Goal: Task Accomplishment & Management: Manage account settings

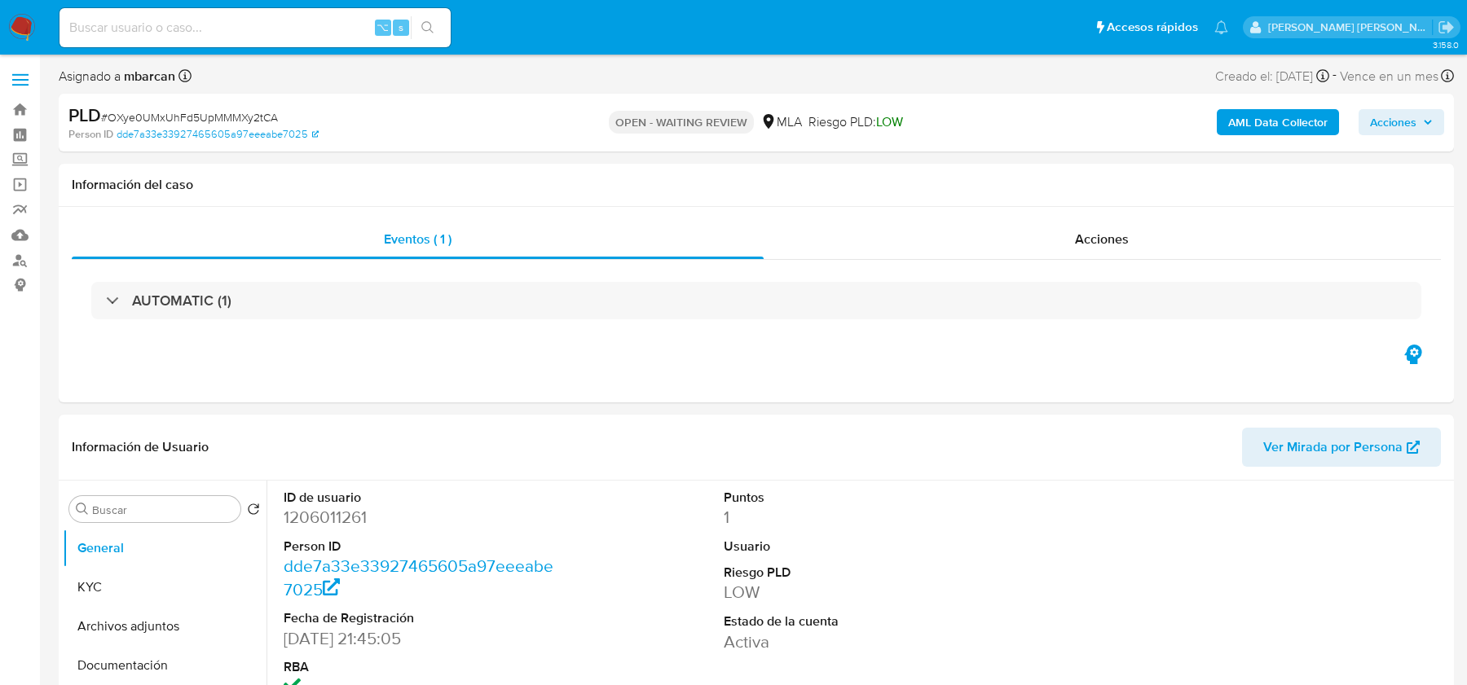
select select "10"
click at [17, 32] on img at bounding box center [22, 28] width 28 height 28
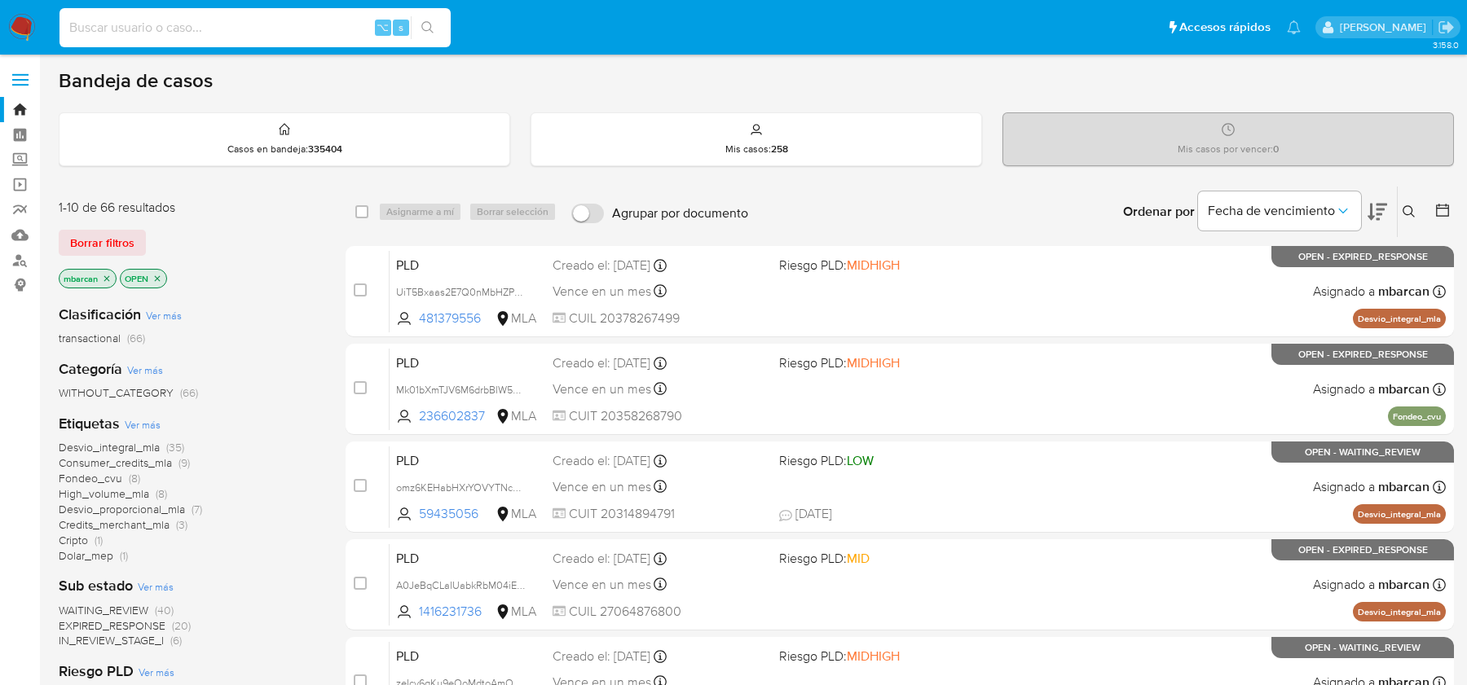
click at [169, 29] on input at bounding box center [254, 27] width 391 height 21
type input "ç"
paste input "741590455"
type input "741590455"
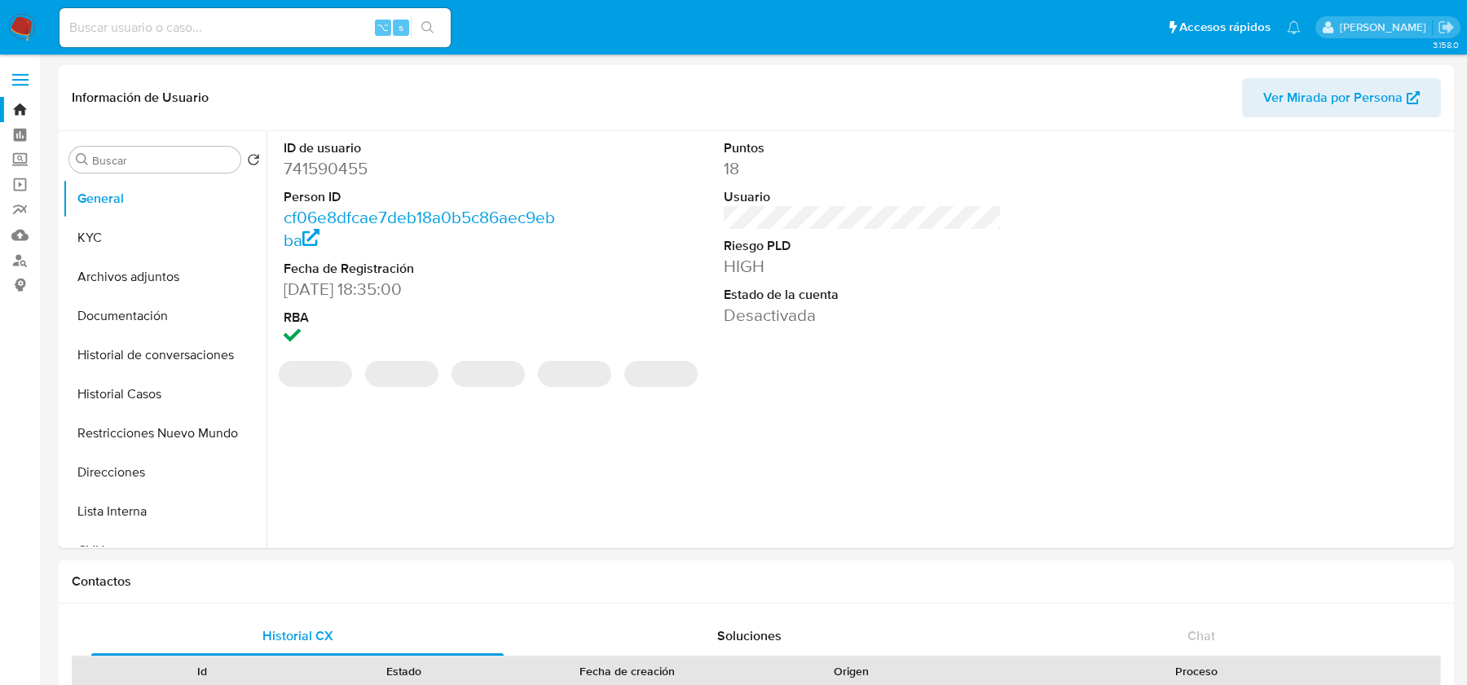
select select "10"
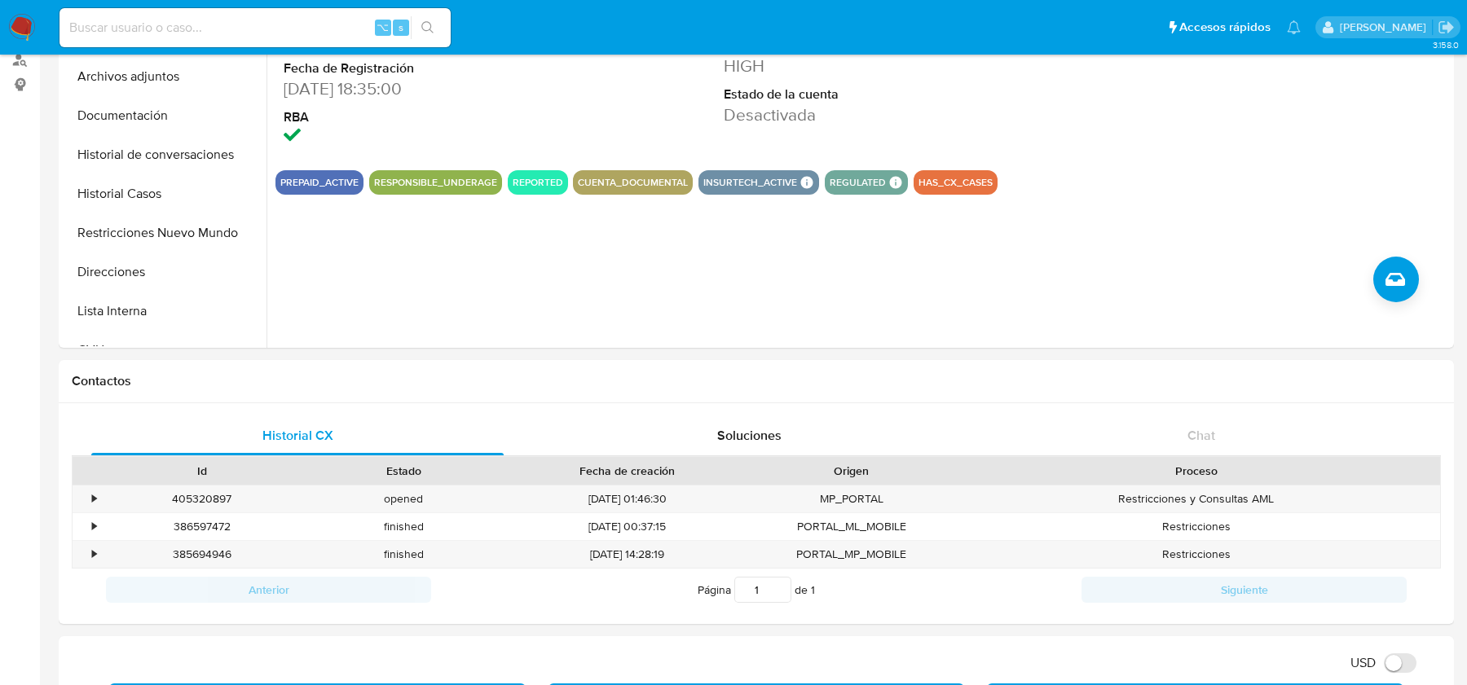
scroll to position [98, 0]
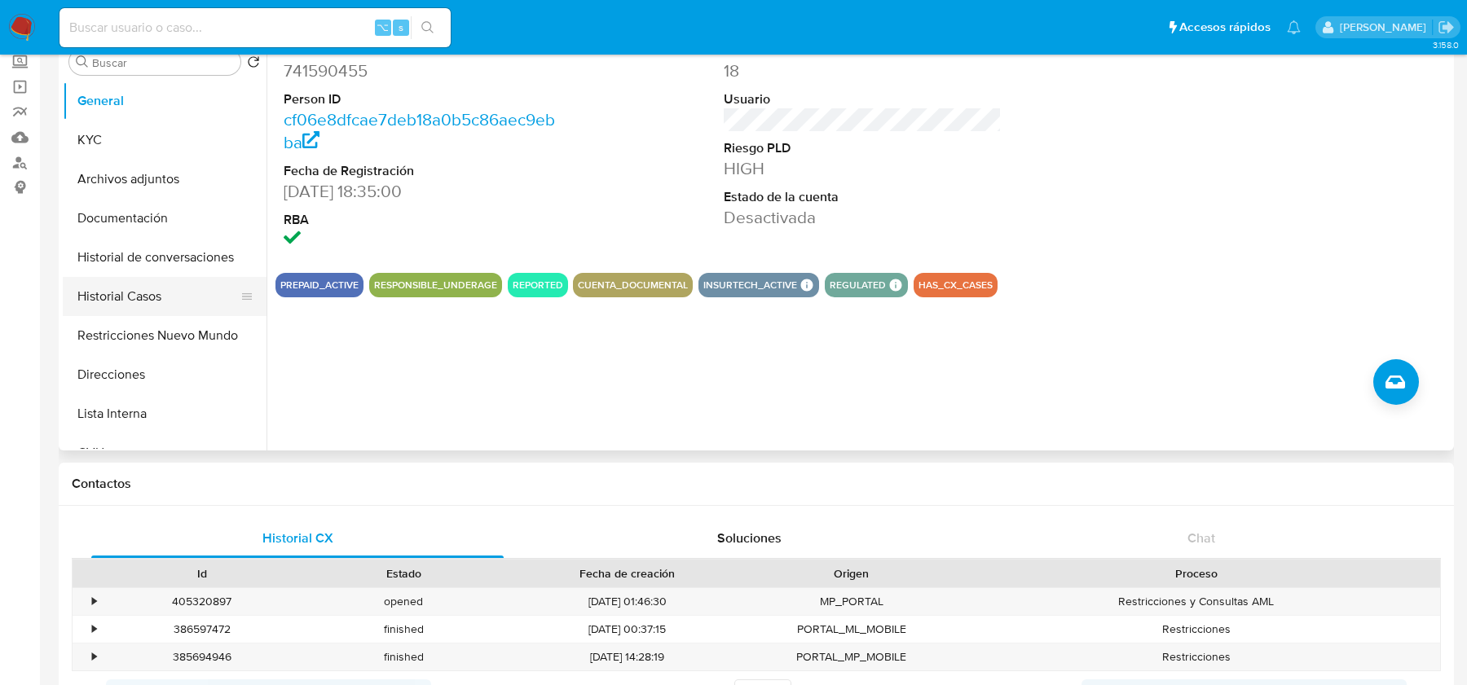
click at [121, 293] on button "Historial Casos" at bounding box center [158, 296] width 191 height 39
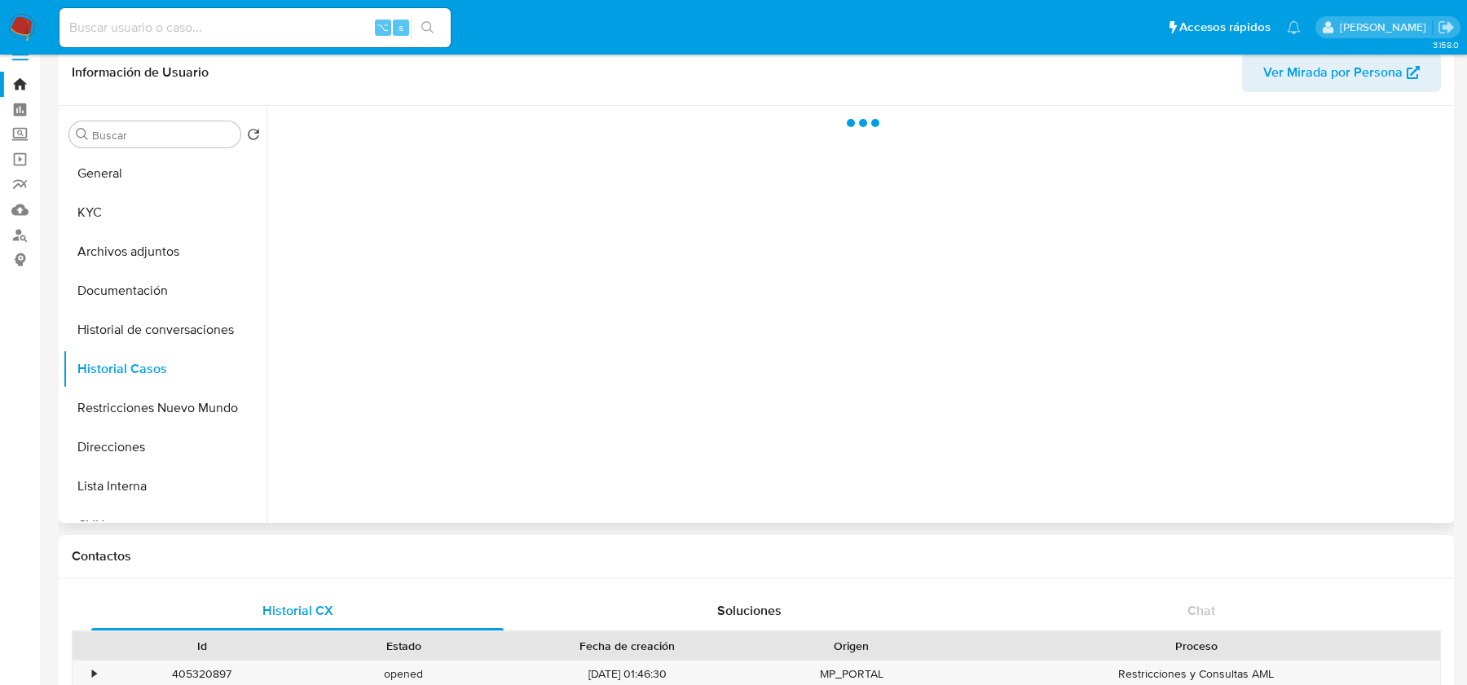
scroll to position [13, 0]
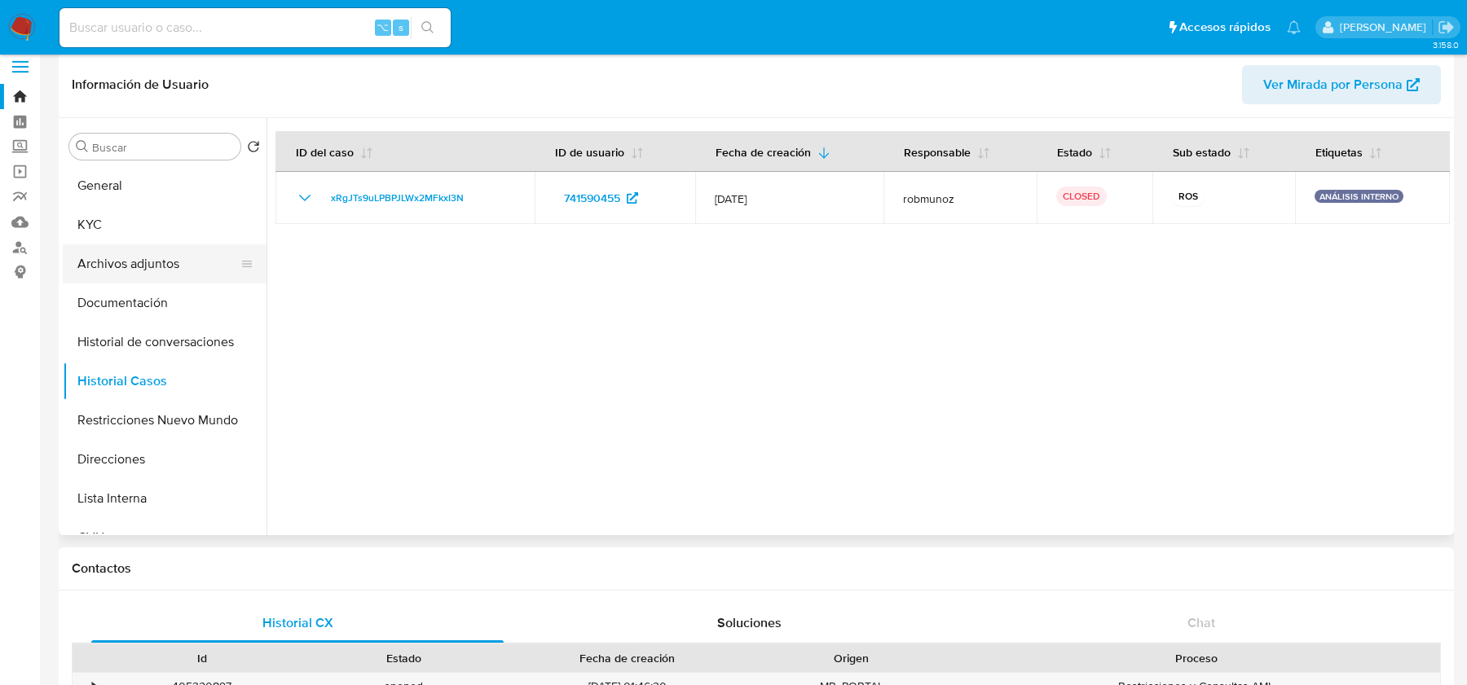
click at [166, 273] on button "Archivos adjuntos" at bounding box center [158, 263] width 191 height 39
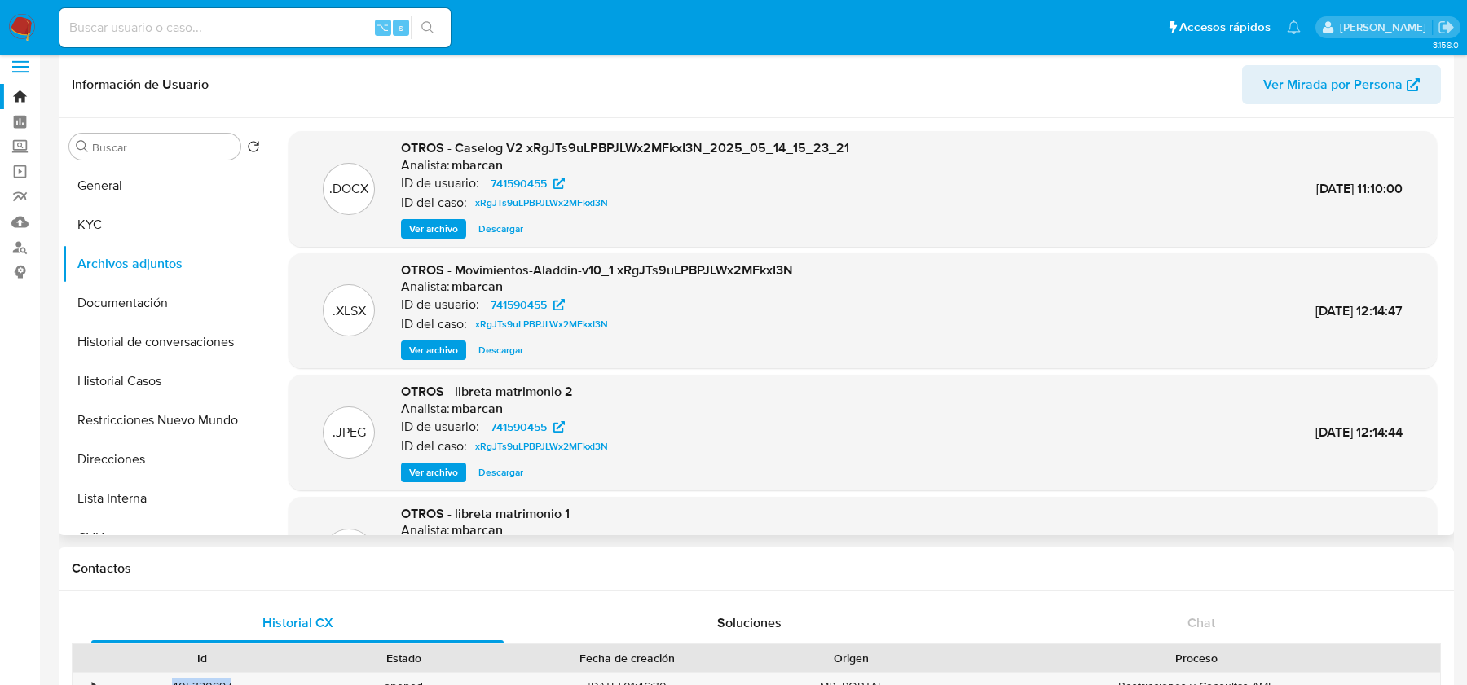
click at [419, 228] on span "Ver archivo" at bounding box center [433, 229] width 49 height 16
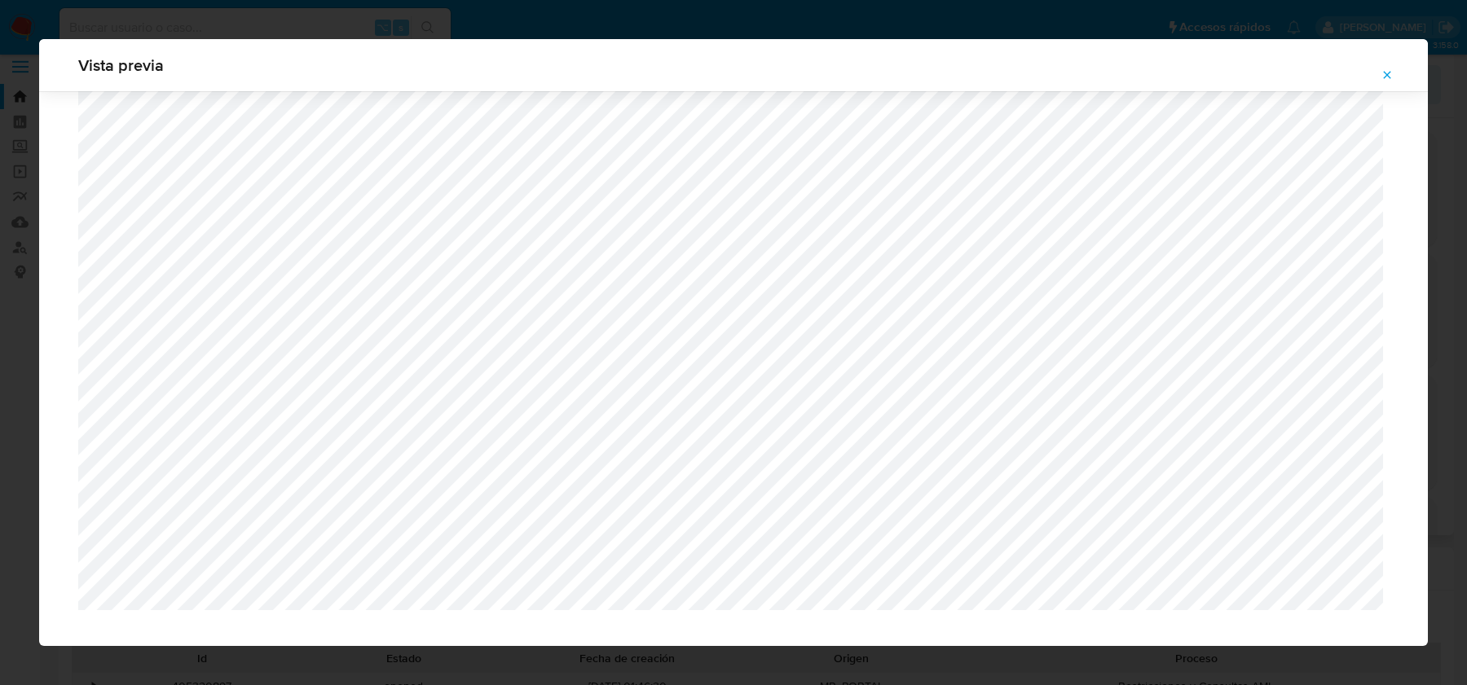
scroll to position [1348, 0]
click at [1388, 73] on icon "Attachment preview" at bounding box center [1386, 74] width 13 height 13
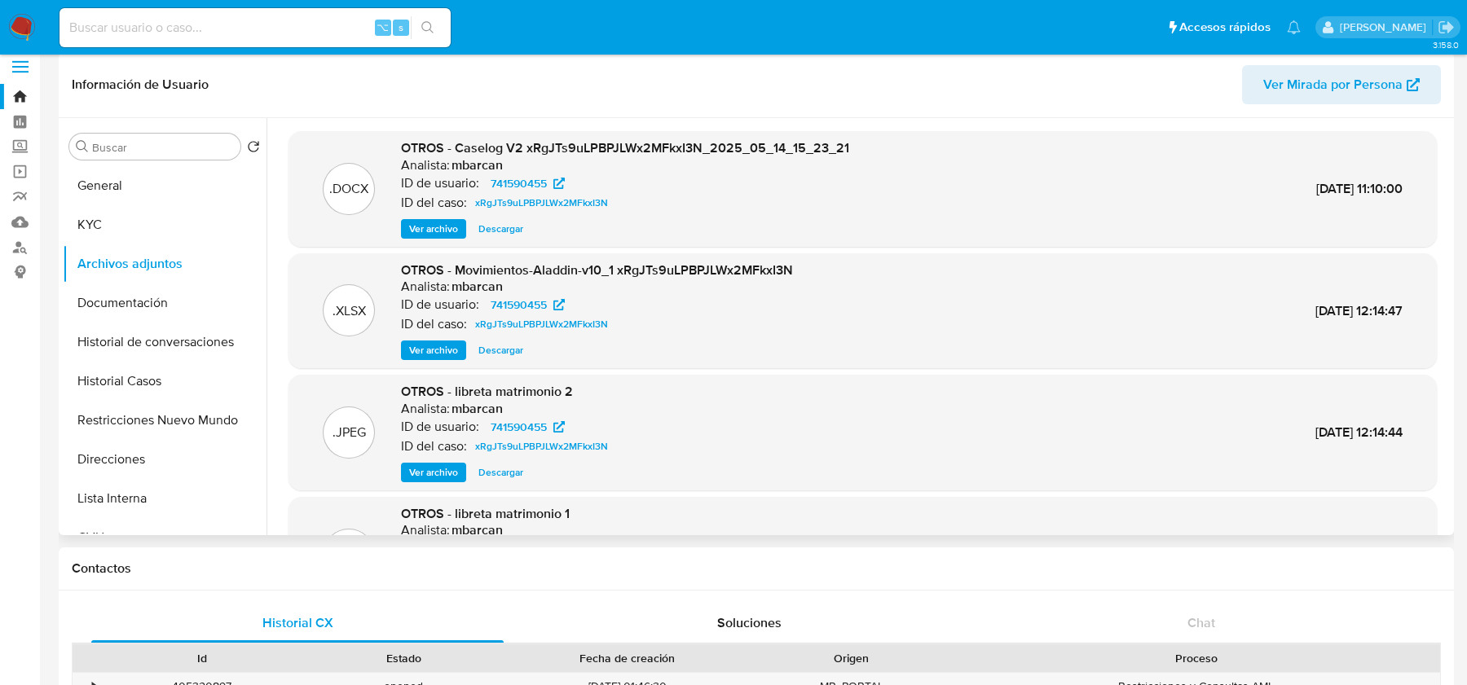
scroll to position [0, 0]
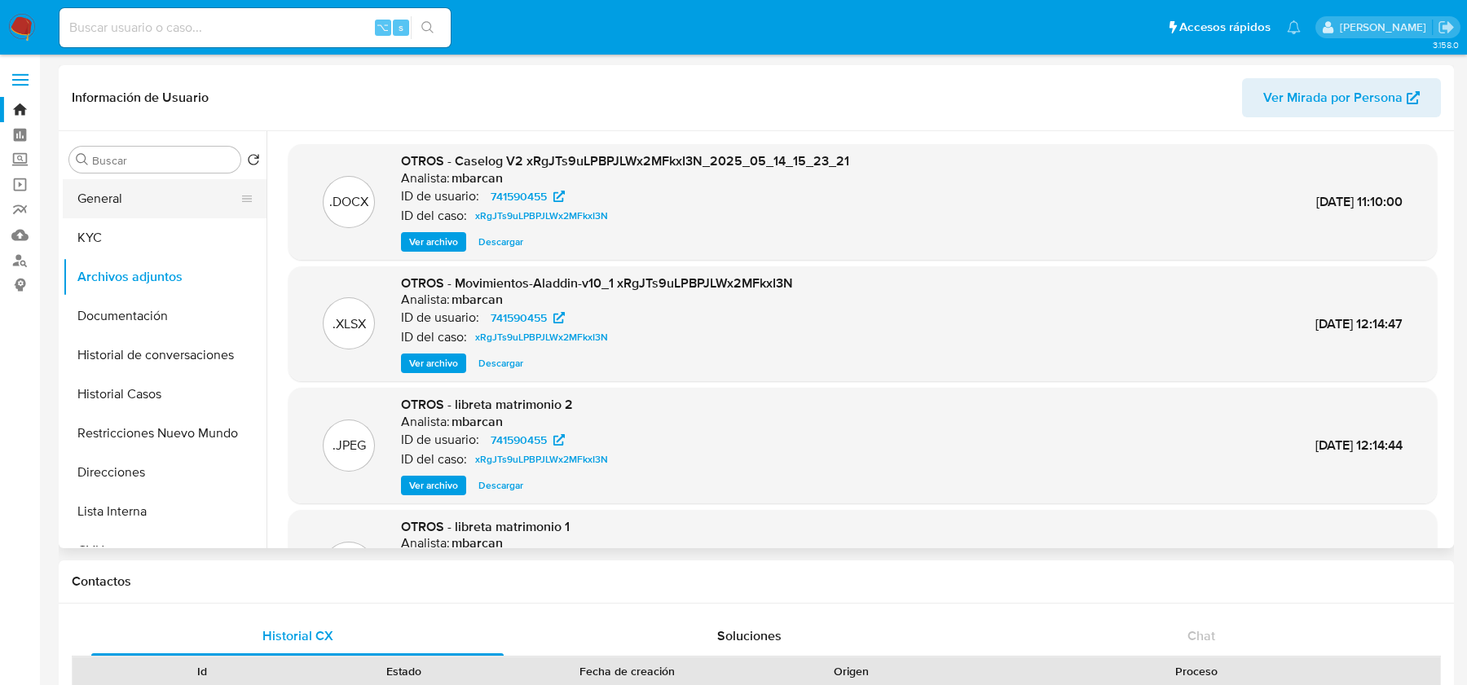
click at [150, 199] on button "General" at bounding box center [158, 198] width 191 height 39
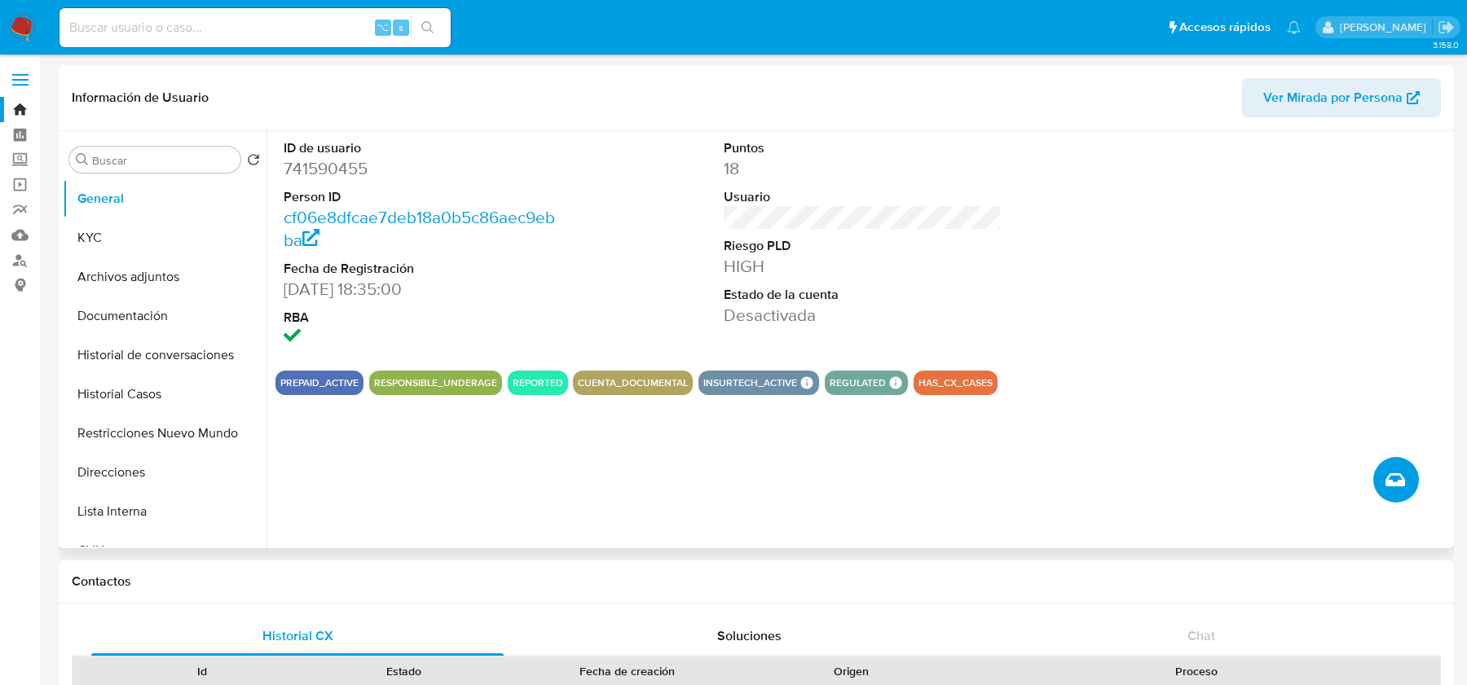
click at [1397, 496] on button "Crear caso manual" at bounding box center [1396, 480] width 46 height 46
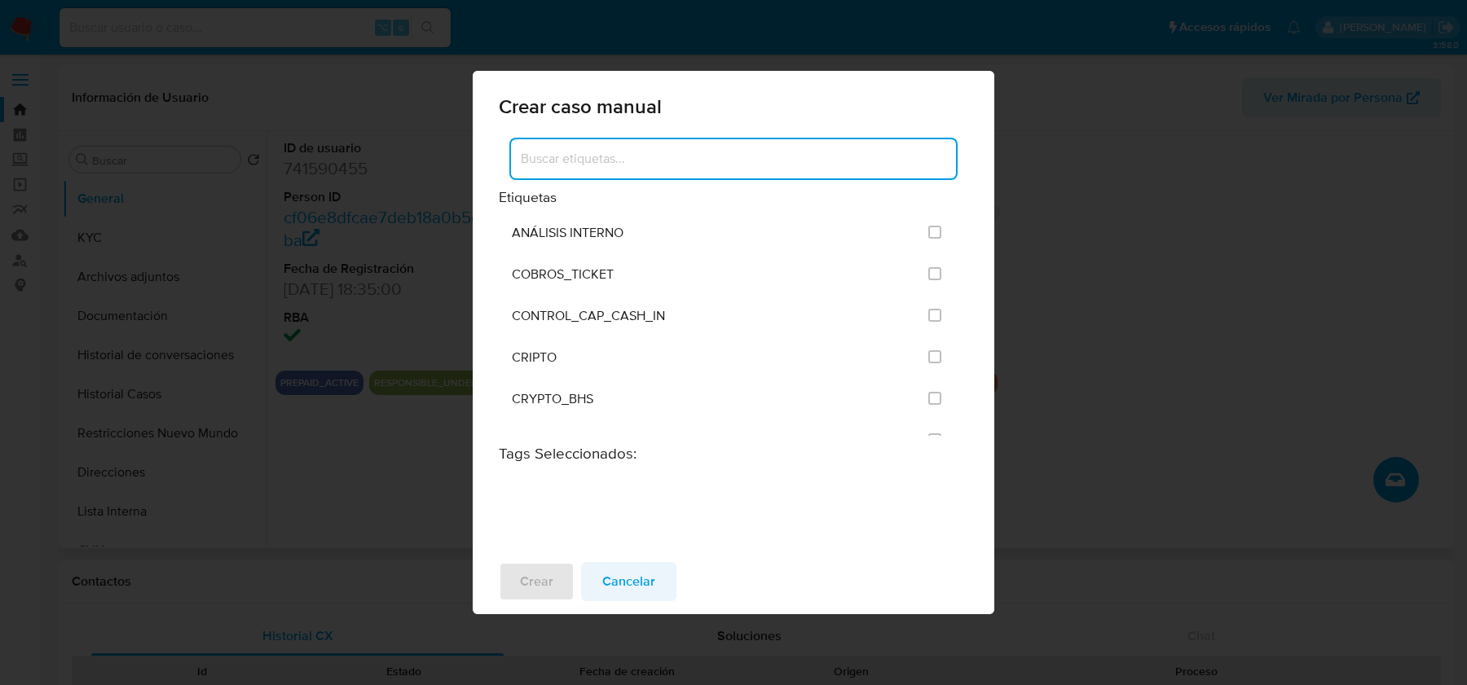
click at [634, 590] on span "Cancelar" at bounding box center [628, 582] width 53 height 36
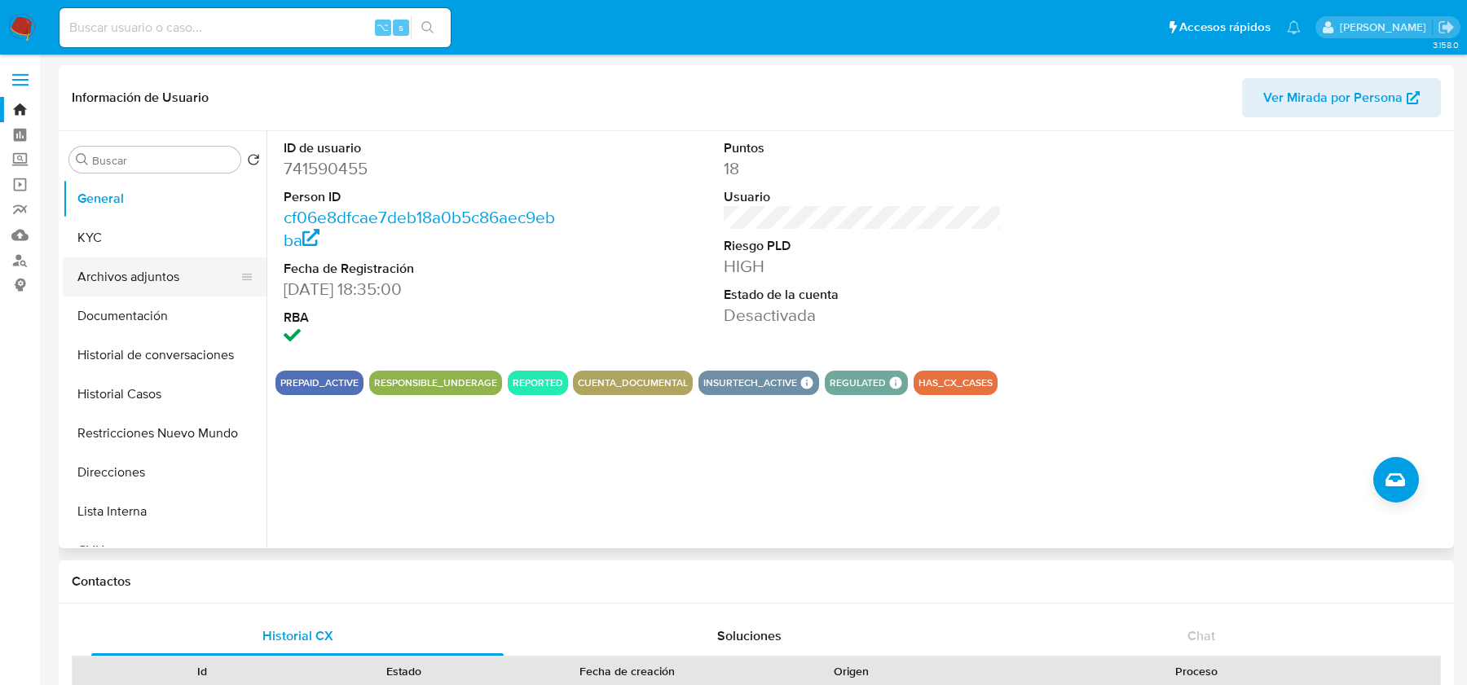
click at [128, 275] on button "Archivos adjuntos" at bounding box center [158, 276] width 191 height 39
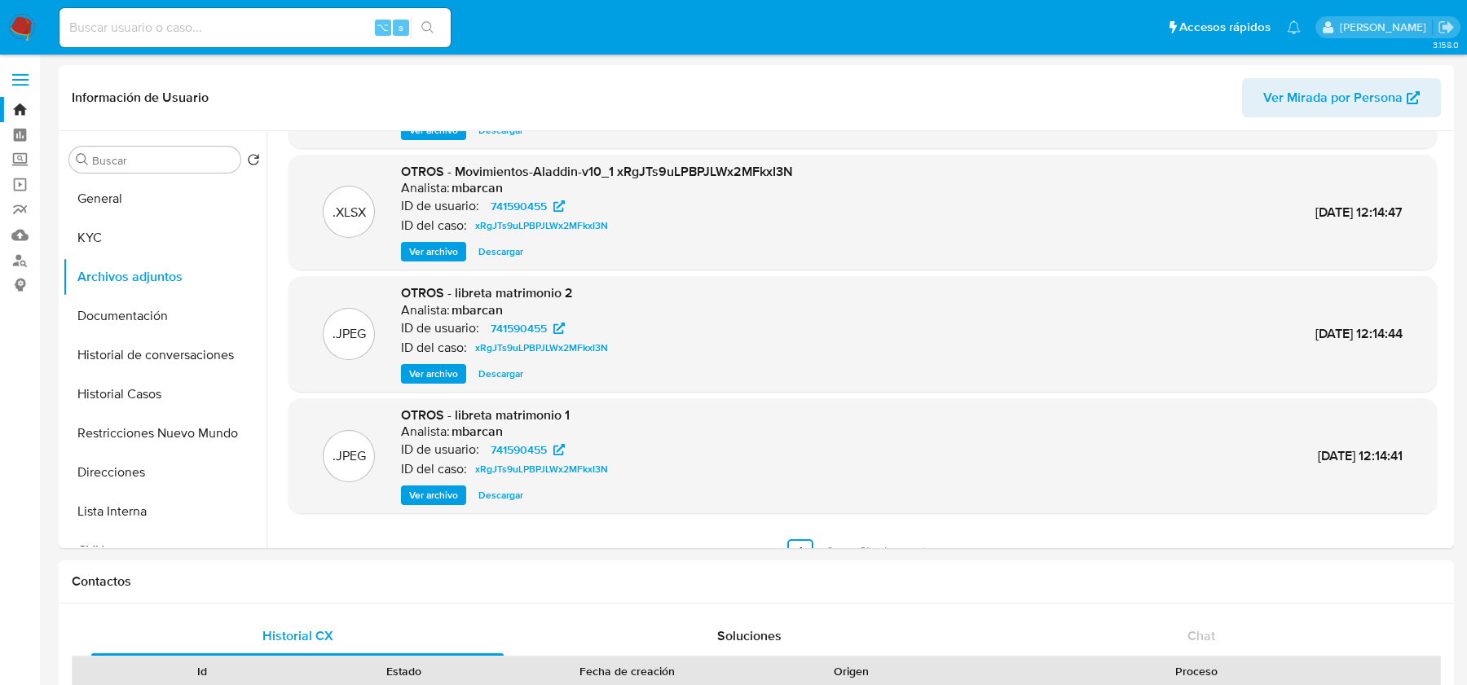
scroll to position [137, 0]
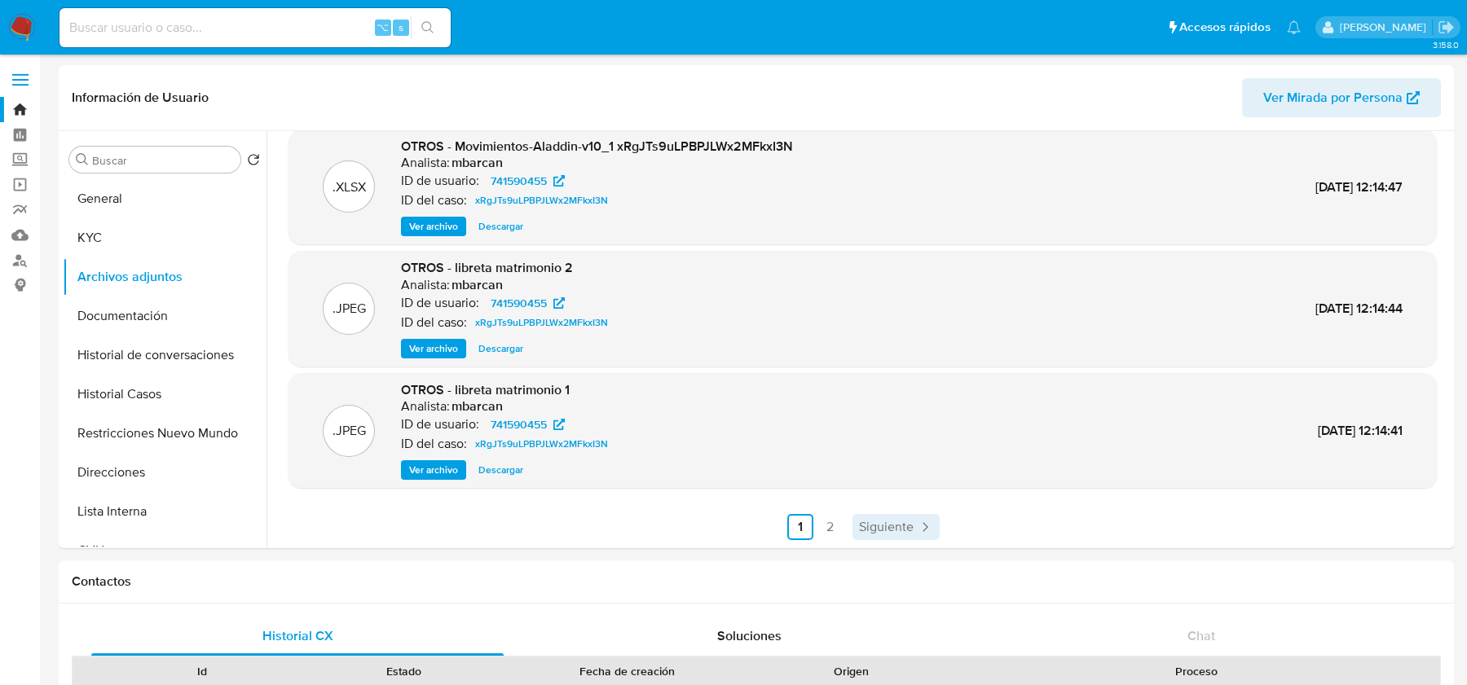
click at [893, 521] on span "Siguiente" at bounding box center [886, 527] width 55 height 13
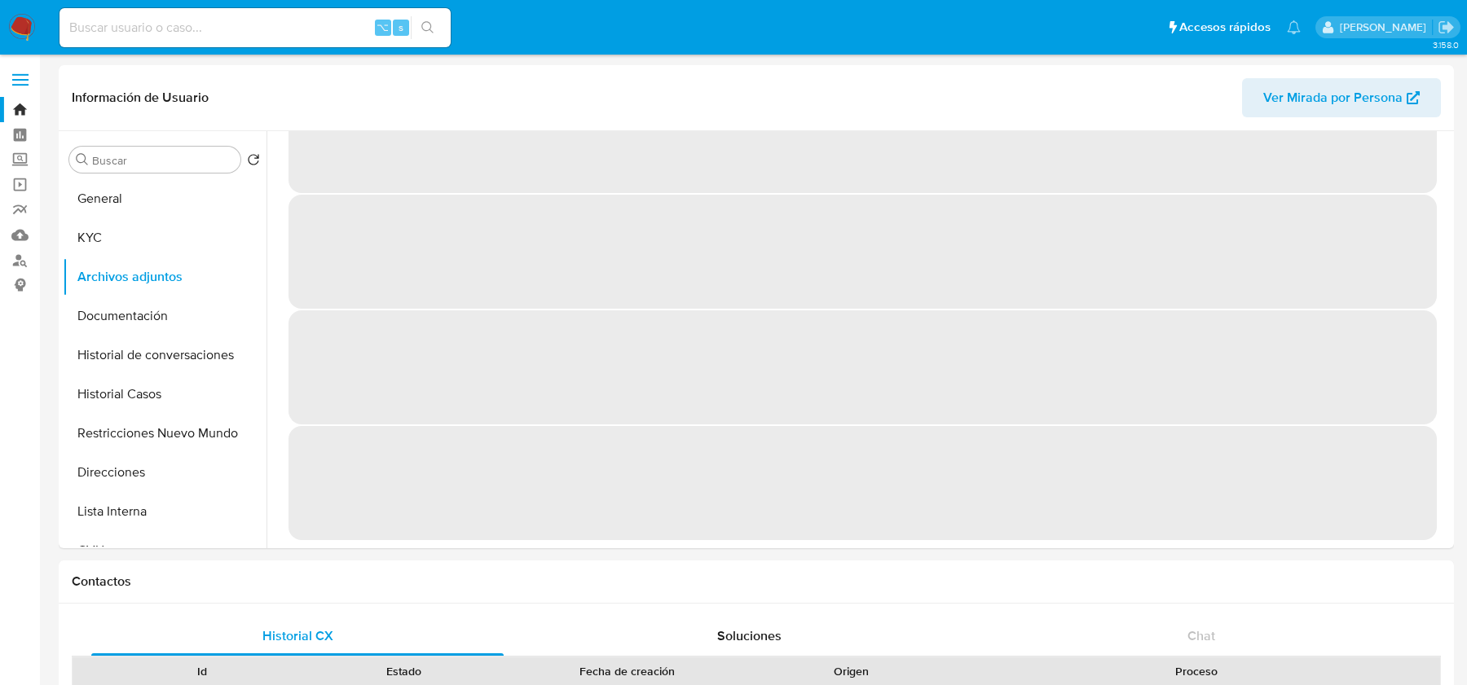
scroll to position [0, 0]
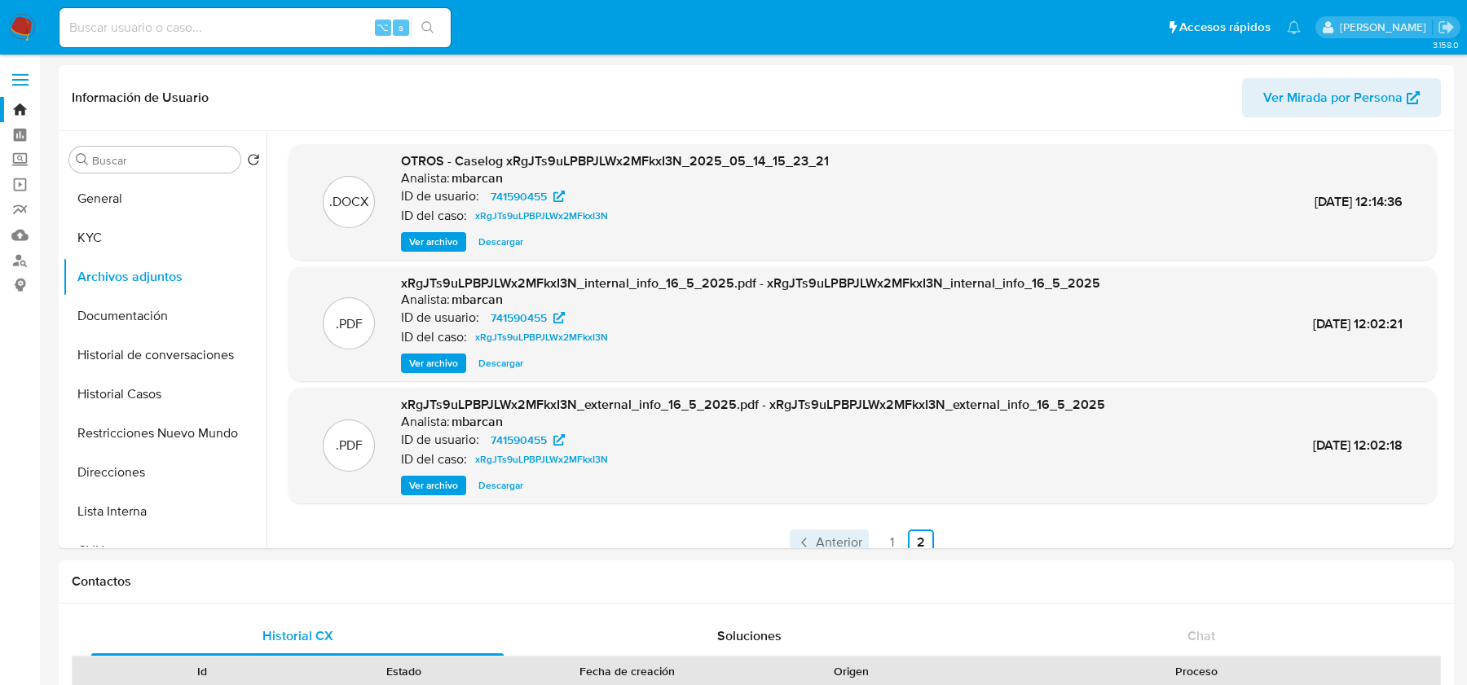
click at [816, 536] on span "Anterior" at bounding box center [839, 542] width 46 height 13
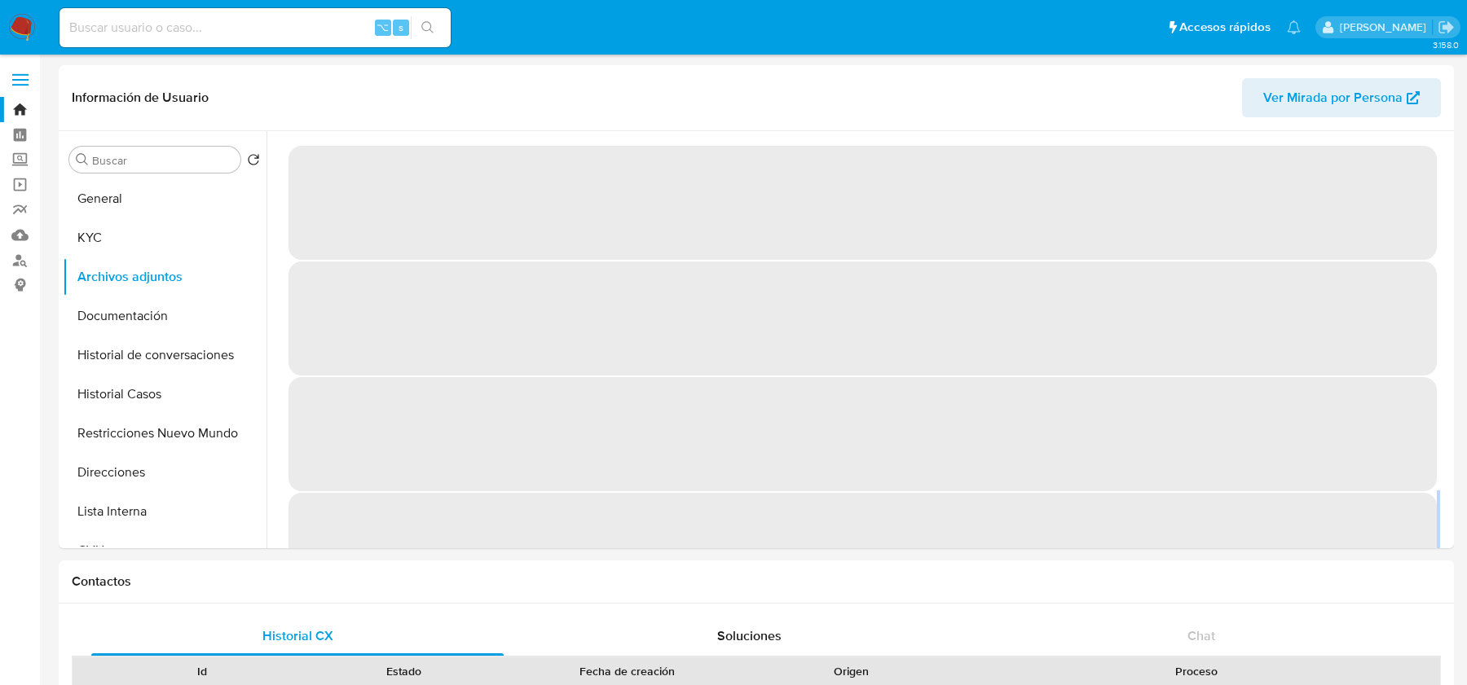
click at [816, 534] on span "‌" at bounding box center [862, 550] width 1148 height 114
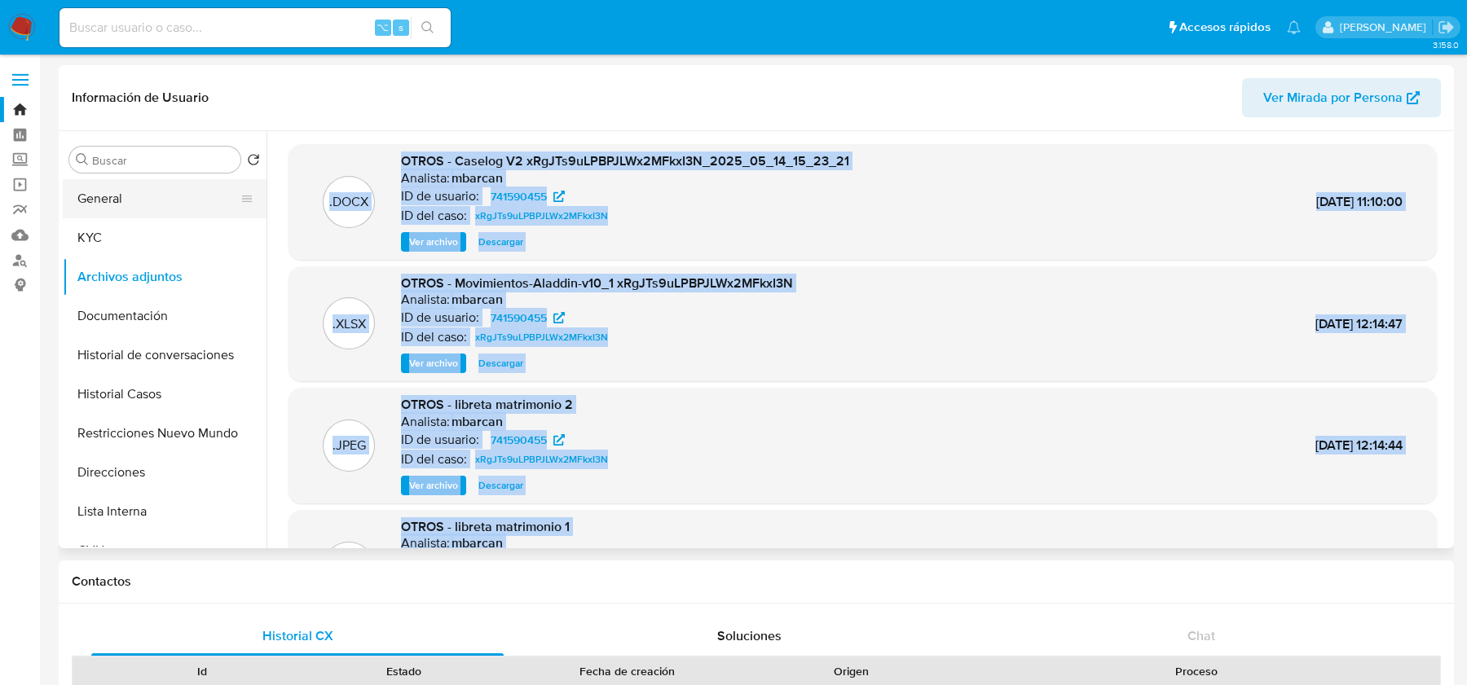
click at [139, 203] on button "General" at bounding box center [158, 198] width 191 height 39
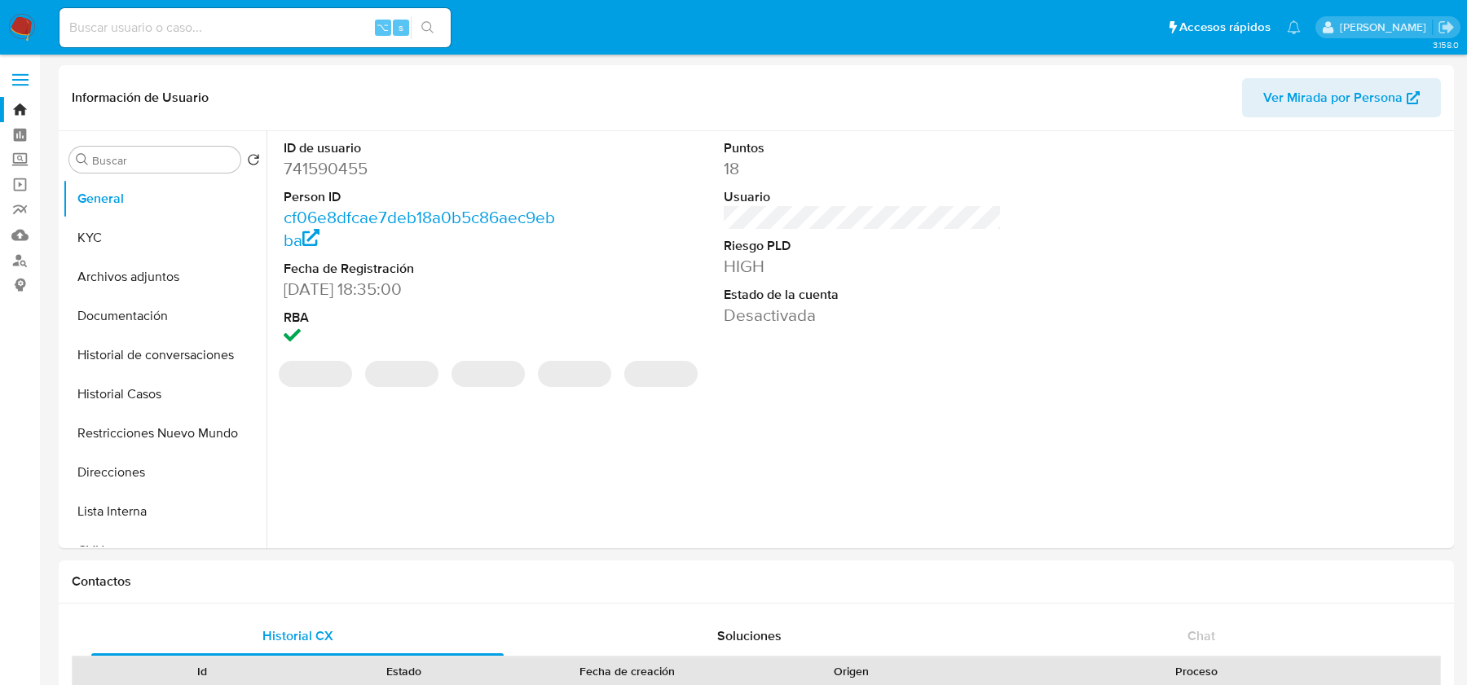
click at [1112, 494] on div "ID de usuario 741590455 Person ID cf06e8dfcae7deb18a0b5c86aec9ebba Fecha de Reg…" at bounding box center [857, 339] width 1183 height 417
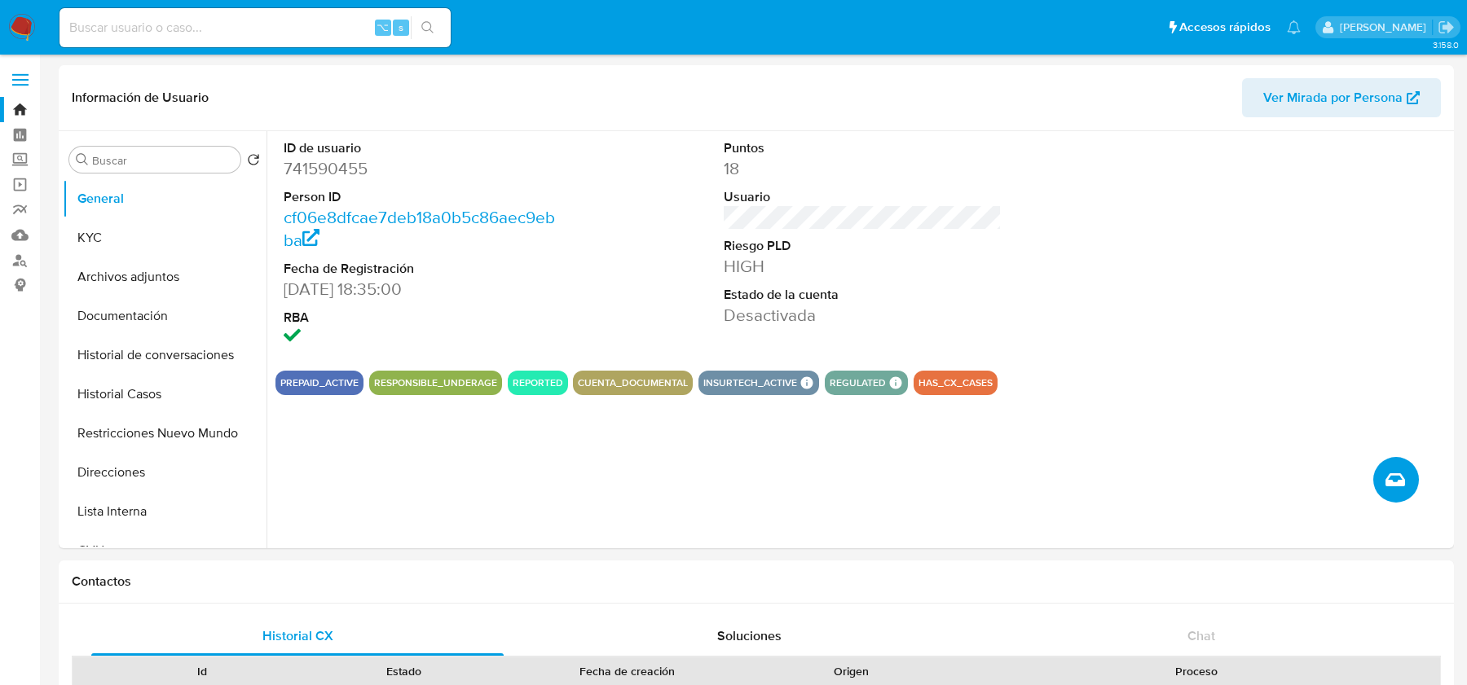
click at [1382, 478] on button "Crear caso manual" at bounding box center [1396, 480] width 46 height 46
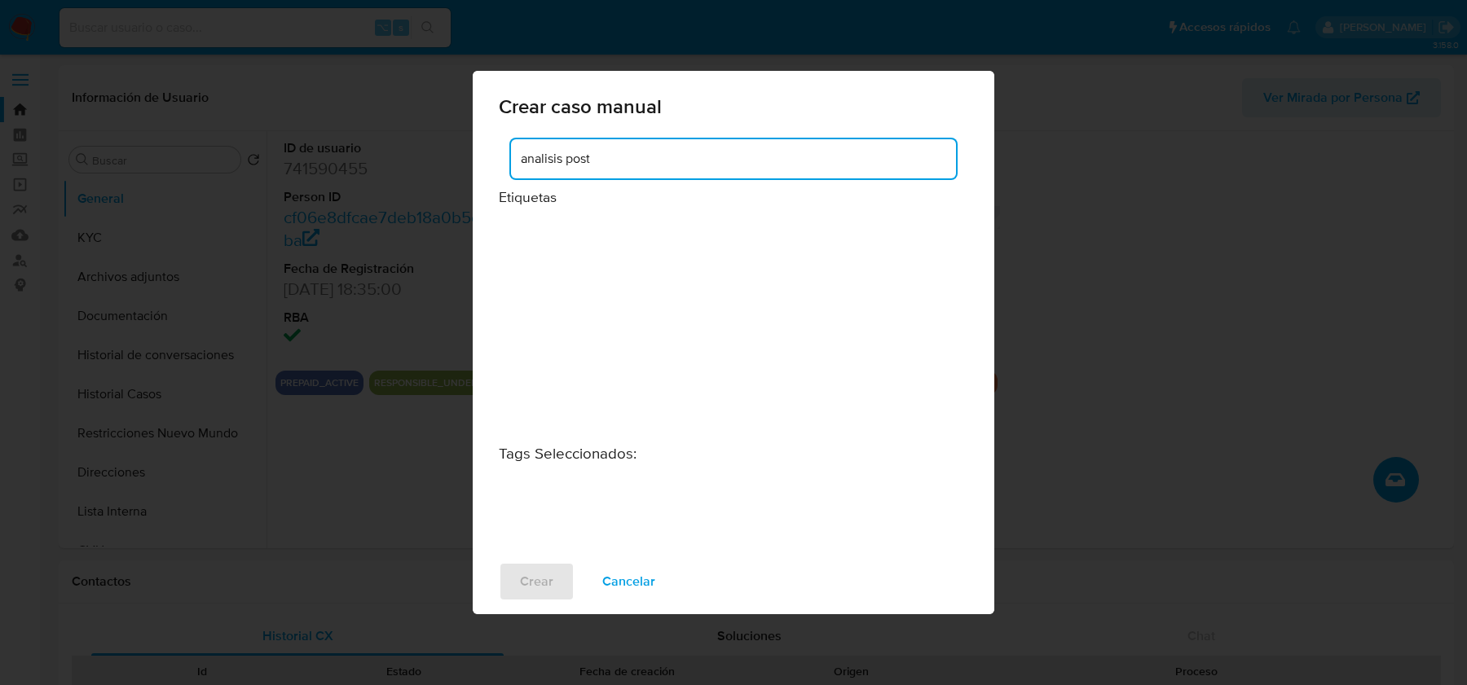
click at [534, 159] on input "analisis post" at bounding box center [733, 158] width 445 height 21
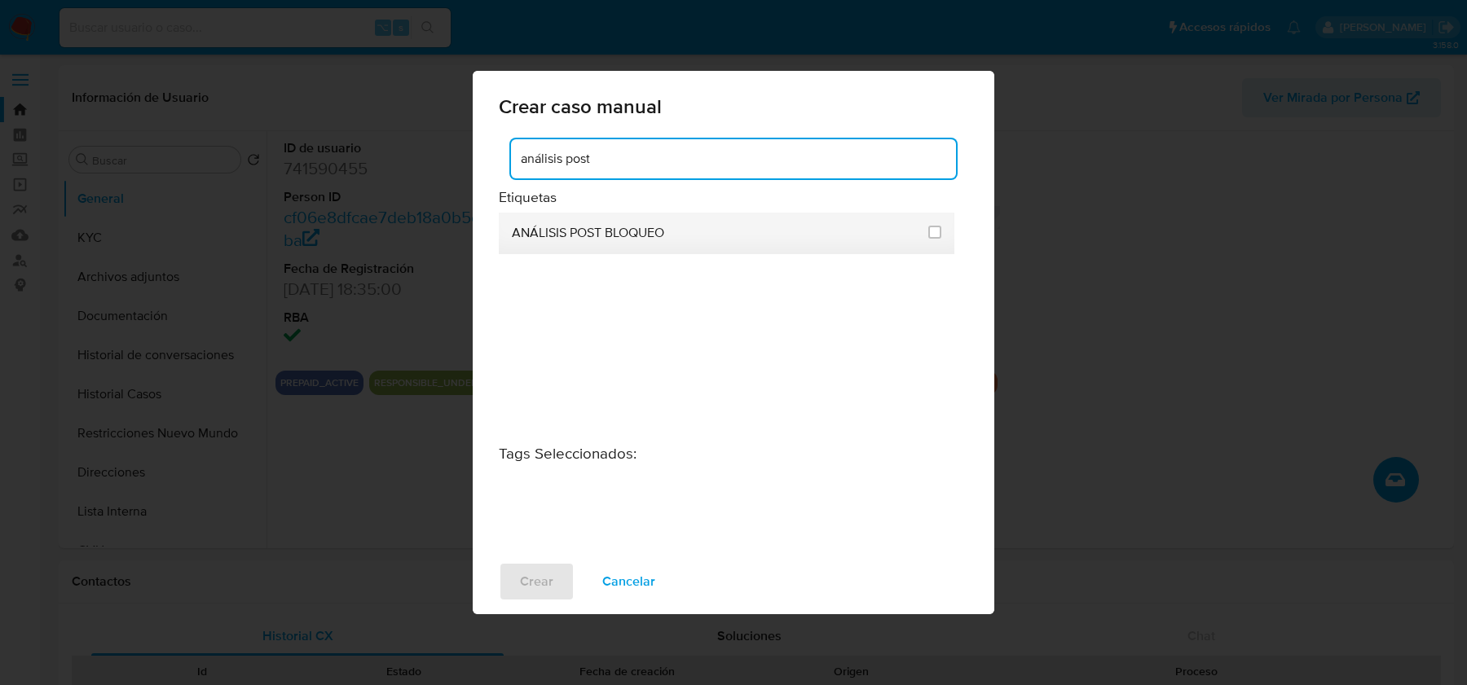
type input "análisis post"
click at [608, 231] on span "ANÁLISIS POST BLOQUEO" at bounding box center [588, 233] width 152 height 16
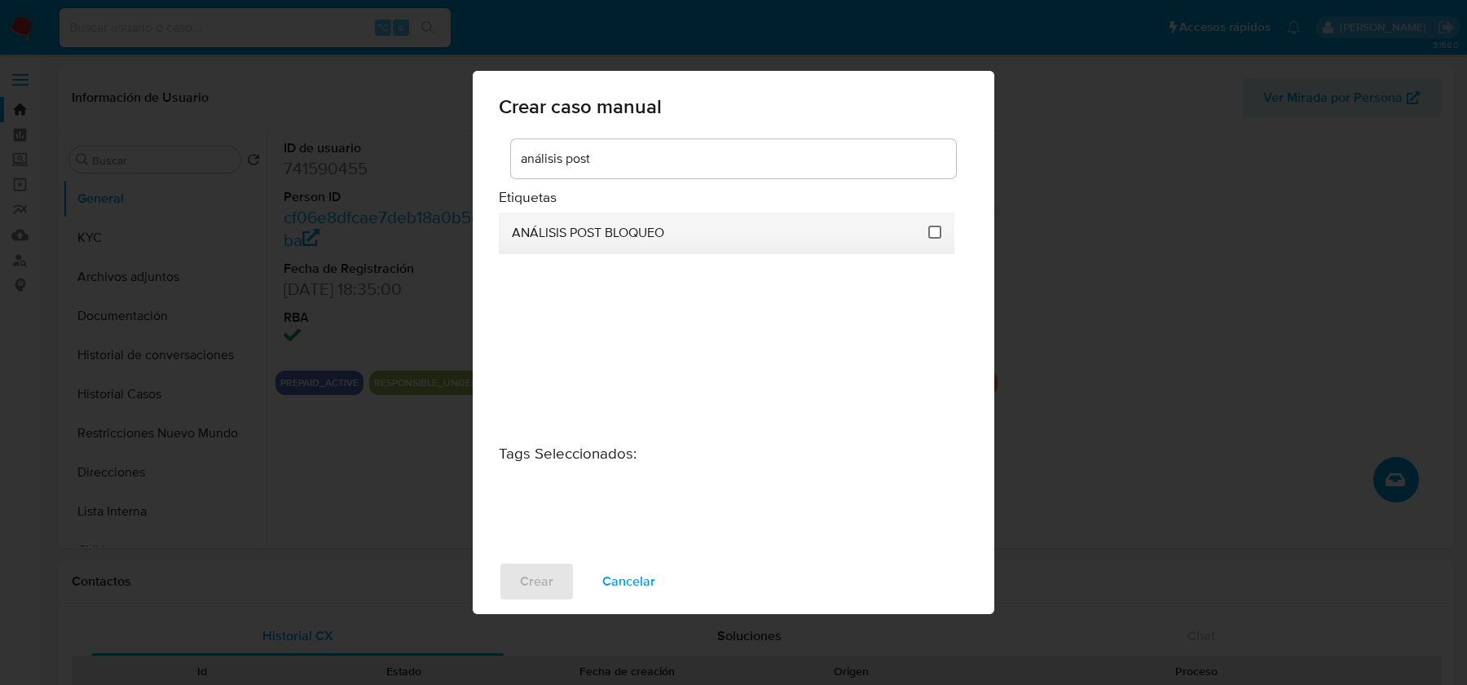
click at [929, 235] on input "3249" at bounding box center [934, 232] width 13 height 13
checkbox input "true"
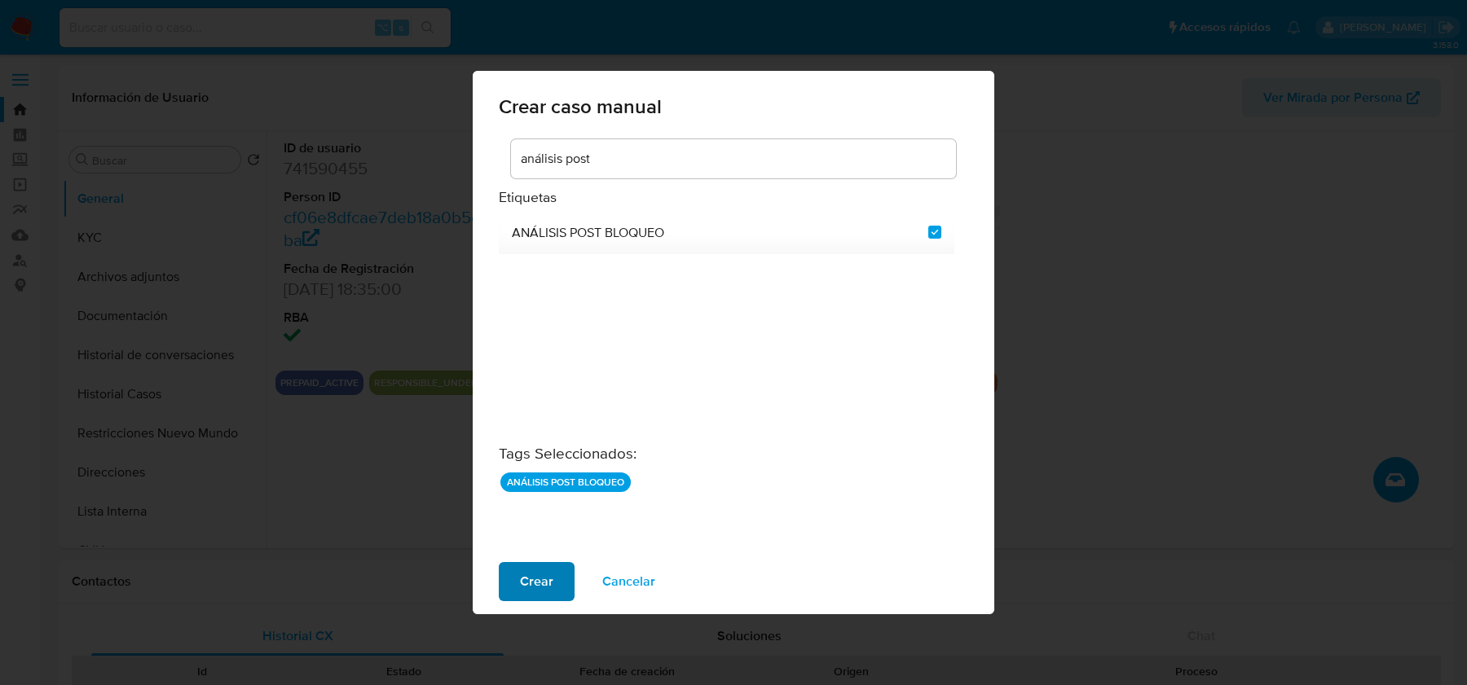
click at [537, 567] on span "Crear" at bounding box center [536, 582] width 33 height 36
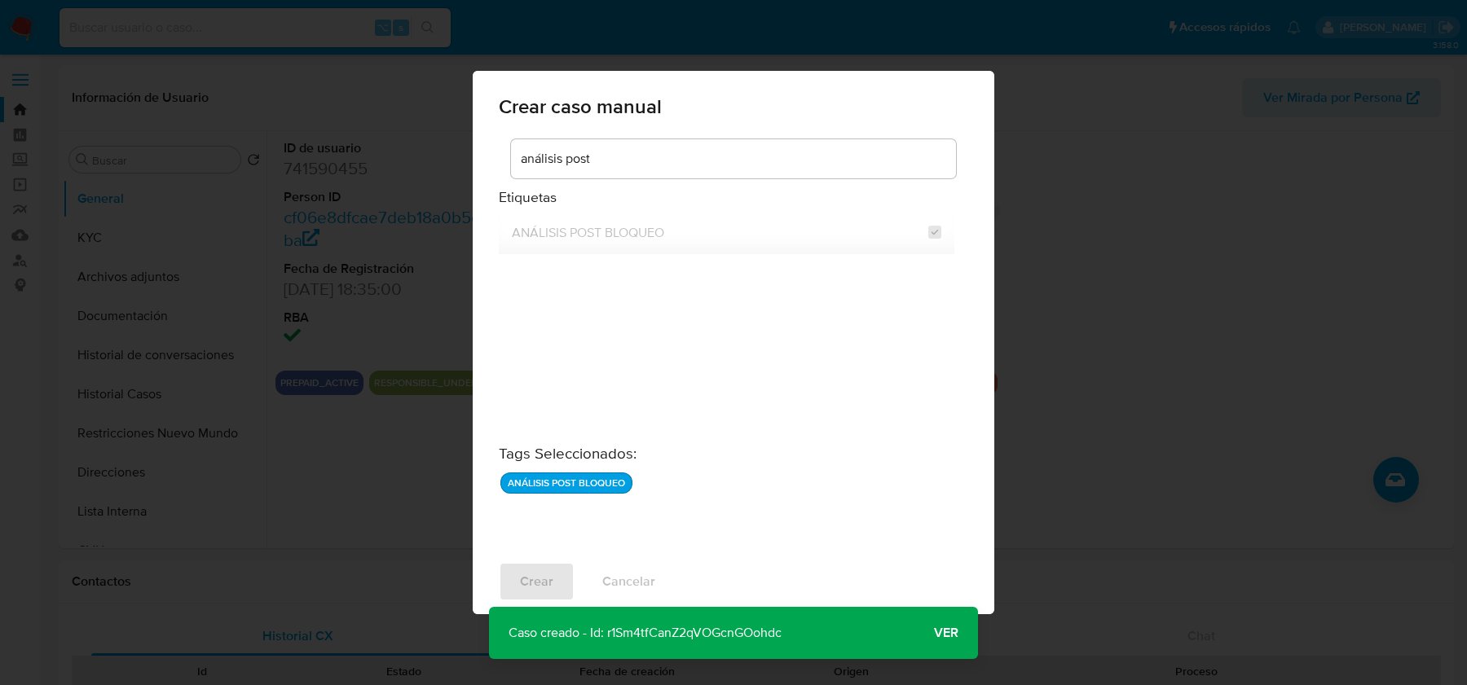
click at [950, 633] on span "Ver" at bounding box center [946, 633] width 24 height 0
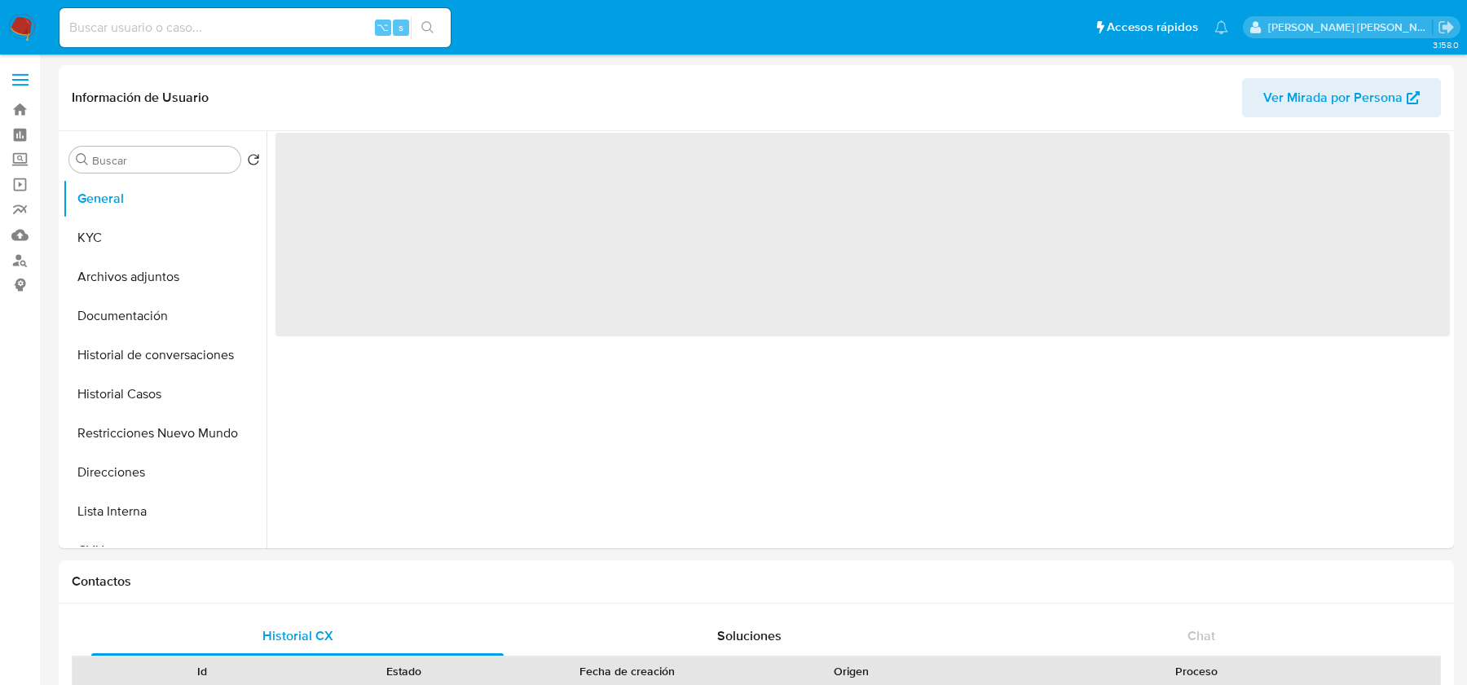
select select "10"
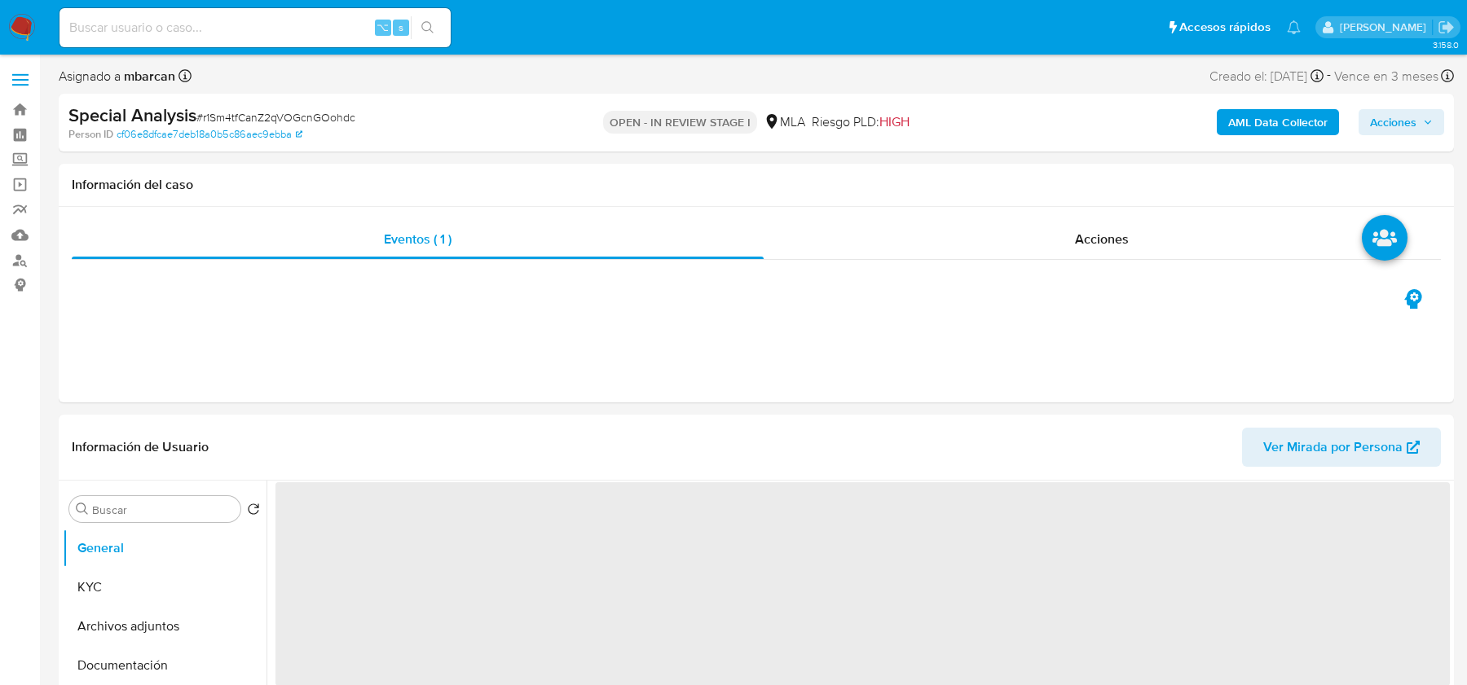
click at [257, 120] on span "# r1Sm4tfCanZ2qVOGcnGOohdc" at bounding box center [275, 117] width 159 height 16
click at [257, 118] on span "# r1Sm4tfCanZ2qVOGcnGOohdc" at bounding box center [275, 117] width 159 height 16
copy span "r1Sm4tfCanZ2qVOGcnGOohdc"
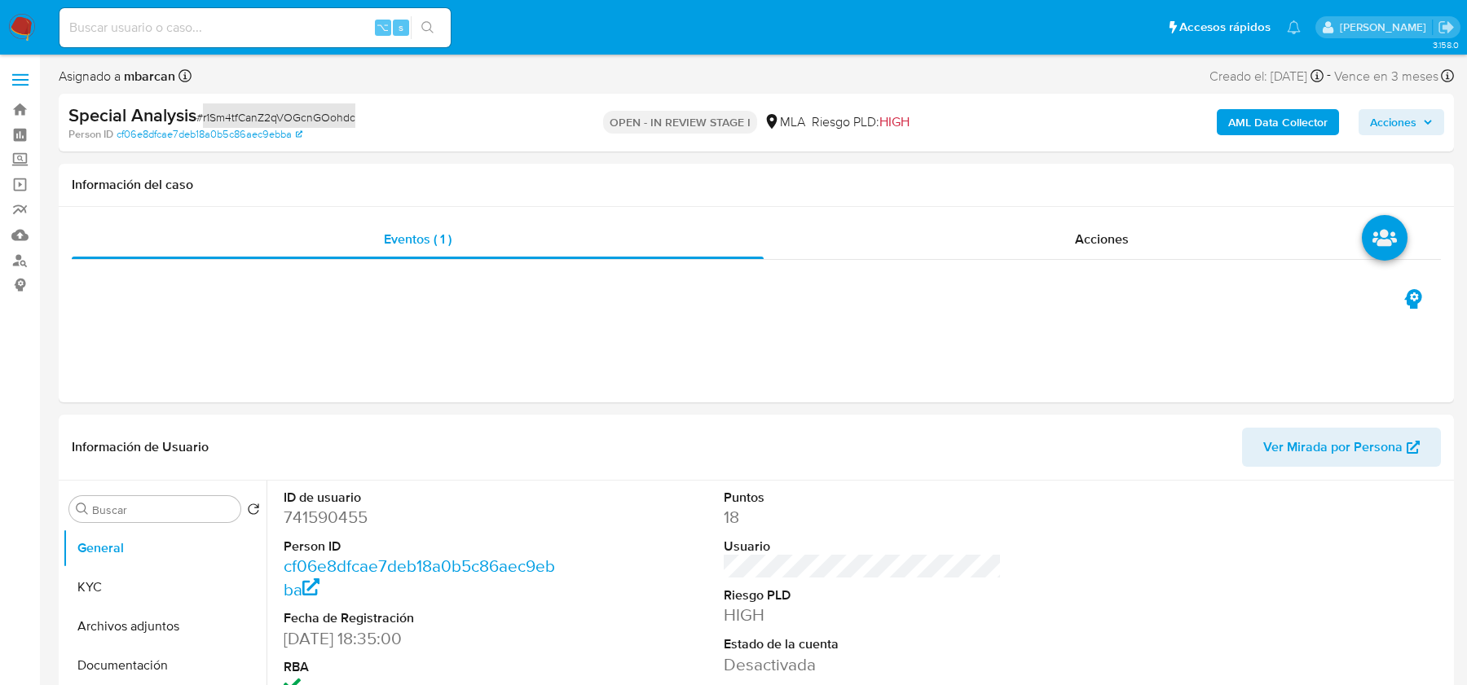
select select "10"
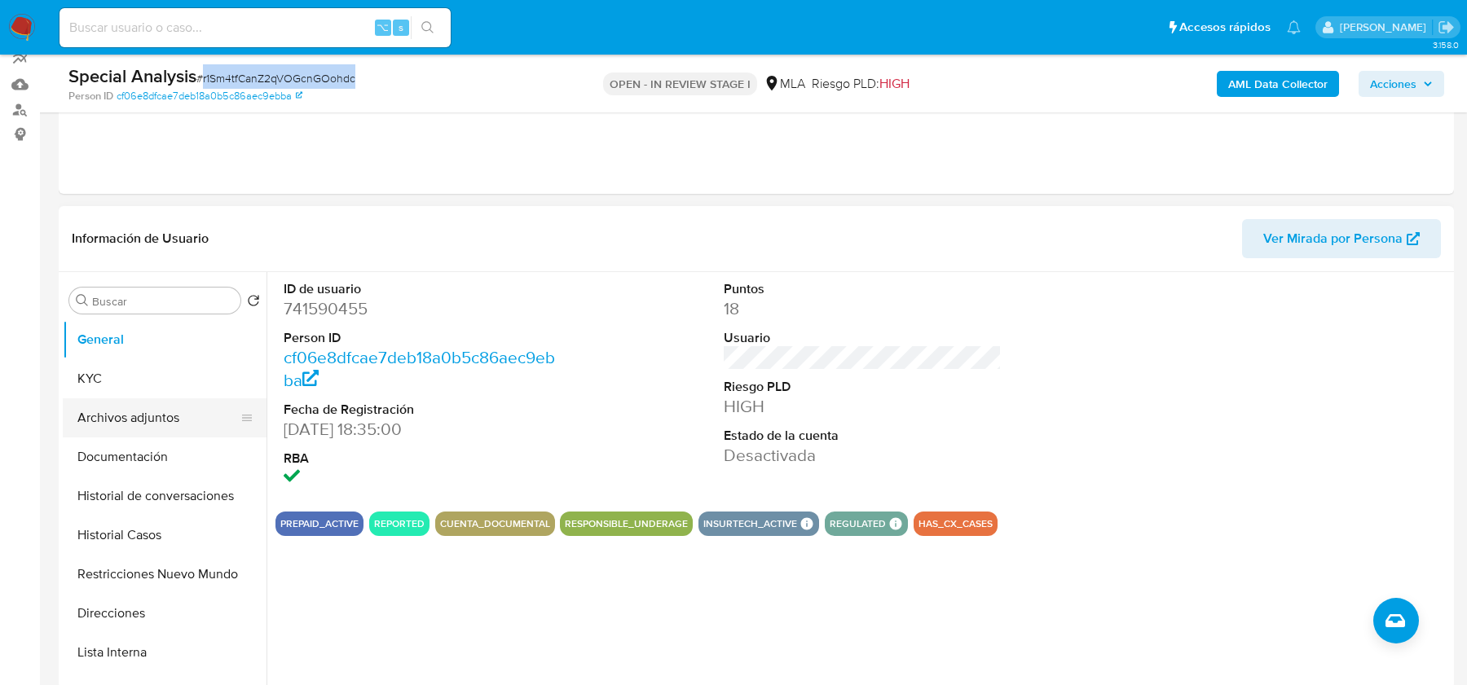
click at [121, 407] on button "Archivos adjuntos" at bounding box center [158, 417] width 191 height 39
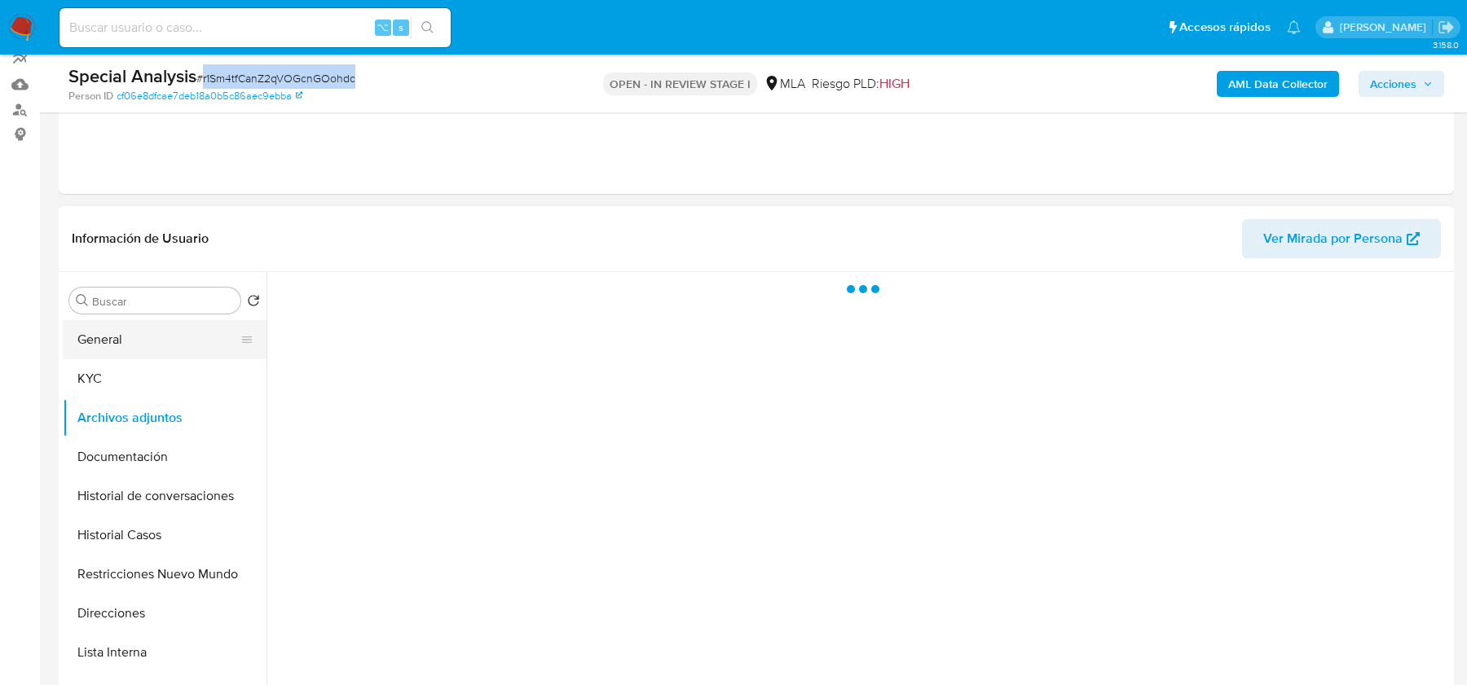
click at [134, 356] on button "General" at bounding box center [158, 339] width 191 height 39
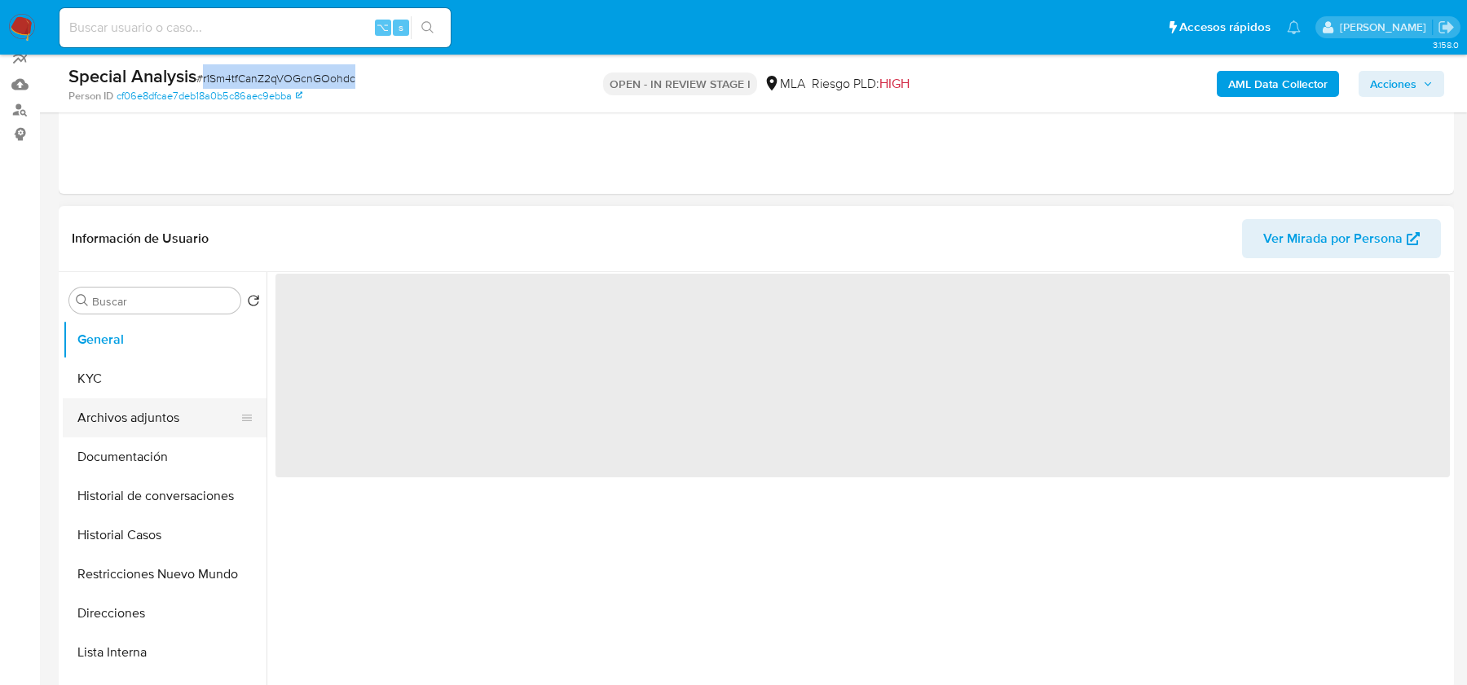
click at [128, 413] on button "Archivos adjuntos" at bounding box center [158, 417] width 191 height 39
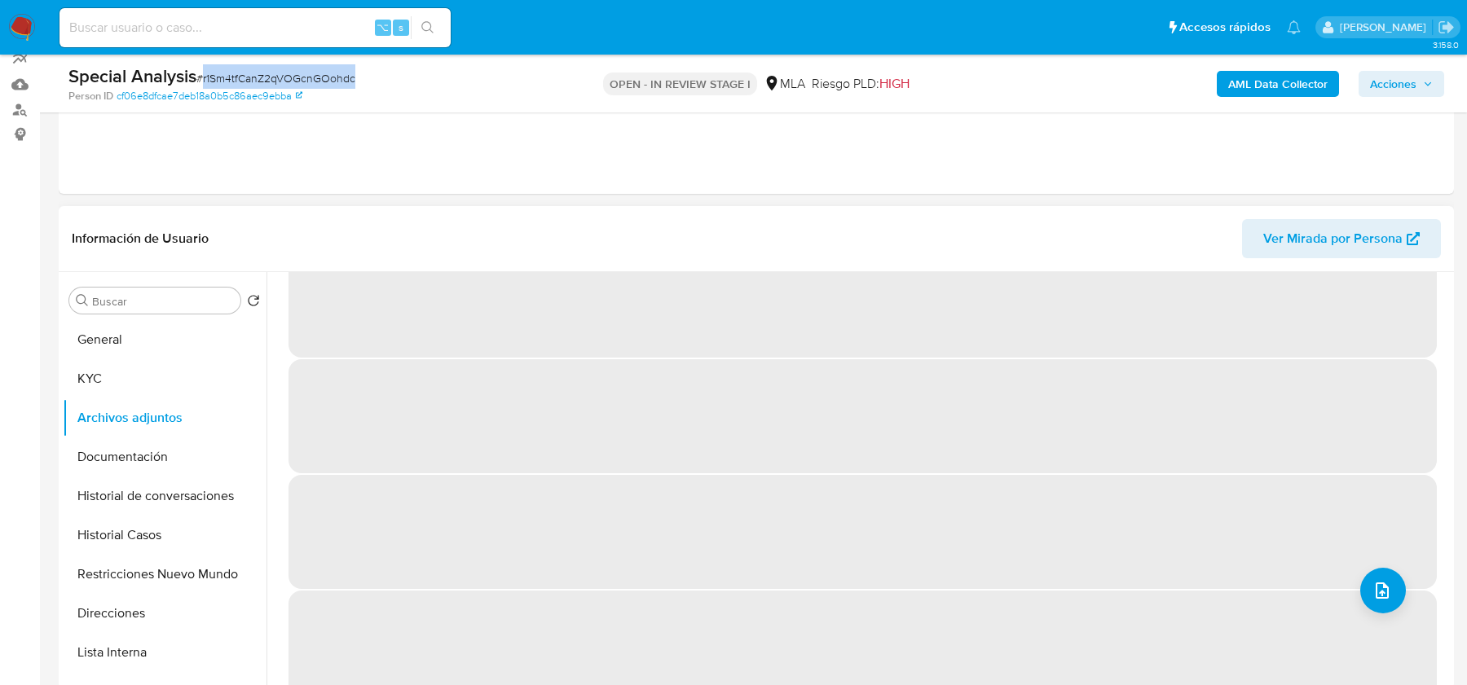
scroll to position [68, 0]
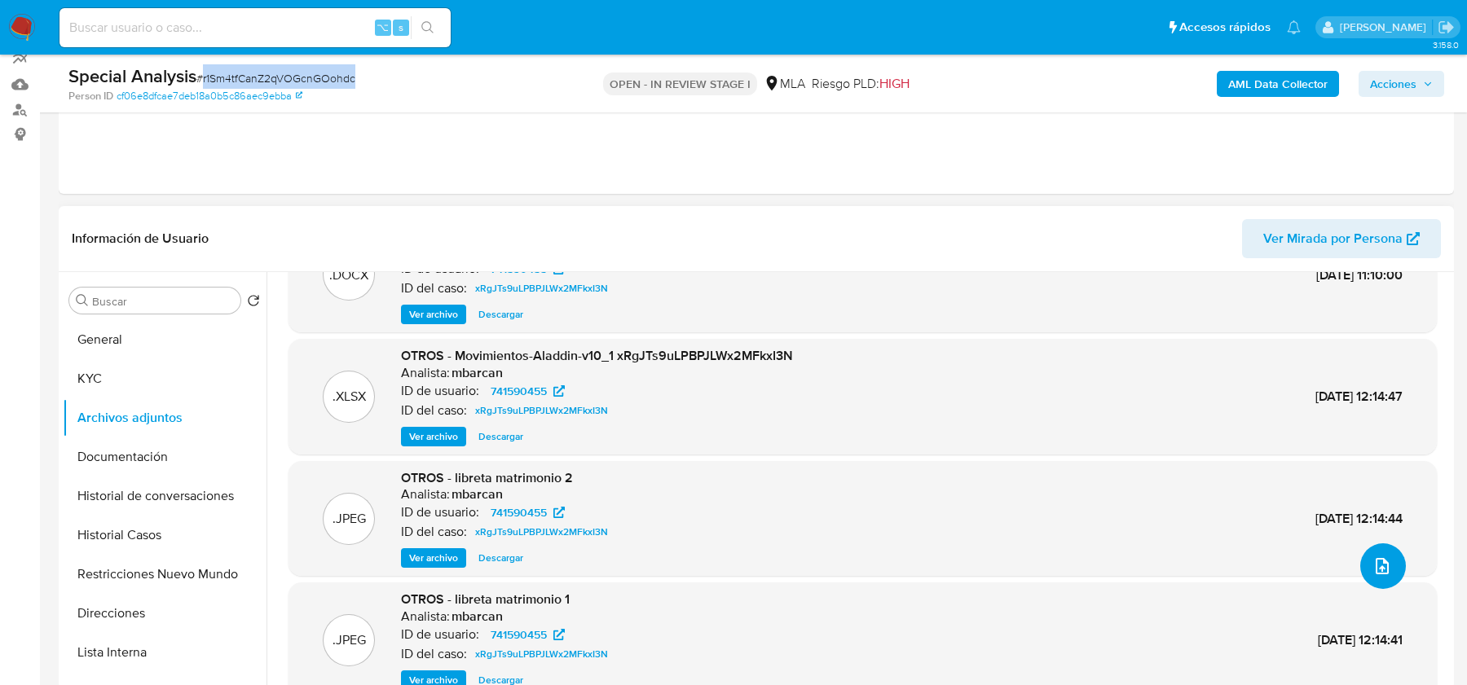
click at [1373, 565] on icon "upload-file" at bounding box center [1382, 566] width 20 height 20
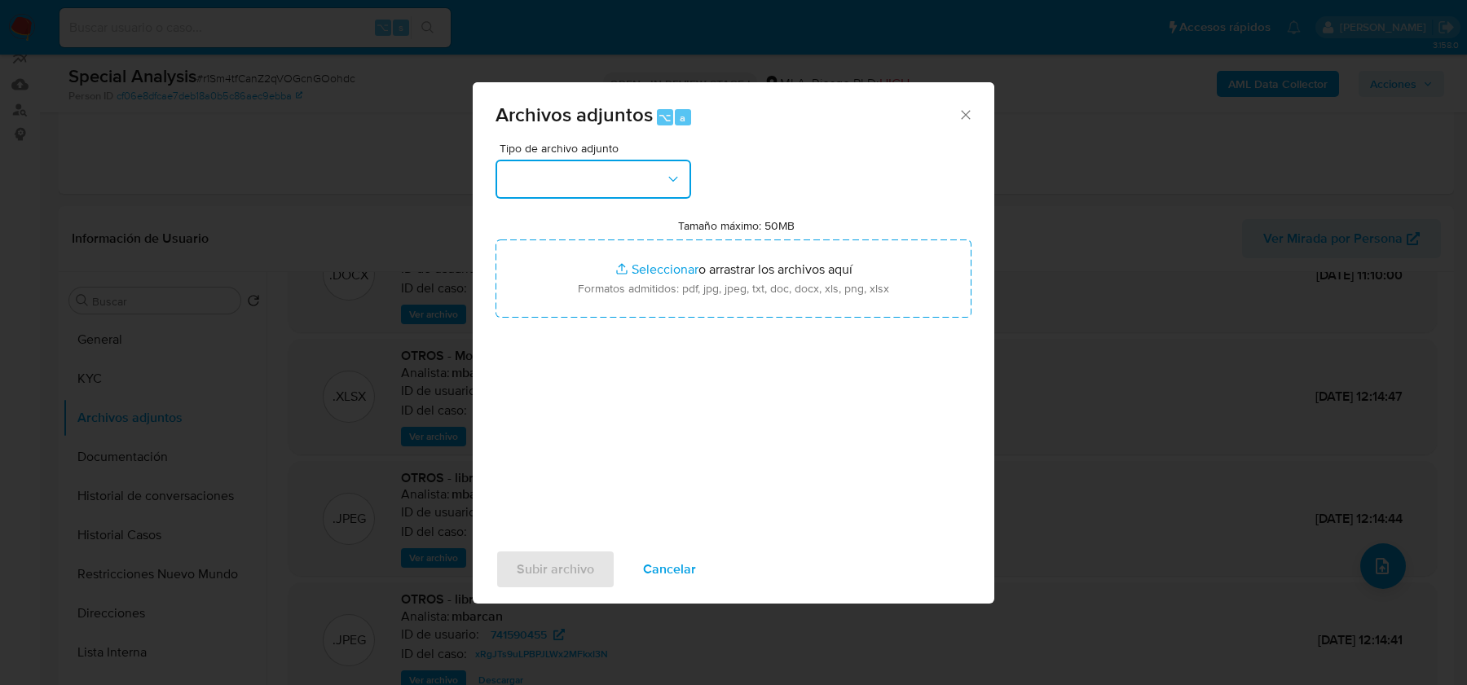
click at [643, 188] on button "button" at bounding box center [593, 179] width 196 height 39
click at [960, 117] on icon "Cerrar" at bounding box center [965, 115] width 16 height 16
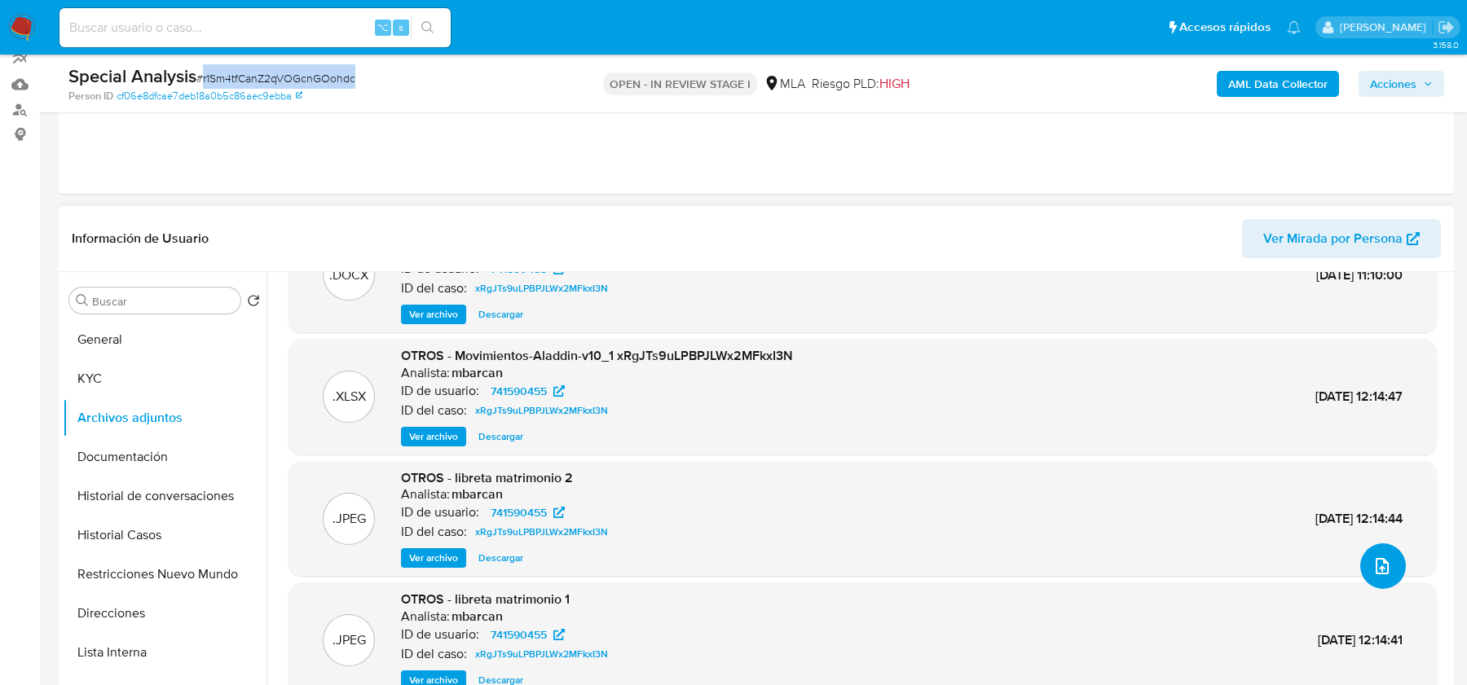
scroll to position [0, 0]
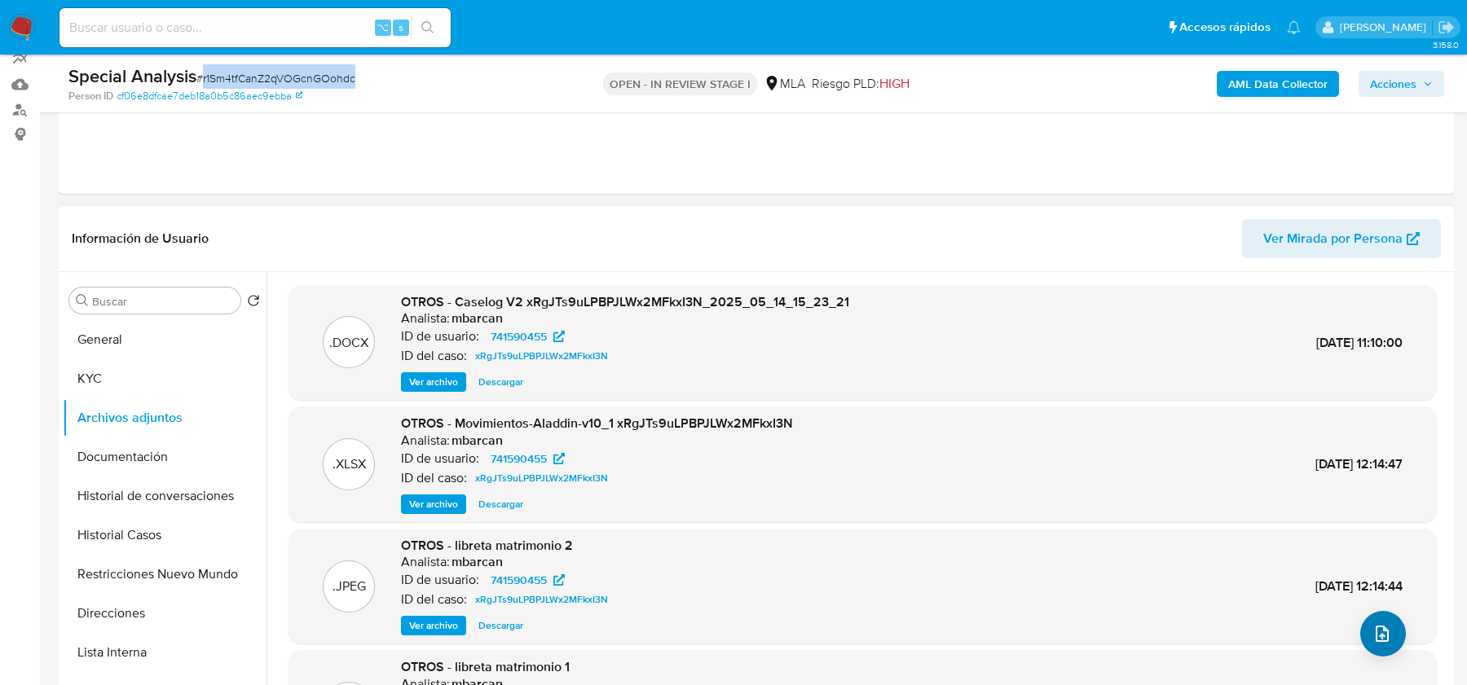
click at [1367, 611] on div ".DOCX OTROS - Caselog V2 xRgJTs9uLPBPJLWx2MFkxI3N_2025_05_14_15_23_21 Analista:…" at bounding box center [862, 551] width 1148 height 533
click at [1368, 622] on button "upload-file" at bounding box center [1383, 634] width 46 height 46
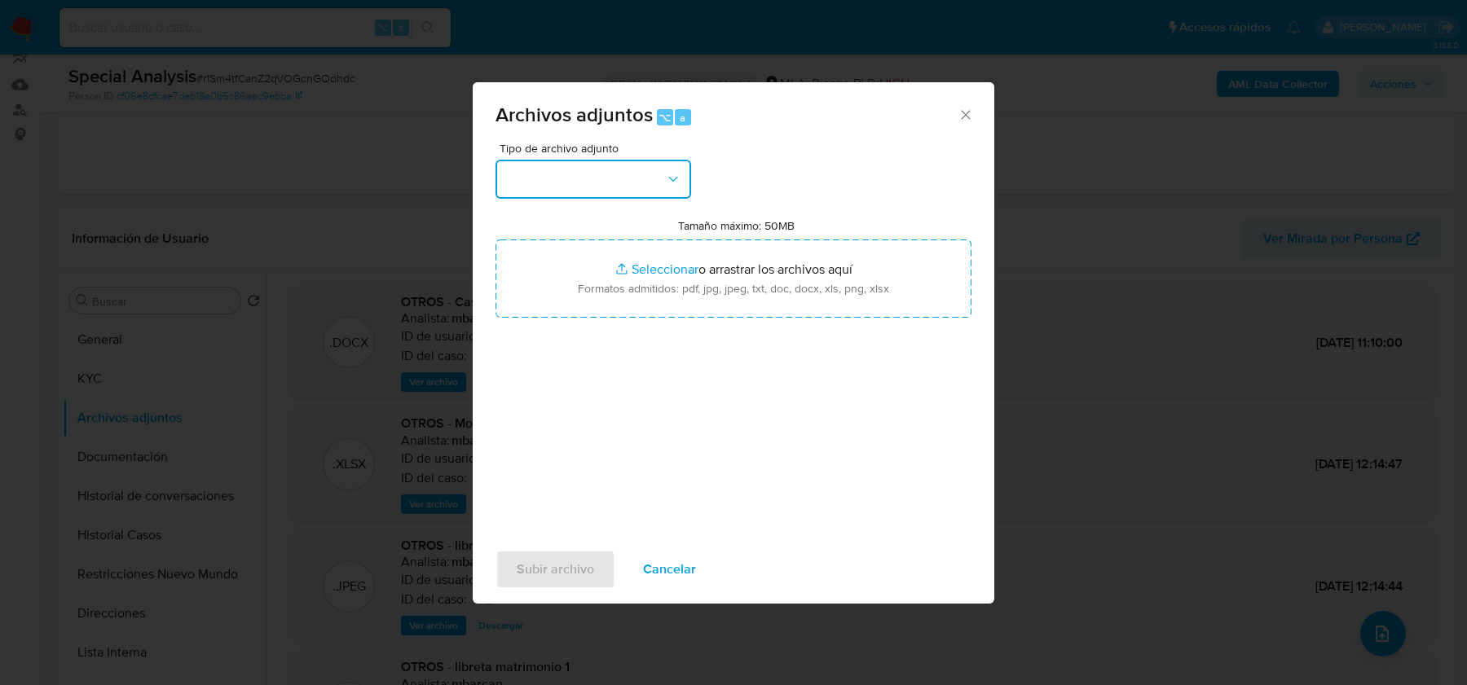
click at [635, 189] on button "button" at bounding box center [593, 179] width 196 height 39
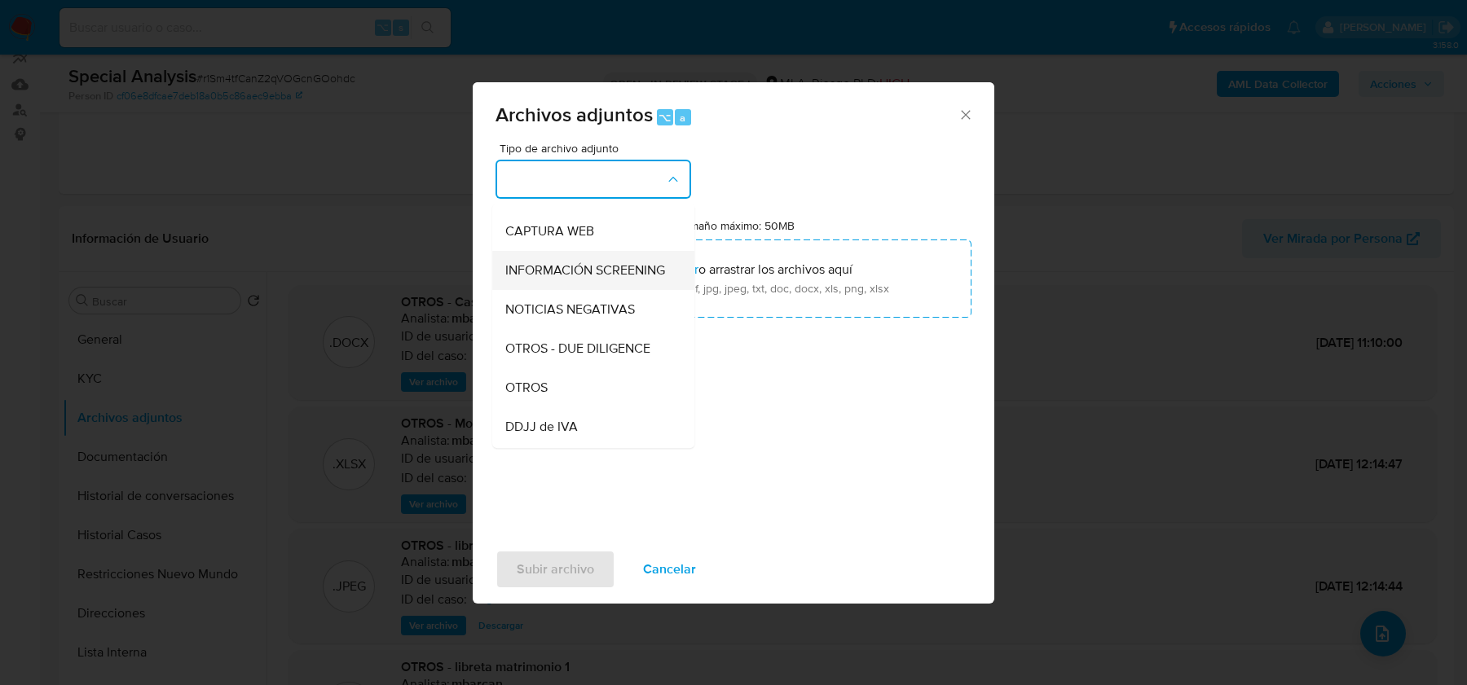
scroll to position [149, 0]
click at [605, 386] on div "OTROS" at bounding box center [588, 386] width 166 height 39
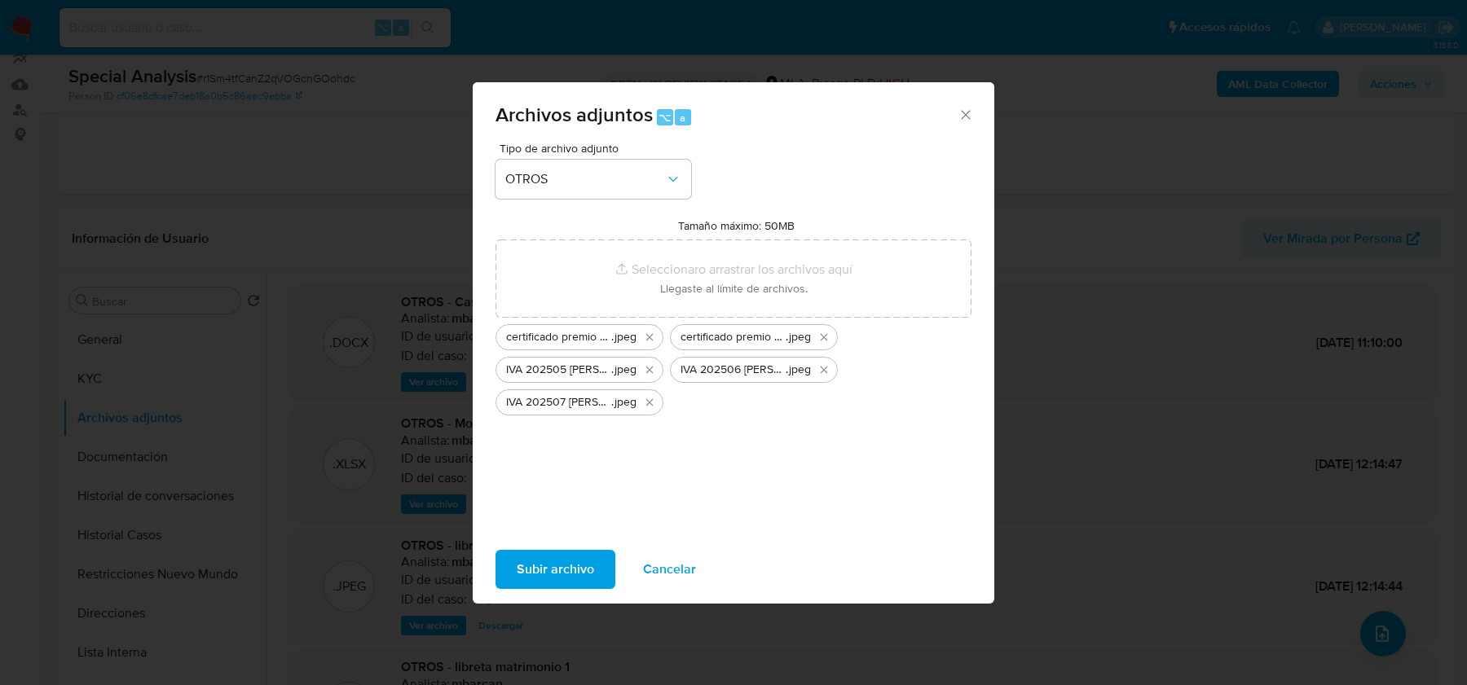
click at [541, 563] on span "Subir archivo" at bounding box center [555, 570] width 77 height 36
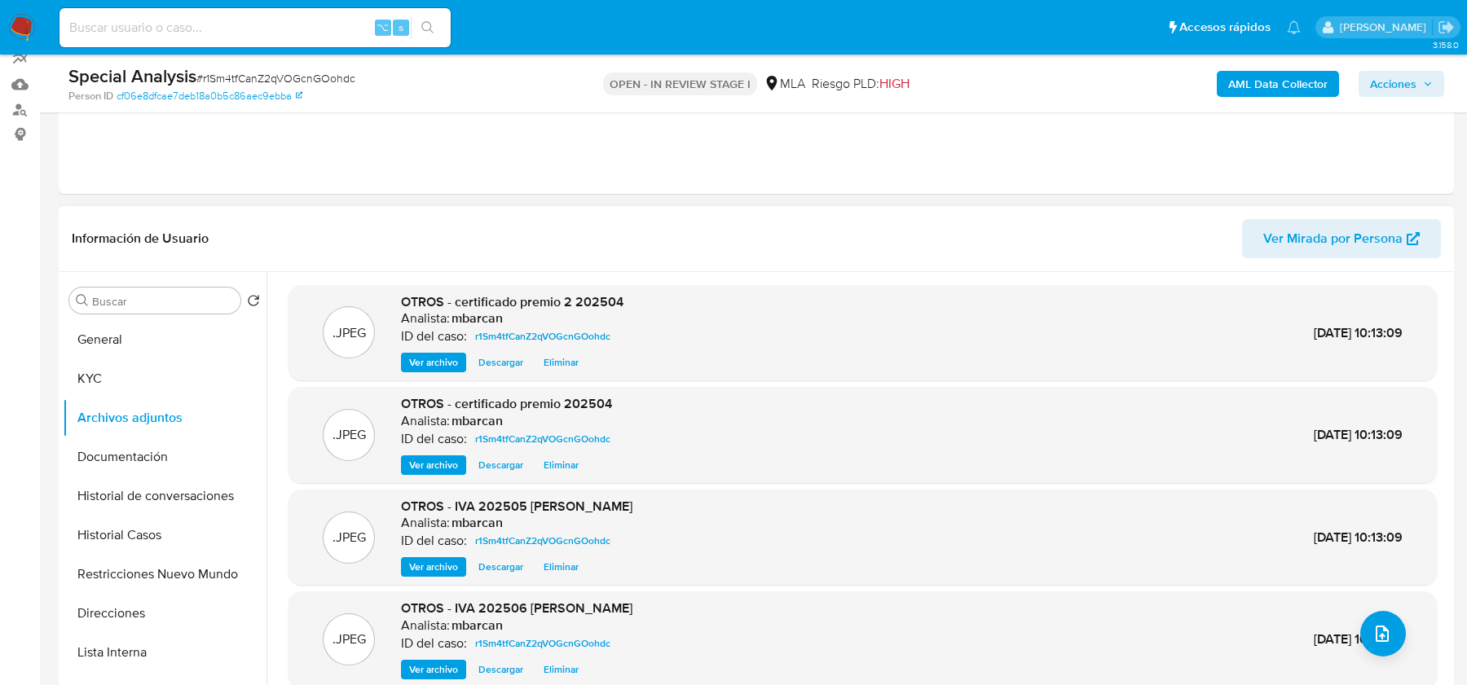
click at [688, 240] on header "Información de Usuario Ver Mirada por Persona" at bounding box center [756, 238] width 1369 height 39
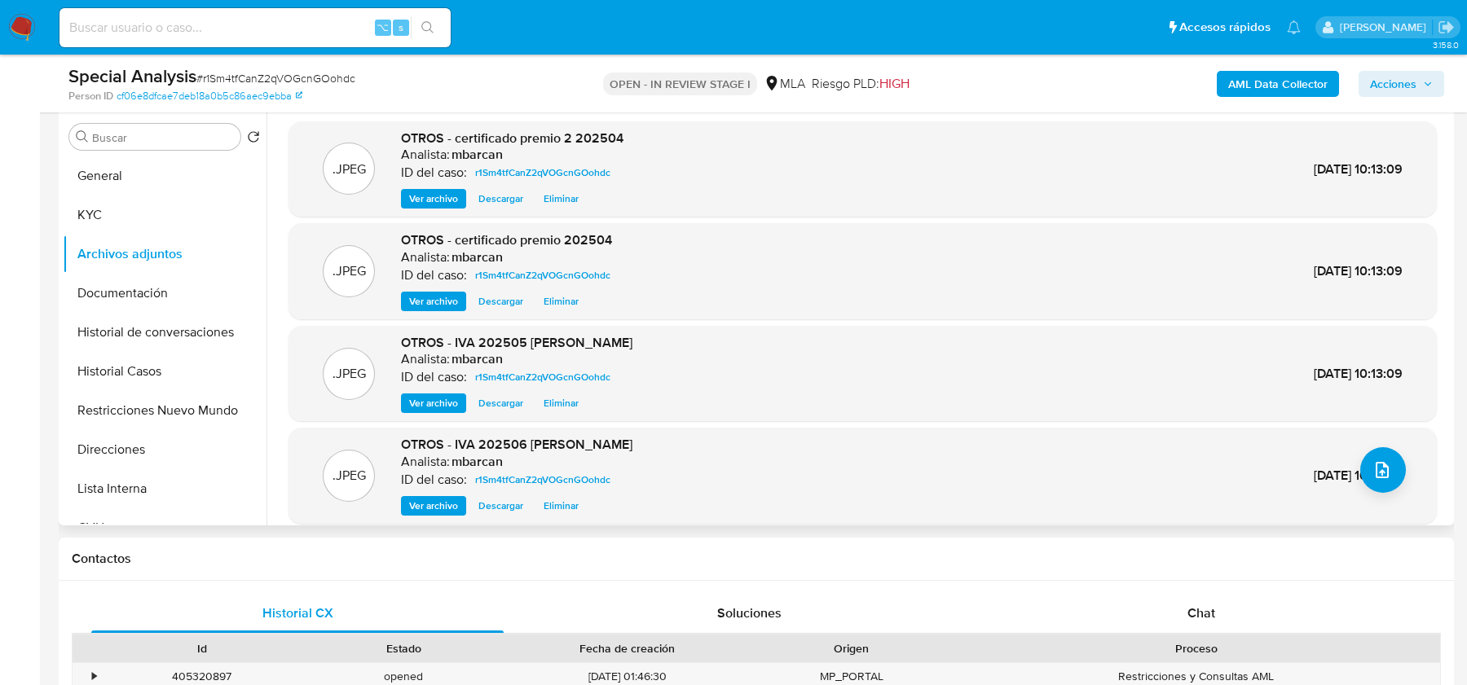
scroll to position [58, 0]
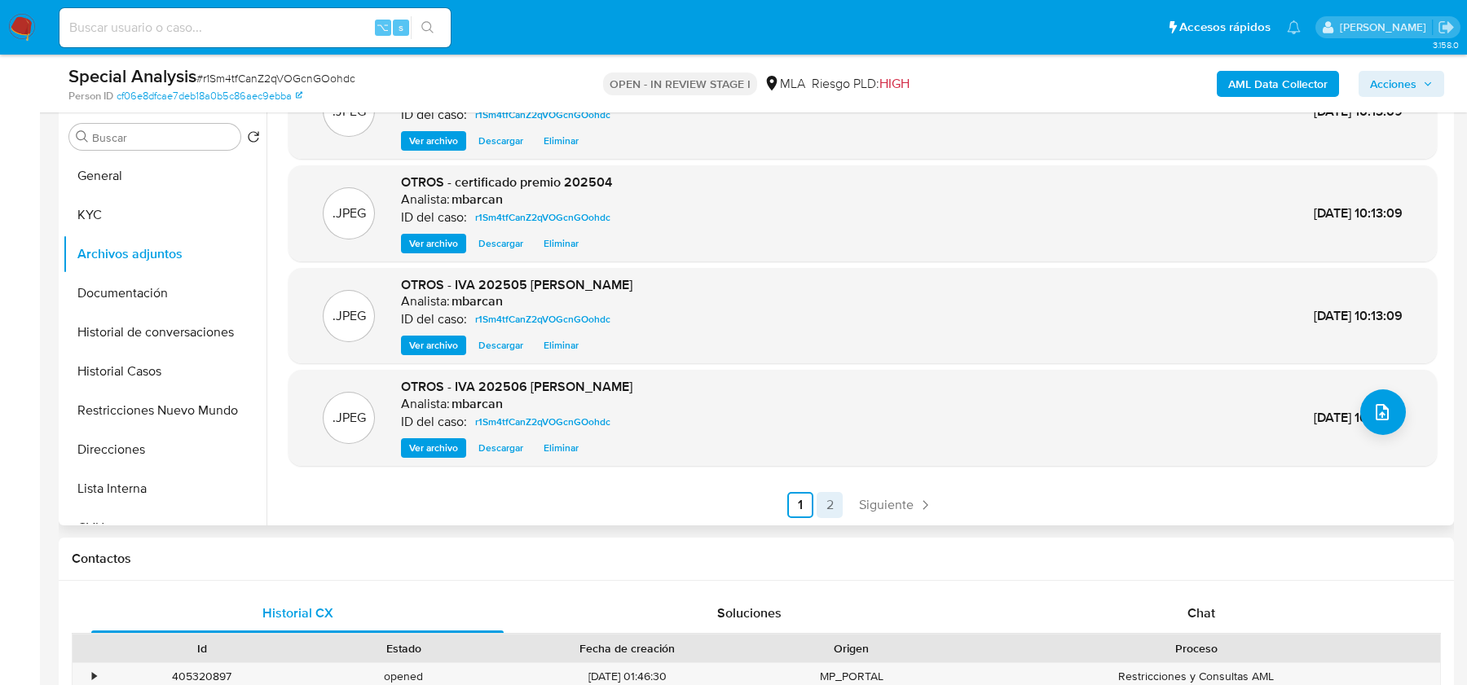
click at [822, 516] on link "2" at bounding box center [829, 505] width 26 height 26
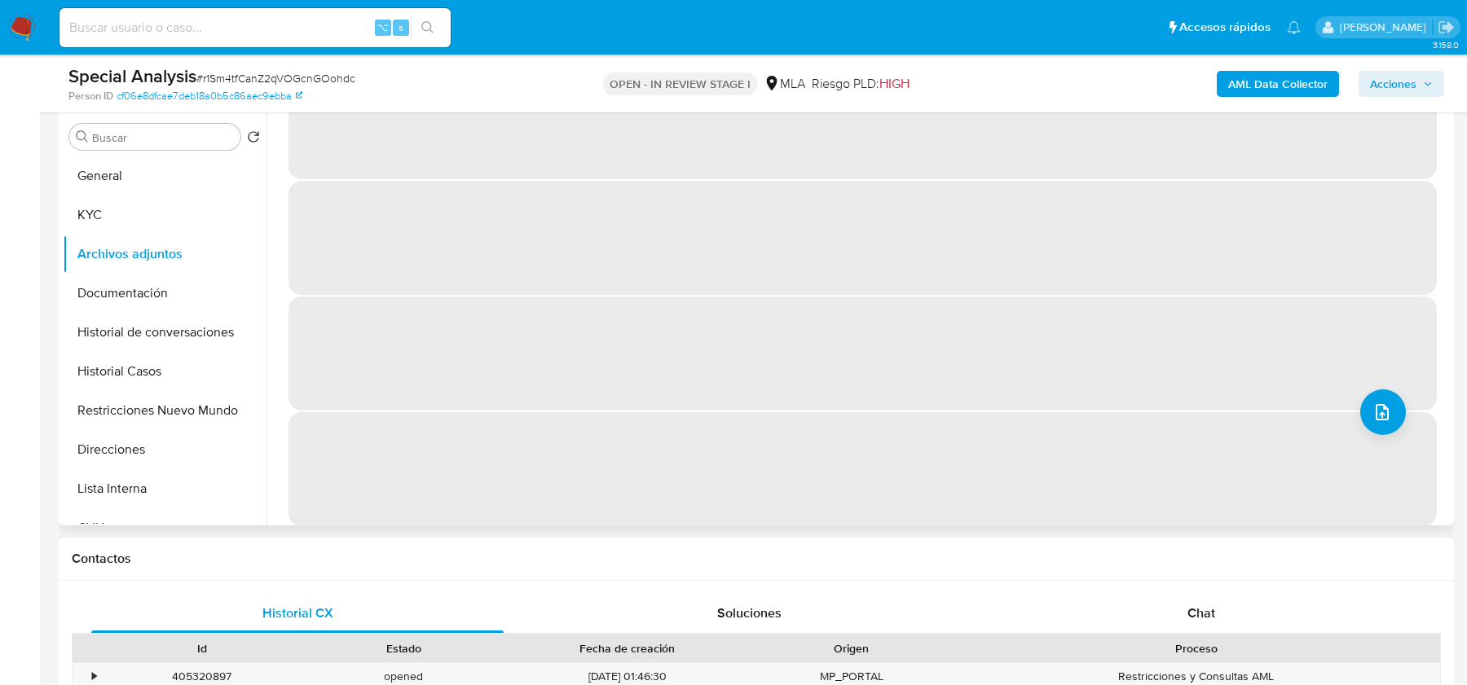
scroll to position [0, 0]
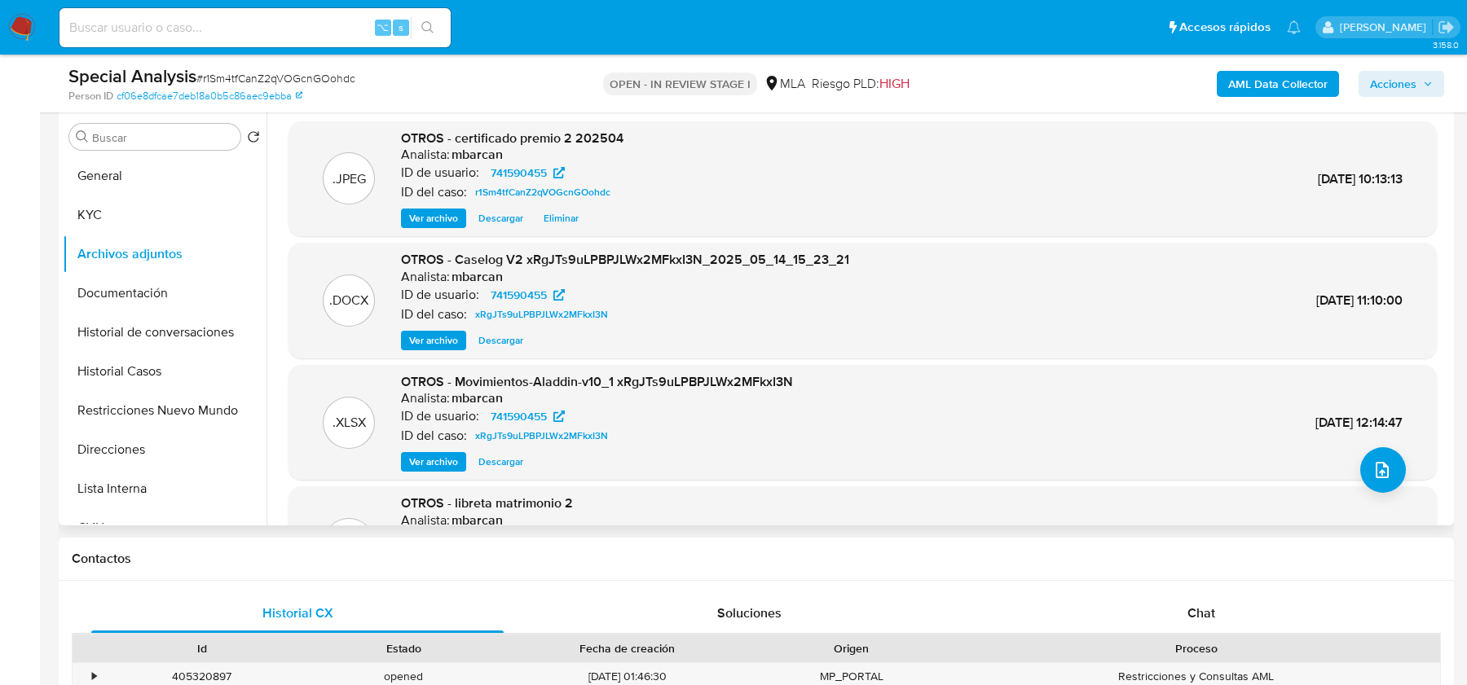
click at [429, 338] on span "Ver archivo" at bounding box center [433, 340] width 49 height 16
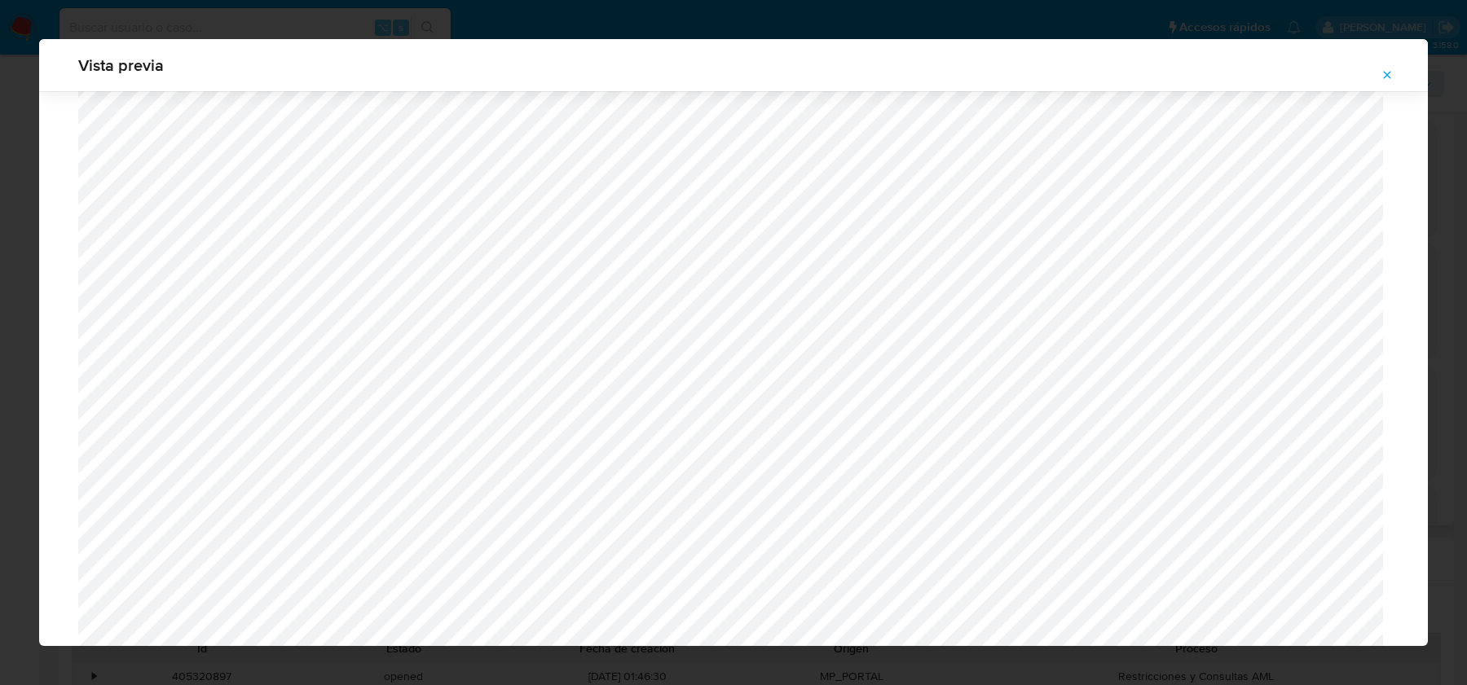
scroll to position [1297, 0]
click at [1384, 83] on span "Attachment preview" at bounding box center [1386, 75] width 13 height 23
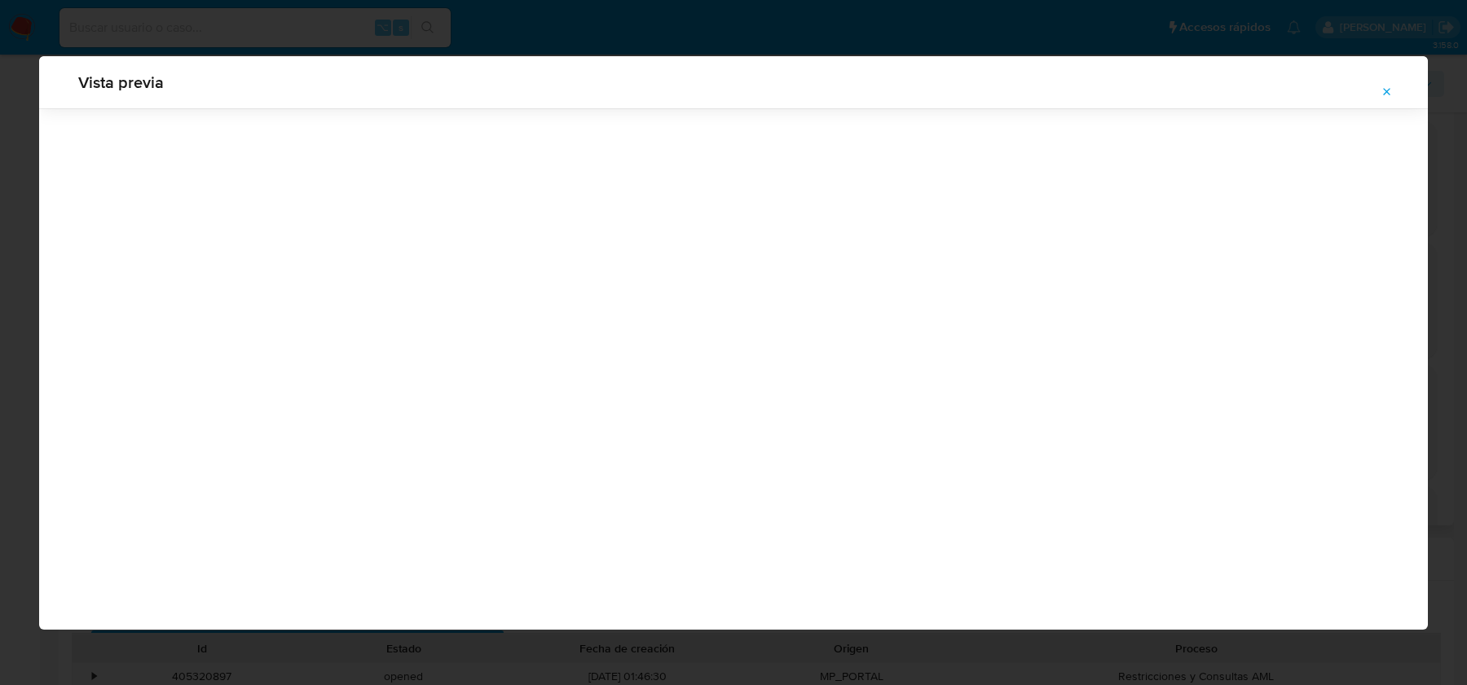
scroll to position [0, 0]
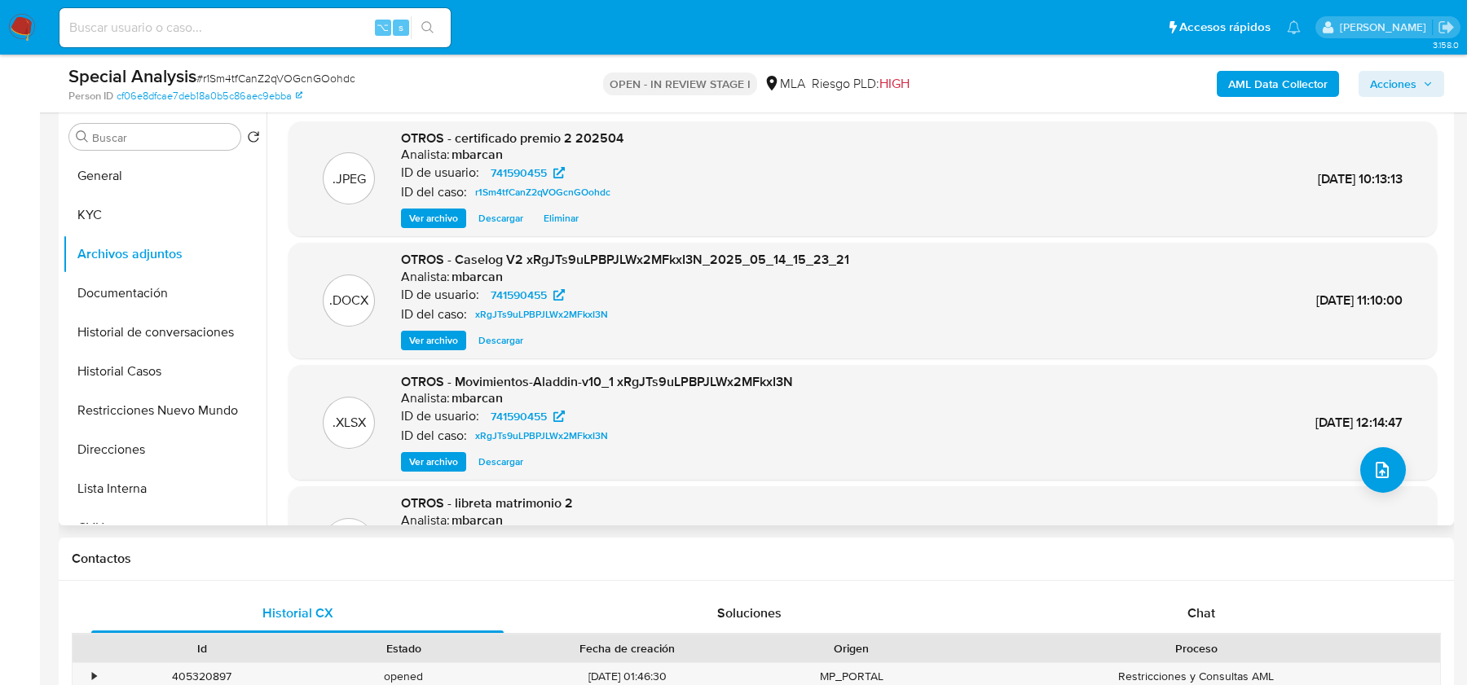
click at [1419, 473] on div ".XLSX OTROS - Movimientos-Aladdin-v10_1 xRgJTs9uLPBPJLWx2MFkxI3N Analista: mbar…" at bounding box center [862, 423] width 1148 height 116
click at [1375, 470] on icon "upload-file" at bounding box center [1381, 470] width 13 height 16
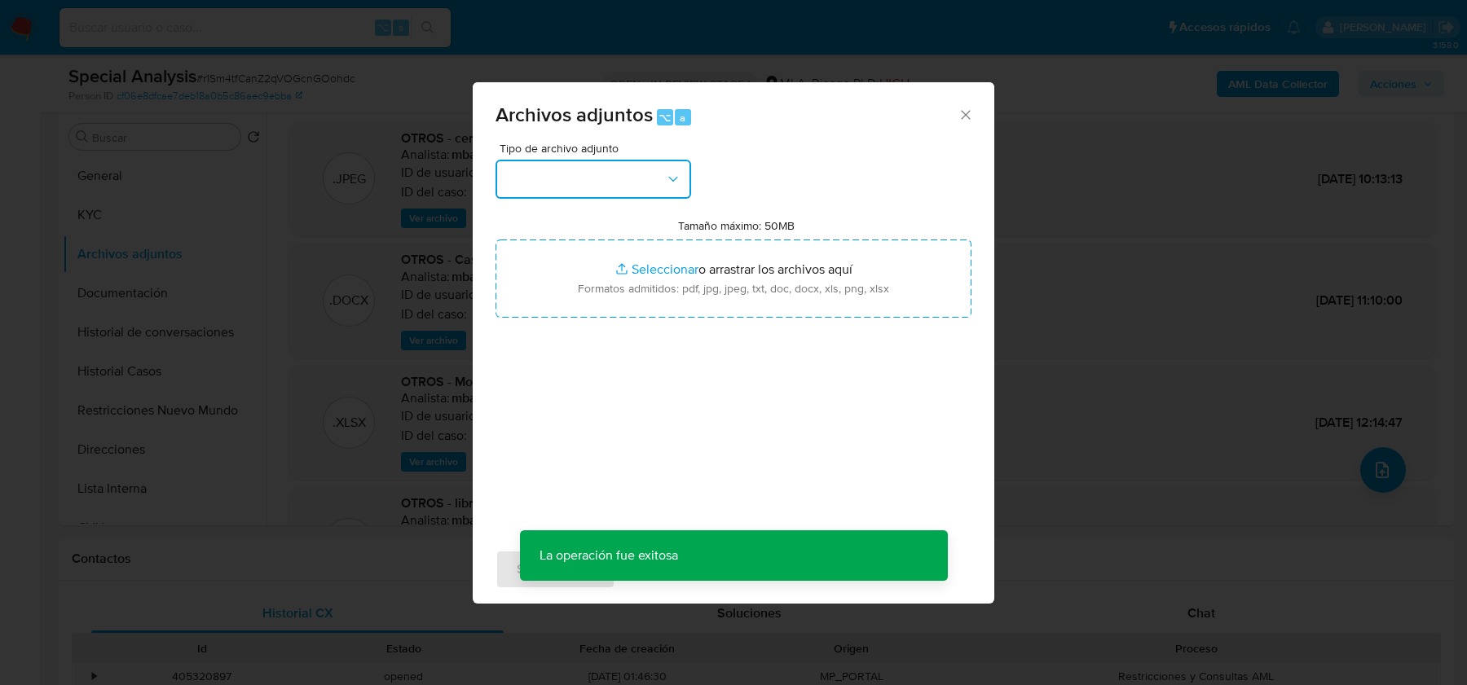
click at [596, 183] on button "button" at bounding box center [593, 179] width 196 height 39
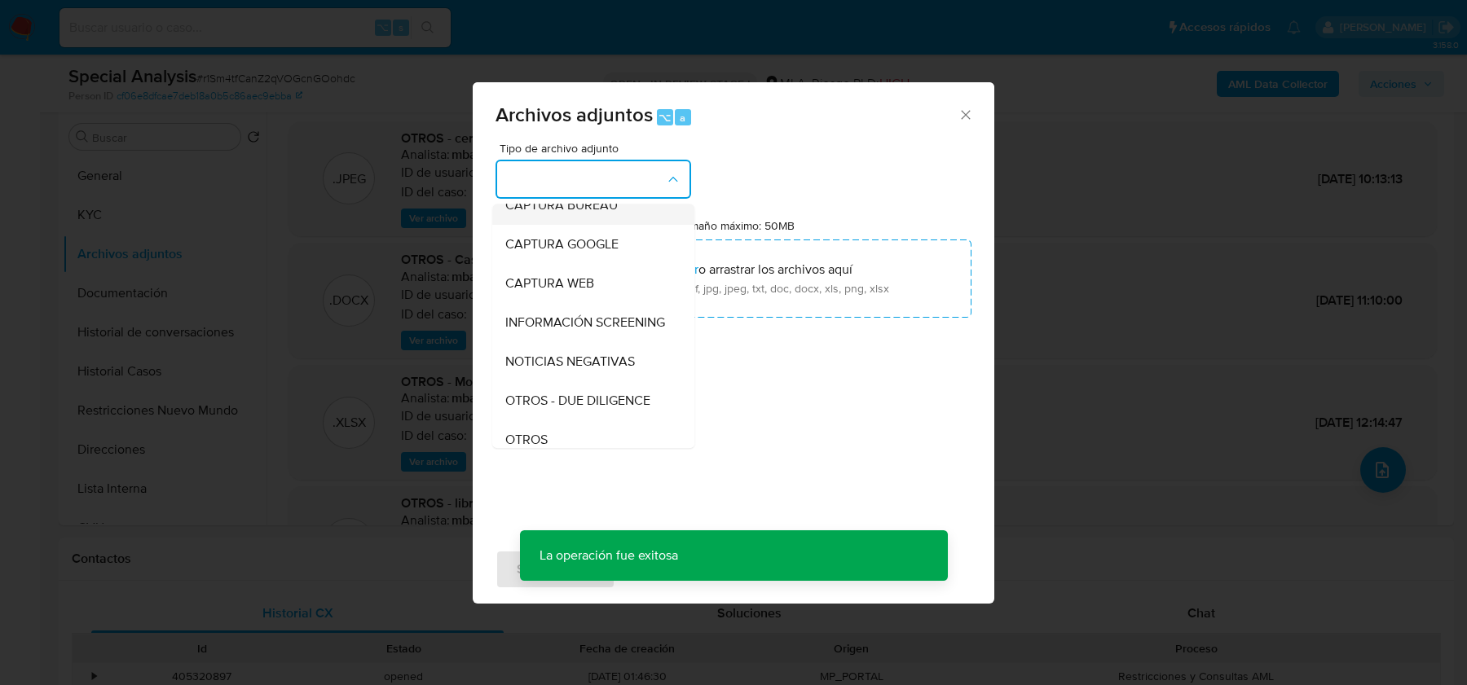
scroll to position [103, 0]
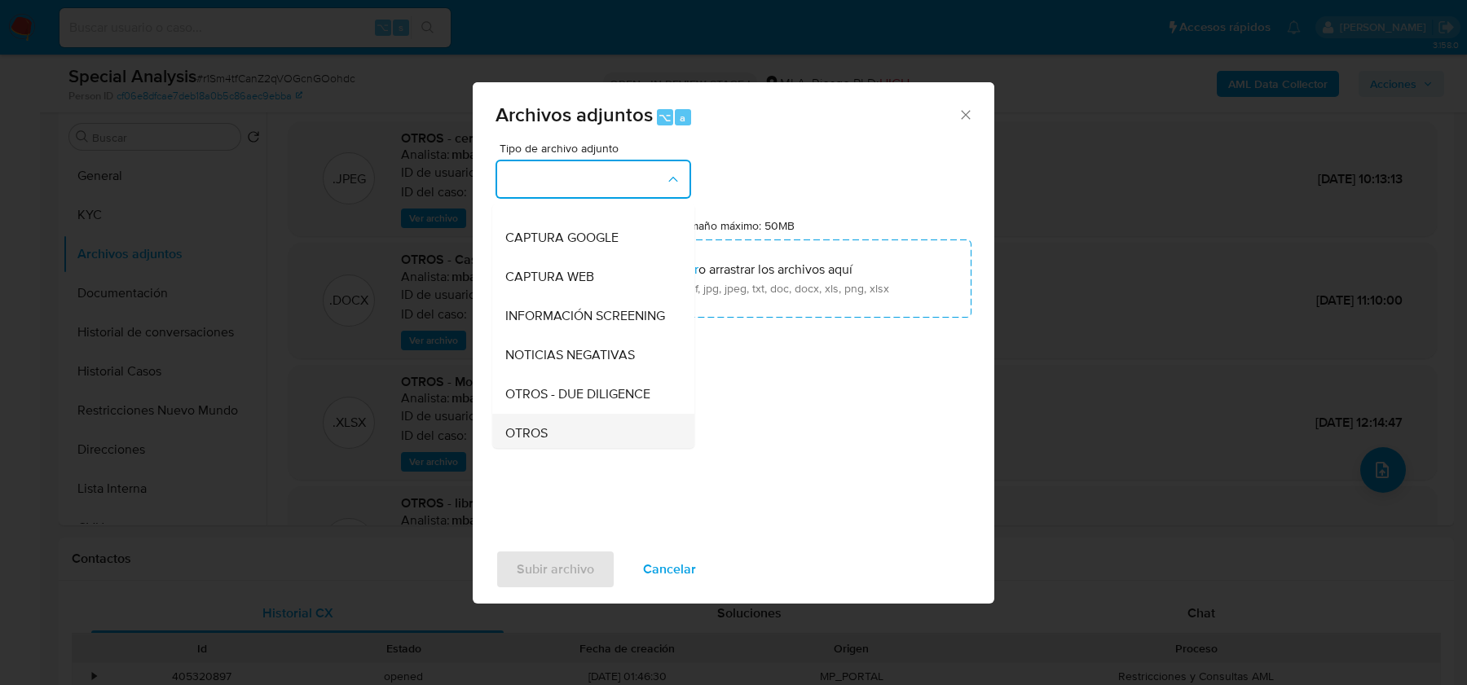
click at [543, 442] on span "OTROS" at bounding box center [526, 433] width 42 height 16
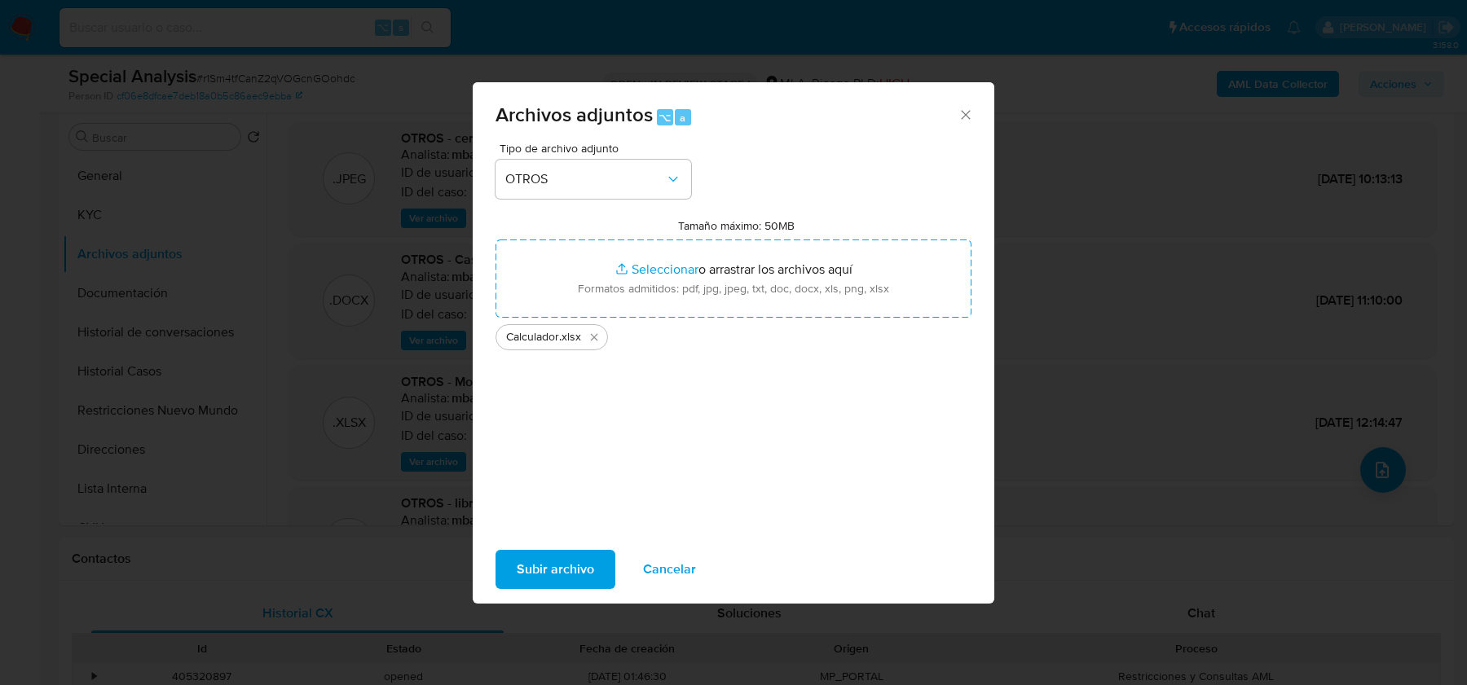
click at [544, 578] on span "Subir archivo" at bounding box center [555, 570] width 77 height 36
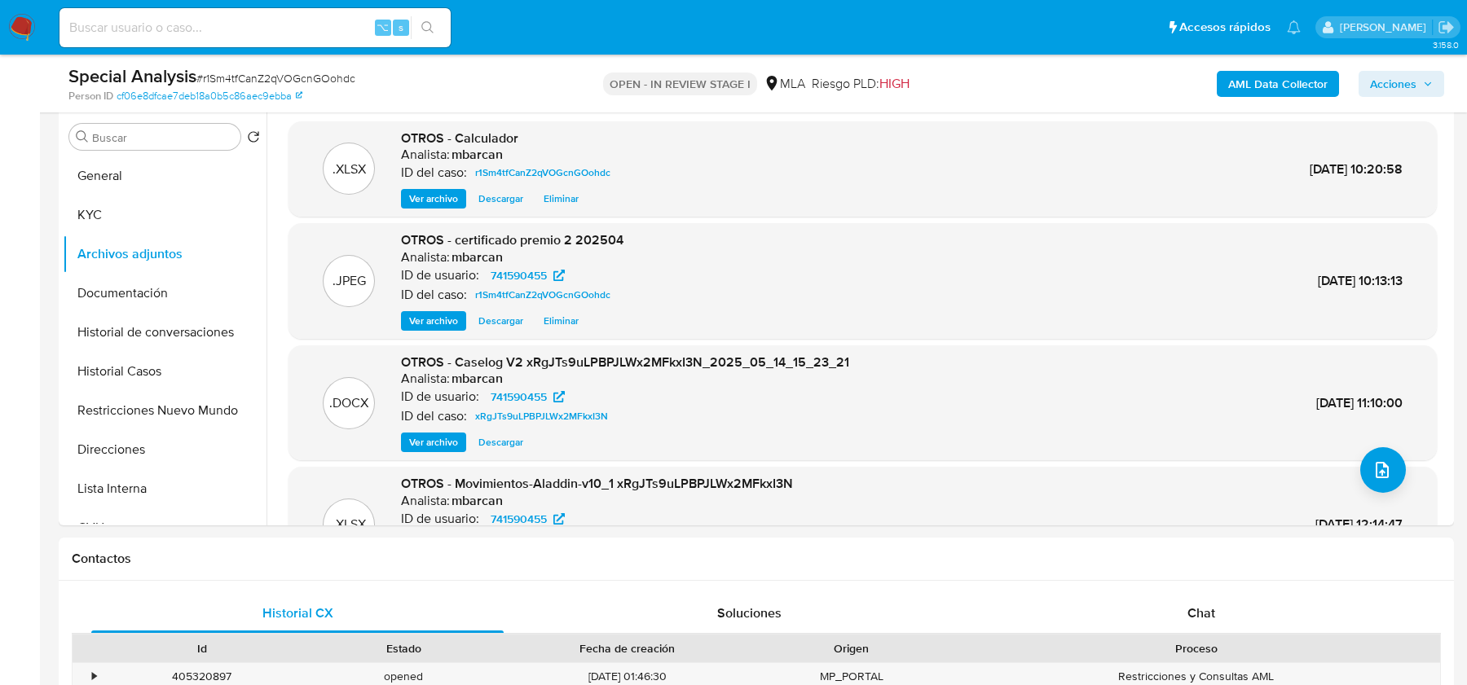
click at [1401, 86] on span "Acciones" at bounding box center [1393, 84] width 46 height 26
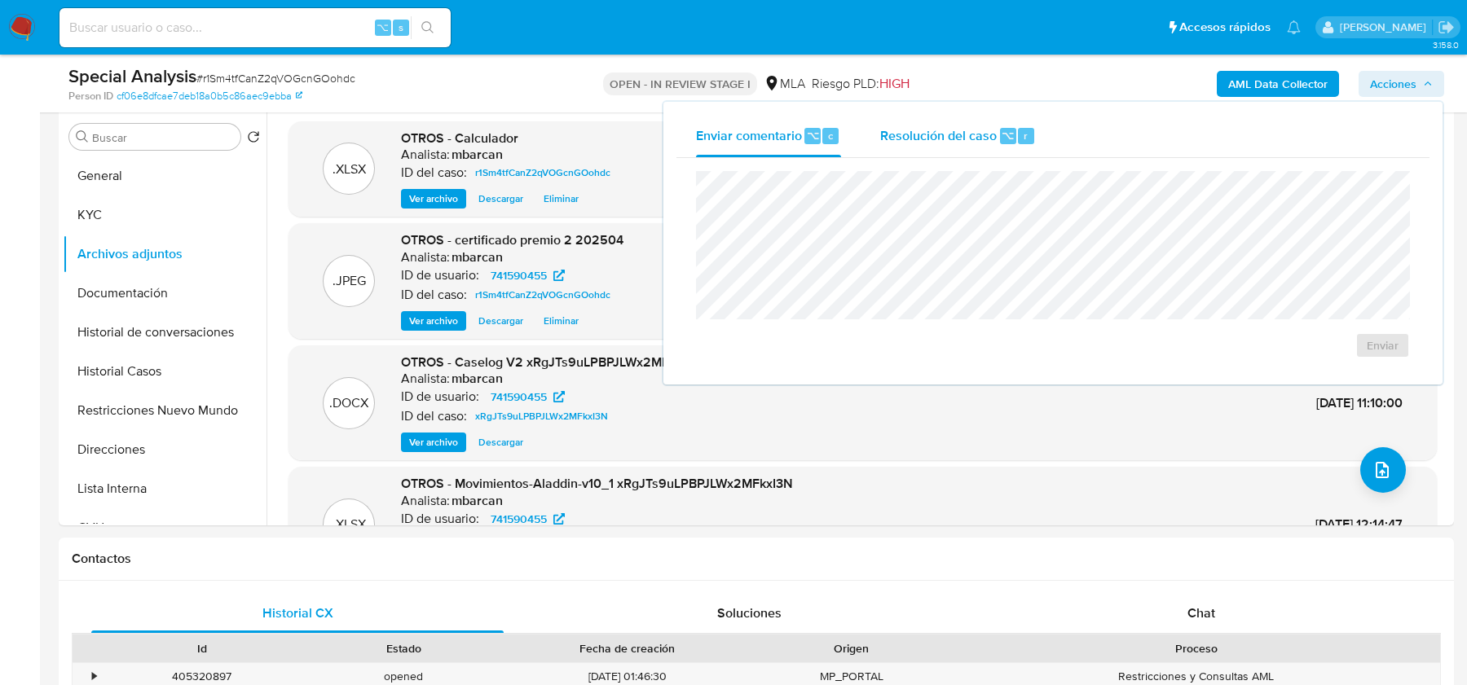
click at [1028, 117] on div "Resolución del caso ⌥ r" at bounding box center [958, 136] width 156 height 42
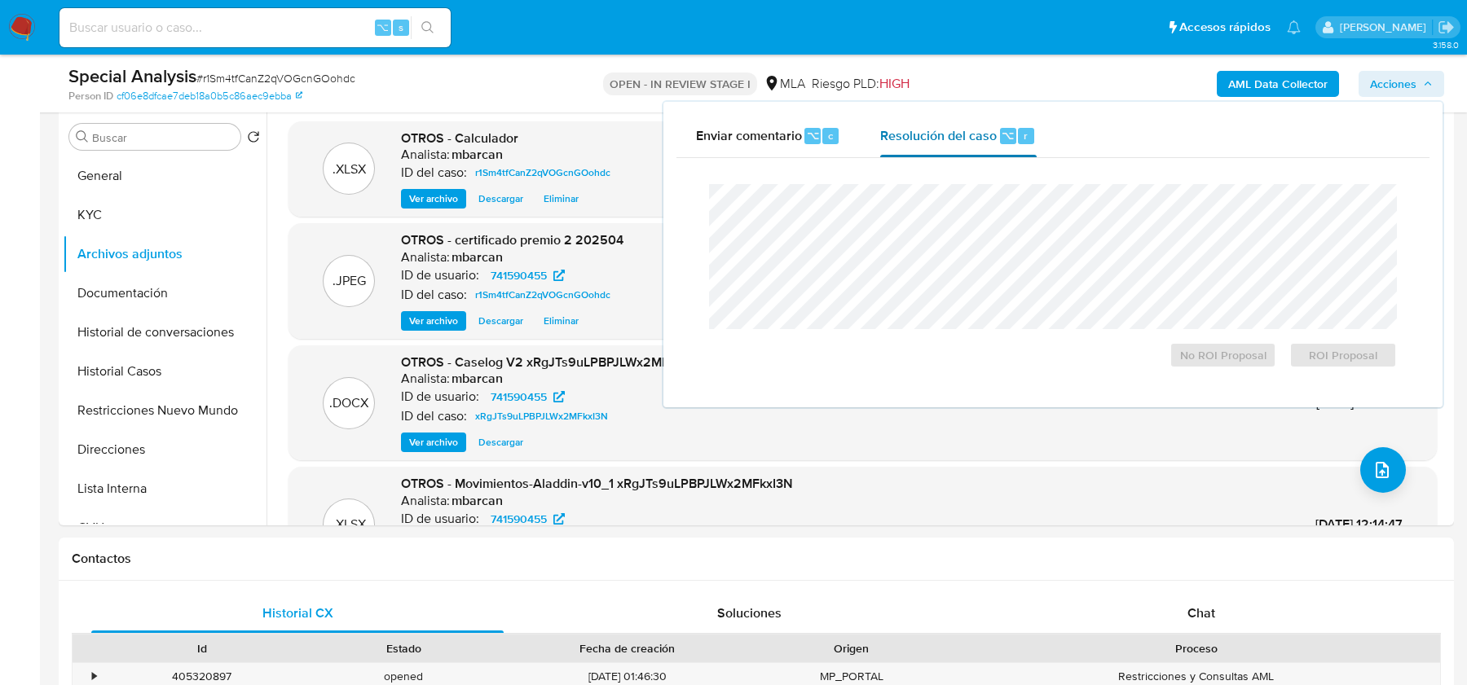
click at [1001, 141] on span "⌥" at bounding box center [1007, 135] width 12 height 15
click at [1210, 365] on span "No ROI Proposal" at bounding box center [1223, 355] width 85 height 23
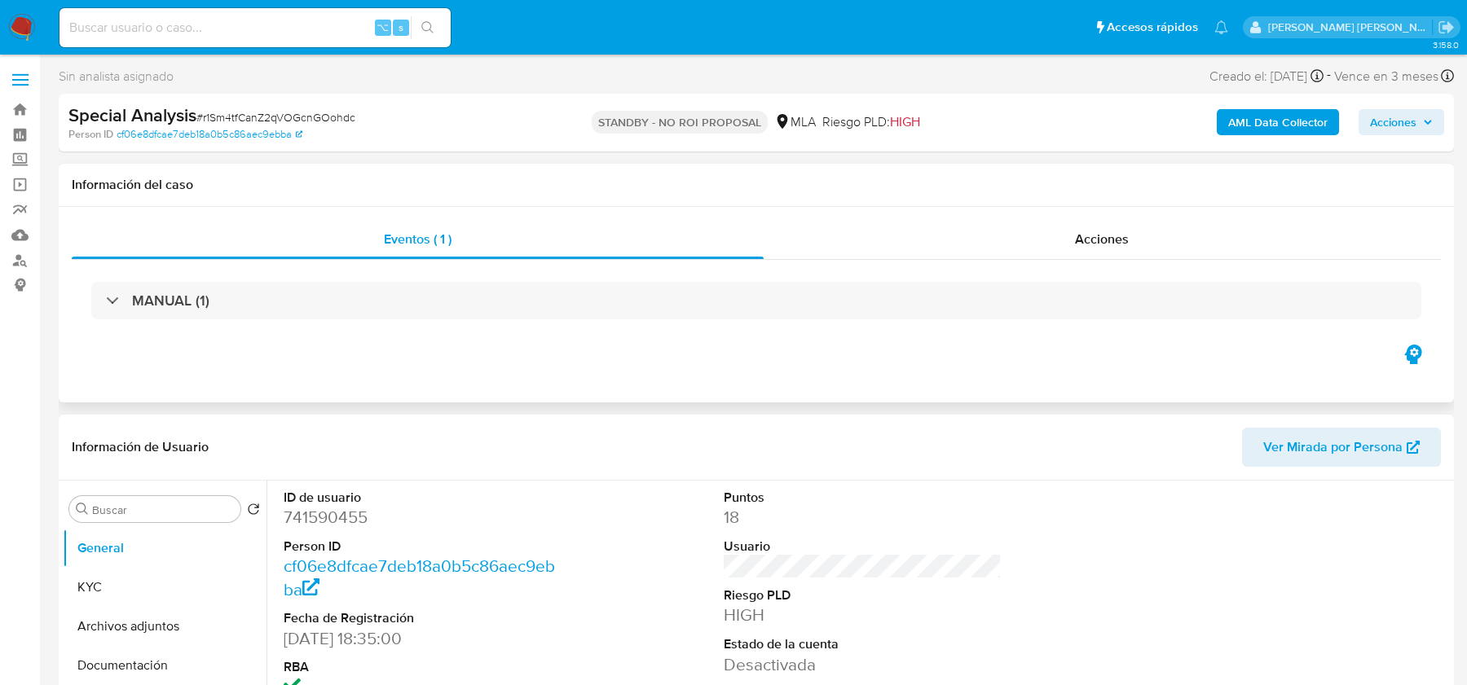
select select "10"
click at [140, 21] on input at bounding box center [254, 27] width 391 height 21
paste input "2453063283"
type input "2453063283"
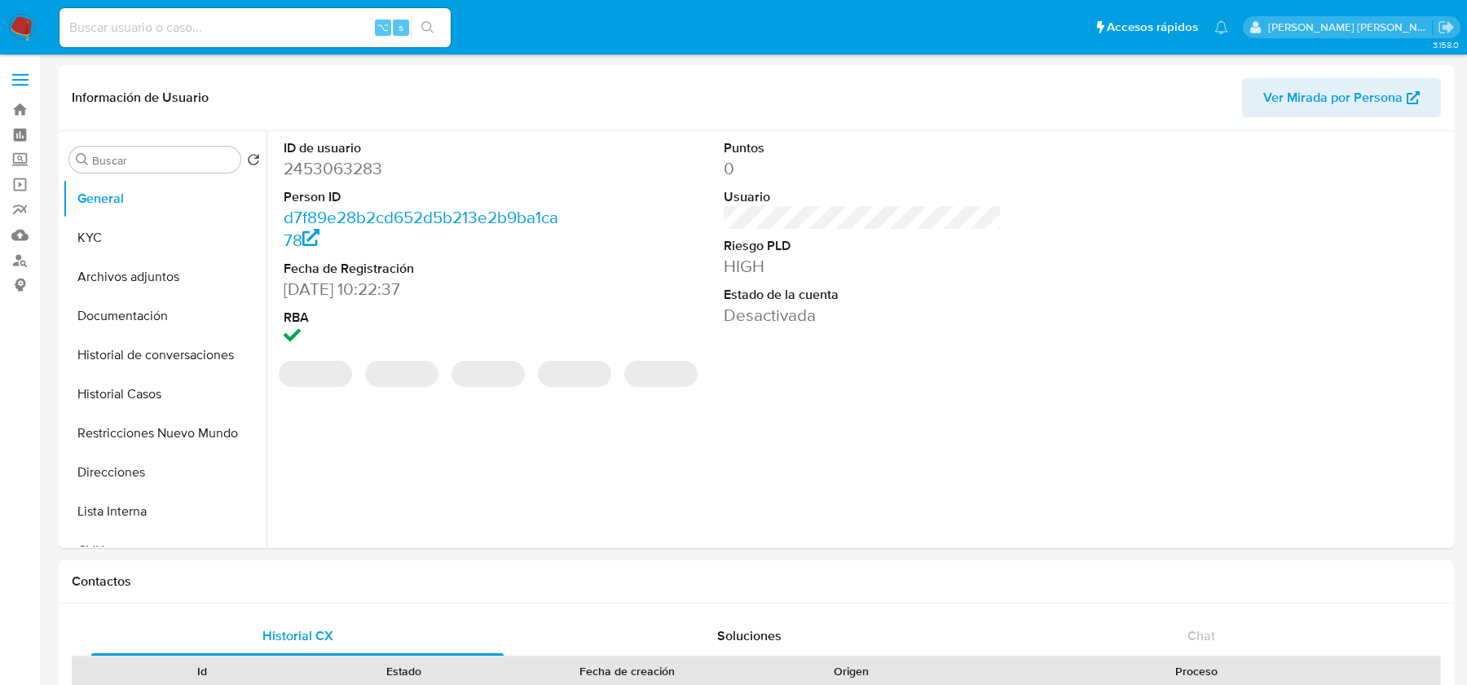
scroll to position [355, 0]
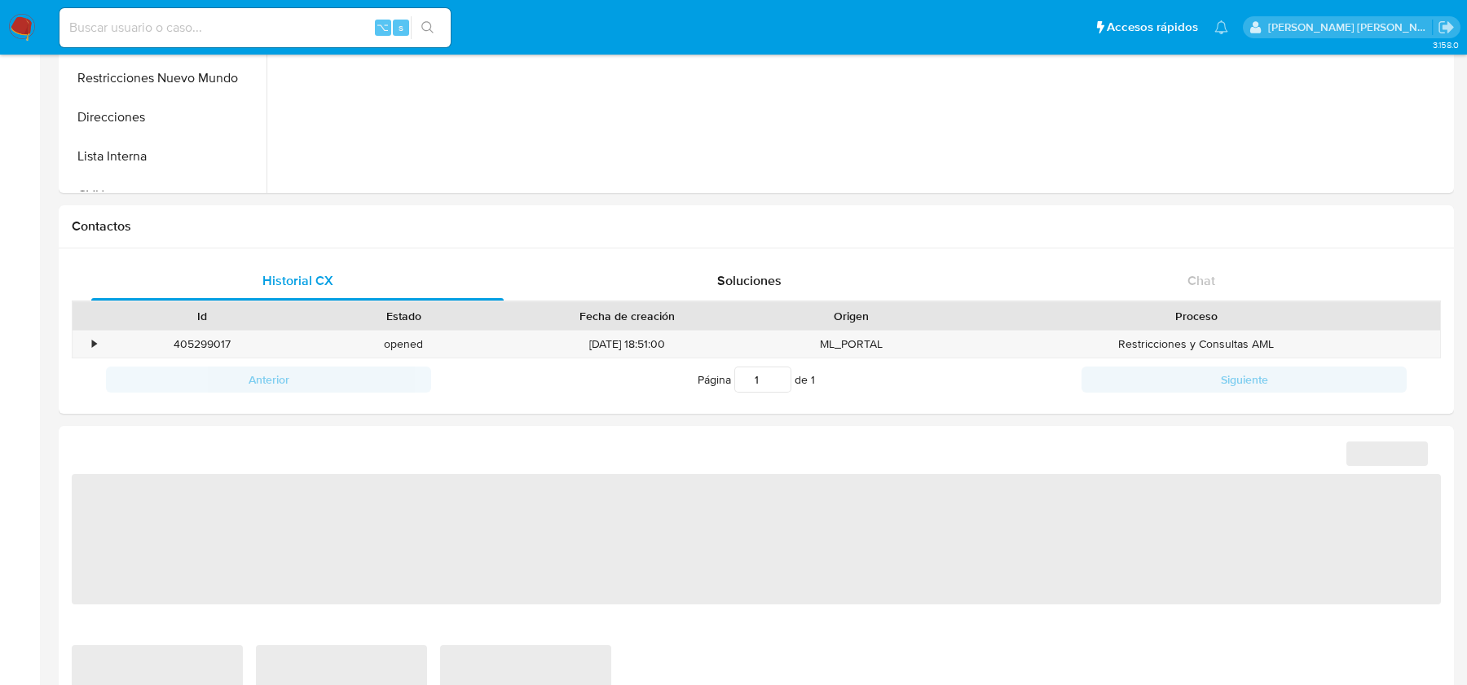
select select "10"
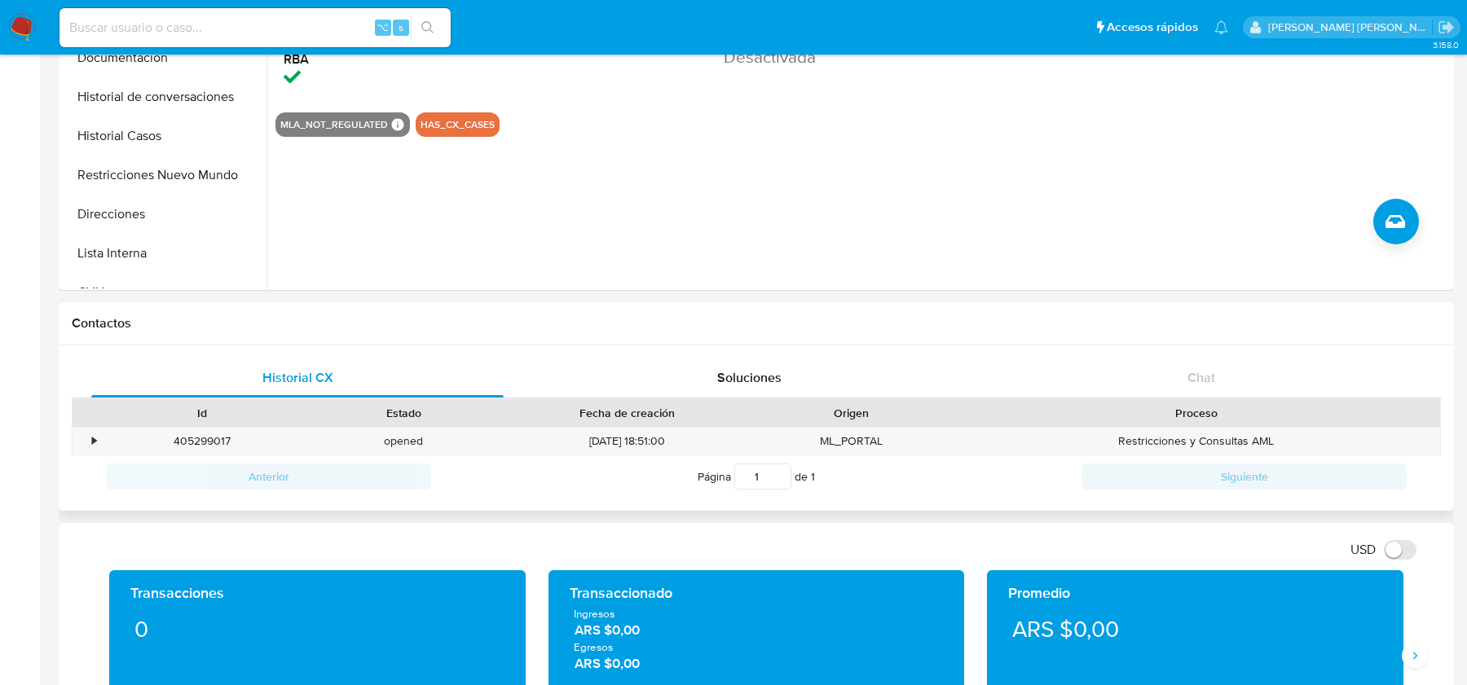
scroll to position [160, 0]
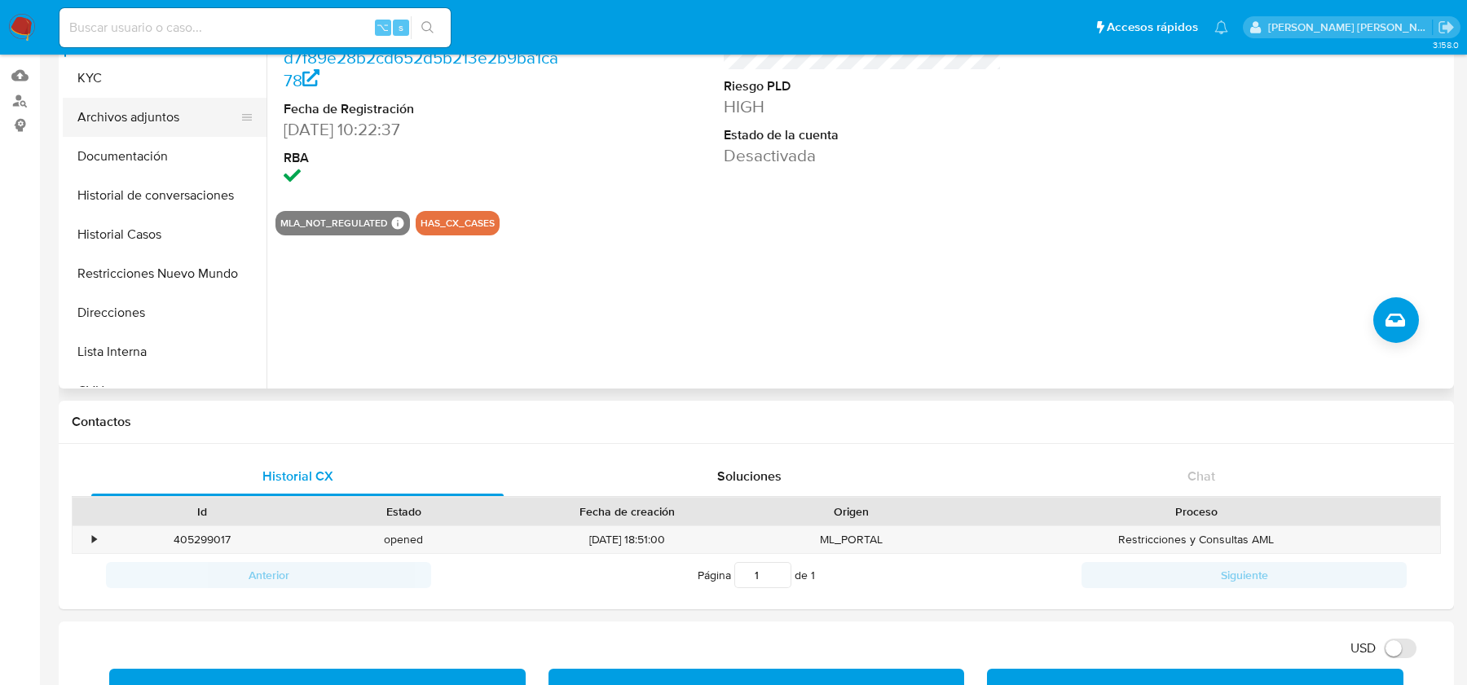
click at [180, 119] on button "Archivos adjuntos" at bounding box center [158, 117] width 191 height 39
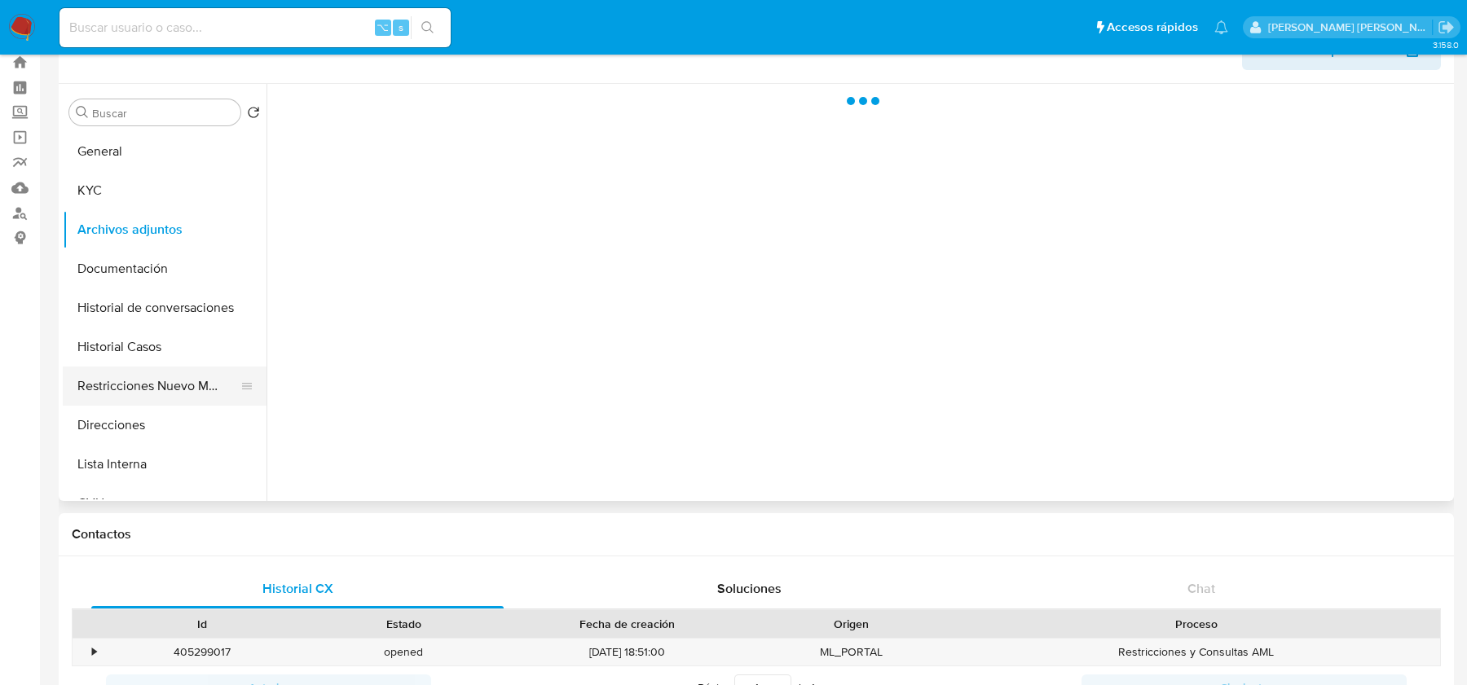
scroll to position [13, 0]
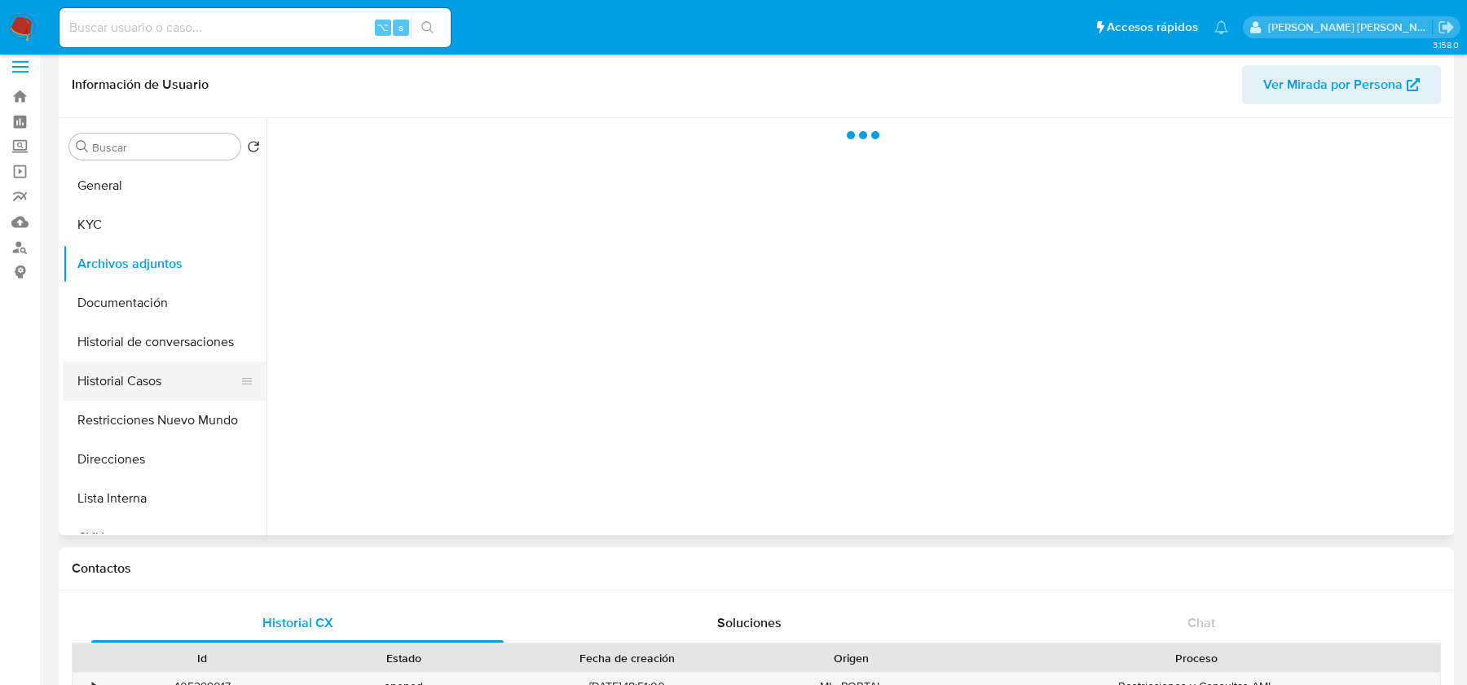
click at [130, 369] on button "Historial Casos" at bounding box center [158, 381] width 191 height 39
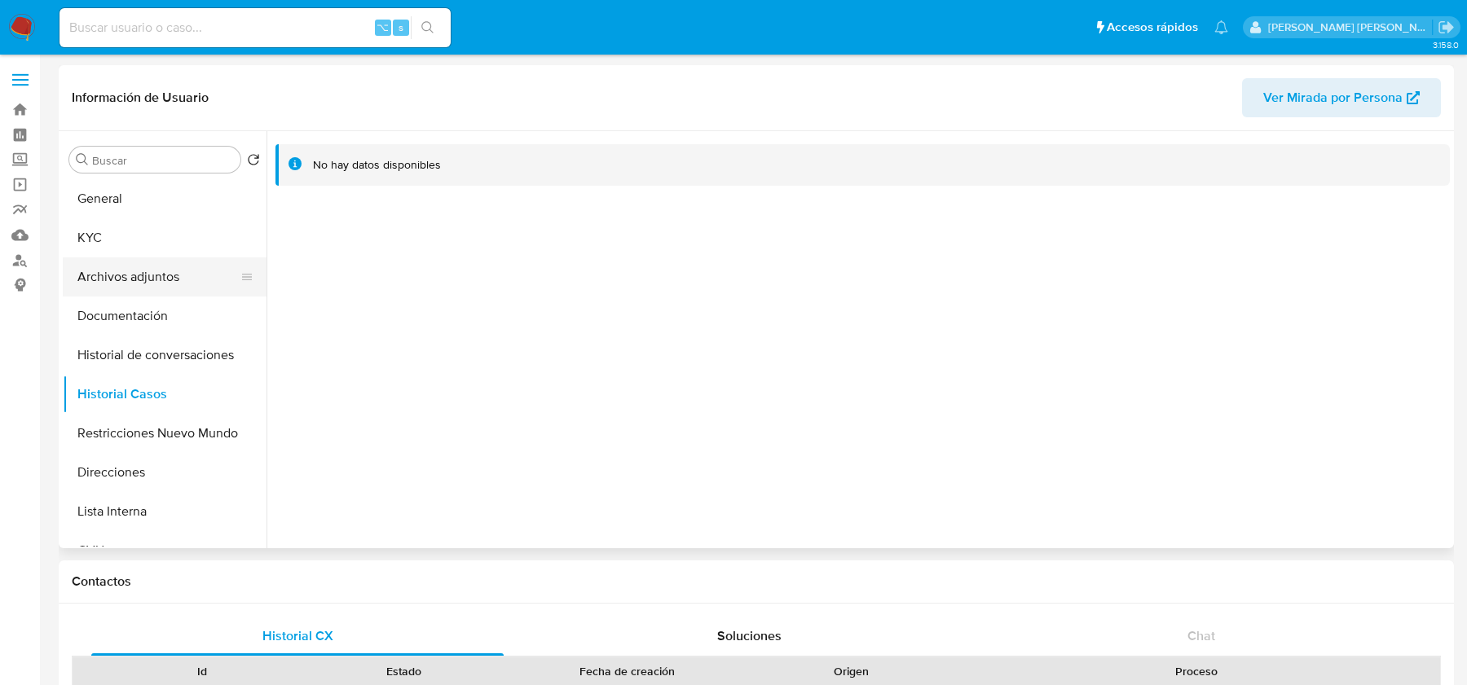
click at [152, 288] on button "Archivos adjuntos" at bounding box center [158, 276] width 191 height 39
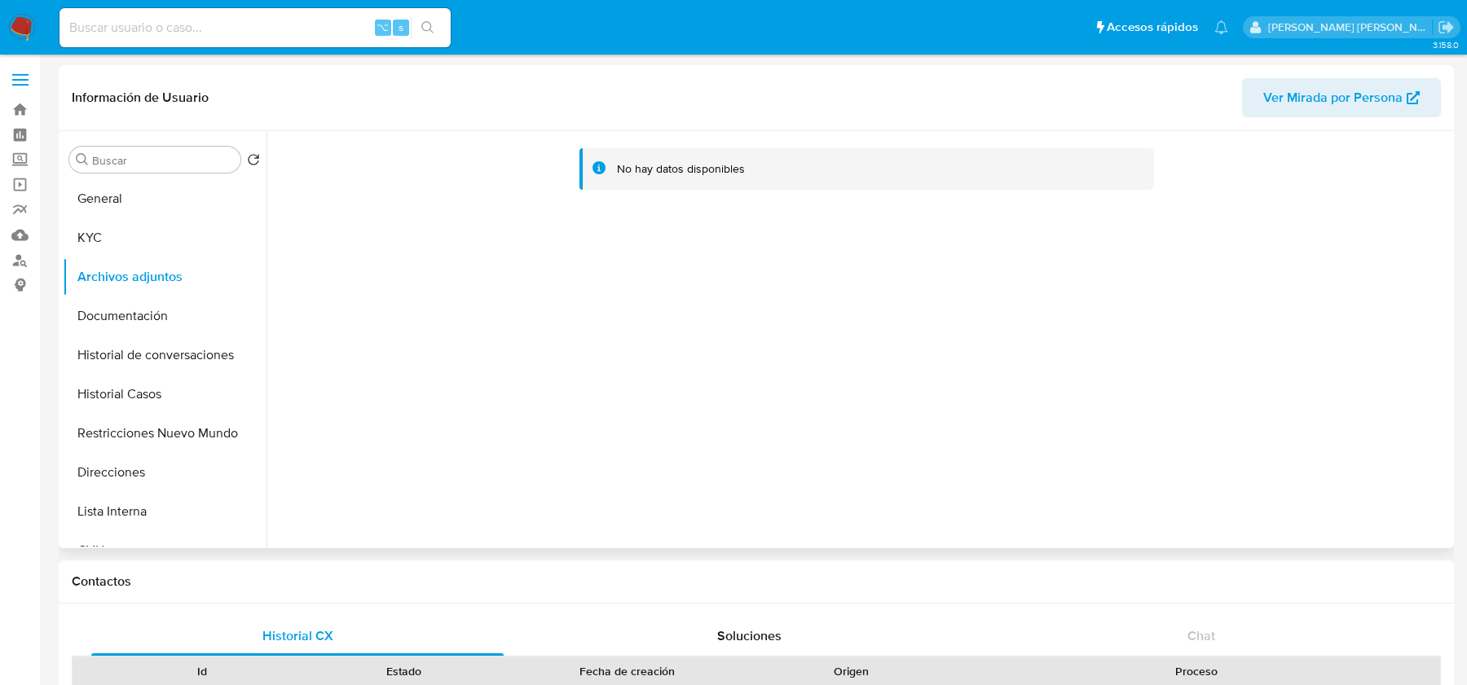
click at [1265, 95] on button "Ver Mirada por Persona" at bounding box center [1341, 97] width 199 height 39
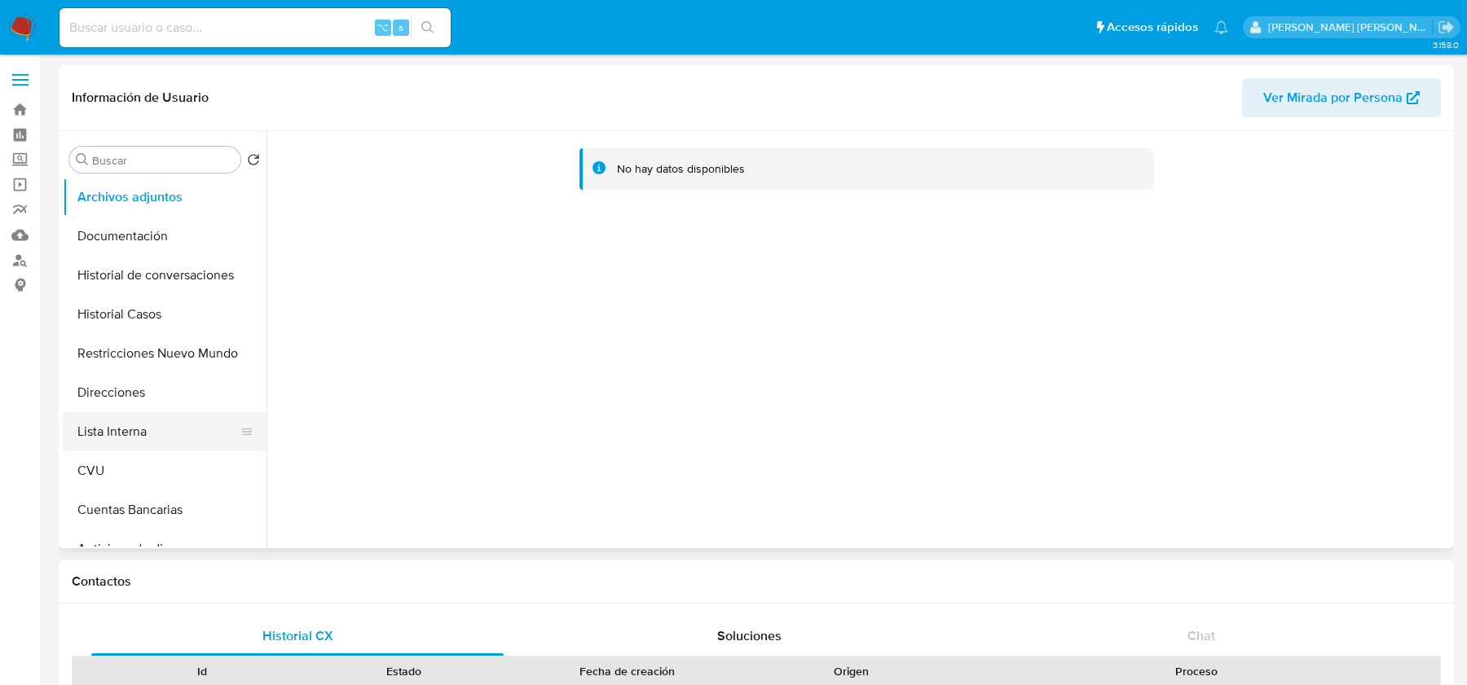
scroll to position [84, 0]
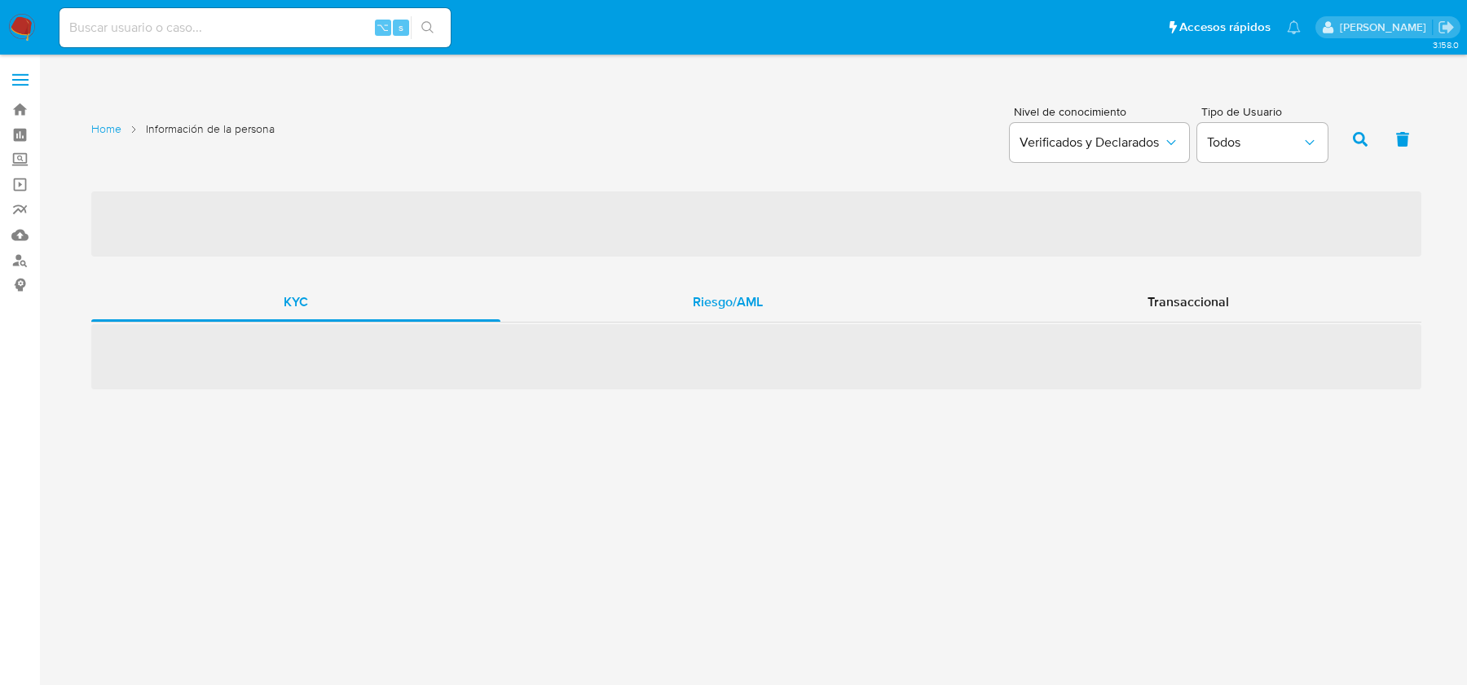
click at [733, 307] on span "Riesgo/AML" at bounding box center [728, 302] width 70 height 19
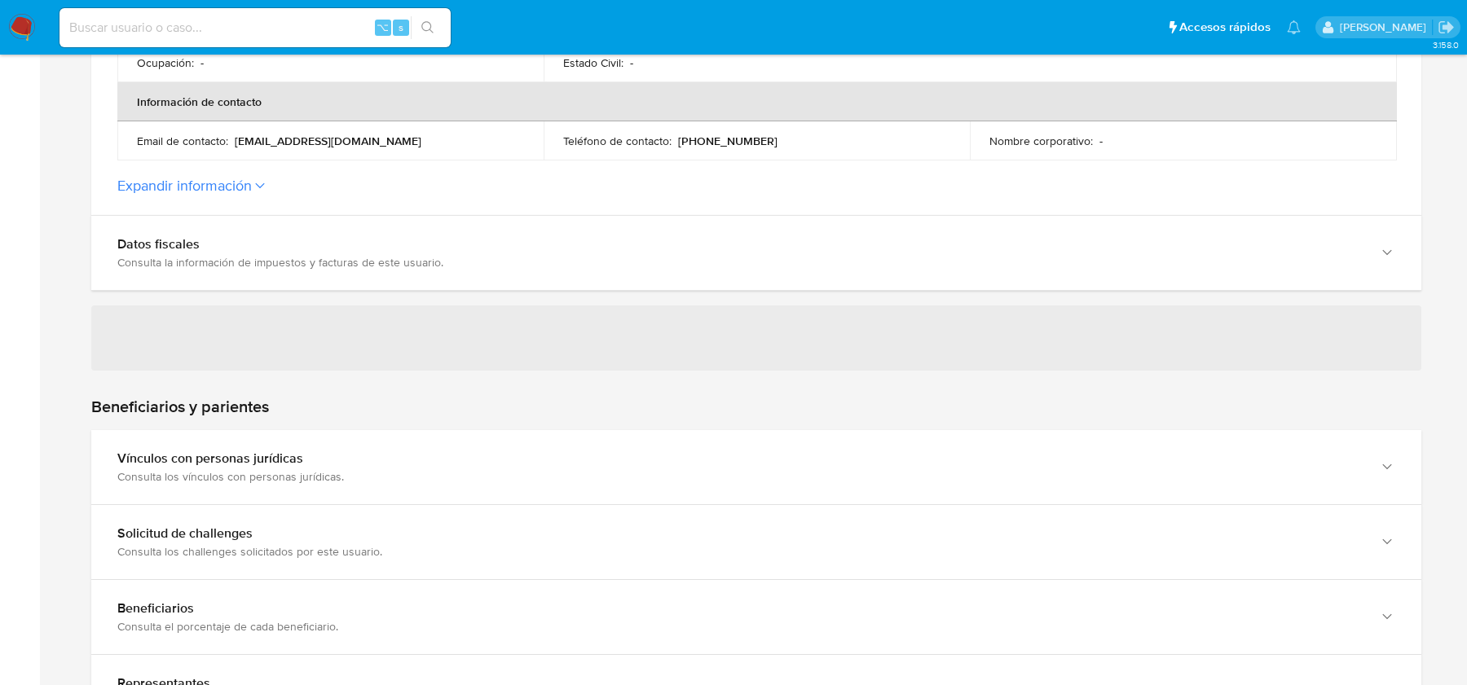
scroll to position [580, 0]
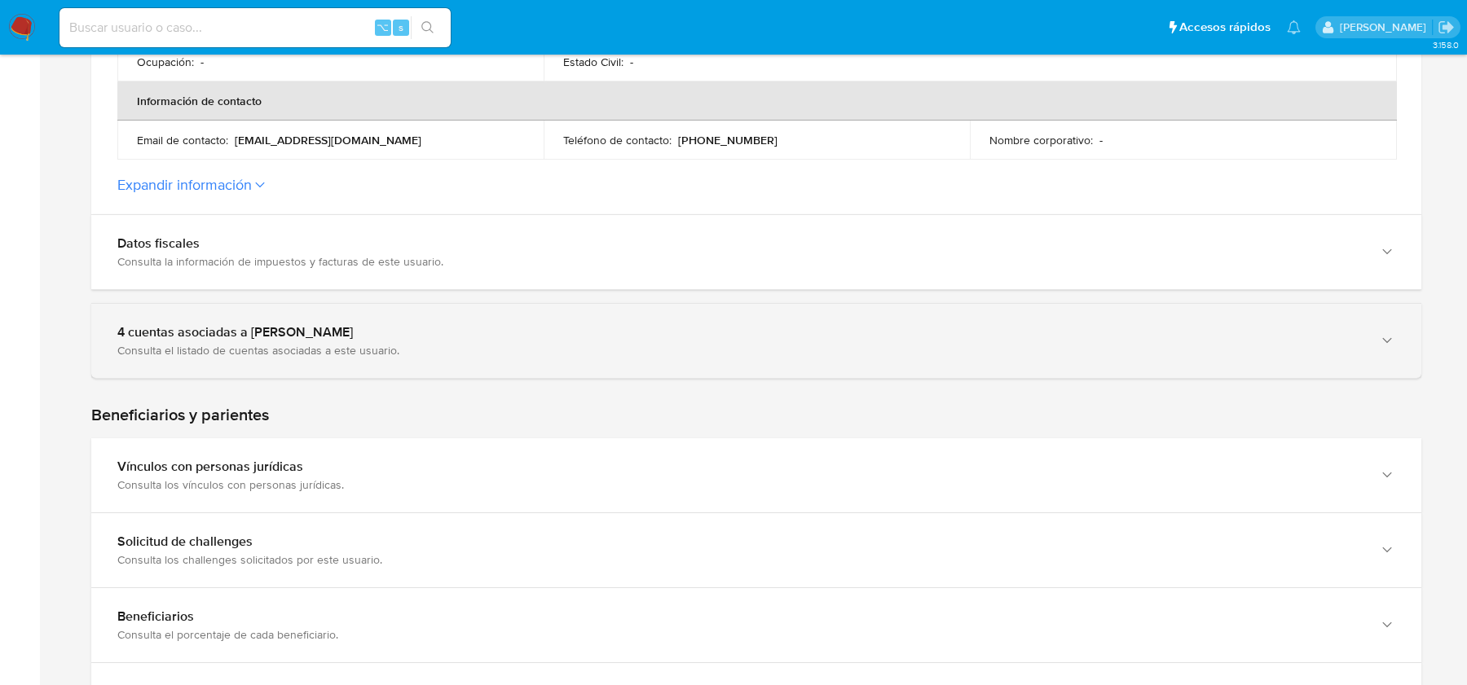
click at [348, 349] on div "Consulta el listado de cuentas asociadas a este usuario." at bounding box center [739, 350] width 1245 height 15
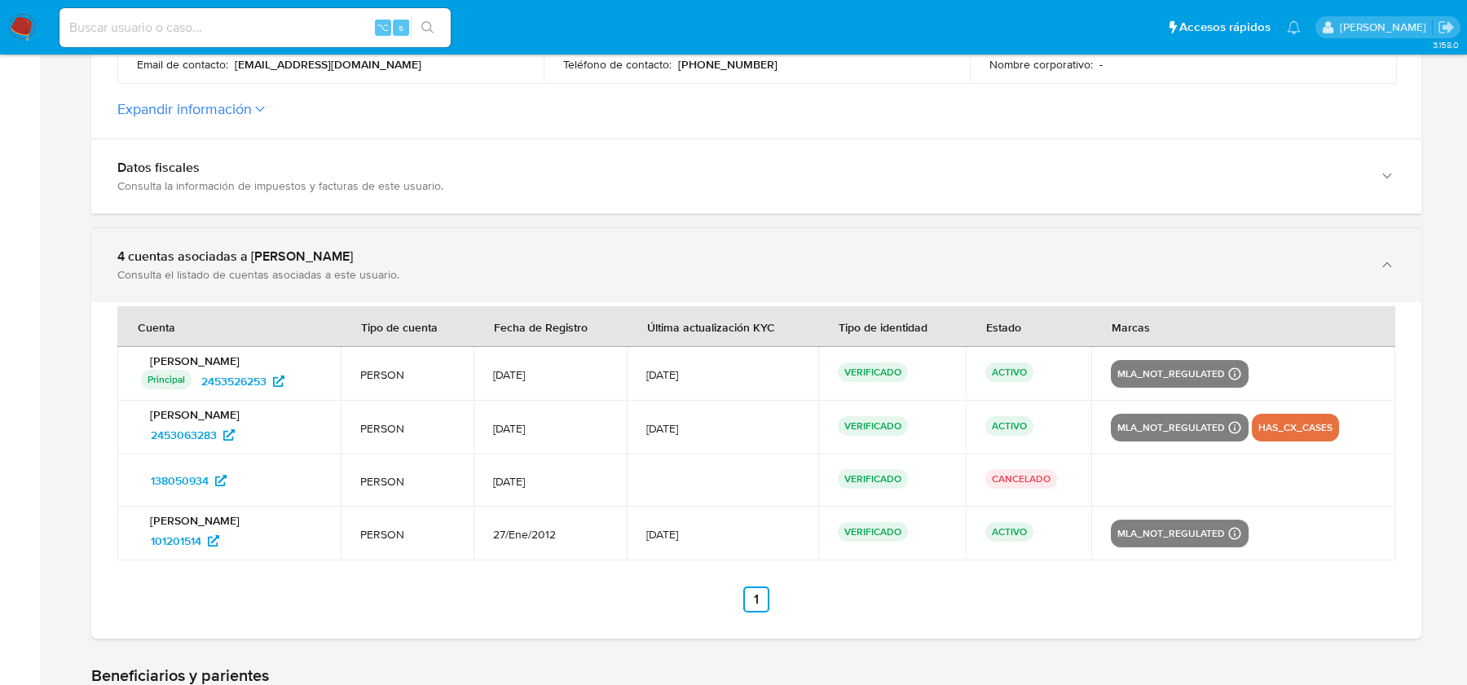
scroll to position [665, 0]
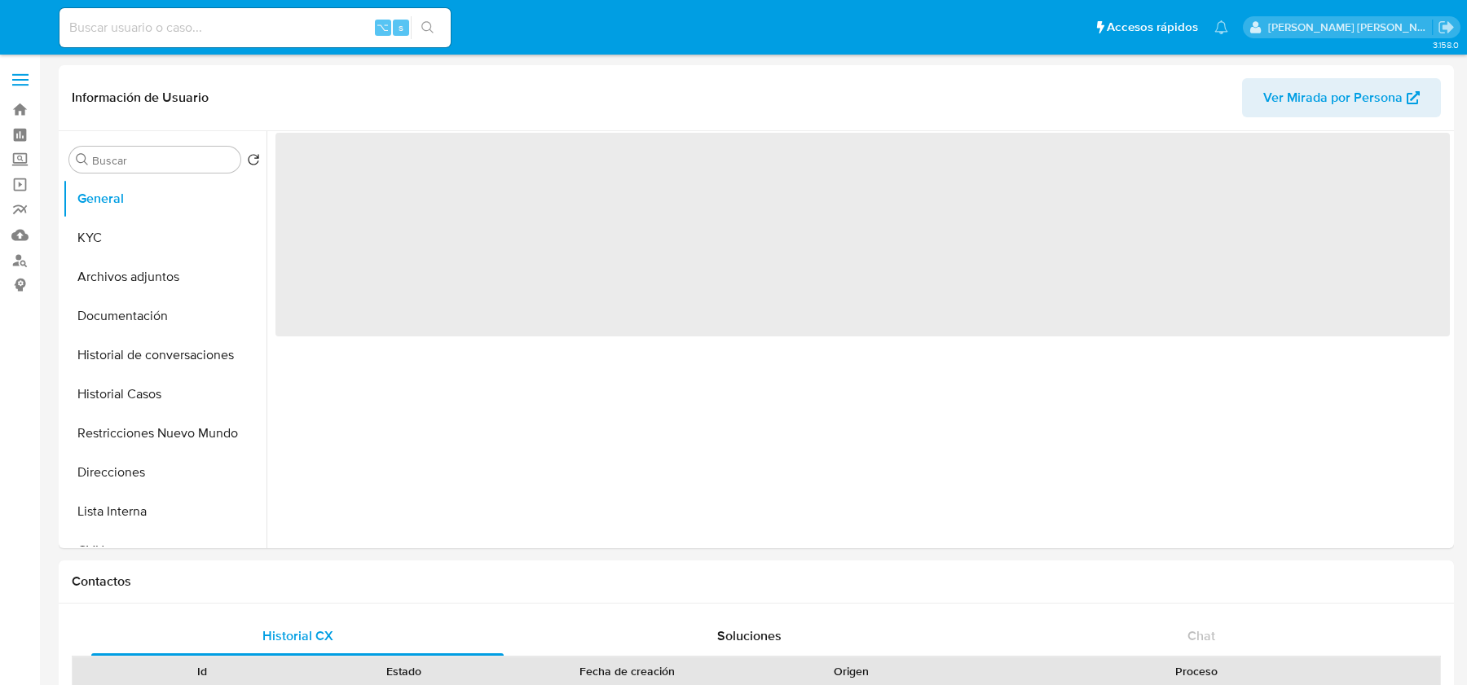
select select "10"
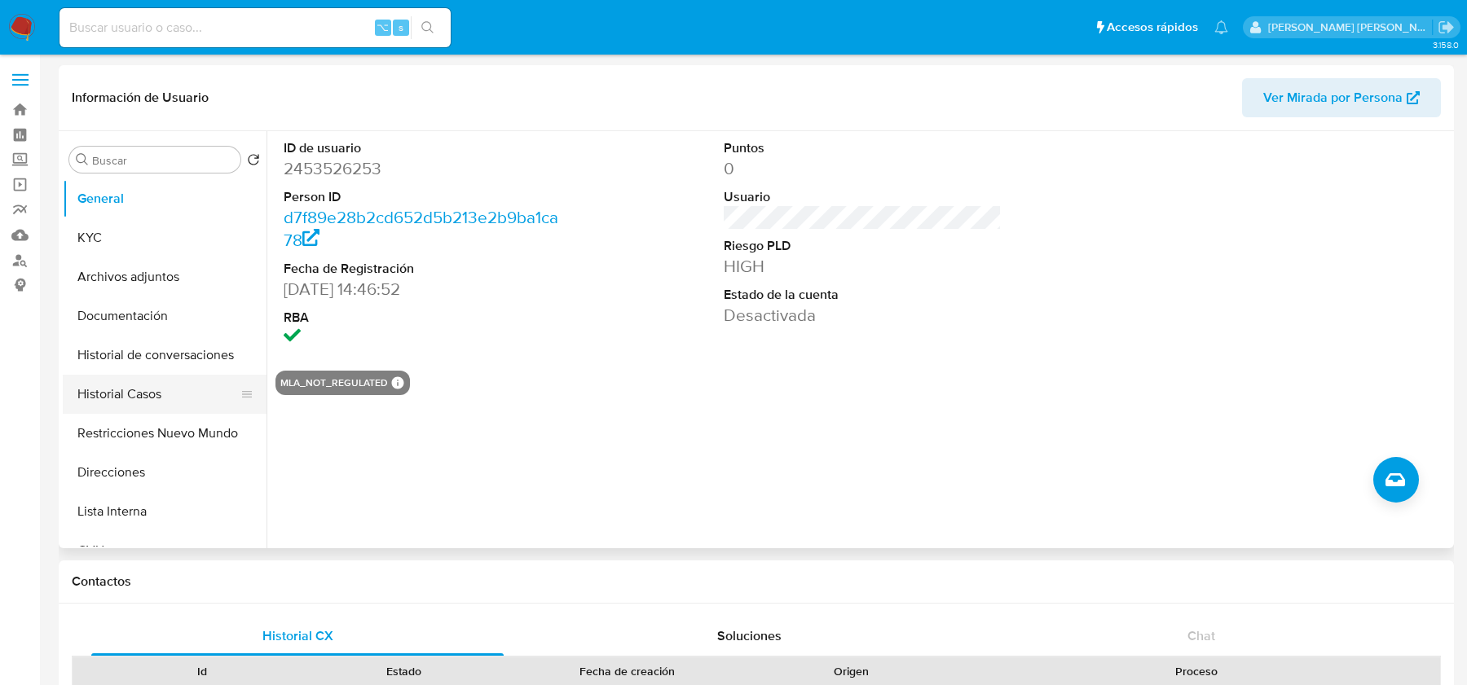
click at [92, 385] on button "Historial Casos" at bounding box center [158, 394] width 191 height 39
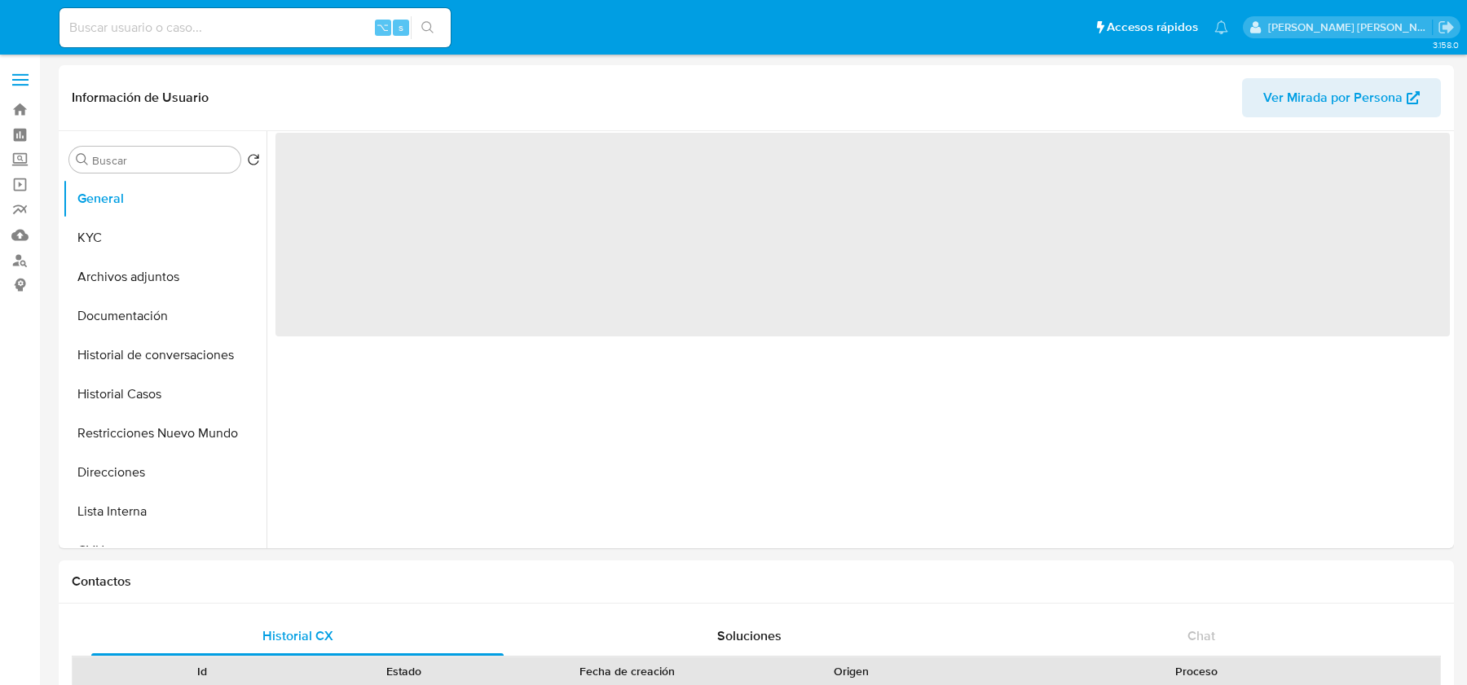
select select "10"
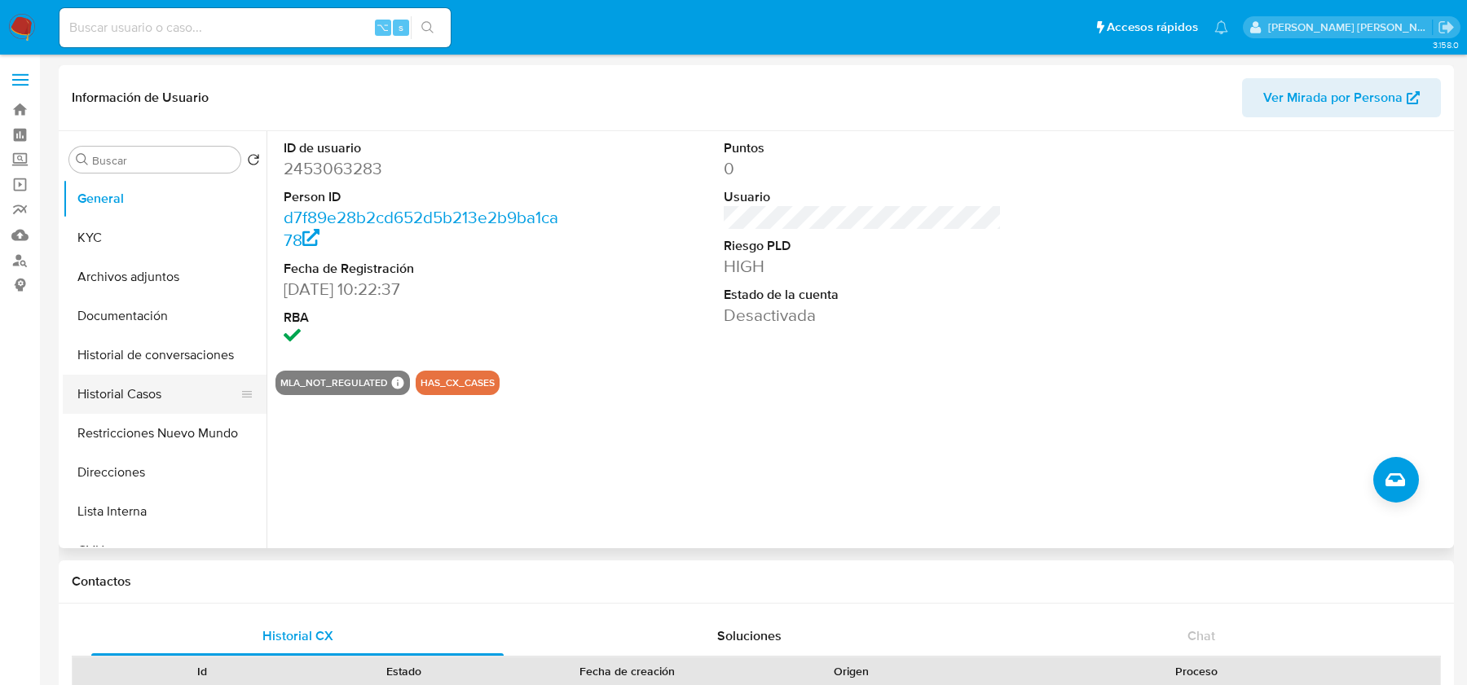
click at [170, 398] on button "Historial Casos" at bounding box center [158, 394] width 191 height 39
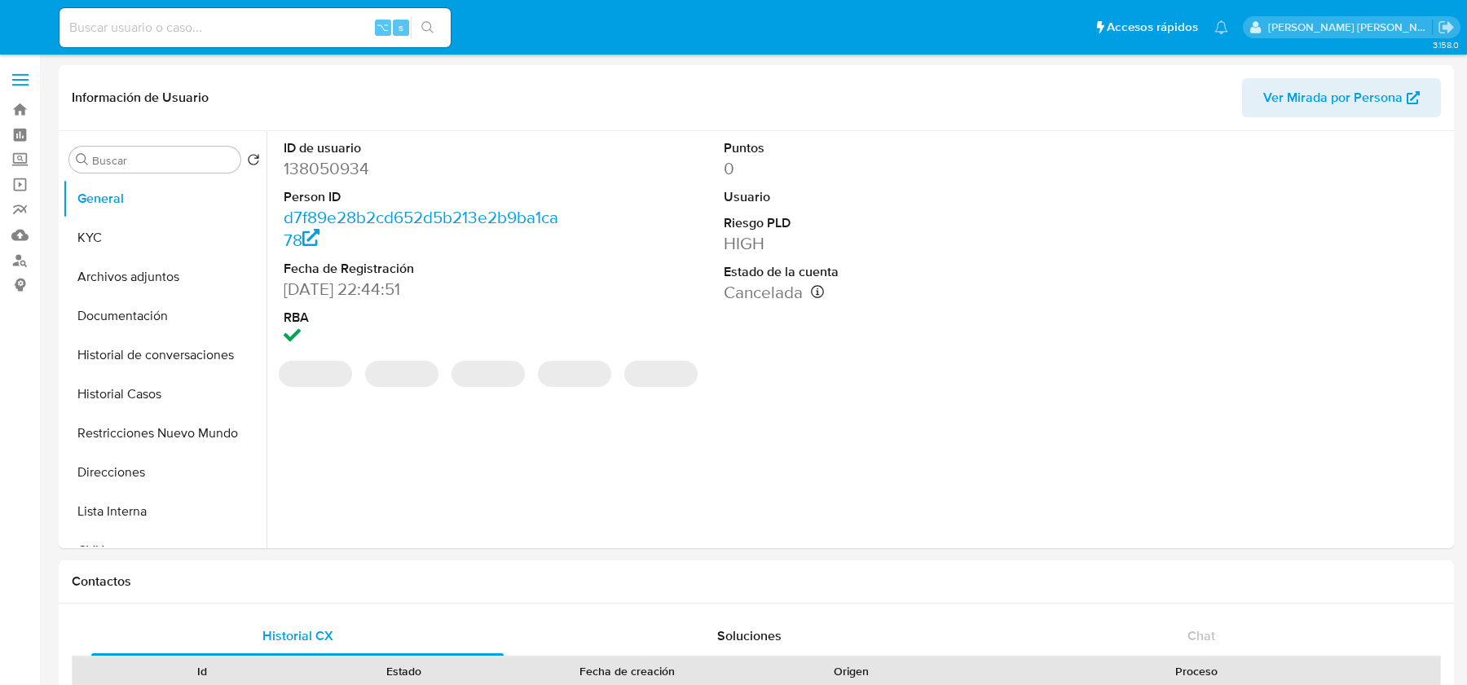
select select "10"
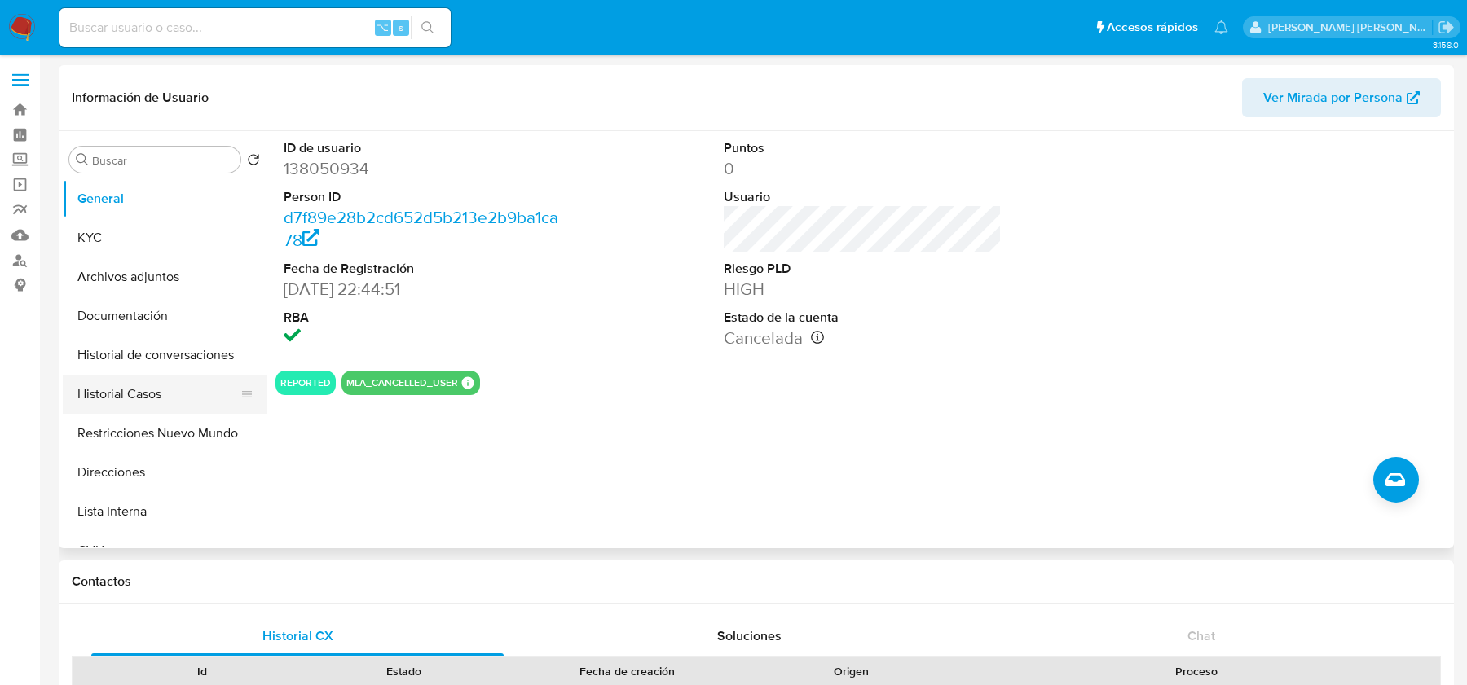
click at [124, 389] on button "Historial Casos" at bounding box center [158, 394] width 191 height 39
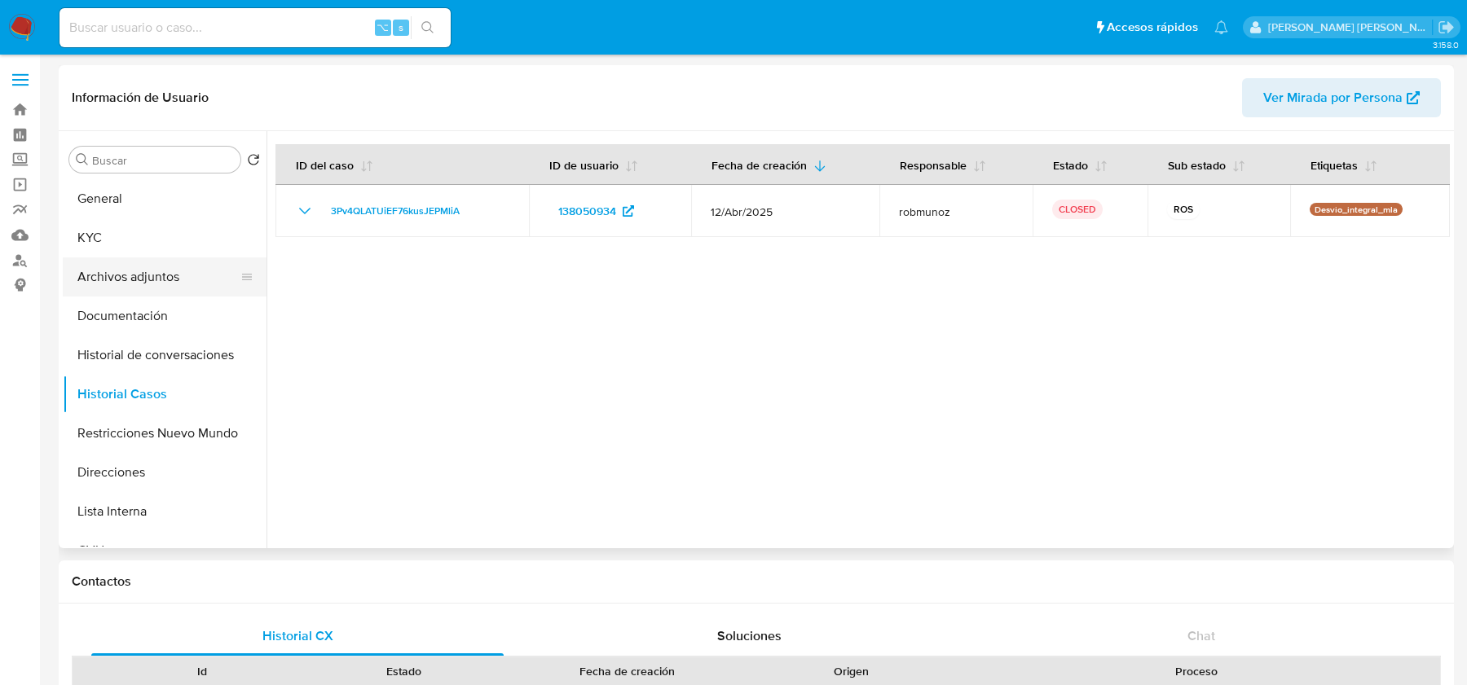
click at [119, 280] on button "Archivos adjuntos" at bounding box center [158, 276] width 191 height 39
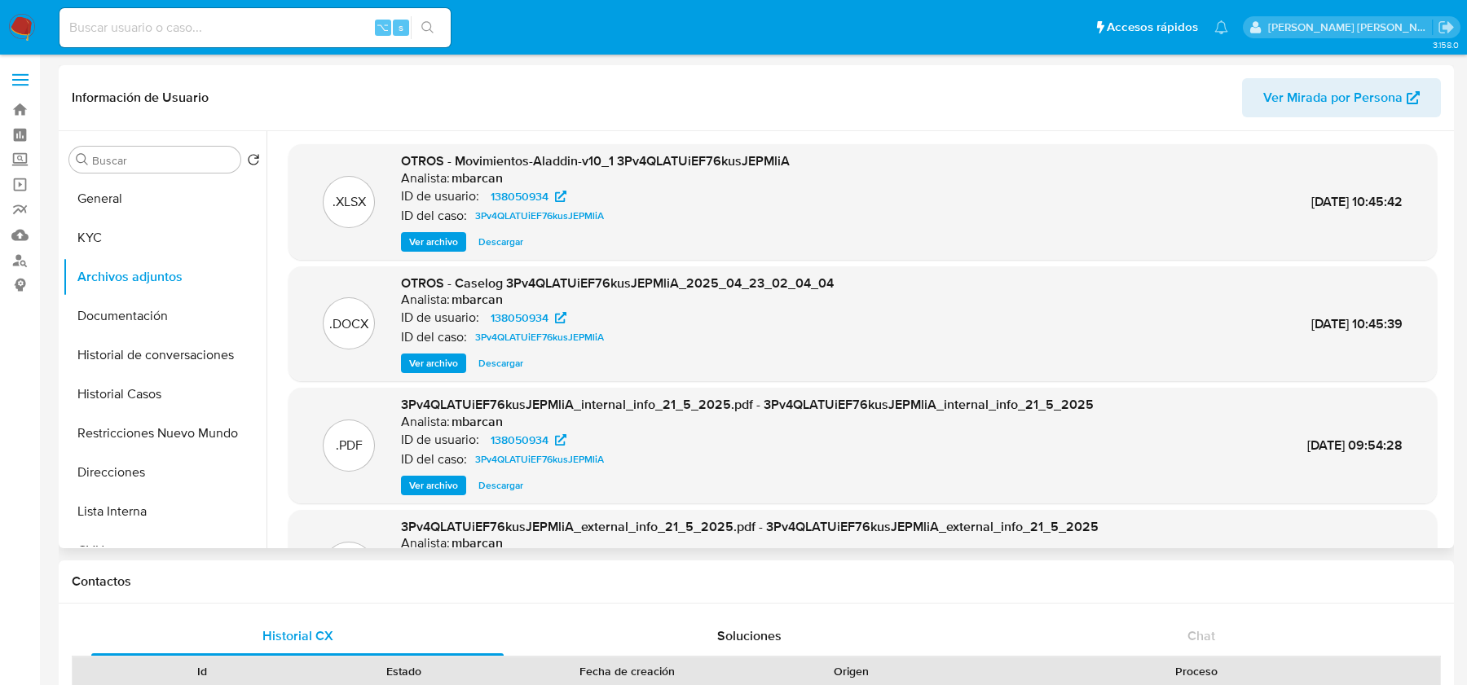
click at [418, 358] on span "Ver archivo" at bounding box center [433, 363] width 49 height 16
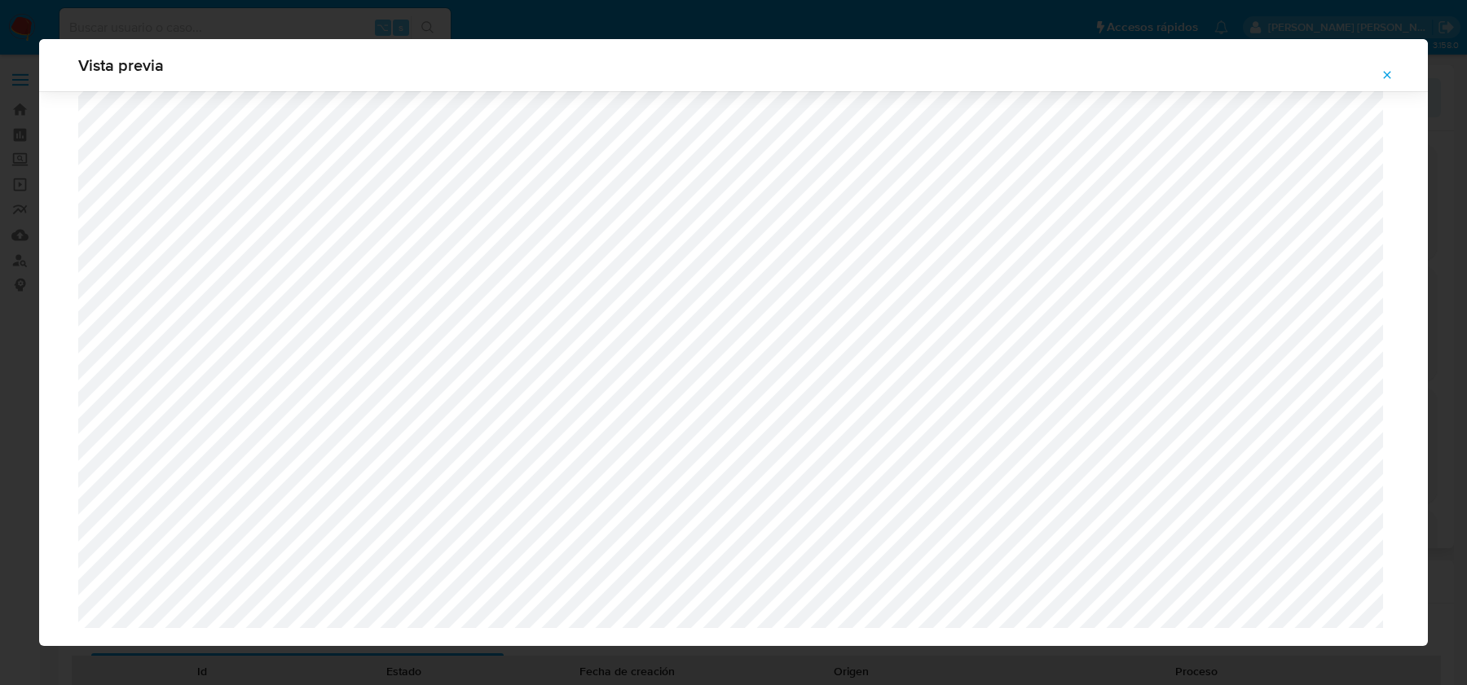
scroll to position [1153, 0]
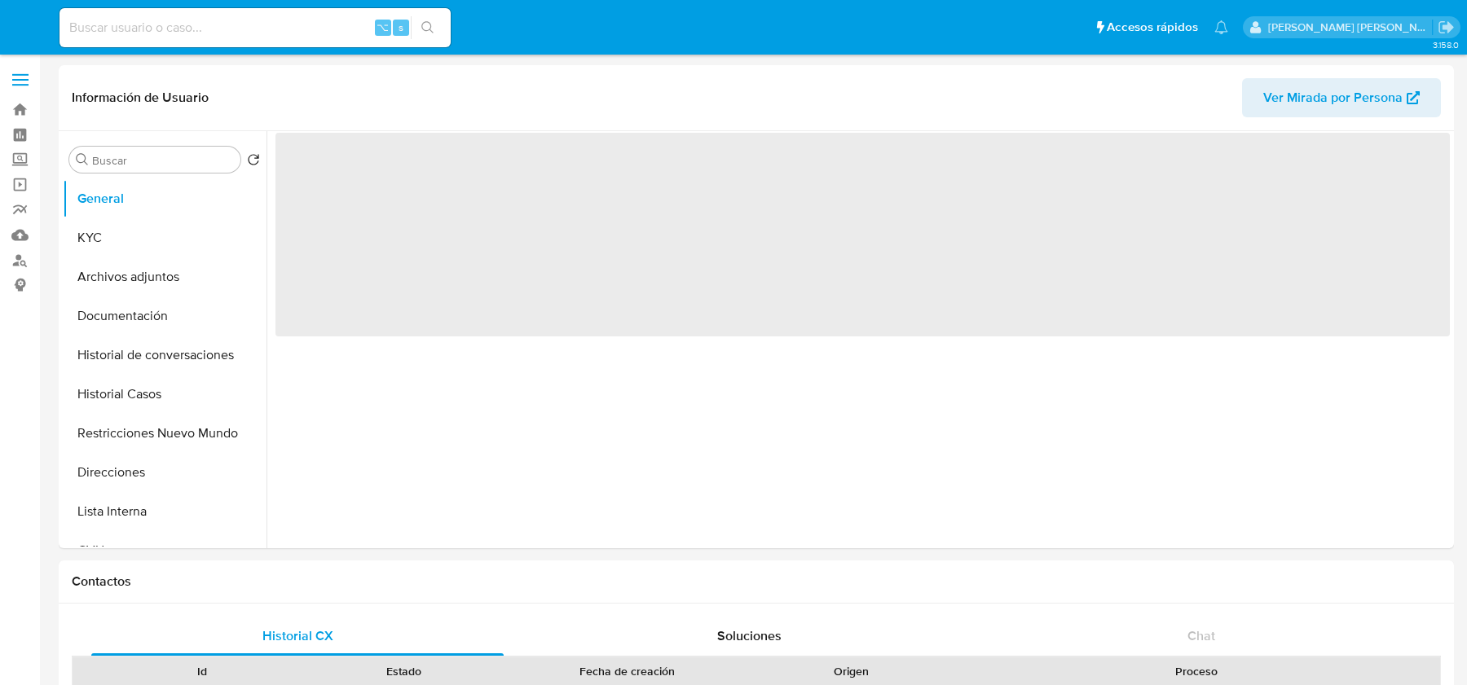
select select "10"
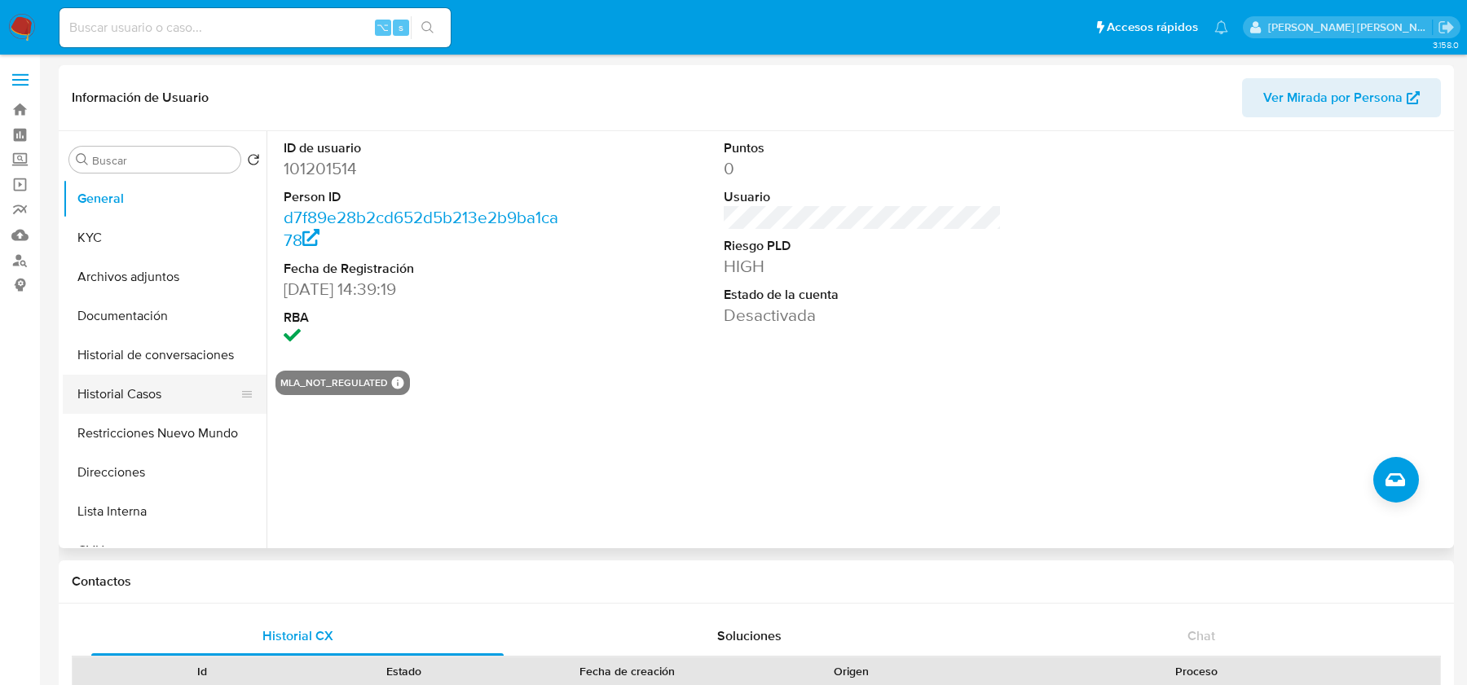
click at [139, 404] on button "Historial Casos" at bounding box center [158, 394] width 191 height 39
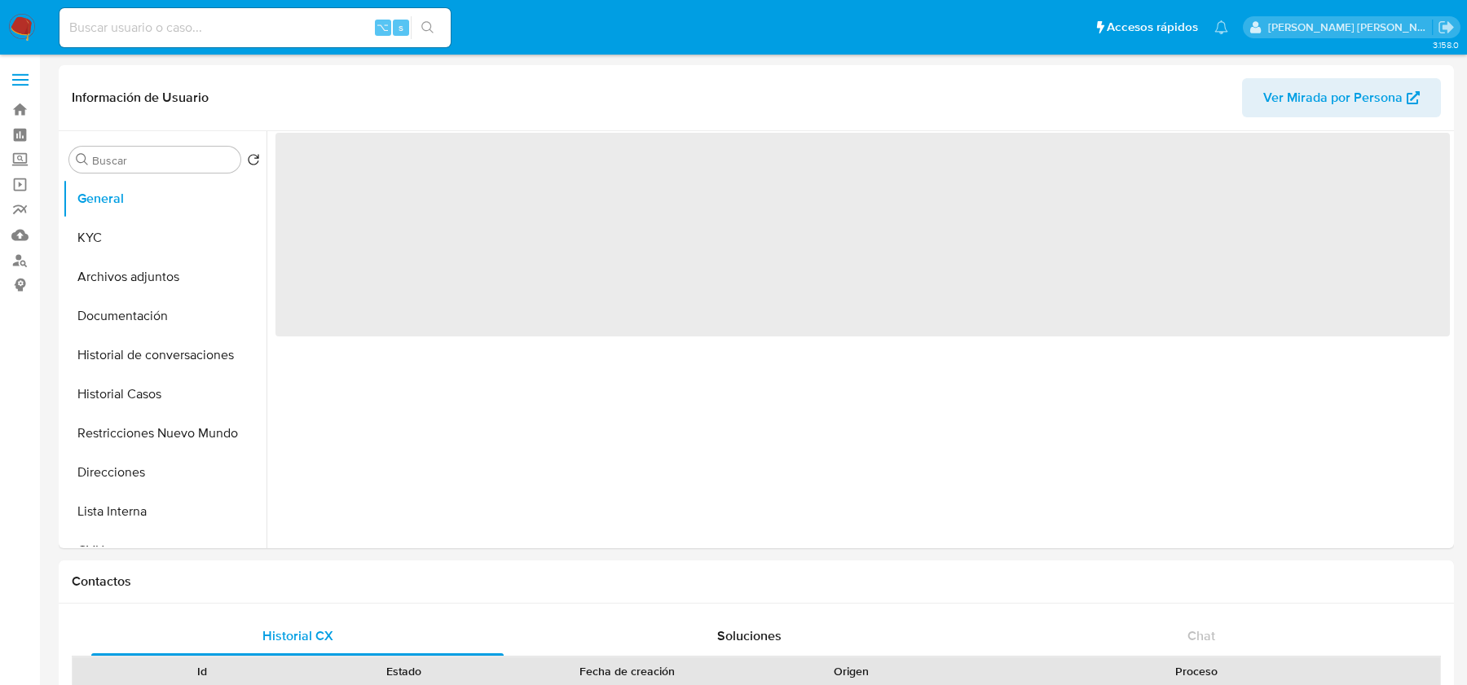
select select "10"
click at [134, 24] on input at bounding box center [254, 27] width 391 height 21
paste input "2453063283"
type input "2453063283"
select select "10"
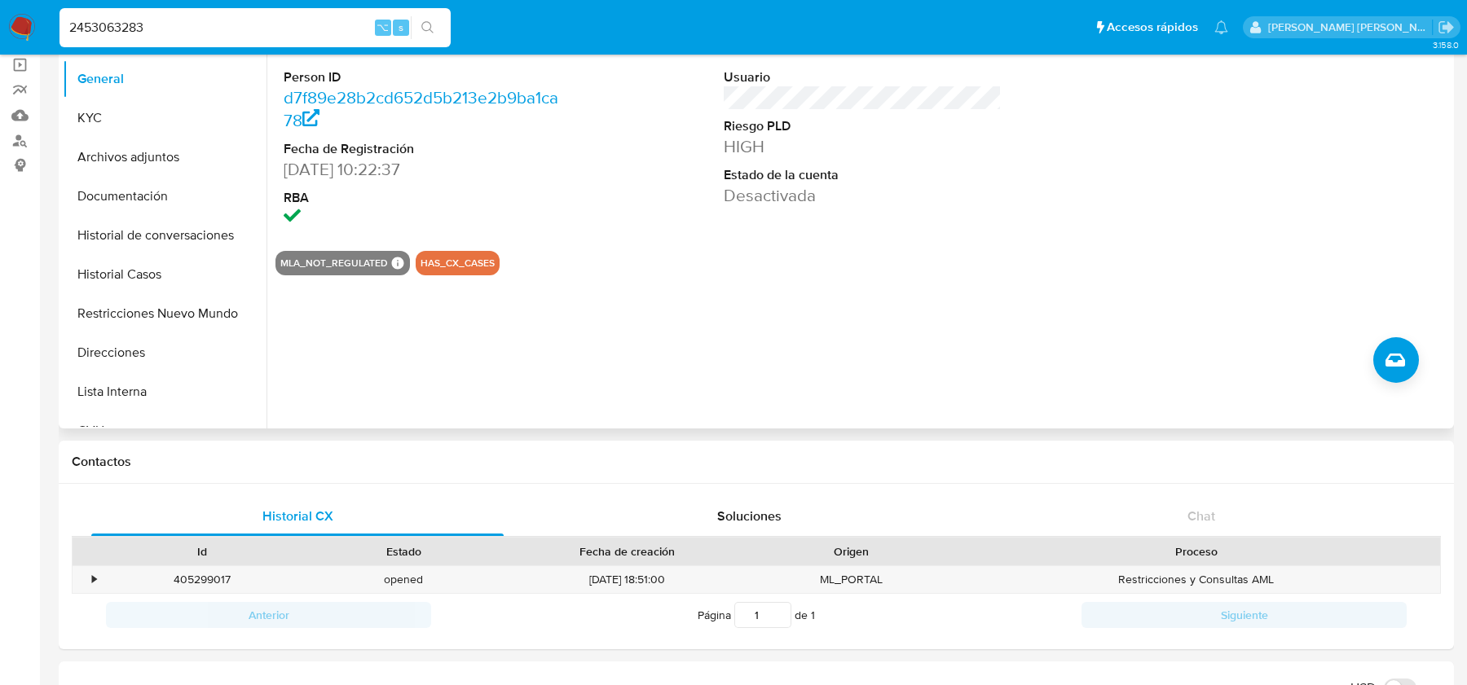
scroll to position [197, 0]
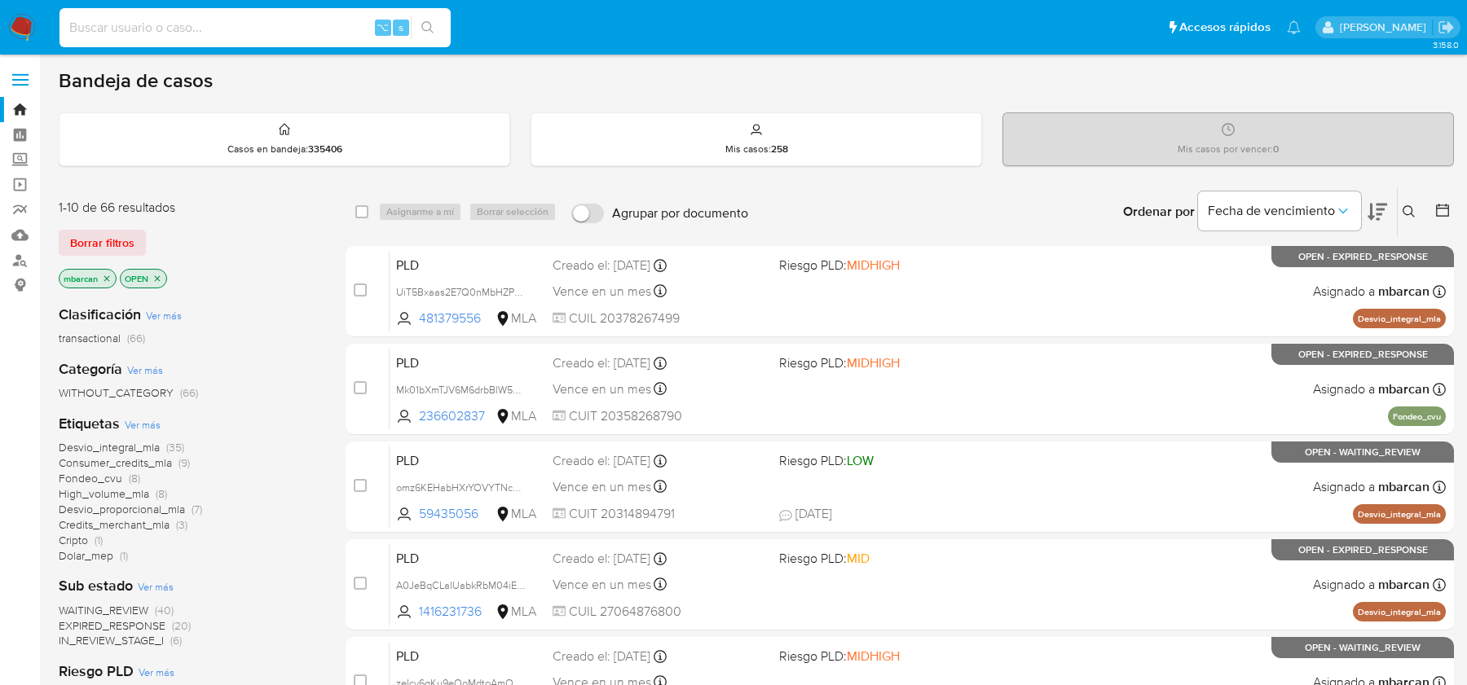
click at [160, 29] on input at bounding box center [254, 27] width 391 height 21
paste input "507788540"
type input "507788540"
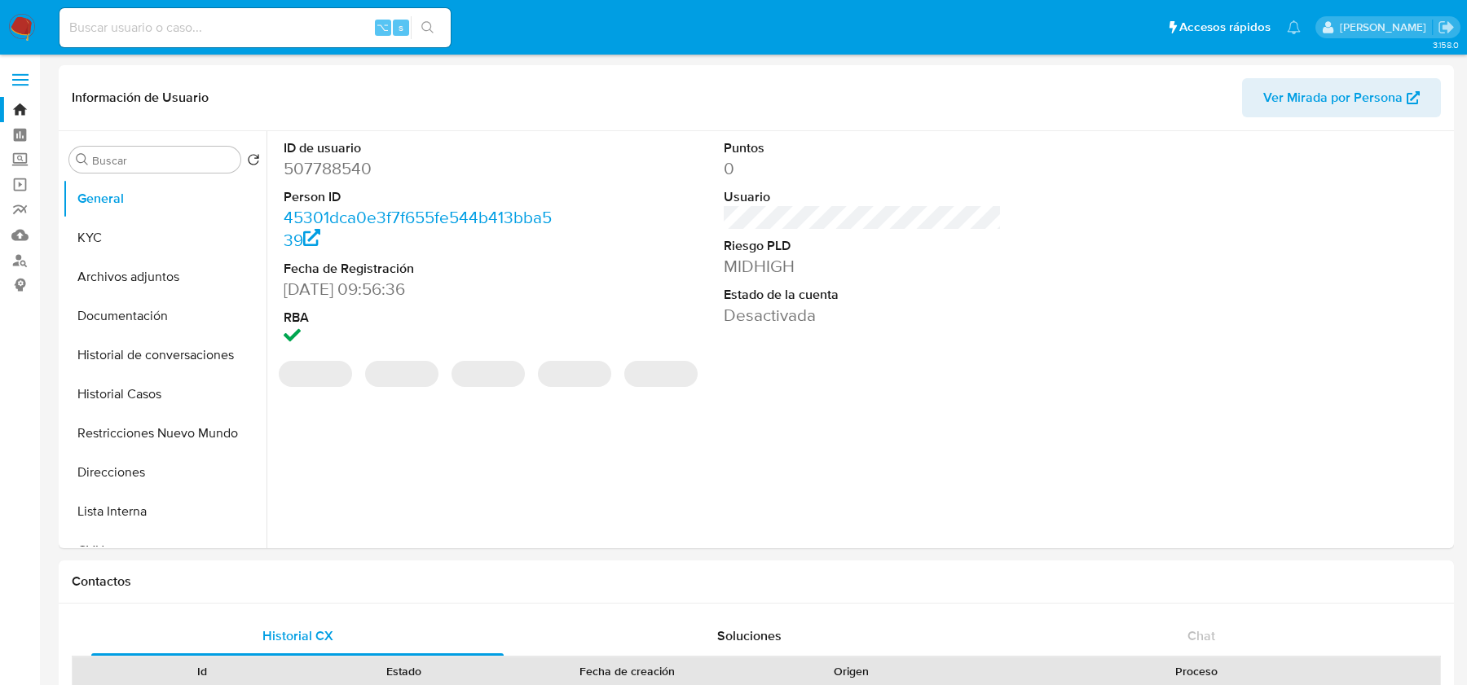
scroll to position [355, 0]
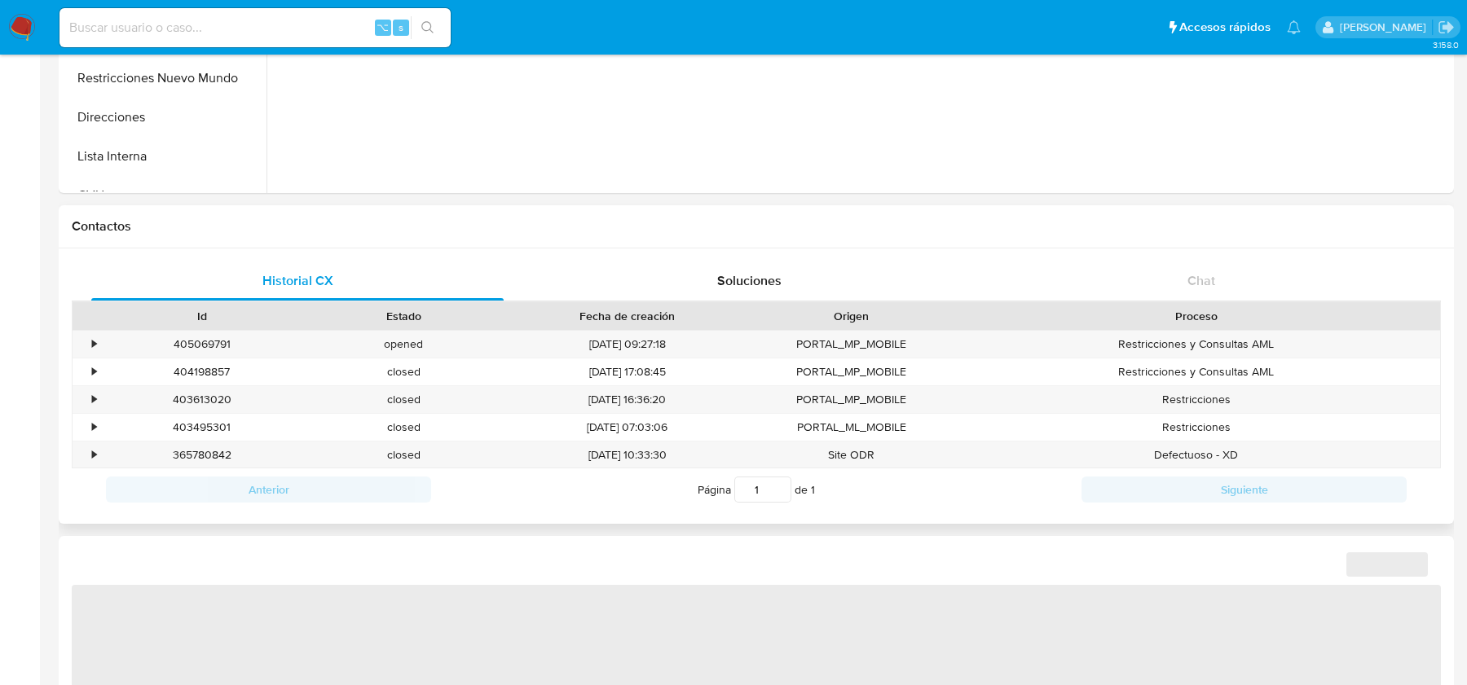
select select "10"
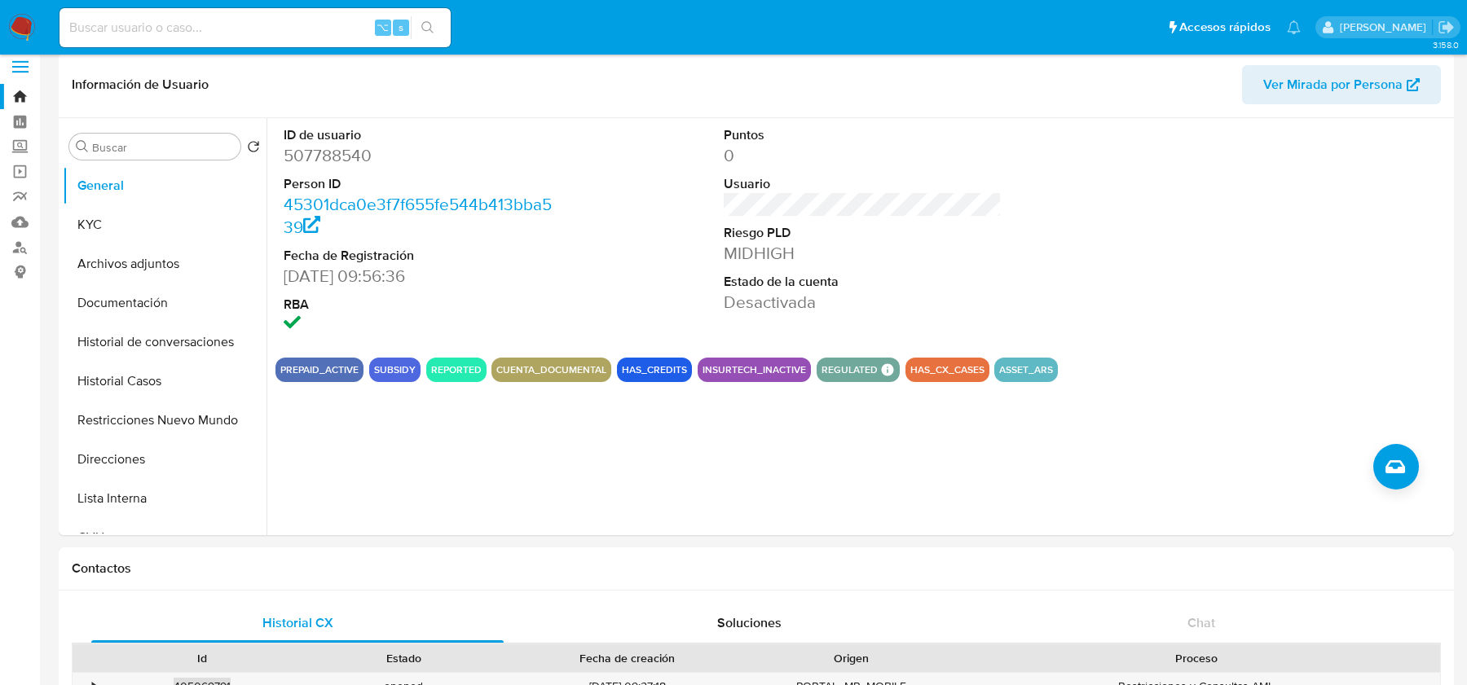
scroll to position [0, 0]
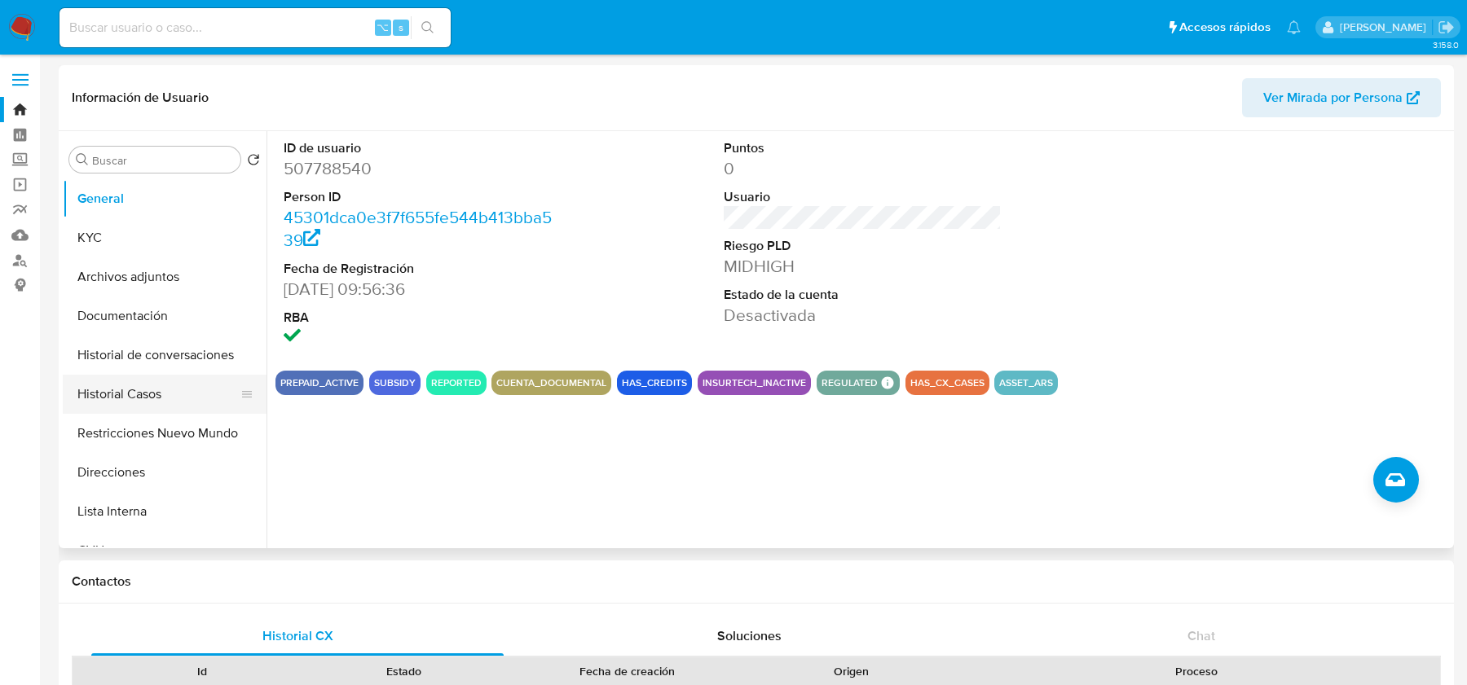
click at [118, 389] on button "Historial Casos" at bounding box center [158, 394] width 191 height 39
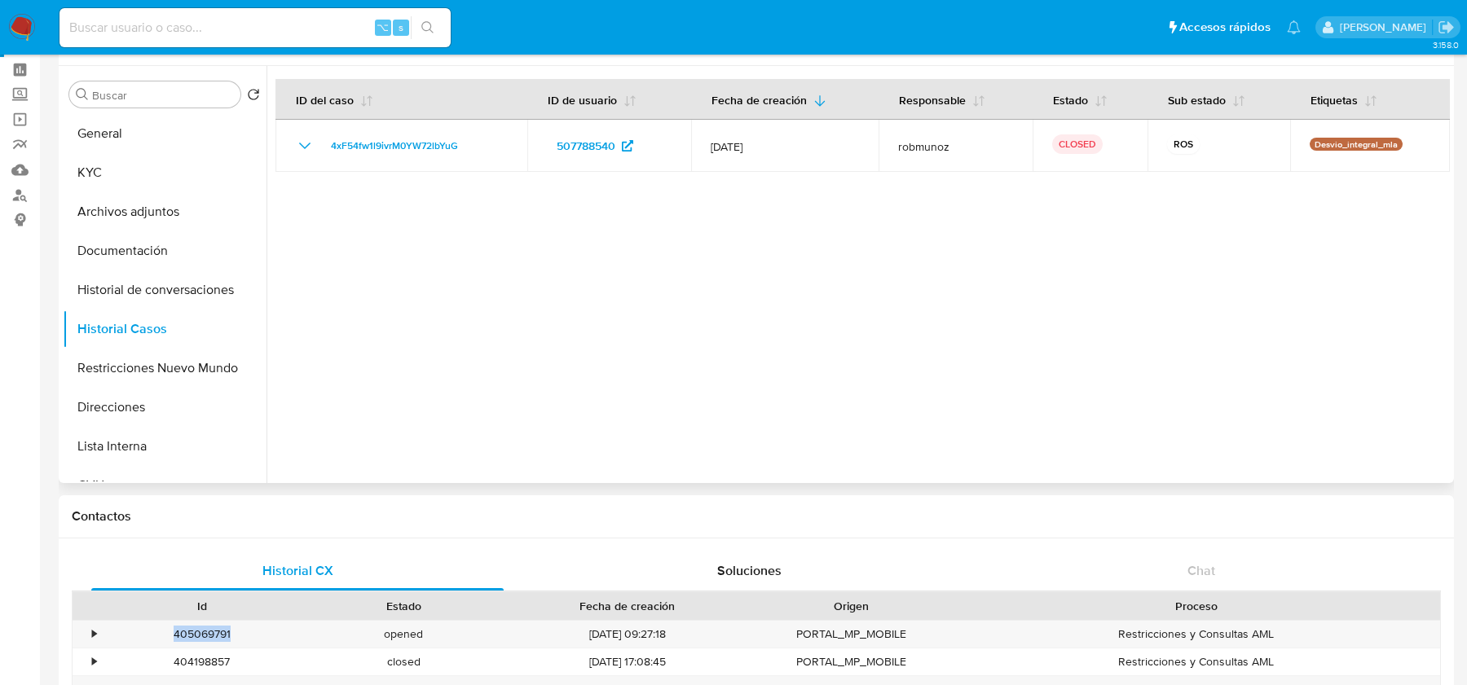
scroll to position [59, 0]
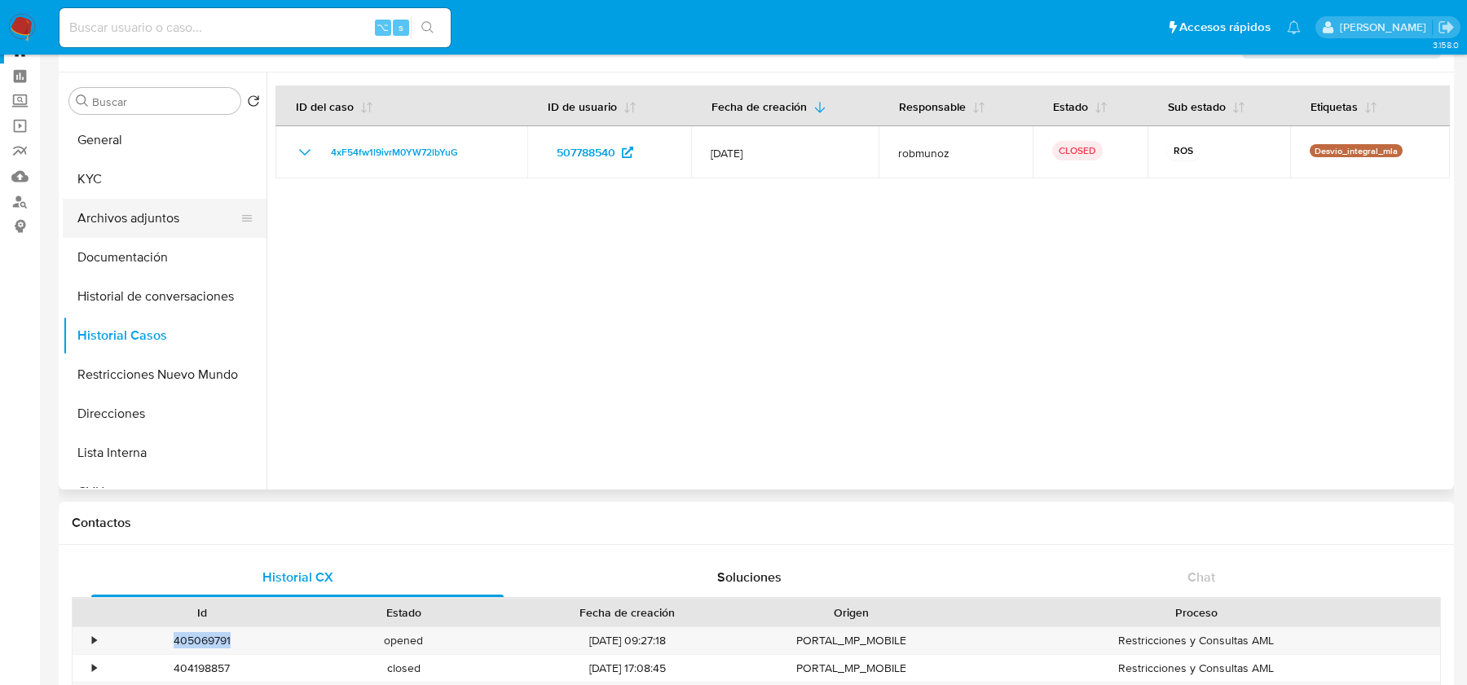
click at [137, 217] on button "Archivos adjuntos" at bounding box center [158, 218] width 191 height 39
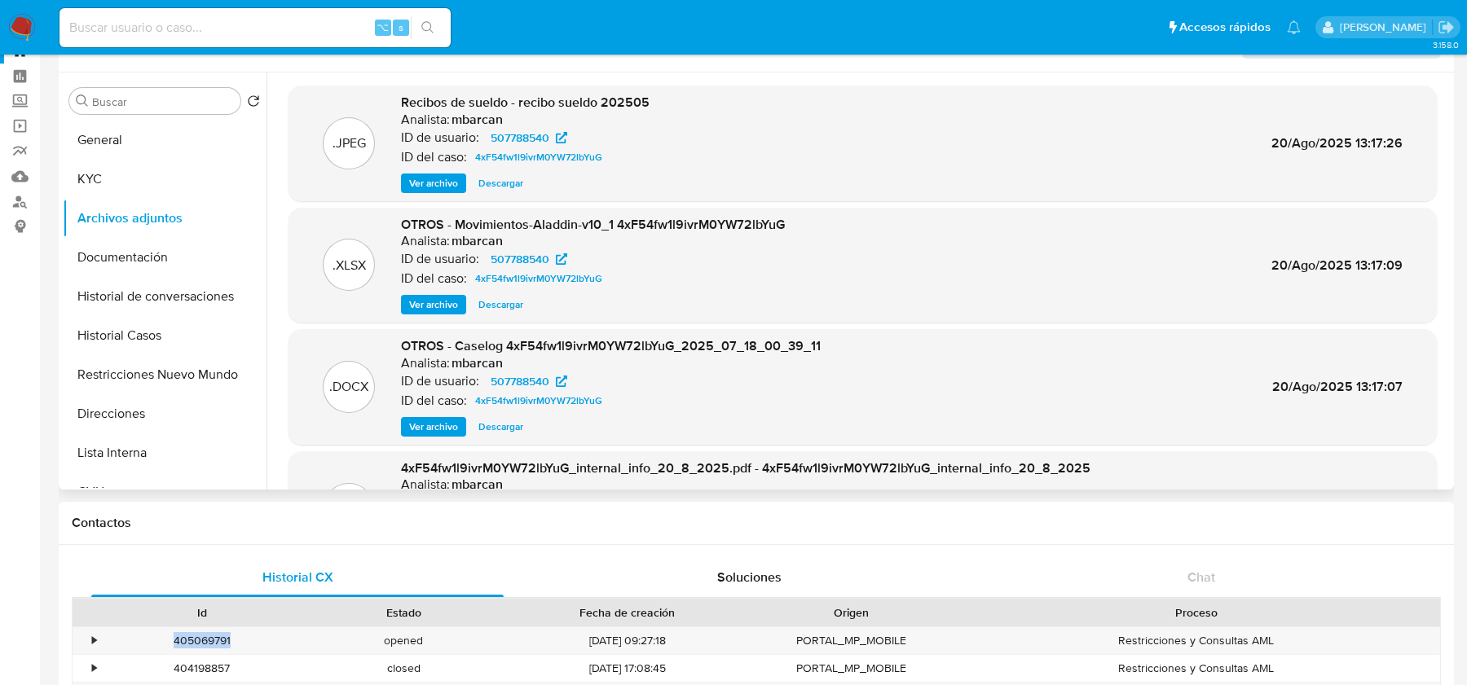
click at [434, 420] on span "Ver archivo" at bounding box center [433, 427] width 49 height 16
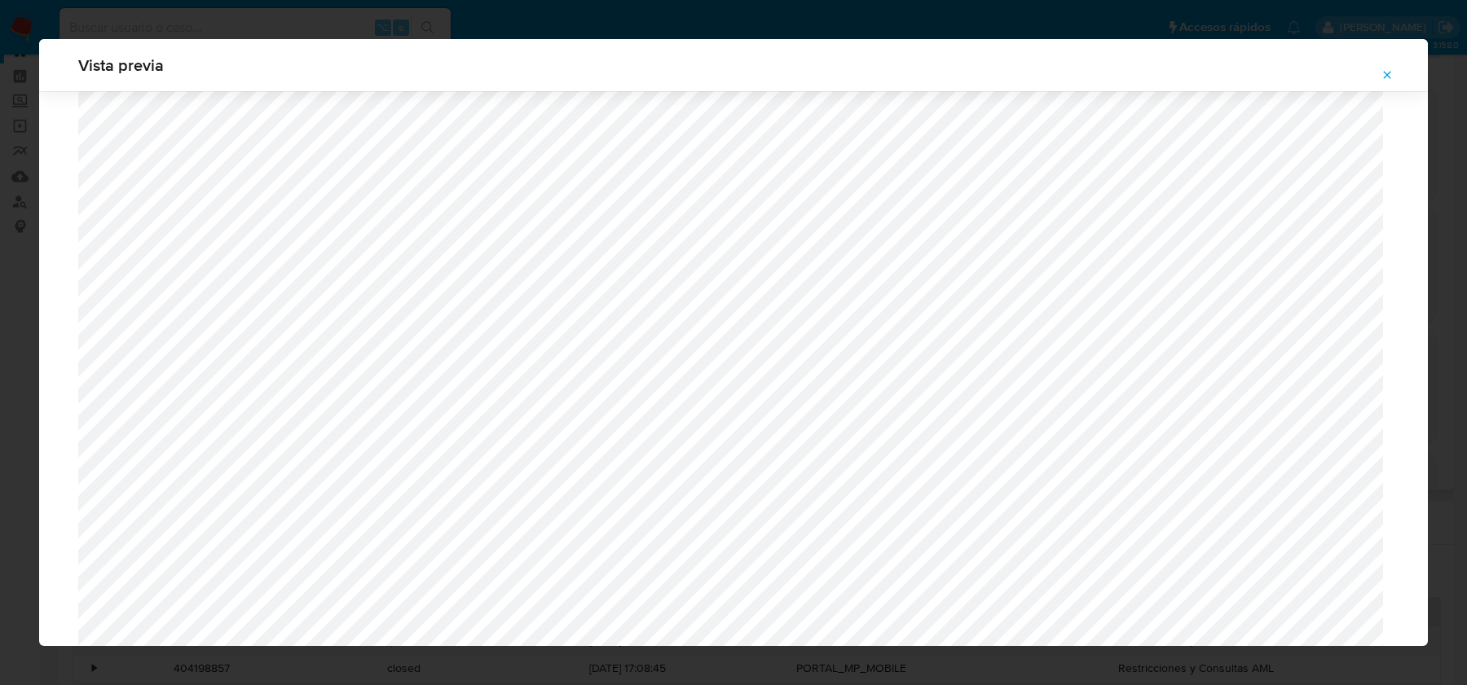
scroll to position [0, 0]
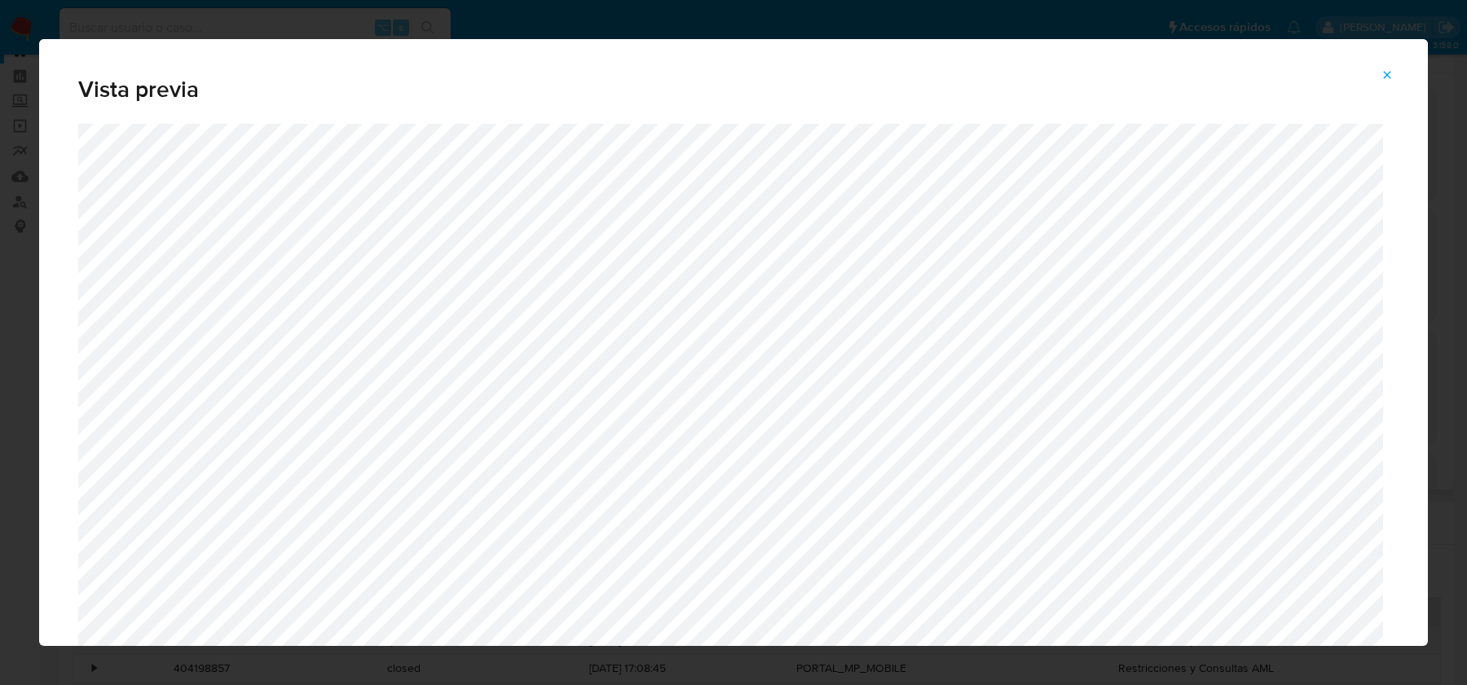
click at [178, 121] on div "Vista previa" at bounding box center [733, 81] width 1388 height 85
click at [1392, 73] on icon "Attachment preview" at bounding box center [1386, 74] width 13 height 13
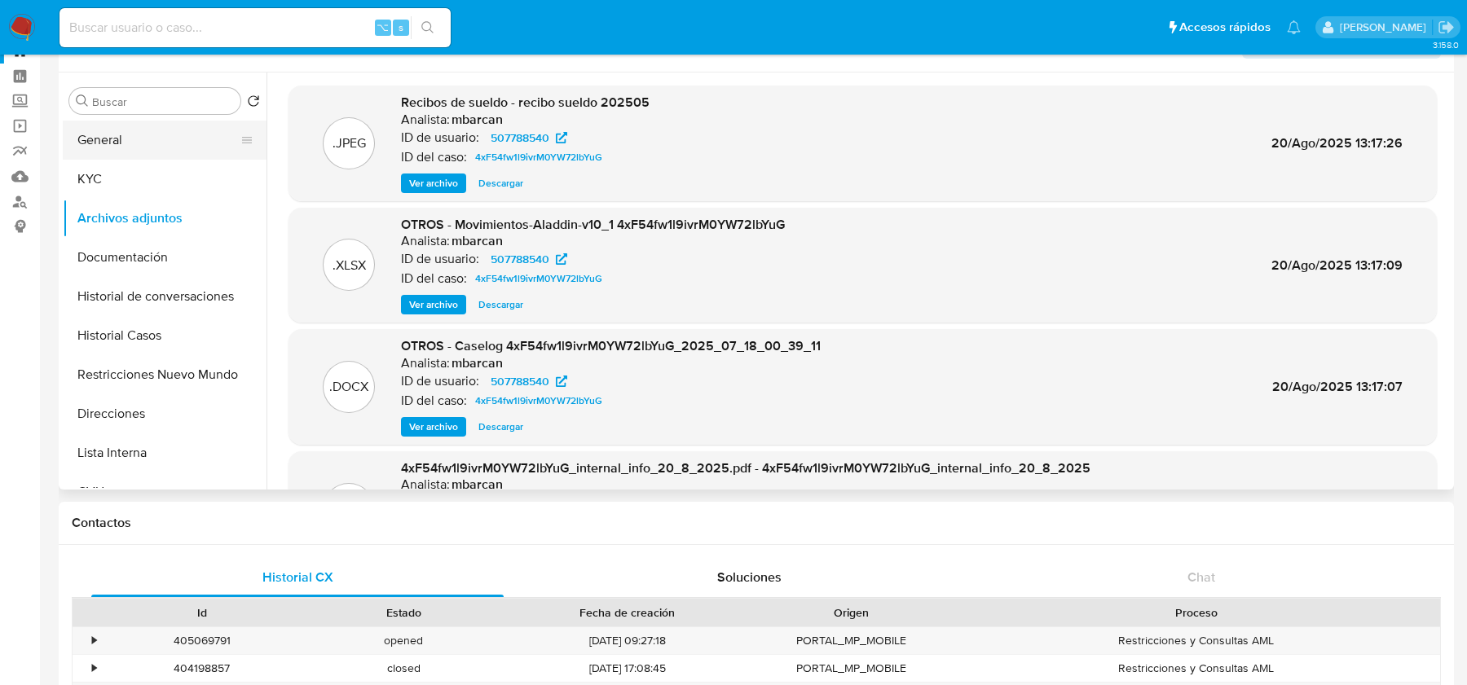
click at [141, 143] on button "General" at bounding box center [158, 140] width 191 height 39
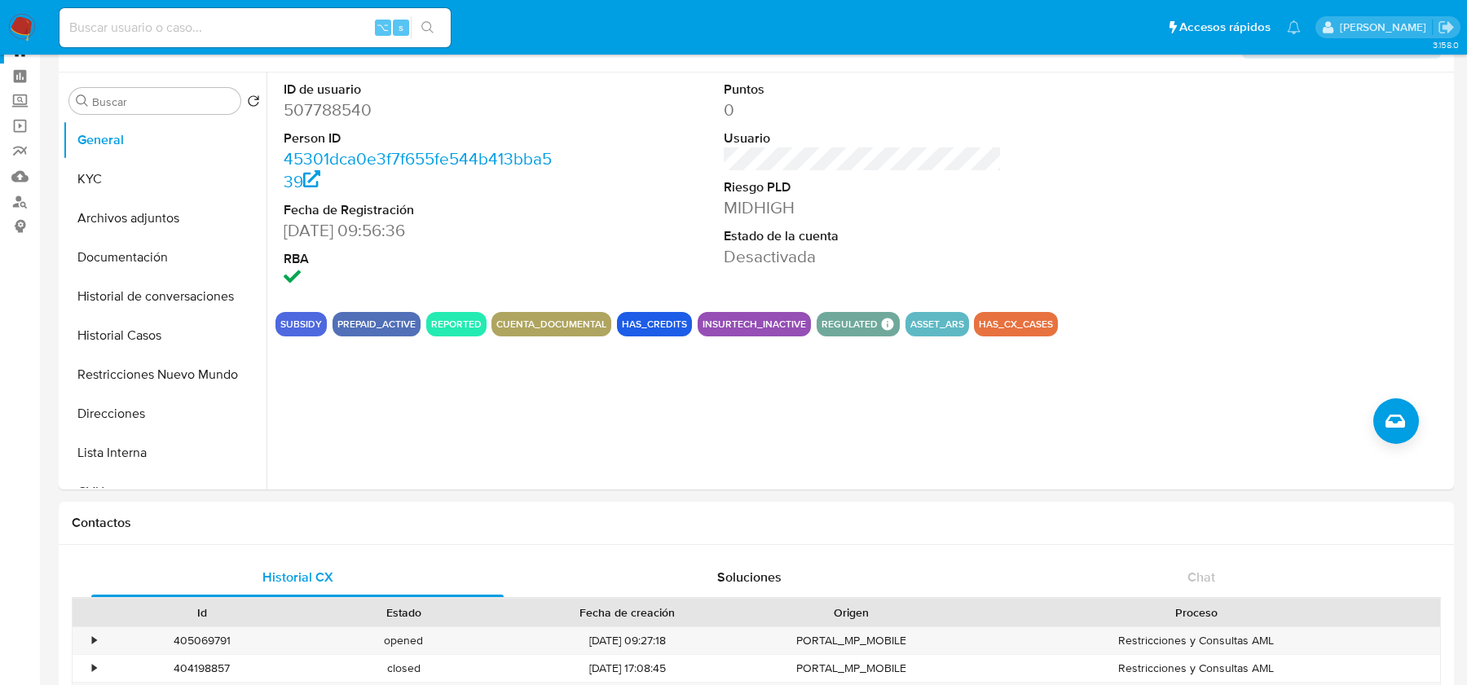
click at [1414, 434] on div "ID de usuario 507788540 Person ID 45301dca0e3f7f655fe544b413bba539 Fecha de Reg…" at bounding box center [857, 281] width 1183 height 417
click at [1383, 432] on button "Crear caso manual" at bounding box center [1396, 421] width 46 height 46
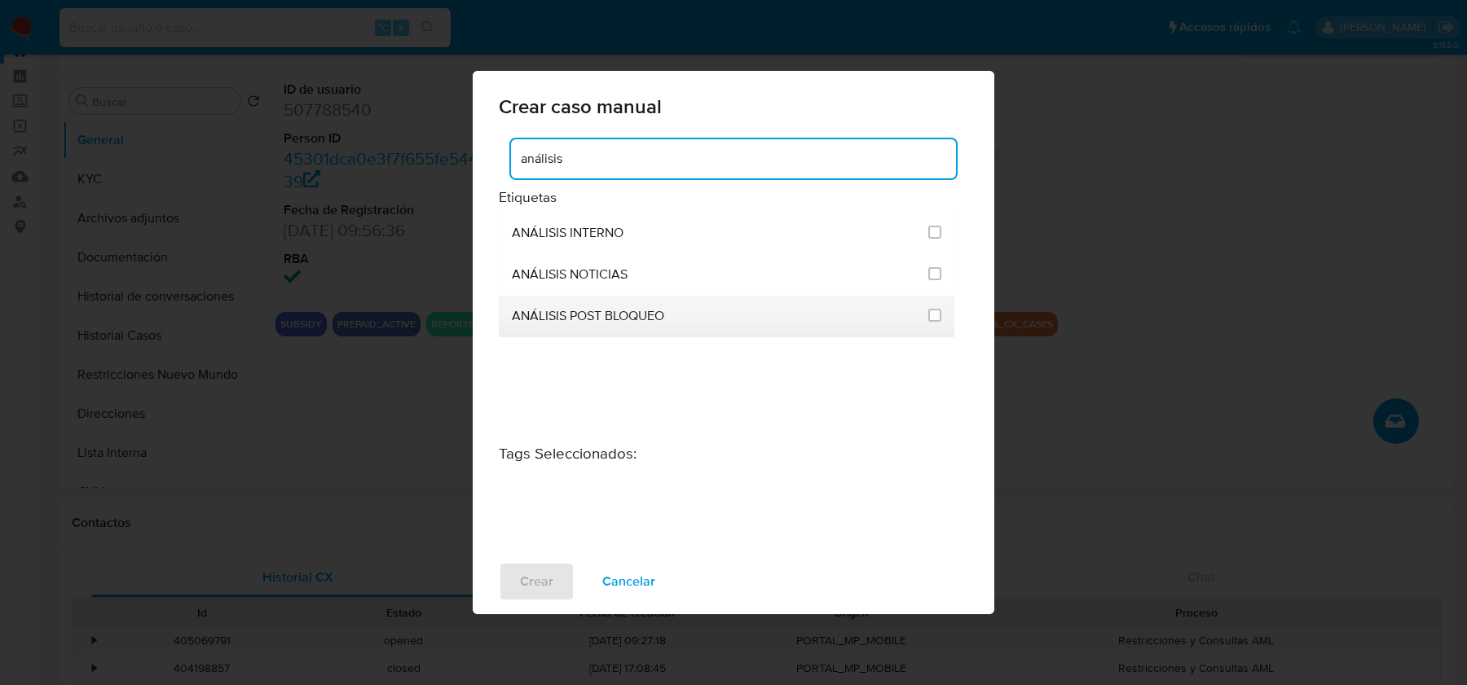
type input "análisis"
click at [652, 310] on span "ANÁLISIS POST BLOQUEO" at bounding box center [588, 316] width 152 height 16
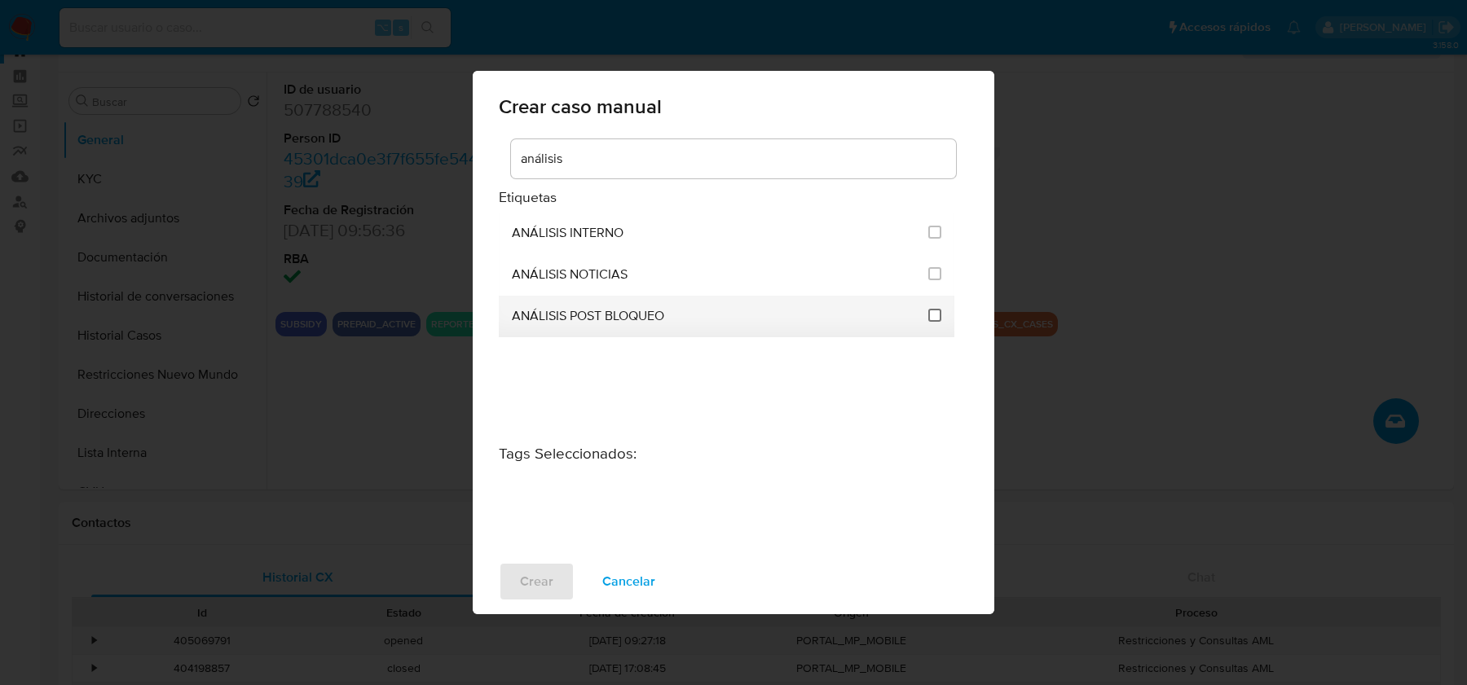
click at [934, 319] on input "3249" at bounding box center [934, 315] width 13 height 13
checkbox input "true"
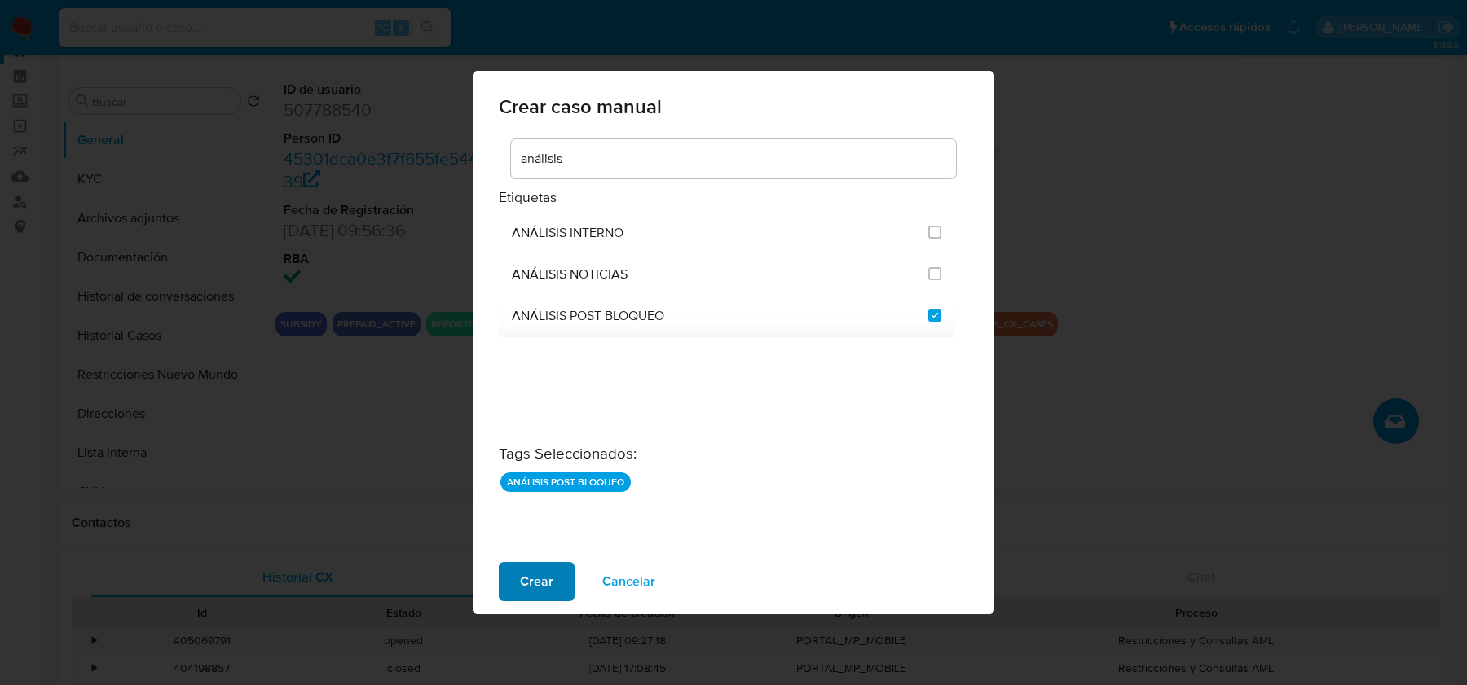
click at [544, 583] on span "Crear" at bounding box center [536, 582] width 33 height 36
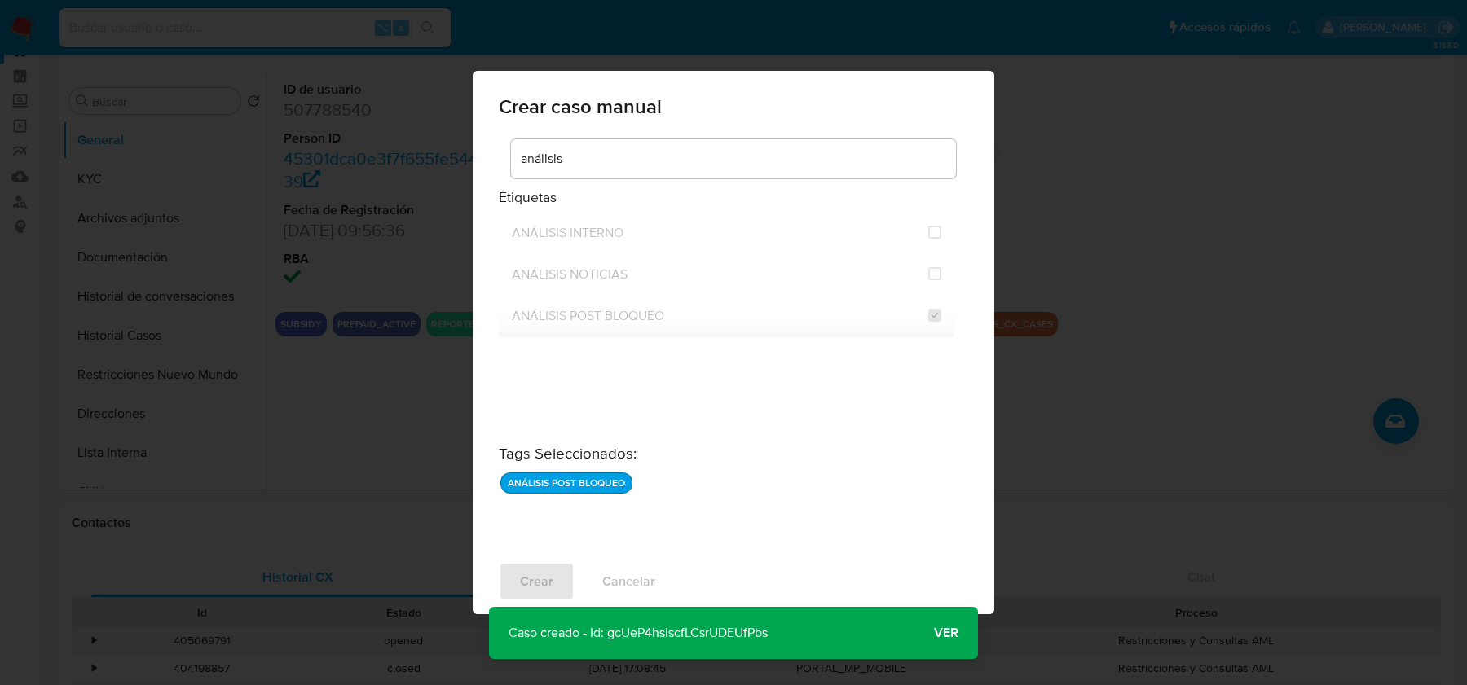
click at [946, 633] on span "Ver" at bounding box center [946, 633] width 24 height 0
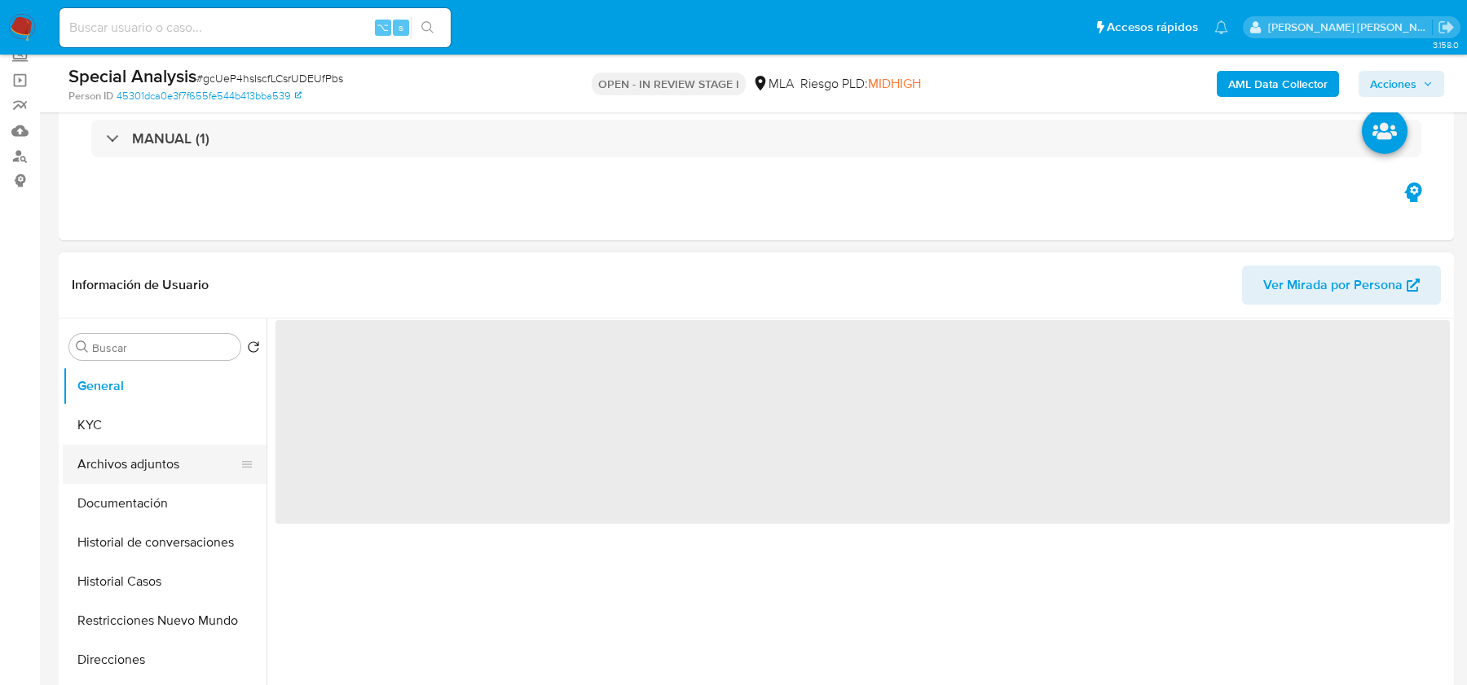
click at [157, 468] on button "Archivos adjuntos" at bounding box center [158, 464] width 191 height 39
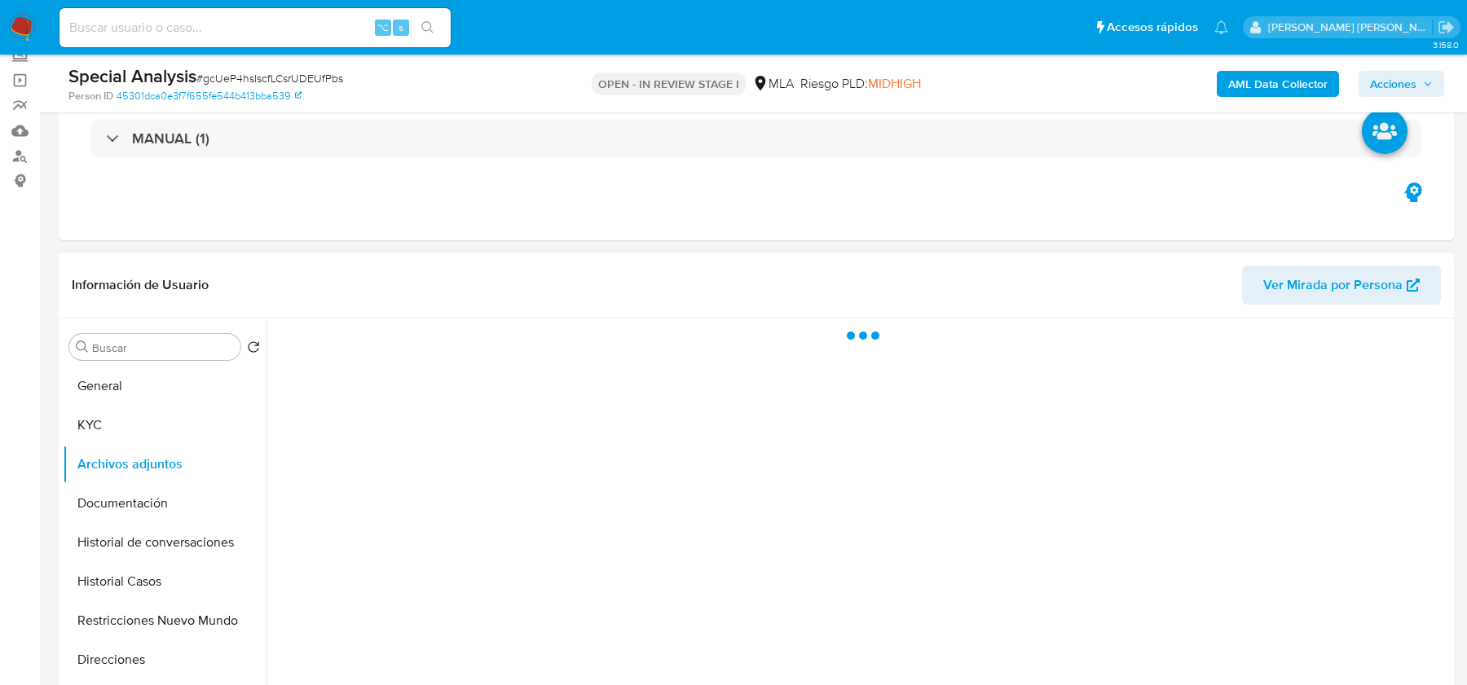
select select "10"
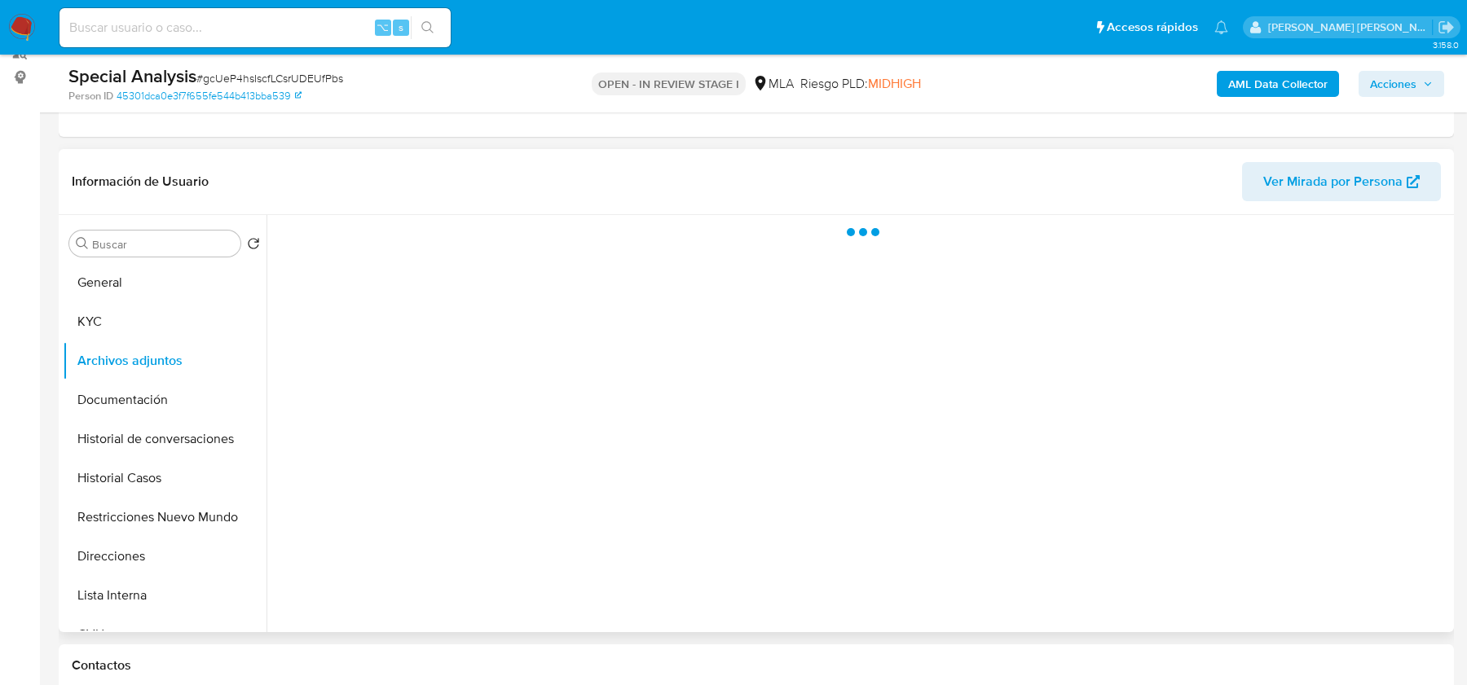
scroll to position [307, 0]
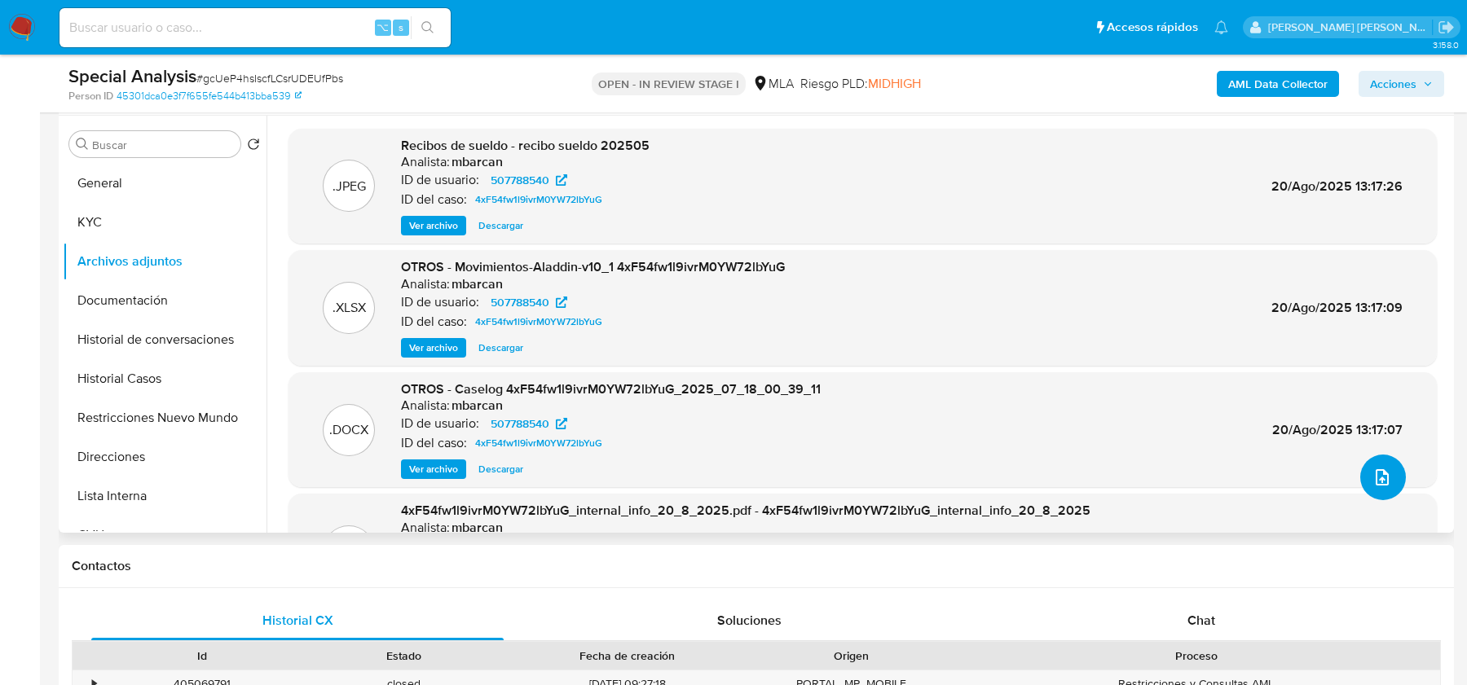
click at [1386, 485] on button "upload-file" at bounding box center [1383, 478] width 46 height 46
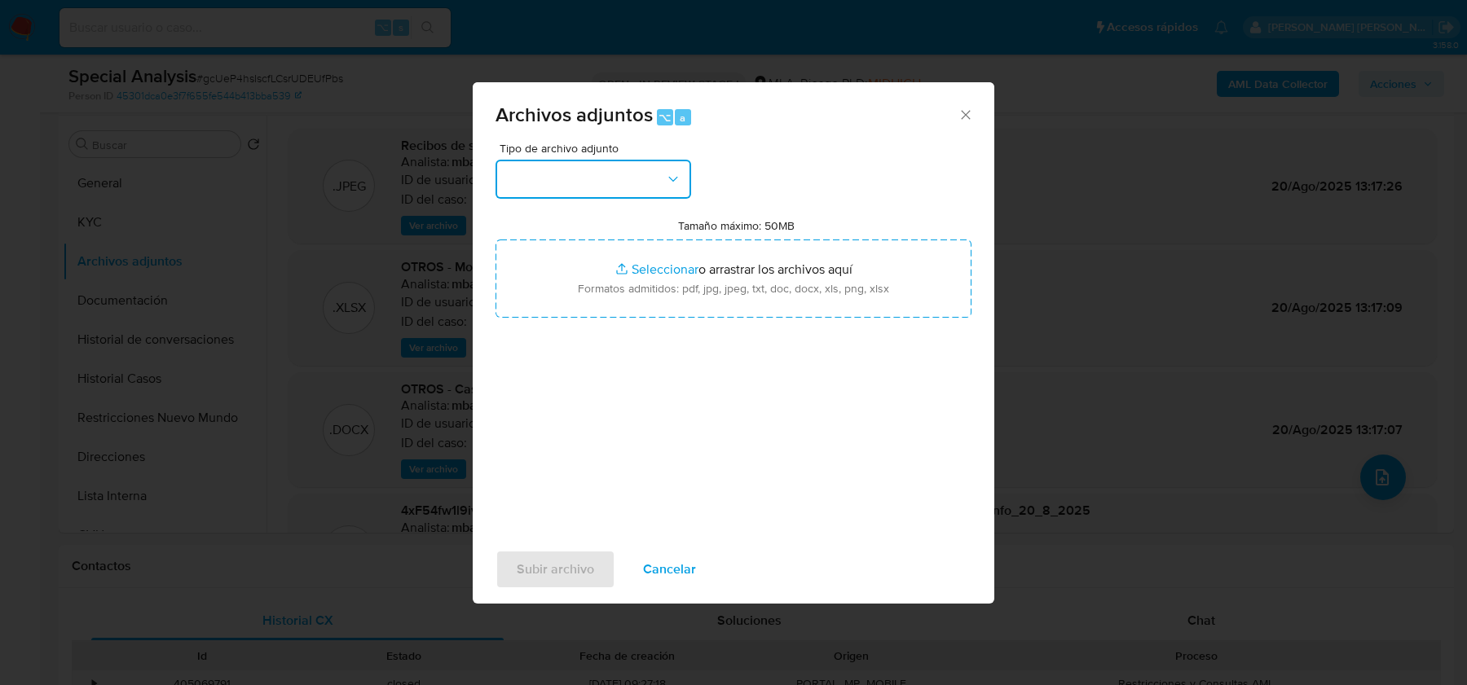
click at [633, 192] on button "button" at bounding box center [593, 179] width 196 height 39
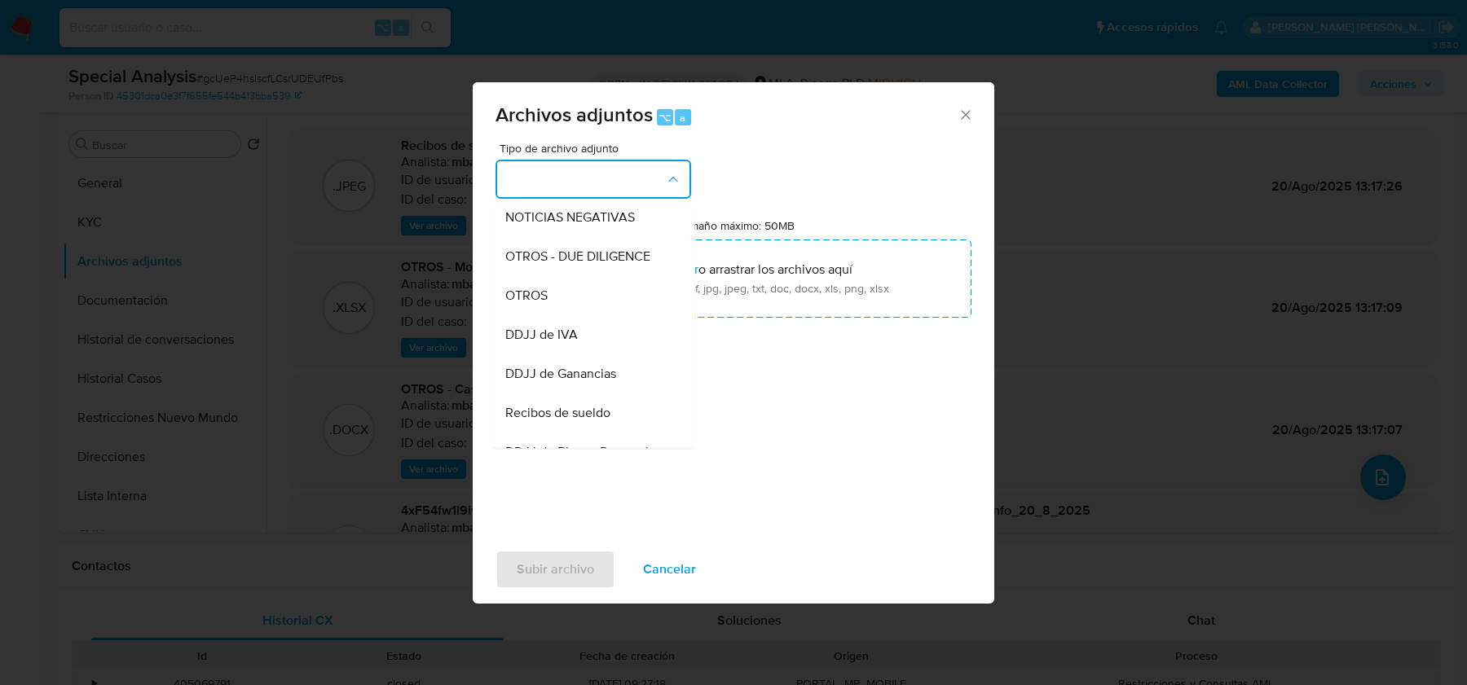
scroll to position [246, 0]
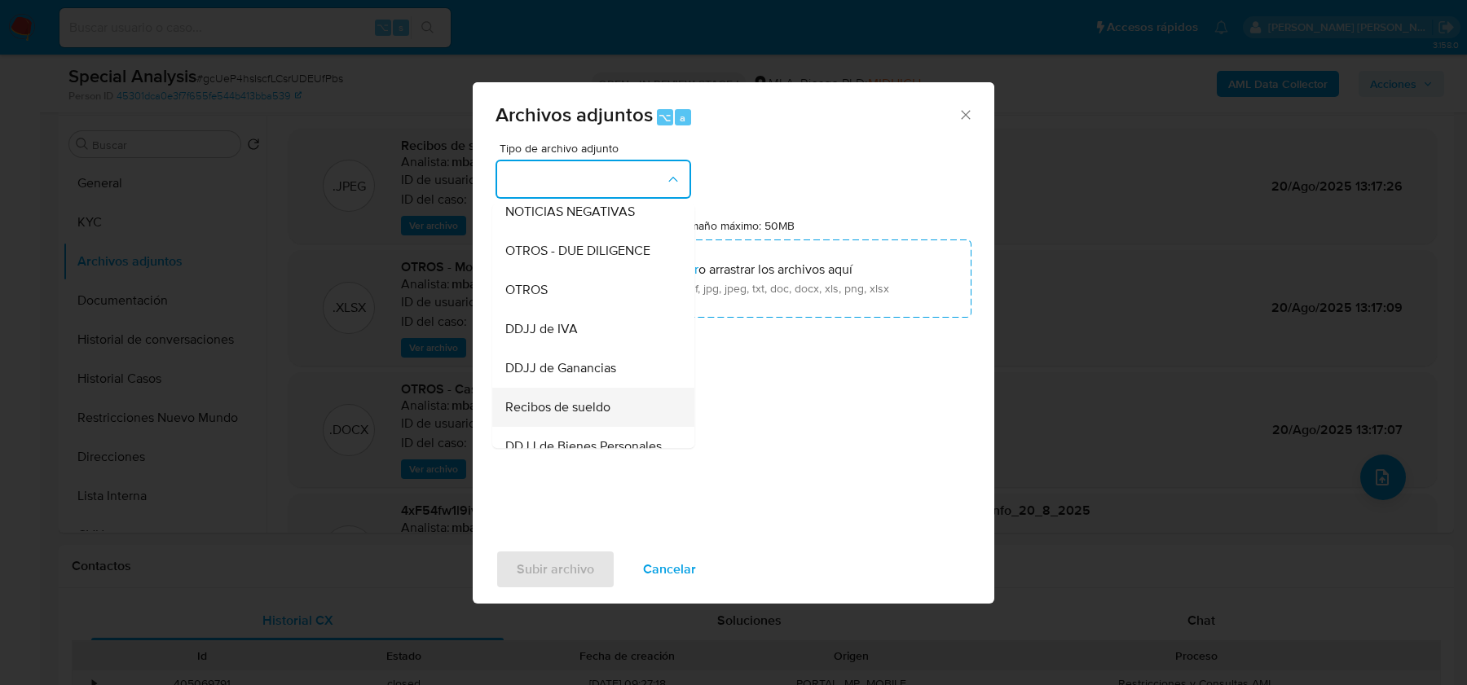
click at [547, 405] on span "Recibos de sueldo" at bounding box center [557, 407] width 105 height 16
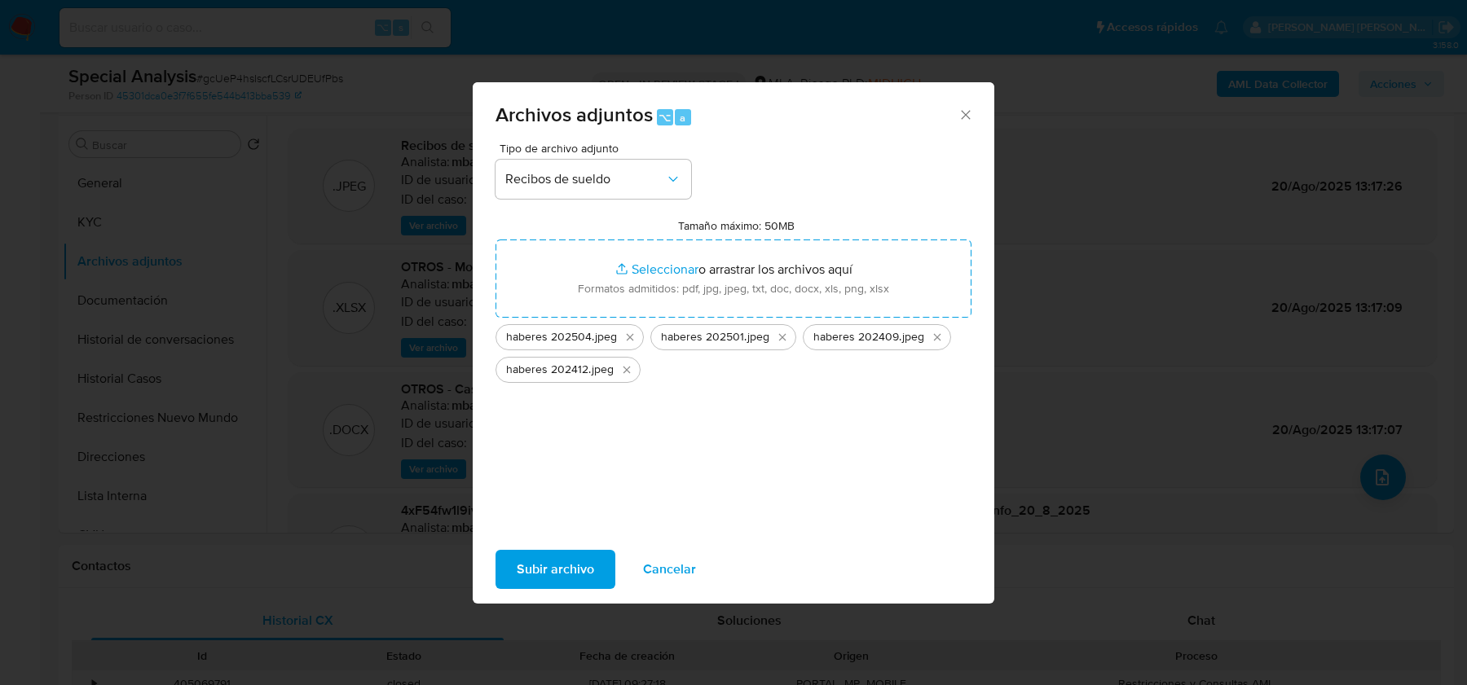
click at [538, 570] on span "Subir archivo" at bounding box center [555, 570] width 77 height 36
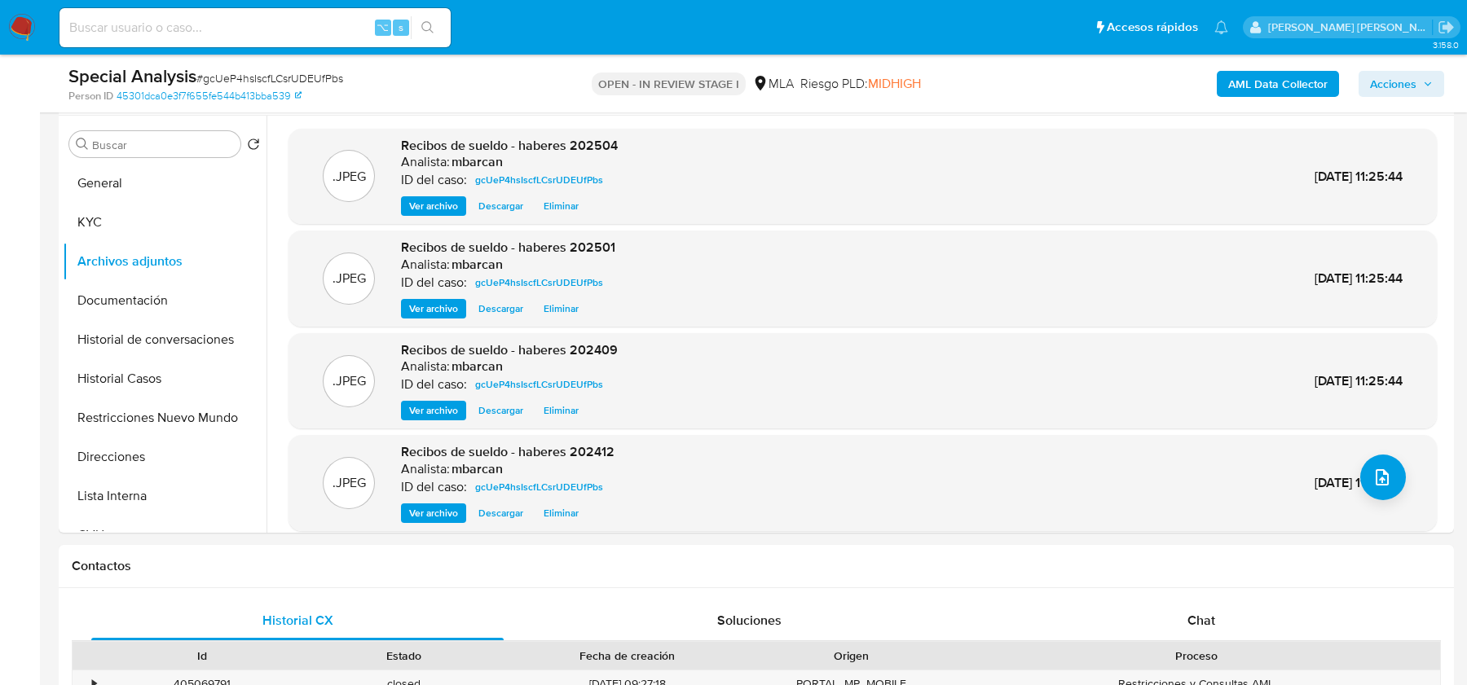
click at [1415, 89] on span "Acciones" at bounding box center [1393, 84] width 46 height 26
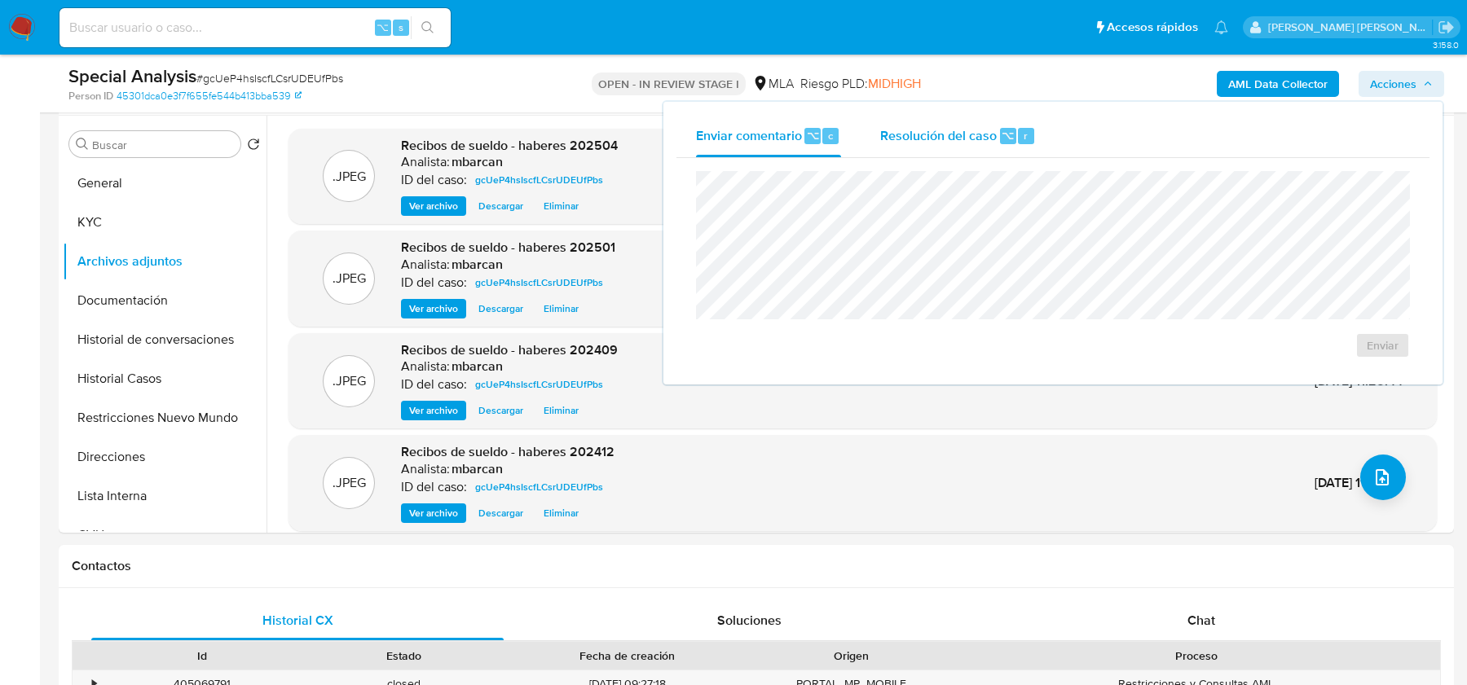
click at [1002, 147] on div "Resolución del caso ⌥ r" at bounding box center [958, 136] width 156 height 42
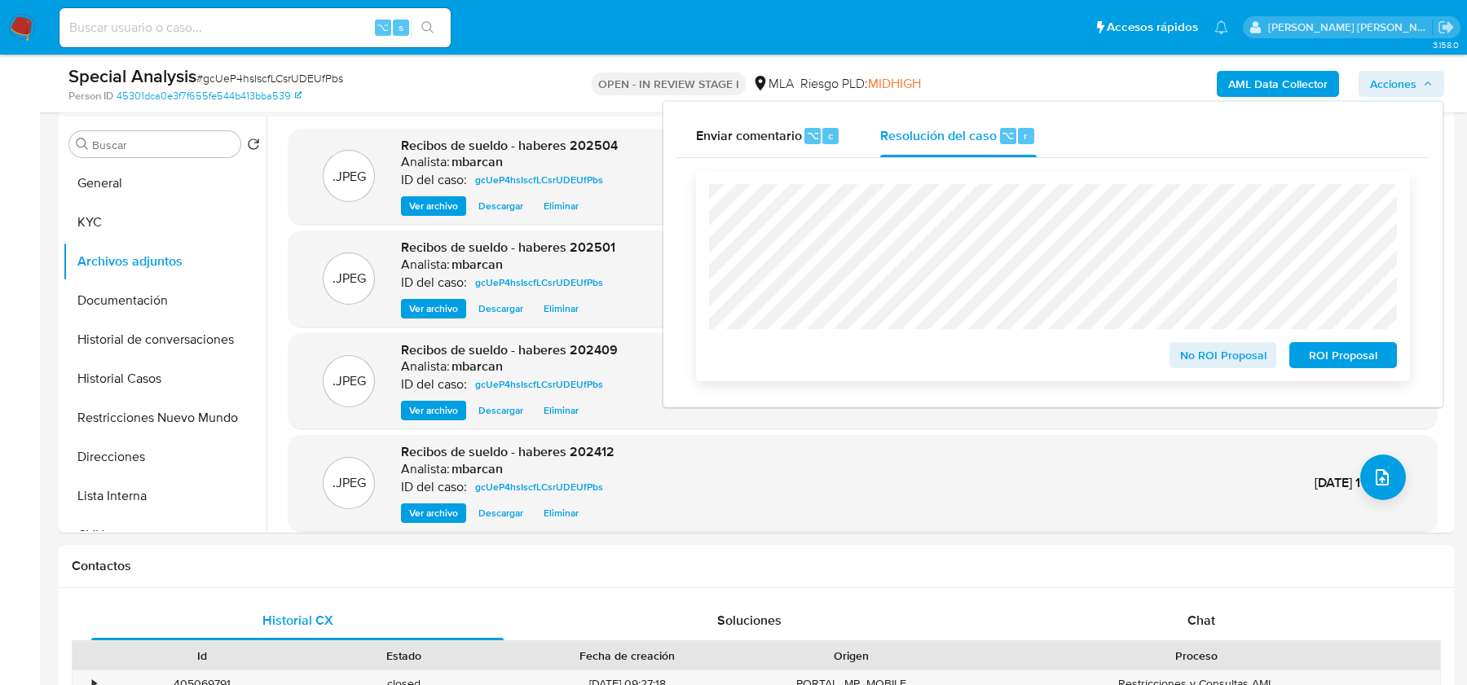
click at [1200, 353] on span "No ROI Proposal" at bounding box center [1223, 355] width 85 height 23
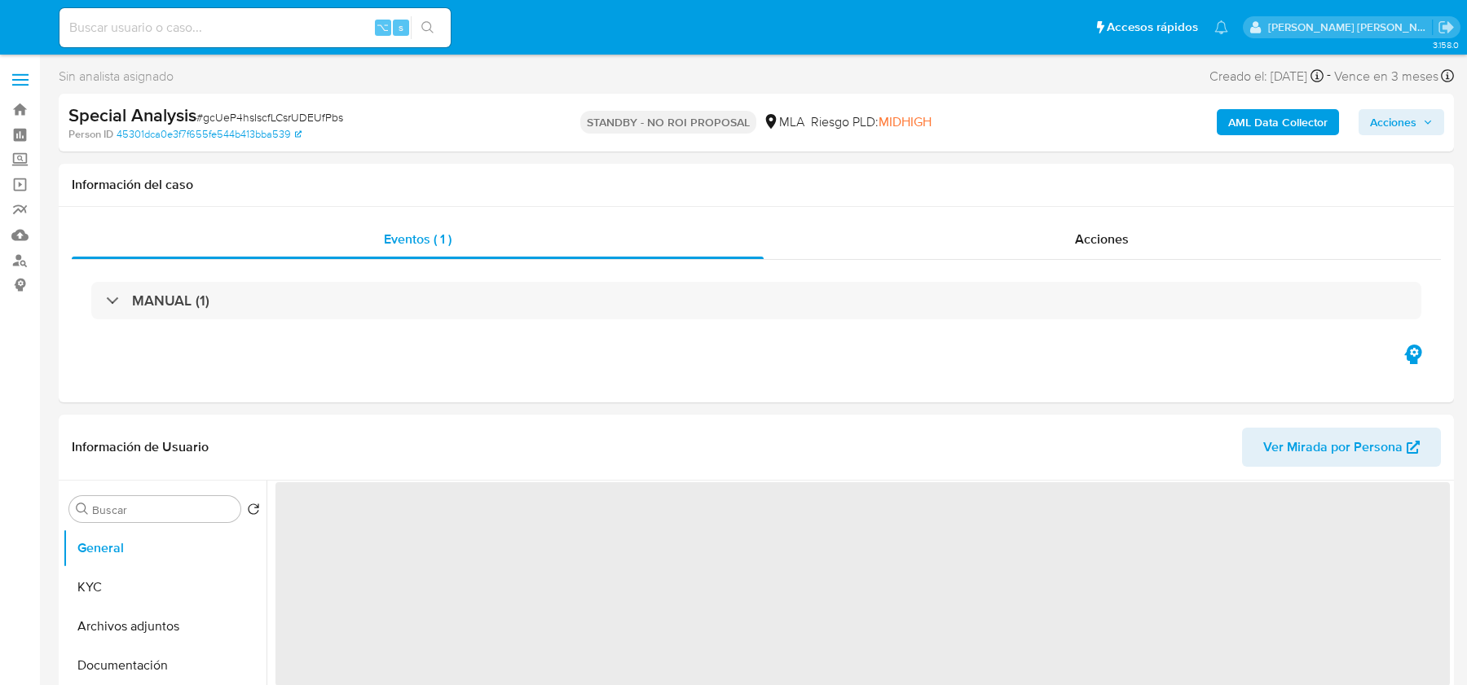
select select "10"
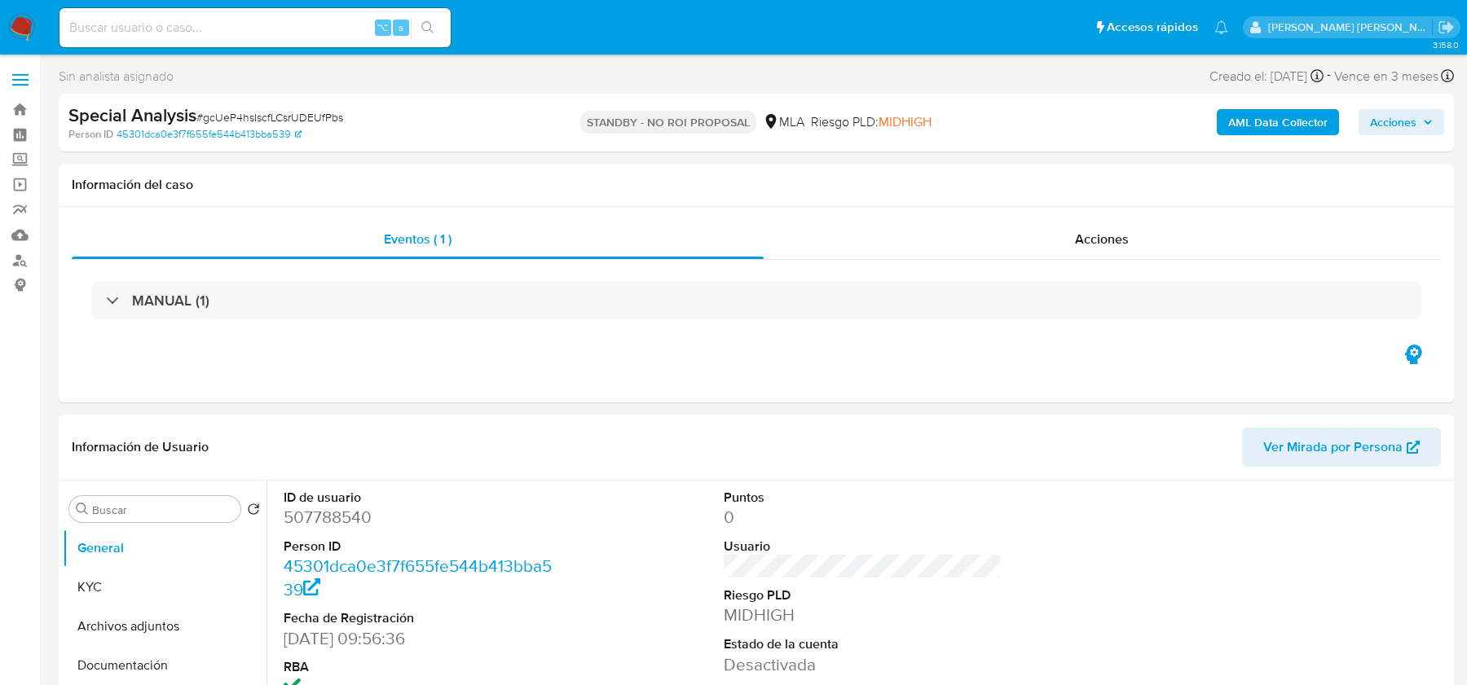
click at [149, 20] on input at bounding box center [254, 27] width 391 height 21
paste input "pCoLul7moNaFeORtctqLqJCk"
type input "pCoLul7moNaFeORtctqLqJCk"
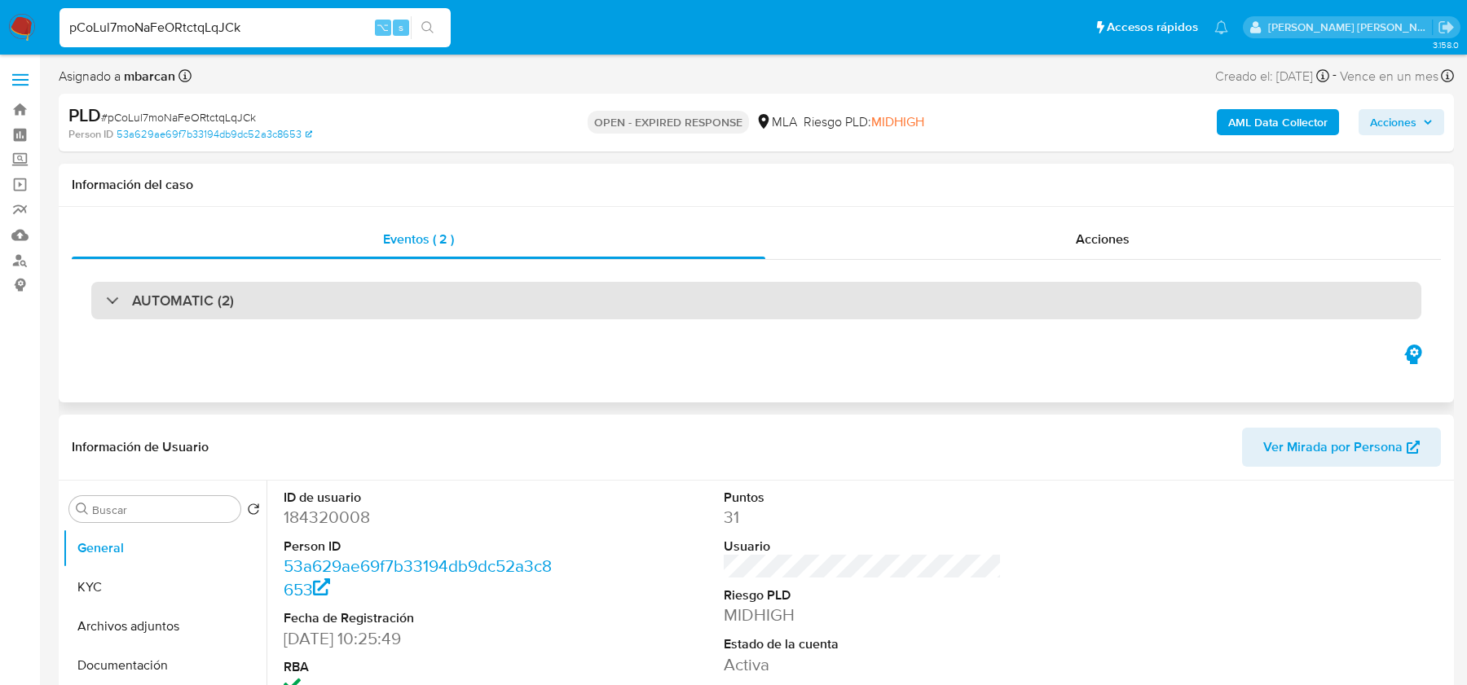
select select "10"
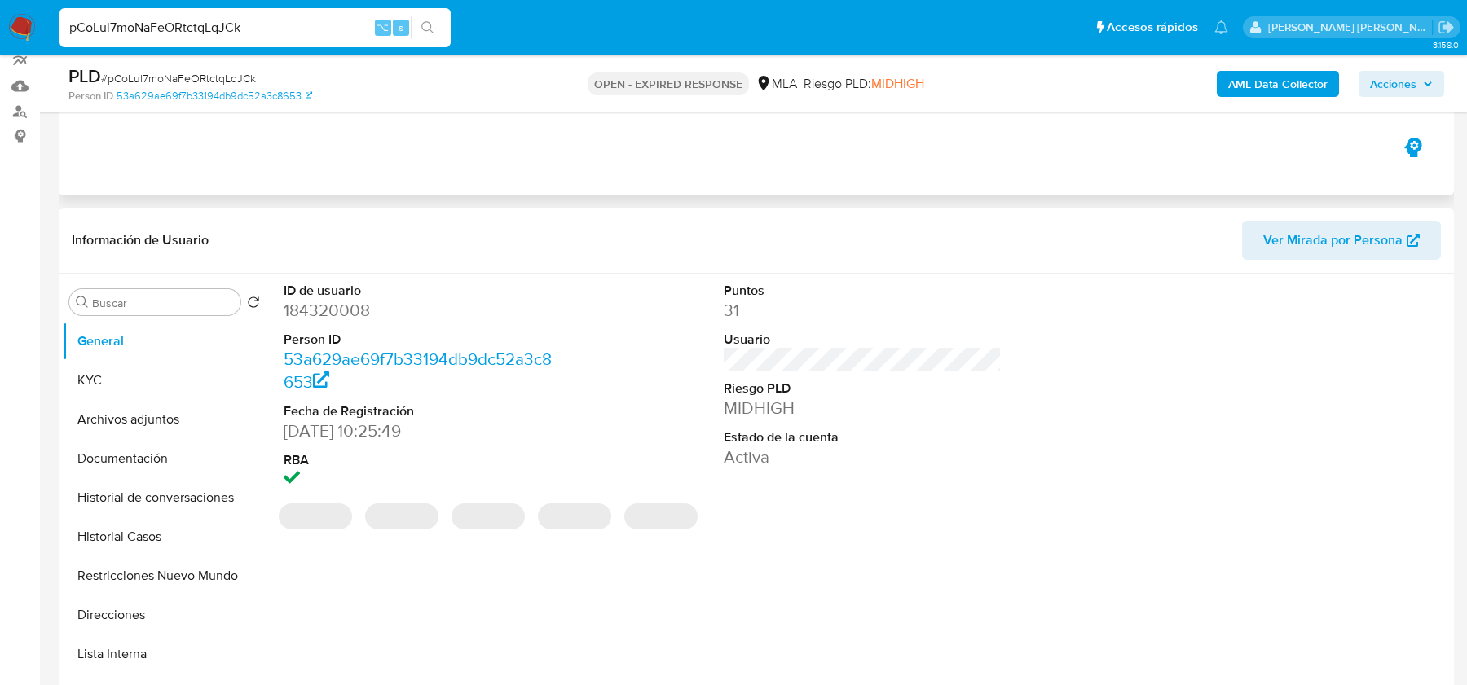
scroll to position [286, 0]
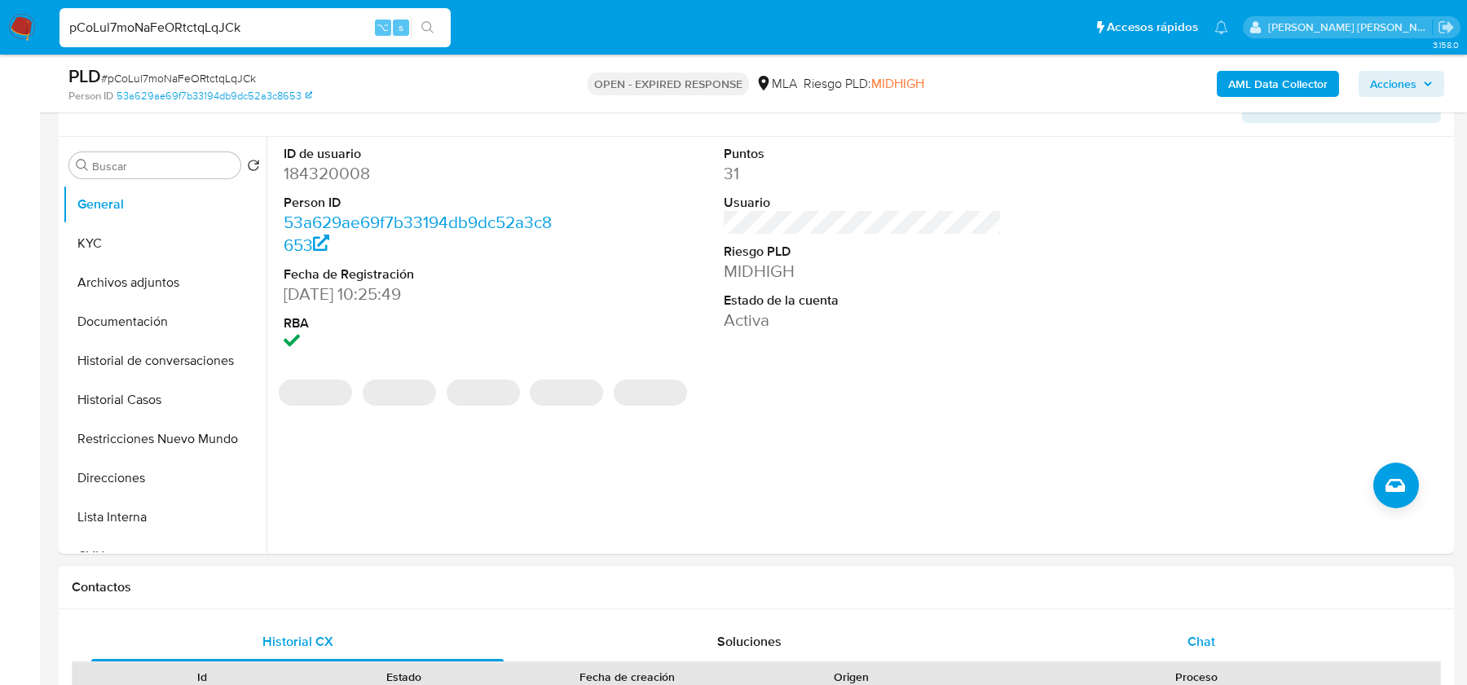
click at [1163, 642] on div "Chat" at bounding box center [1201, 641] width 412 height 39
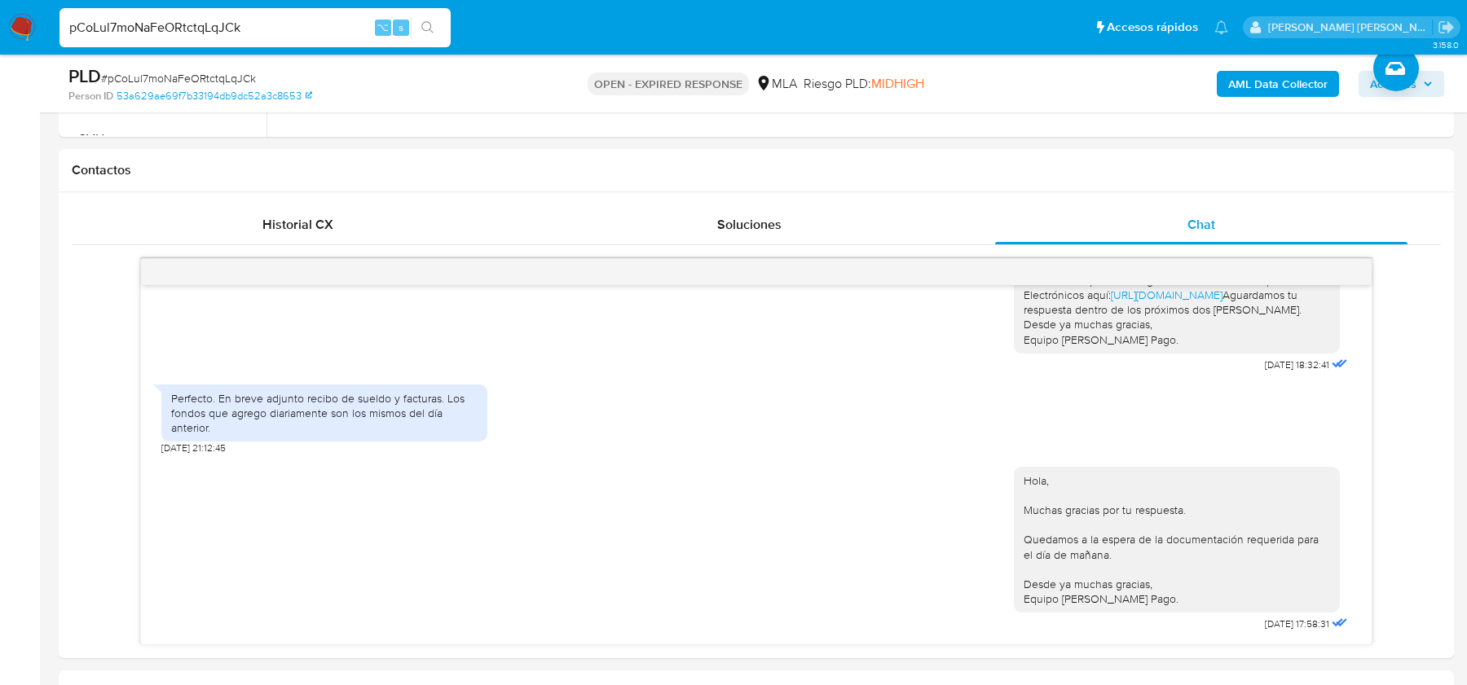
scroll to position [816, 0]
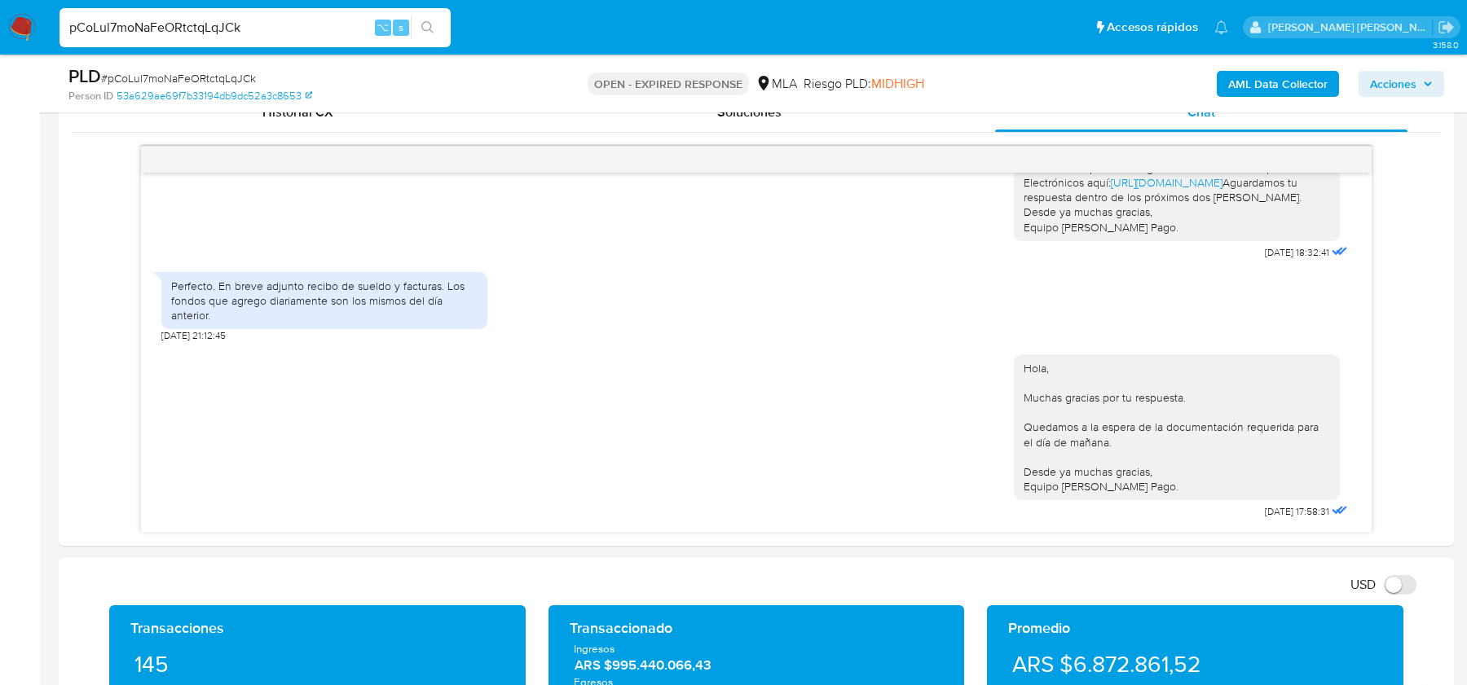
click at [28, 27] on img at bounding box center [22, 28] width 28 height 28
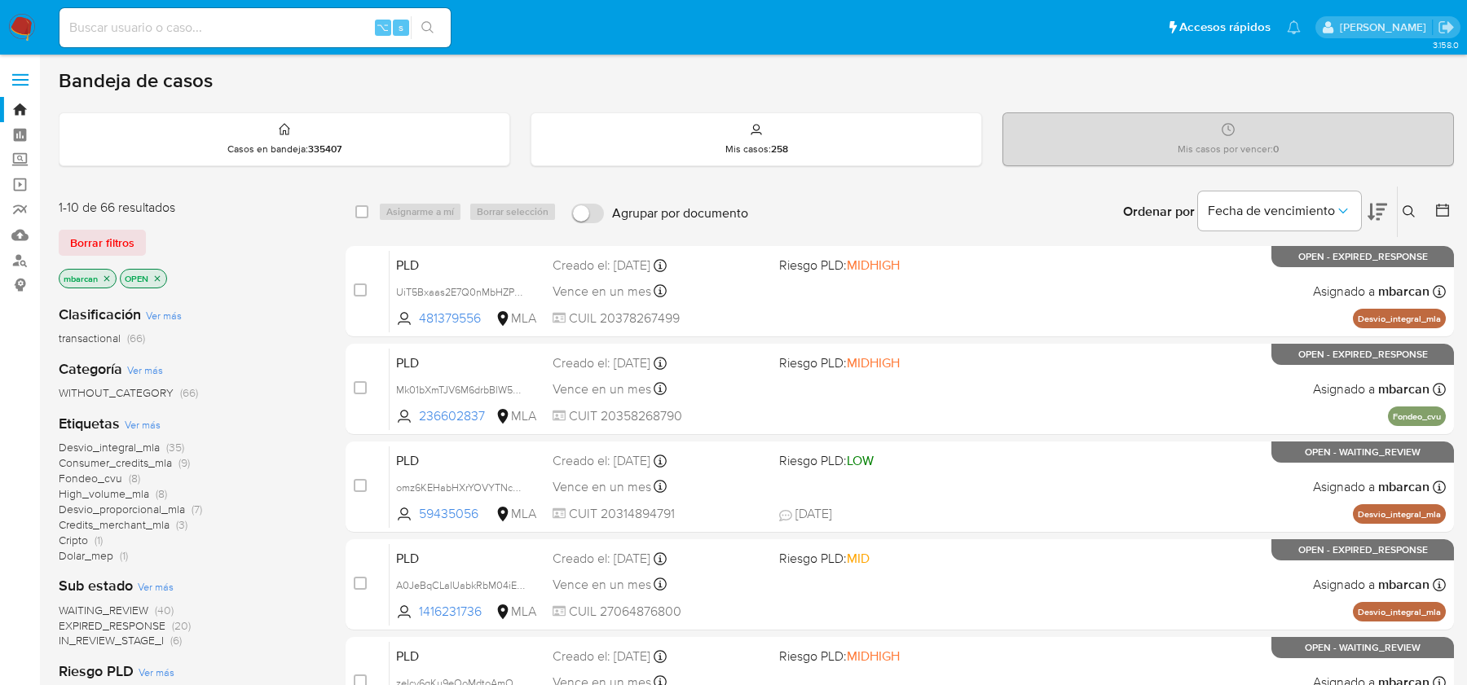
click at [1411, 213] on icon at bounding box center [1408, 211] width 12 height 12
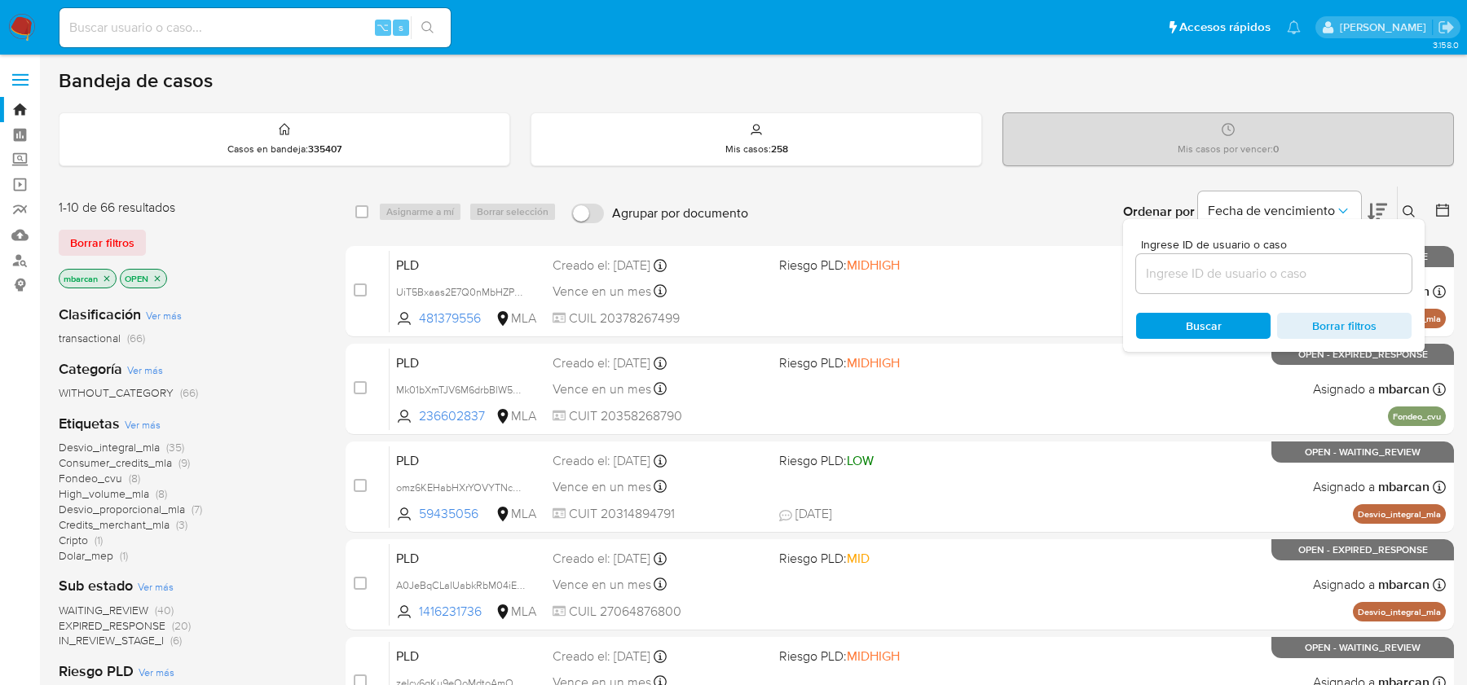
click at [1282, 270] on input at bounding box center [1273, 273] width 275 height 21
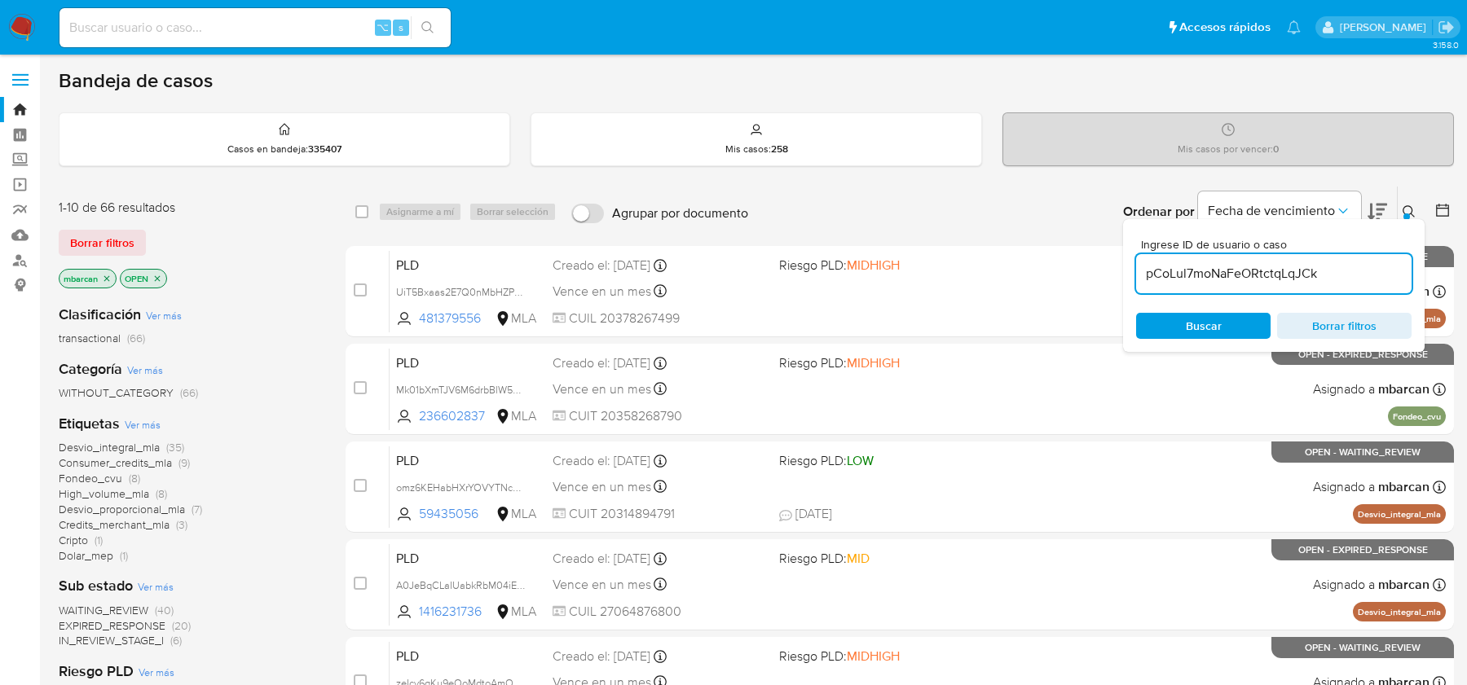
type input "pCoLul7moNaFeORtctqLqJCk"
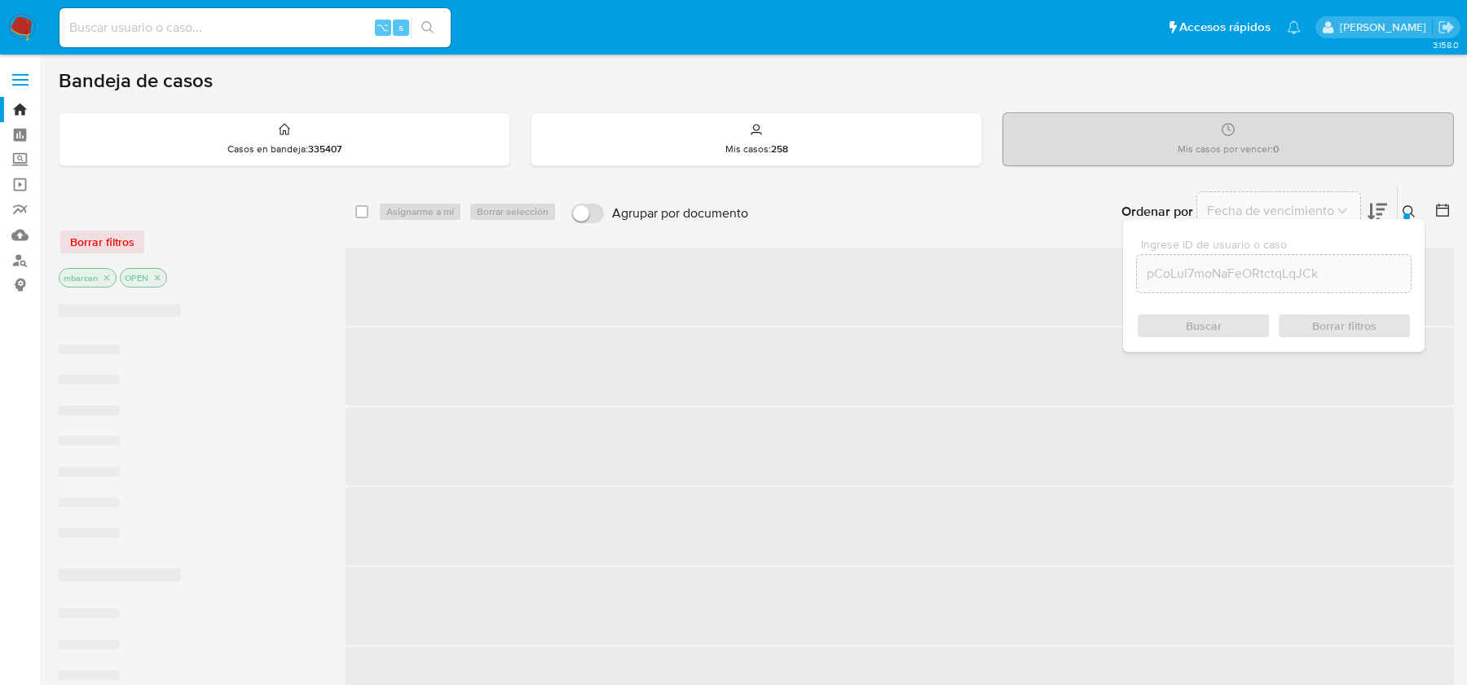
click at [1405, 214] on div at bounding box center [1406, 216] width 7 height 7
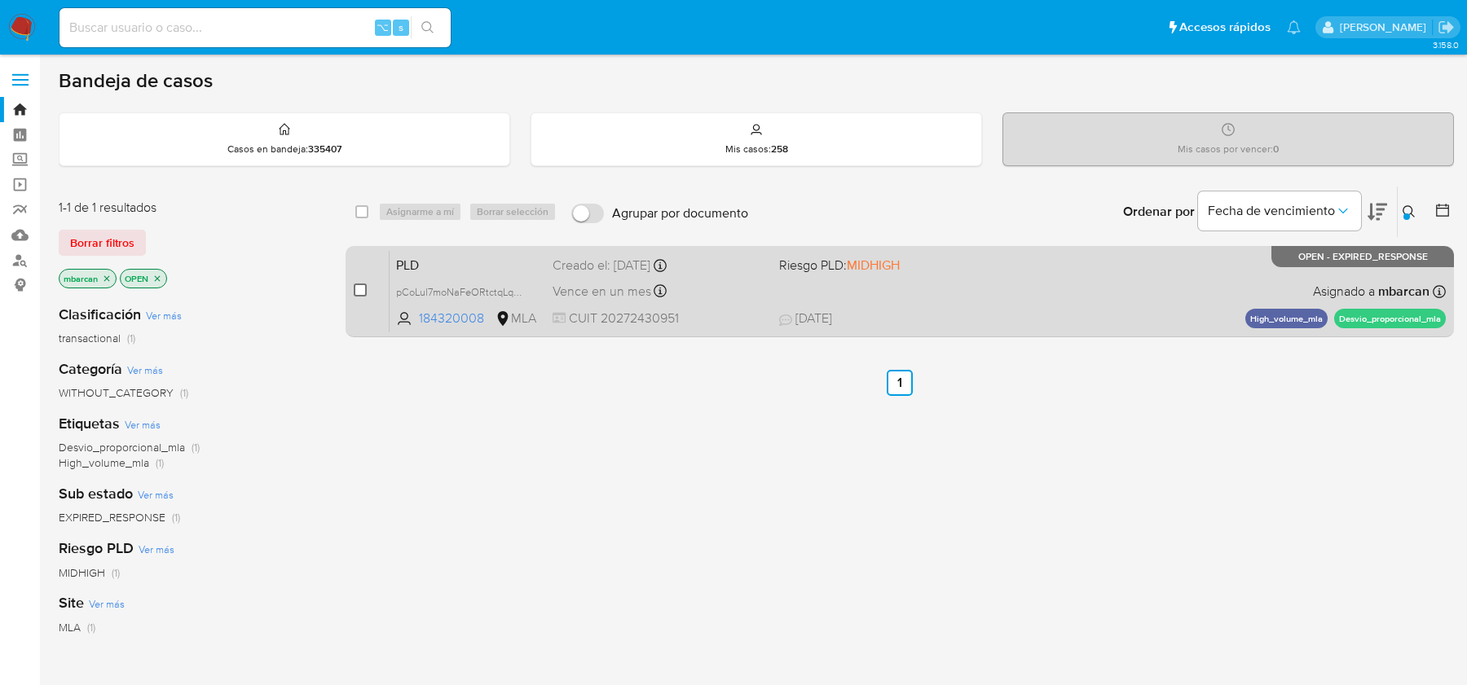
click at [358, 289] on input "checkbox" at bounding box center [360, 290] width 13 height 13
checkbox input "true"
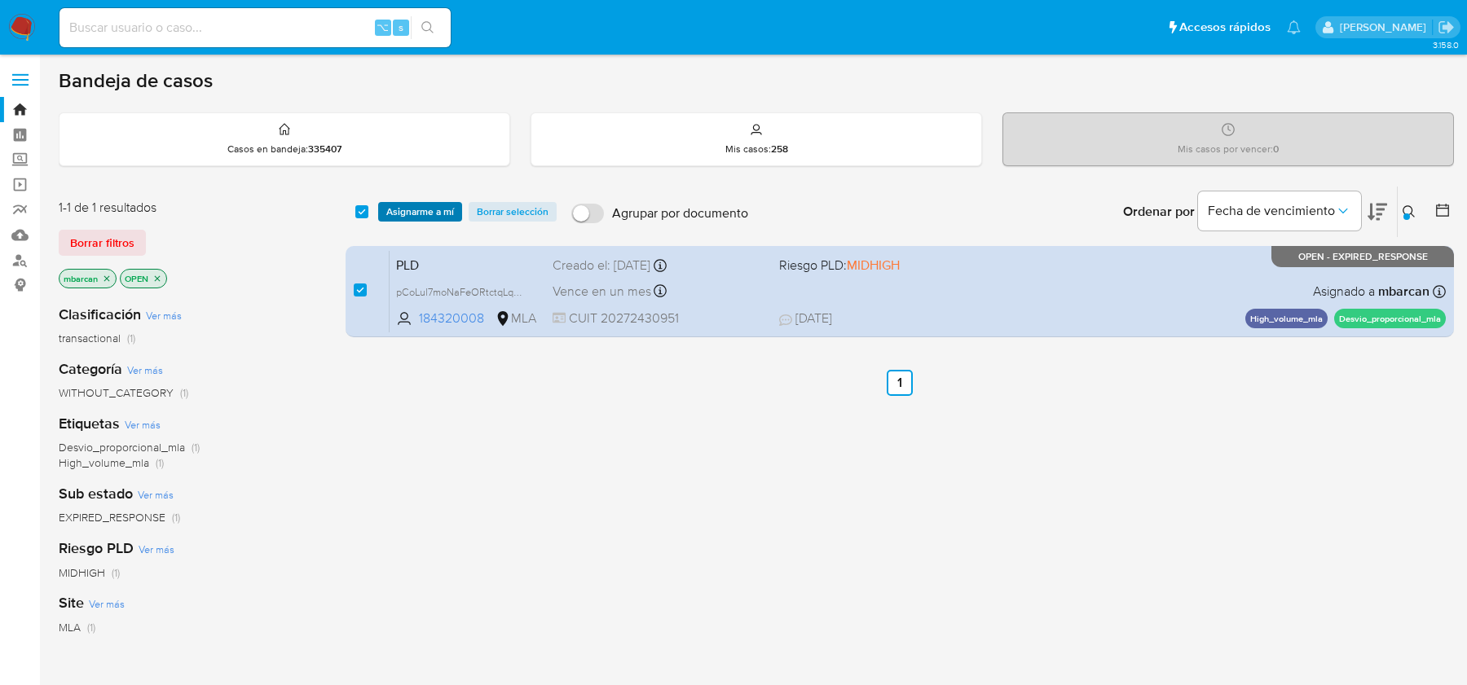
click at [414, 212] on span "Asignarme a mí" at bounding box center [420, 212] width 68 height 16
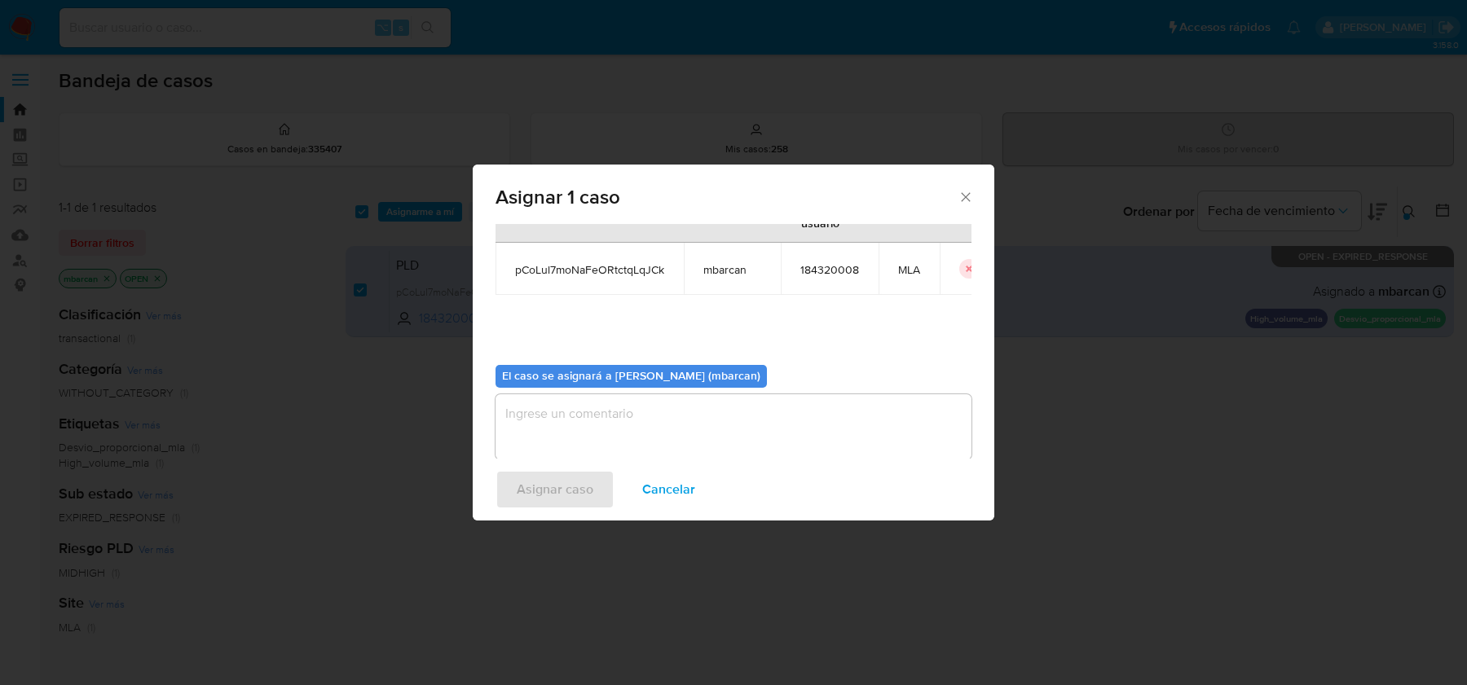
scroll to position [83, 0]
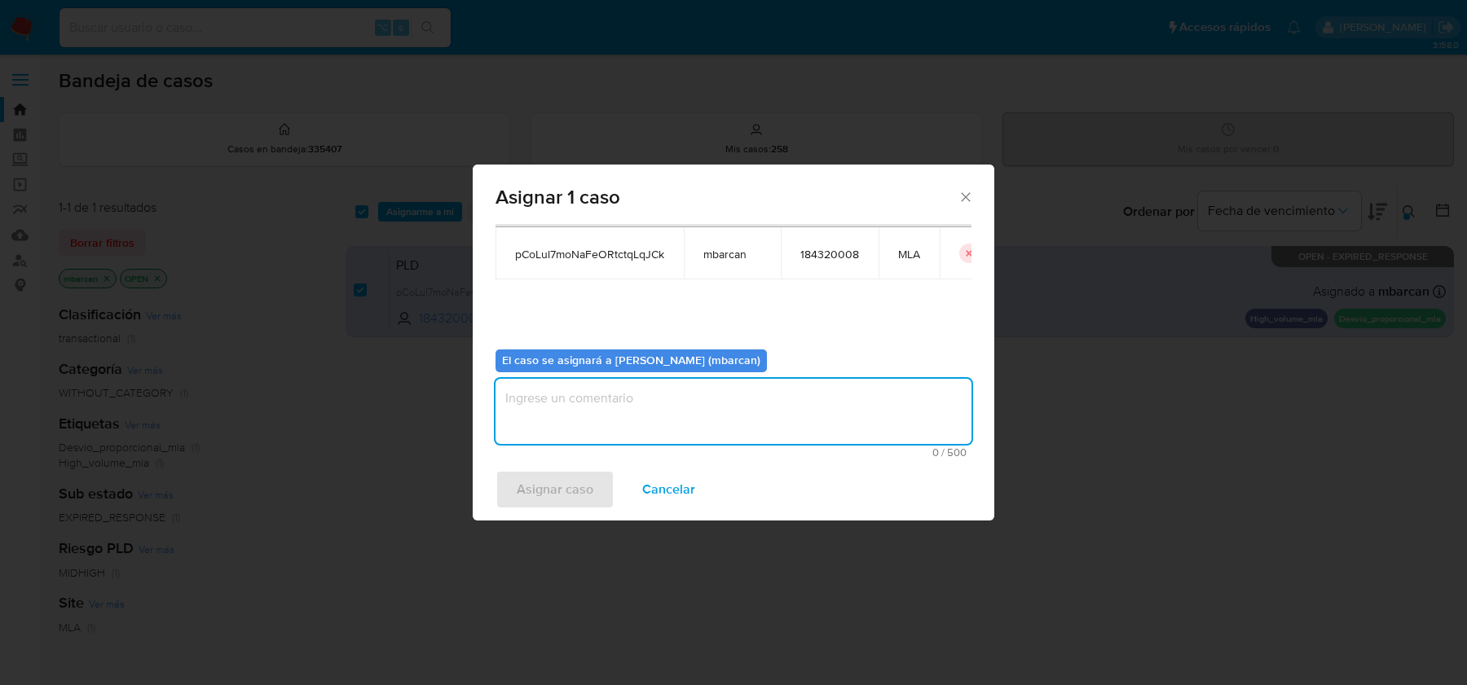
click at [531, 398] on textarea "assign-modal" at bounding box center [733, 411] width 476 height 65
type textarea "análisis"
click at [551, 478] on span "Asignar caso" at bounding box center [555, 490] width 77 height 36
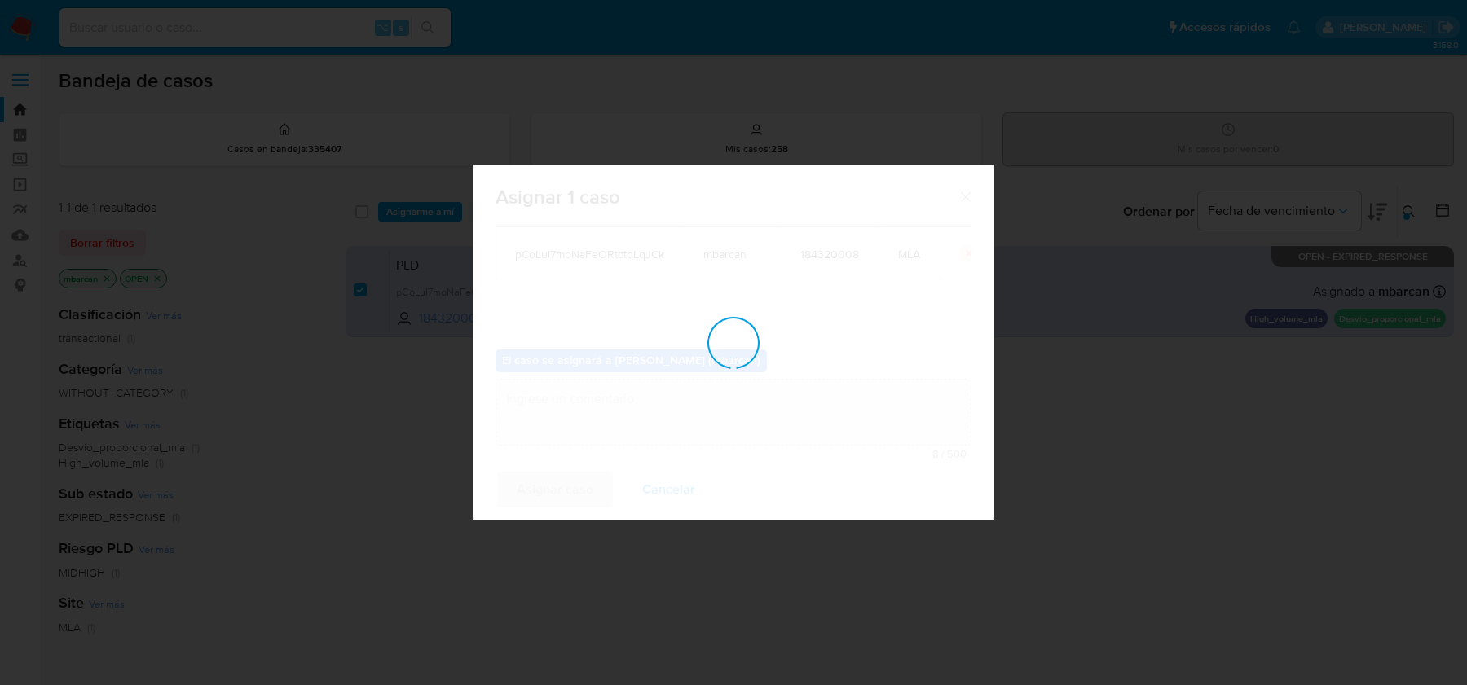
checkbox input "false"
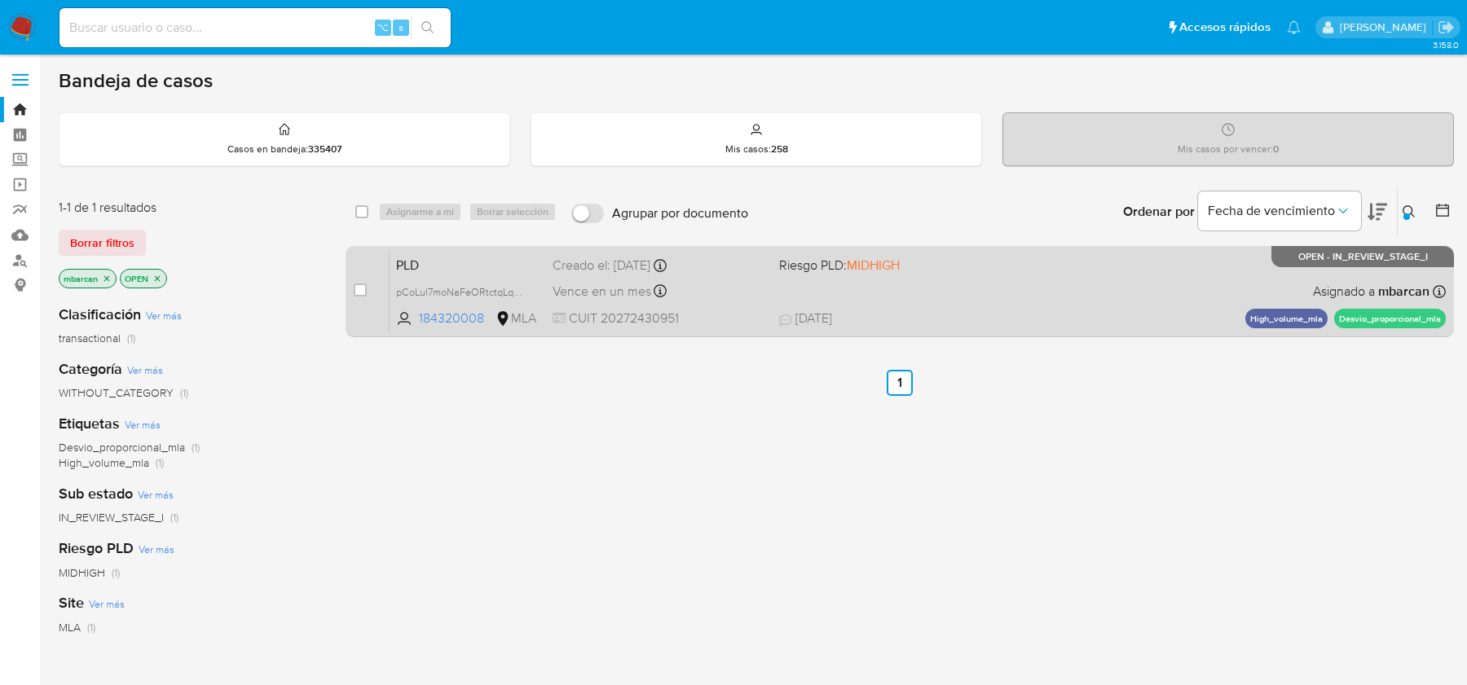
click at [457, 262] on span "PLD" at bounding box center [467, 263] width 143 height 21
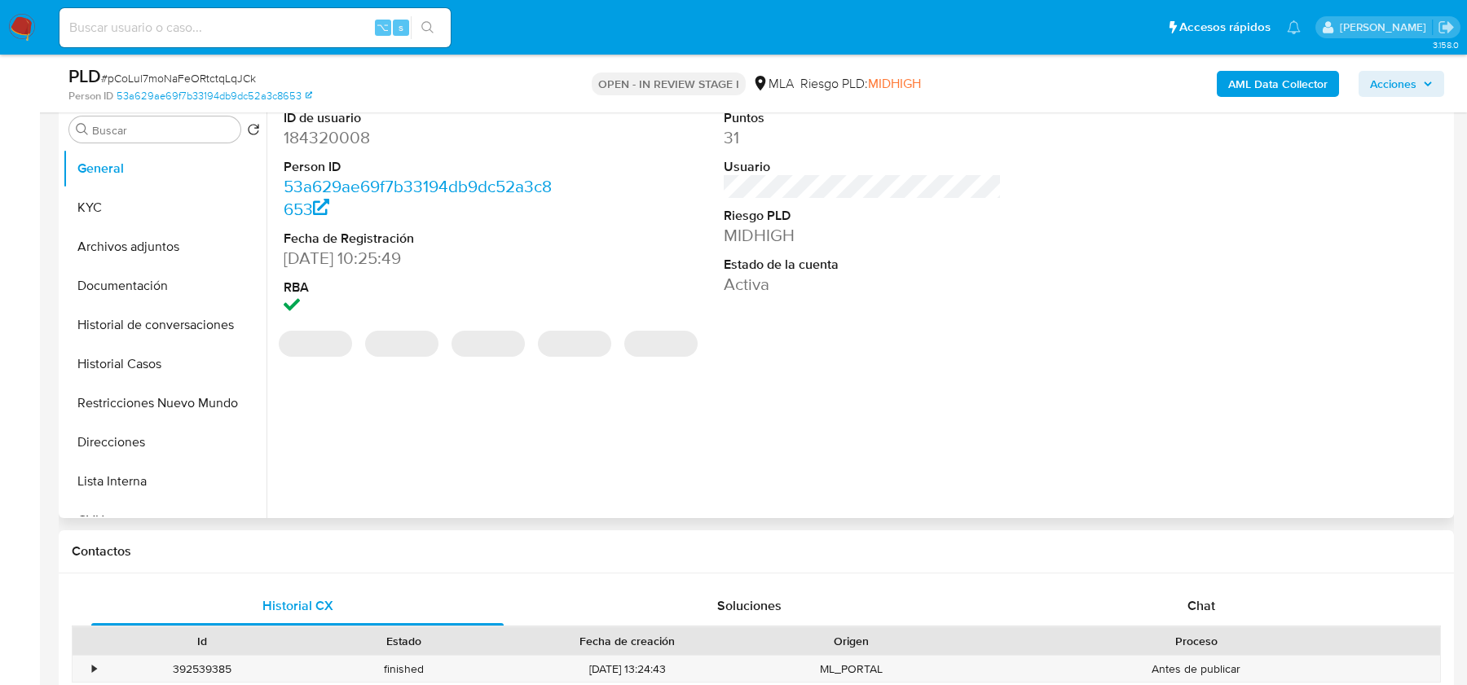
scroll to position [475, 0]
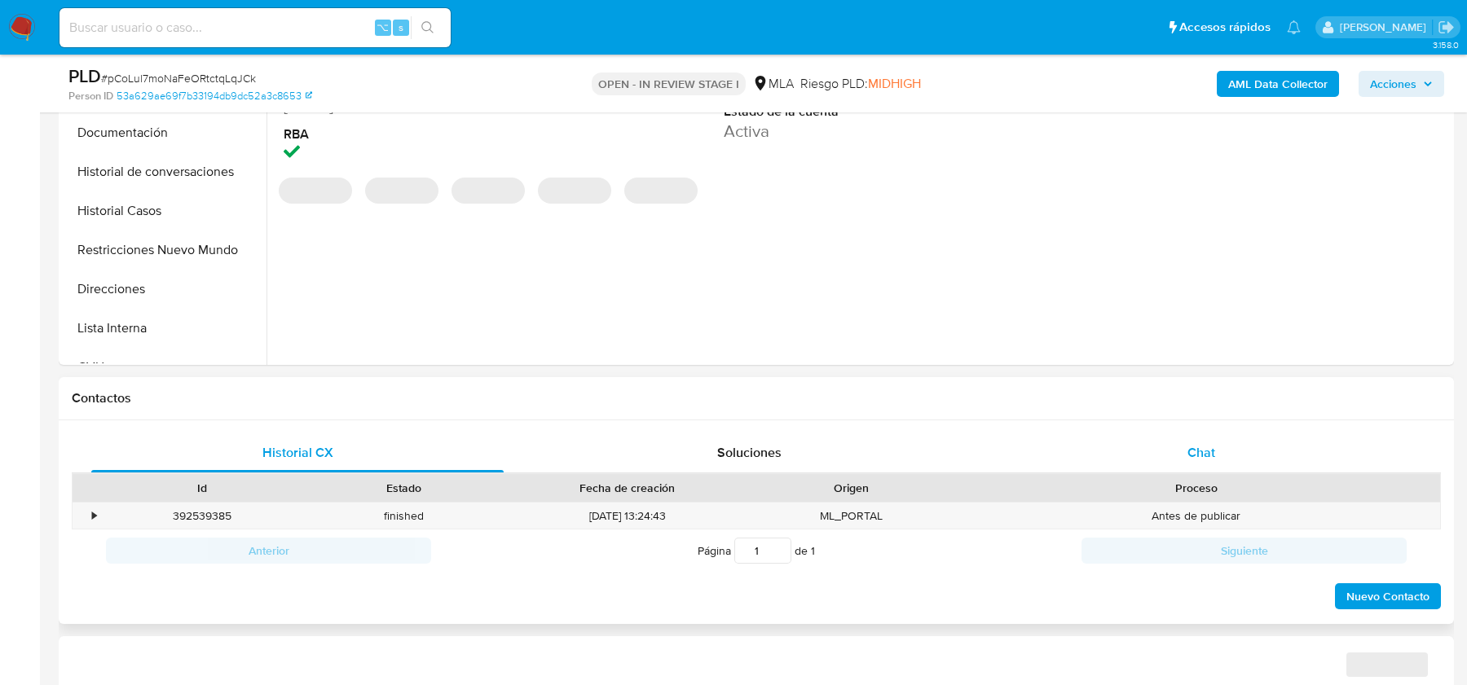
select select "10"
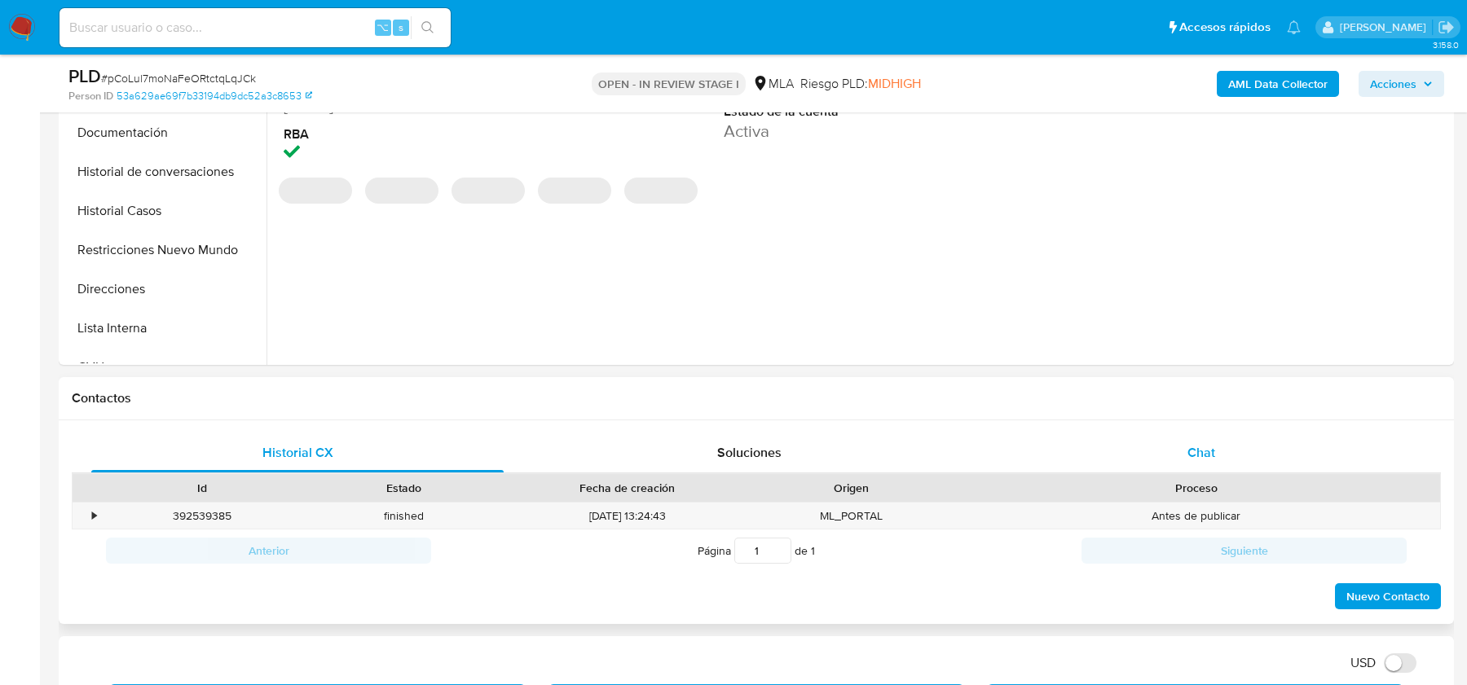
click at [1203, 438] on div "Chat" at bounding box center [1201, 452] width 412 height 39
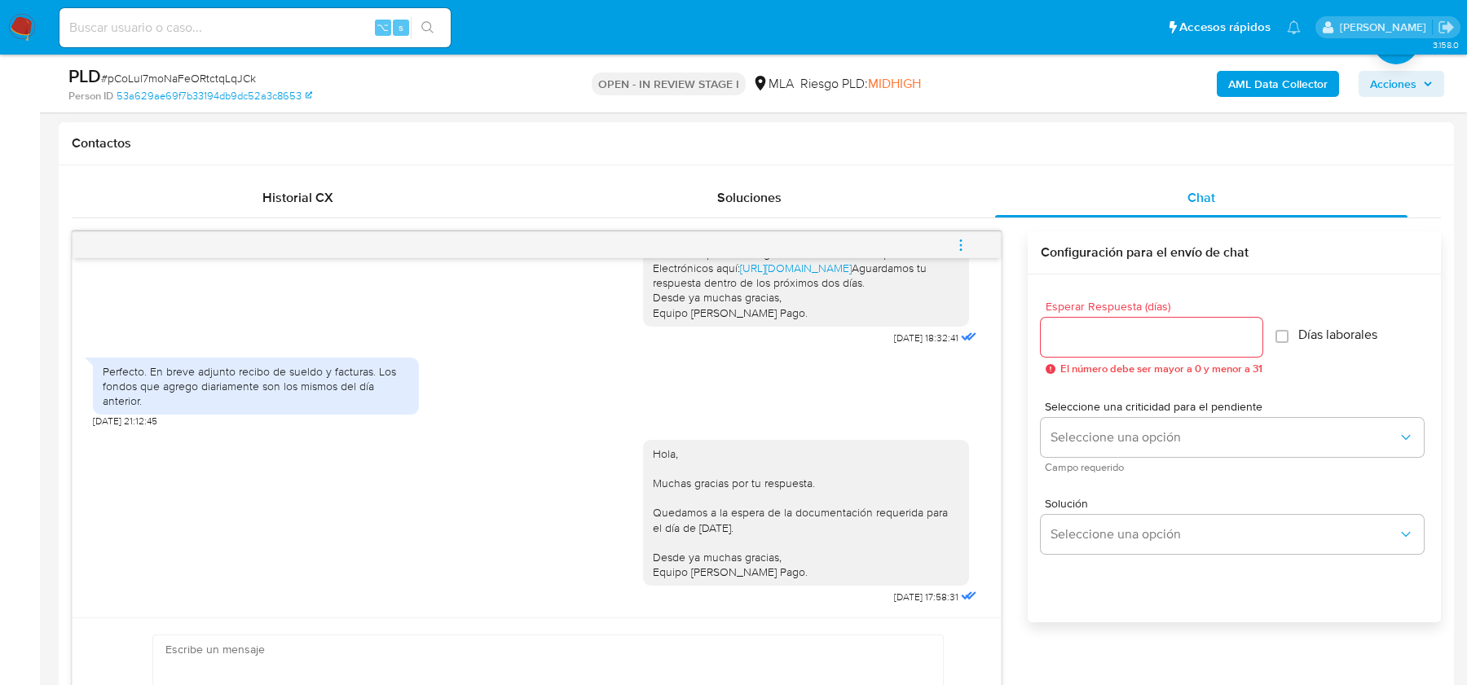
scroll to position [752, 0]
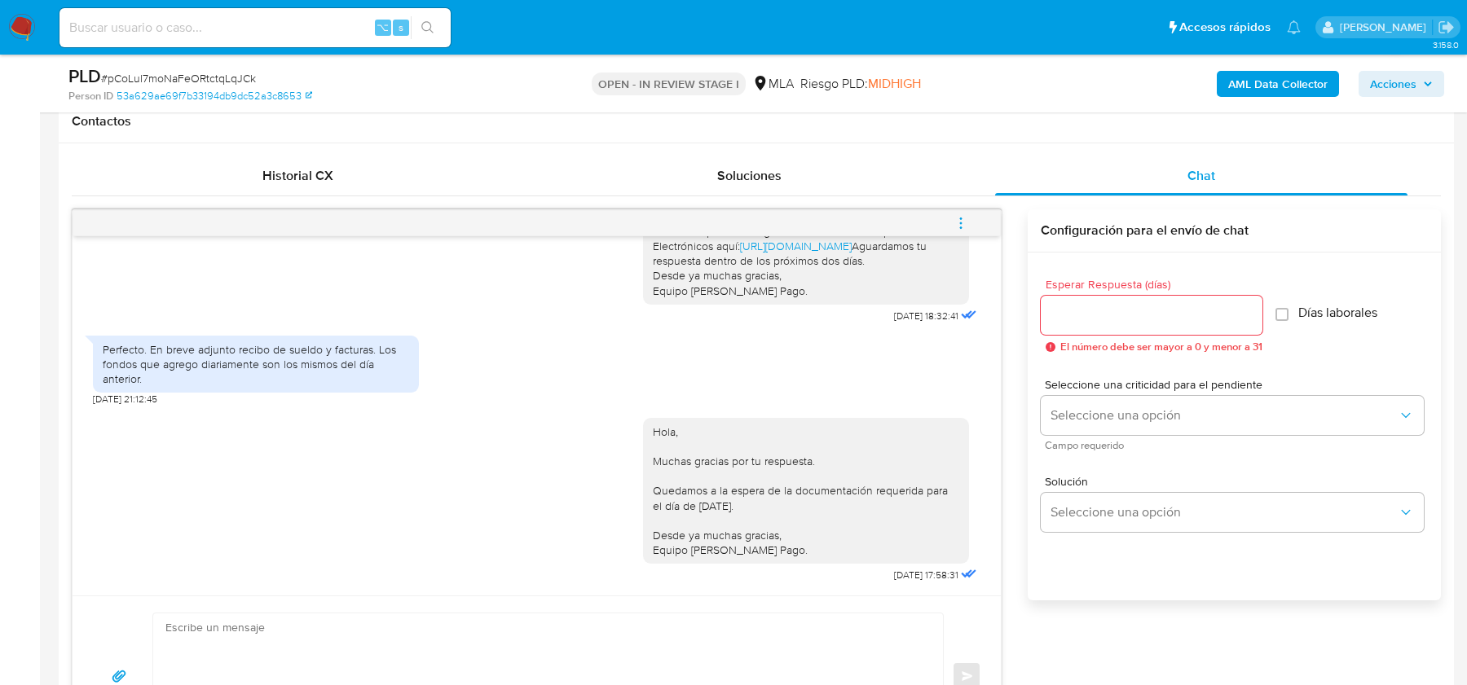
click at [970, 225] on button "menu-action" at bounding box center [961, 223] width 54 height 39
click at [858, 183] on li "Cerrar conversación" at bounding box center [851, 189] width 167 height 29
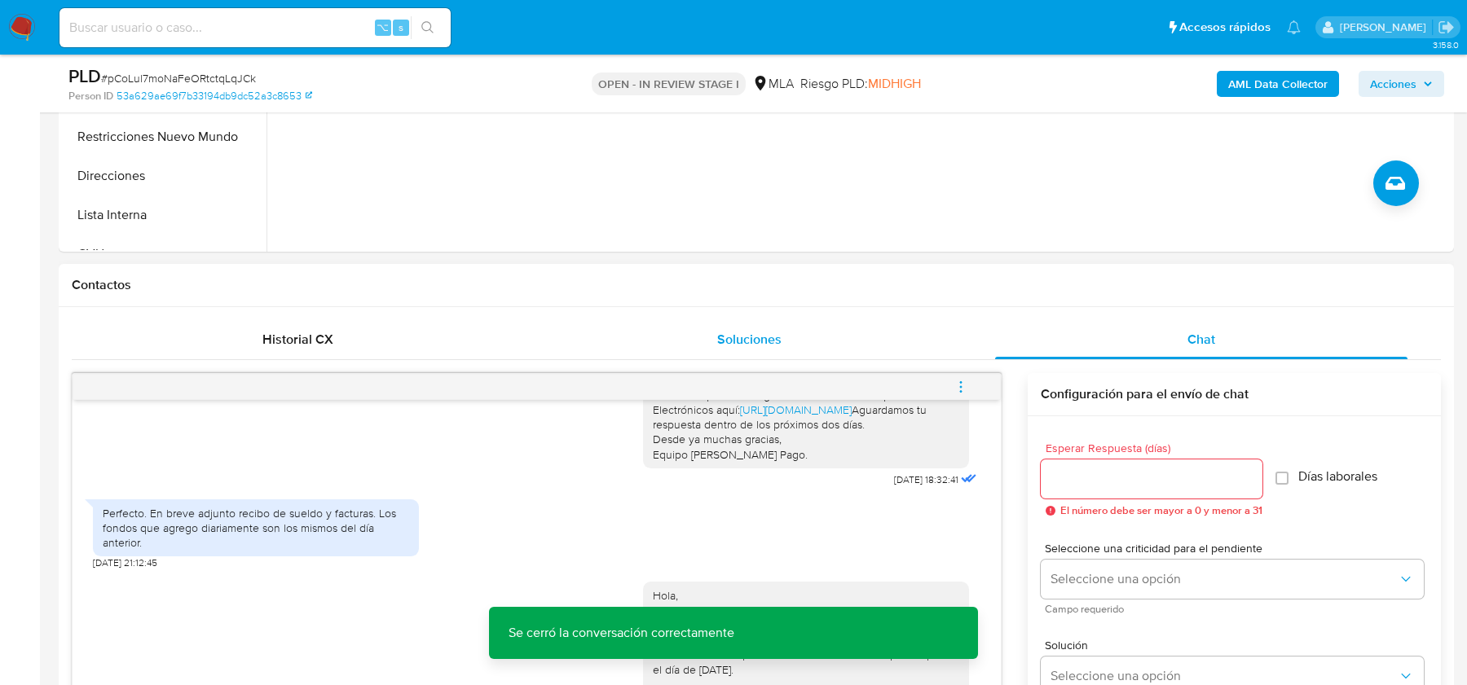
scroll to position [221, 0]
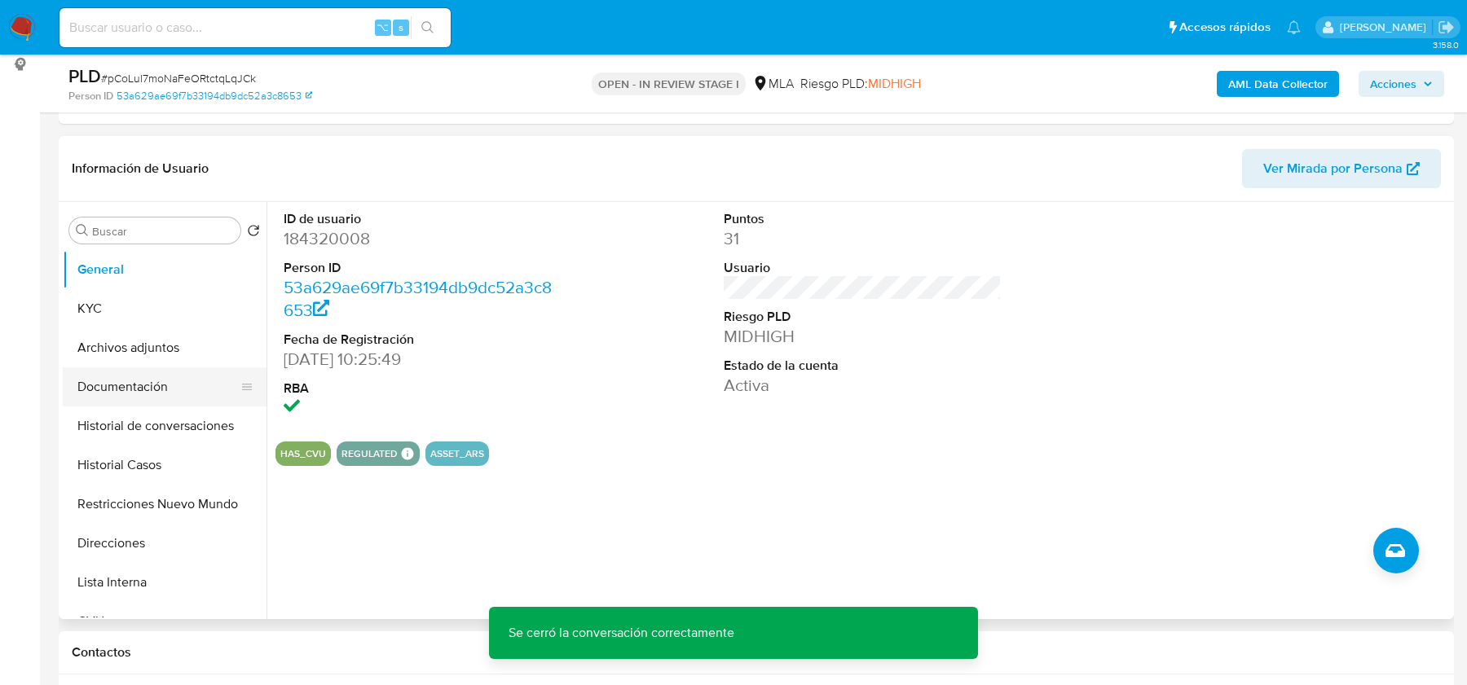
click at [76, 391] on button "Documentación" at bounding box center [158, 386] width 191 height 39
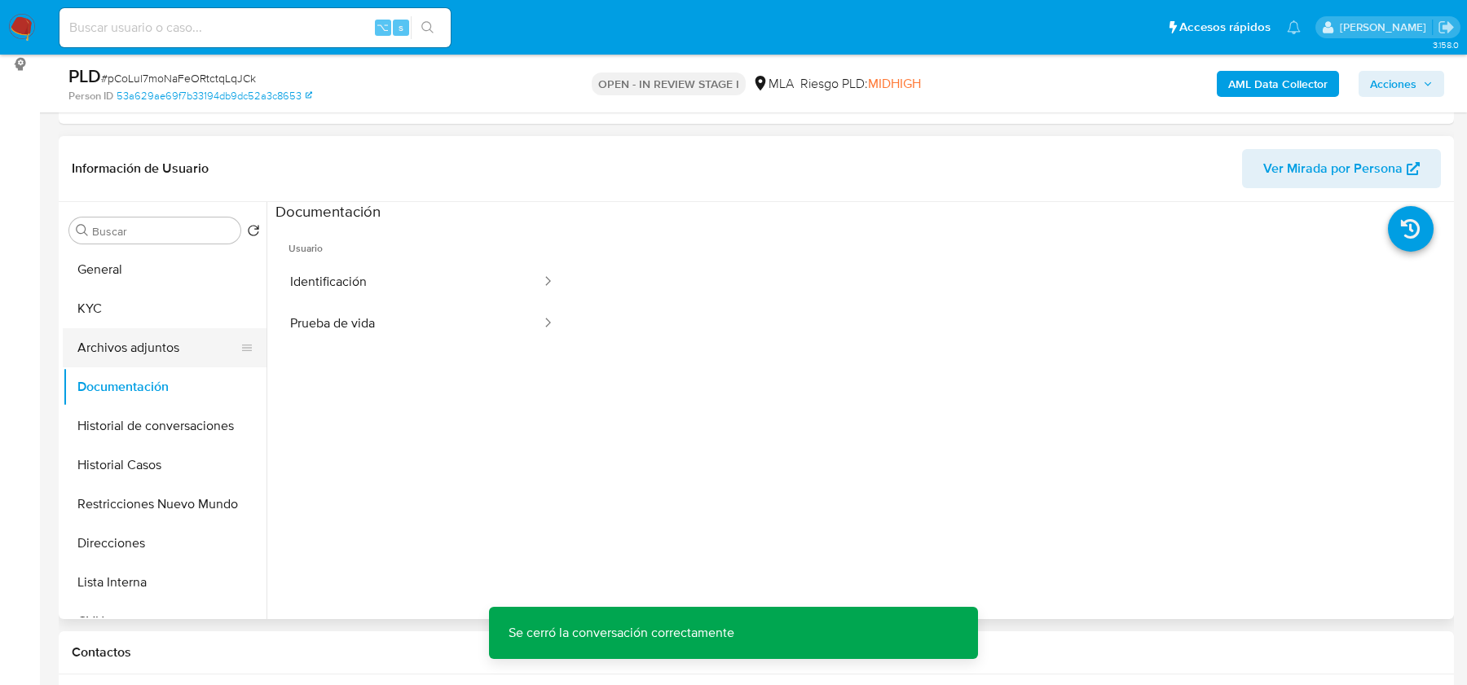
click at [108, 349] on button "Archivos adjuntos" at bounding box center [158, 347] width 191 height 39
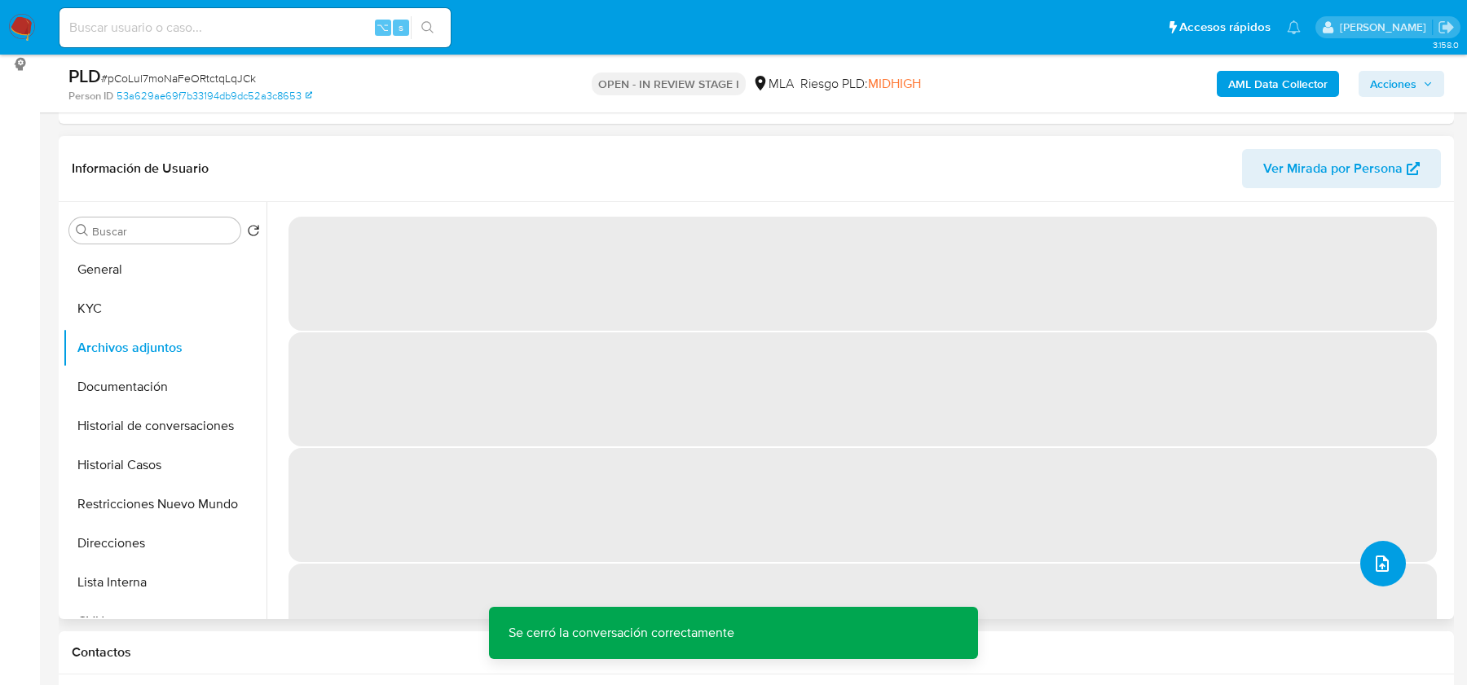
click at [1360, 556] on button "upload-file" at bounding box center [1383, 564] width 46 height 46
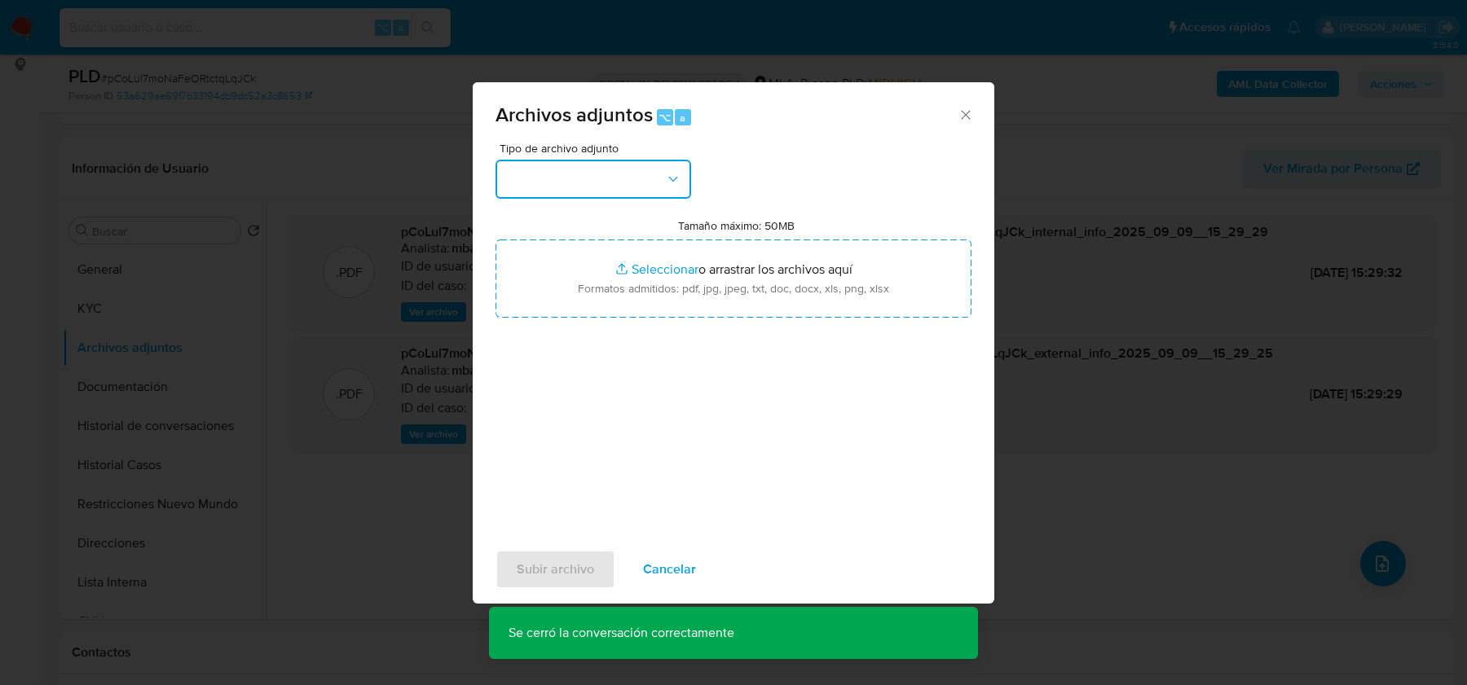
click at [559, 195] on button "button" at bounding box center [593, 179] width 196 height 39
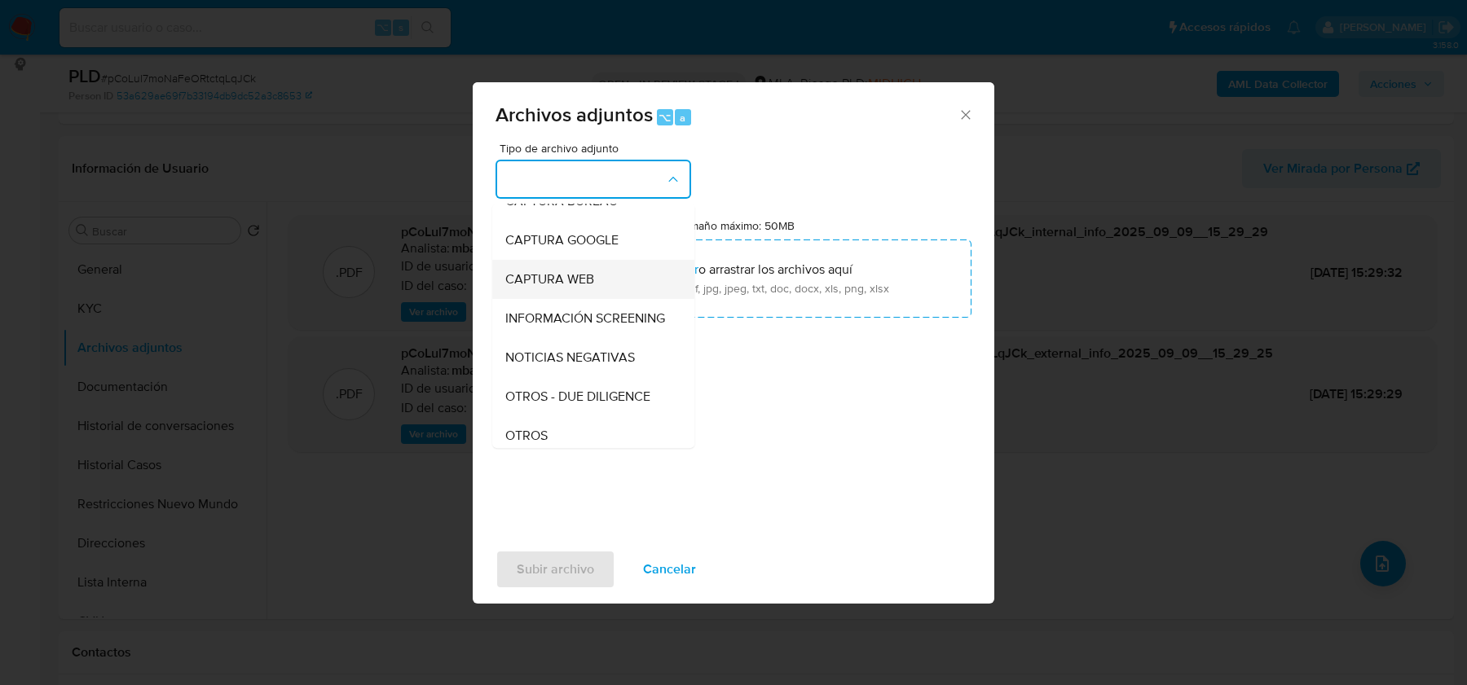
scroll to position [115, 0]
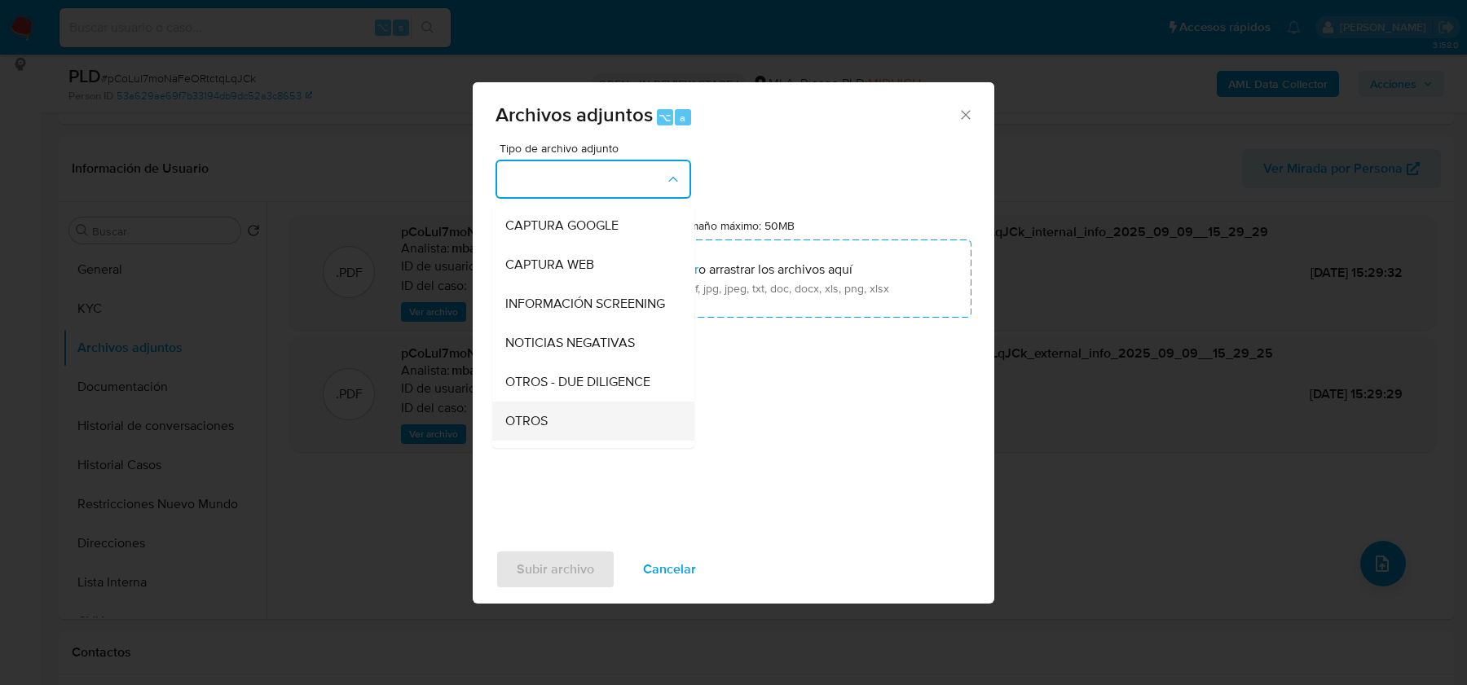
click at [537, 427] on span "OTROS" at bounding box center [526, 421] width 42 height 16
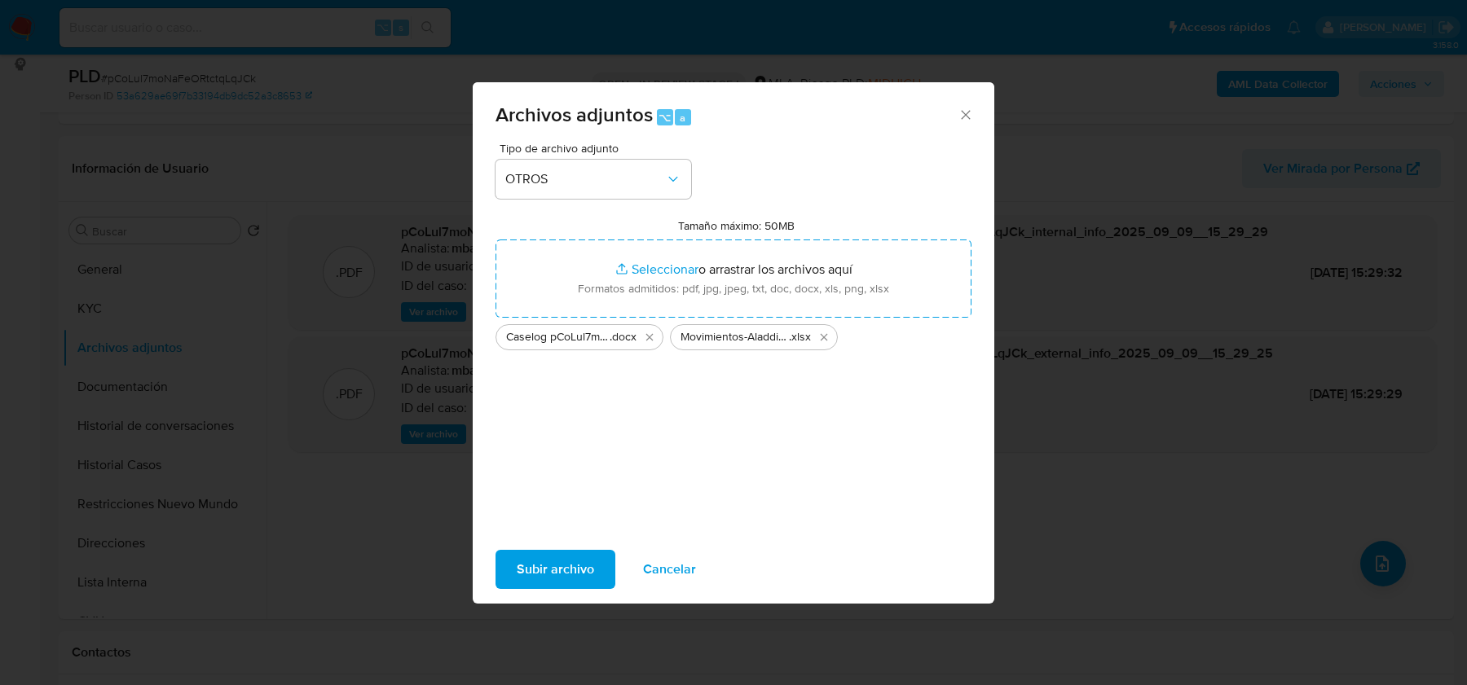
click at [554, 559] on span "Subir archivo" at bounding box center [555, 570] width 77 height 36
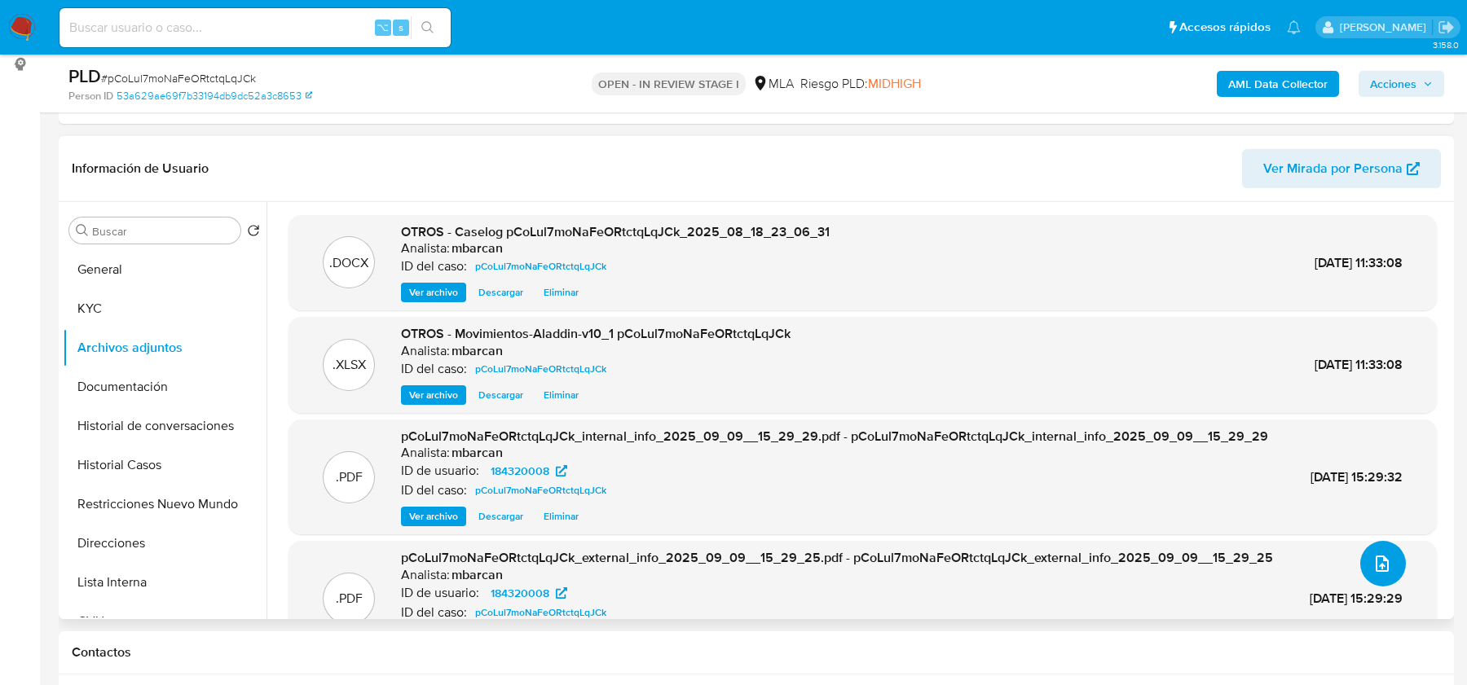
click at [1375, 576] on button "upload-file" at bounding box center [1383, 564] width 46 height 46
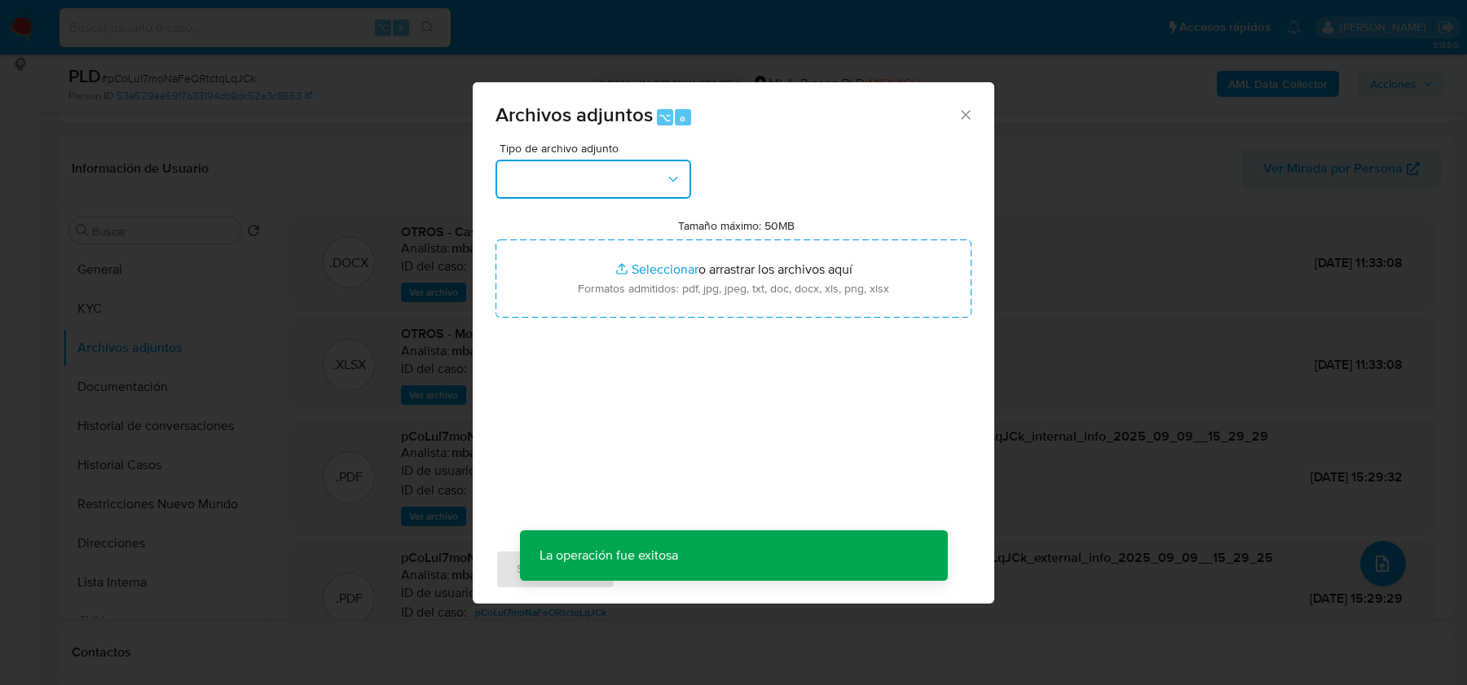
click at [583, 183] on button "button" at bounding box center [593, 179] width 196 height 39
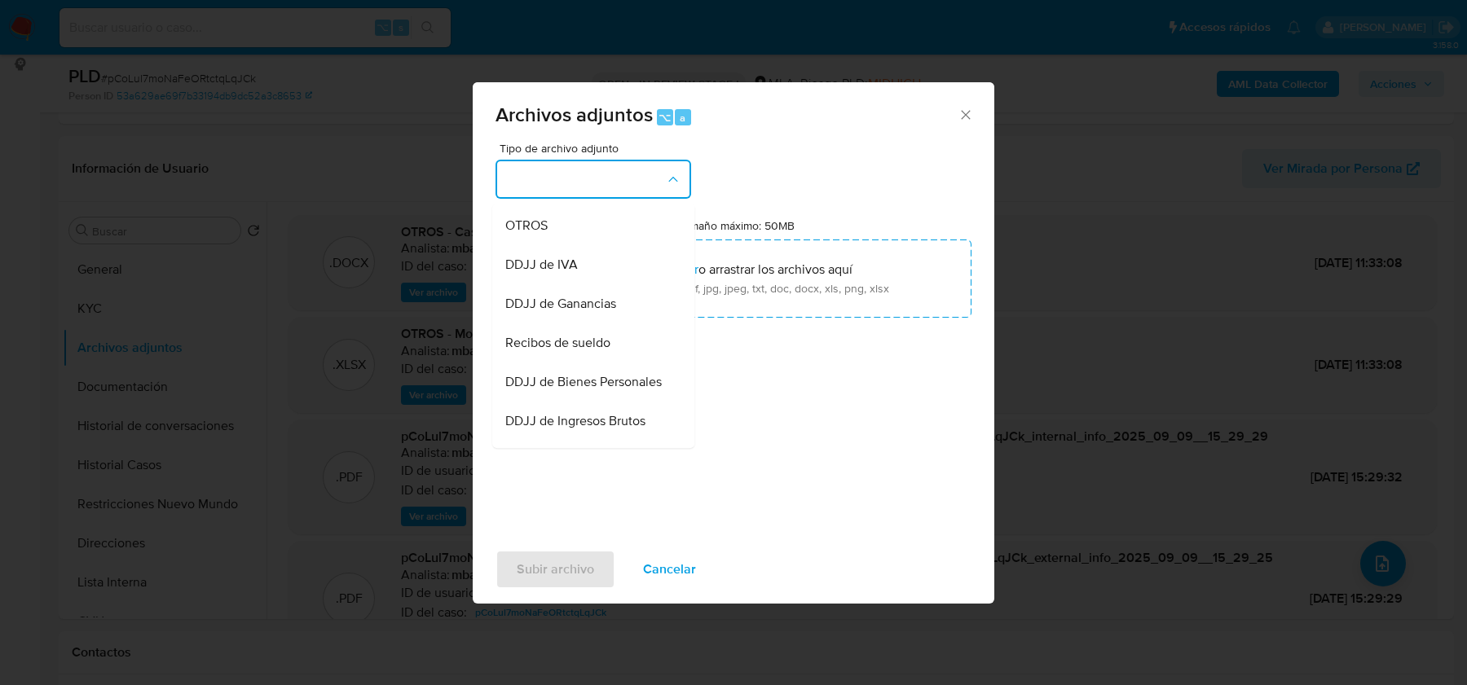
scroll to position [332, 0]
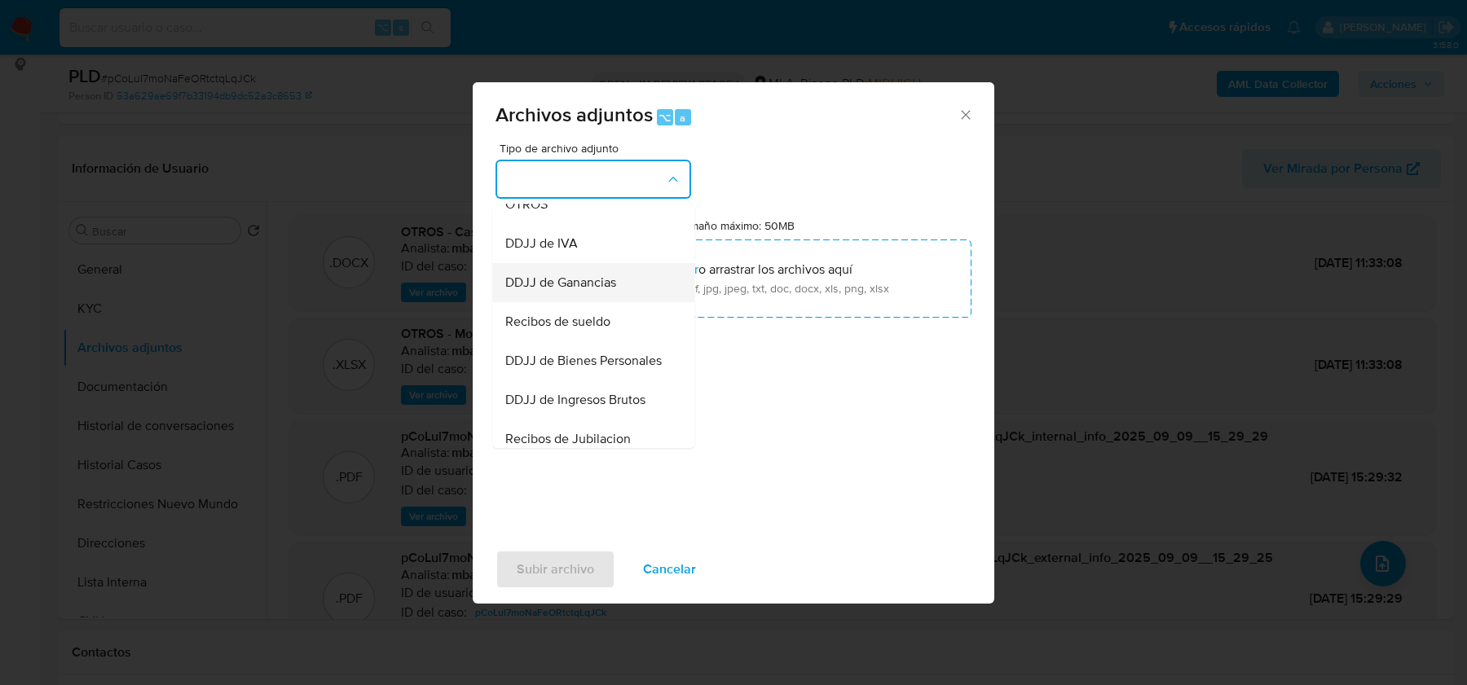
click at [588, 282] on span "DDJJ de Ganancias" at bounding box center [560, 283] width 111 height 16
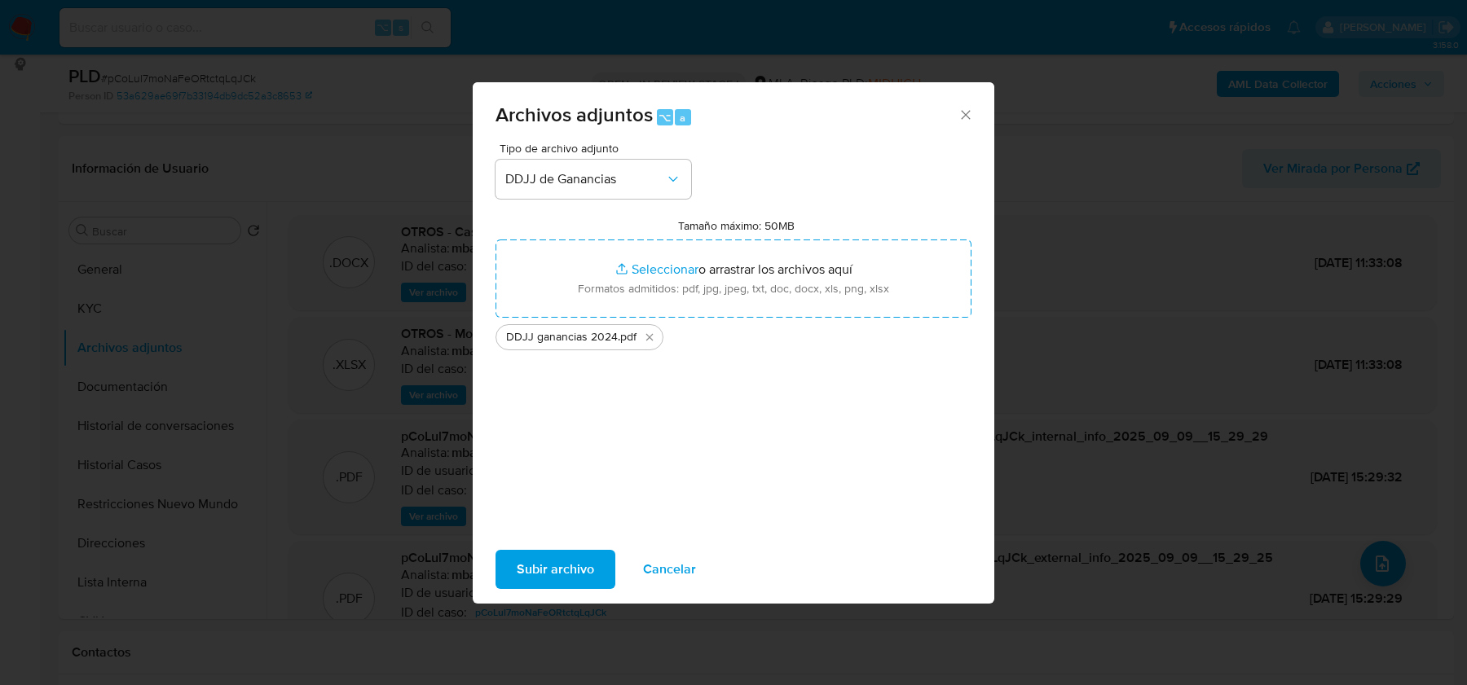
click at [558, 570] on span "Subir archivo" at bounding box center [555, 570] width 77 height 36
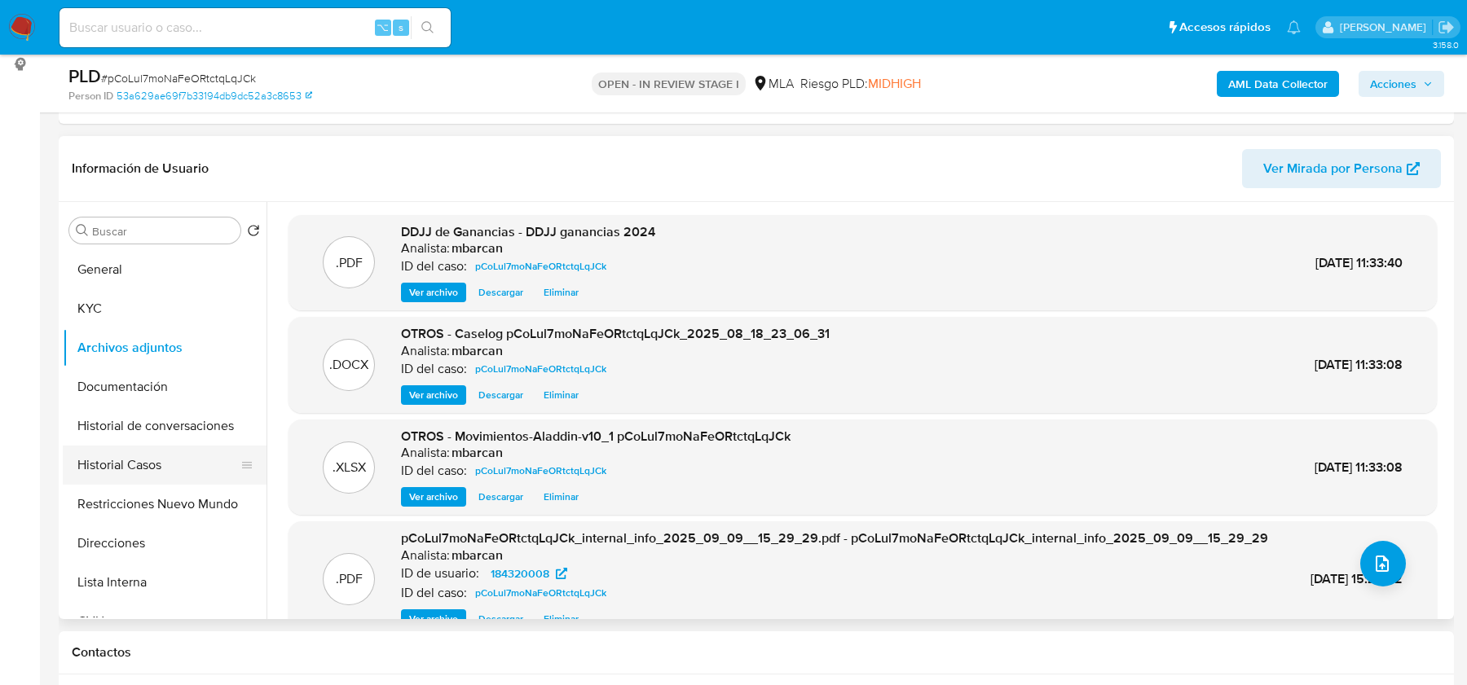
click at [115, 477] on button "Historial Casos" at bounding box center [158, 465] width 191 height 39
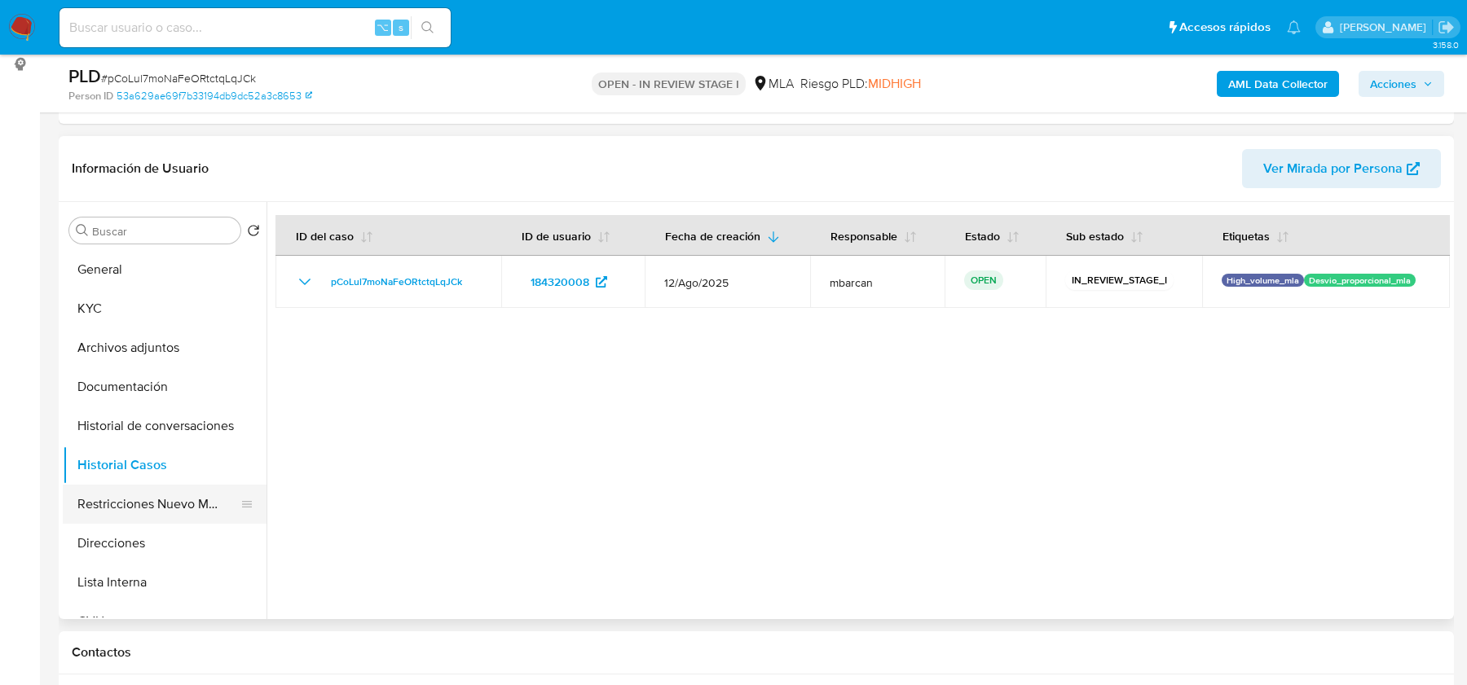
click at [161, 504] on button "Restricciones Nuevo Mundo" at bounding box center [158, 504] width 191 height 39
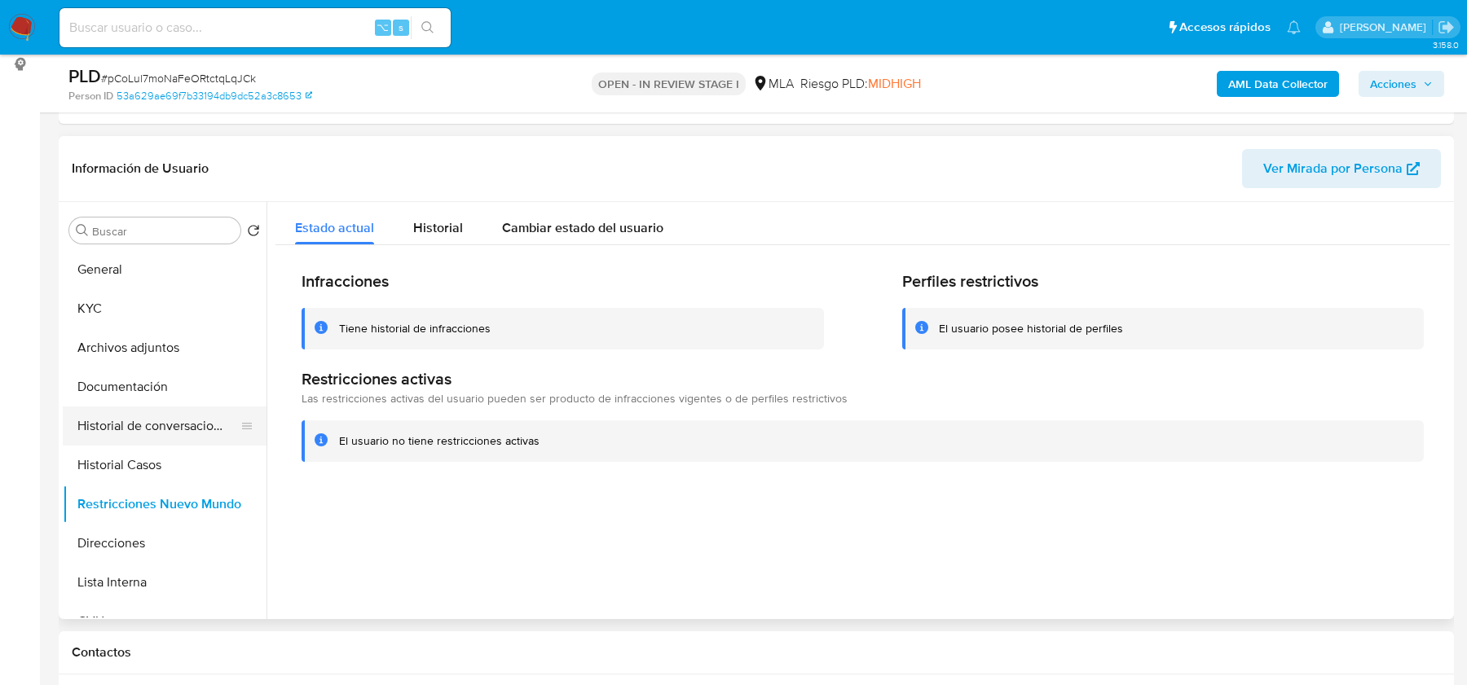
click at [134, 419] on button "Historial de conversaciones" at bounding box center [158, 426] width 191 height 39
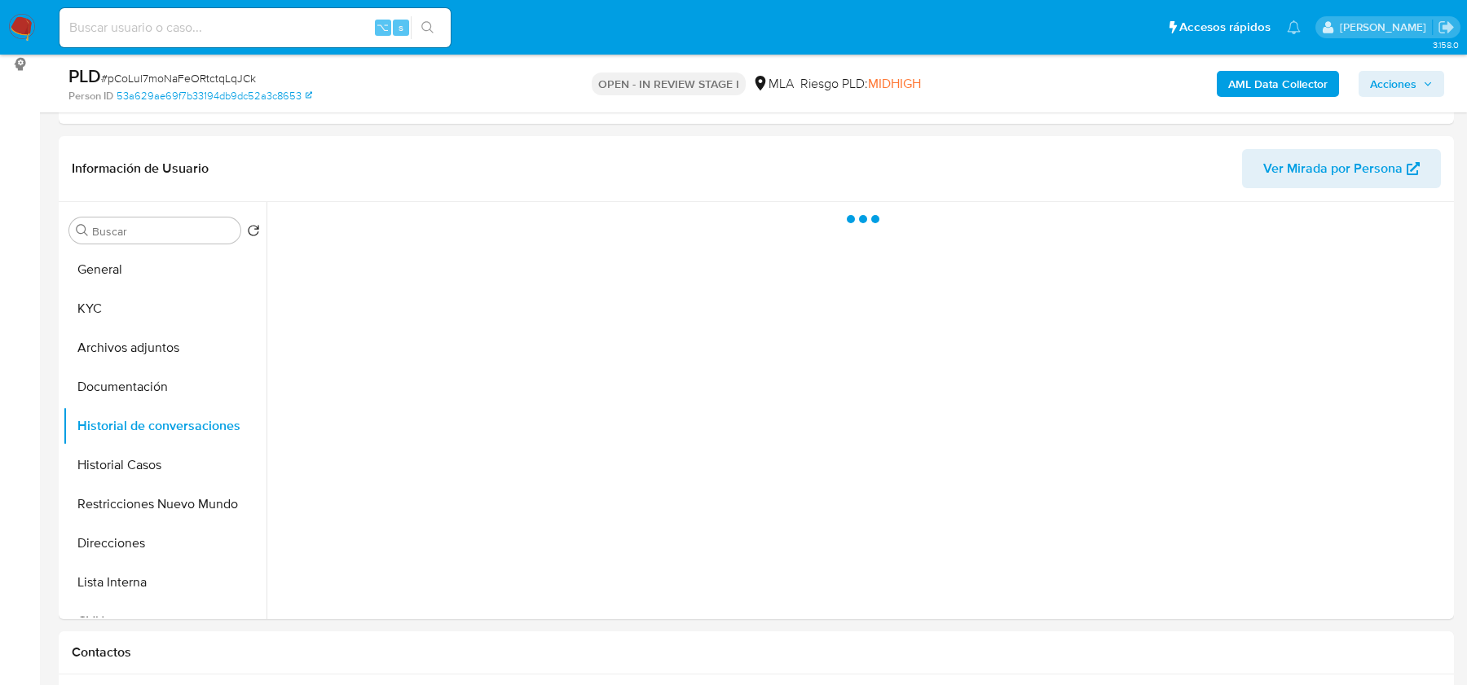
click at [1421, 86] on span "Acciones" at bounding box center [1401, 84] width 63 height 23
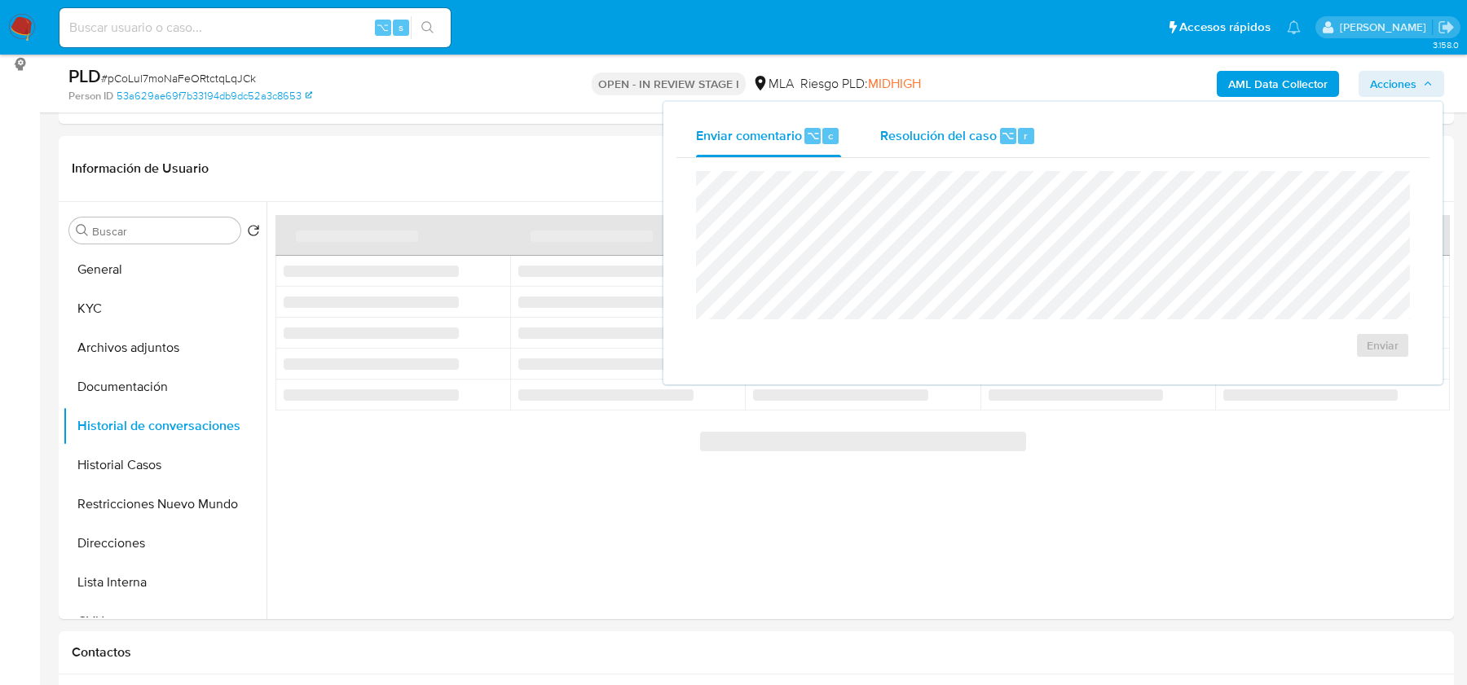
click at [911, 149] on div "Resolución del caso ⌥ r" at bounding box center [958, 136] width 156 height 42
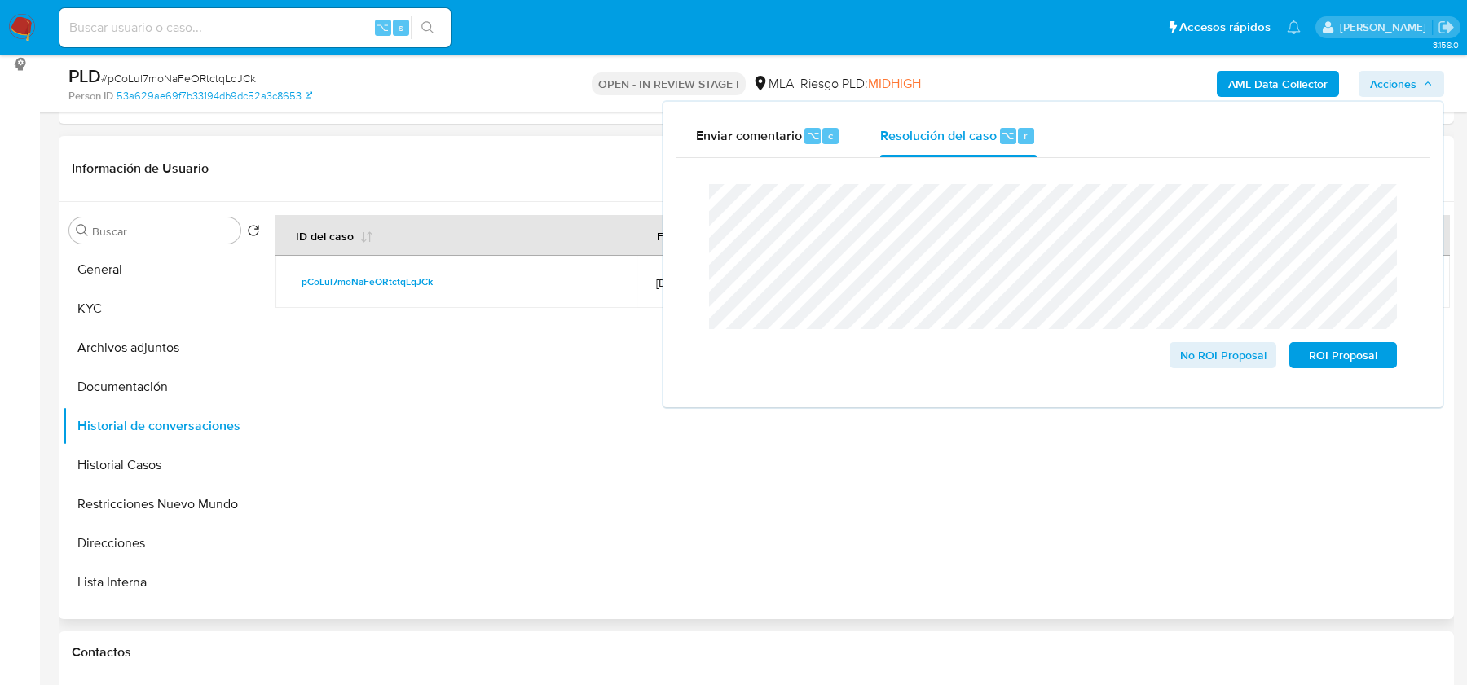
click at [455, 402] on div at bounding box center [857, 410] width 1183 height 417
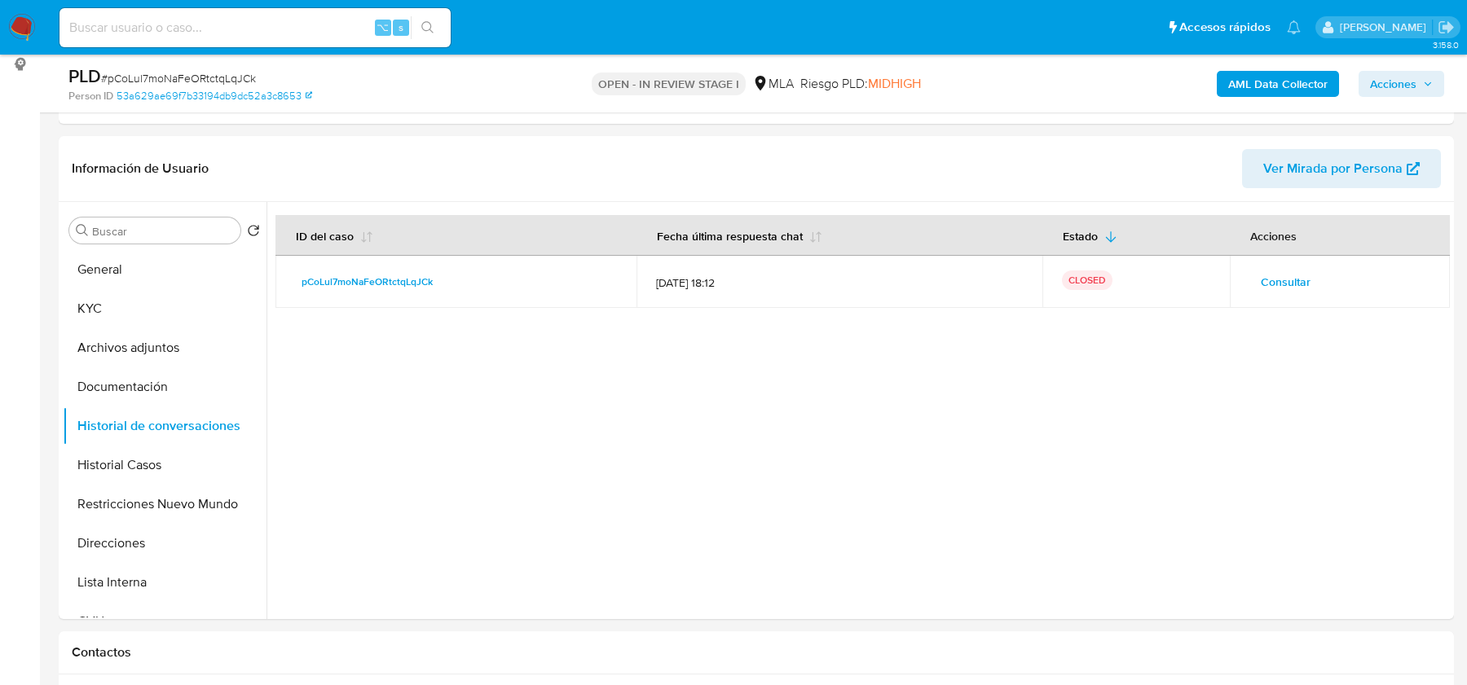
click at [1399, 82] on span "Acciones" at bounding box center [1393, 84] width 46 height 26
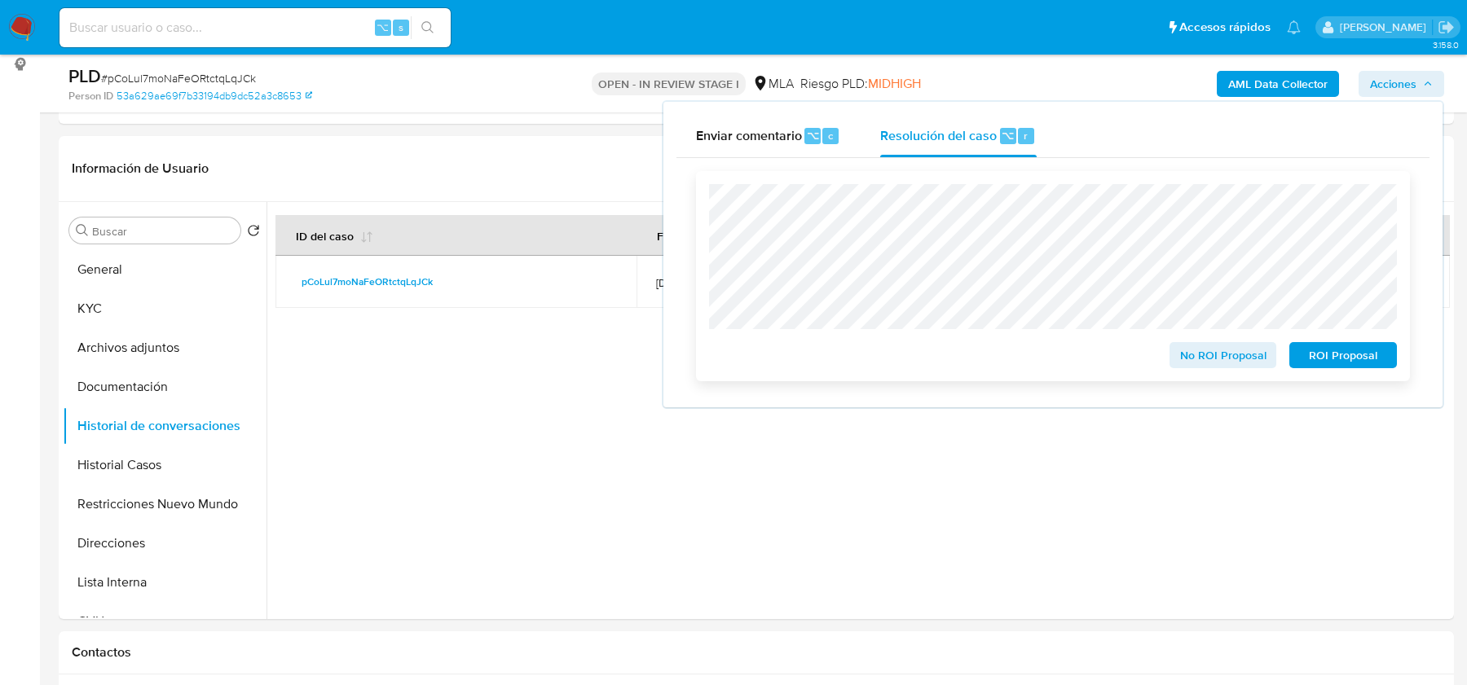
click at [1186, 355] on span "No ROI Proposal" at bounding box center [1223, 355] width 85 height 23
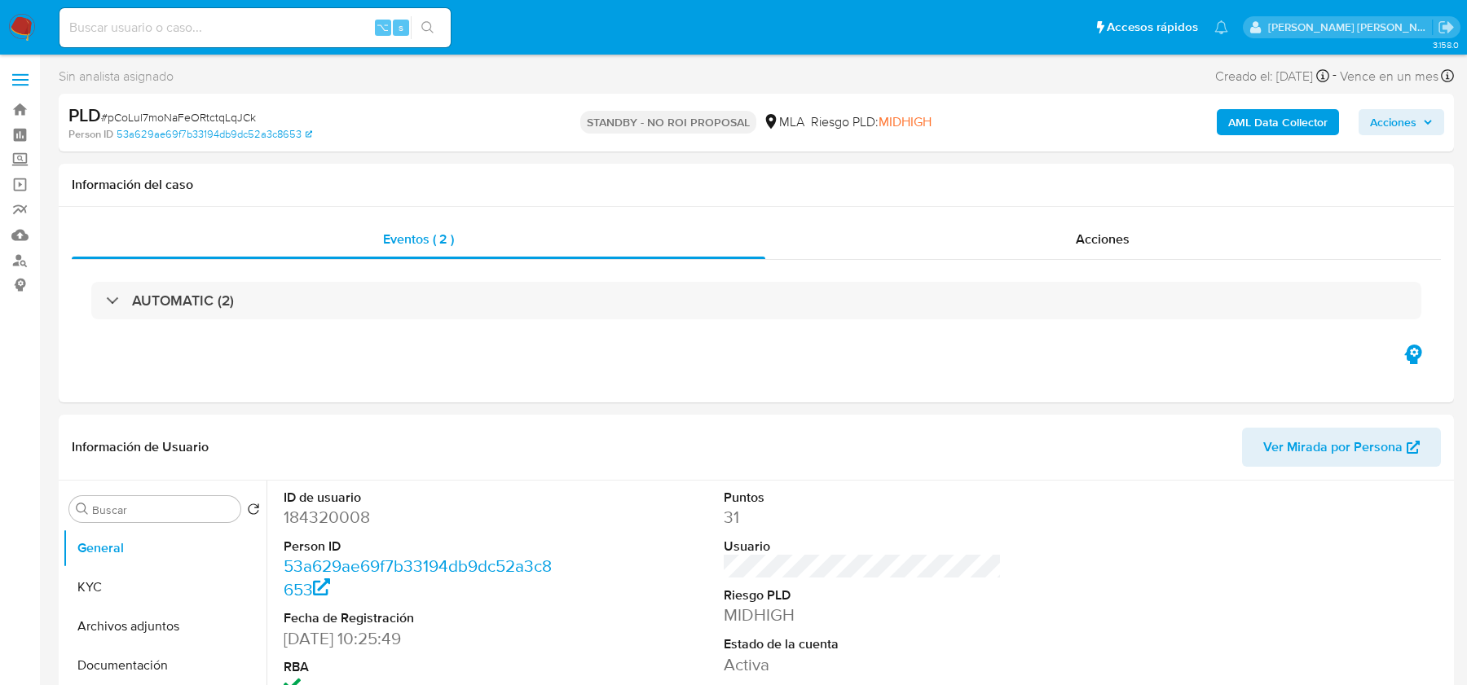
select select "10"
click at [255, 32] on input at bounding box center [254, 27] width 391 height 21
paste input "RPuPTuZl6YyZaIgKzm5VSbi8"
type input "RPuPTuZl6YyZaIgKzm5VSbi8"
select select "10"
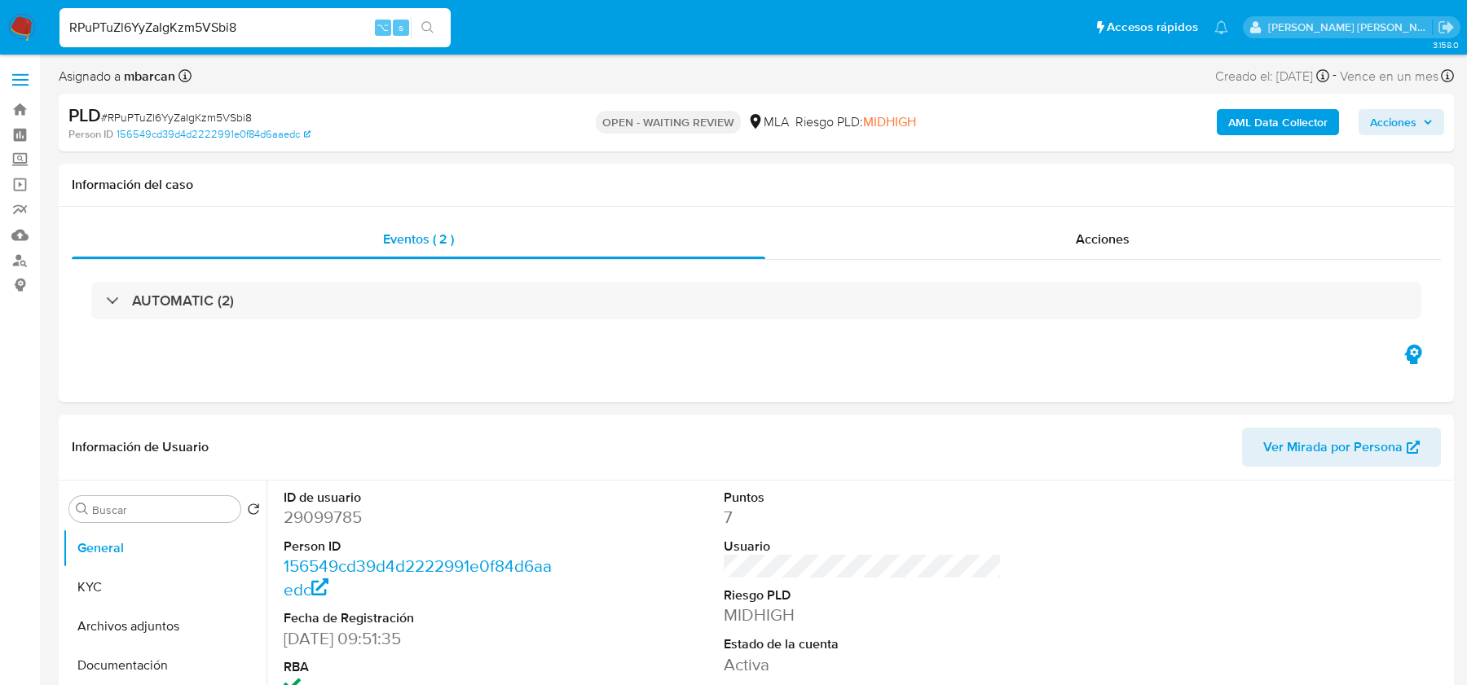
click at [22, 29] on img at bounding box center [22, 28] width 28 height 28
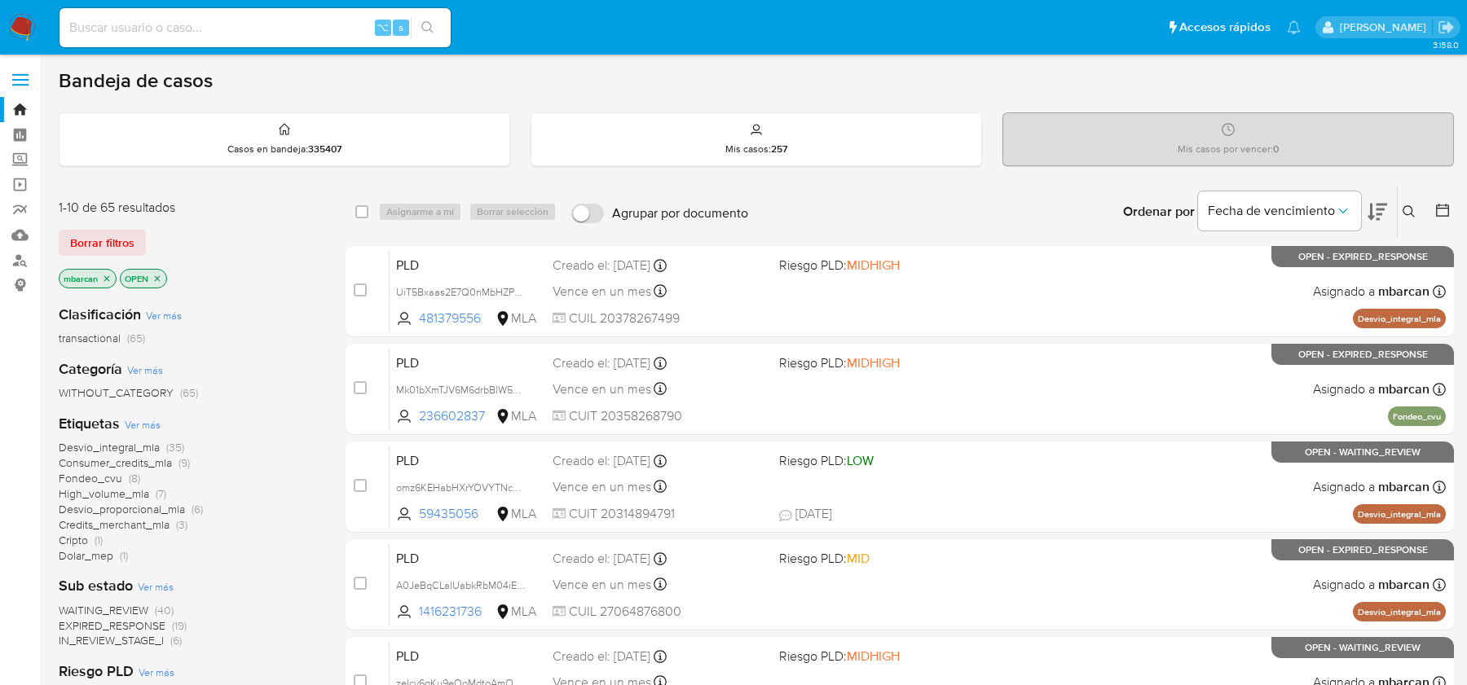
click at [1410, 211] on icon at bounding box center [1408, 211] width 13 height 13
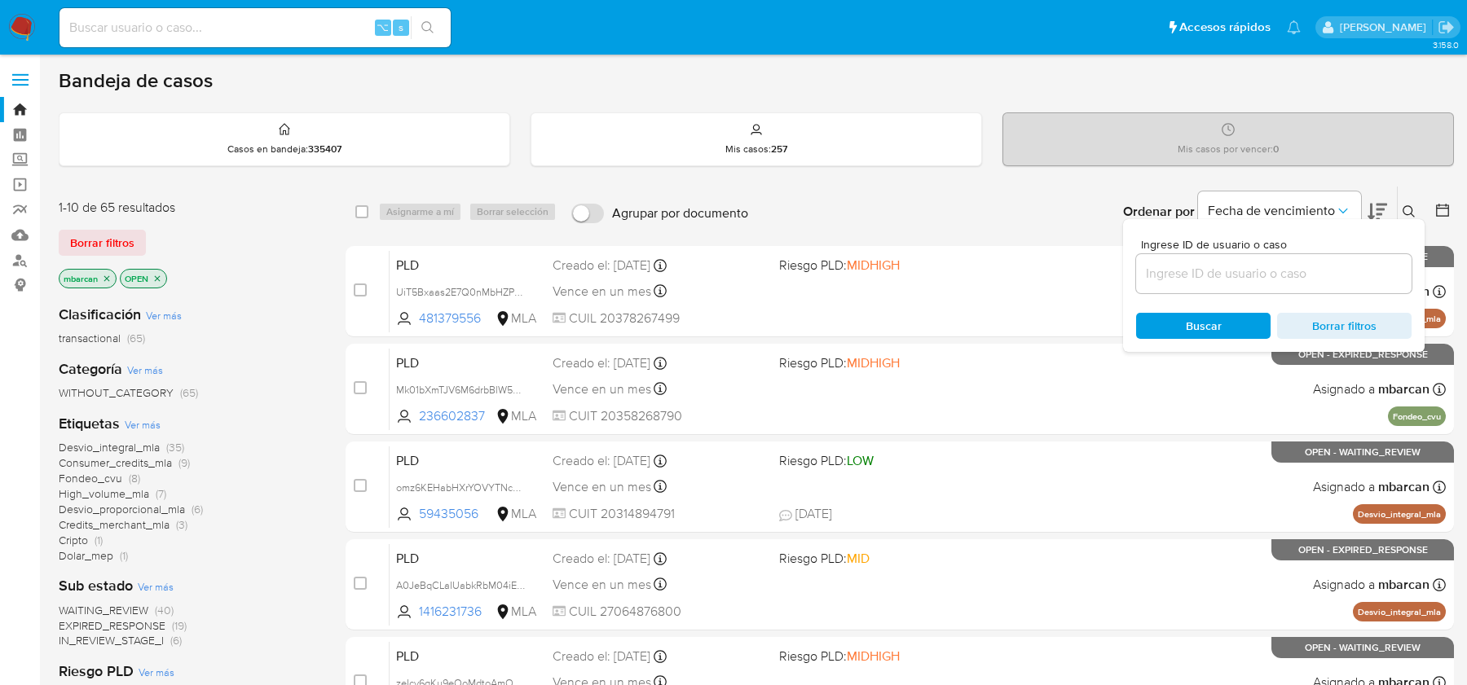
click at [1242, 257] on div at bounding box center [1273, 273] width 275 height 39
click at [1242, 260] on div at bounding box center [1273, 273] width 275 height 39
click at [1232, 275] on input at bounding box center [1273, 273] width 275 height 21
paste input "RPuPTuZl6YyZaIgKzm5VSbi8"
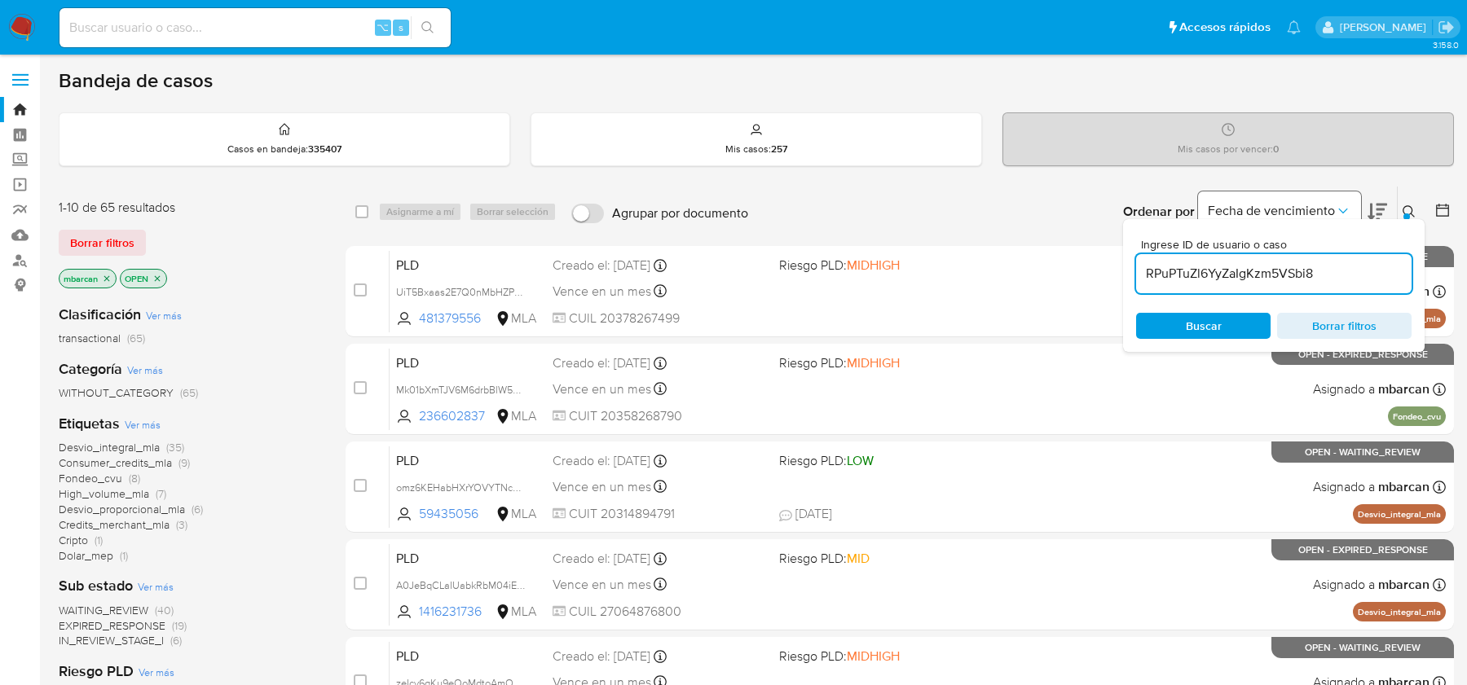
type input "RPuPTuZl6YyZaIgKzm5VSbi8"
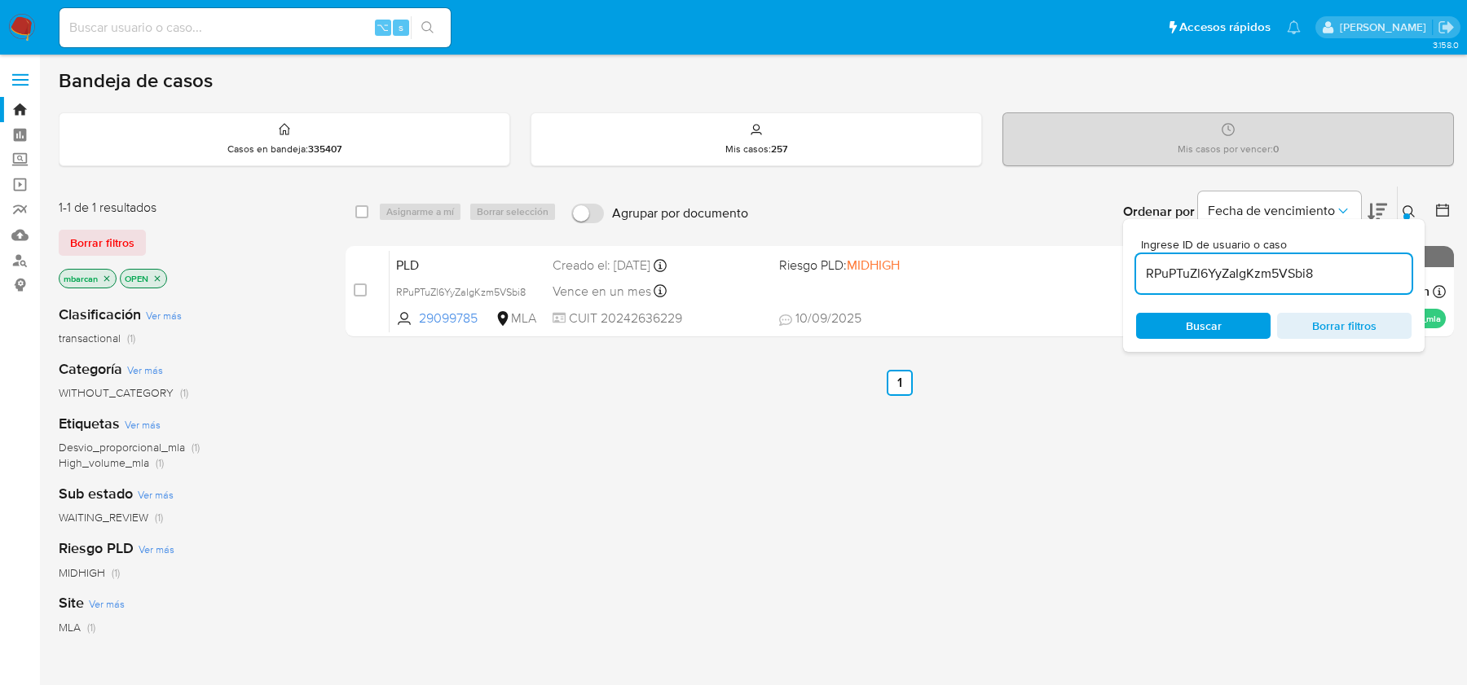
click at [1405, 213] on div at bounding box center [1406, 216] width 7 height 7
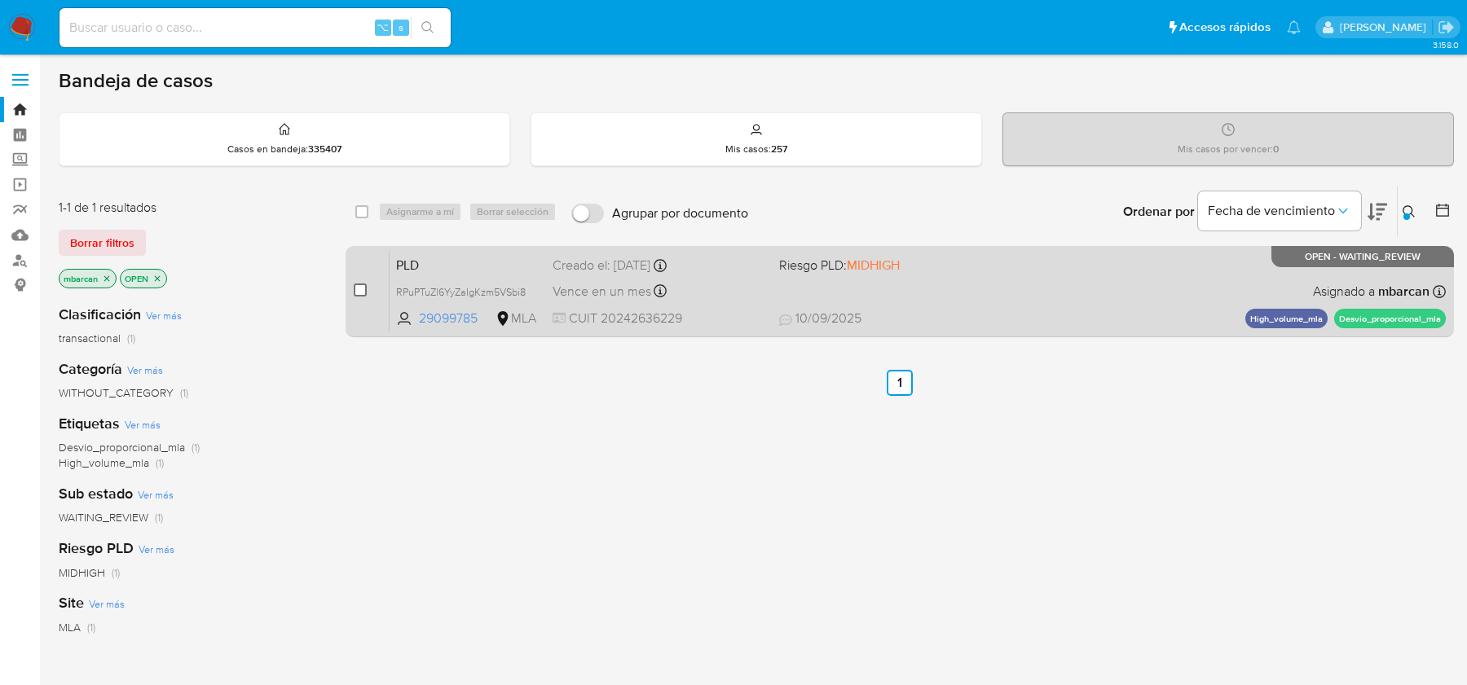
click at [363, 284] on input "checkbox" at bounding box center [360, 290] width 13 height 13
checkbox input "true"
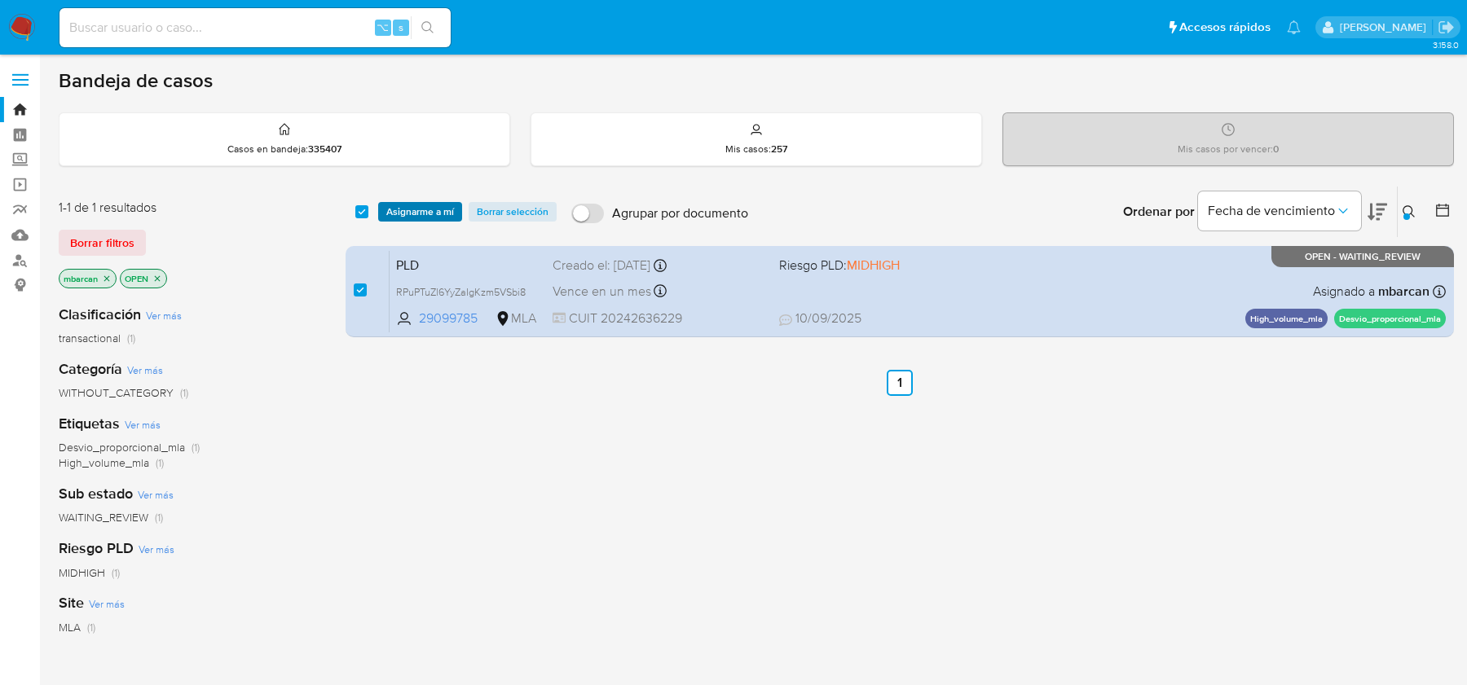
click at [411, 209] on span "Asignarme a mí" at bounding box center [420, 212] width 68 height 16
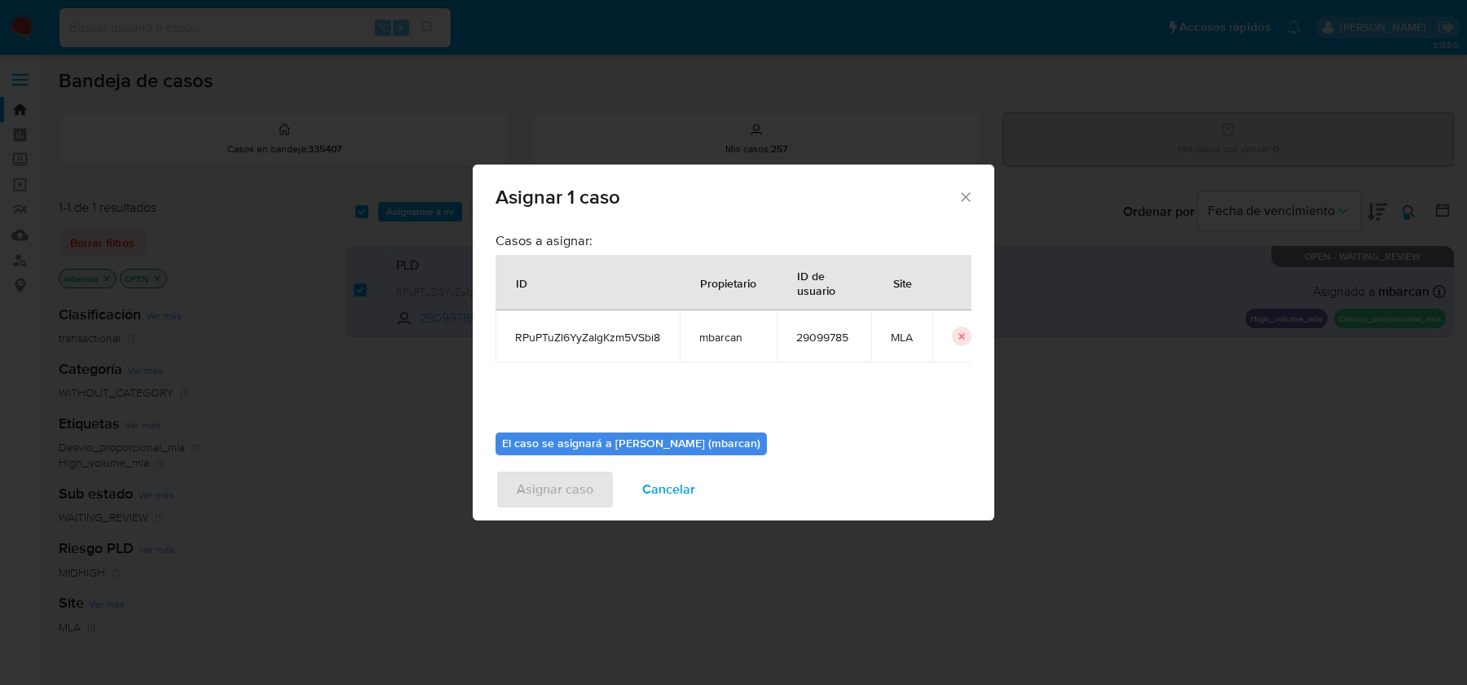
scroll to position [83, 0]
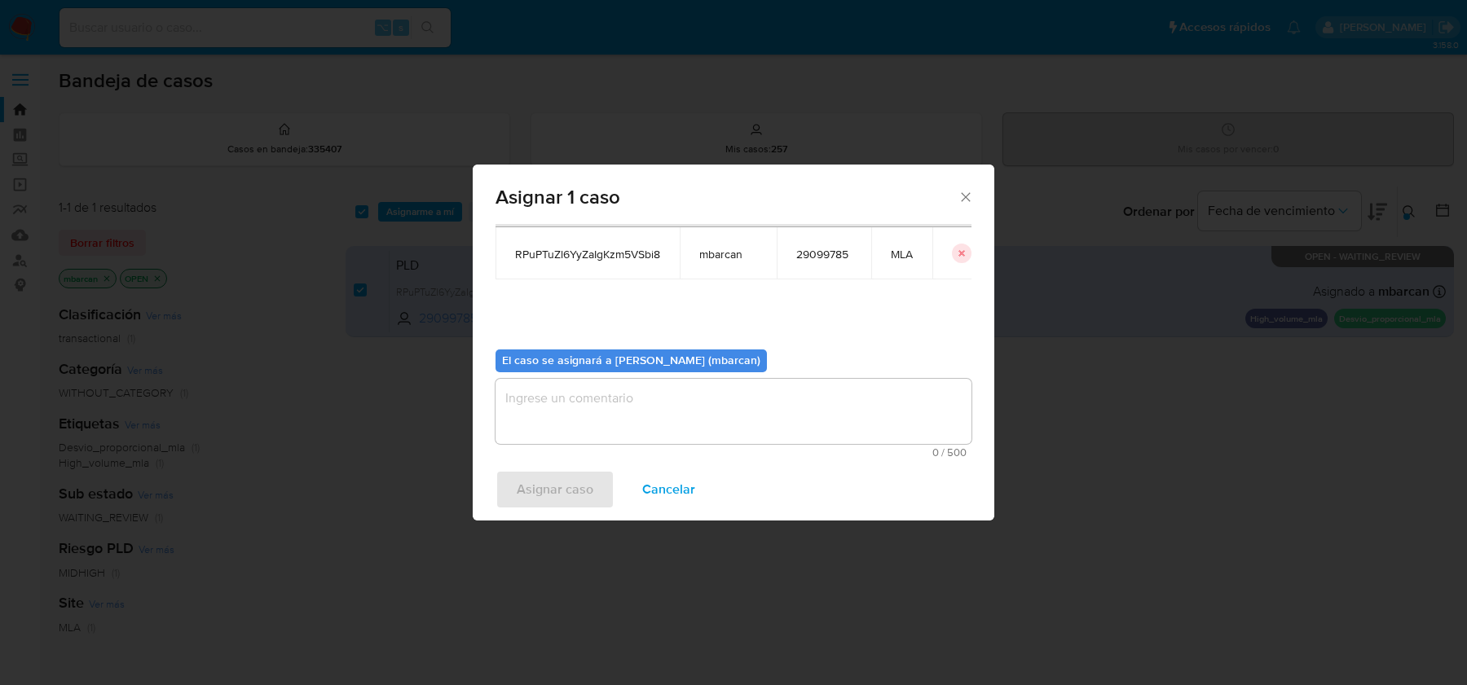
click at [622, 425] on textarea "assign-modal" at bounding box center [733, 411] width 476 height 65
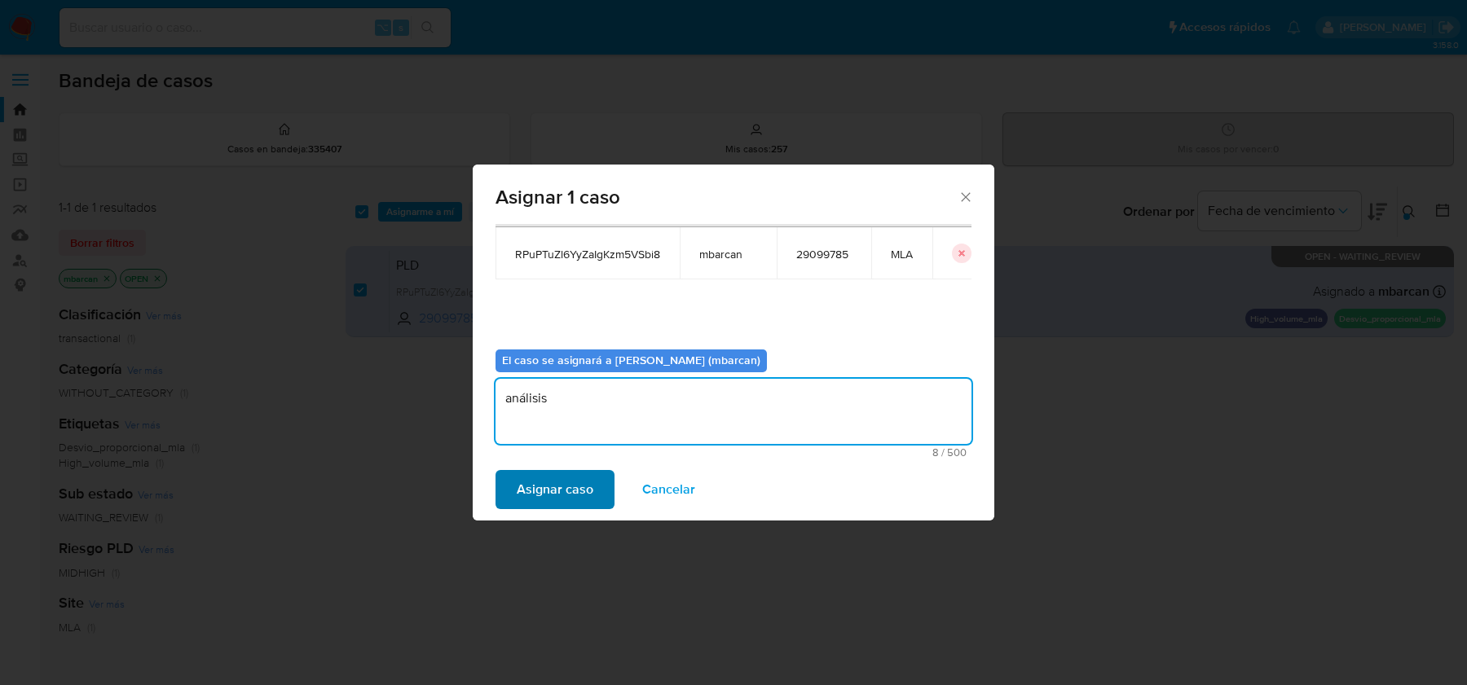
type textarea "análisis"
click at [569, 492] on span "Asignar caso" at bounding box center [555, 490] width 77 height 36
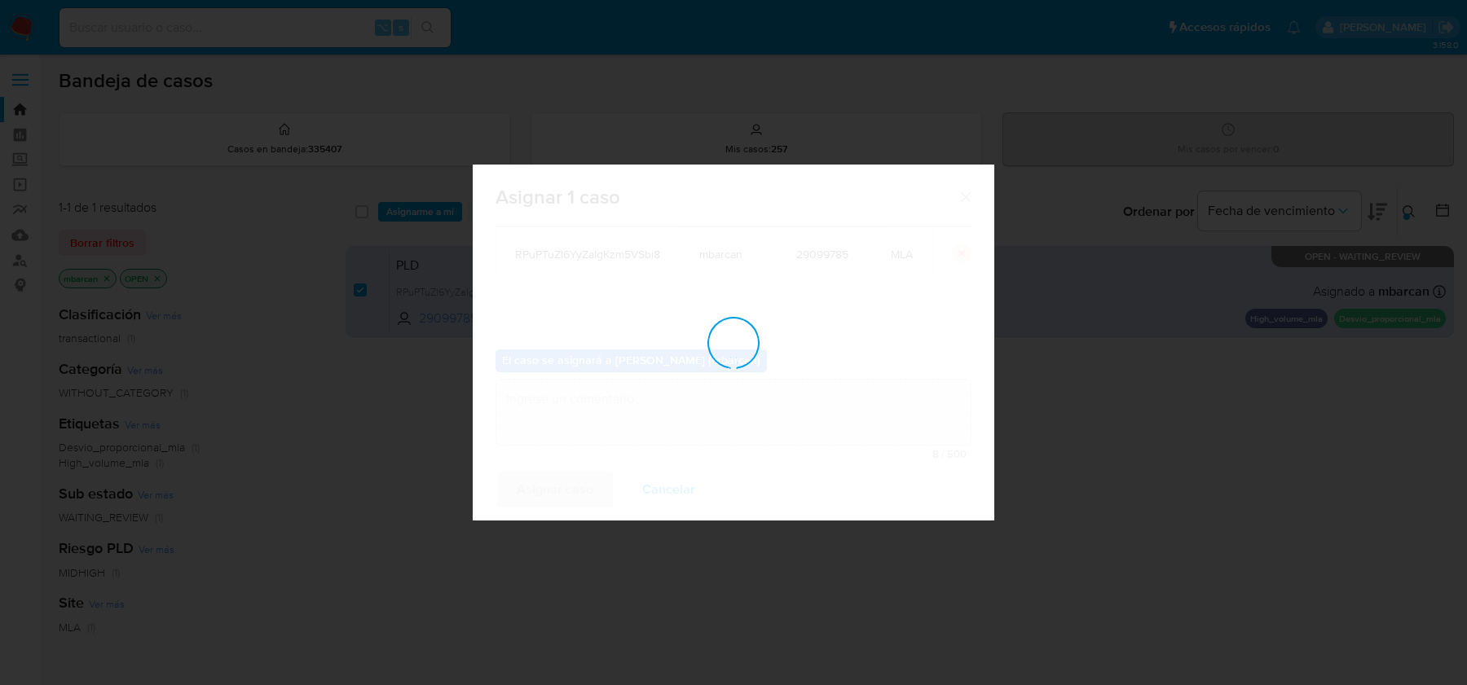
checkbox input "false"
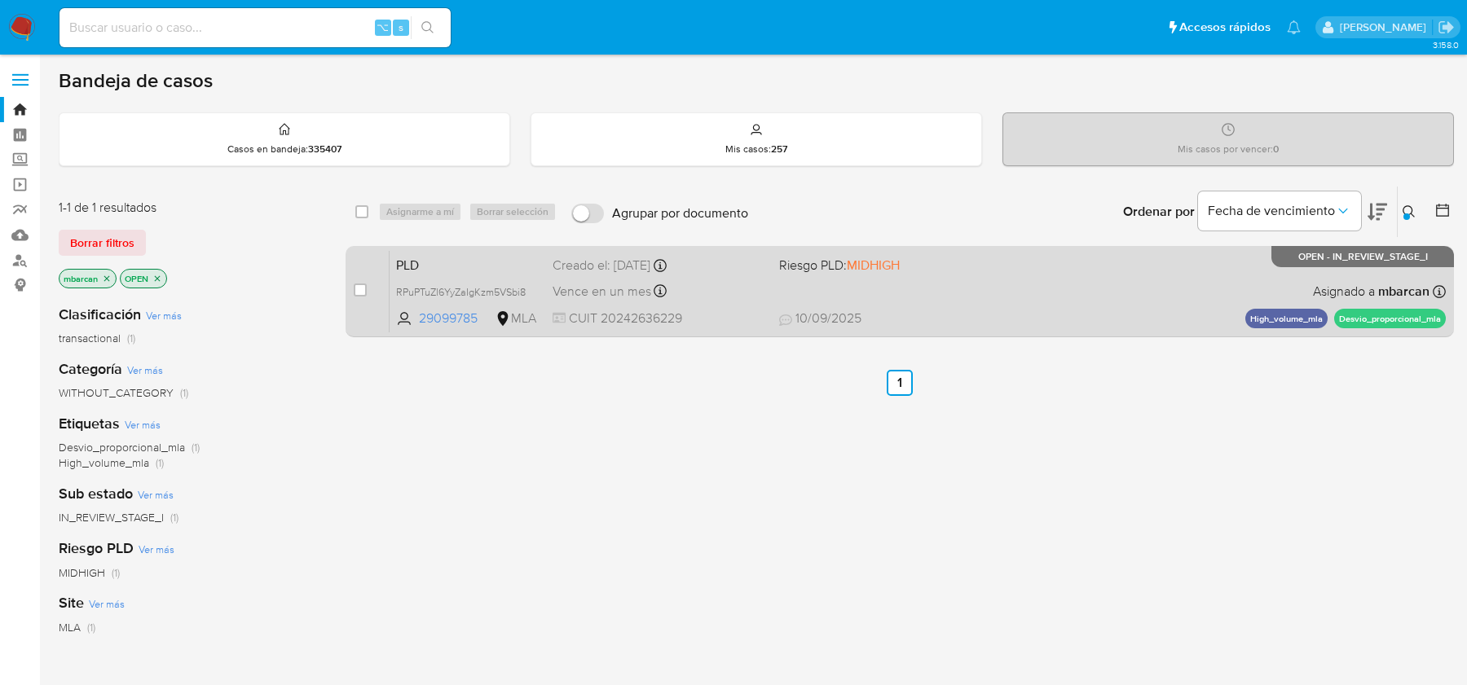
click at [433, 271] on span "PLD" at bounding box center [467, 263] width 143 height 21
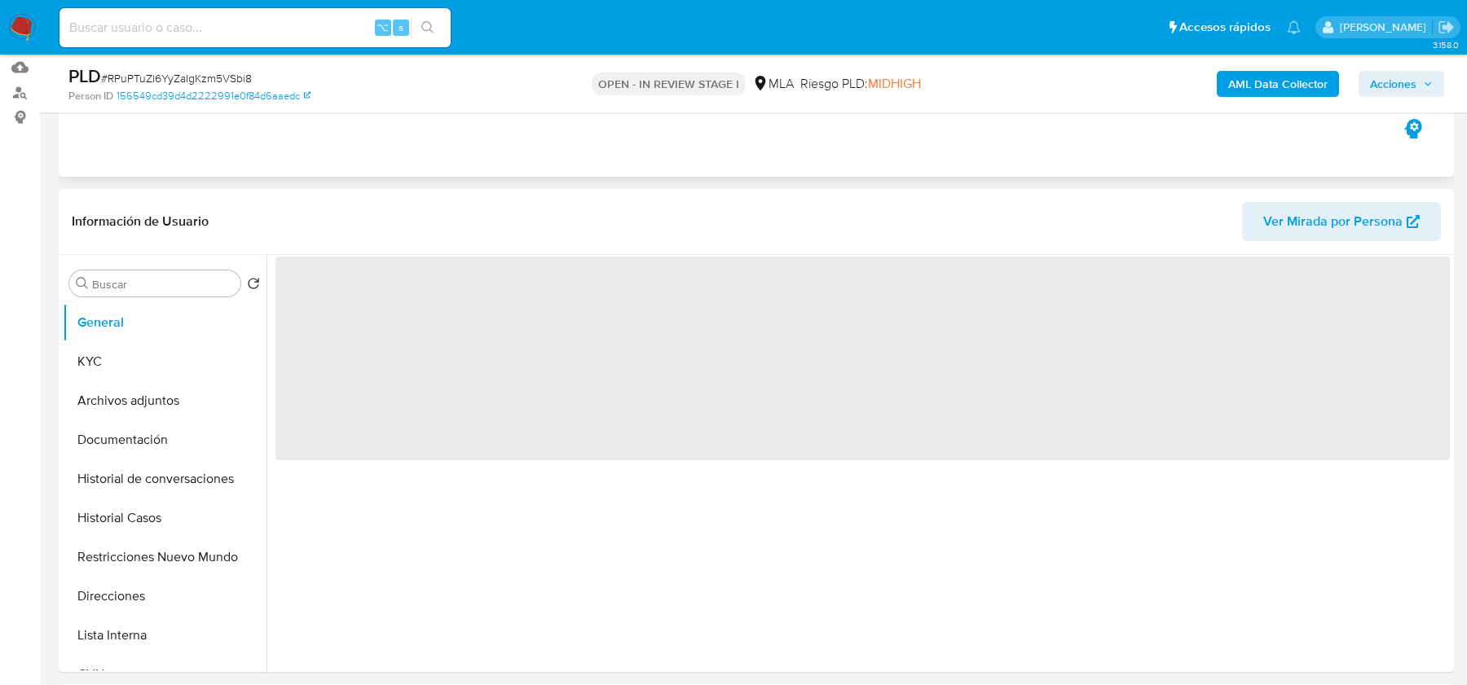
scroll to position [389, 0]
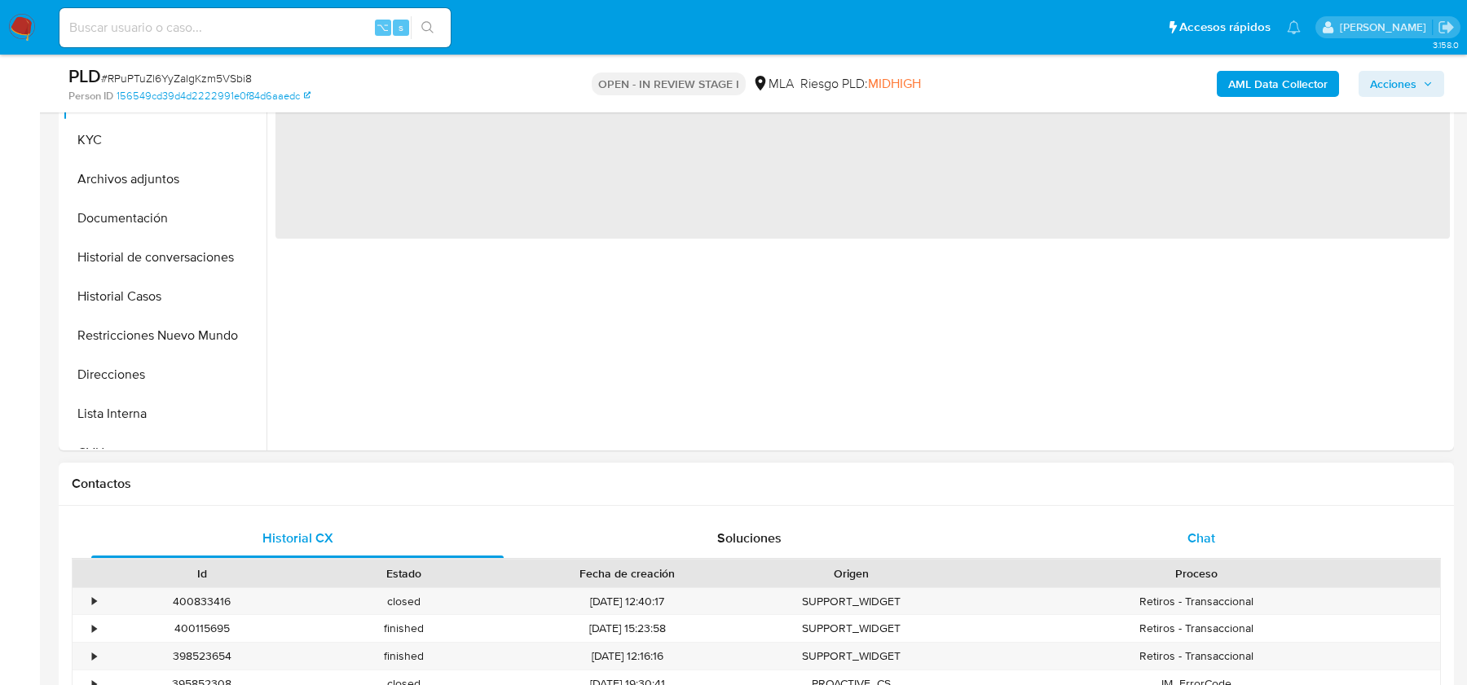
click at [1172, 534] on div "Chat" at bounding box center [1201, 538] width 412 height 39
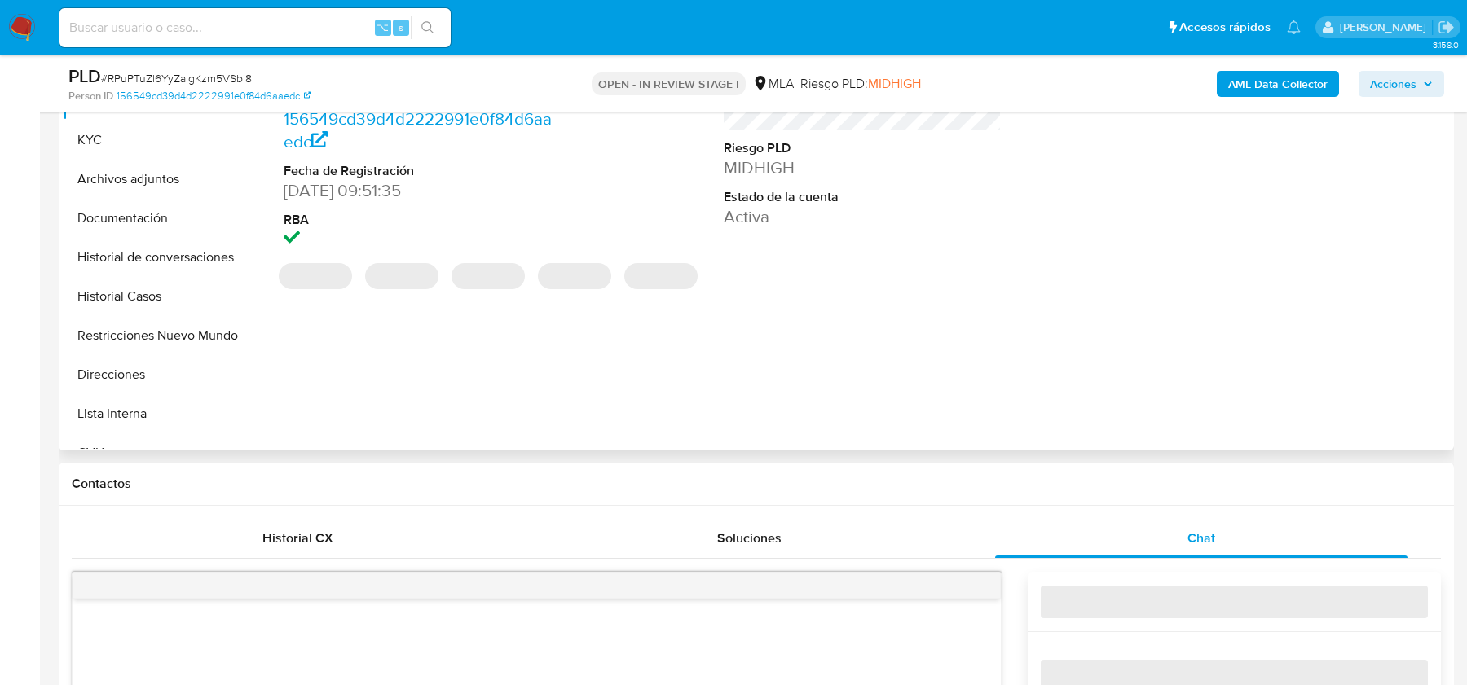
select select "10"
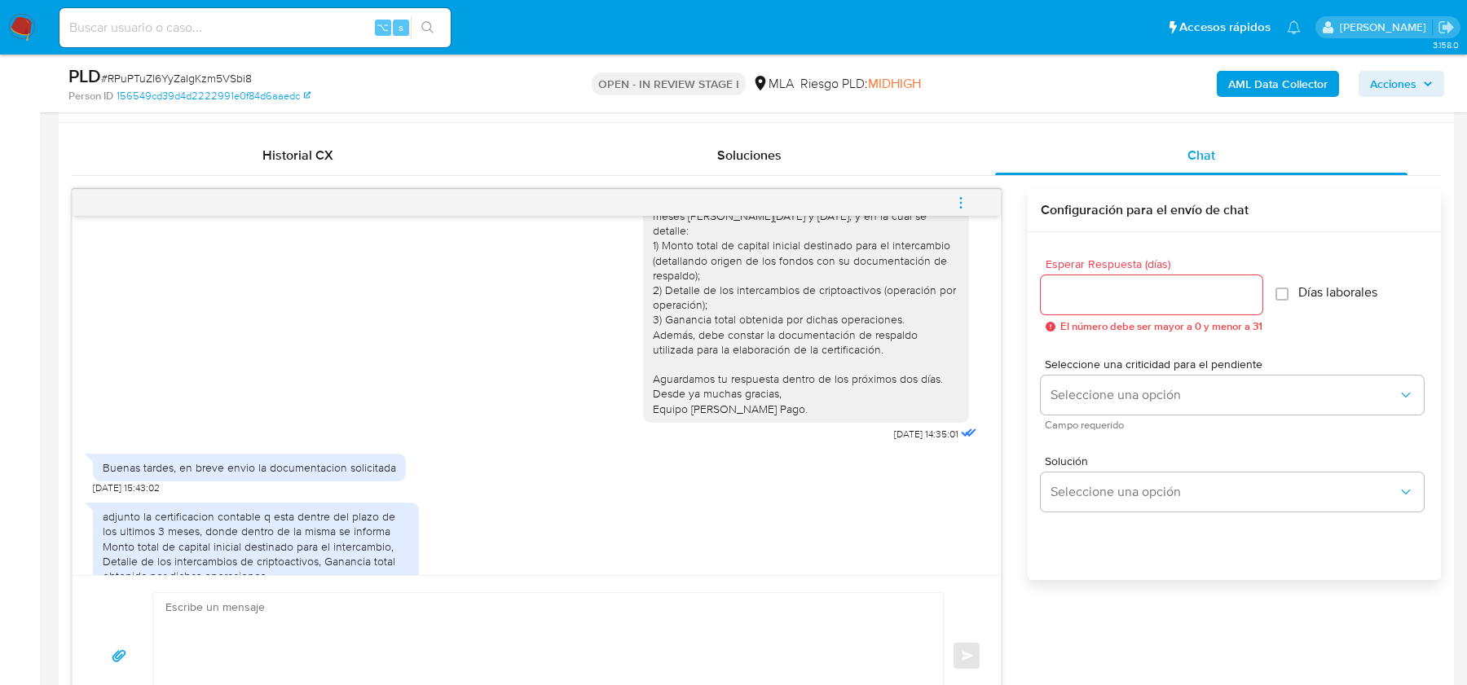
scroll to position [1762, 0]
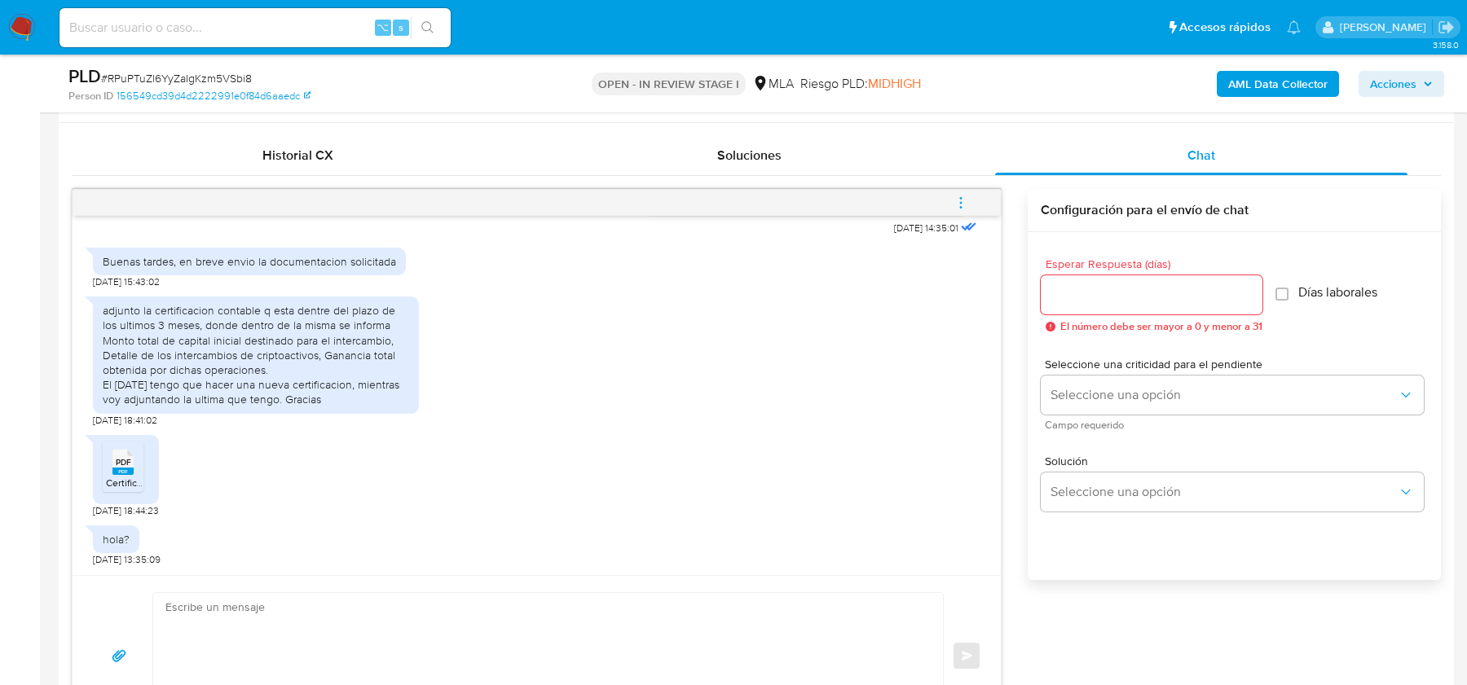
click at [212, 70] on span "# RPuPTuZl6YyZaIgKzm5VSbi8" at bounding box center [176, 78] width 151 height 16
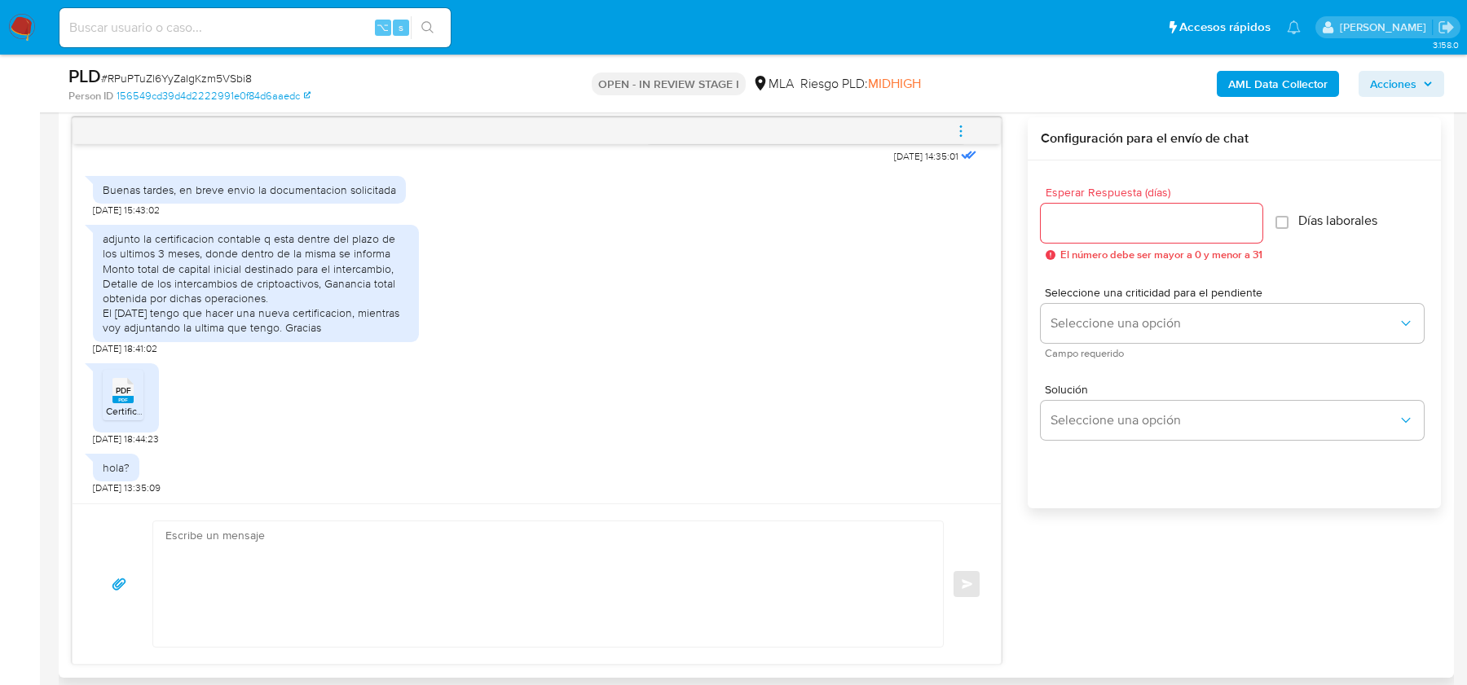
click at [116, 391] on span "PDF" at bounding box center [123, 390] width 15 height 11
drag, startPoint x: 209, startPoint y: 257, endPoint x: 209, endPoint y: 288, distance: 30.1
click at [209, 288] on div "adjunto la certificacion contable q esta dentre del plazo de los ultimos 3 mese…" at bounding box center [256, 282] width 306 height 103
click at [309, 271] on div "adjunto la certificacion contable q esta dentre del plazo de los ultimos 3 mese…" at bounding box center [256, 282] width 306 height 103
click at [296, 293] on div "adjunto la certificacion contable q esta dentre del plazo de los ultimos 3 mese…" at bounding box center [256, 282] width 306 height 103
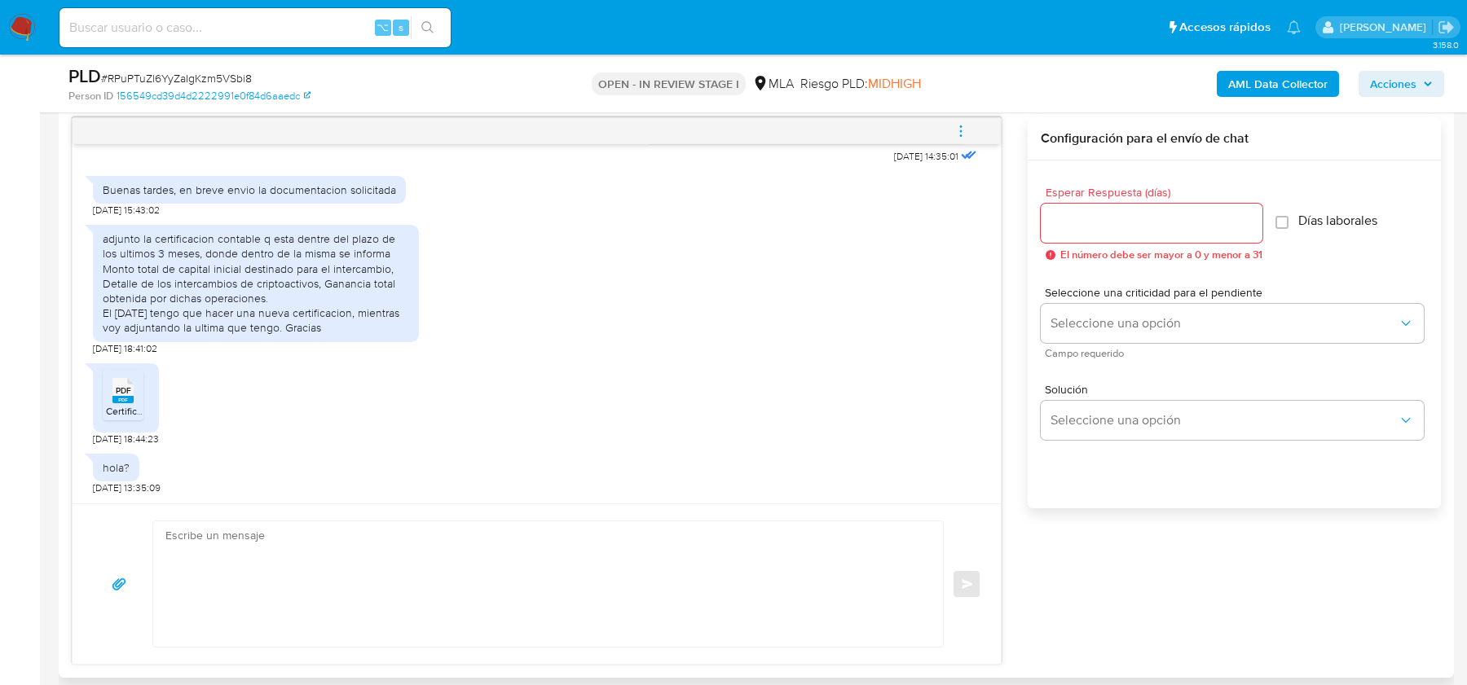
click at [535, 309] on div "adjunto la certificacion contable q esta dentre del plazo de los ultimos 3 mese…" at bounding box center [536, 286] width 887 height 139
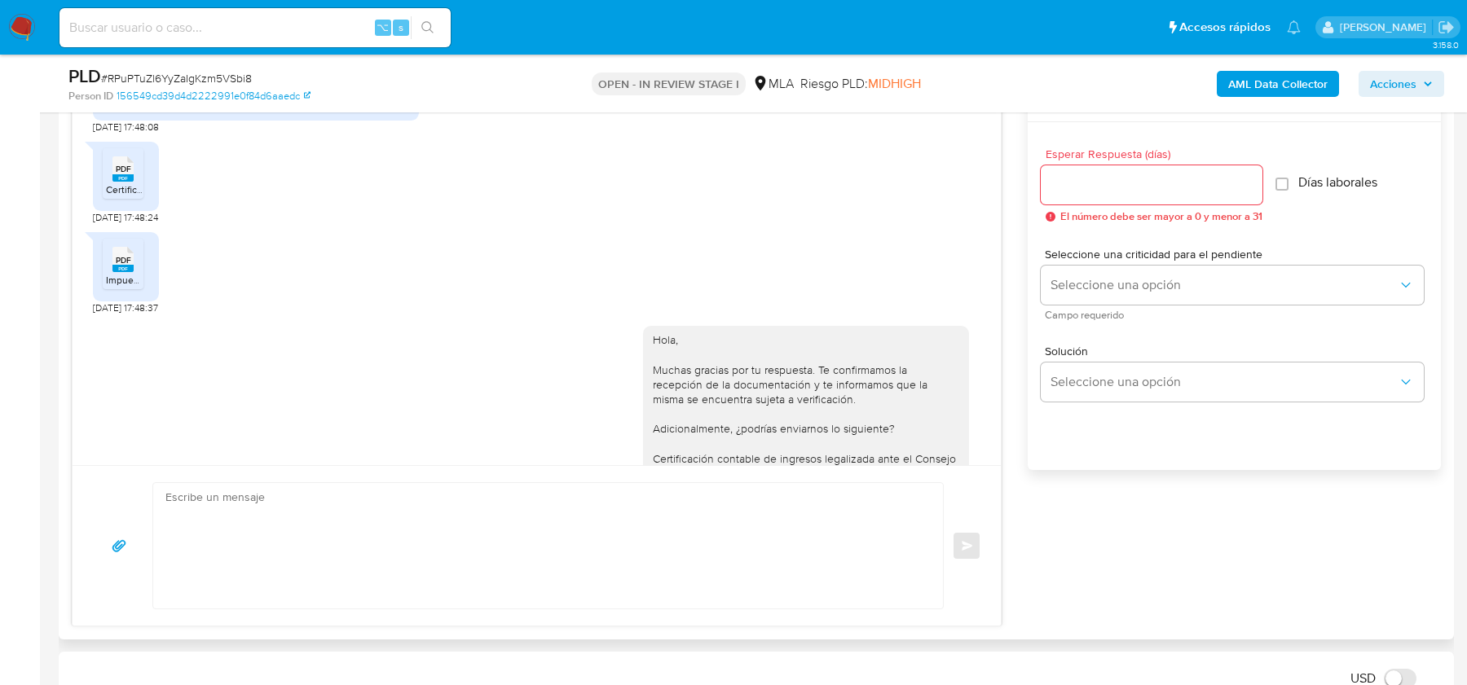
scroll to position [1762, 0]
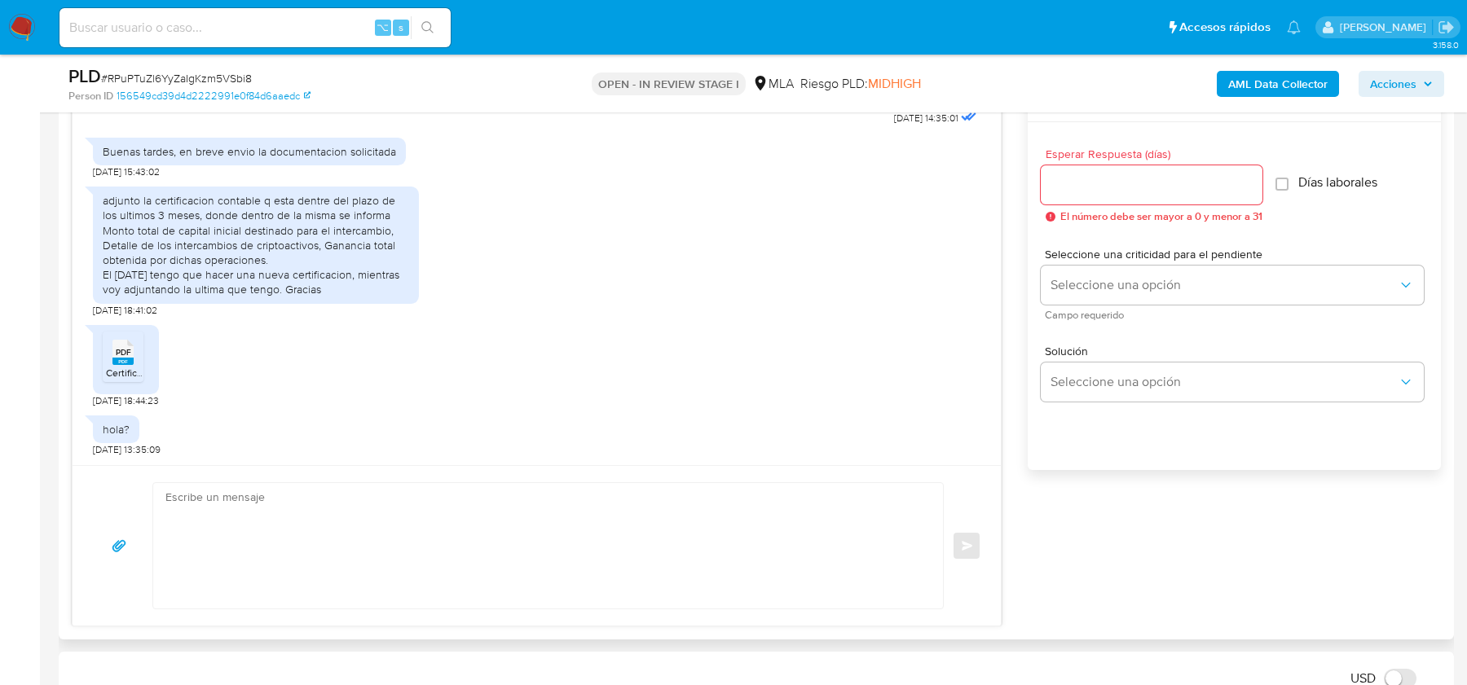
click at [114, 366] on span "Certificacion Contable.pdf" at bounding box center [162, 373] width 113 height 14
click at [315, 492] on textarea at bounding box center [543, 545] width 757 height 125
type textarea "E"
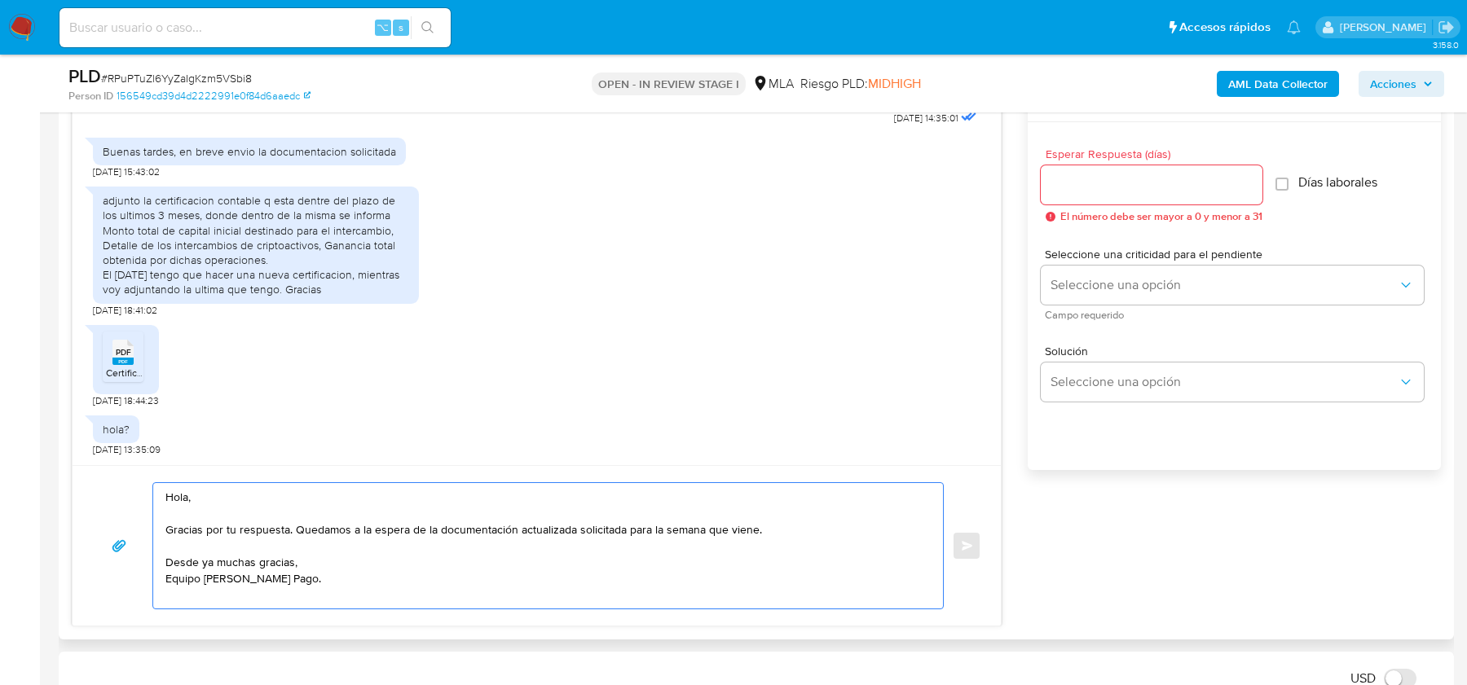
click at [289, 526] on textarea "Hola, Gracias por tu respuesta. Quedamos a la espera de la documentación actual…" at bounding box center [543, 545] width 757 height 125
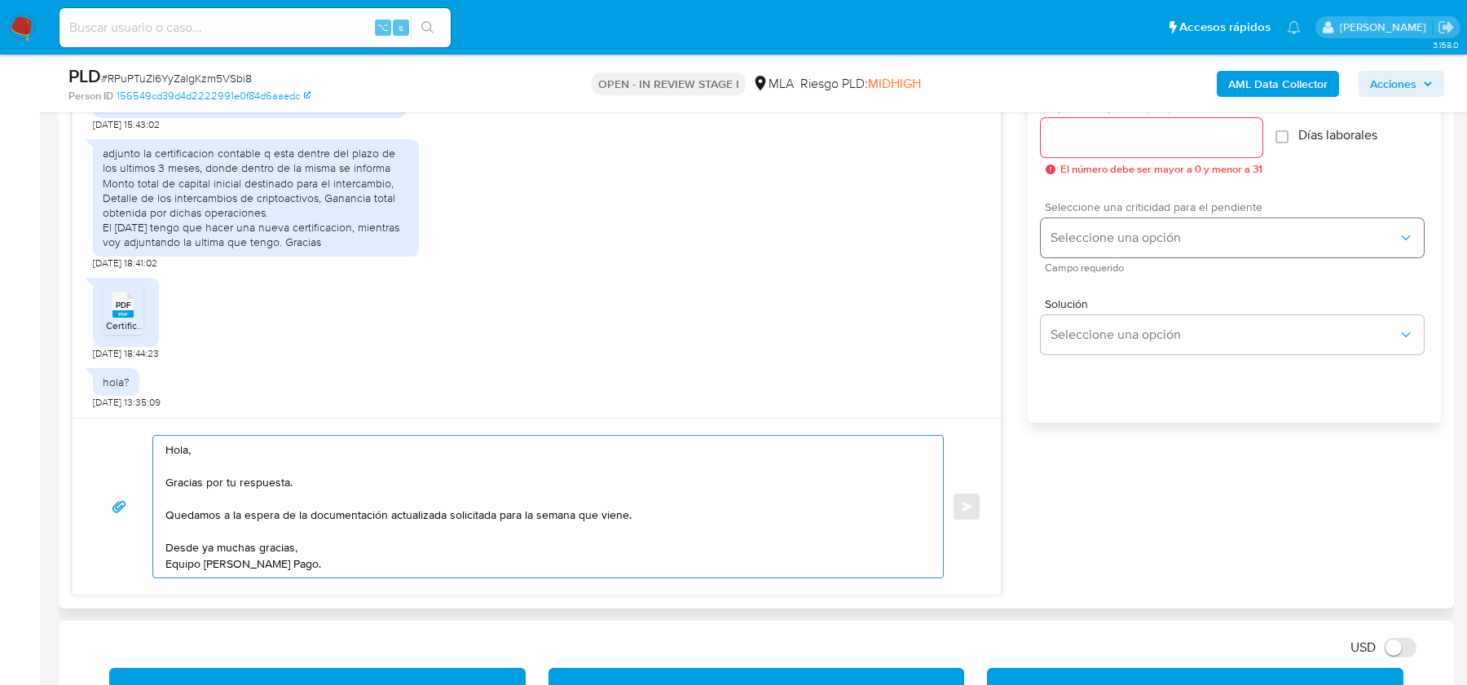
scroll to position [877, 0]
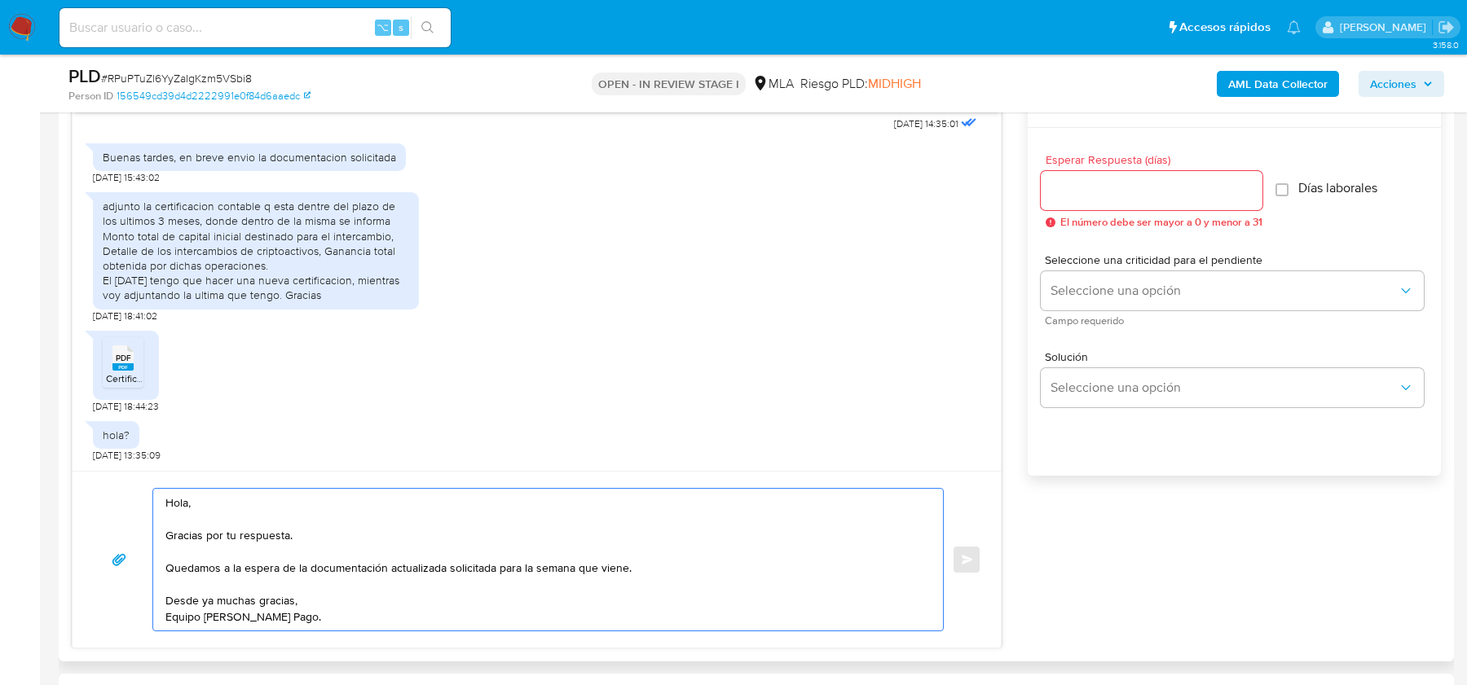
type textarea "Hola, Gracias por tu respuesta. Quedamos a la espera de la documentación actual…"
click at [1133, 204] on div at bounding box center [1151, 190] width 222 height 39
click at [1132, 193] on input "Esperar Respuesta (días)" at bounding box center [1151, 190] width 222 height 21
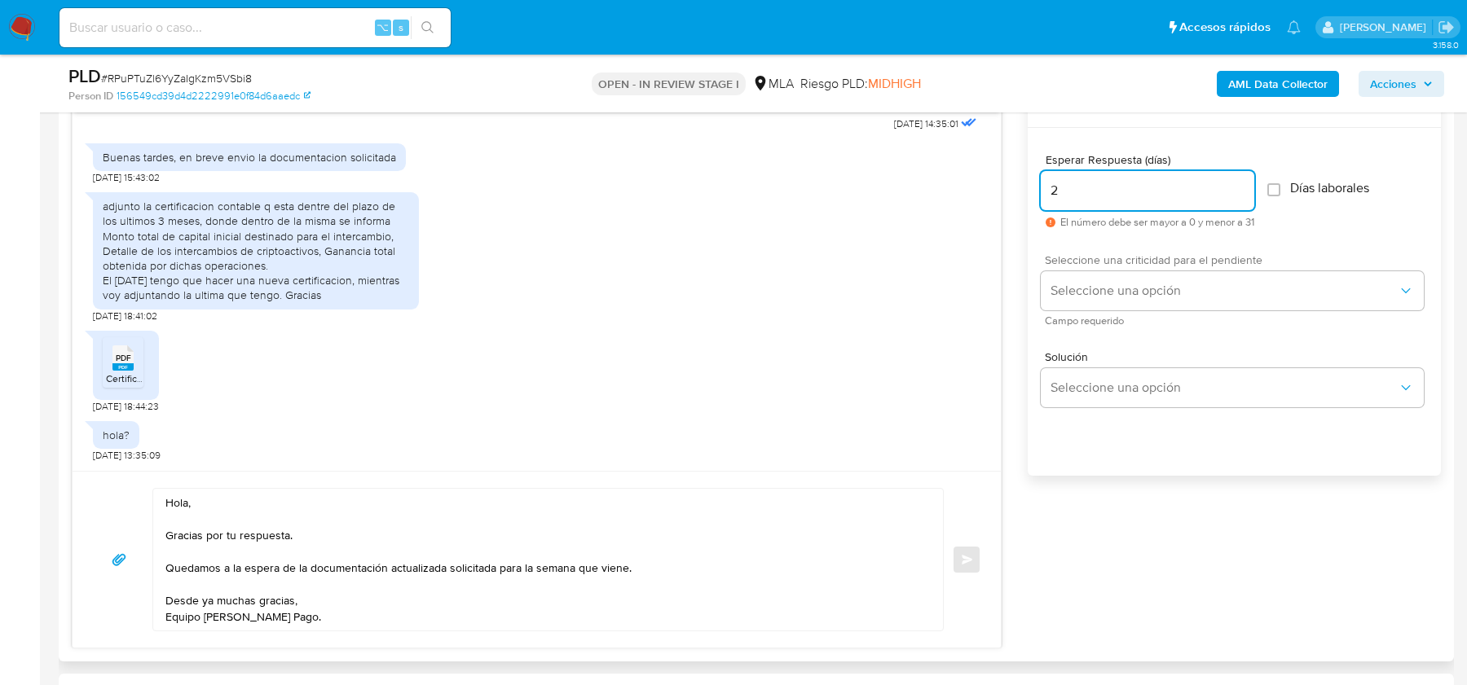
click at [1084, 317] on span "Campo requerido" at bounding box center [1236, 321] width 383 height 8
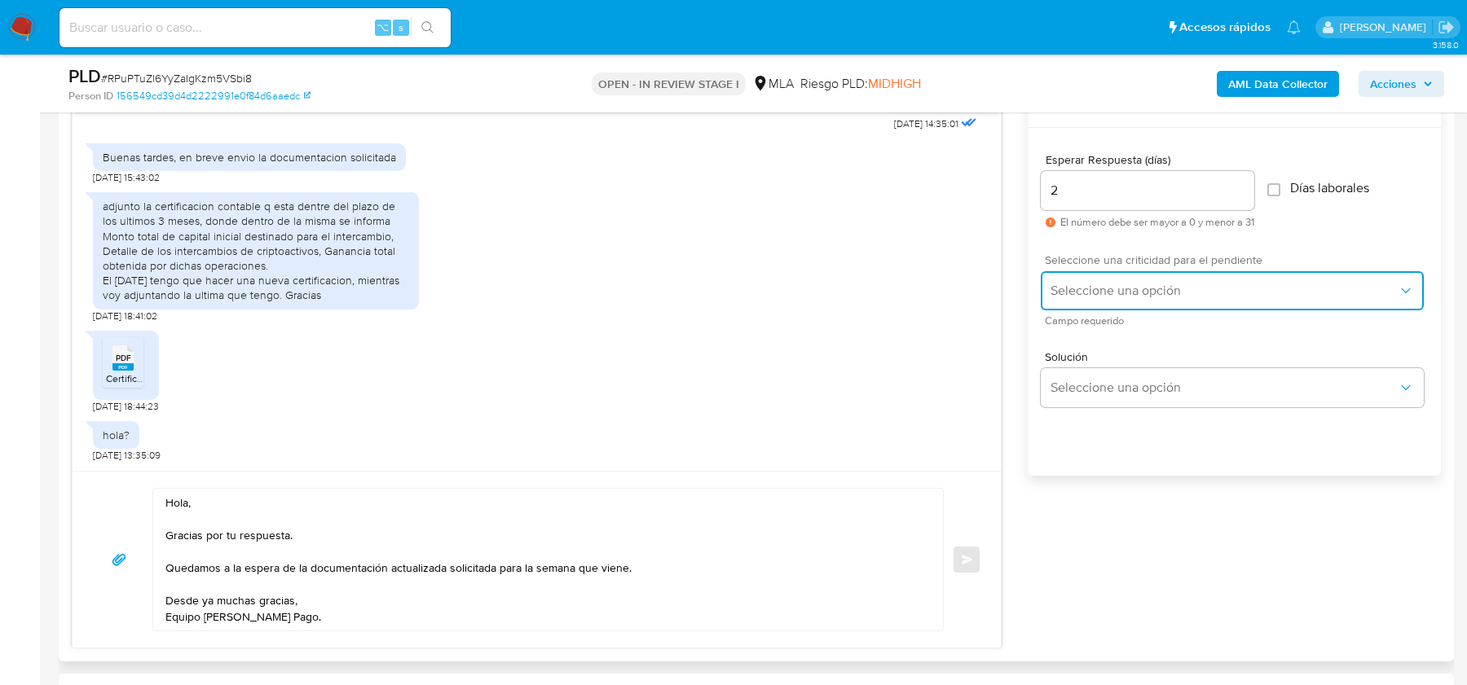
click at [1084, 292] on span "Seleccione una opción" at bounding box center [1223, 291] width 347 height 16
click at [1084, 325] on div "HIGH" at bounding box center [1228, 325] width 357 height 33
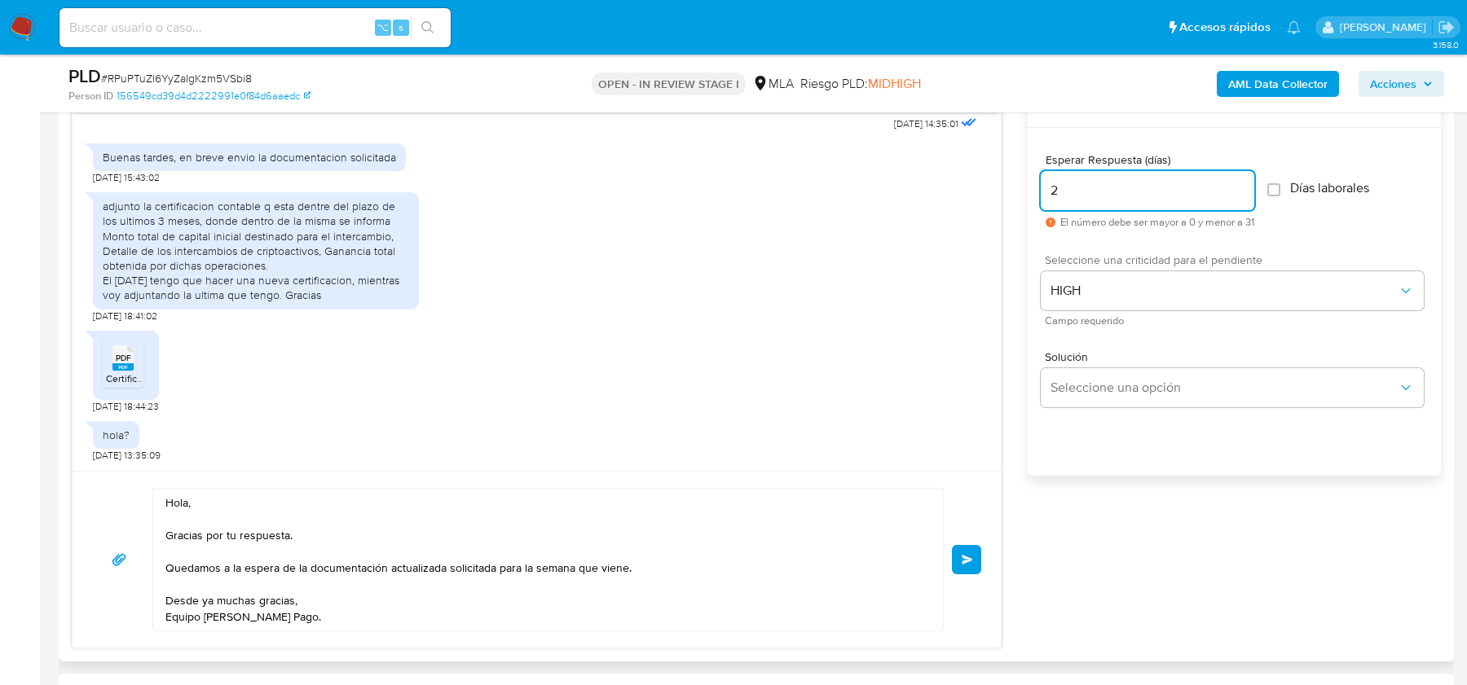
drag, startPoint x: 1083, startPoint y: 183, endPoint x: 1032, endPoint y: 184, distance: 51.3
click at [1032, 184] on div "Esperar Respuesta (días) 2 El número debe ser mayor a 0 y menor a 31 Días labor…" at bounding box center [1233, 323] width 413 height 391
type input "3"
click at [974, 561] on button "Enviar" at bounding box center [966, 559] width 29 height 29
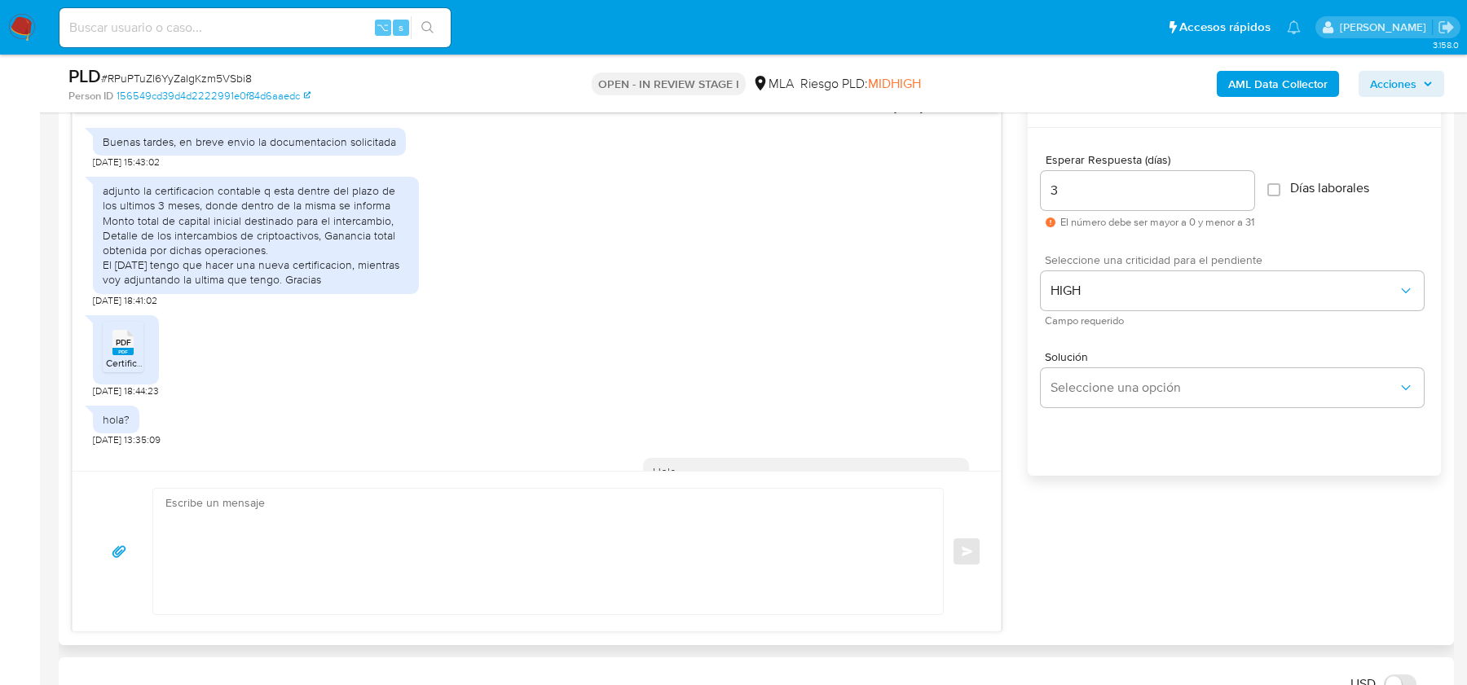
scroll to position [1943, 0]
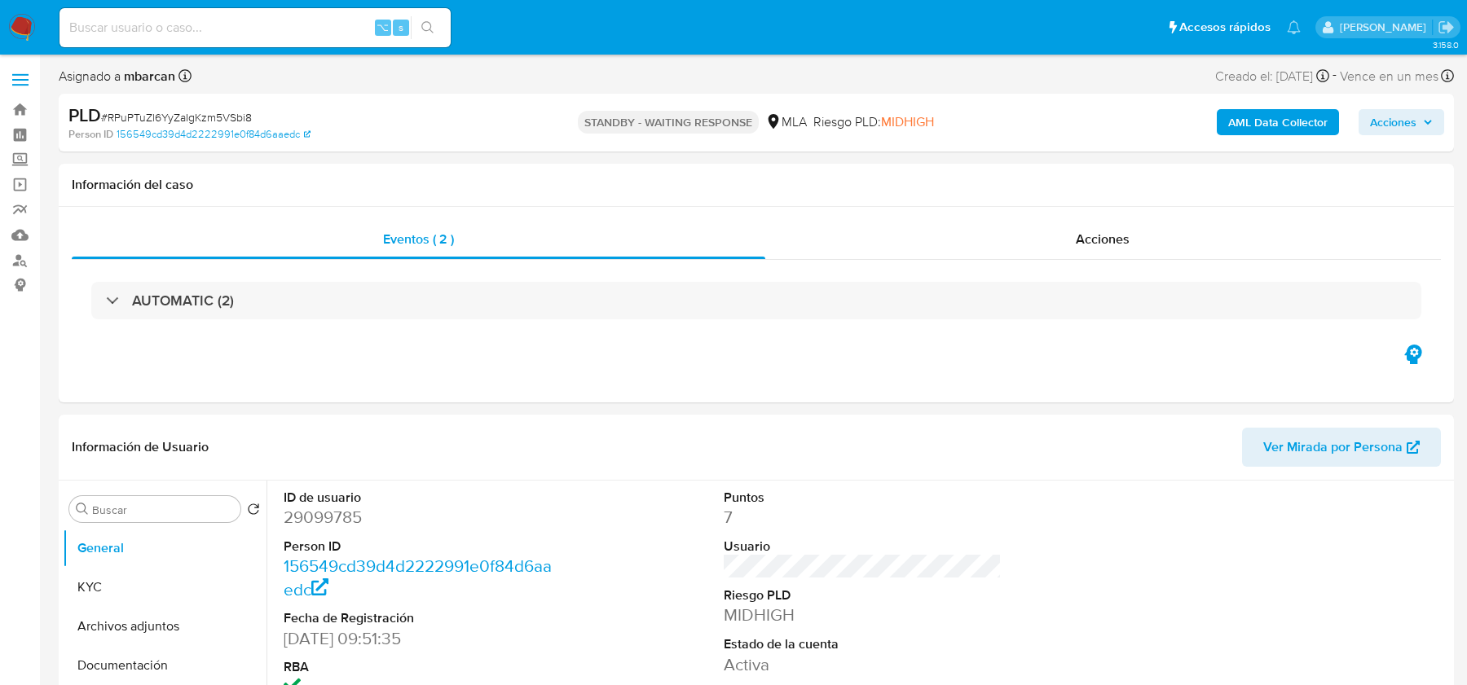
select select "10"
click at [99, 29] on input at bounding box center [254, 27] width 391 height 21
paste input "Ge05wqwzzw3UU7qvtmp0Jgm4"
type input "Ge05wqwzzw3UU7qvtmp0Jgm4"
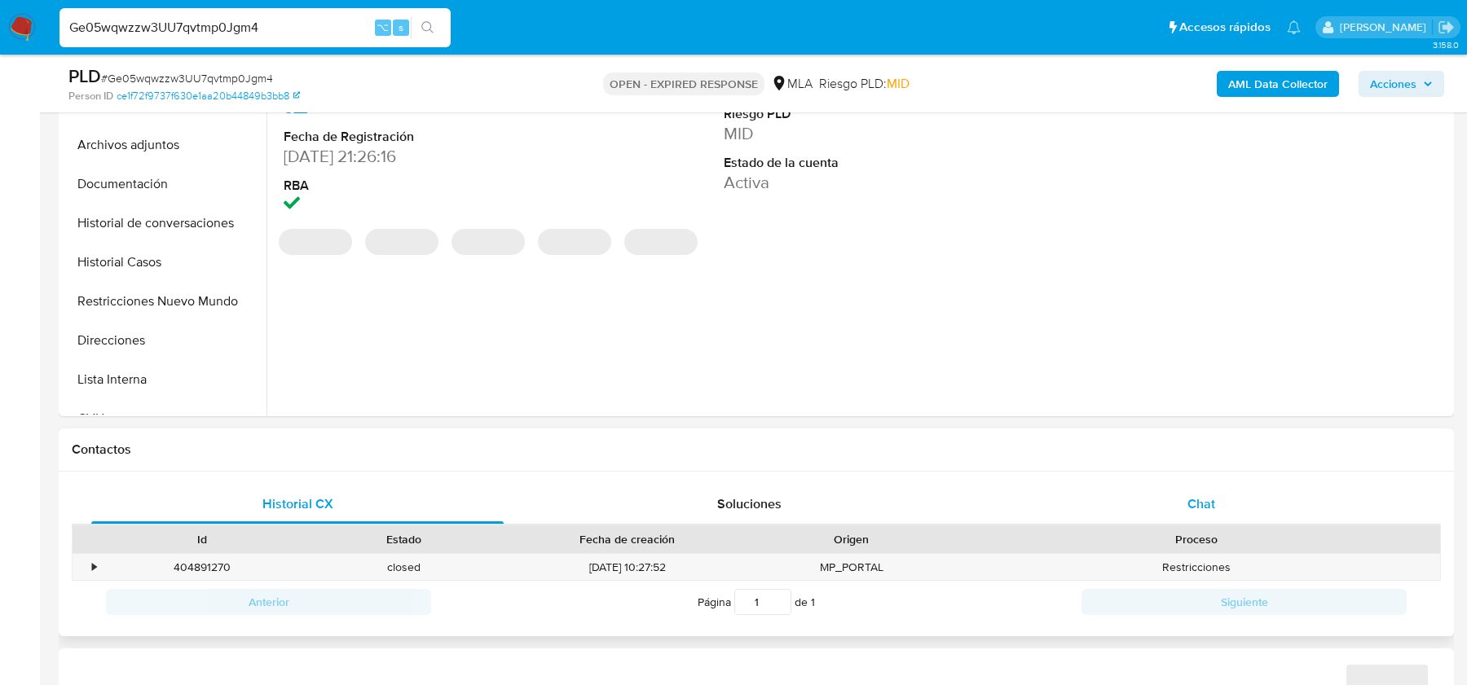
click at [1238, 510] on div "Chat" at bounding box center [1201, 504] width 412 height 39
select select "10"
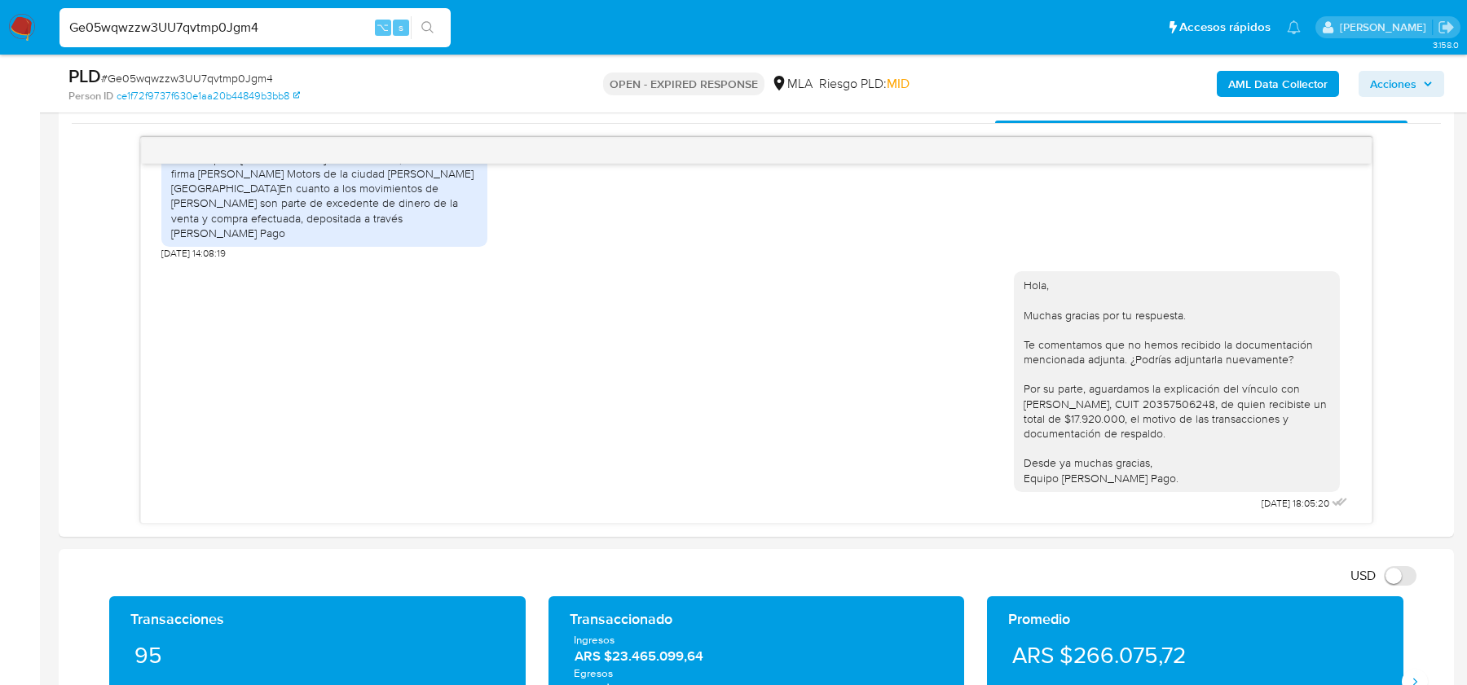
scroll to position [781, 0]
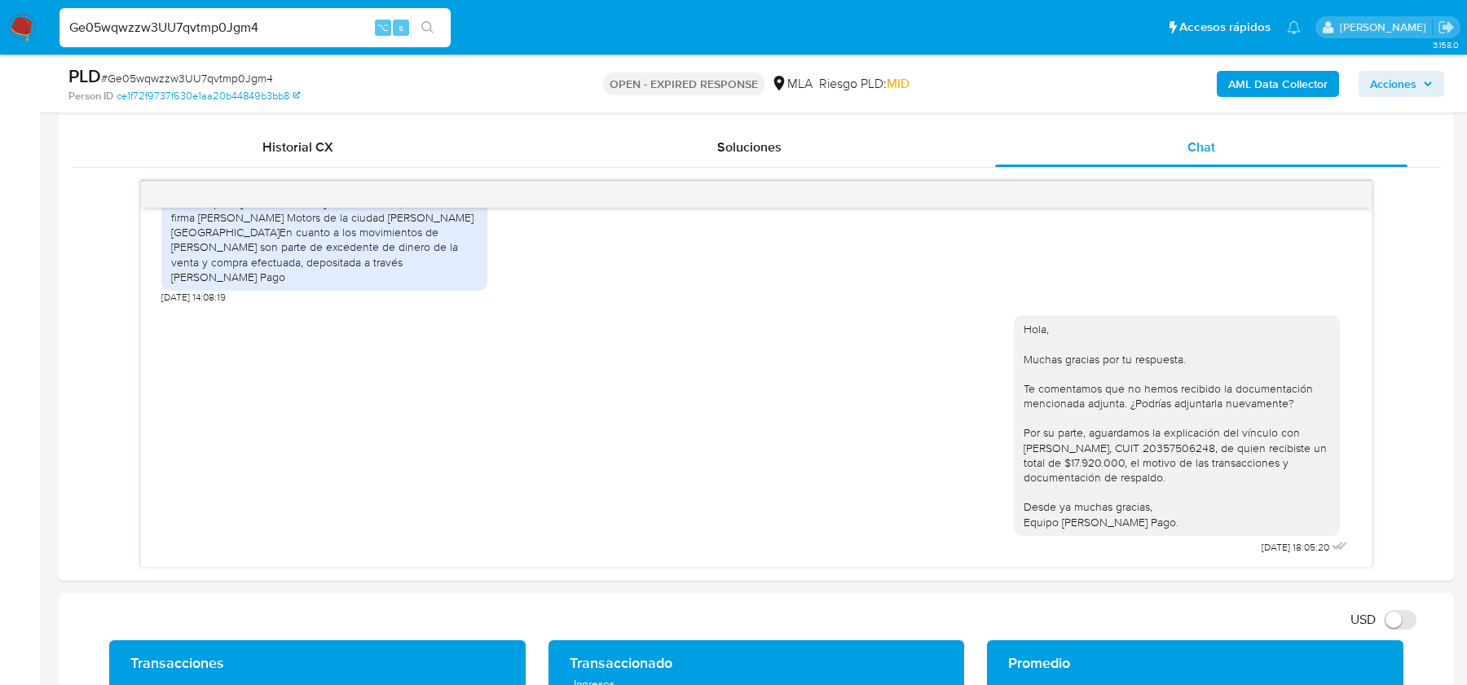
click at [126, 86] on div "PLD # Ge05wqwzzw3UU7qvtmp0Jgm4" at bounding box center [294, 76] width 452 height 24
click at [126, 79] on span "# Ge05wqwzzw3UU7qvtmp0Jgm4" at bounding box center [187, 78] width 172 height 16
copy span "Ge05wqwzzw3UU7qvtmp0Jgm4"
click at [23, 33] on img at bounding box center [22, 28] width 28 height 28
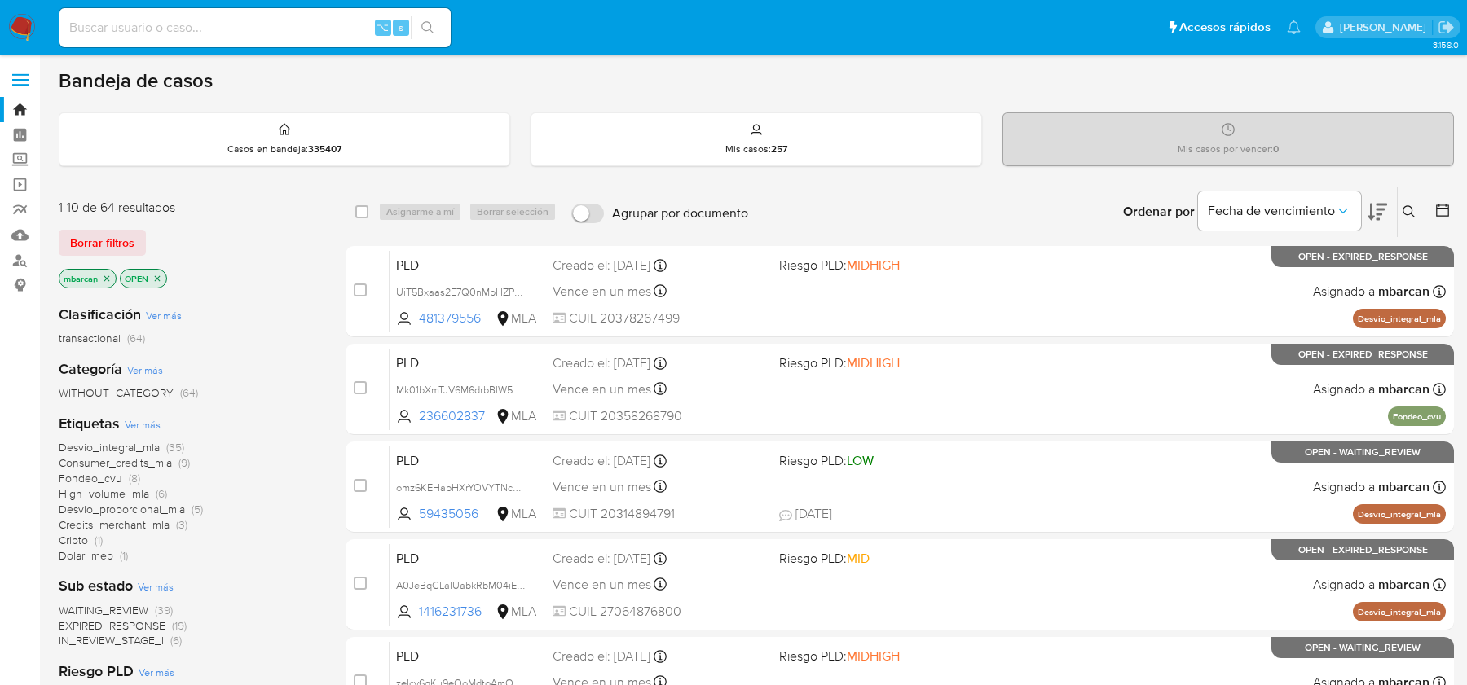
click at [1409, 215] on icon at bounding box center [1408, 211] width 13 height 13
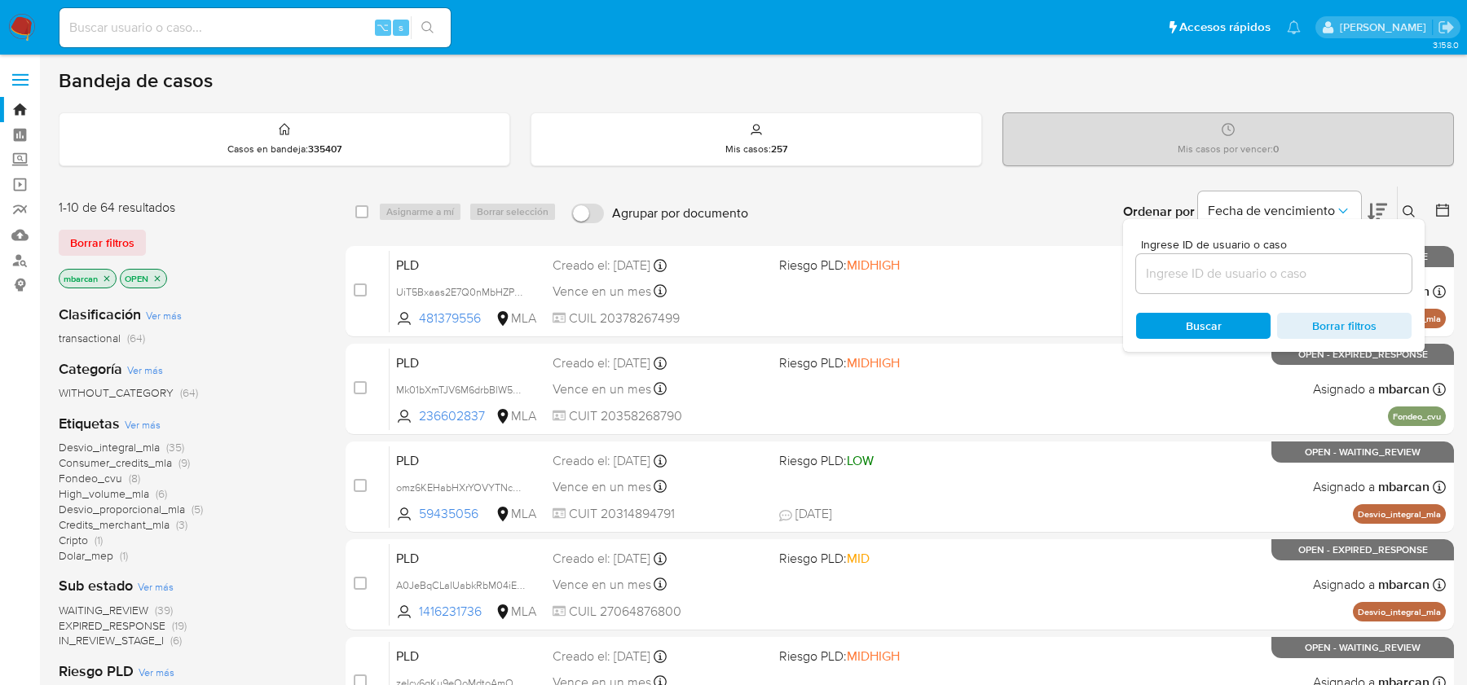
click at [1271, 281] on input at bounding box center [1273, 273] width 275 height 21
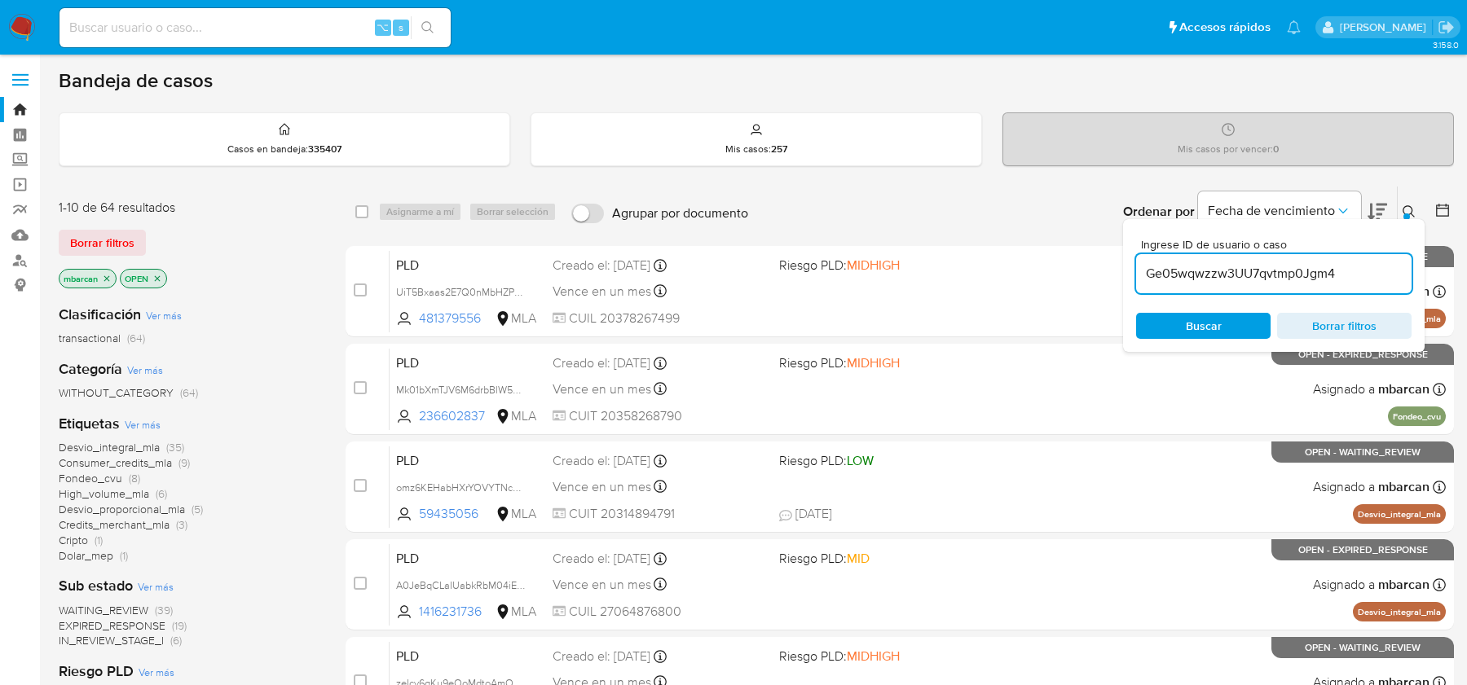
type input "Ge05wqwzzw3UU7qvtmp0Jgm4"
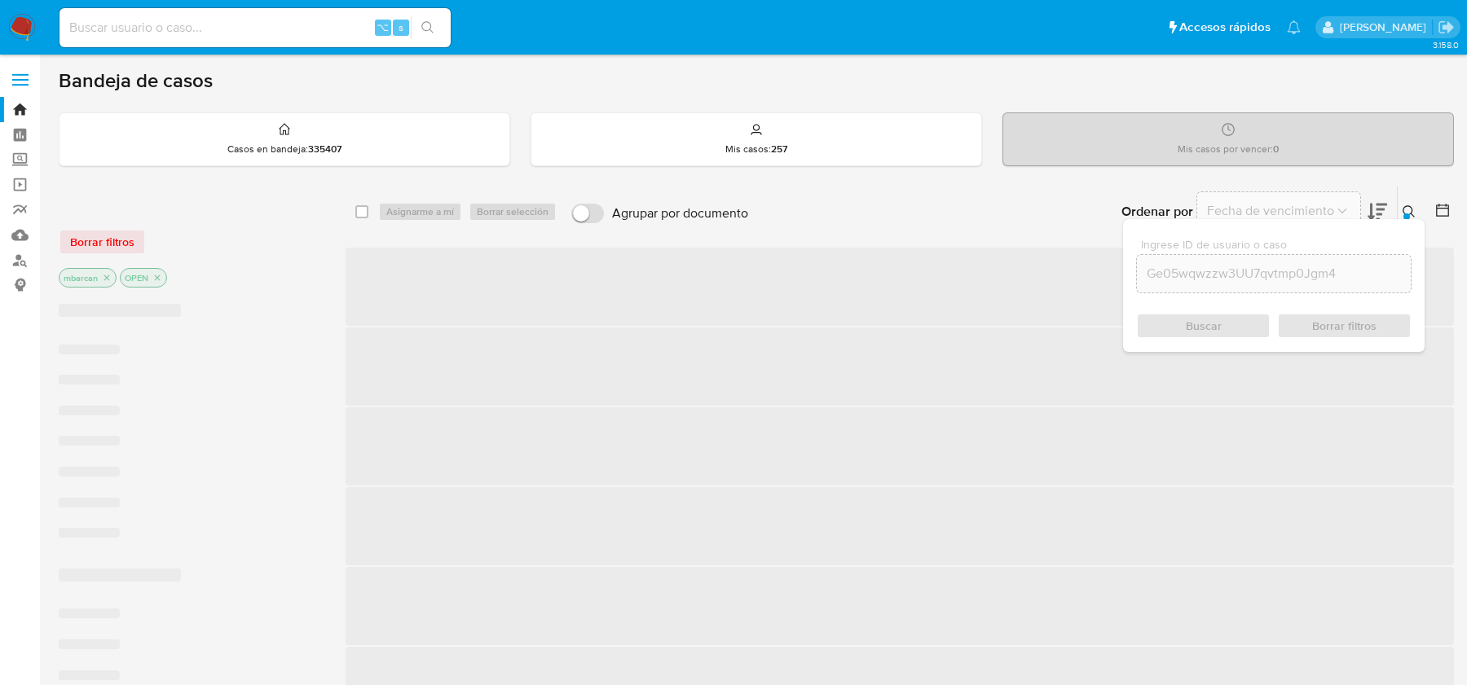
click at [1412, 213] on icon at bounding box center [1408, 211] width 13 height 13
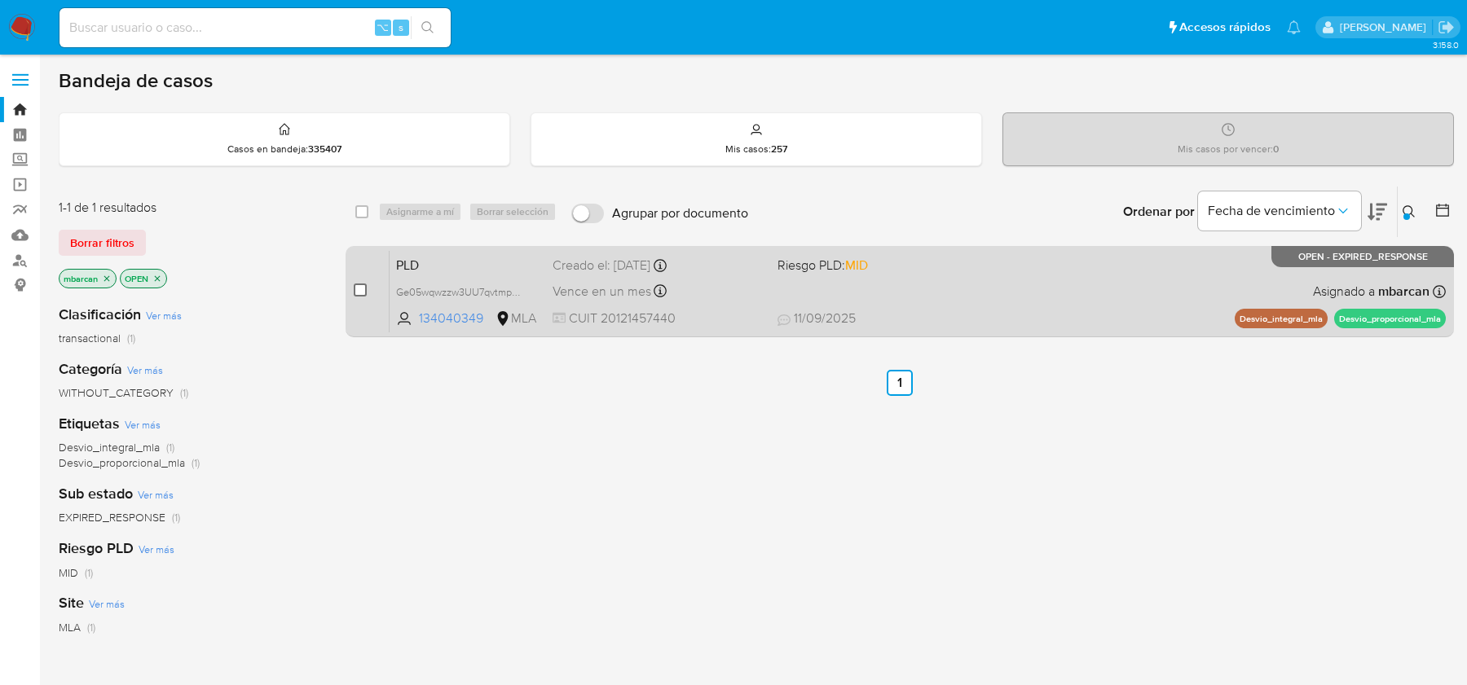
click at [359, 288] on input "checkbox" at bounding box center [360, 290] width 13 height 13
checkbox input "true"
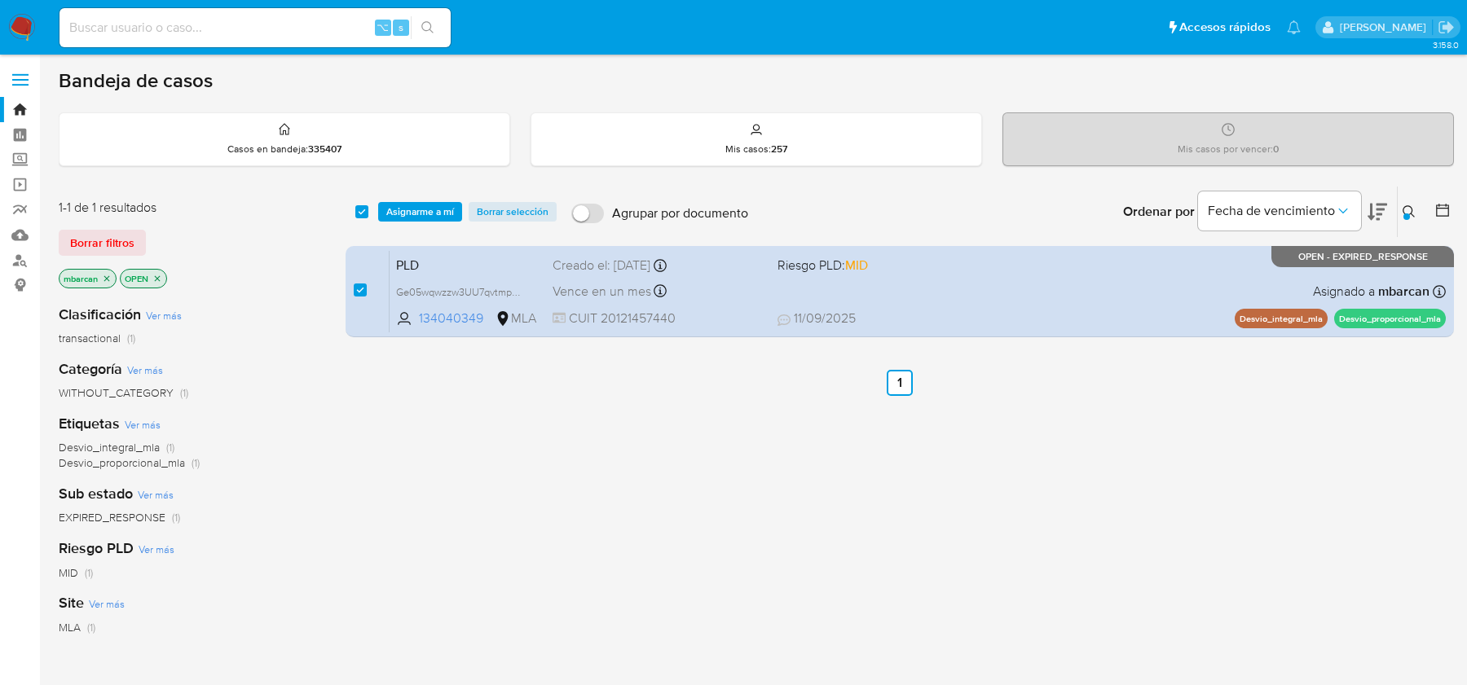
click at [419, 196] on div "select-all-cases-checkbox Asignarme a mí Borrar selección Agrupar por documento…" at bounding box center [899, 212] width 1108 height 51
click at [419, 208] on span "Asignarme a mí" at bounding box center [420, 212] width 68 height 16
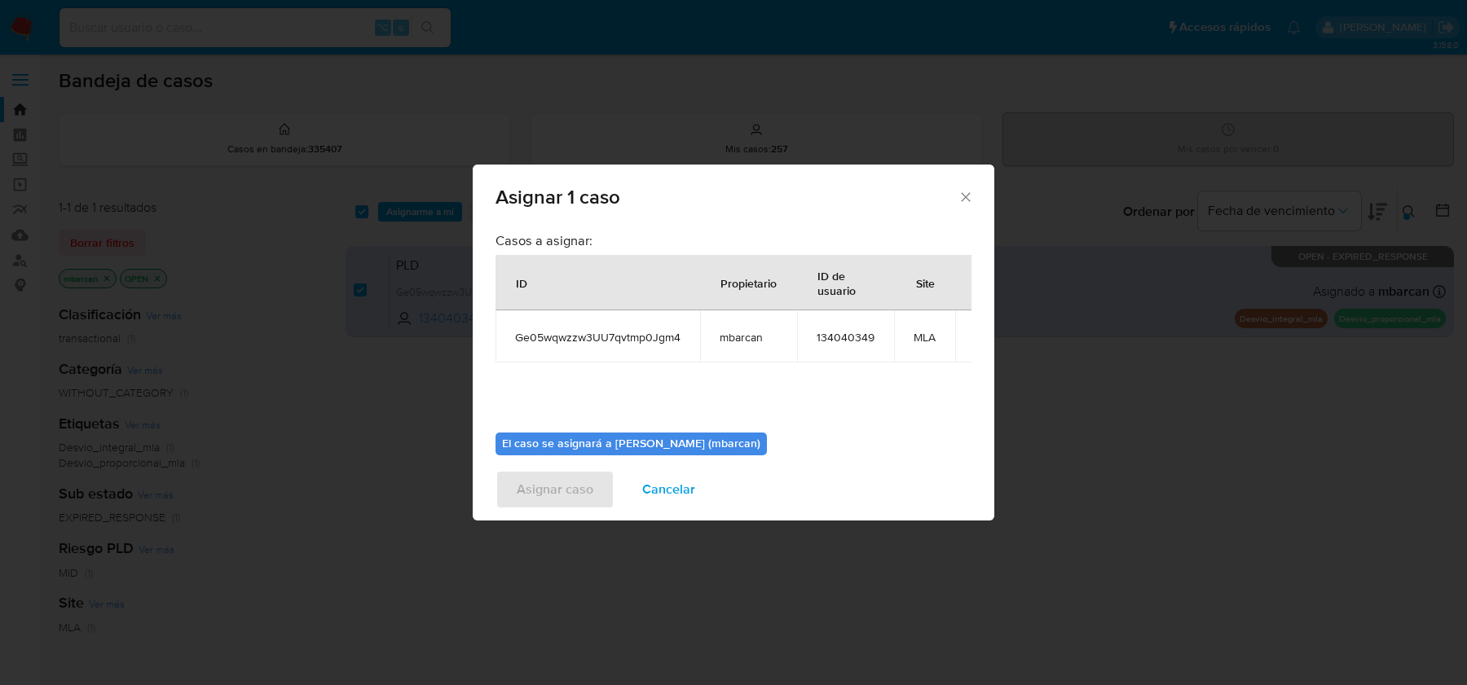
scroll to position [83, 0]
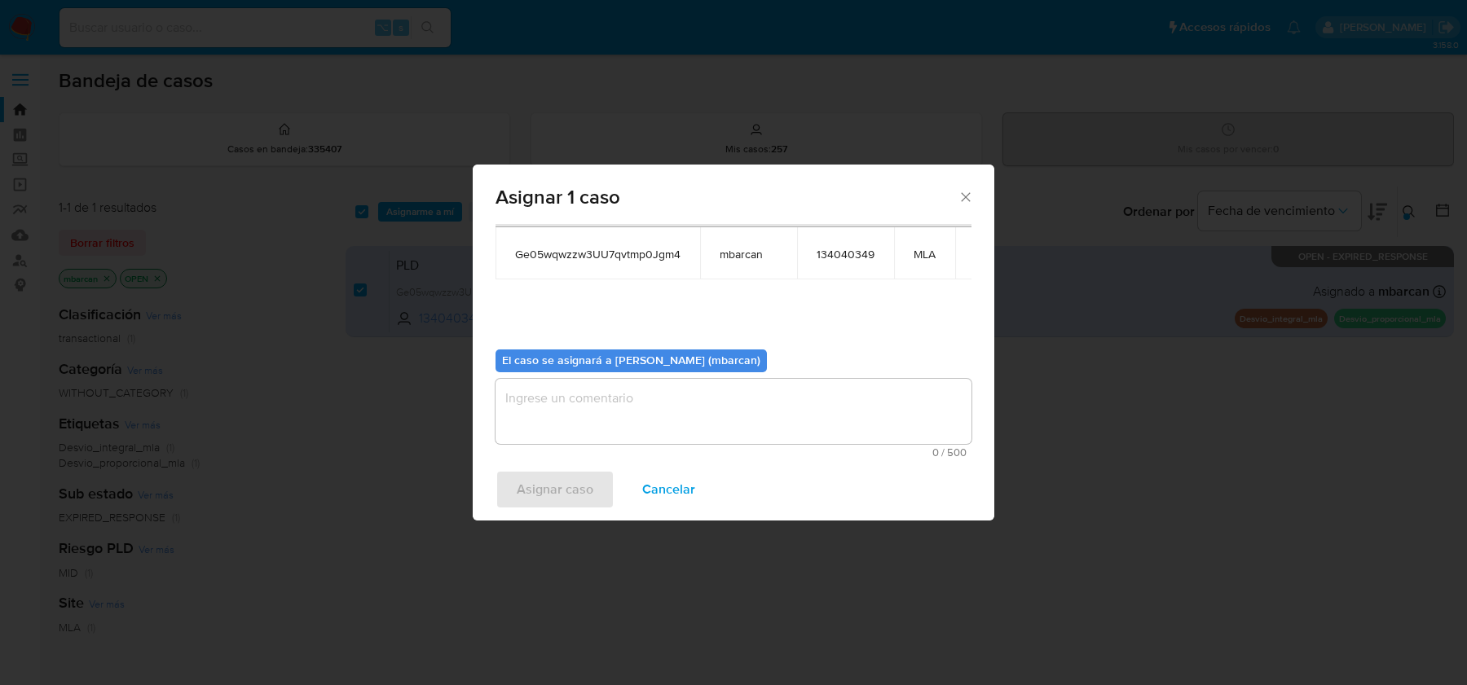
click at [650, 393] on textarea "assign-modal" at bounding box center [733, 411] width 476 height 65
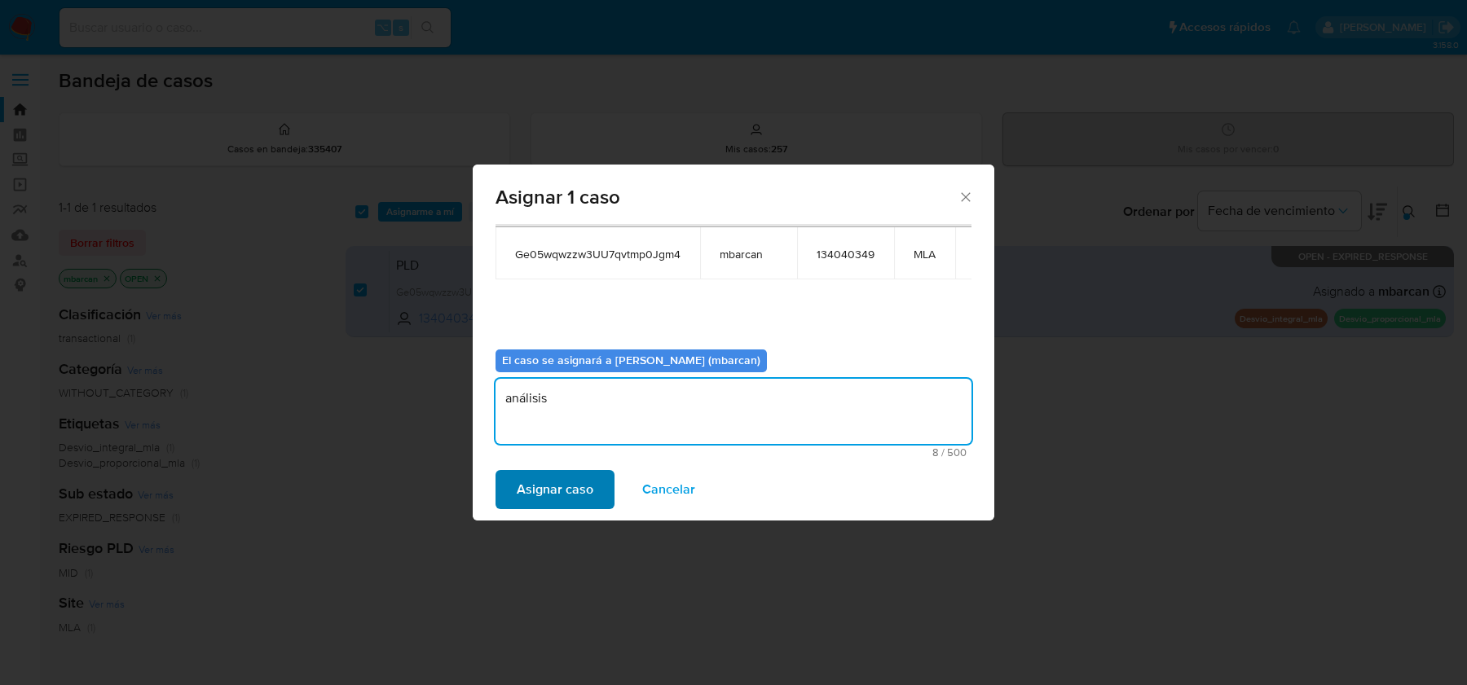
type textarea "análisis"
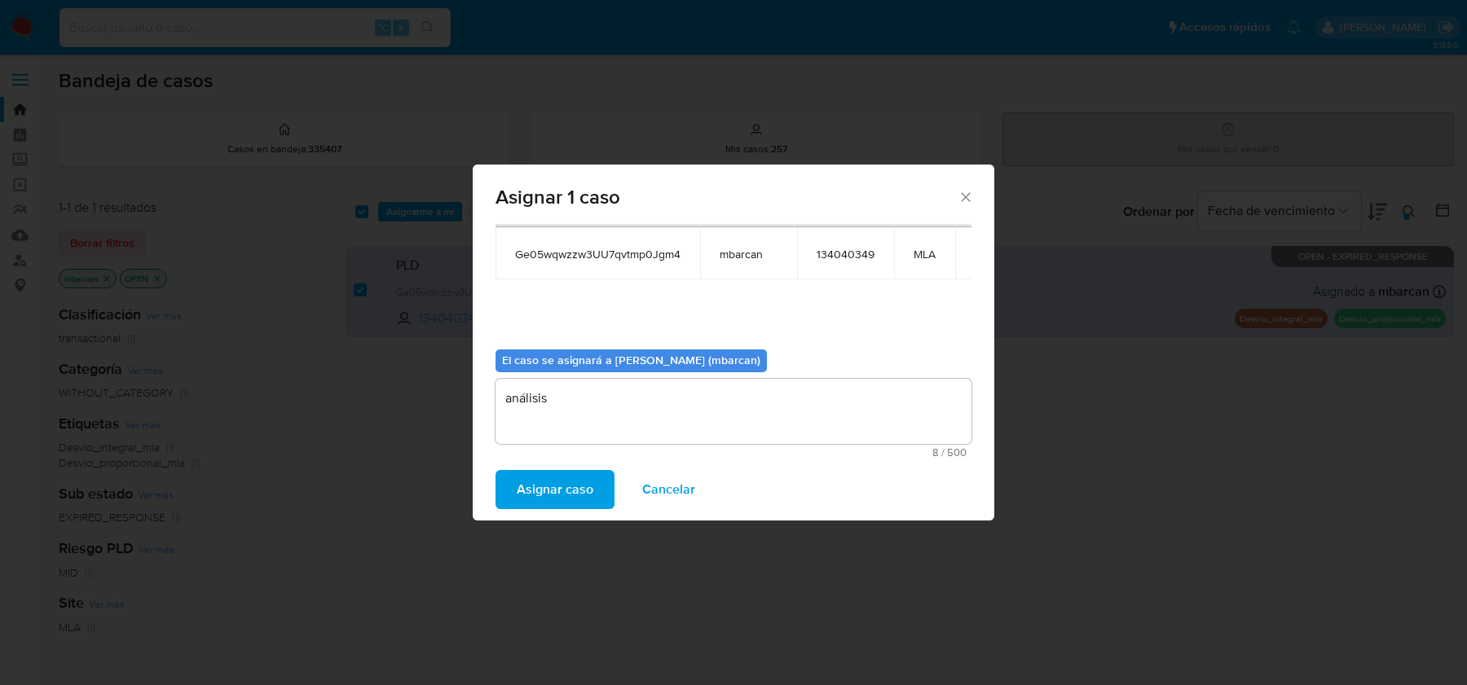
click at [535, 493] on span "Asignar caso" at bounding box center [555, 490] width 77 height 36
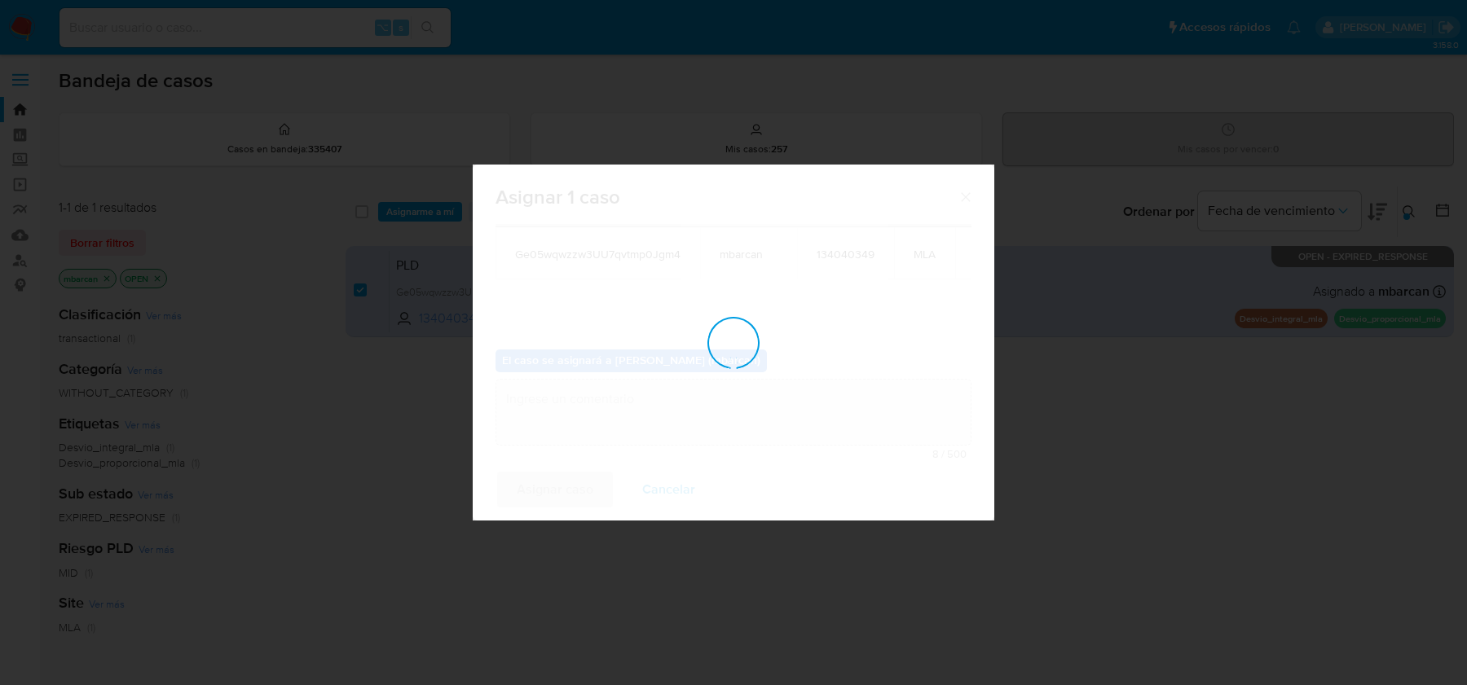
checkbox input "false"
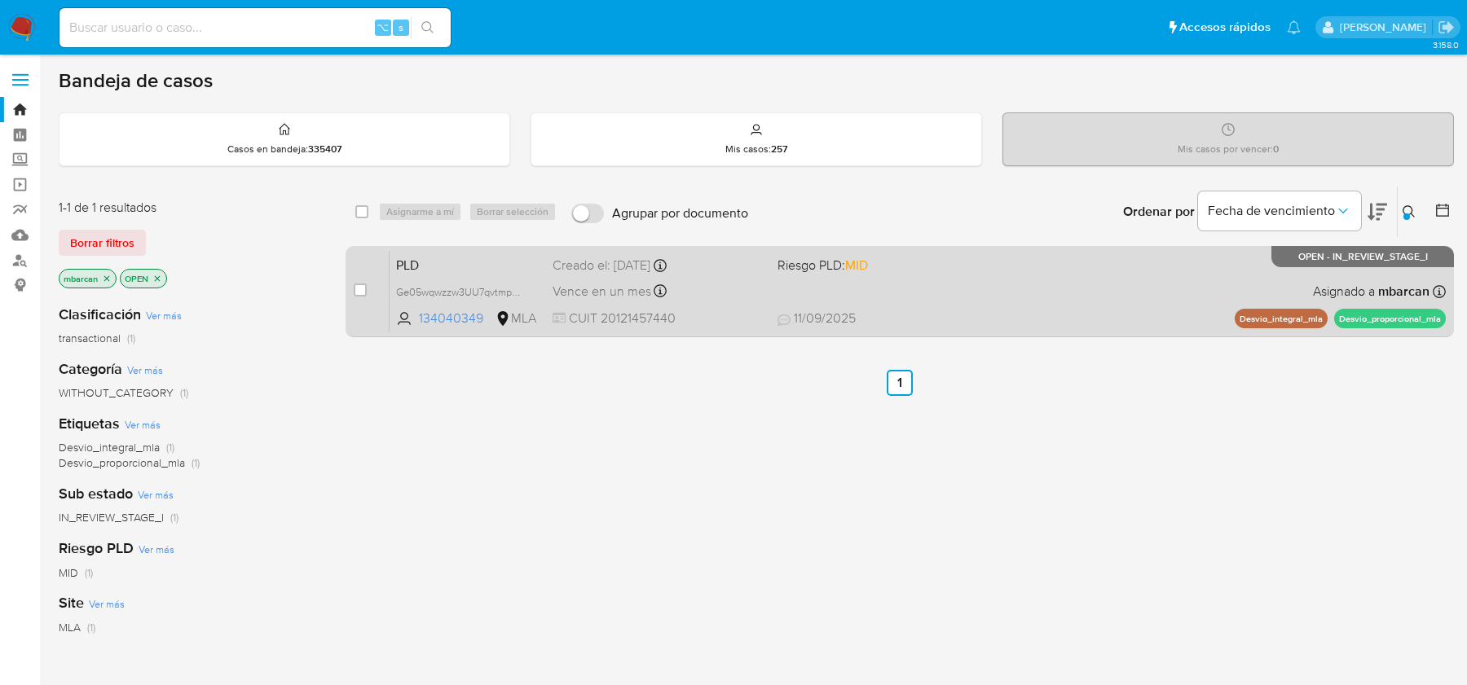
click at [493, 271] on span "PLD" at bounding box center [467, 263] width 143 height 21
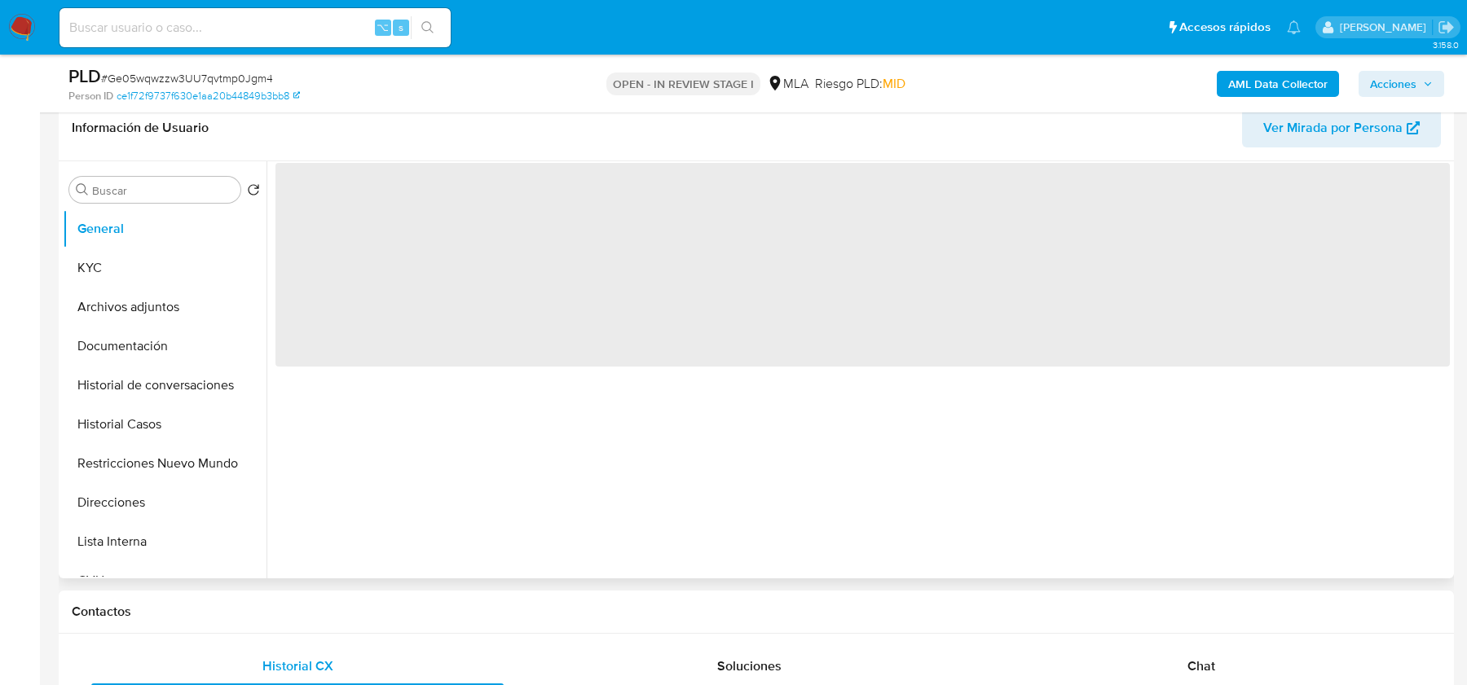
scroll to position [304, 0]
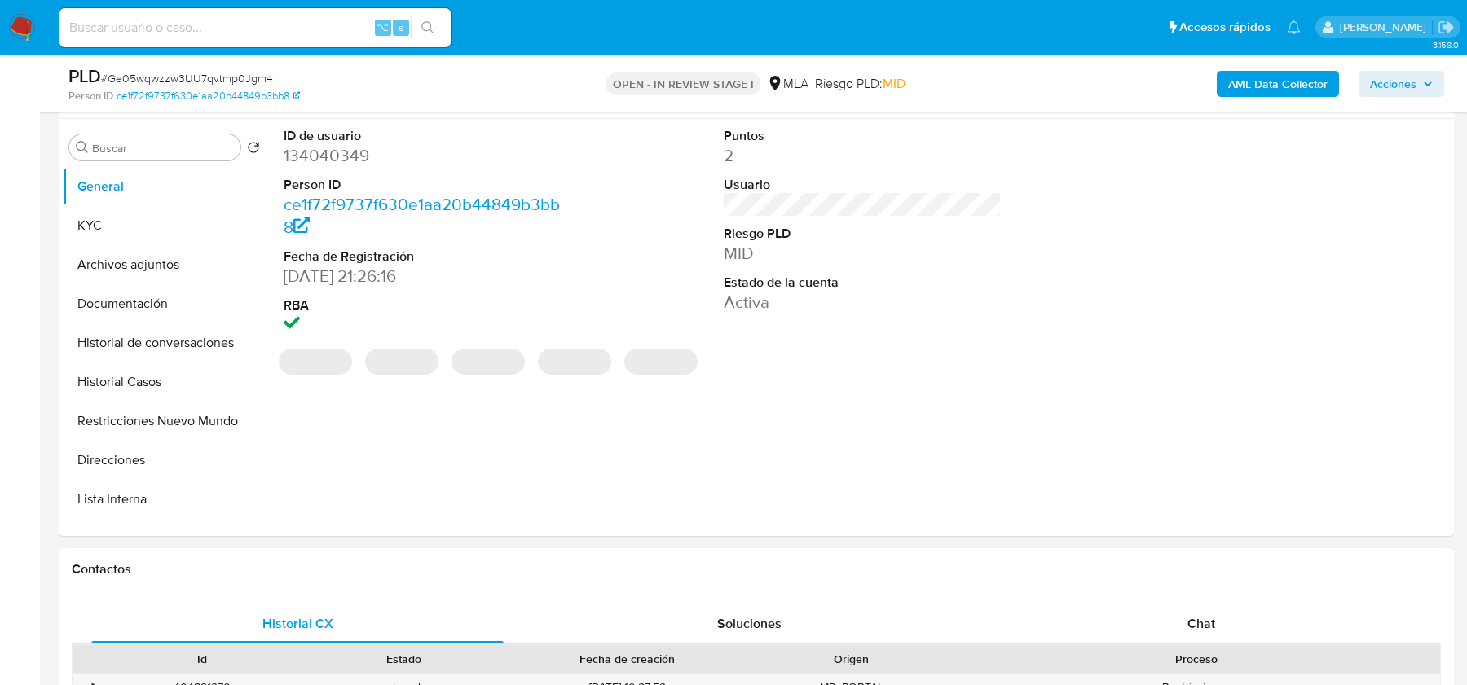
click at [1173, 583] on div "Contactos" at bounding box center [756, 569] width 1395 height 43
click at [1168, 605] on div "Chat" at bounding box center [1201, 624] width 412 height 39
select select "10"
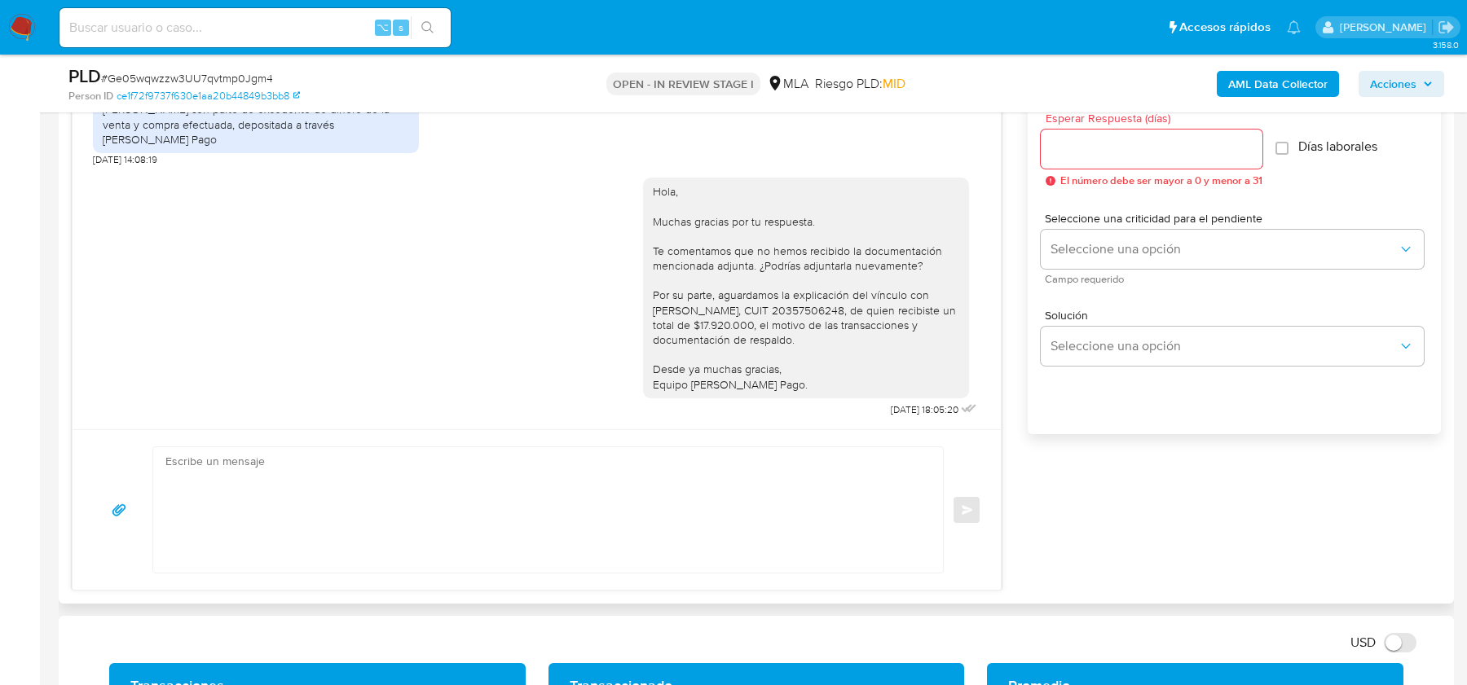
scroll to position [984, 0]
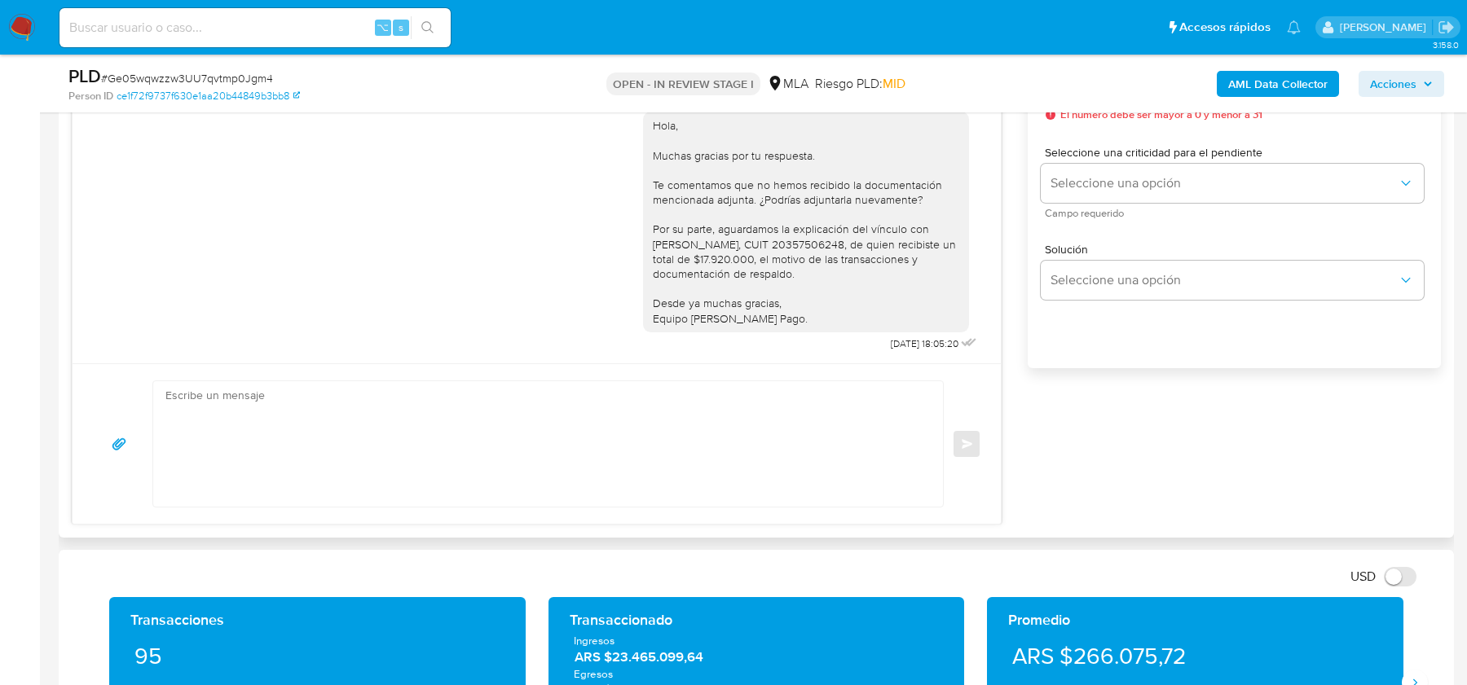
click at [663, 468] on textarea at bounding box center [543, 443] width 757 height 125
paste textarea "Hola, Esperamos que te encuentres muy bien. Te consultamos si tuviste oportunid…"
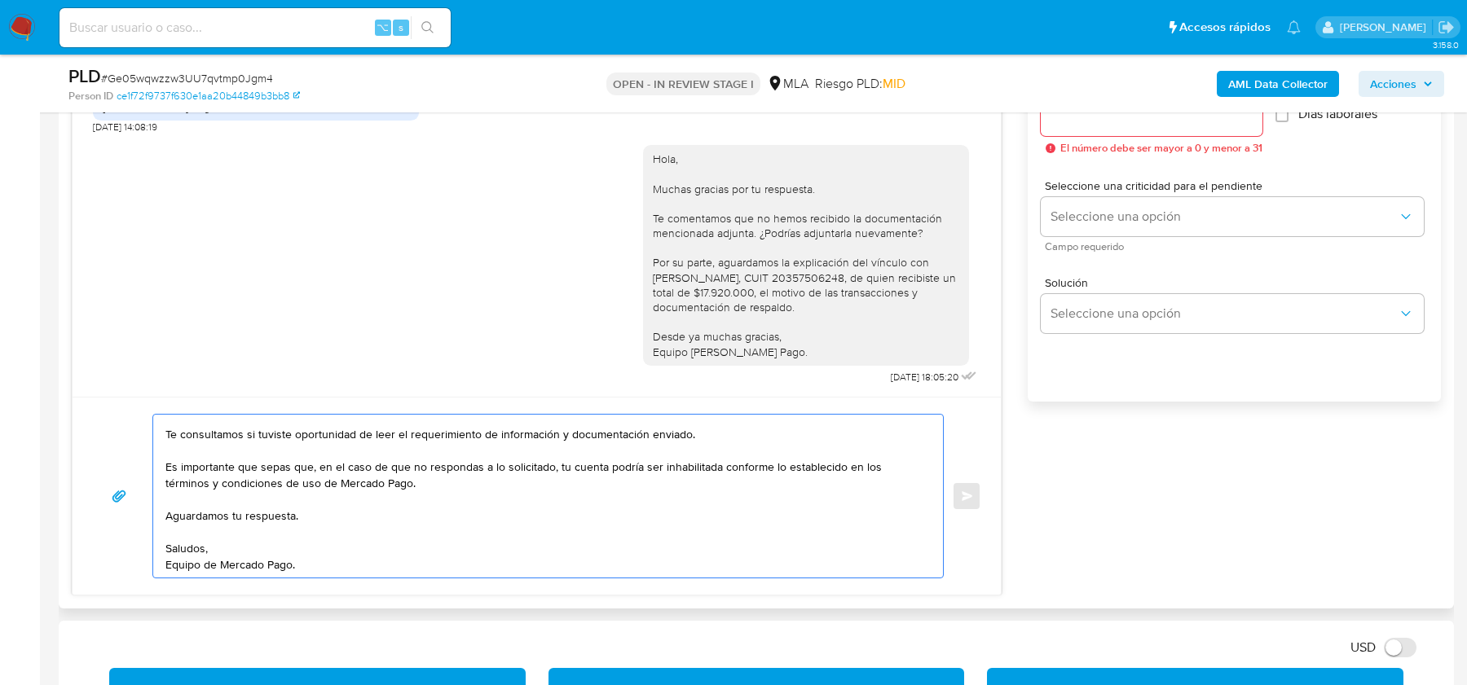
scroll to position [890, 0]
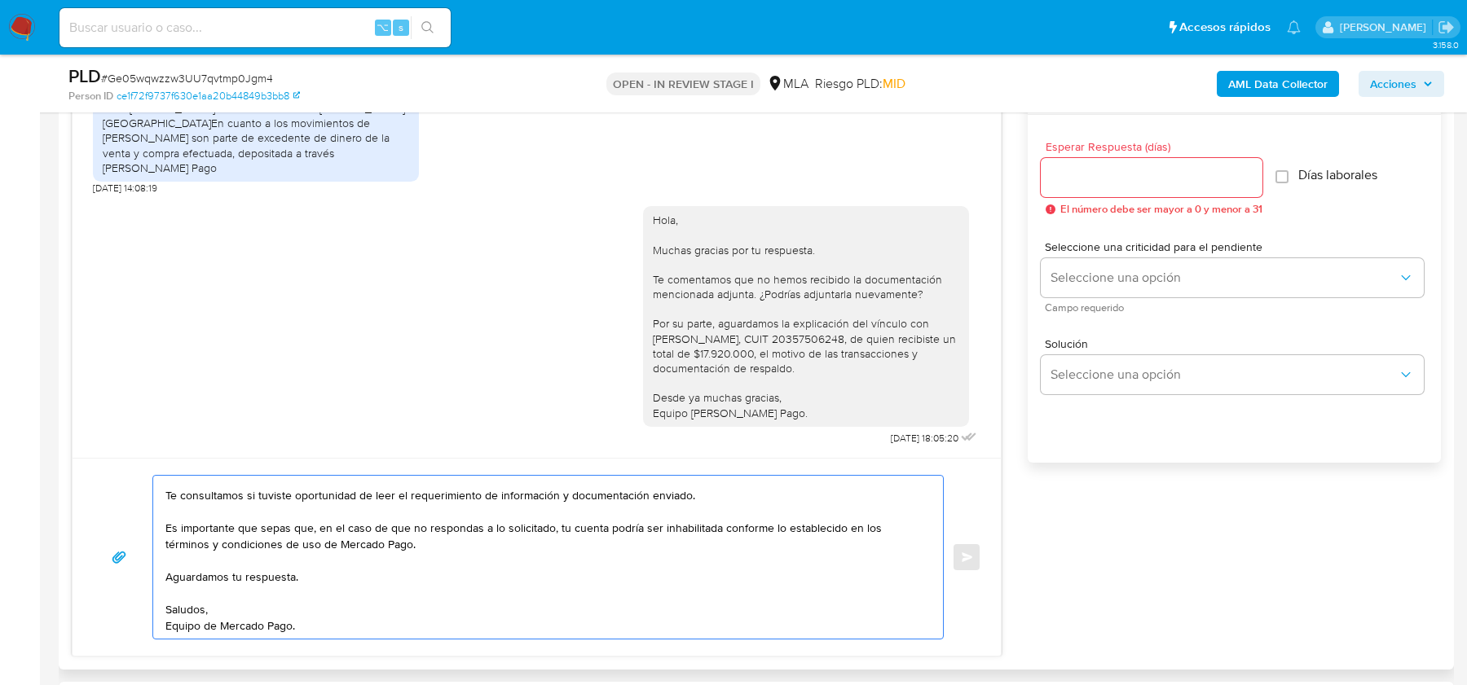
type textarea "Hola, Esperamos que te encuentres muy bien. Te consultamos si tuviste oportunid…"
click at [1116, 172] on input "Esperar Respuesta (días)" at bounding box center [1151, 177] width 222 height 21
type input "1"
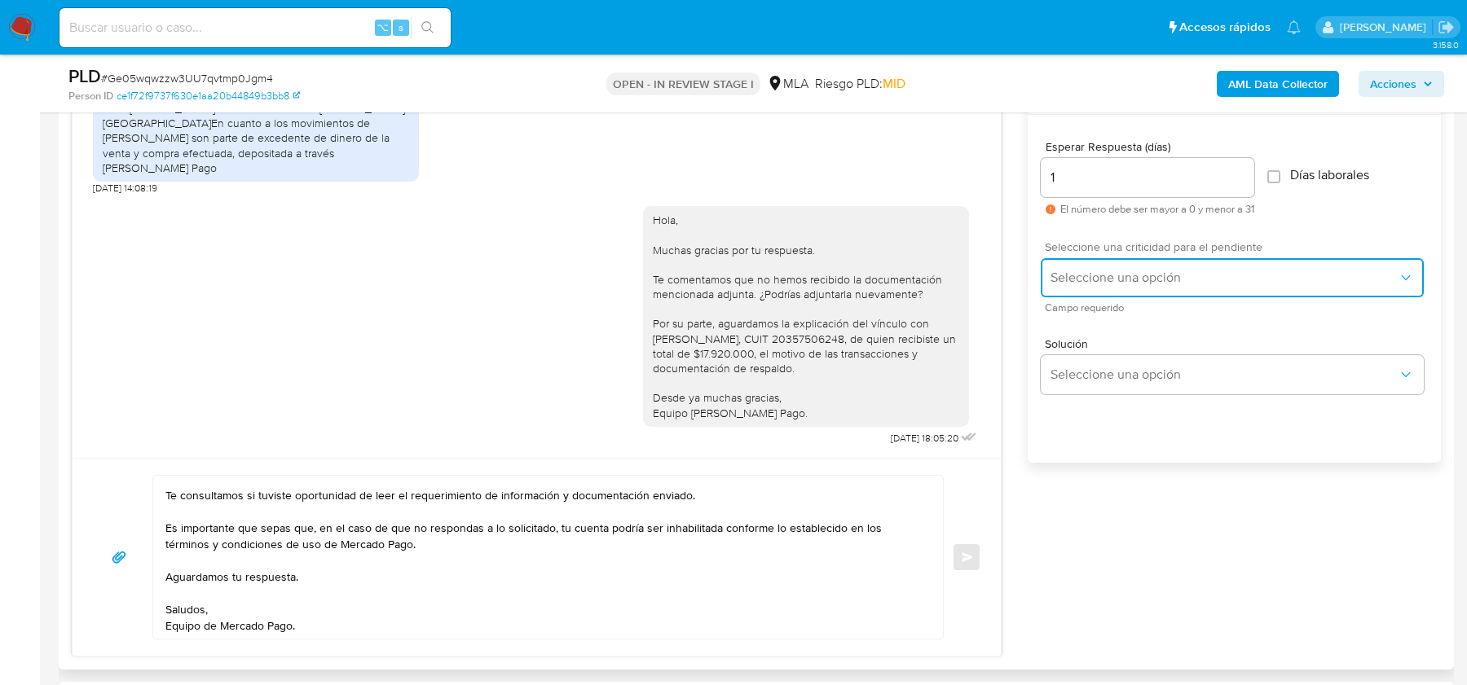
click at [1099, 275] on span "Seleccione una opción" at bounding box center [1223, 278] width 347 height 16
click at [1088, 329] on div "Solución Seleccione una opción" at bounding box center [1233, 369] width 387 height 89
click at [1085, 274] on span "Seleccione una opción" at bounding box center [1223, 278] width 347 height 16
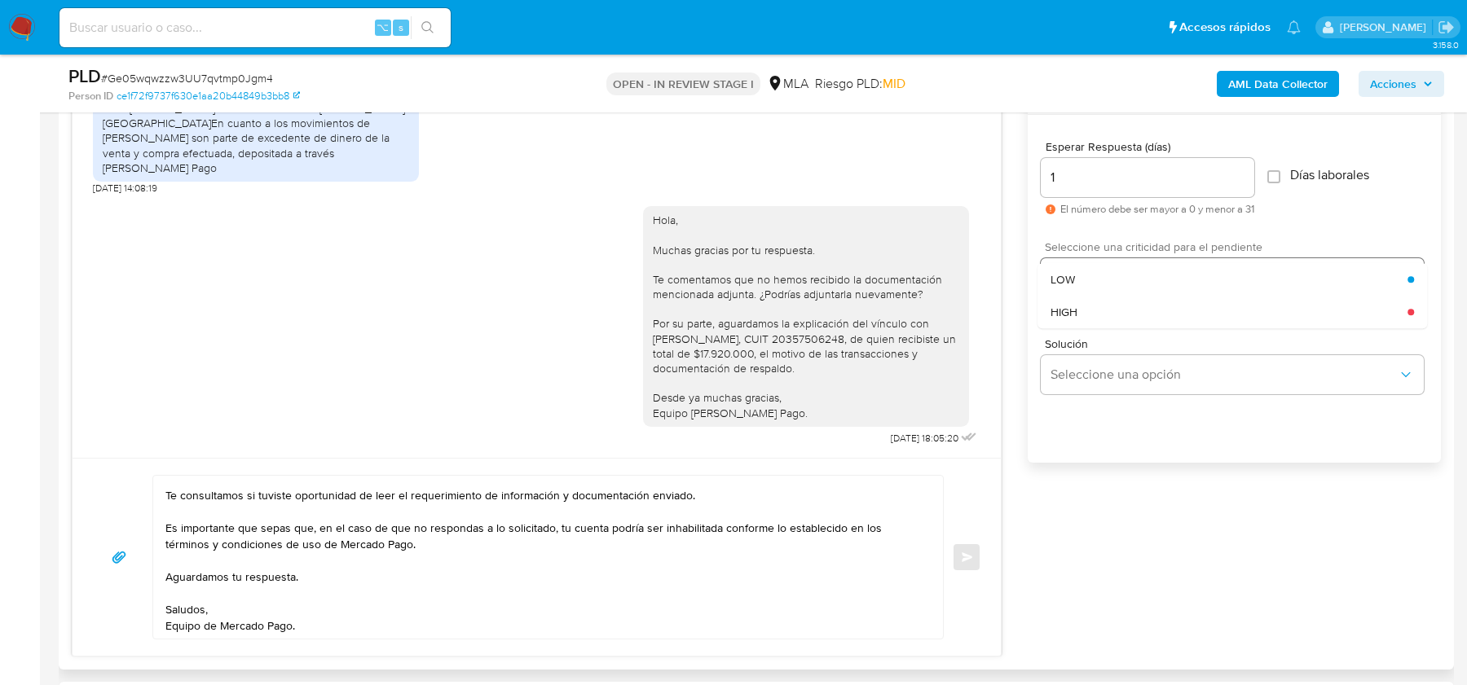
click at [1080, 315] on div "HIGH" at bounding box center [1228, 312] width 357 height 33
click at [293, 575] on textarea "Hola, Esperamos que te encuentres muy bien. Te consultamos si tuviste oportunid…" at bounding box center [543, 557] width 757 height 163
type textarea "Hola, Esperamos que te encuentres muy bien. Te consultamos si tuviste oportunid…"
click at [964, 548] on button "Enviar" at bounding box center [966, 557] width 29 height 29
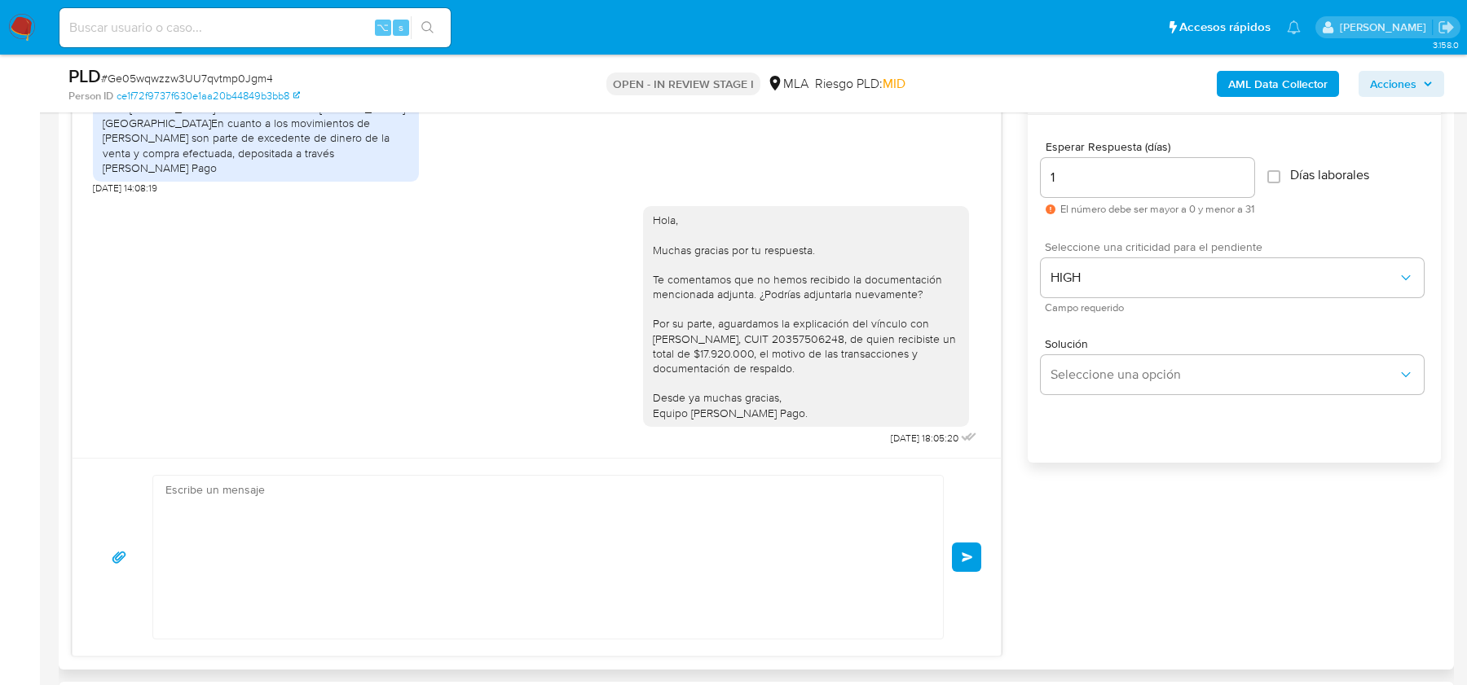
scroll to position [0, 0]
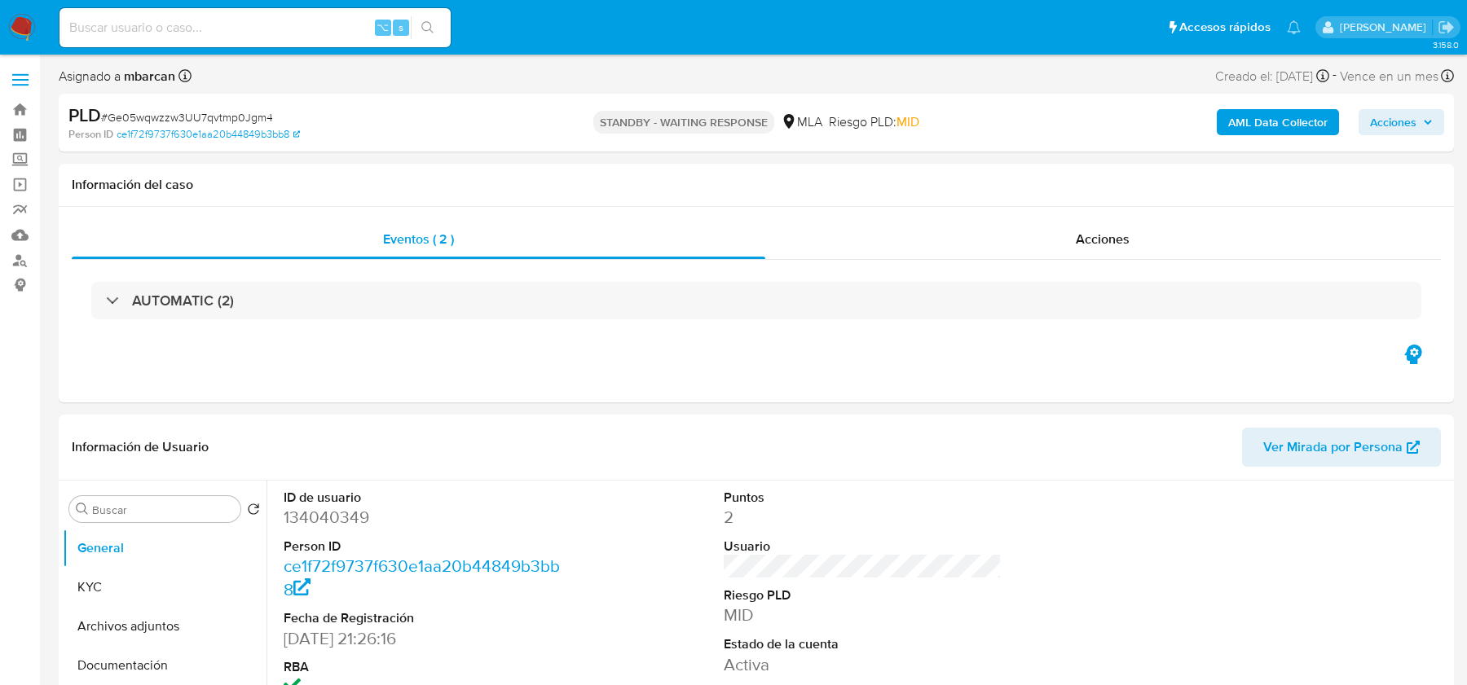
select select "10"
click at [118, 20] on input at bounding box center [254, 27] width 391 height 21
paste input "UXCfAuLBuitNE2MWN5ZuKA2H"
type input "UXCfAuLBuitNE2MWN5ZuKA2H"
select select "10"
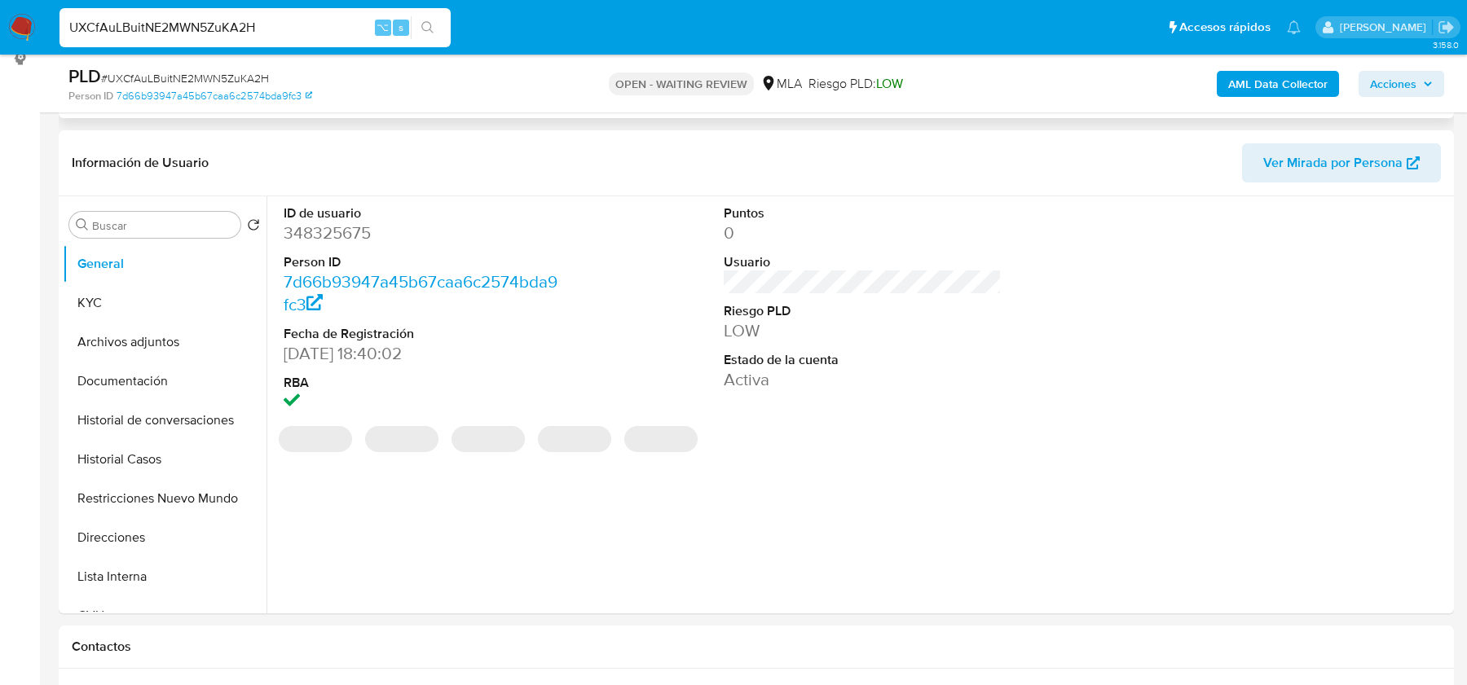
scroll to position [505, 0]
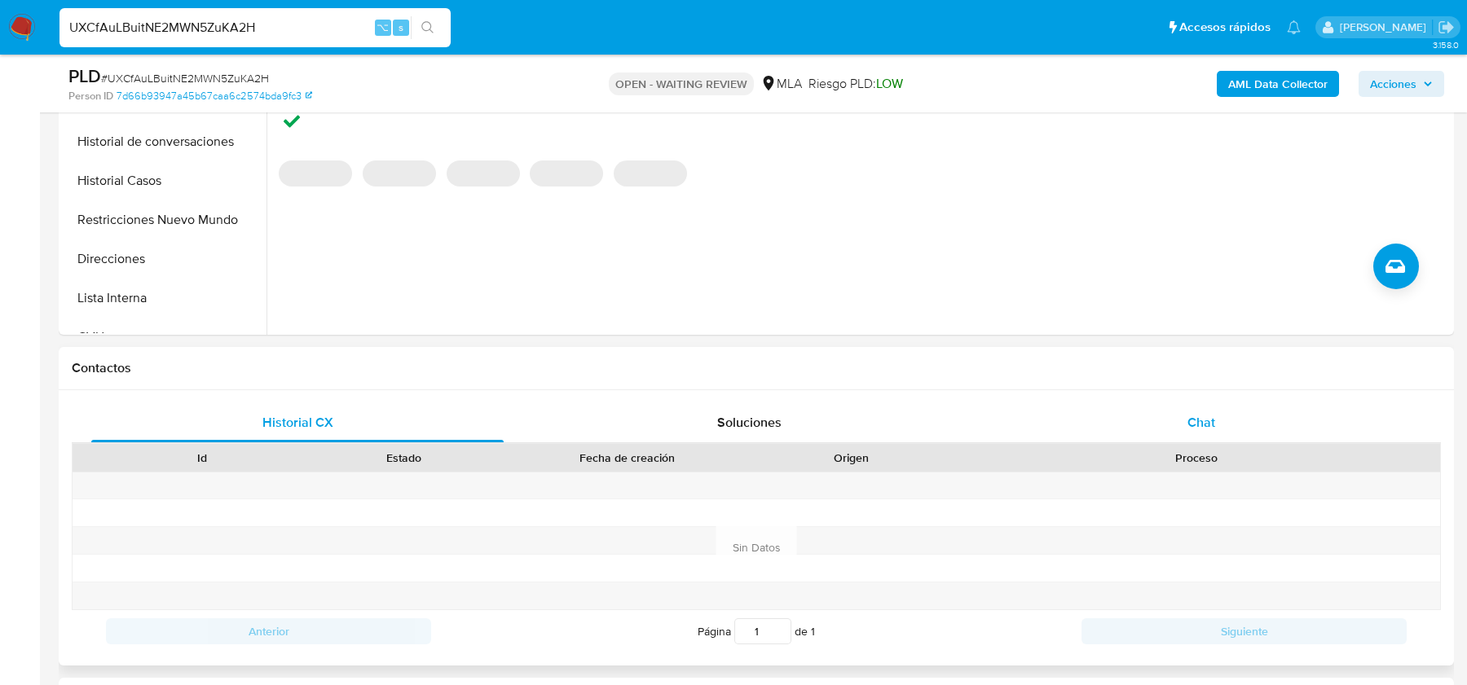
click at [1201, 429] on span "Chat" at bounding box center [1201, 422] width 28 height 19
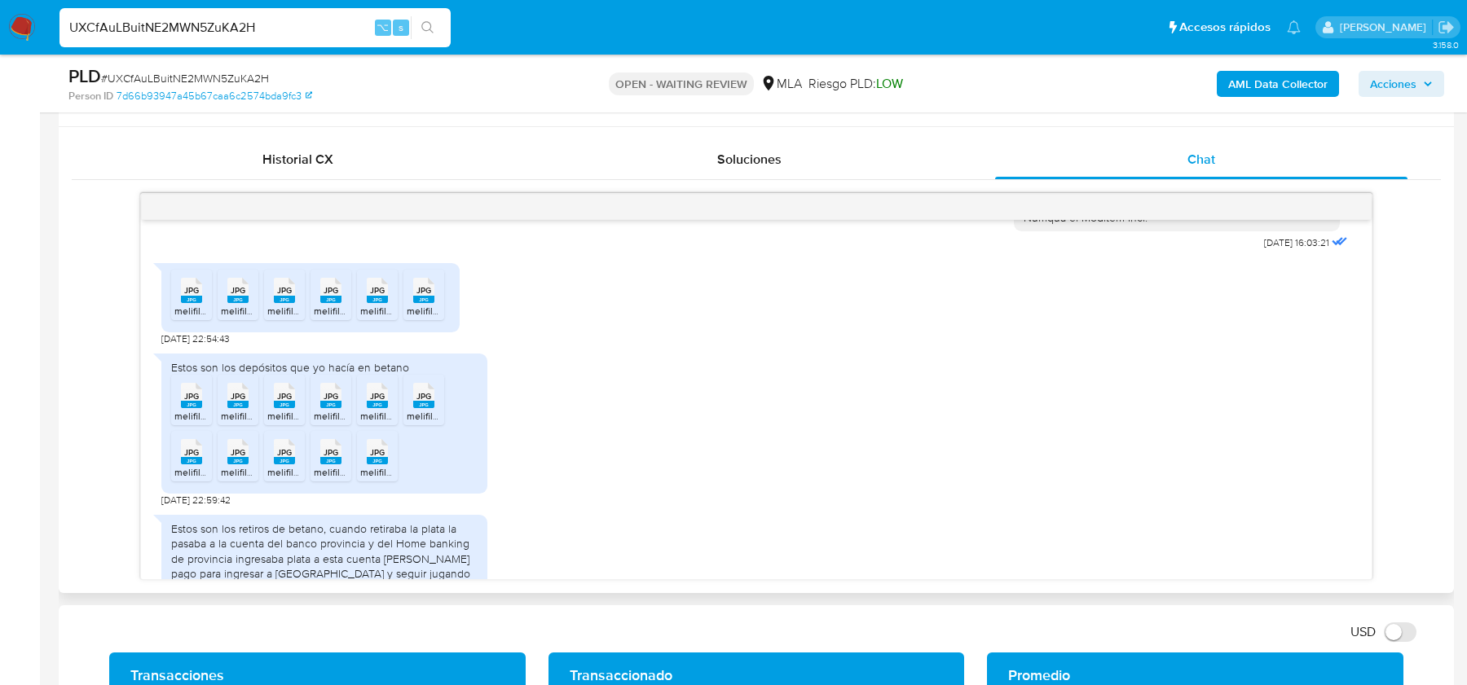
scroll to position [1664, 0]
click at [209, 70] on span "# UXCfAuLBuitNE2MWN5ZuKA2H" at bounding box center [185, 78] width 168 height 16
copy span "UXCfAuLBuitNE2MWN5ZuKA2H"
click at [196, 295] on span "JPG" at bounding box center [191, 289] width 15 height 11
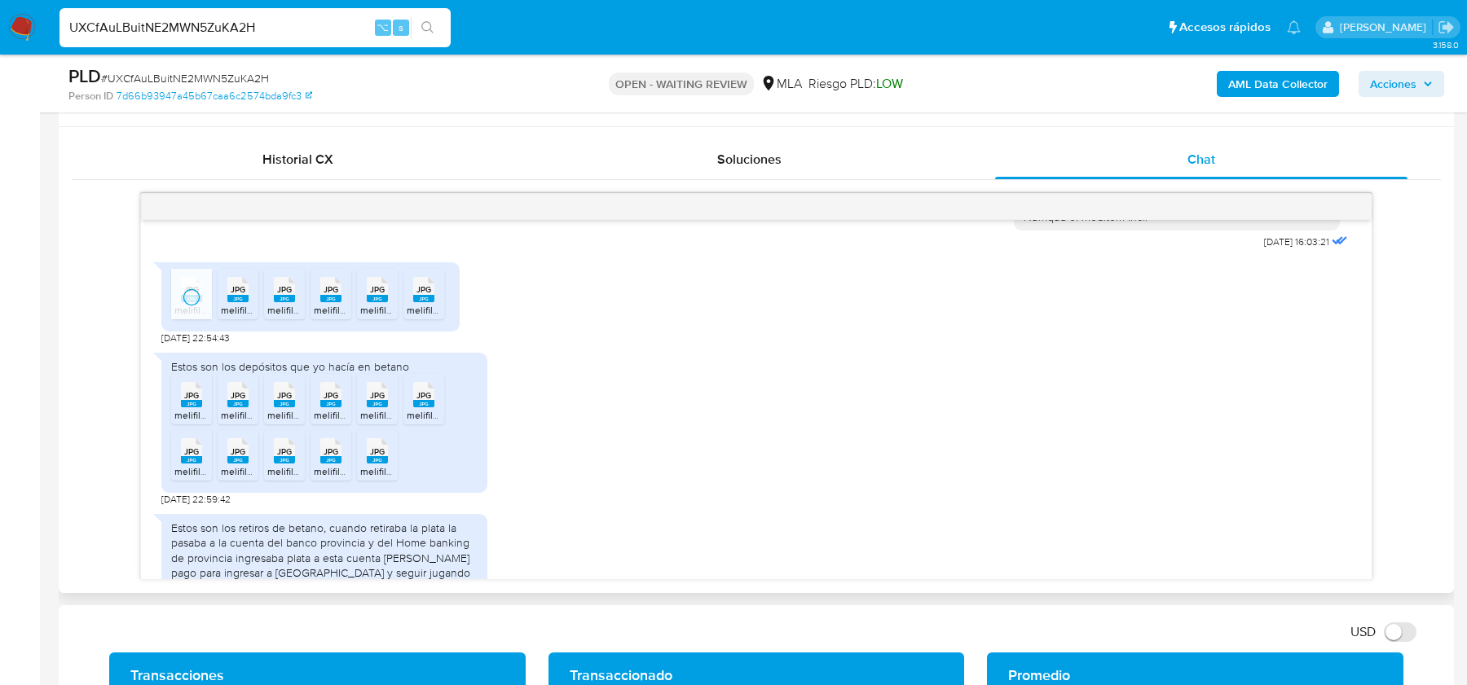
click at [231, 295] on span "JPG" at bounding box center [238, 289] width 15 height 11
click at [284, 304] on icon "JPG" at bounding box center [284, 289] width 21 height 29
click at [326, 304] on icon "JPG" at bounding box center [330, 289] width 21 height 29
click at [373, 302] on rect at bounding box center [377, 298] width 21 height 7
click at [423, 302] on rect at bounding box center [423, 298] width 21 height 7
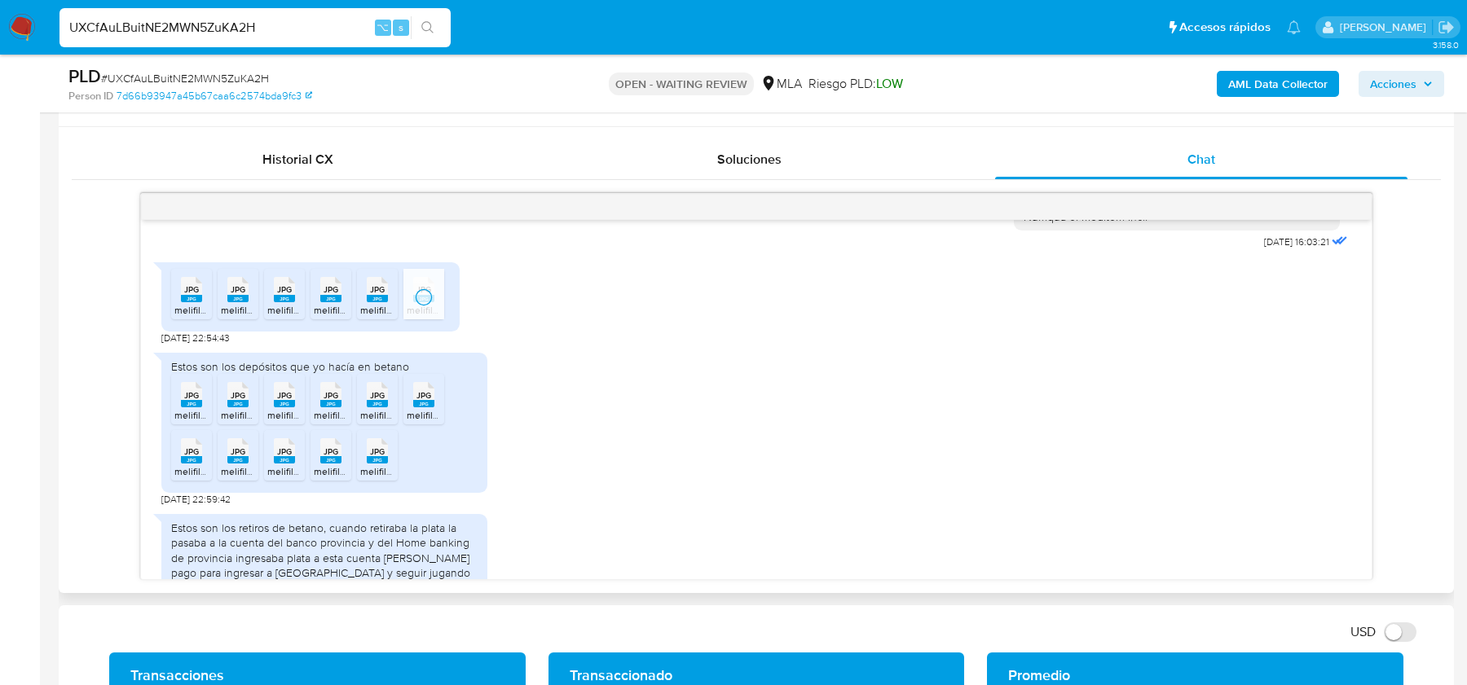
click at [179, 409] on div "JPG JPG" at bounding box center [191, 393] width 34 height 32
click at [231, 407] on rect at bounding box center [237, 403] width 21 height 7
click at [281, 407] on rect at bounding box center [284, 403] width 21 height 7
click at [334, 407] on rect at bounding box center [330, 403] width 21 height 7
click at [376, 407] on rect at bounding box center [377, 403] width 21 height 7
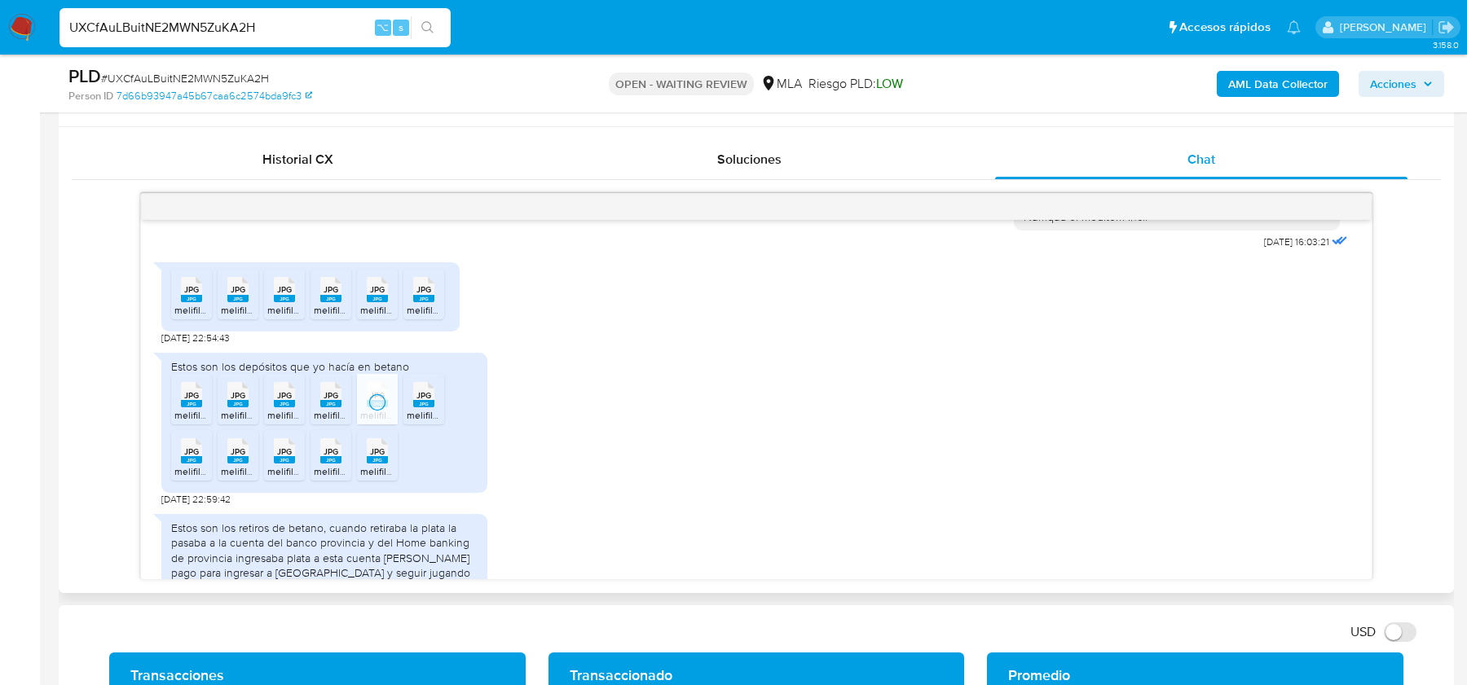
click at [416, 407] on rect at bounding box center [423, 403] width 21 height 7
click at [195, 464] on rect at bounding box center [191, 459] width 21 height 7
click at [238, 464] on rect at bounding box center [237, 459] width 21 height 7
click at [292, 464] on rect at bounding box center [284, 459] width 21 height 7
click at [325, 464] on rect at bounding box center [330, 459] width 21 height 7
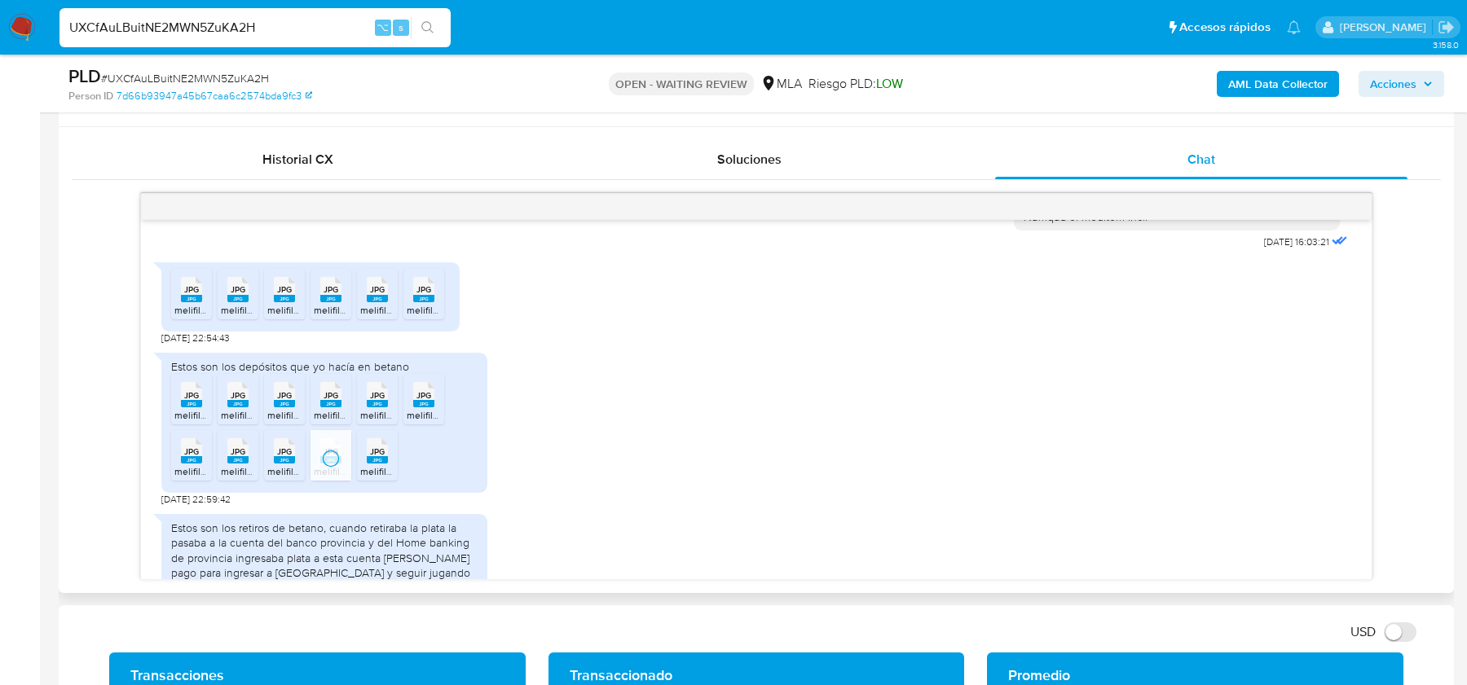
click at [372, 465] on icon "JPG" at bounding box center [377, 451] width 21 height 29
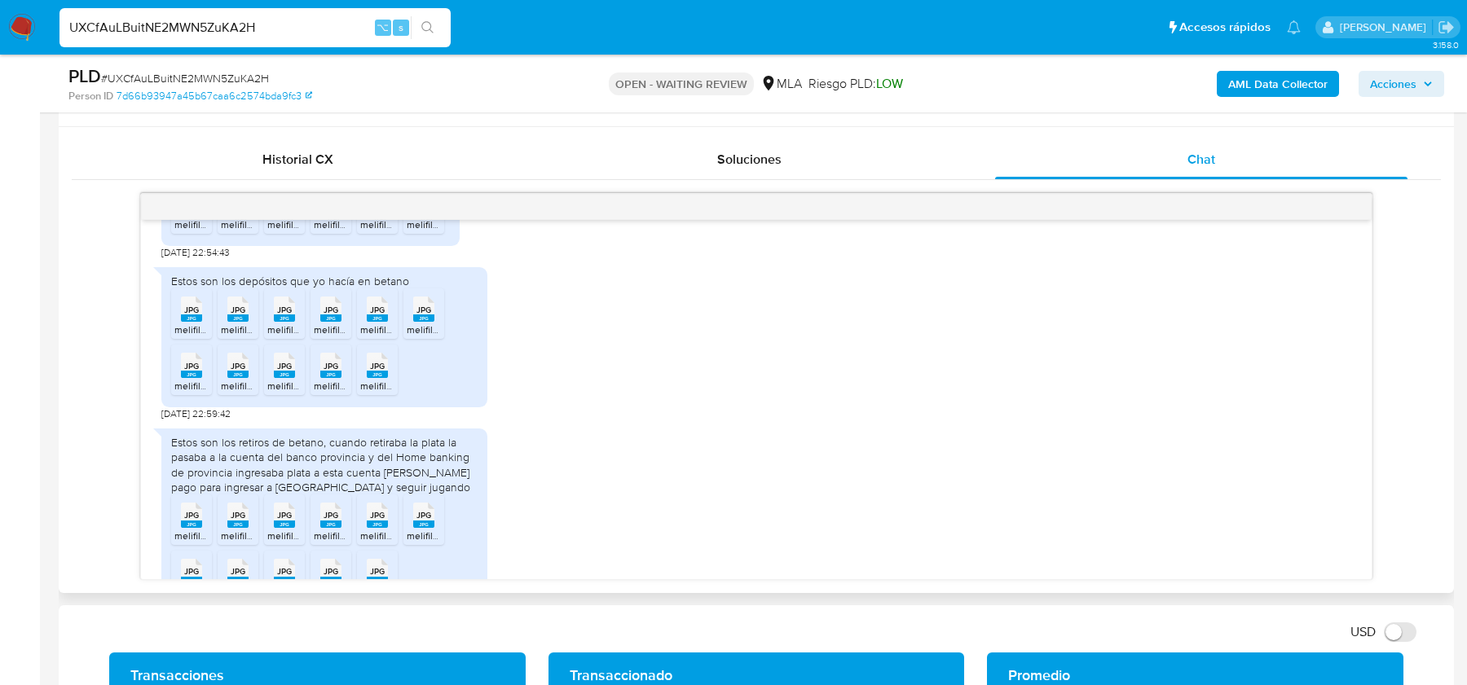
scroll to position [1748, 0]
click at [191, 76] on span "# UXCfAuLBuitNE2MWN5ZuKA2H" at bounding box center [185, 78] width 168 height 16
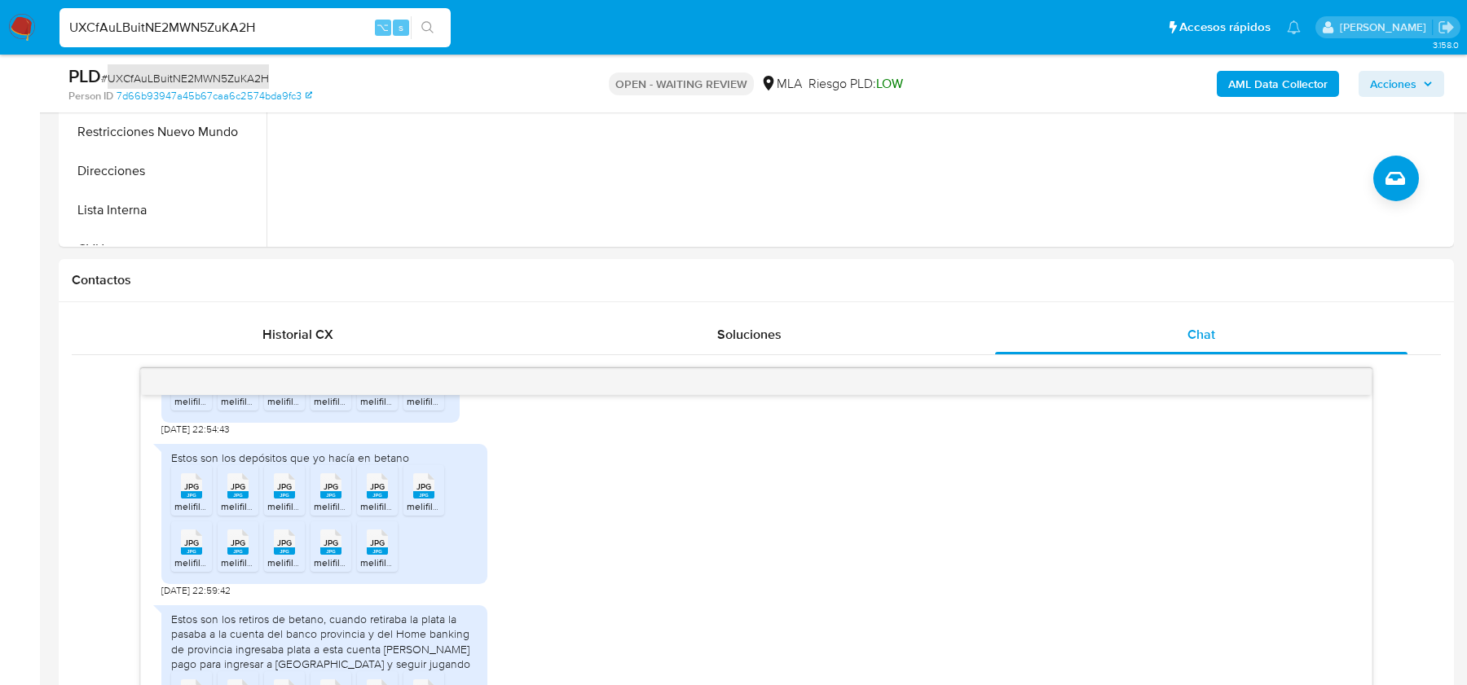
scroll to position [255, 0]
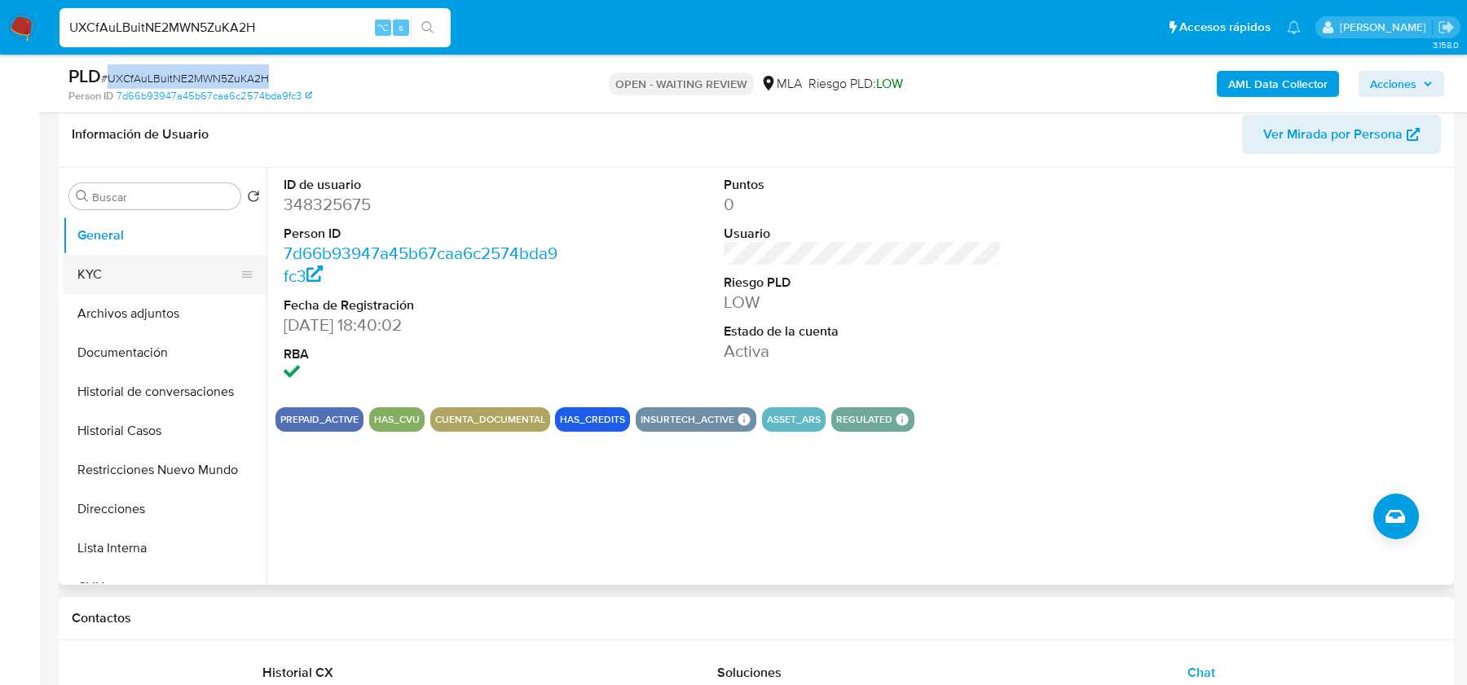
click at [99, 285] on button "KYC" at bounding box center [158, 274] width 191 height 39
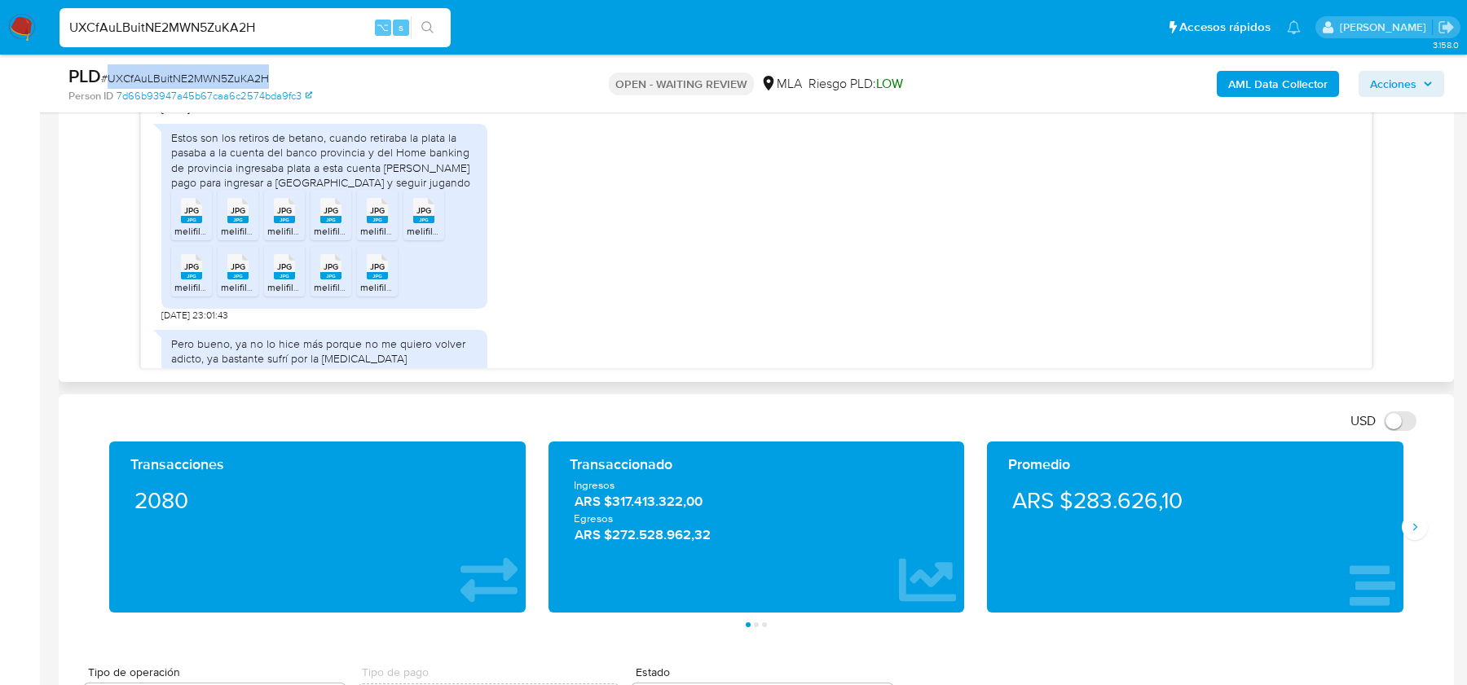
scroll to position [1854, 0]
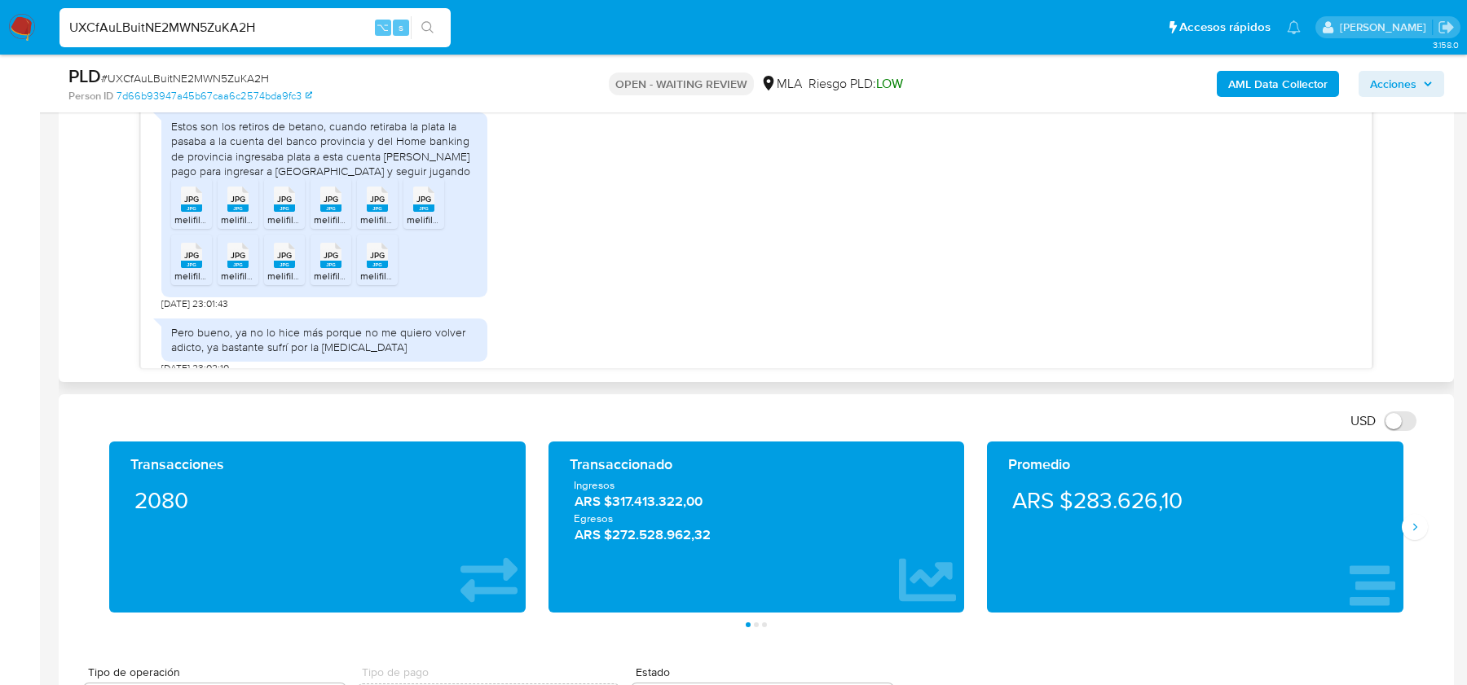
click at [187, 212] on rect at bounding box center [191, 208] width 21 height 7
click at [242, 212] on rect at bounding box center [237, 208] width 21 height 7
click at [275, 212] on rect at bounding box center [284, 208] width 21 height 7
click at [326, 227] on span "melifile4164685937787573949.jpg" at bounding box center [389, 220] width 151 height 14
click at [375, 213] on icon "JPG" at bounding box center [377, 199] width 21 height 29
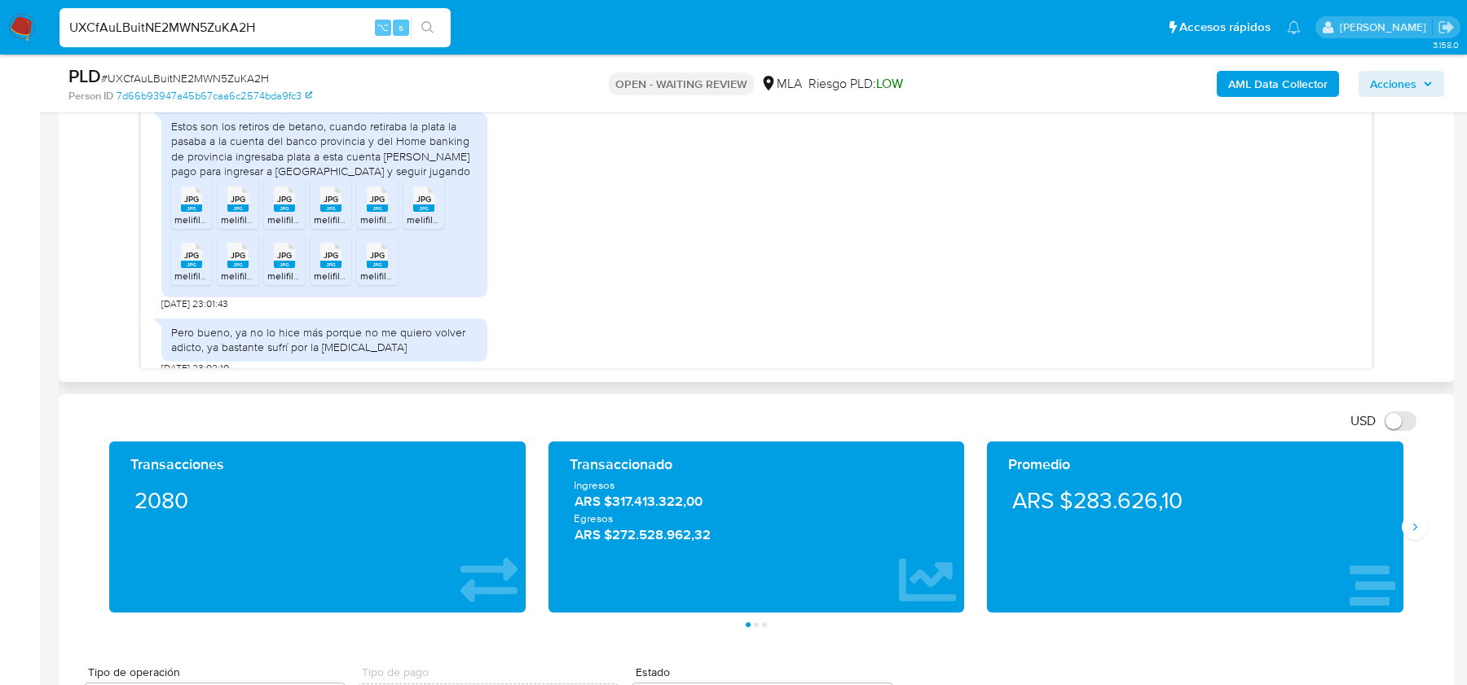
click at [432, 213] on icon "JPG" at bounding box center [423, 199] width 21 height 29
click at [190, 268] on rect at bounding box center [191, 264] width 21 height 7
click at [244, 268] on rect at bounding box center [237, 264] width 21 height 7
click at [289, 268] on rect at bounding box center [284, 264] width 21 height 7
click at [326, 270] on icon "JPG" at bounding box center [330, 255] width 21 height 29
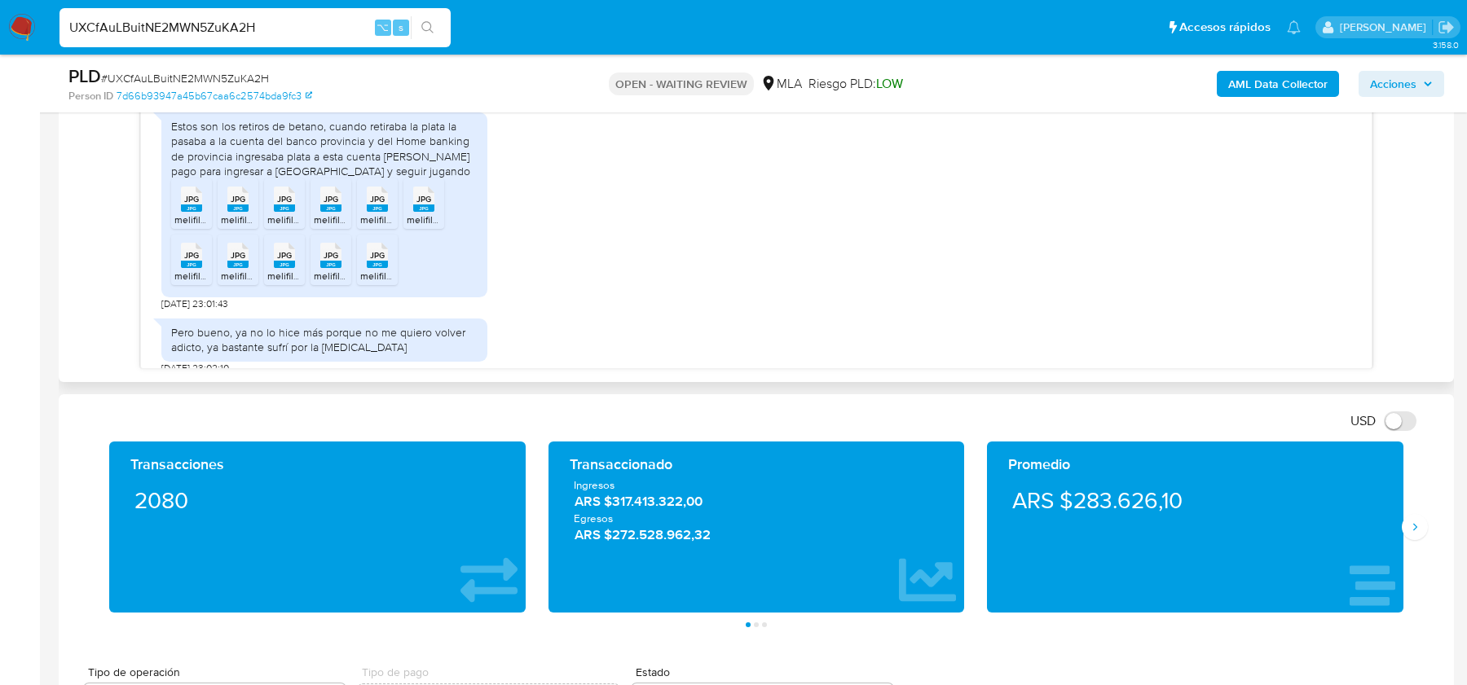
click at [389, 270] on div "JPG JPG" at bounding box center [377, 254] width 34 height 32
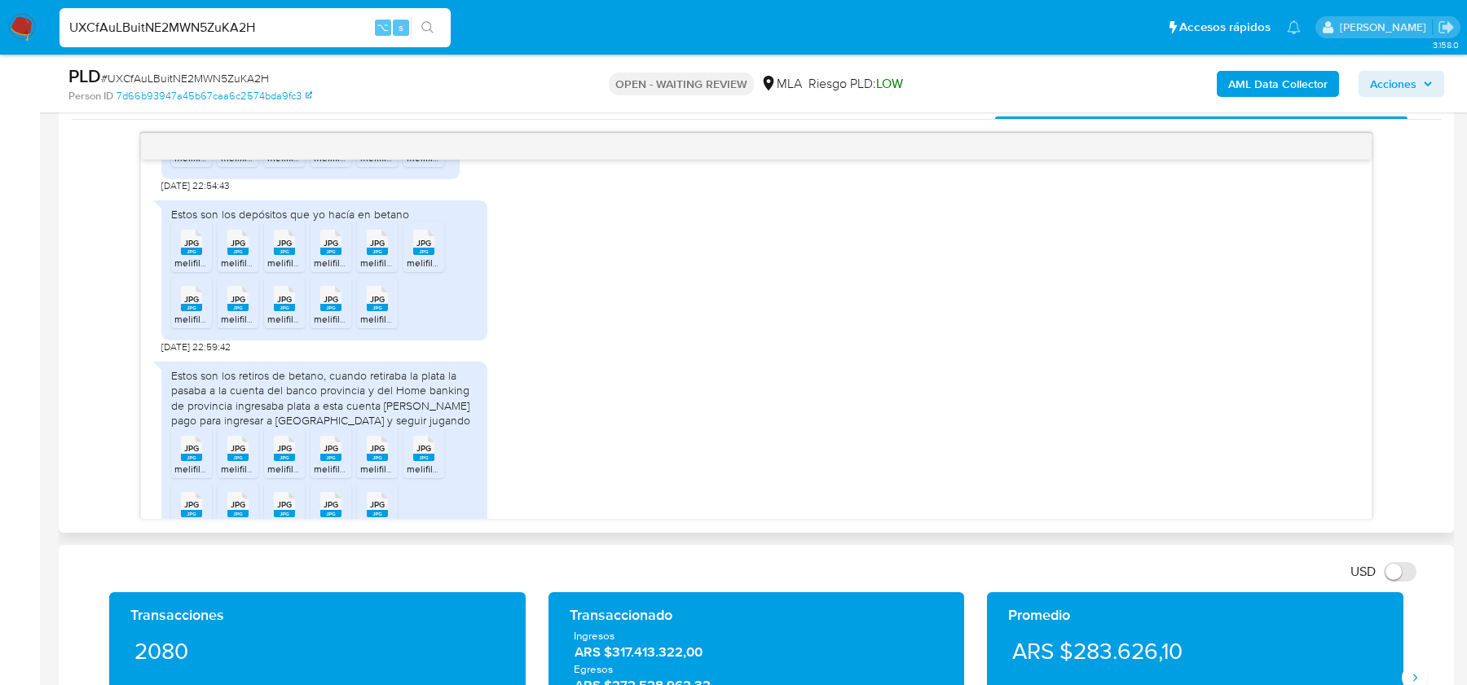
scroll to position [1899, 0]
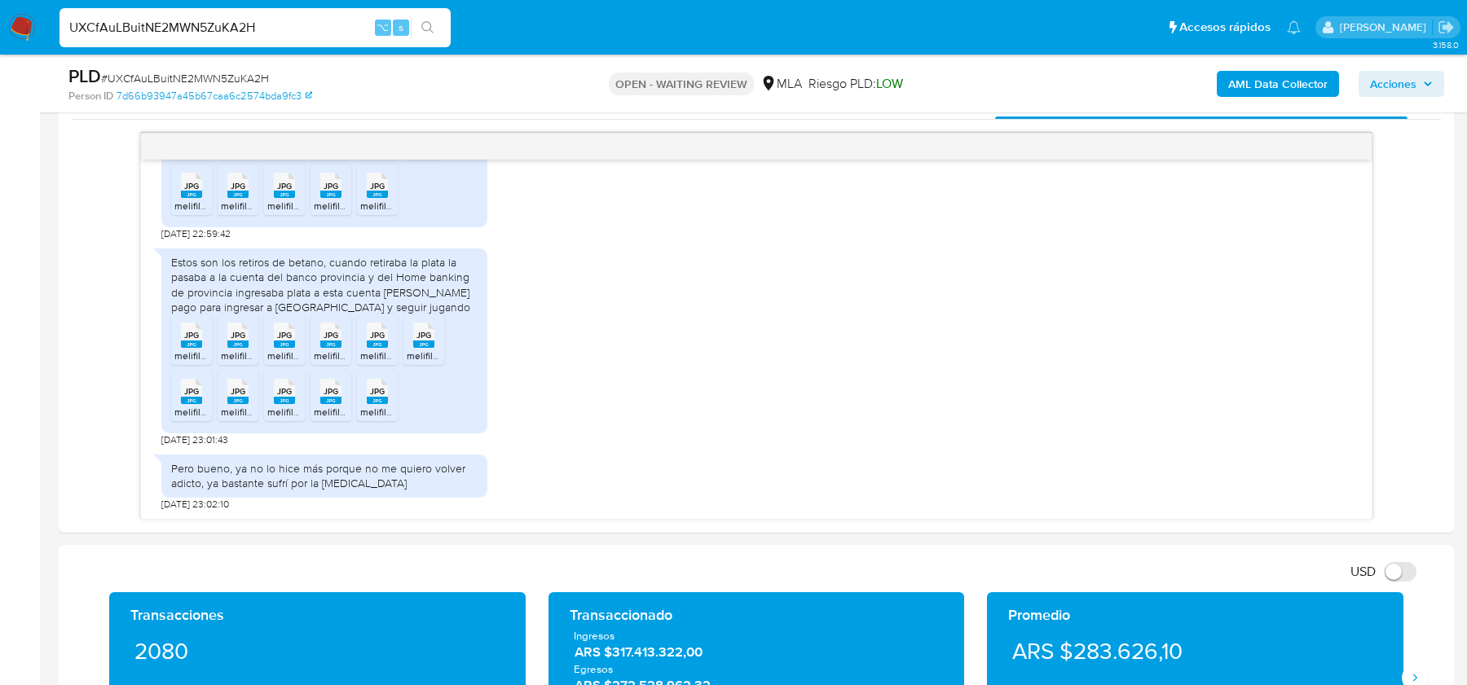
click at [217, 14] on div "UXCfAuLBuitNE2MWN5ZuKA2H ⌥ s" at bounding box center [254, 27] width 391 height 39
click at [206, 33] on input "UXCfAuLBuitNE2MWN5ZuKA2H" at bounding box center [254, 27] width 391 height 21
paste input "eE9Yh7xG3Zj77VMx7hZYctHf"
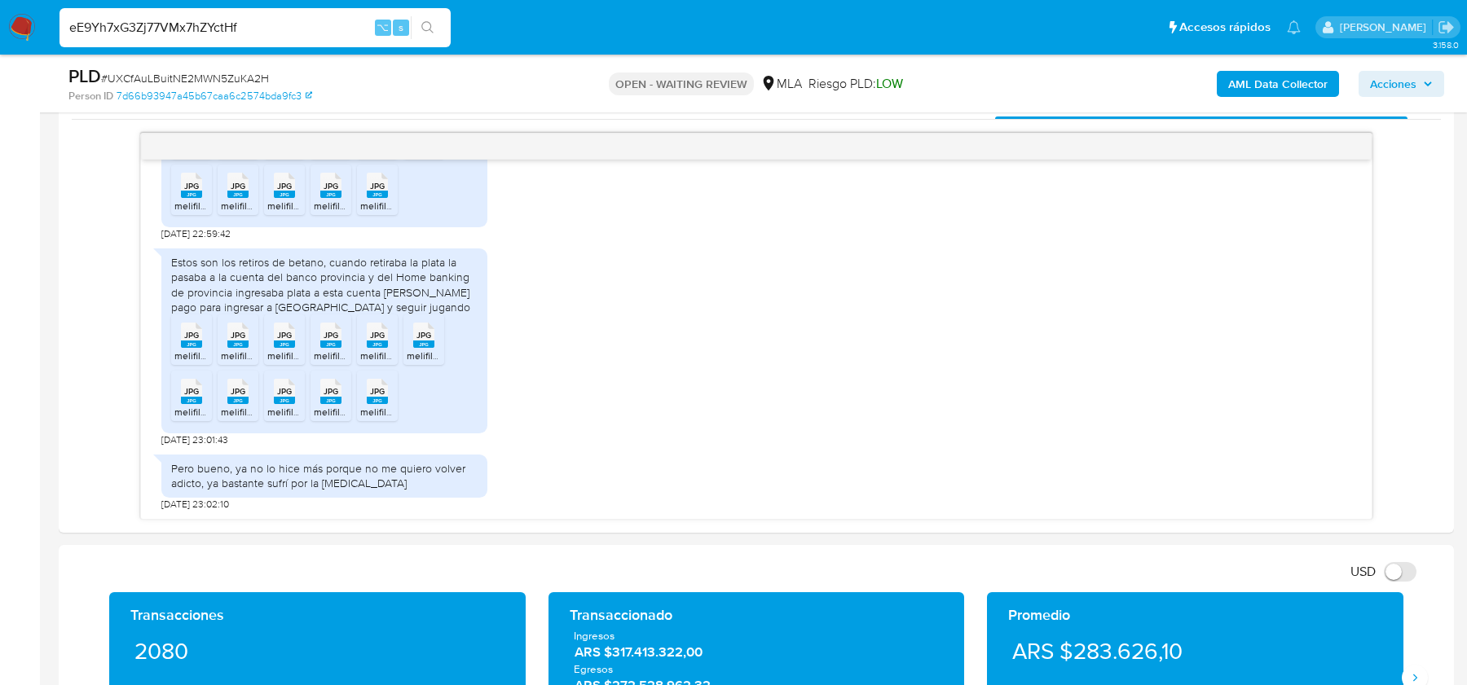
type input "eE9Yh7xG3Zj77VMx7hZYctHf"
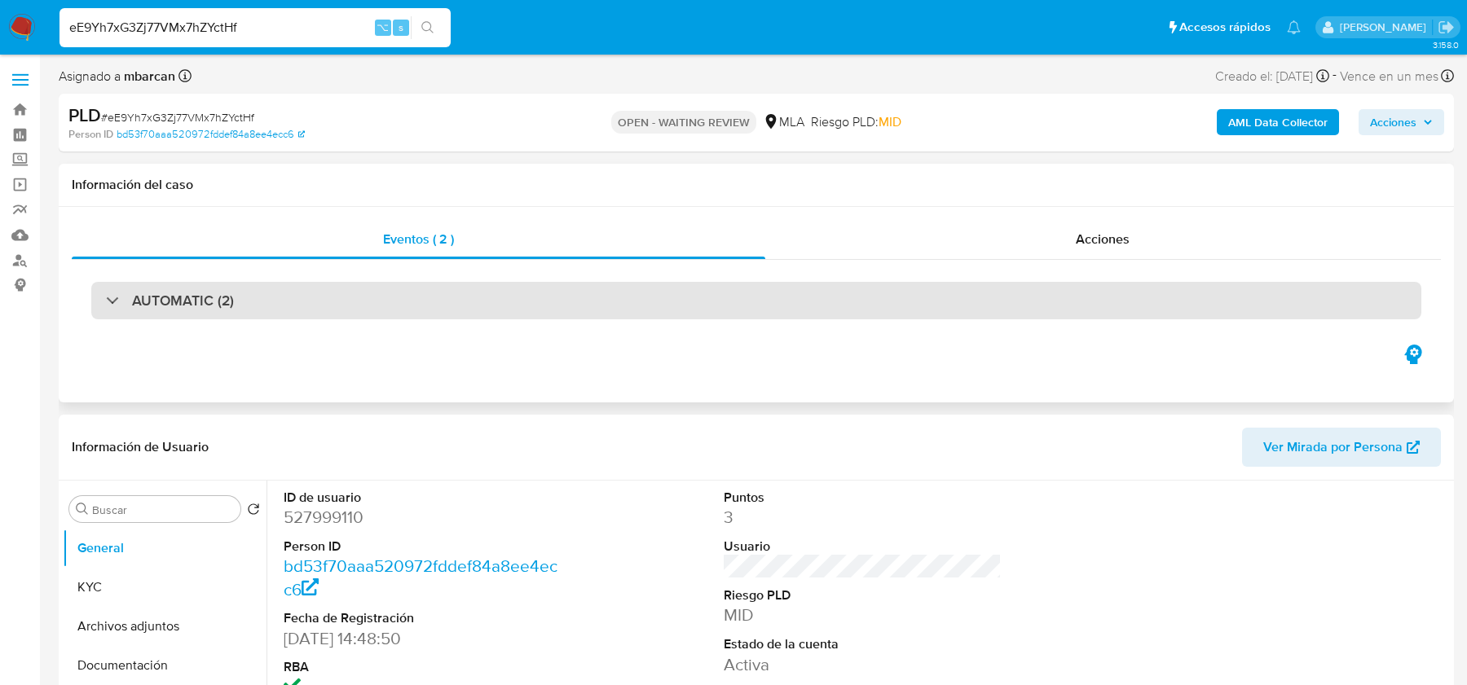
select select "10"
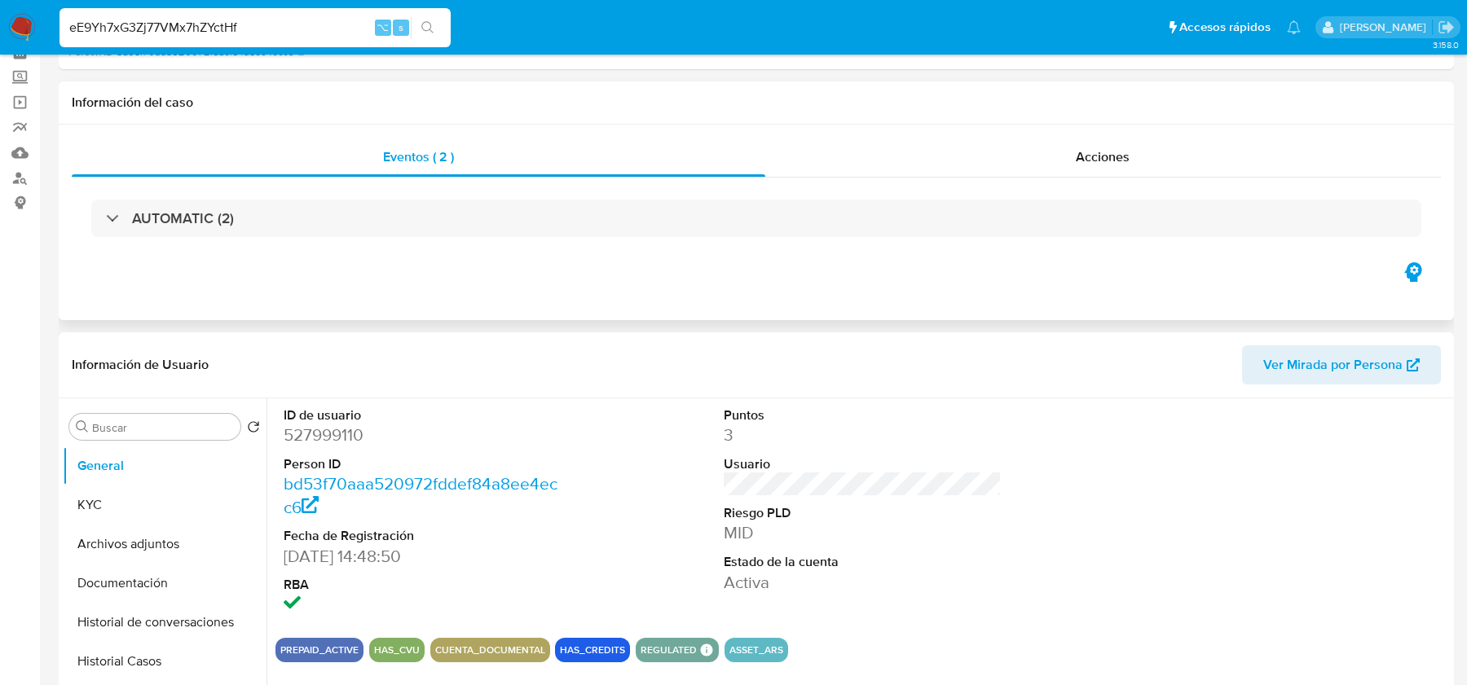
scroll to position [266, 0]
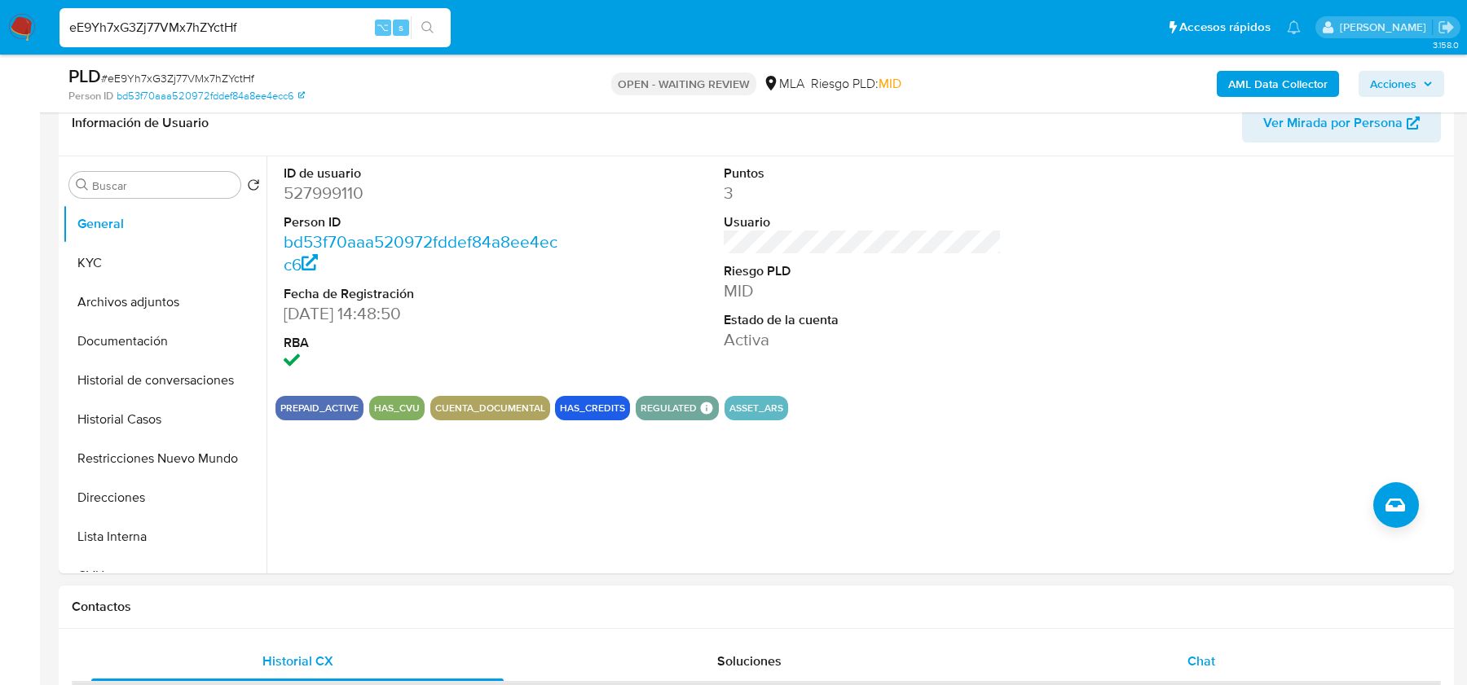
click at [1204, 661] on span "Chat" at bounding box center [1201, 661] width 28 height 19
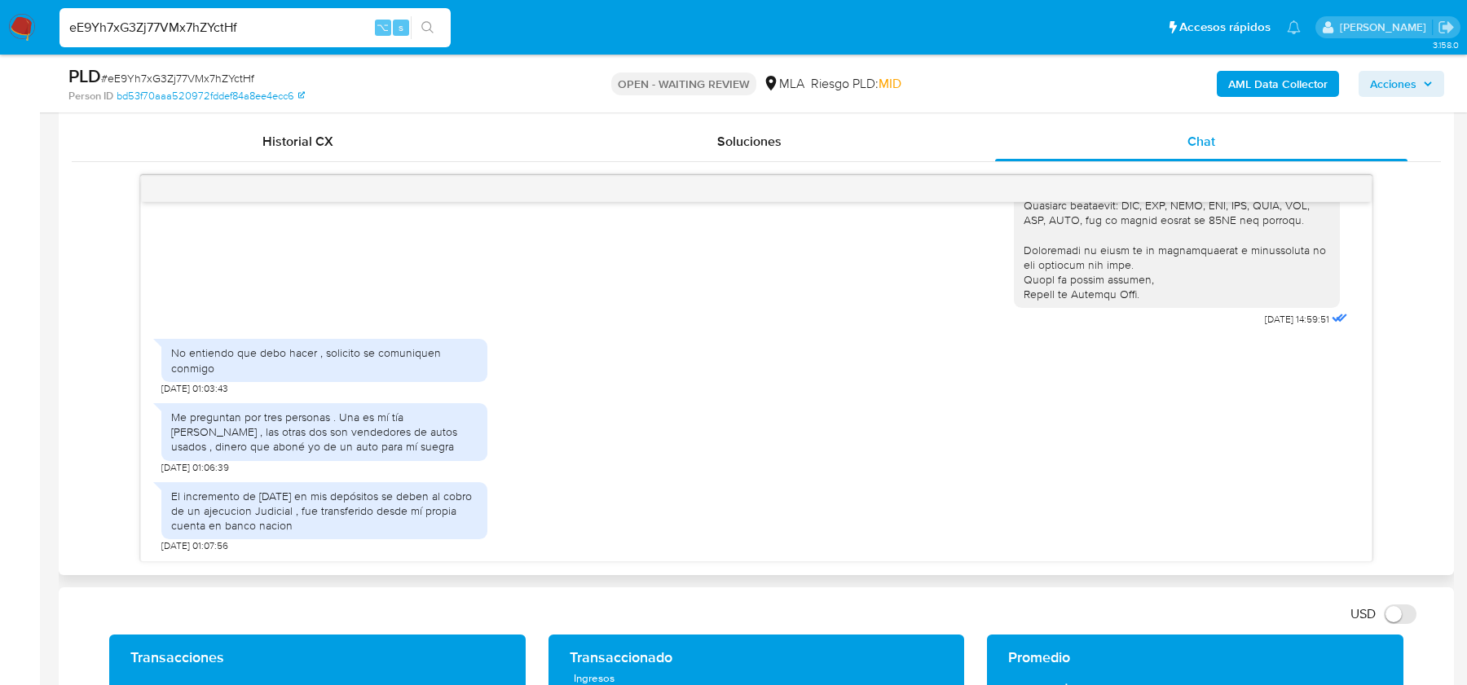
scroll to position [792, 0]
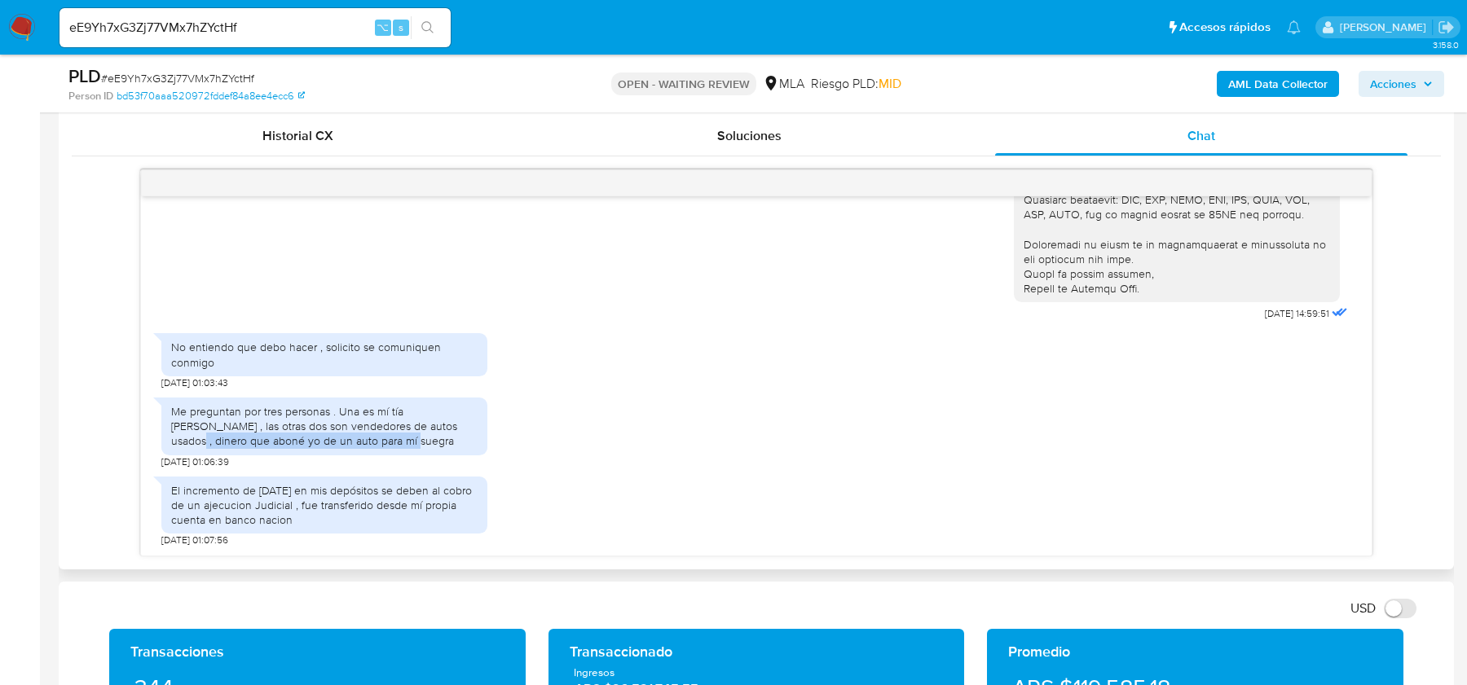
drag, startPoint x: 408, startPoint y: 424, endPoint x: 408, endPoint y: 438, distance: 13.0
click at [408, 438] on div "Me preguntan por tres personas . Una es mí tía Materna , las otras dos son vend…" at bounding box center [324, 426] width 306 height 45
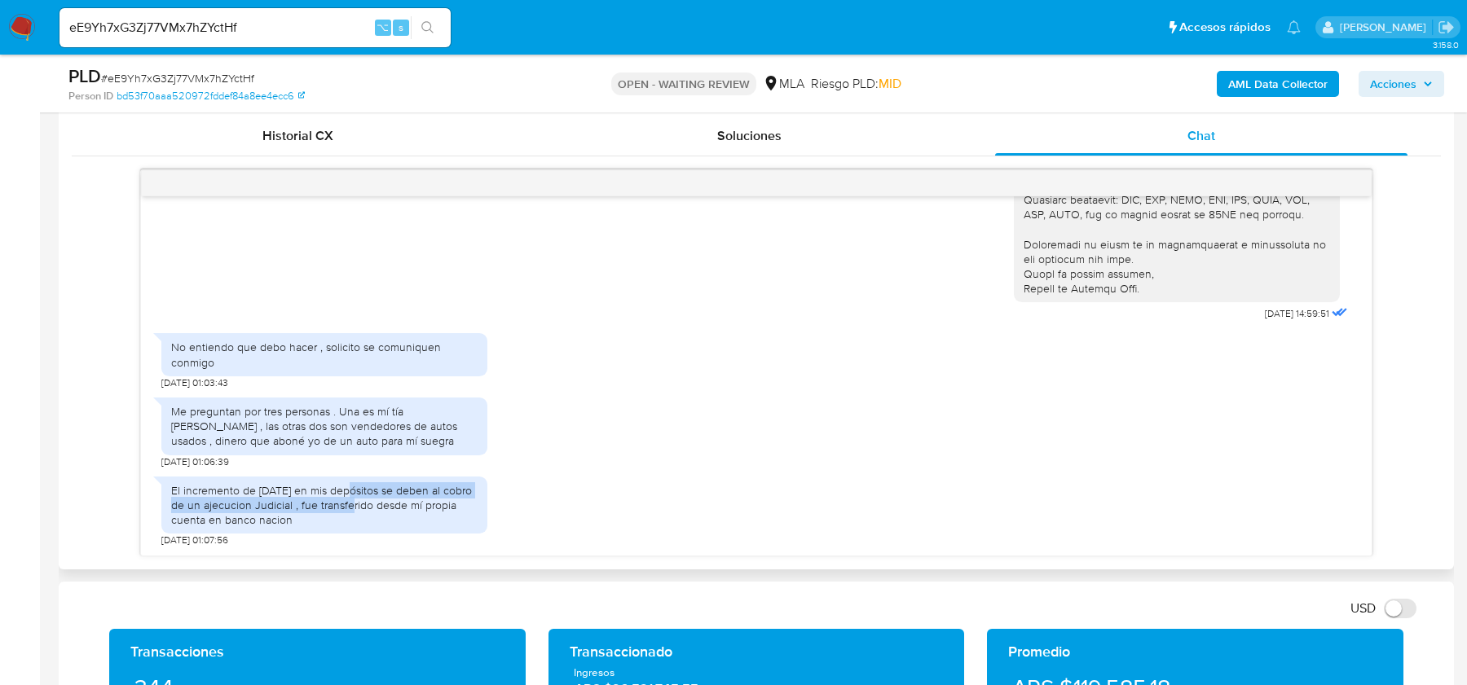
drag, startPoint x: 347, startPoint y: 490, endPoint x: 347, endPoint y: 500, distance: 10.6
click at [347, 500] on div "El incremento de Julio de 2025 en mis depósitos se deben al cobro de un ajecuci…" at bounding box center [324, 505] width 306 height 45
click at [413, 515] on div "El incremento de Julio de 2025 en mis depósitos se deben al cobro de un ajecuci…" at bounding box center [324, 505] width 306 height 45
drag, startPoint x: 348, startPoint y: 416, endPoint x: 440, endPoint y: 416, distance: 92.1
click at [440, 416] on div "Me preguntan por tres personas . Una es mí tía Materna , las otras dos son vend…" at bounding box center [324, 426] width 306 height 45
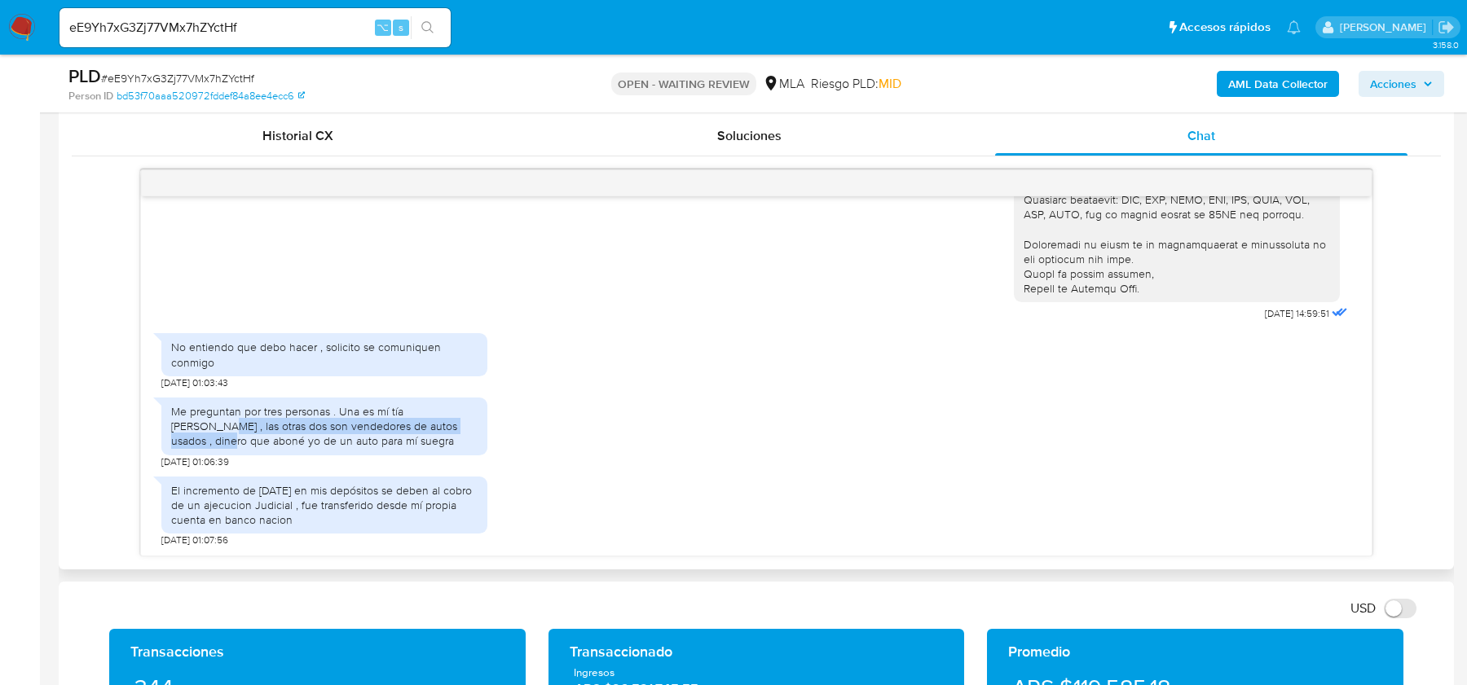
drag, startPoint x: 452, startPoint y: 412, endPoint x: 452, endPoint y: 425, distance: 13.0
click at [452, 425] on div "Me preguntan por tres personas . Una es mí tía Materna , las otras dos son vend…" at bounding box center [324, 426] width 306 height 45
drag, startPoint x: 171, startPoint y: 407, endPoint x: 374, endPoint y: 446, distance: 206.5
click at [374, 446] on div "Me preguntan por tres personas . Una es mí tía Materna , las otras dos son vend…" at bounding box center [324, 426] width 306 height 45
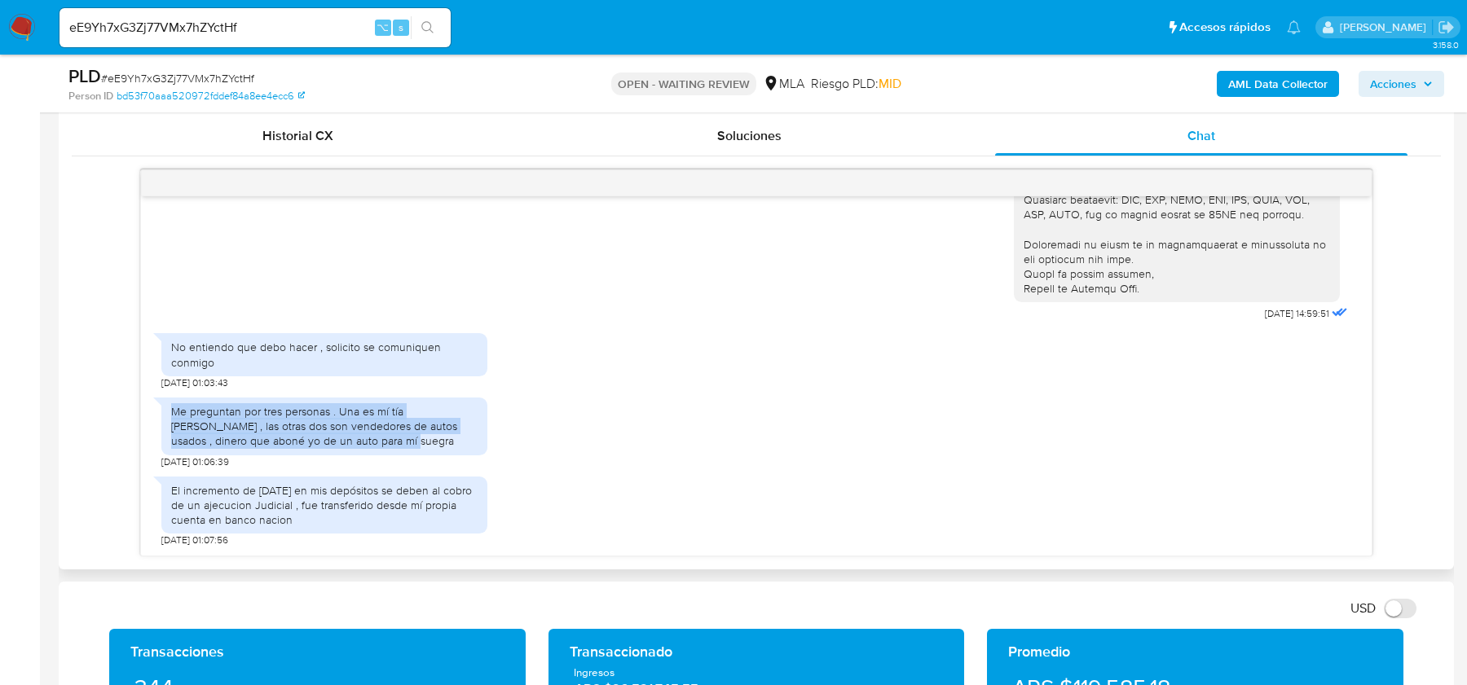
copy div "Me preguntan por tres personas . Una es mí tía Materna , las otras dos son vend…"
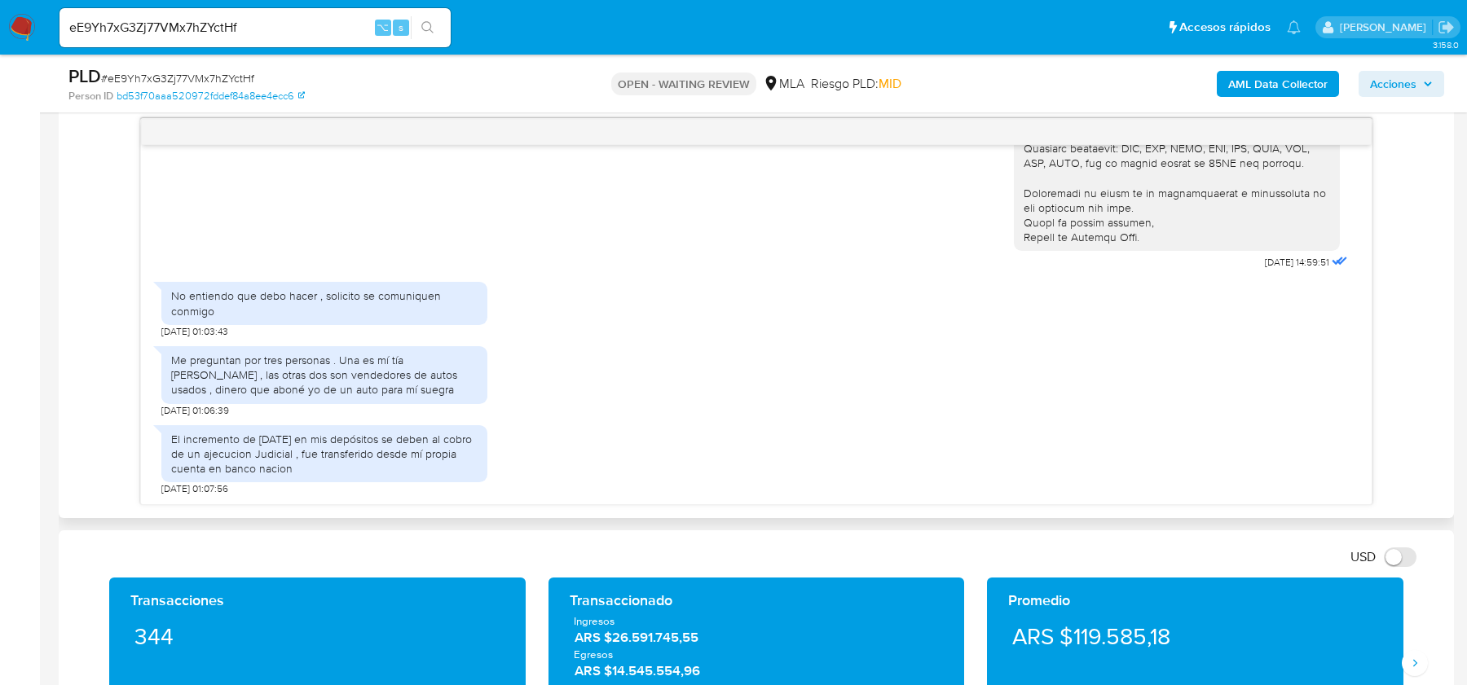
click at [242, 432] on div "El incremento de Julio de 2025 en mis depósitos se deben al cobro de un ajecuci…" at bounding box center [324, 454] width 306 height 45
drag, startPoint x: 171, startPoint y: 432, endPoint x: 408, endPoint y: 463, distance: 239.1
click at [408, 463] on div "El incremento de Julio de 2025 en mis depósitos se deben al cobro de un ajecuci…" at bounding box center [324, 454] width 306 height 45
copy div "El incremento de Julio de 2025 en mis depósitos se deben al cobro de un ajecuci…"
click at [227, 75] on span "# eE9Yh7xG3Zj77VMx7hZYctHf" at bounding box center [177, 78] width 153 height 16
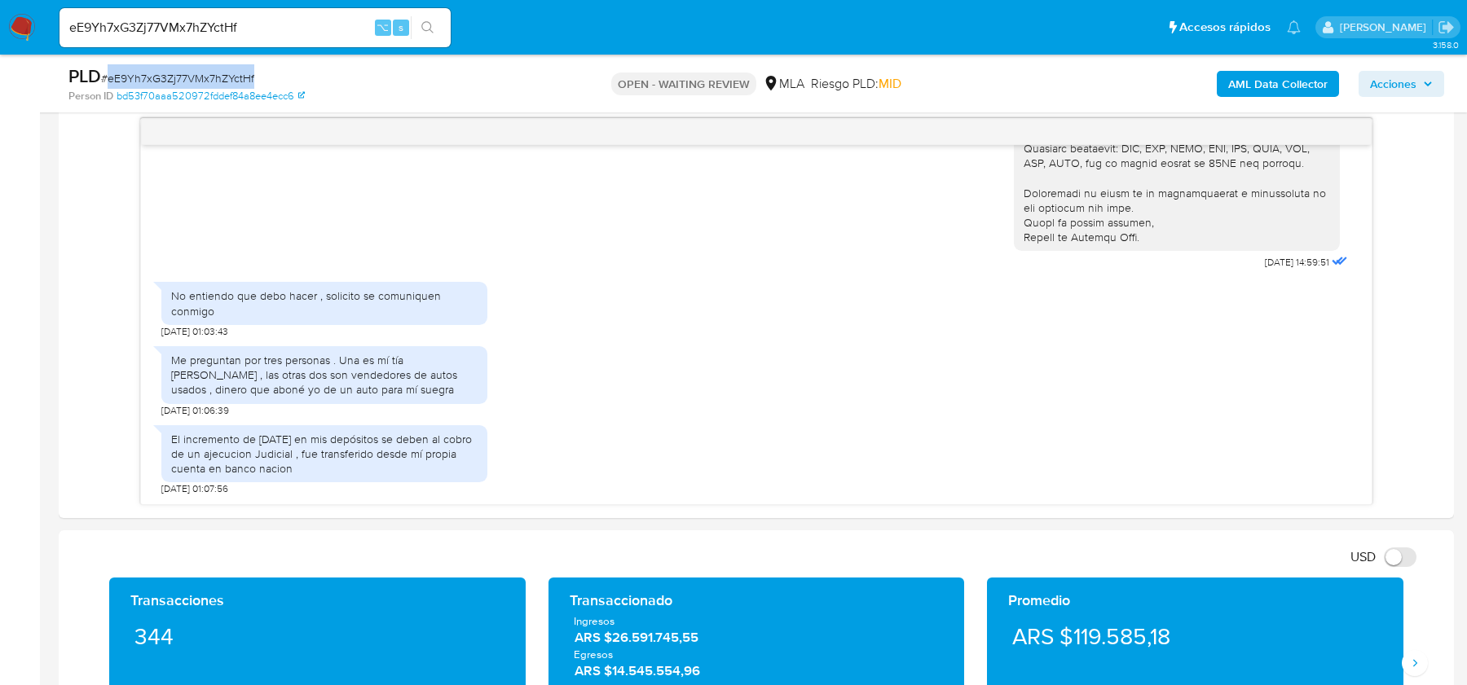
click at [227, 75] on span "# eE9Yh7xG3Zj77VMx7hZYctHf" at bounding box center [177, 78] width 153 height 16
copy span "eE9Yh7xG3Zj77VMx7hZYctHf"
click at [21, 16] on img at bounding box center [22, 28] width 28 height 28
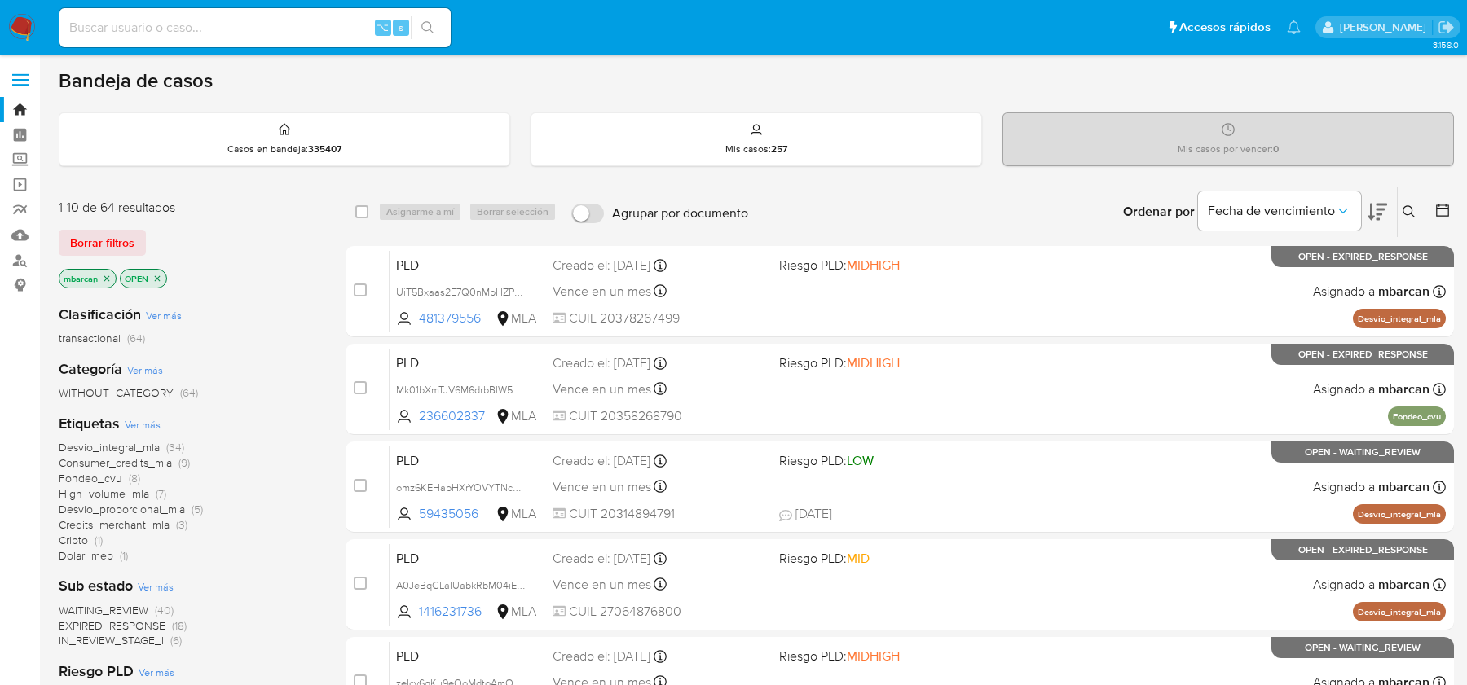
click at [1408, 205] on icon at bounding box center [1408, 211] width 12 height 12
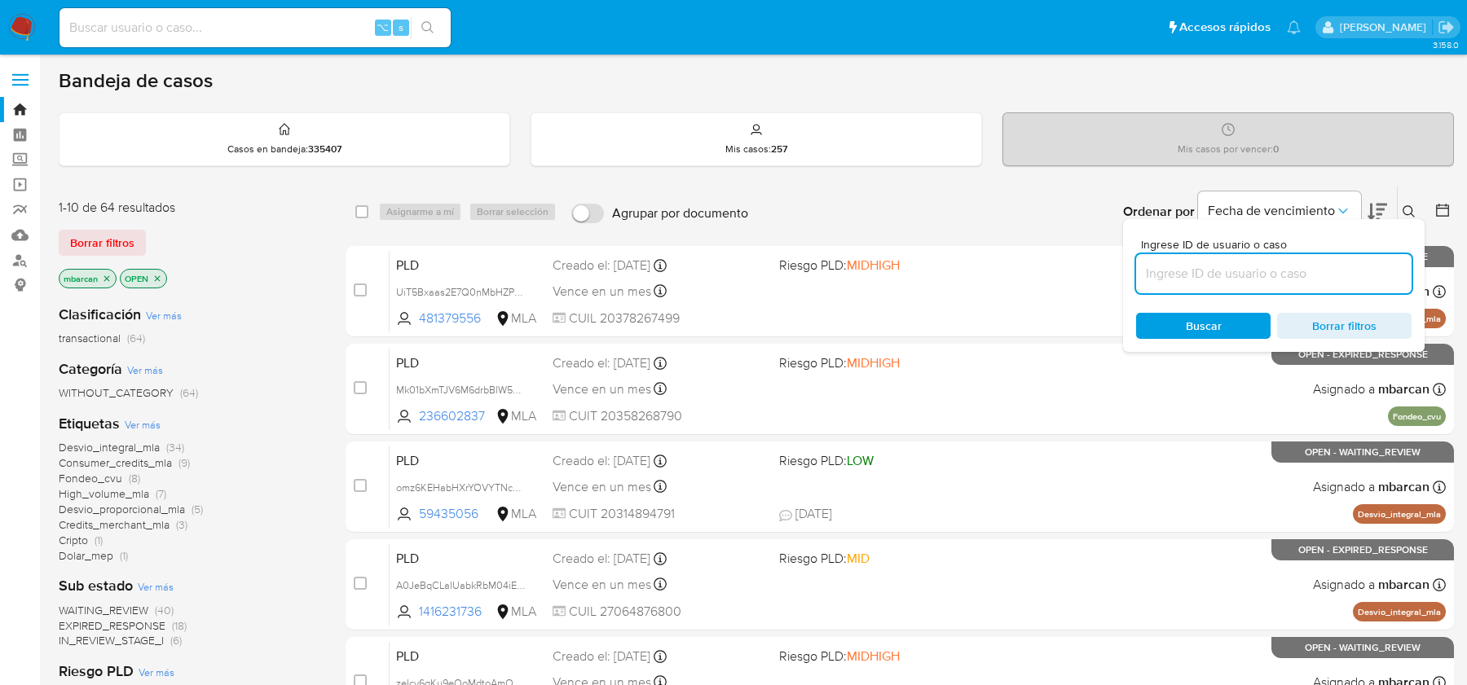
click at [1199, 269] on input at bounding box center [1273, 273] width 275 height 21
type input "eE9Yh7xG3Zj77VMx7hZYctHf"
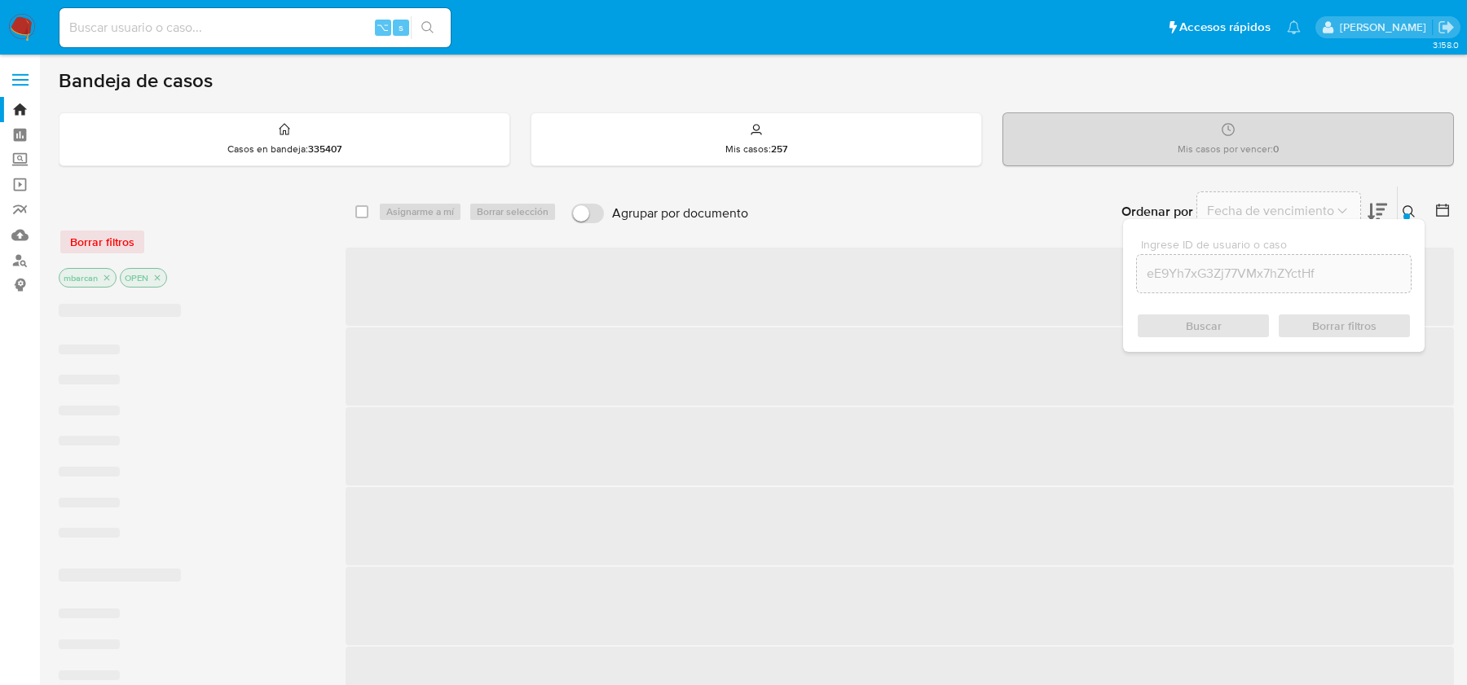
click at [1405, 209] on icon at bounding box center [1408, 211] width 13 height 13
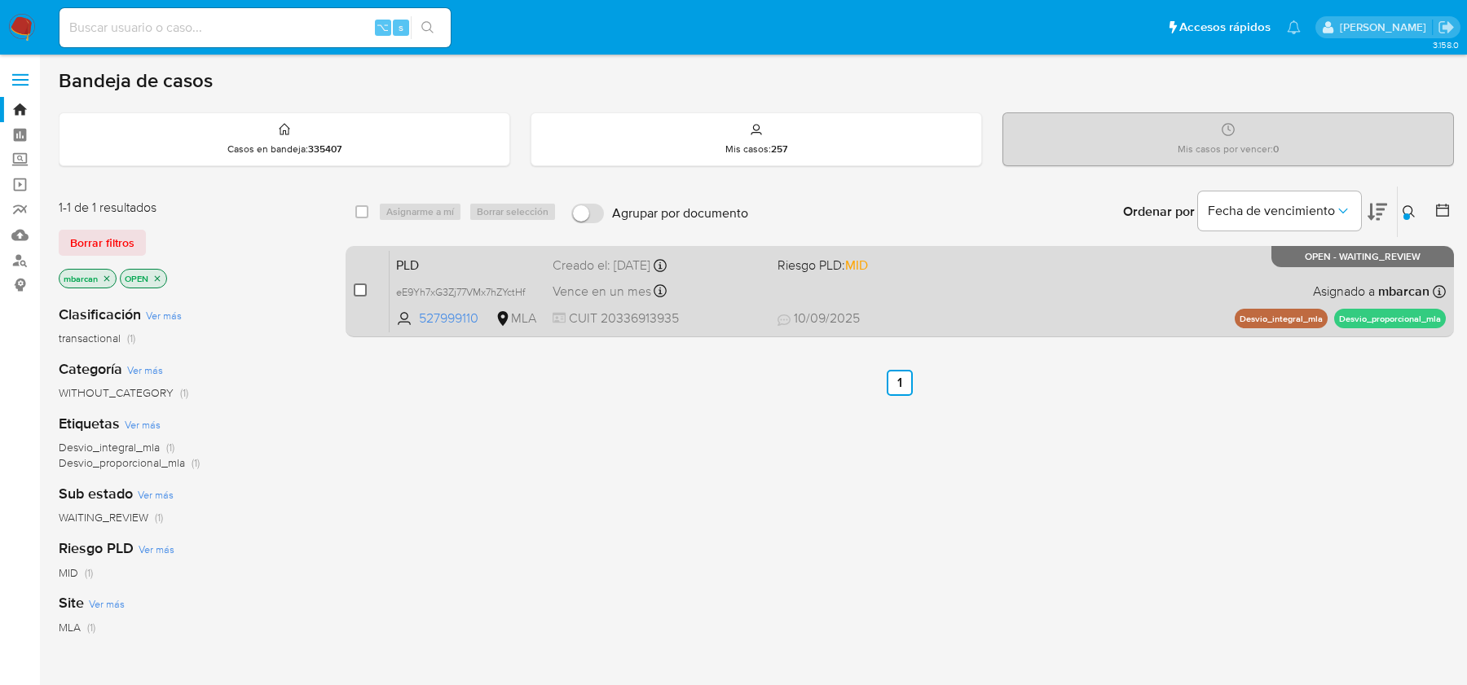
click at [361, 286] on input "checkbox" at bounding box center [360, 290] width 13 height 13
checkbox input "true"
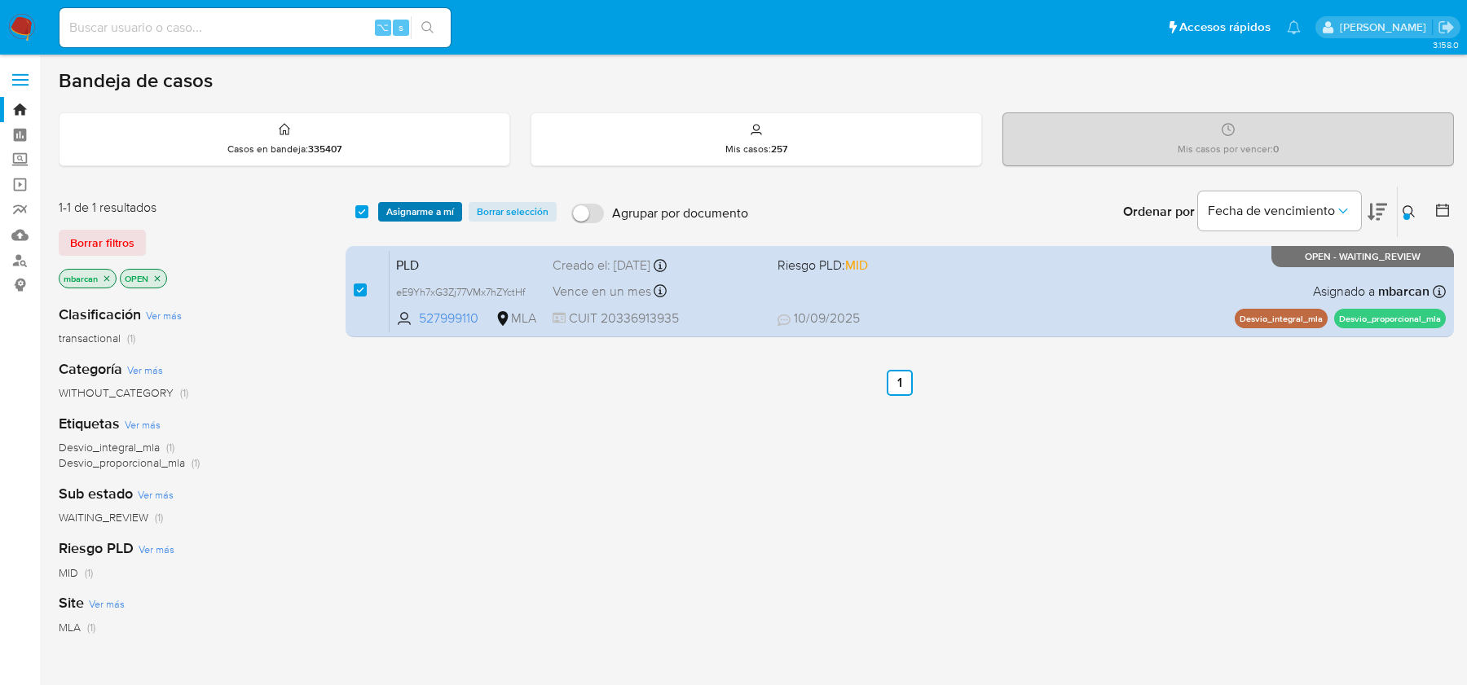
click at [388, 204] on span "Asignarme a mí" at bounding box center [420, 212] width 68 height 16
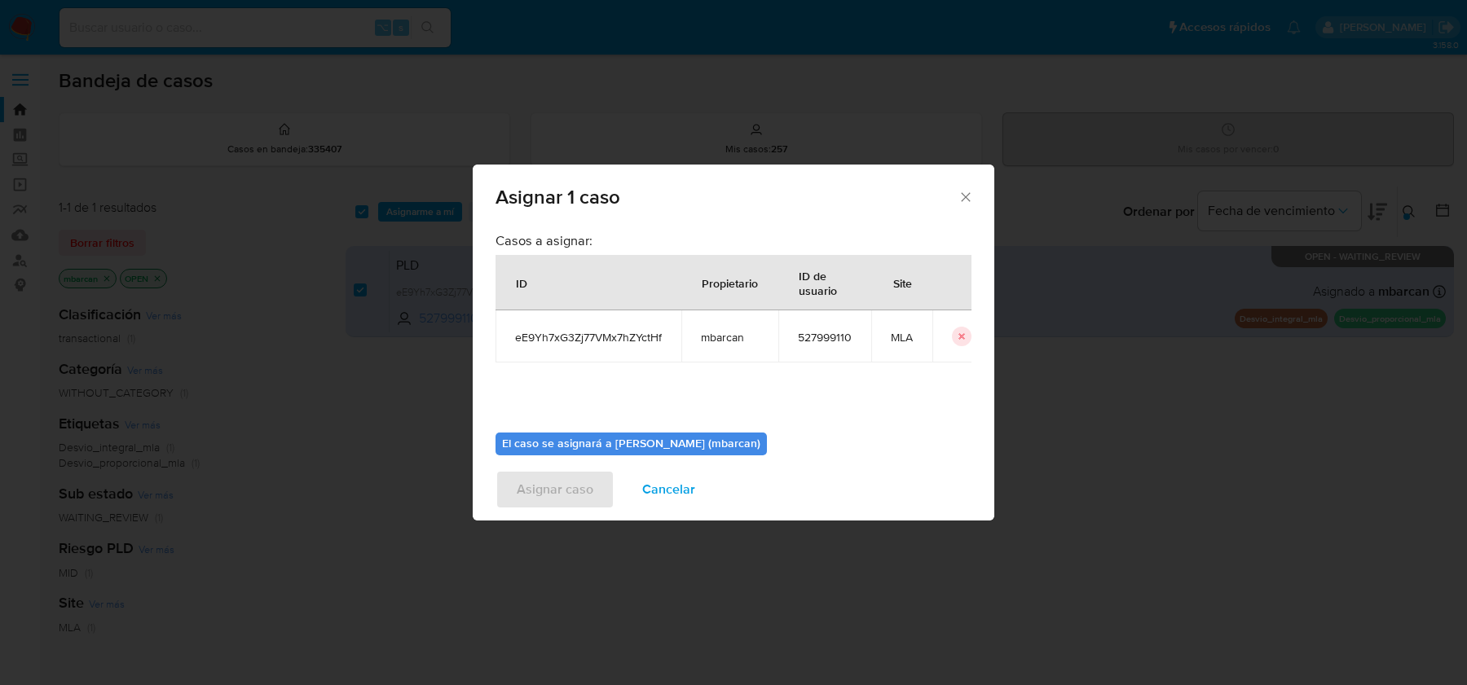
scroll to position [83, 0]
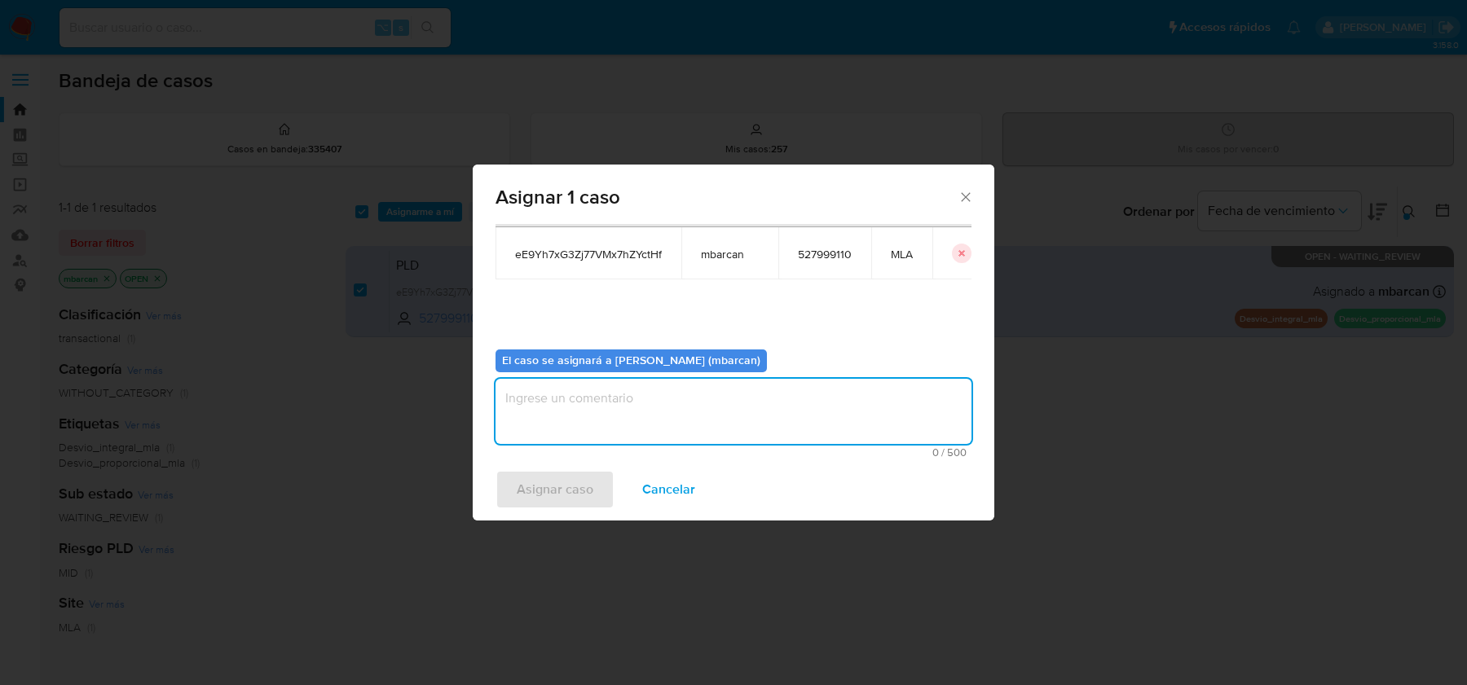
click at [521, 385] on textarea "assign-modal" at bounding box center [733, 411] width 476 height 65
type textarea "análisis"
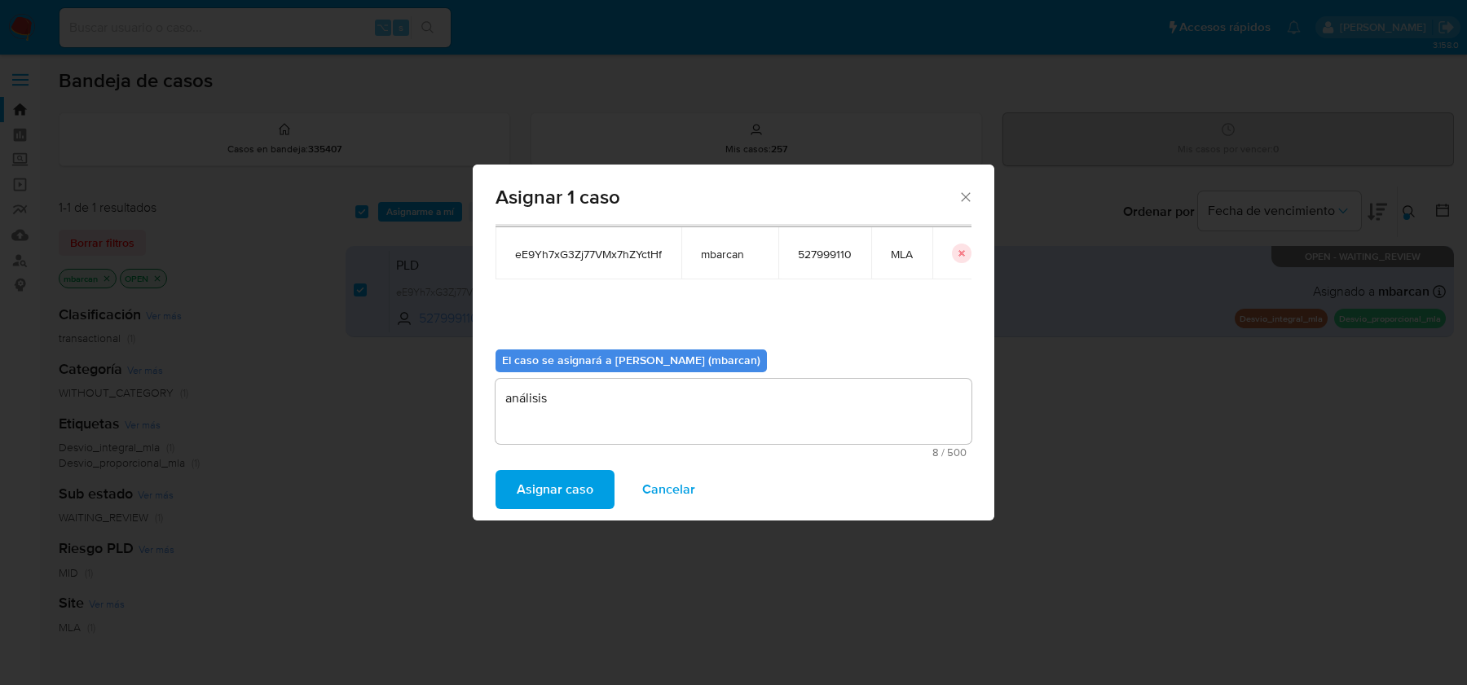
click at [519, 489] on span "Asignar caso" at bounding box center [555, 490] width 77 height 36
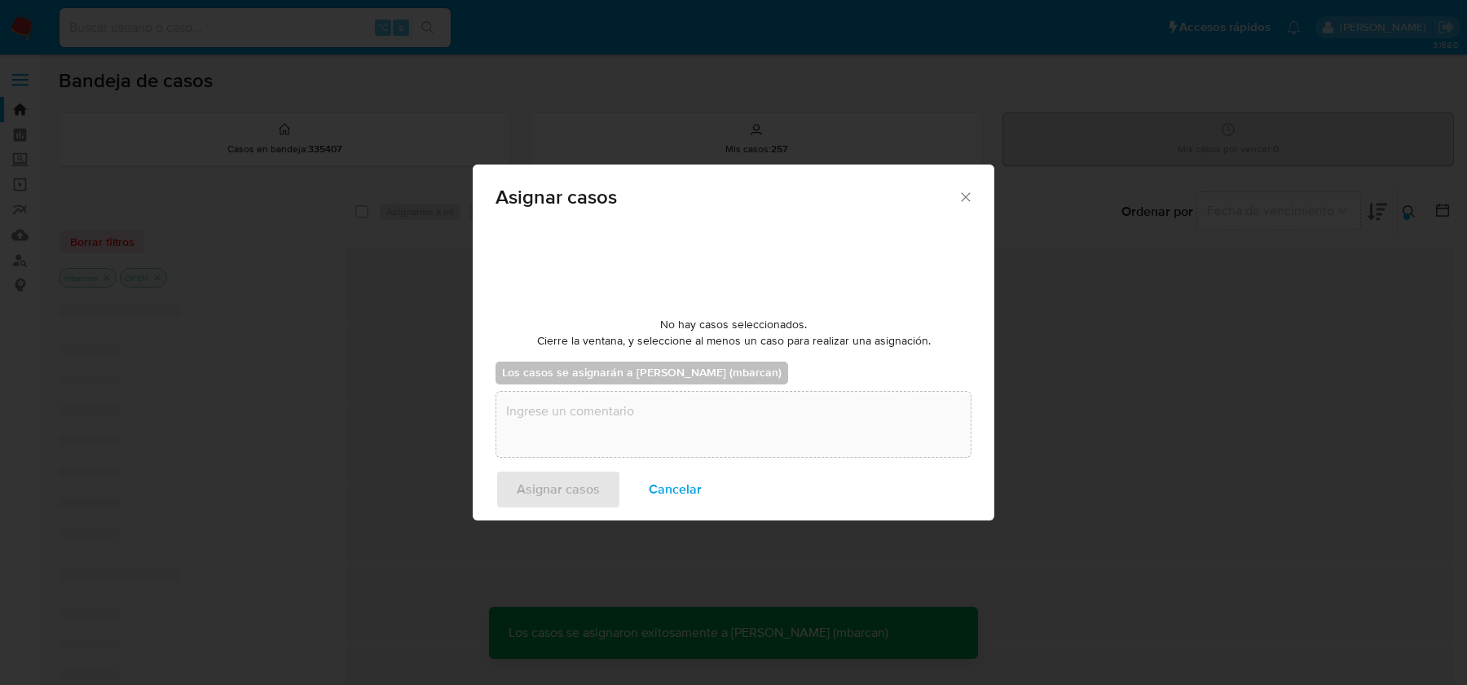
checkbox input "false"
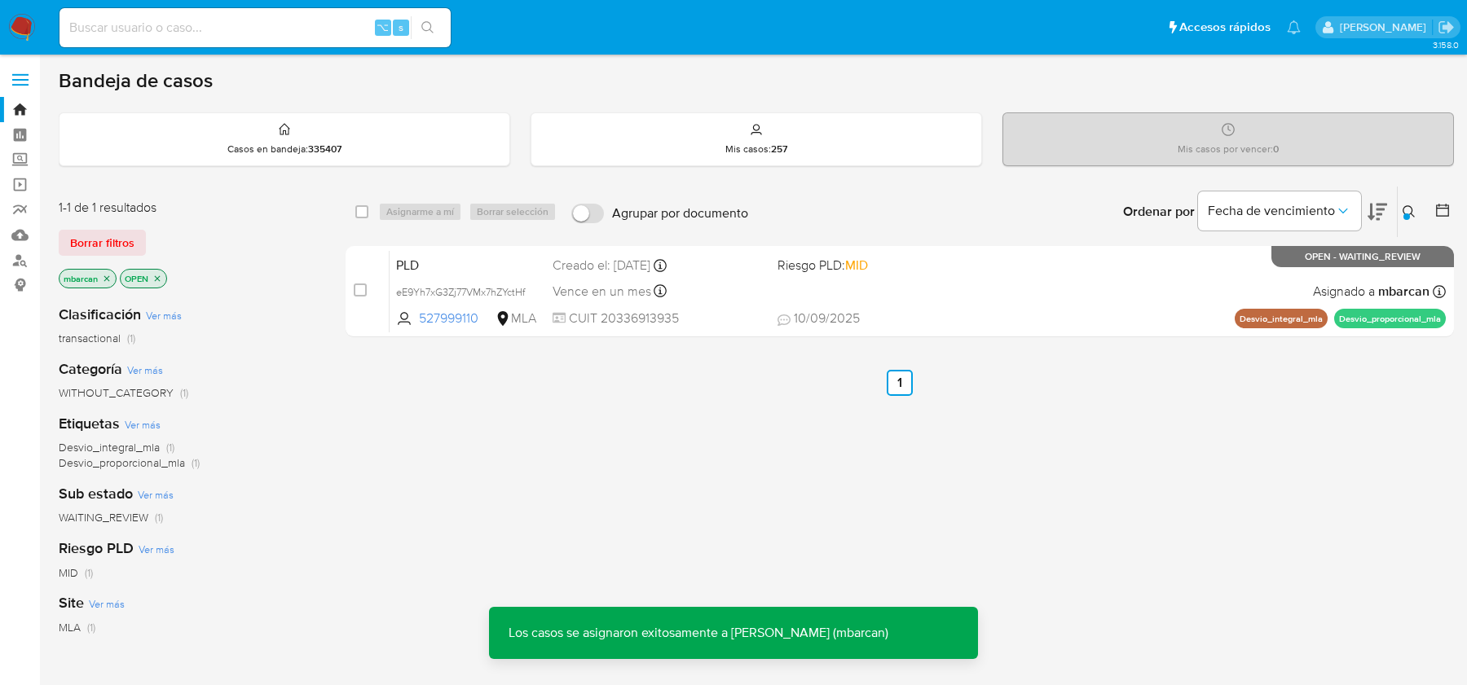
click at [414, 264] on span "PLD" at bounding box center [467, 263] width 143 height 21
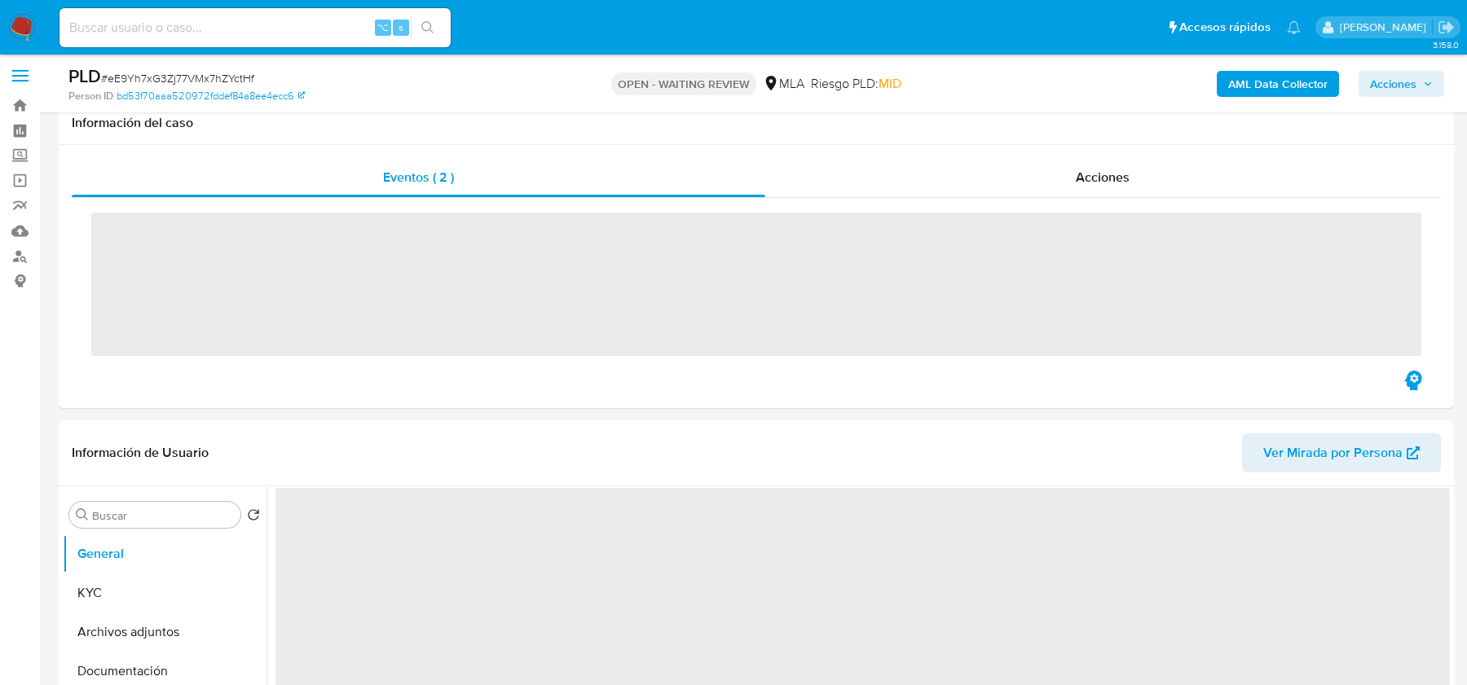
scroll to position [420, 0]
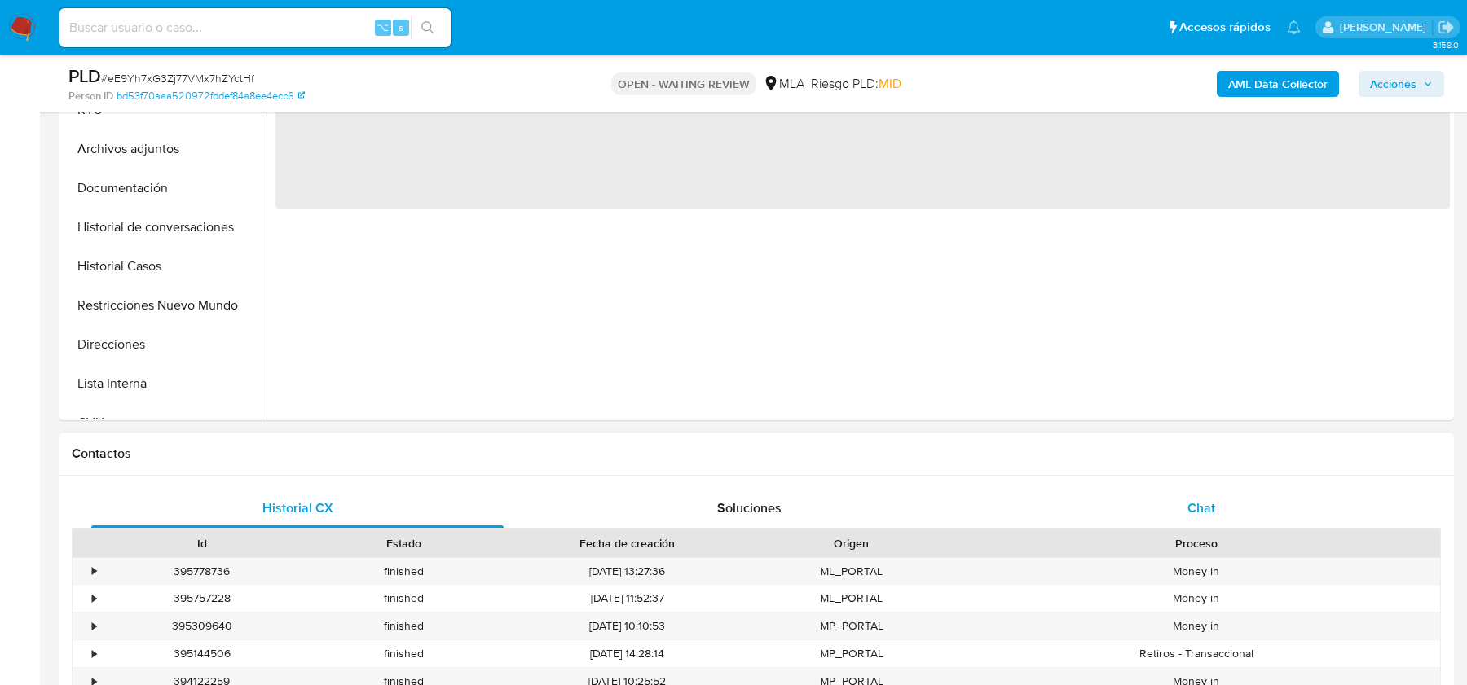
click at [1194, 521] on div "Chat" at bounding box center [1201, 508] width 412 height 39
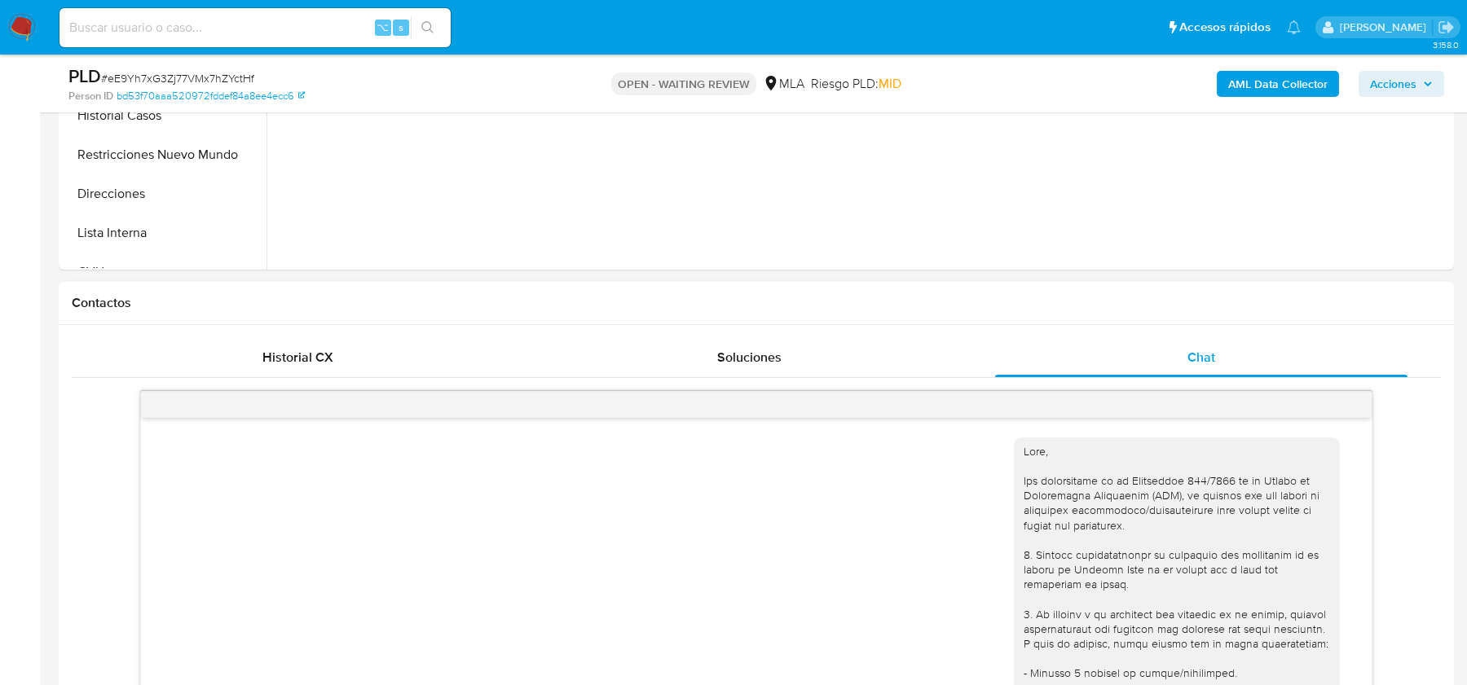
scroll to position [762, 0]
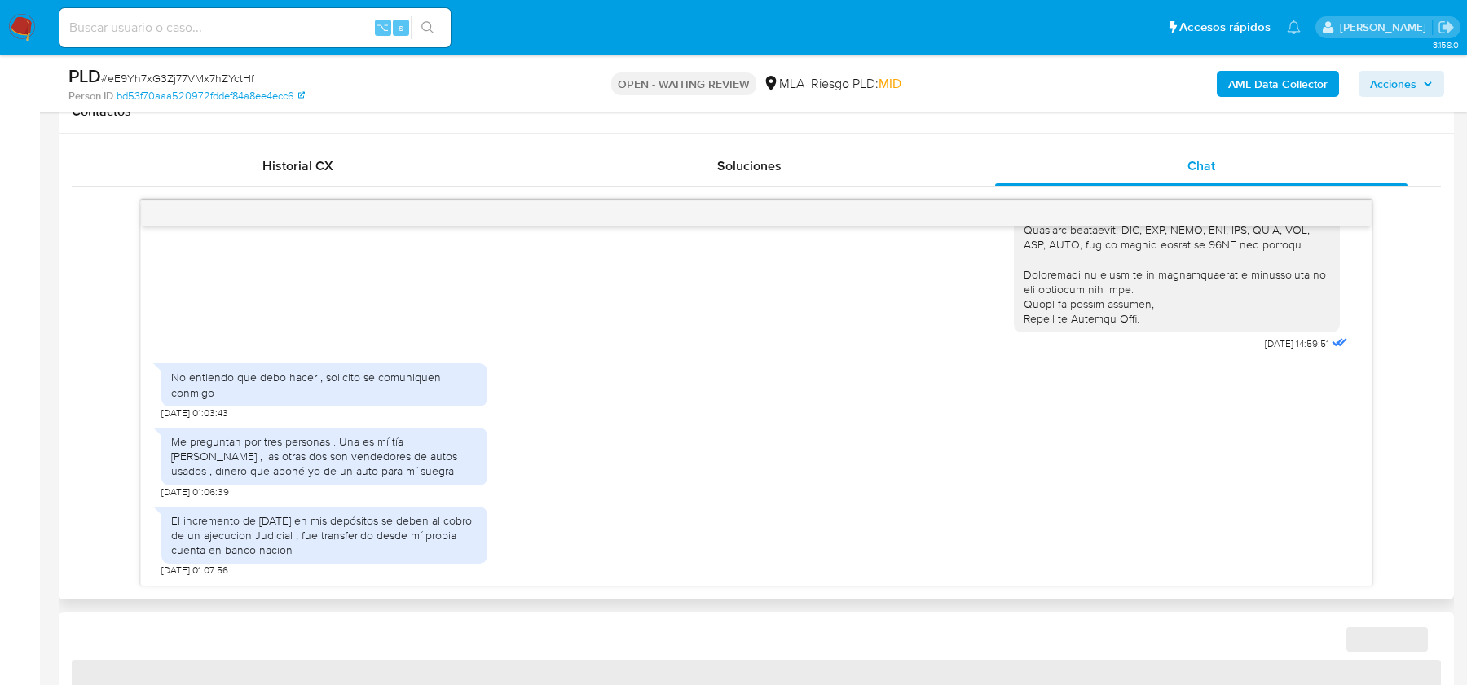
select select "10"
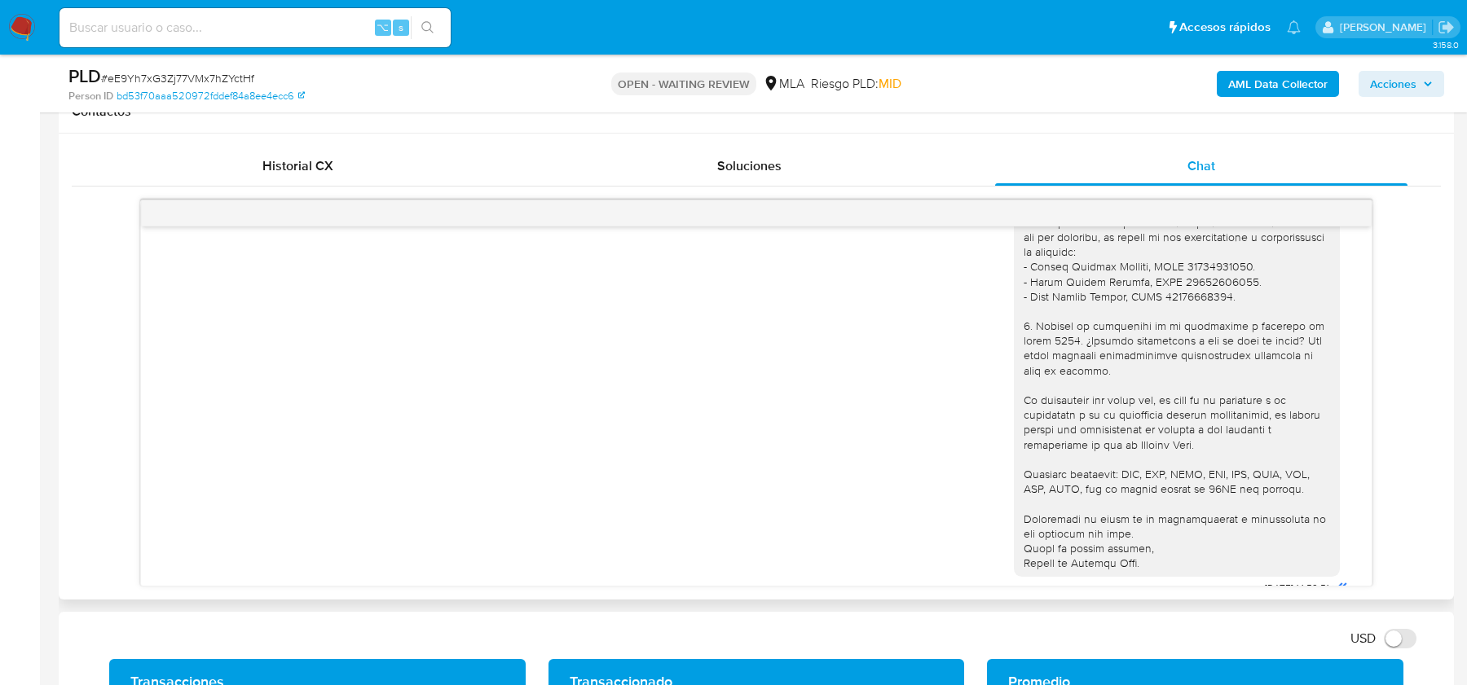
scroll to position [1347, 0]
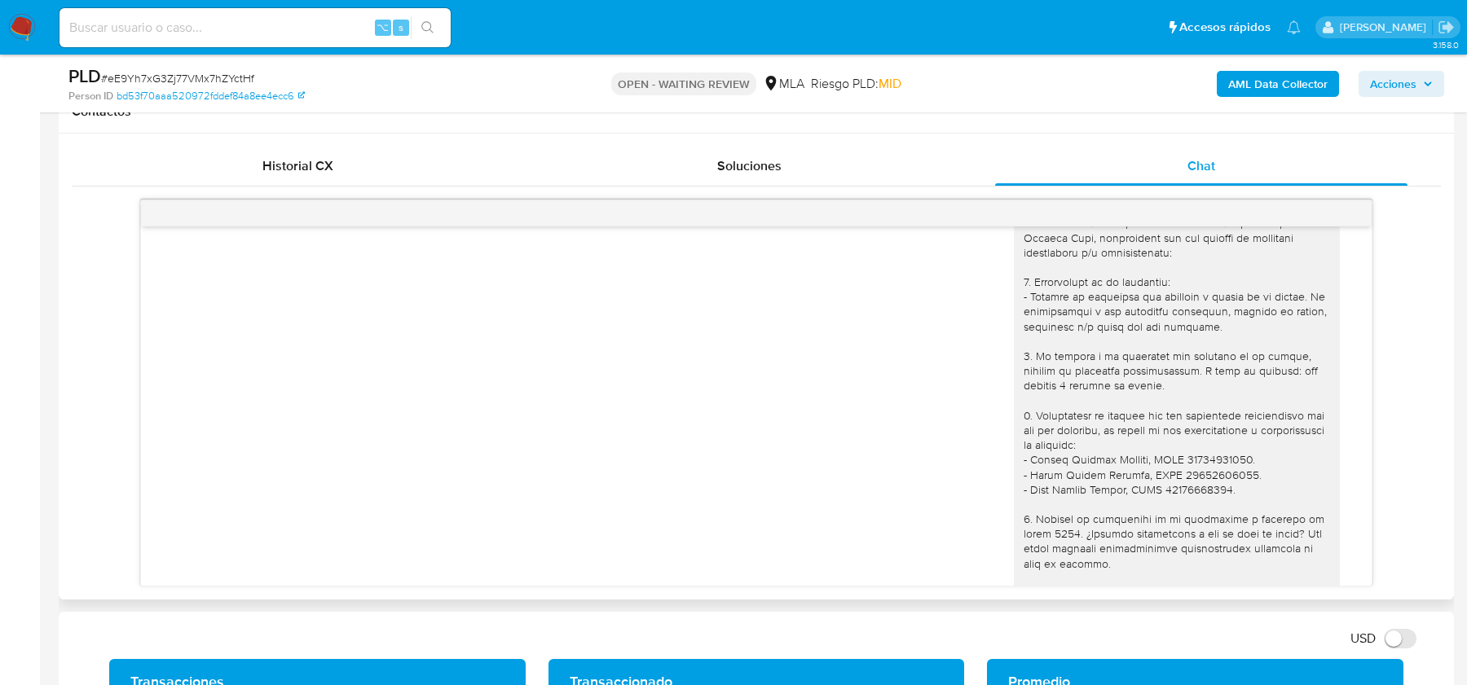
drag, startPoint x: 1035, startPoint y: 401, endPoint x: 1185, endPoint y: 429, distance: 153.3
click at [1185, 429] on div at bounding box center [1176, 444] width 306 height 637
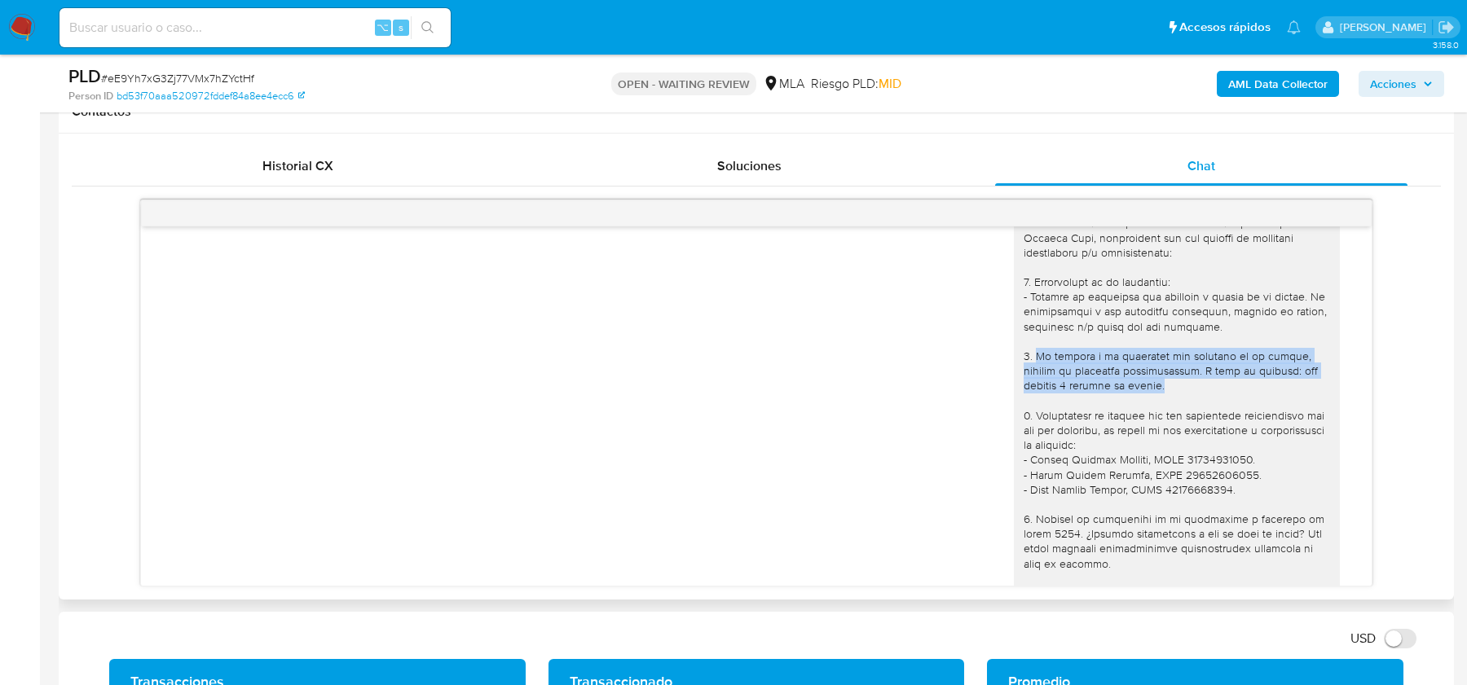
drag, startPoint x: 1172, startPoint y: 432, endPoint x: 1036, endPoint y: 405, distance: 138.7
click at [1036, 405] on div at bounding box center [1176, 444] width 306 height 637
copy div "De acuerdo a la actividad que realices en tu cuenta, adjunta la siguiente docum…"
click at [1036, 405] on div at bounding box center [1176, 444] width 306 height 637
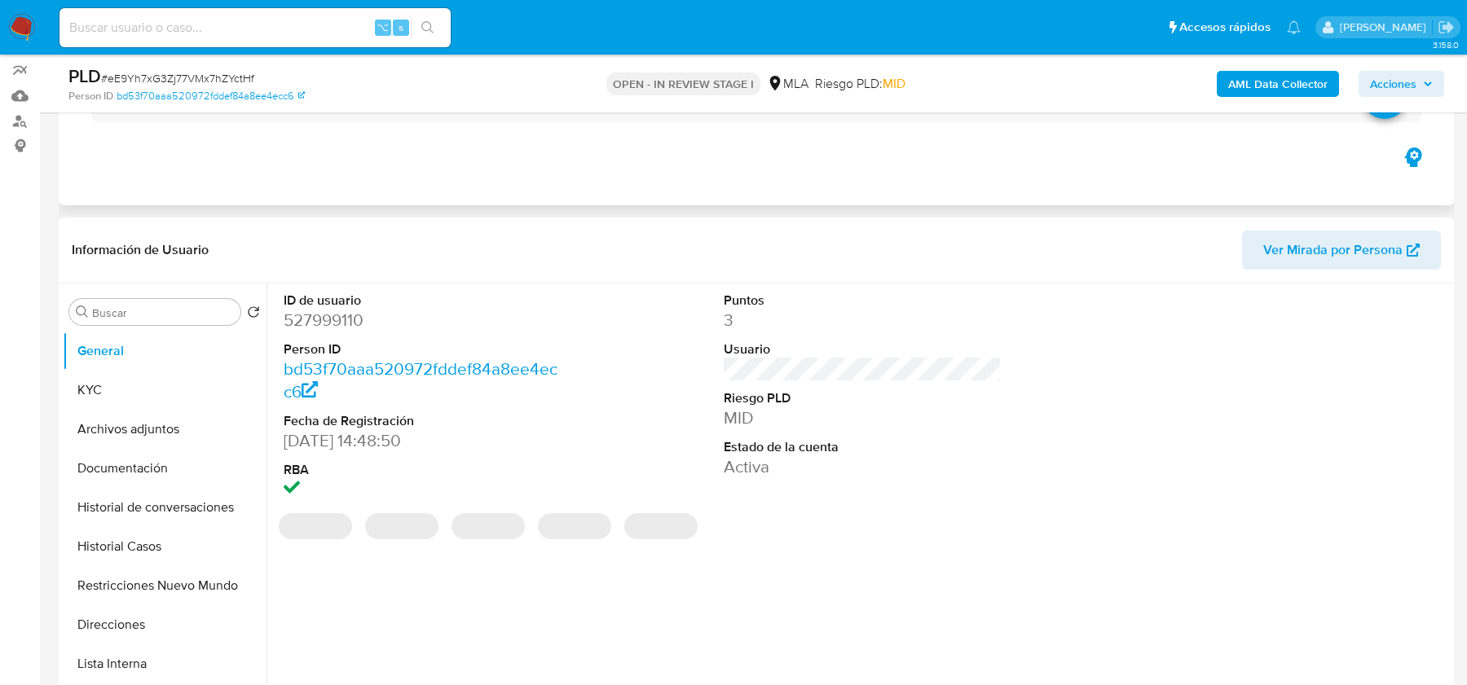
scroll to position [301, 0]
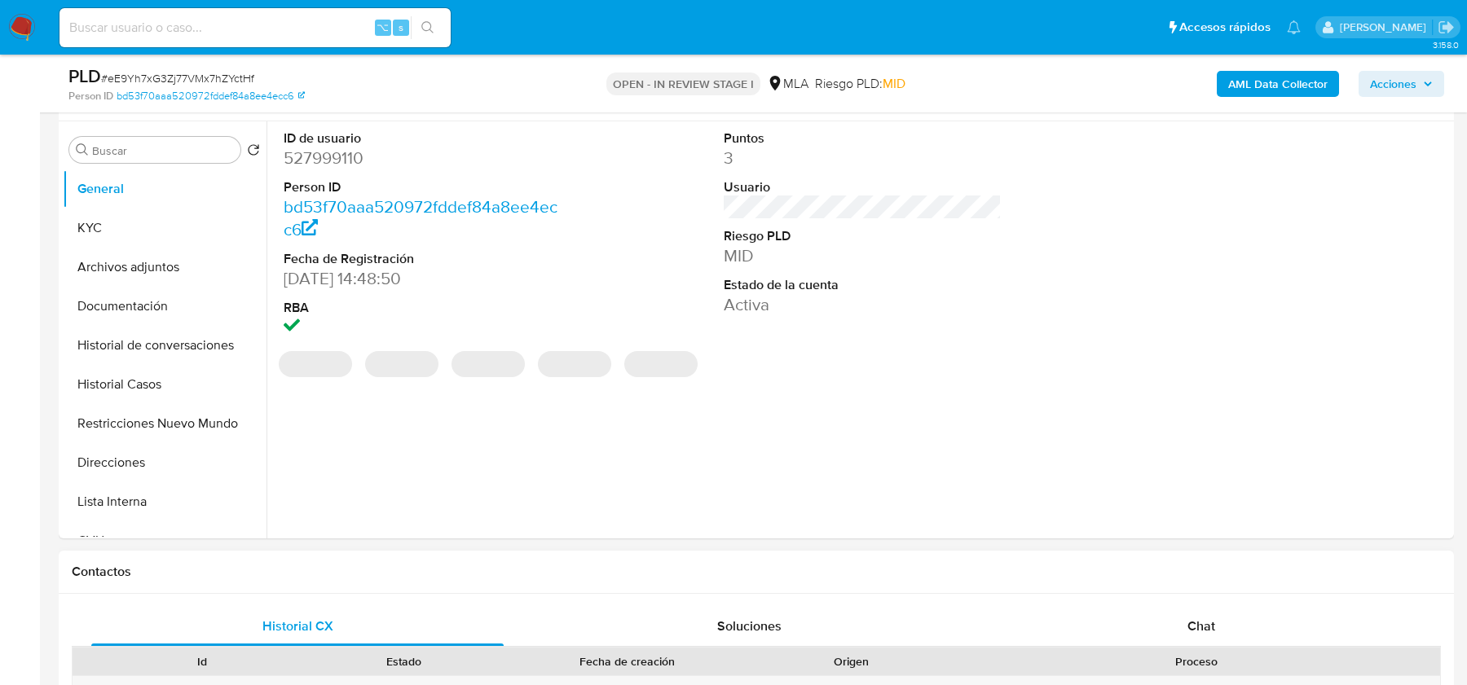
select select "10"
click at [1169, 658] on div "Proceso" at bounding box center [1195, 661] width 465 height 16
click at [1169, 629] on div "Chat" at bounding box center [1201, 626] width 412 height 39
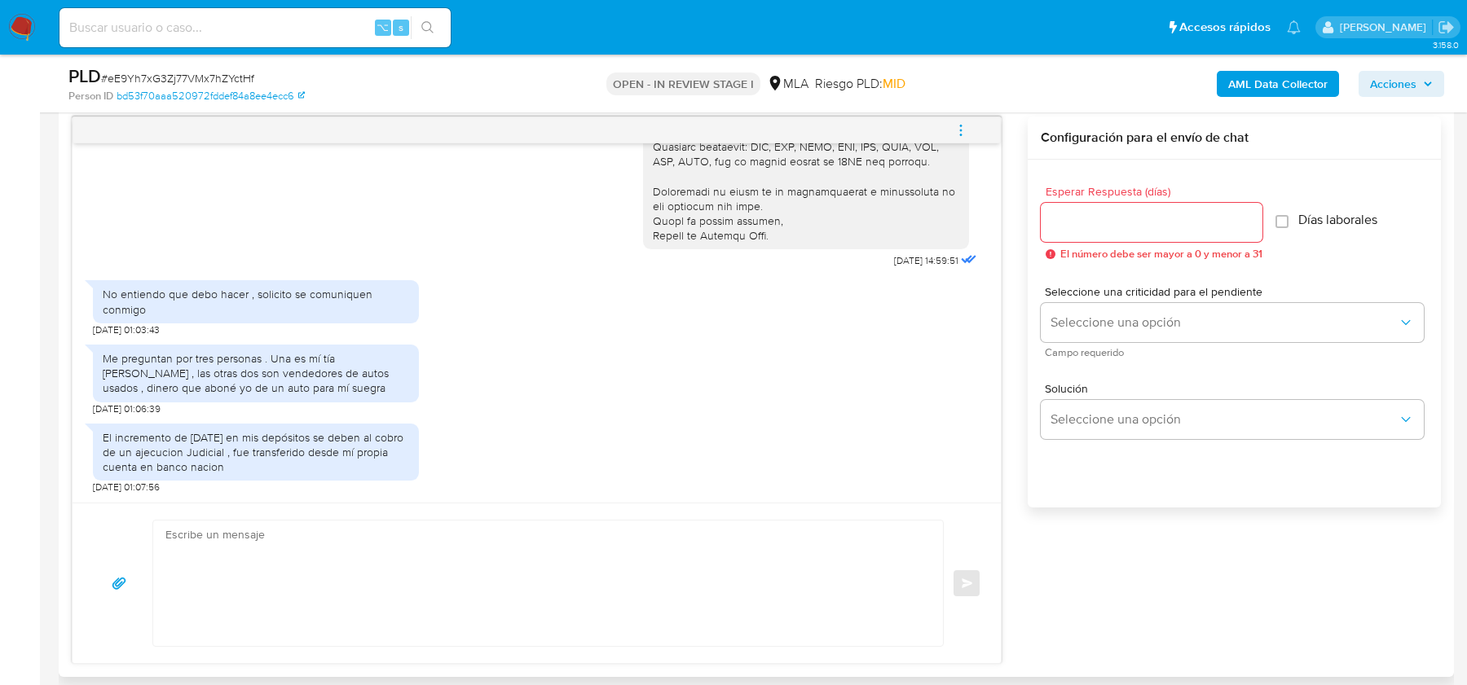
scroll to position [847, 0]
click at [268, 581] on textarea at bounding box center [543, 580] width 757 height 125
paste textarea "Hola, Muchas gracias por tu respuesta. Al respecto, ¿podrías enviarnos lo sigui…"
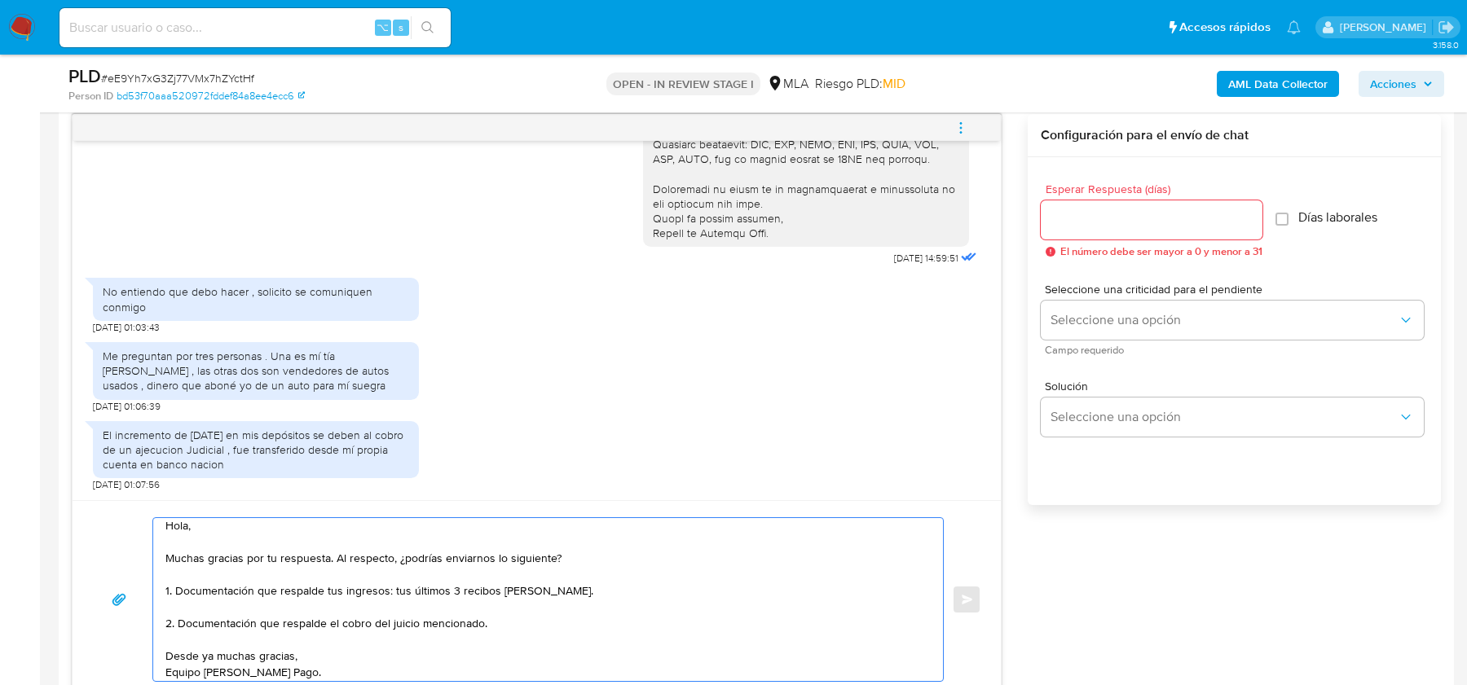
scroll to position [11, 0]
drag, startPoint x: 178, startPoint y: 618, endPoint x: 165, endPoint y: 615, distance: 14.1
click at [165, 615] on textarea "Hola, Muchas gracias por tu respuesta. Al respecto, ¿podrías enviarnos lo sigui…" at bounding box center [543, 599] width 757 height 163
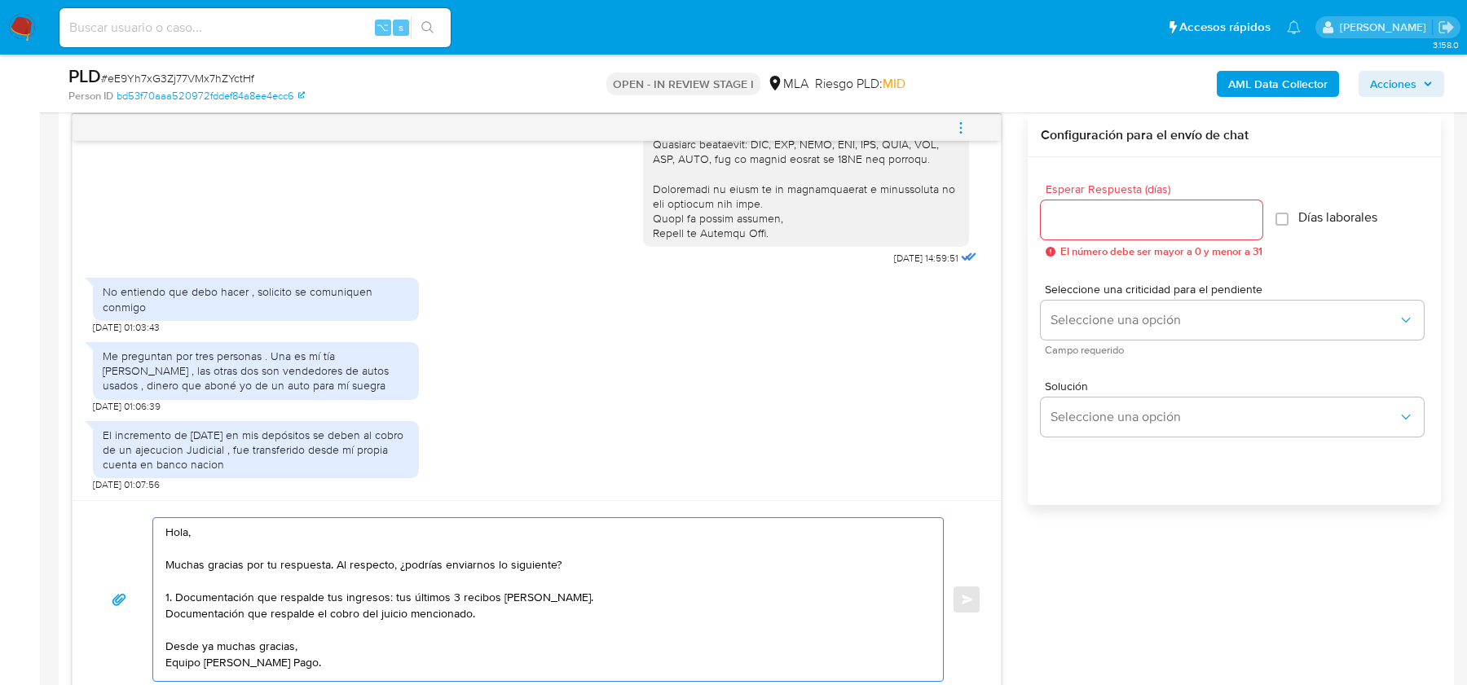
scroll to position [0, 0]
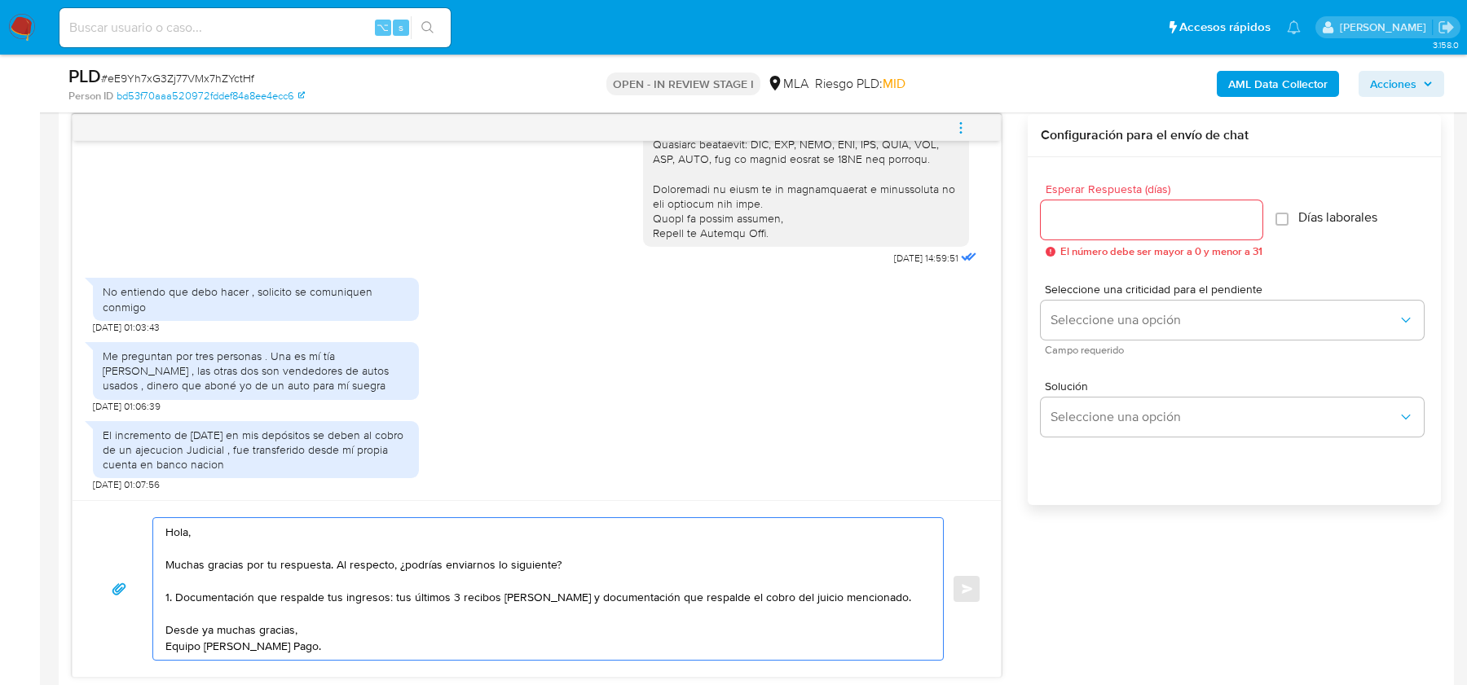
click at [555, 624] on textarea "Hola, Muchas gracias por tu respuesta. Al respecto, ¿podrías enviarnos lo sigui…" at bounding box center [543, 589] width 757 height 142
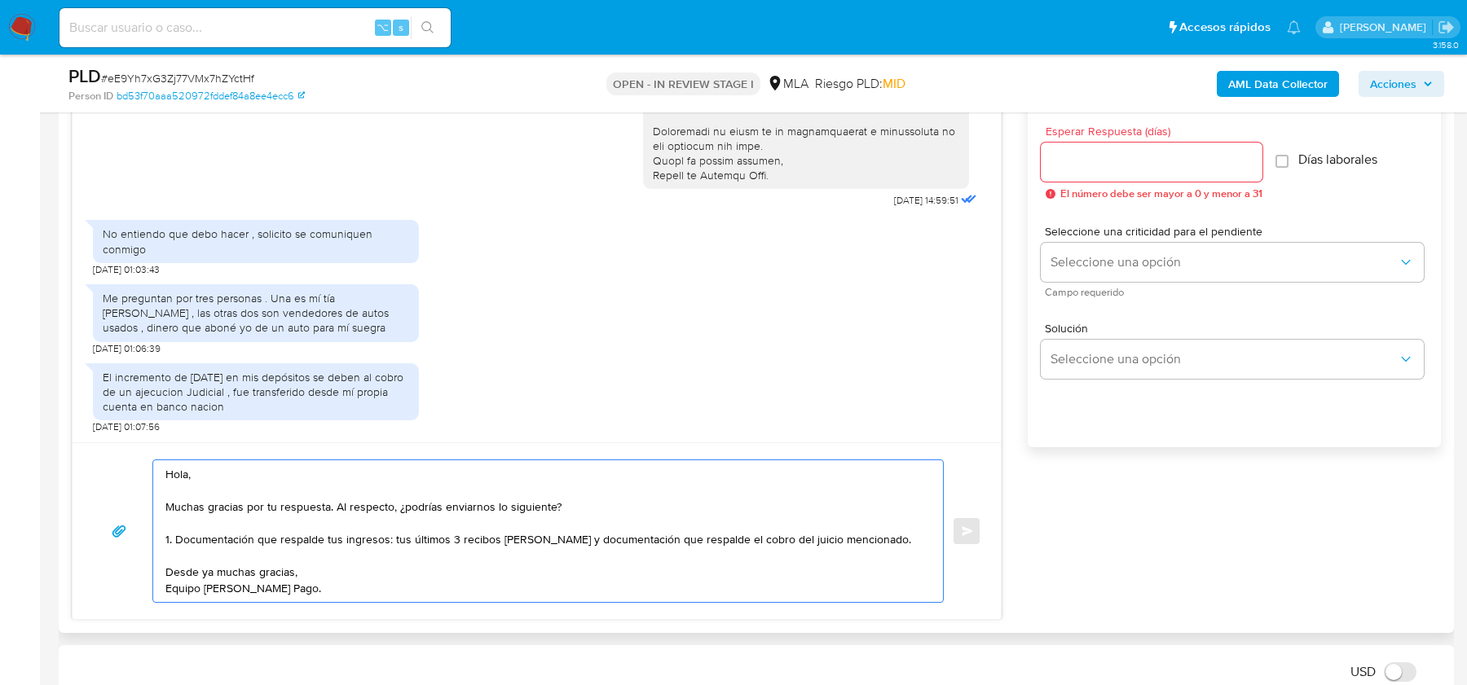
scroll to position [909, 0]
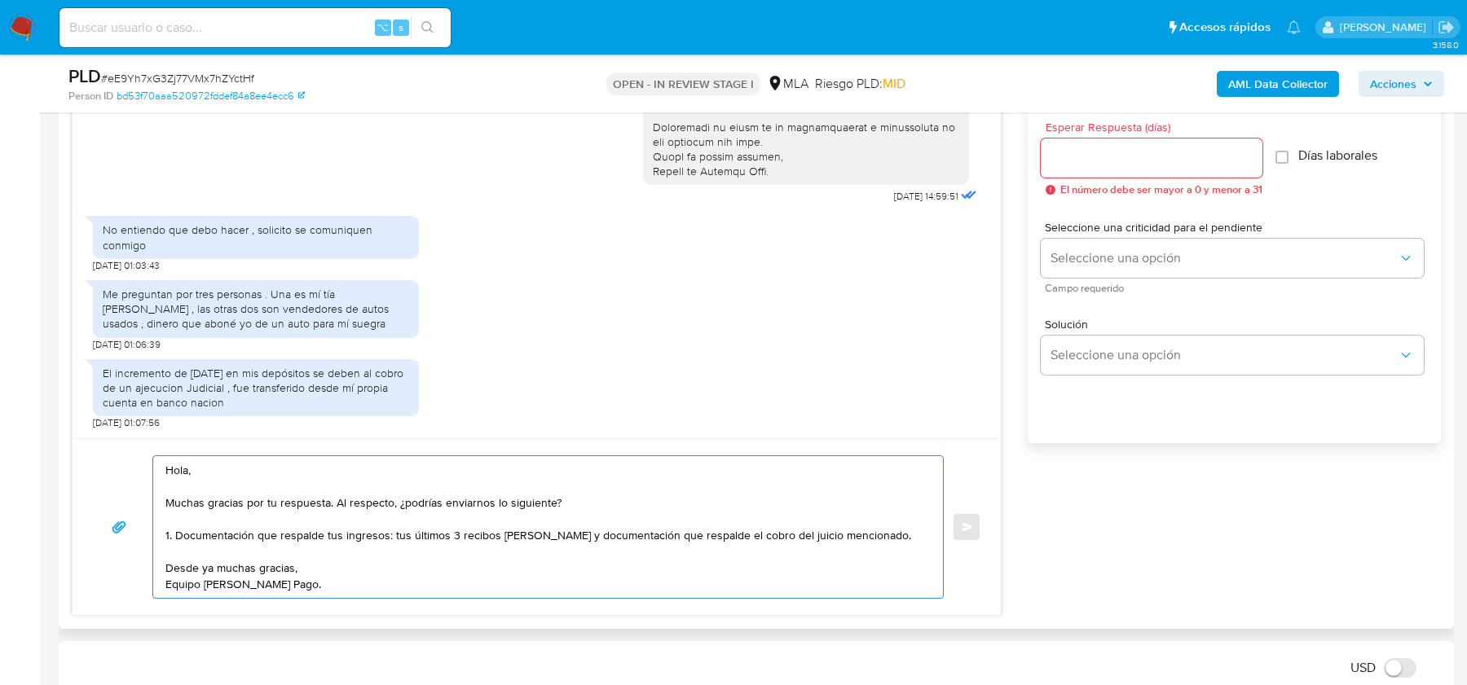
type textarea "Hola, Muchas gracias por tu respuesta. Al respecto, ¿podrías enviarnos lo sigui…"
click at [1136, 161] on input "Esperar Respuesta (días)" at bounding box center [1151, 157] width 222 height 21
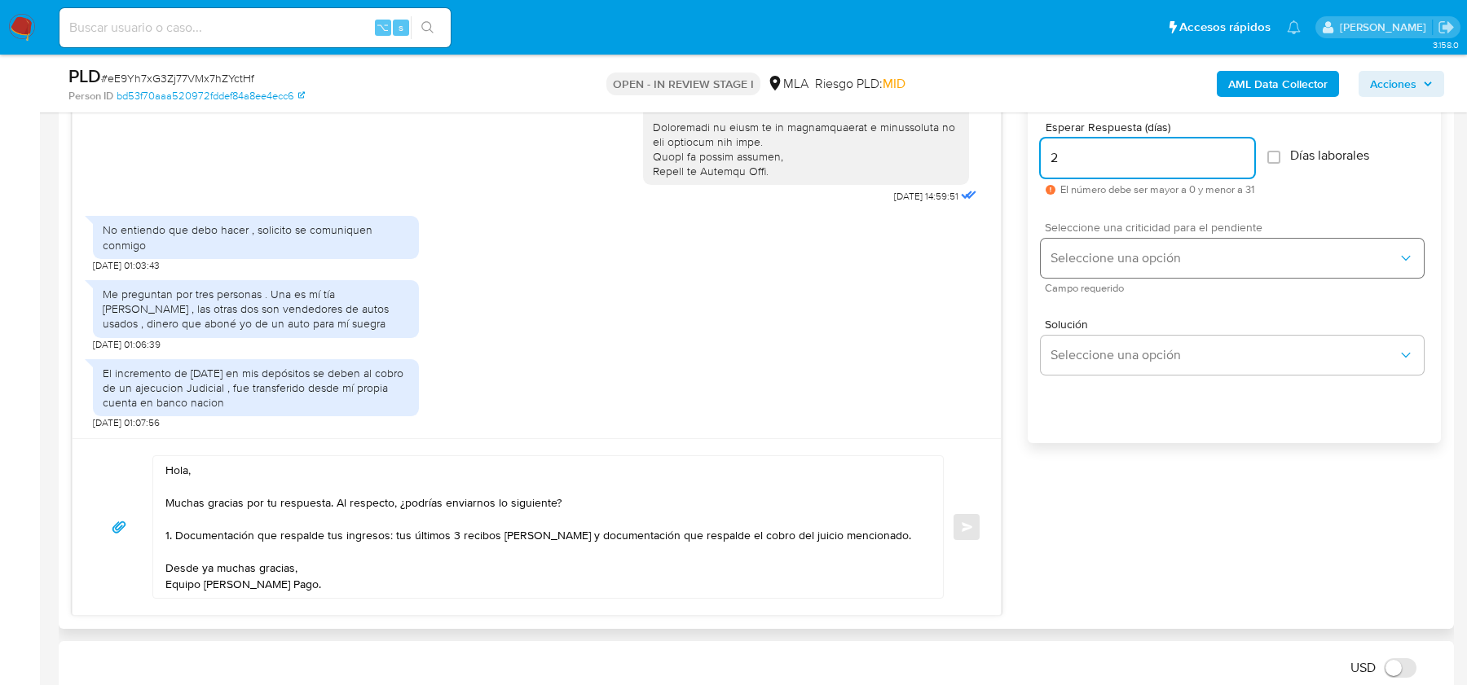
type input "2"
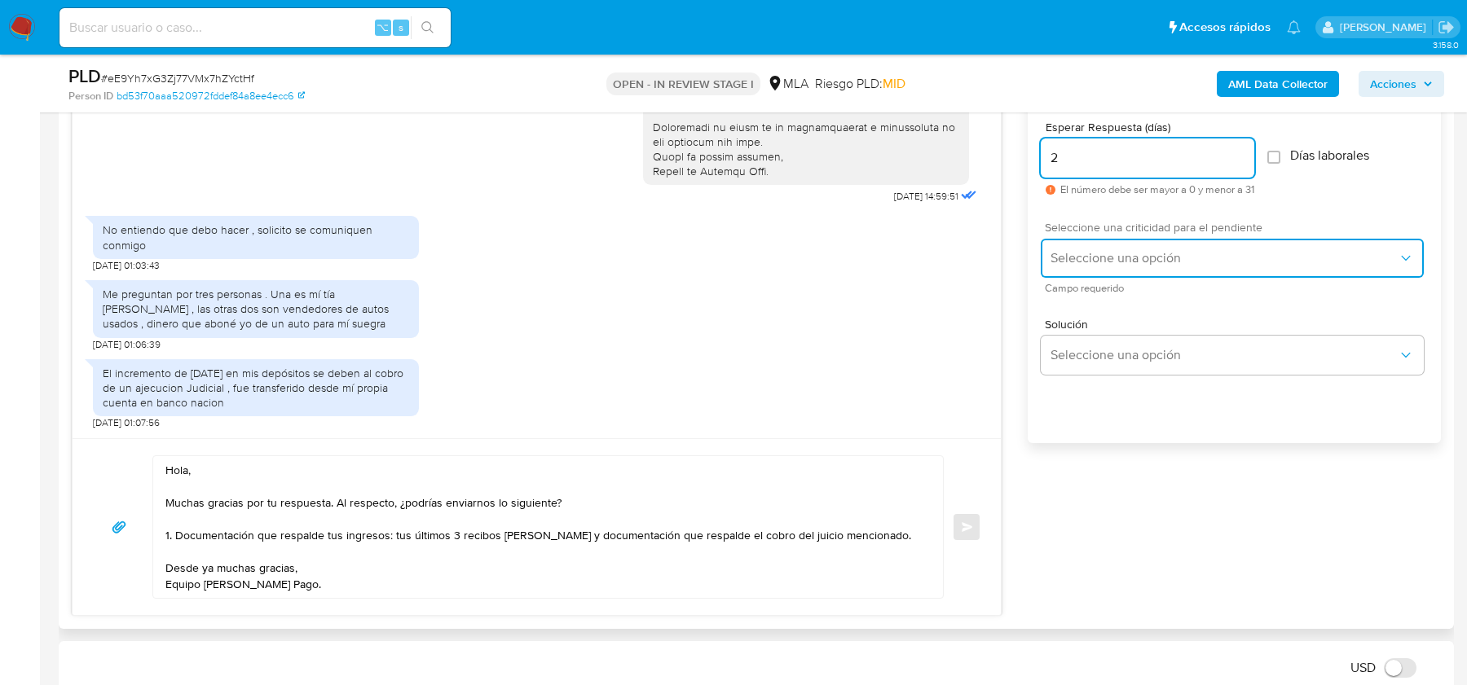
click at [1123, 252] on span "Seleccione una opción" at bounding box center [1223, 258] width 347 height 16
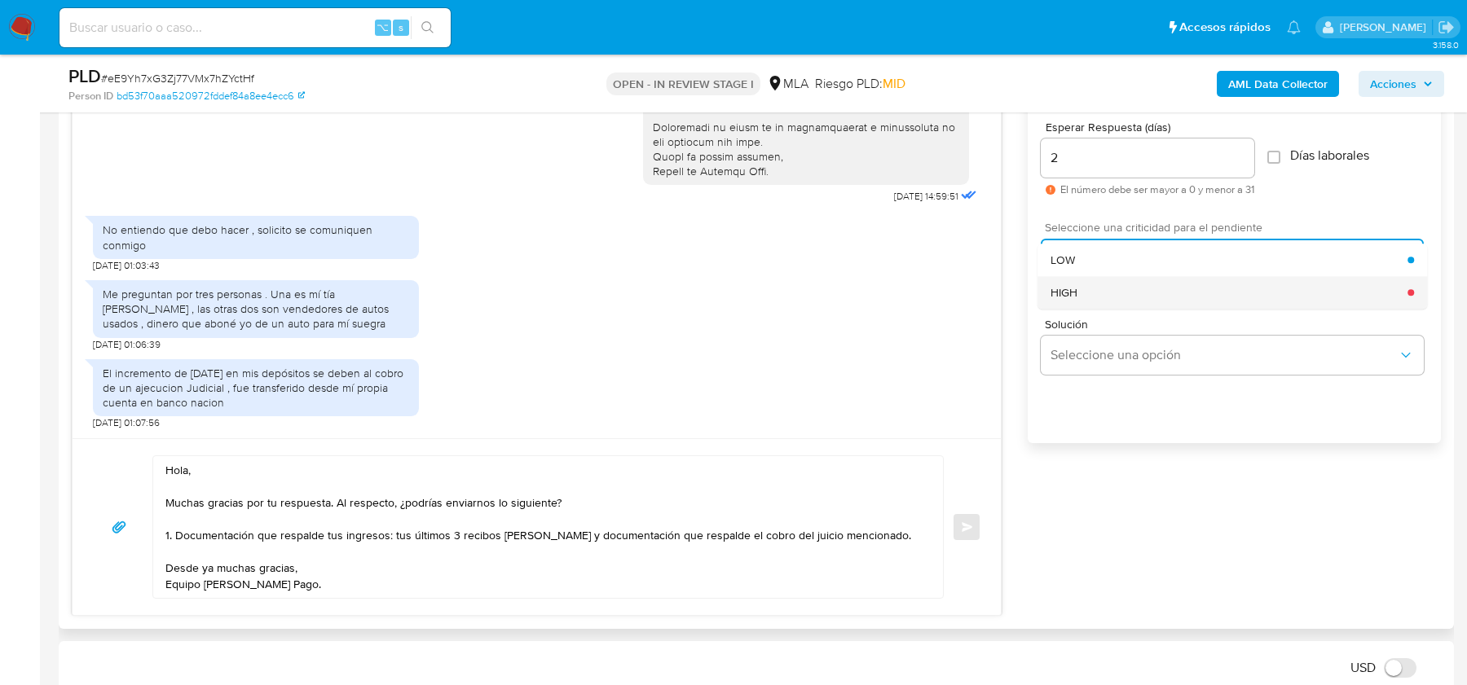
click at [1110, 288] on div "HIGH" at bounding box center [1228, 292] width 357 height 33
click at [967, 516] on button "Enviar" at bounding box center [966, 526] width 29 height 29
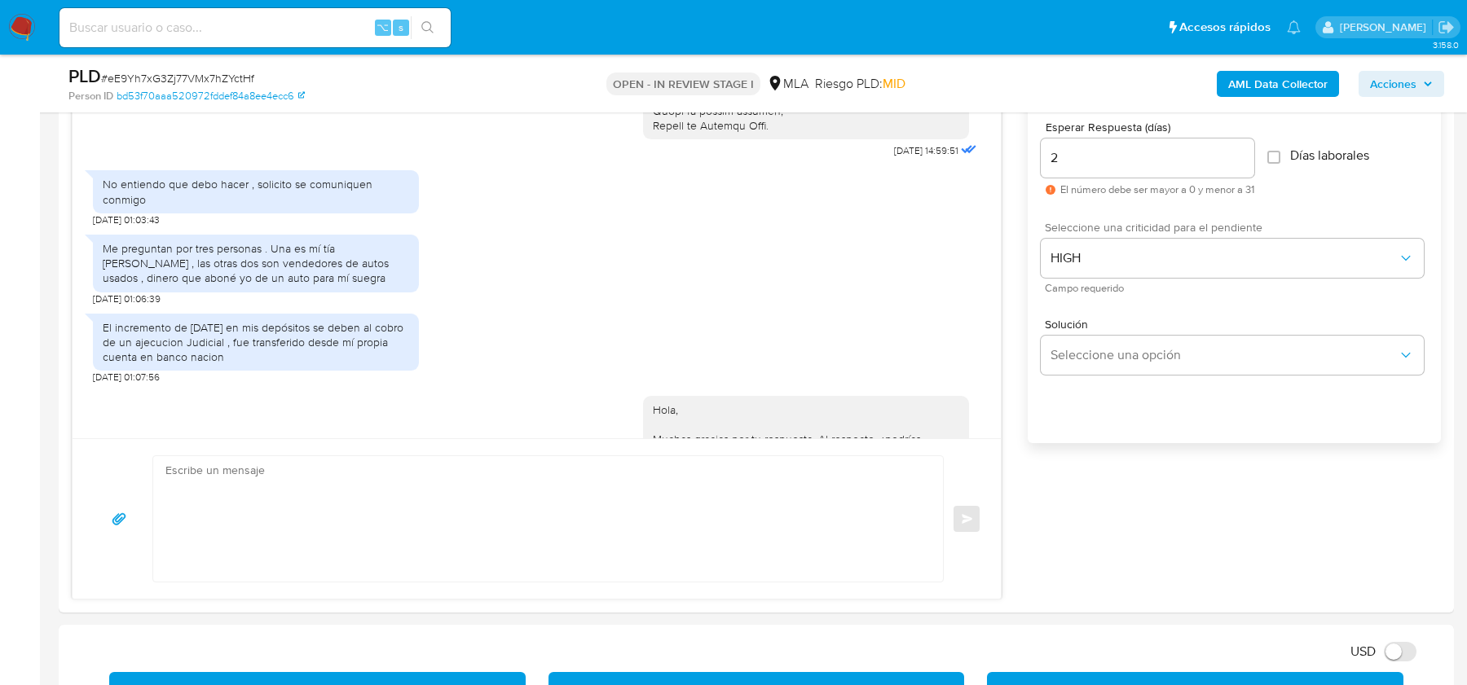
scroll to position [2041, 0]
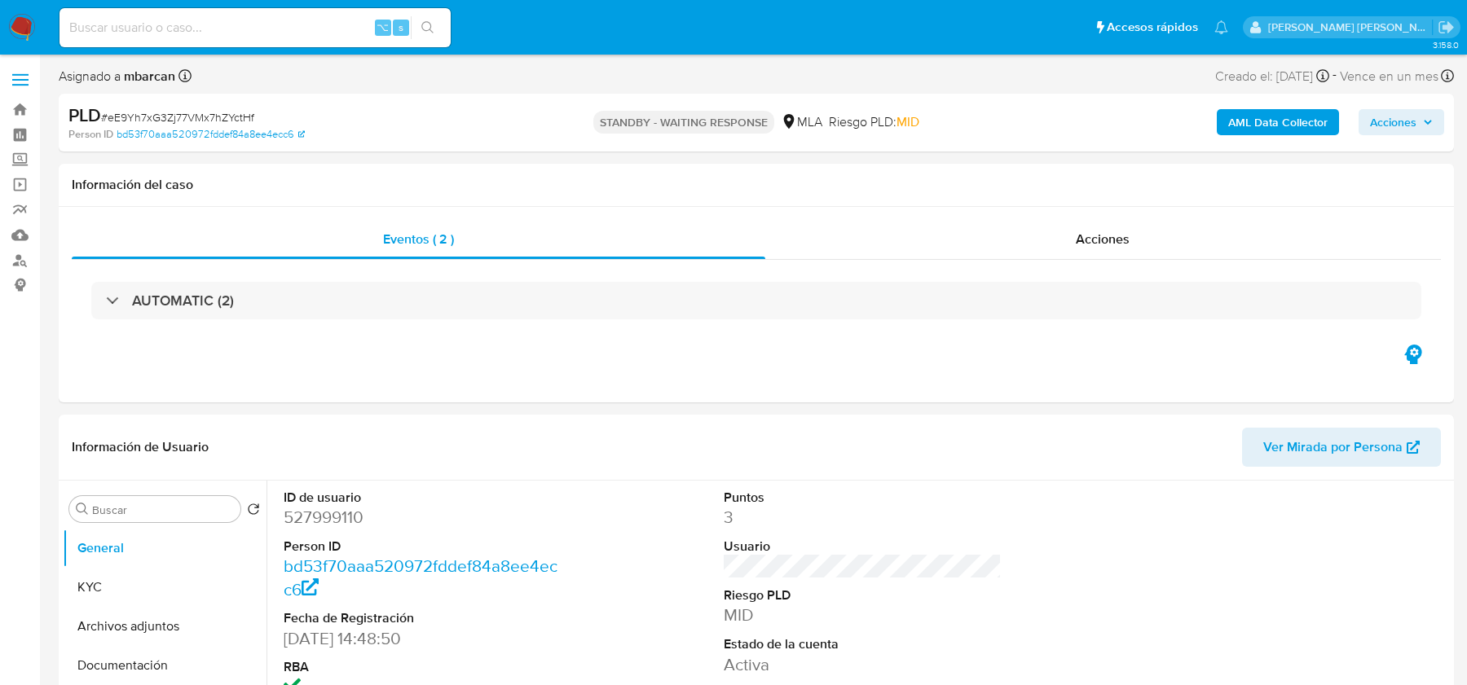
select select "10"
click at [109, 28] on input at bounding box center [254, 27] width 391 height 21
paste input "XXP3wfJ1zvdJLFKpKoaddy4I"
type input "XXP3wfJ1zvdJLFKpKoaddy4I"
select select "10"
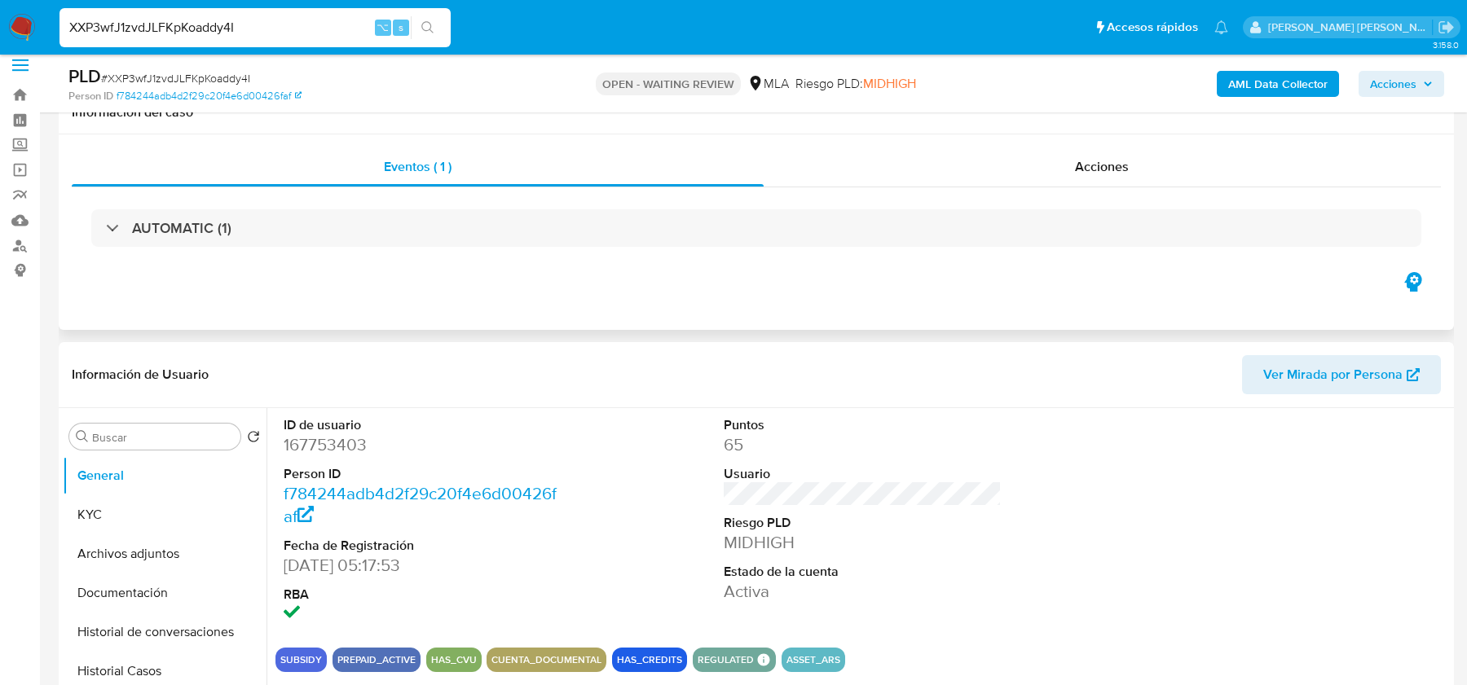
scroll to position [611, 0]
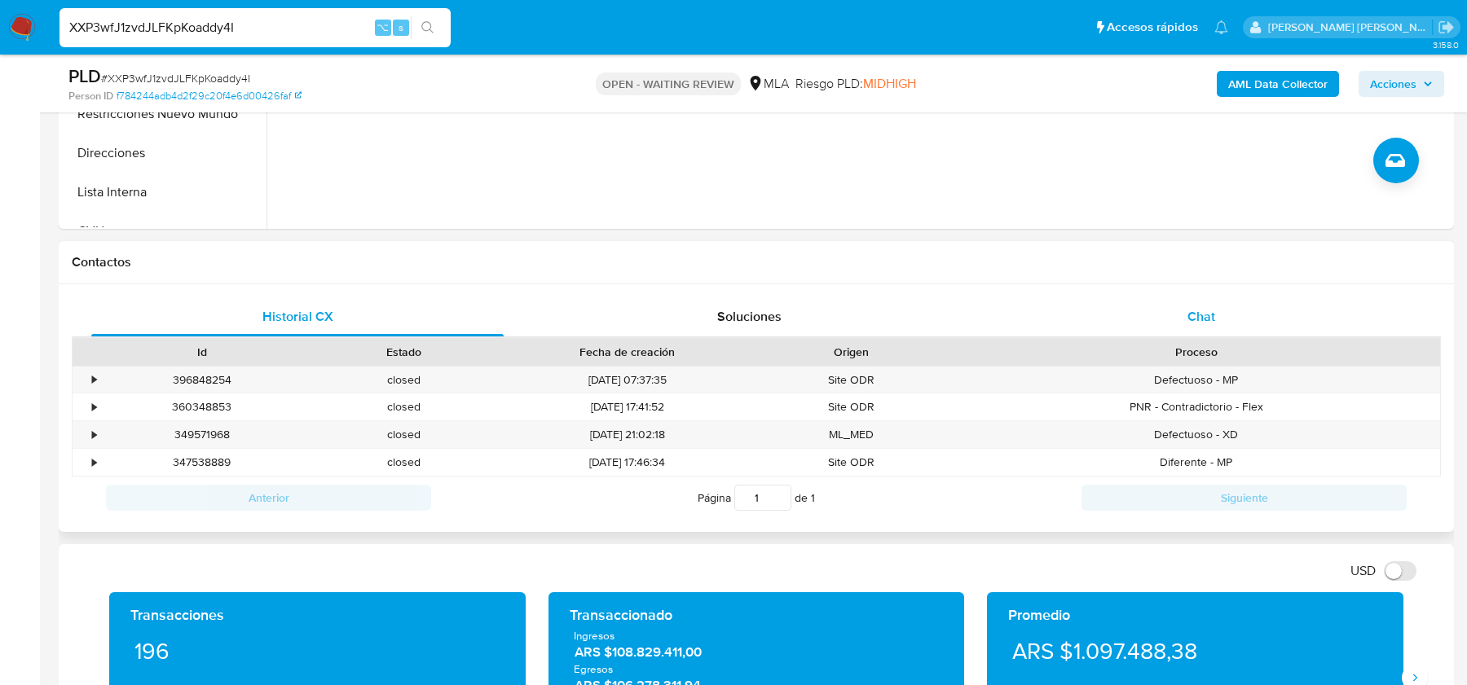
click at [1190, 317] on span "Chat" at bounding box center [1201, 316] width 28 height 19
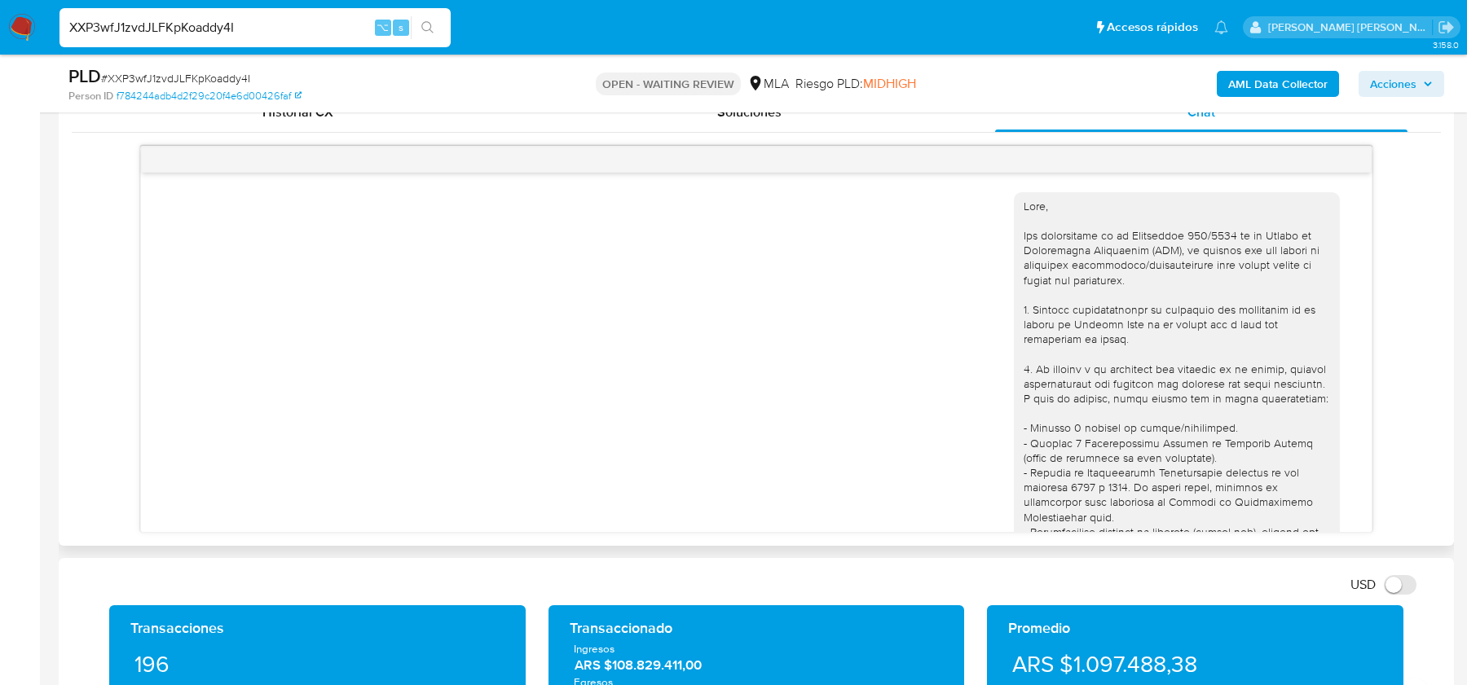
scroll to position [1330, 0]
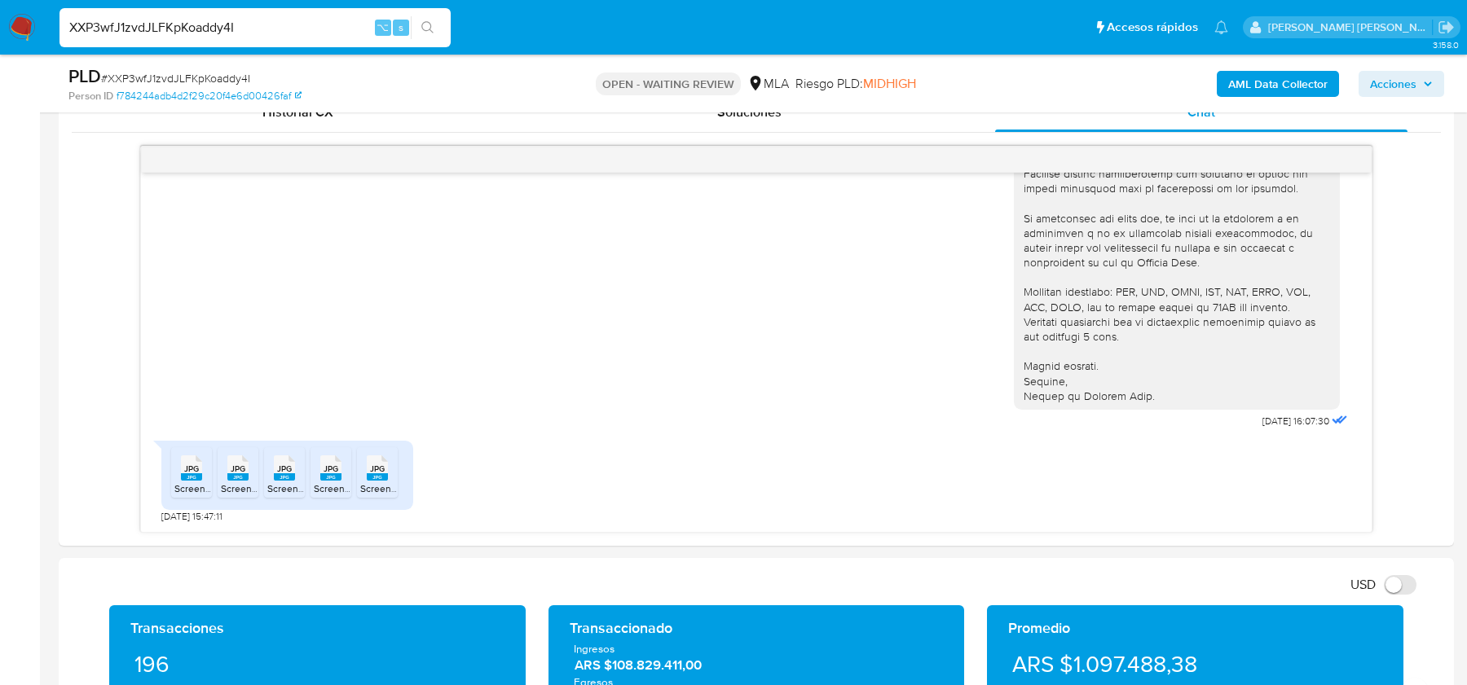
click at [24, 24] on img at bounding box center [22, 28] width 28 height 28
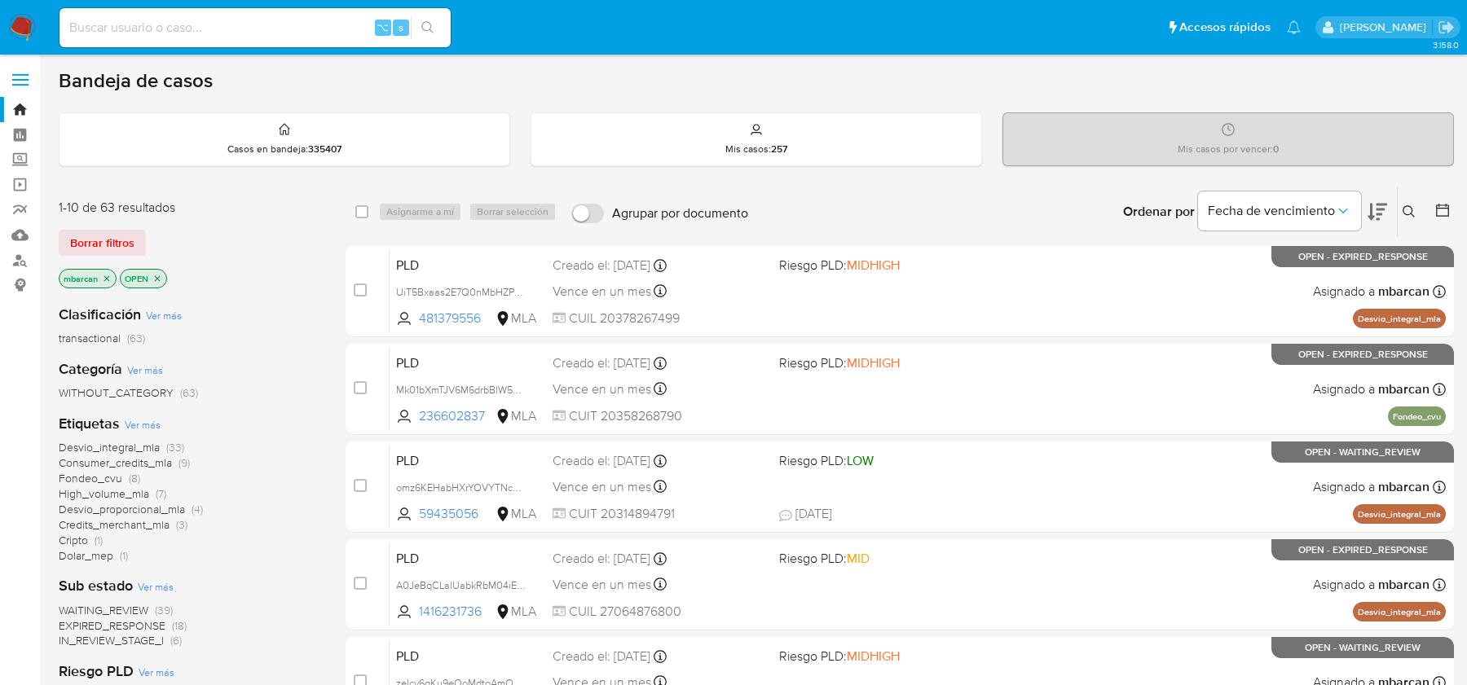
click at [1413, 206] on icon at bounding box center [1408, 211] width 13 height 13
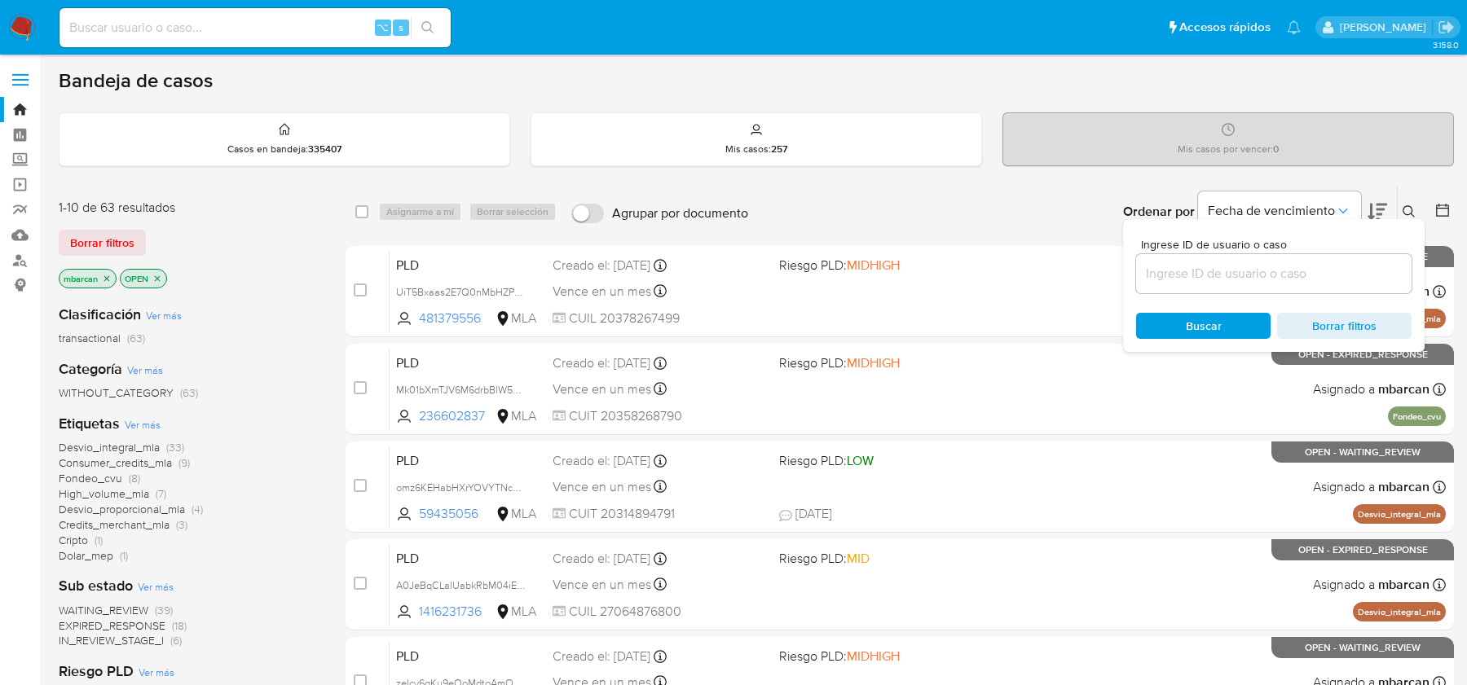
click at [1255, 283] on div at bounding box center [1273, 273] width 275 height 39
paste input "XXP3wfJ1zvdJLFKpKoaddy4I"
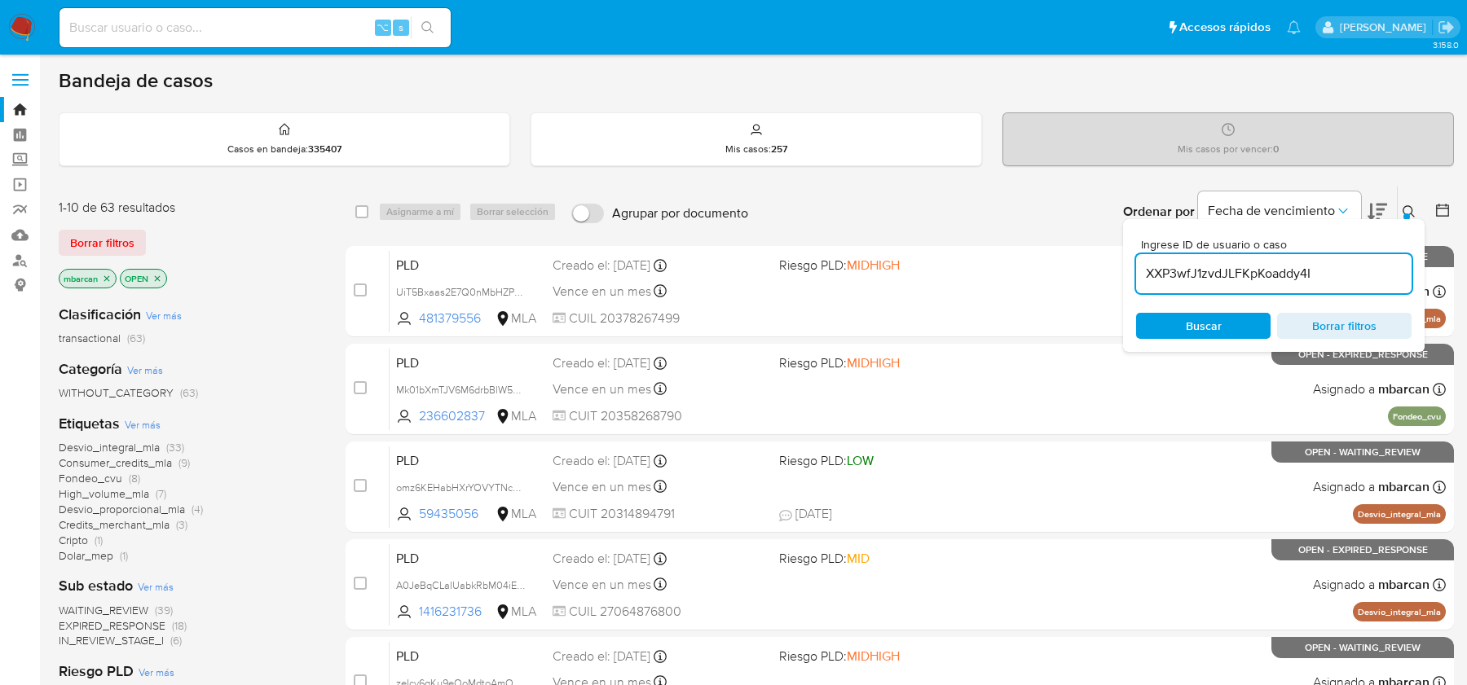
type input "XXP3wfJ1zvdJLFKpKoaddy4I"
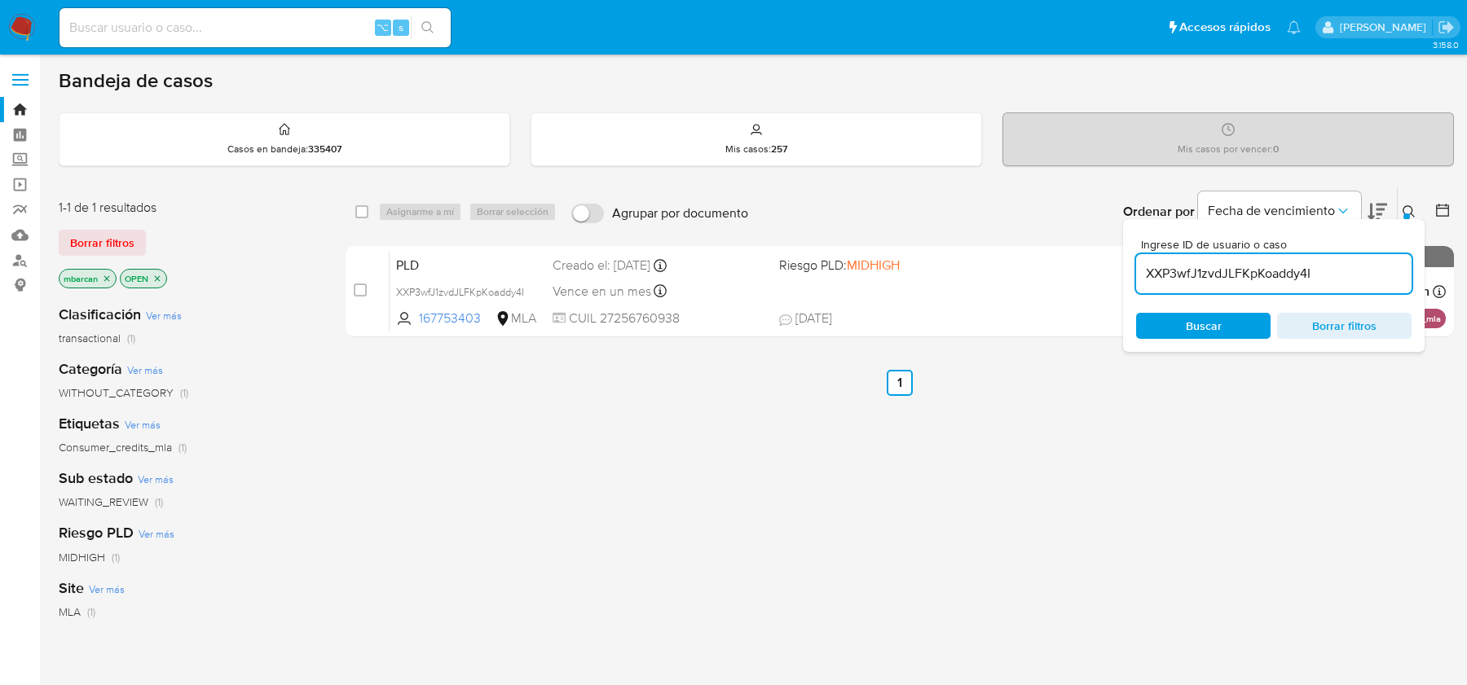
click at [1411, 214] on icon at bounding box center [1408, 211] width 13 height 13
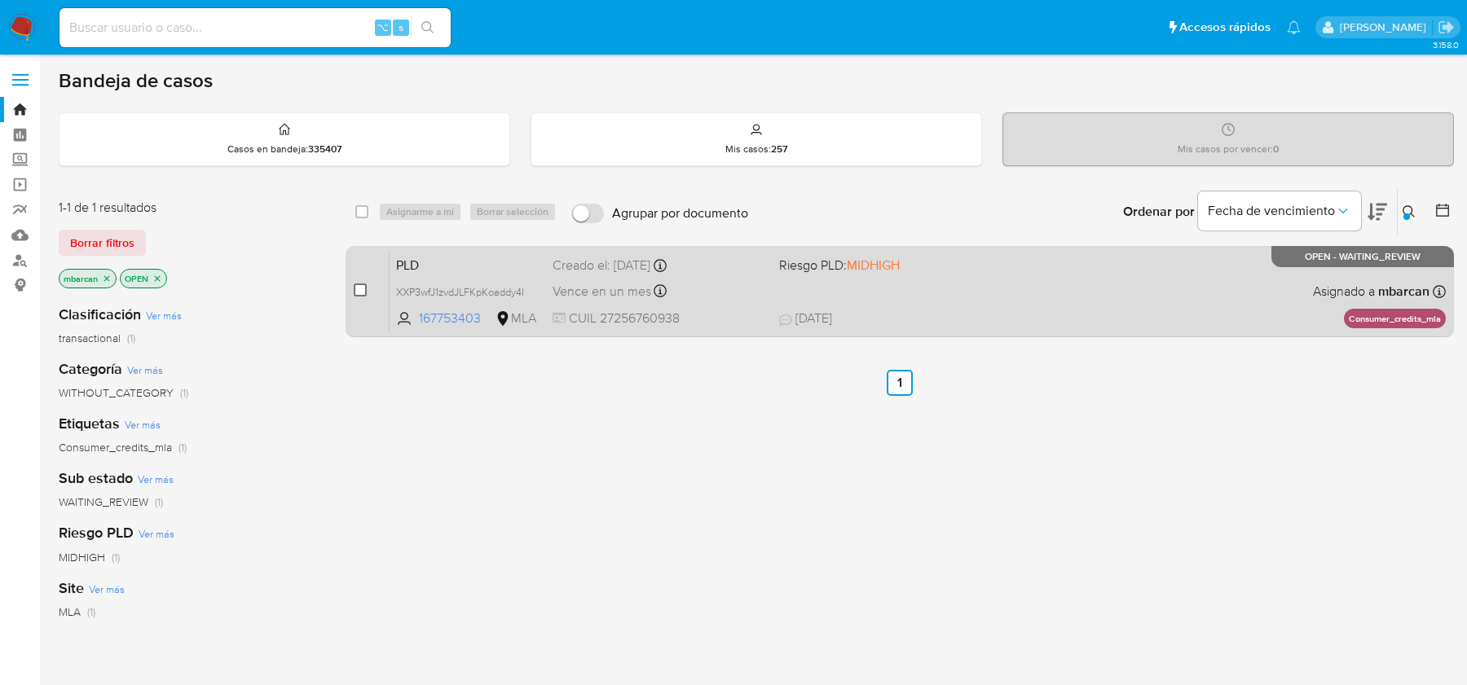
click at [363, 293] on input "checkbox" at bounding box center [360, 290] width 13 height 13
checkbox input "true"
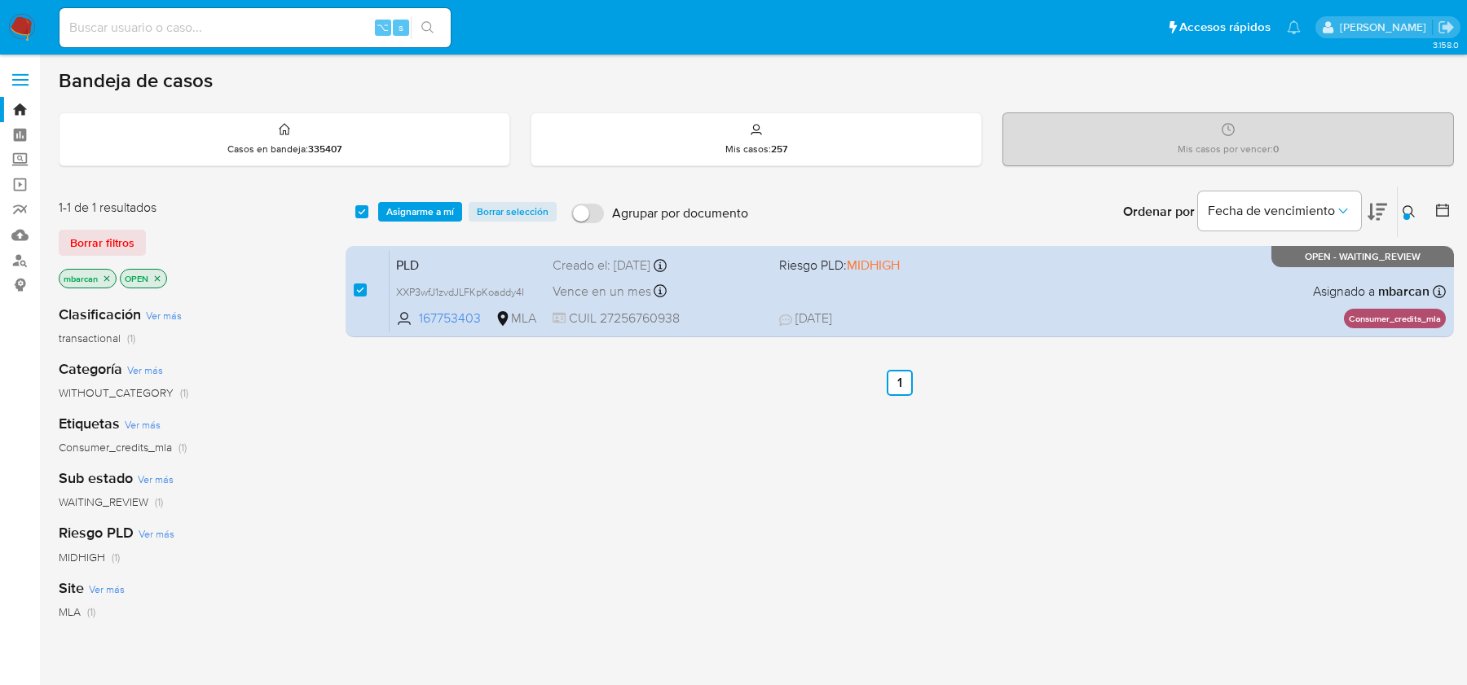
click at [427, 223] on div "select-all-cases-checkbox Asignarme a mí Borrar selección Agrupar por documento…" at bounding box center [899, 212] width 1108 height 51
click at [427, 212] on span "Asignarme a mí" at bounding box center [420, 212] width 68 height 16
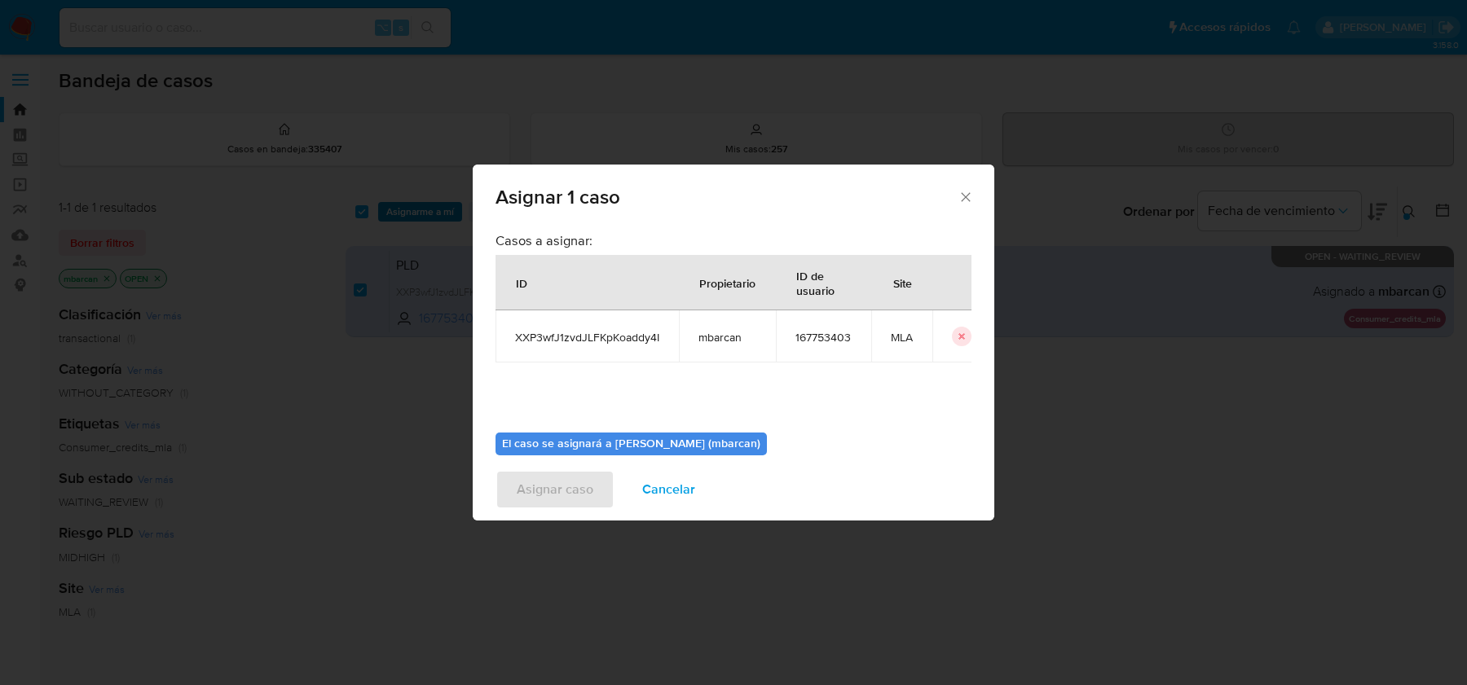
scroll to position [83, 0]
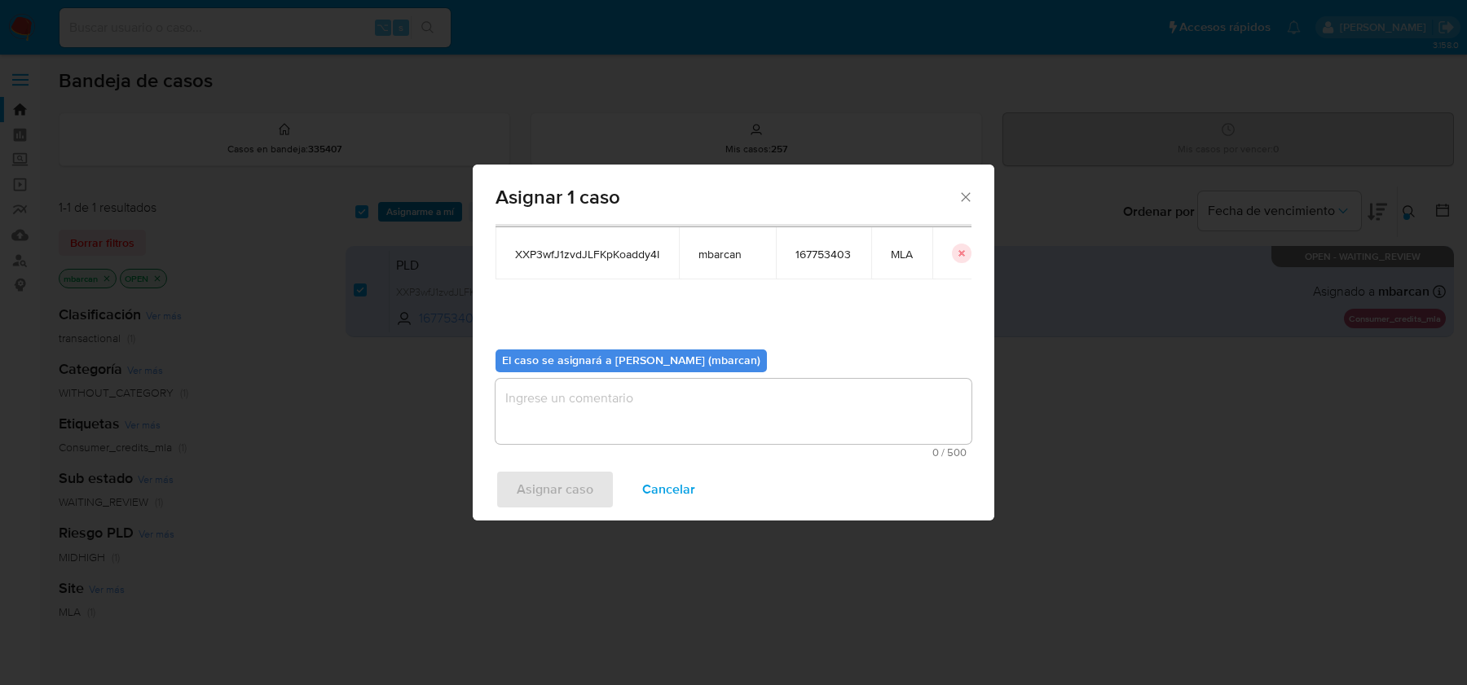
click at [592, 390] on textarea "assign-modal" at bounding box center [733, 411] width 476 height 65
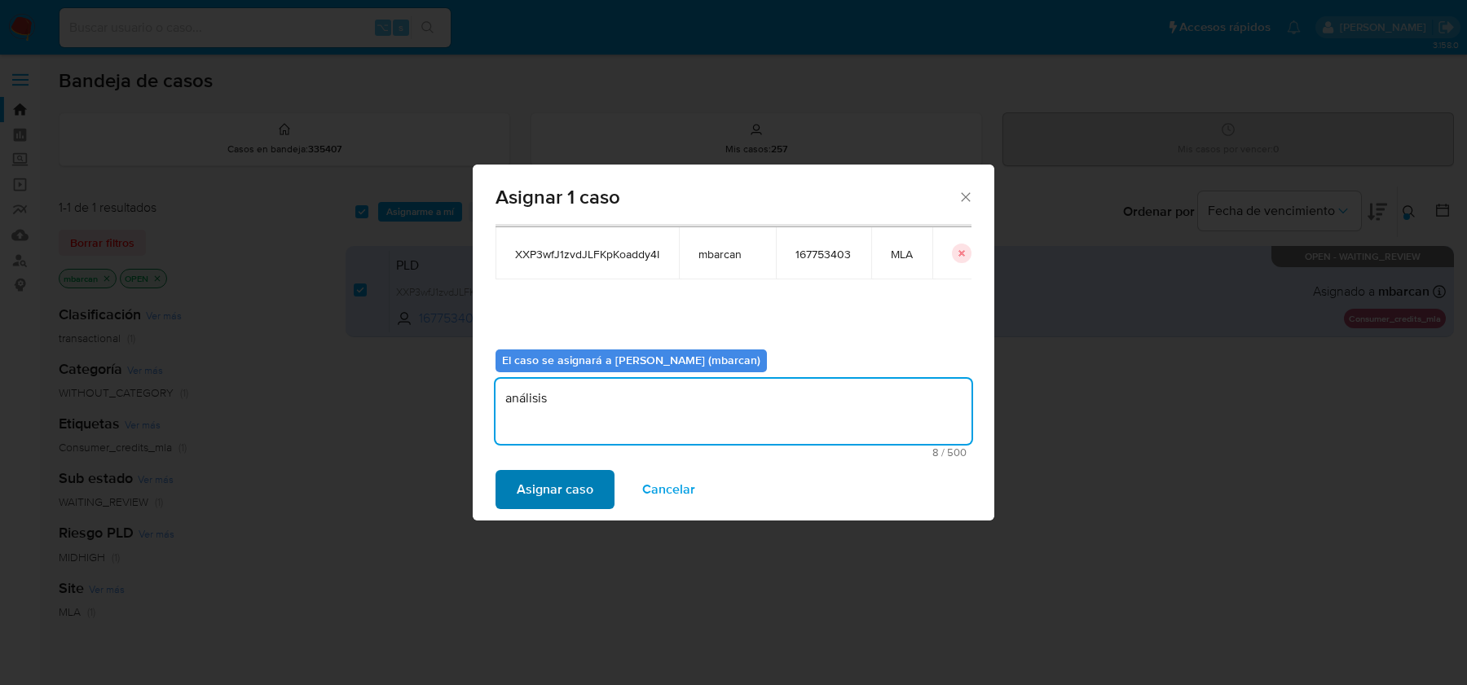
type textarea "análisis"
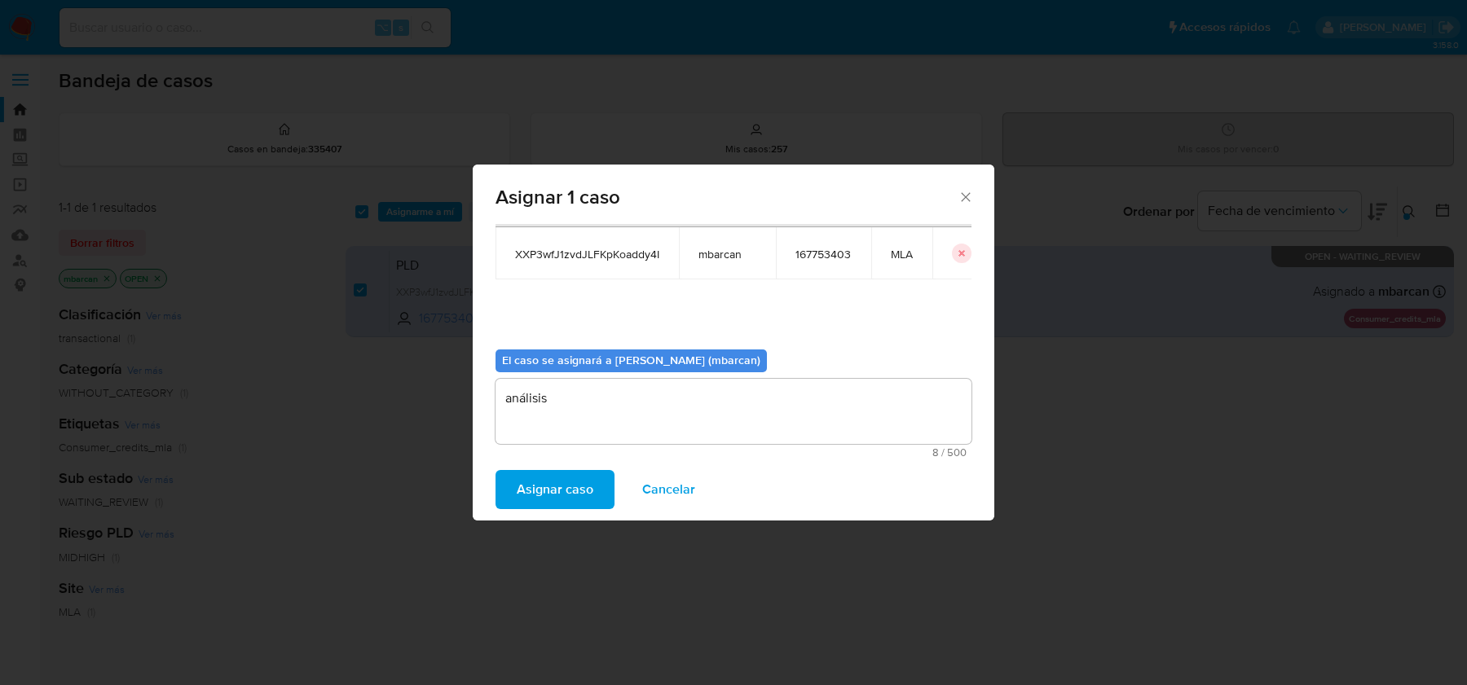
click at [517, 482] on span "Asignar caso" at bounding box center [555, 490] width 77 height 36
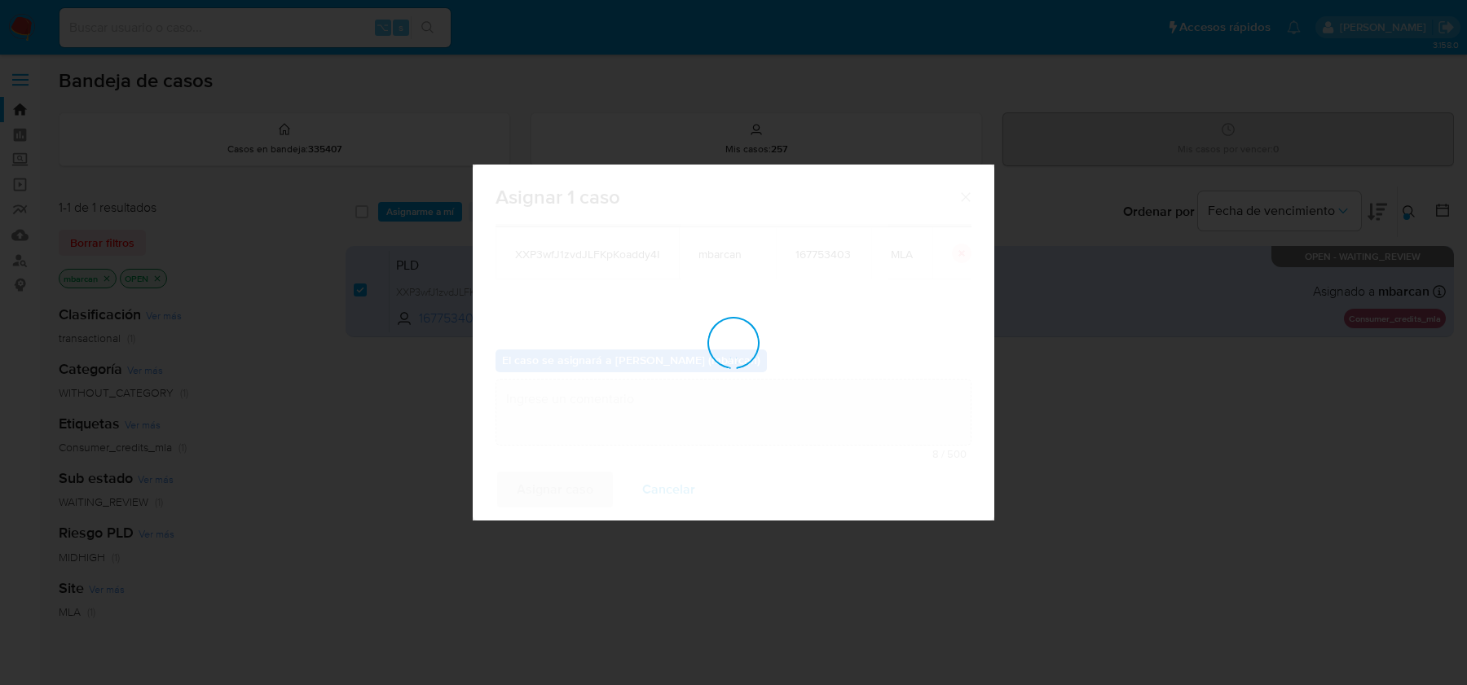
checkbox input "false"
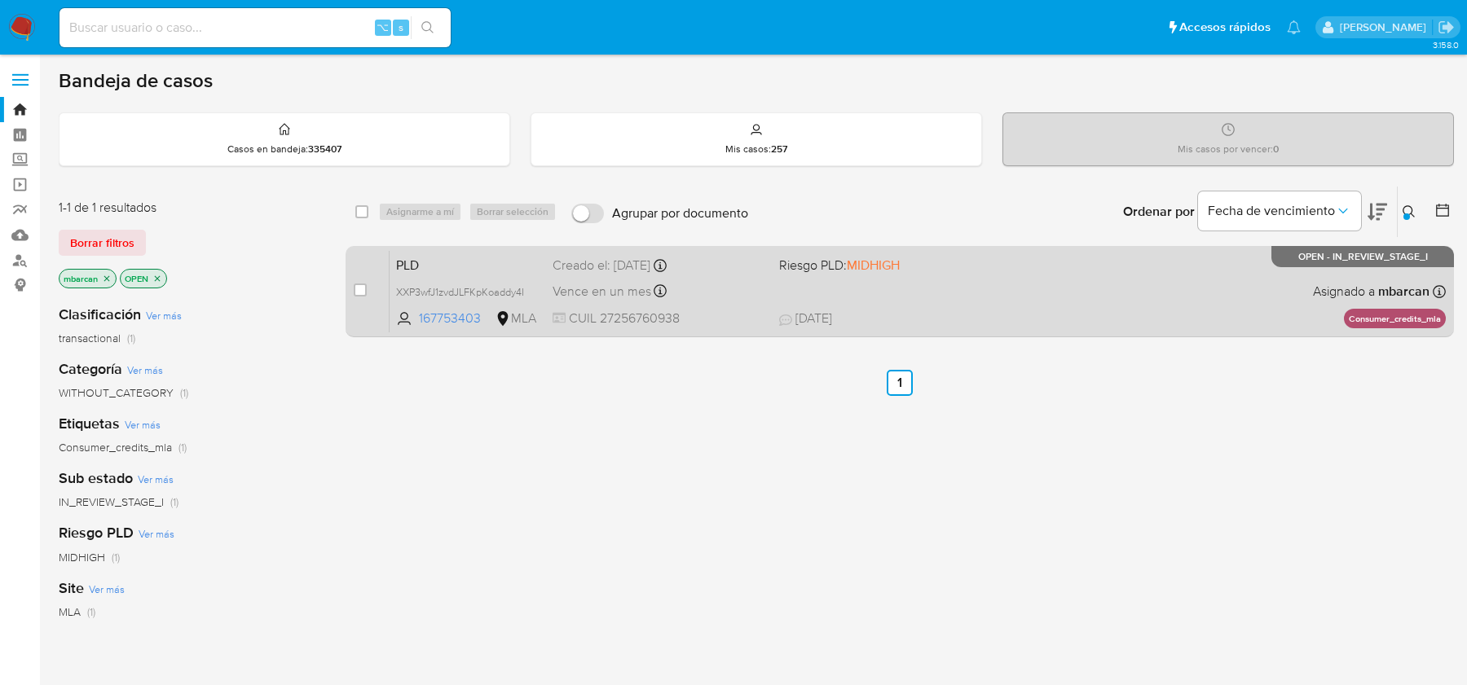
click at [451, 266] on span "PLD" at bounding box center [467, 263] width 143 height 21
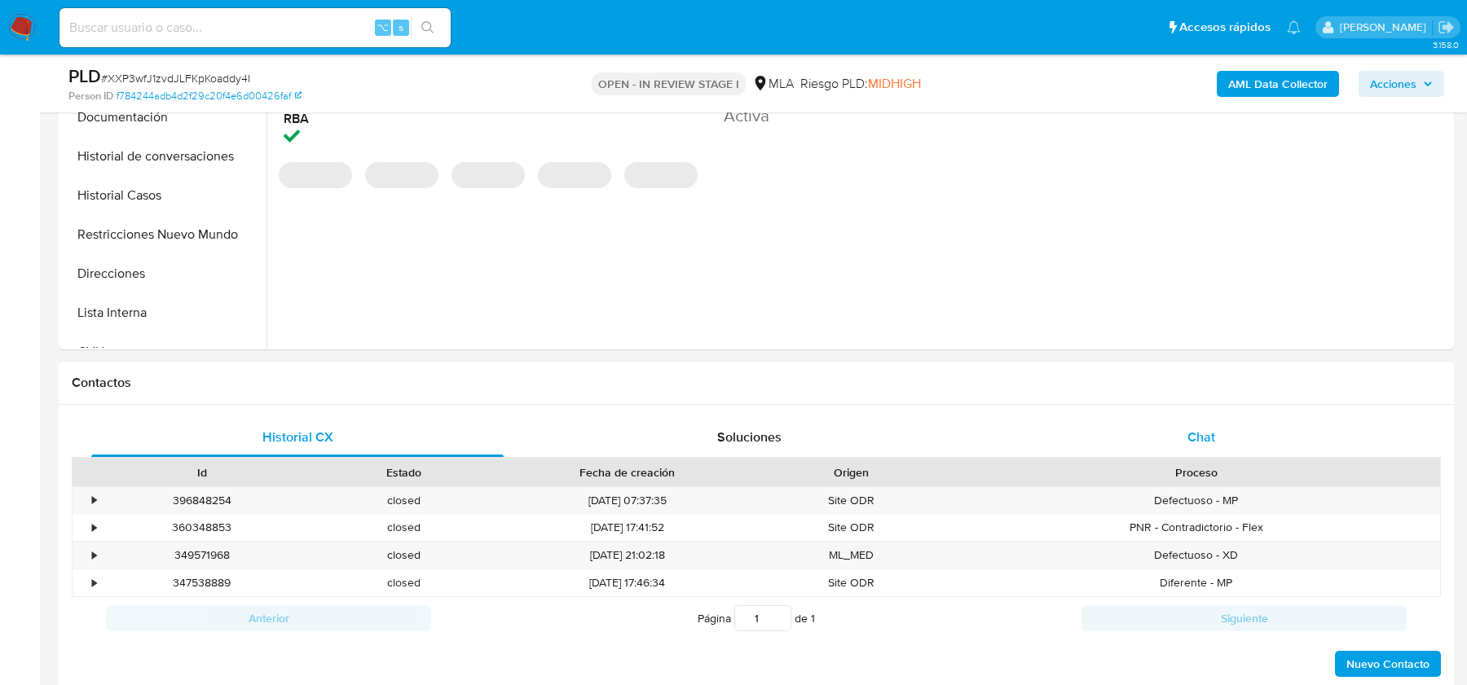
click at [1282, 451] on div "Chat" at bounding box center [1201, 437] width 412 height 39
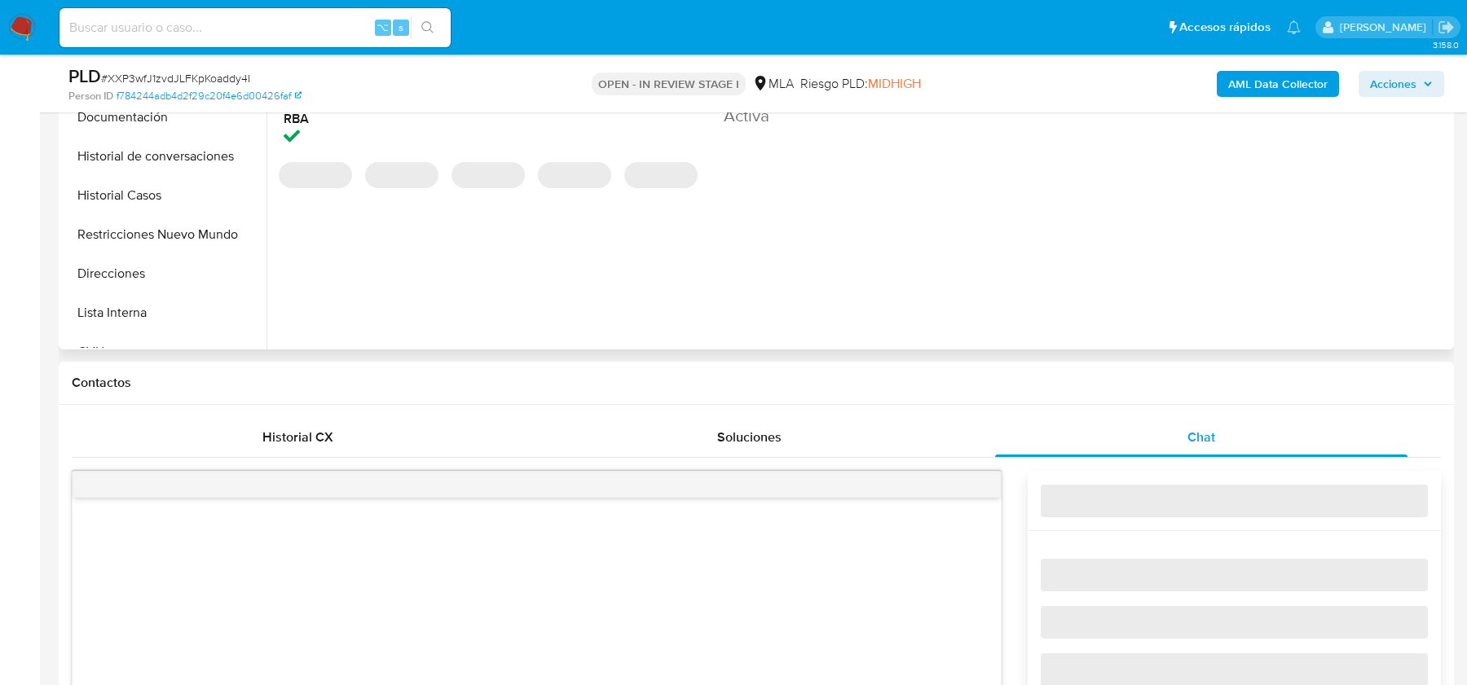
select select "10"
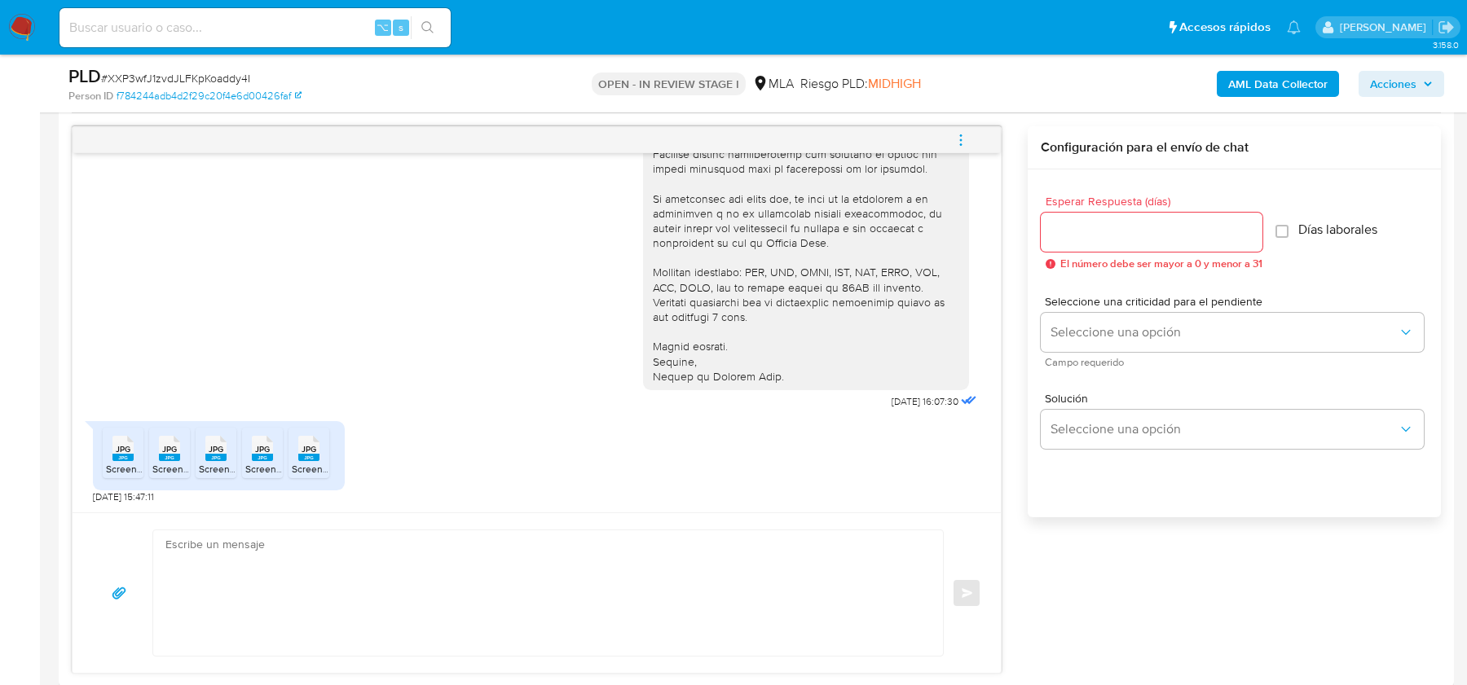
scroll to position [838, 0]
click at [128, 447] on span "JPG" at bounding box center [123, 447] width 15 height 11
click at [165, 451] on rect at bounding box center [169, 454] width 21 height 7
click at [208, 451] on rect at bounding box center [215, 454] width 21 height 7
click at [254, 451] on rect at bounding box center [262, 454] width 21 height 7
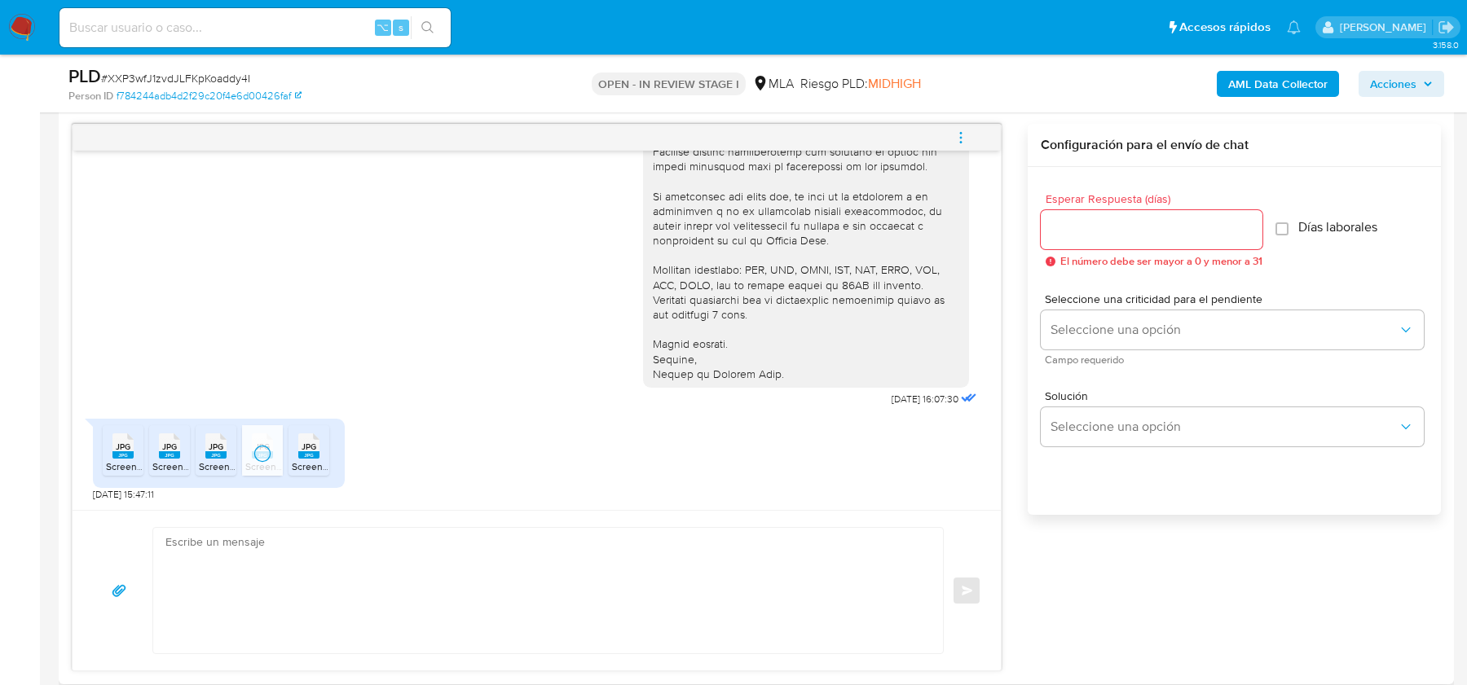
click at [315, 462] on span "Screenshot_20250912_094515_124133.jpg" at bounding box center [386, 467] width 188 height 14
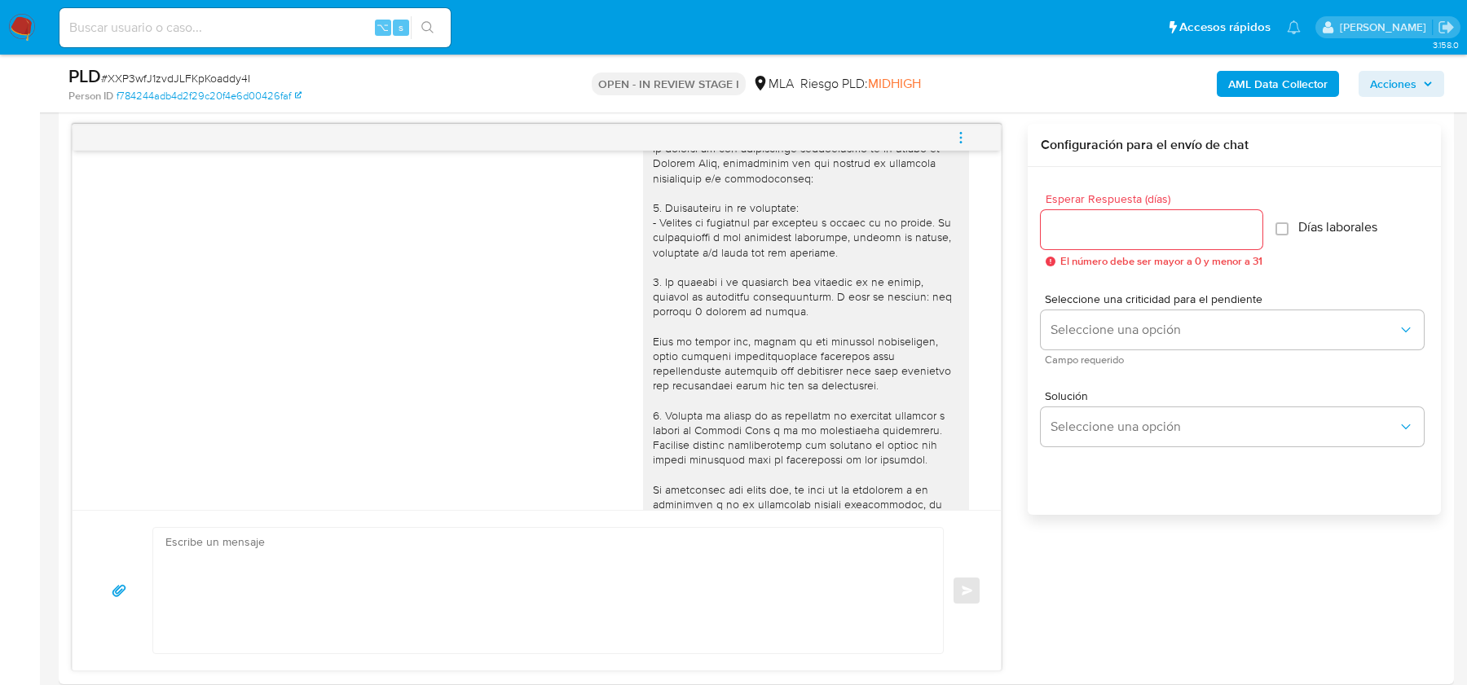
scroll to position [996, 0]
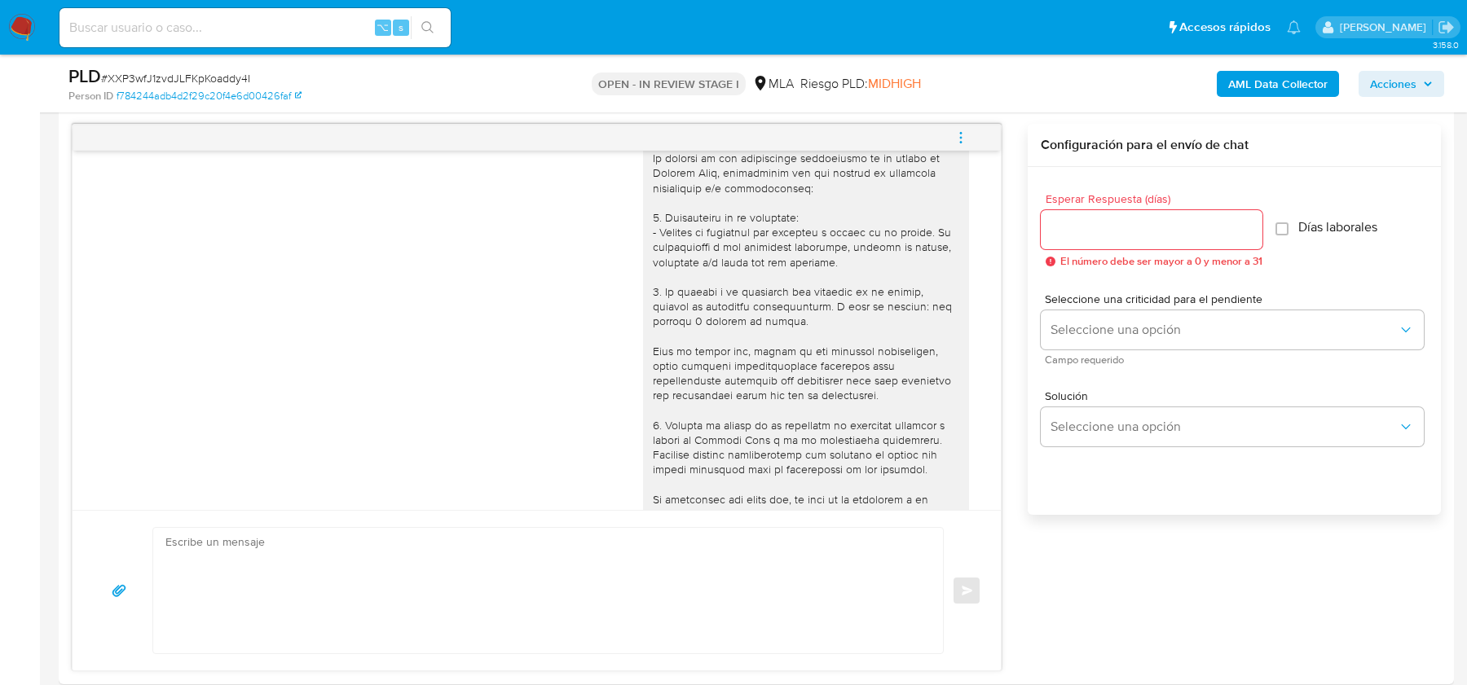
click at [148, 36] on input at bounding box center [254, 27] width 391 height 21
paste input "JaI6skJOvY2xv57MxN3PU1JX"
type input "JaI6skJOvY2xv57MxN3PU1JX"
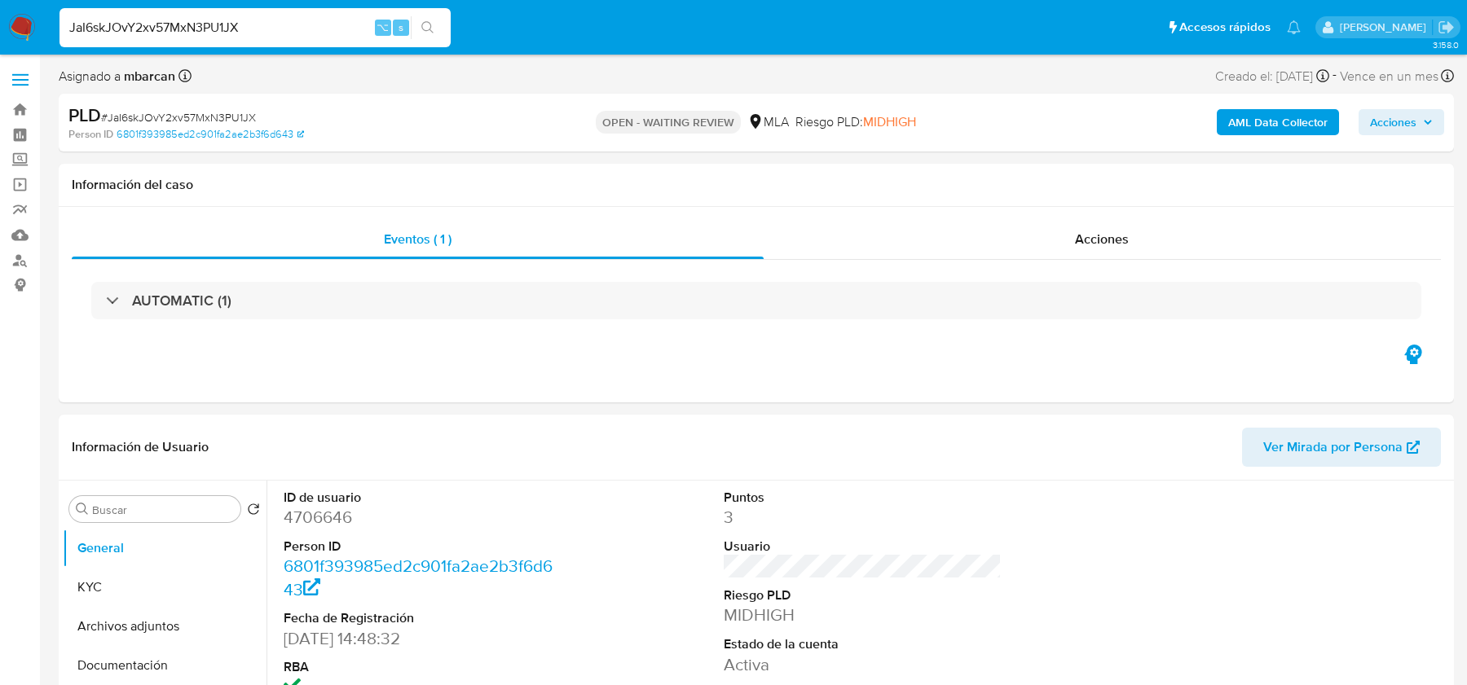
select select "10"
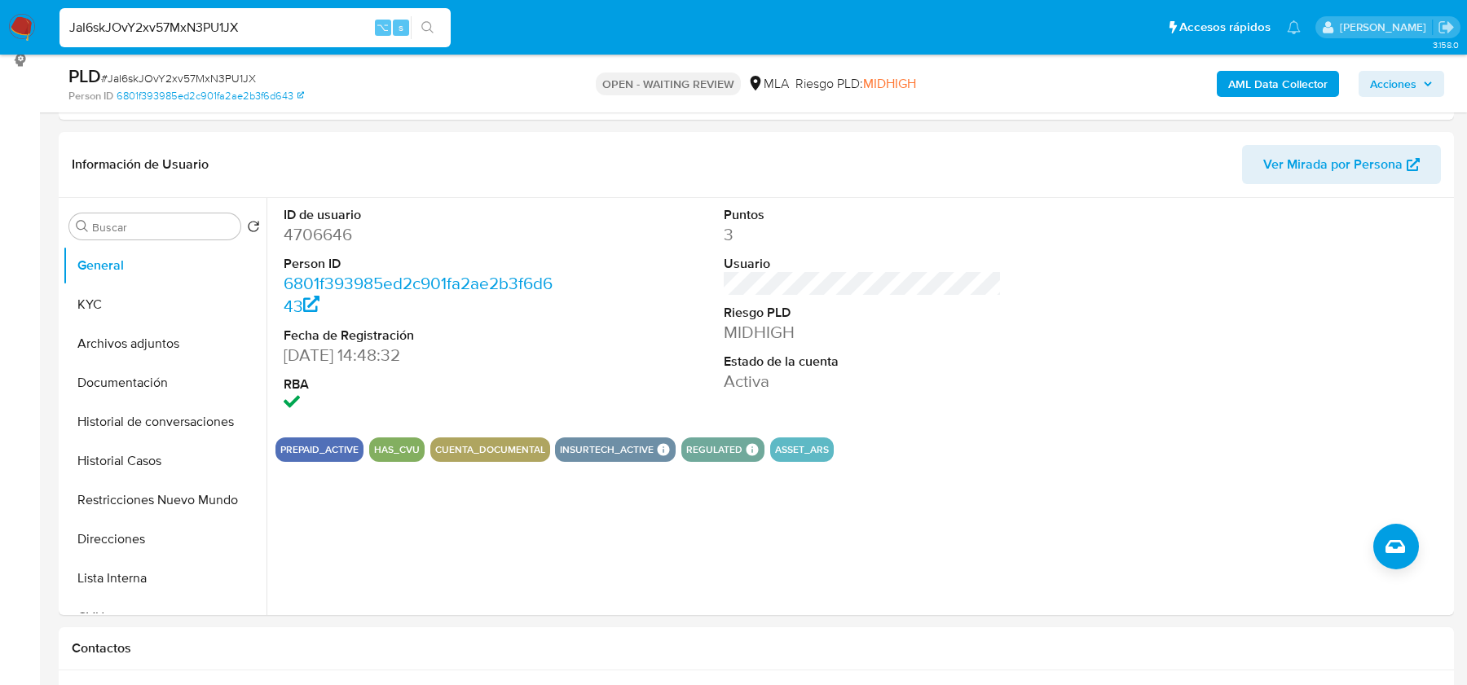
scroll to position [384, 0]
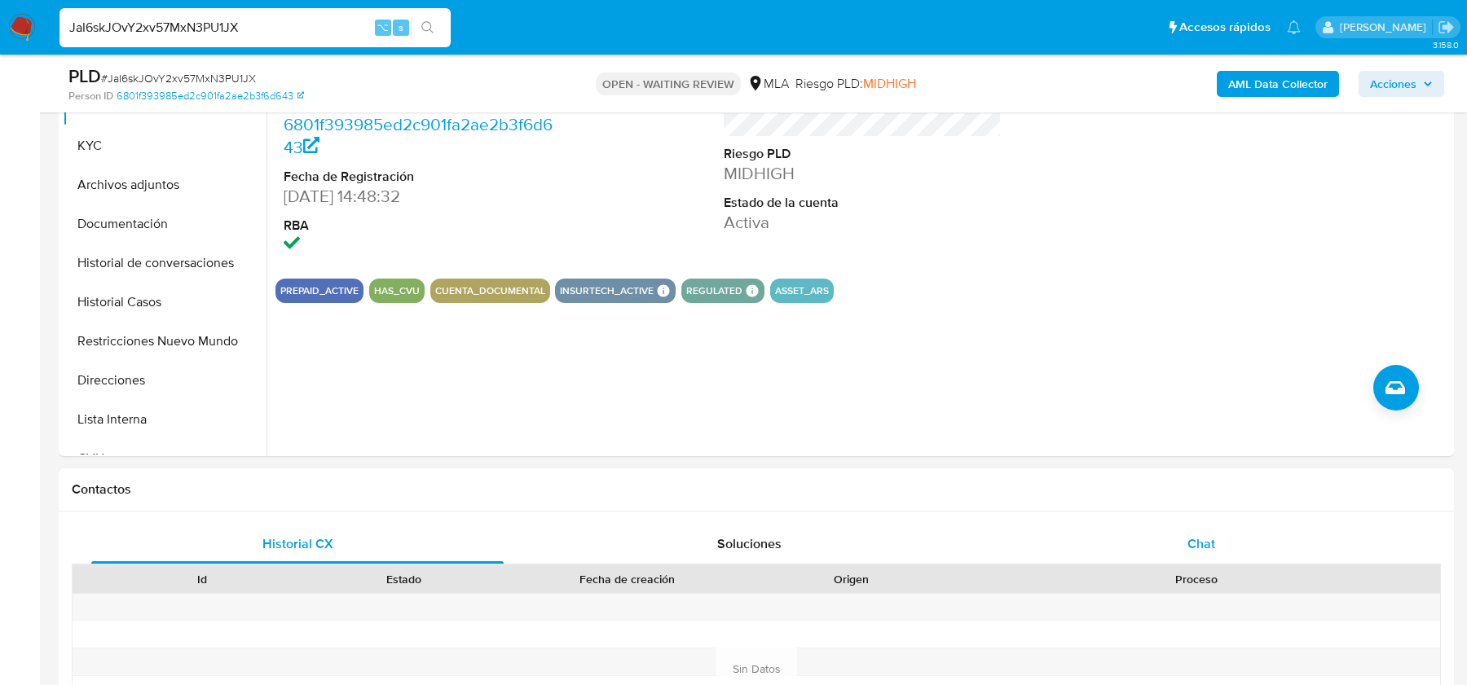
click at [1193, 548] on span "Chat" at bounding box center [1201, 543] width 28 height 19
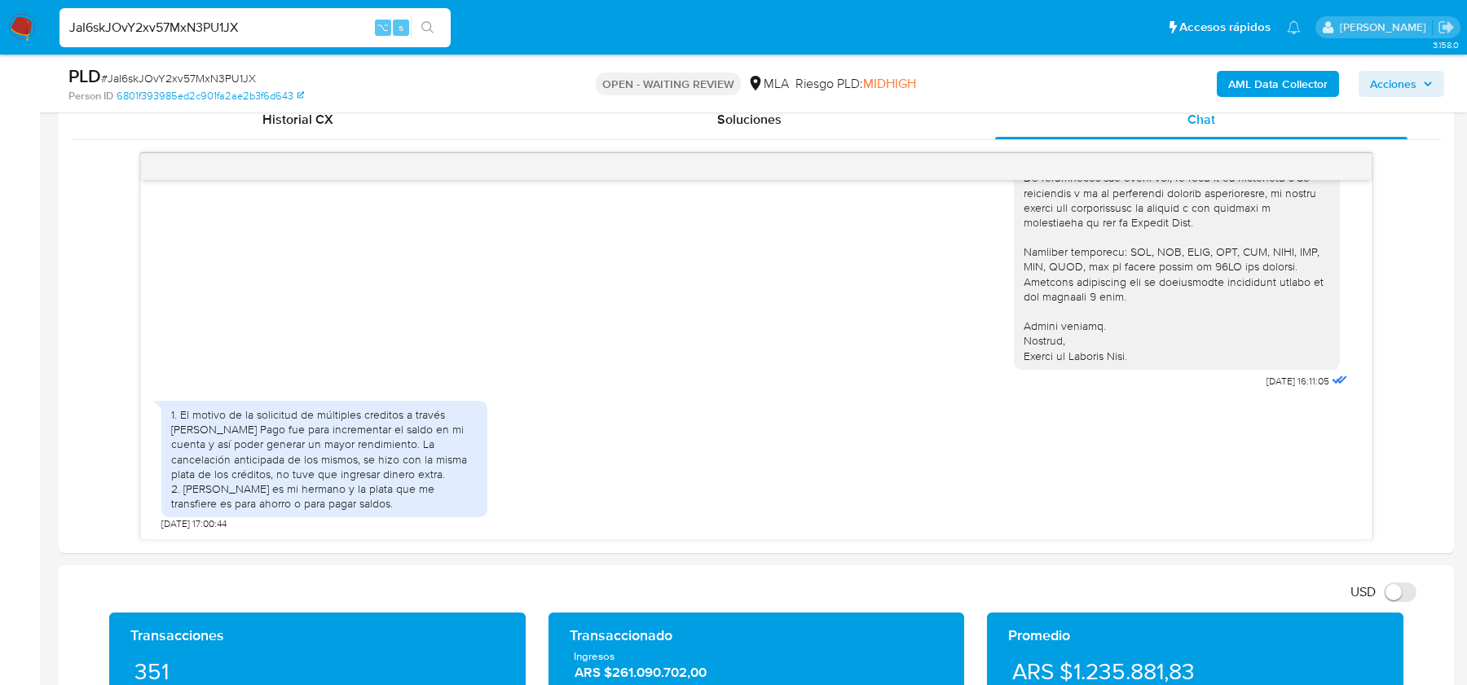
scroll to position [807, 0]
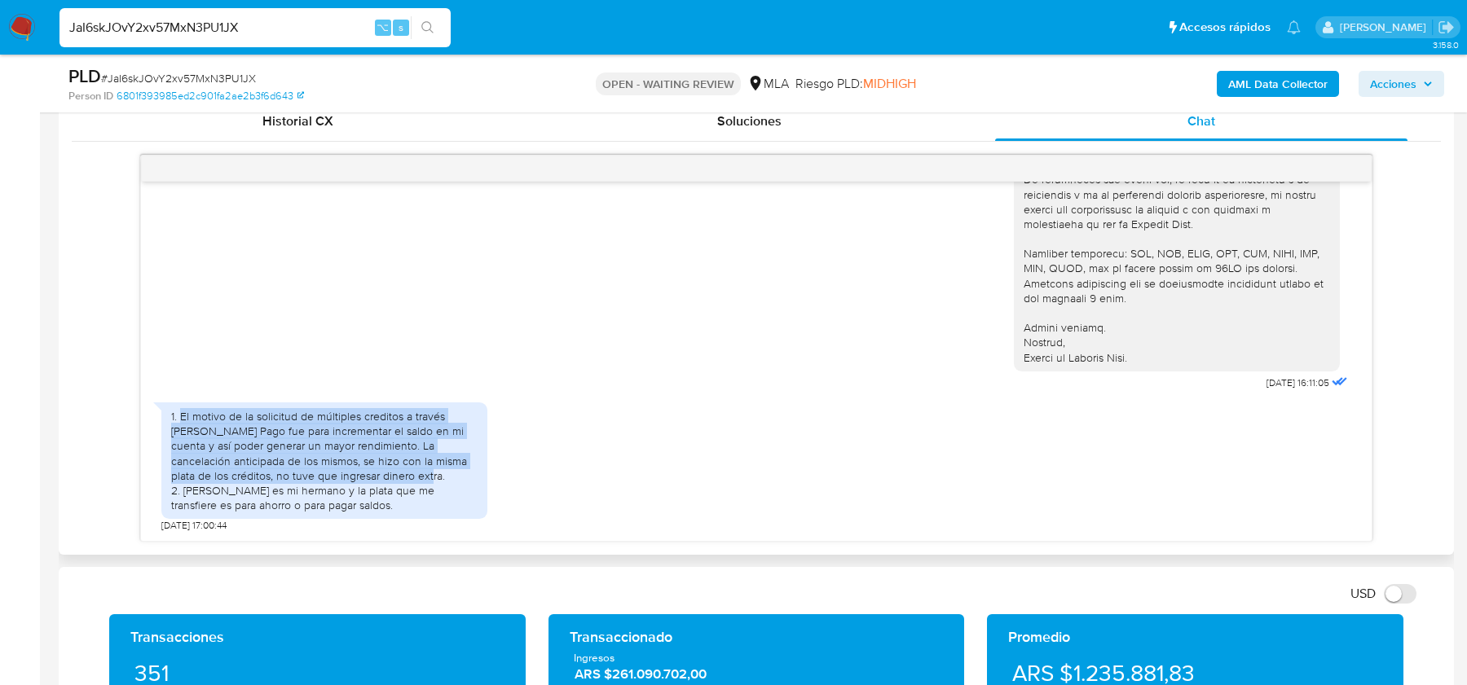
drag, startPoint x: 389, startPoint y: 472, endPoint x: 183, endPoint y: 416, distance: 214.2
click at [183, 416] on div "1. El motivo de la solicitud de múltiples creditos a través [PERSON_NAME] Pago …" at bounding box center [324, 460] width 306 height 103
copy div "El motivo de la solicitud de múltiples creditos a través [PERSON_NAME] Pago fue…"
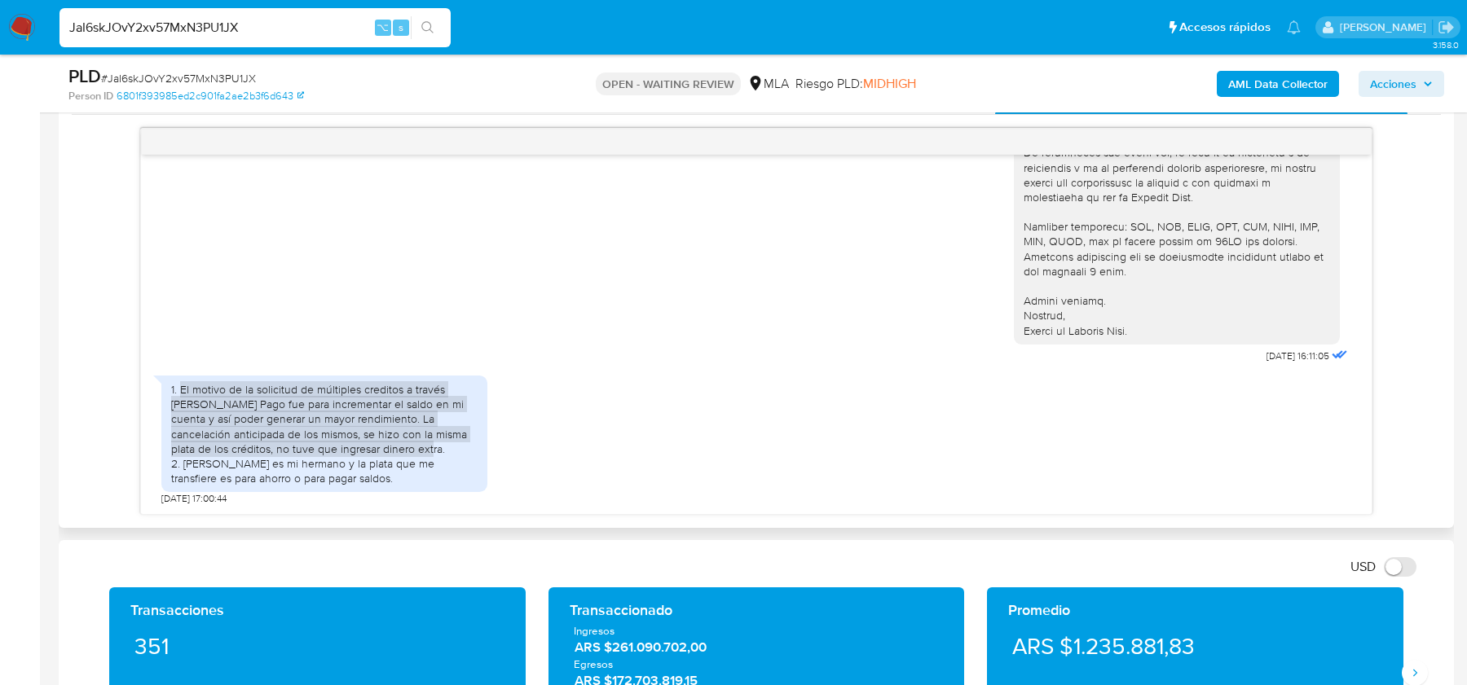
scroll to position [836, 0]
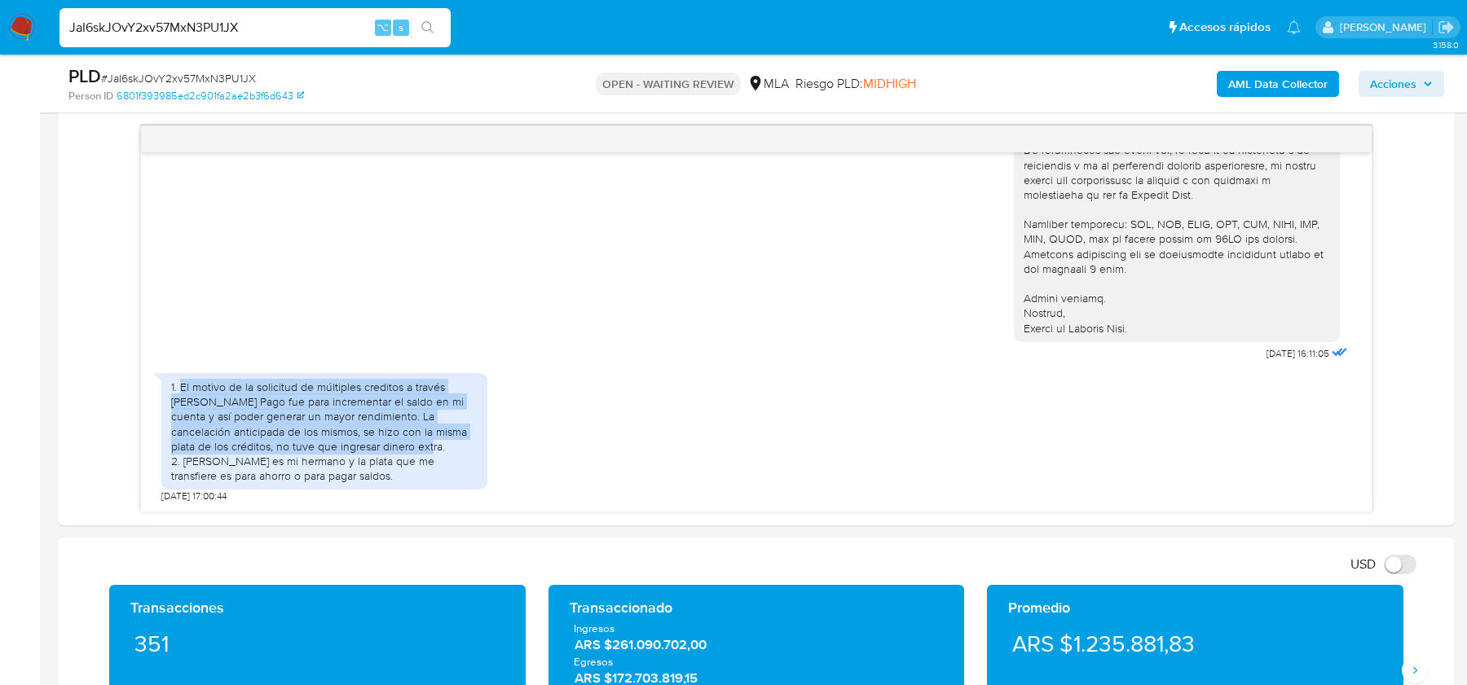
click at [214, 81] on span "# JaI6skJOvY2xv57MxN3PU1JX" at bounding box center [178, 78] width 155 height 16
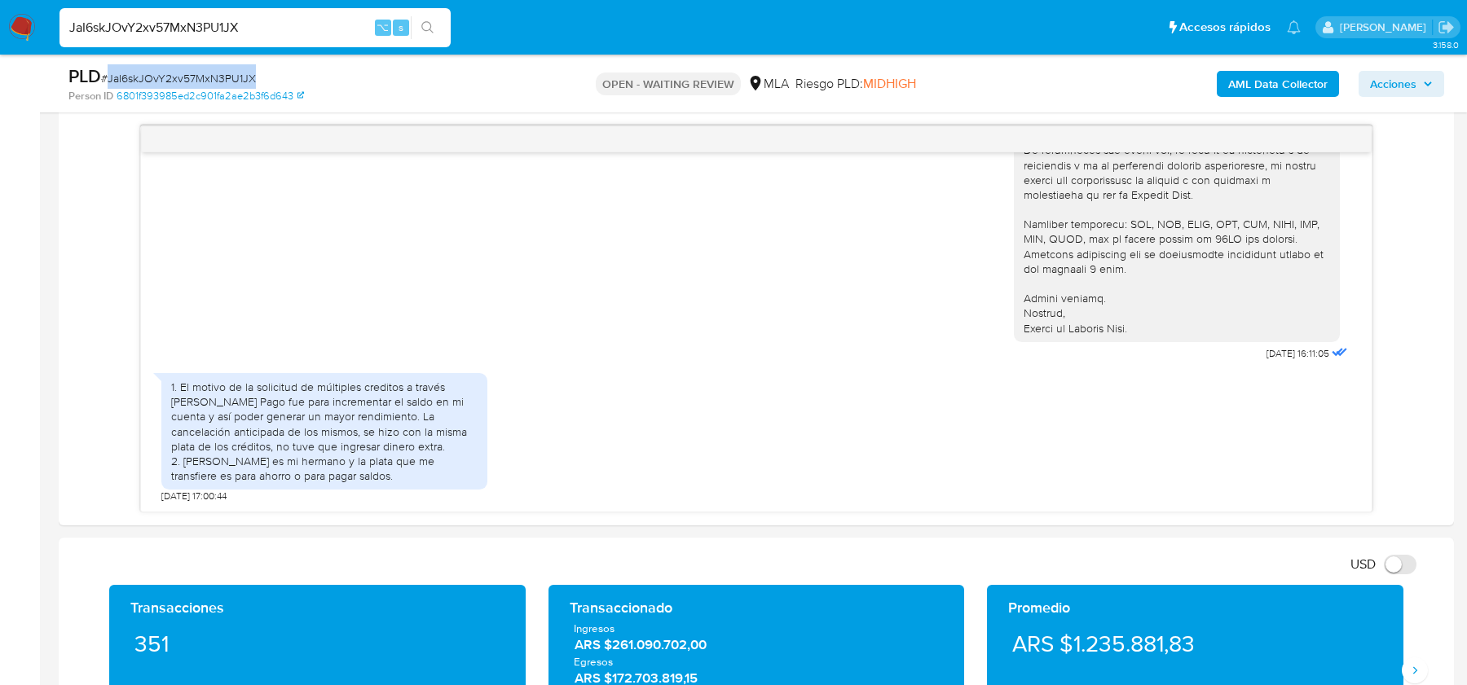
click at [214, 81] on span "# JaI6skJOvY2xv57MxN3PU1JX" at bounding box center [178, 78] width 155 height 16
copy span "JaI6skJOvY2xv57MxN3PU1JX"
click at [262, 30] on input "JaI6skJOvY2xv57MxN3PU1JX" at bounding box center [254, 27] width 391 height 21
paste input "fCivorcCy6OH26ahIJzefEQC"
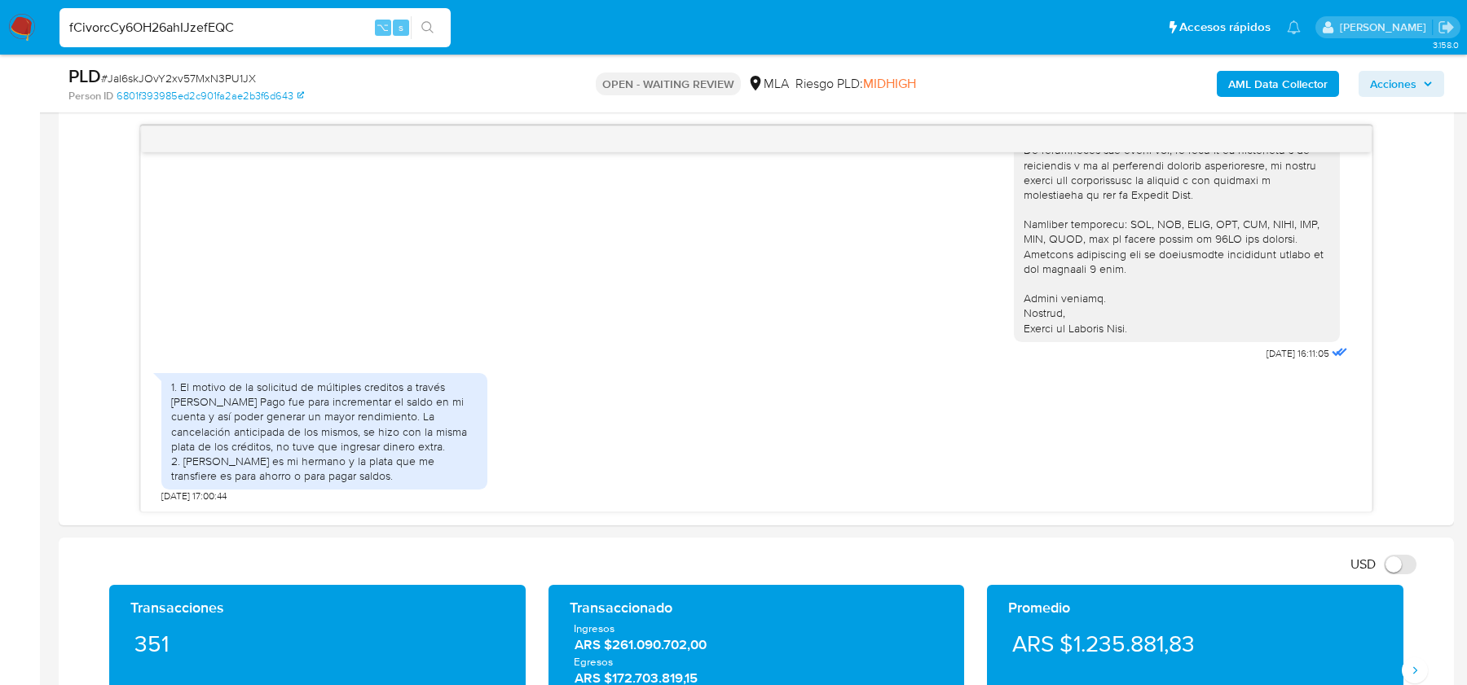
type input "fCivorcCy6OH26ahIJzefEQC"
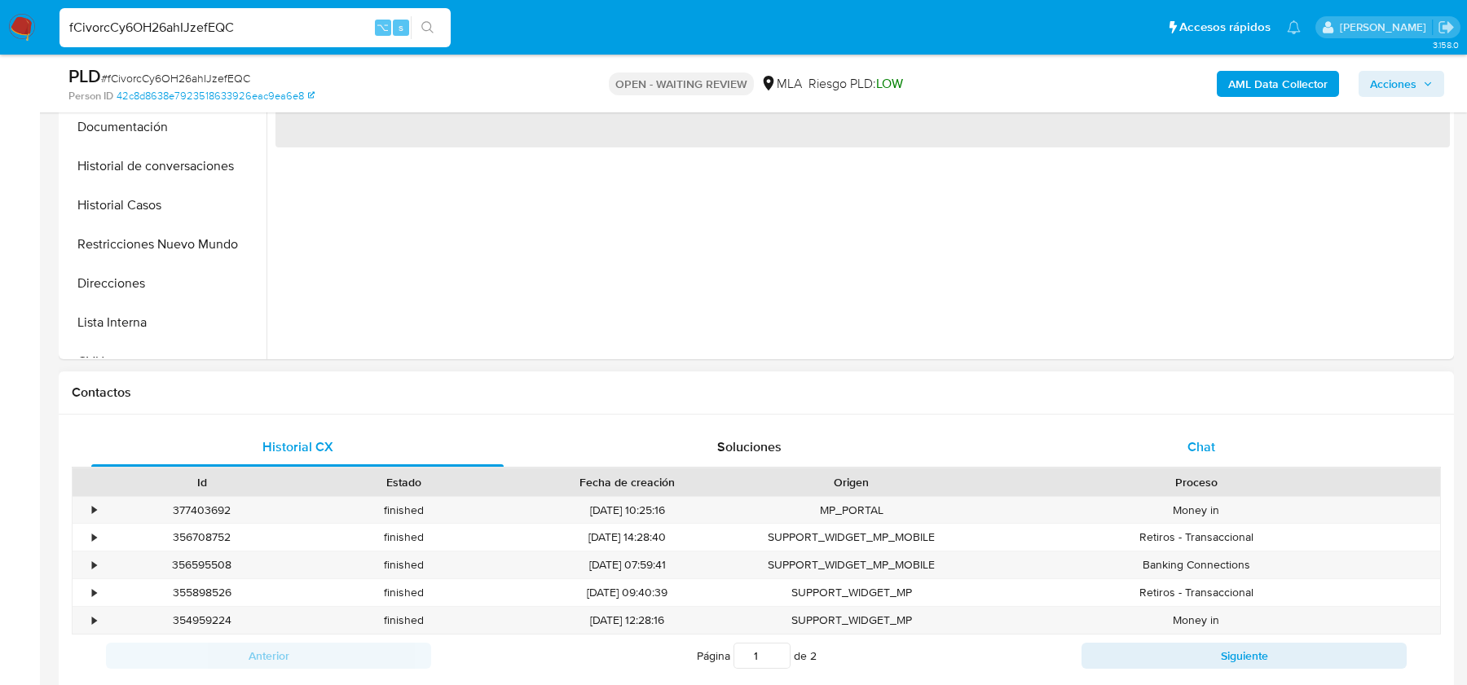
click at [1181, 442] on div "Chat" at bounding box center [1201, 447] width 412 height 39
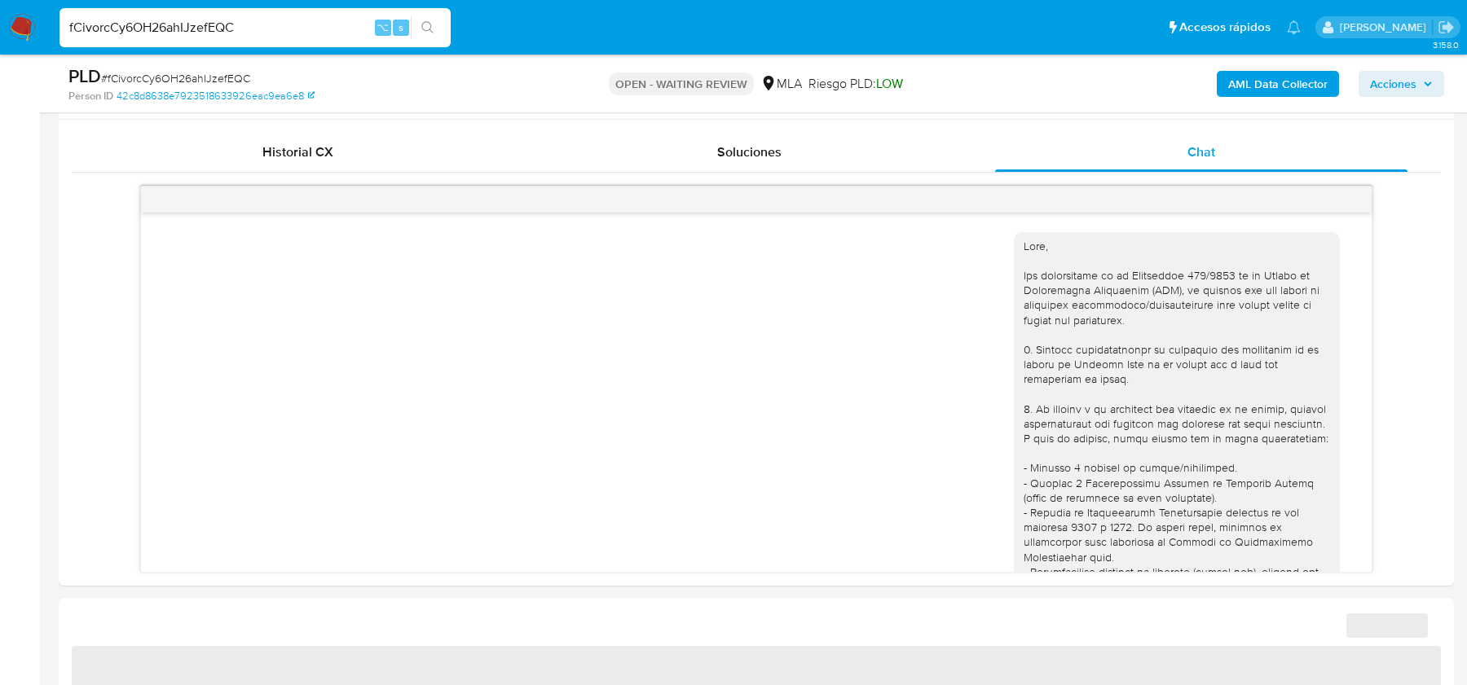
scroll to position [2050, 0]
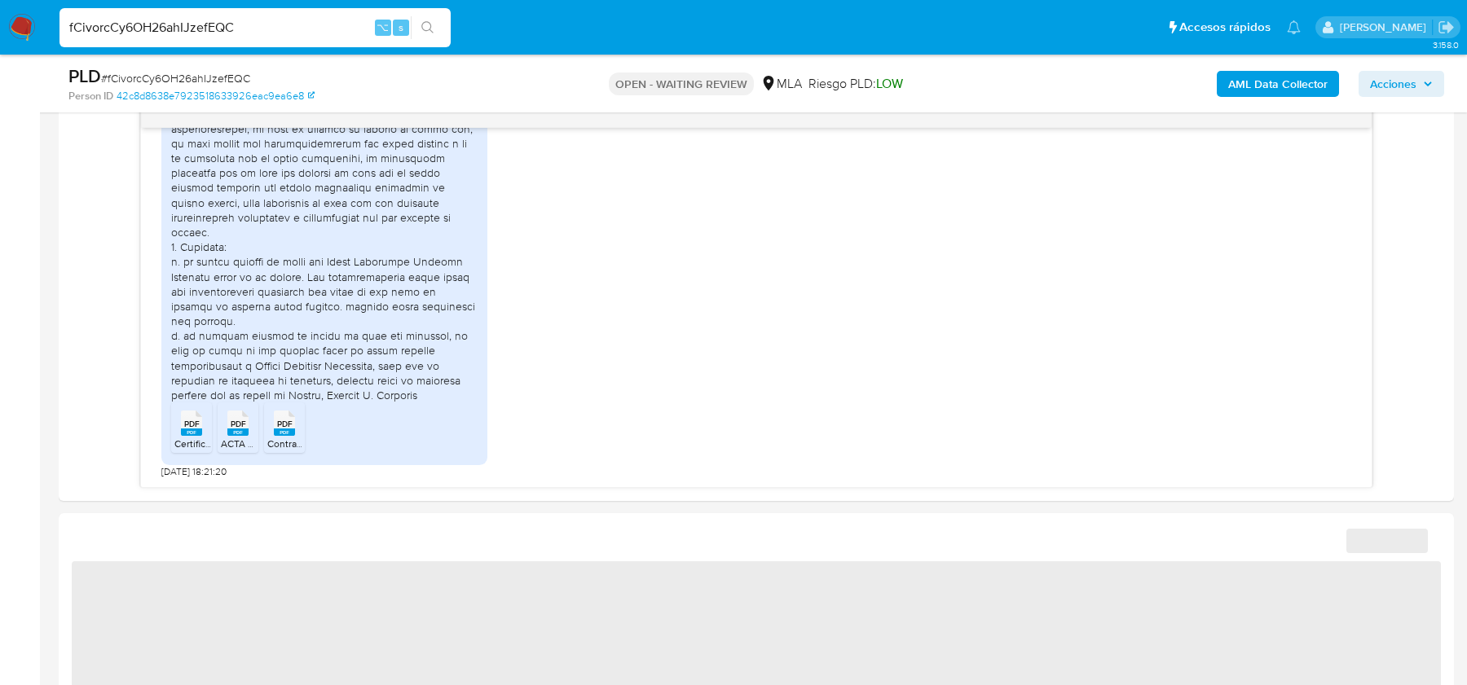
select select "10"
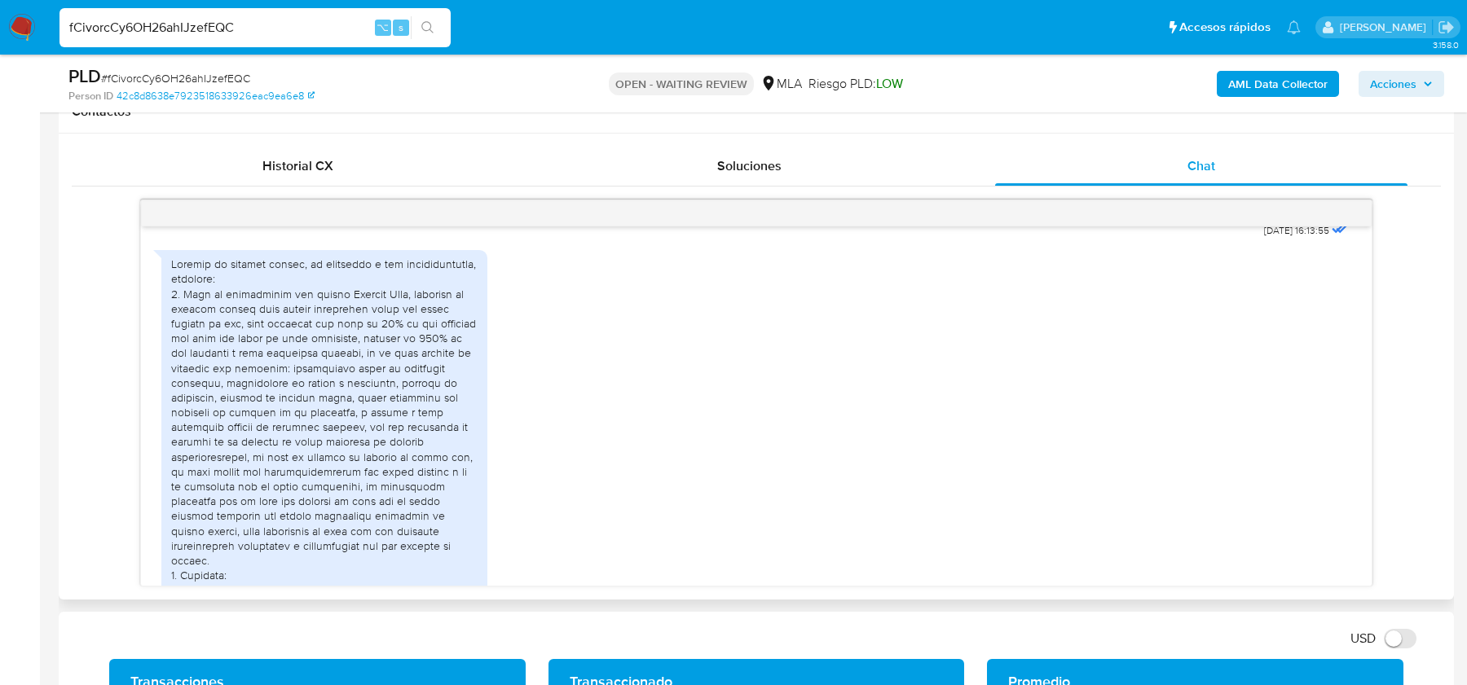
scroll to position [1820, 0]
drag, startPoint x: 339, startPoint y: 416, endPoint x: 340, endPoint y: 433, distance: 17.9
click at [340, 433] on div at bounding box center [324, 493] width 306 height 474
click at [363, 442] on div at bounding box center [324, 493] width 306 height 474
drag, startPoint x: 401, startPoint y: 441, endPoint x: 401, endPoint y: 458, distance: 17.1
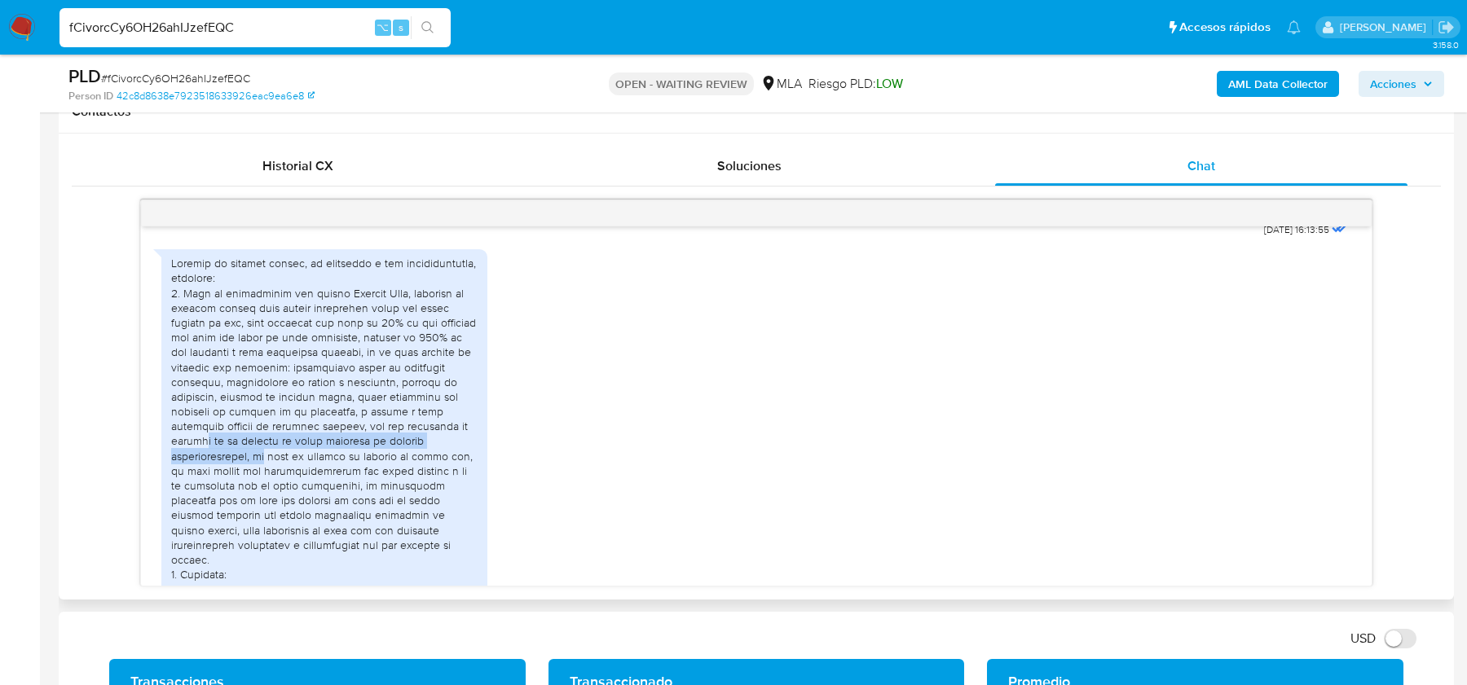
click at [401, 458] on div at bounding box center [324, 493] width 306 height 474
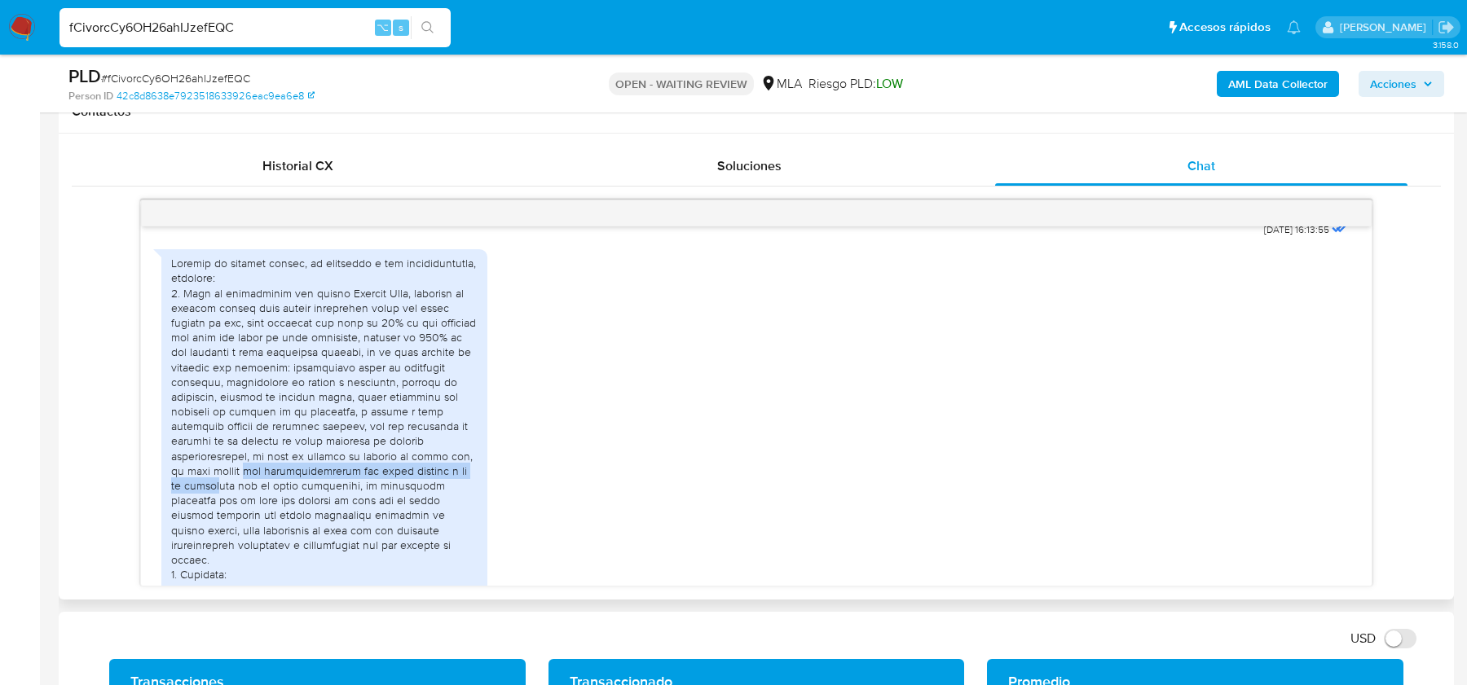
drag, startPoint x: 402, startPoint y: 471, endPoint x: 402, endPoint y: 486, distance: 15.5
click at [402, 486] on div at bounding box center [324, 493] width 306 height 474
drag, startPoint x: 428, startPoint y: 487, endPoint x: 428, endPoint y: 499, distance: 11.4
click at [428, 499] on div at bounding box center [324, 493] width 306 height 474
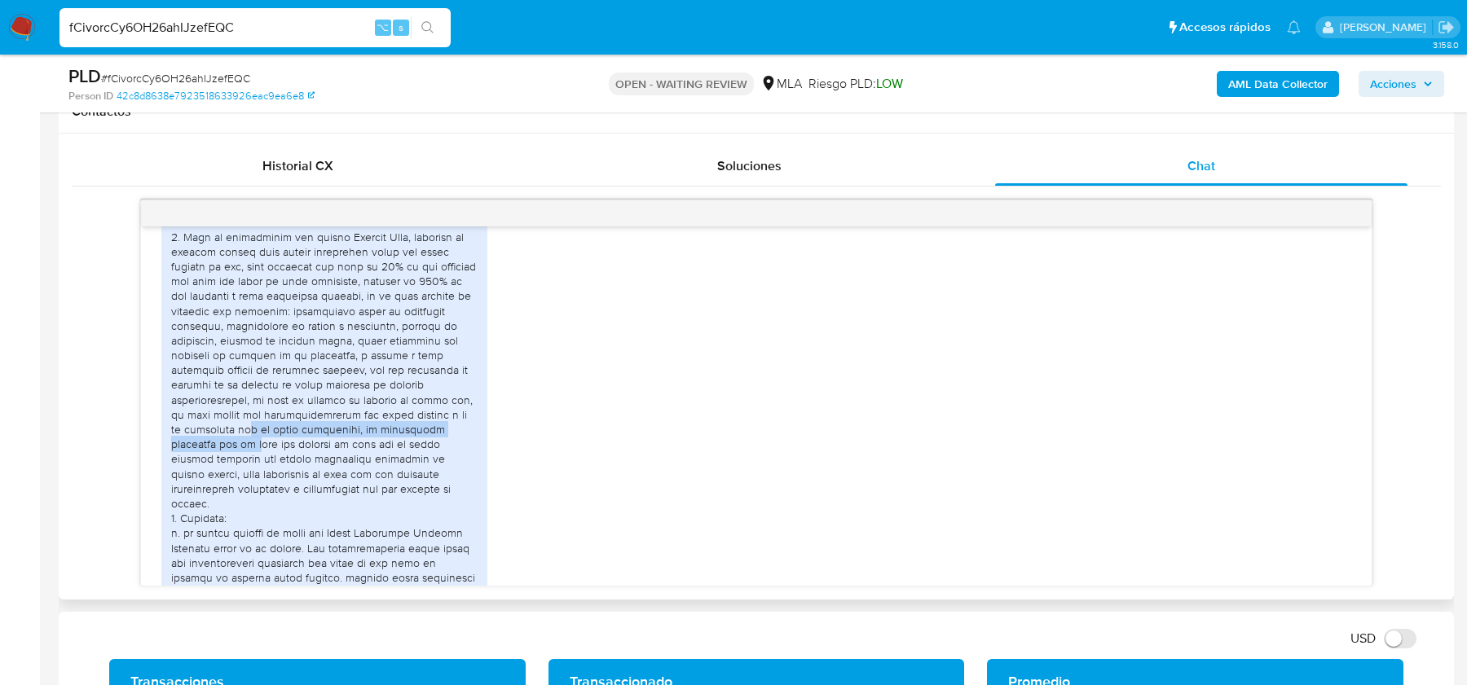
scroll to position [1877, 0]
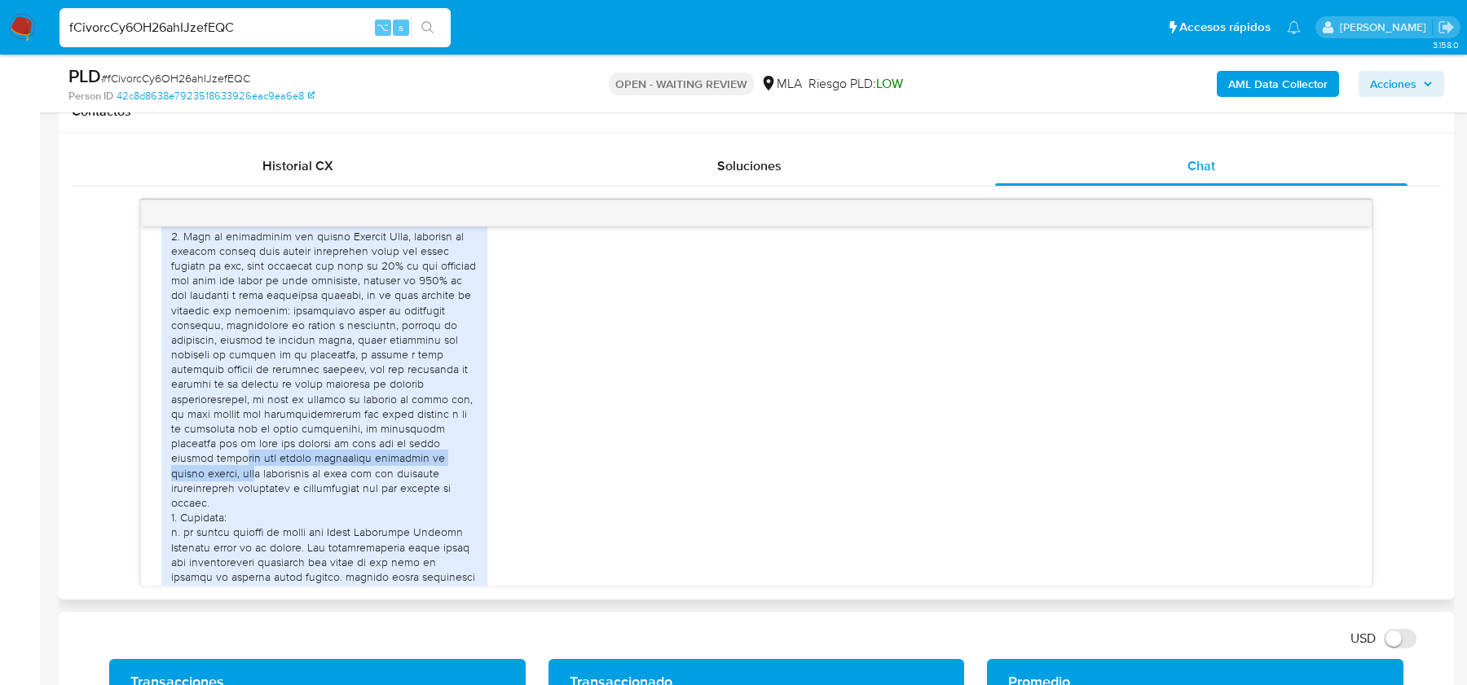
drag, startPoint x: 381, startPoint y: 459, endPoint x: 381, endPoint y: 473, distance: 13.9
click at [381, 473] on div at bounding box center [324, 436] width 306 height 474
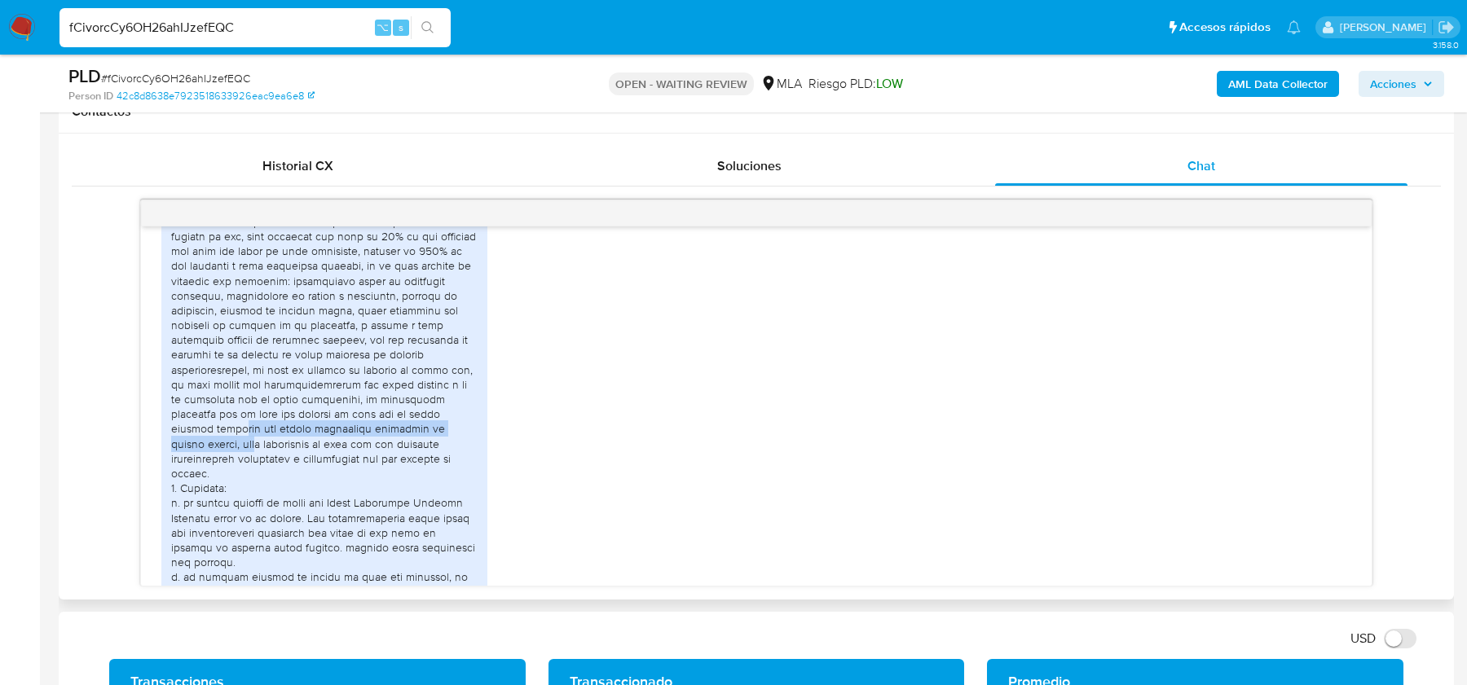
scroll to position [1894, 0]
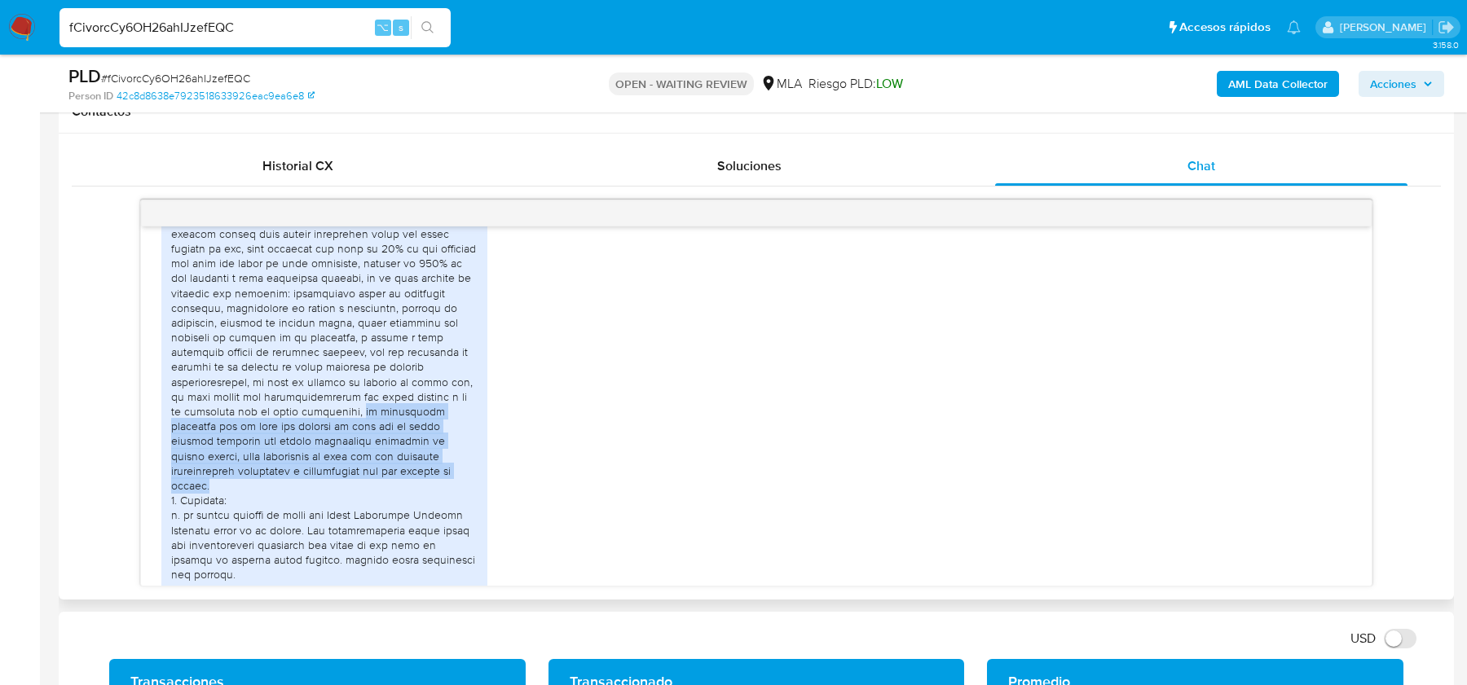
drag, startPoint x: 263, startPoint y: 428, endPoint x: 439, endPoint y: 482, distance: 184.0
click at [439, 482] on div at bounding box center [324, 419] width 306 height 474
copy div "es pertinente mencionar que el pago del crédito se paga con el mismo crédito ot…"
click at [131, 79] on span "# fCivorcCy6OH26ahIJzefEQC" at bounding box center [175, 78] width 149 height 16
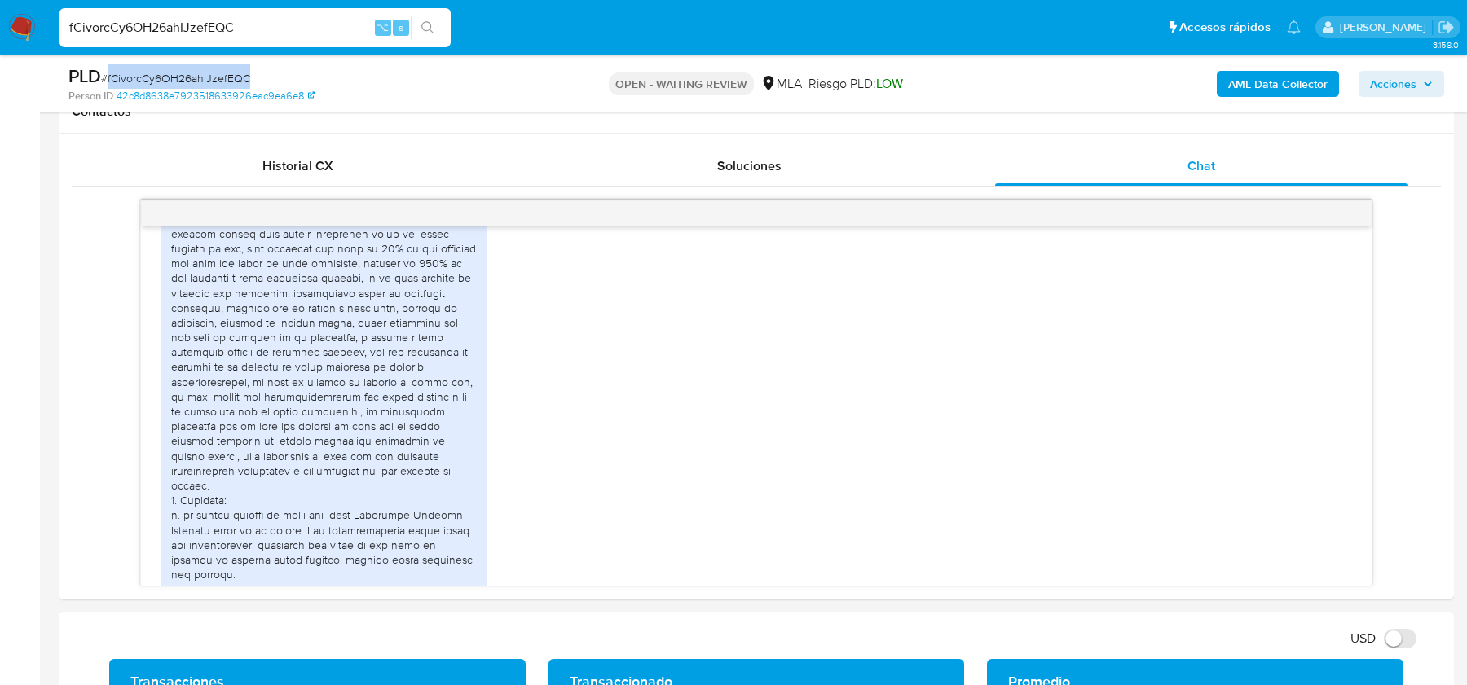
click at [131, 79] on span "# fCivorcCy6OH26ahIJzefEQC" at bounding box center [175, 78] width 149 height 16
copy span "fCivorcCy6OH26ahIJzefEQC"
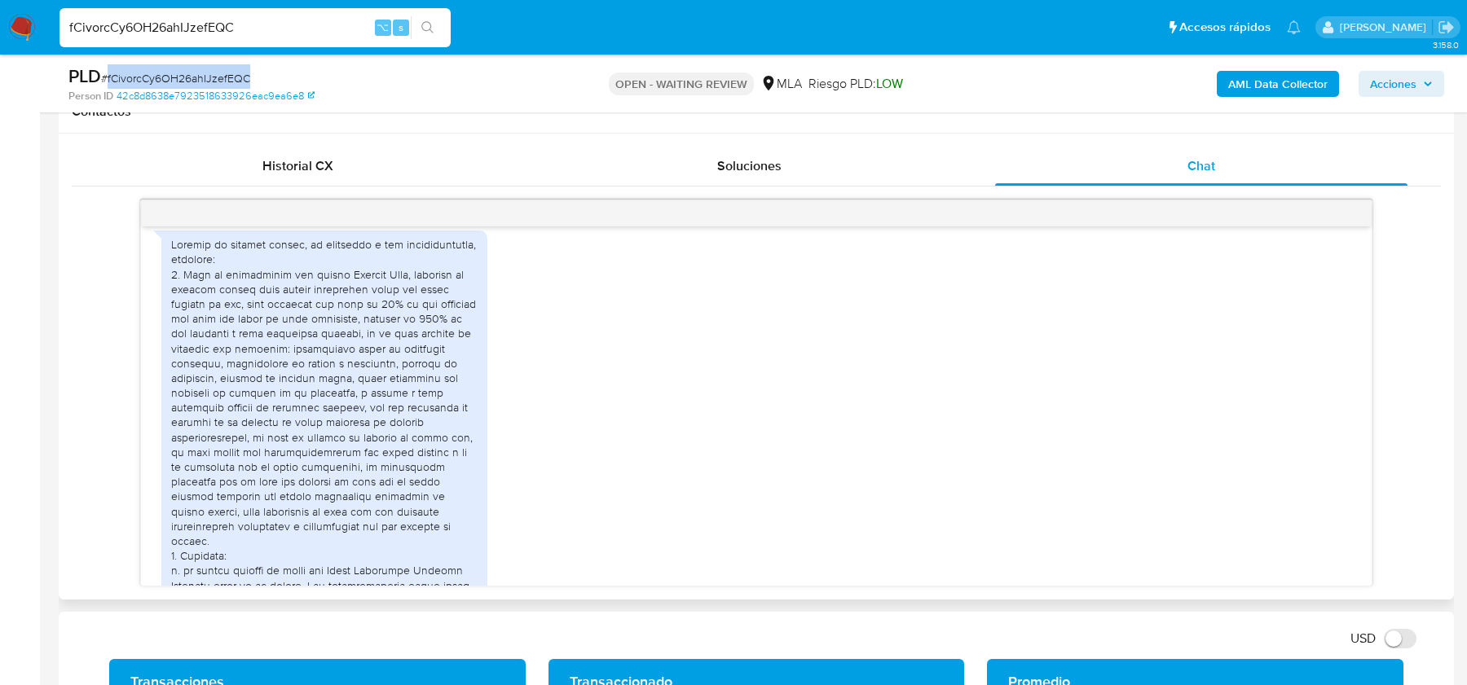
scroll to position [2050, 0]
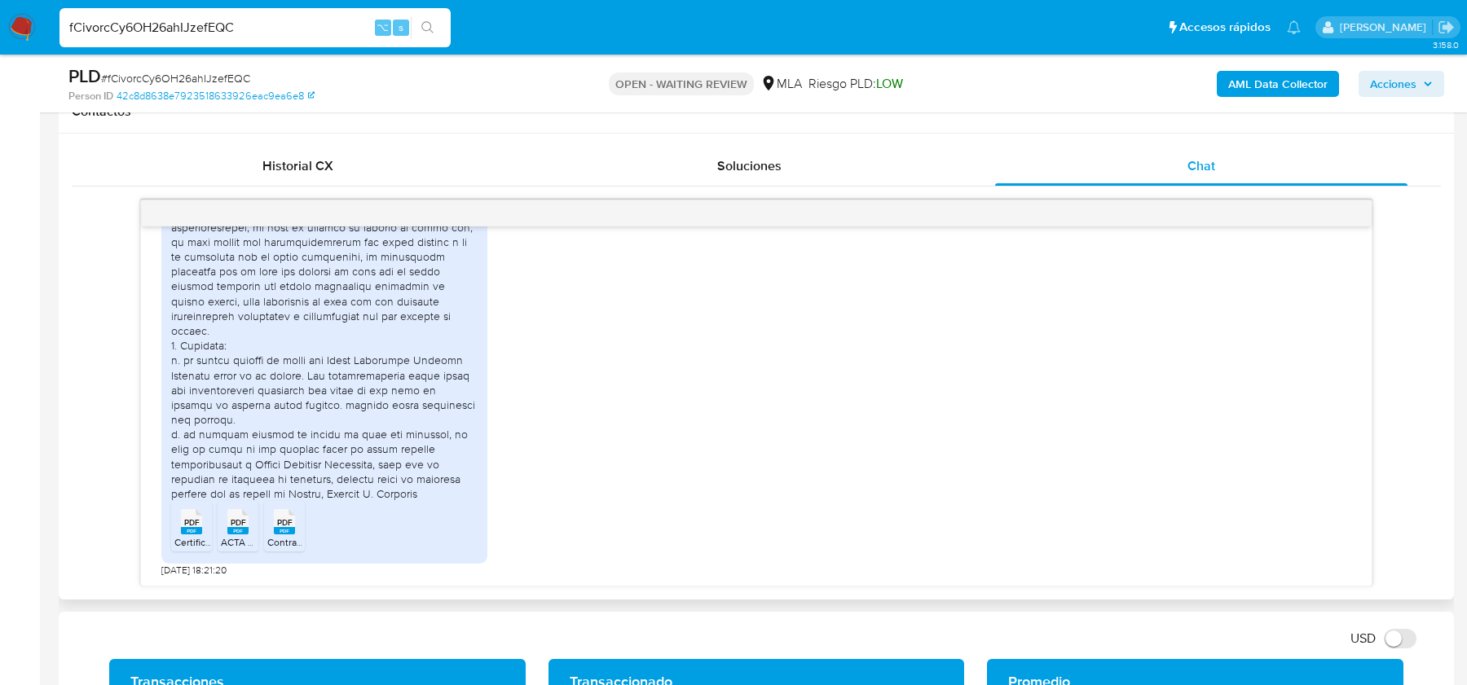
click at [171, 546] on li "PDF PDF Certificado de convivencia.pdf" at bounding box center [191, 526] width 41 height 51
click at [233, 528] on rect at bounding box center [237, 530] width 21 height 7
click at [293, 528] on rect at bounding box center [284, 530] width 21 height 7
click at [137, 73] on span "# fCivorcCy6OH26ahIJzefEQC" at bounding box center [175, 78] width 149 height 16
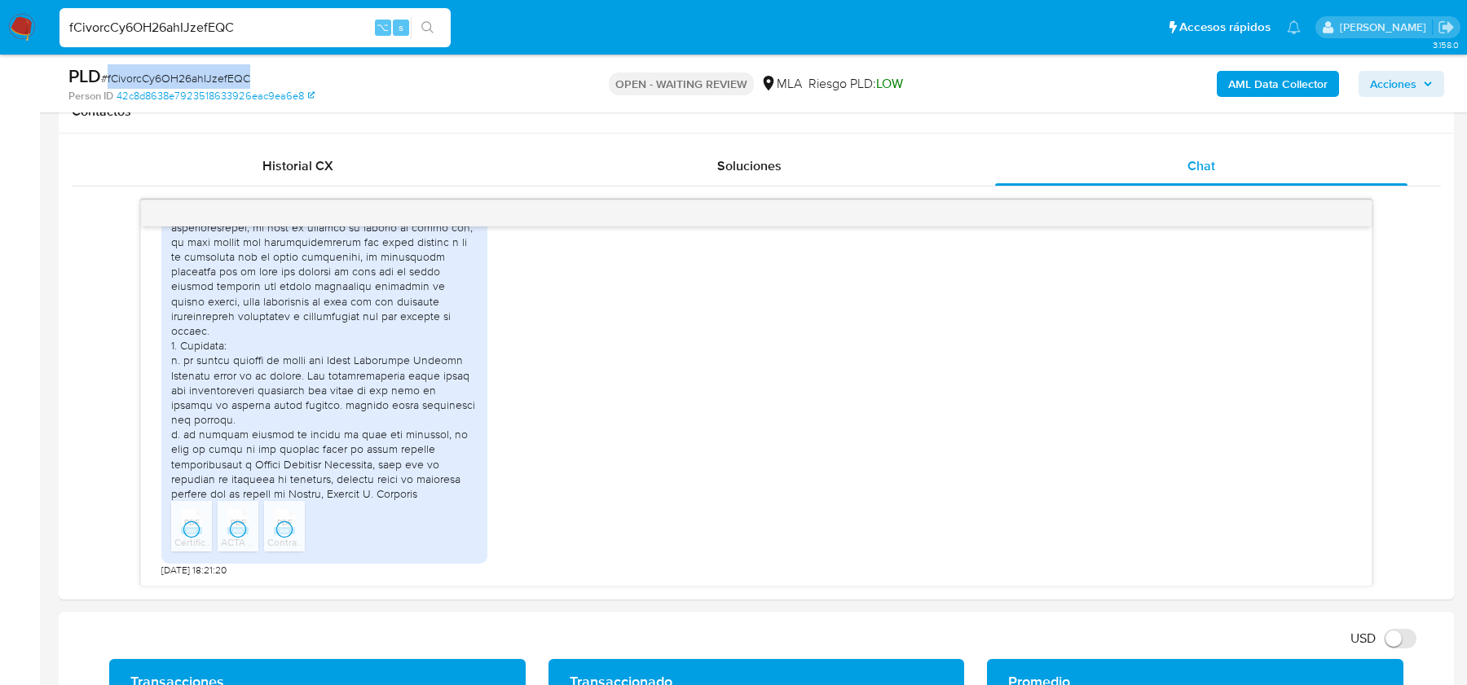
copy span "fCivorcCy6OH26ahIJzefEQC"
click at [139, 33] on input "fCivorcCy6OH26ahIJzefEQC" at bounding box center [254, 27] width 391 height 21
paste input "Zi99FcaAvS8oHSj8Ef5FwLQs"
type input "Zi99FcaAvS8oHSj8Ef5FwLQs"
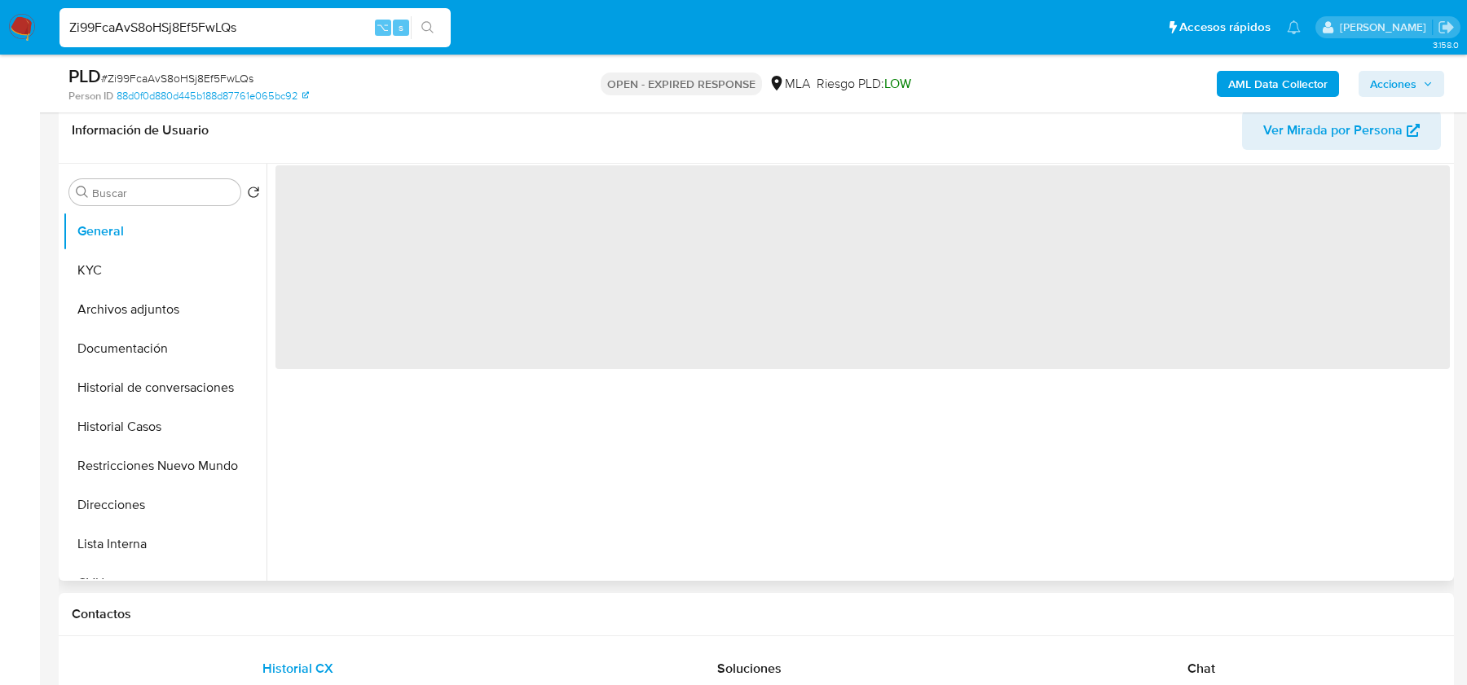
scroll to position [669, 0]
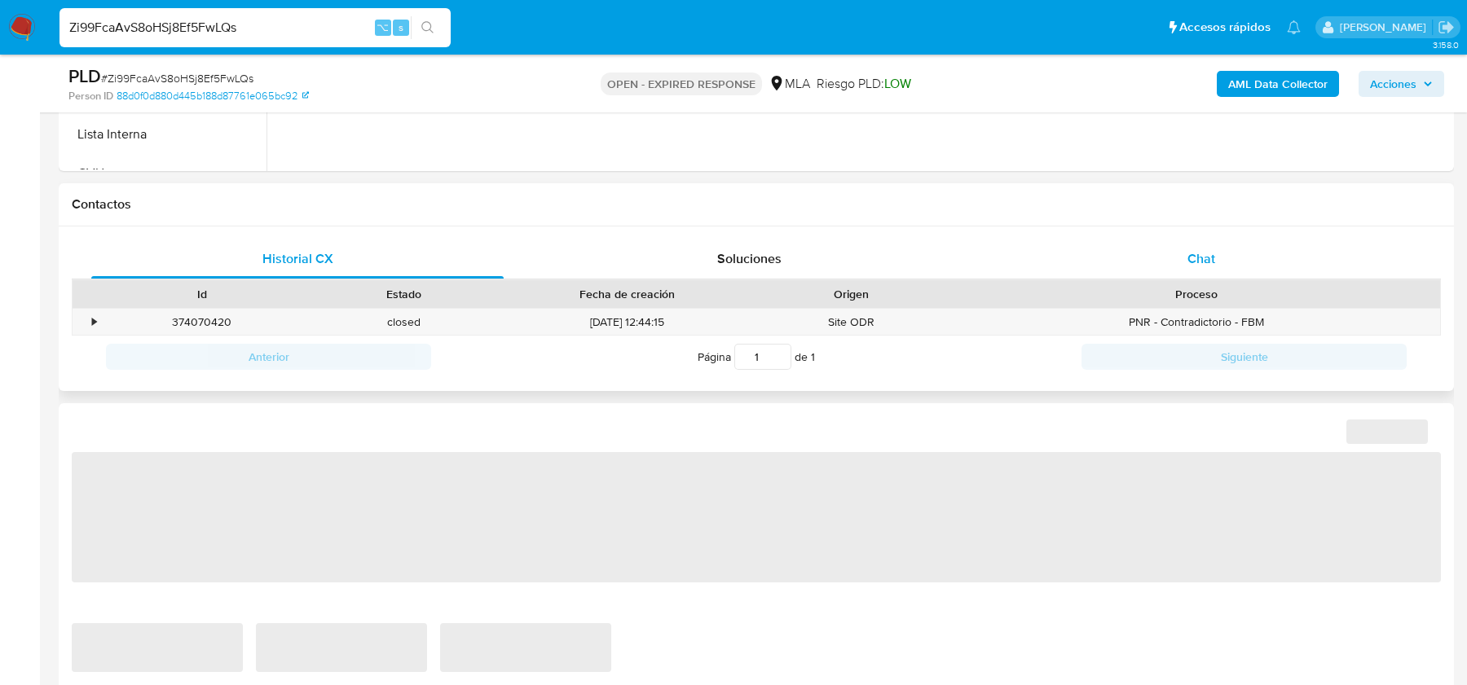
click at [1163, 260] on div "Chat" at bounding box center [1201, 259] width 412 height 39
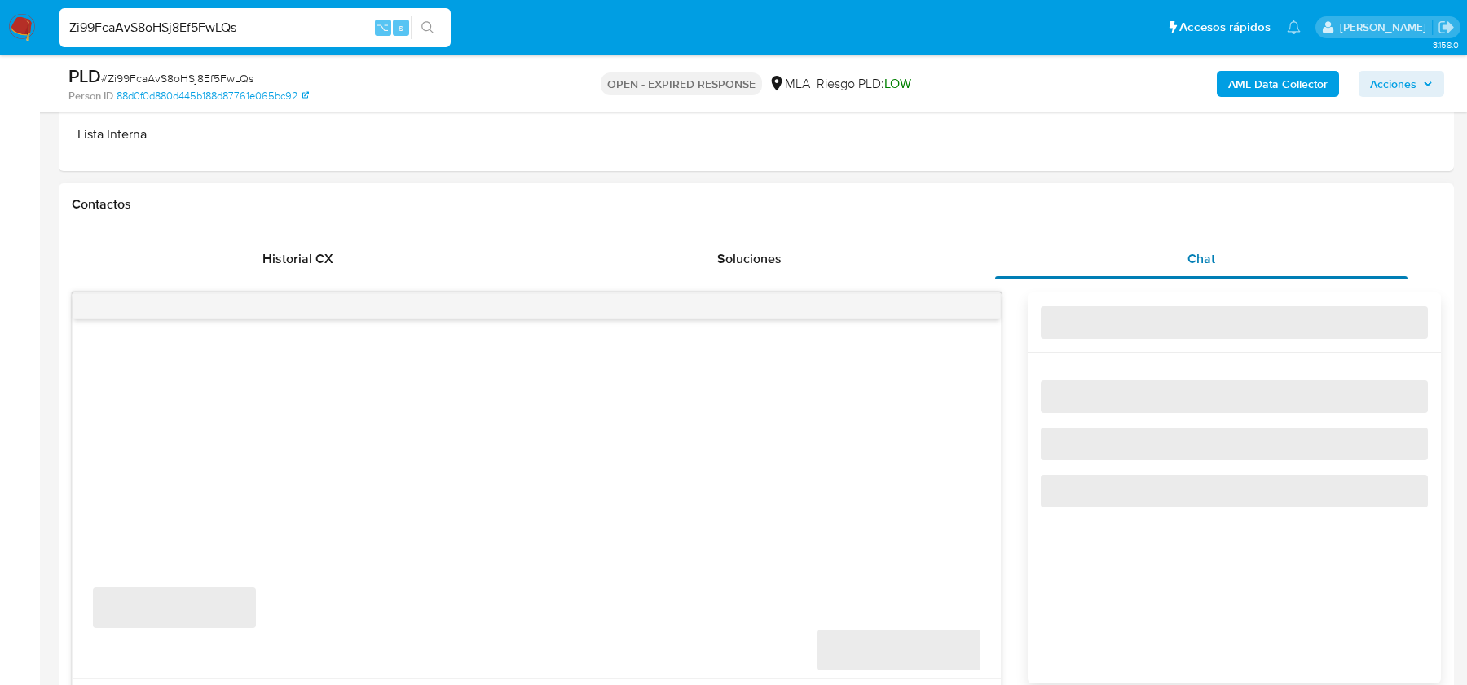
select select "10"
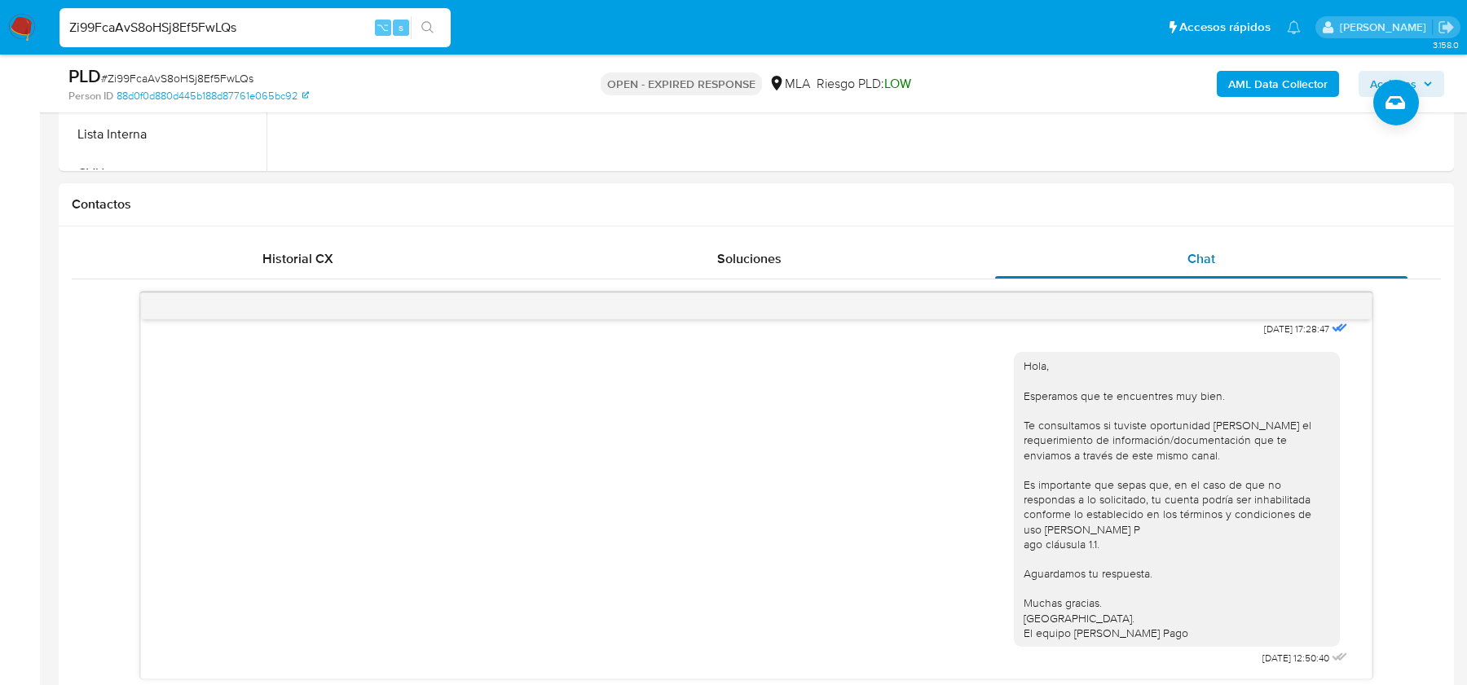
scroll to position [729, 0]
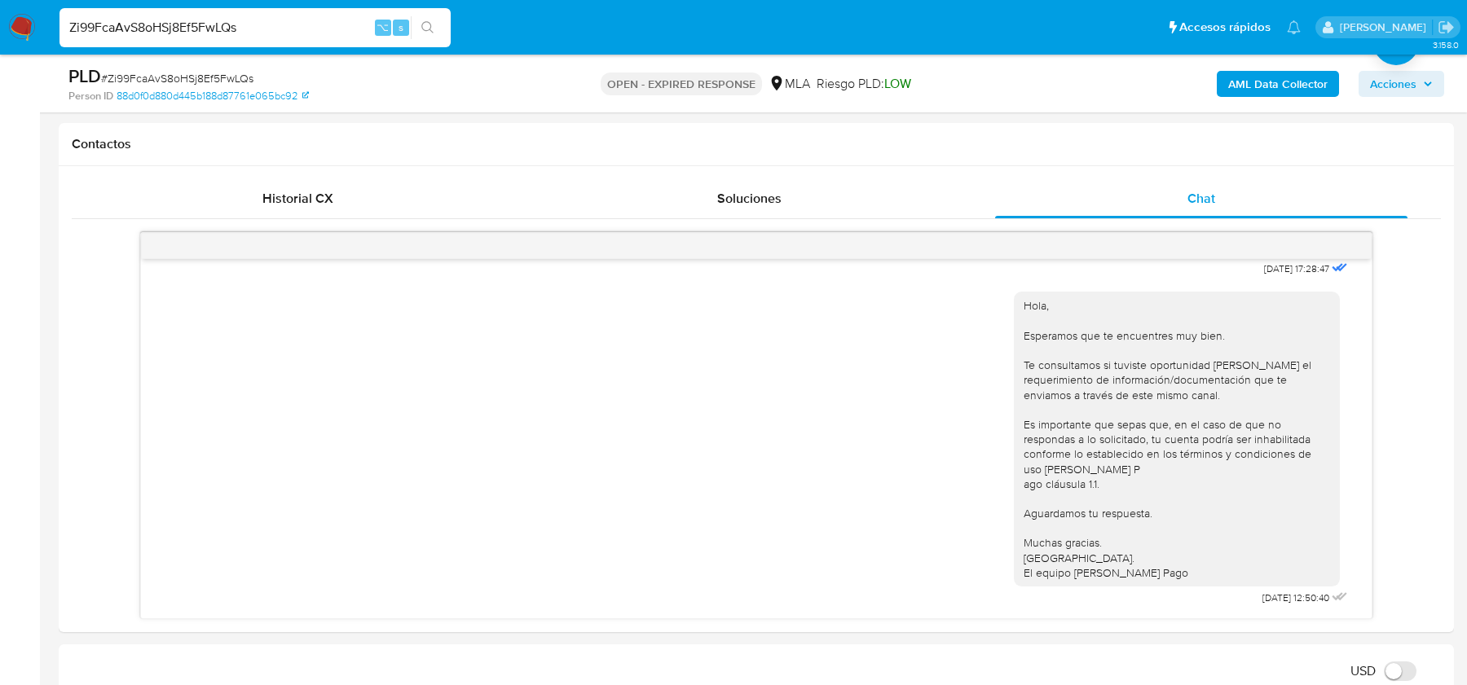
click at [227, 35] on input "Zi99FcaAvS8oHSj8Ef5FwLQs" at bounding box center [254, 27] width 391 height 21
paste input "OXye0UMxUhFd5UpMMMXy2tCA"
type input "OXye0UMxUhFd5UpMMMXy2tCA"
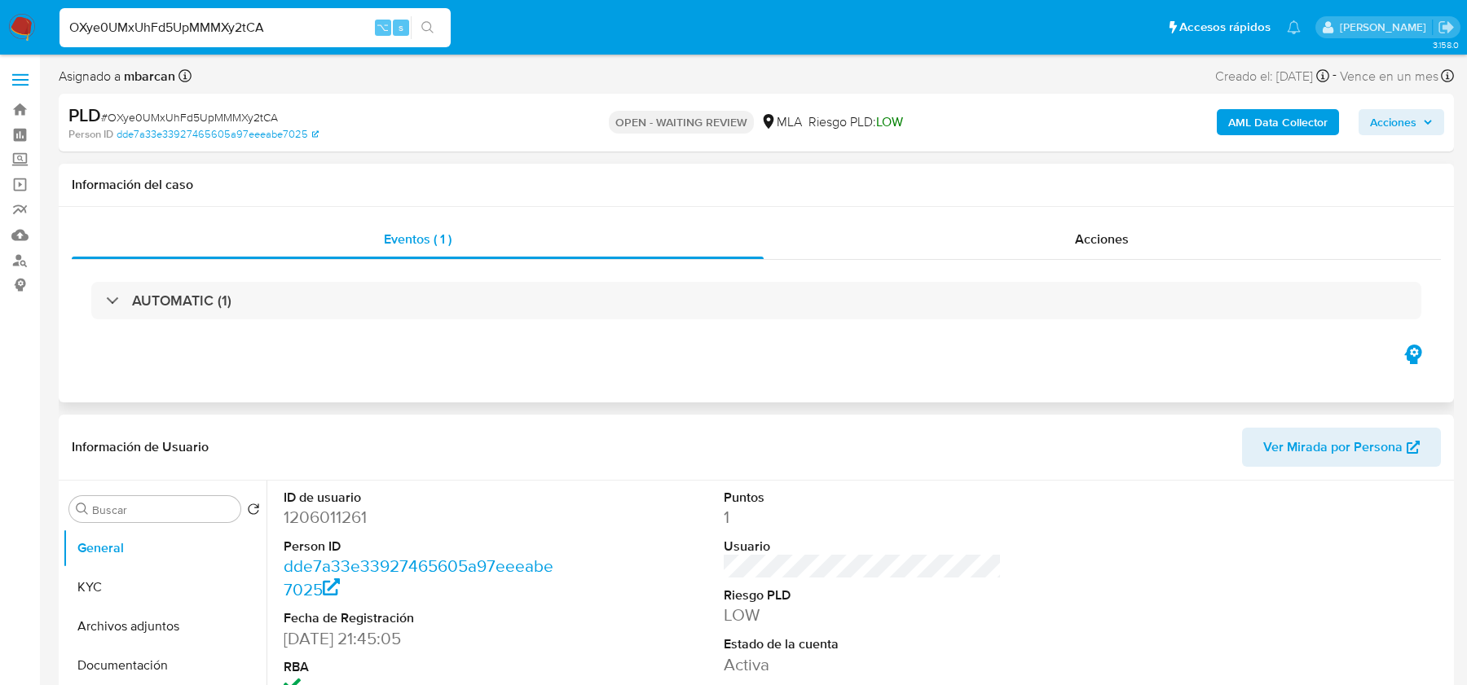
select select "10"
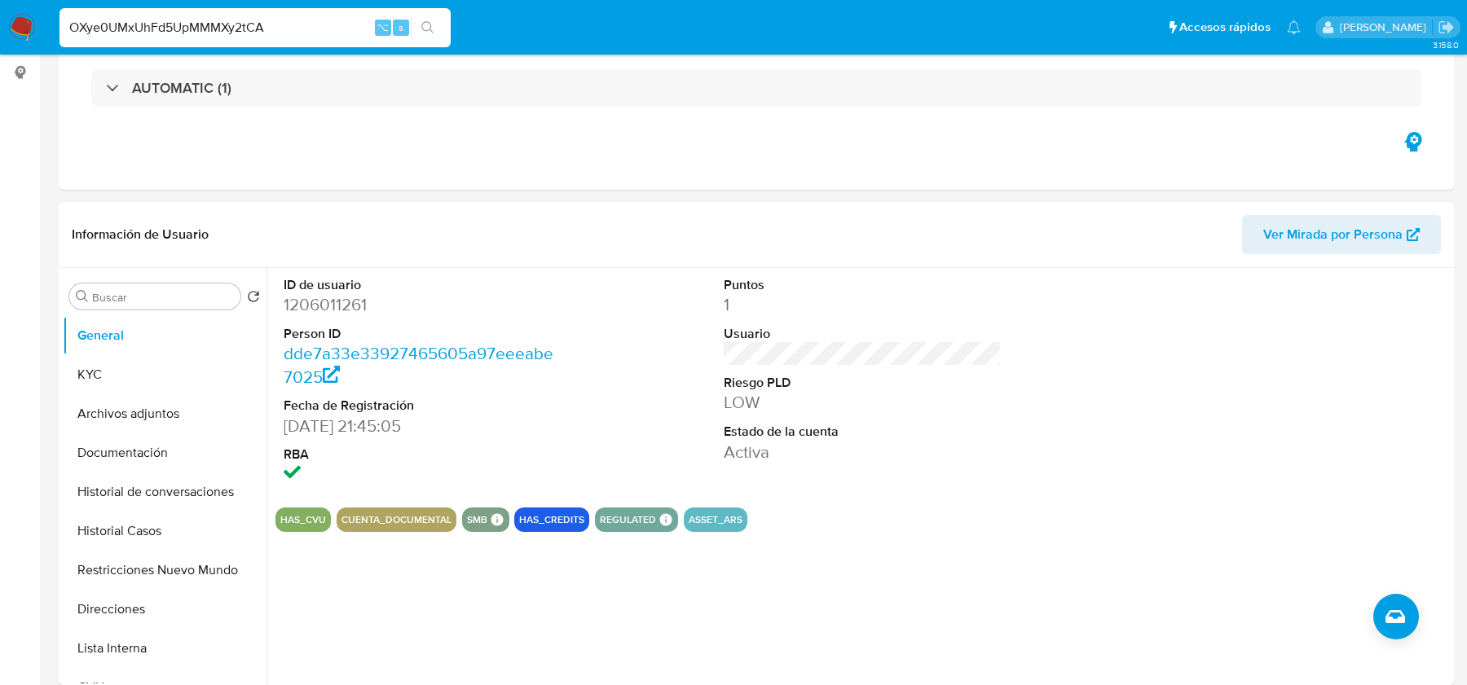
scroll to position [399, 0]
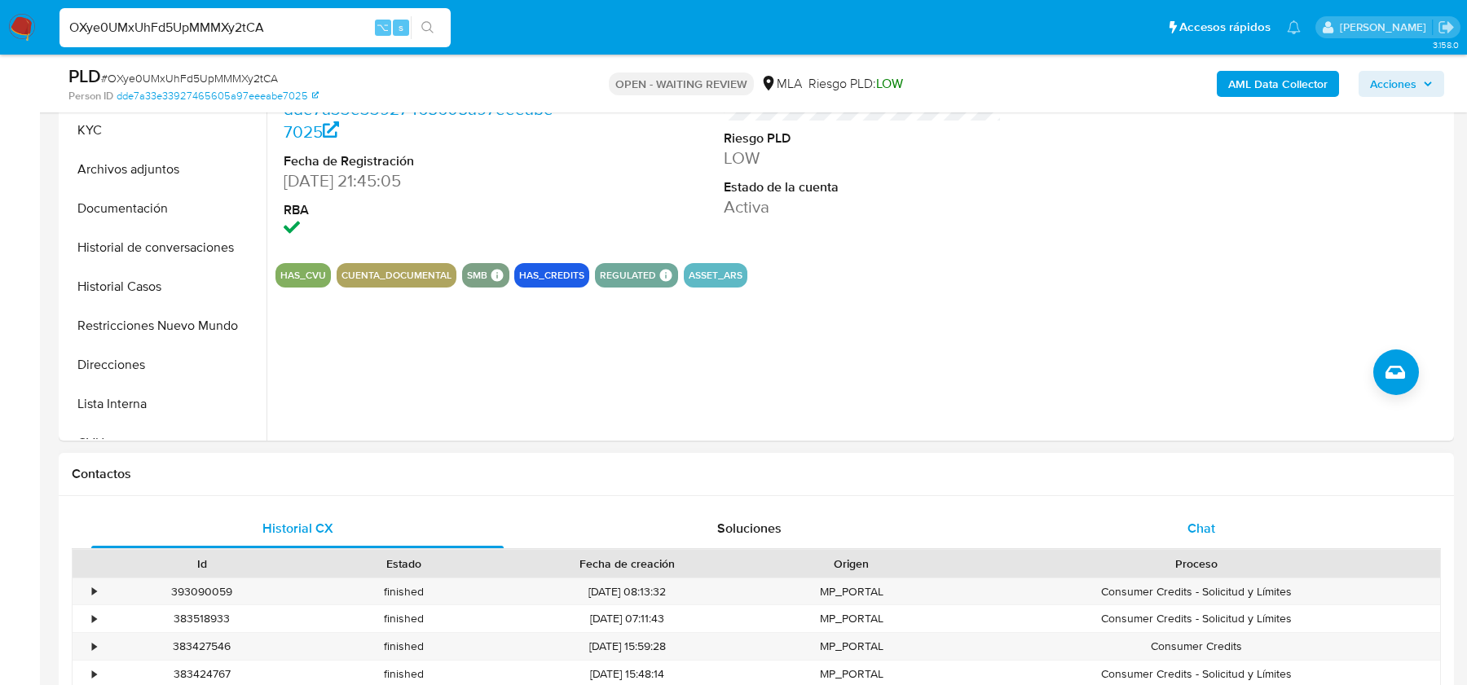
click at [1183, 547] on div "Chat" at bounding box center [1201, 528] width 412 height 39
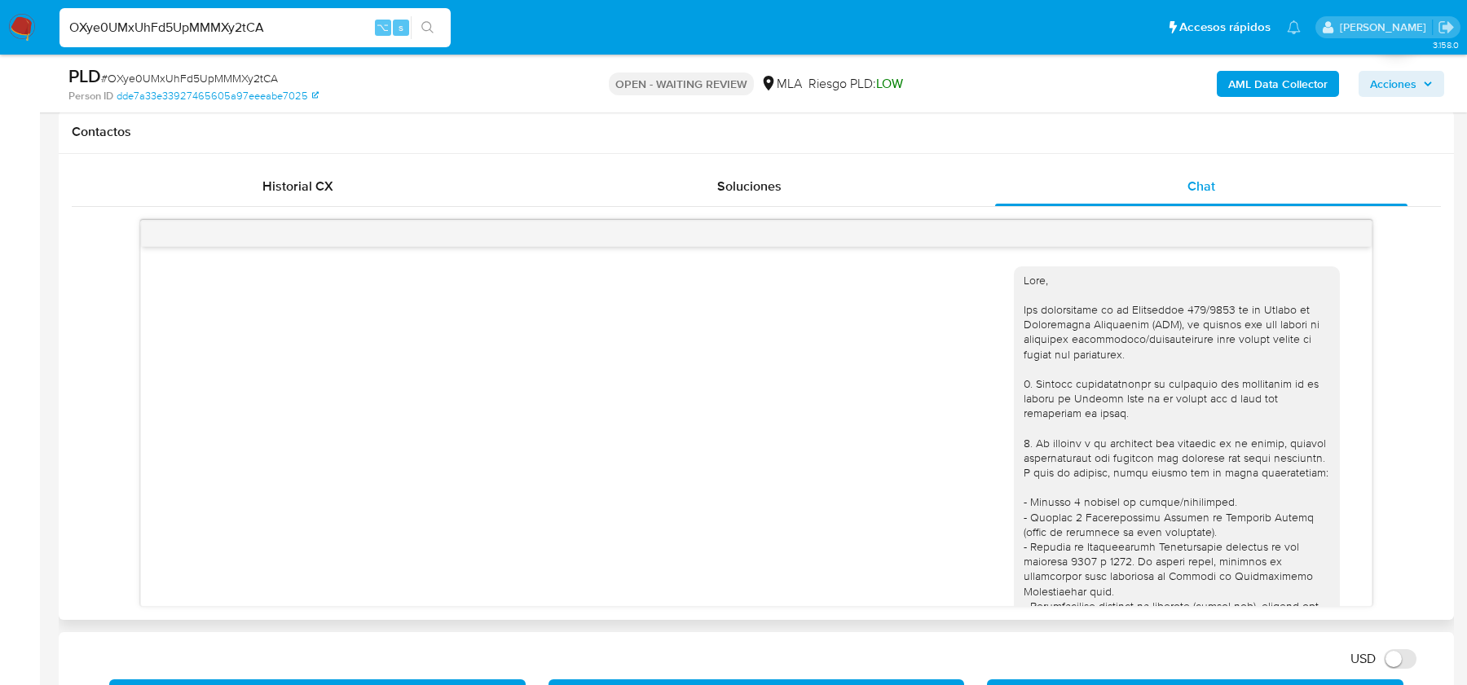
scroll to position [1686, 0]
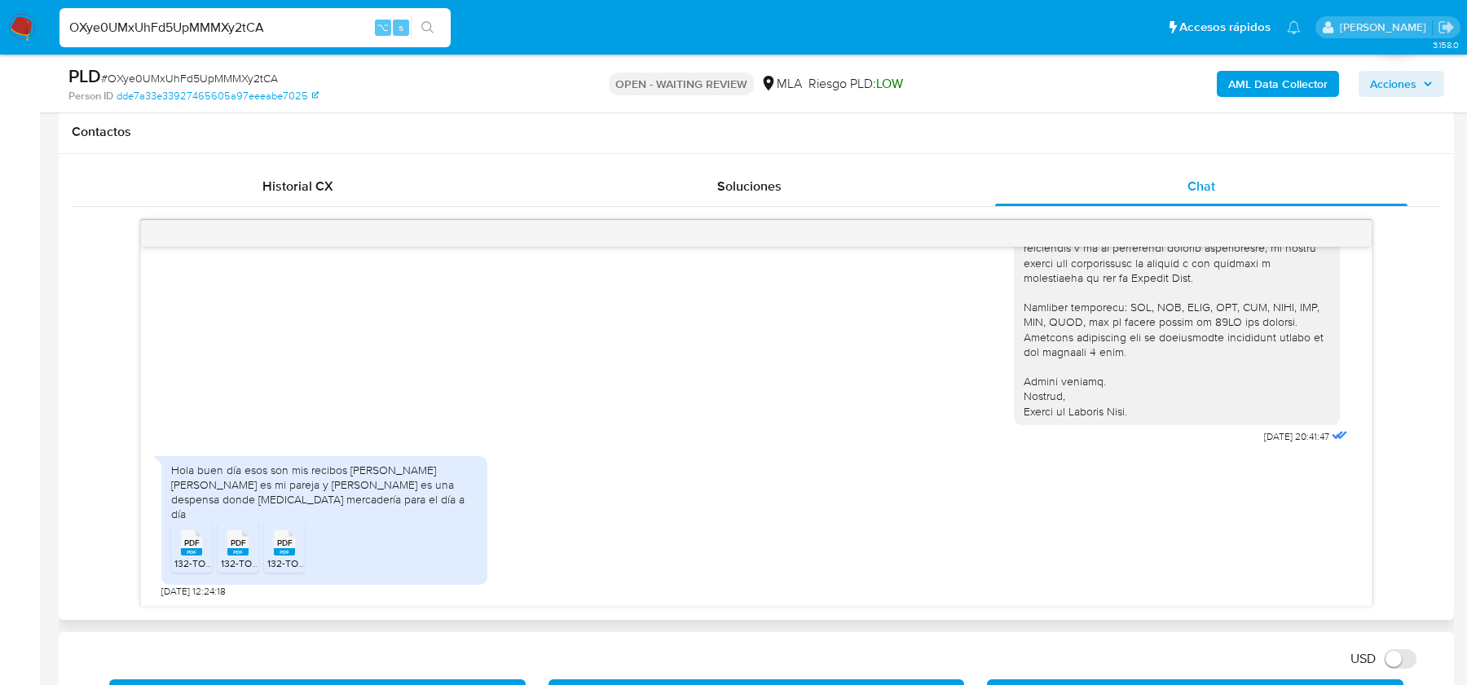
click at [191, 543] on span "PDF" at bounding box center [191, 543] width 15 height 11
click at [222, 545] on div "PDF PDF" at bounding box center [238, 542] width 34 height 32
click at [264, 547] on li "PDF PDF 132-TOMASVIOLINI-082025-0 5.pdf" at bounding box center [284, 547] width 41 height 51
click at [192, 89] on link "dde7a33e33927465605a97eeeabe7025" at bounding box center [218, 96] width 202 height 15
click at [135, 76] on span "# OXye0UMxUhFd5UpMMMXy2tCA" at bounding box center [189, 78] width 177 height 16
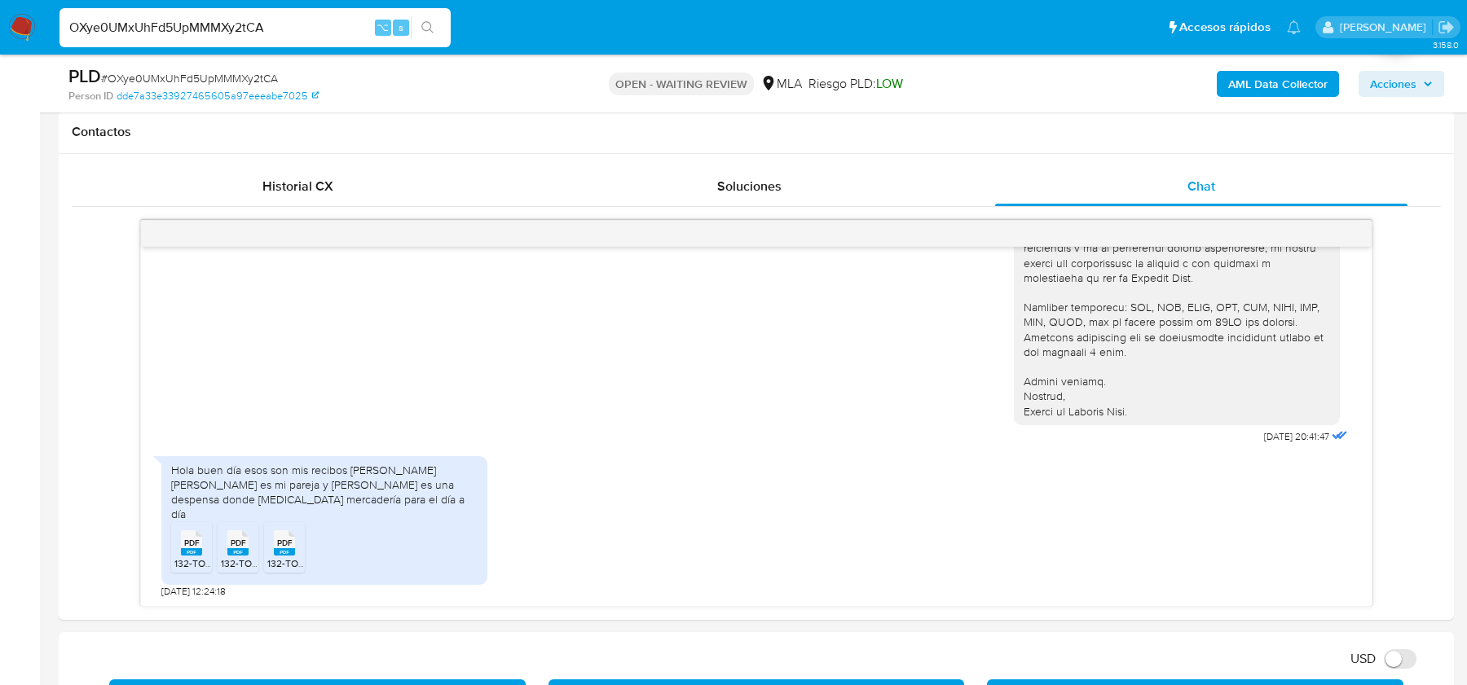
click at [135, 76] on span "# OXye0UMxUhFd5UpMMMXy2tCA" at bounding box center [189, 78] width 177 height 16
copy span "OXye0UMxUhFd5UpMMMXy2tCA"
click at [231, 33] on input "OXye0UMxUhFd5UpMMMXy2tCA" at bounding box center [254, 27] width 391 height 21
paste input "Pchpjmv3ldhUdpUhAUwiSHaM"
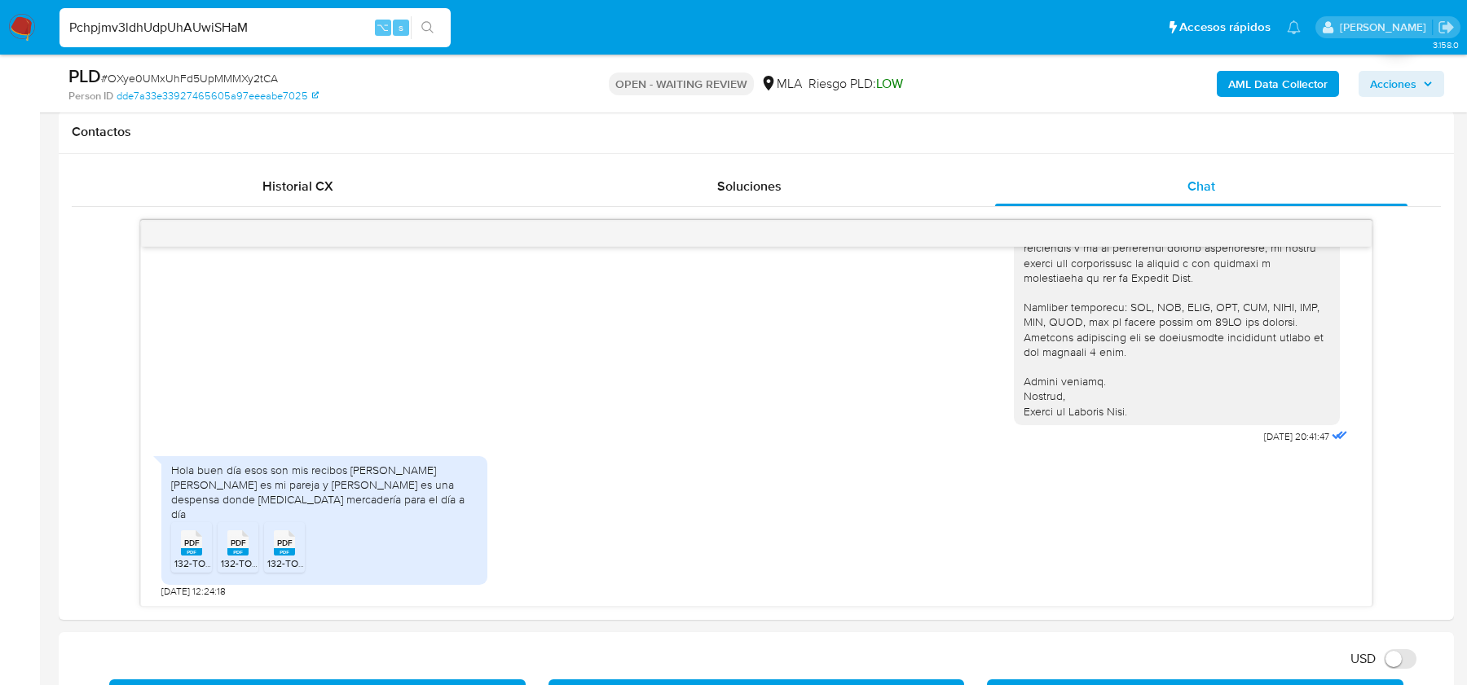
type input "Pchpjmv3ldhUdpUhAUwiSHaM"
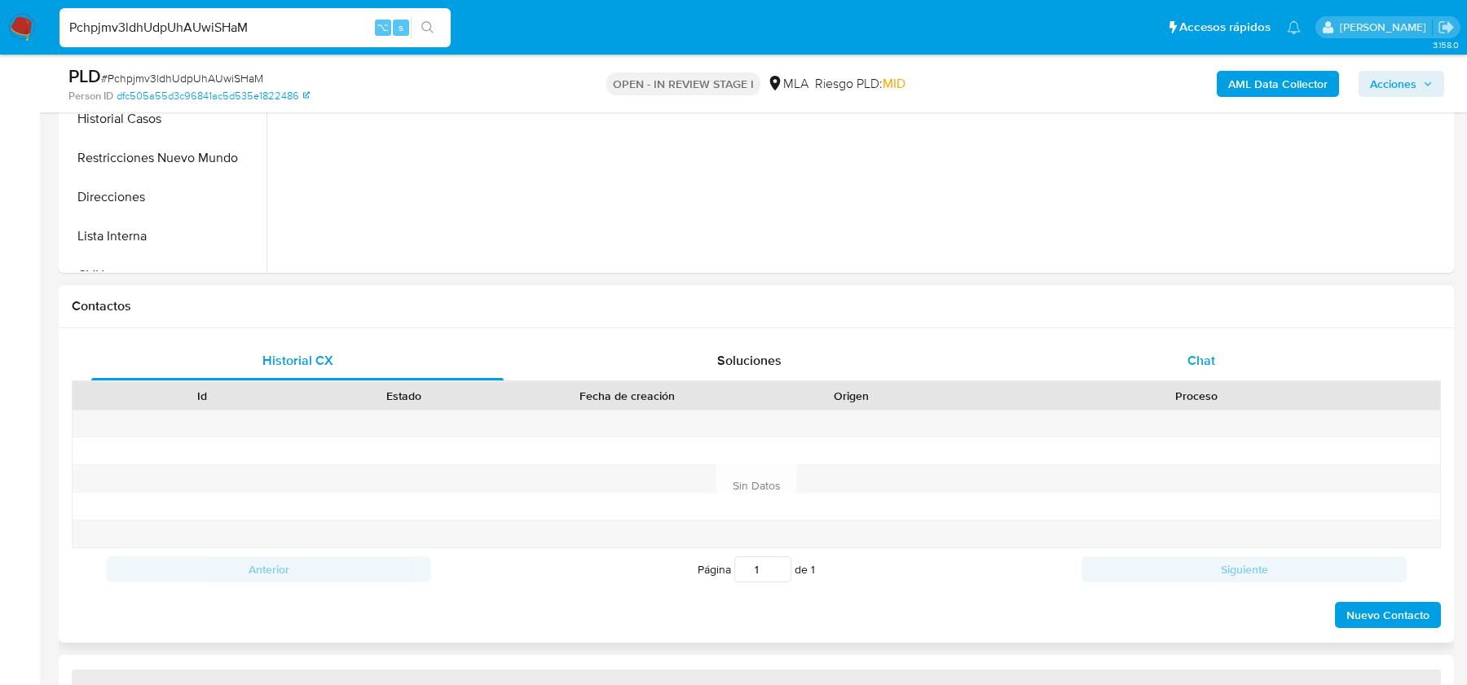
click at [1155, 363] on div "Chat" at bounding box center [1201, 360] width 412 height 39
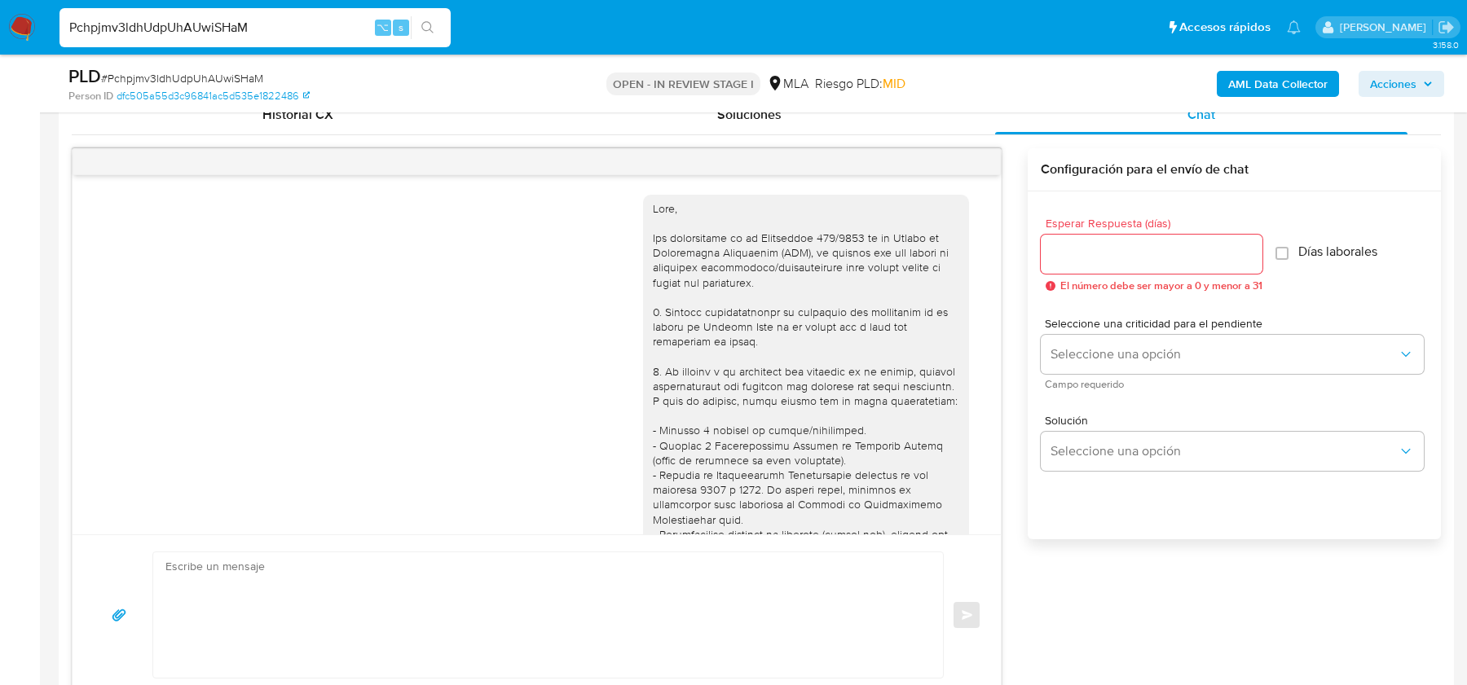
scroll to position [851, 0]
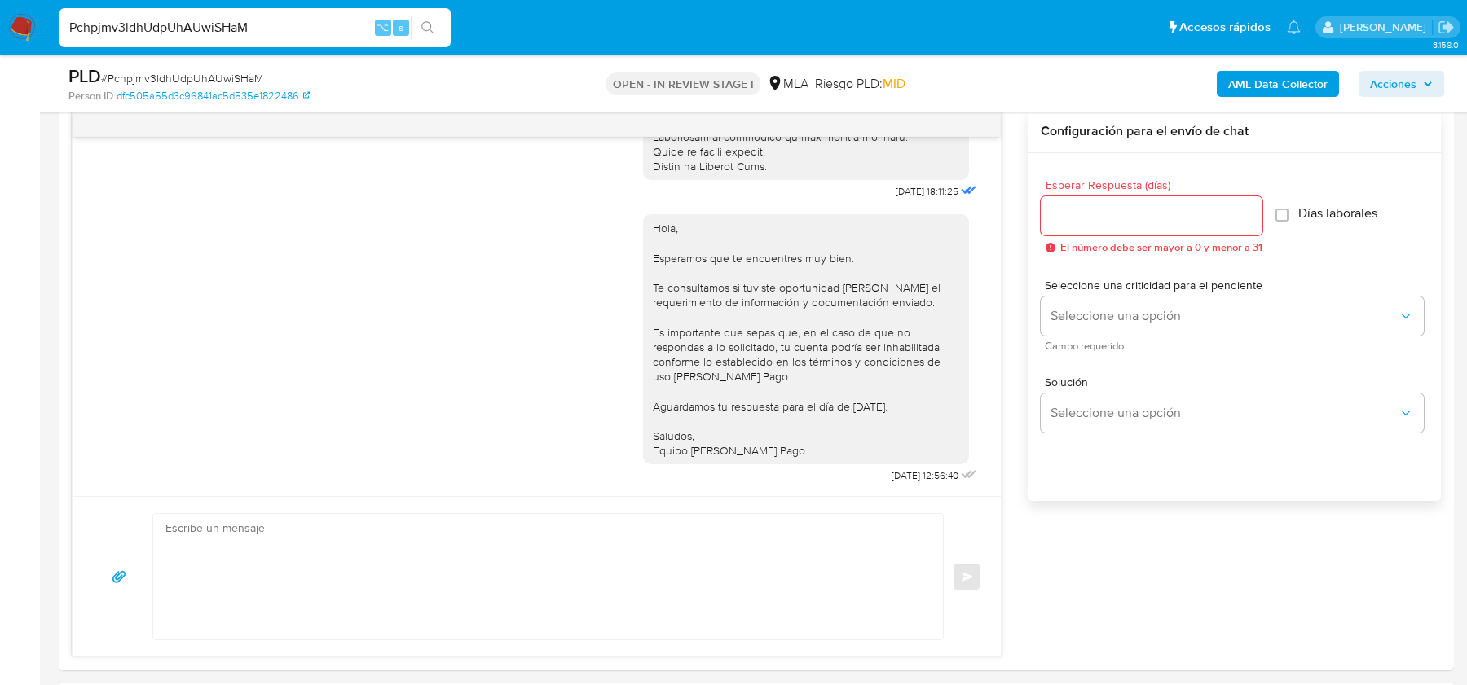
select select "10"
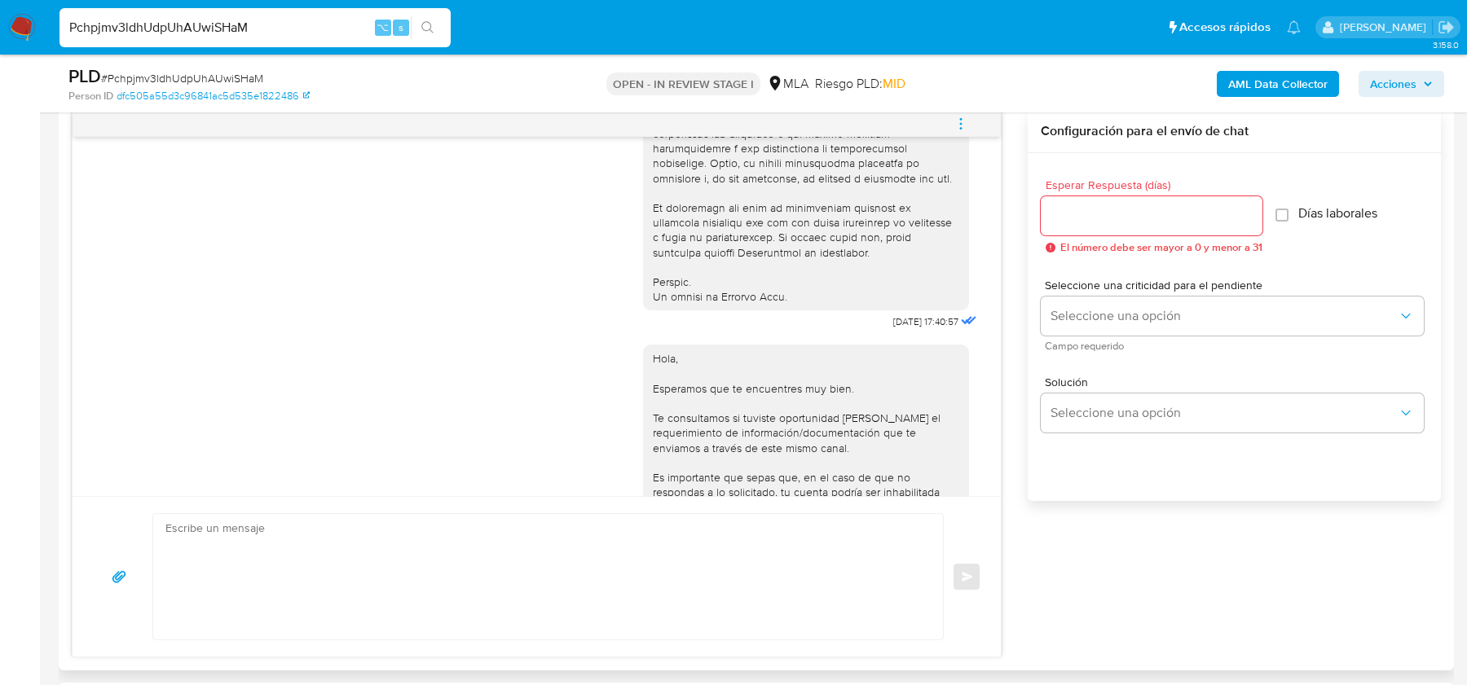
scroll to position [740, 0]
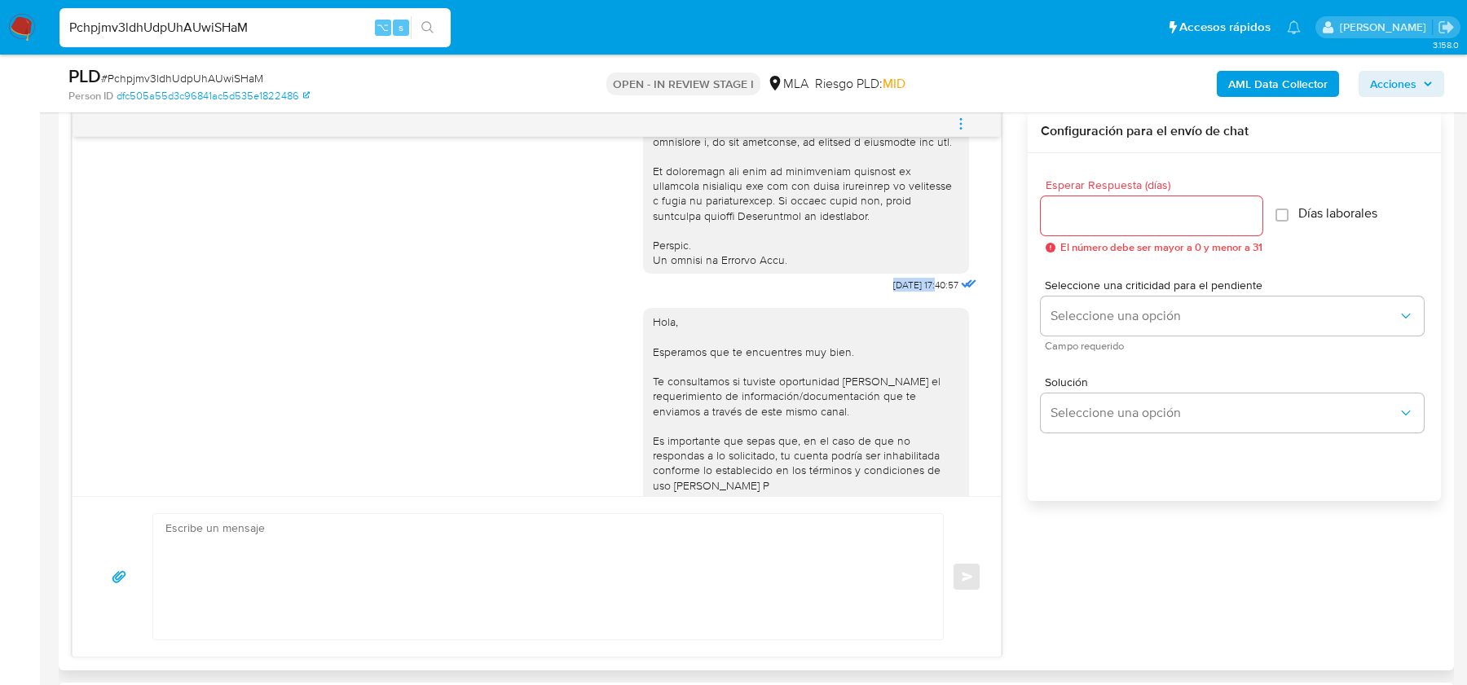
drag, startPoint x: 864, startPoint y: 313, endPoint x: 922, endPoint y: 312, distance: 57.9
copy span "18/08/2025"
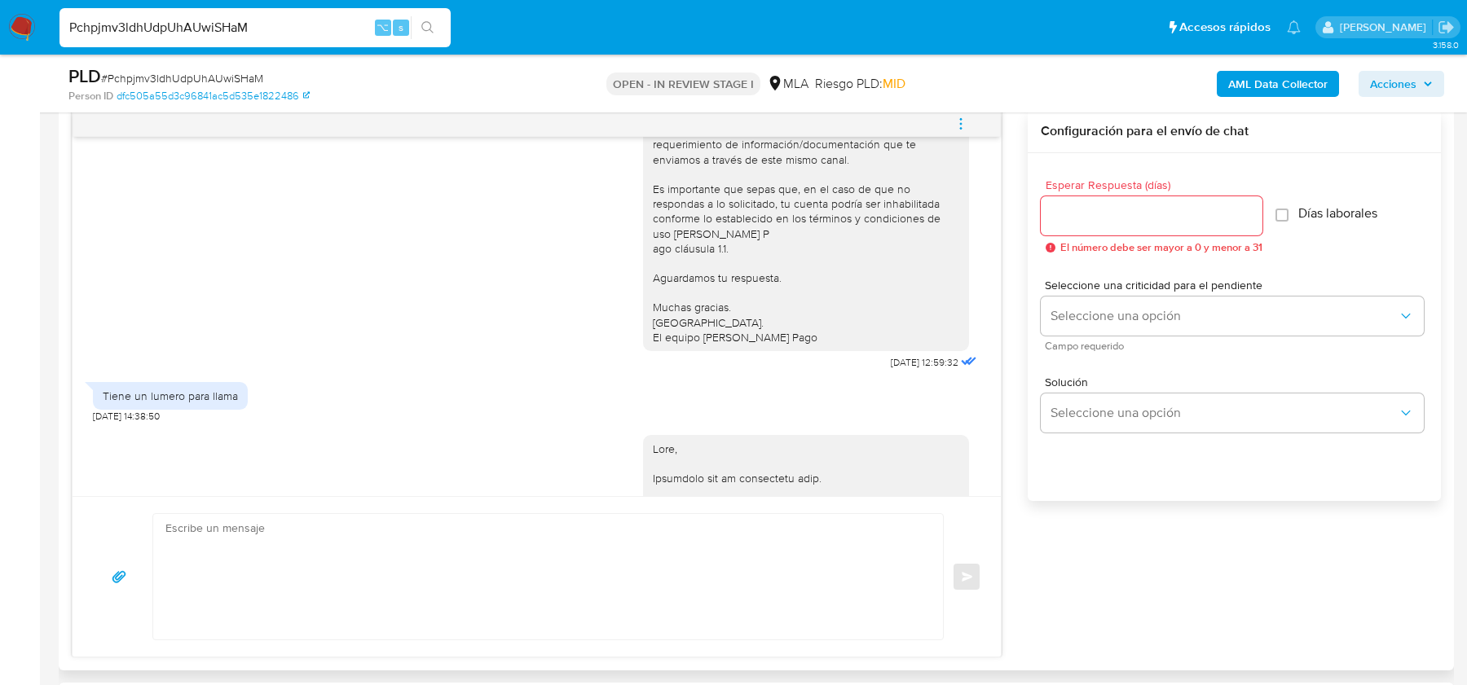
scroll to position [1058, 0]
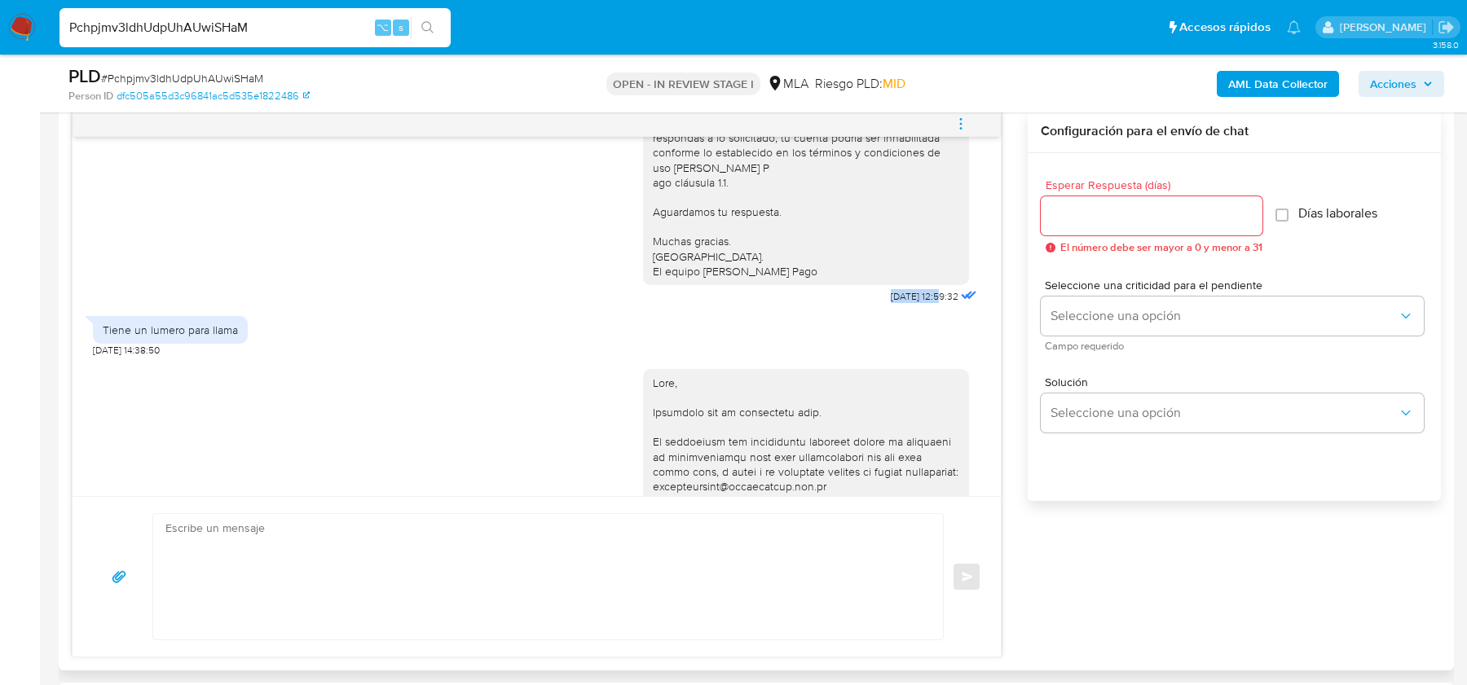
drag, startPoint x: 868, startPoint y: 340, endPoint x: 922, endPoint y: 339, distance: 54.6
click at [922, 308] on div "Hola, Esperamos que te encuentres muy bien. Te consultamos si tuviste oportunid…" at bounding box center [811, 143] width 337 height 329
copy span "22/08/2025"
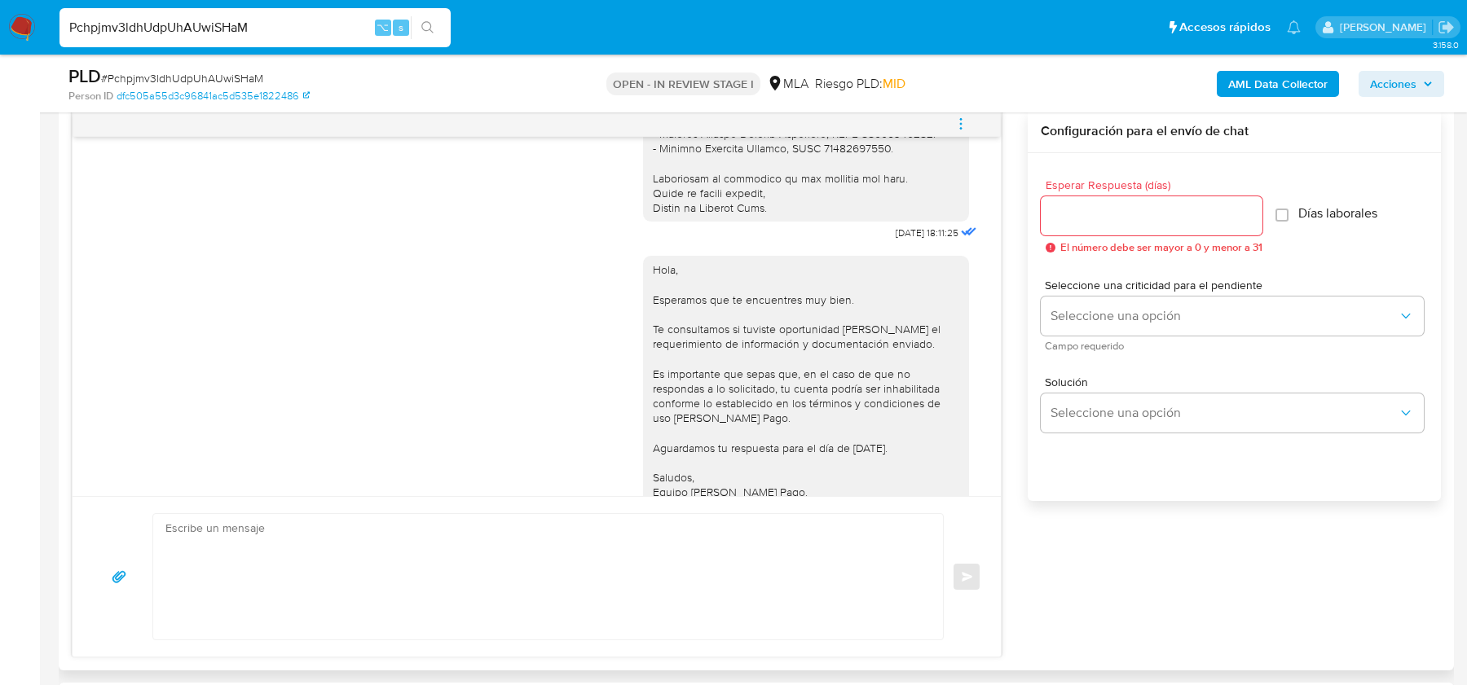
scroll to position [2015, 0]
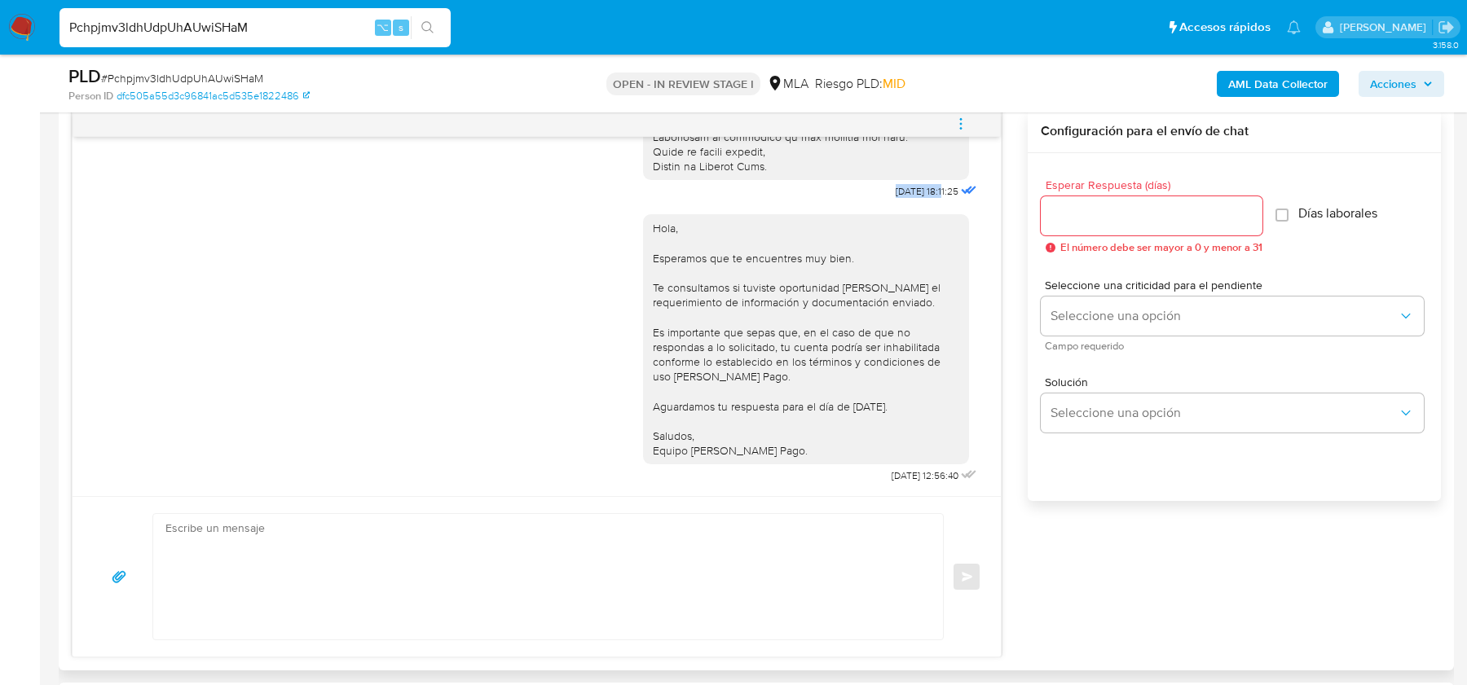
drag, startPoint x: 868, startPoint y: 232, endPoint x: 928, endPoint y: 235, distance: 60.3
copy span "05/09/2025"
drag, startPoint x: 868, startPoint y: 473, endPoint x: 921, endPoint y: 476, distance: 53.0
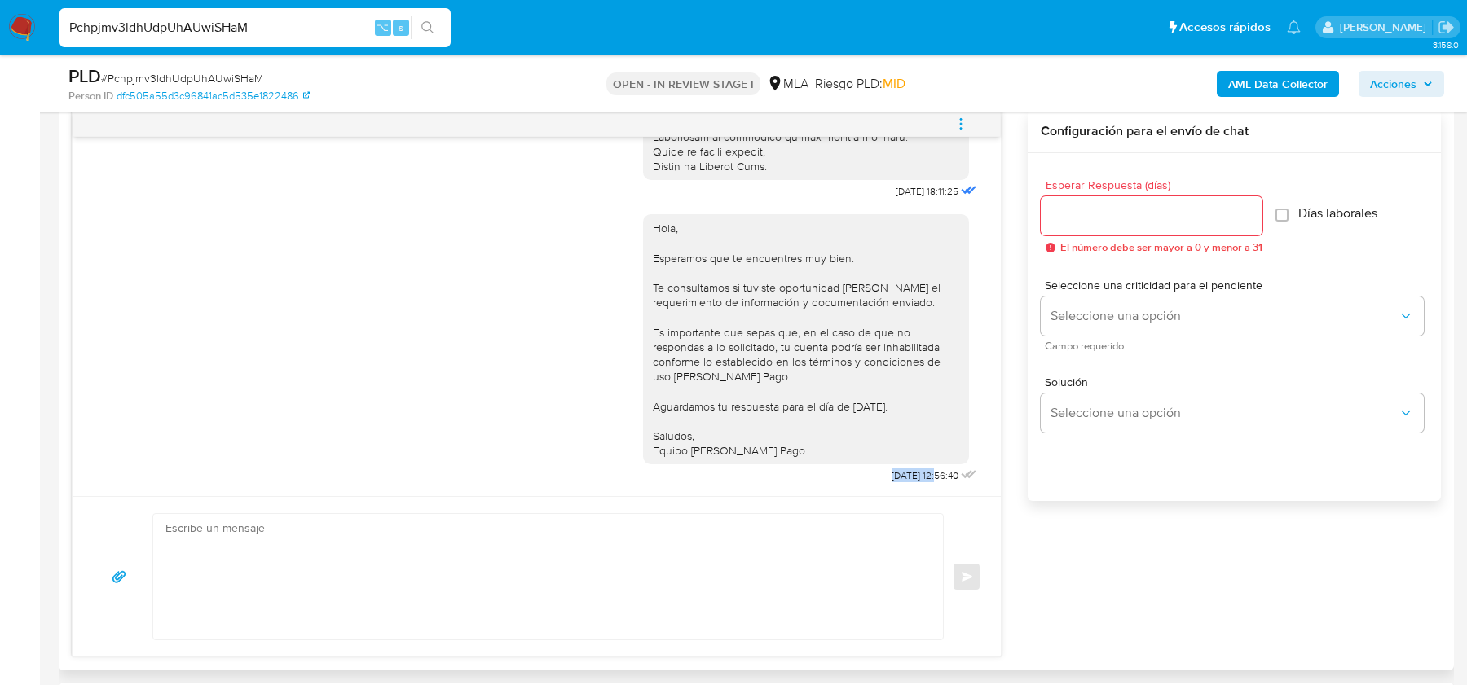
click at [921, 476] on div "Hola, Esperamos que te encuentres muy bien. Te consultamos si tuviste oportunid…" at bounding box center [811, 345] width 337 height 284
copy span "08/09/2025"
drag, startPoint x: 956, startPoint y: 122, endPoint x: 892, endPoint y: 123, distance: 63.6
click at [956, 123] on icon "menu-action" at bounding box center [960, 124] width 15 height 15
click at [741, 129] on li "Cerrar conversación" at bounding box center [735, 126] width 120 height 20
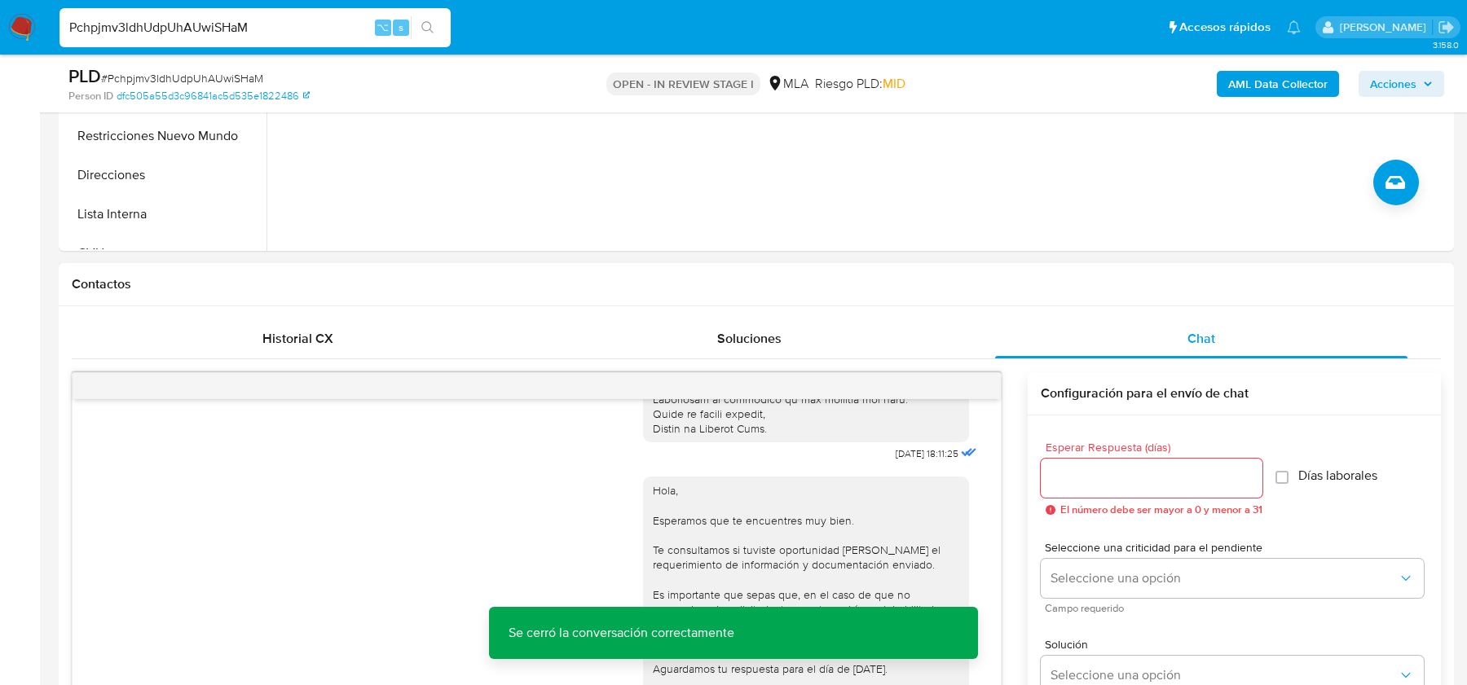
scroll to position [377, 0]
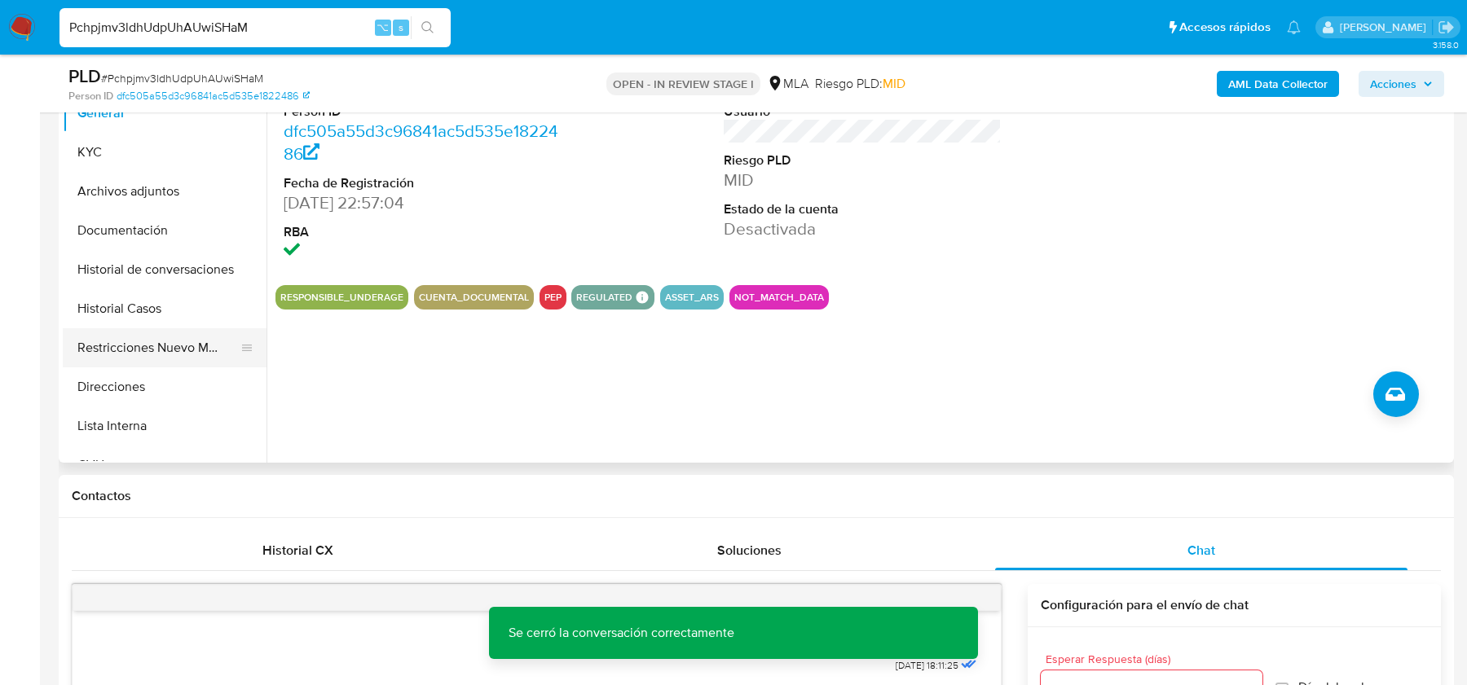
click at [182, 350] on button "Restricciones Nuevo Mundo" at bounding box center [158, 347] width 191 height 39
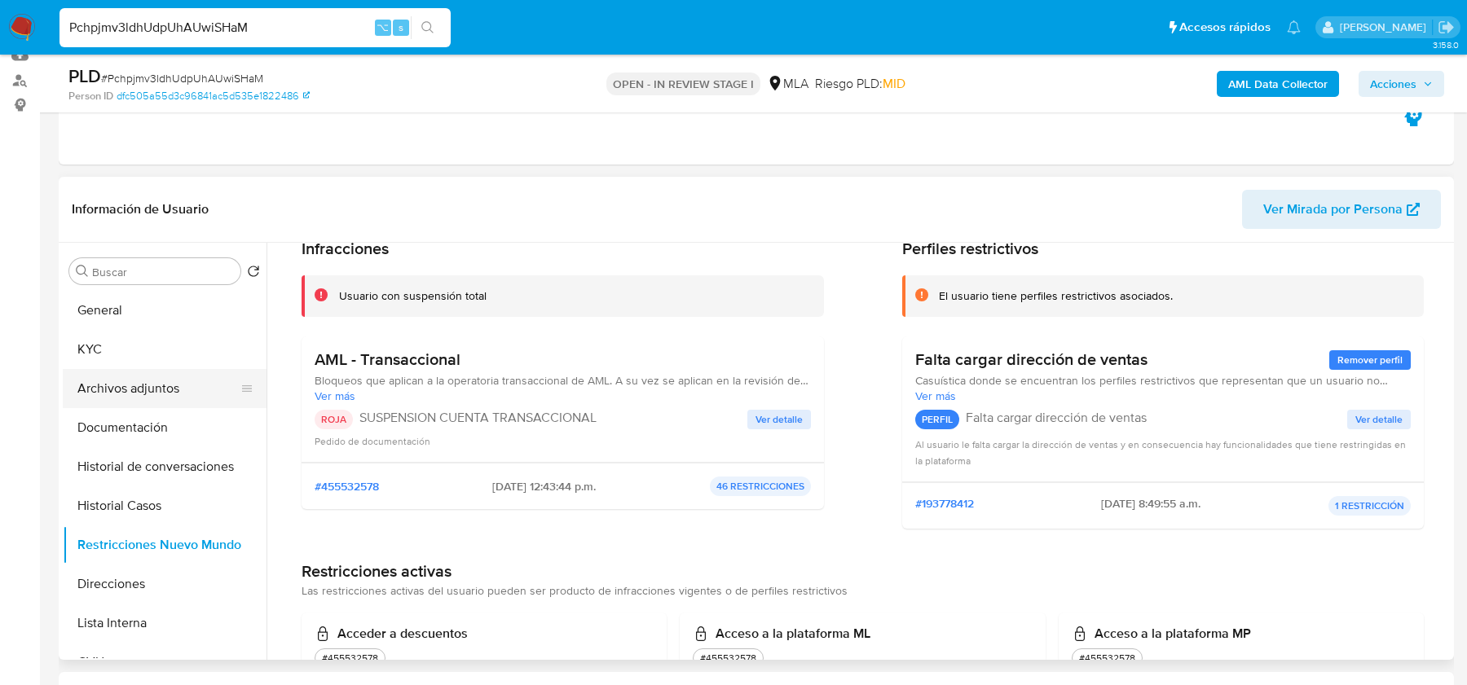
scroll to position [79, 0]
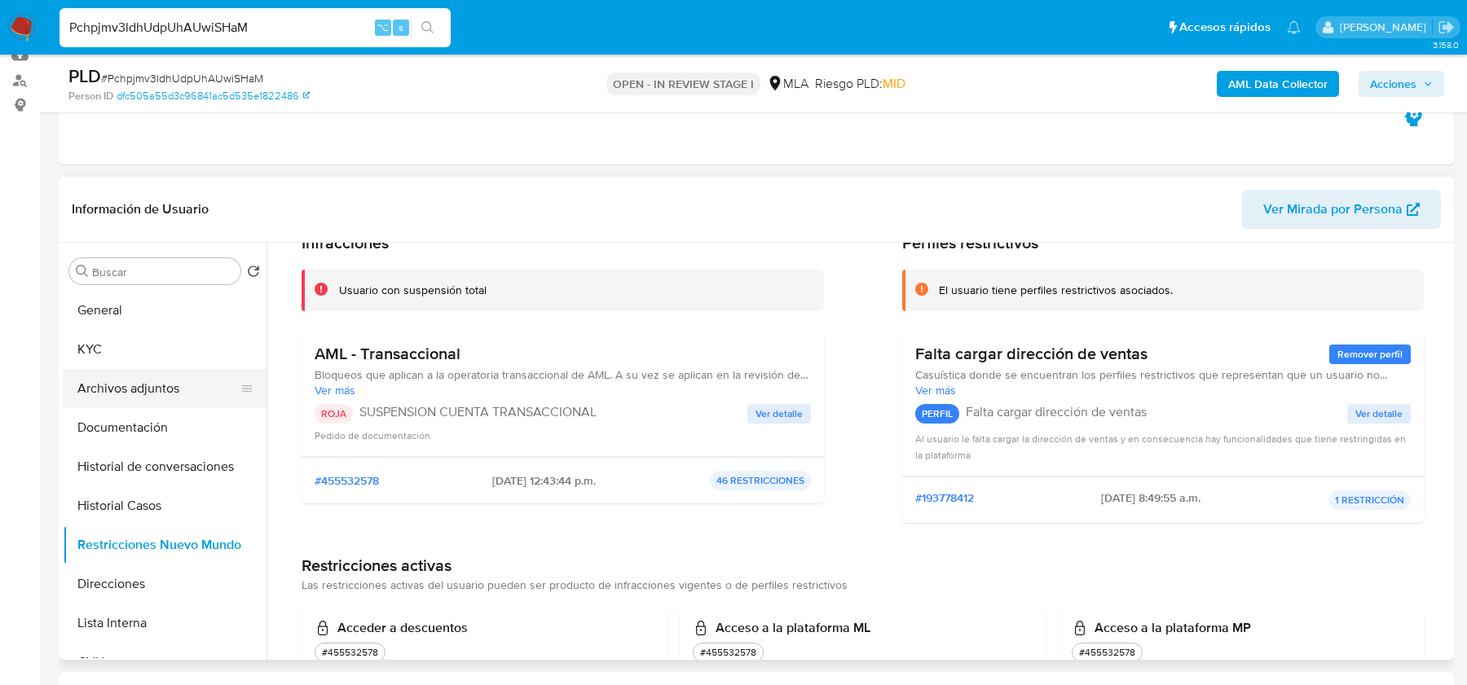
click at [128, 381] on button "Archivos adjuntos" at bounding box center [158, 388] width 191 height 39
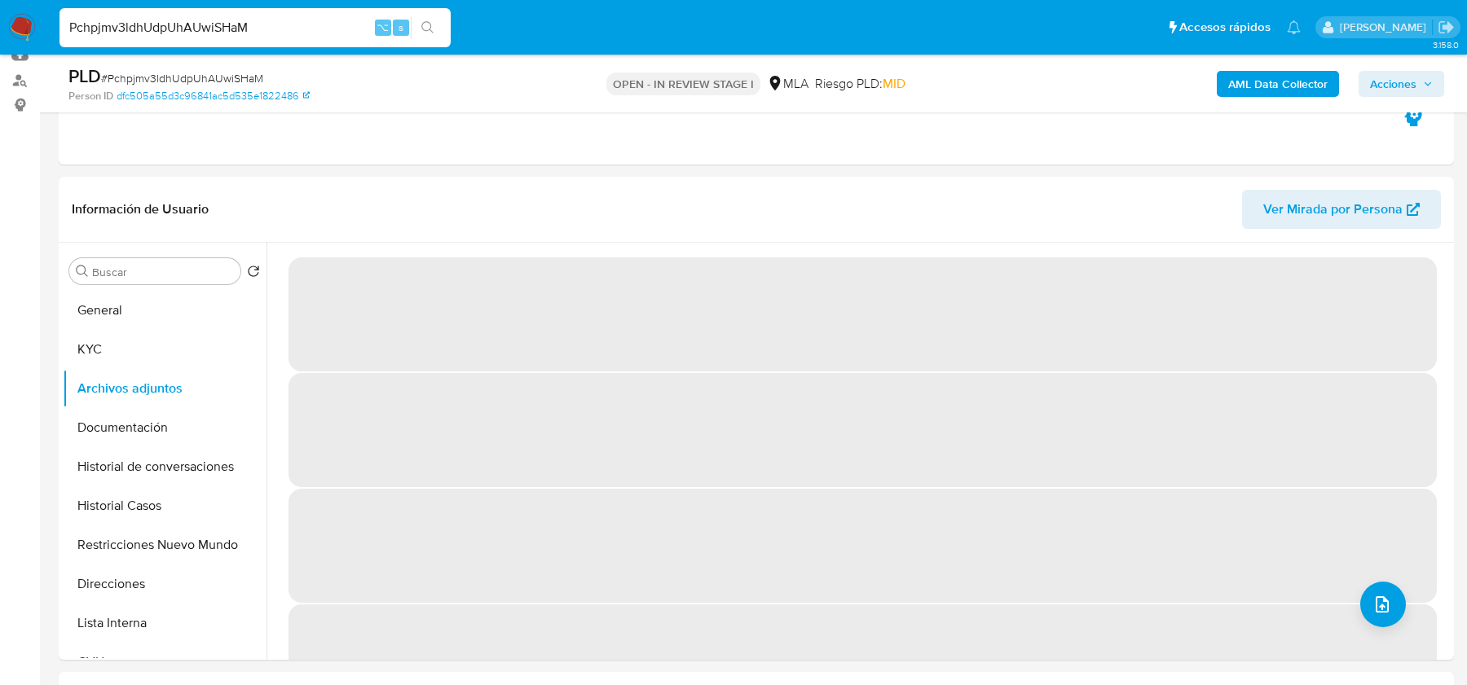
scroll to position [222, 0]
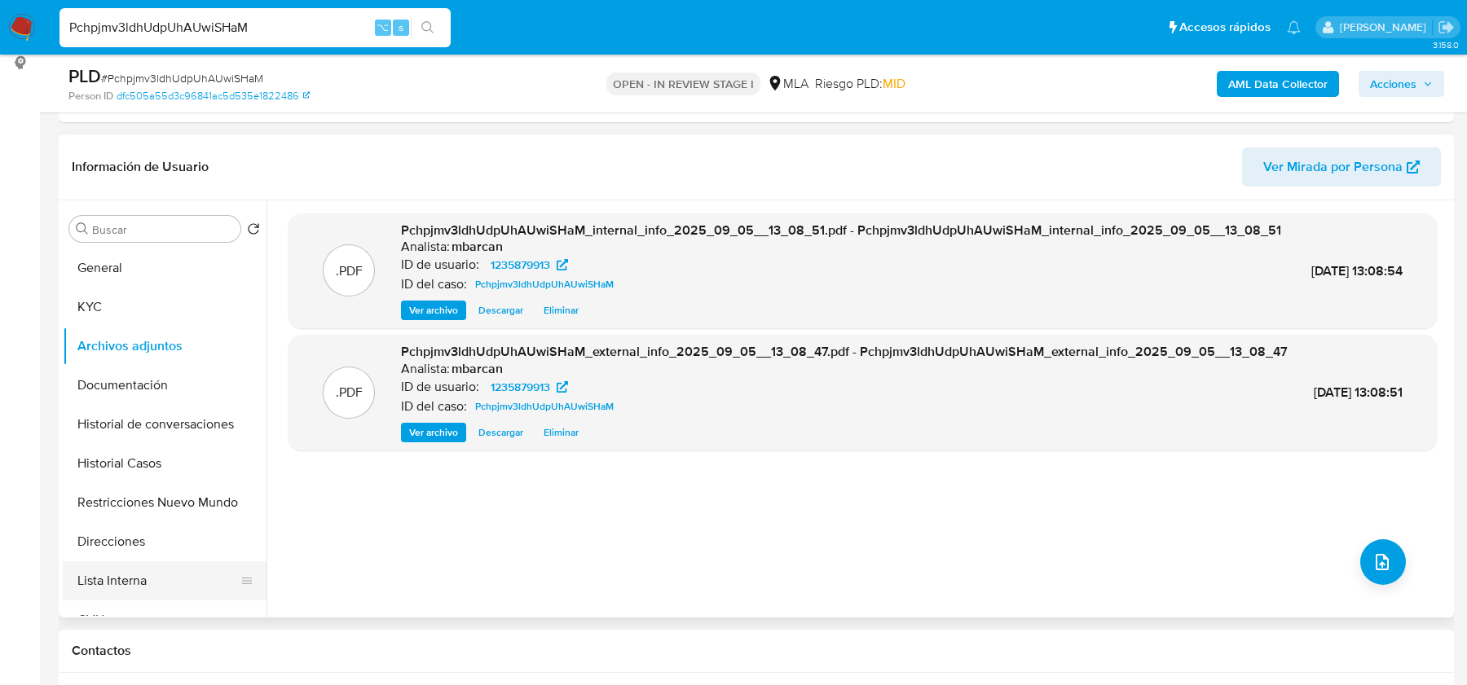
click at [115, 579] on button "Lista Interna" at bounding box center [158, 580] width 191 height 39
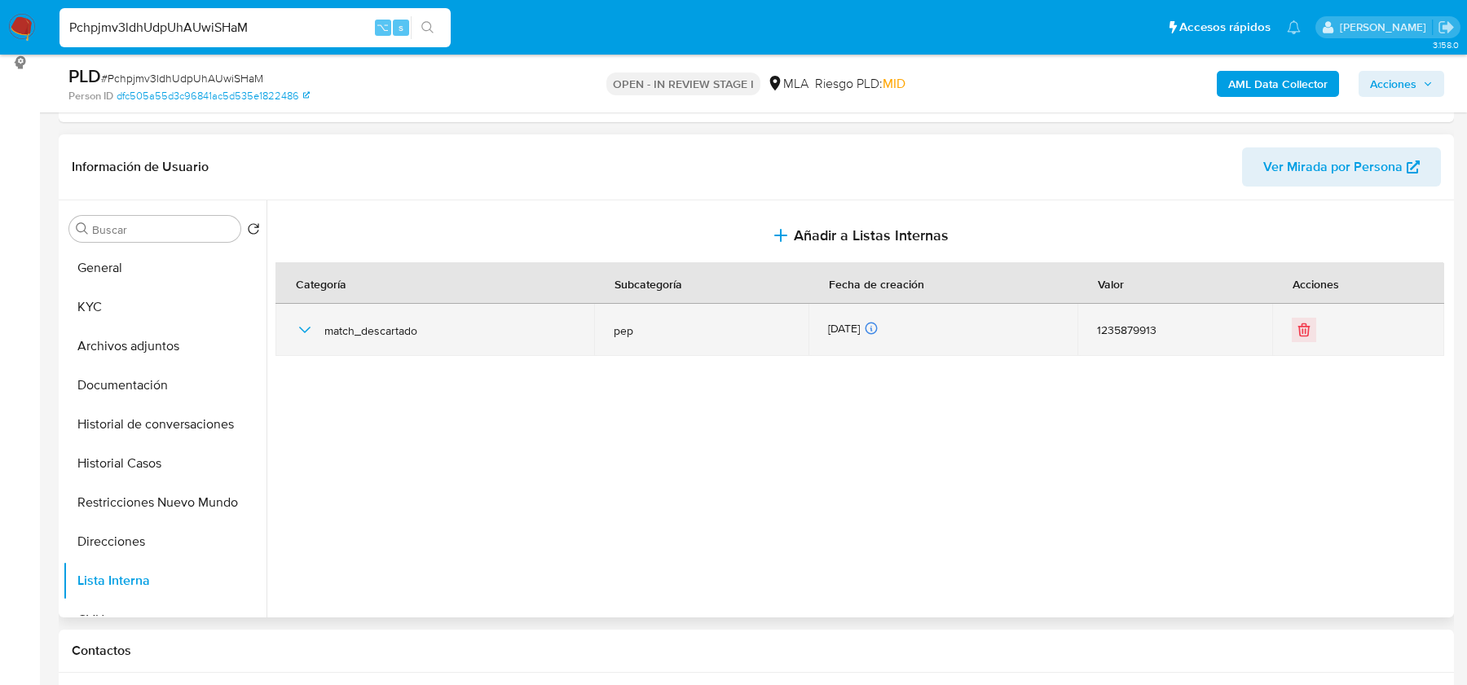
click at [310, 317] on div "match_descartado" at bounding box center [434, 330] width 279 height 52
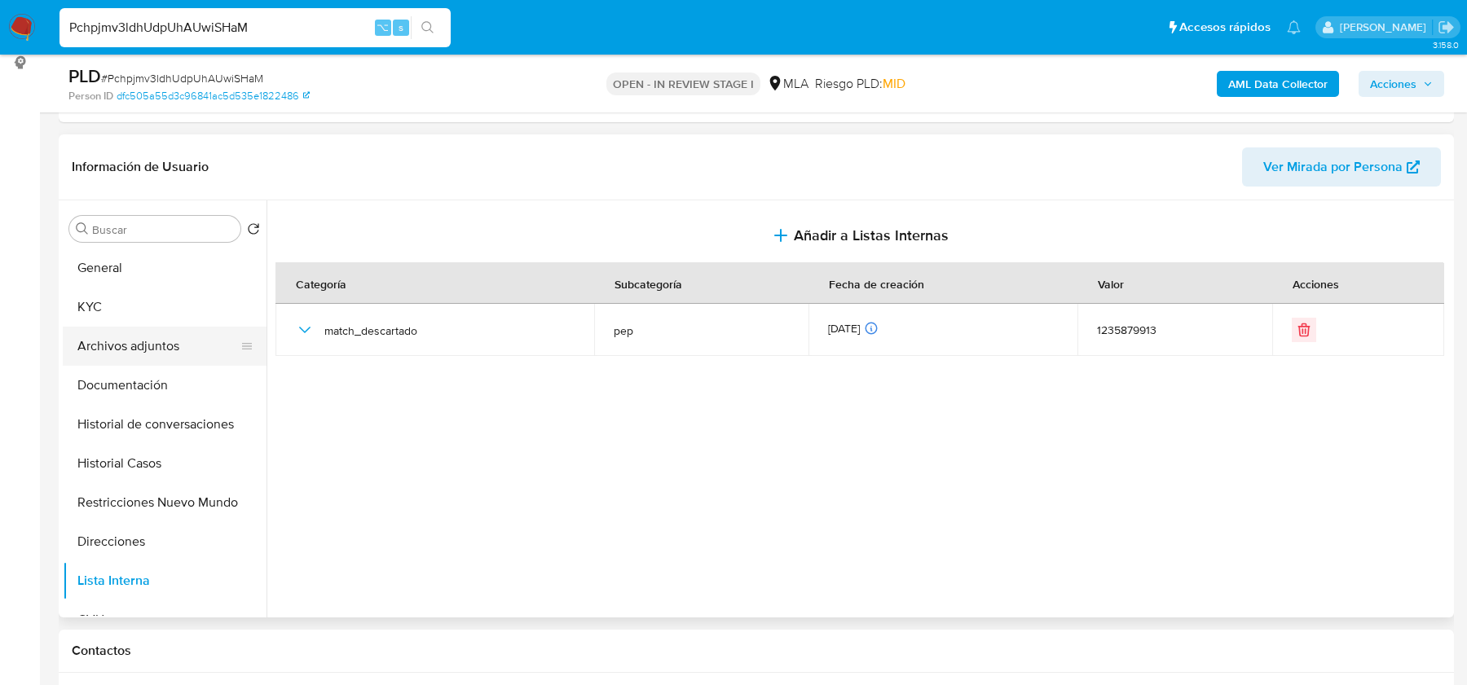
click at [161, 327] on button "Archivos adjuntos" at bounding box center [158, 346] width 191 height 39
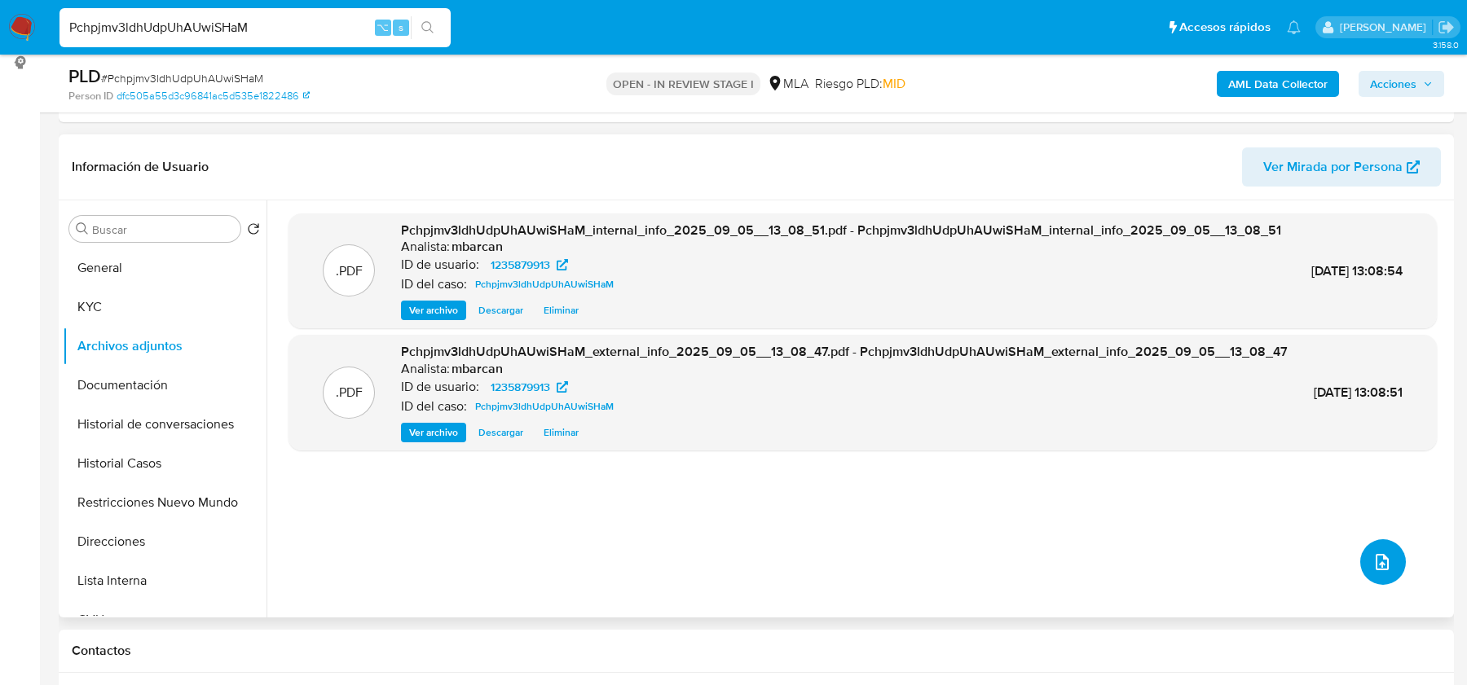
click at [1372, 567] on icon "upload-file" at bounding box center [1382, 562] width 20 height 20
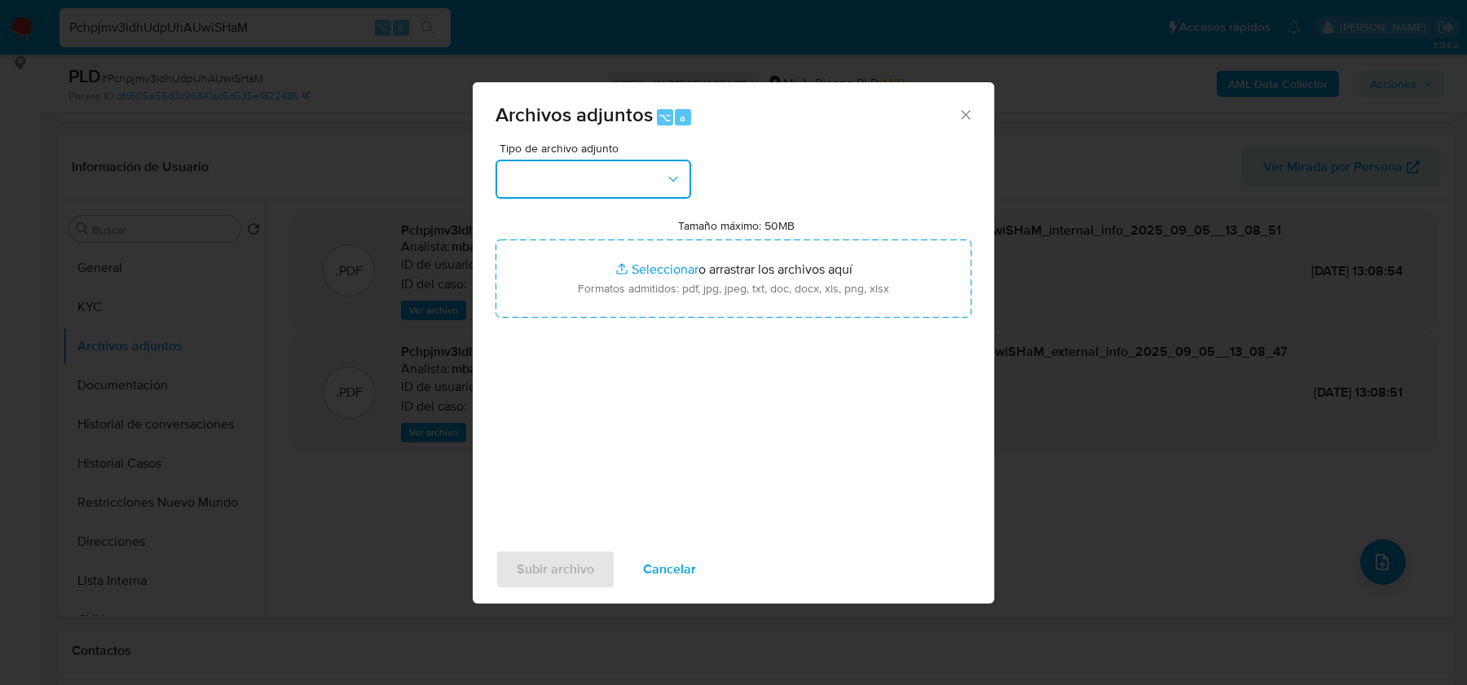
click at [555, 196] on button "button" at bounding box center [593, 179] width 196 height 39
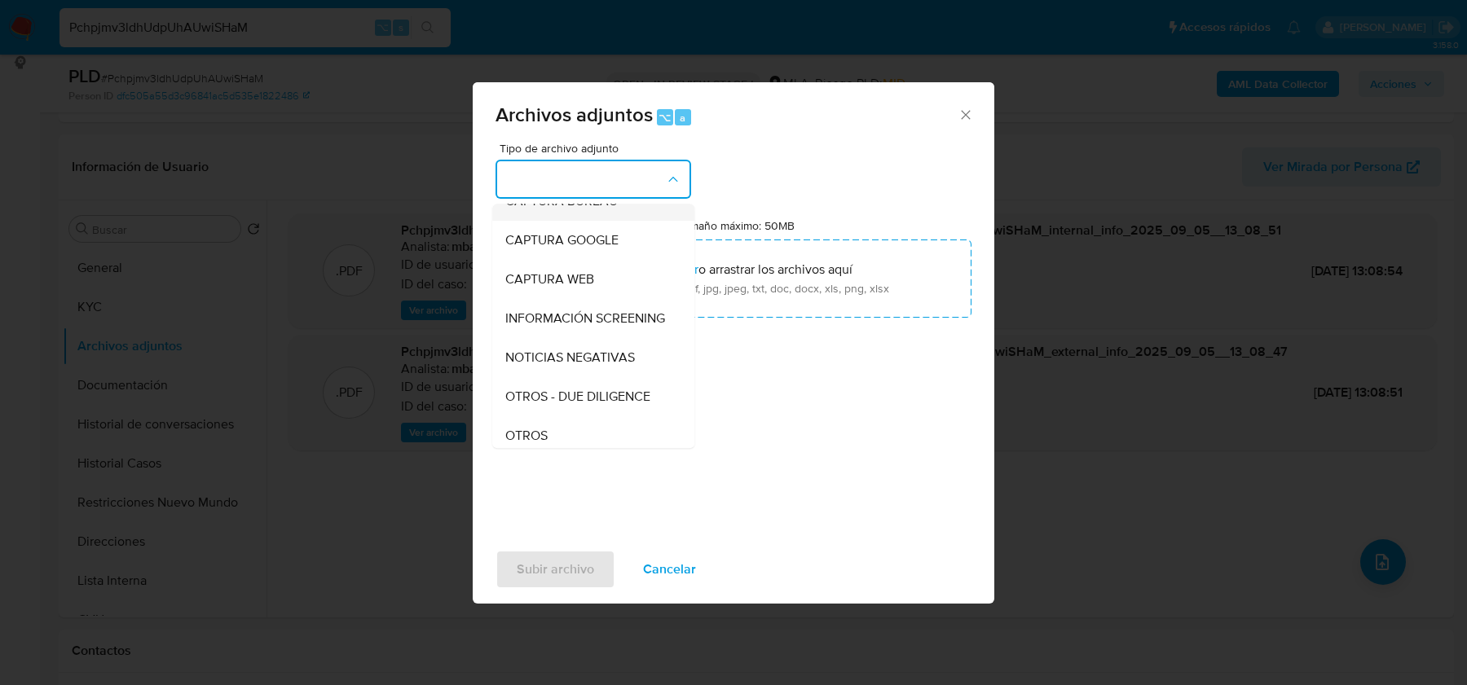
scroll to position [120, 0]
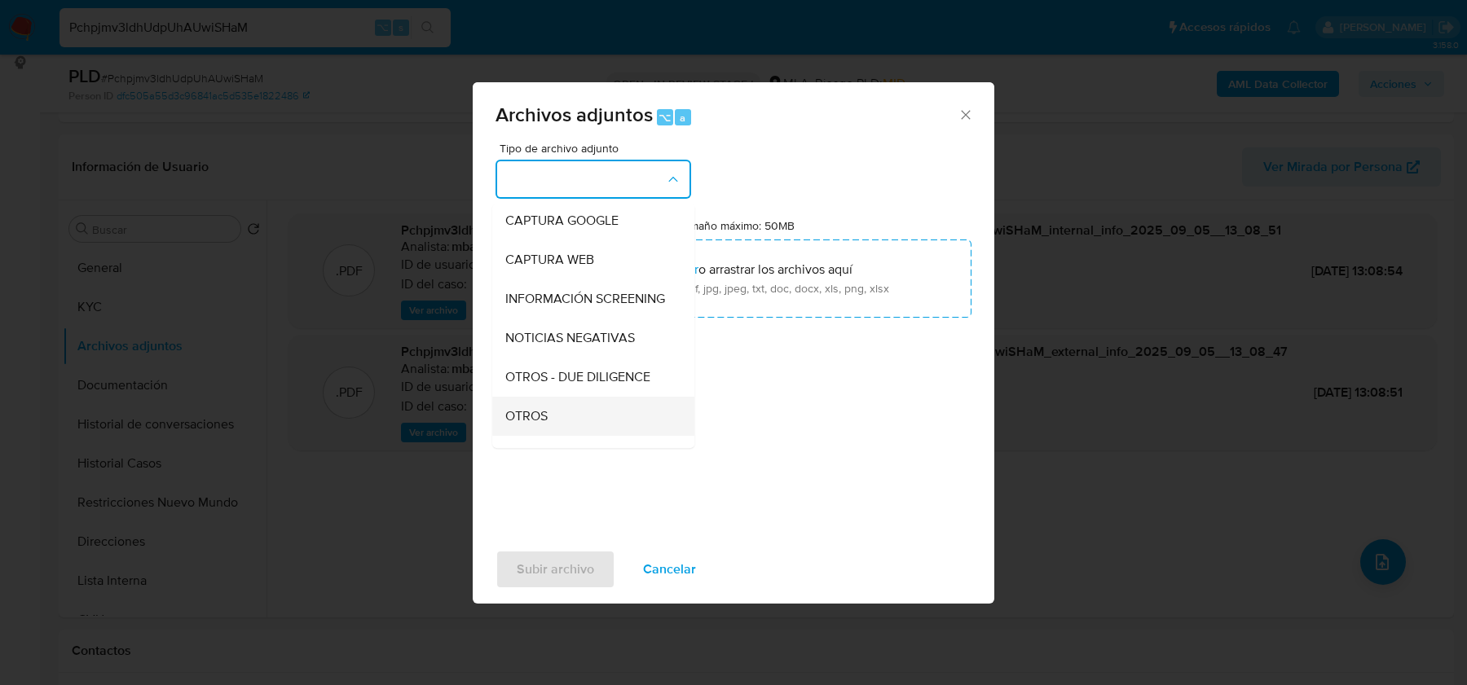
click at [534, 417] on span "OTROS" at bounding box center [526, 416] width 42 height 16
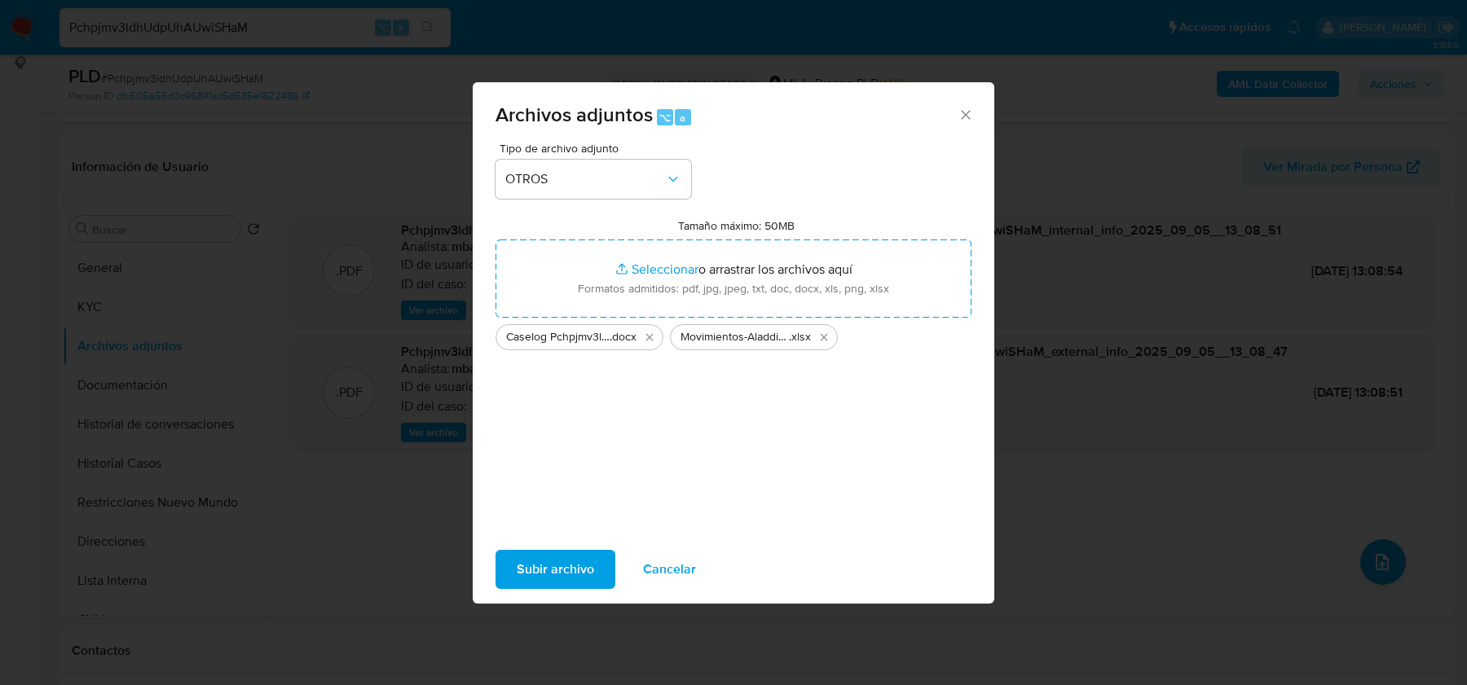
click at [576, 565] on span "Subir archivo" at bounding box center [555, 570] width 77 height 36
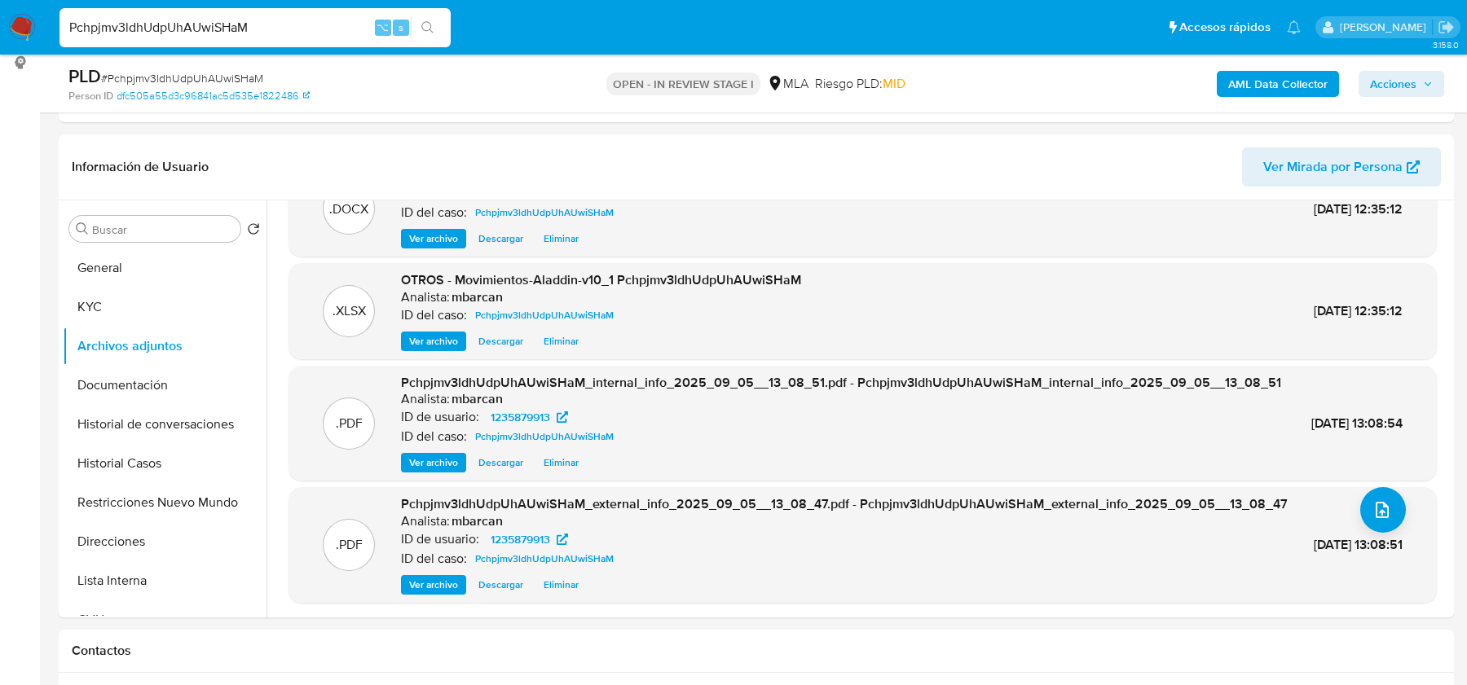
scroll to position [86, 0]
click at [147, 498] on button "Restricciones Nuevo Mundo" at bounding box center [158, 502] width 191 height 39
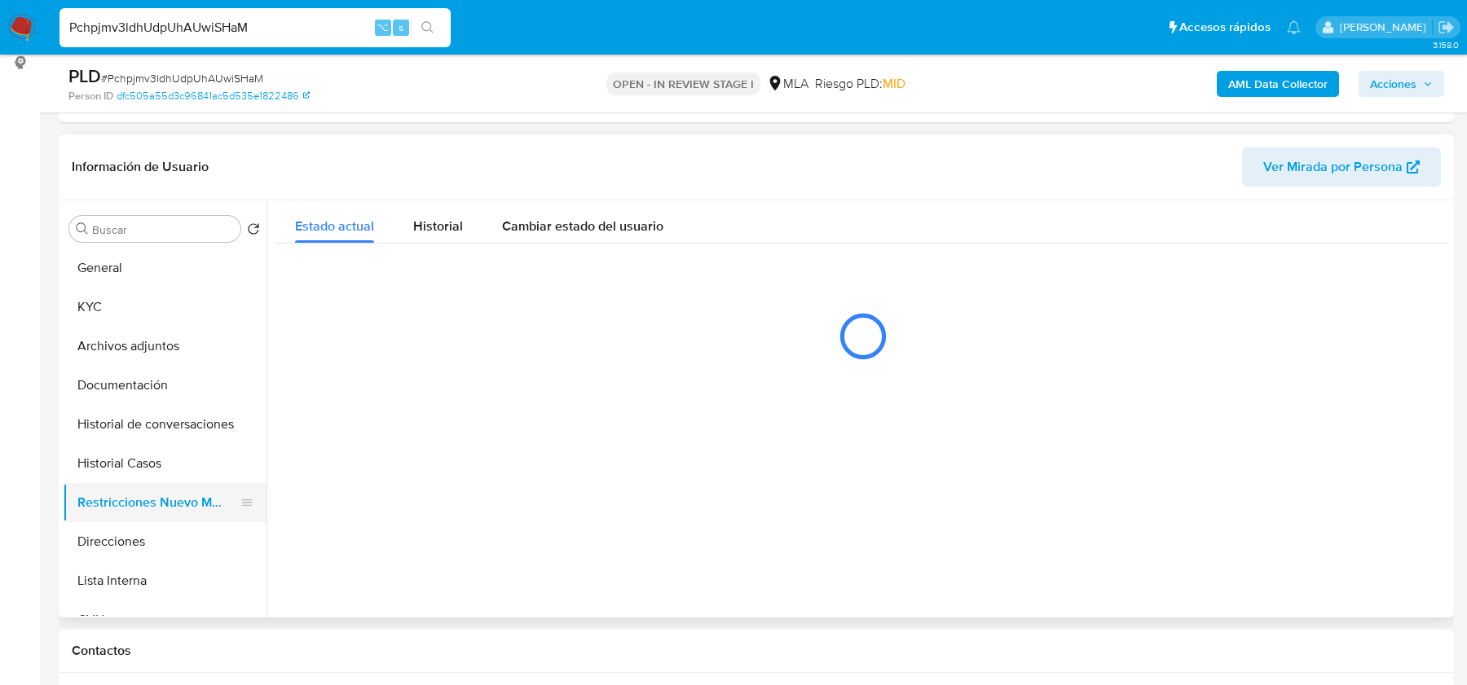
scroll to position [0, 0]
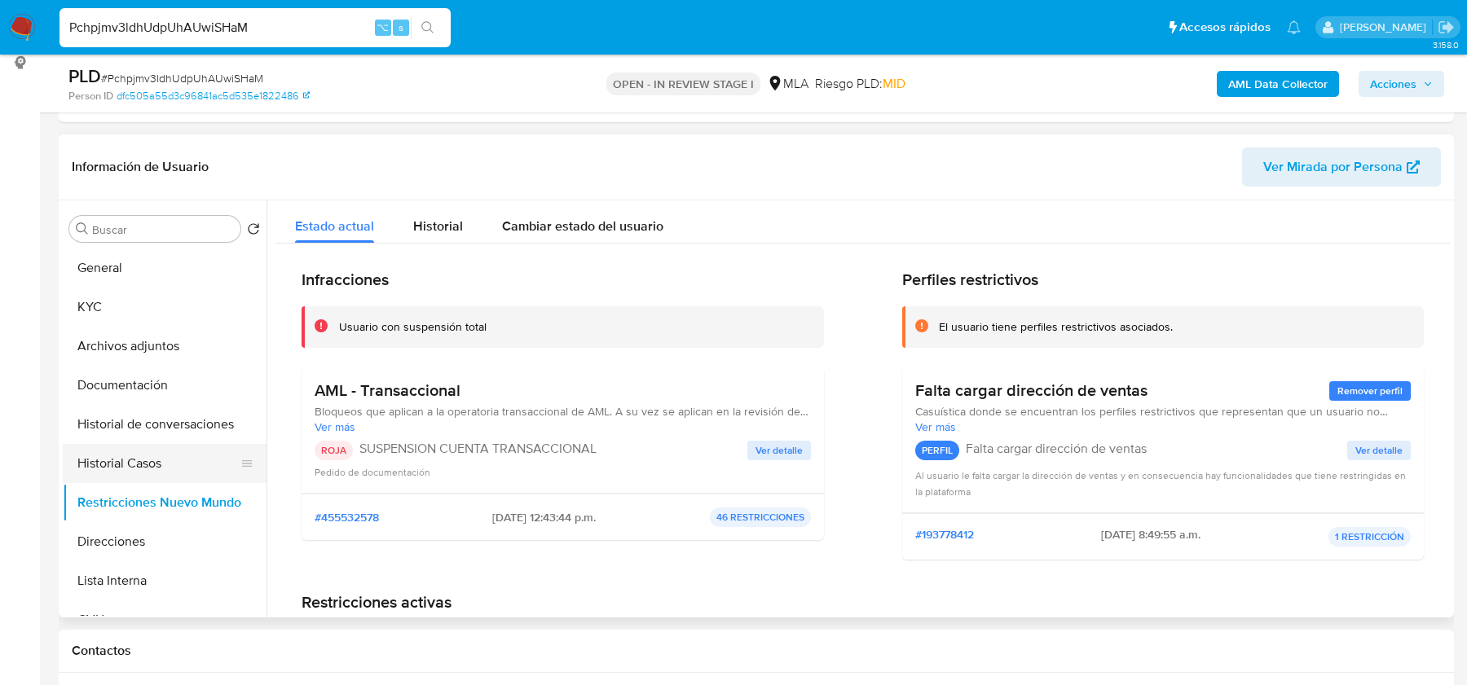
click at [124, 453] on button "Historial Casos" at bounding box center [158, 463] width 191 height 39
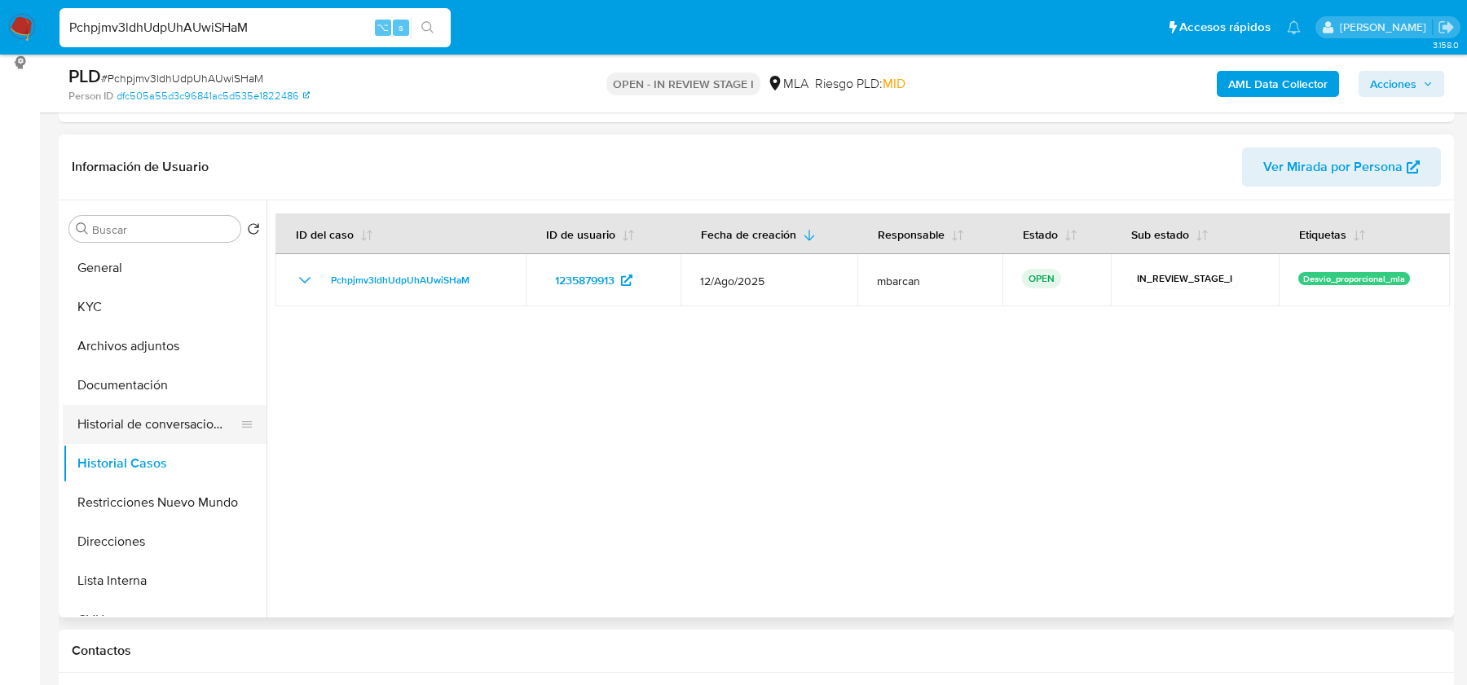
click at [142, 416] on button "Historial de conversaciones" at bounding box center [158, 424] width 191 height 39
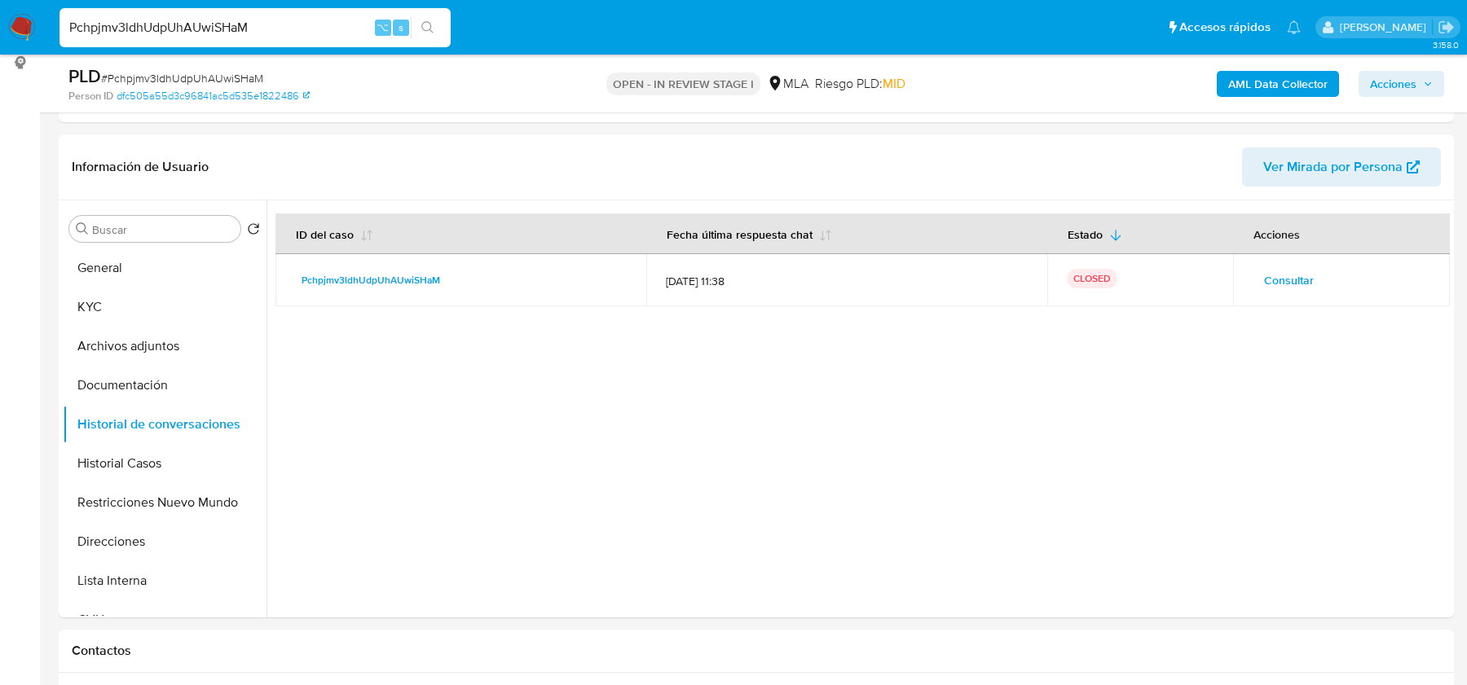
click at [1379, 90] on span "Acciones" at bounding box center [1393, 84] width 46 height 26
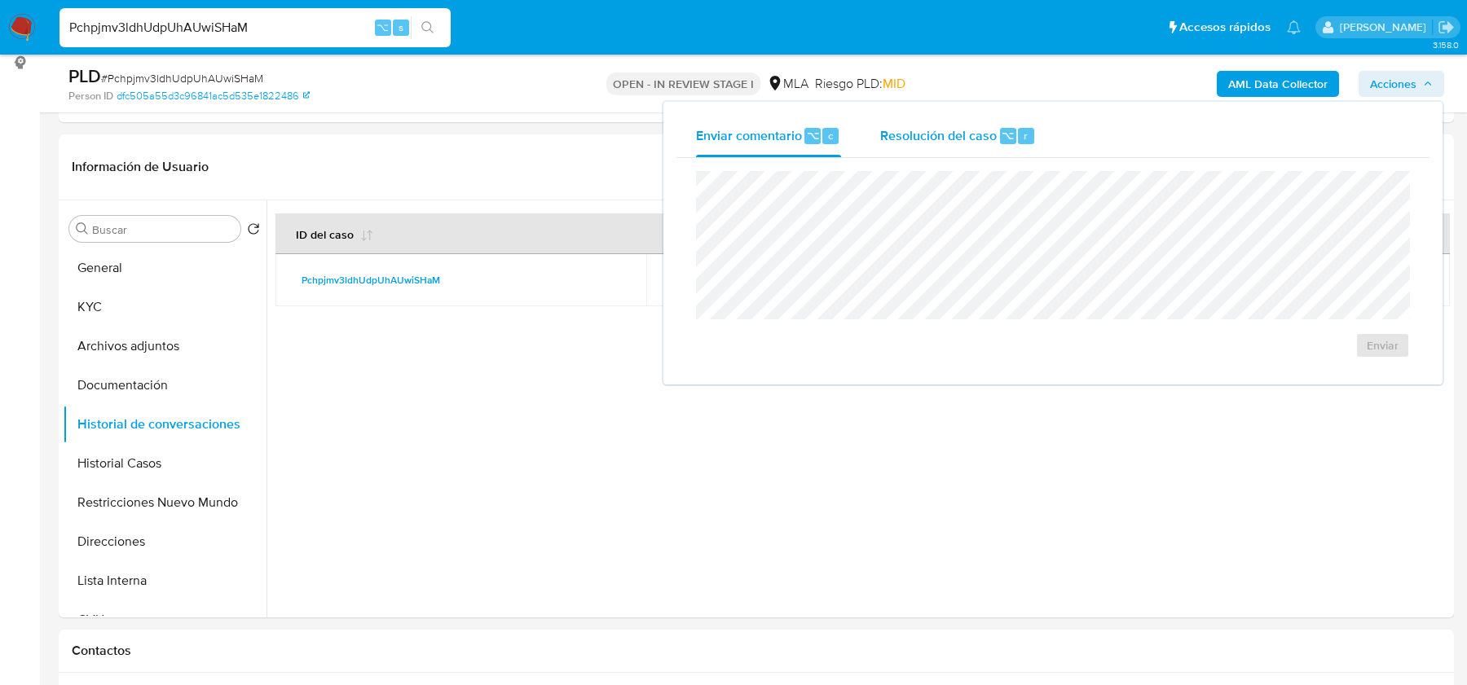
click at [930, 144] on div "Resolución del caso ⌥ r" at bounding box center [958, 136] width 156 height 42
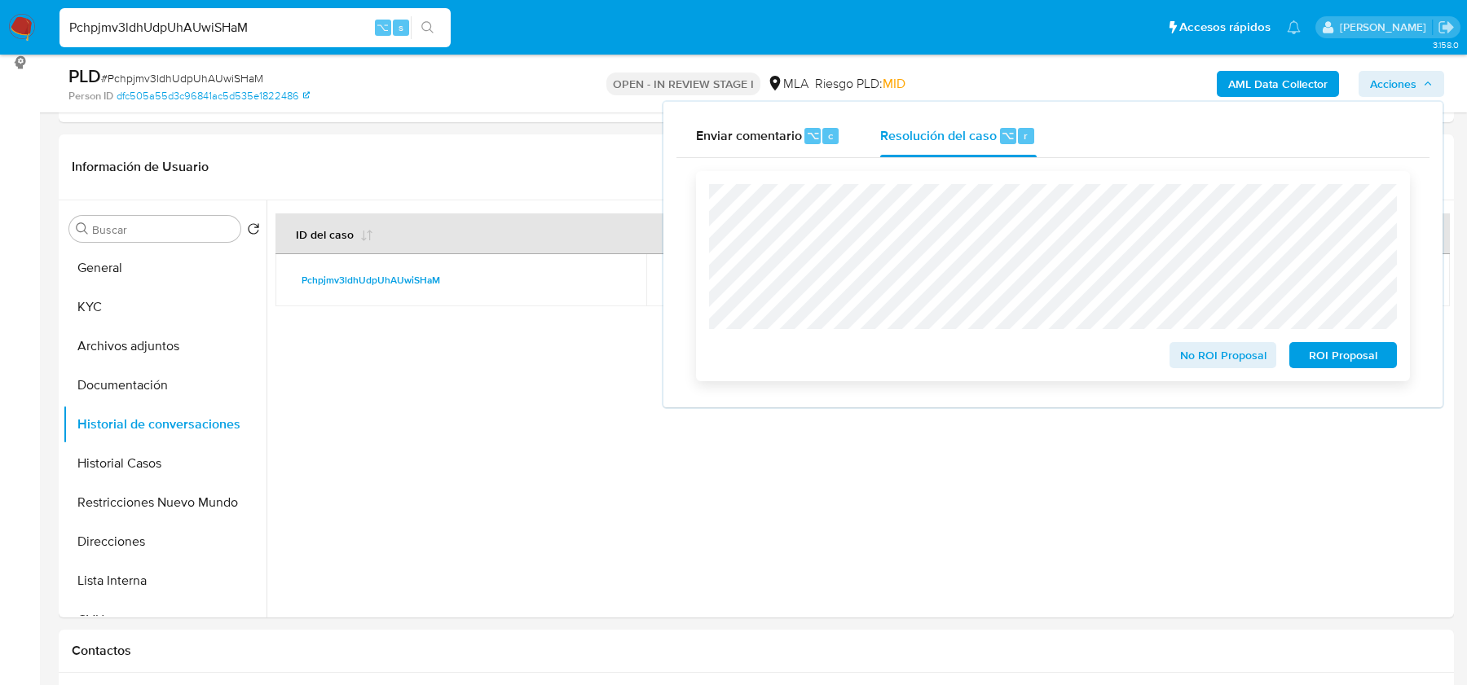
click at [1358, 345] on span "ROI Proposal" at bounding box center [1342, 355] width 85 height 23
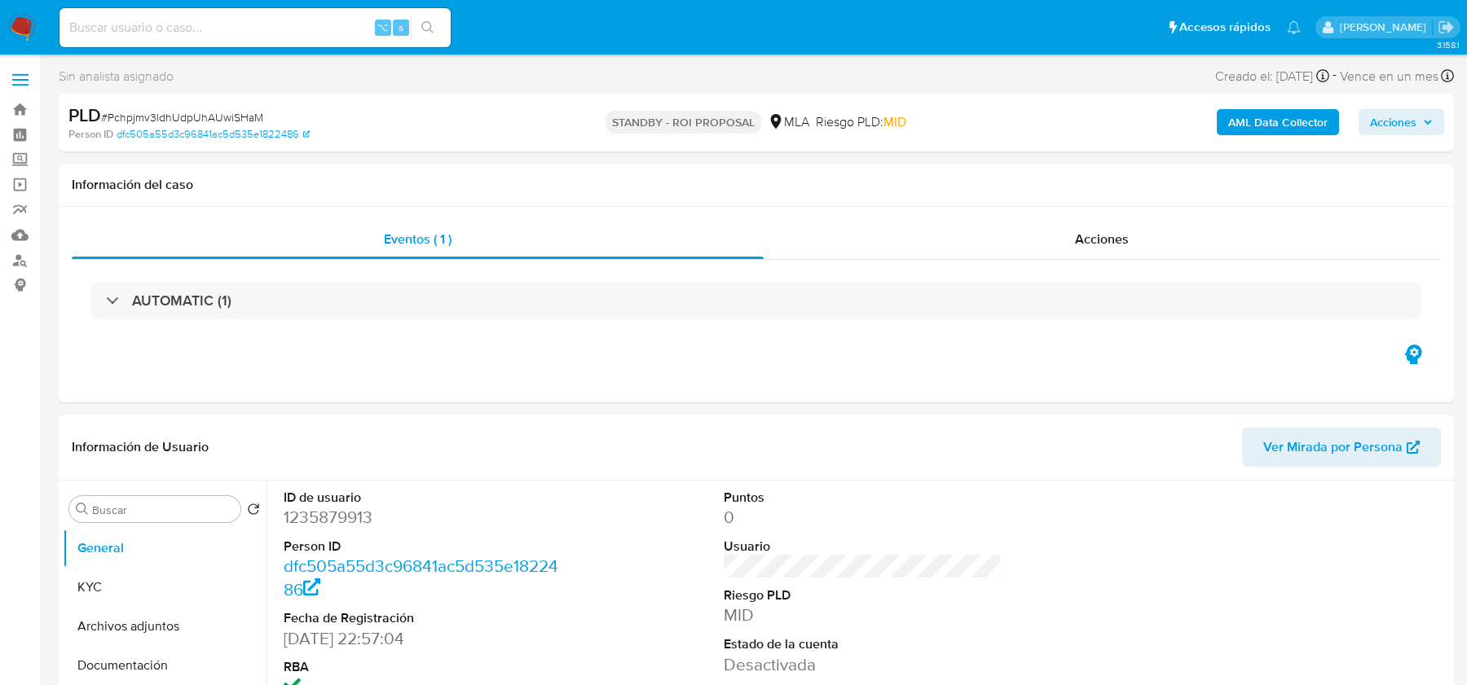
select select "10"
click at [191, 23] on input at bounding box center [254, 27] width 391 height 21
paste input "pFl4Palk1hGHFBhldUQF4uul"
type input "pFl4Palk1hGHFBhldUQF4uul"
select select "10"
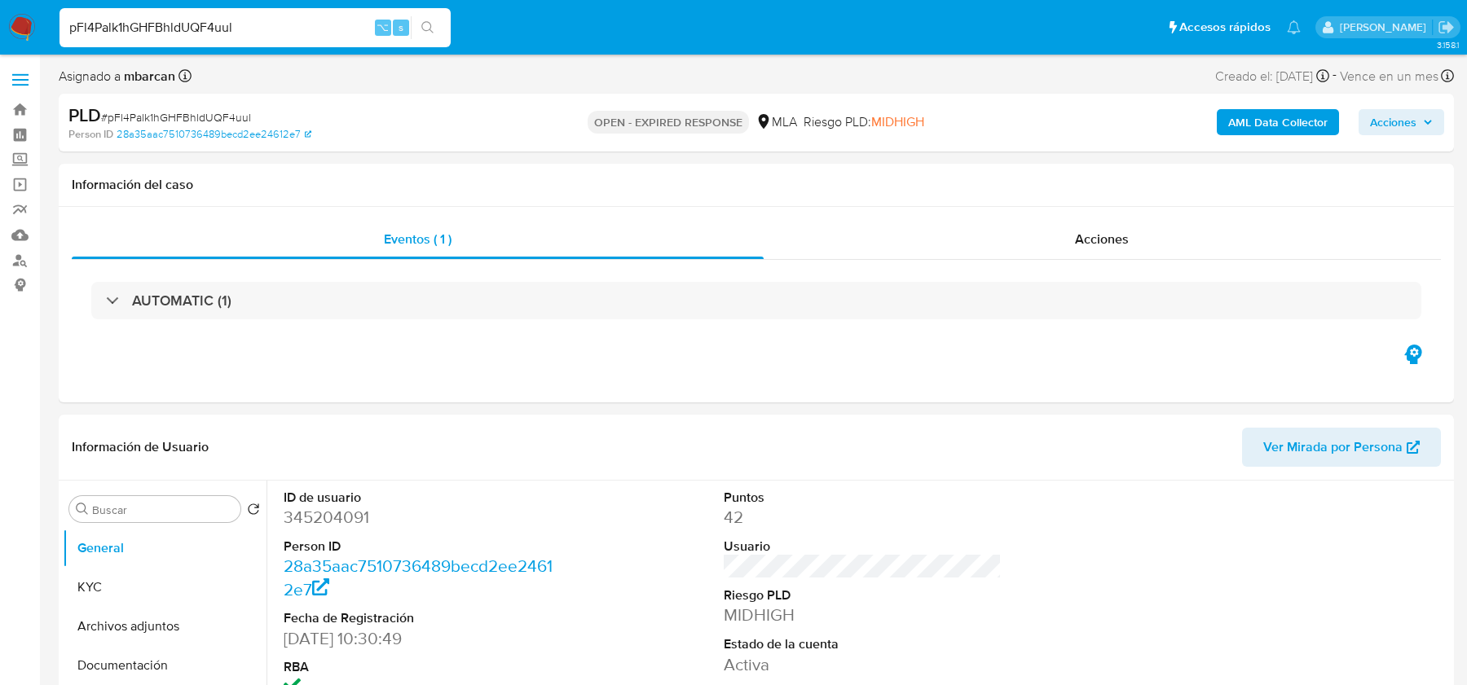
click at [204, 30] on input "pFl4Palk1hGHFBhldUQF4uul" at bounding box center [254, 27] width 391 height 21
paste input "pFl4Palk1hGHFBhldUQF4uul"
click at [204, 30] on input "pFl4Palk1hGHFBhldUQpFl4Palk1hGHFBhldUQF4uul4uul" at bounding box center [254, 27] width 391 height 21
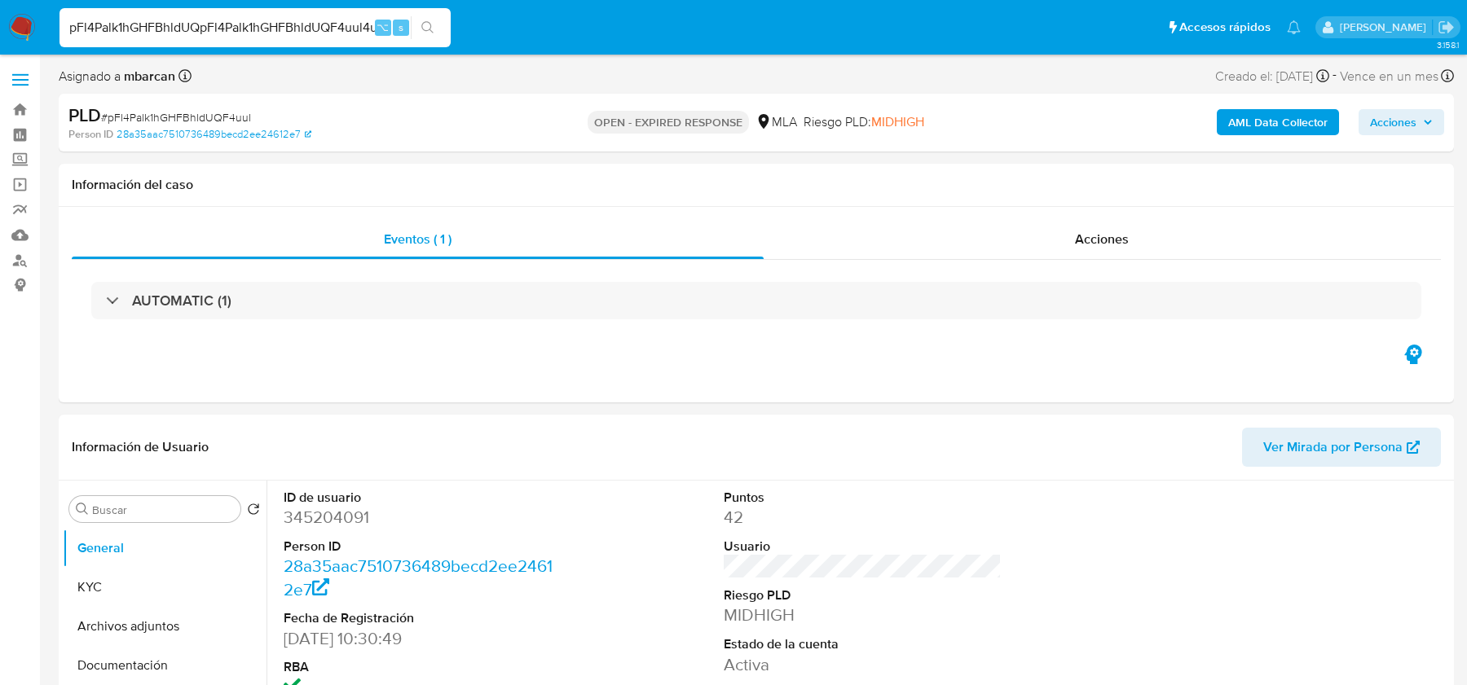
paste input "F"
type input "pFl4Palk1hGHFBhldUQF4uul"
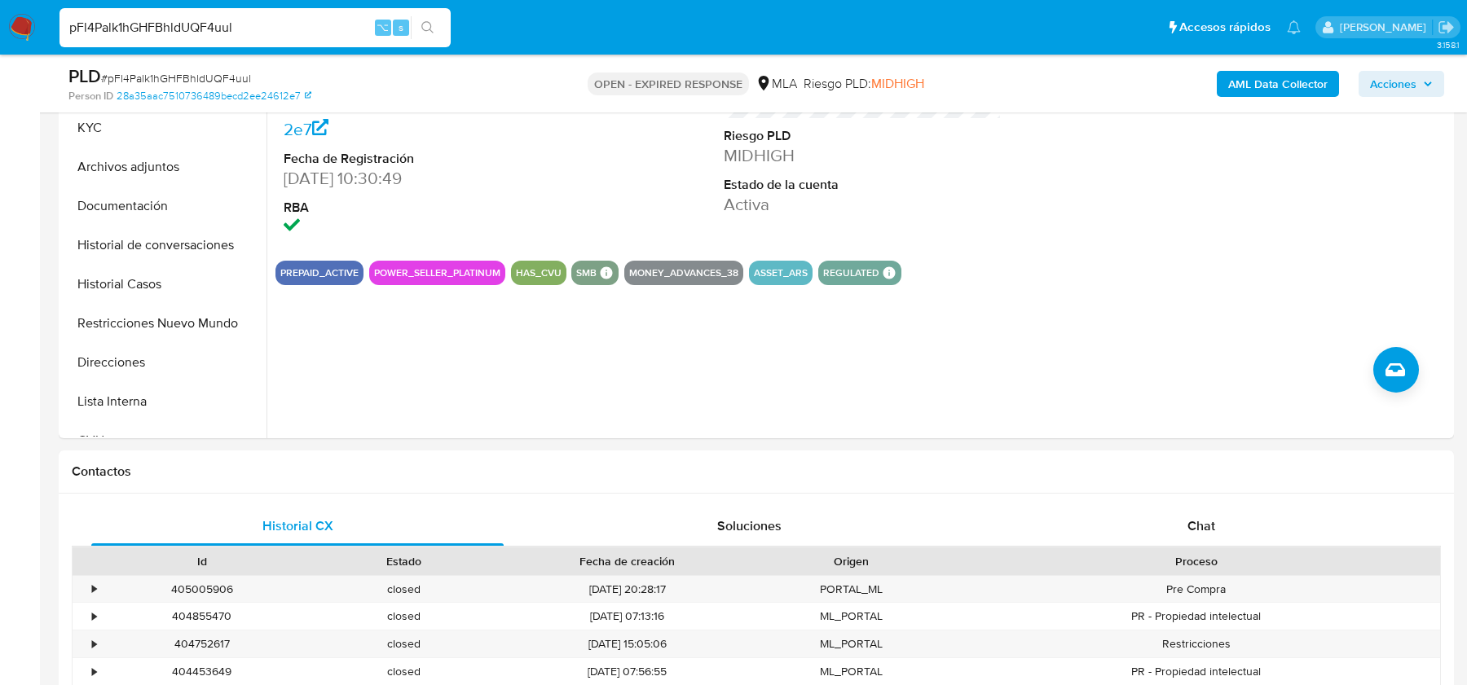
scroll to position [653, 0]
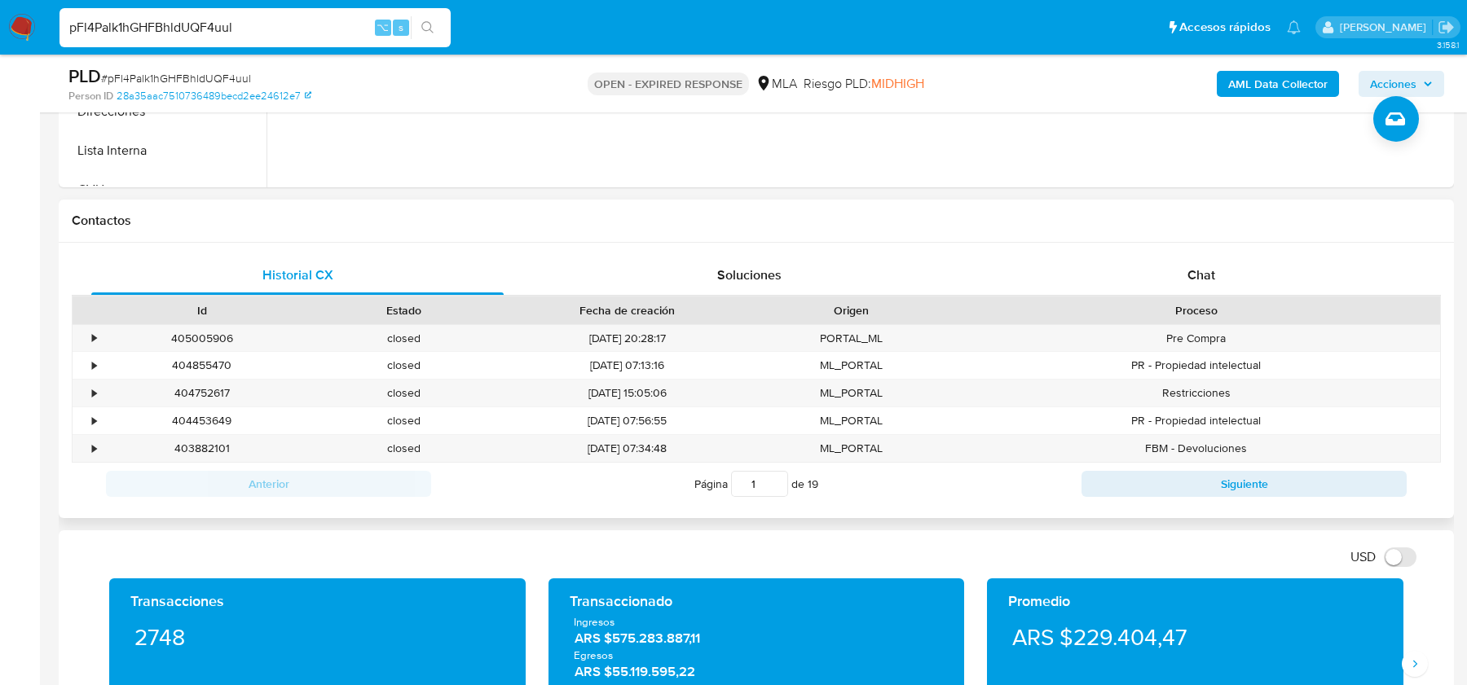
drag, startPoint x: 1218, startPoint y: 240, endPoint x: 1208, endPoint y: 301, distance: 62.7
click at [1218, 240] on div "Contactos" at bounding box center [756, 221] width 1395 height 43
click at [1208, 302] on div "Proceso" at bounding box center [1195, 310] width 465 height 16
click at [1208, 274] on span "Chat" at bounding box center [1201, 275] width 28 height 19
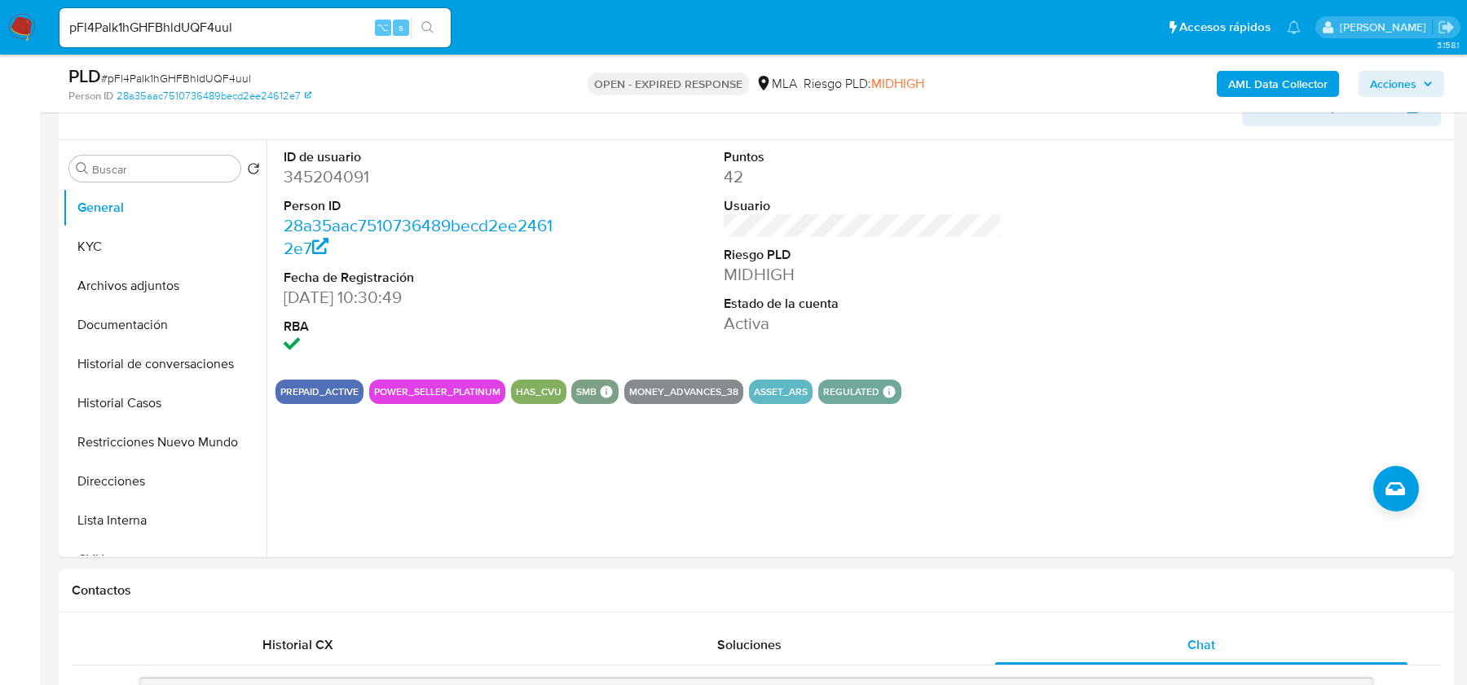
scroll to position [270, 0]
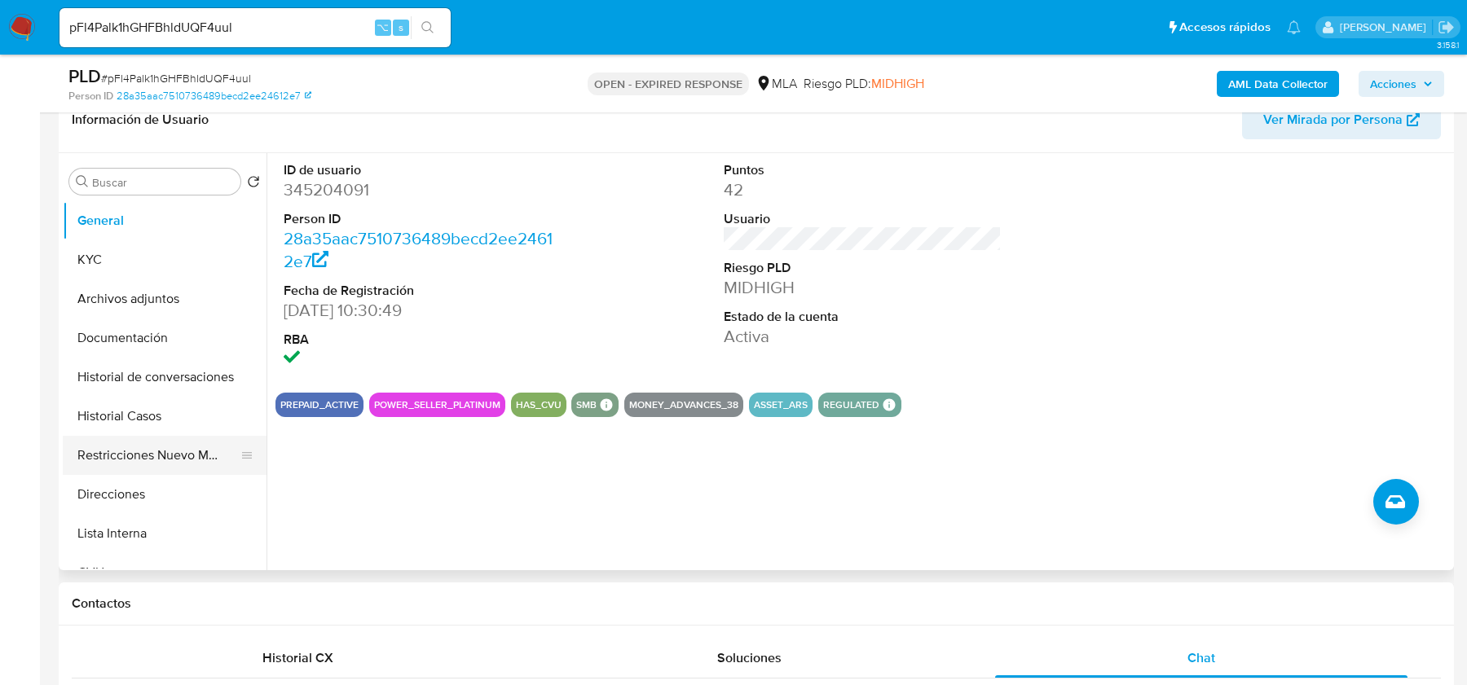
click at [121, 444] on button "Restricciones Nuevo Mundo" at bounding box center [158, 455] width 191 height 39
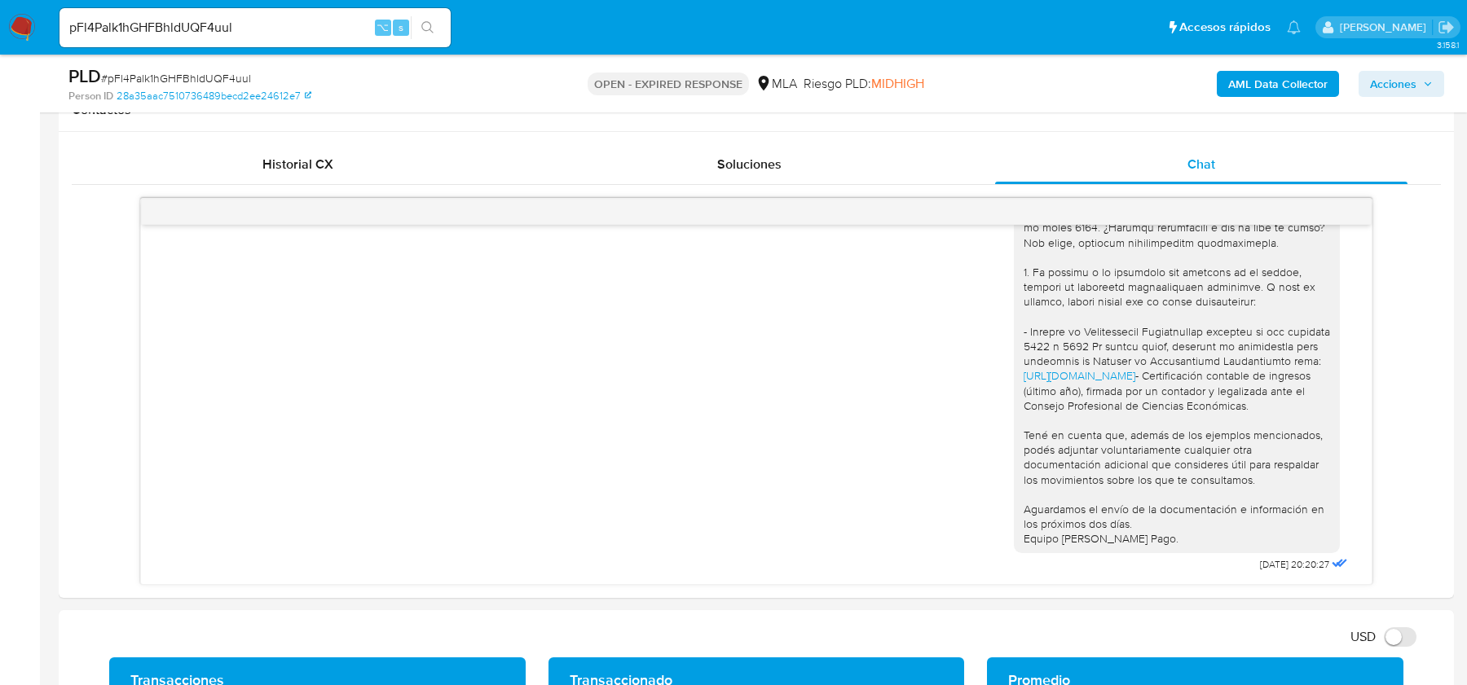
scroll to position [706, 0]
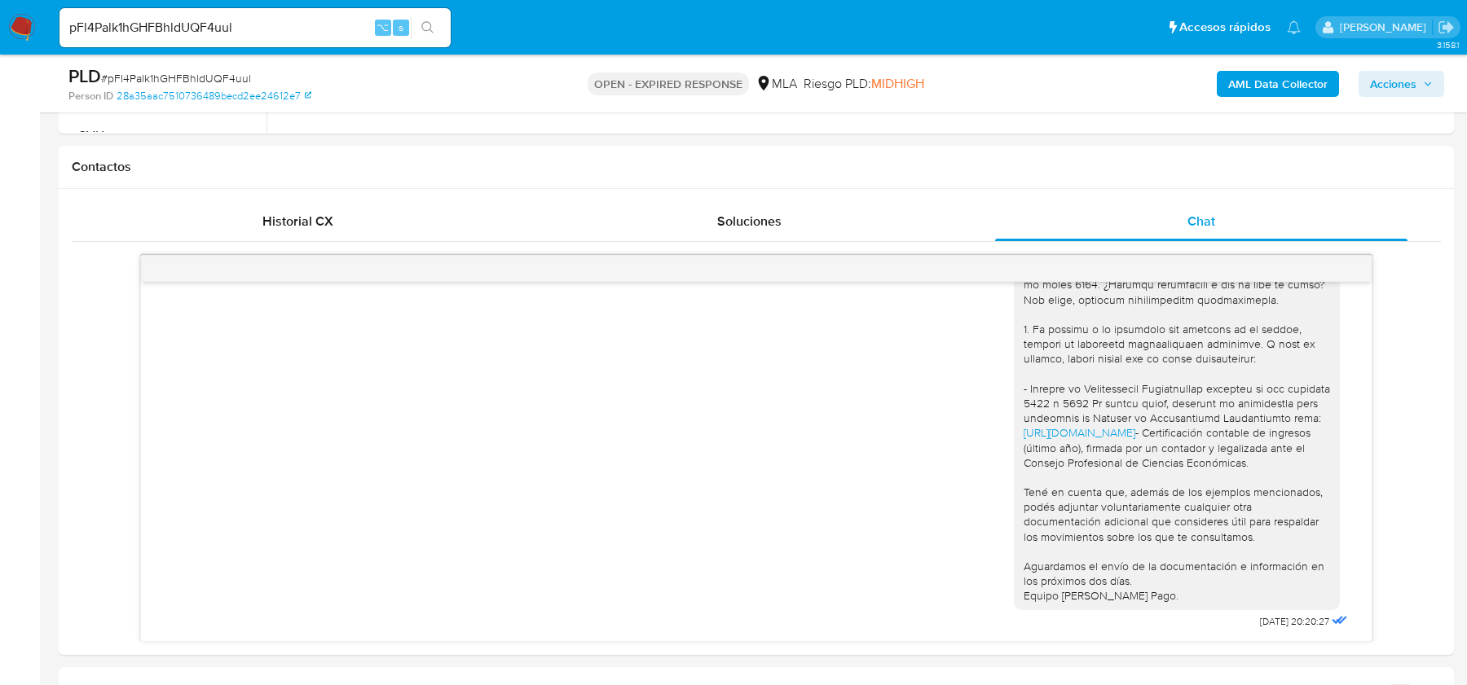
click at [197, 68] on div "PLD # pFl4Palk1hGHFBhldUQF4uul" at bounding box center [294, 76] width 452 height 24
copy span "pFl4Palk1hGHFBhldUQF4uul"
click at [23, 20] on img at bounding box center [22, 28] width 28 height 28
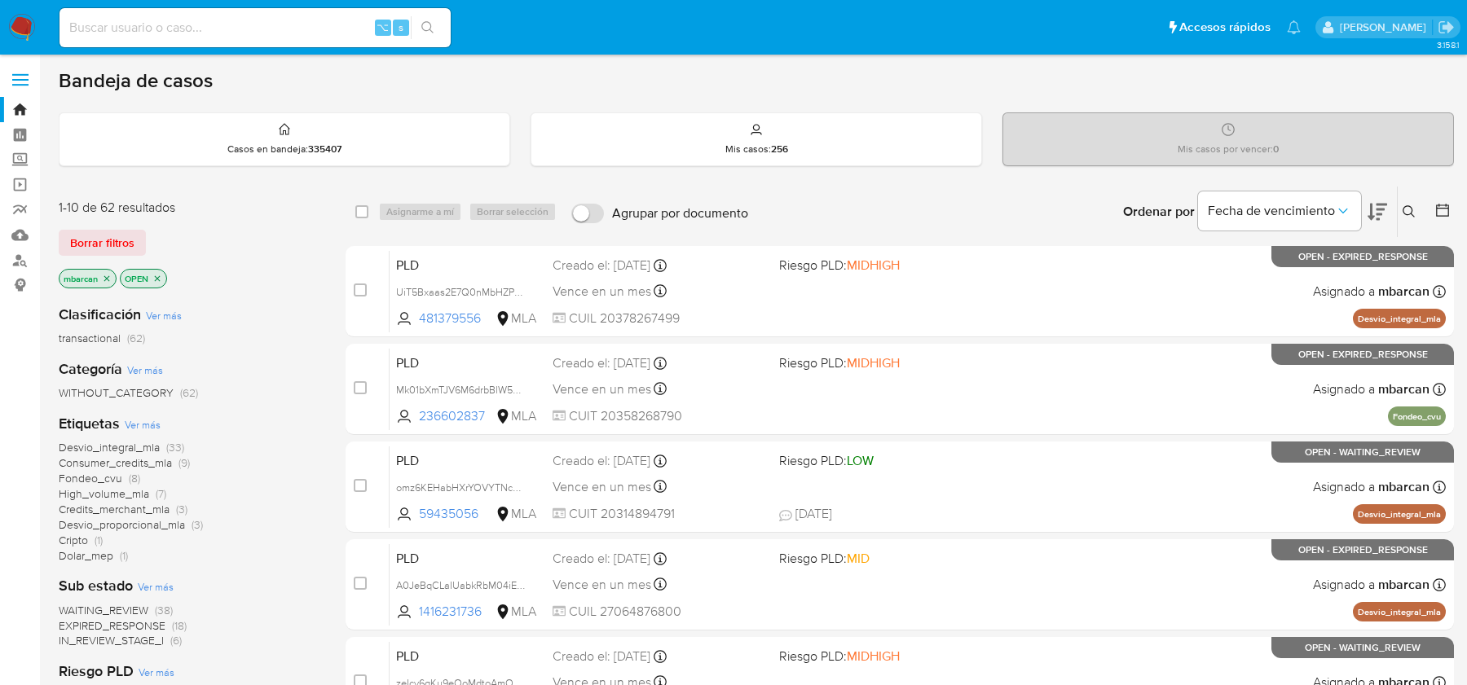
click at [1414, 222] on div "Ingrese ID de usuario o caso Buscar Borrar filtros" at bounding box center [1411, 212] width 28 height 51
click at [1412, 212] on icon at bounding box center [1408, 211] width 13 height 13
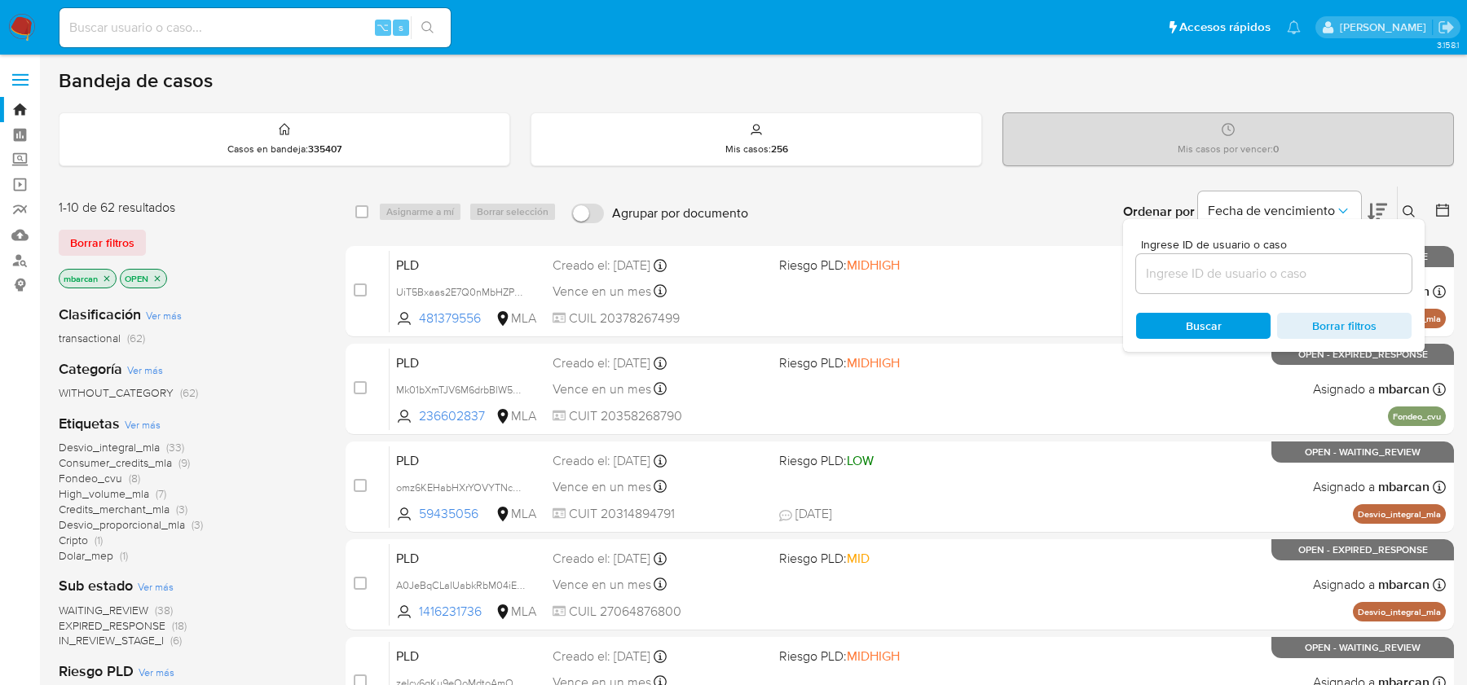
click at [1238, 277] on input at bounding box center [1273, 273] width 275 height 21
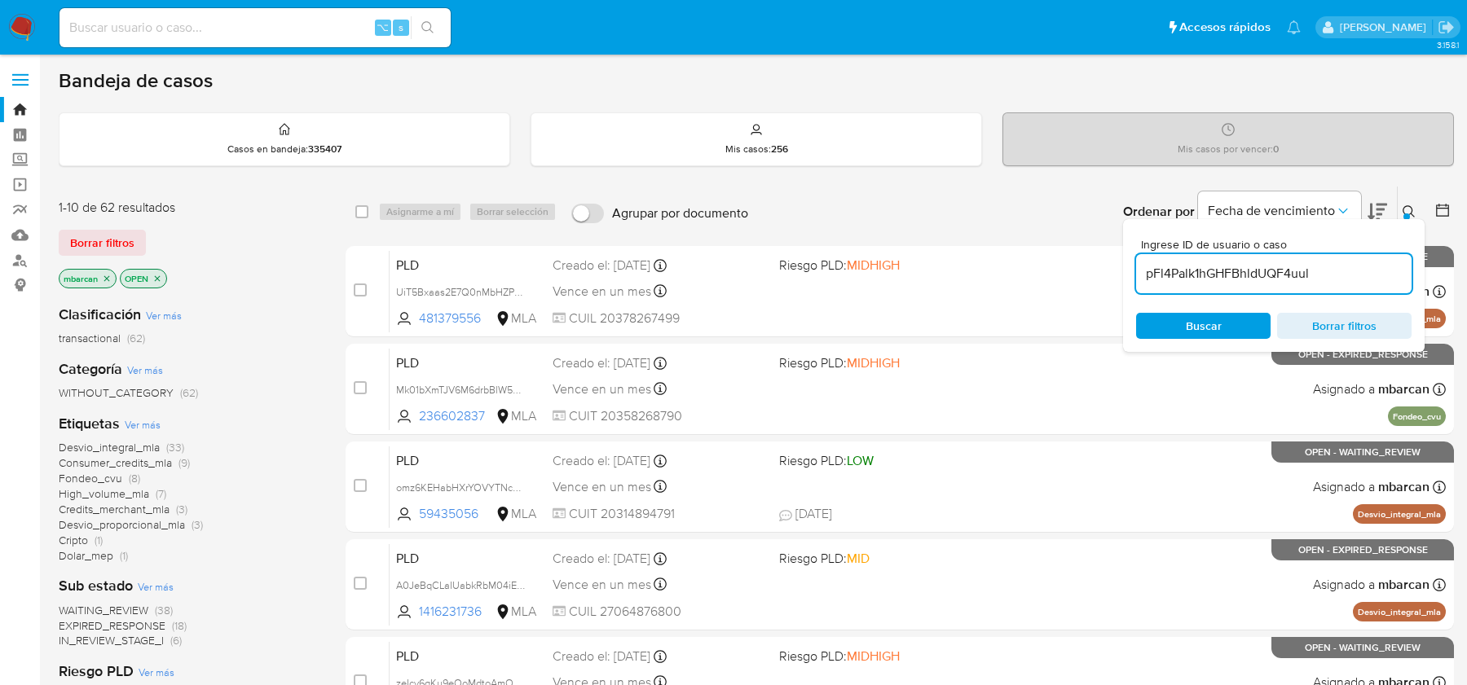
type input "pFl4Palk1hGHFBhldUQF4uul"
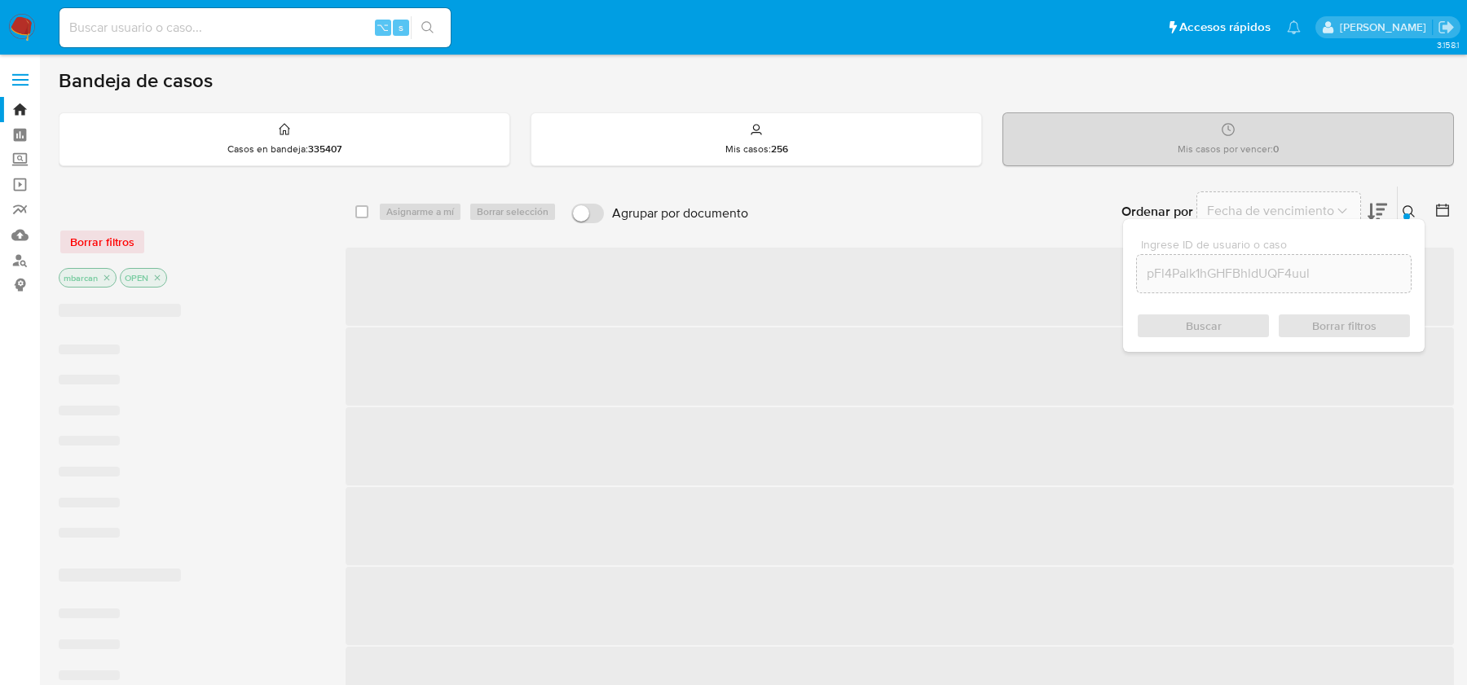
click at [1404, 209] on icon at bounding box center [1408, 211] width 13 height 13
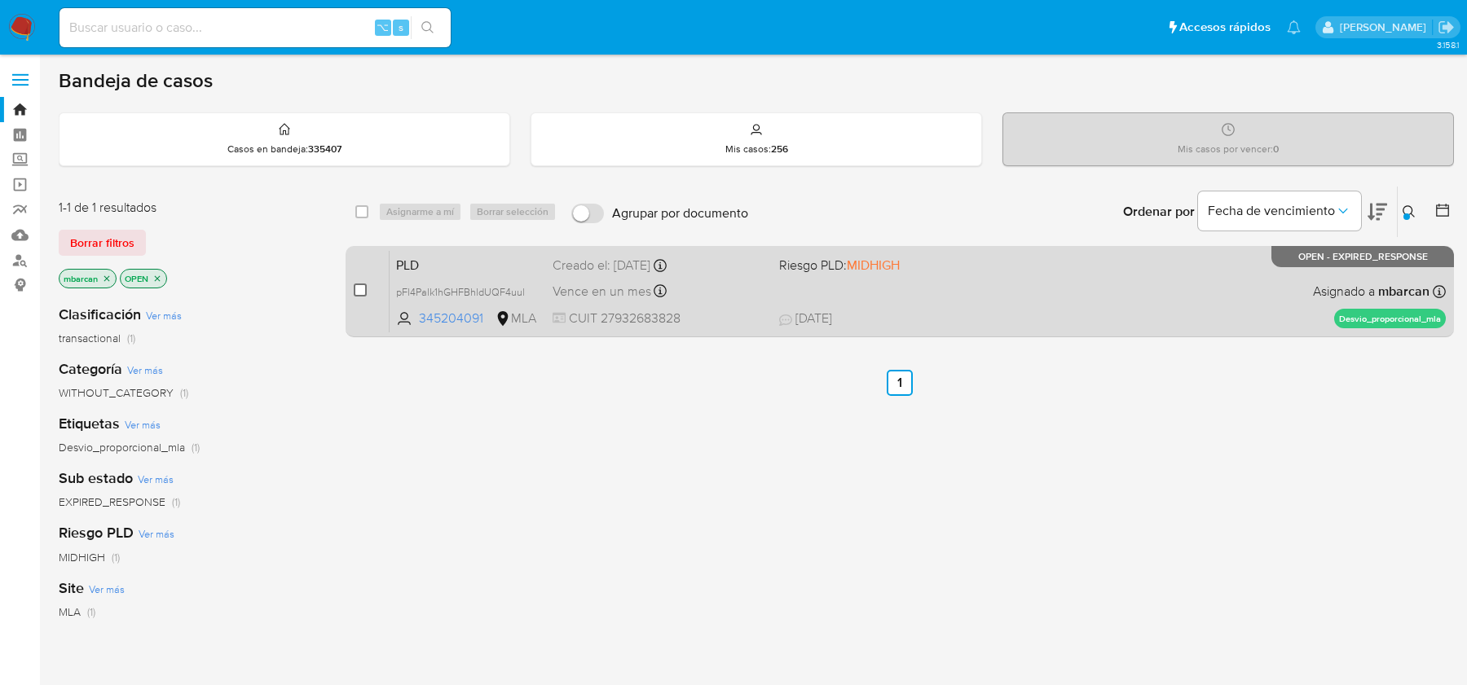
click at [359, 291] on input "checkbox" at bounding box center [360, 290] width 13 height 13
checkbox input "true"
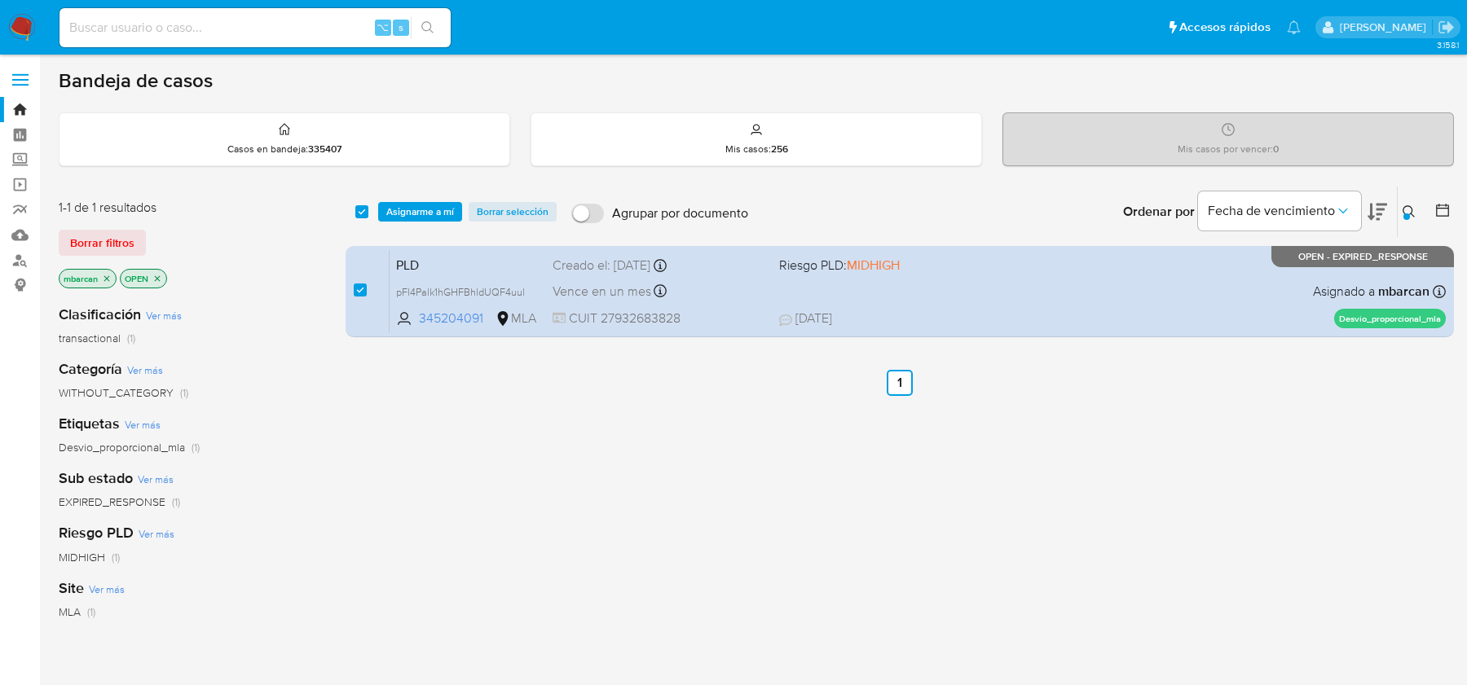
click at [421, 195] on div "select-all-cases-checkbox Asignarme a mí Borrar selección Agrupar por documento…" at bounding box center [899, 212] width 1108 height 51
click at [421, 204] on span "Asignarme a mí" at bounding box center [420, 212] width 68 height 16
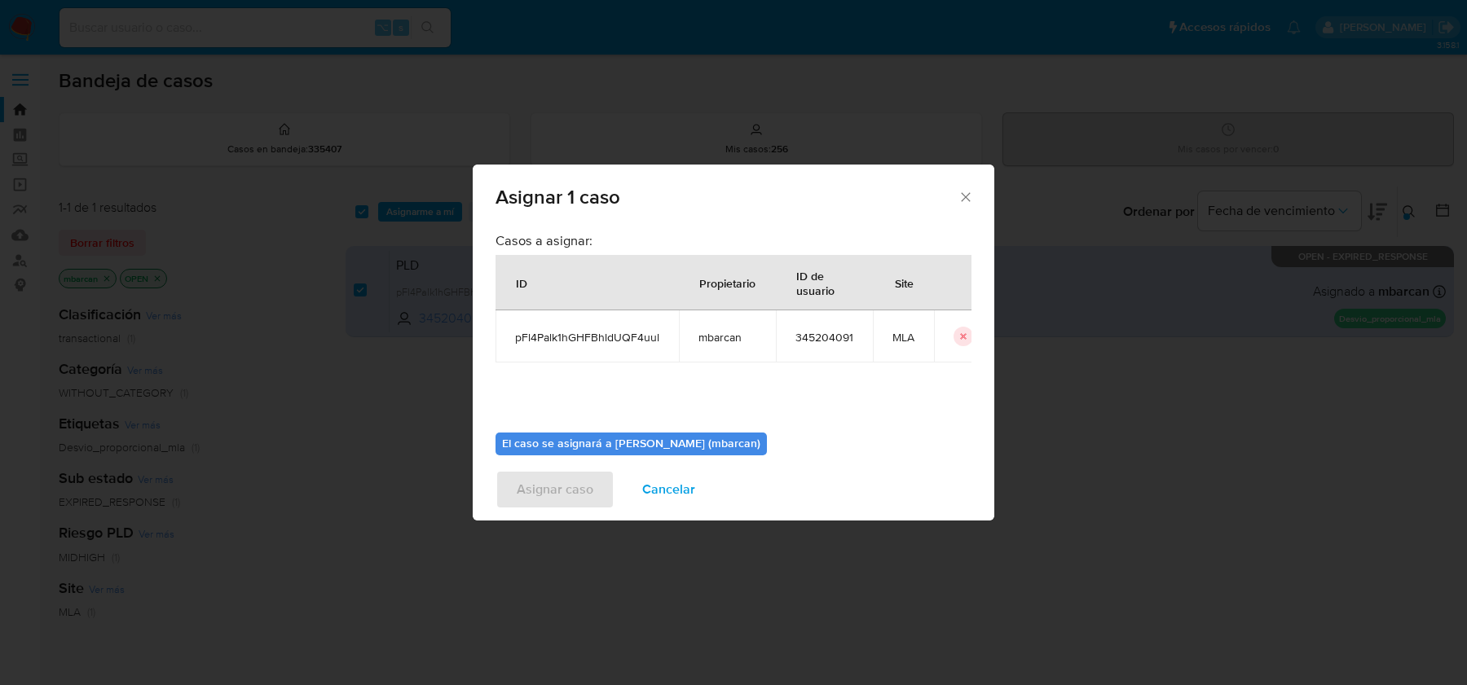
scroll to position [83, 0]
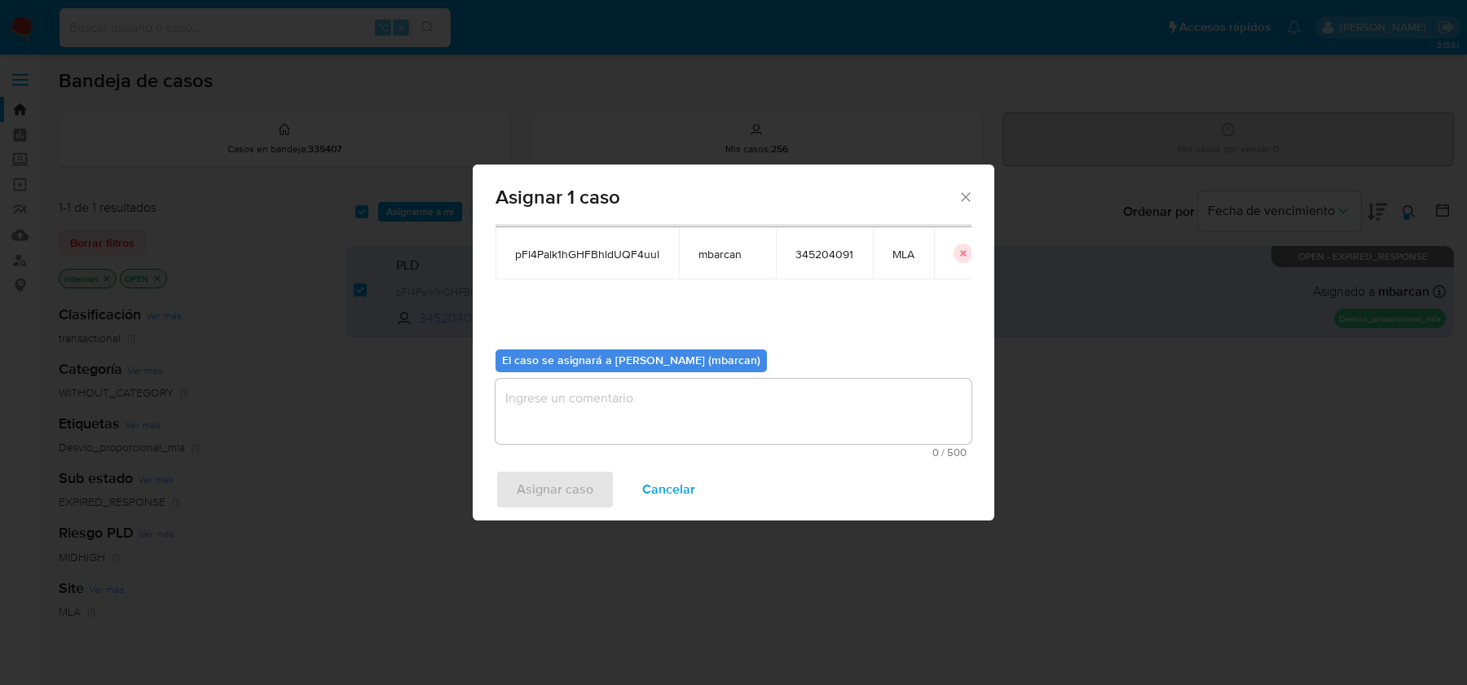
click at [571, 390] on textarea "assign-modal" at bounding box center [733, 411] width 476 height 65
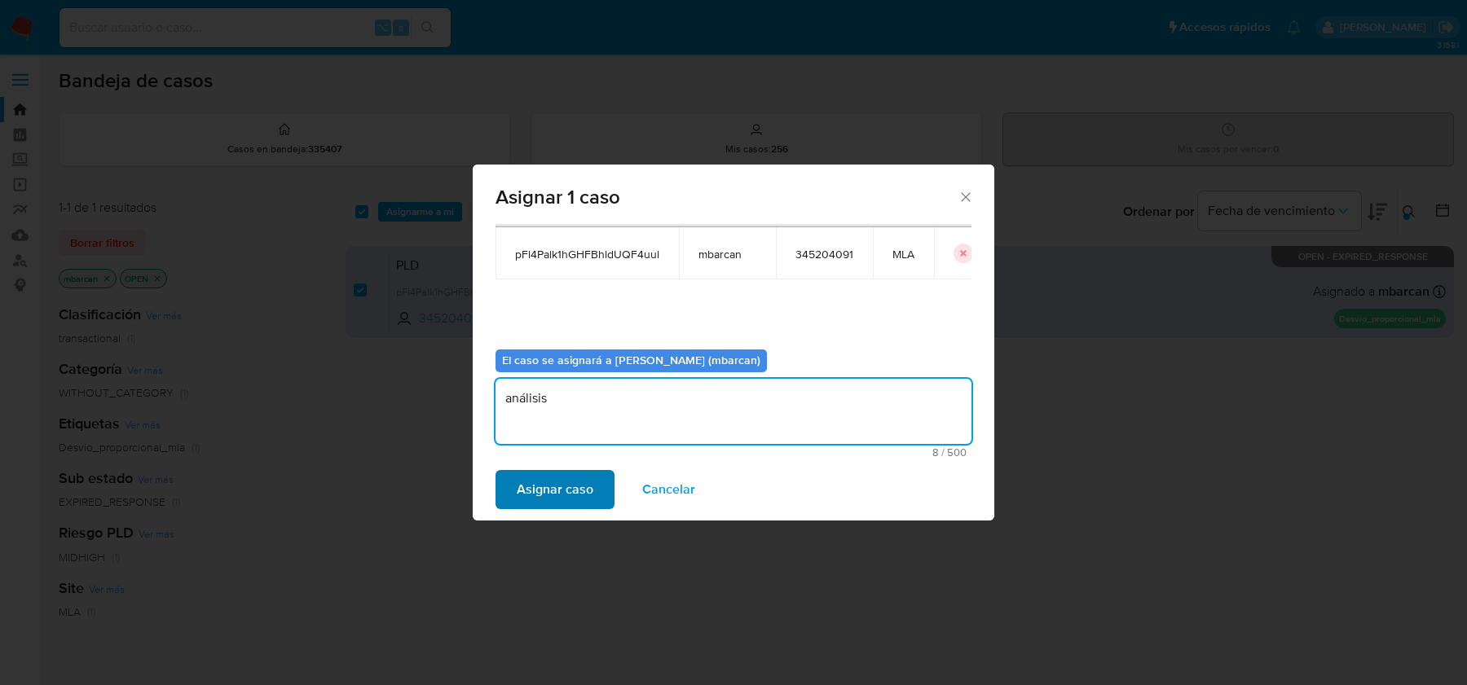
type textarea "análisis"
click at [520, 496] on span "Asignar caso" at bounding box center [555, 490] width 77 height 36
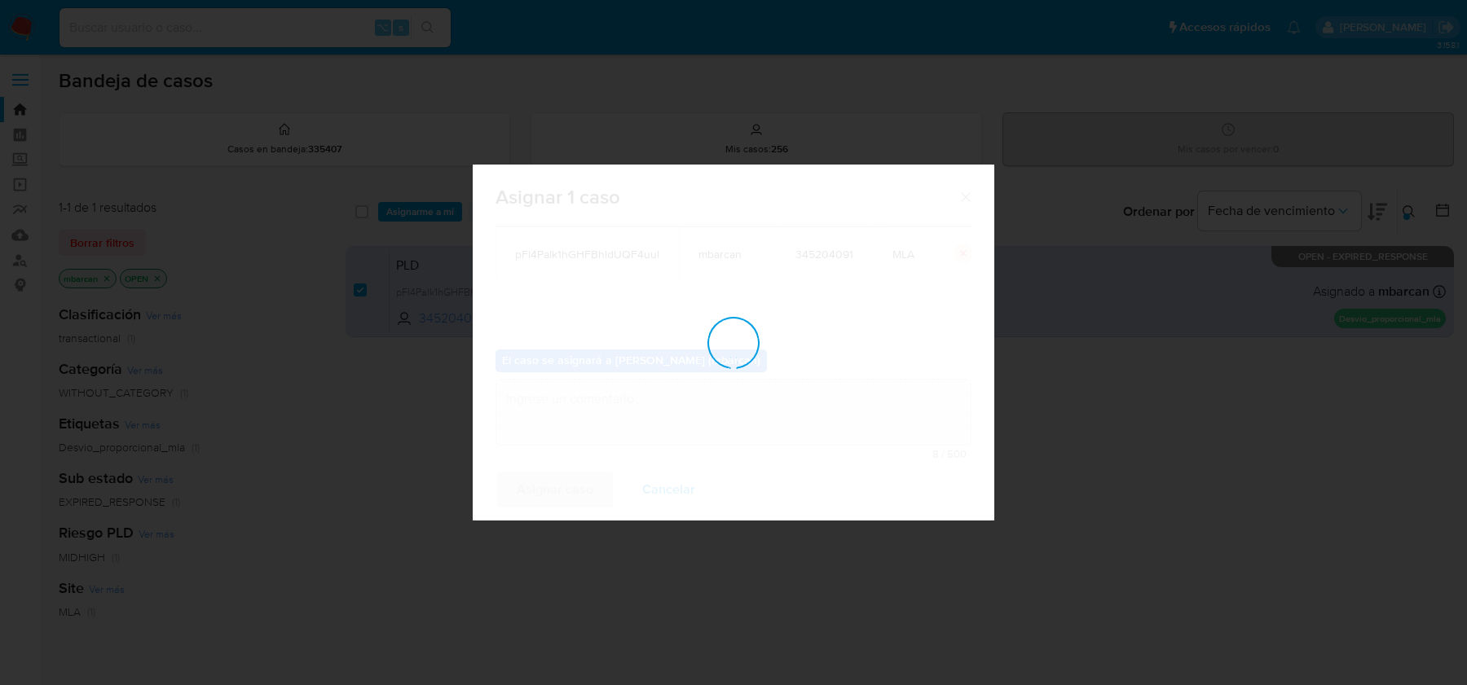
checkbox input "false"
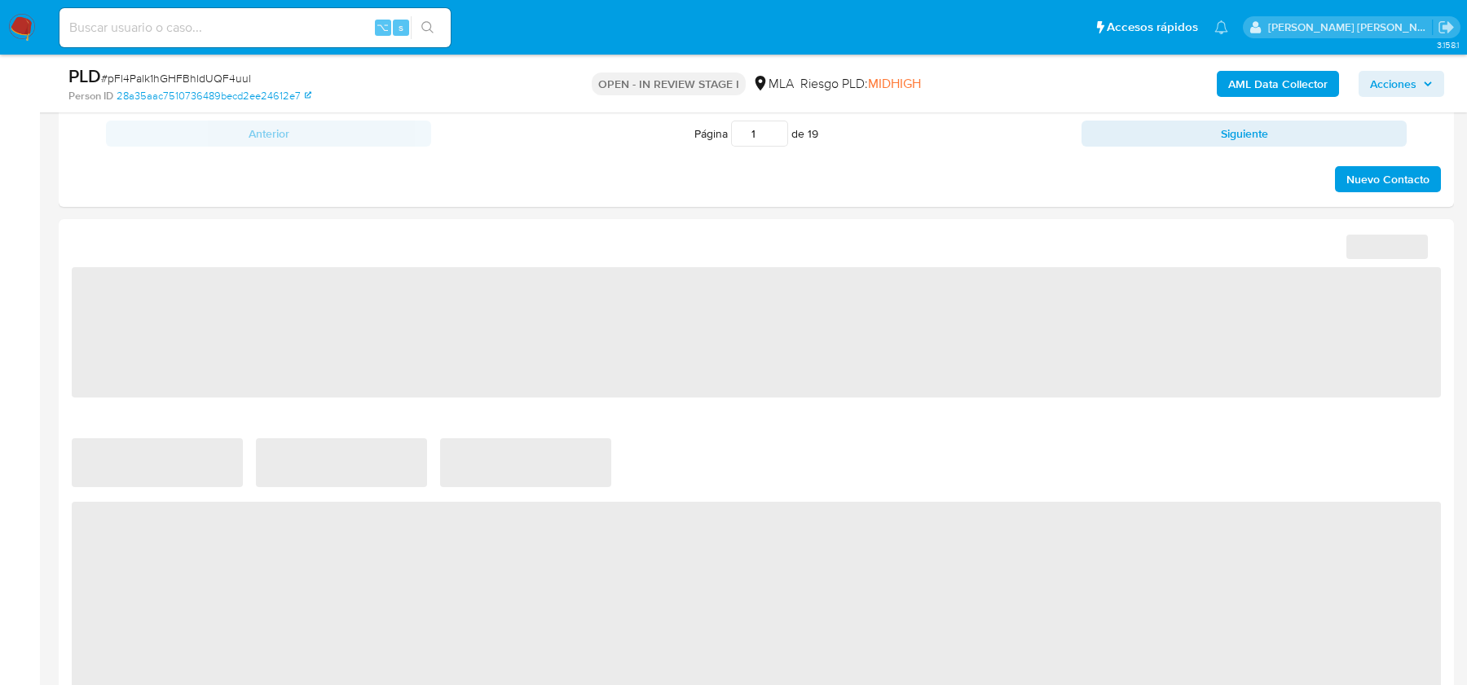
select select "10"
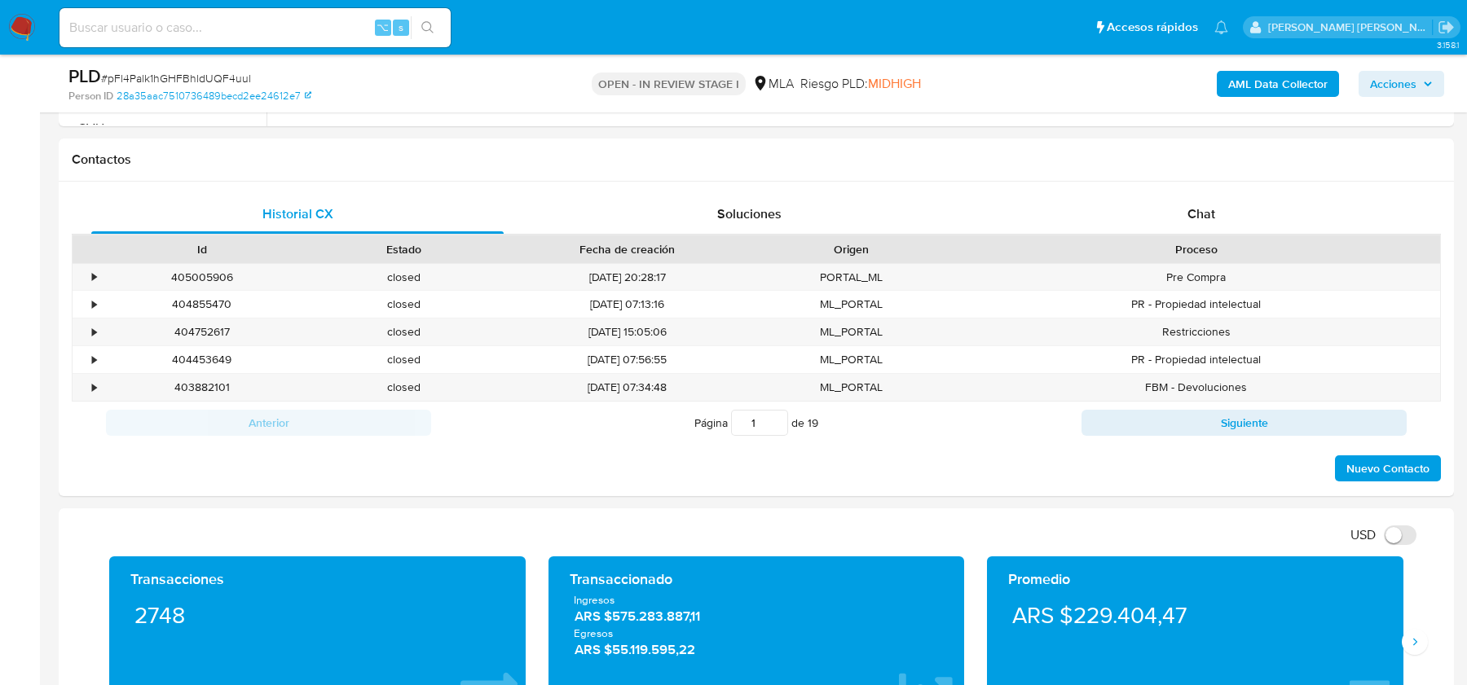
scroll to position [524, 0]
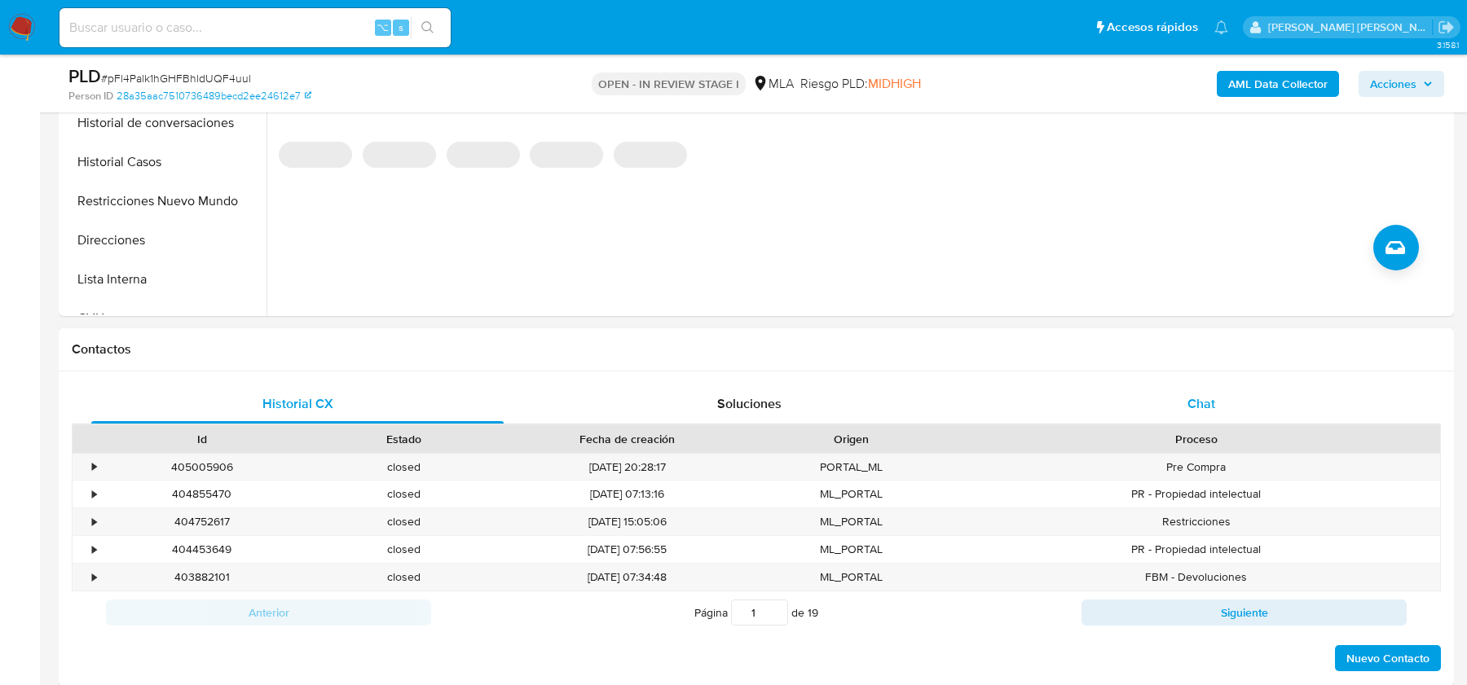
click at [1208, 402] on span "Chat" at bounding box center [1201, 403] width 28 height 19
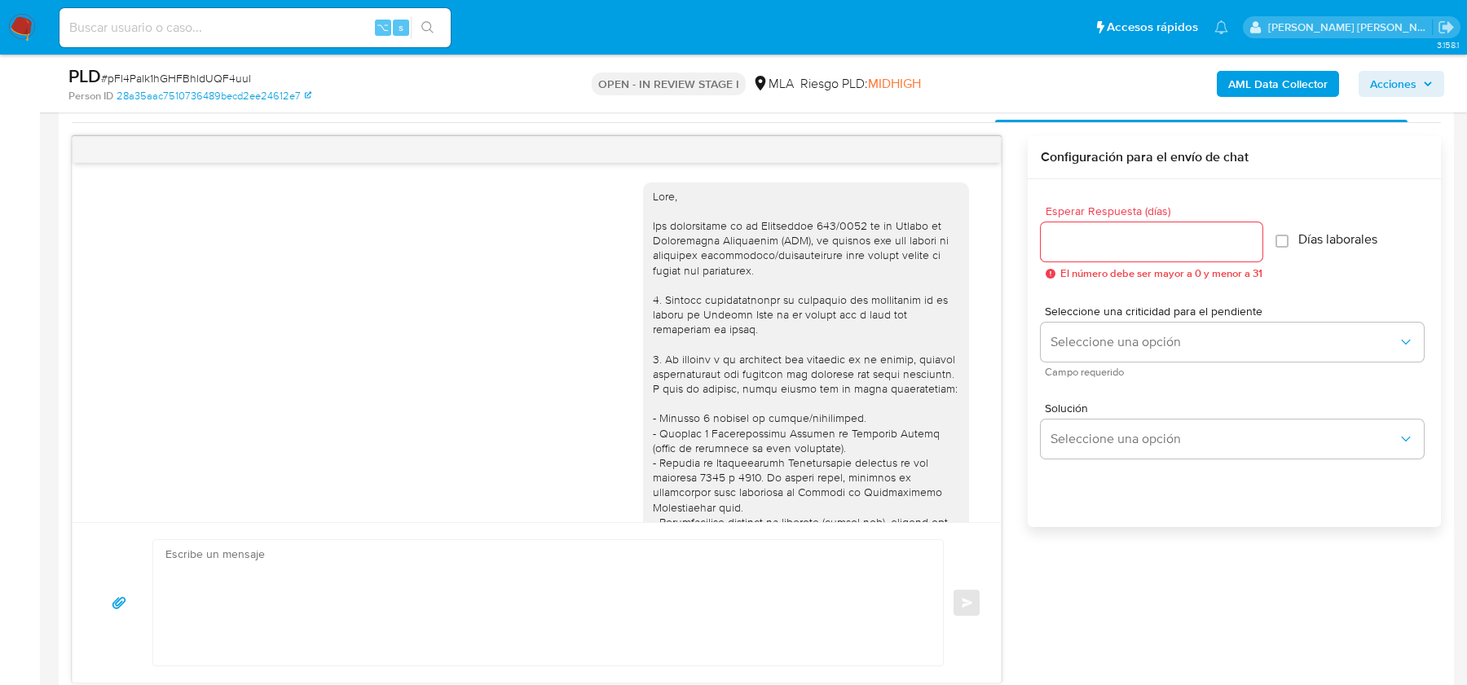
scroll to position [1726, 0]
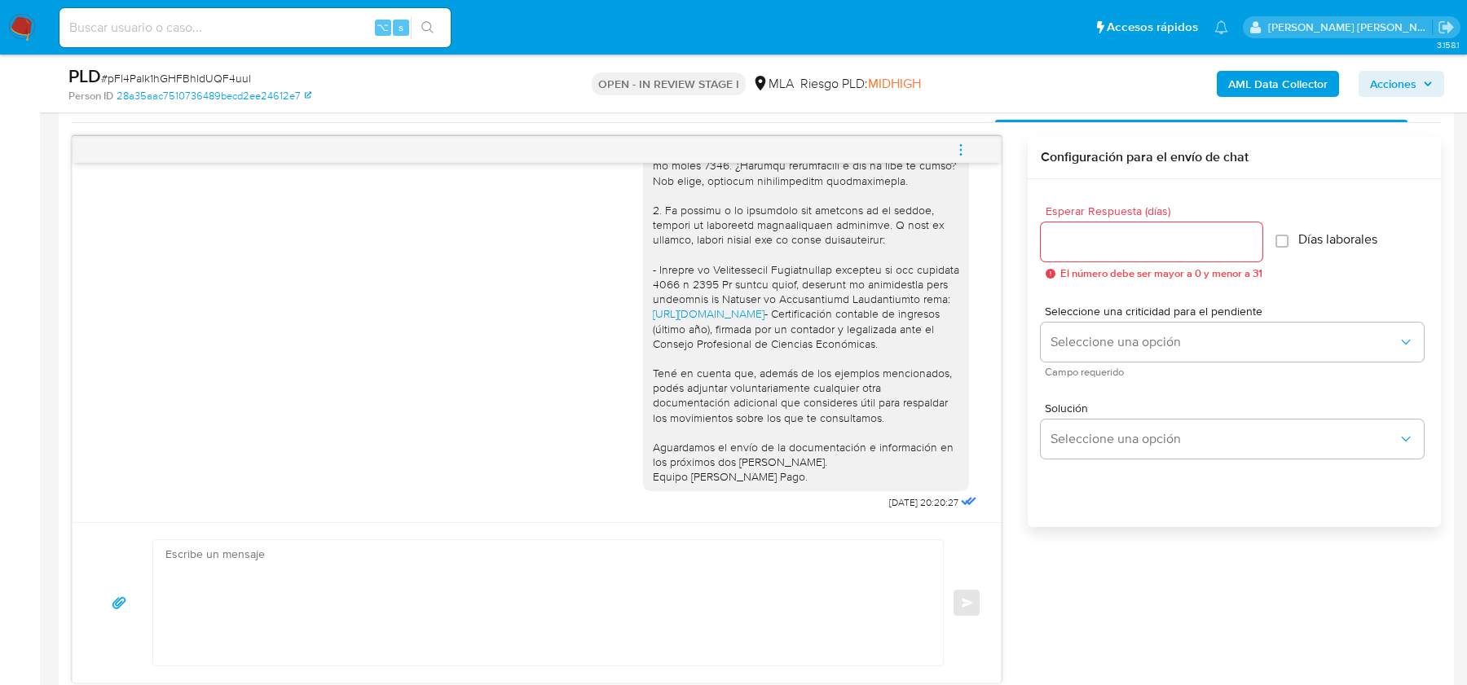
click at [958, 143] on icon "menu-action" at bounding box center [960, 150] width 15 height 15
click at [841, 121] on li "Cerrar conversación" at bounding box center [851, 116] width 167 height 29
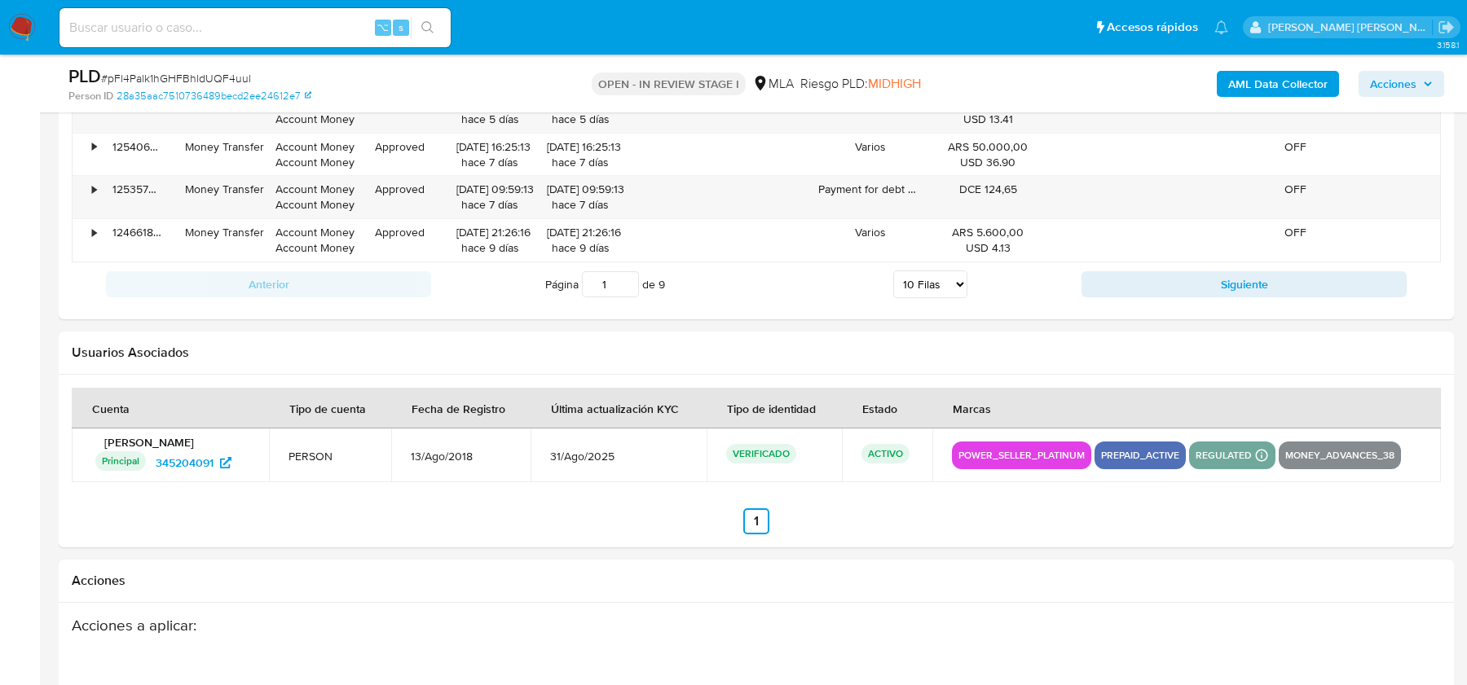
scroll to position [2872, 0]
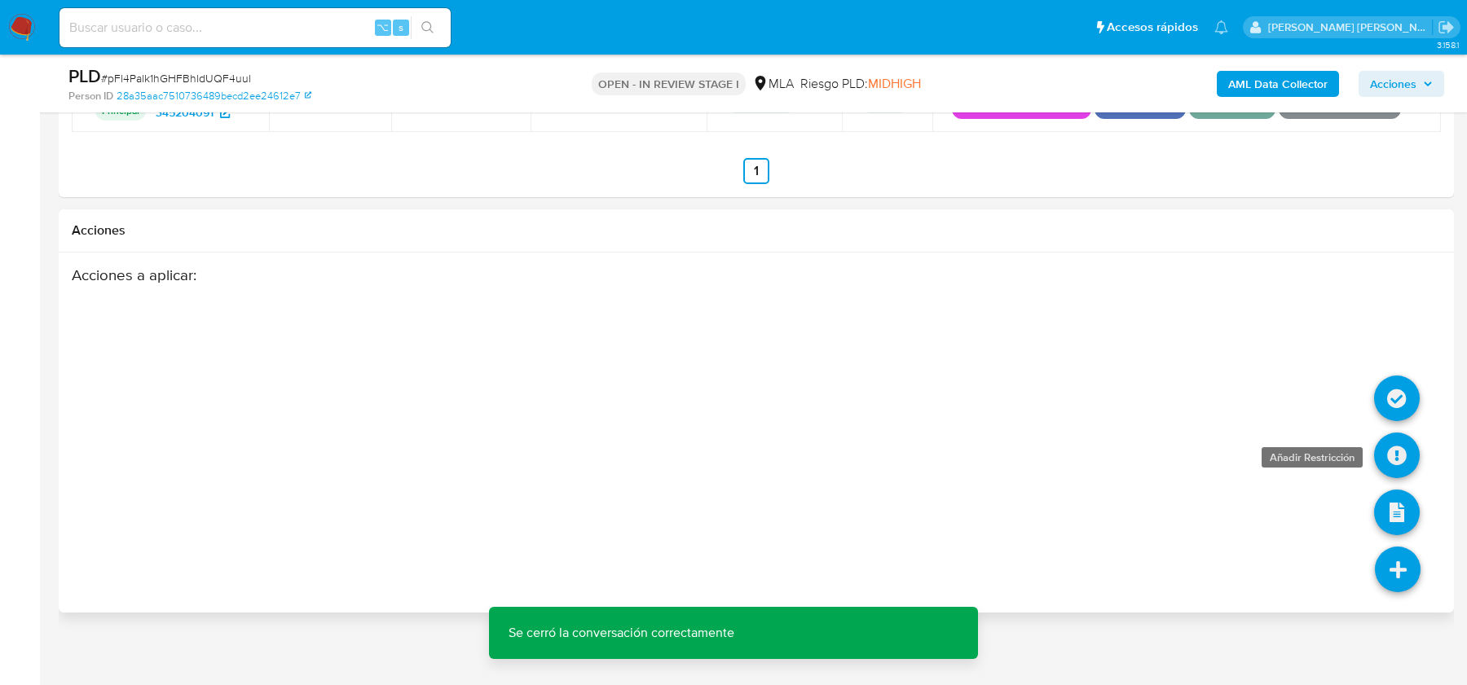
click at [1400, 444] on icon at bounding box center [1397, 456] width 46 height 46
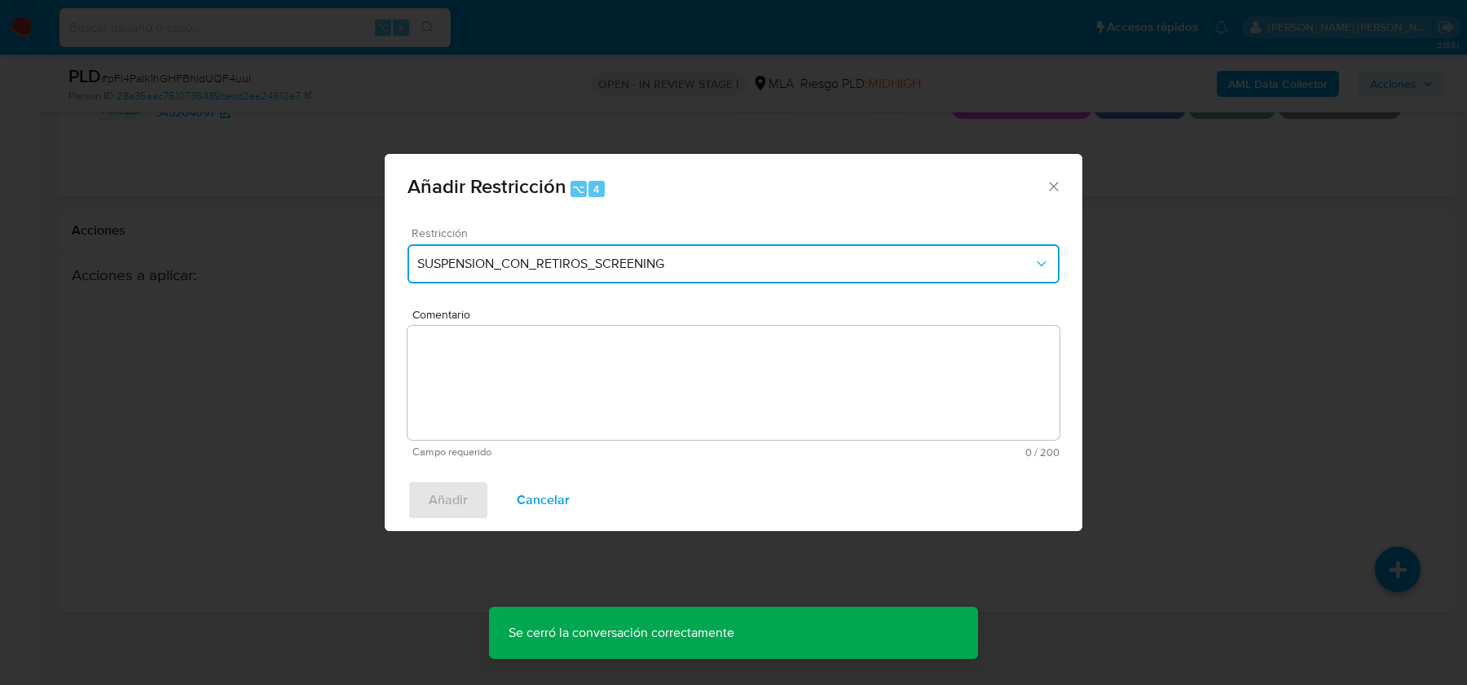
click at [536, 262] on span "SUSPENSION_CON_RETIROS_SCREENING" at bounding box center [725, 264] width 616 height 16
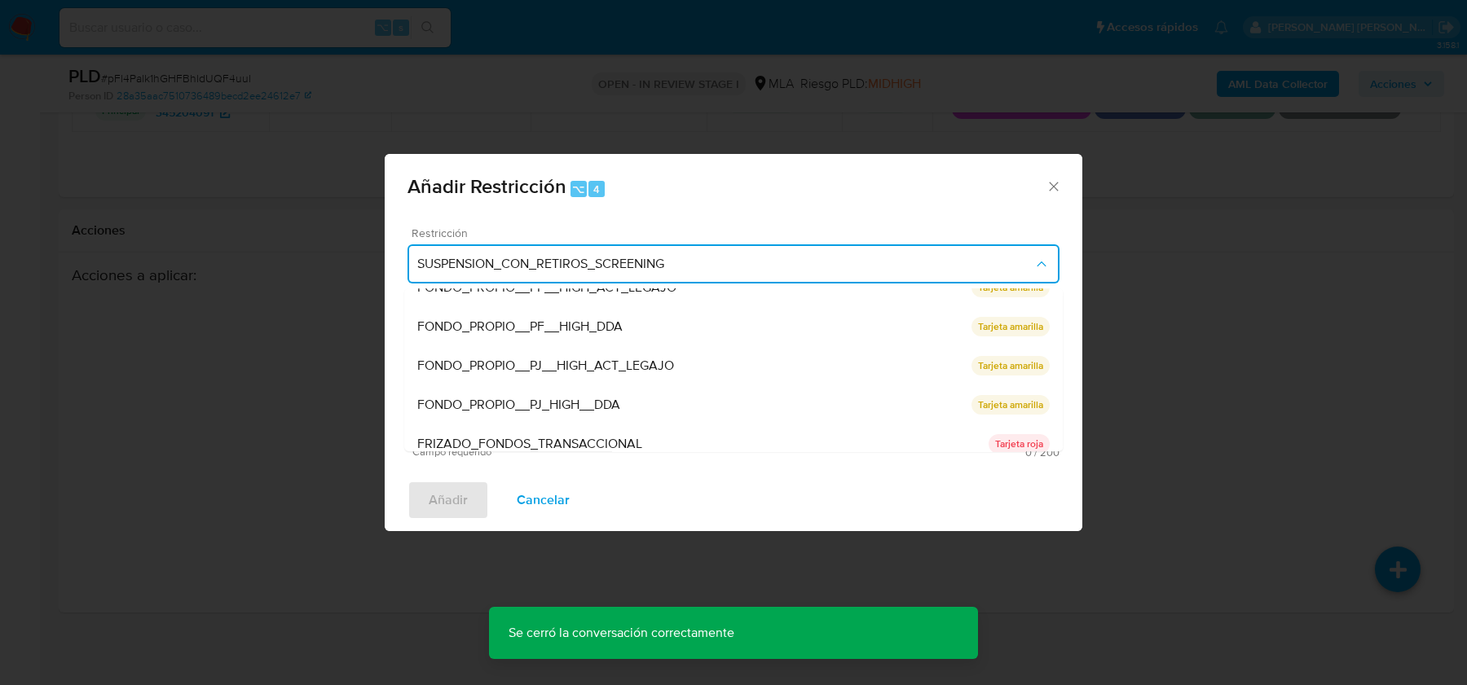
scroll to position [345, 0]
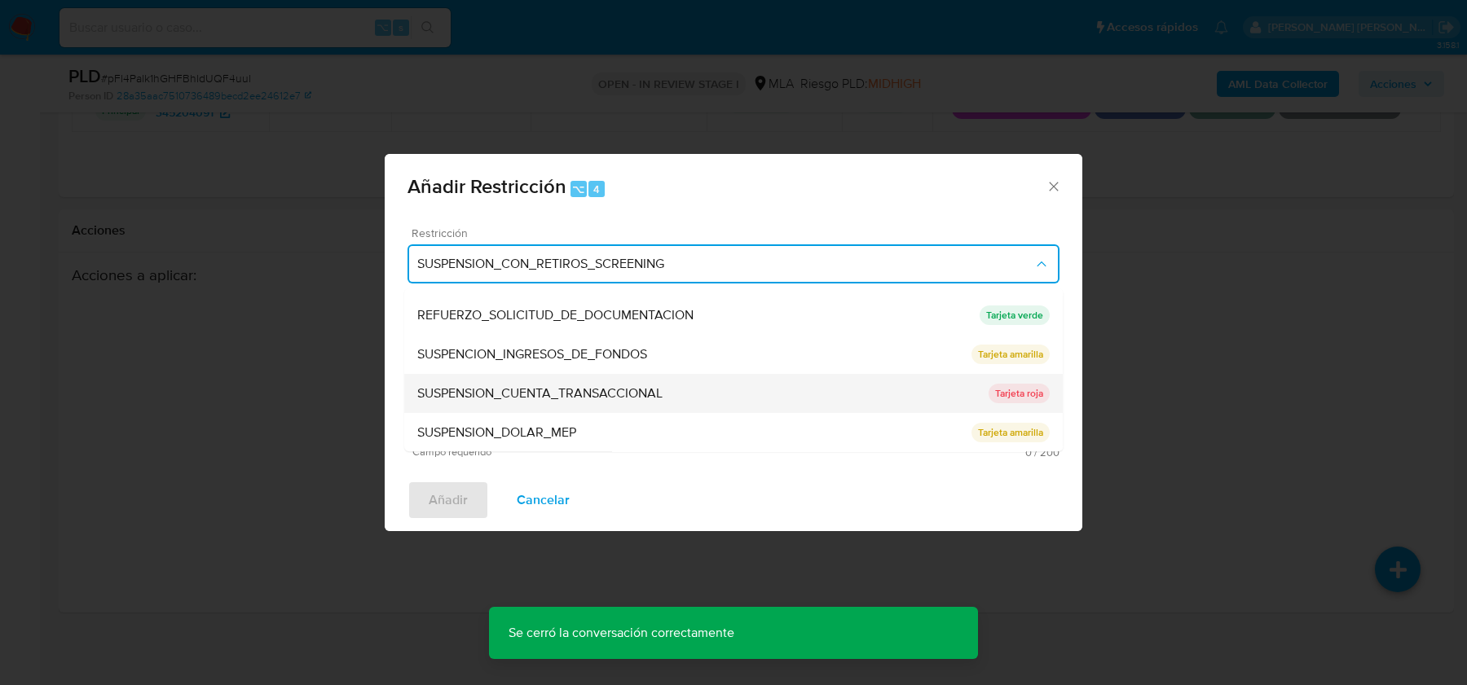
click at [501, 399] on span "SUSPENSION_CUENTA_TRANSACCIONAL" at bounding box center [539, 393] width 245 height 16
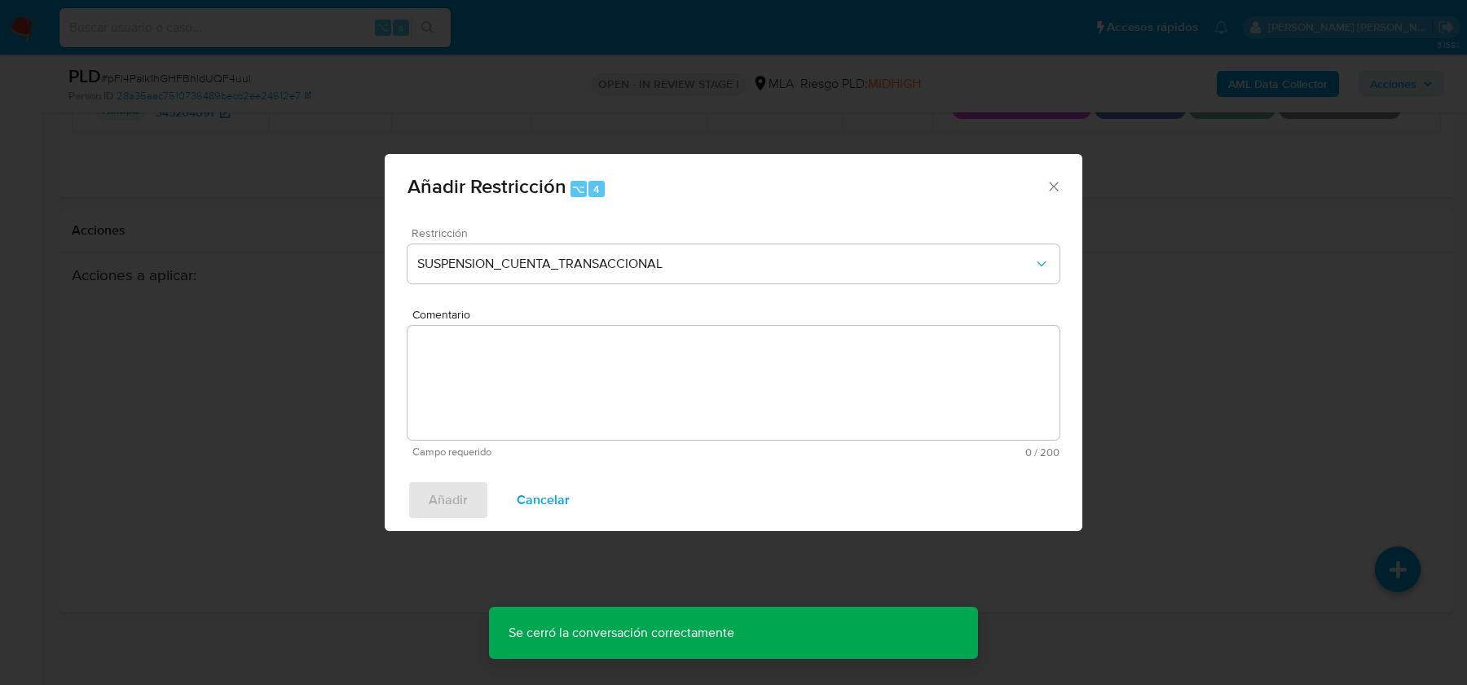
click at [501, 399] on textarea "Comentario" at bounding box center [733, 383] width 652 height 114
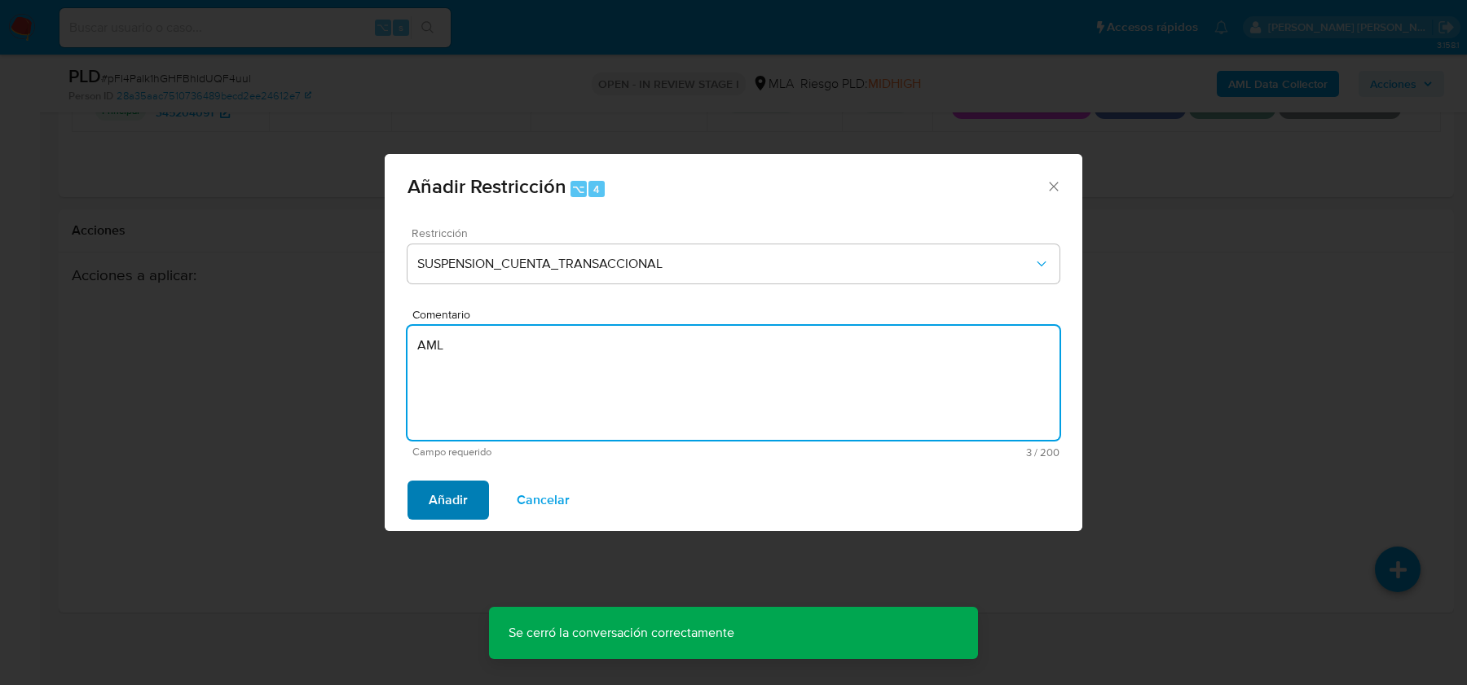
type textarea "AML"
click at [446, 495] on span "Añadir" at bounding box center [448, 500] width 39 height 36
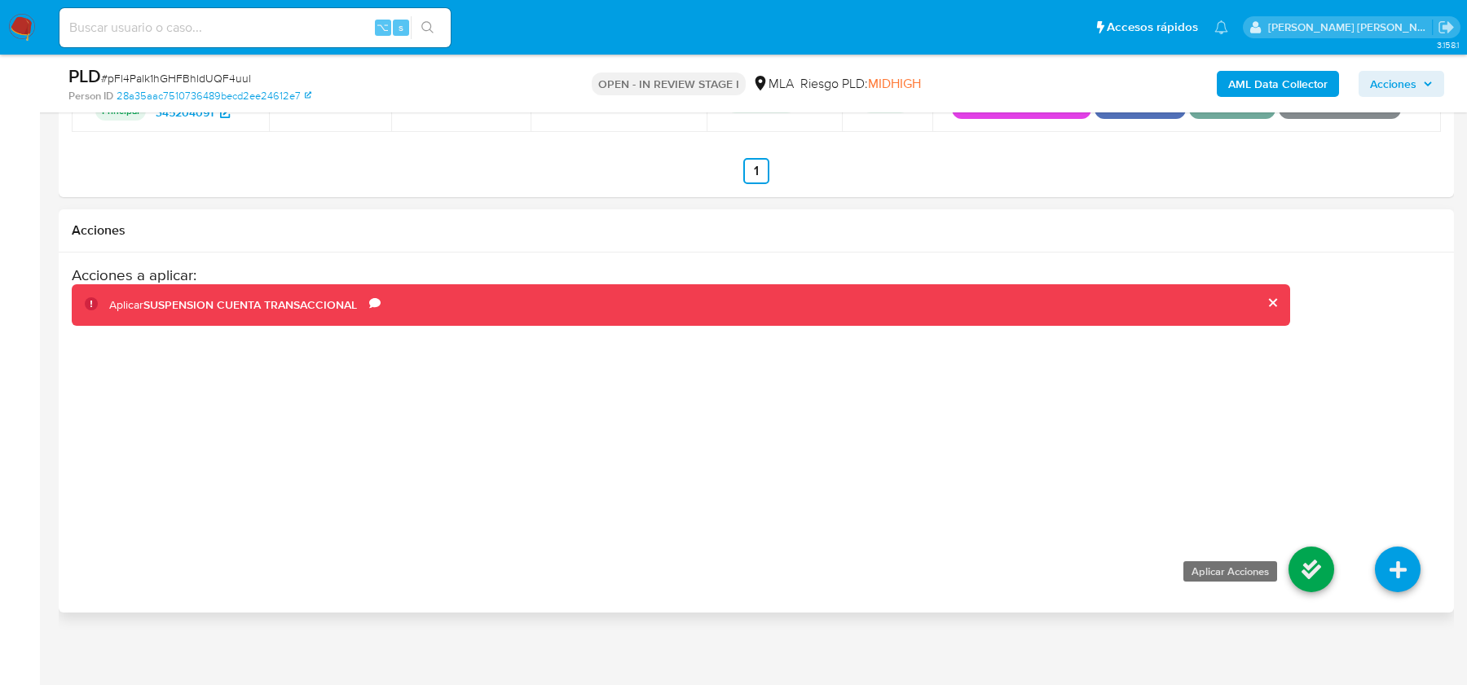
click at [1300, 559] on icon at bounding box center [1311, 570] width 46 height 46
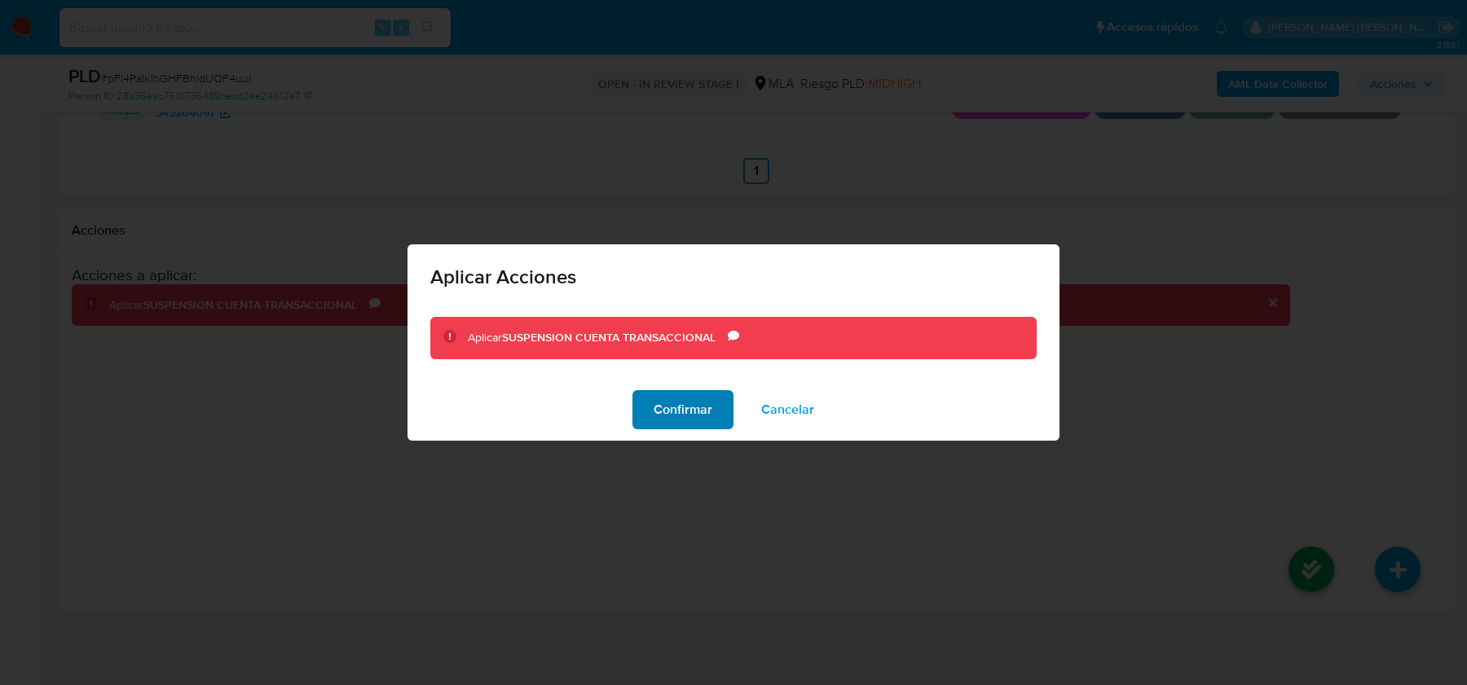
click at [693, 413] on span "Confirmar" at bounding box center [682, 410] width 59 height 36
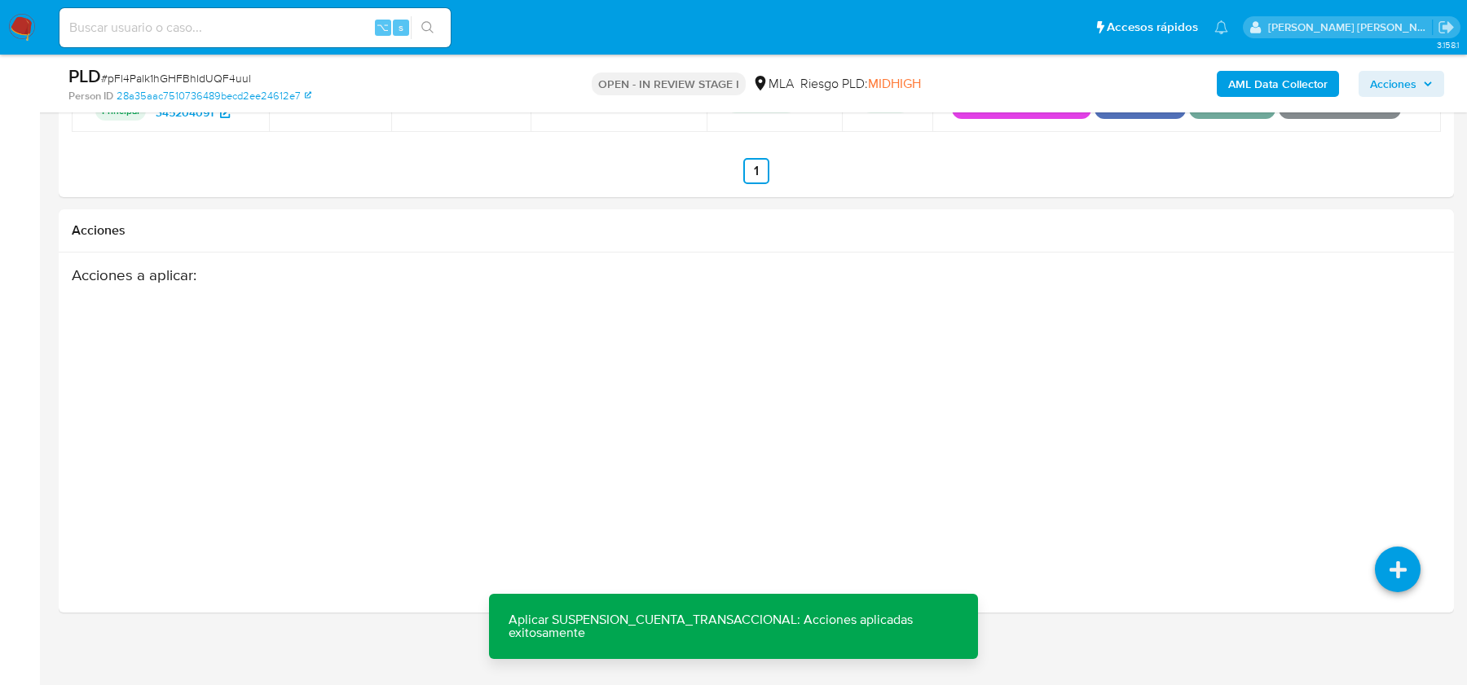
click at [196, 75] on span "# pFl4Palk1hGHFBhldUQF4uul" at bounding box center [176, 78] width 150 height 16
copy span "pFl4Palk1hGHFBhldUQF4uul"
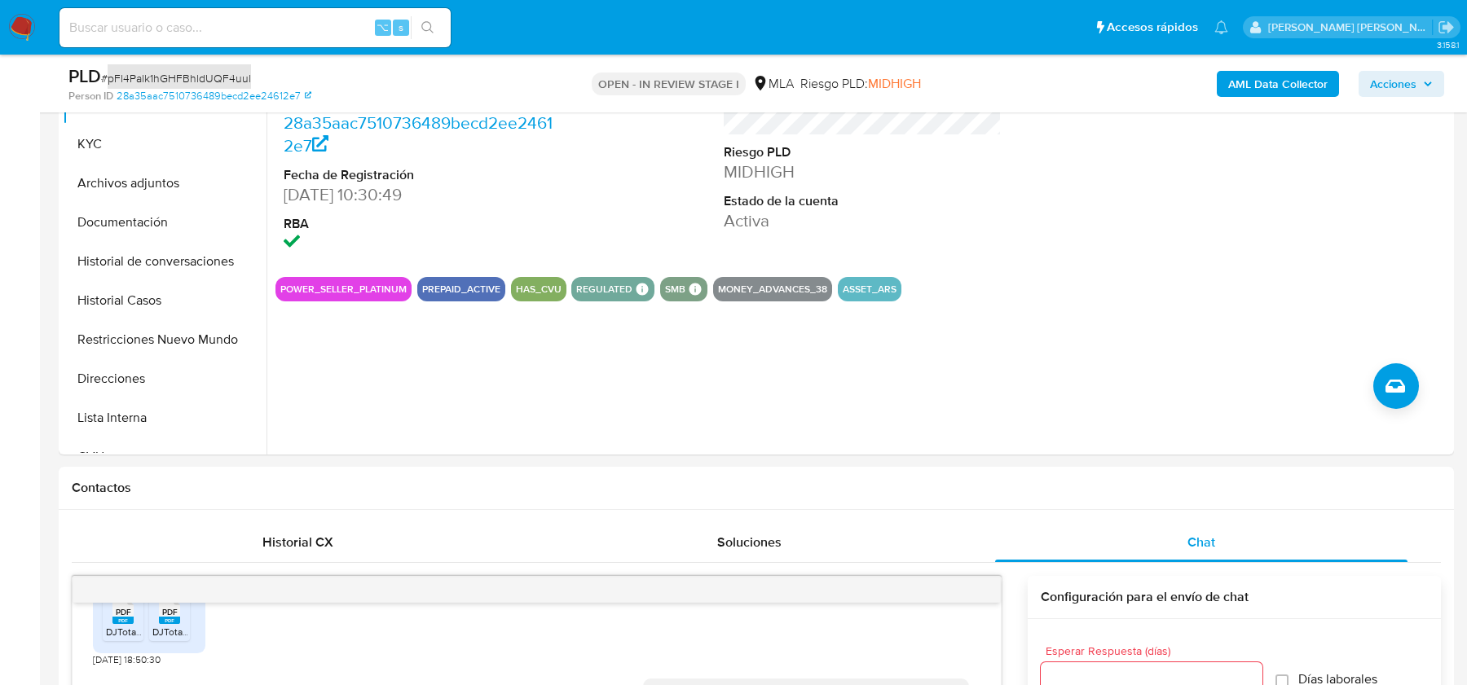
scroll to position [365, 0]
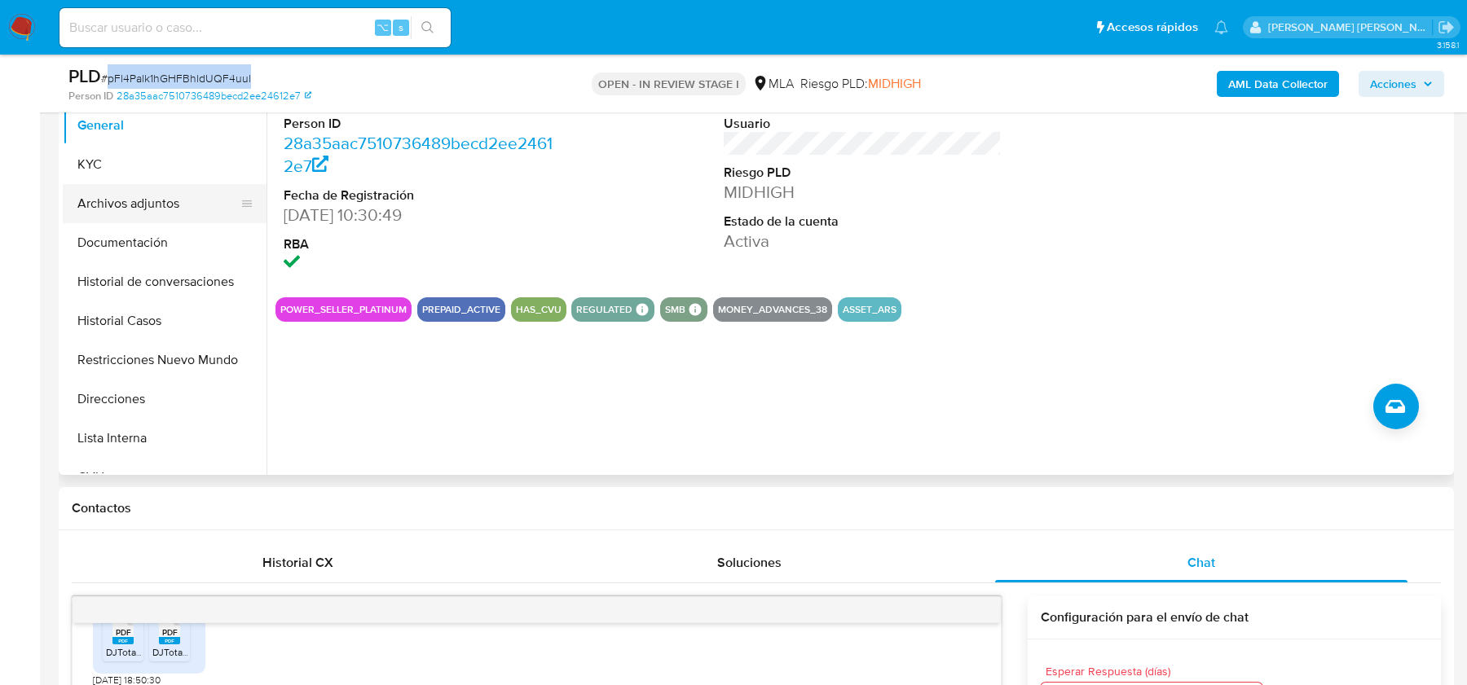
click at [108, 206] on button "Archivos adjuntos" at bounding box center [158, 203] width 191 height 39
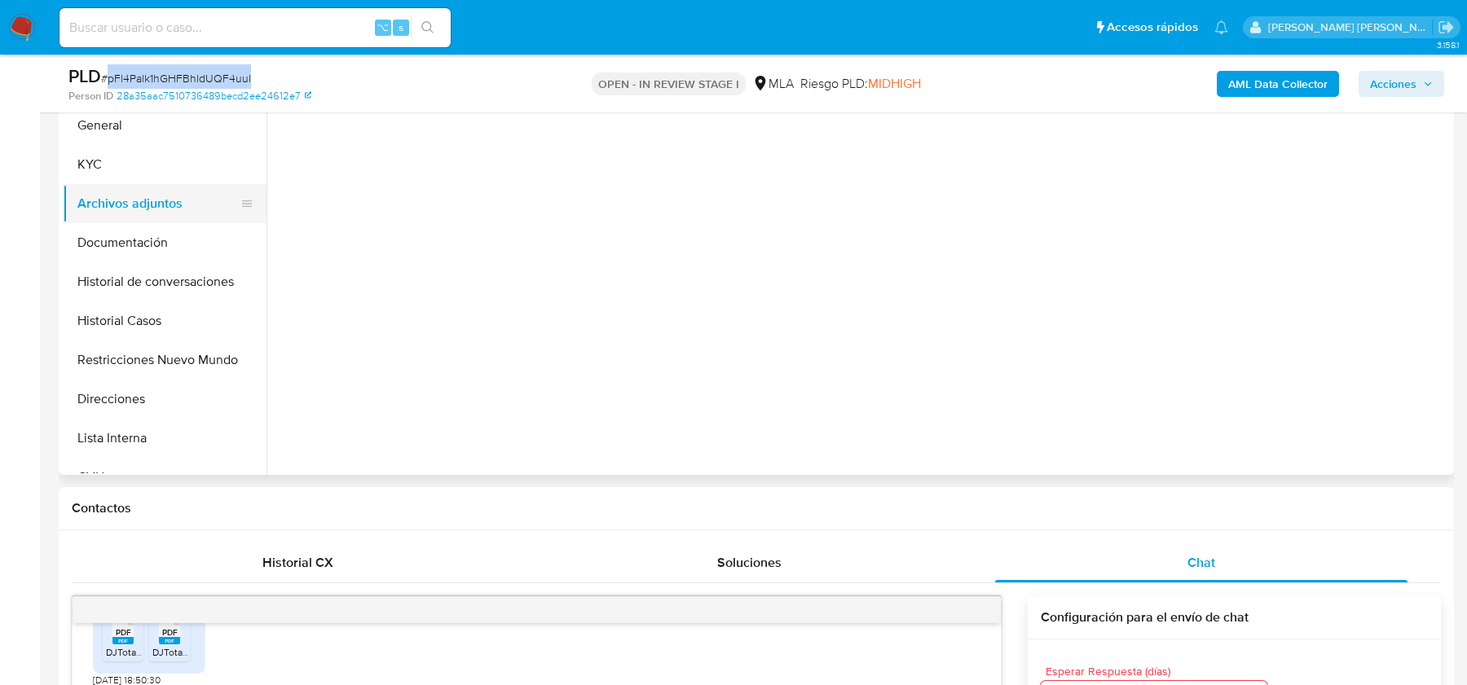
click at [108, 206] on button "Archivos adjuntos" at bounding box center [158, 203] width 191 height 39
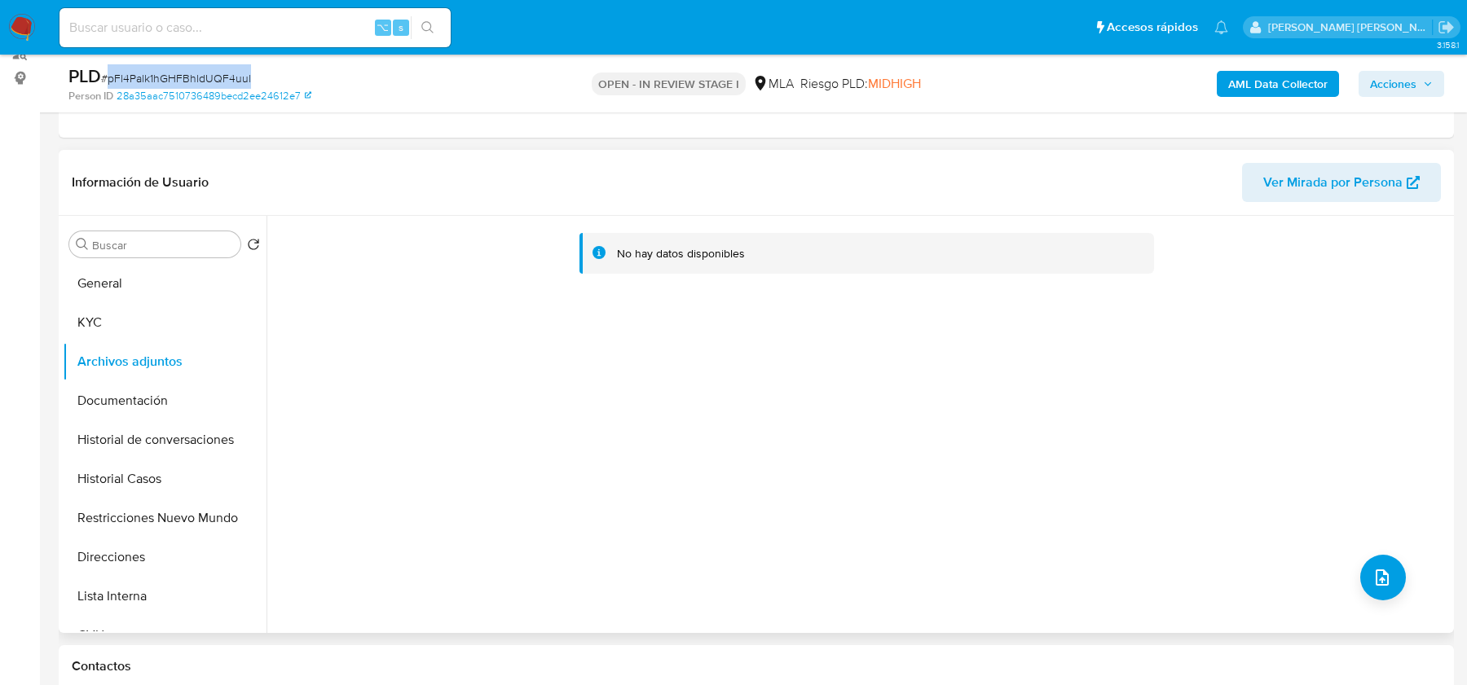
scroll to position [112, 0]
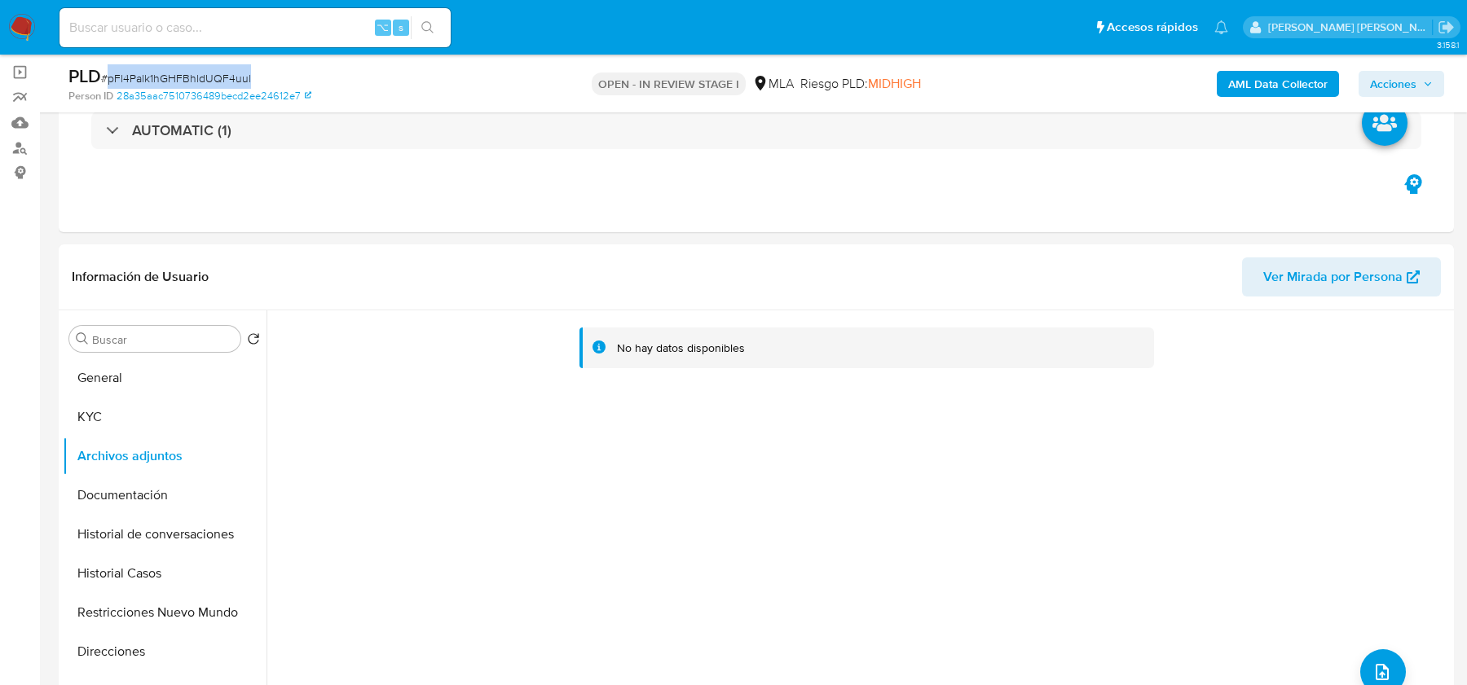
click at [1260, 78] on b "AML Data Collector" at bounding box center [1277, 84] width 99 height 26
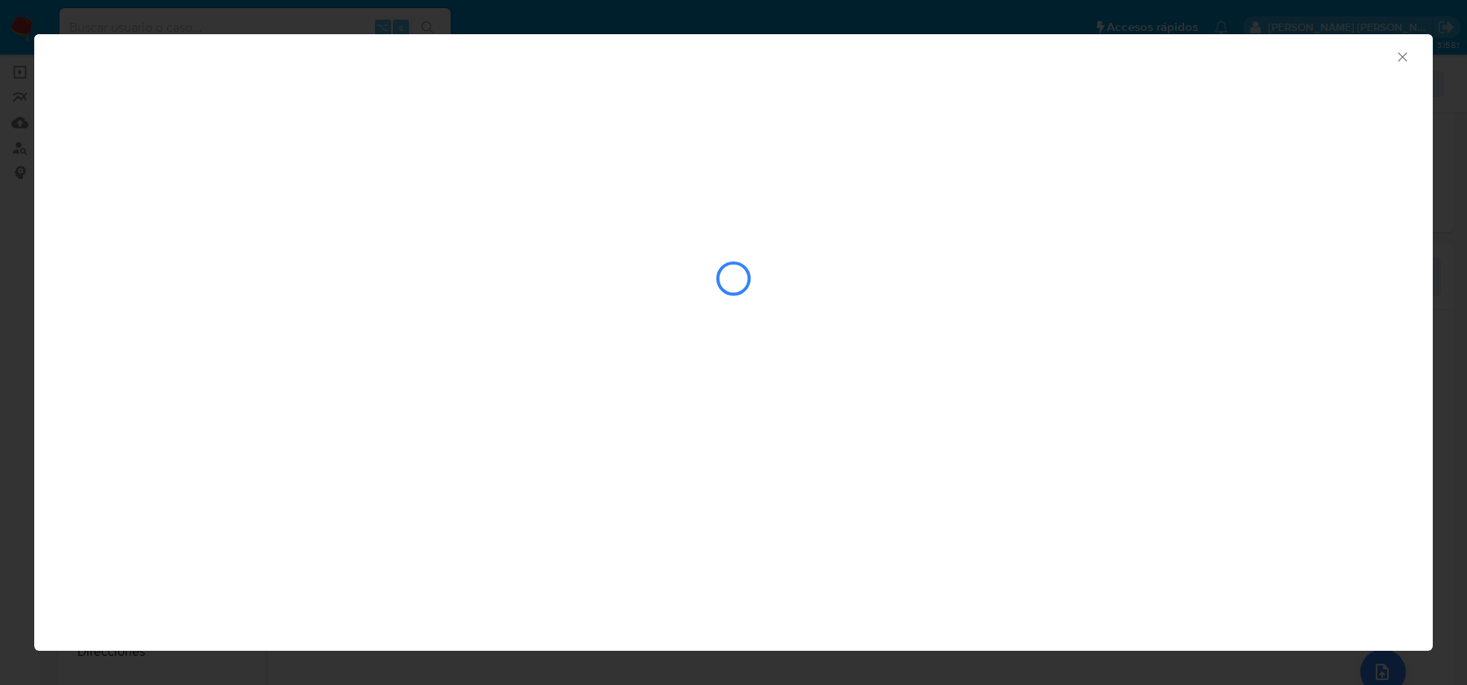
click at [1413, 52] on div "AML Data Collector" at bounding box center [733, 54] width 1398 height 41
click at [1383, 73] on div "AML Data Collector" at bounding box center [733, 54] width 1398 height 41
click at [1405, 64] on icon "Cerrar ventana" at bounding box center [1402, 57] width 16 height 16
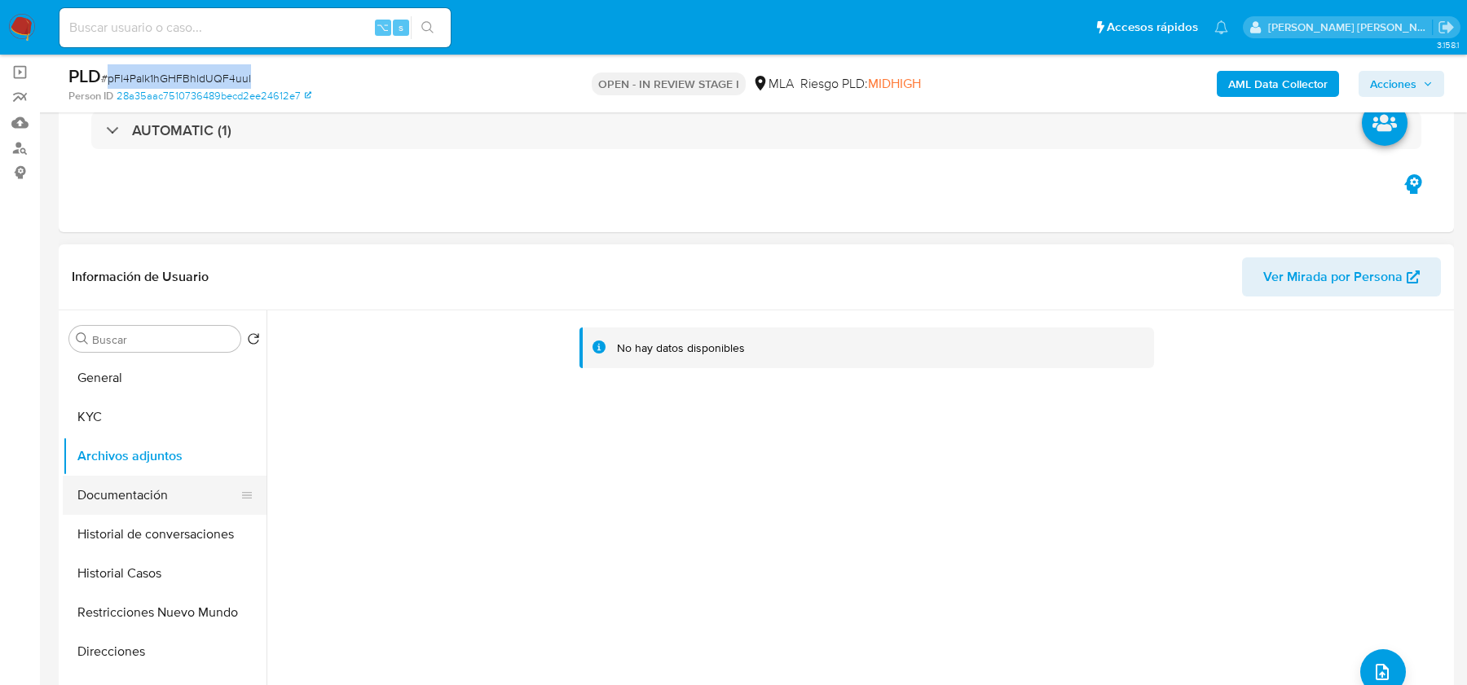
click at [143, 498] on button "Documentación" at bounding box center [158, 495] width 191 height 39
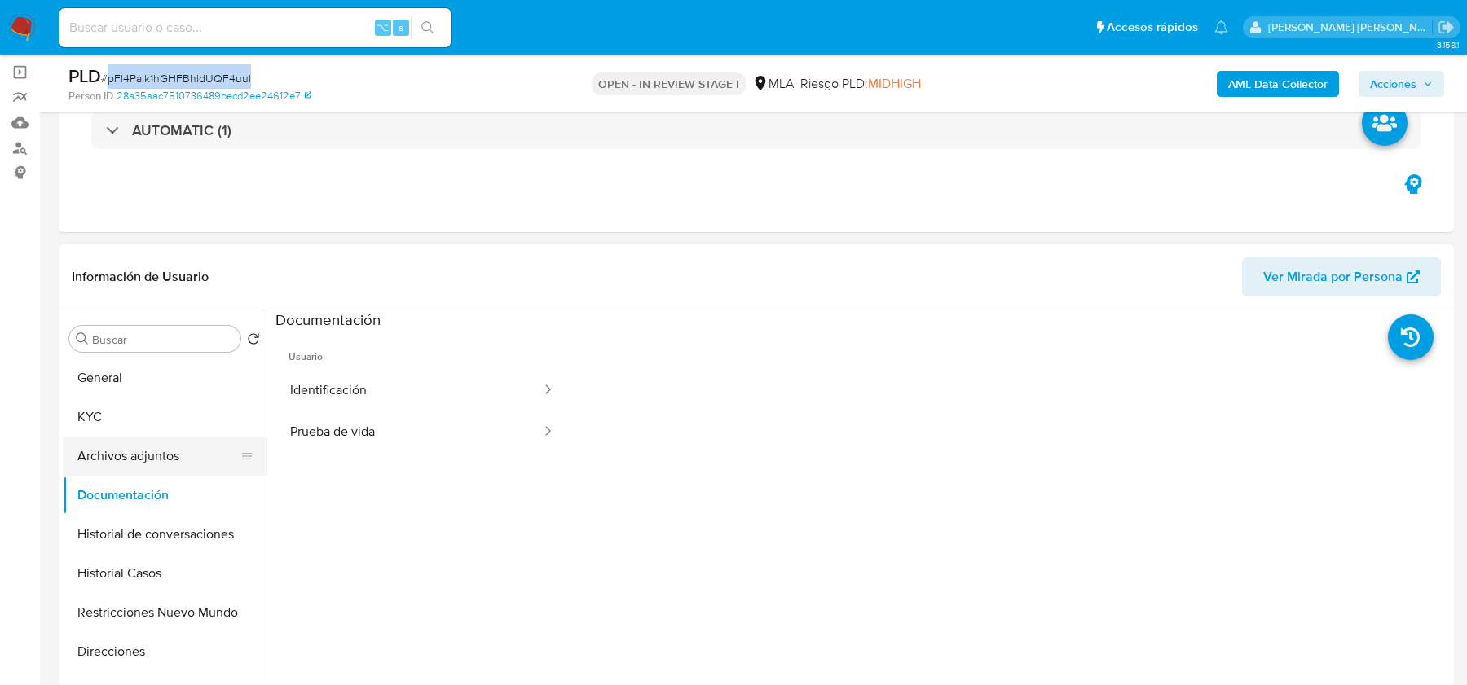
click at [142, 454] on button "Archivos adjuntos" at bounding box center [158, 456] width 191 height 39
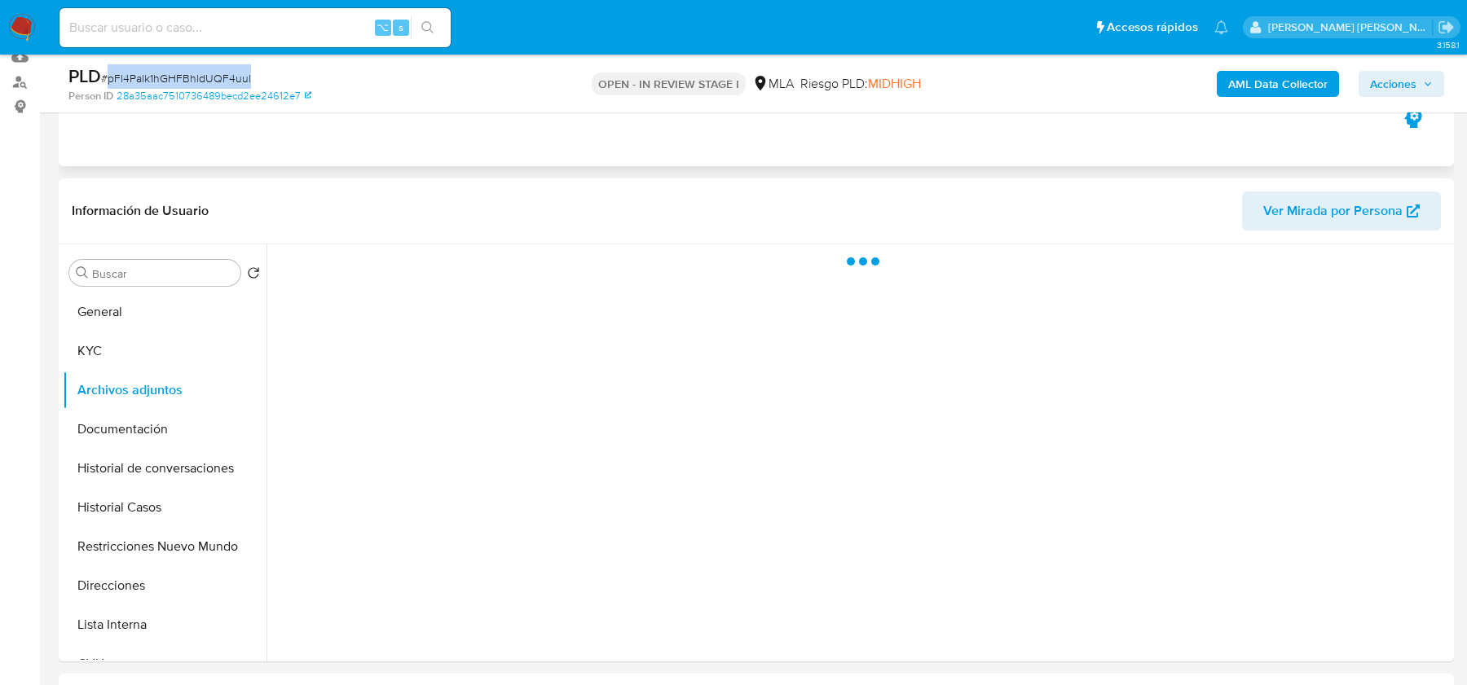
scroll to position [188, 0]
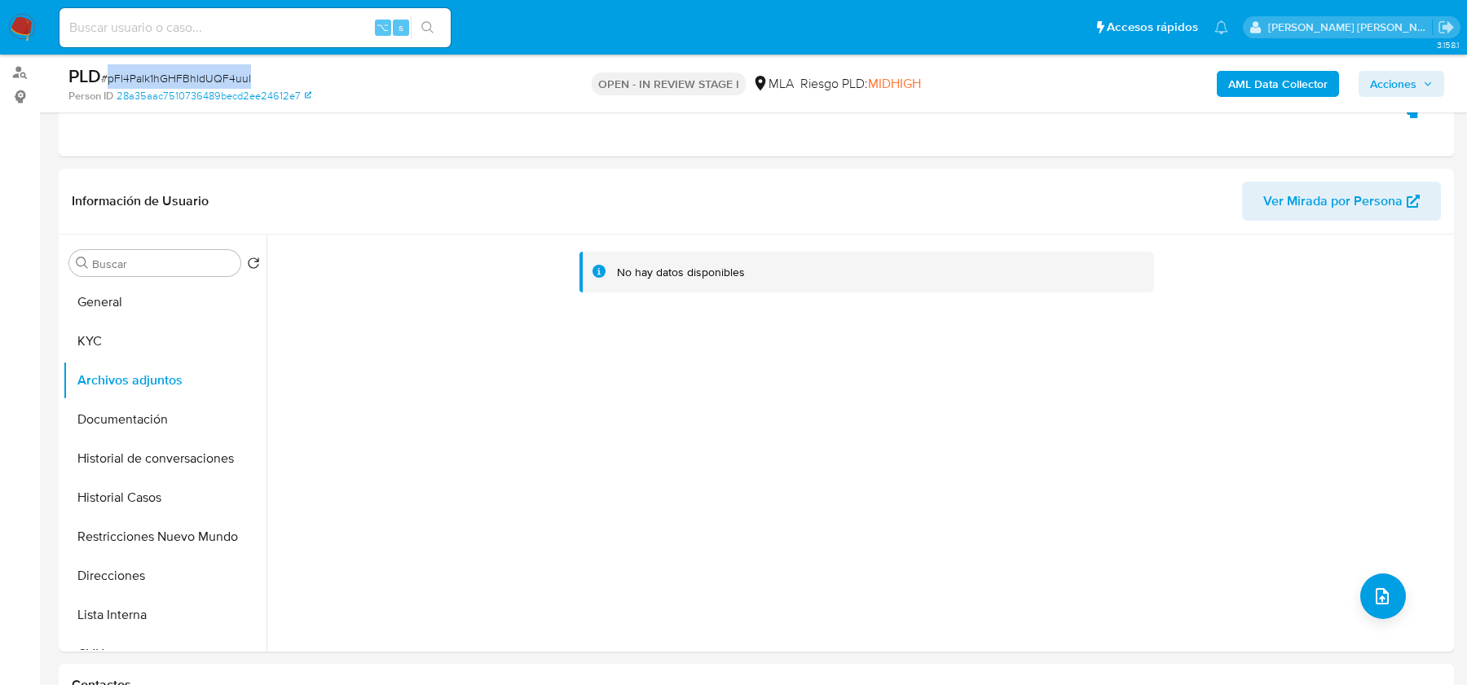
click at [1265, 86] on b "AML Data Collector" at bounding box center [1277, 84] width 99 height 26
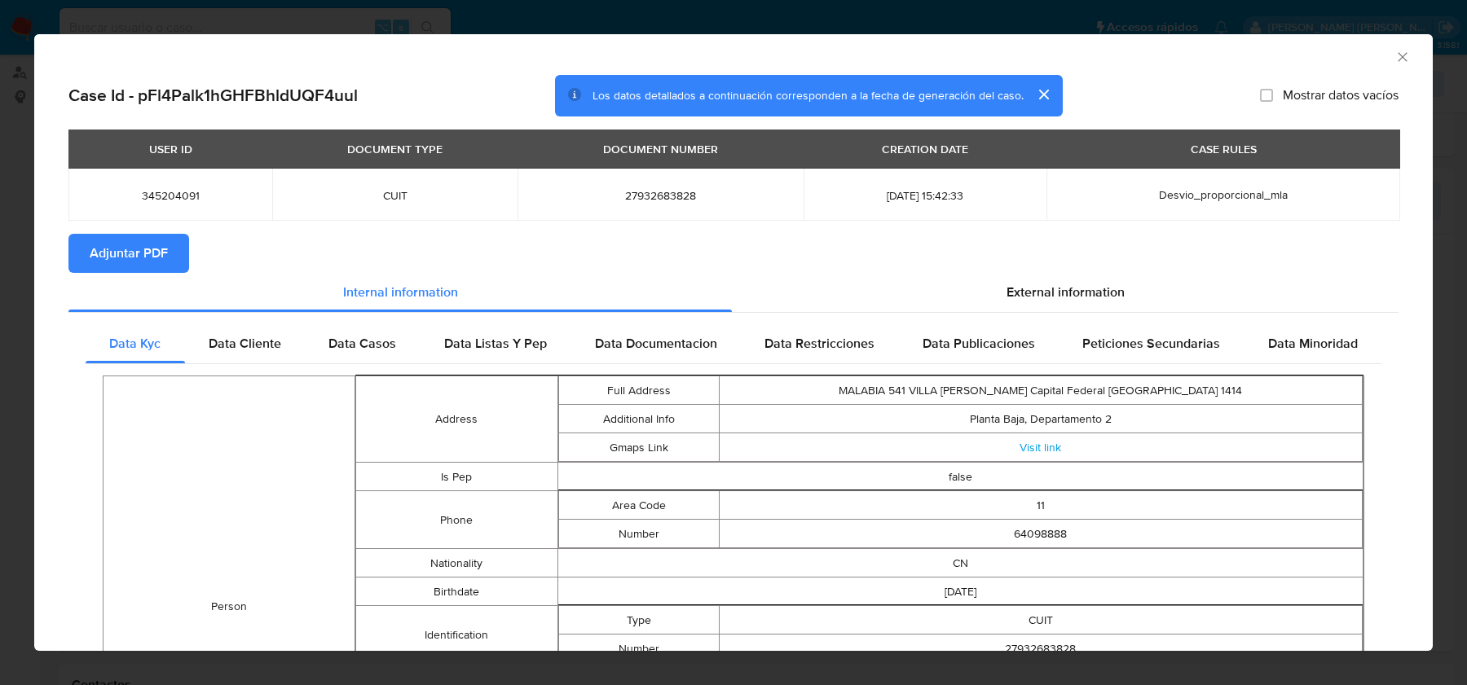
click at [117, 257] on span "Adjuntar PDF" at bounding box center [129, 253] width 78 height 36
click at [1394, 62] on icon "Cerrar ventana" at bounding box center [1402, 57] width 16 height 16
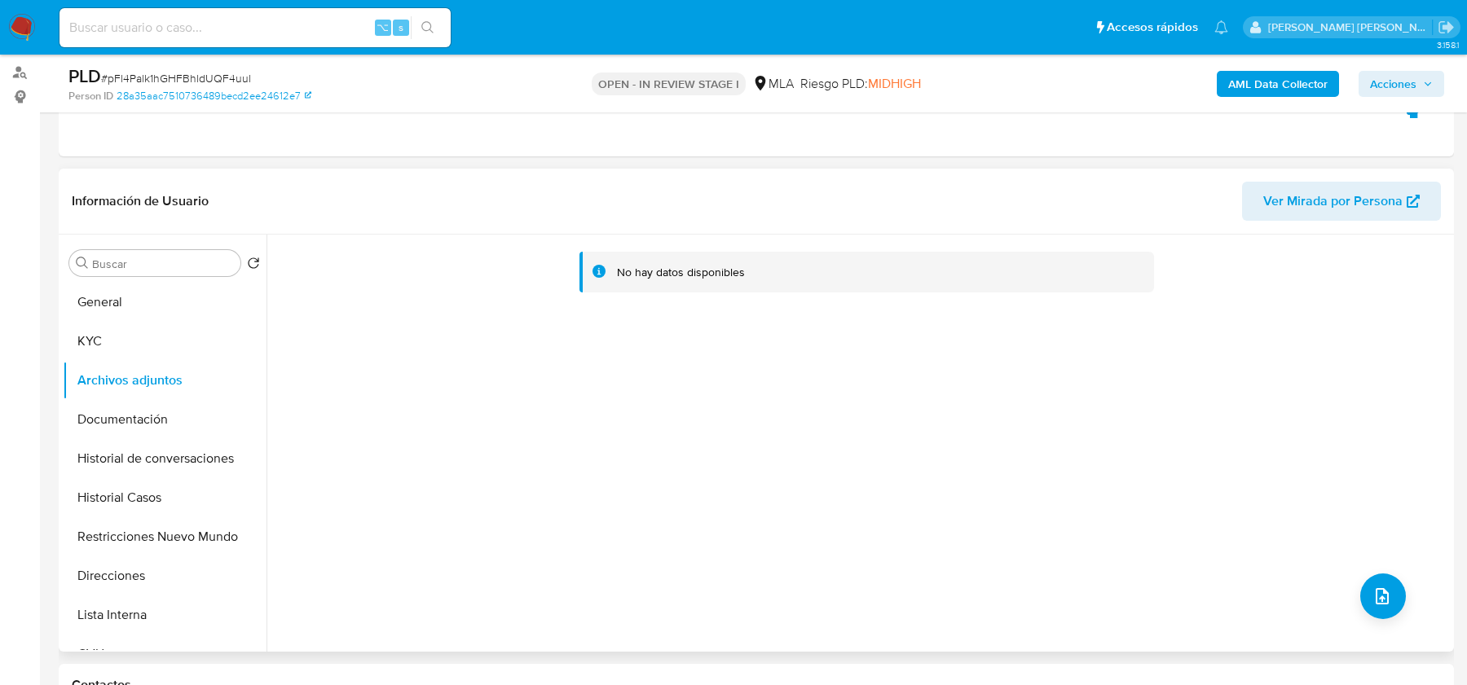
click at [1359, 618] on div "No hay datos disponibles" at bounding box center [857, 443] width 1183 height 417
click at [1360, 597] on button "upload-file" at bounding box center [1383, 597] width 46 height 46
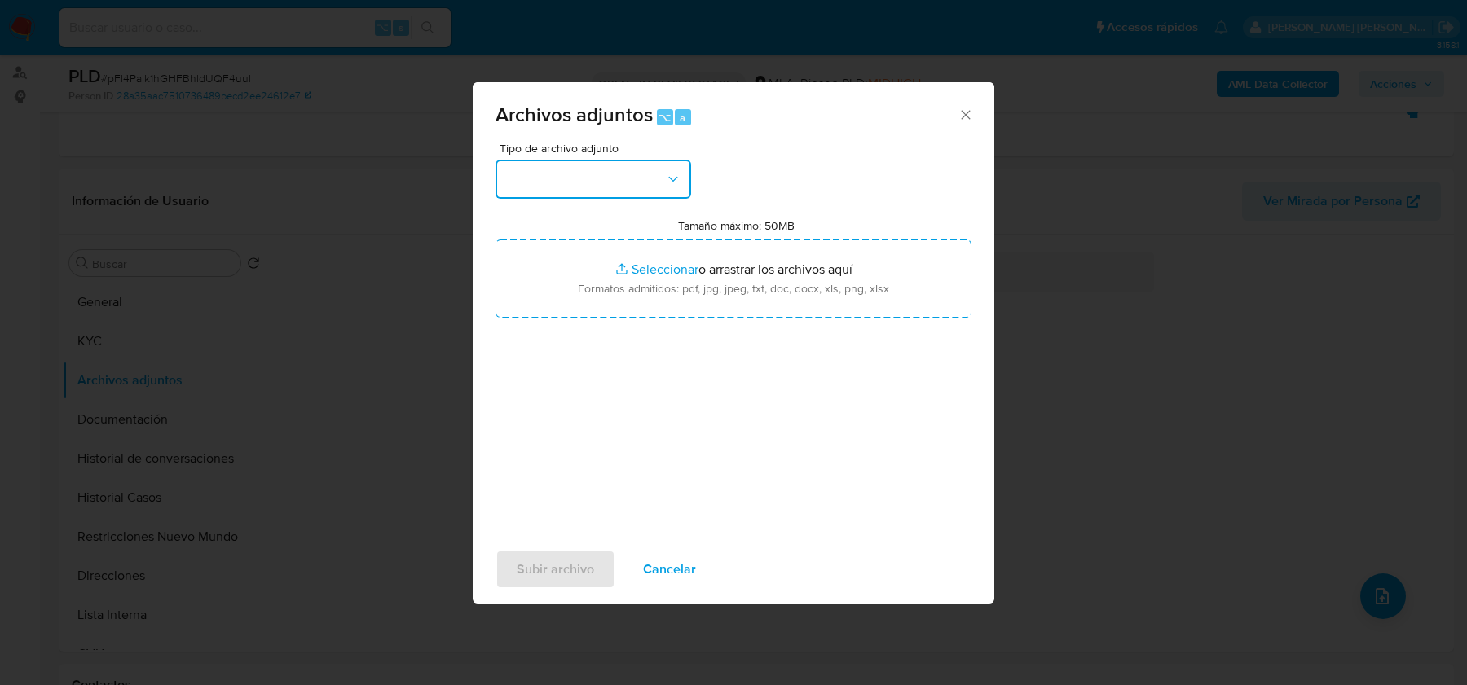
click at [599, 180] on button "button" at bounding box center [593, 179] width 196 height 39
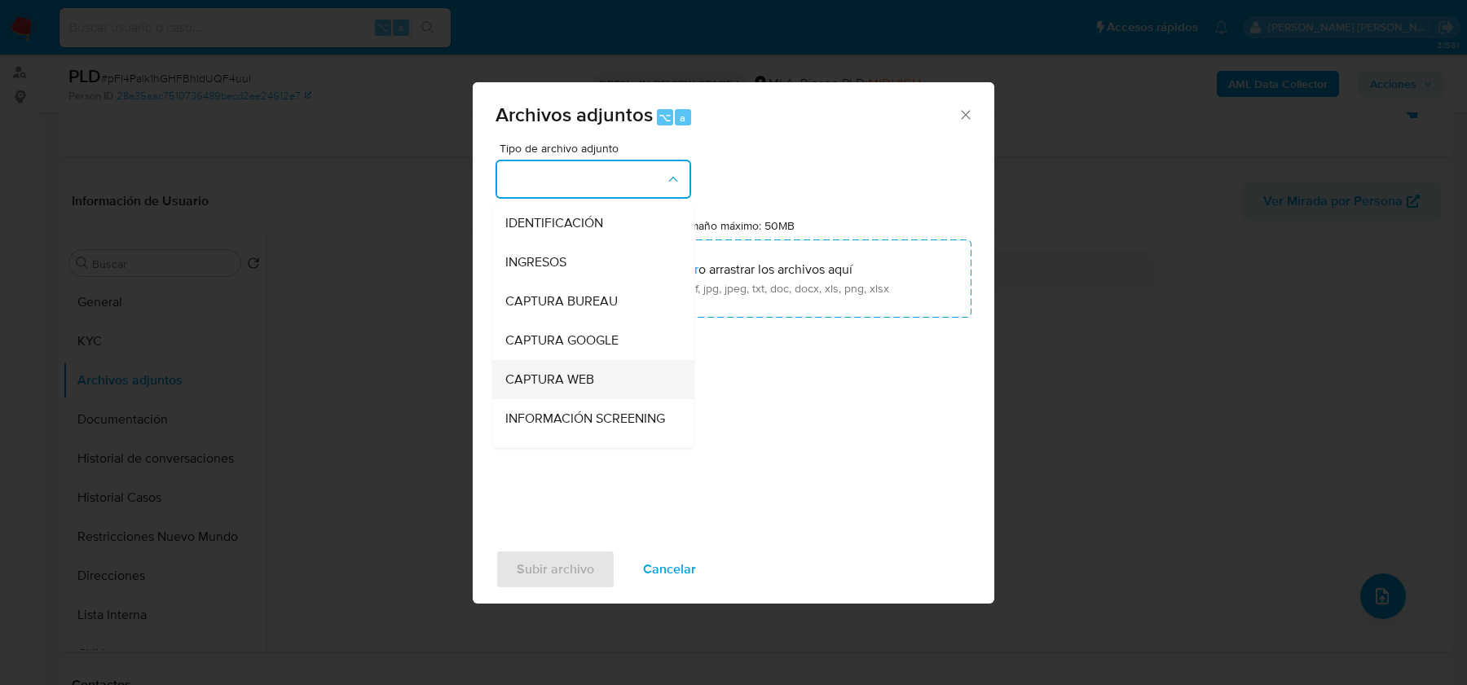
scroll to position [108, 0]
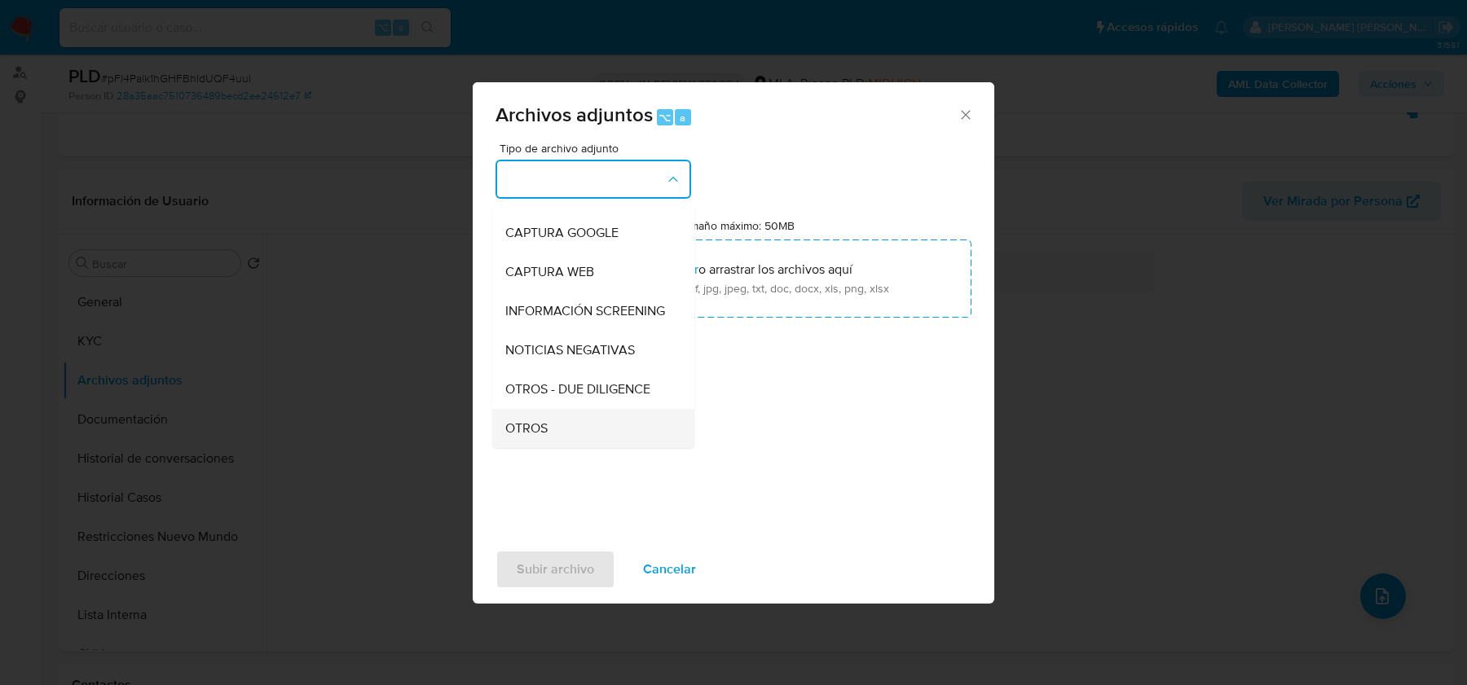
click at [535, 442] on div "OTROS" at bounding box center [588, 428] width 166 height 39
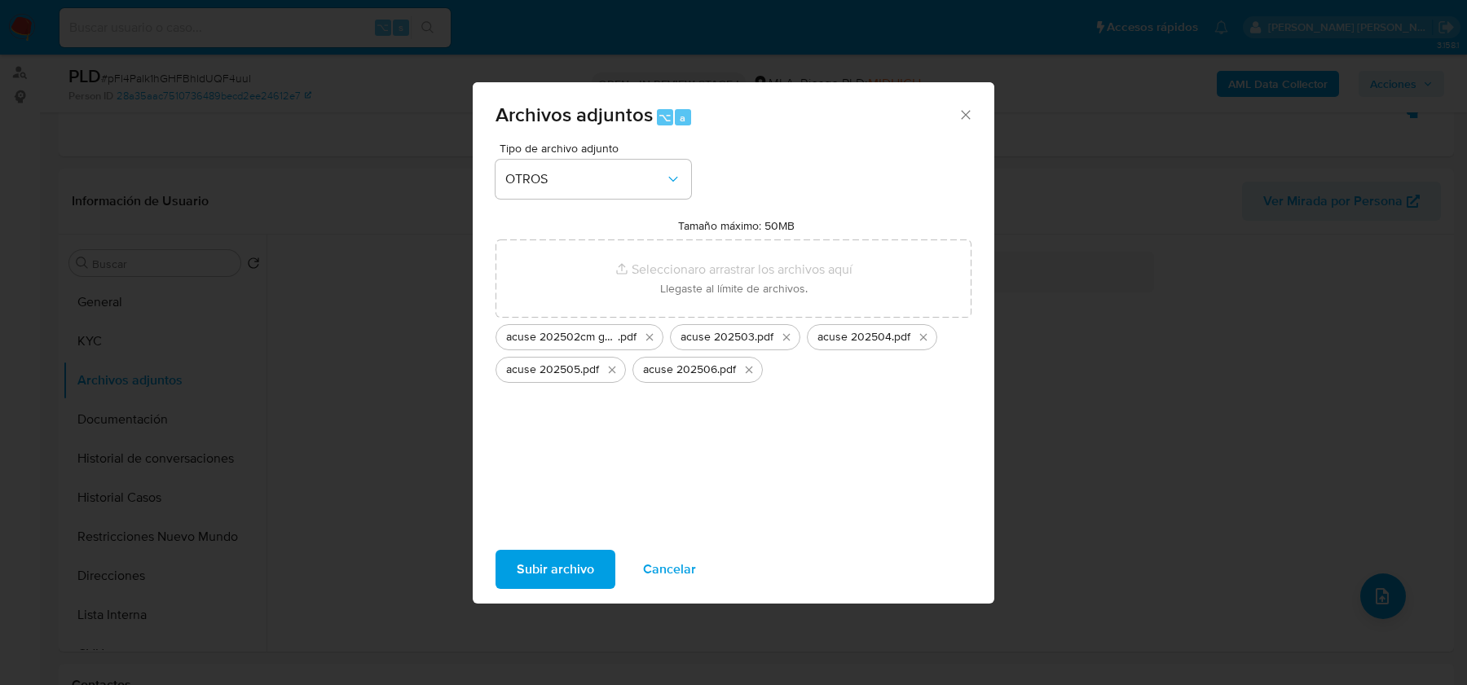
click at [552, 560] on span "Subir archivo" at bounding box center [555, 570] width 77 height 36
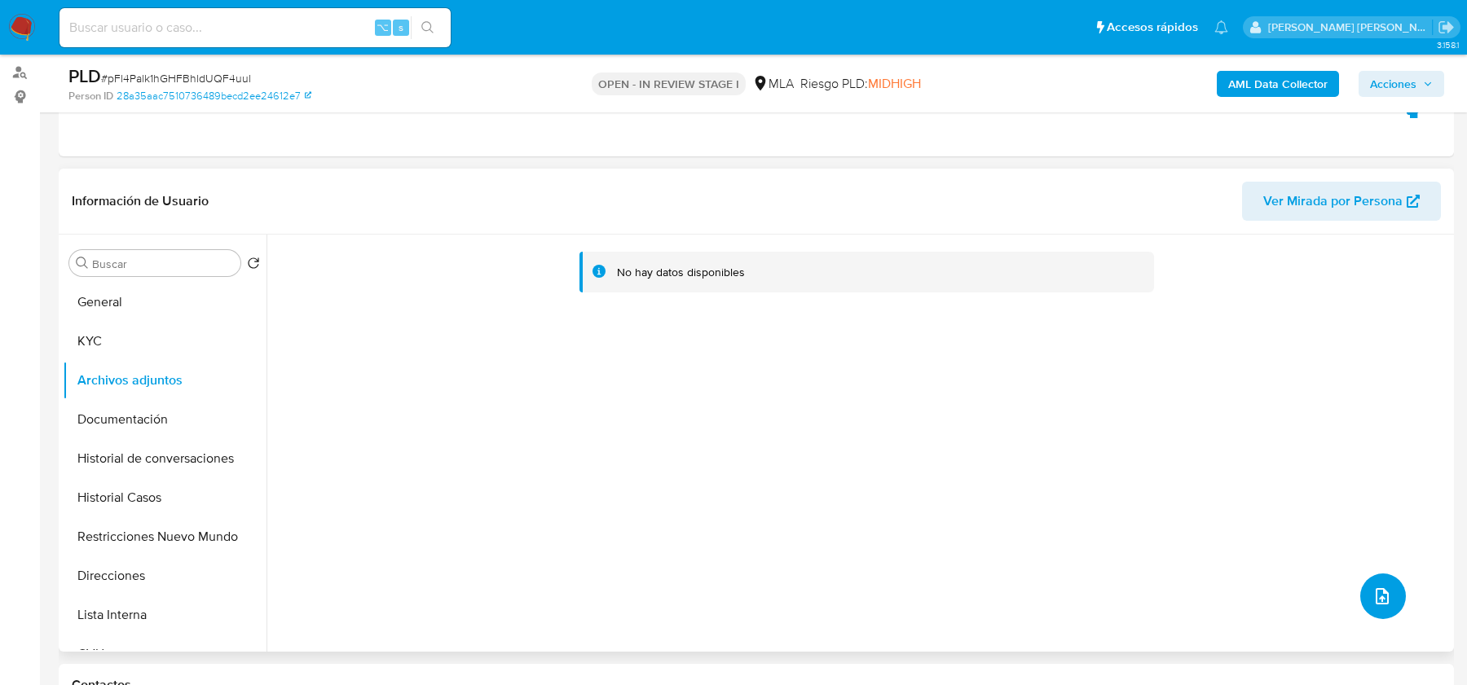
click at [1383, 600] on icon "upload-file" at bounding box center [1382, 597] width 20 height 20
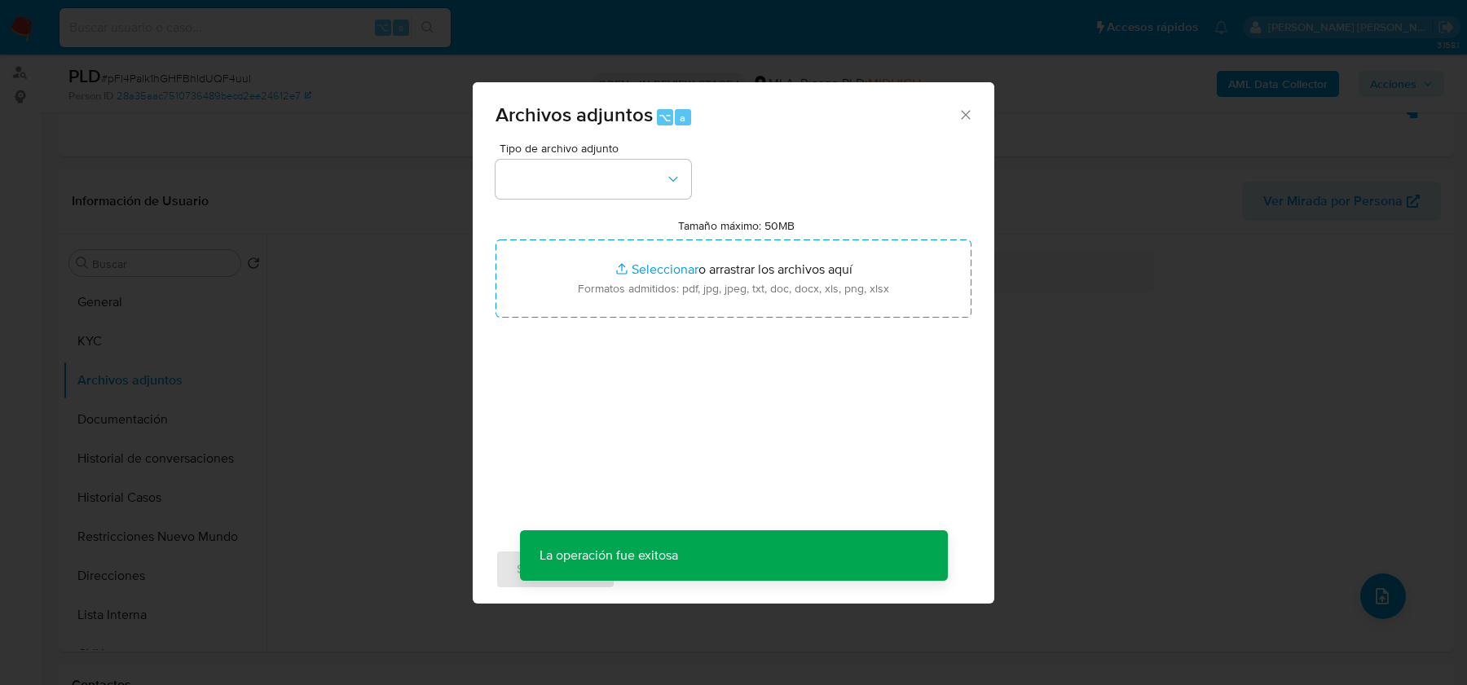
click at [603, 157] on div "Tipo de archivo adjunto" at bounding box center [593, 171] width 196 height 56
click at [606, 175] on button "button" at bounding box center [593, 179] width 196 height 39
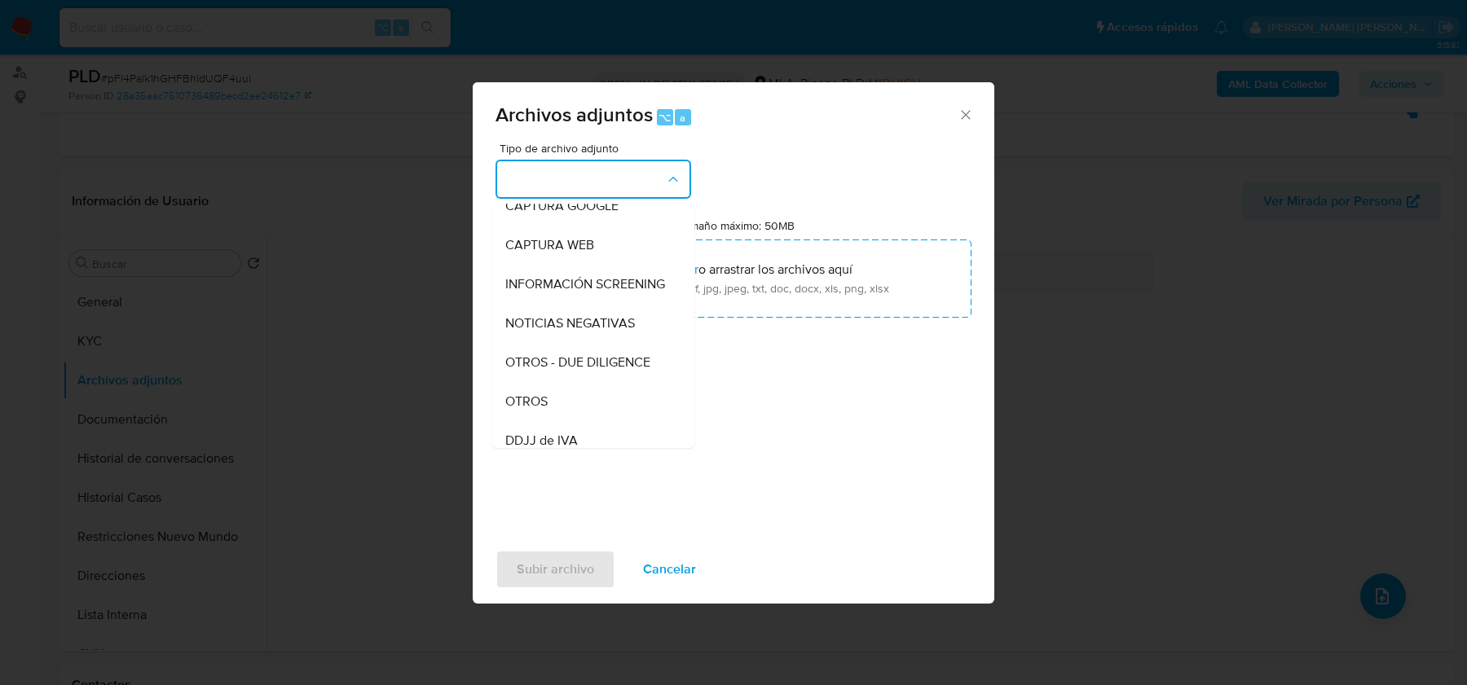
scroll to position [141, 0]
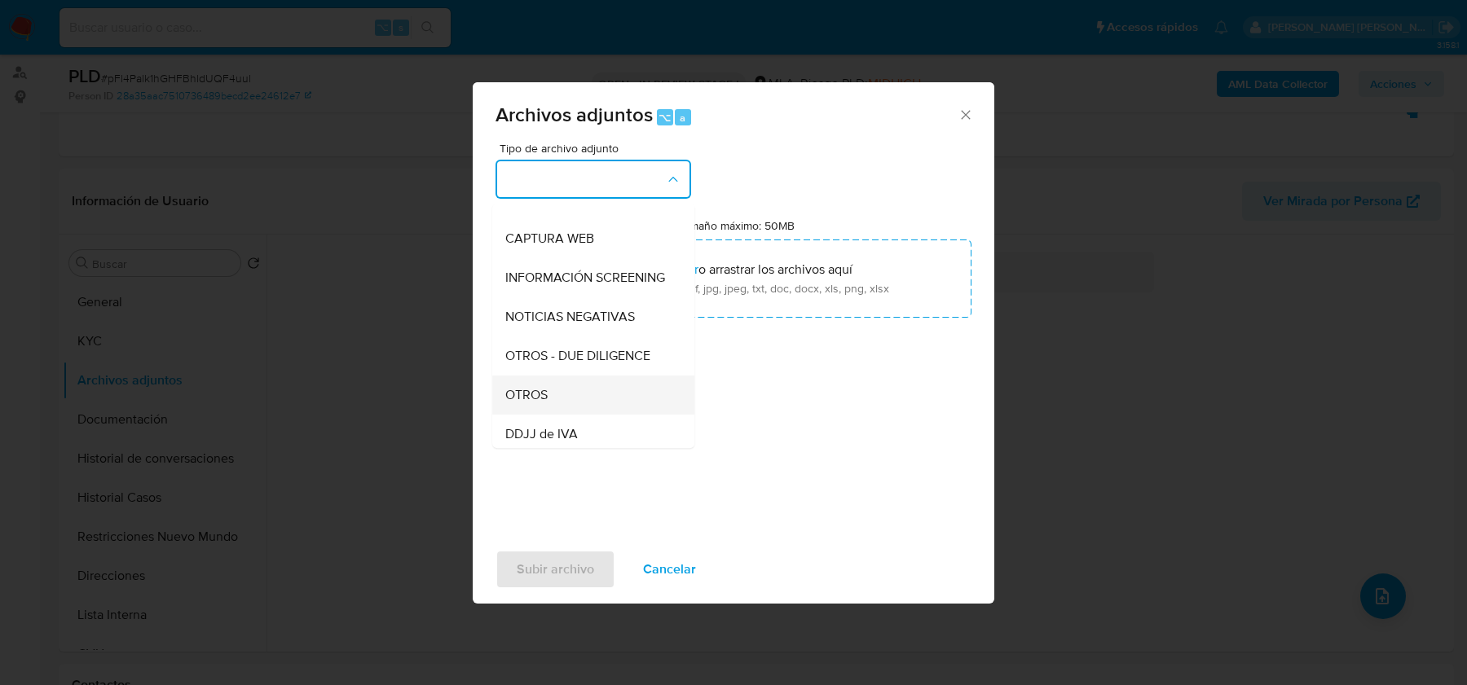
click at [539, 393] on span "OTROS" at bounding box center [526, 395] width 42 height 16
click at [539, 393] on div "Tipo de archivo adjunto IDENTIFICACIÓN INGRESOS CAPTURA BUREAU CAPTURA GOOGLE C…" at bounding box center [733, 335] width 476 height 385
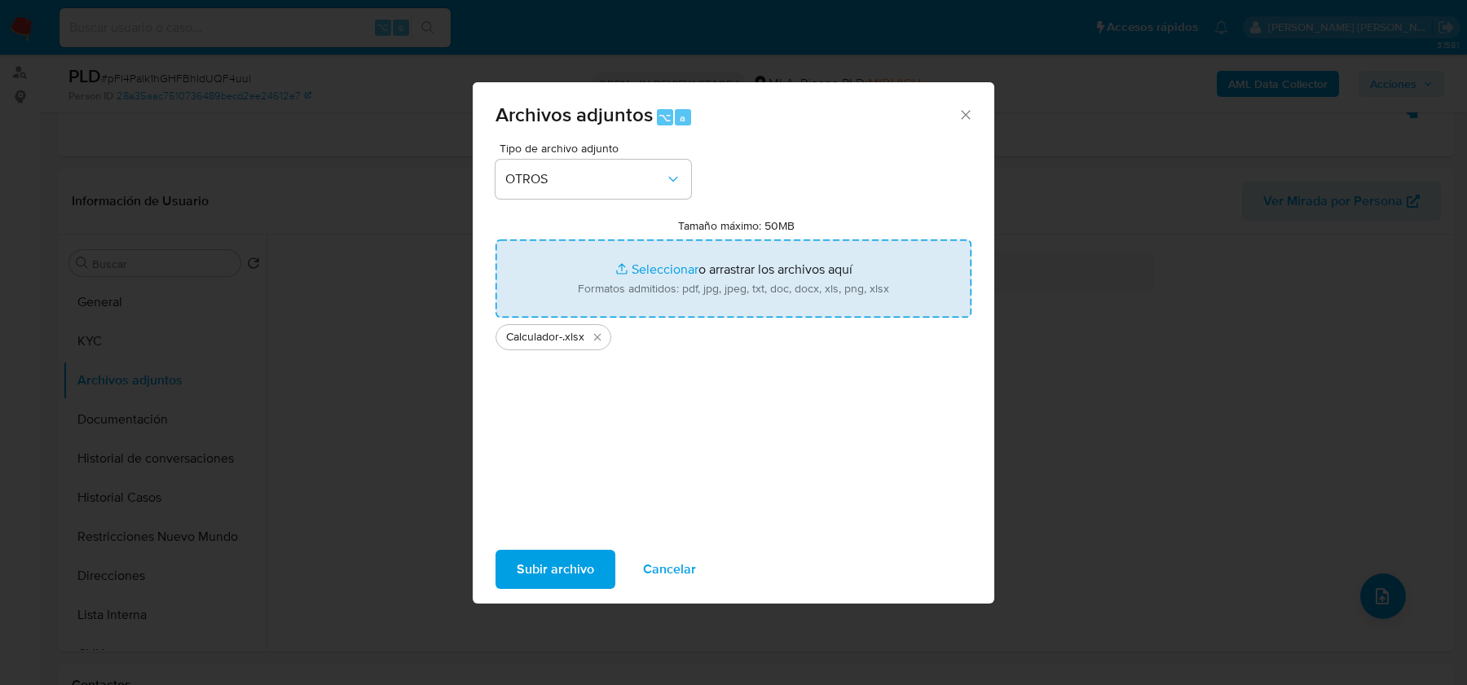
click at [582, 574] on span "Subir archivo" at bounding box center [555, 570] width 77 height 36
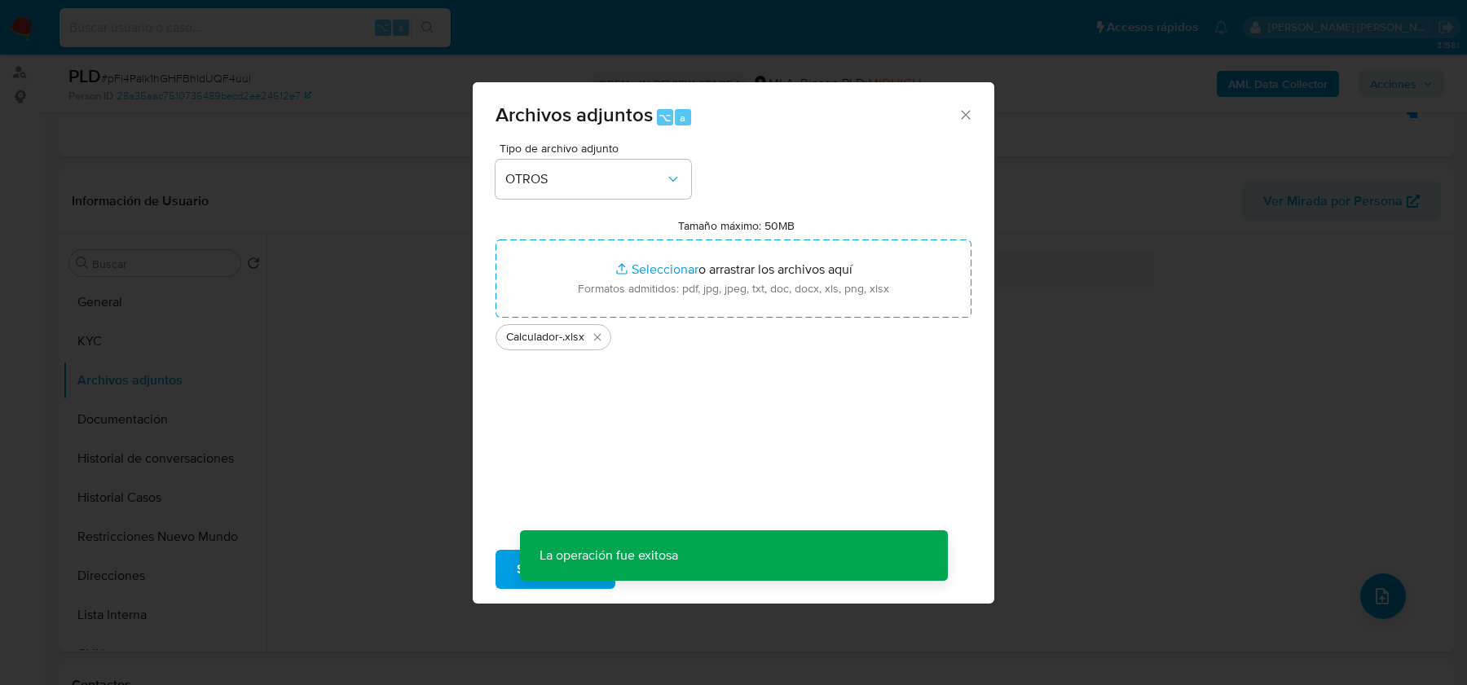
click at [1366, 583] on div "Archivos adjuntos ⌥ a Tipo de archivo adjunto OTROS Tamaño máximo: 50MB Selecci…" at bounding box center [733, 342] width 1467 height 685
click at [1369, 596] on div "Archivos adjuntos ⌥ a Tipo de archivo adjunto Tamaño máximo: 50MB Seleccionar a…" at bounding box center [733, 342] width 1467 height 685
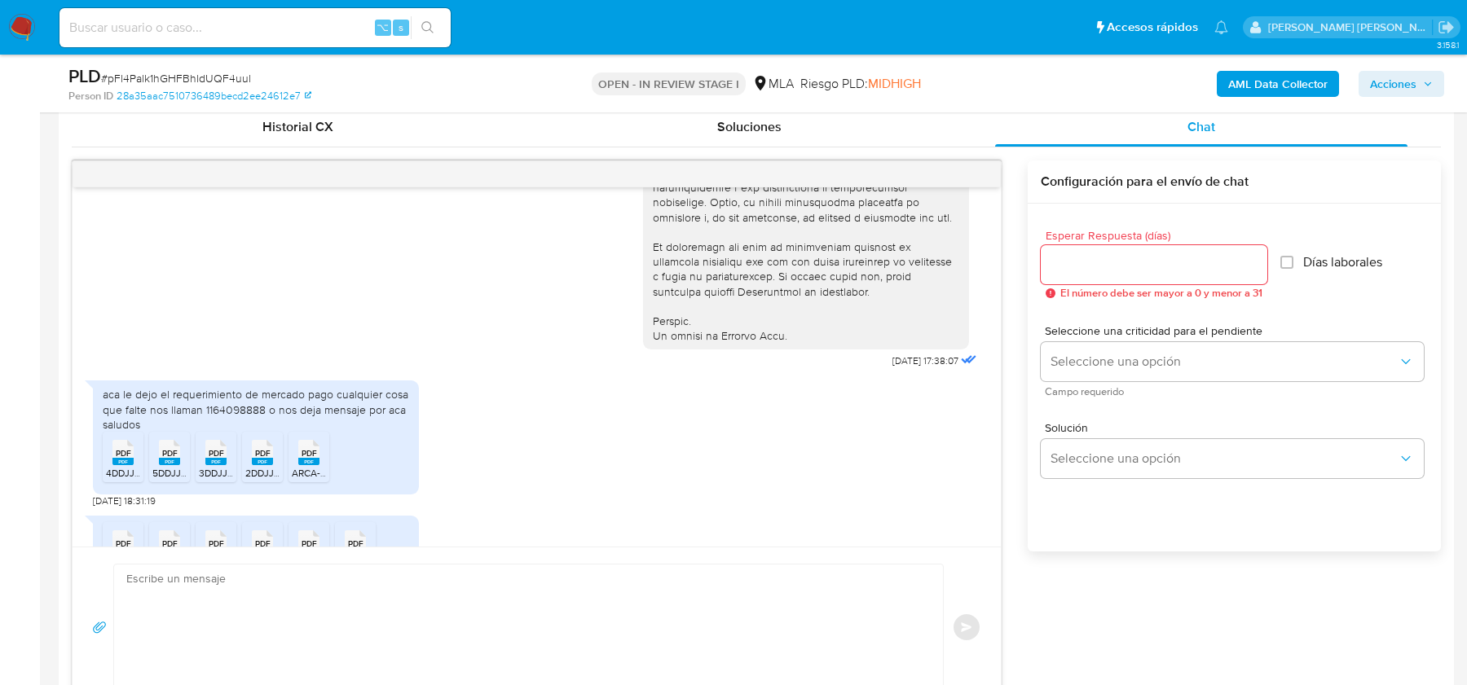
scroll to position [742, 0]
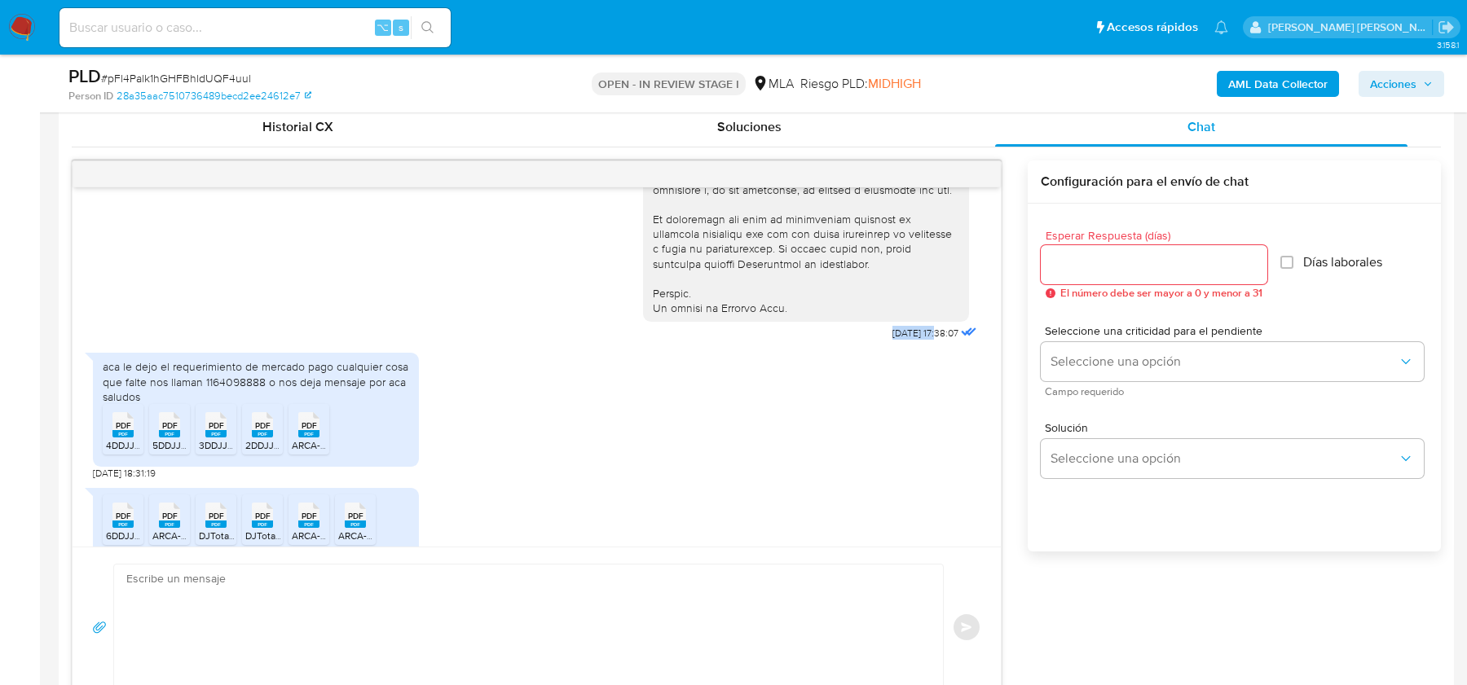
drag, startPoint x: 871, startPoint y: 357, endPoint x: 922, endPoint y: 360, distance: 50.6
copy span "18/08/2025"
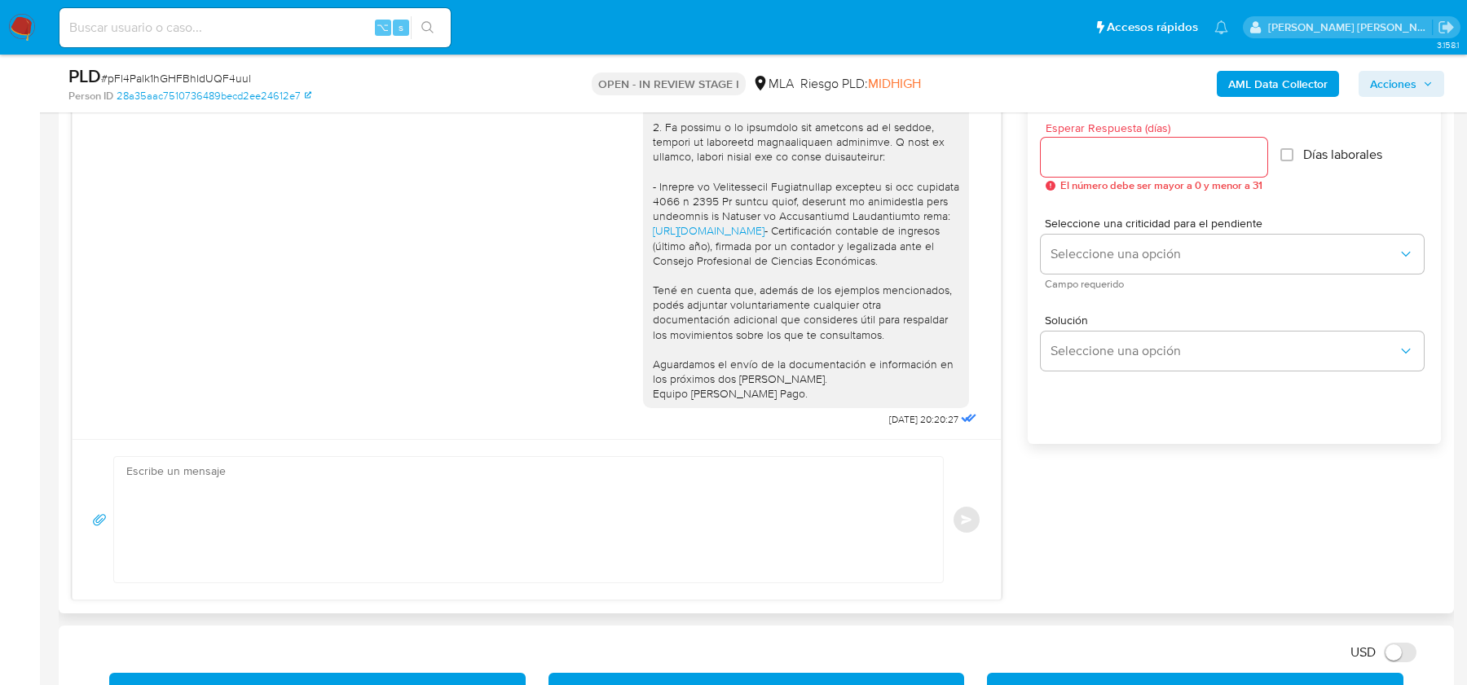
scroll to position [1726, 0]
drag, startPoint x: 917, startPoint y: 414, endPoint x: 858, endPoint y: 414, distance: 59.5
click at [858, 414] on div "https://www.mercadopago.com.ar/ayuda/30181 - Certificación contable de ingresos…" at bounding box center [811, 51] width 337 height 759
copy span "08/09/2025"
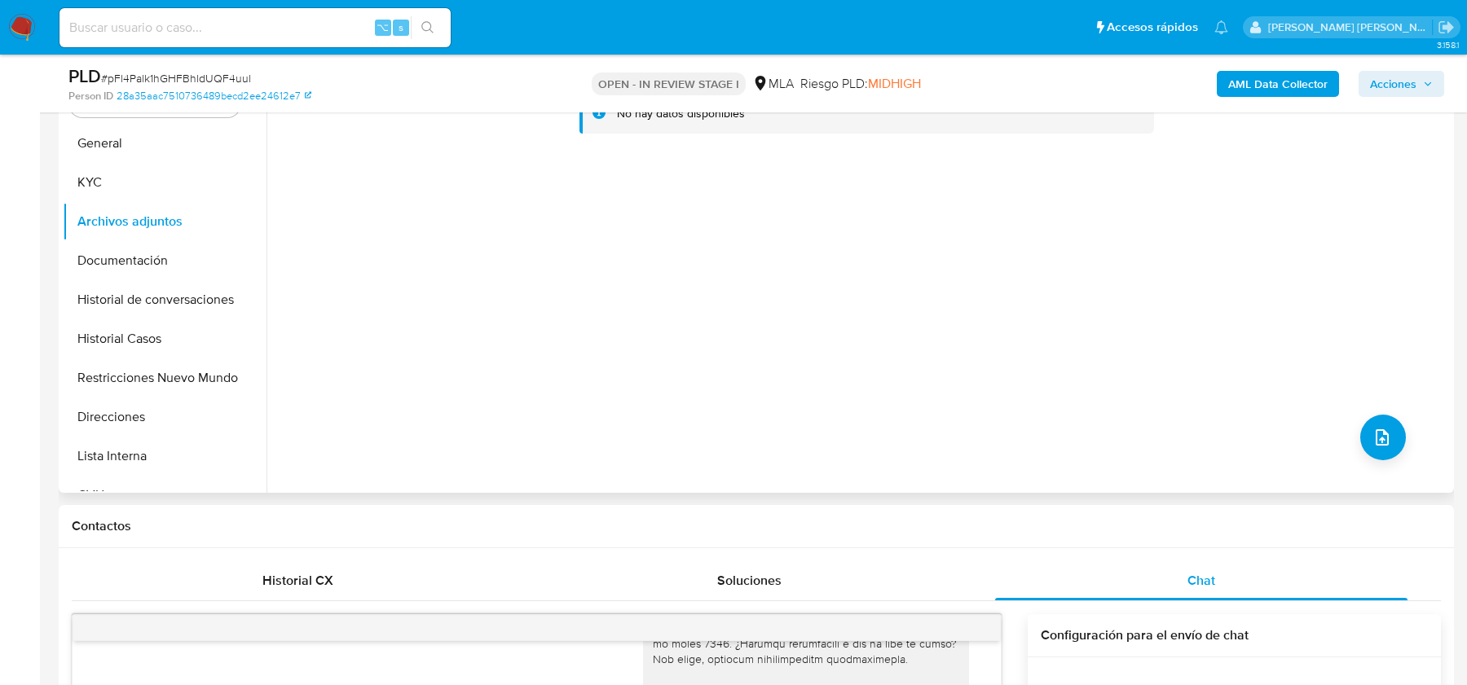
scroll to position [180, 0]
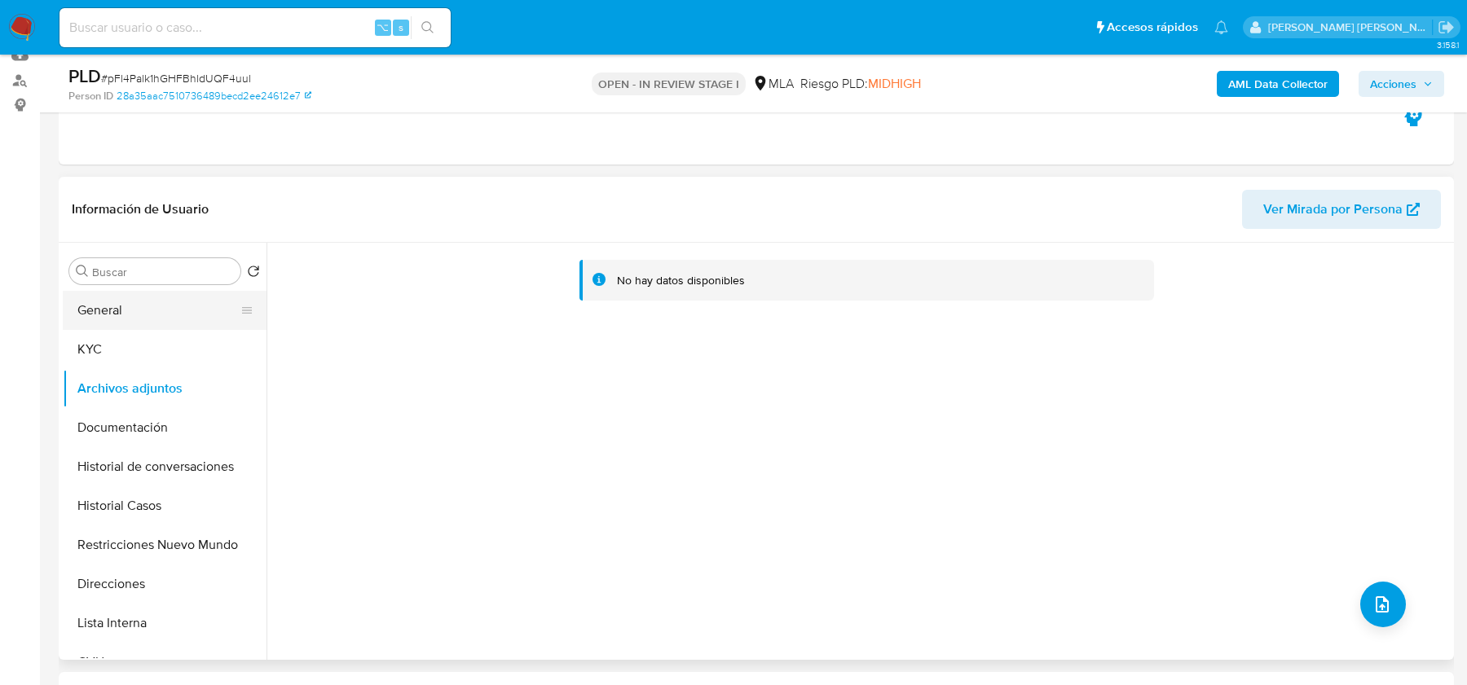
click at [75, 320] on button "General" at bounding box center [158, 310] width 191 height 39
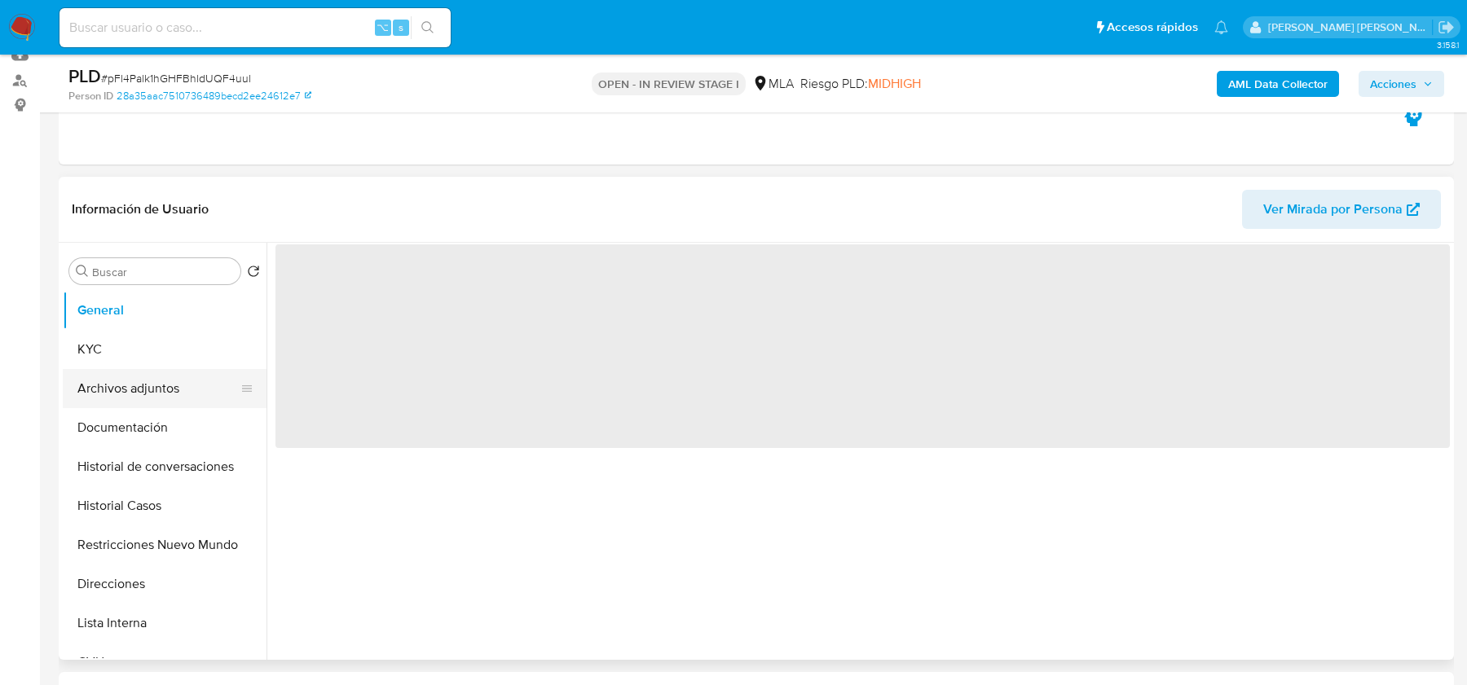
click at [109, 384] on button "Archivos adjuntos" at bounding box center [158, 388] width 191 height 39
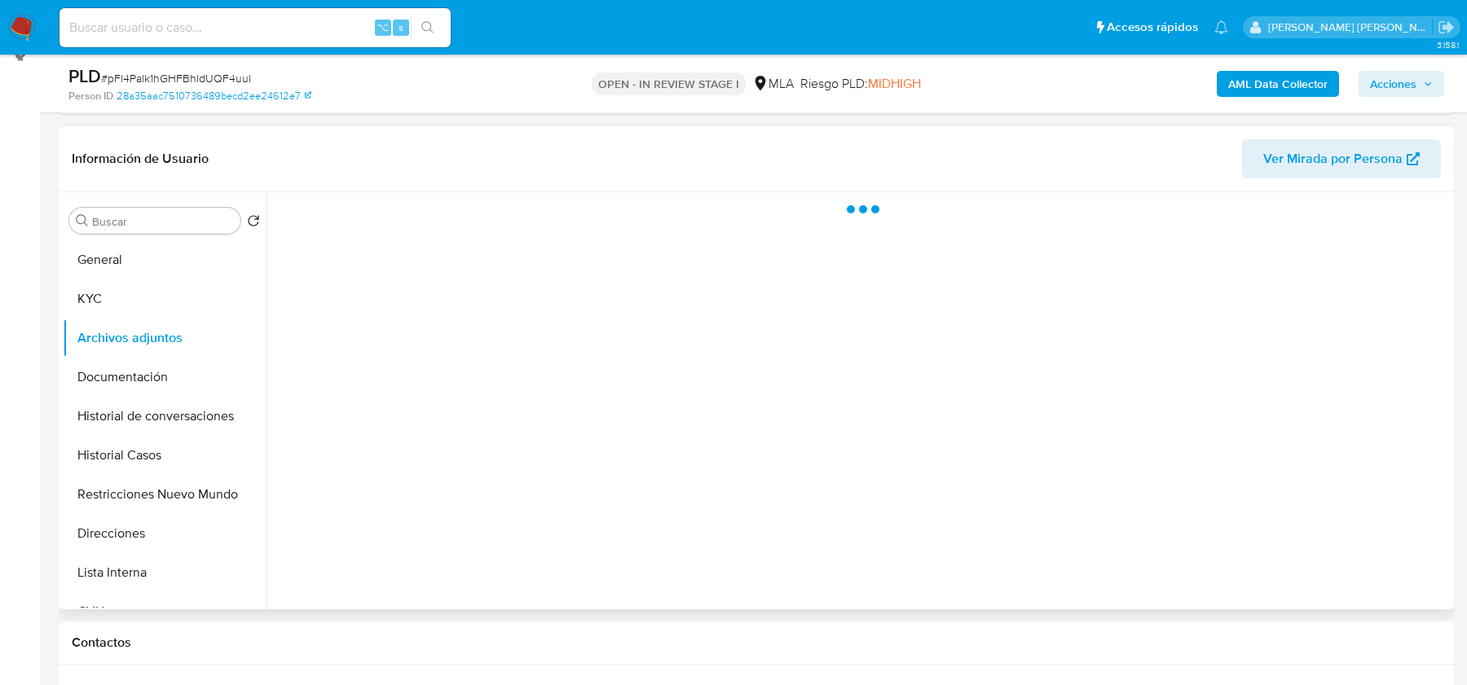
scroll to position [232, 0]
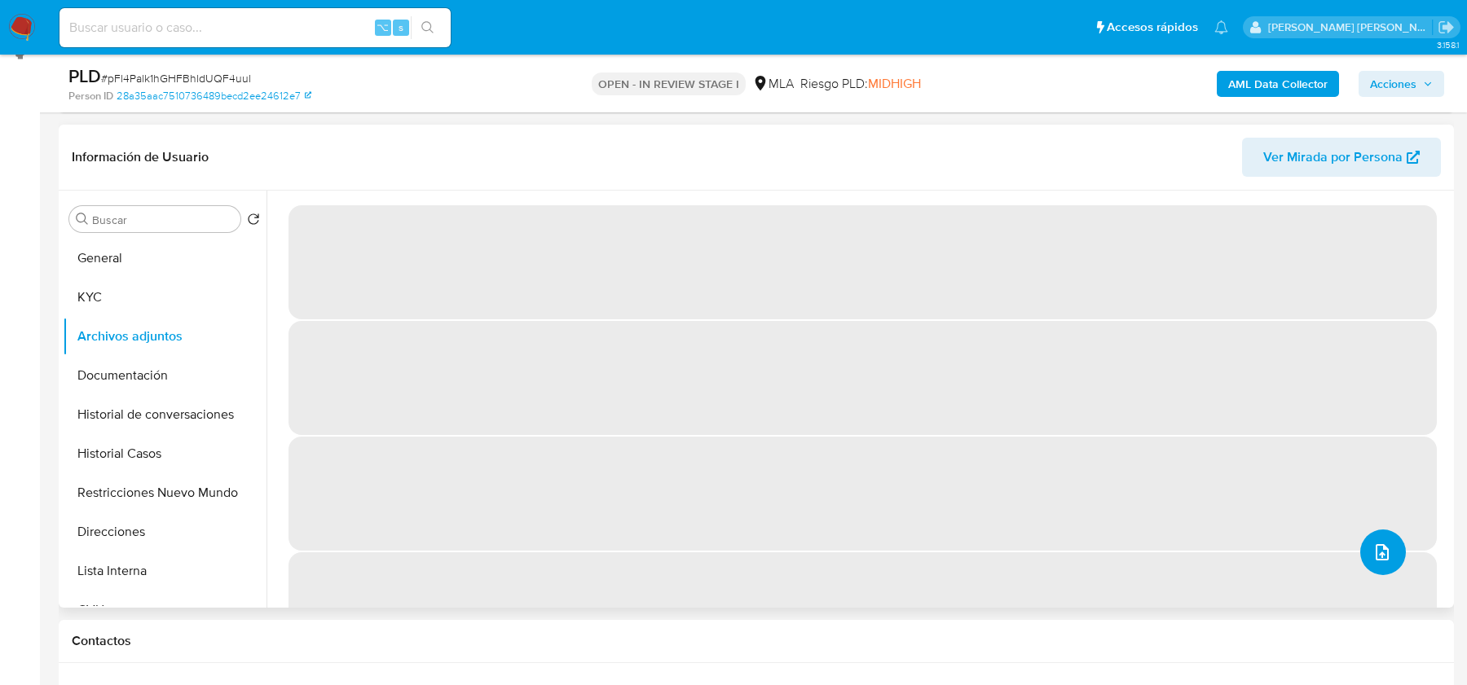
click at [1373, 567] on button "upload-file" at bounding box center [1383, 553] width 46 height 46
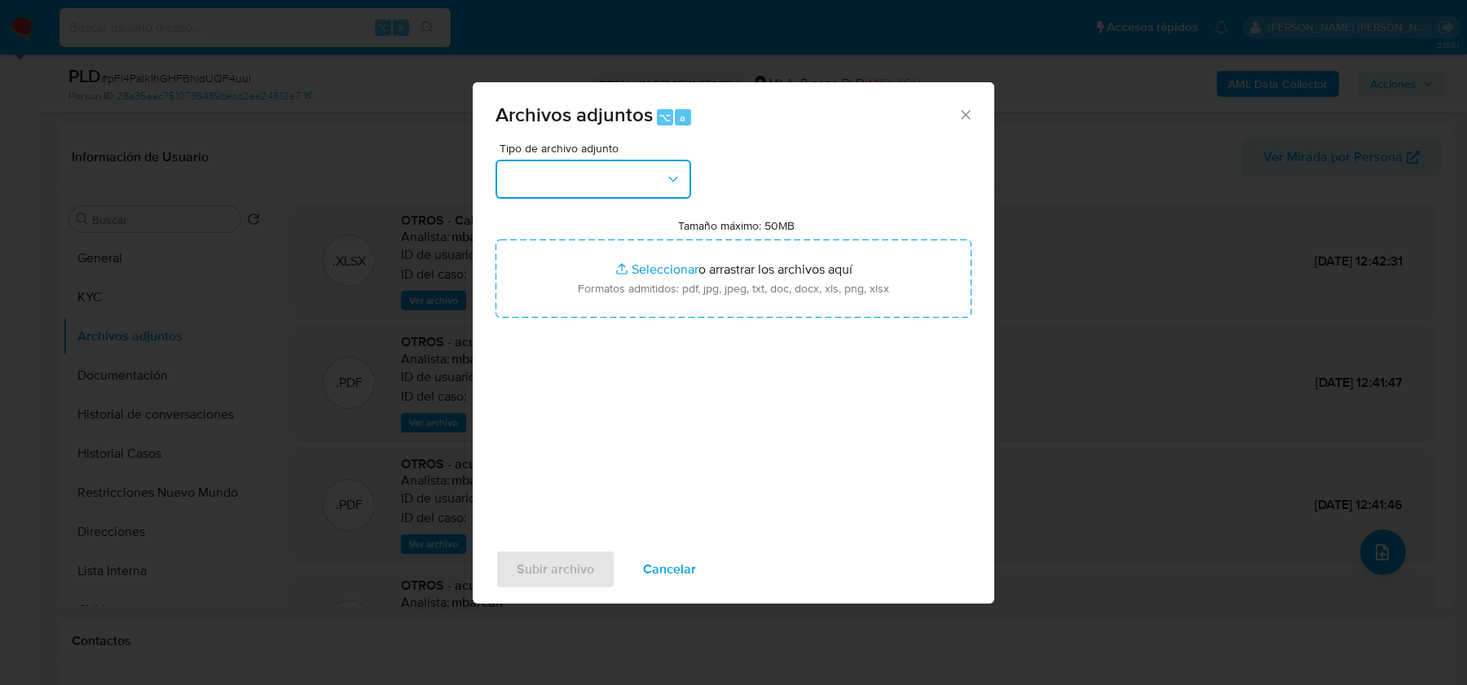
click at [663, 184] on button "button" at bounding box center [593, 179] width 196 height 39
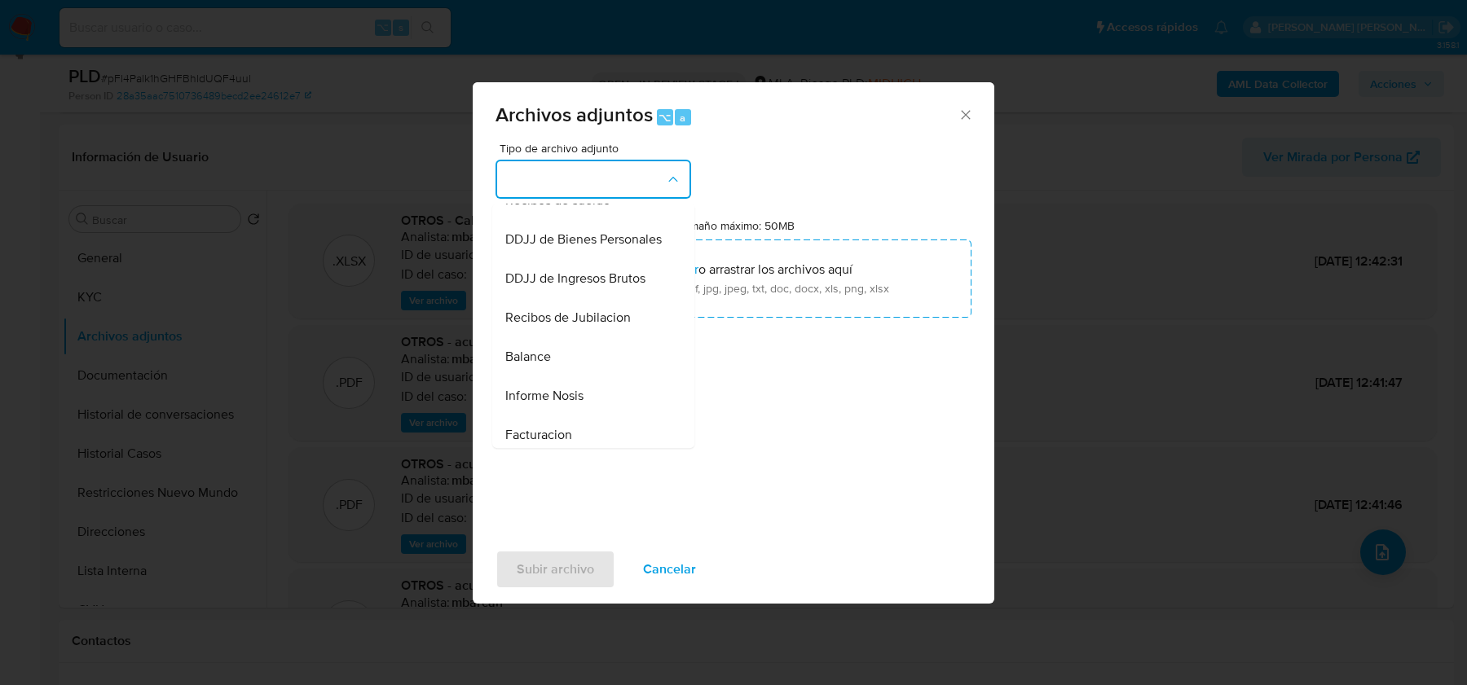
scroll to position [449, 0]
click at [624, 304] on div "Recibos de Jubilacion" at bounding box center [588, 321] width 166 height 39
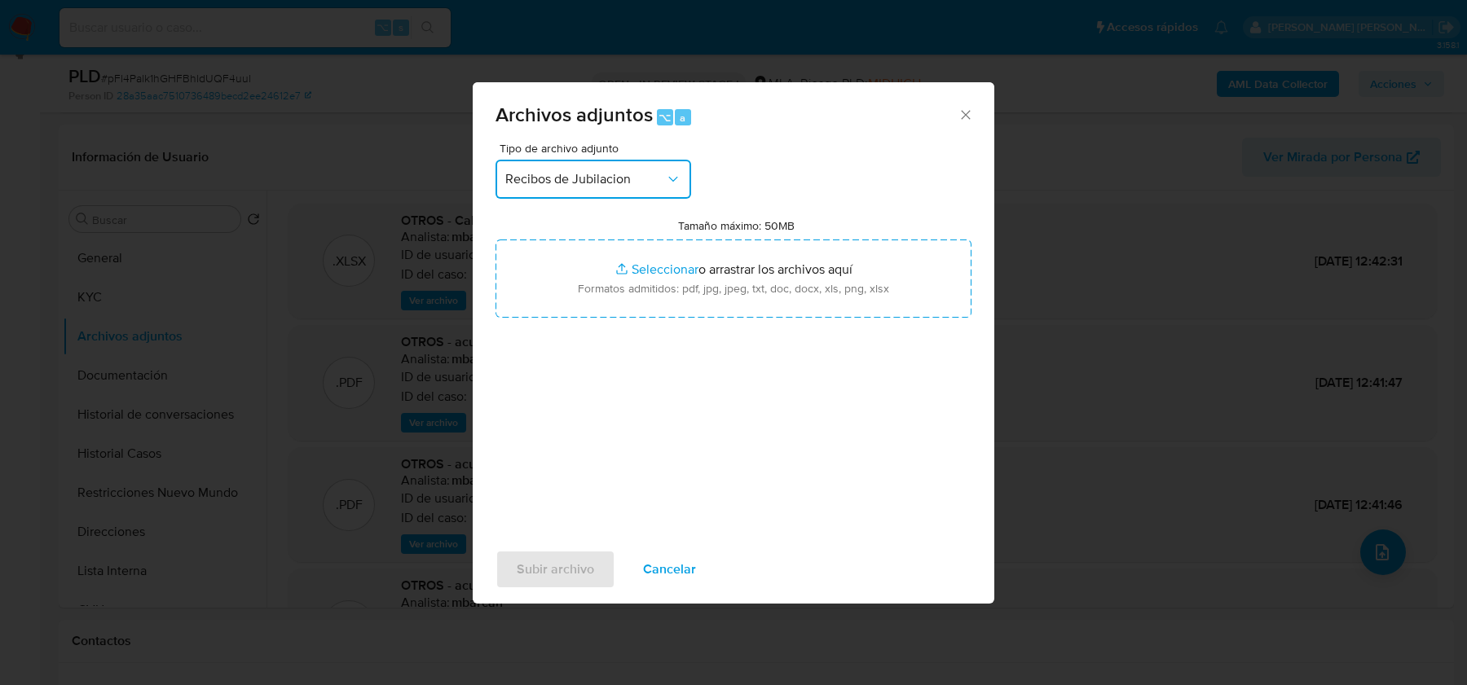
click at [603, 191] on button "Recibos de Jubilacion" at bounding box center [593, 179] width 196 height 39
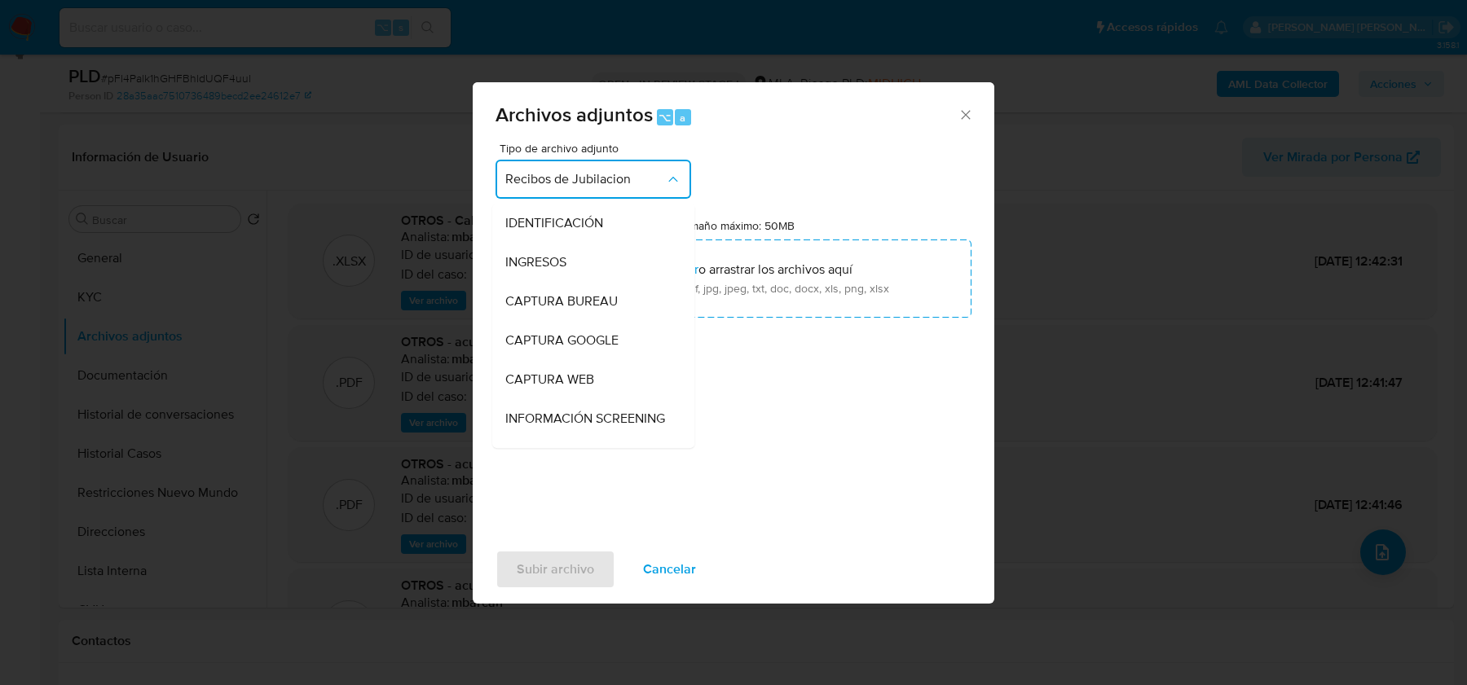
scroll to position [444, 0]
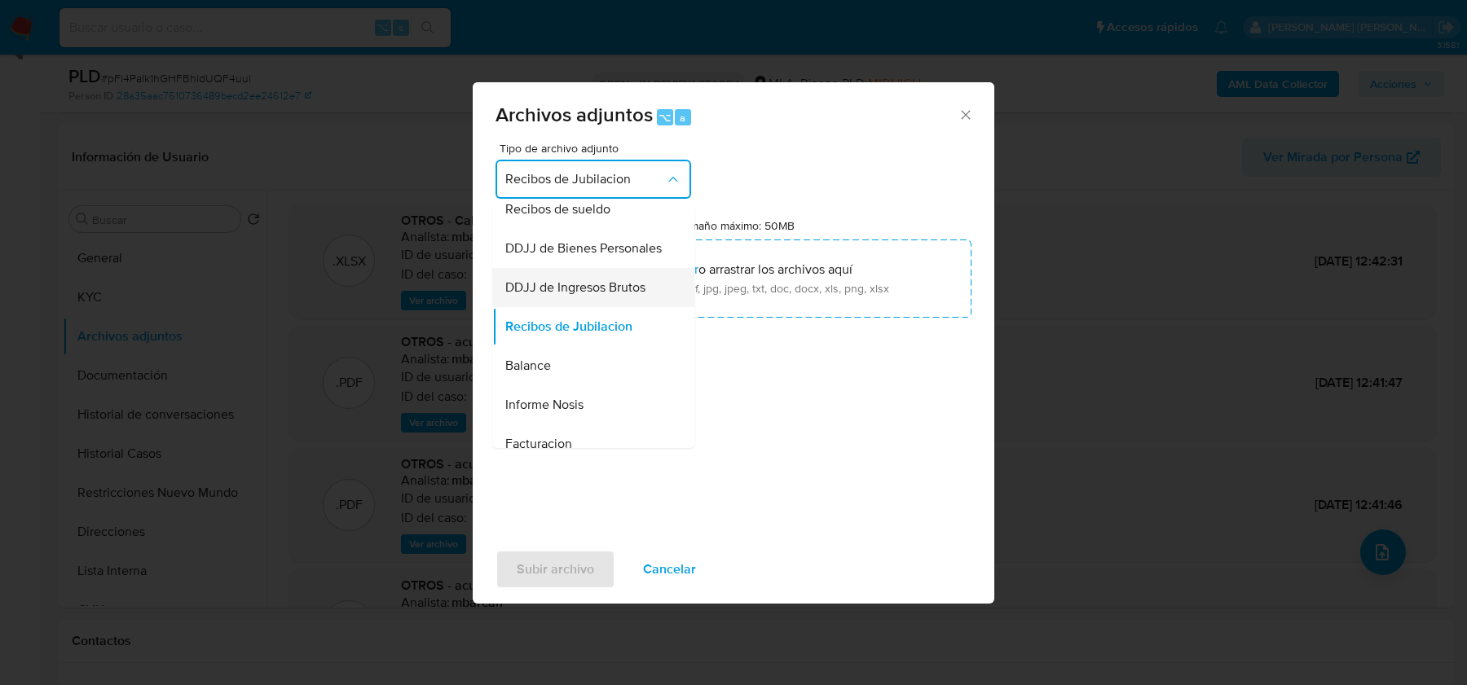
click at [600, 269] on div "DDJJ de Ingresos Brutos" at bounding box center [588, 287] width 166 height 39
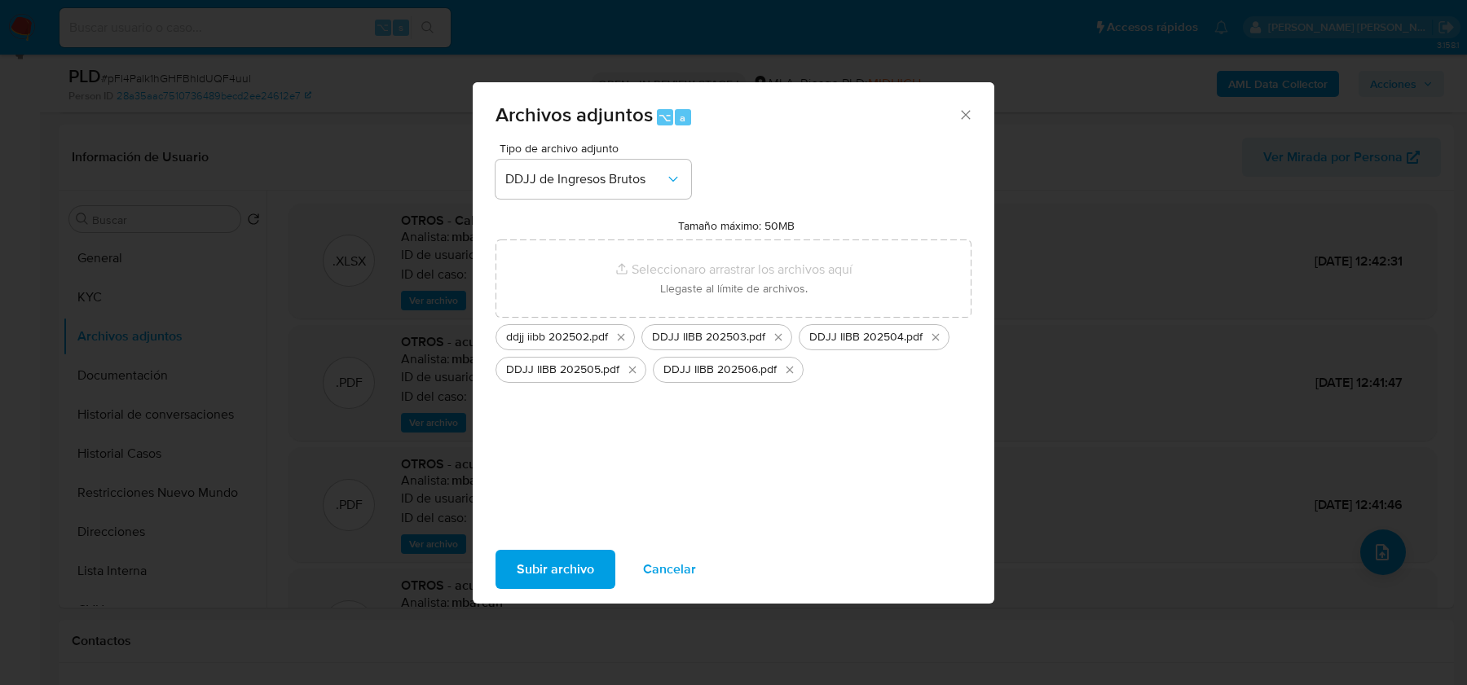
click at [576, 562] on span "Subir archivo" at bounding box center [555, 570] width 77 height 36
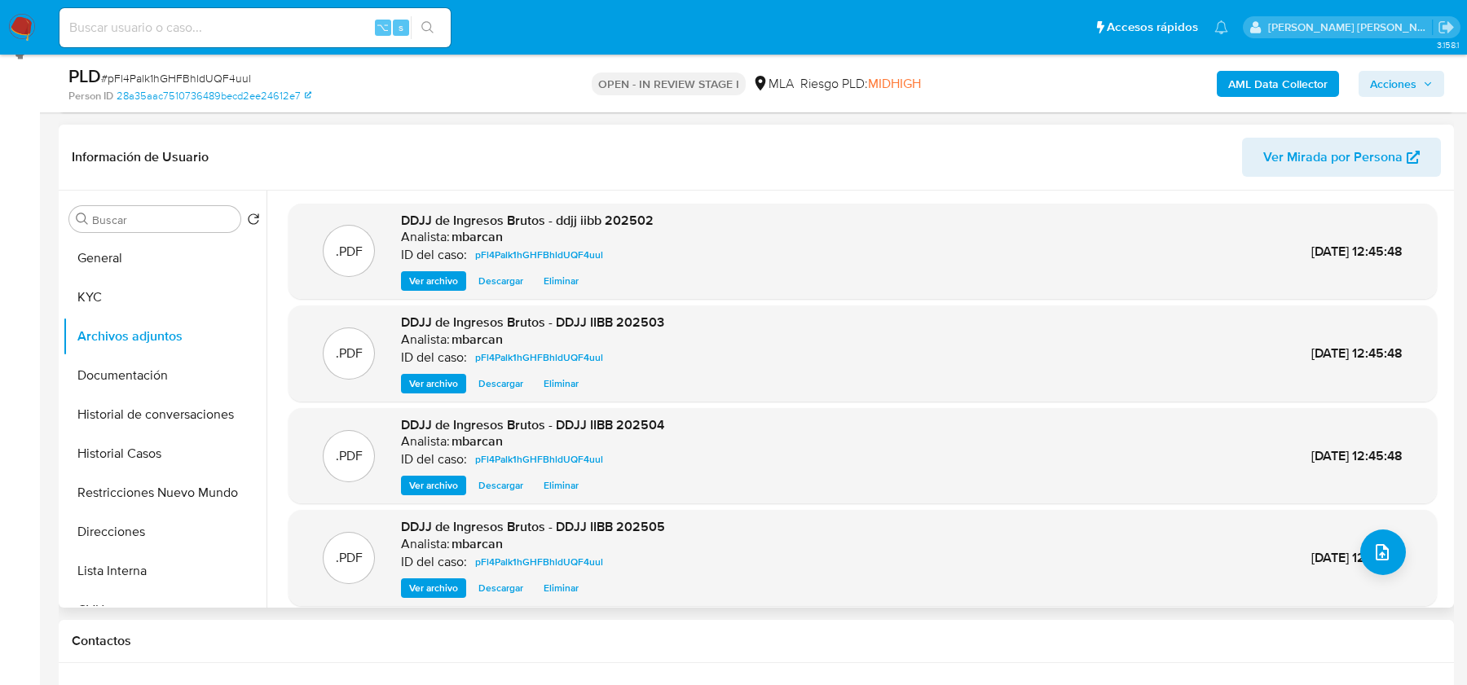
click at [1363, 574] on div ".PDF DDJJ de Ingresos Brutos - DDJJ IIBB 202505 Analista: mbarcan ID del caso: …" at bounding box center [863, 558] width 1132 height 80
click at [1376, 552] on icon "upload-file" at bounding box center [1381, 552] width 13 height 16
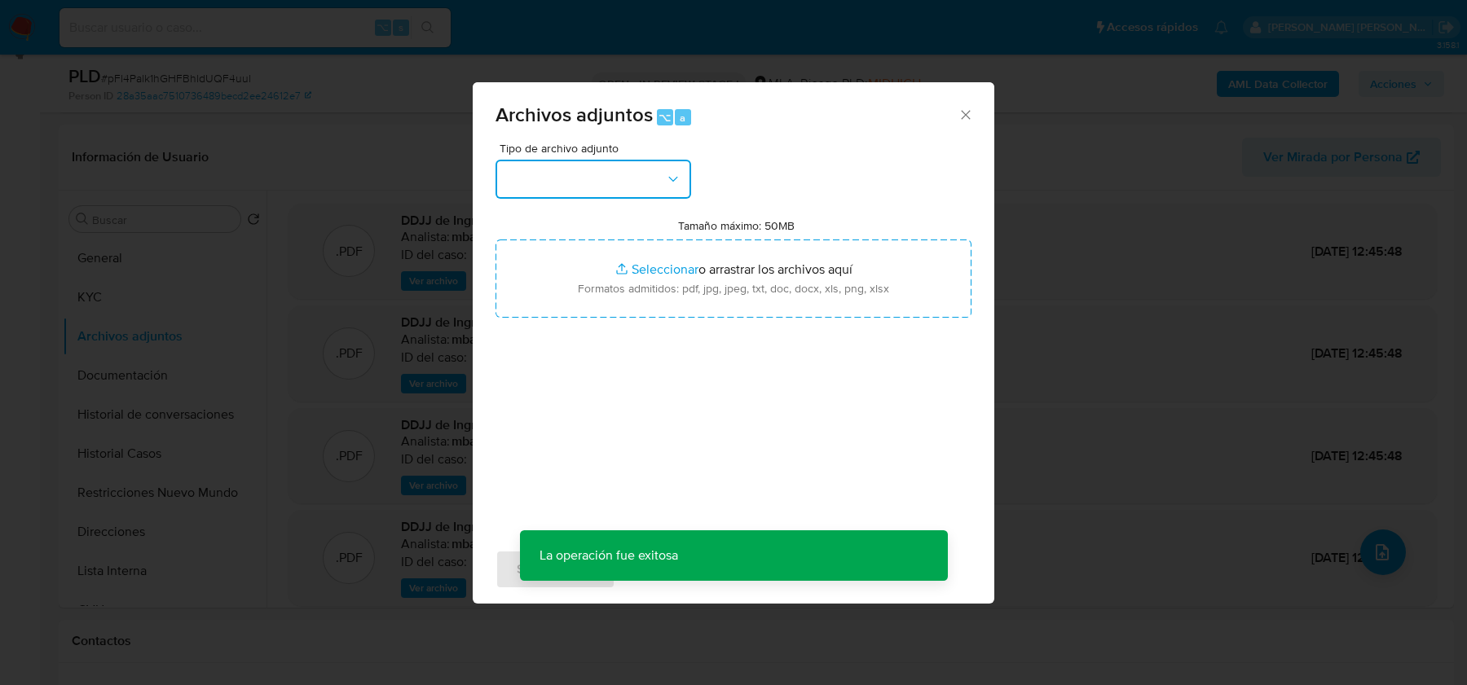
click at [633, 173] on button "button" at bounding box center [593, 179] width 196 height 39
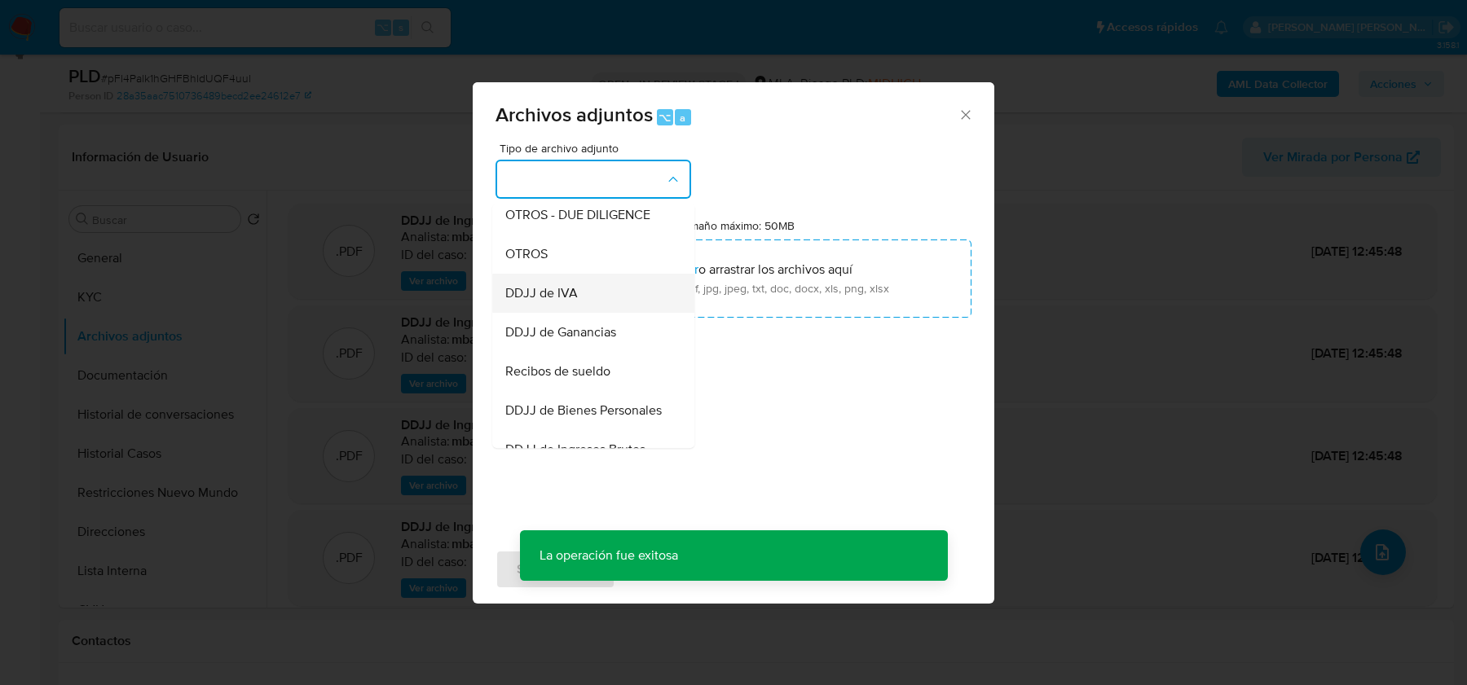
scroll to position [286, 0]
click at [568, 253] on div "OTROS" at bounding box center [588, 250] width 166 height 39
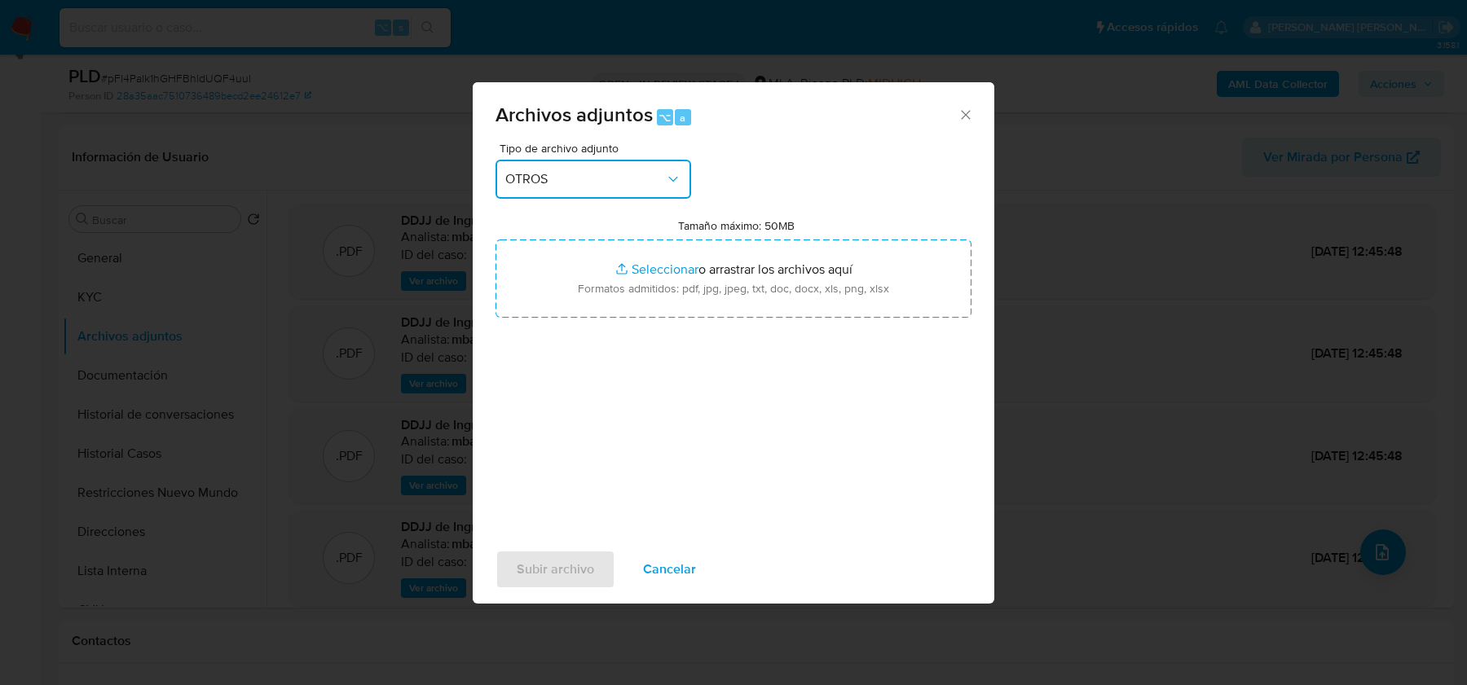
click at [603, 181] on span "OTROS" at bounding box center [585, 179] width 160 height 16
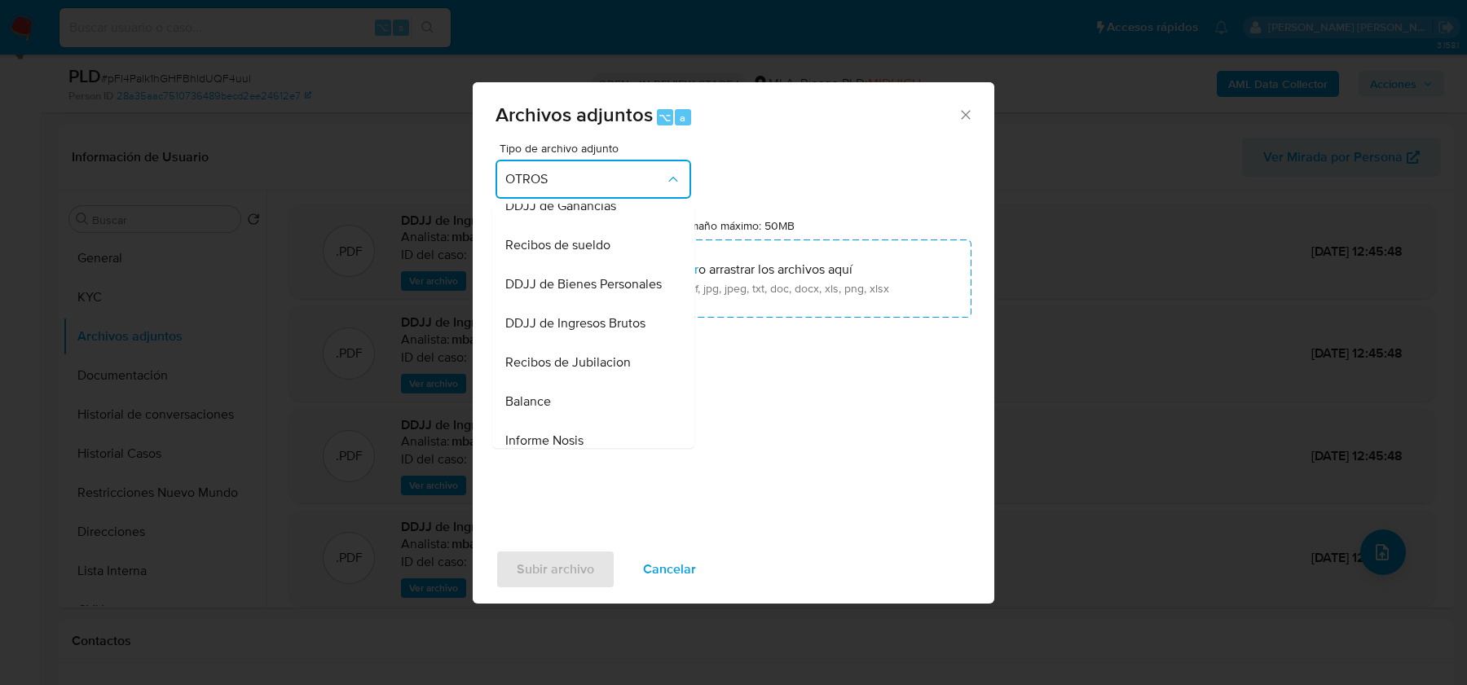
scroll to position [412, 0]
click at [598, 316] on span "DDJJ de Ingresos Brutos" at bounding box center [575, 319] width 140 height 16
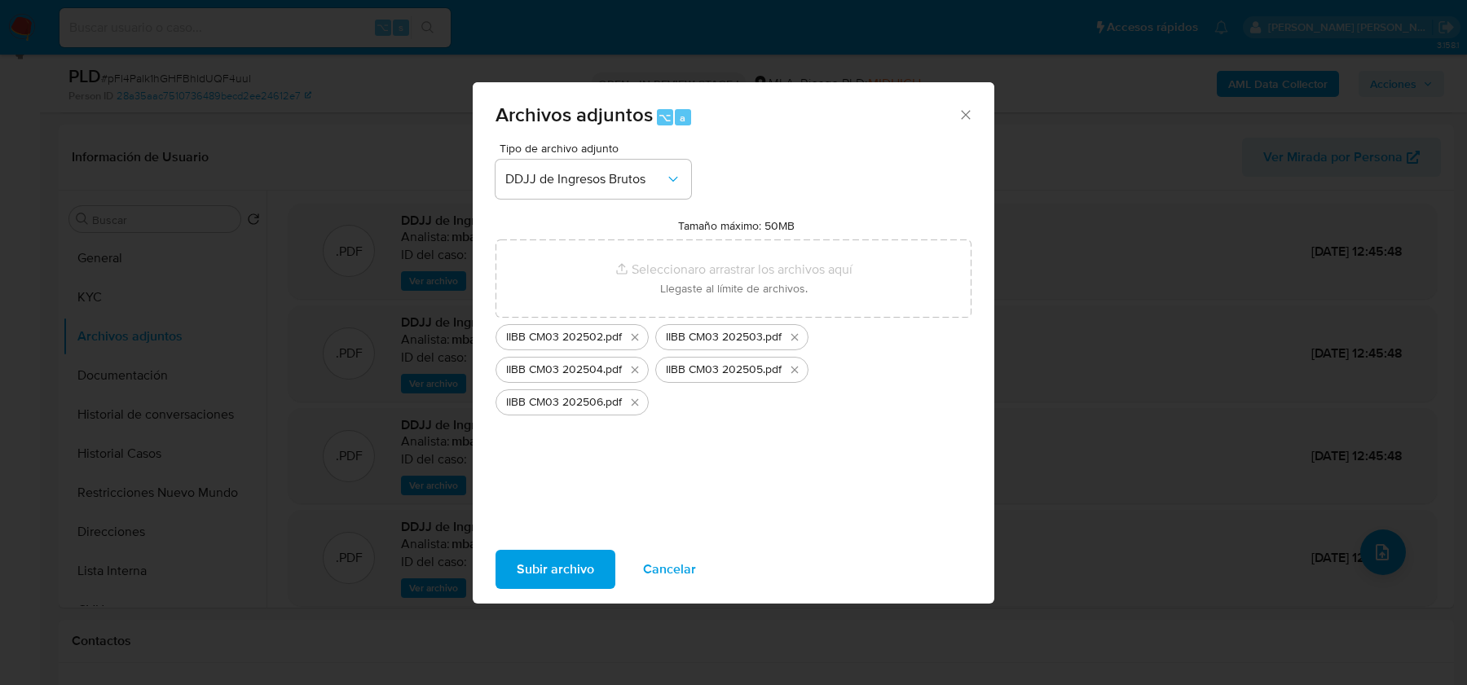
click at [571, 576] on span "Subir archivo" at bounding box center [555, 570] width 77 height 36
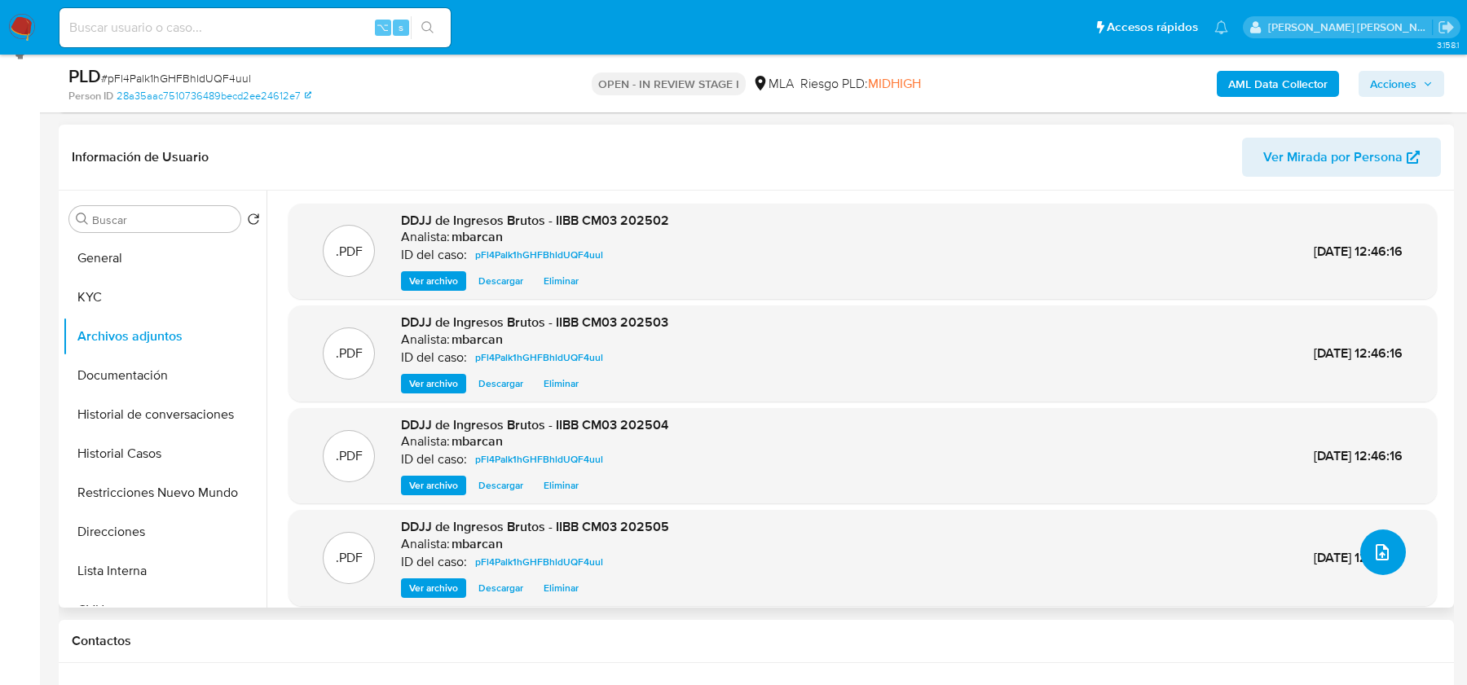
click at [1376, 567] on button "upload-file" at bounding box center [1383, 553] width 46 height 46
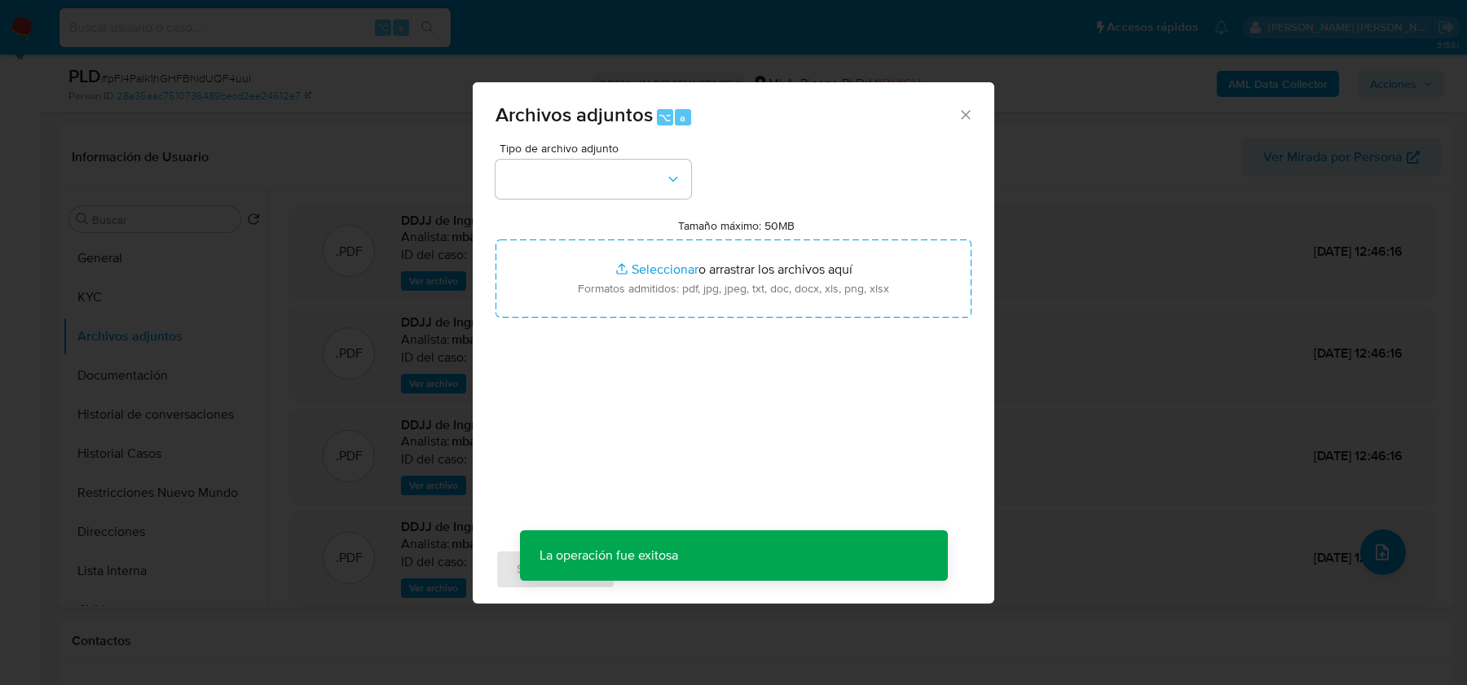
click at [647, 159] on div "Tipo de archivo adjunto" at bounding box center [593, 171] width 196 height 56
click at [647, 162] on button "button" at bounding box center [593, 179] width 196 height 39
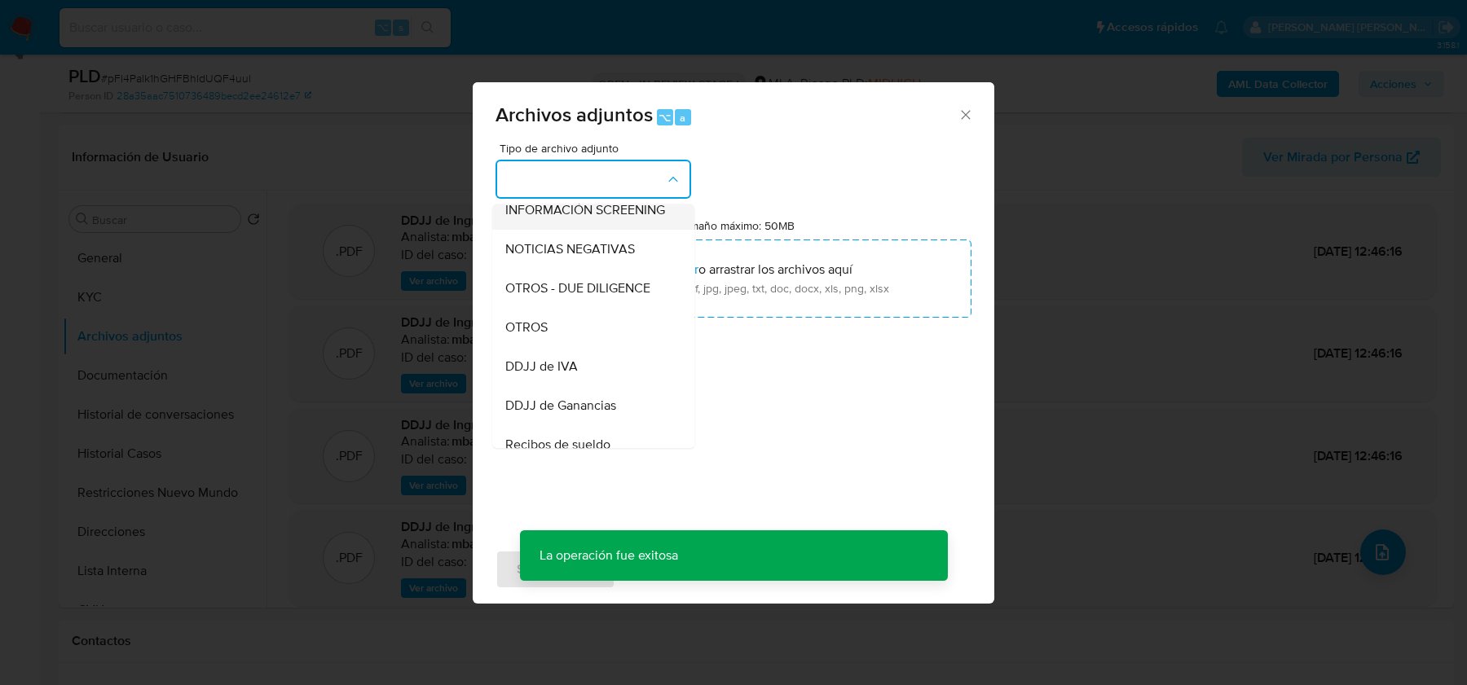
scroll to position [216, 0]
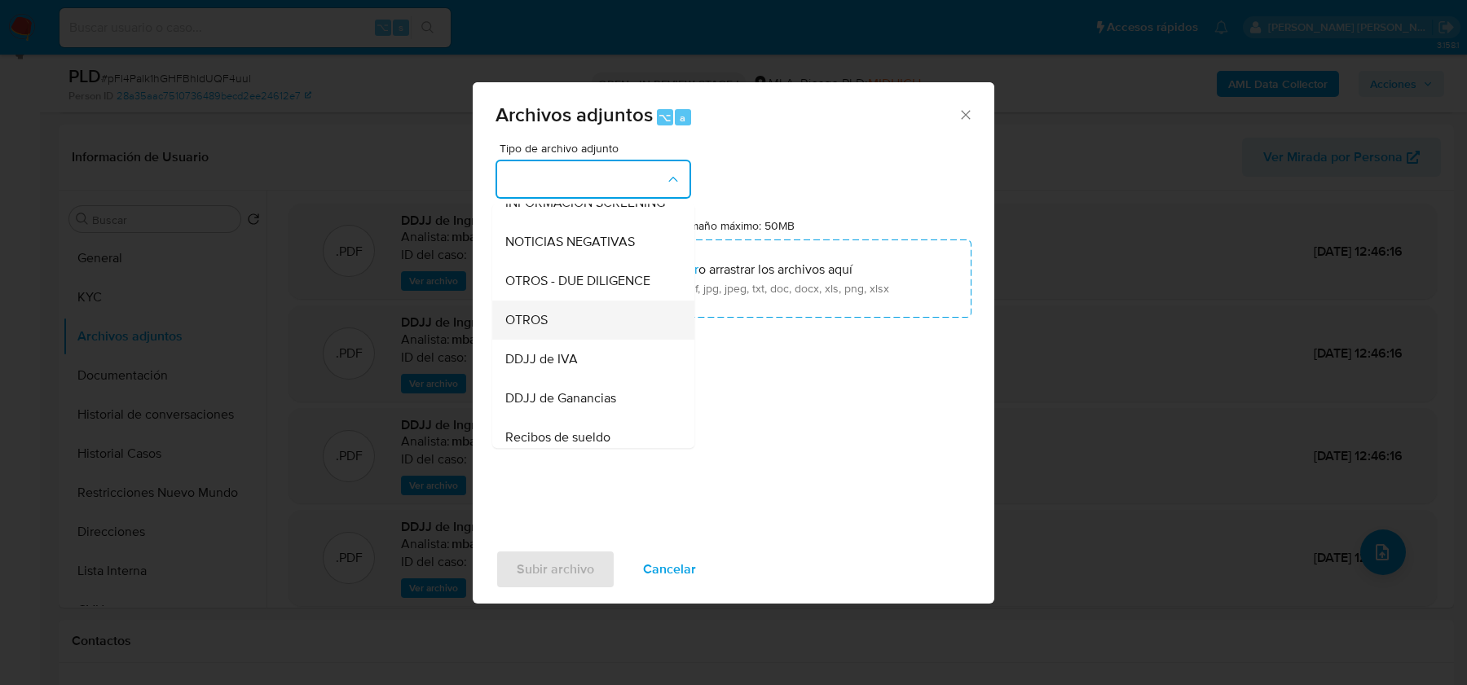
click at [585, 308] on div "OTROS" at bounding box center [588, 320] width 166 height 39
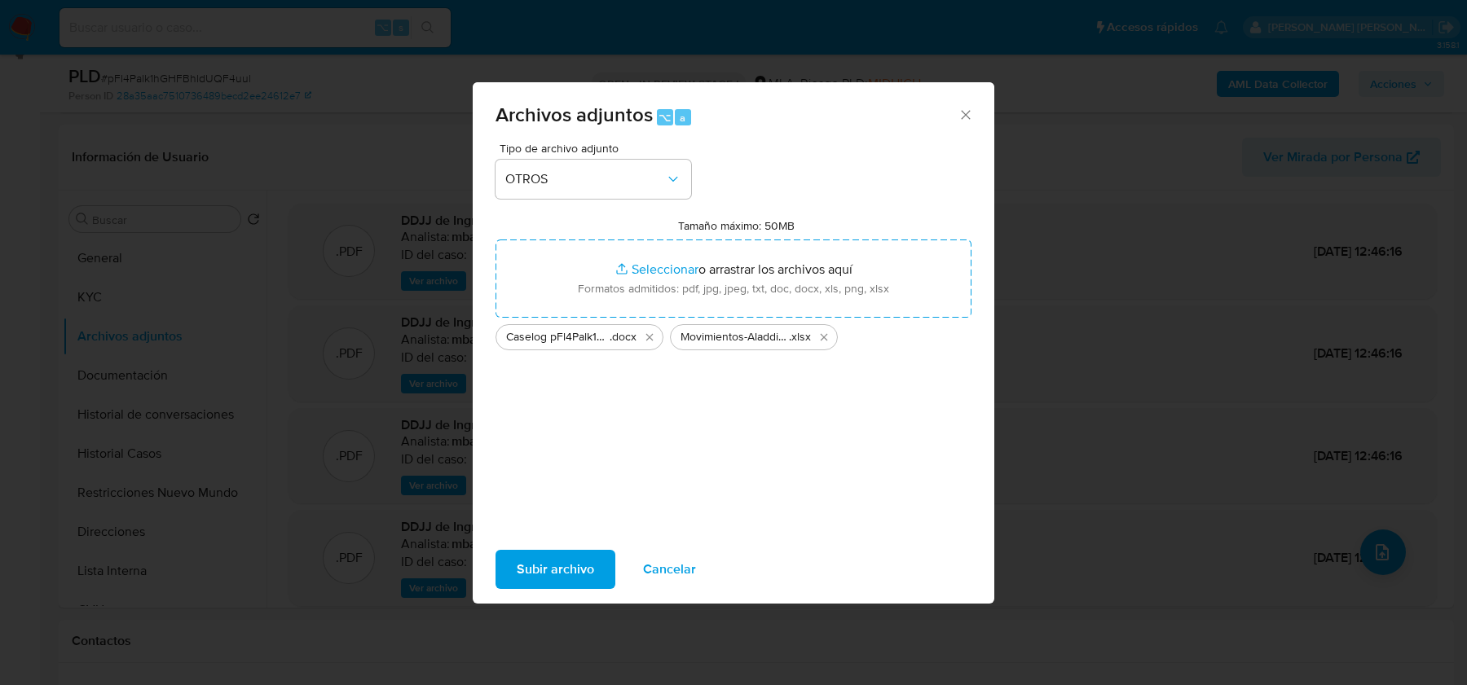
click at [544, 563] on span "Subir archivo" at bounding box center [555, 570] width 77 height 36
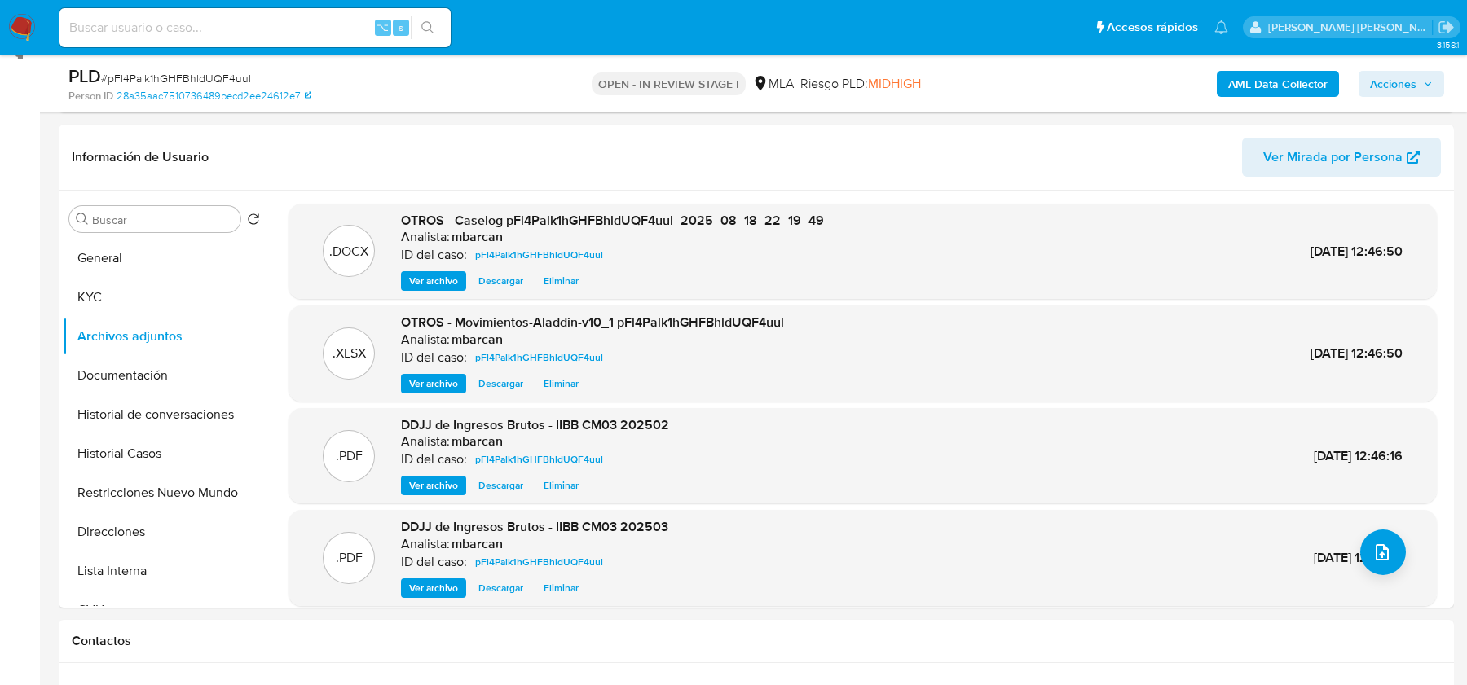
click at [1387, 81] on span "Acciones" at bounding box center [1393, 84] width 46 height 26
click at [1393, 80] on span "Acciones" at bounding box center [1393, 84] width 46 height 26
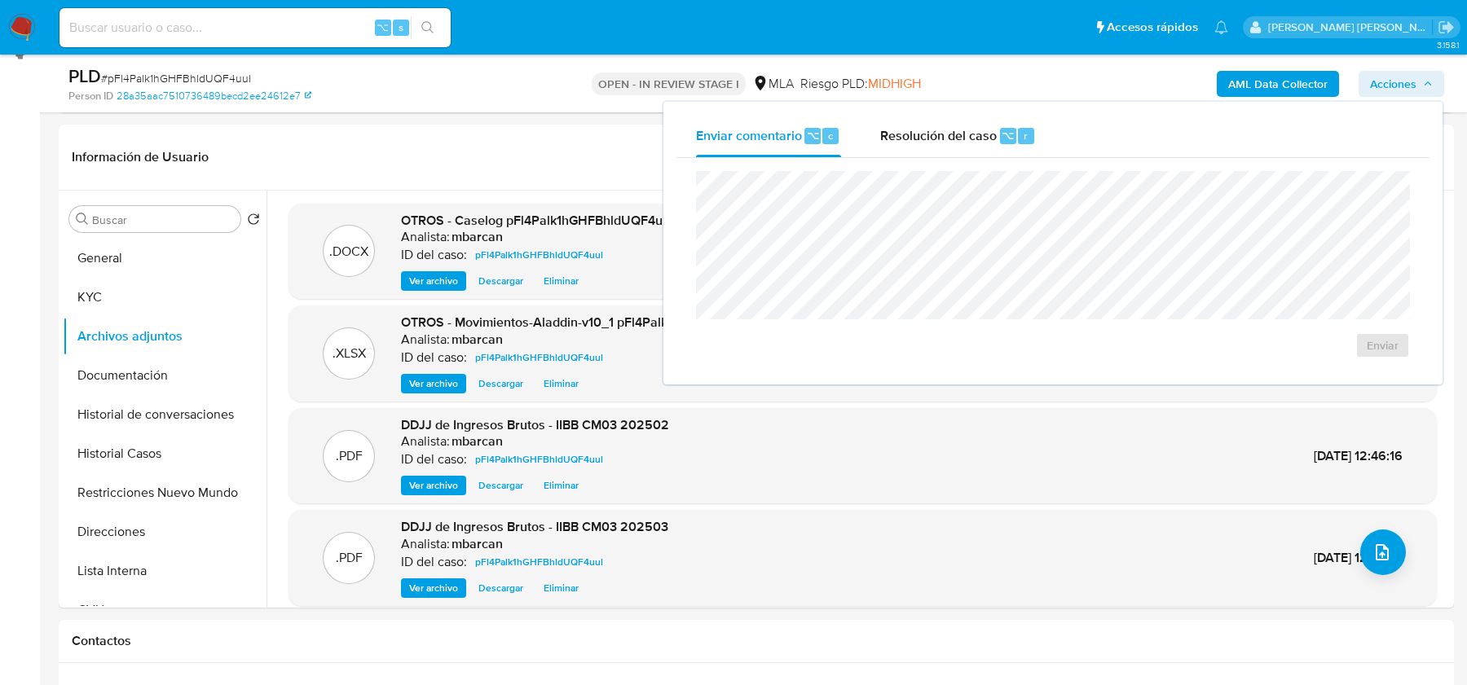
click at [971, 166] on div "Enviar" at bounding box center [1052, 264] width 753 height 213
click at [972, 140] on span "Resolución del caso" at bounding box center [938, 134] width 117 height 19
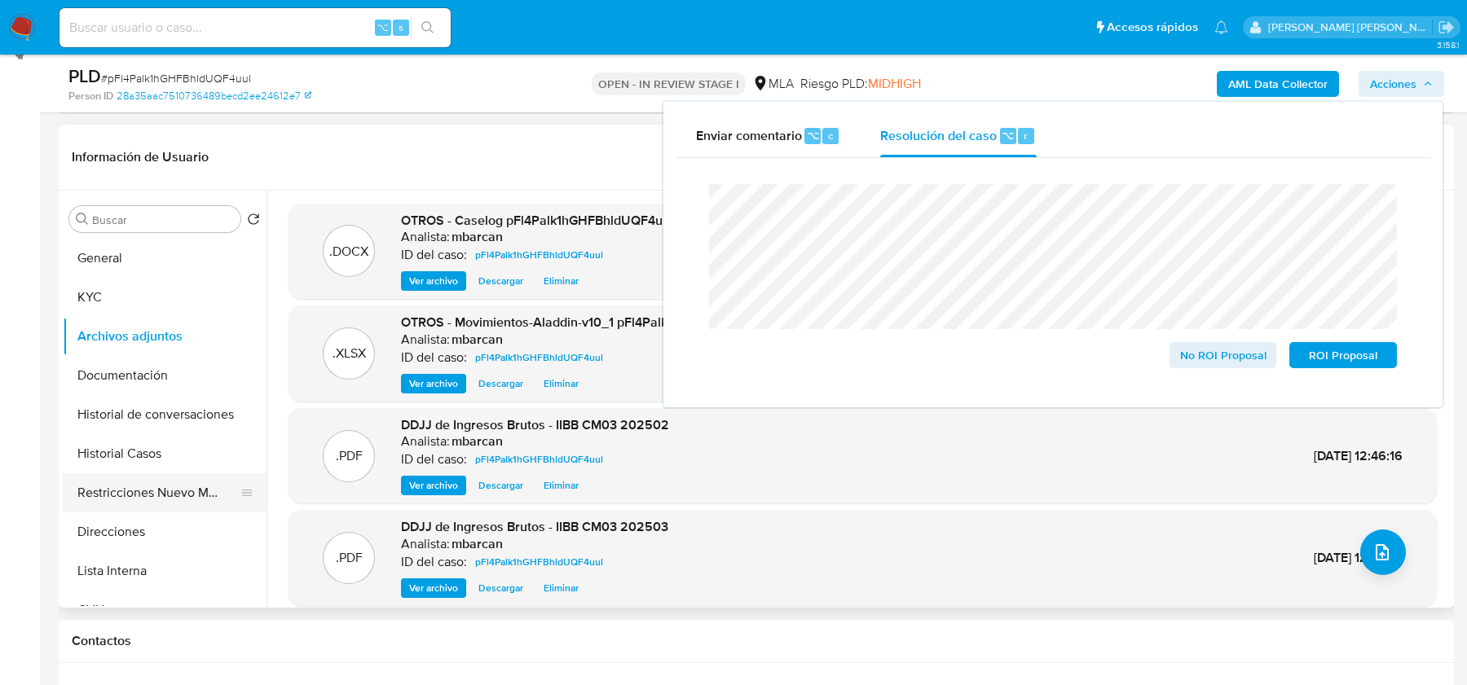
click at [105, 515] on button "Direcciones" at bounding box center [165, 531] width 204 height 39
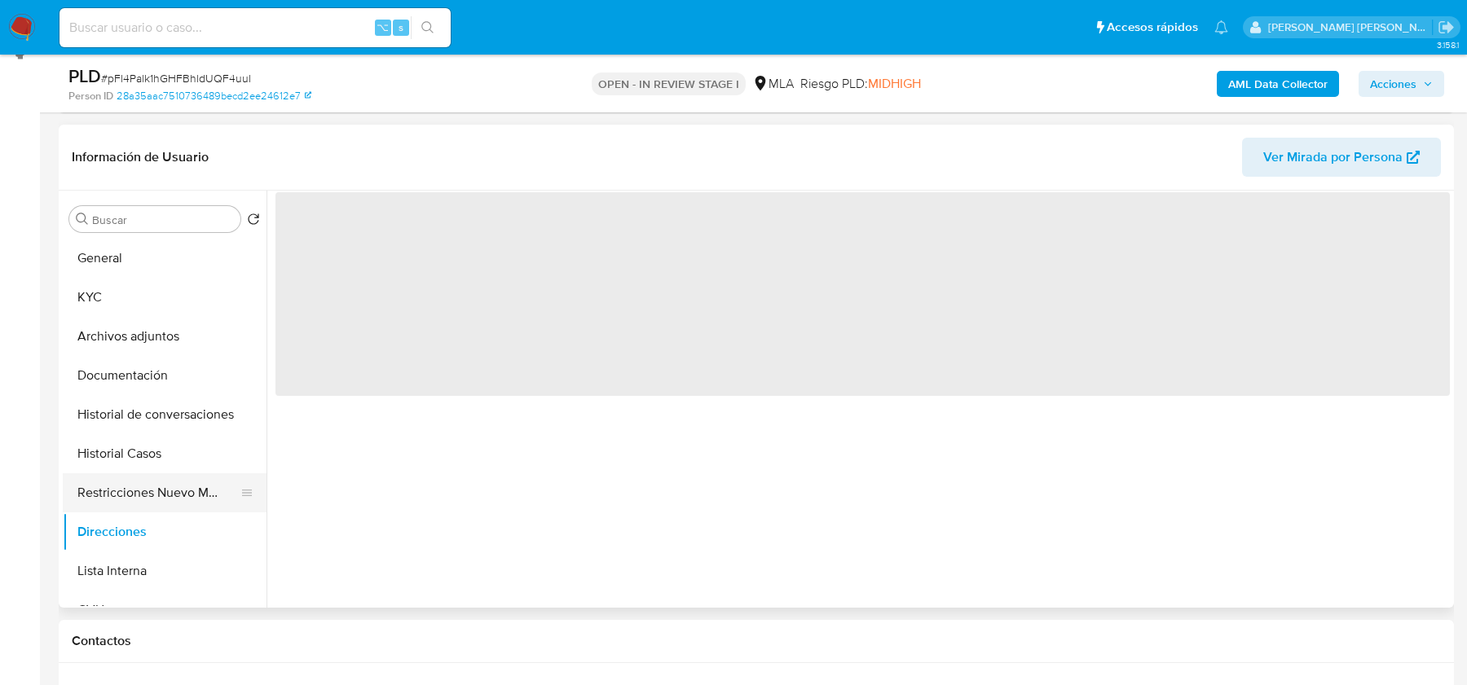
click at [105, 507] on button "Restricciones Nuevo Mundo" at bounding box center [158, 492] width 191 height 39
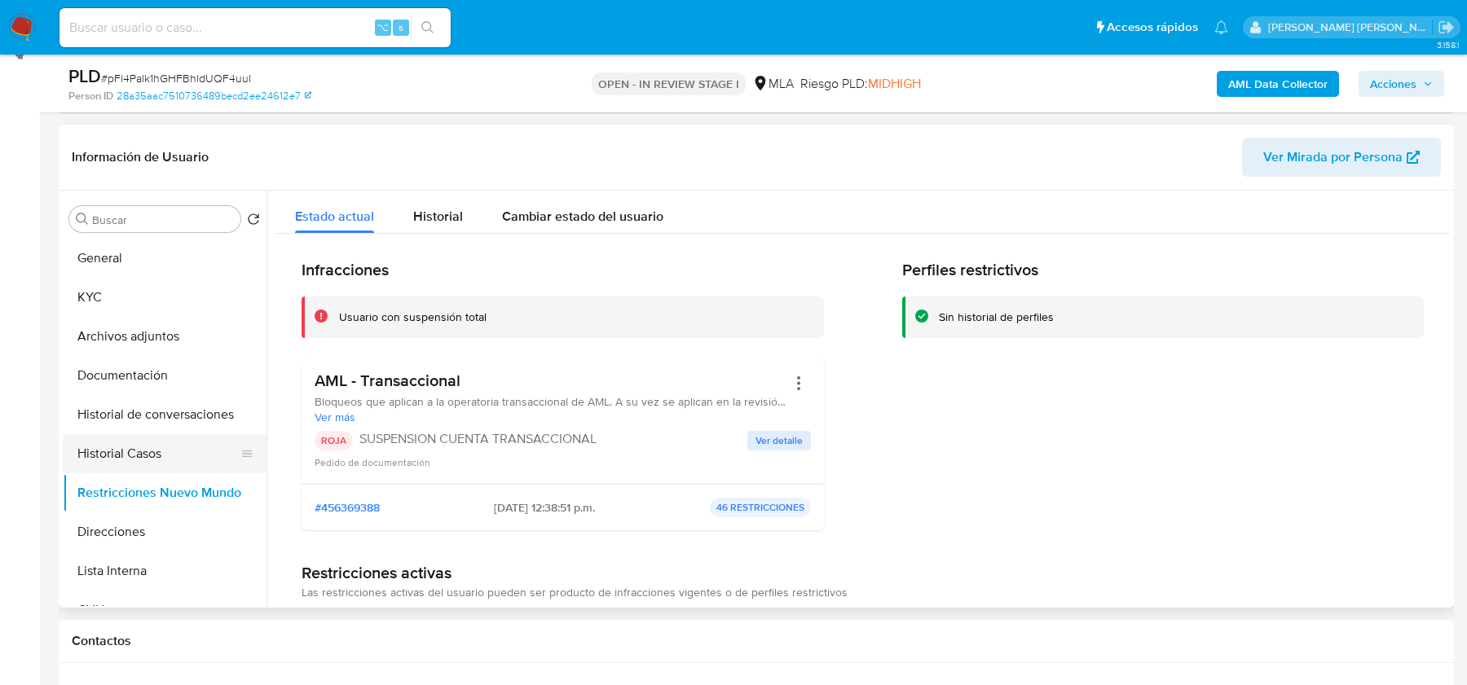
click at [123, 444] on button "Historial Casos" at bounding box center [158, 453] width 191 height 39
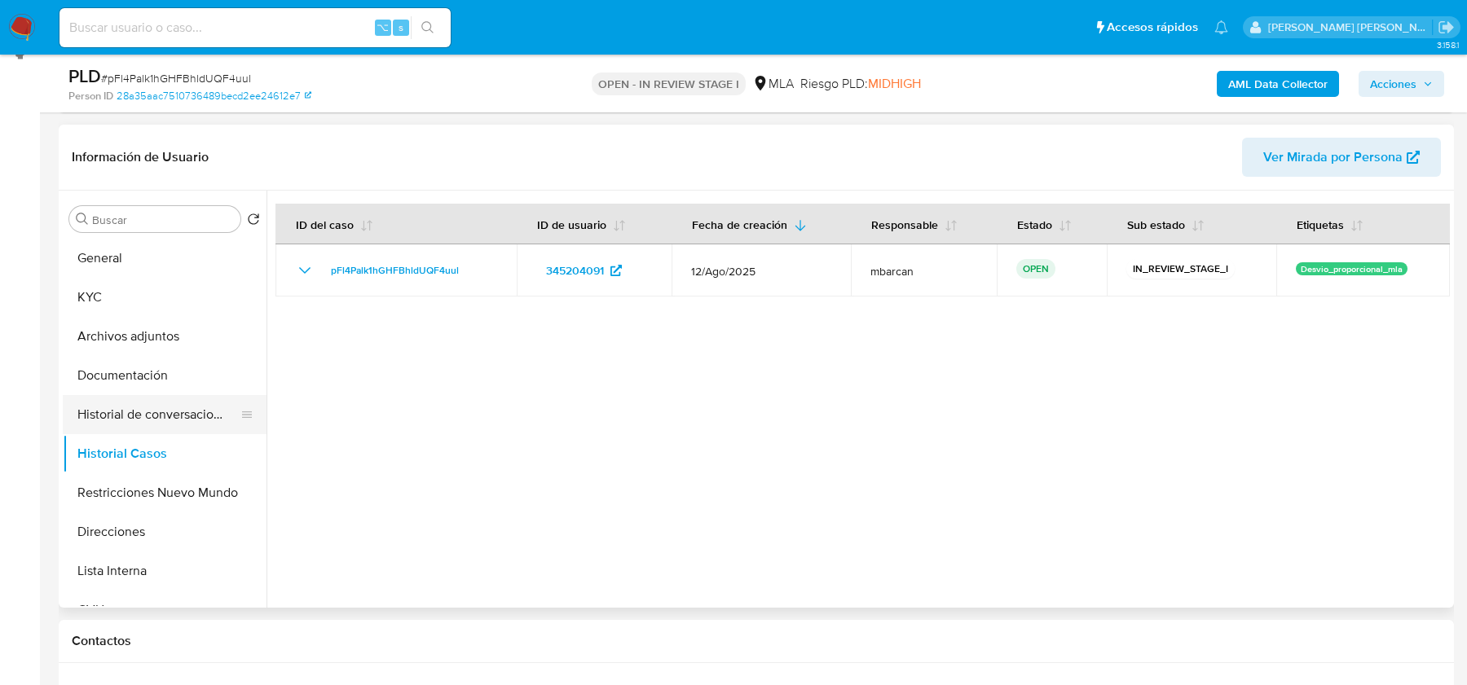
click at [143, 407] on button "Historial de conversaciones" at bounding box center [158, 414] width 191 height 39
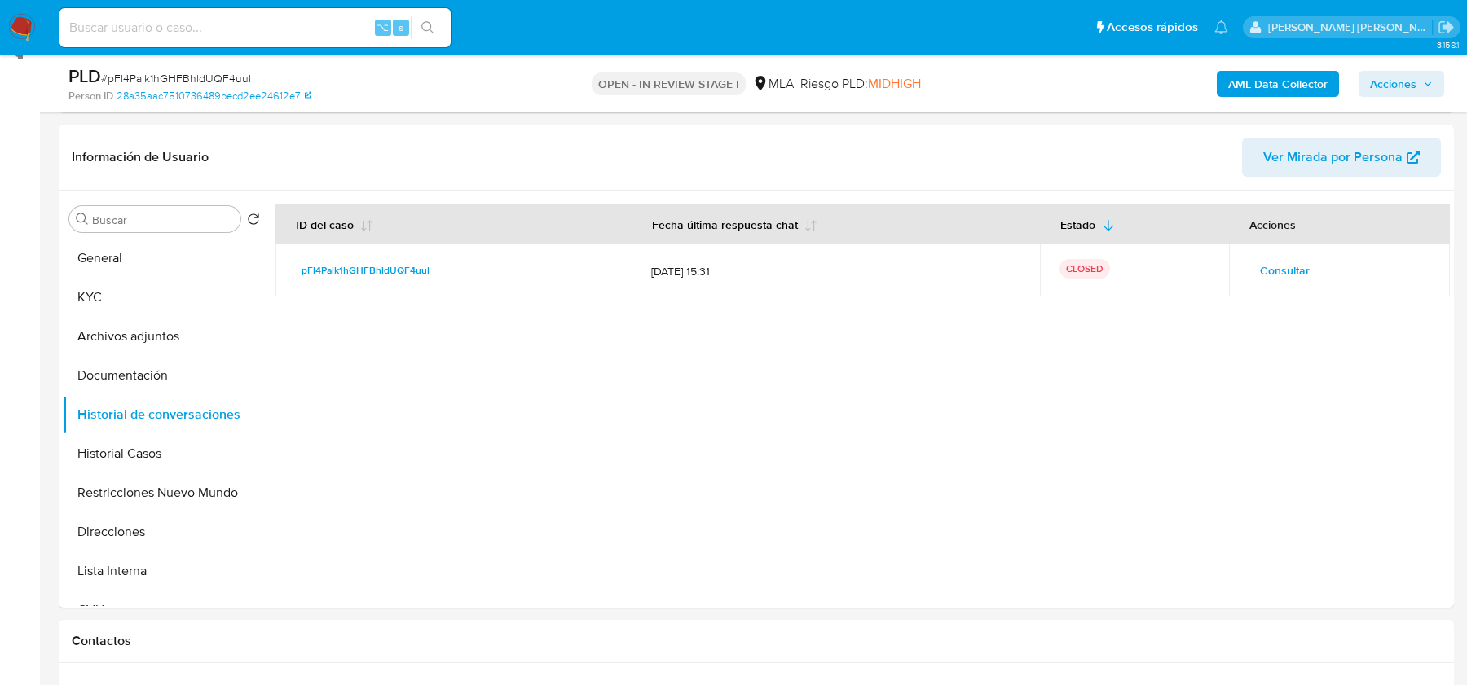
click at [1411, 78] on span "Acciones" at bounding box center [1393, 84] width 46 height 26
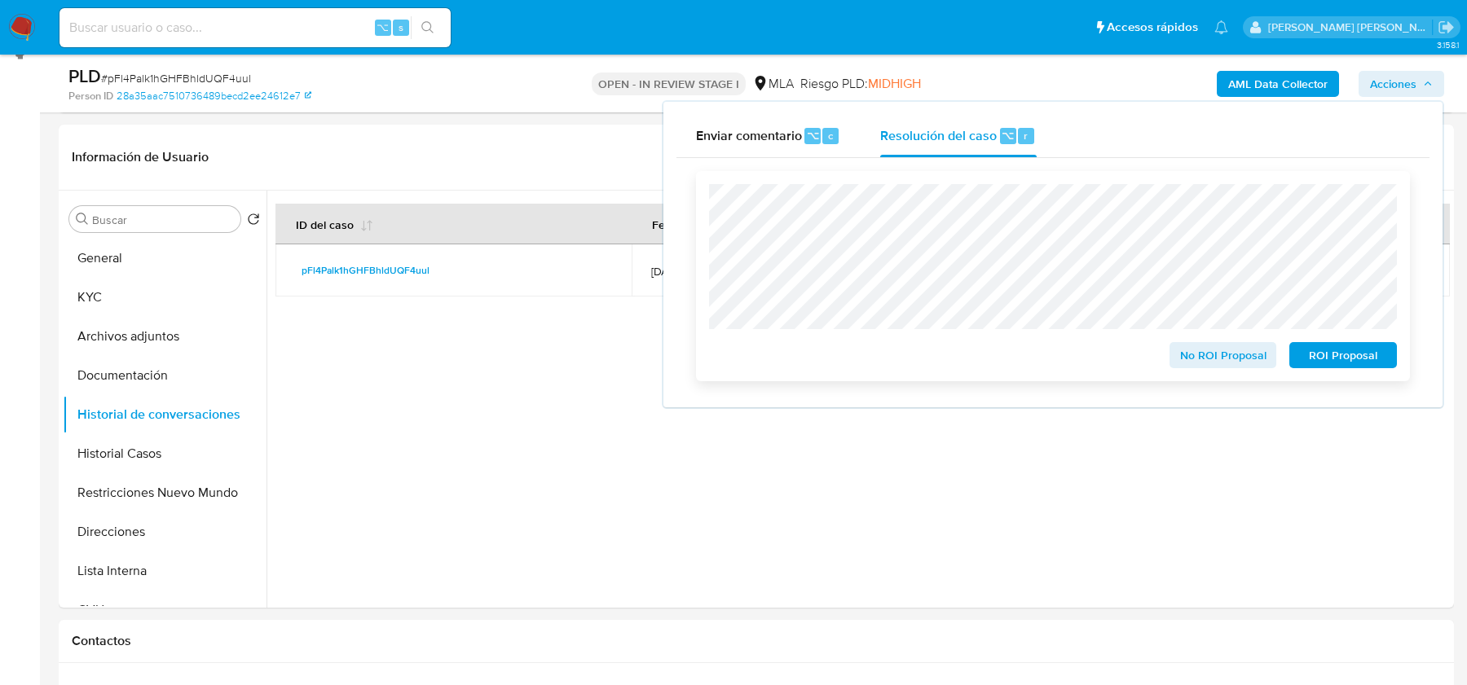
click at [1344, 354] on span "ROI Proposal" at bounding box center [1342, 355] width 85 height 23
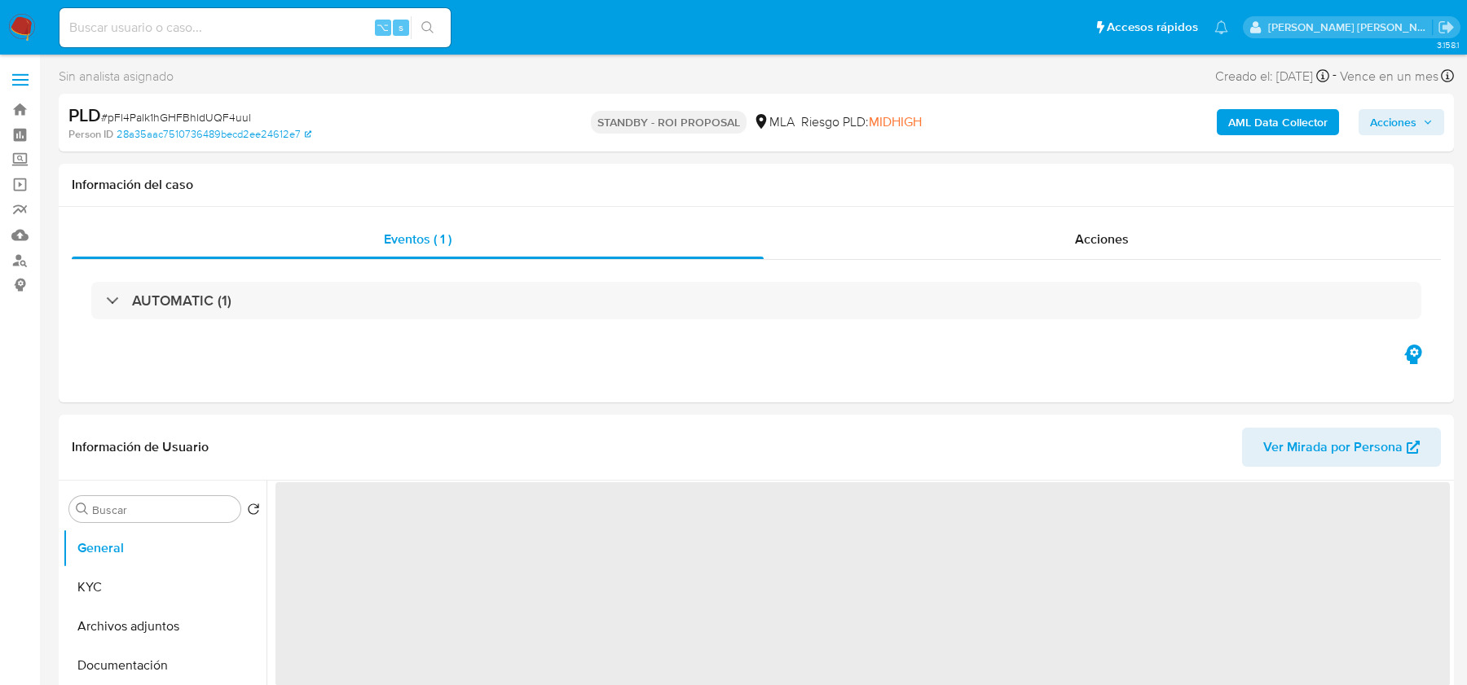
click at [183, 114] on span "# pFl4Palk1hGHFBhldUQF4uul" at bounding box center [176, 117] width 150 height 16
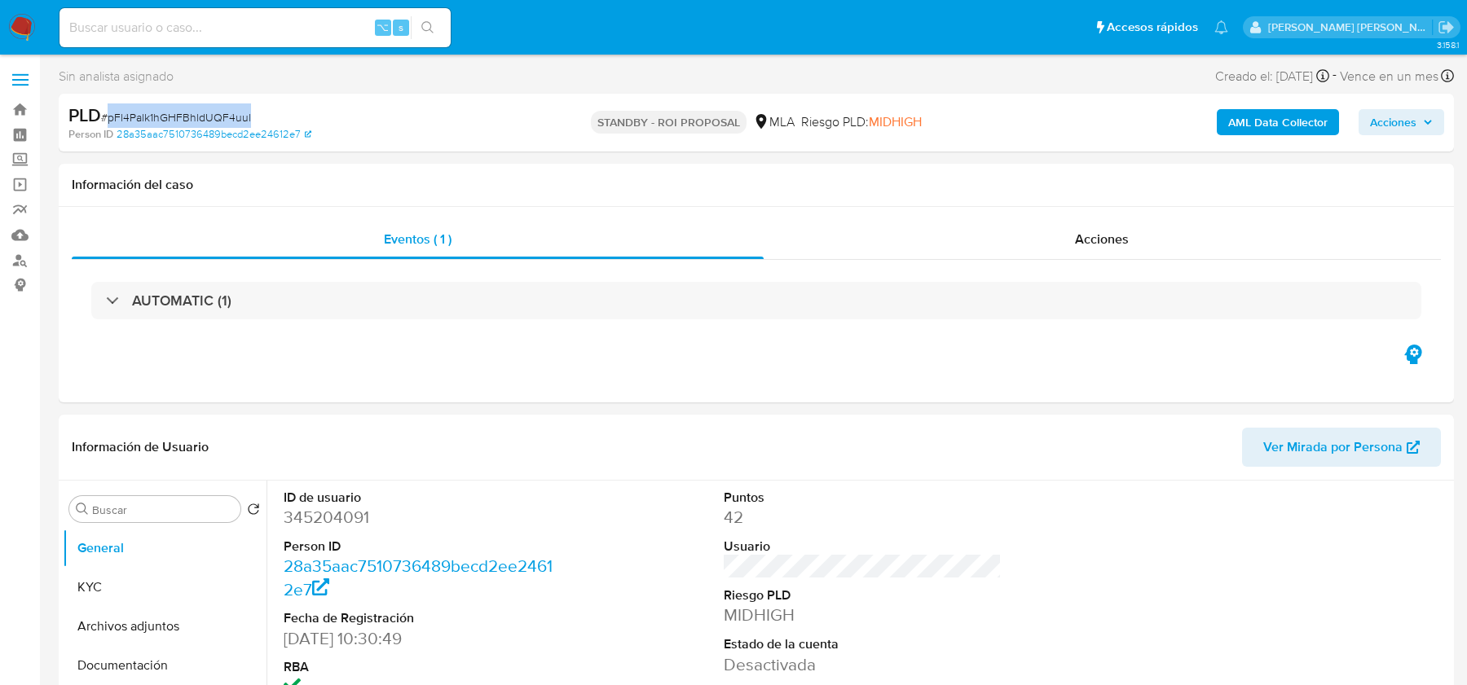
select select "10"
click at [122, 609] on button "Archivos adjuntos" at bounding box center [158, 626] width 191 height 39
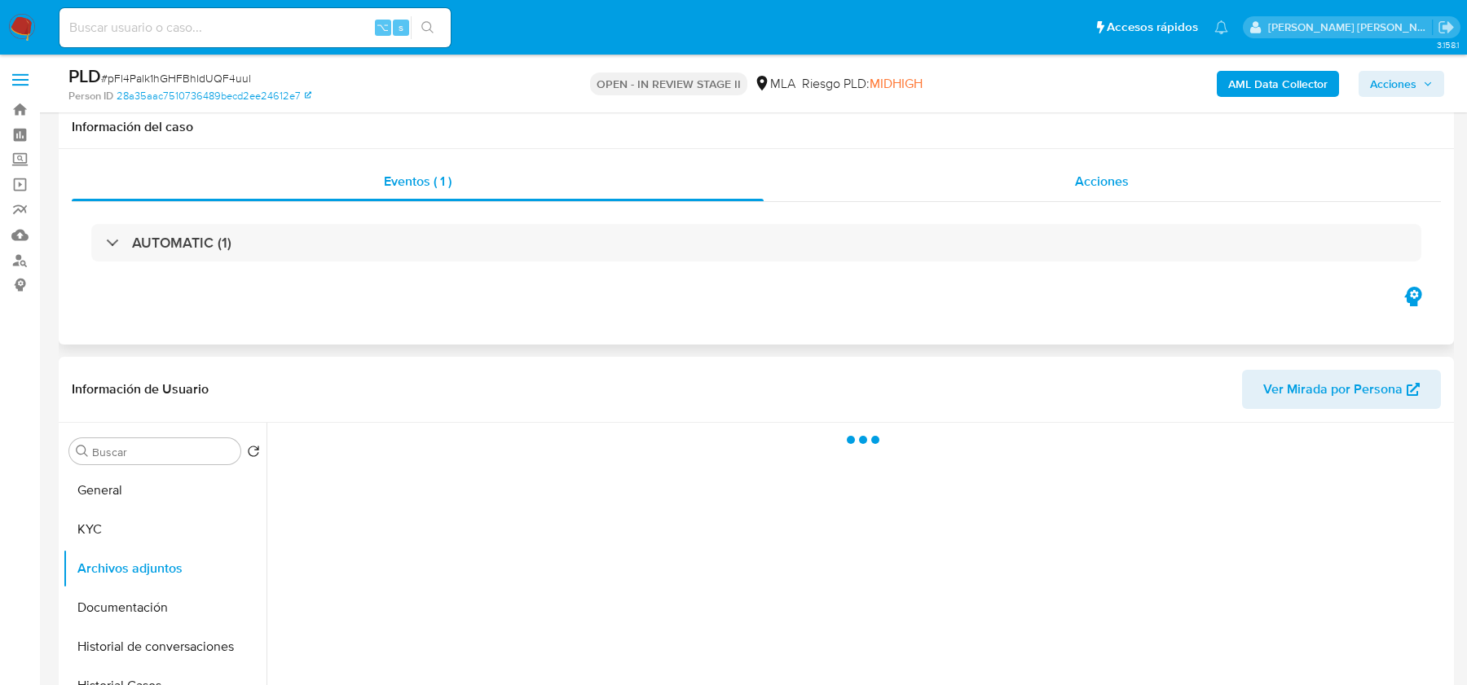
scroll to position [240, 0]
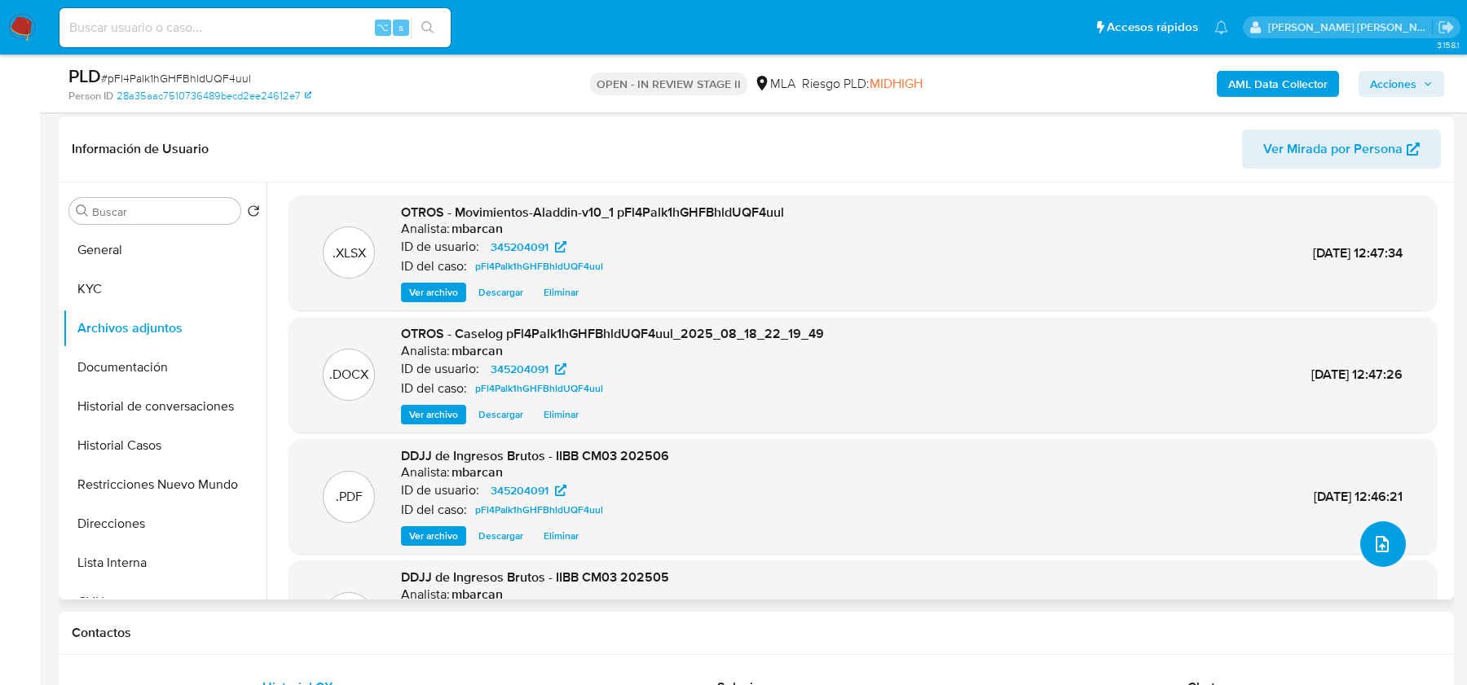
click at [1377, 555] on button "upload-file" at bounding box center [1383, 544] width 46 height 46
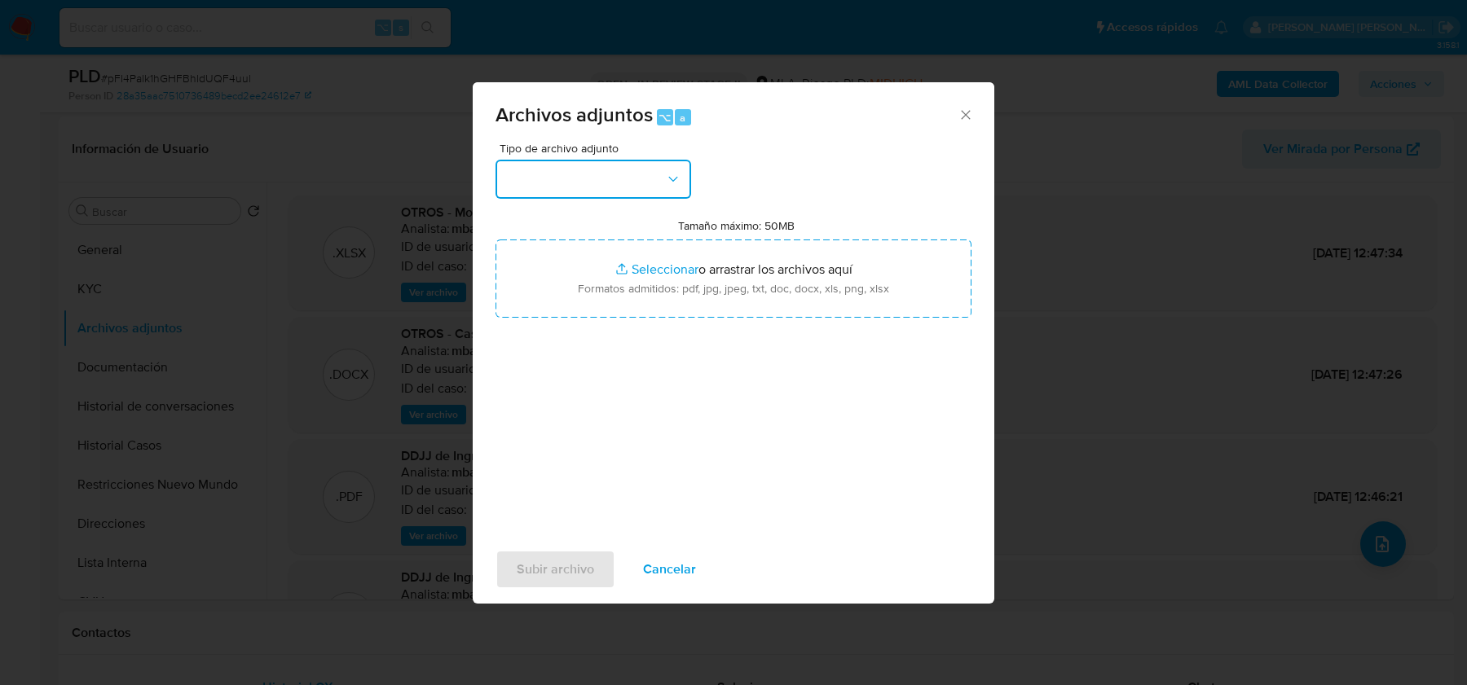
click at [628, 170] on button "button" at bounding box center [593, 179] width 196 height 39
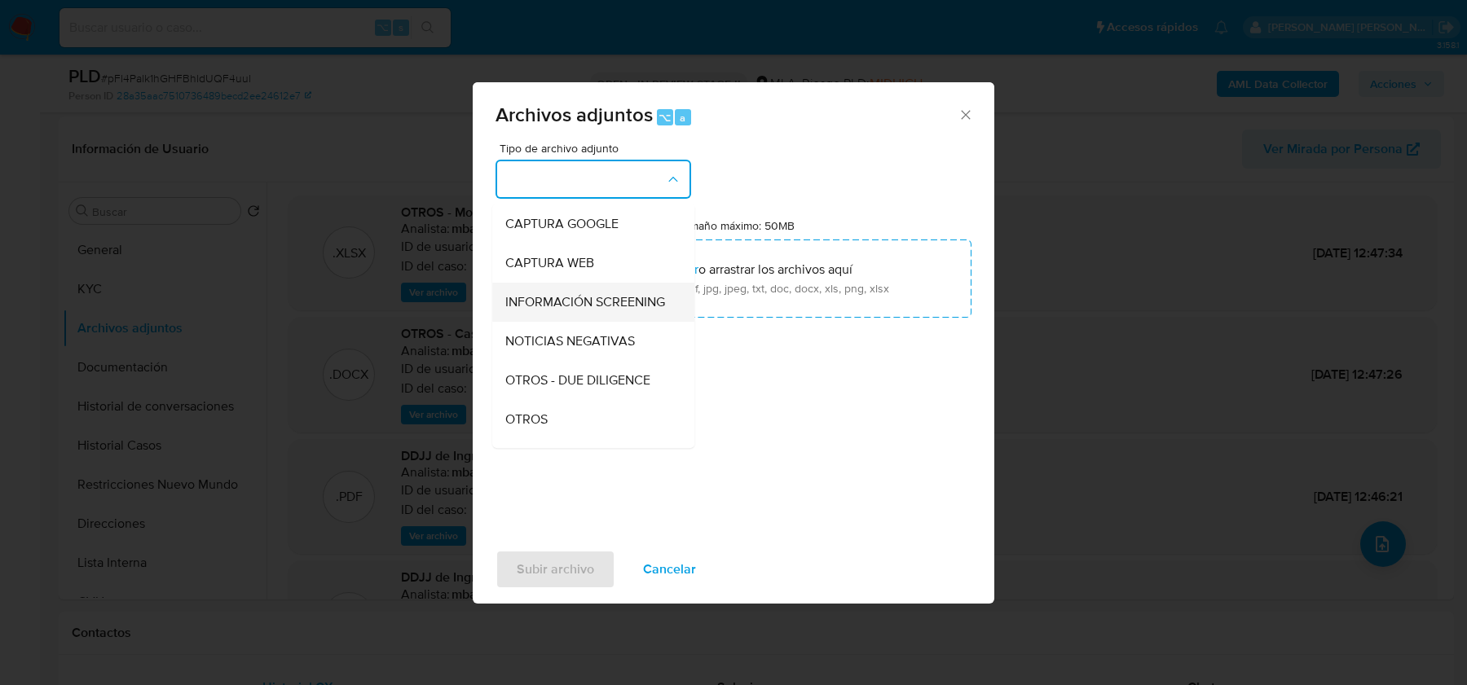
scroll to position [119, 0]
click at [578, 400] on div "OTROS" at bounding box center [588, 417] width 166 height 39
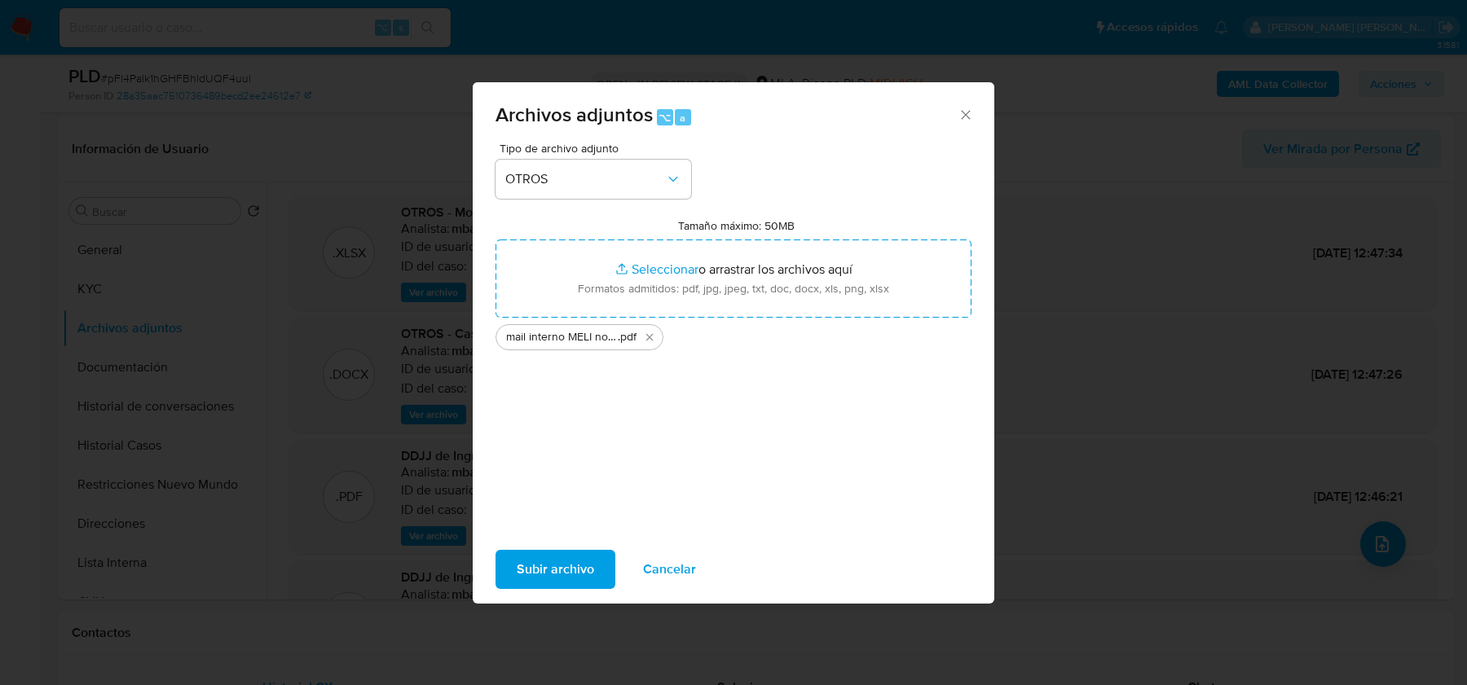
click at [527, 567] on span "Subir archivo" at bounding box center [555, 570] width 77 height 36
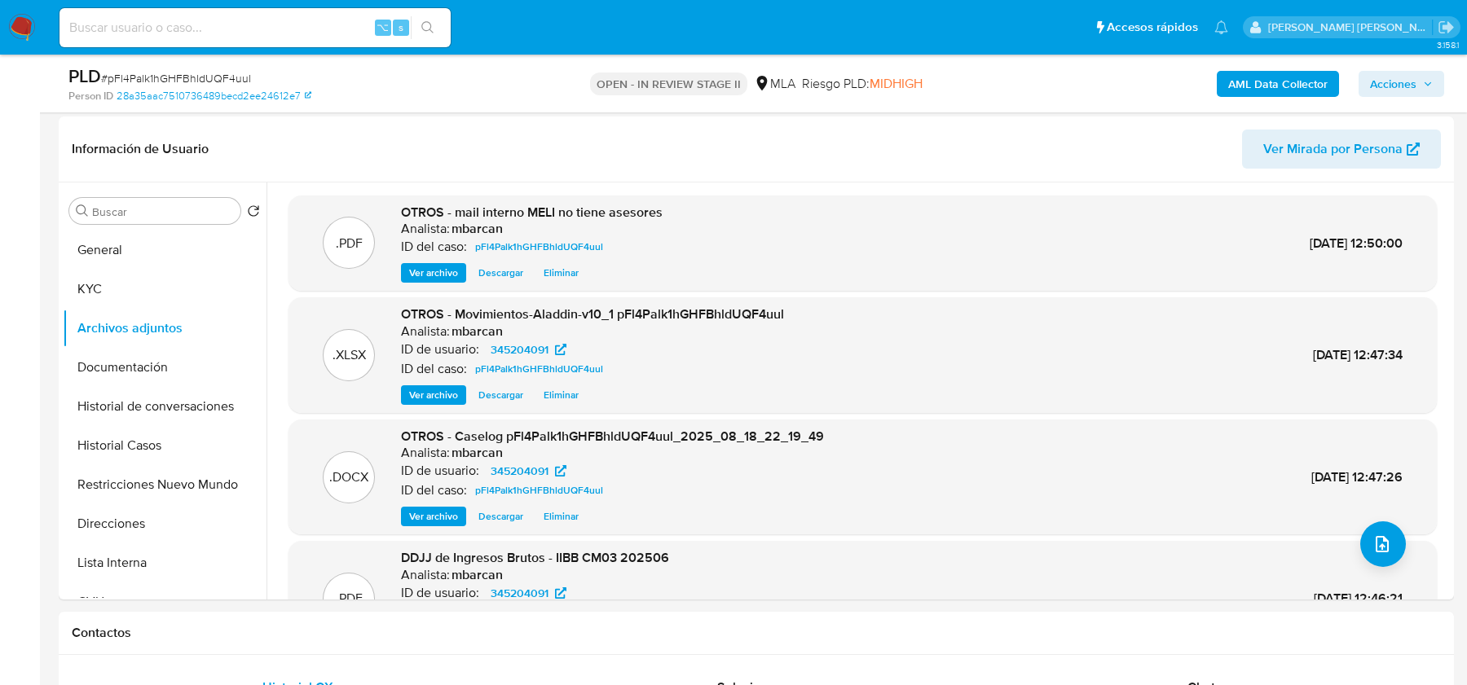
click at [1387, 94] on span "Acciones" at bounding box center [1393, 84] width 46 height 26
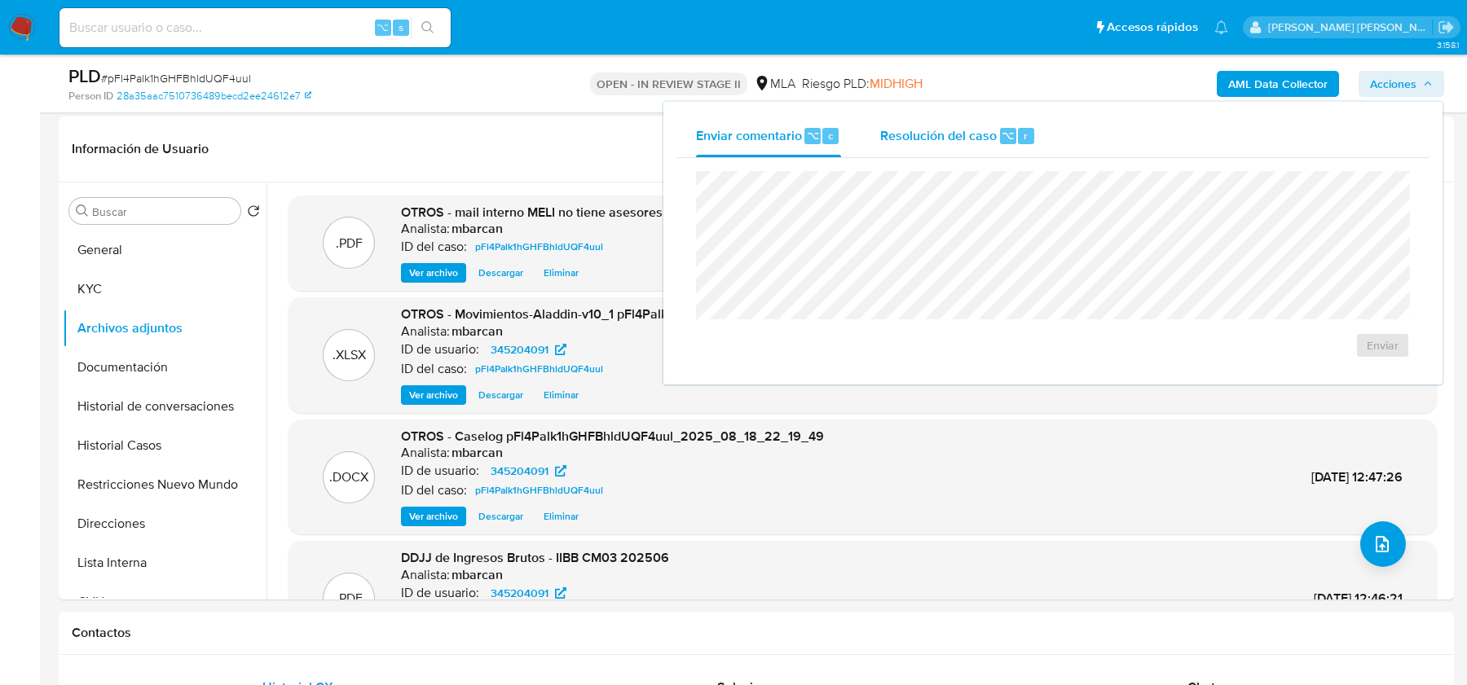
click at [1014, 143] on div "⌥ r" at bounding box center [1017, 136] width 34 height 16
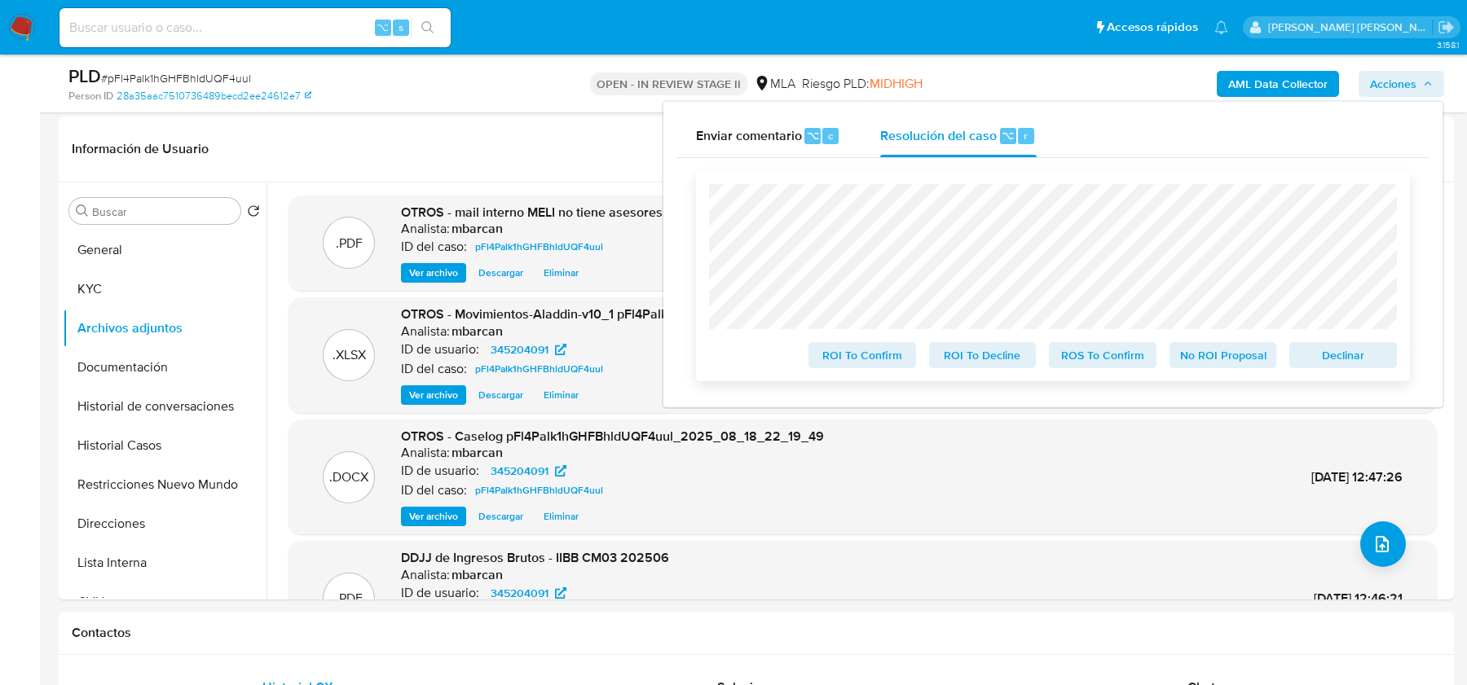
click at [1095, 345] on span "ROS To Confirm" at bounding box center [1102, 355] width 85 height 23
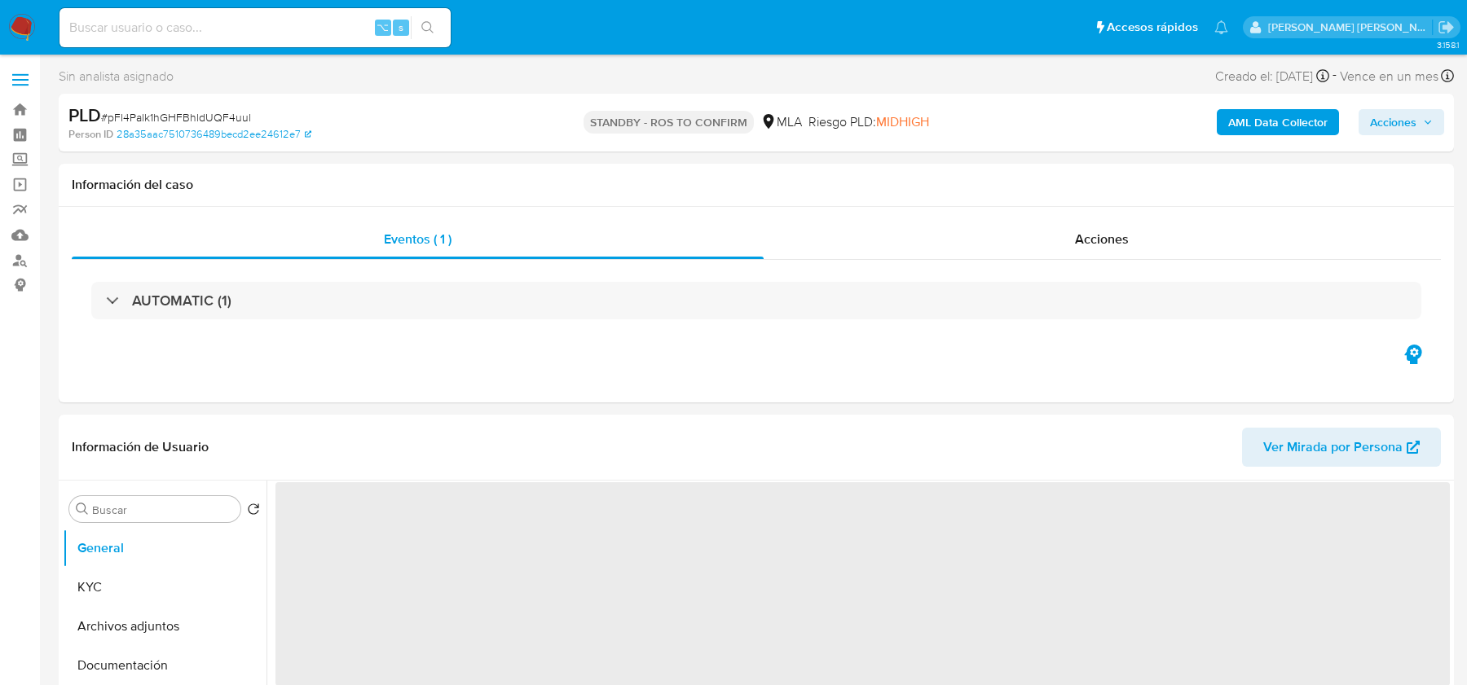
select select "10"
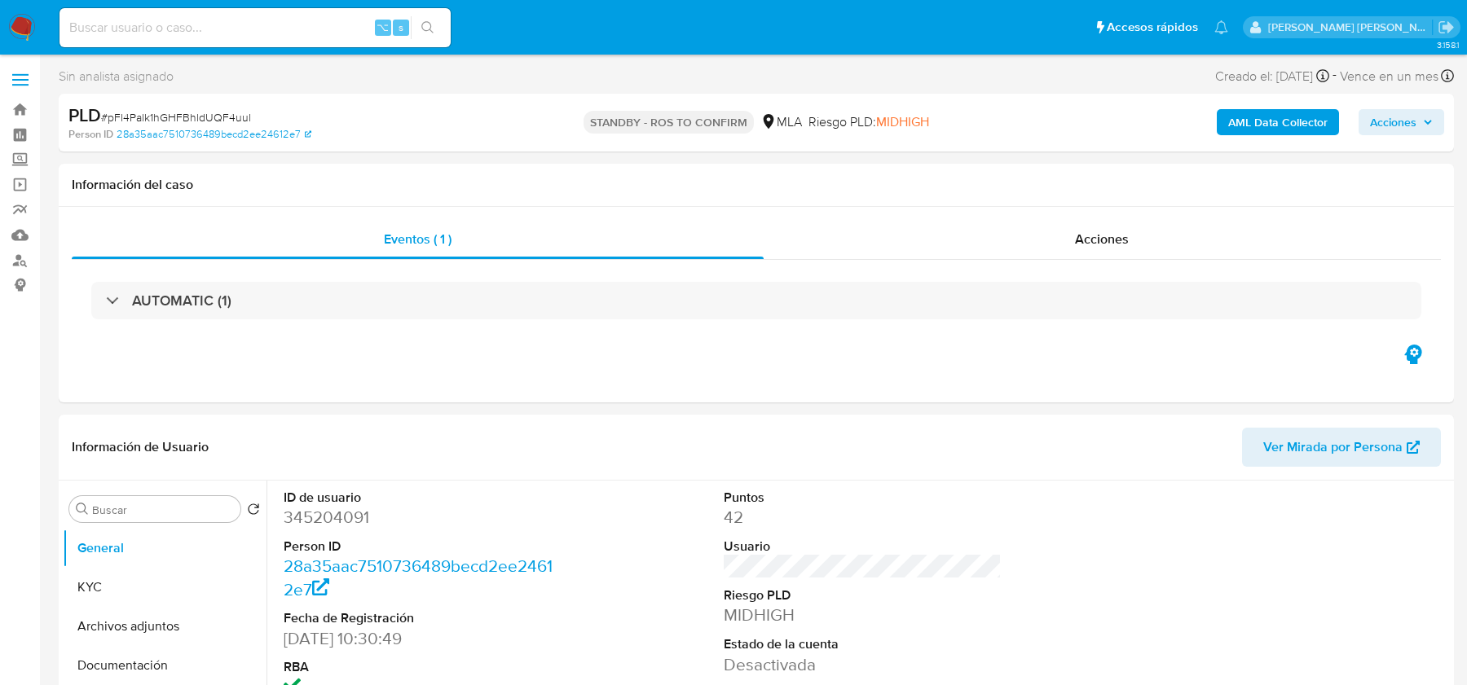
click at [30, 15] on img at bounding box center [22, 28] width 28 height 28
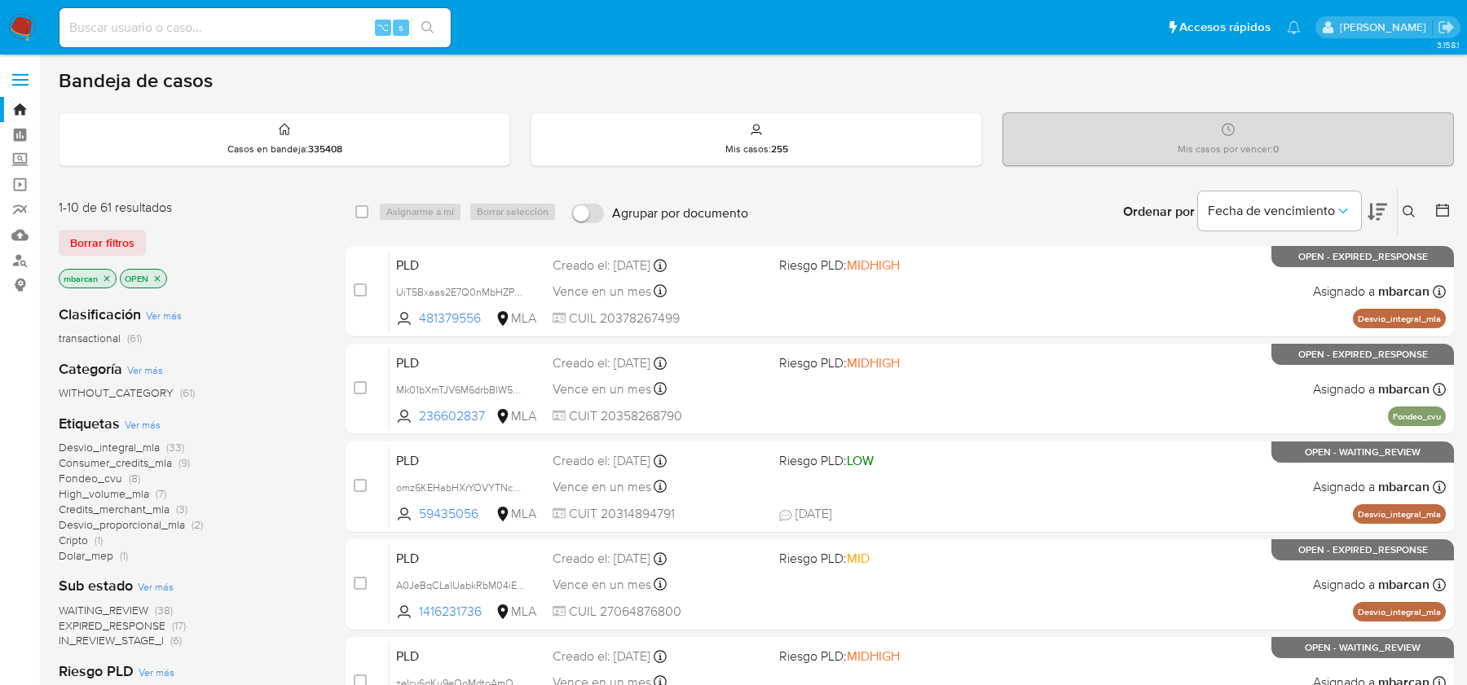
click at [1410, 208] on icon at bounding box center [1408, 211] width 13 height 13
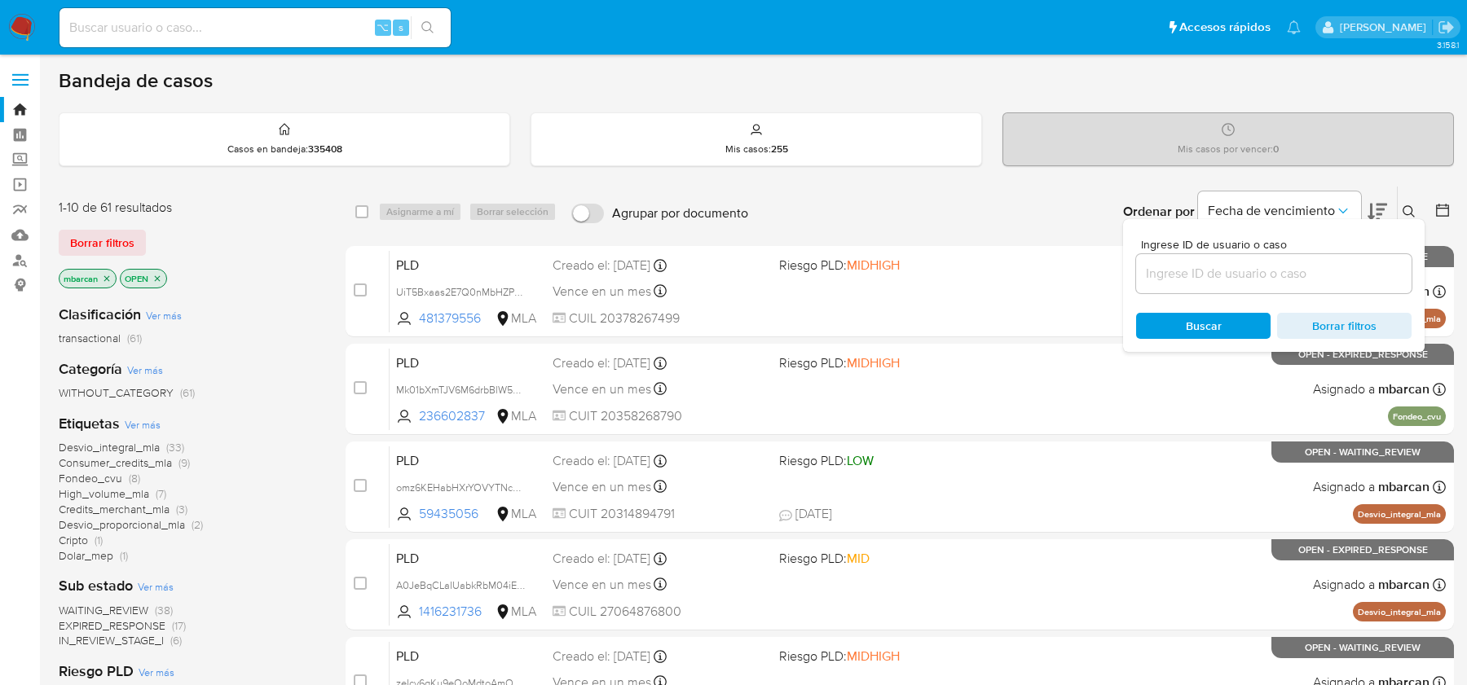
click at [1279, 266] on input at bounding box center [1273, 273] width 275 height 21
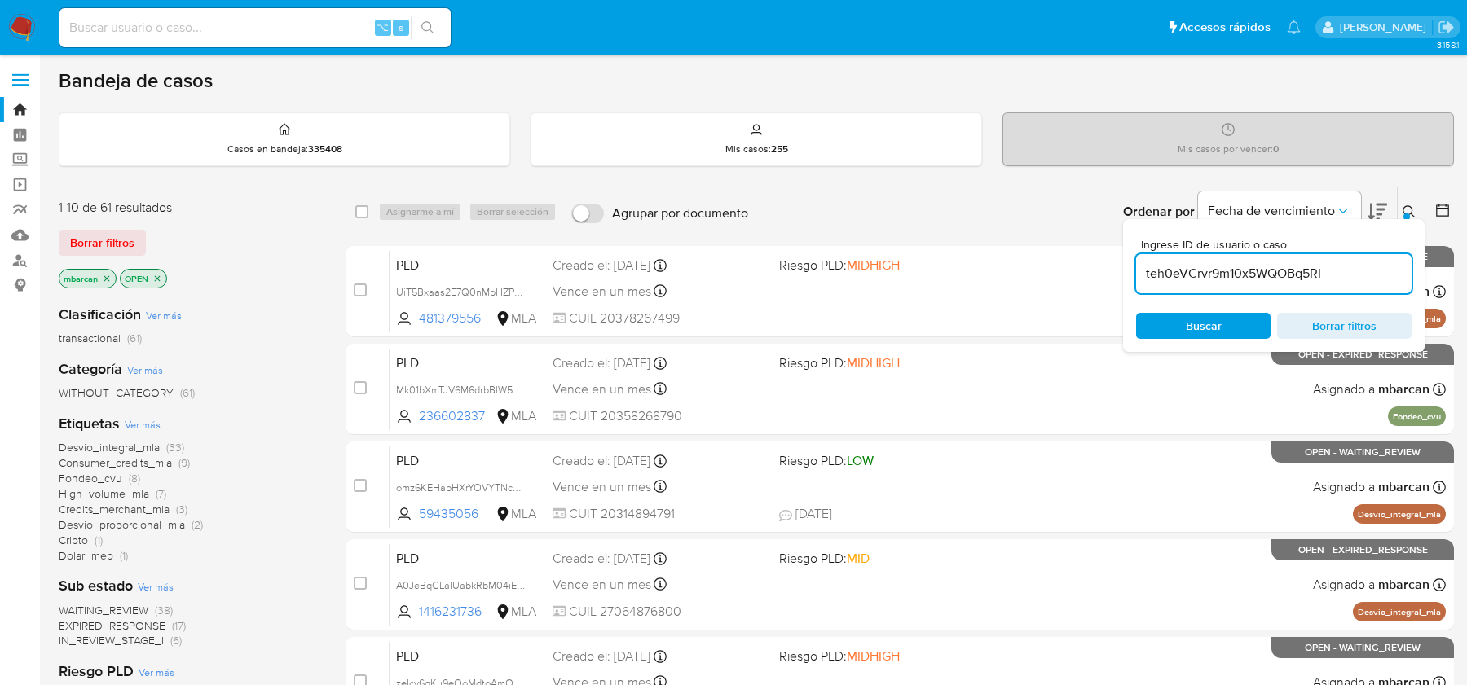
type input "teh0eVCrvr9m10x5WQOBq5RI"
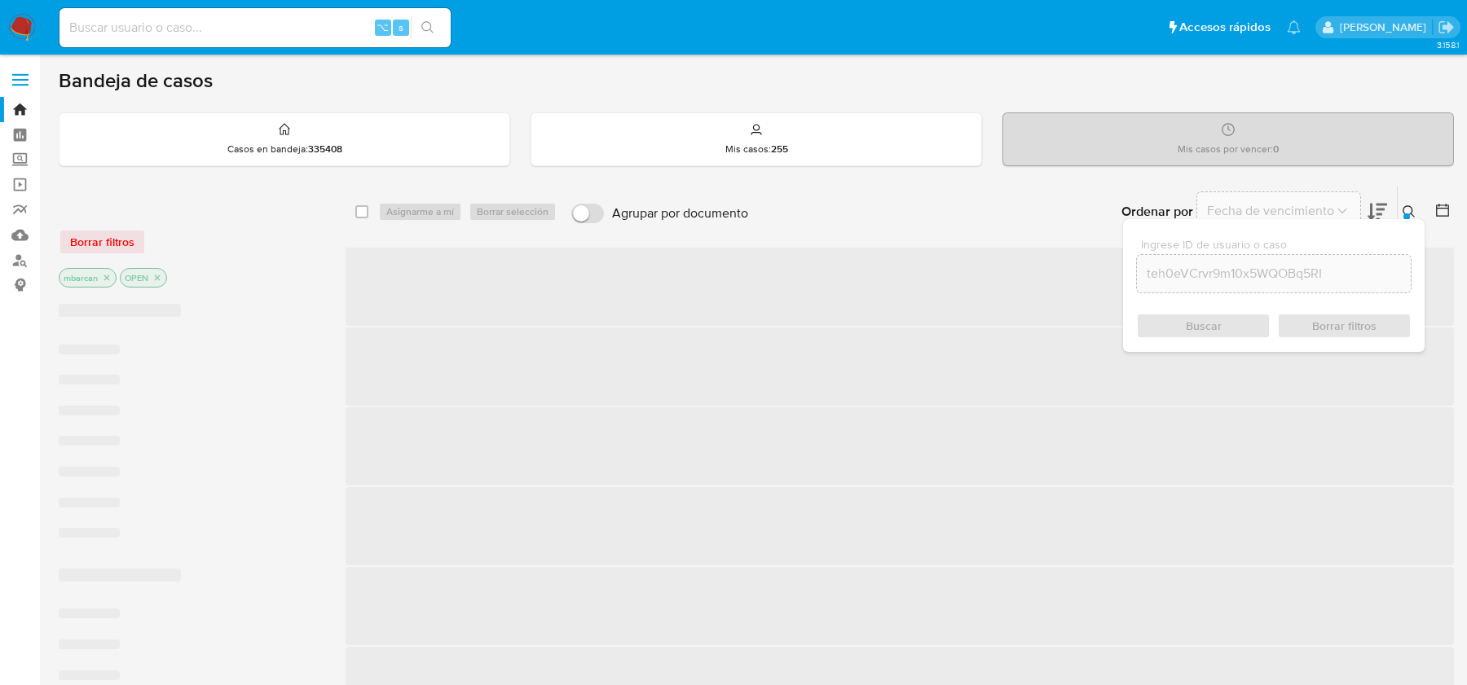
click at [1410, 208] on icon at bounding box center [1408, 211] width 13 height 13
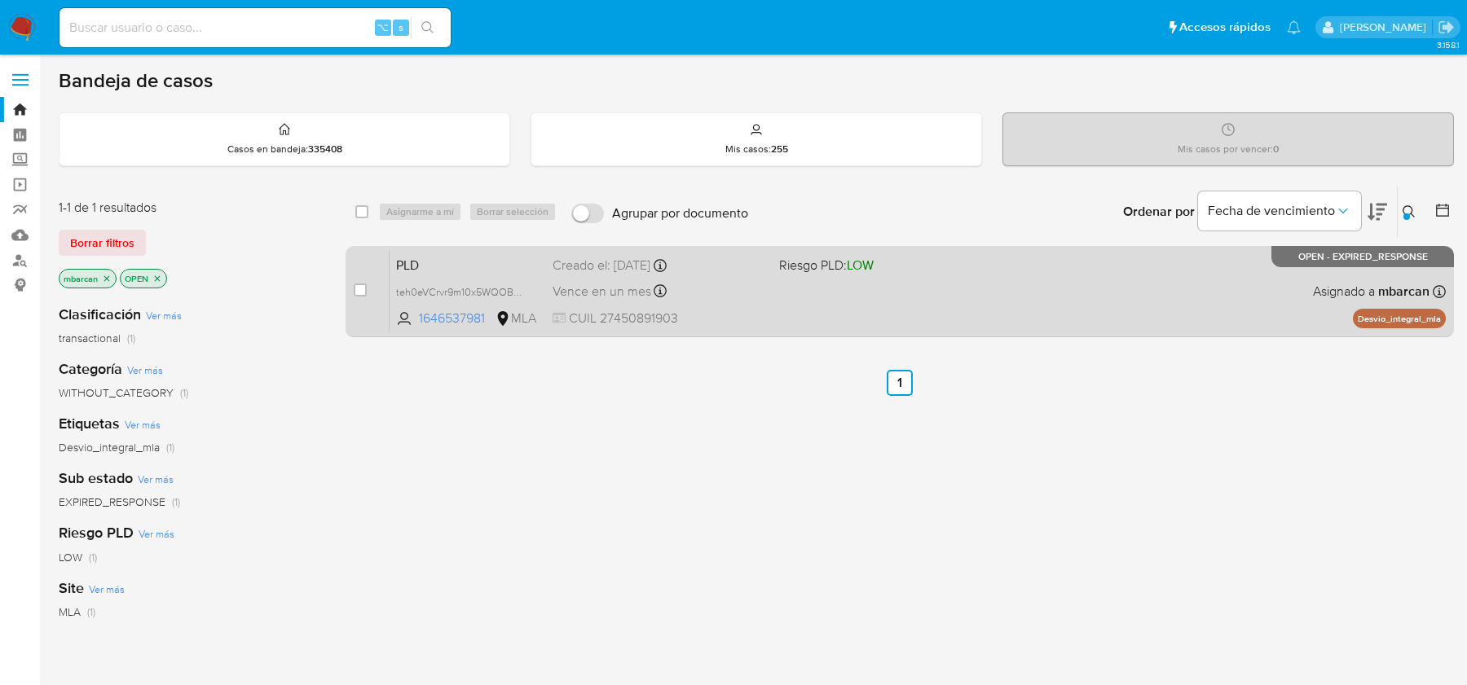
click at [350, 291] on div "case-item-checkbox No es posible asignar el caso PLD teh0eVCrvr9m10x5WQOBq5RI 1…" at bounding box center [899, 291] width 1108 height 91
click at [359, 288] on input "checkbox" at bounding box center [360, 290] width 13 height 13
checkbox input "true"
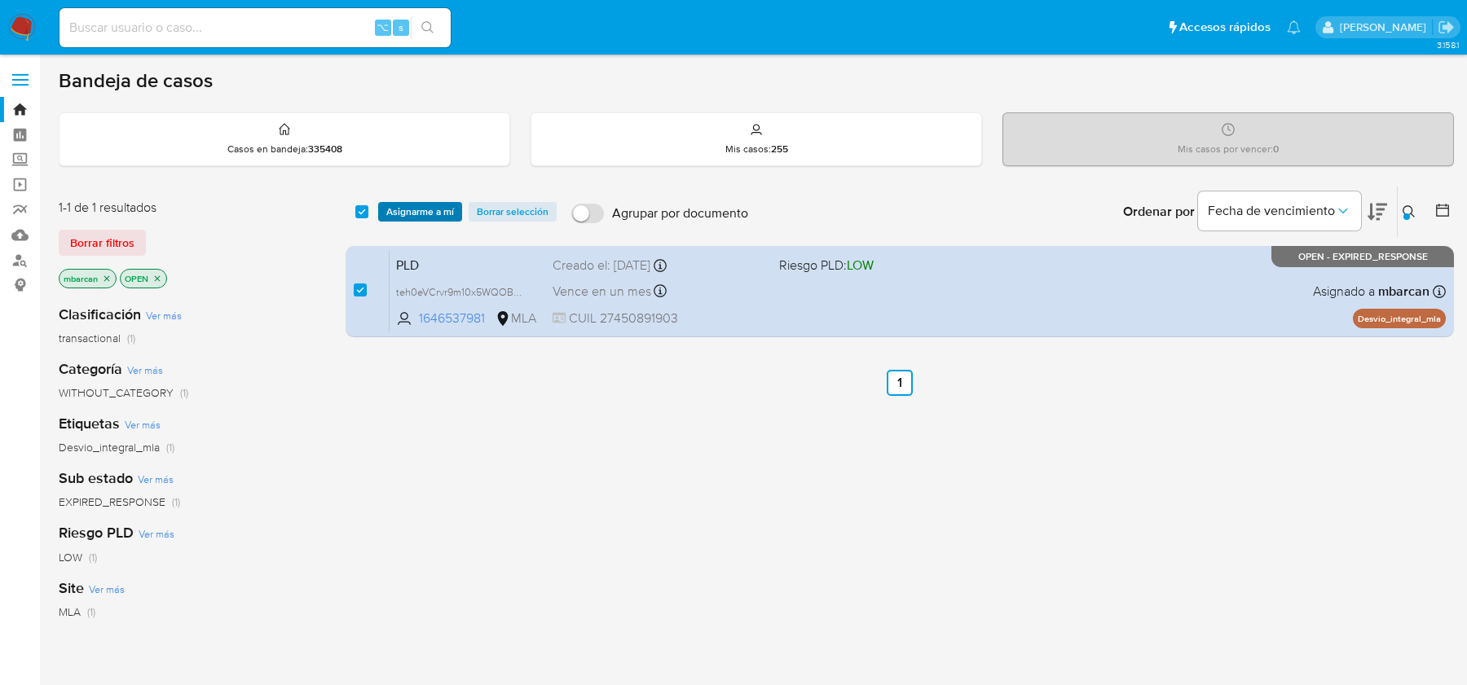
click at [411, 217] on span "Asignarme a mí" at bounding box center [420, 212] width 68 height 16
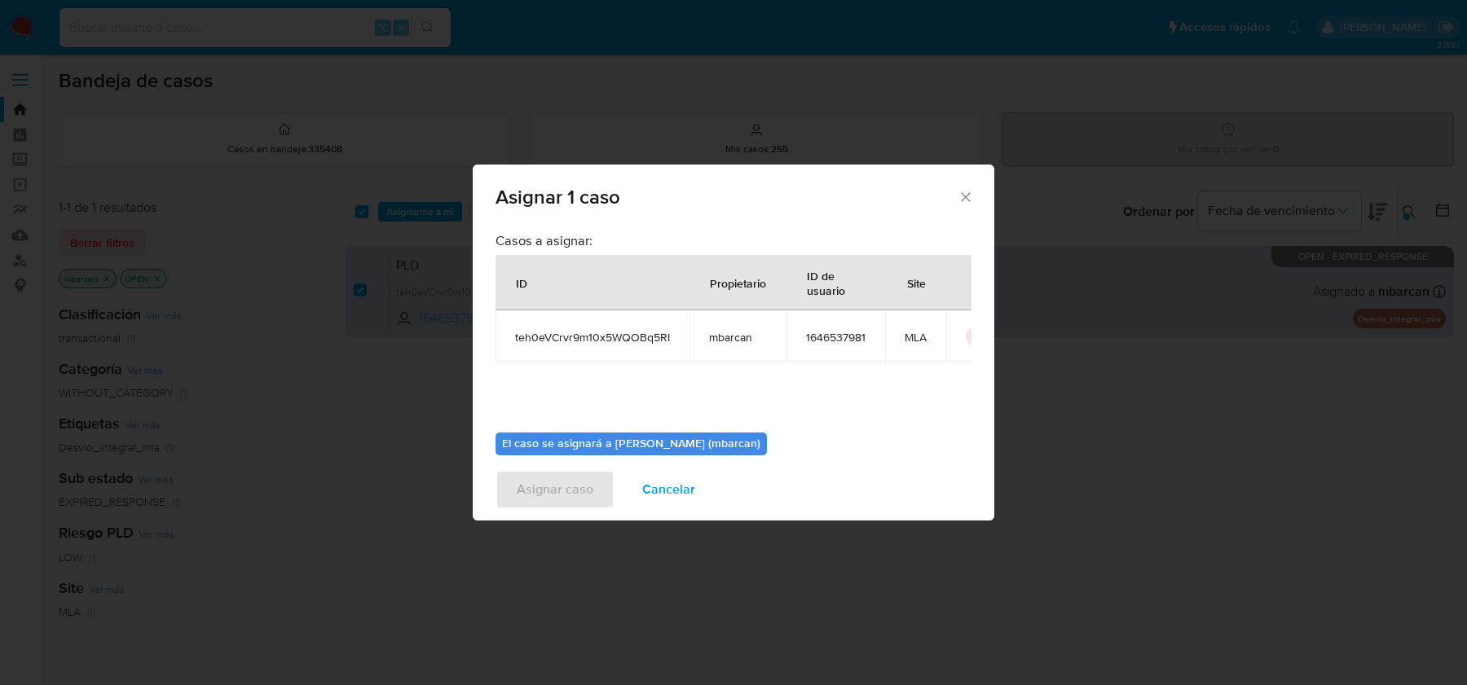
scroll to position [83, 0]
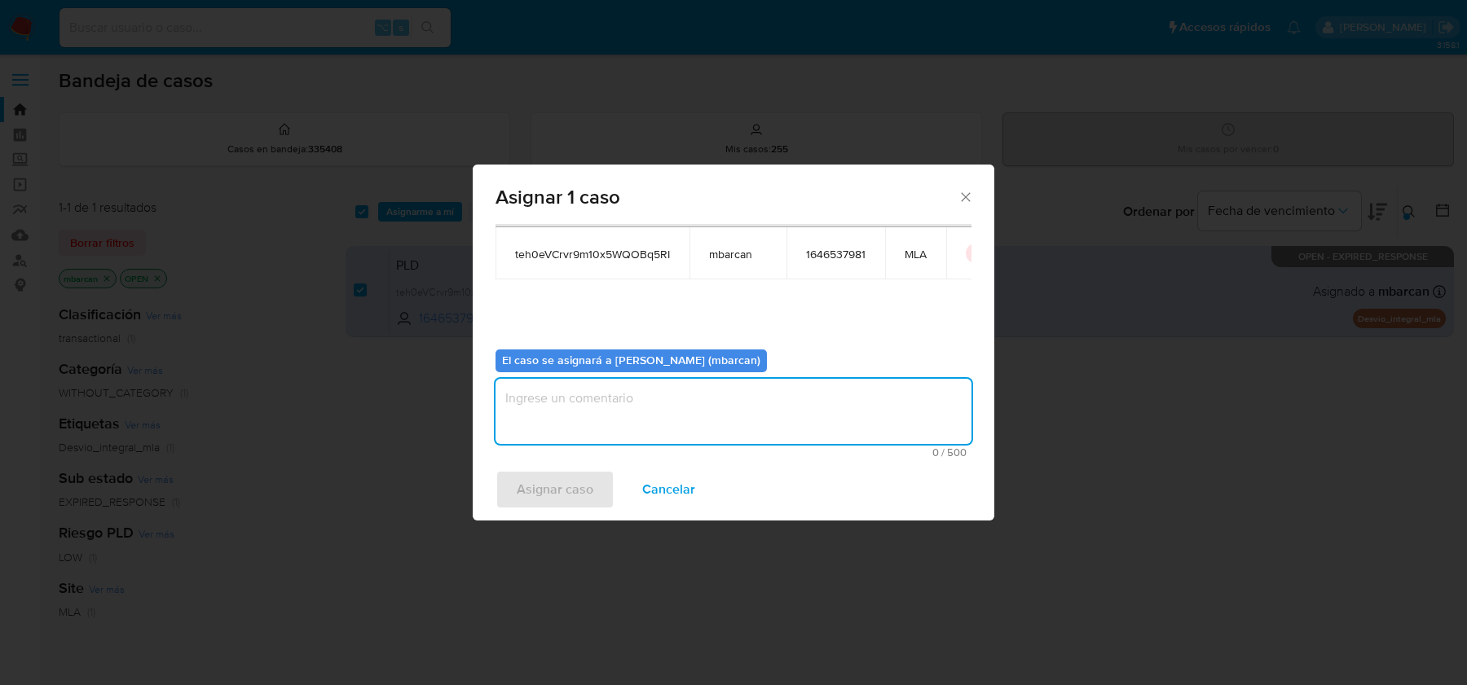
click at [592, 417] on textarea "assign-modal" at bounding box center [733, 411] width 476 height 65
type textarea "análisis"
click at [520, 498] on span "Asignar caso" at bounding box center [555, 490] width 77 height 36
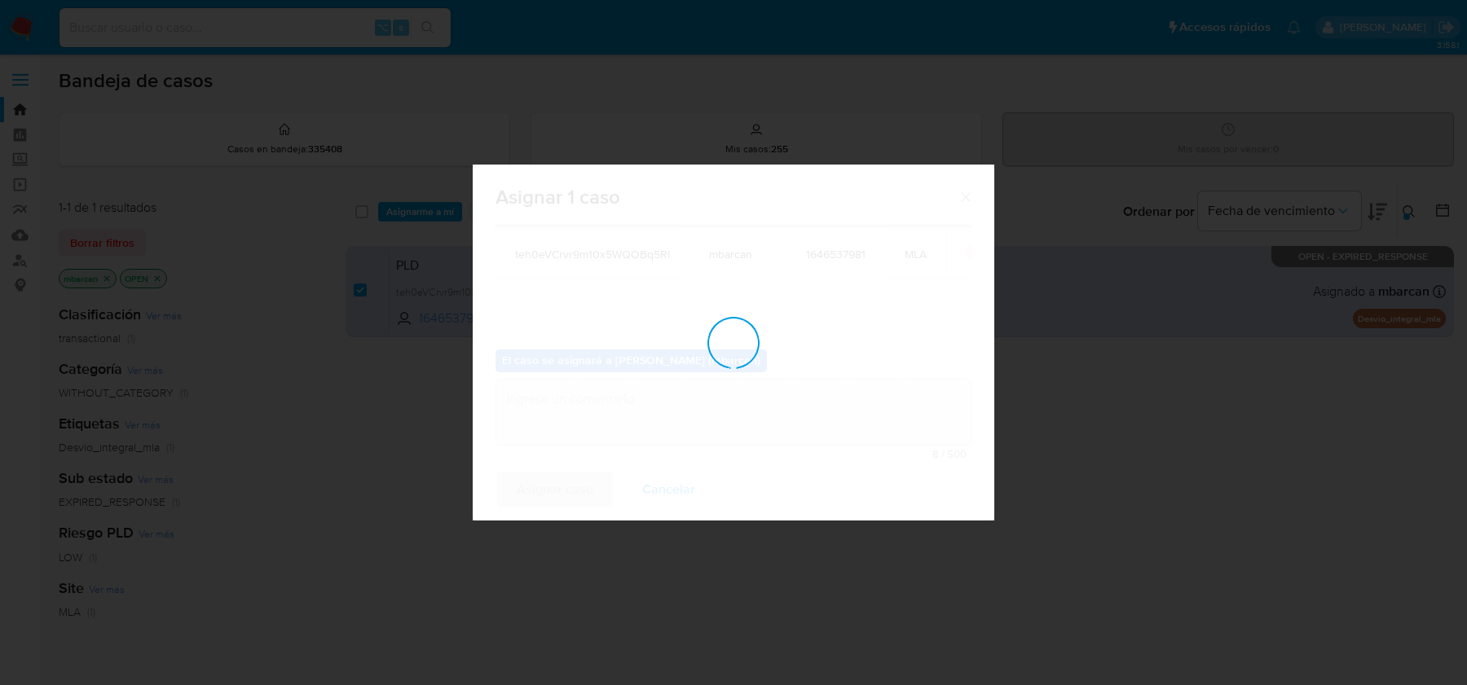
checkbox input "false"
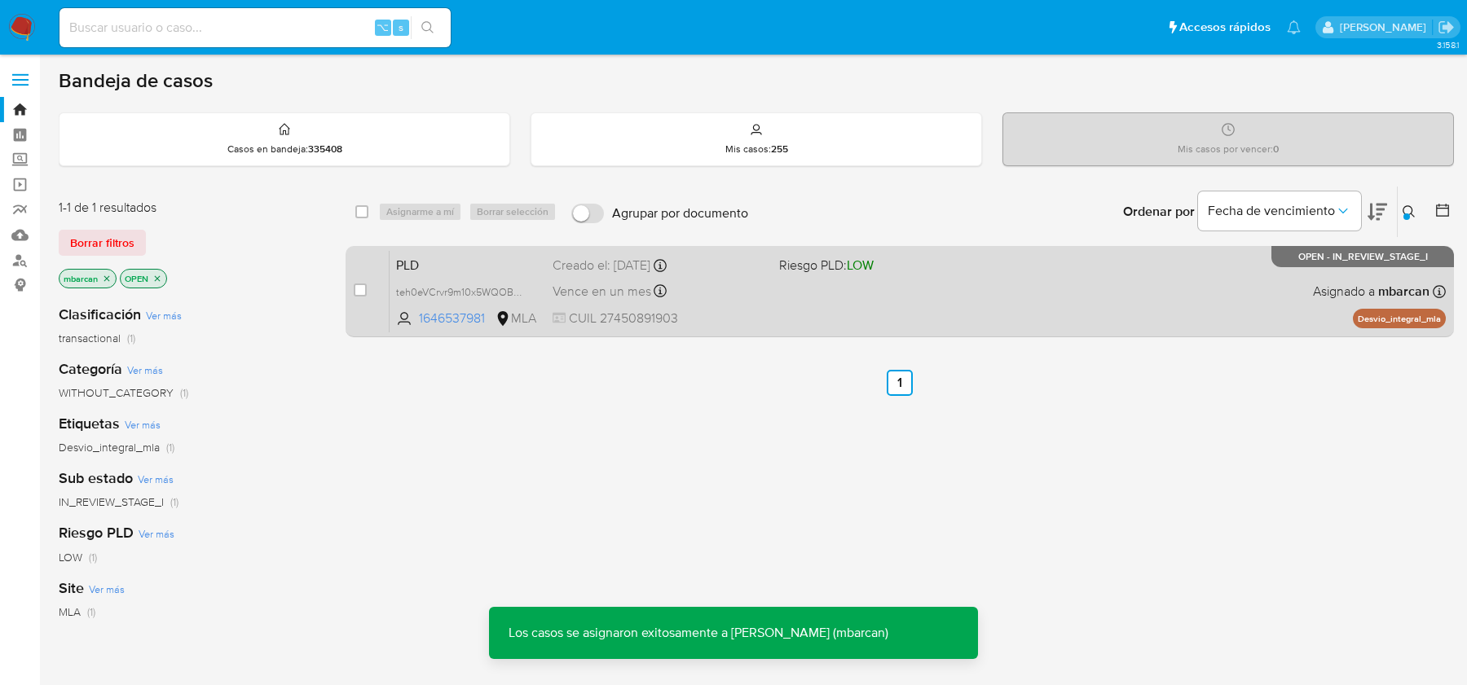
click at [460, 264] on span "PLD" at bounding box center [467, 263] width 143 height 21
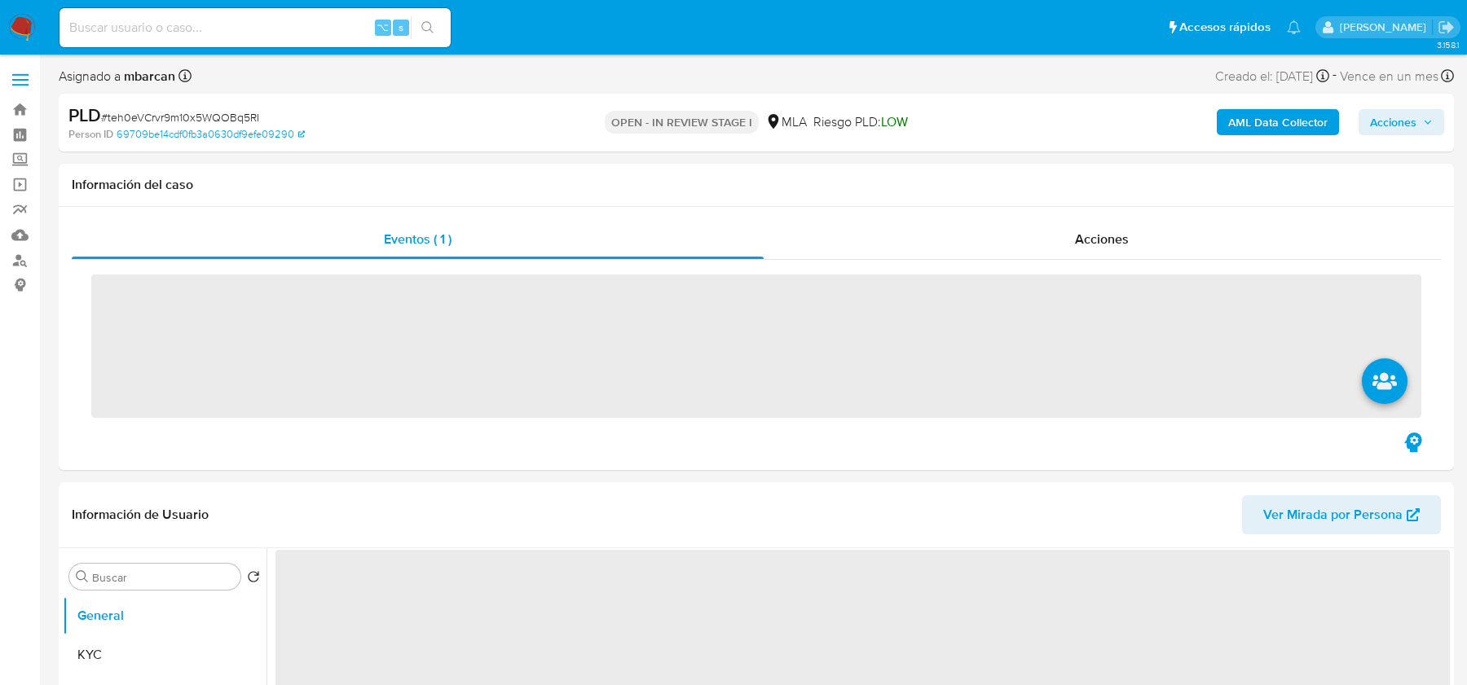
click at [183, 114] on span "# teh0eVCrvr9m10x5WQOBq5RI" at bounding box center [180, 117] width 158 height 16
copy span "teh0eVCrvr9m10x5WQOBq5RI"
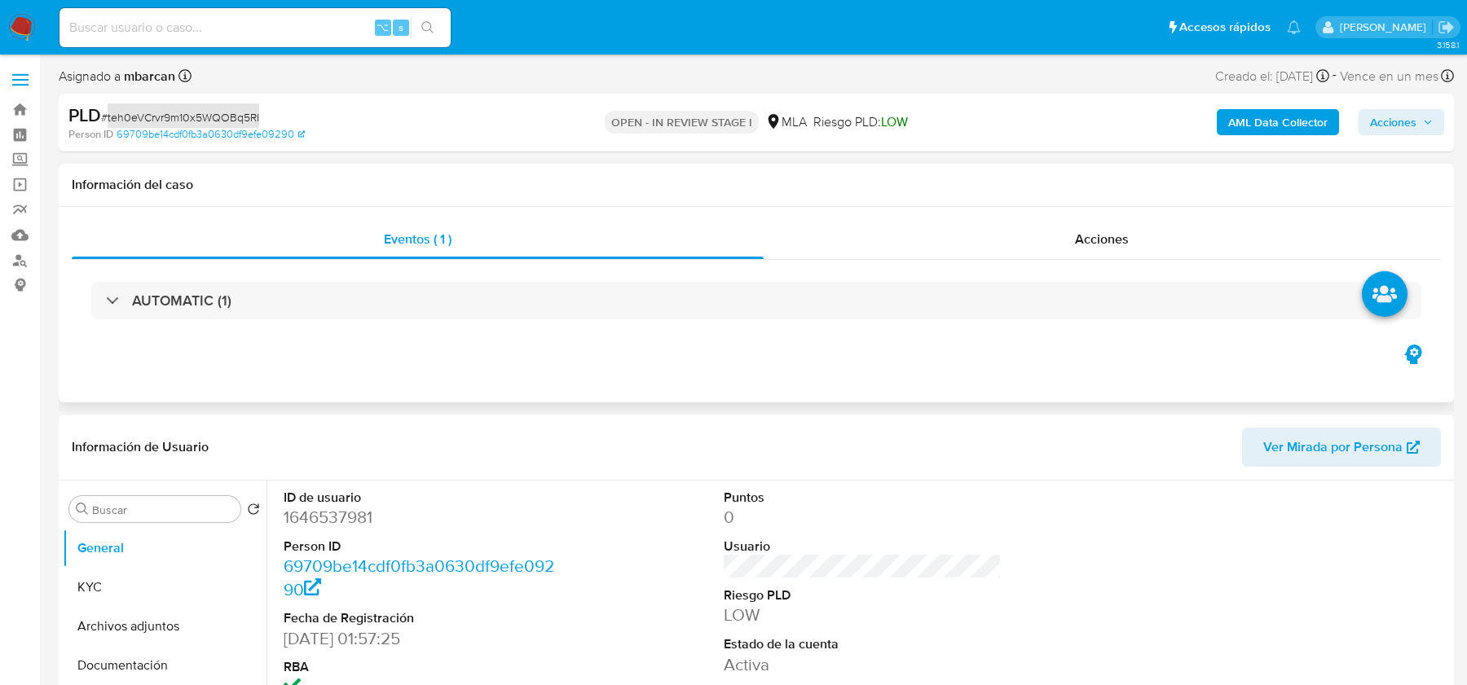
select select "10"
copy span "teh0eVCrvr9m10x5WQOBq5RI"
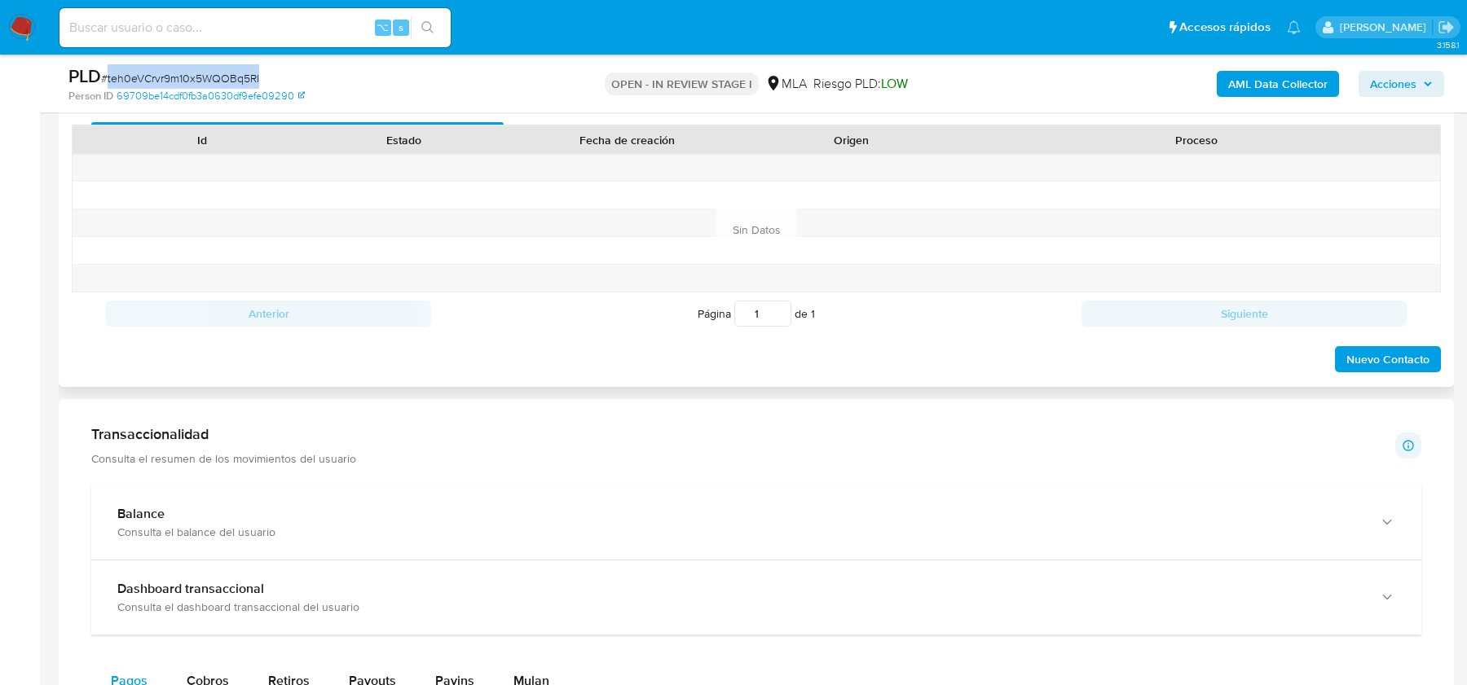
scroll to position [710, 0]
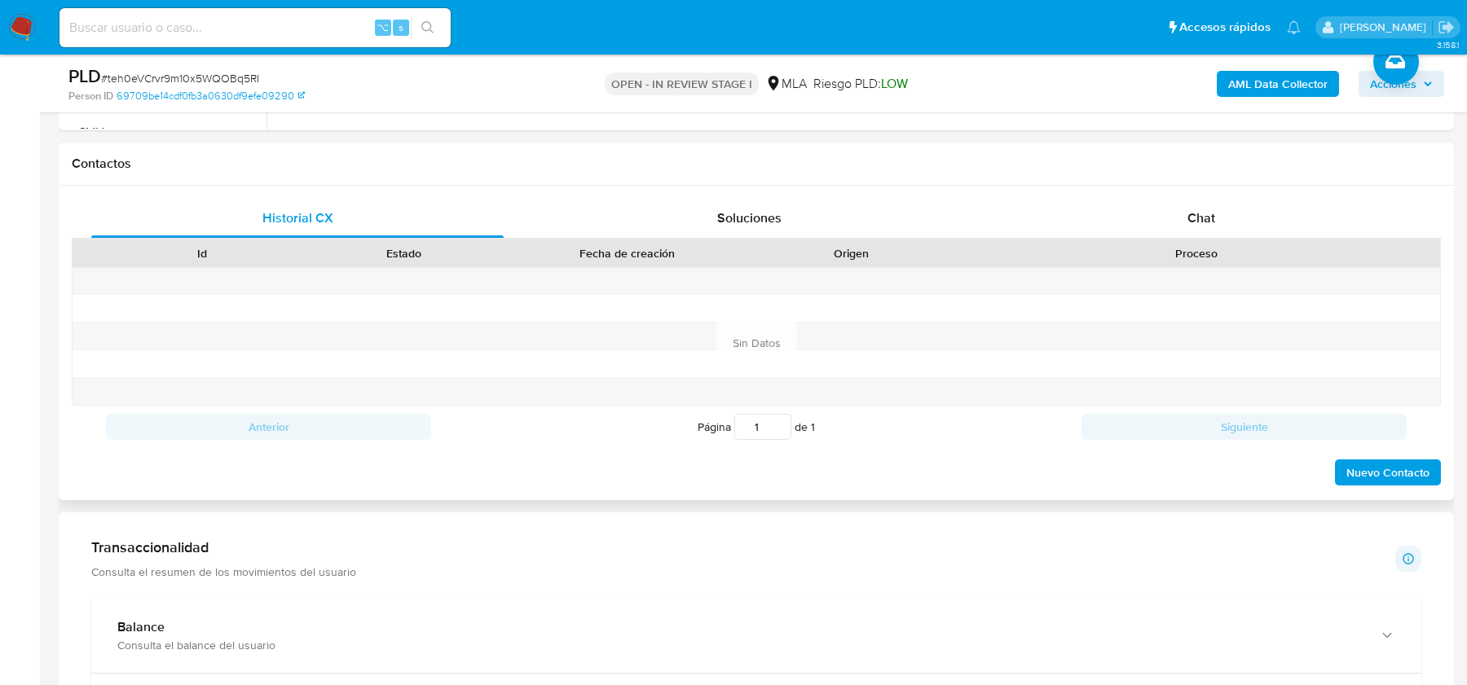
click at [1210, 186] on div "Historial CX Soluciones Chat Id Estado Fecha de creación Origen Proceso Anterio…" at bounding box center [756, 343] width 1395 height 315
click at [1208, 214] on span "Chat" at bounding box center [1201, 218] width 28 height 19
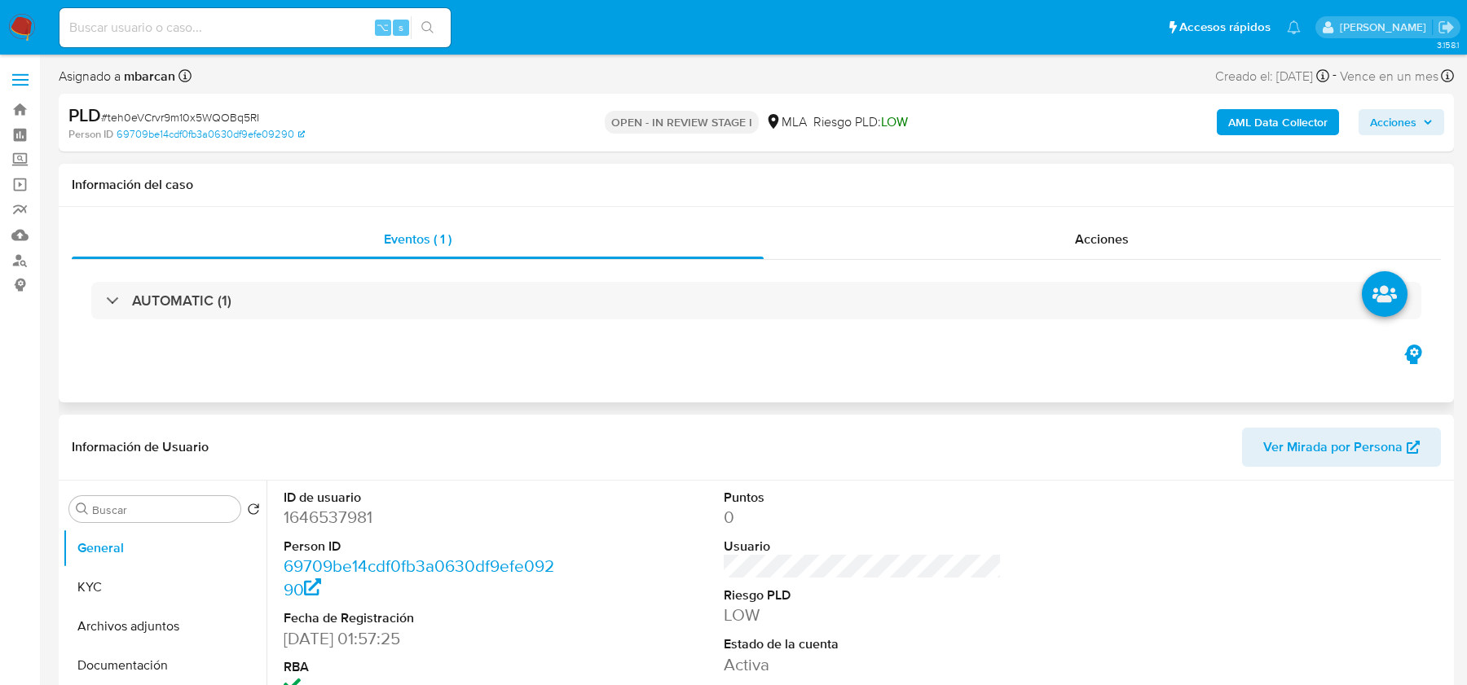
scroll to position [280, 0]
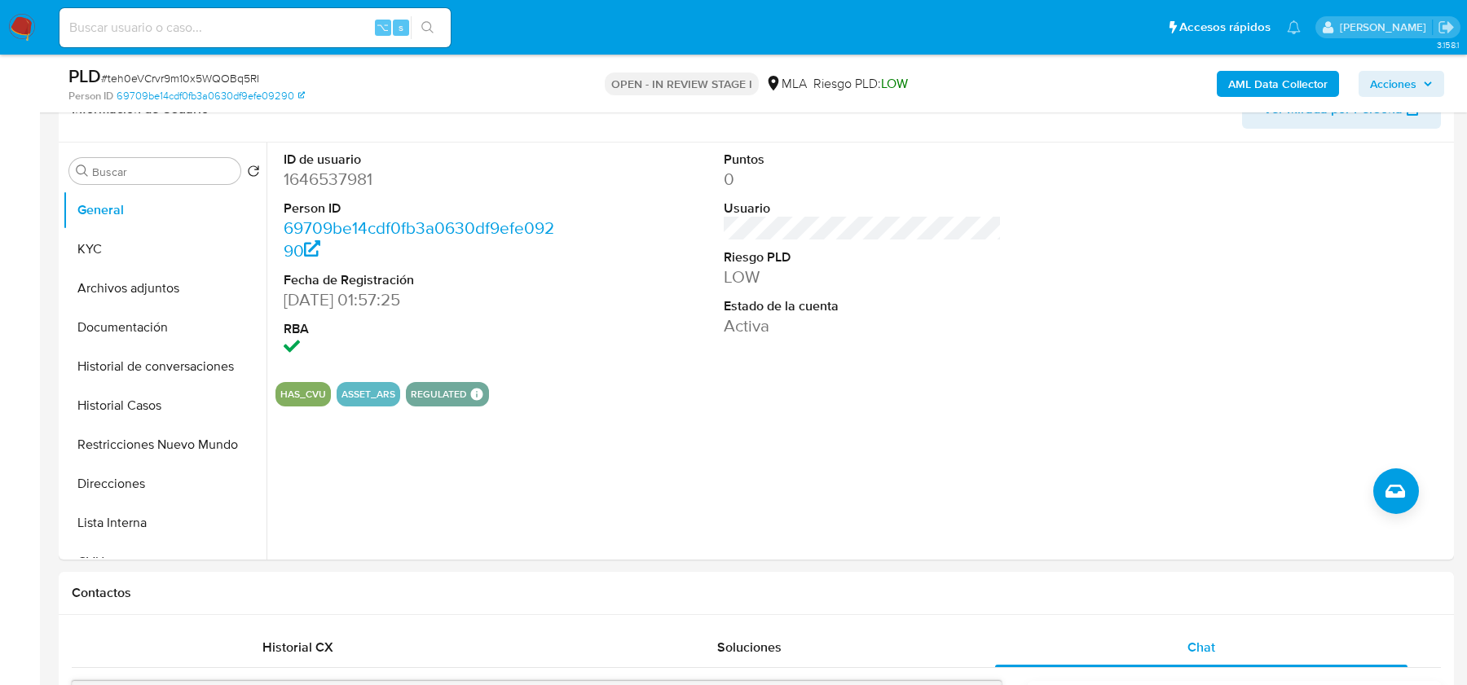
click at [1247, 78] on b "AML Data Collector" at bounding box center [1277, 84] width 99 height 26
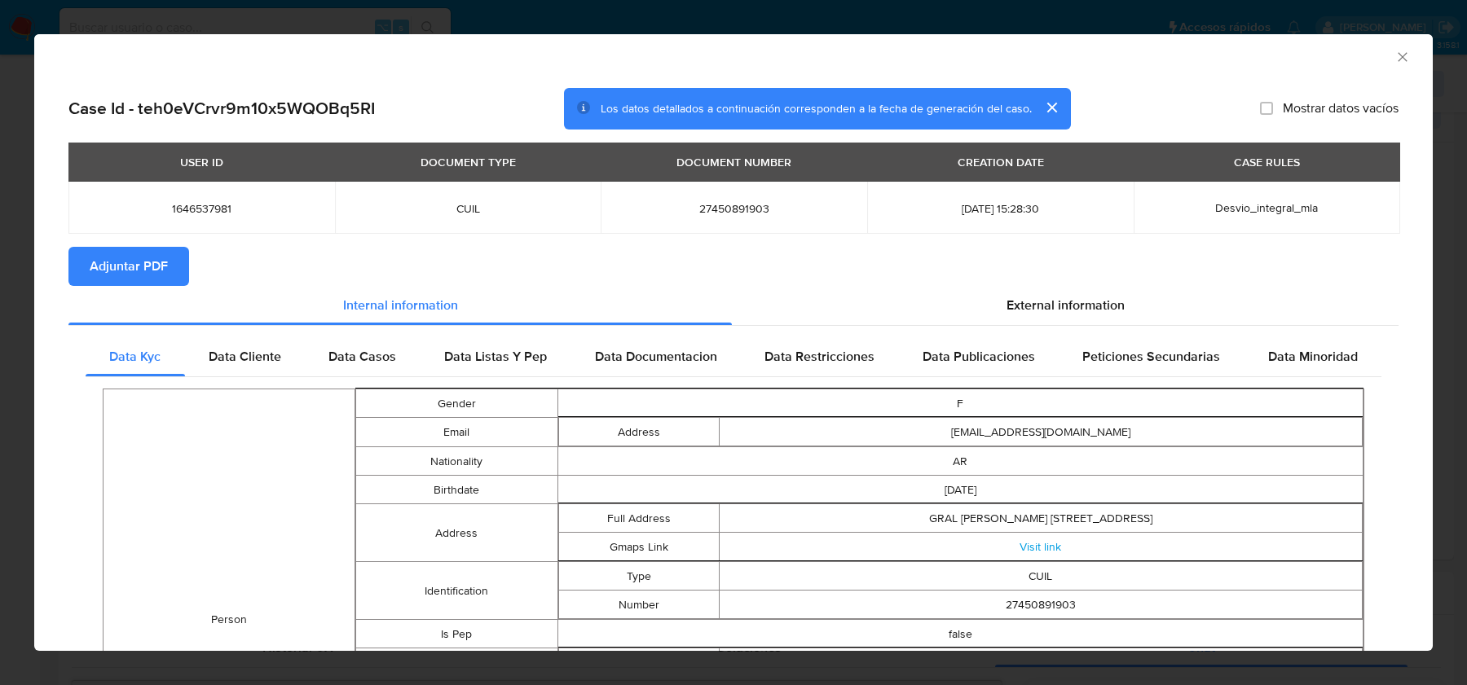
click at [154, 284] on span "Adjuntar PDF" at bounding box center [129, 267] width 78 height 36
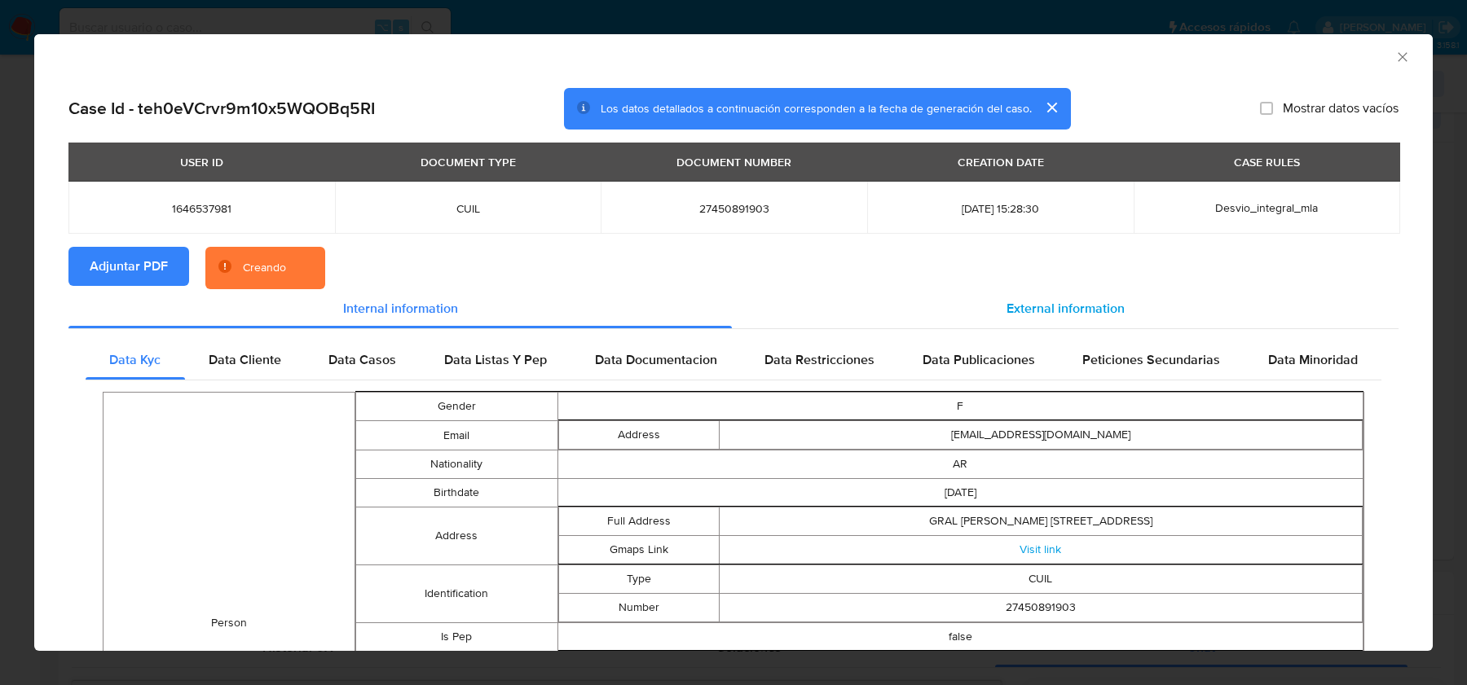
click at [993, 305] on div "External information" at bounding box center [1065, 308] width 666 height 39
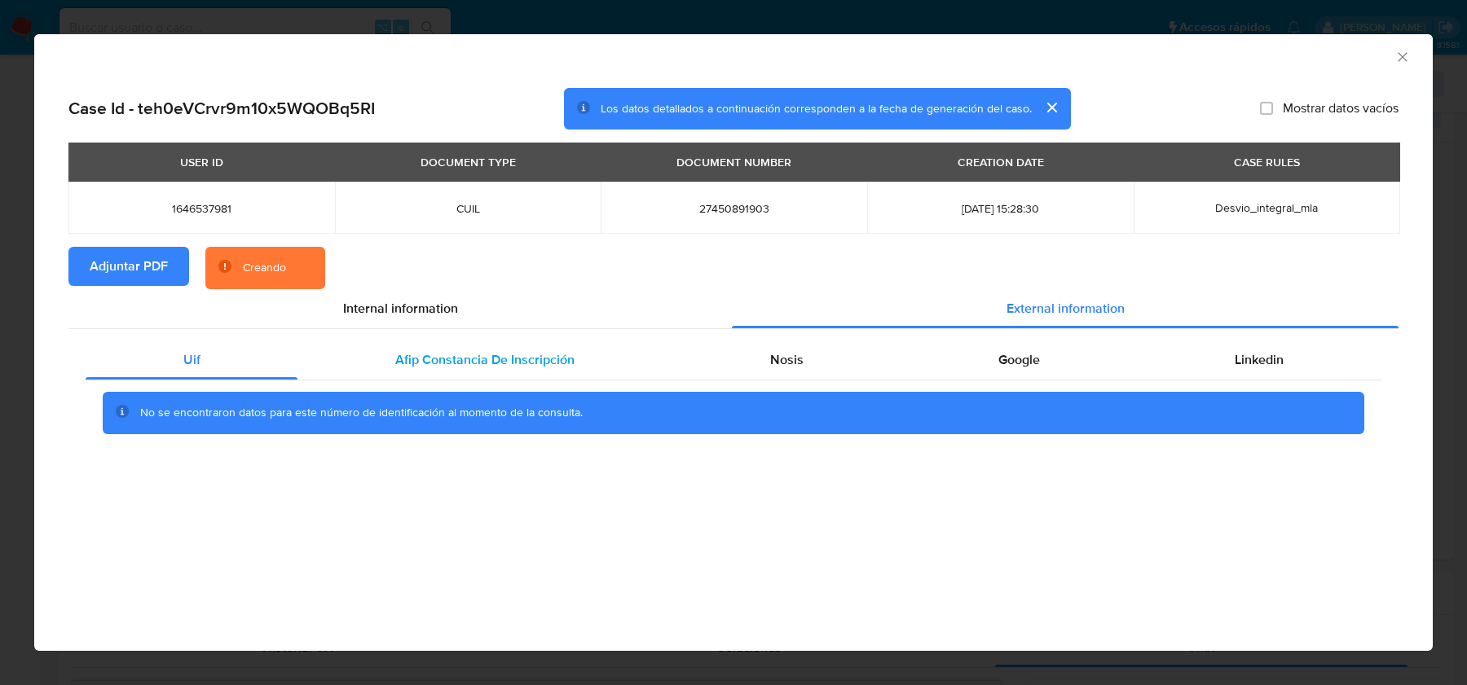
click at [522, 366] on span "Afip Constancia De Inscripción" at bounding box center [484, 359] width 179 height 19
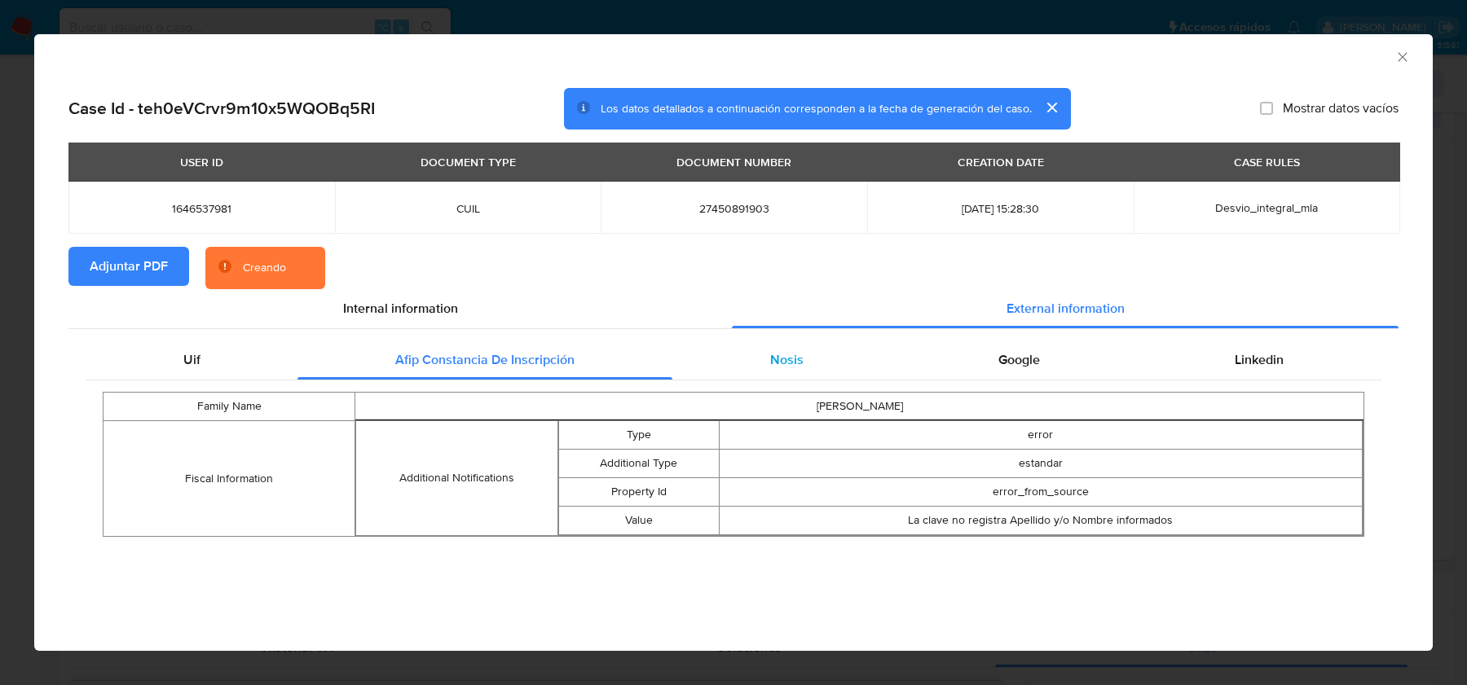
click at [673, 367] on div "Nosis" at bounding box center [786, 360] width 228 height 39
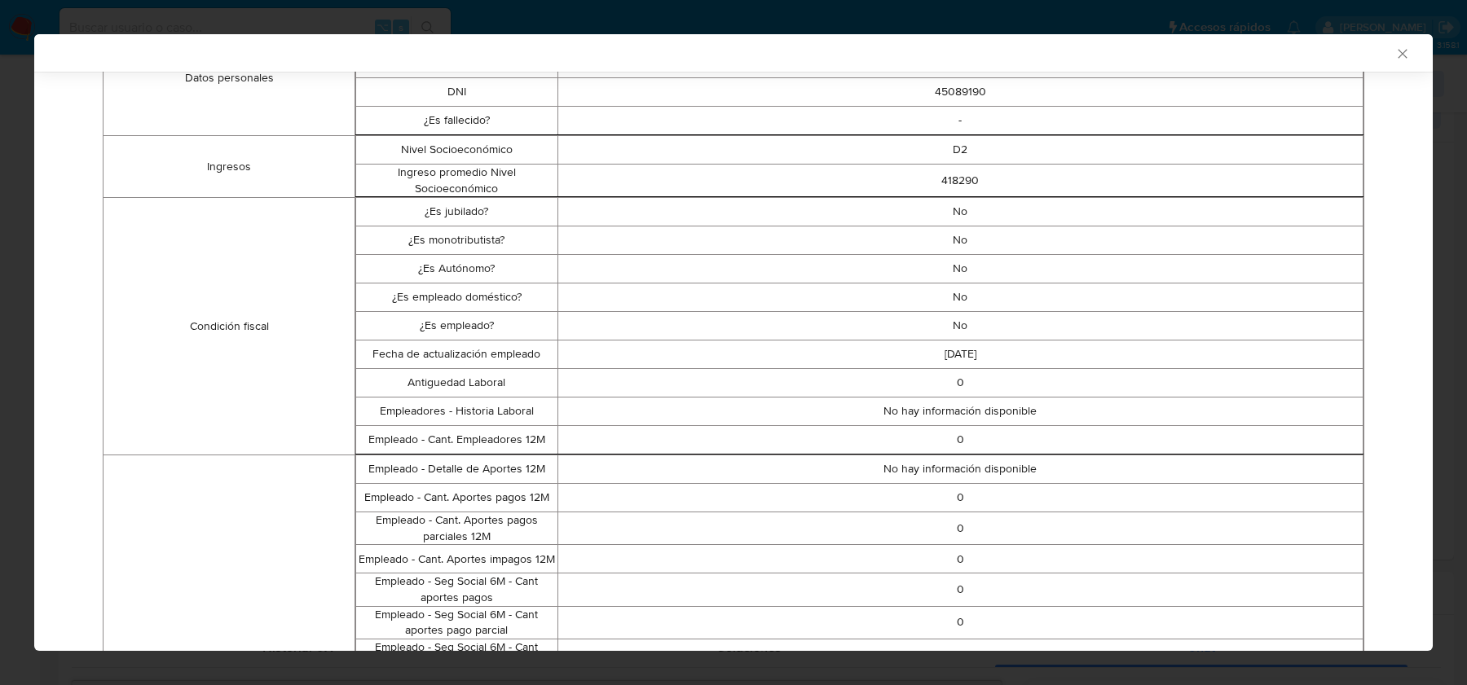
scroll to position [99, 0]
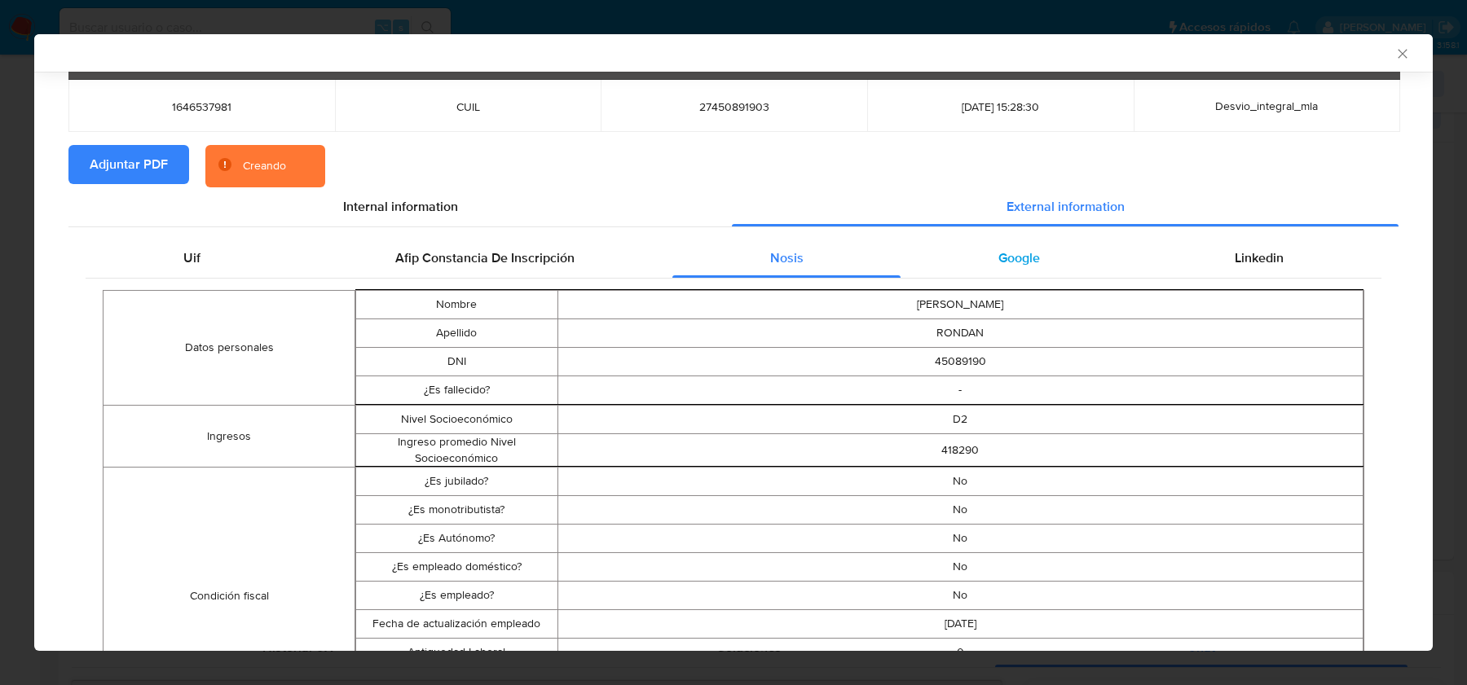
click at [984, 242] on div "Google" at bounding box center [1018, 258] width 236 height 39
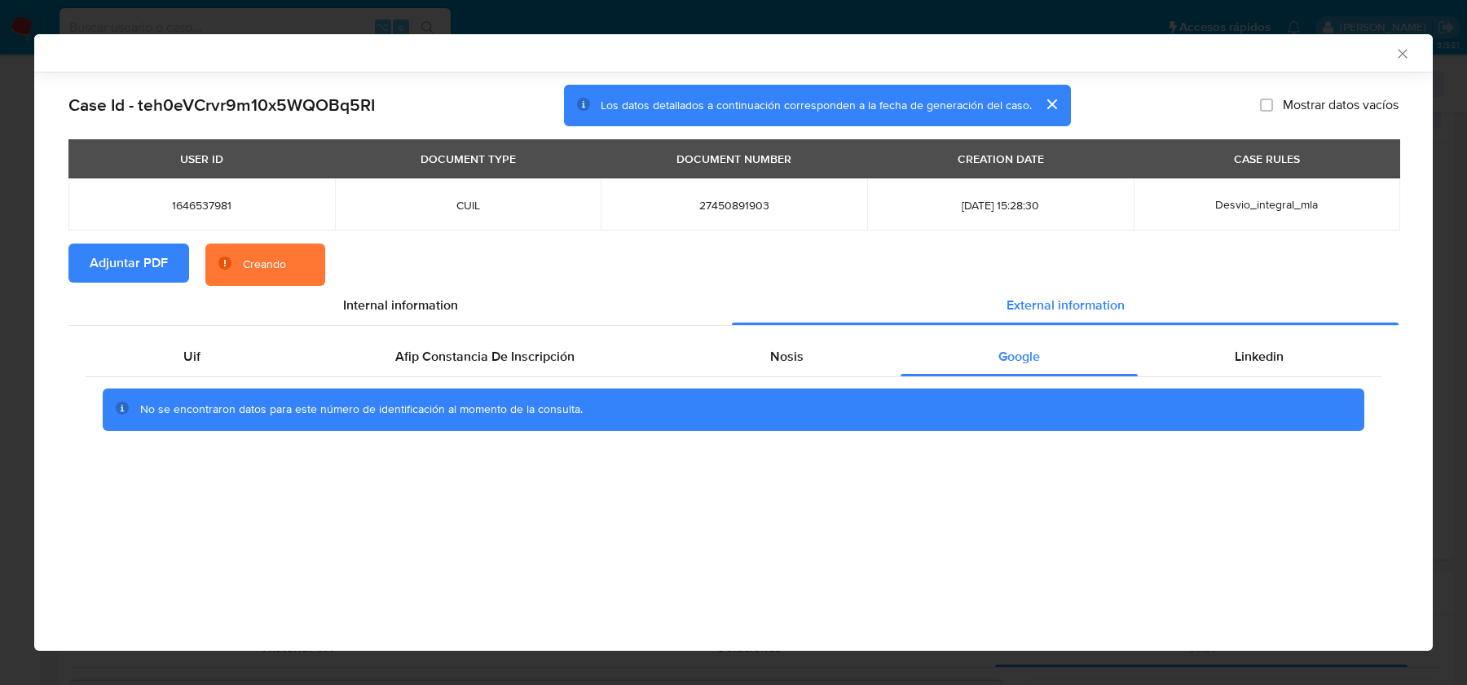
click at [1284, 374] on div "Uif Afip Constancia De Inscripción Nosis Google Linkedin No se encontraron dato…" at bounding box center [733, 389] width 1295 height 105
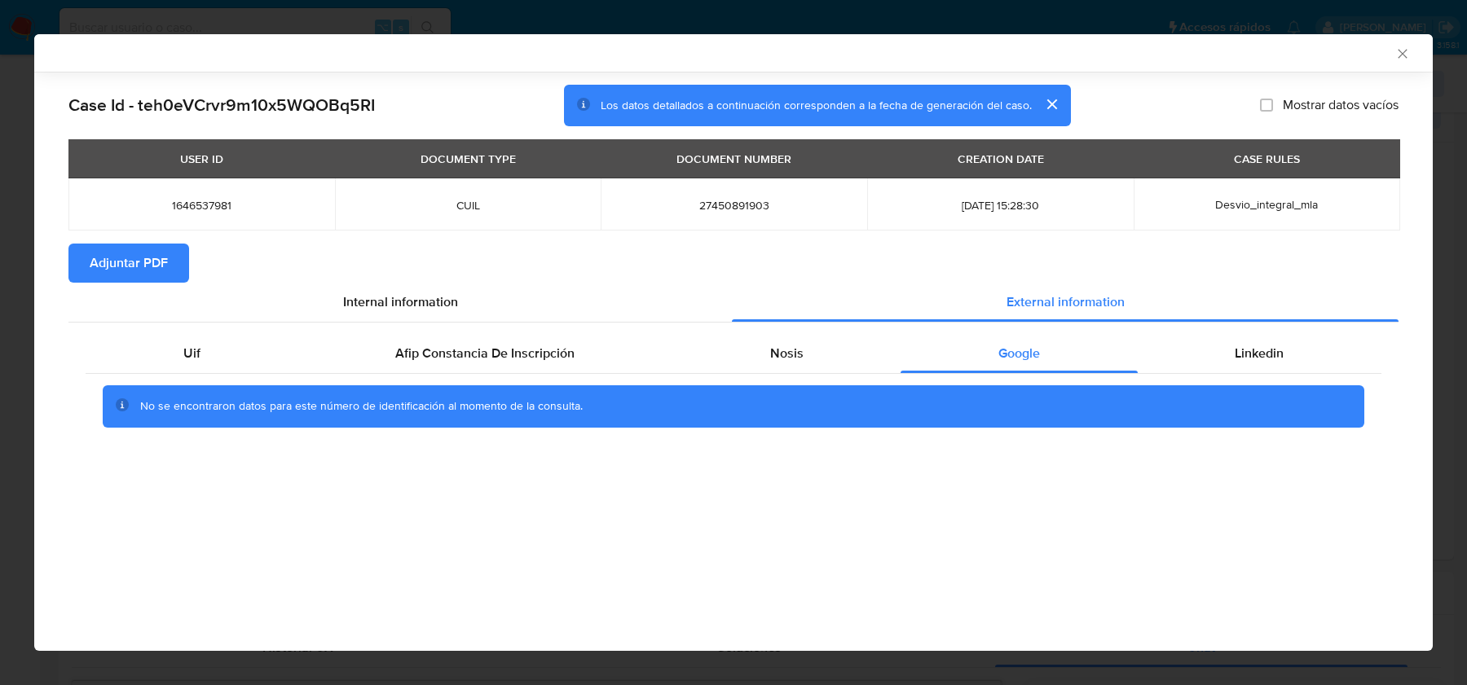
click at [451, 323] on div "Uif Afip Constancia De Inscripción Nosis Google Linkedin No se encontraron dato…" at bounding box center [733, 387] width 1330 height 128
click at [455, 369] on div "Afip Constancia De Inscripción" at bounding box center [484, 353] width 374 height 39
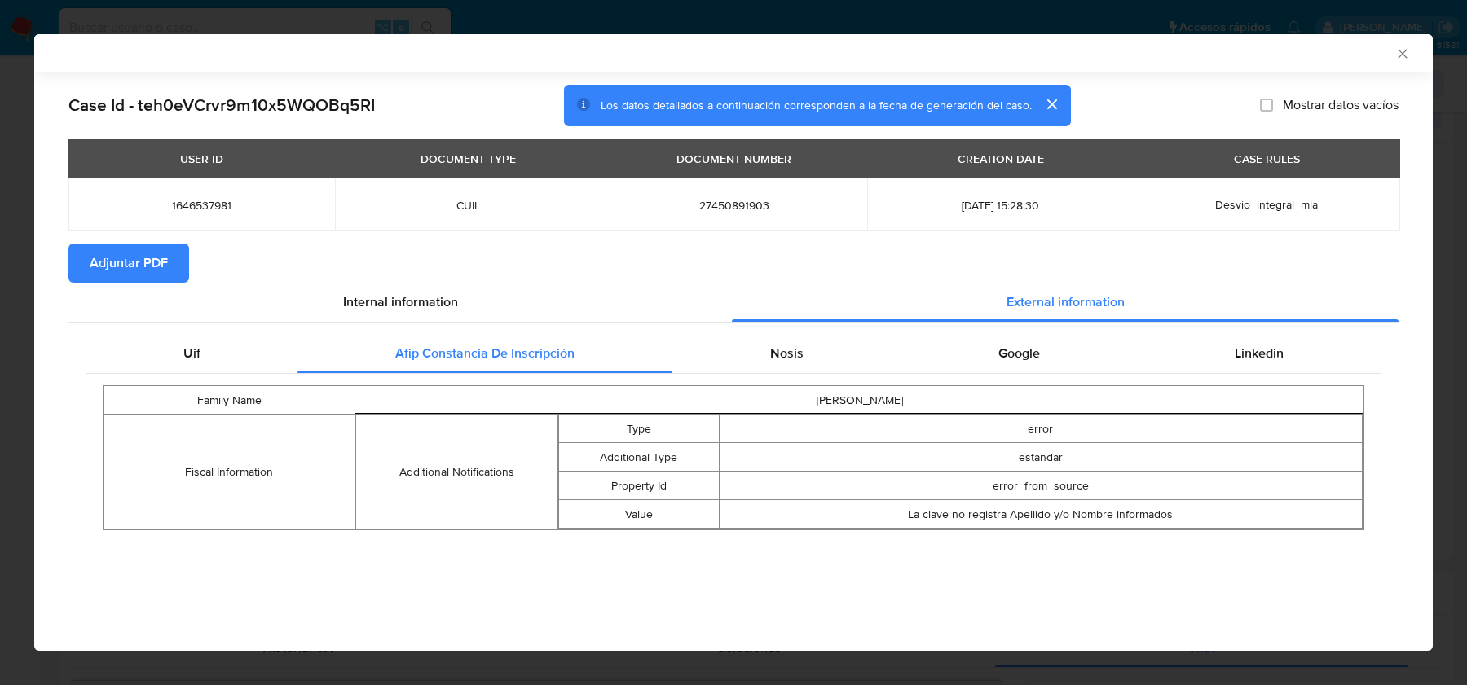
click at [240, 112] on h2 "Case Id - teh0eVCrvr9m10x5WQOBq5RI" at bounding box center [221, 105] width 306 height 21
click at [729, 205] on span "27450891903" at bounding box center [733, 205] width 227 height 15
copy span "27450891903"
click at [1397, 51] on icon "Cerrar ventana" at bounding box center [1402, 54] width 16 height 16
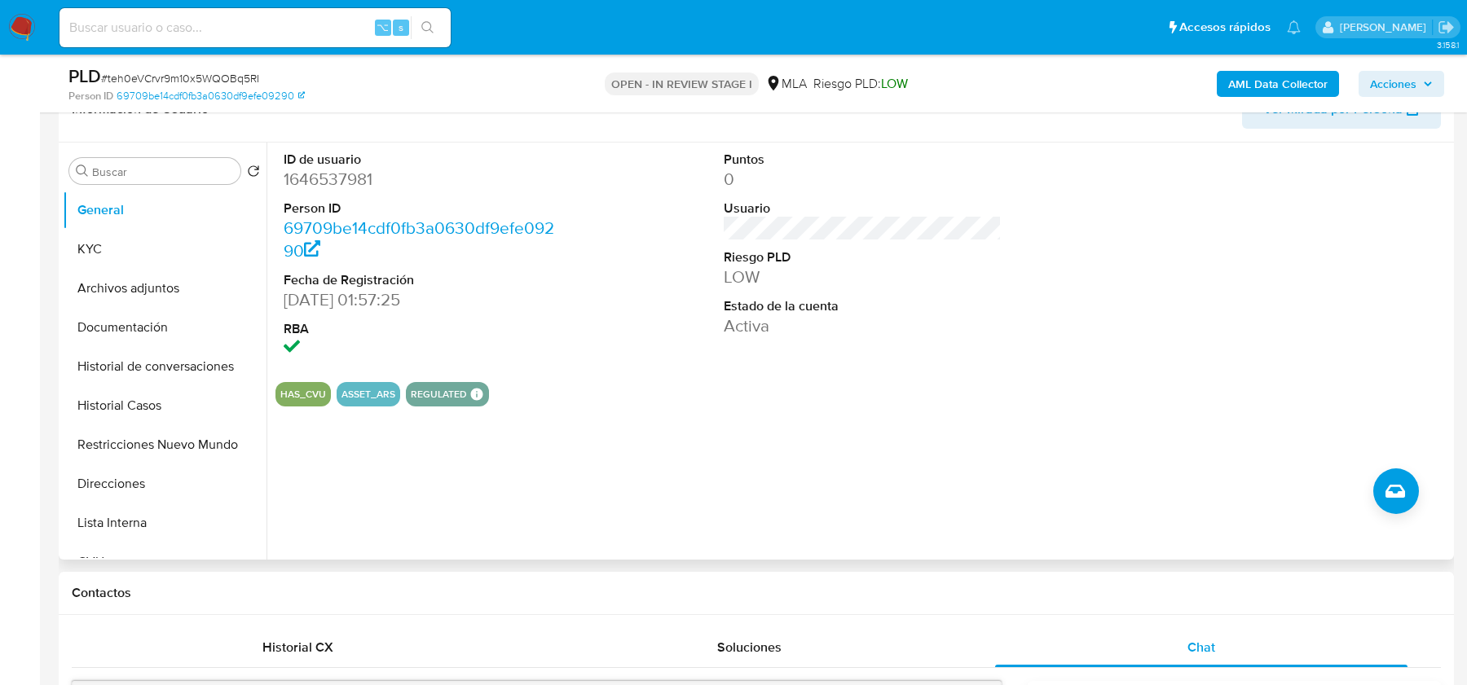
click at [300, 200] on dt "Person ID" at bounding box center [422, 209] width 277 height 18
click at [108, 411] on button "Historial Casos" at bounding box center [158, 405] width 191 height 39
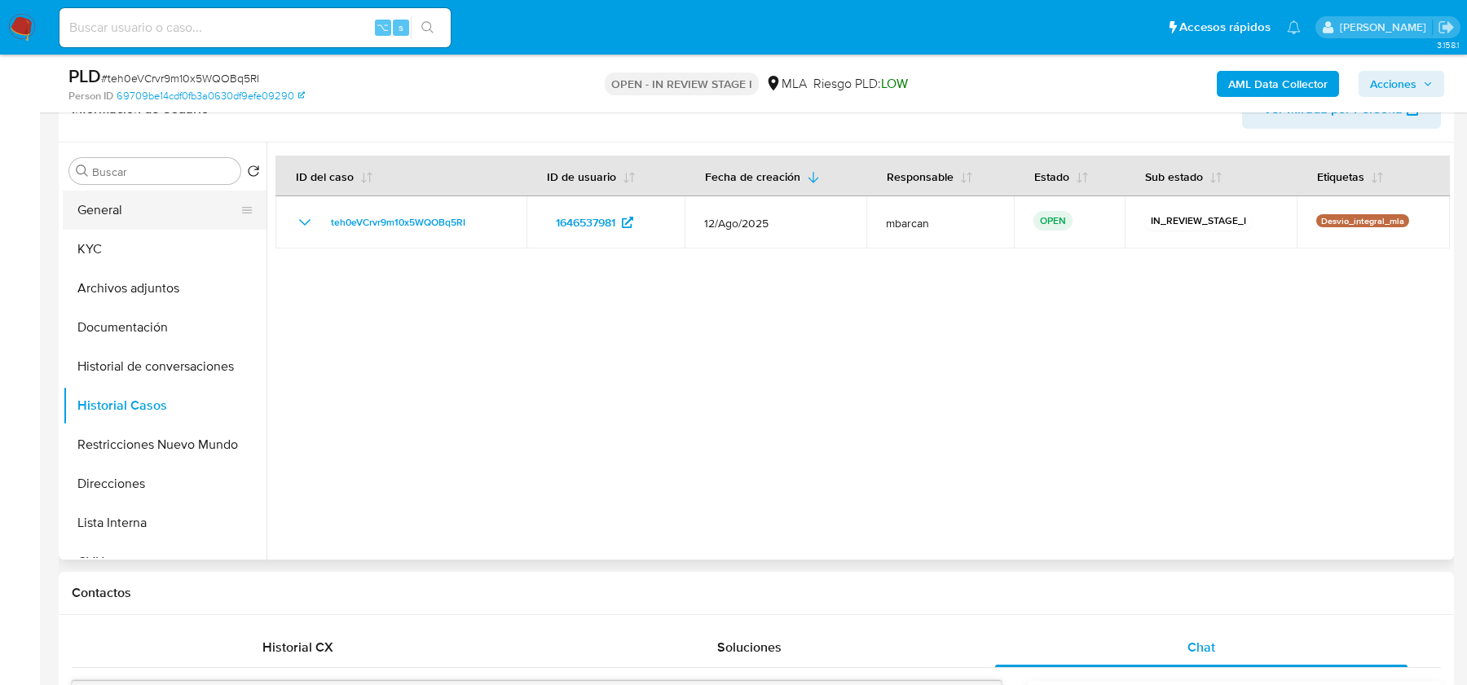
click at [164, 216] on button "General" at bounding box center [158, 210] width 191 height 39
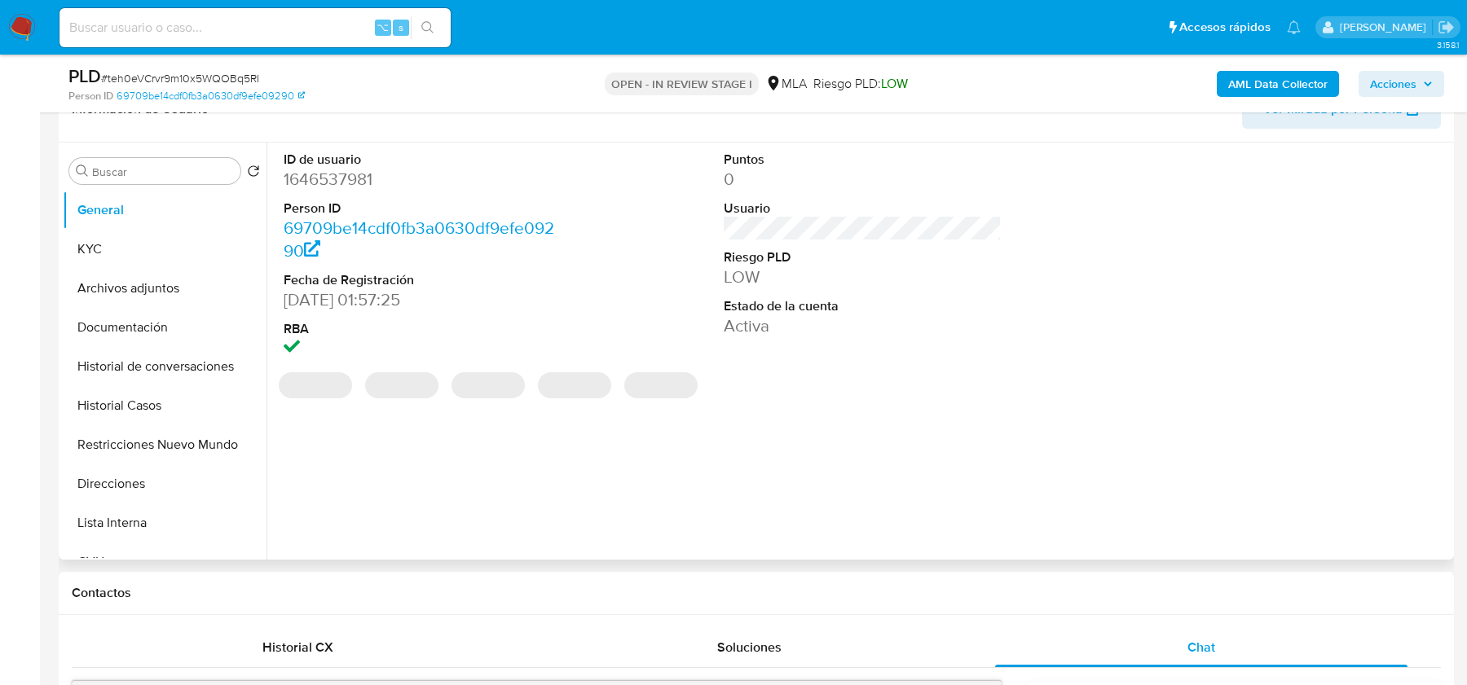
click at [344, 178] on dd "1646537981" at bounding box center [422, 179] width 277 height 23
copy dd "1646537981"
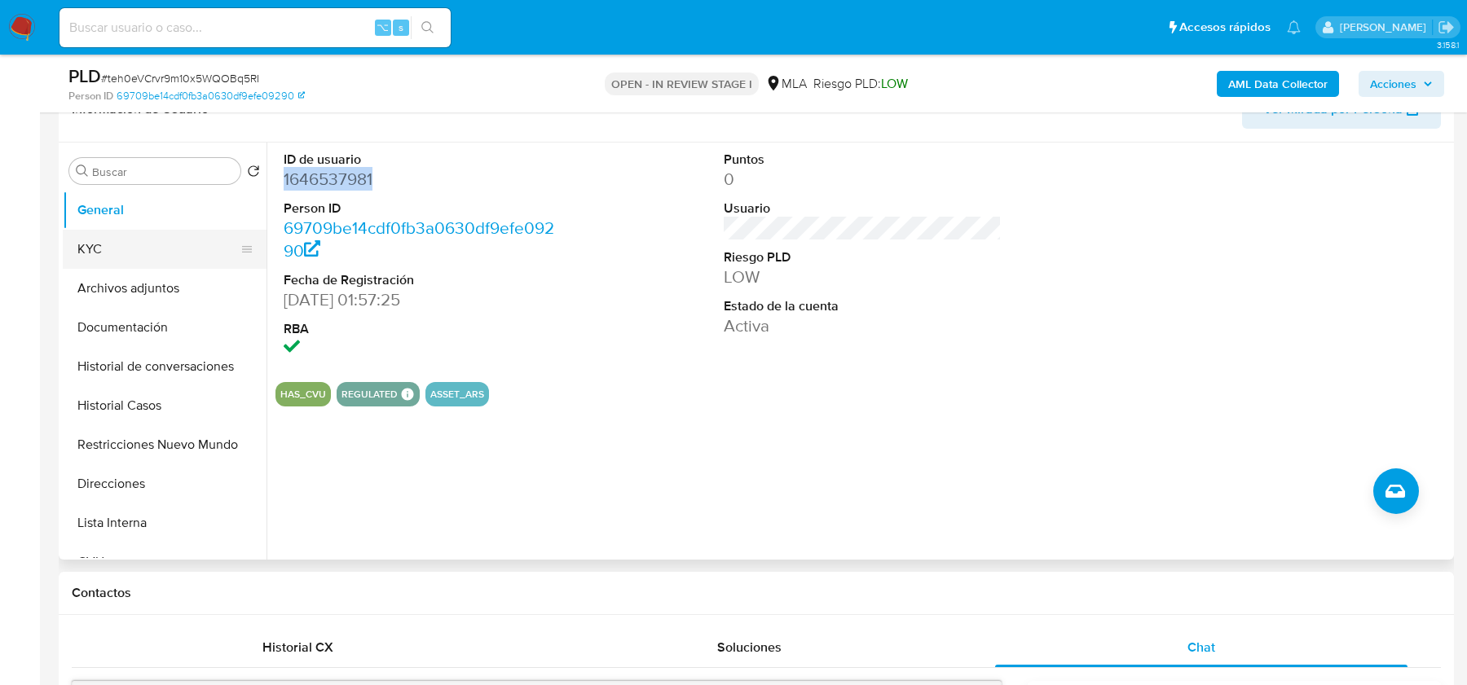
click at [110, 245] on button "KYC" at bounding box center [158, 249] width 191 height 39
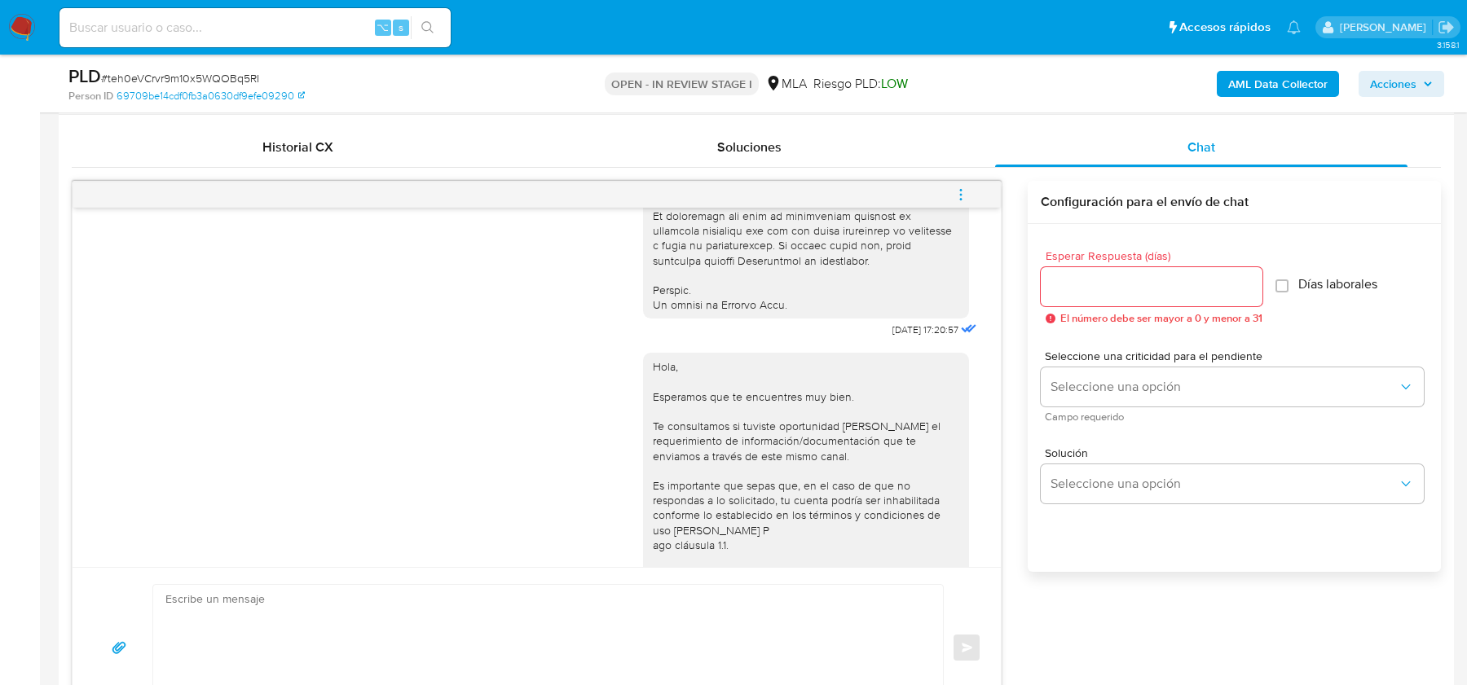
scroll to position [764, 0]
drag, startPoint x: 922, startPoint y: 360, endPoint x: 864, endPoint y: 360, distance: 57.8
copy span "[DATE]"
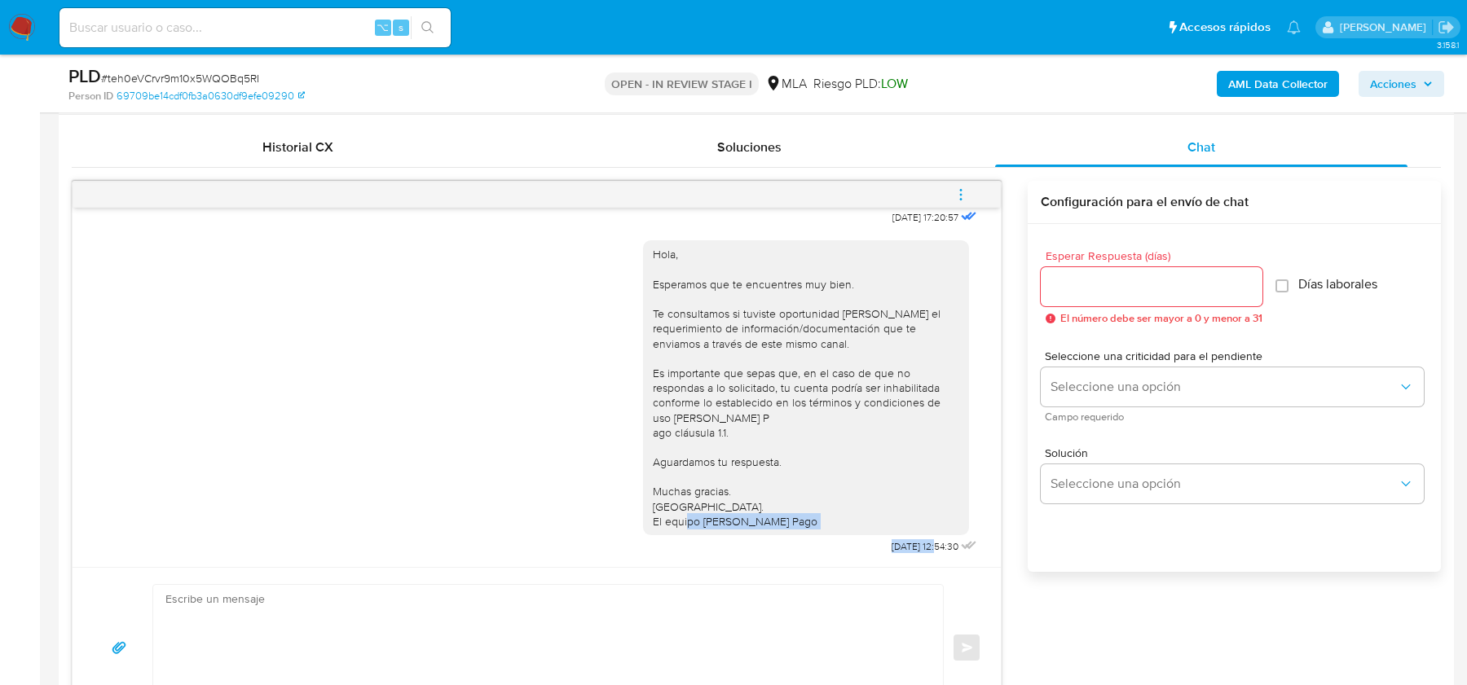
drag, startPoint x: 878, startPoint y: 542, endPoint x: 919, endPoint y: 542, distance: 40.7
click at [919, 542] on div "Hola, Esperamos que te encuentres muy bien. Te consultamos si tuviste oportunid…" at bounding box center [811, 393] width 337 height 329
copy div "22/08/2025"
click at [961, 201] on span "menu-action" at bounding box center [960, 194] width 15 height 39
click at [833, 171] on li "Cerrar conversación" at bounding box center [851, 161] width 167 height 29
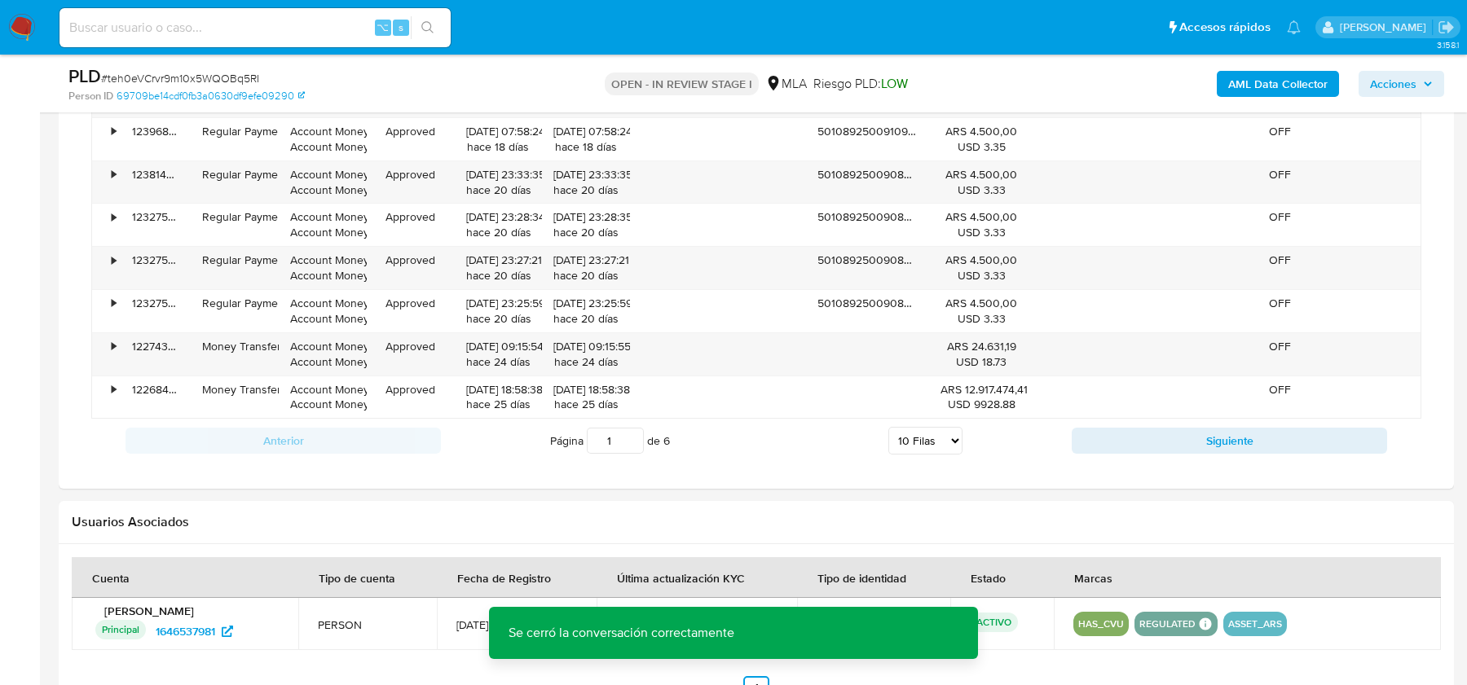
scroll to position [2483, 0]
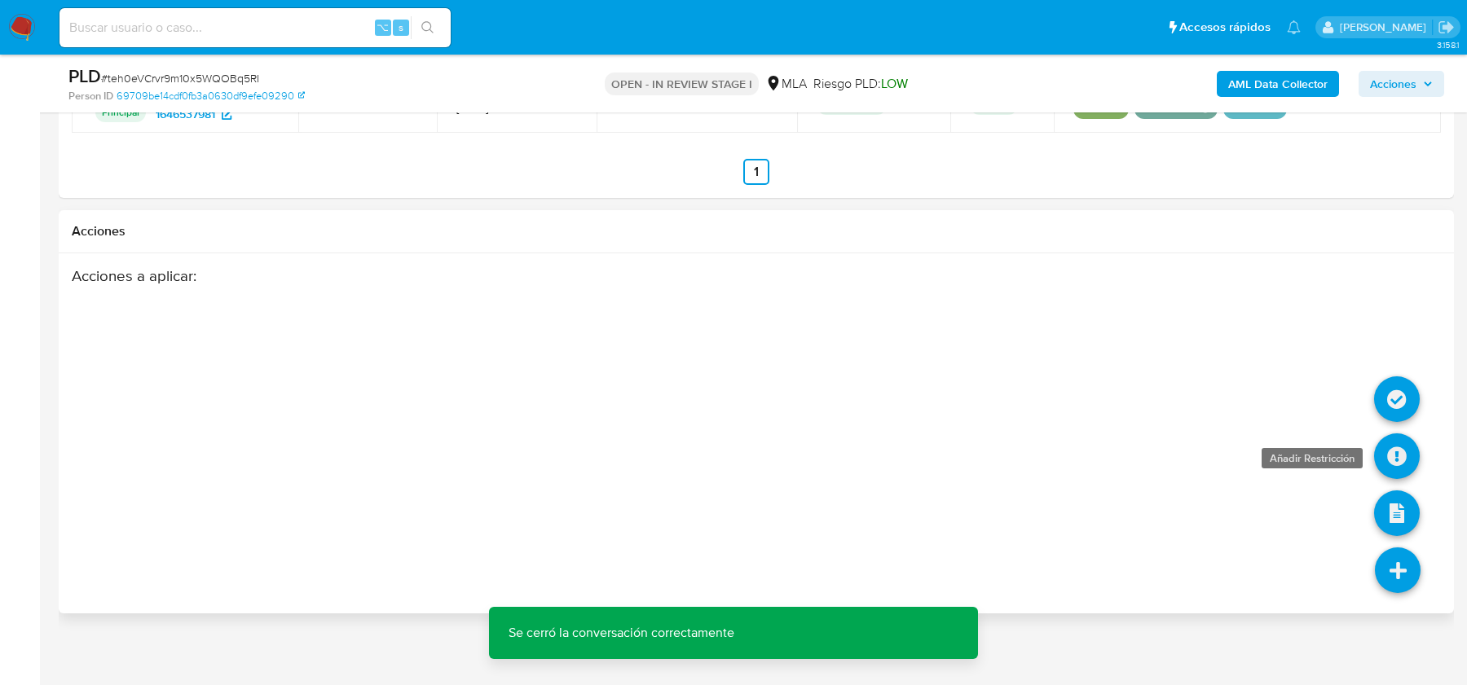
click at [1403, 443] on icon at bounding box center [1397, 456] width 46 height 46
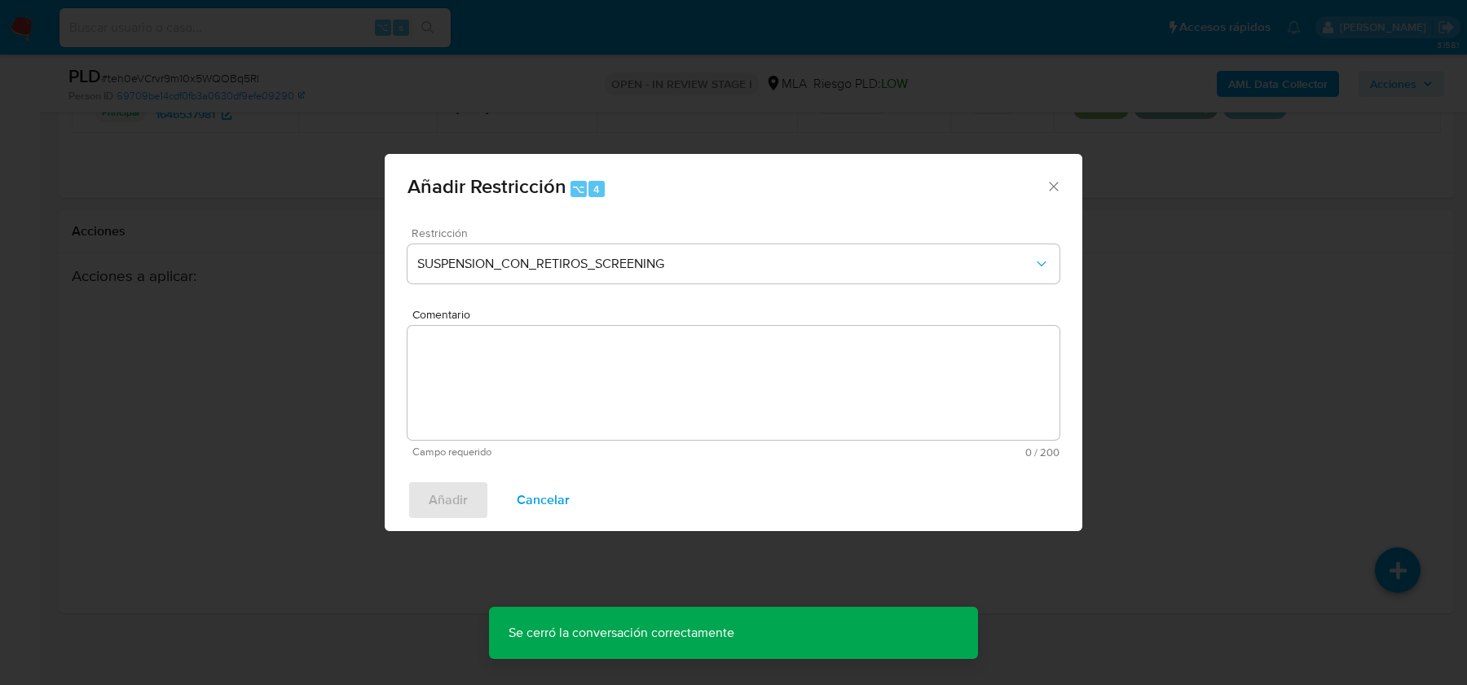
click at [555, 232] on span "Restricción" at bounding box center [737, 232] width 652 height 11
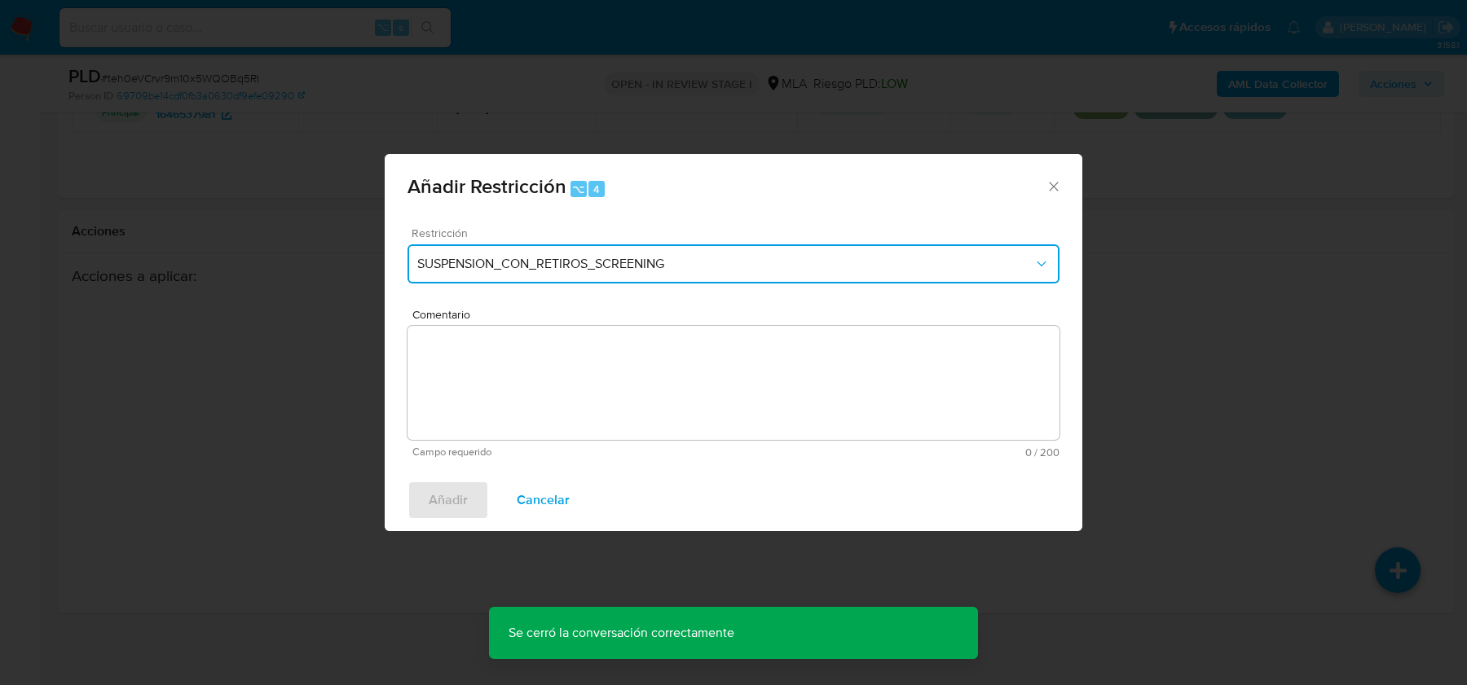
click at [555, 252] on button "SUSPENSION_CON_RETIROS_SCREENING" at bounding box center [733, 263] width 652 height 39
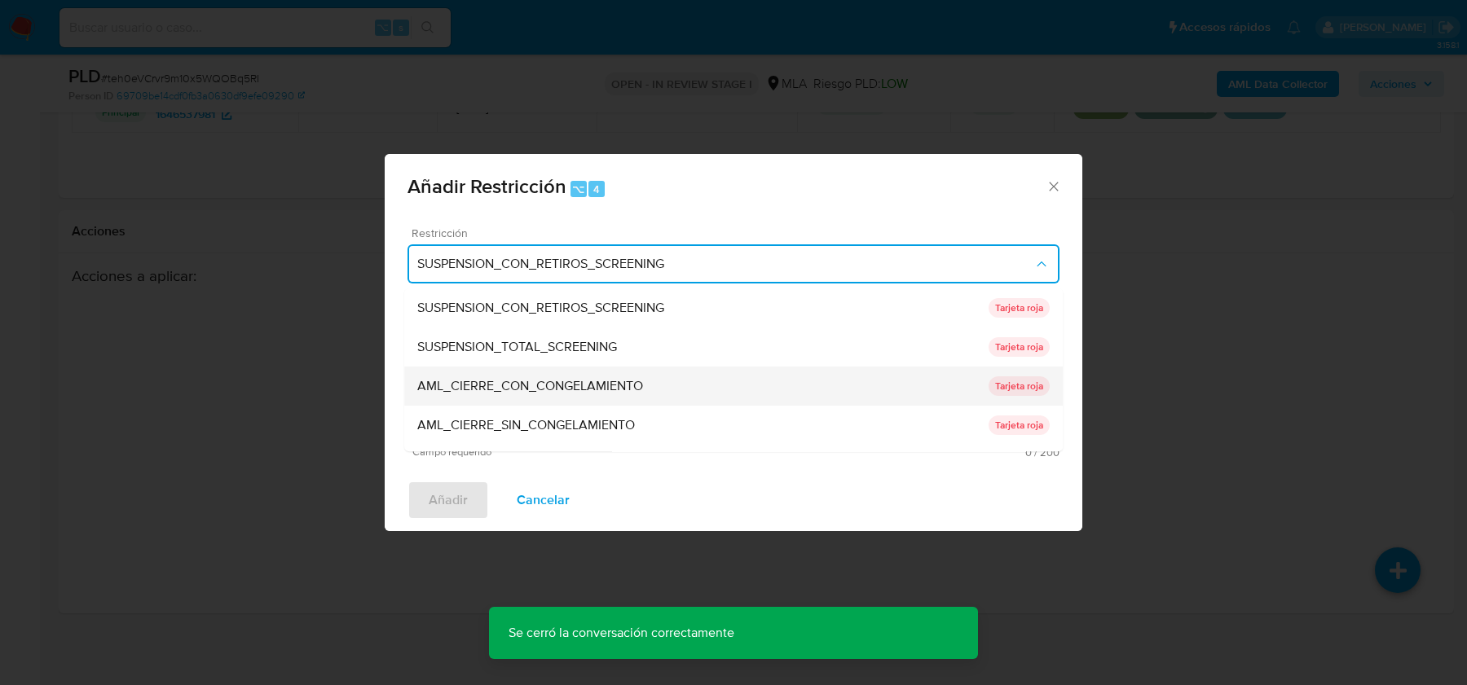
scroll to position [345, 0]
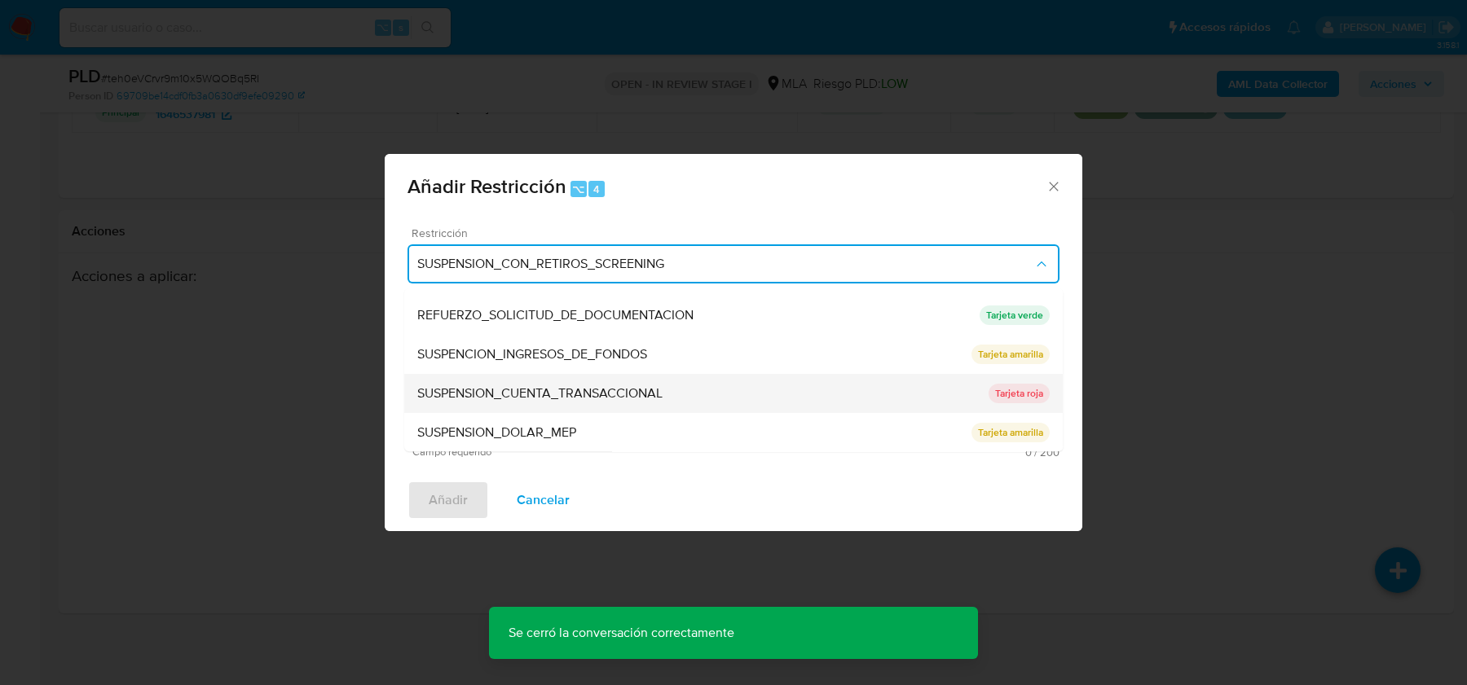
click at [524, 389] on span "SUSPENSION_CUENTA_TRANSACCIONAL" at bounding box center [539, 393] width 245 height 16
click at [524, 389] on textarea "Comentario" at bounding box center [733, 383] width 652 height 114
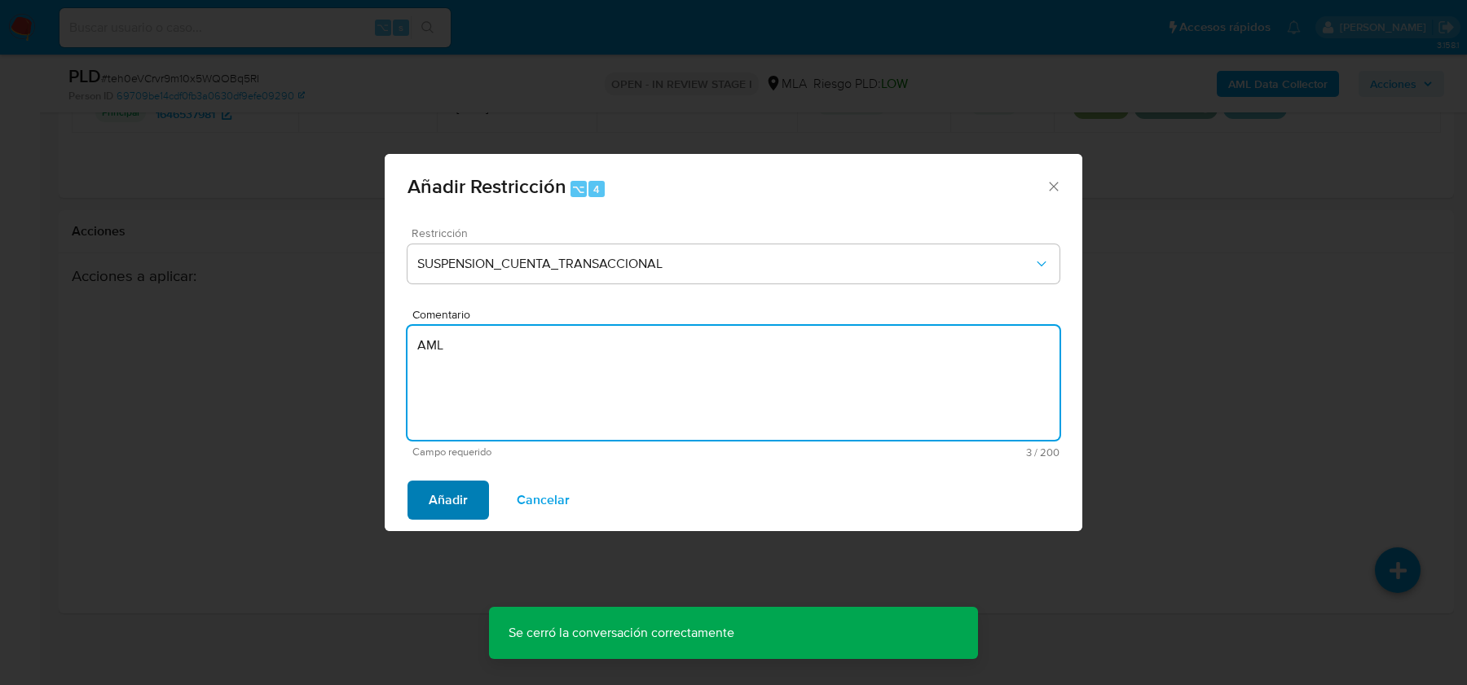
type textarea "AML"
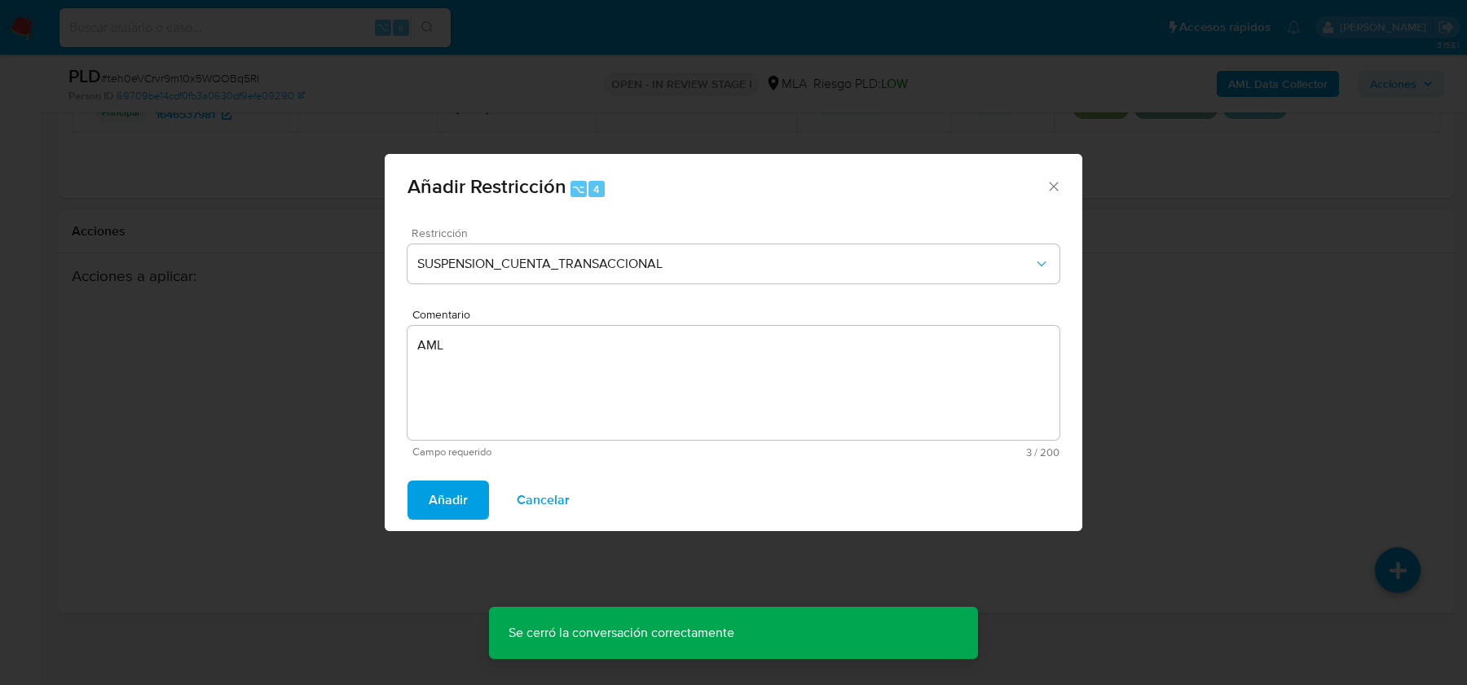
click at [442, 495] on span "Añadir" at bounding box center [448, 500] width 39 height 36
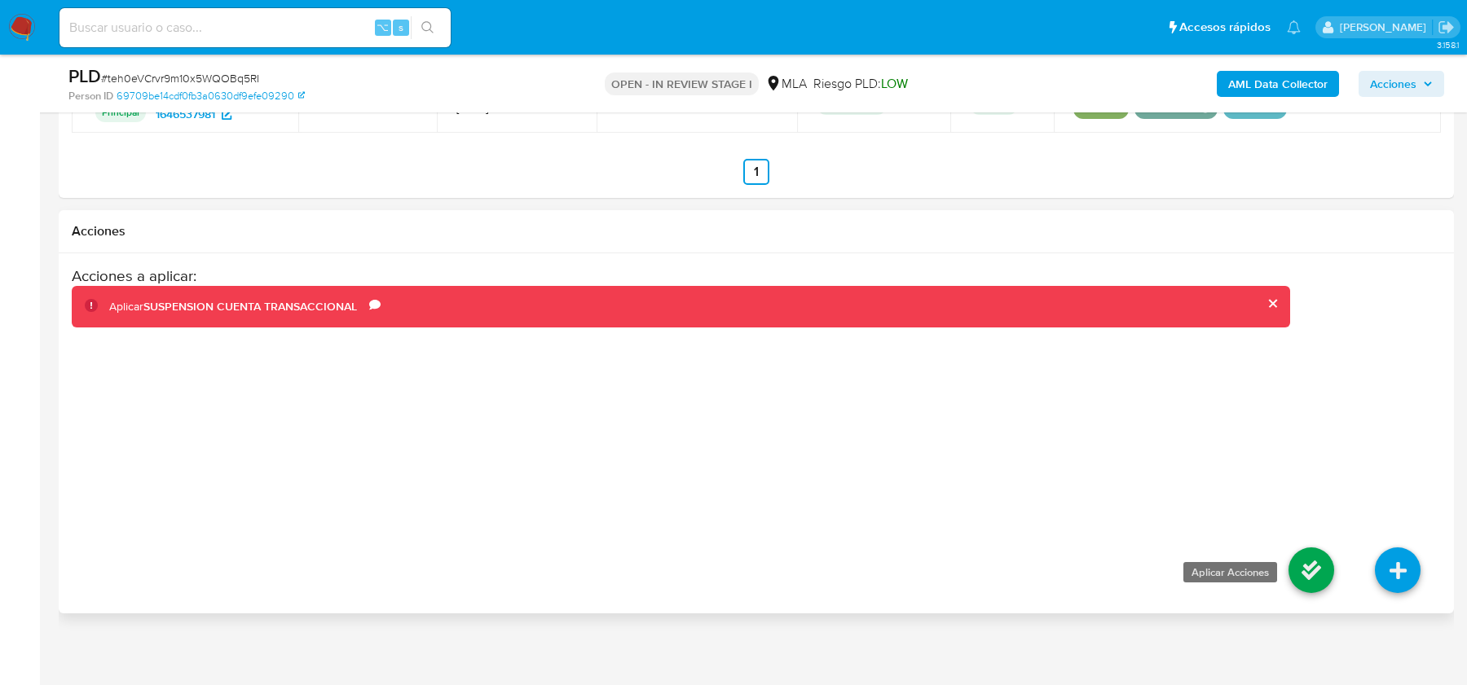
click at [1307, 564] on icon at bounding box center [1311, 571] width 46 height 46
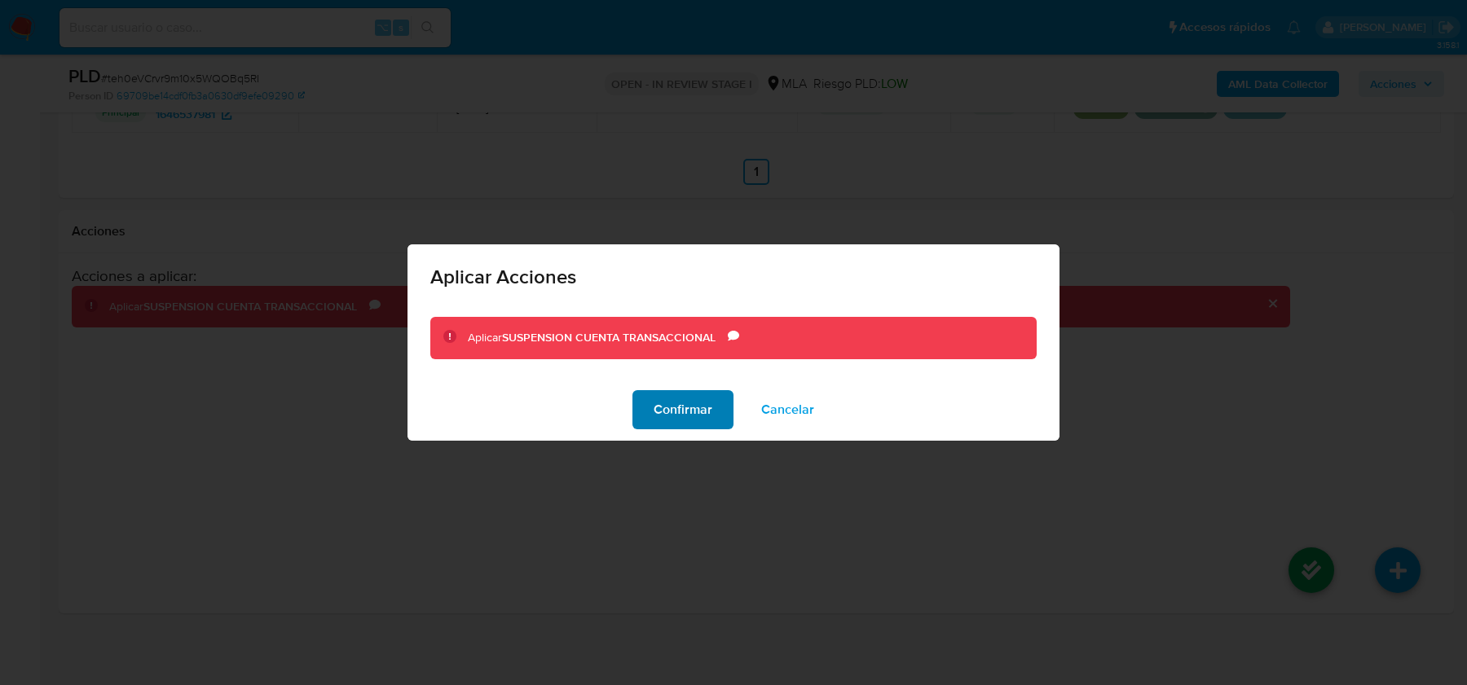
click at [715, 397] on button "Confirmar" at bounding box center [682, 409] width 101 height 39
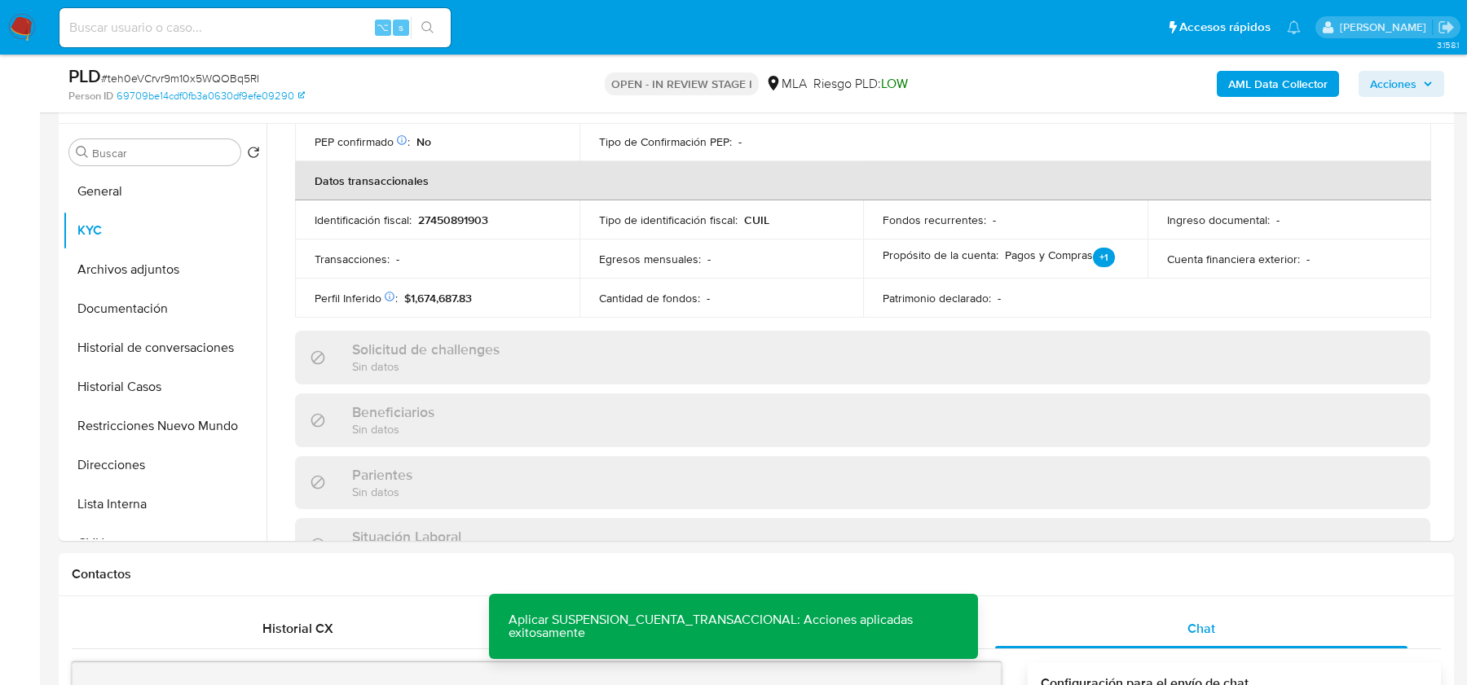
scroll to position [224, 0]
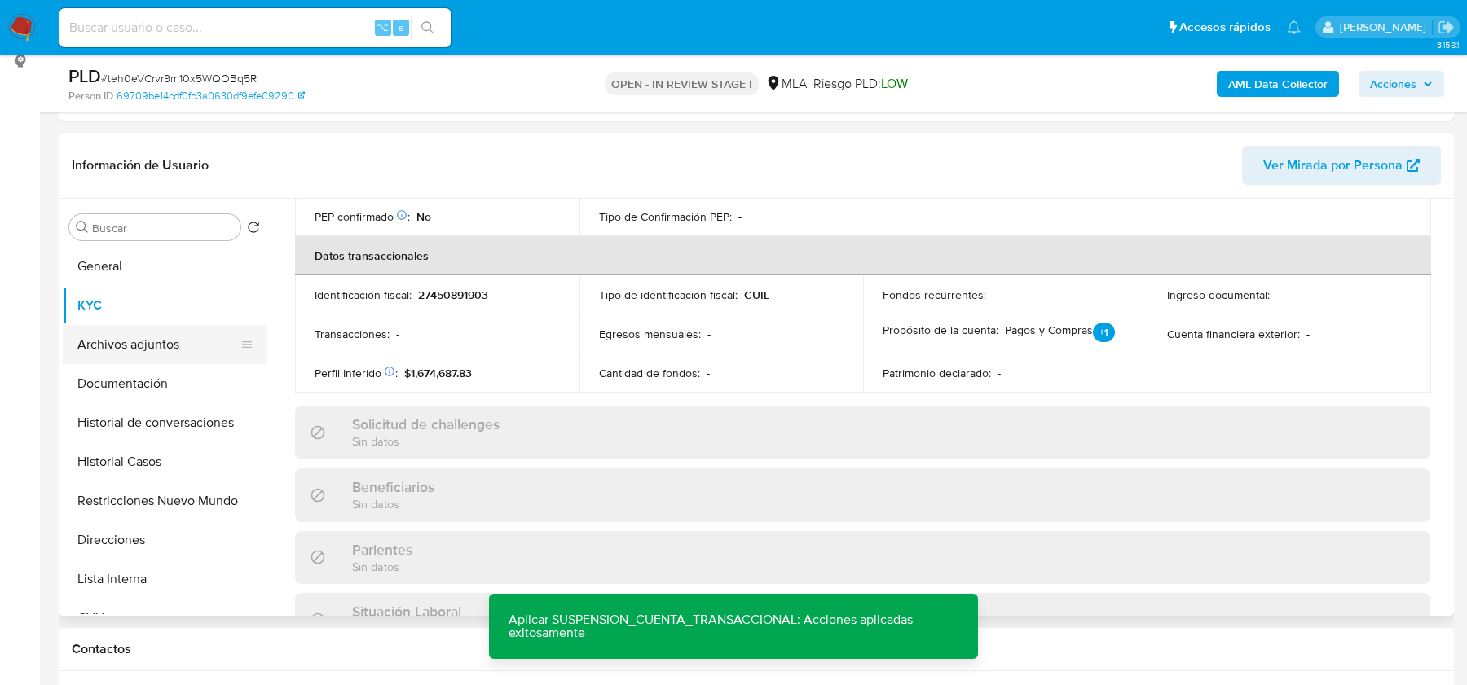
click at [124, 349] on button "Archivos adjuntos" at bounding box center [158, 344] width 191 height 39
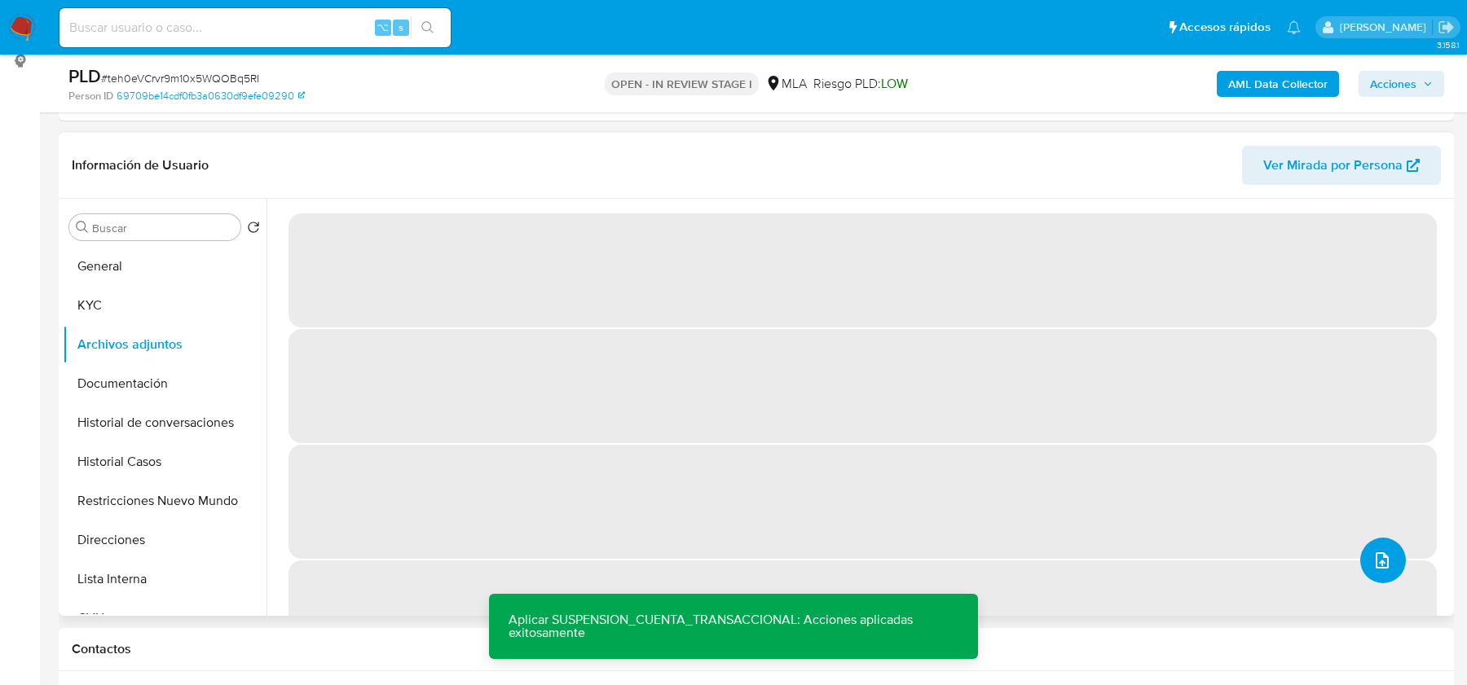
click at [1383, 568] on span "upload-file" at bounding box center [1382, 561] width 20 height 20
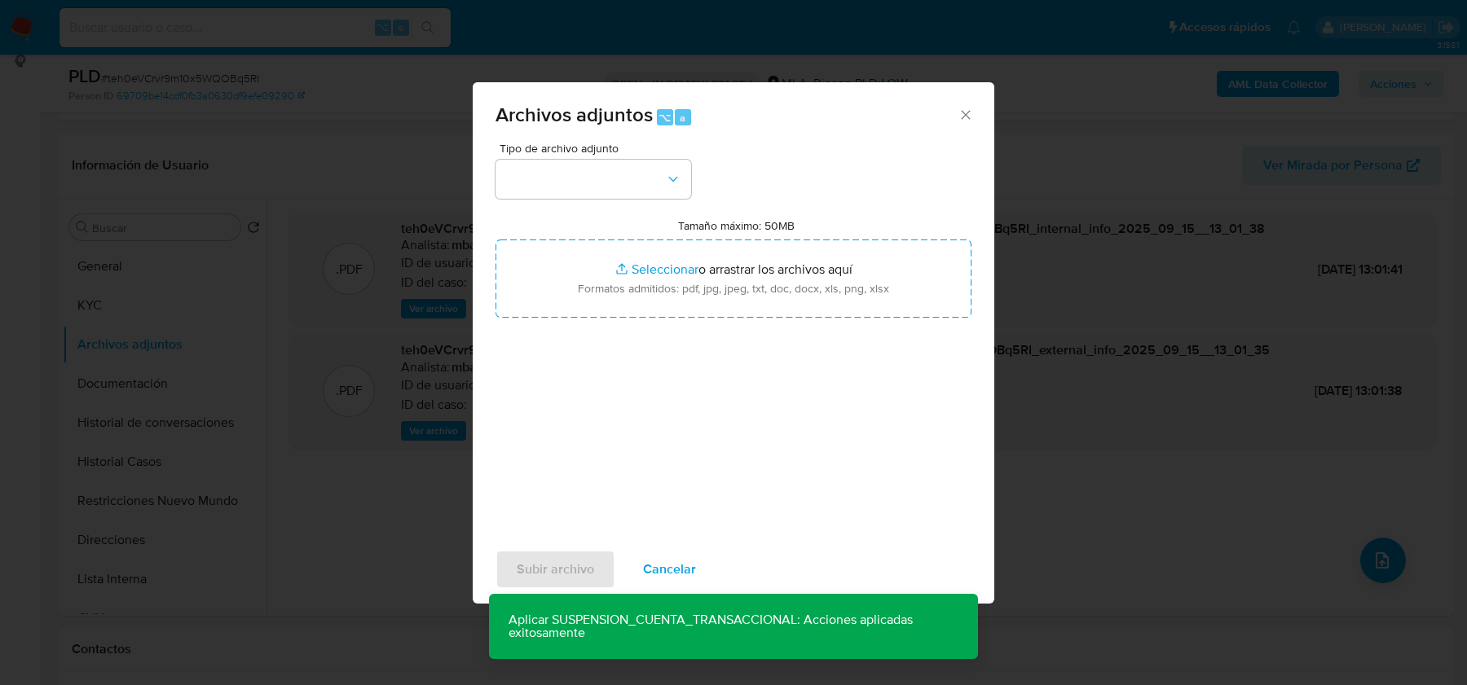
click at [635, 204] on div "Tipo de archivo adjunto Tamaño máximo: 50MB Seleccionar archivos Seleccionar o …" at bounding box center [733, 335] width 476 height 385
click at [635, 181] on button "button" at bounding box center [593, 179] width 196 height 39
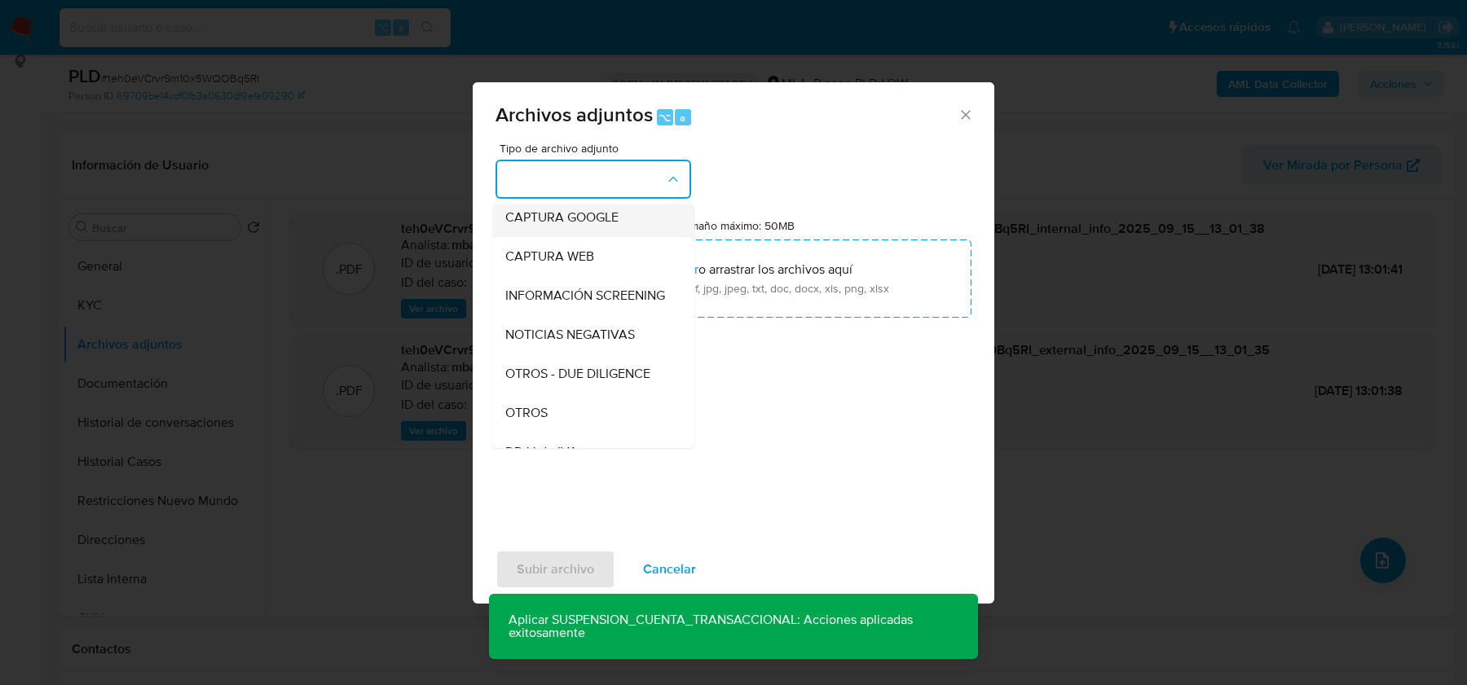
scroll to position [137, 0]
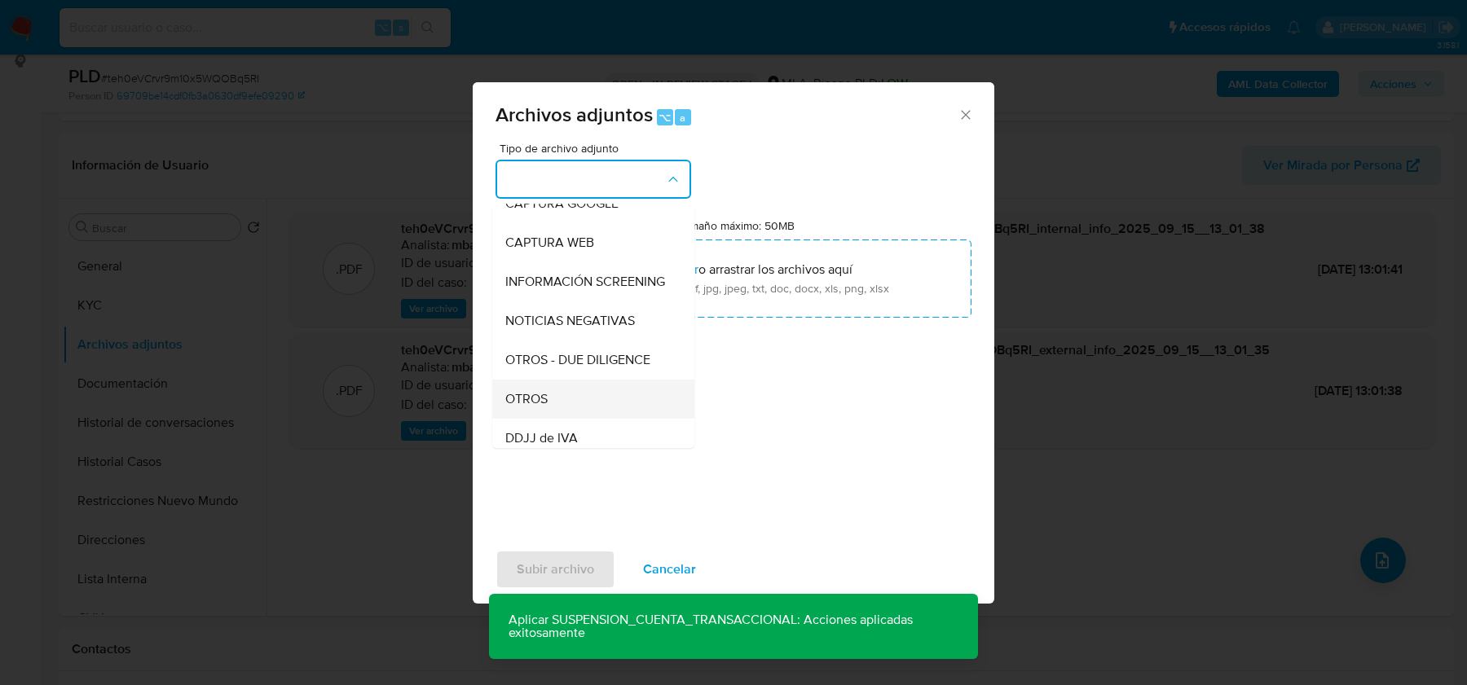
click at [591, 389] on div "OTROS" at bounding box center [588, 399] width 166 height 39
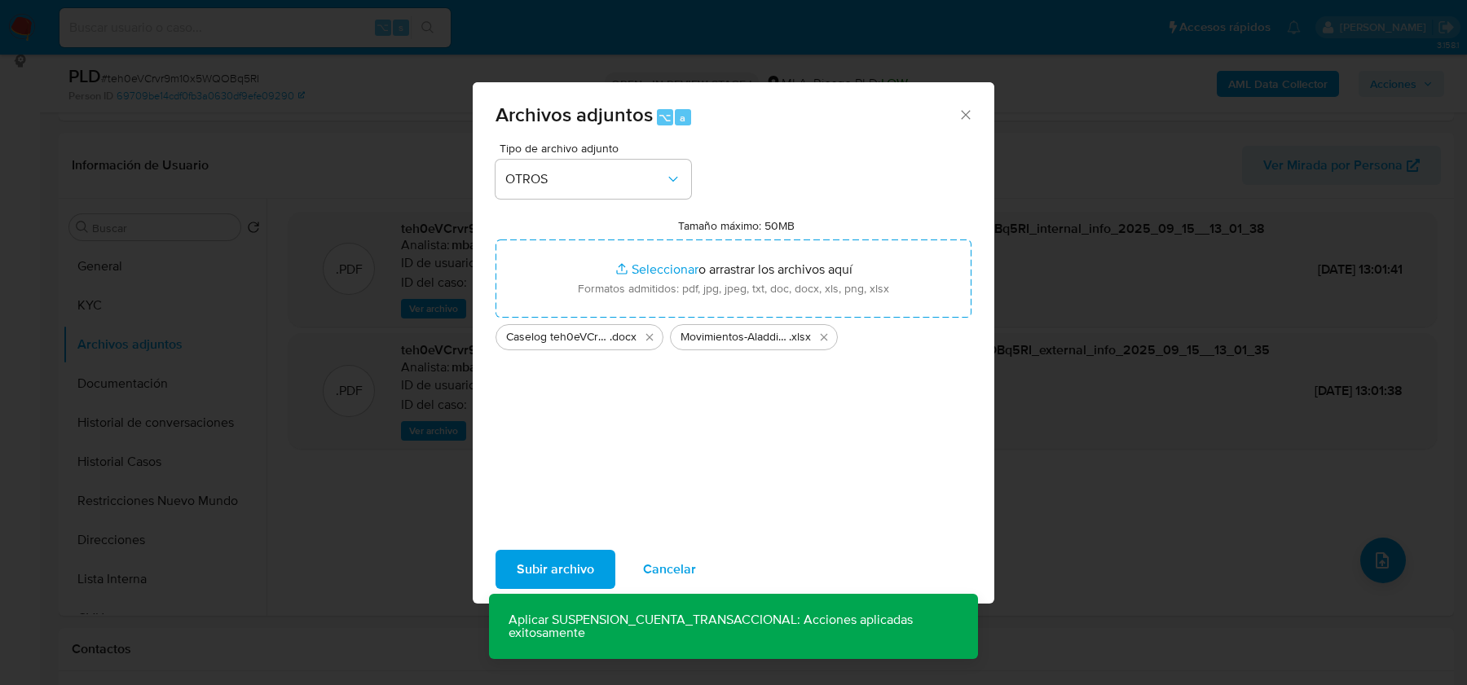
click at [545, 581] on span "Subir archivo" at bounding box center [555, 570] width 77 height 36
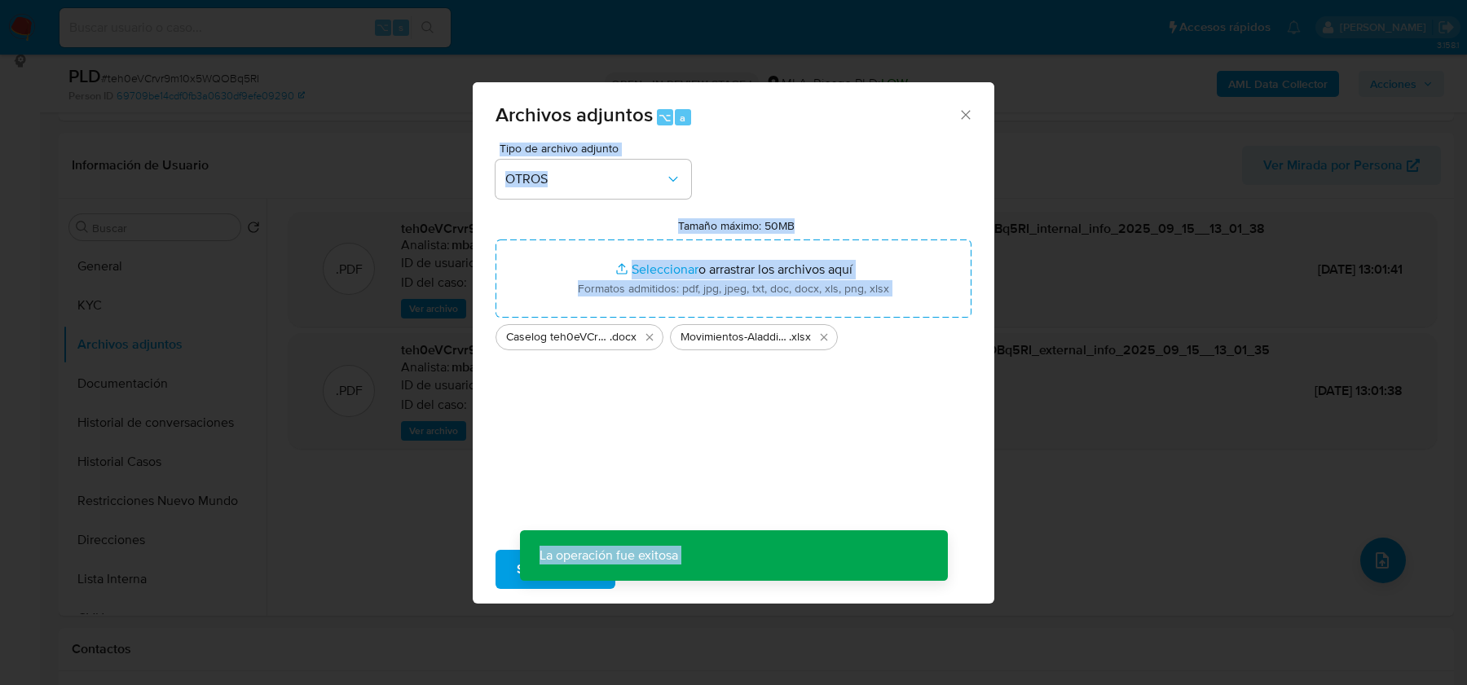
click at [150, 503] on div "Archivos adjuntos ⌥ a Tipo de archivo adjunto OTROS Tamaño máximo: 50MB Selecci…" at bounding box center [733, 342] width 1467 height 685
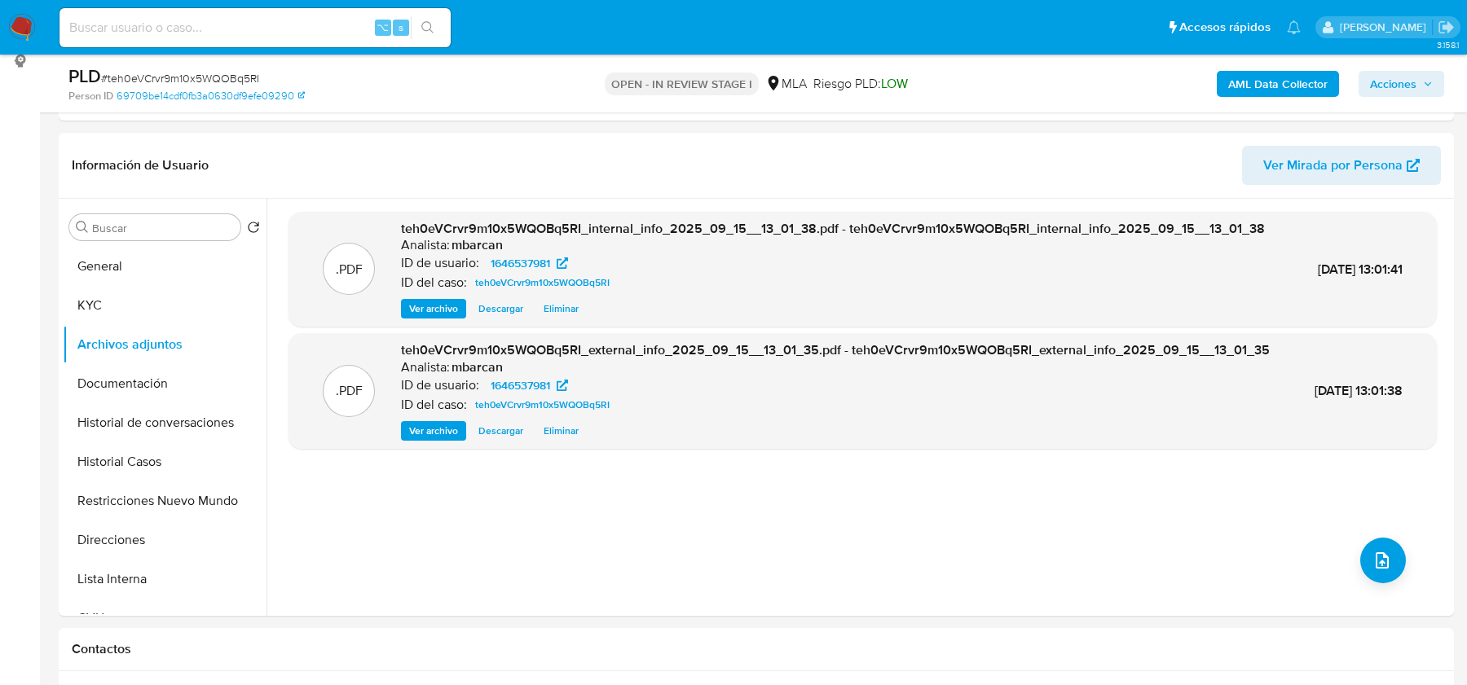
click at [150, 503] on button "Restricciones Nuevo Mundo" at bounding box center [165, 501] width 204 height 39
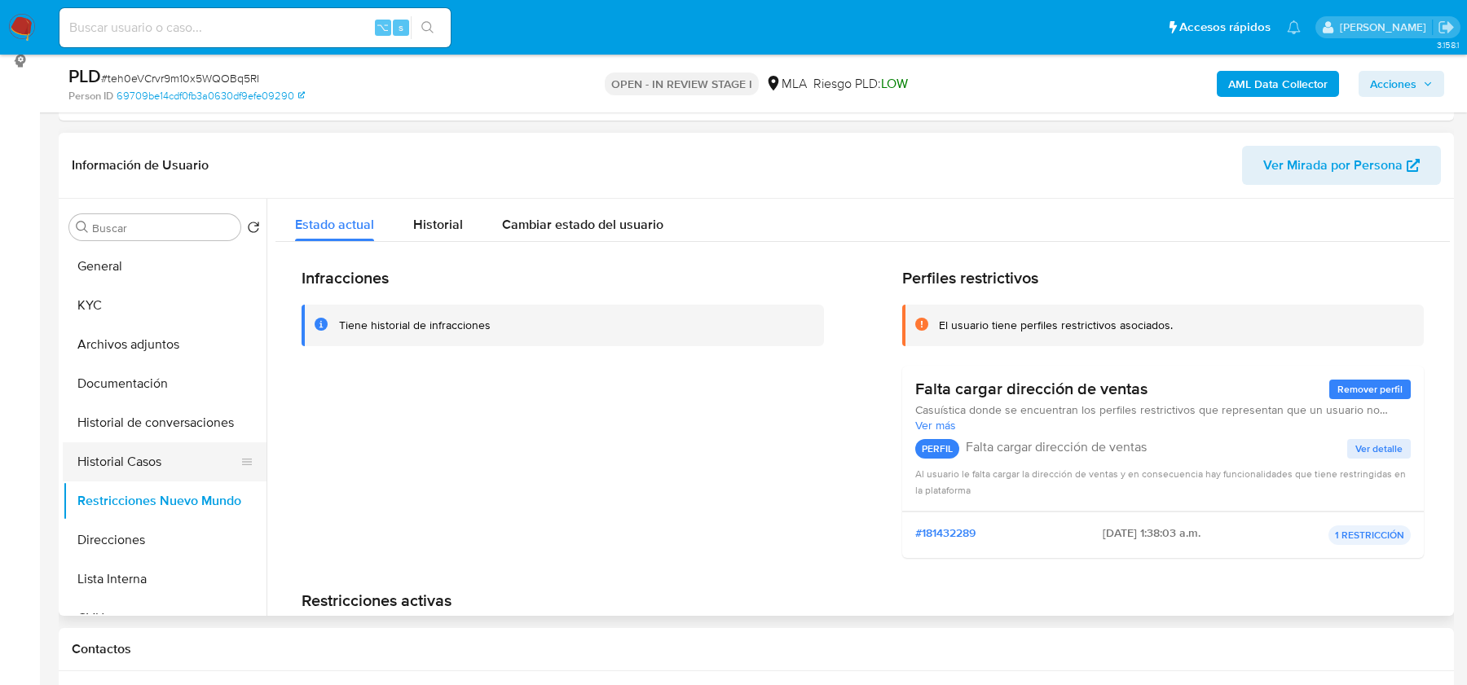
click at [129, 453] on button "Historial Casos" at bounding box center [158, 461] width 191 height 39
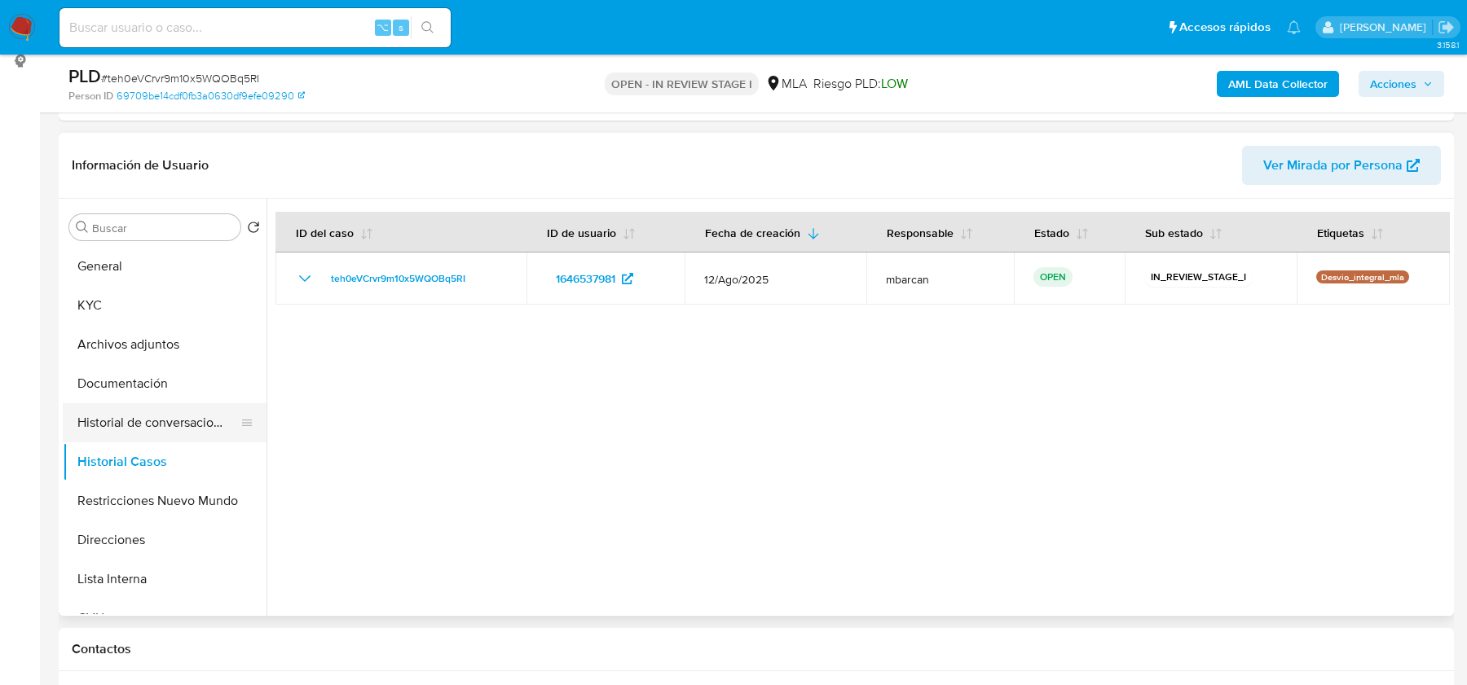
click at [139, 416] on button "Historial de conversaciones" at bounding box center [158, 422] width 191 height 39
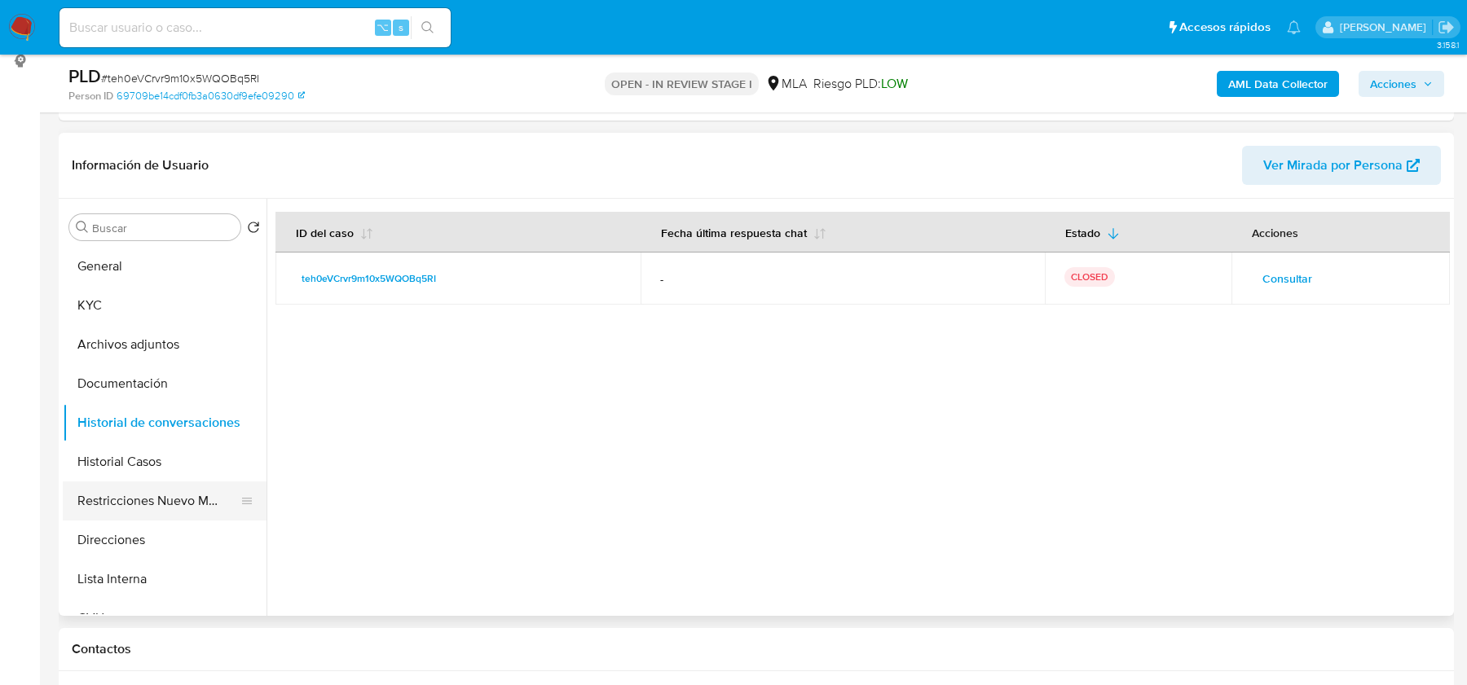
click at [148, 491] on button "Restricciones Nuevo Mundo" at bounding box center [158, 501] width 191 height 39
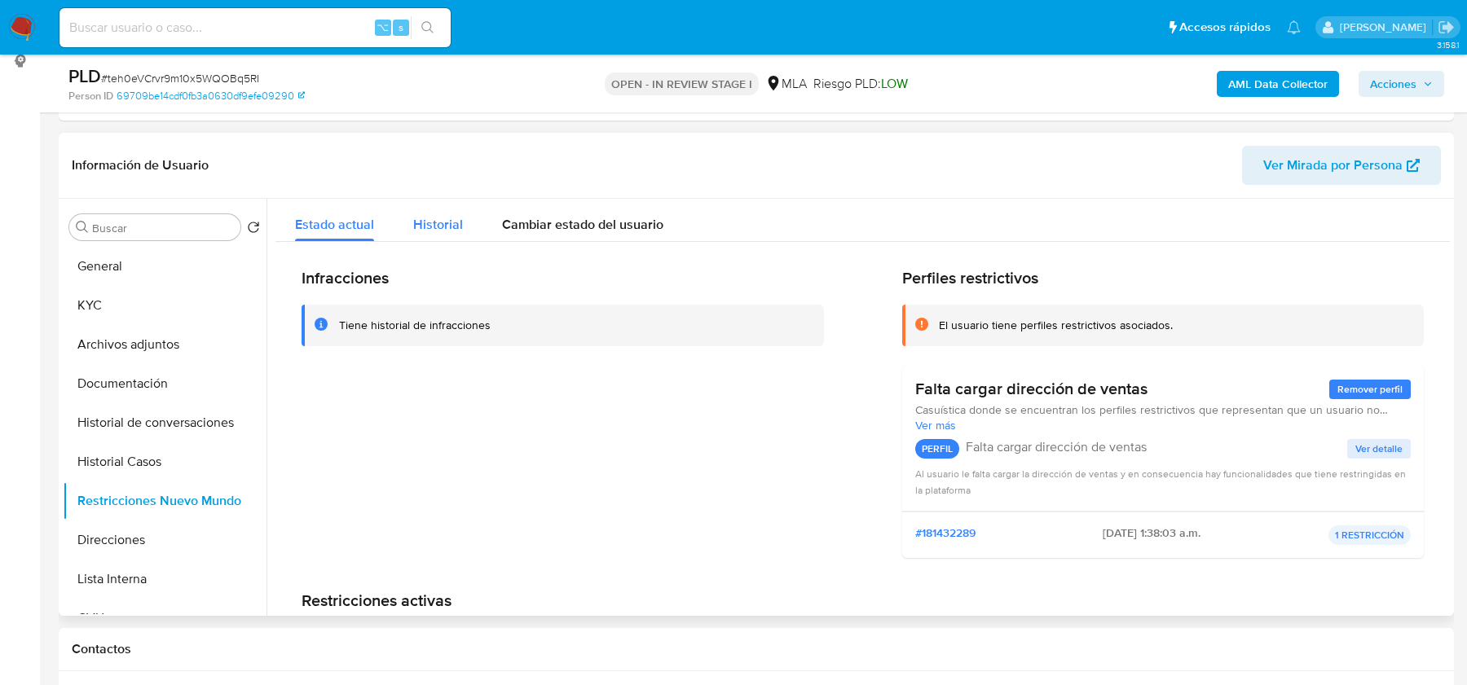
click at [461, 225] on button "Historial" at bounding box center [438, 220] width 89 height 43
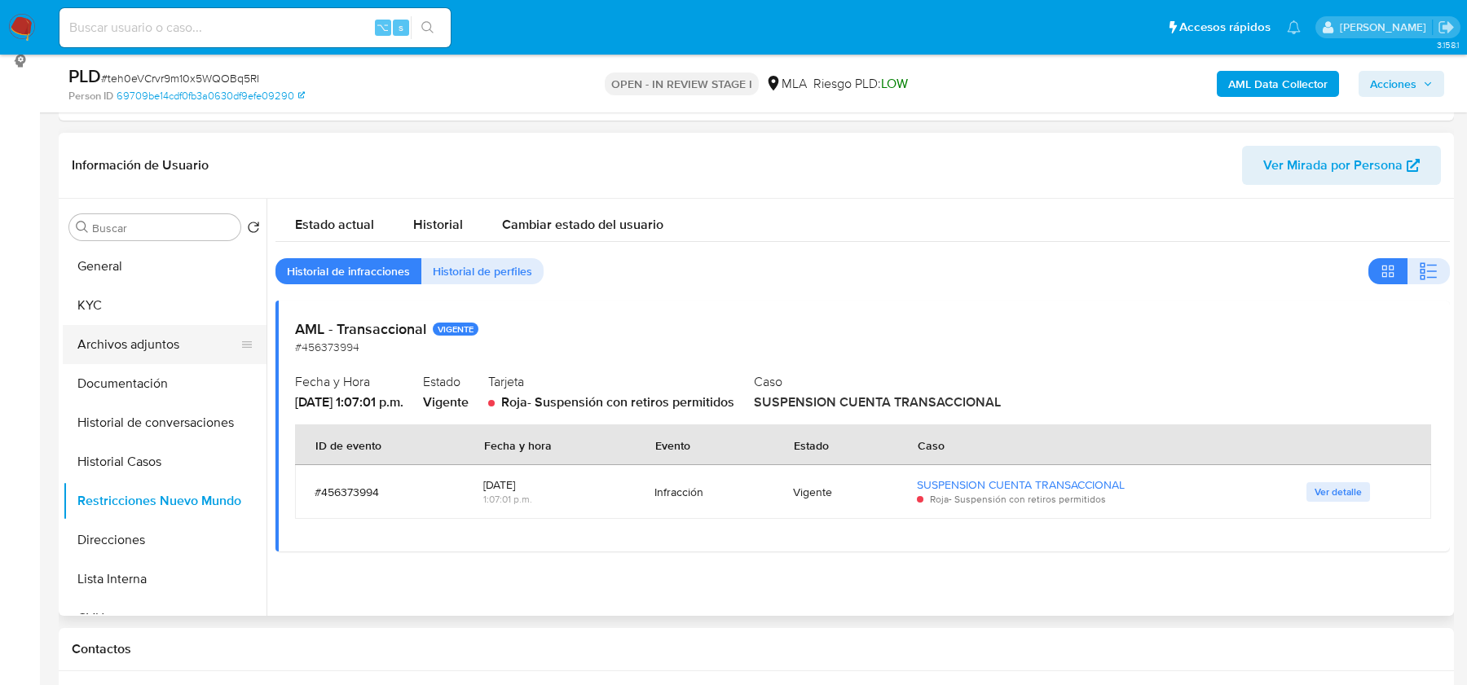
click at [129, 337] on button "Archivos adjuntos" at bounding box center [158, 344] width 191 height 39
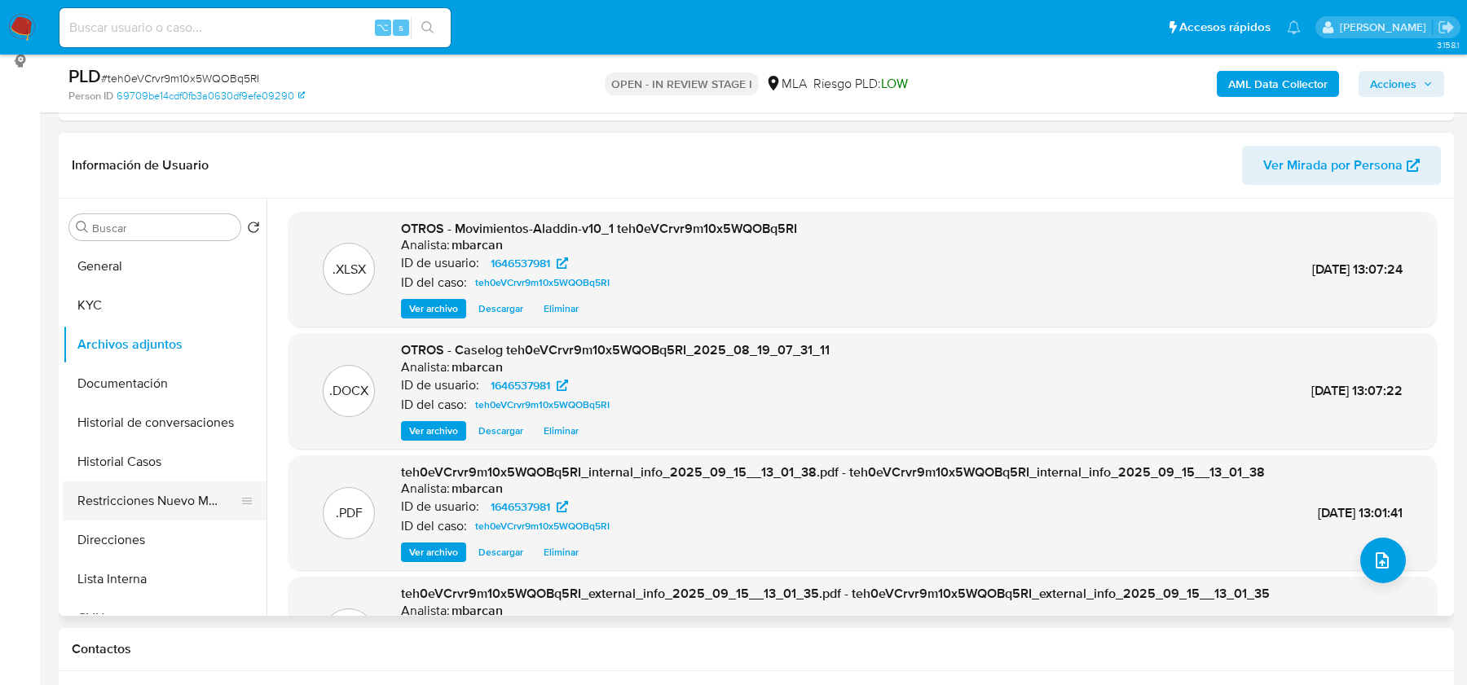
click at [155, 505] on button "Restricciones Nuevo Mundo" at bounding box center [158, 501] width 191 height 39
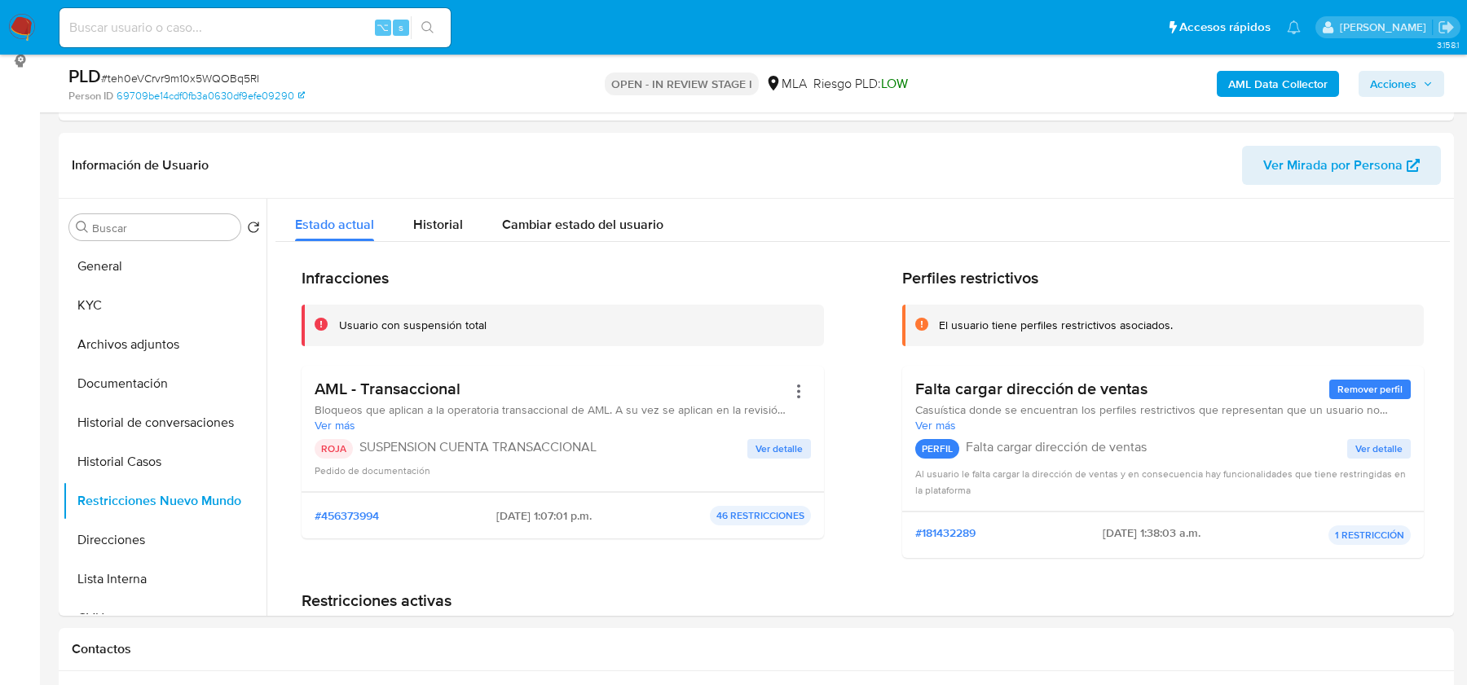
click at [1362, 74] on button "Acciones" at bounding box center [1401, 84] width 86 height 26
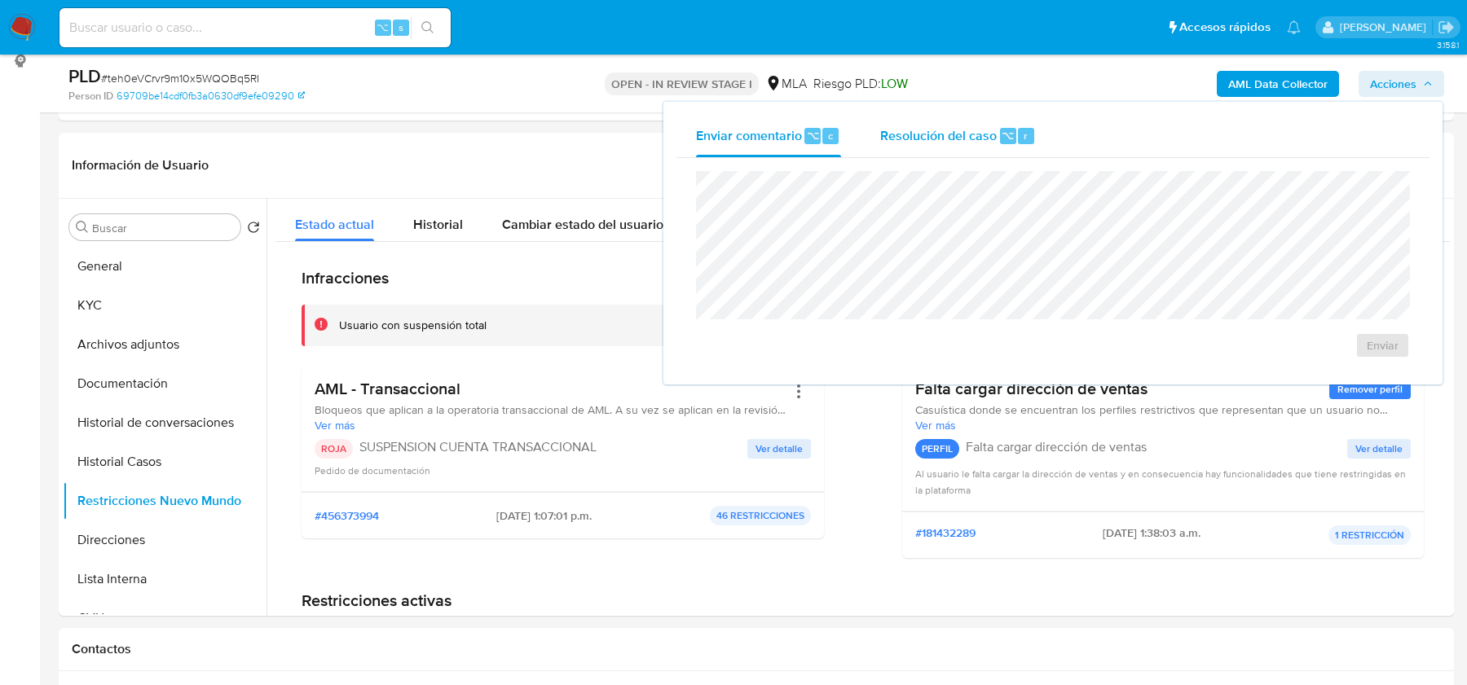
click at [970, 119] on div "Resolución del caso ⌥ r" at bounding box center [958, 136] width 156 height 42
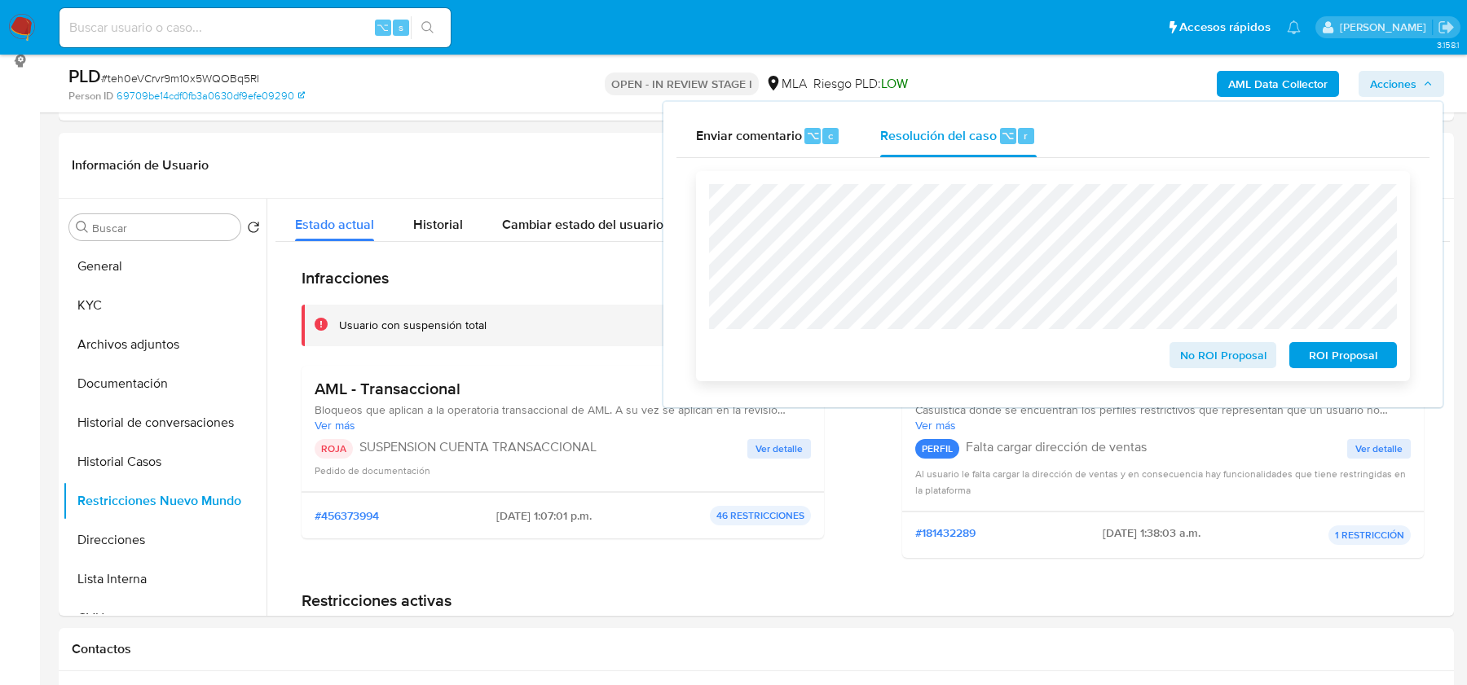
click at [1365, 365] on span "ROI Proposal" at bounding box center [1342, 355] width 85 height 23
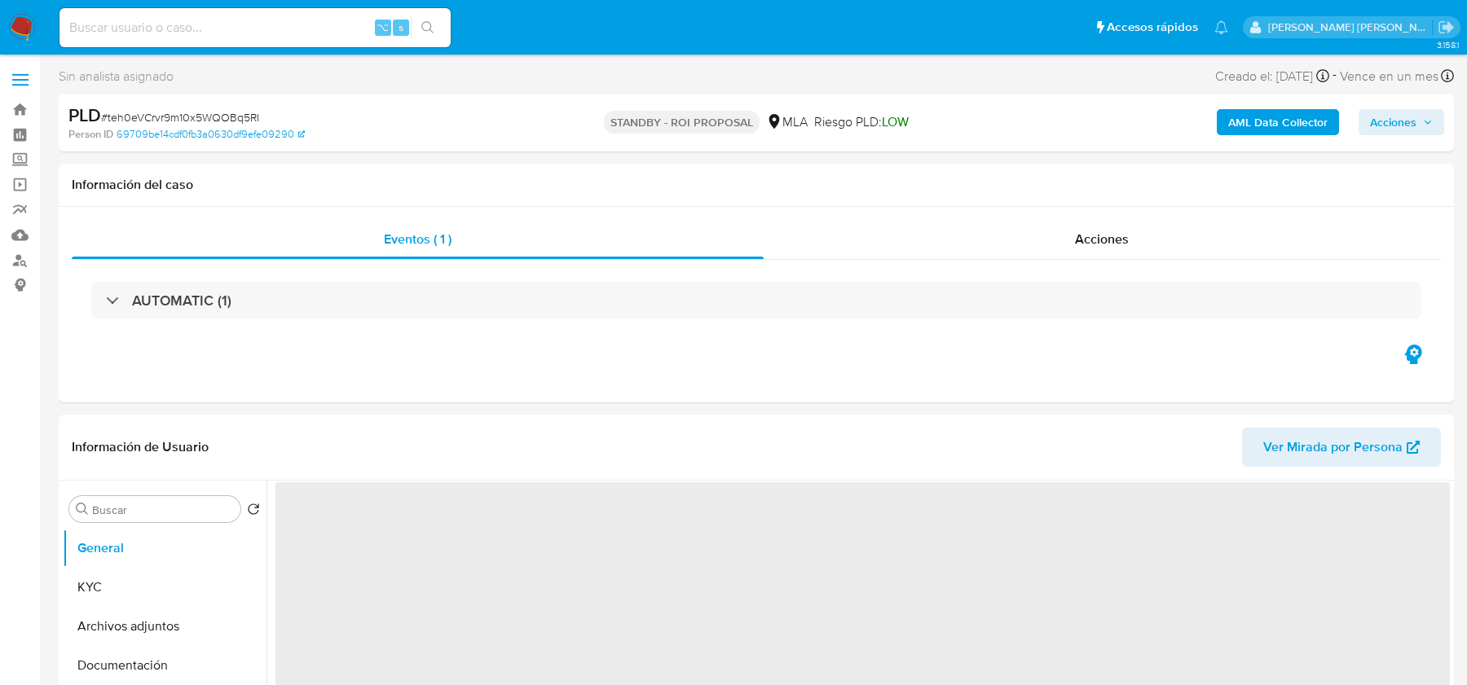
select select "10"
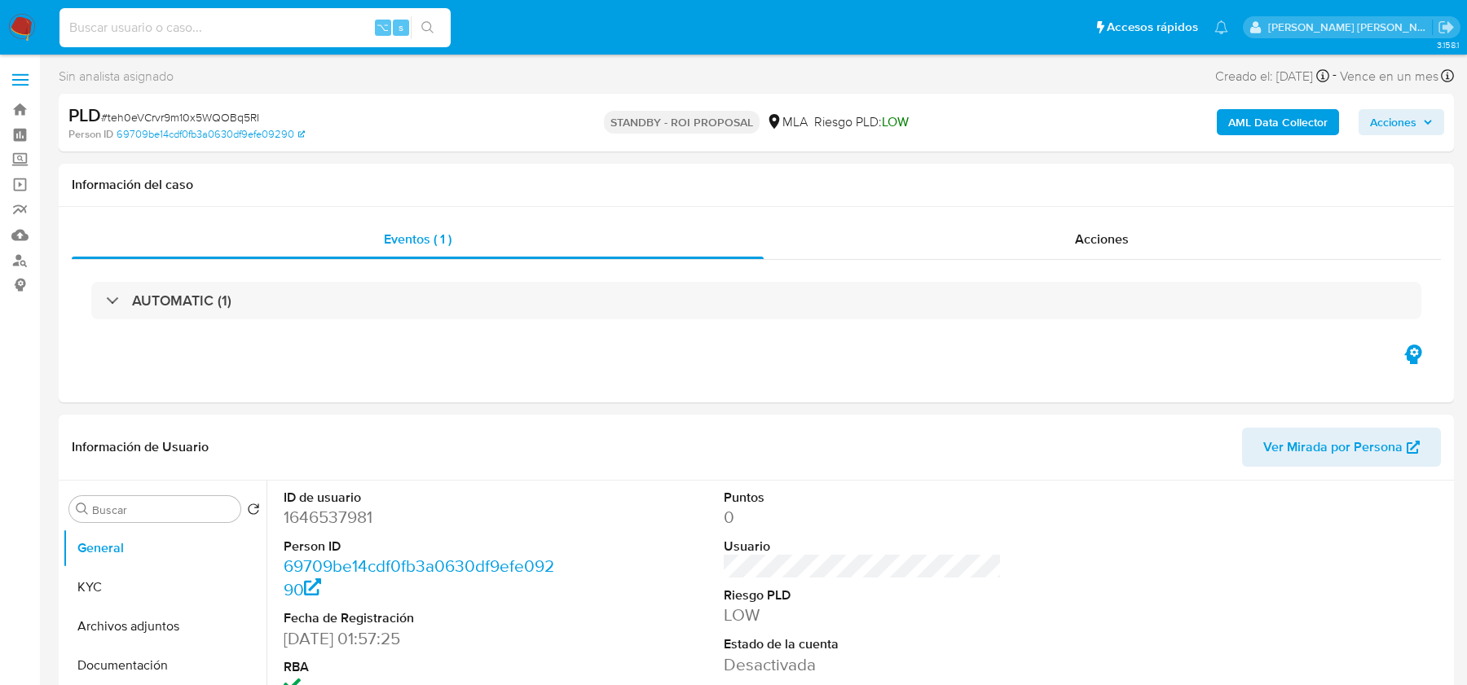
click at [99, 35] on input at bounding box center [254, 27] width 391 height 21
click at [14, 38] on img at bounding box center [22, 28] width 28 height 28
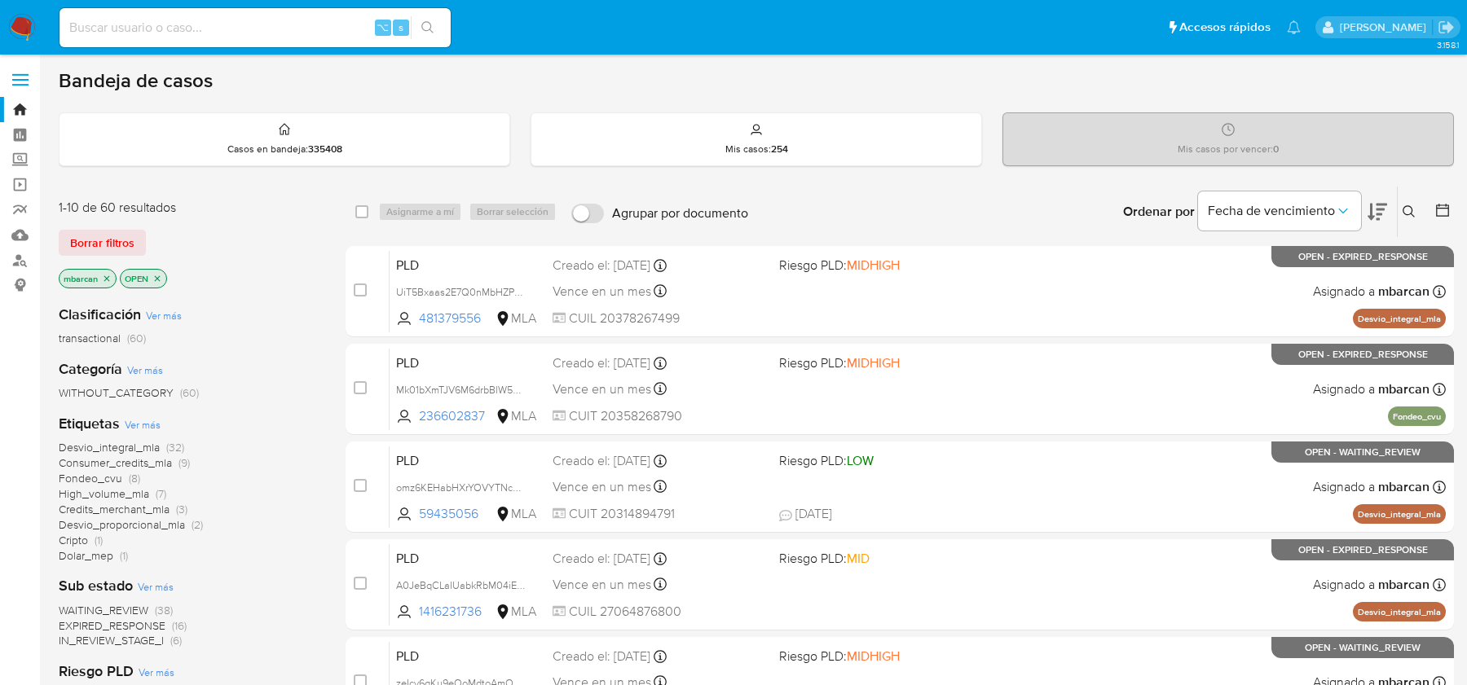
click at [1402, 213] on icon at bounding box center [1408, 211] width 13 height 13
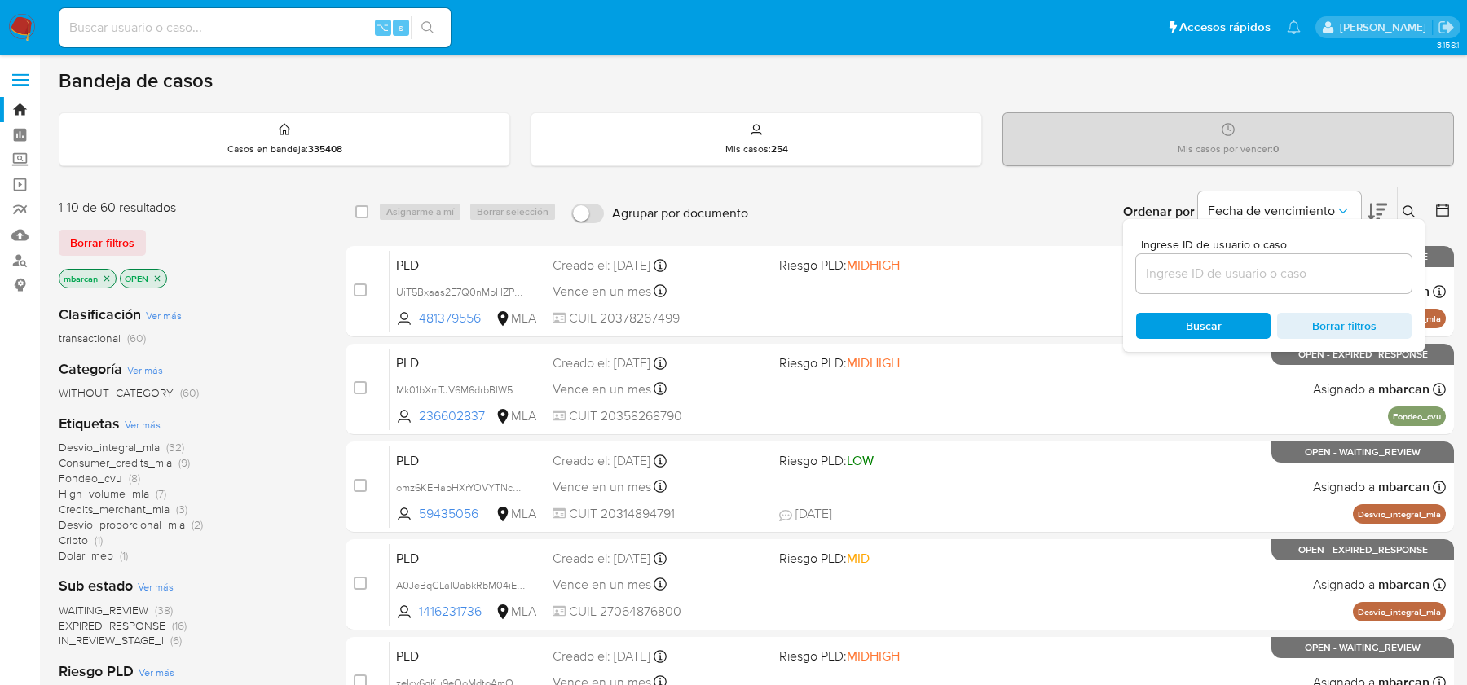
click at [1291, 270] on input at bounding box center [1273, 273] width 275 height 21
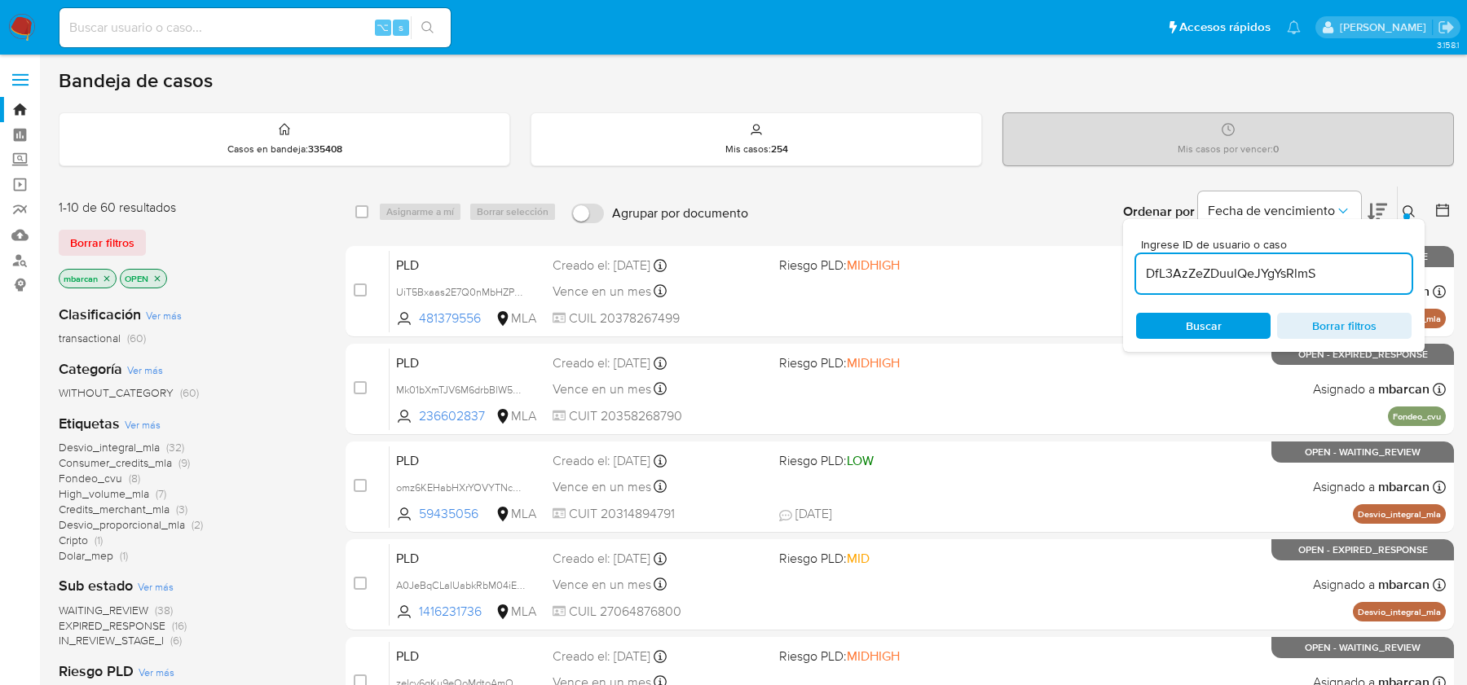
type input "DfL3AzZeZDuulQeJYgYsRlmS"
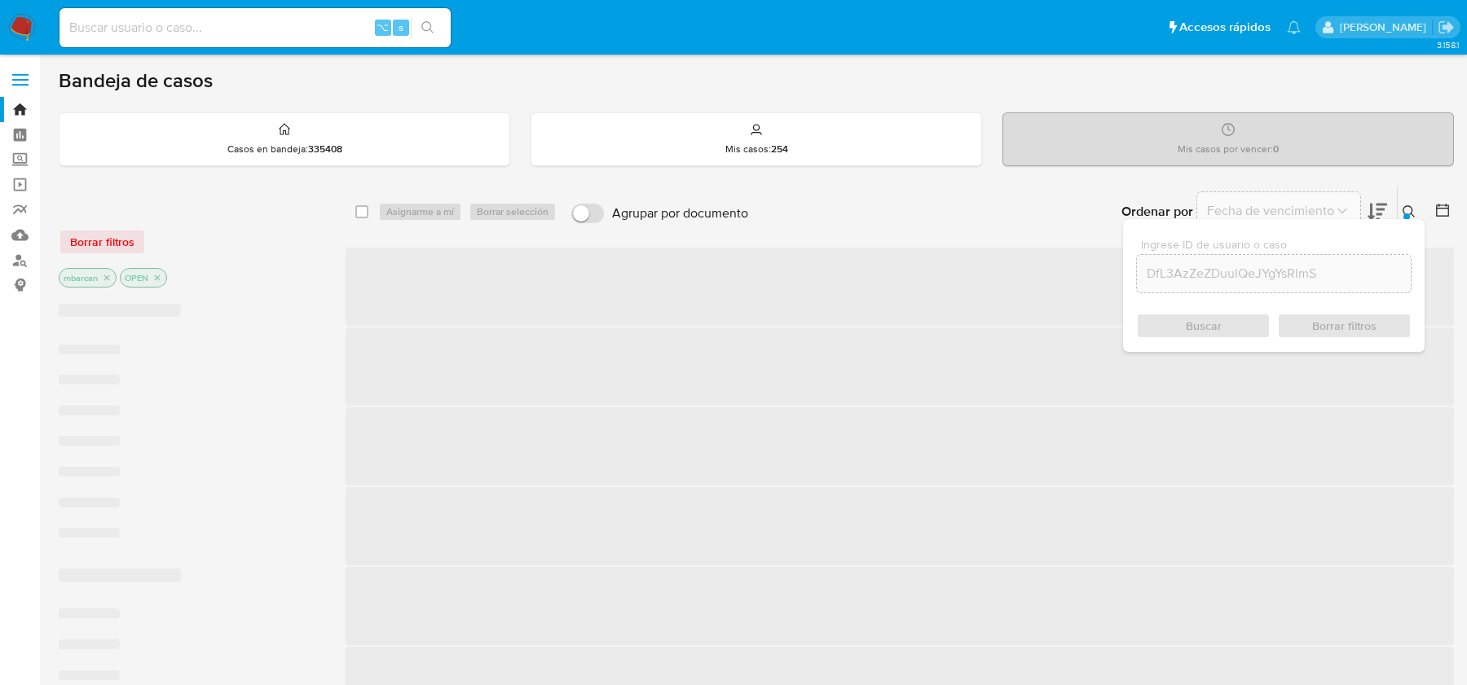
click at [1408, 213] on div at bounding box center [1406, 216] width 7 height 7
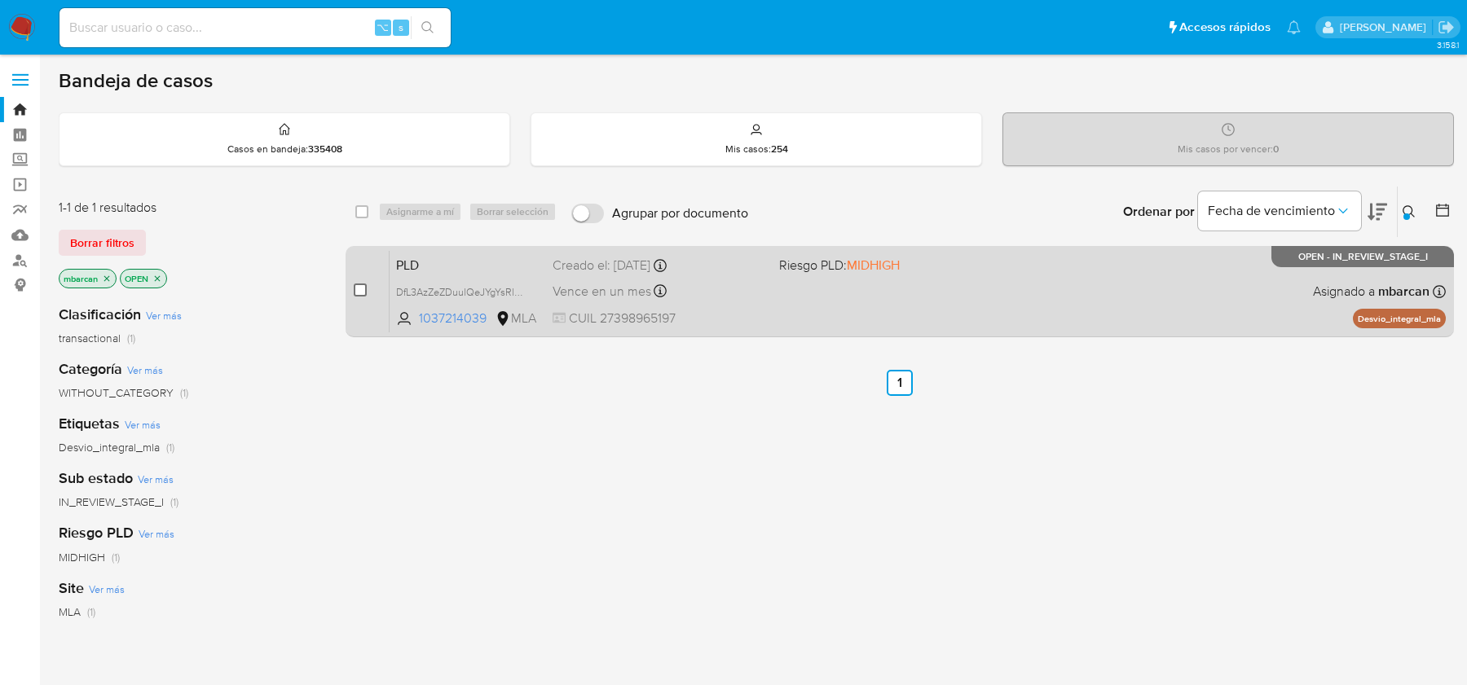
click at [354, 290] on input "checkbox" at bounding box center [360, 290] width 13 height 13
checkbox input "true"
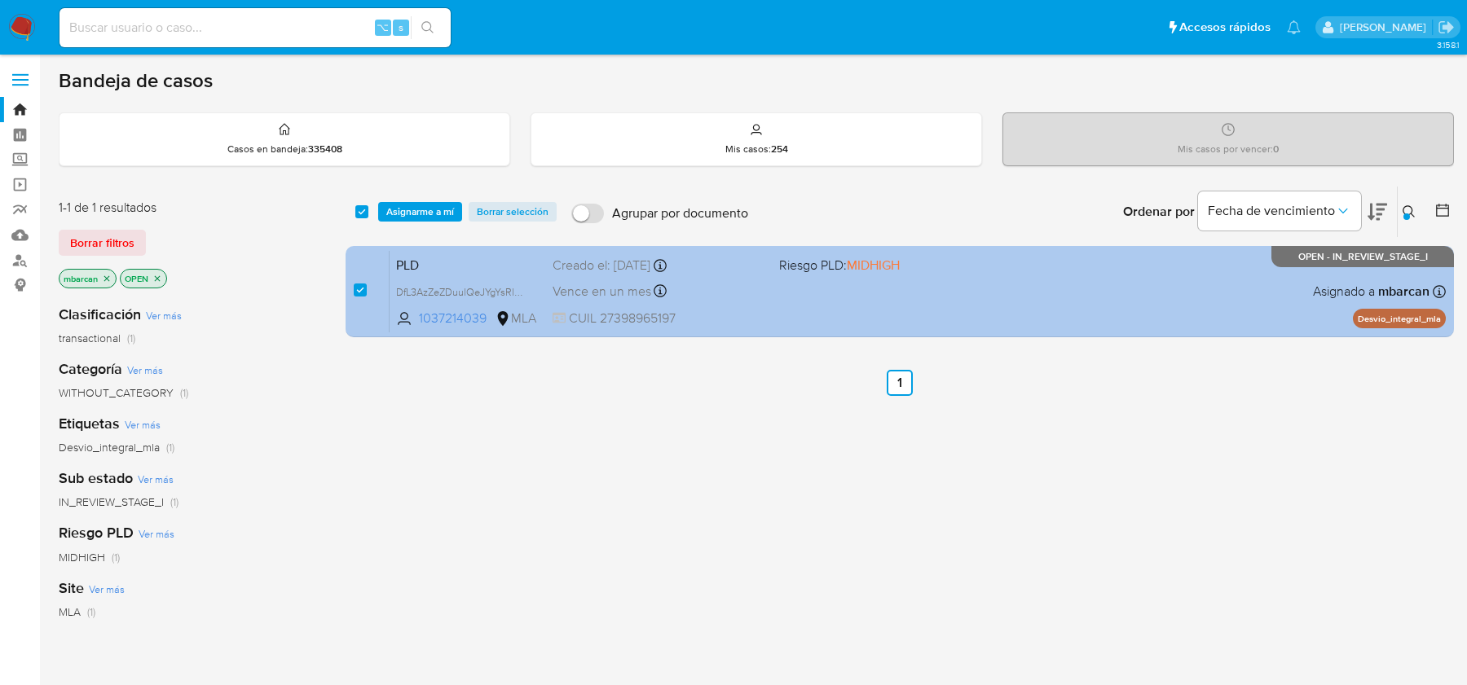
click at [451, 275] on div "PLD DfL3AzZeZDuulQeJYgYsRlmS 1037214039 MLA Riesgo PLD: MIDHIGH Creado el: [DAT…" at bounding box center [917, 291] width 1056 height 82
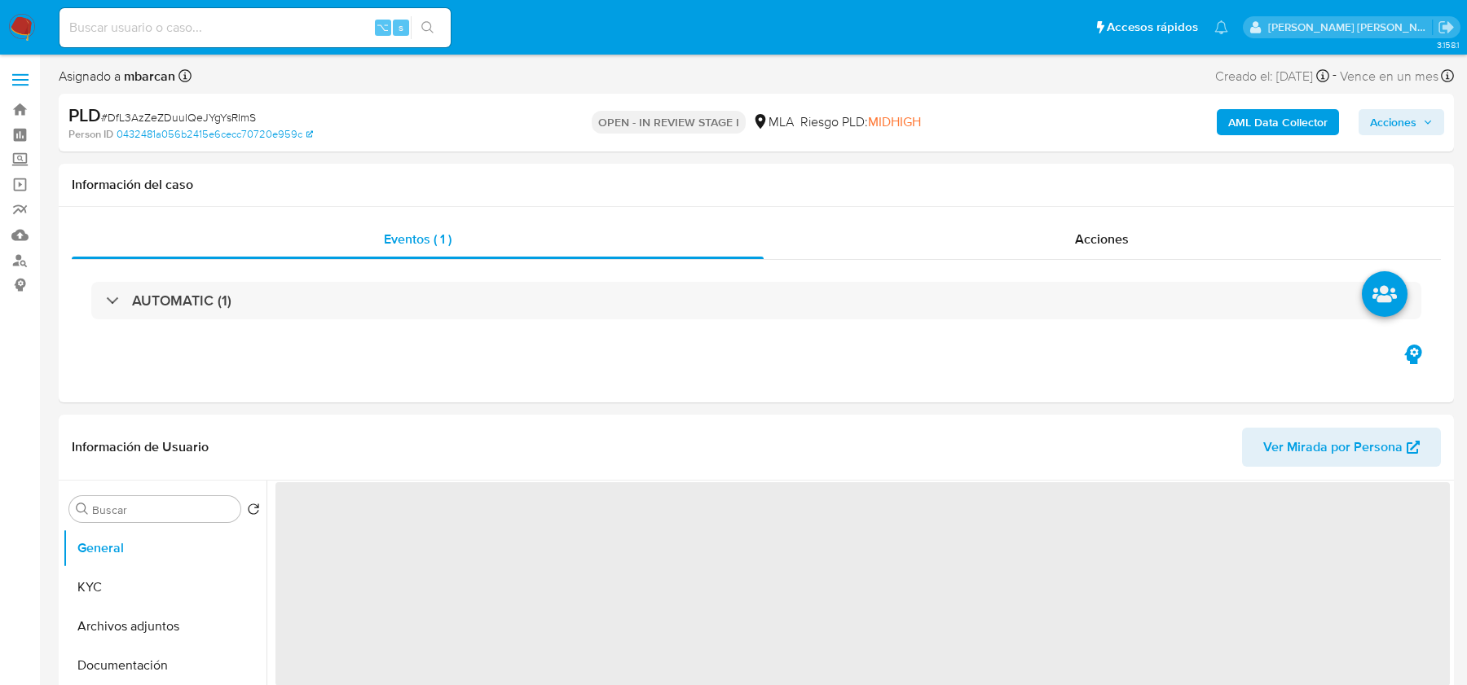
select select "10"
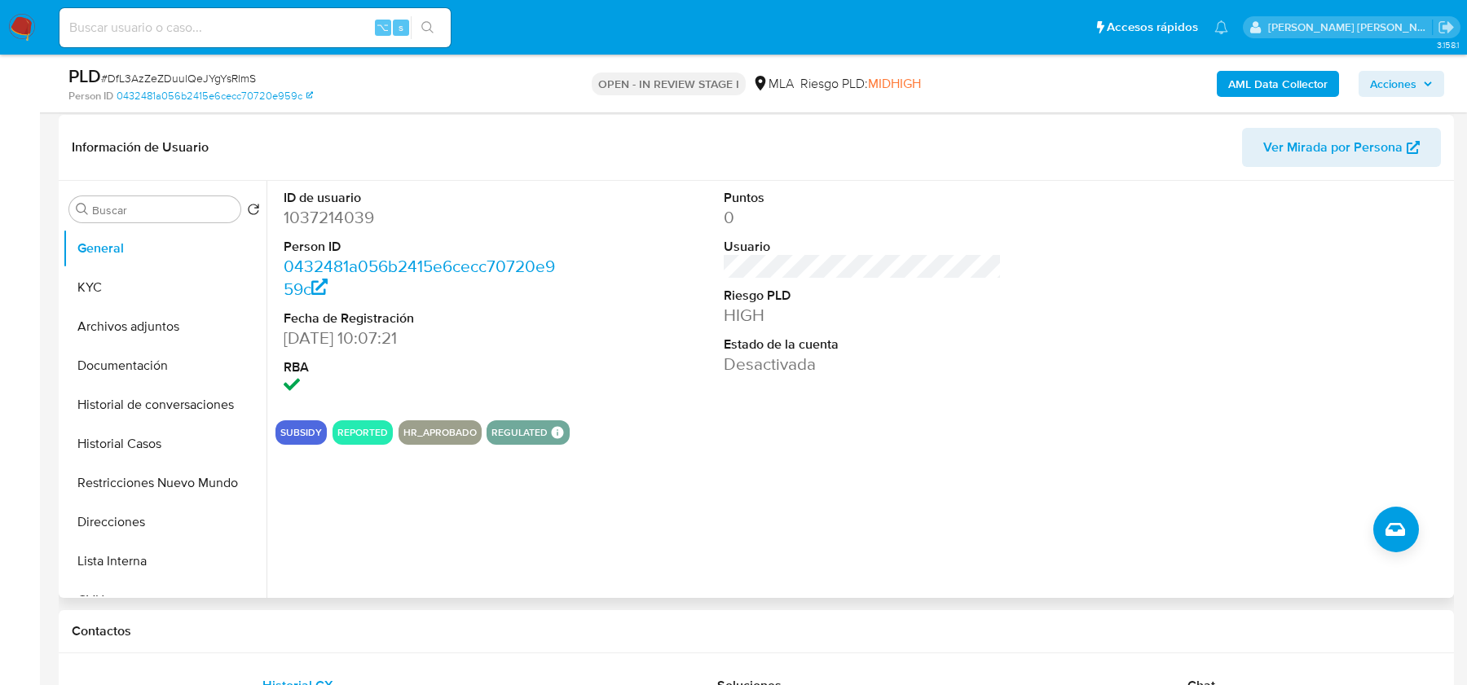
scroll to position [331, 0]
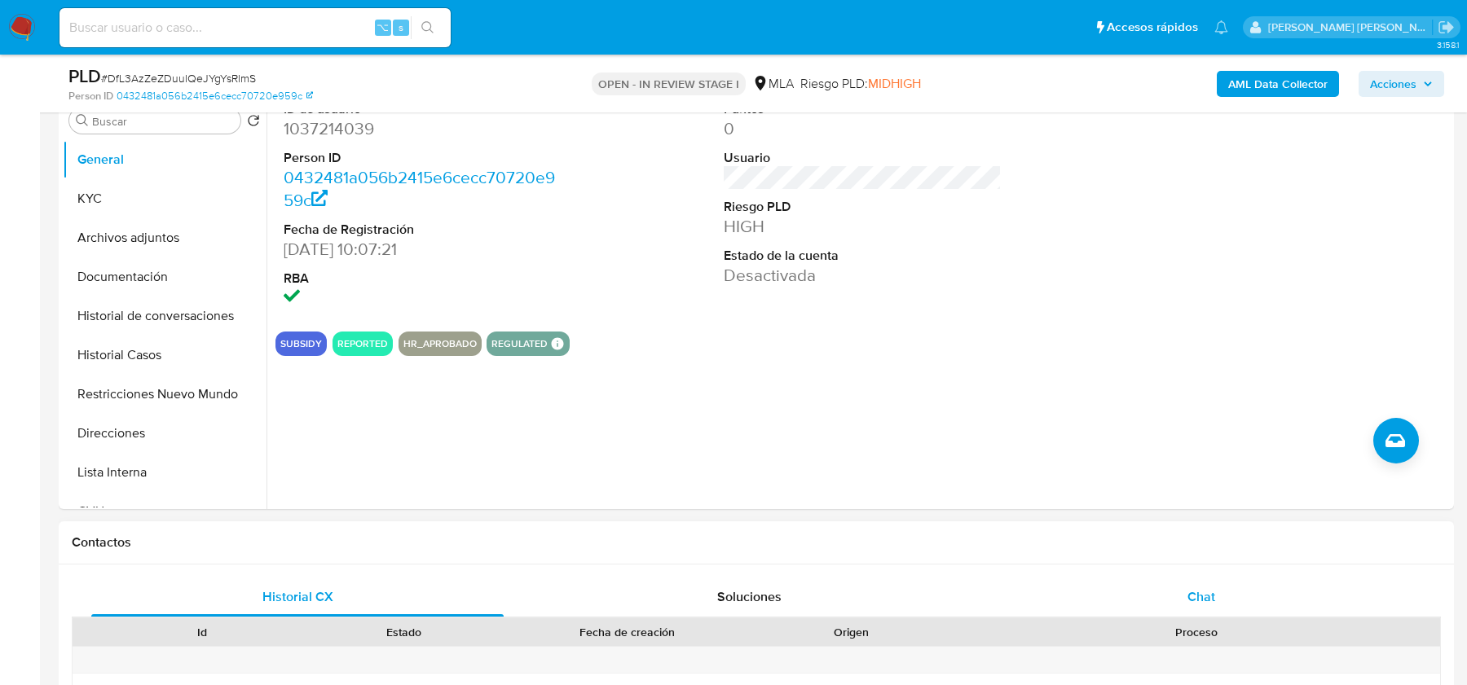
click at [1199, 592] on span "Chat" at bounding box center [1201, 596] width 28 height 19
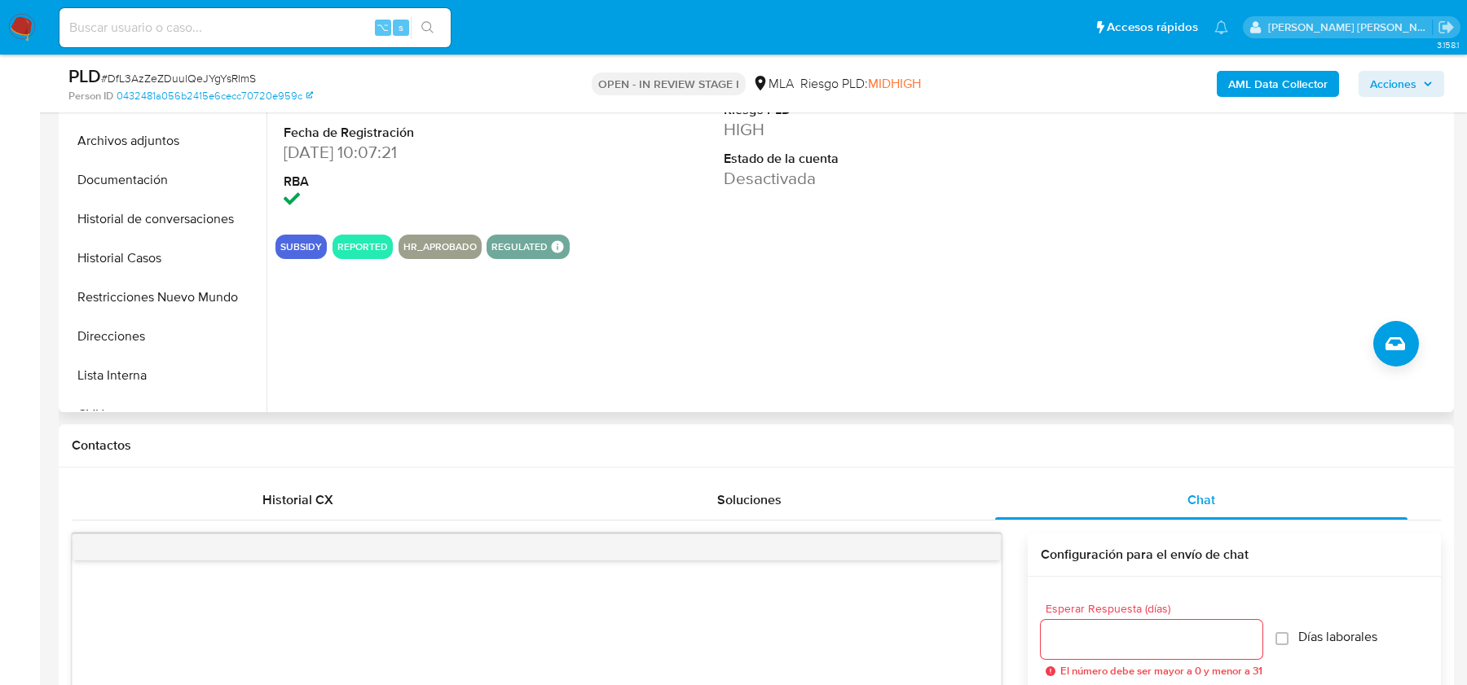
scroll to position [338, 0]
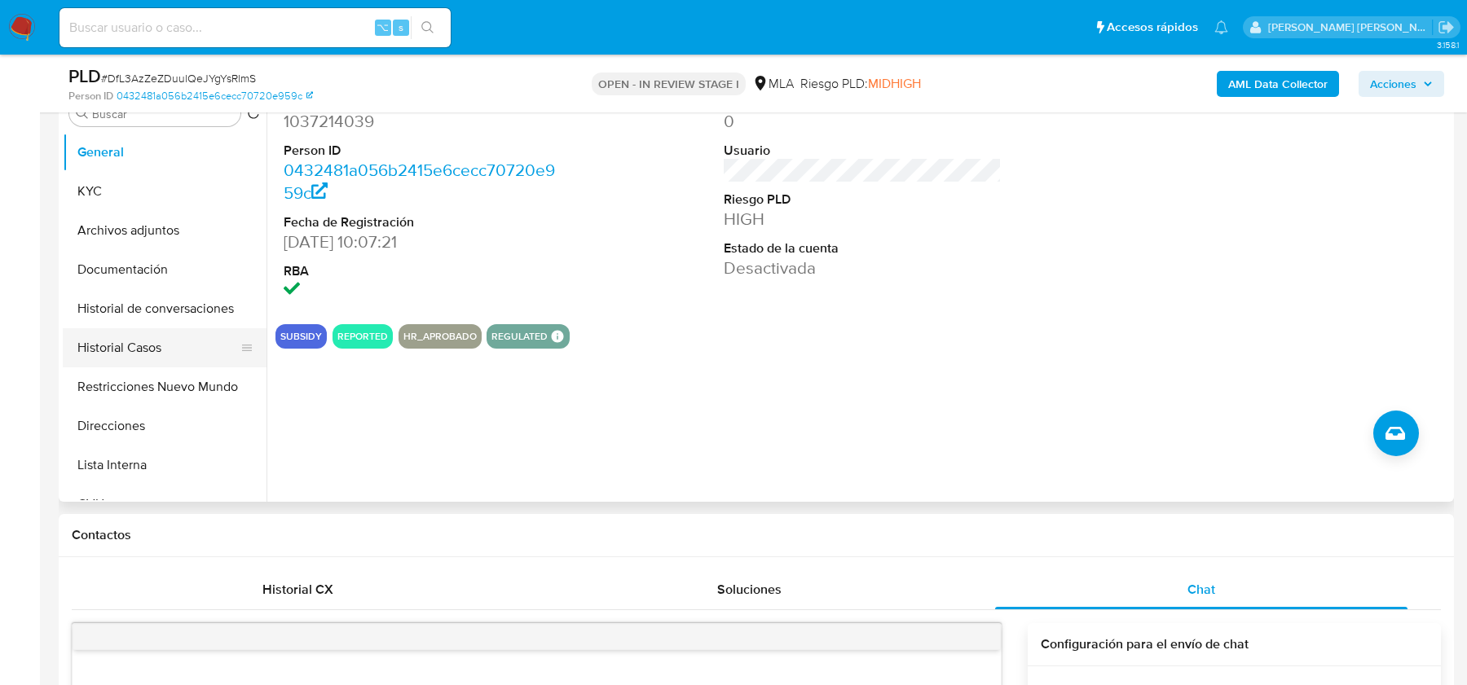
click at [148, 345] on button "Historial Casos" at bounding box center [158, 347] width 191 height 39
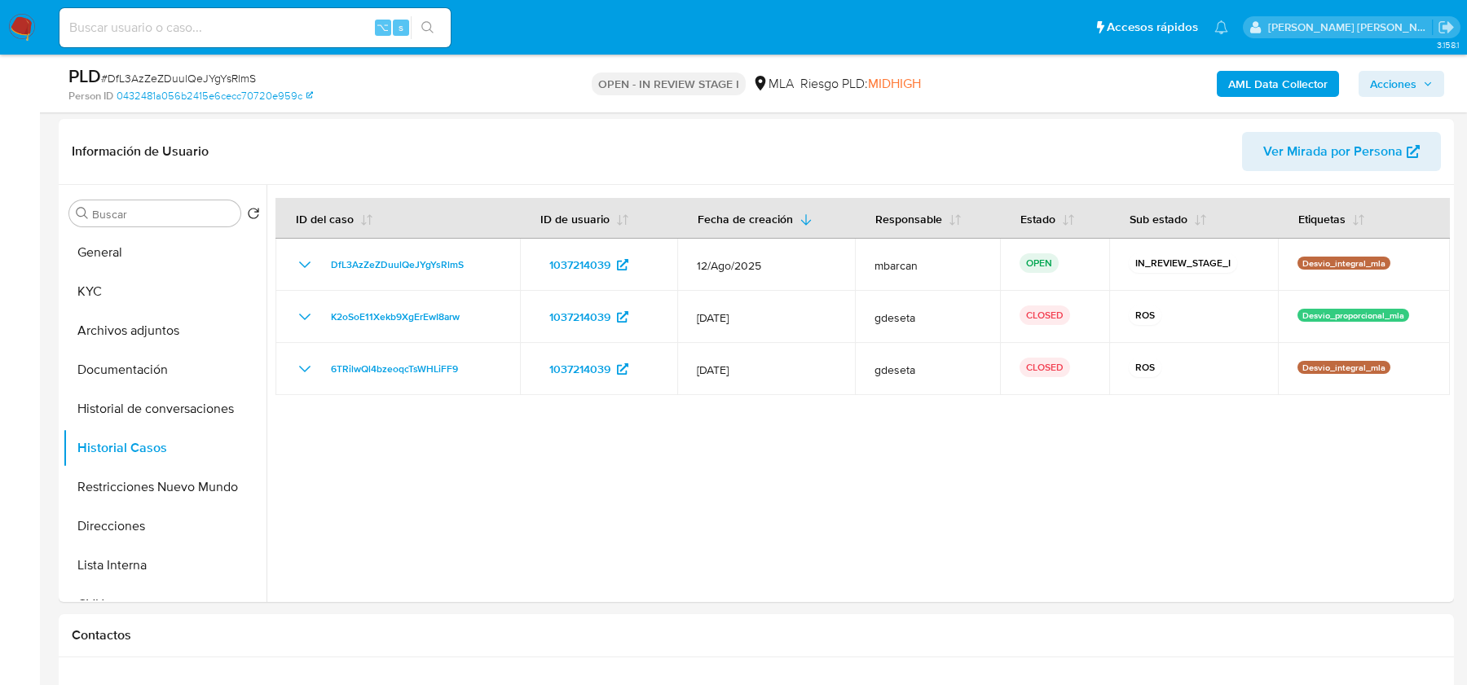
scroll to position [239, 0]
click at [117, 328] on button "Archivos adjuntos" at bounding box center [158, 329] width 191 height 39
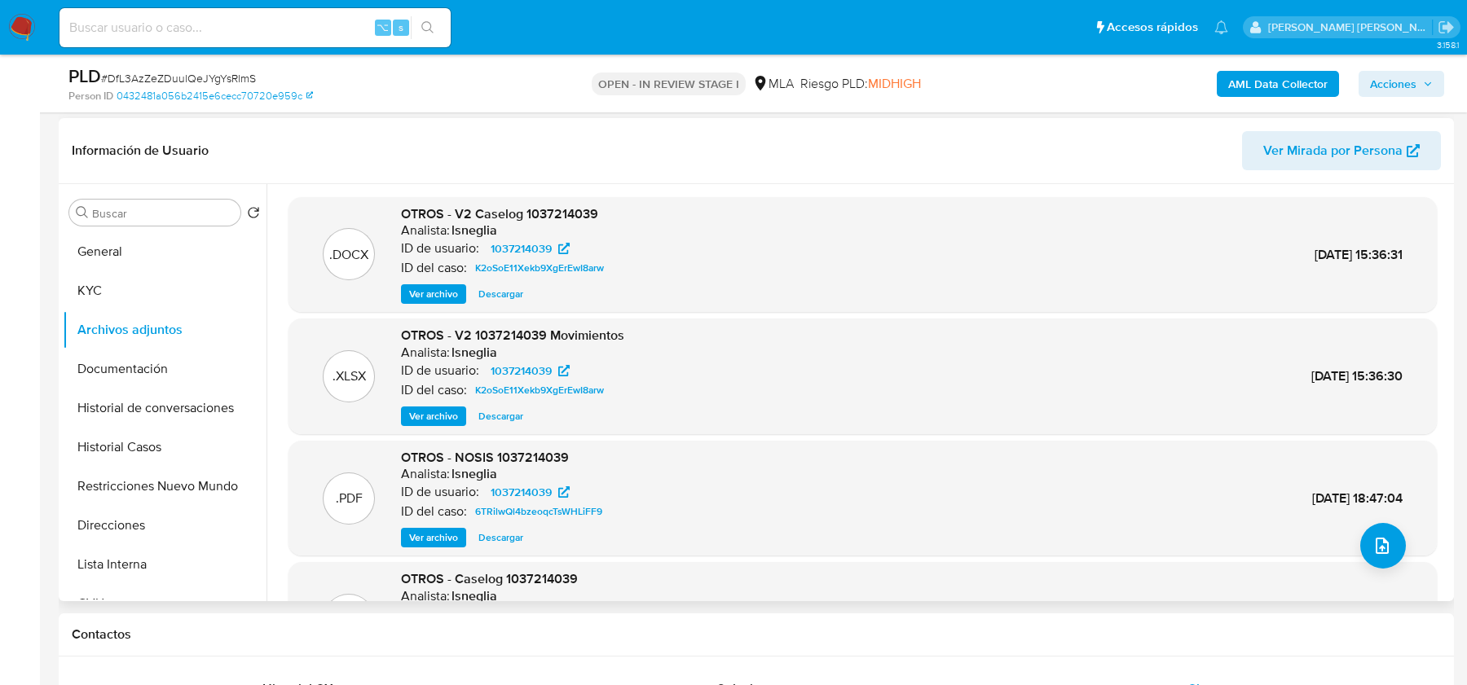
click at [429, 295] on span "Ver archivo" at bounding box center [433, 294] width 49 height 16
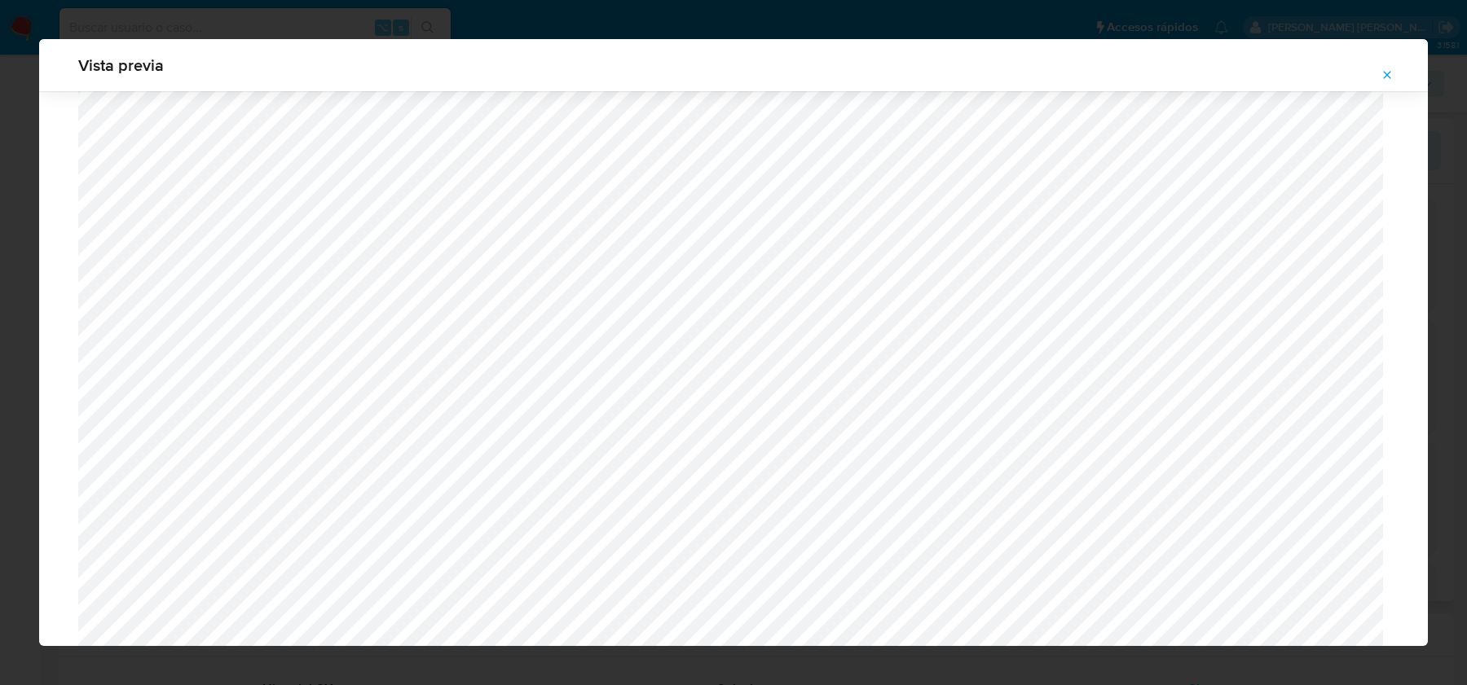
scroll to position [408, 0]
click at [1379, 78] on button "Attachment preview" at bounding box center [1387, 75] width 36 height 26
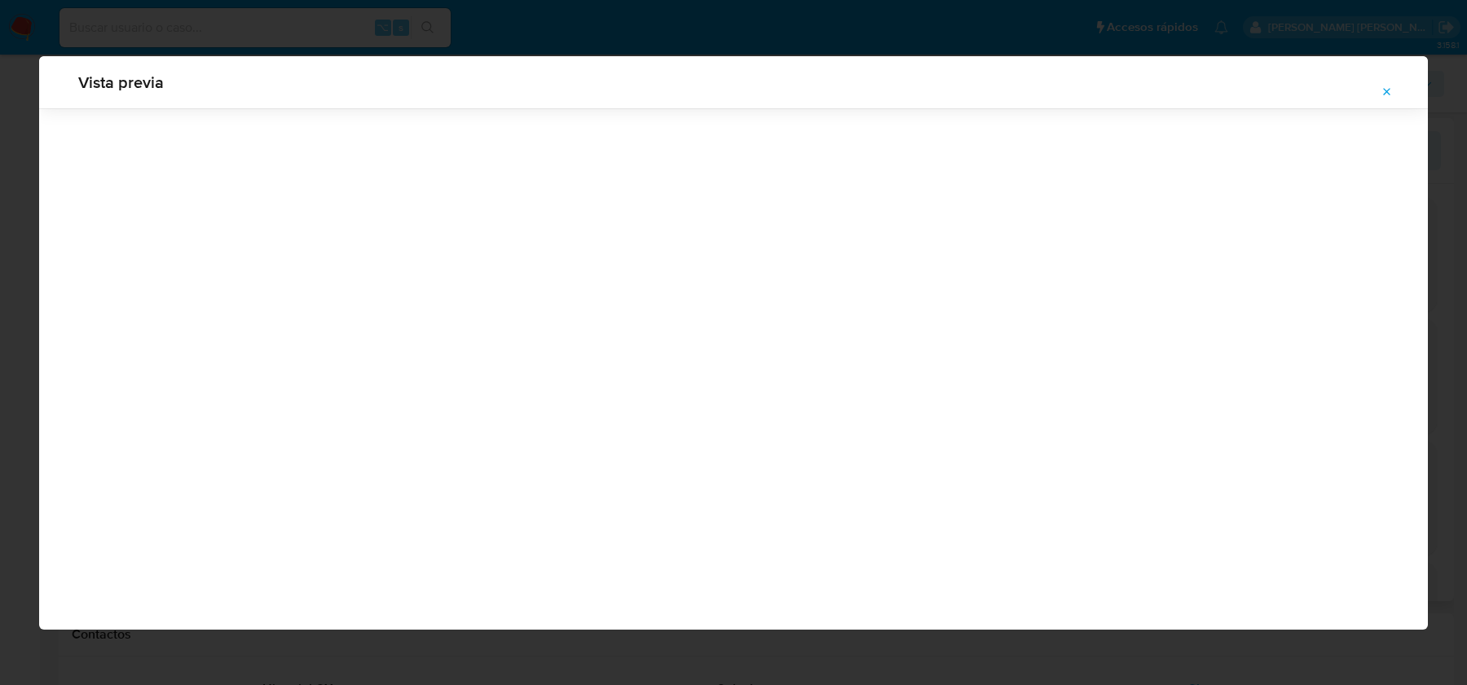
scroll to position [0, 0]
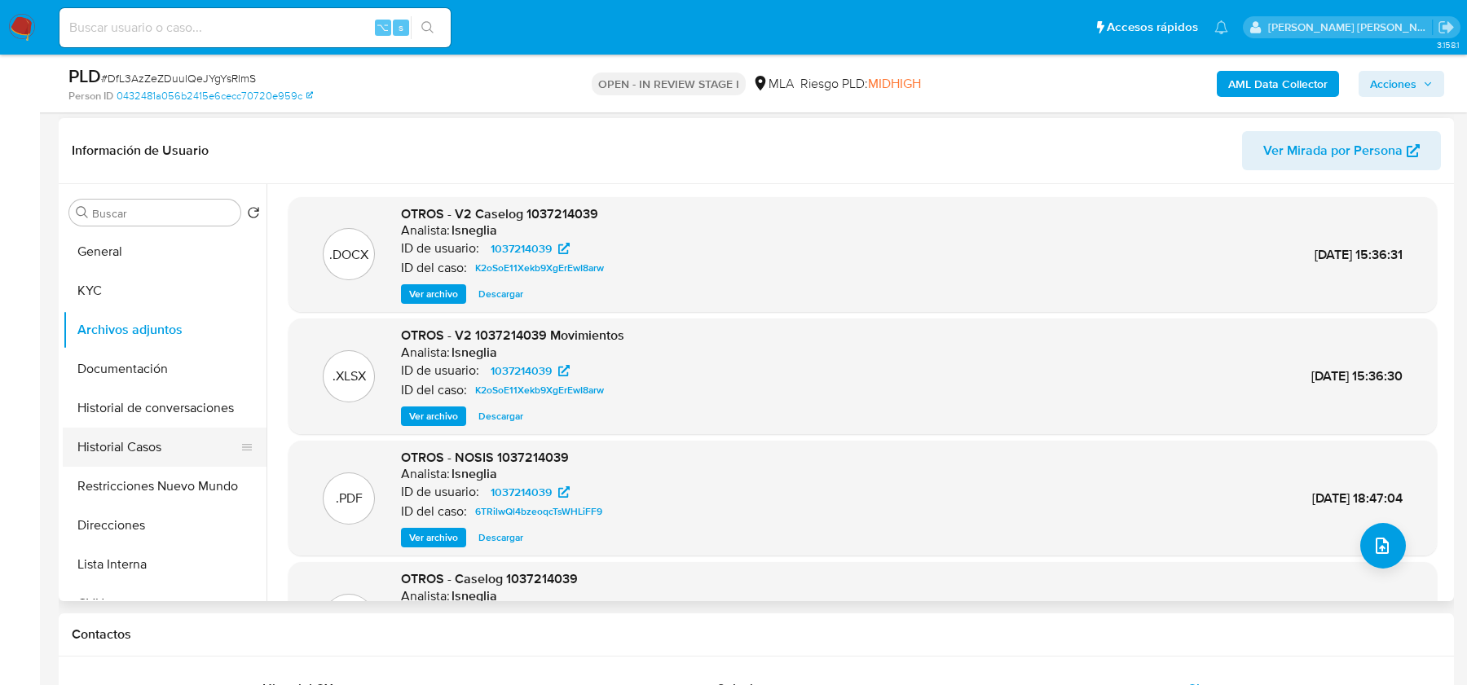
click at [134, 438] on button "Historial Casos" at bounding box center [158, 447] width 191 height 39
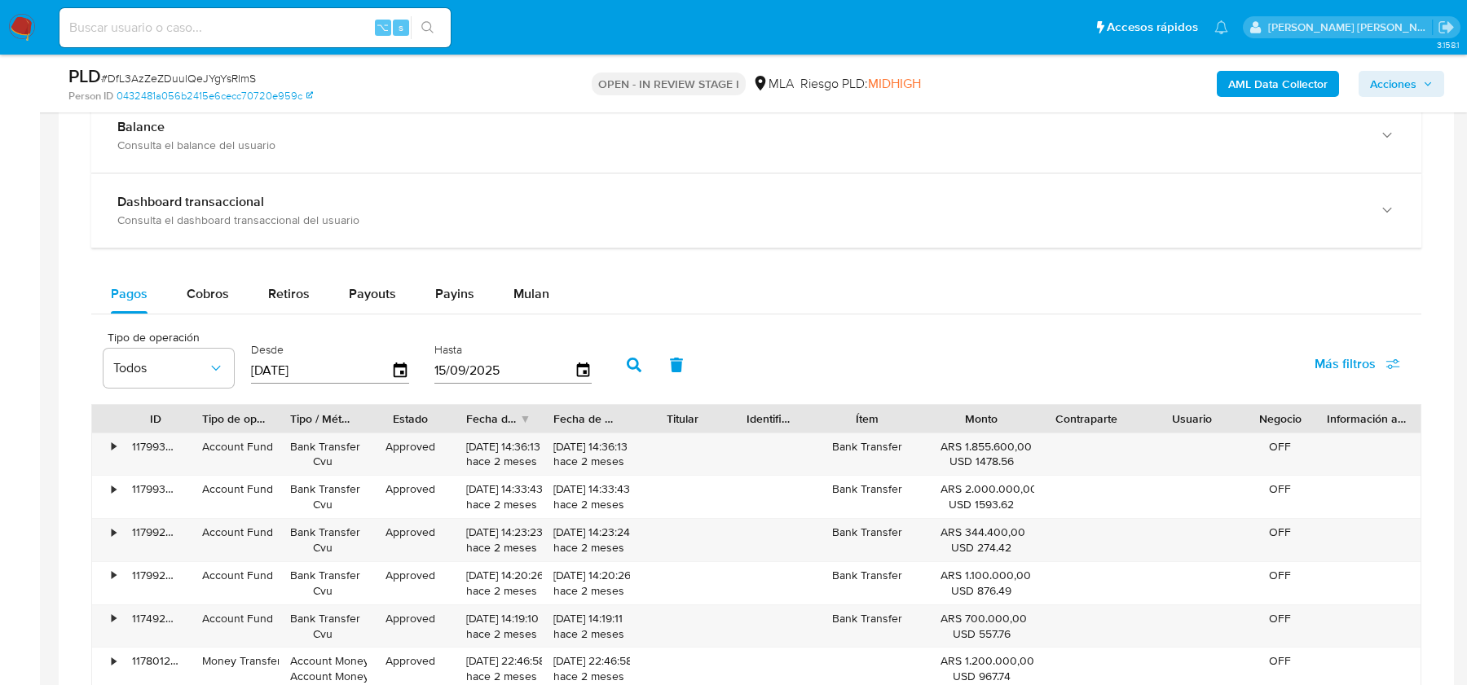
scroll to position [1534, 0]
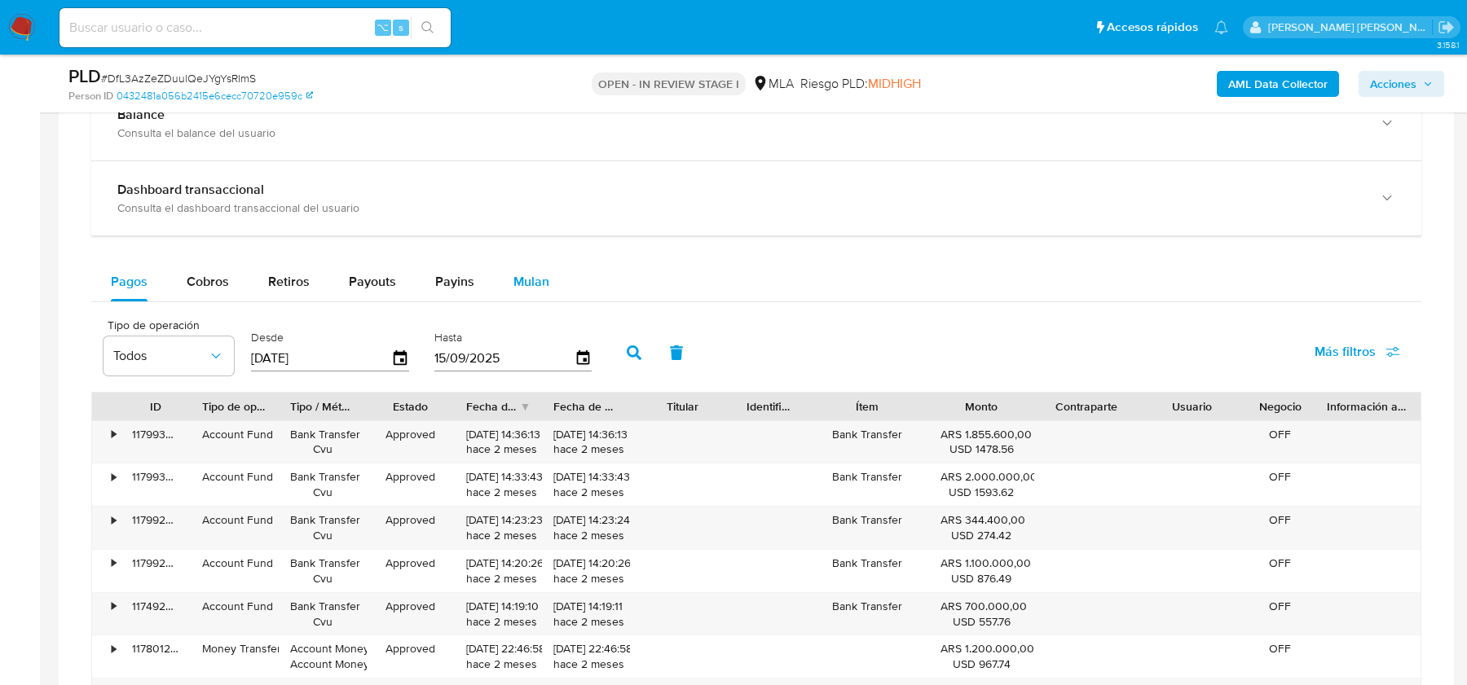
click at [524, 285] on span "Mulan" at bounding box center [531, 281] width 36 height 19
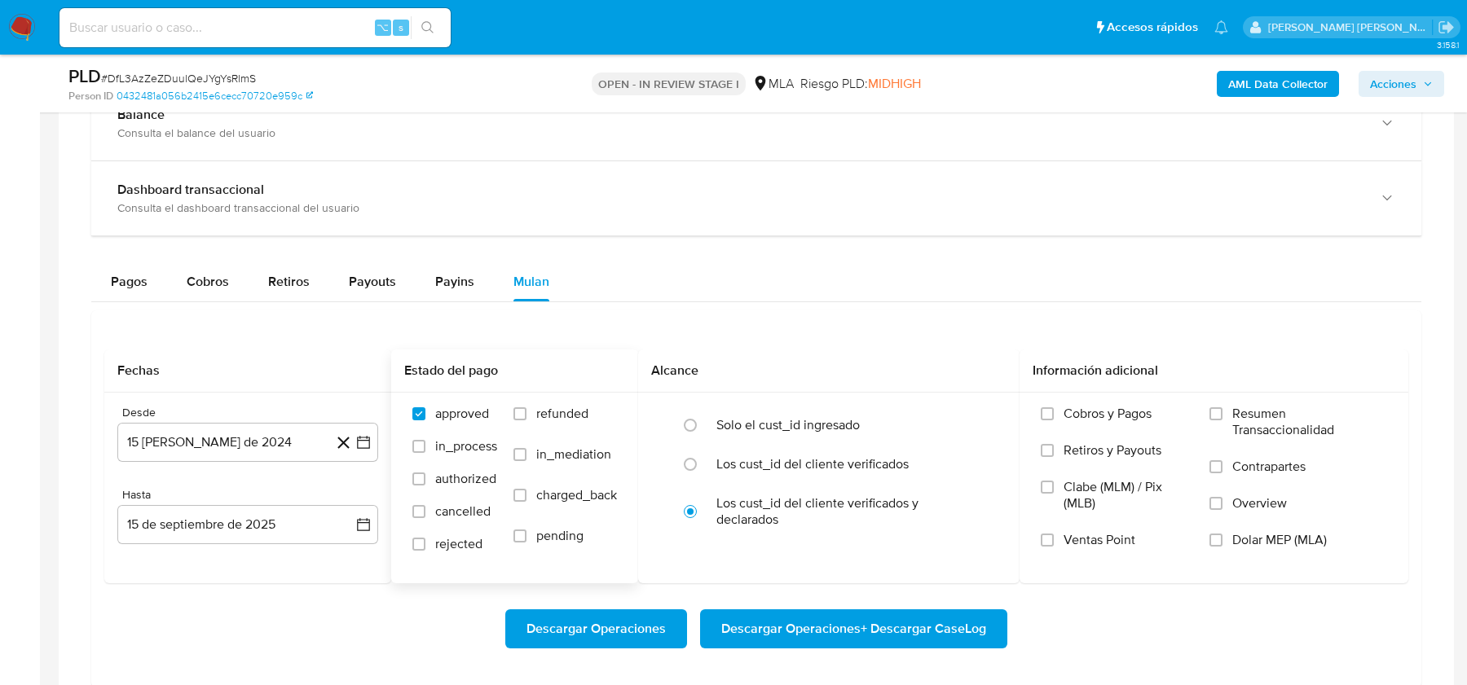
click at [558, 407] on span "refunded" at bounding box center [562, 414] width 52 height 16
click at [526, 407] on input "refunded" at bounding box center [519, 413] width 13 height 13
checkbox input "true"
click at [1274, 532] on span "Dolar MEP (MLA)" at bounding box center [1279, 540] width 95 height 16
click at [1222, 534] on input "Dolar MEP (MLA)" at bounding box center [1215, 540] width 13 height 13
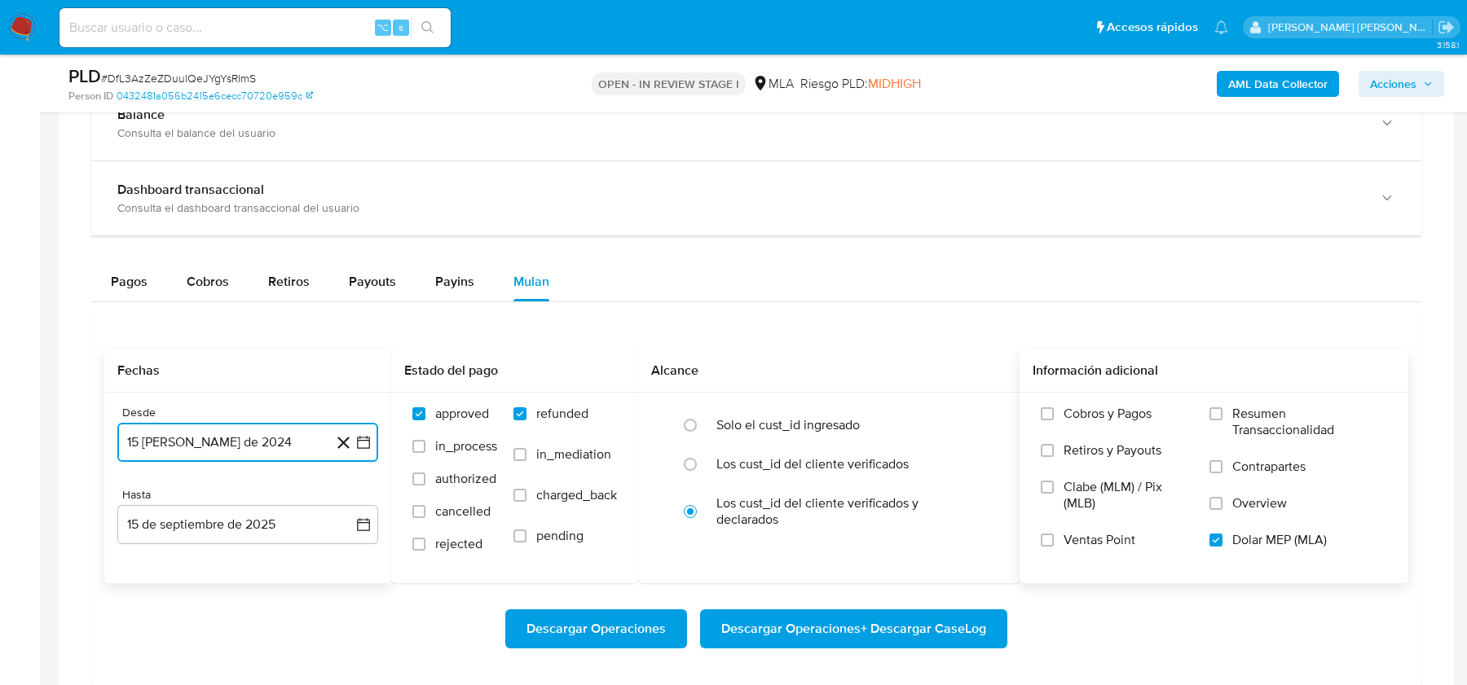
click at [215, 437] on button "15 [PERSON_NAME] de 2024" at bounding box center [247, 442] width 261 height 39
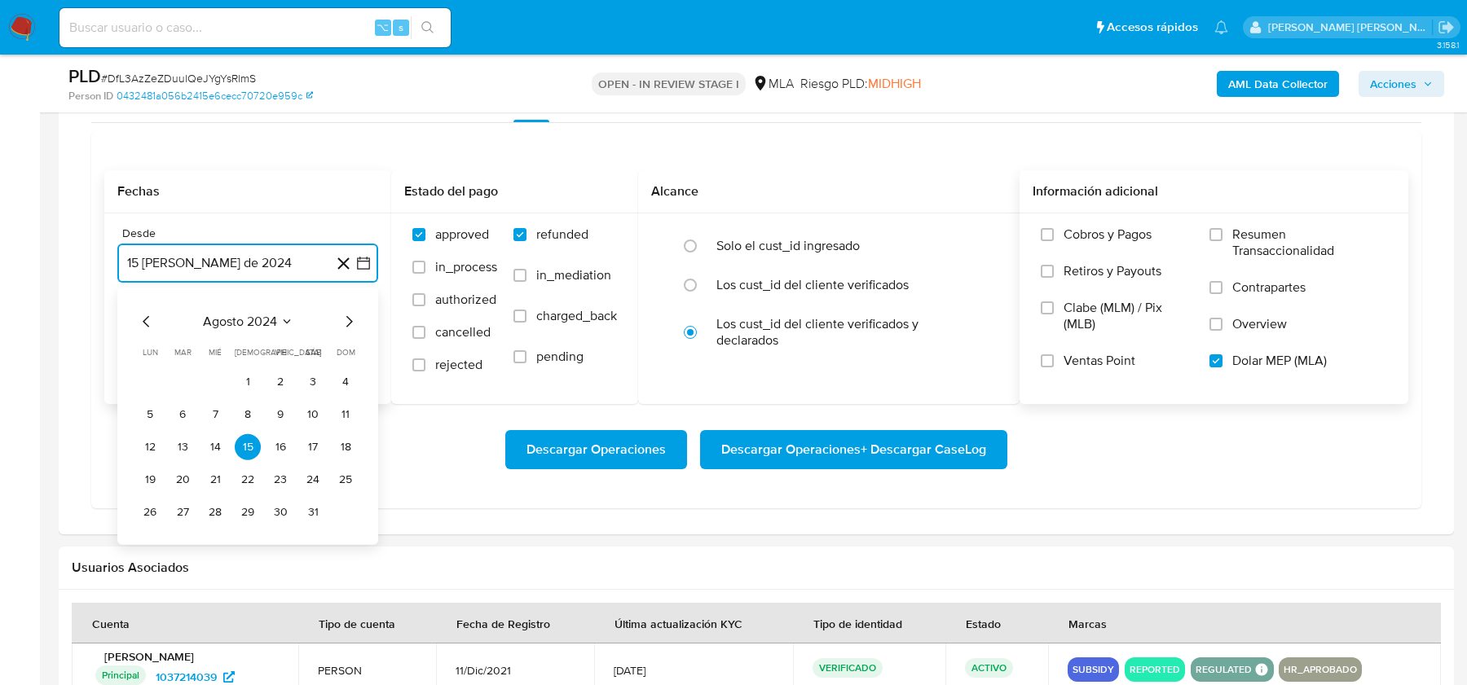
scroll to position [1715, 0]
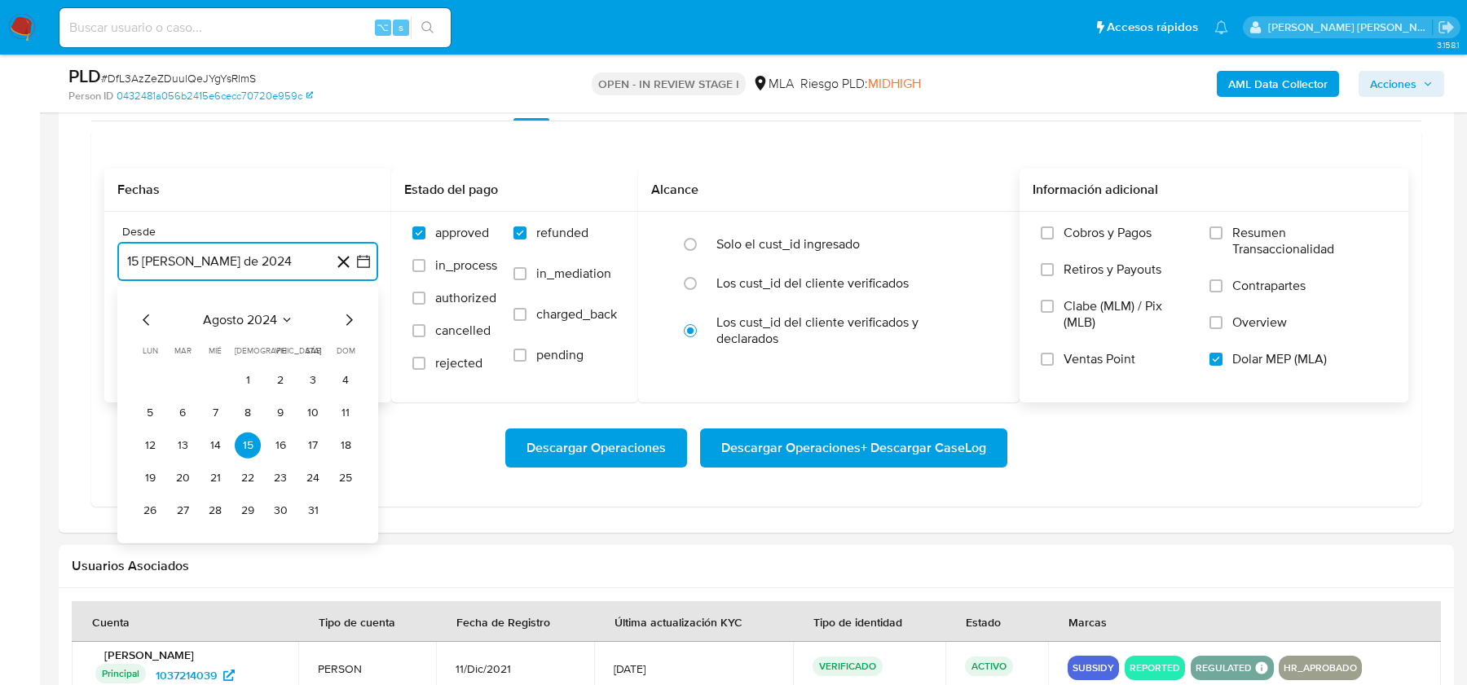
click at [350, 319] on icon "Mes siguiente" at bounding box center [349, 320] width 20 height 20
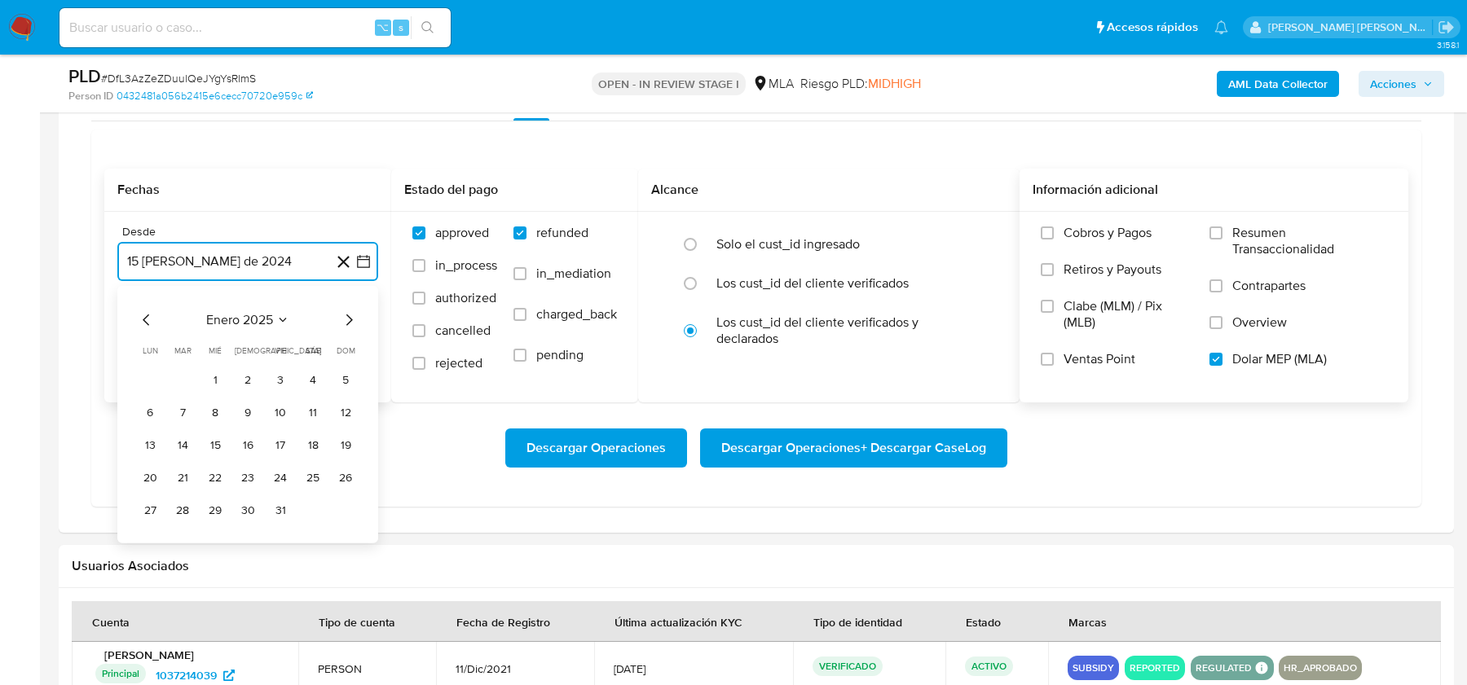
click at [350, 319] on icon "Mes siguiente" at bounding box center [349, 320] width 20 height 20
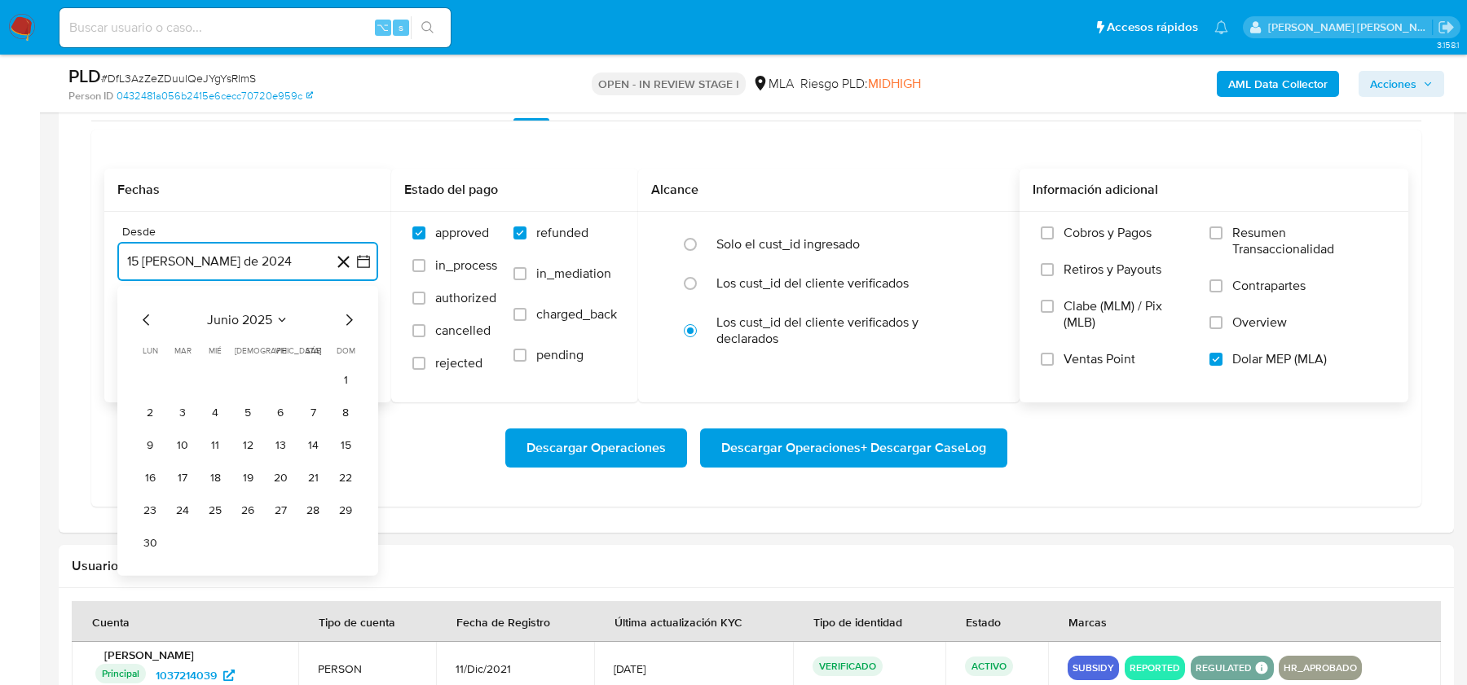
click at [350, 319] on icon "Mes siguiente" at bounding box center [349, 320] width 20 height 20
click at [184, 376] on button "1" at bounding box center [182, 380] width 26 height 26
click at [198, 338] on button "15 de septiembre de 2025" at bounding box center [247, 343] width 261 height 39
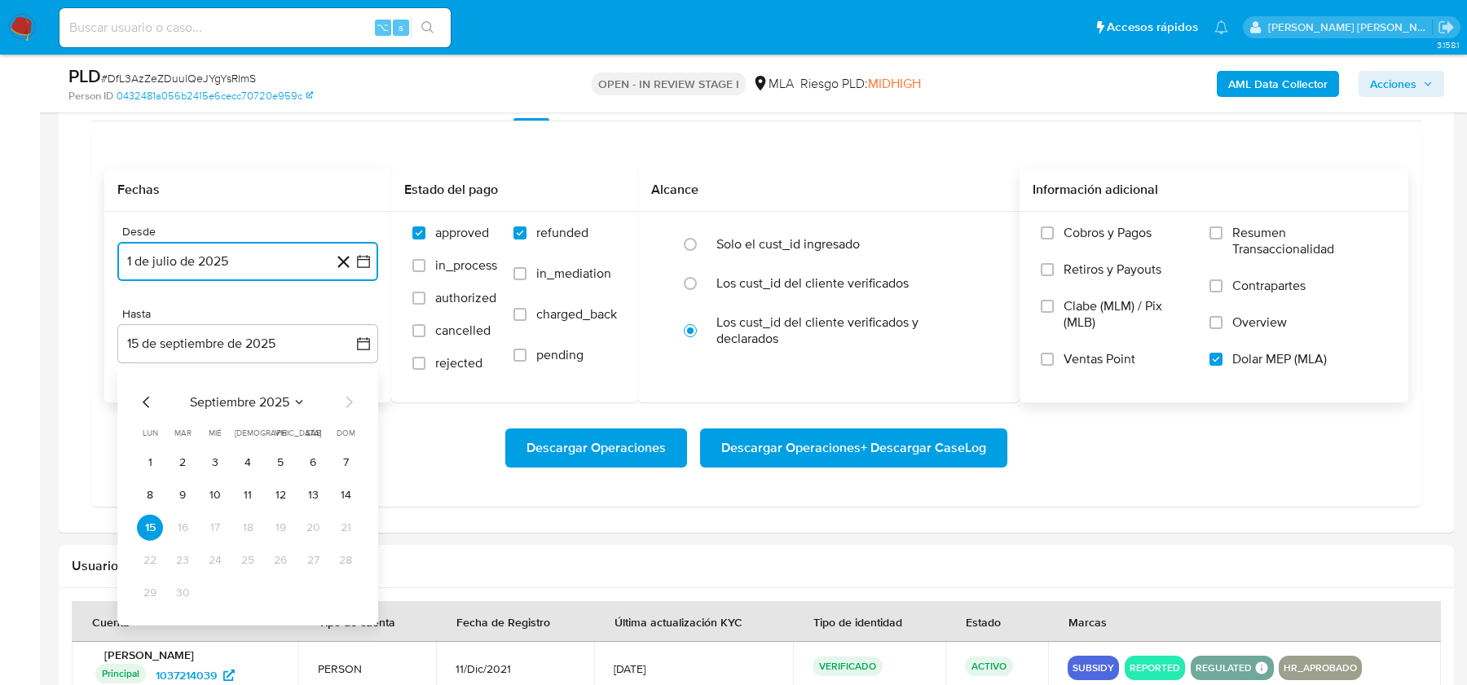
click at [149, 394] on icon "Mes anterior" at bounding box center [147, 402] width 20 height 20
click at [354, 407] on icon "Mes siguiente" at bounding box center [349, 402] width 20 height 20
click at [252, 586] on button "31" at bounding box center [248, 592] width 26 height 26
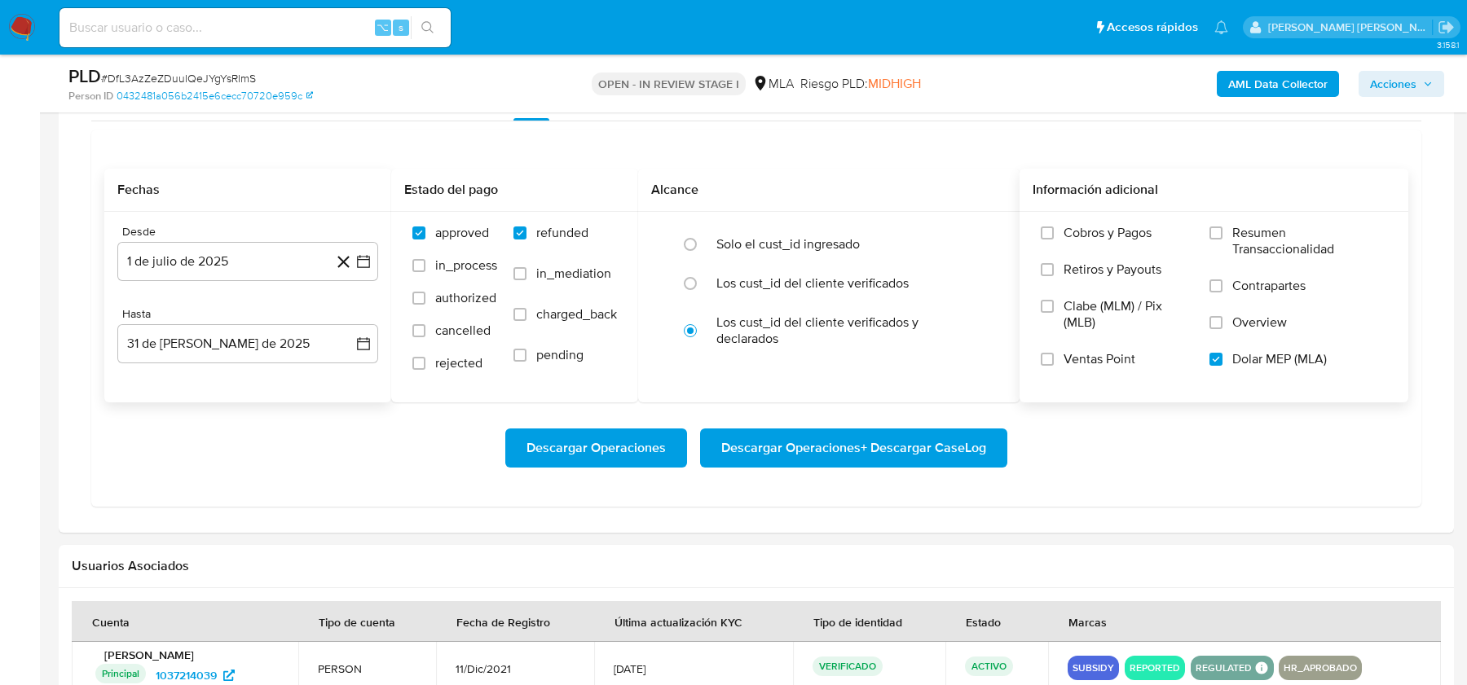
click at [334, 459] on div "Descargar Operaciones Descargar Operaciones + Descargar CaseLog" at bounding box center [756, 448] width 1304 height 39
click at [737, 452] on span "Descargar Operaciones + Descargar CaseLog" at bounding box center [853, 448] width 265 height 36
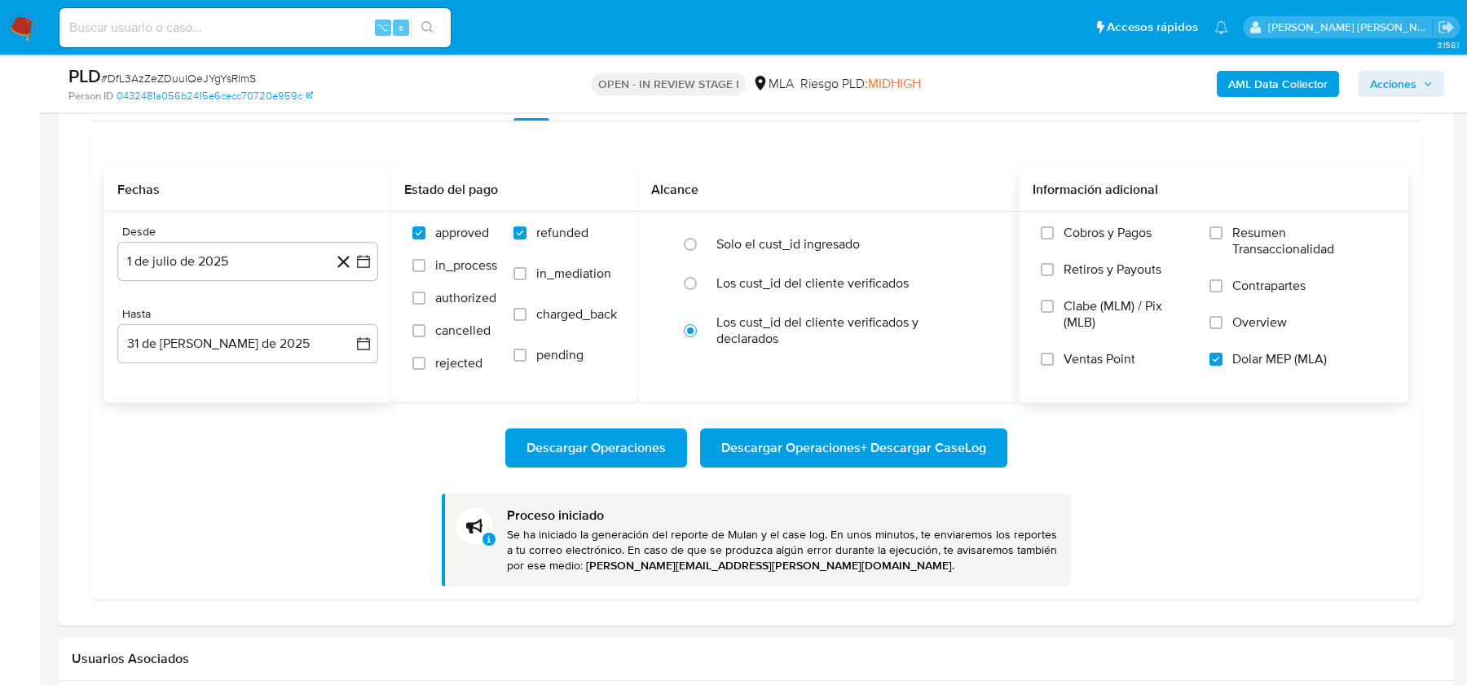
click at [140, 29] on input at bounding box center [254, 27] width 391 height 21
paste input "xQE49QSoOoElRnoIopnCCnpe"
type input "xQE49QSoOoElRnoIopnCCnpe"
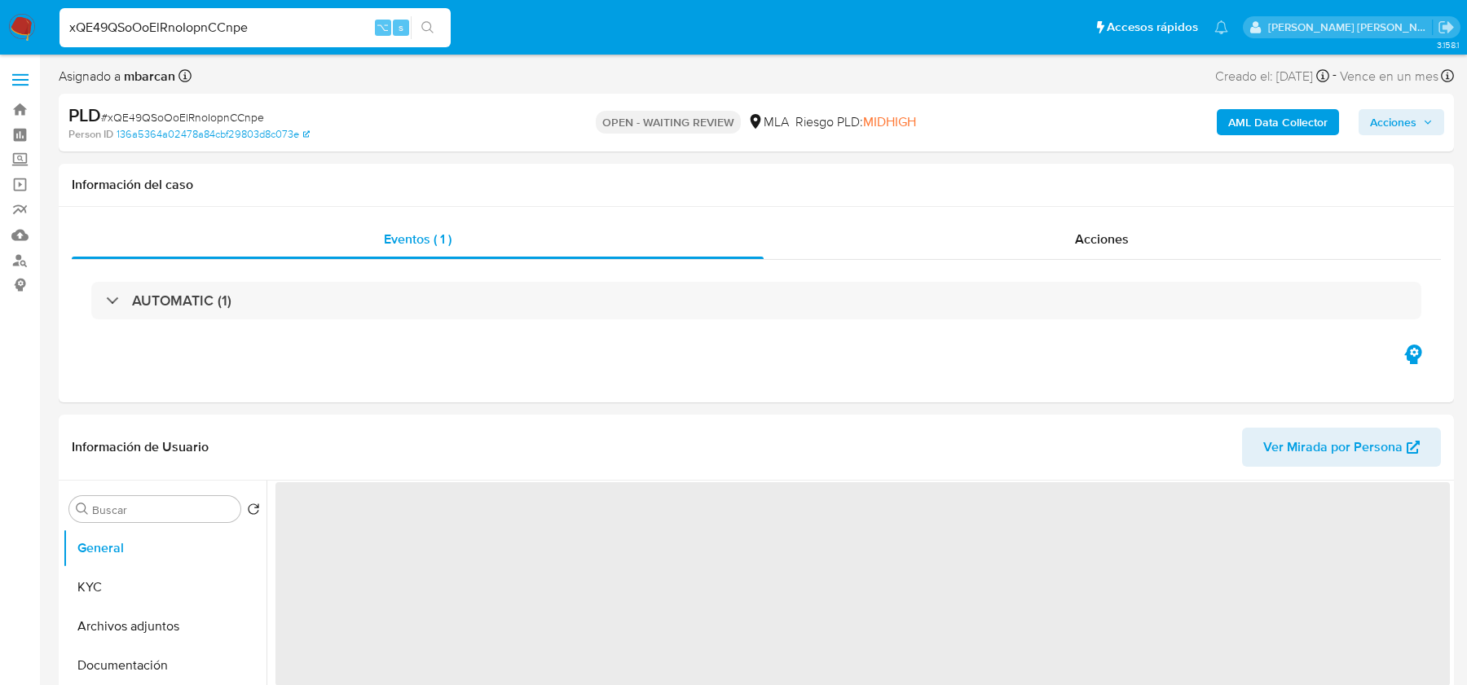
select select "10"
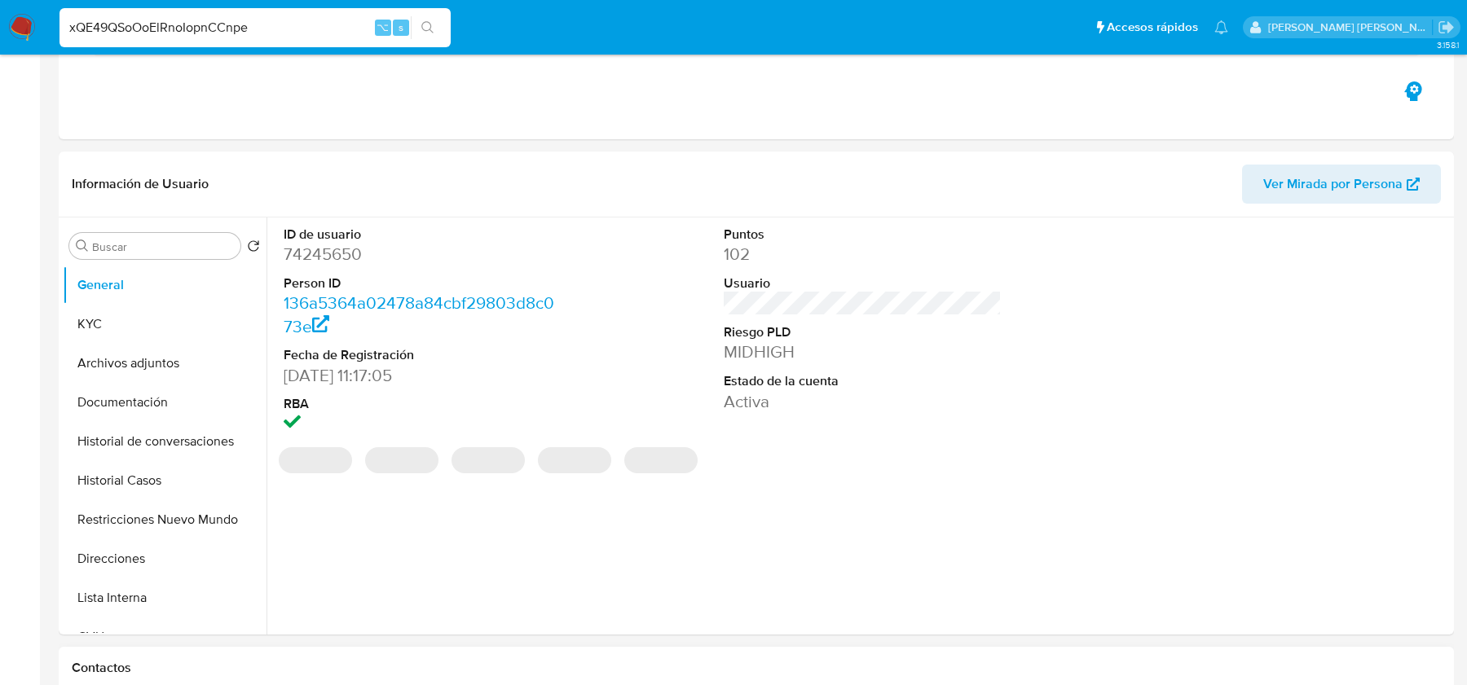
scroll to position [566, 0]
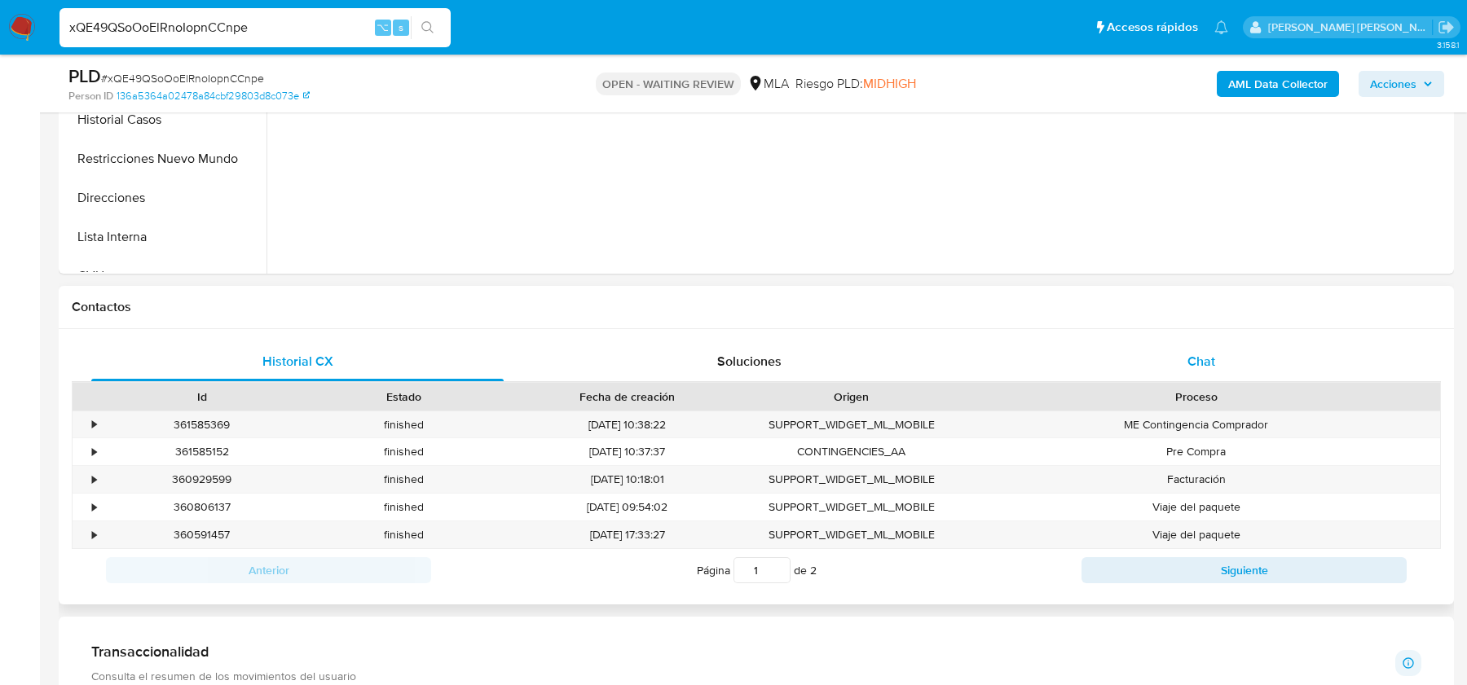
click at [1188, 359] on span "Chat" at bounding box center [1201, 361] width 28 height 19
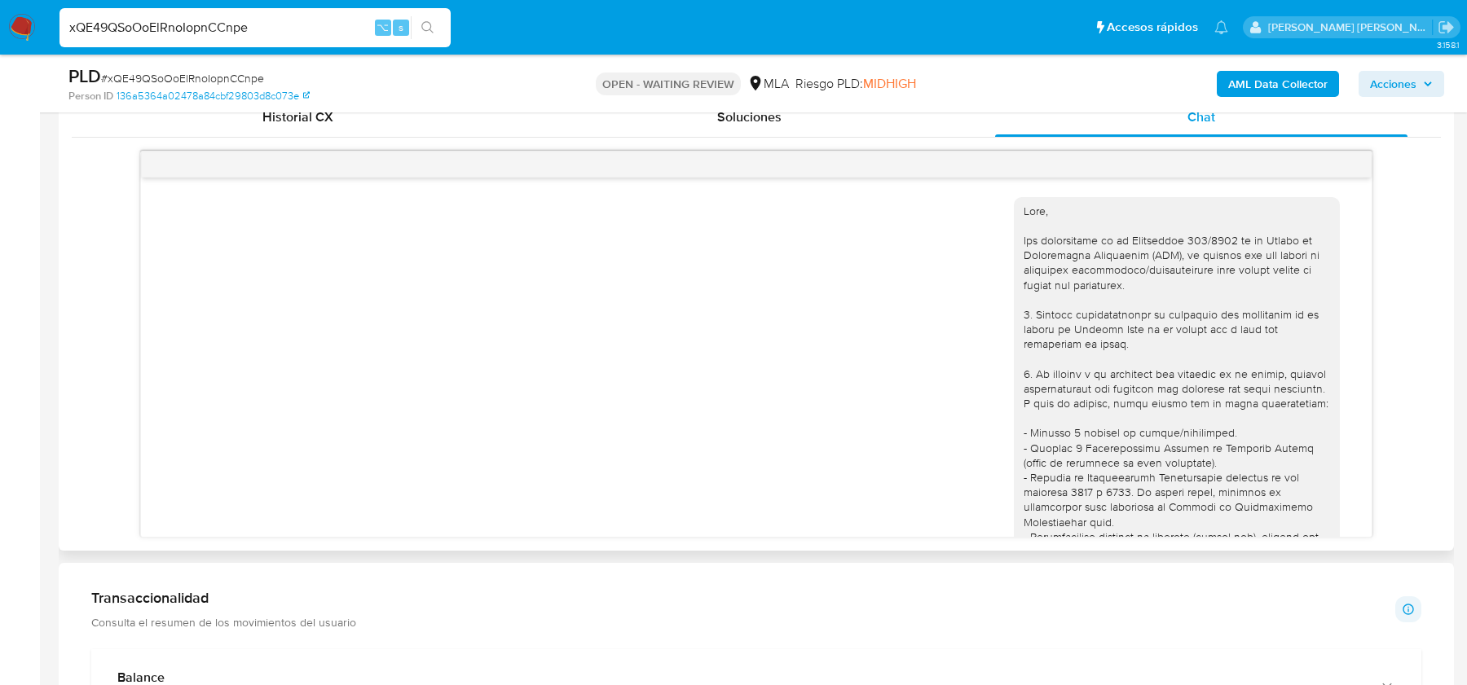
scroll to position [815, 0]
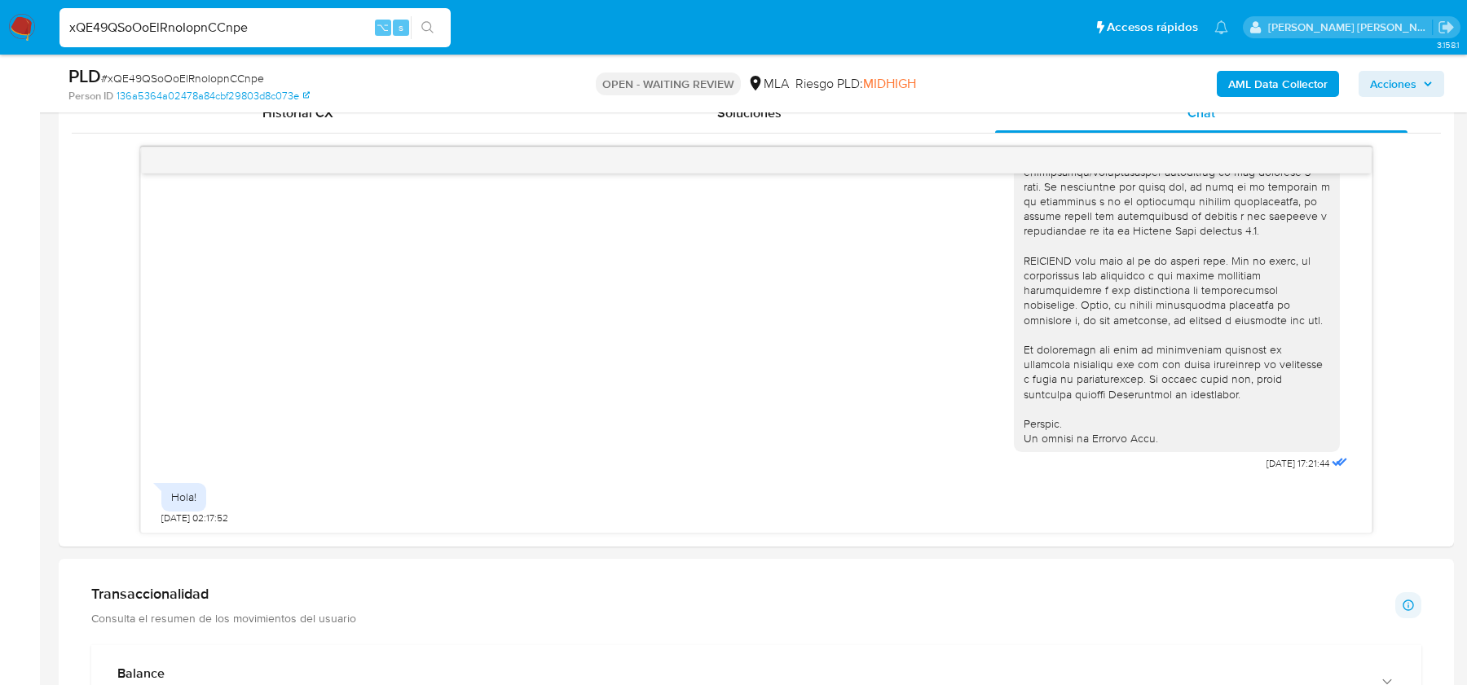
click at [169, 64] on div "PLD # xQE49QSoOoElRnoIopnCCnpe" at bounding box center [294, 76] width 452 height 24
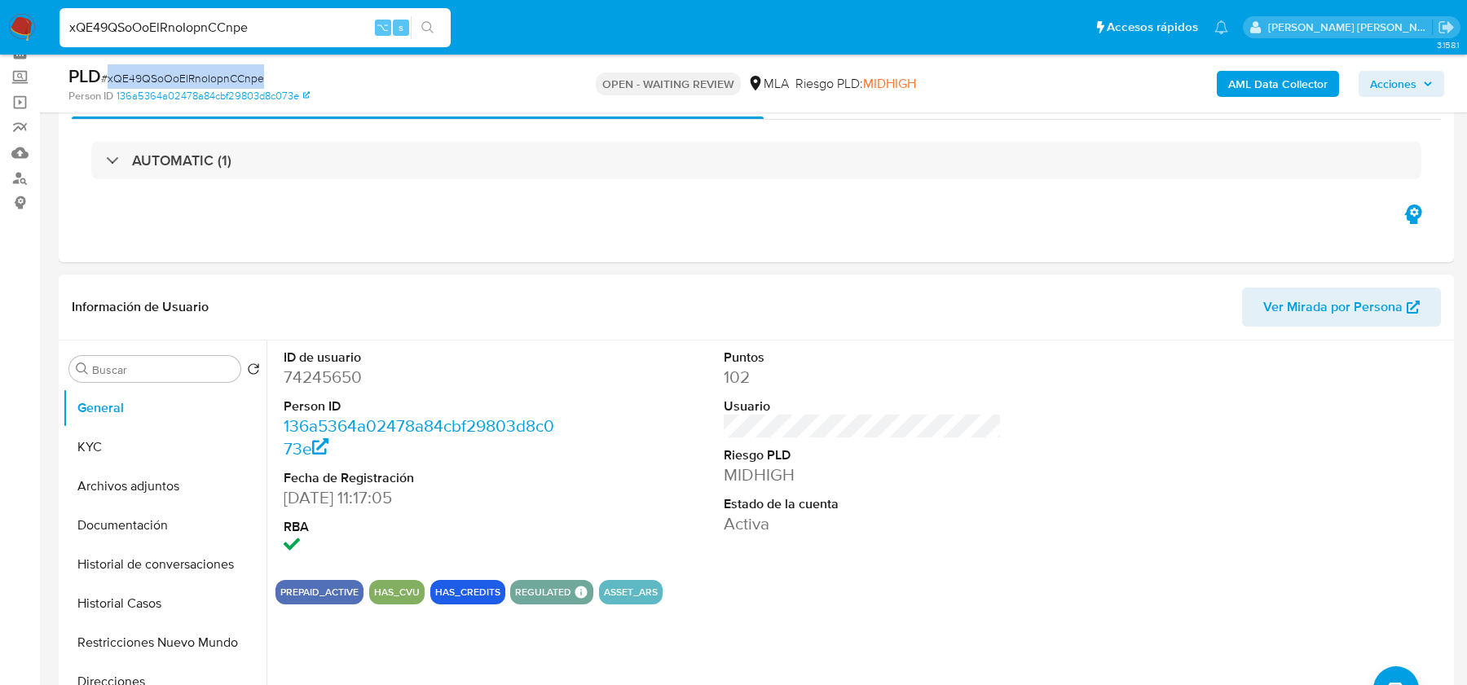
scroll to position [0, 0]
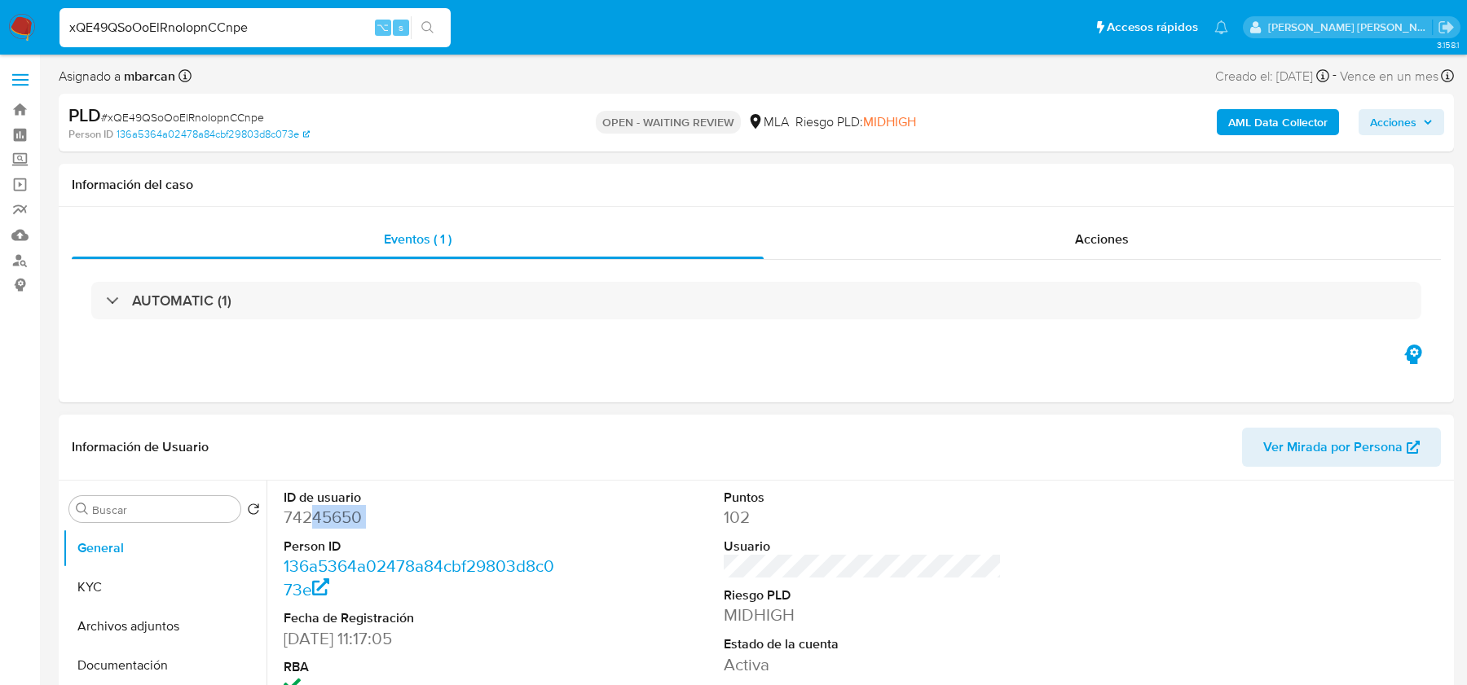
click at [308, 529] on dl "ID de usuario 74245650 Person ID 136a5364a02478a84cbf29803d8c073e Fecha de Regi…" at bounding box center [422, 594] width 277 height 210
click at [301, 515] on dd "74245650" at bounding box center [422, 517] width 277 height 23
copy dd "74245650"
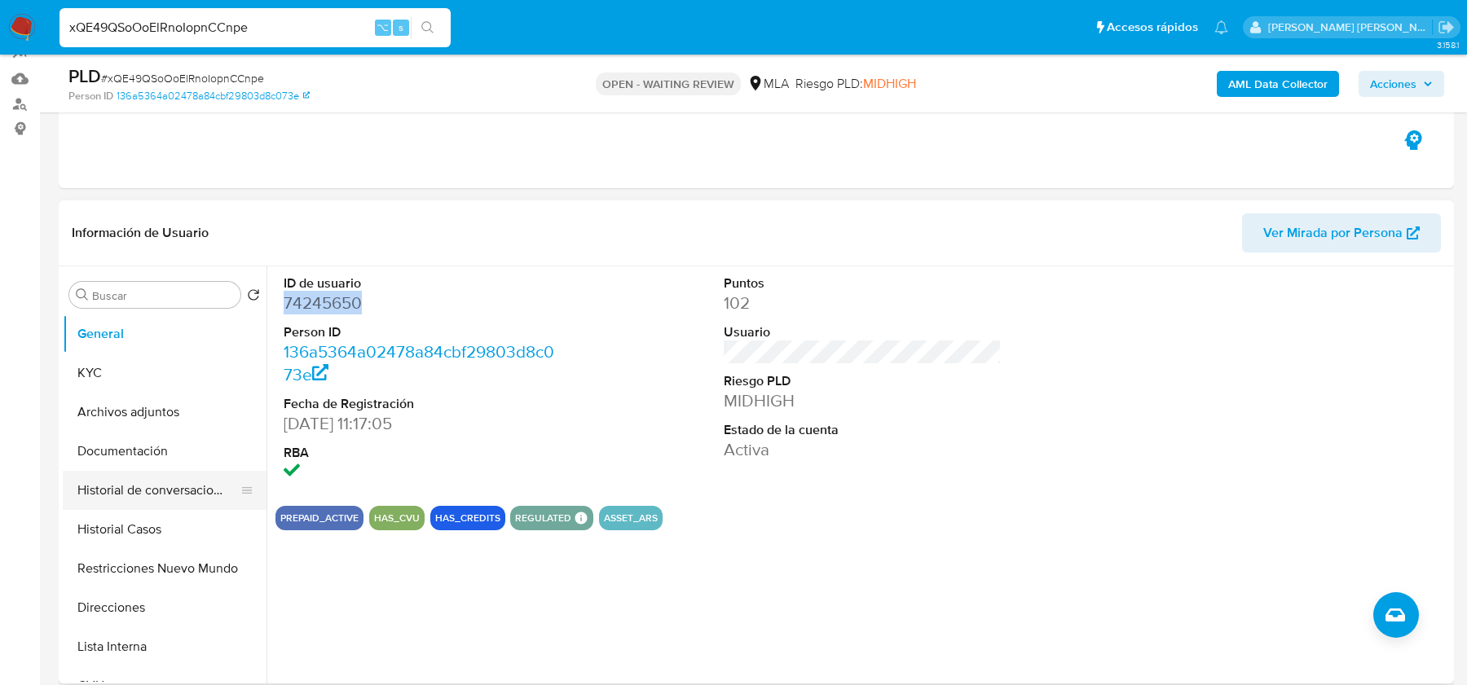
scroll to position [176, 0]
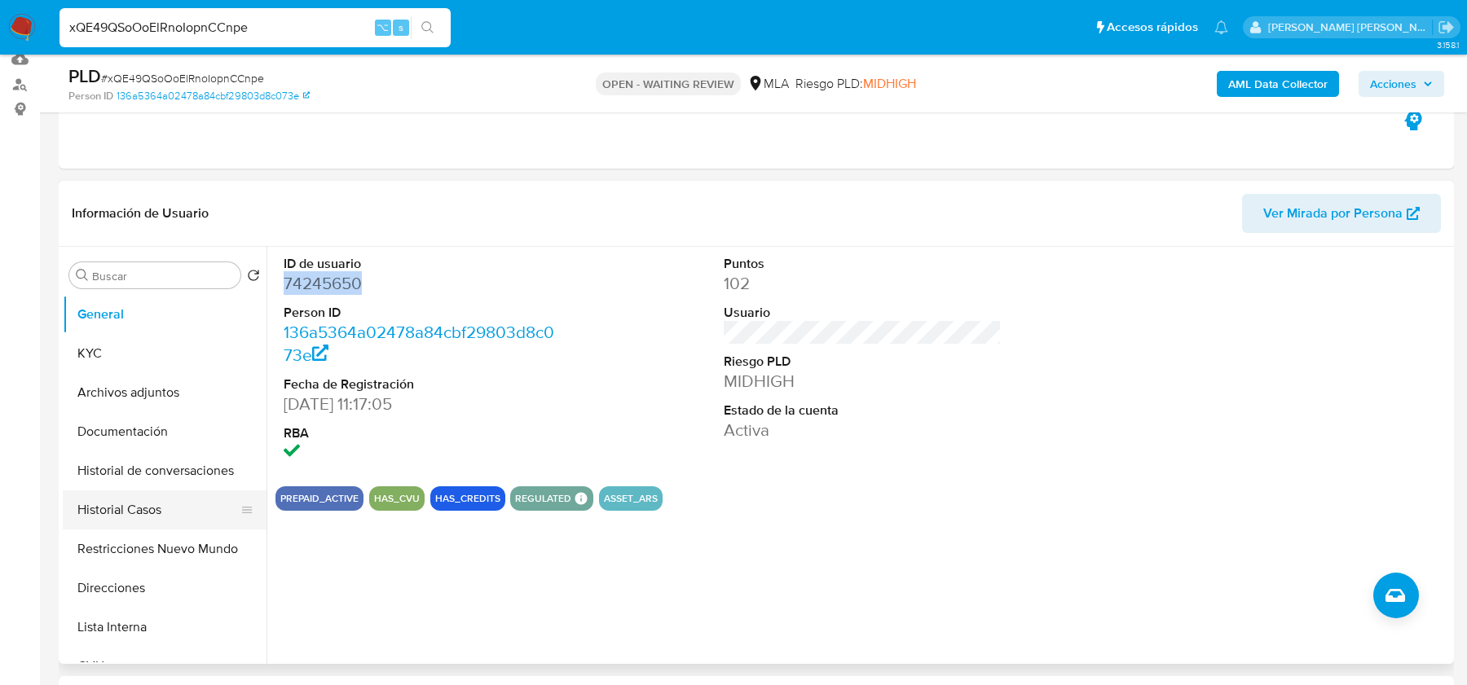
click at [137, 505] on button "Historial Casos" at bounding box center [158, 509] width 191 height 39
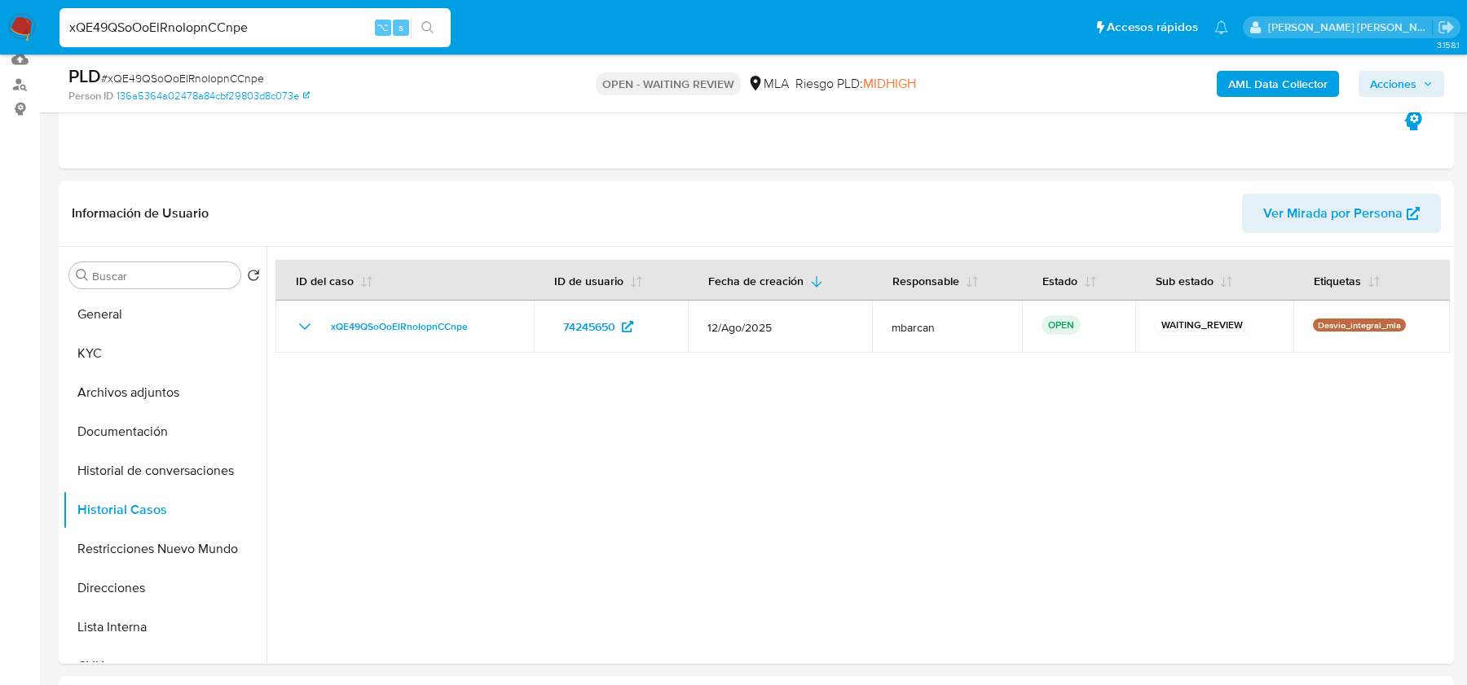
click at [1263, 90] on b "AML Data Collector" at bounding box center [1277, 84] width 99 height 26
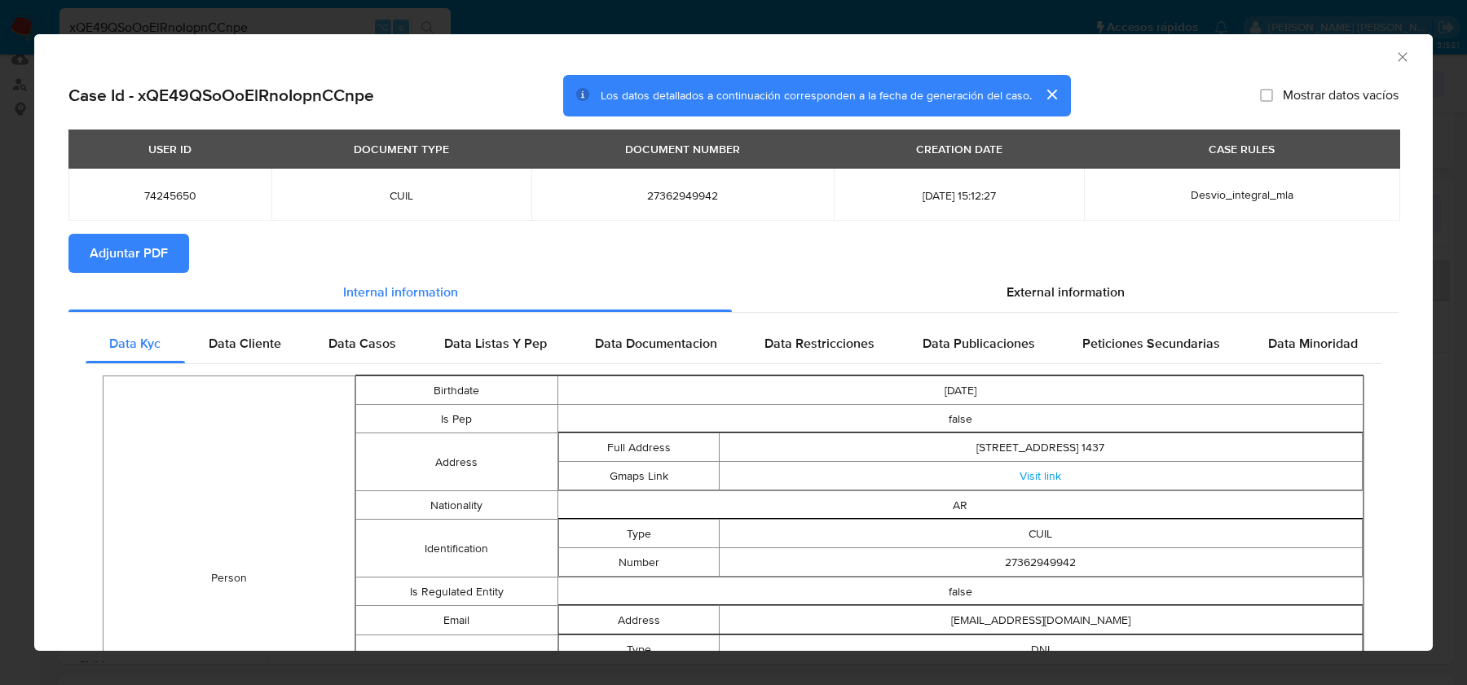
click at [160, 259] on span "Adjuntar PDF" at bounding box center [129, 253] width 78 height 36
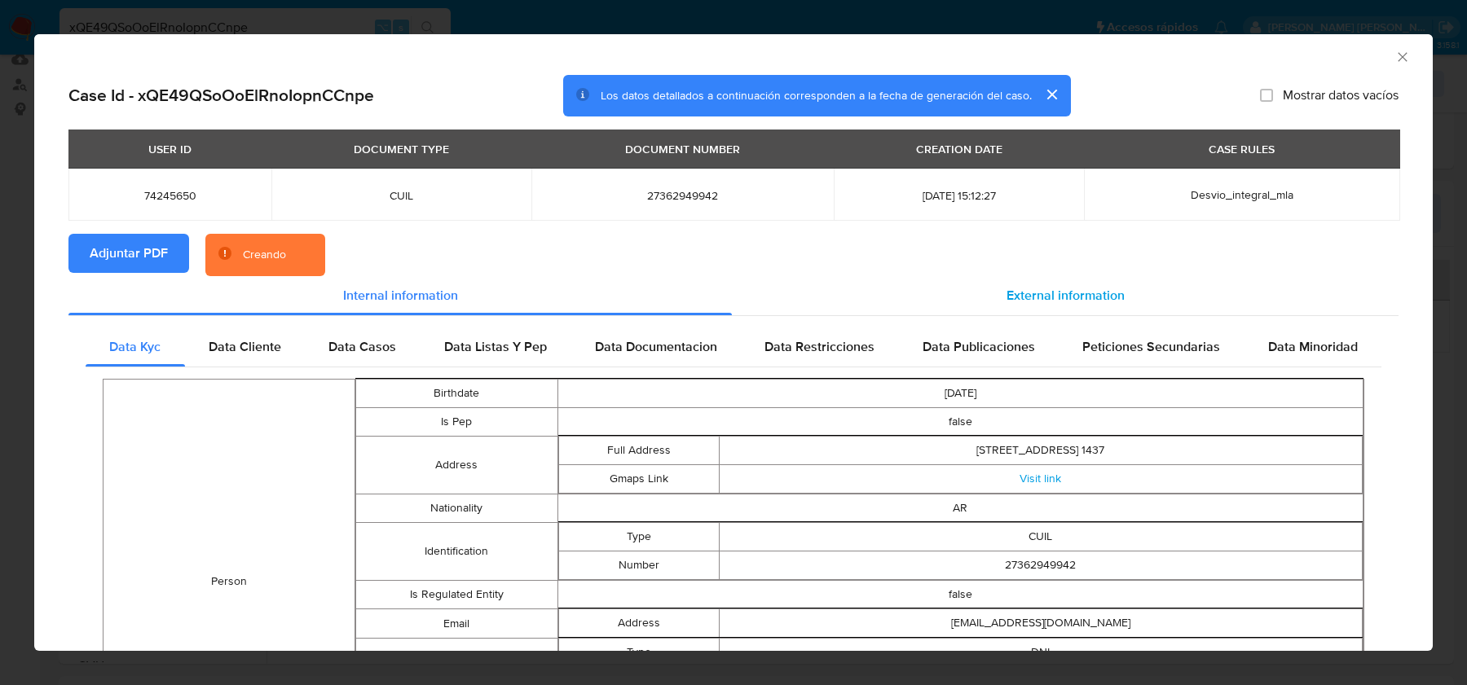
click at [1053, 294] on span "External information" at bounding box center [1065, 295] width 118 height 19
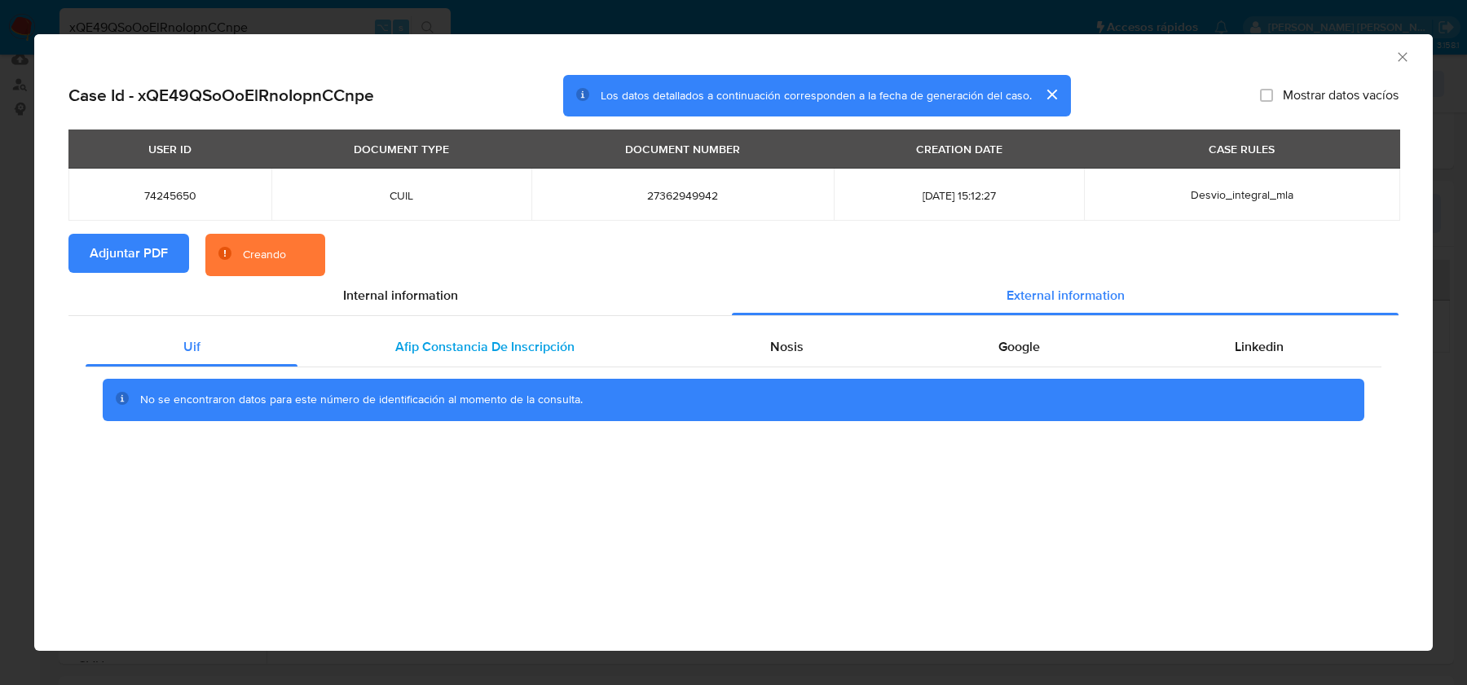
click at [529, 350] on span "Afip Constancia De Inscripción" at bounding box center [484, 346] width 179 height 19
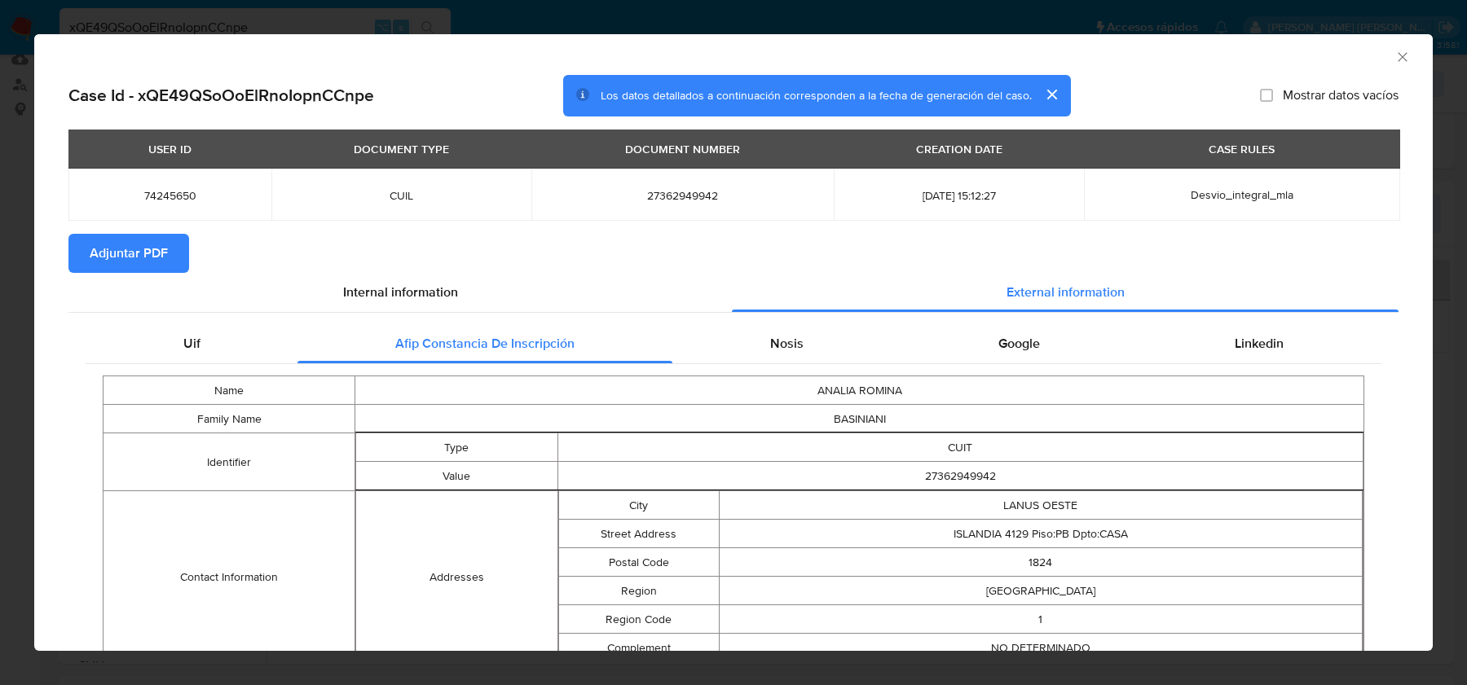
click at [630, 188] on span "27362949942" at bounding box center [683, 195] width 264 height 15
copy span "27362949942"
click at [872, 331] on div "Nosis" at bounding box center [786, 343] width 228 height 39
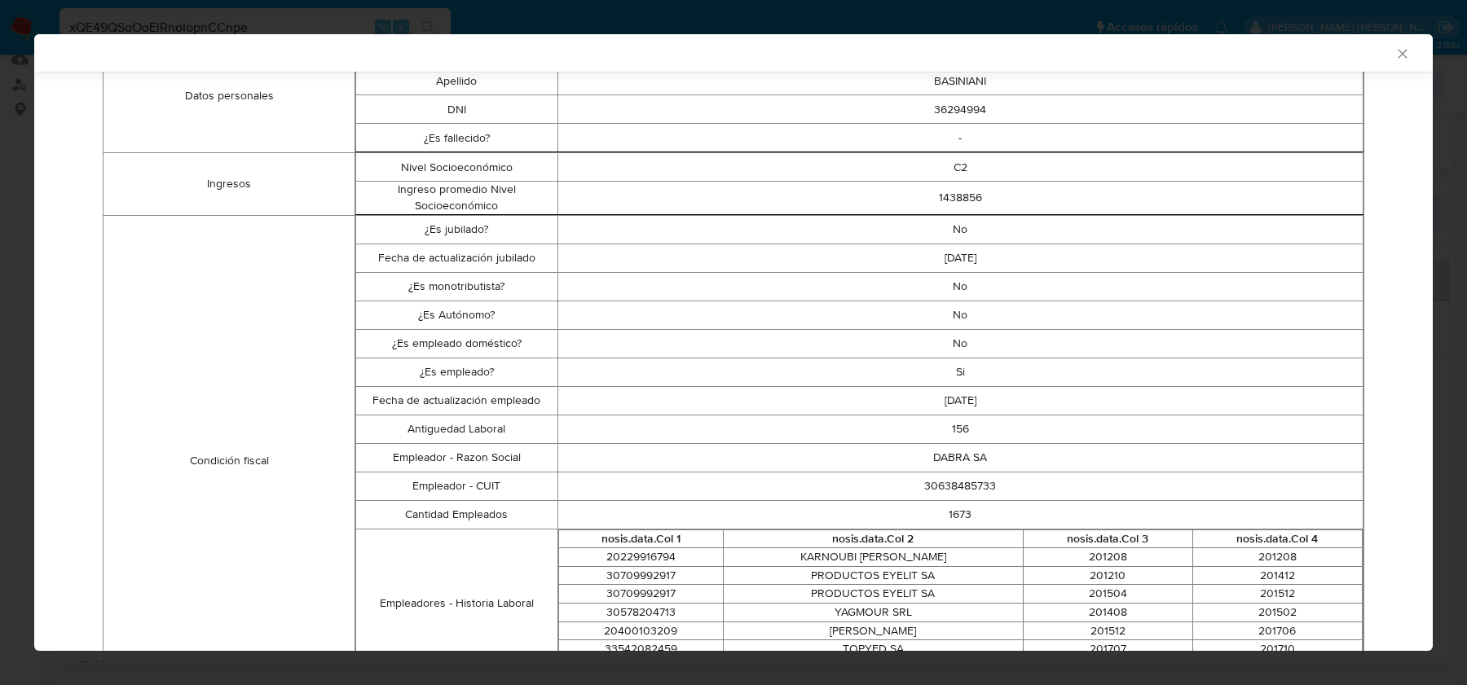
scroll to position [403, 0]
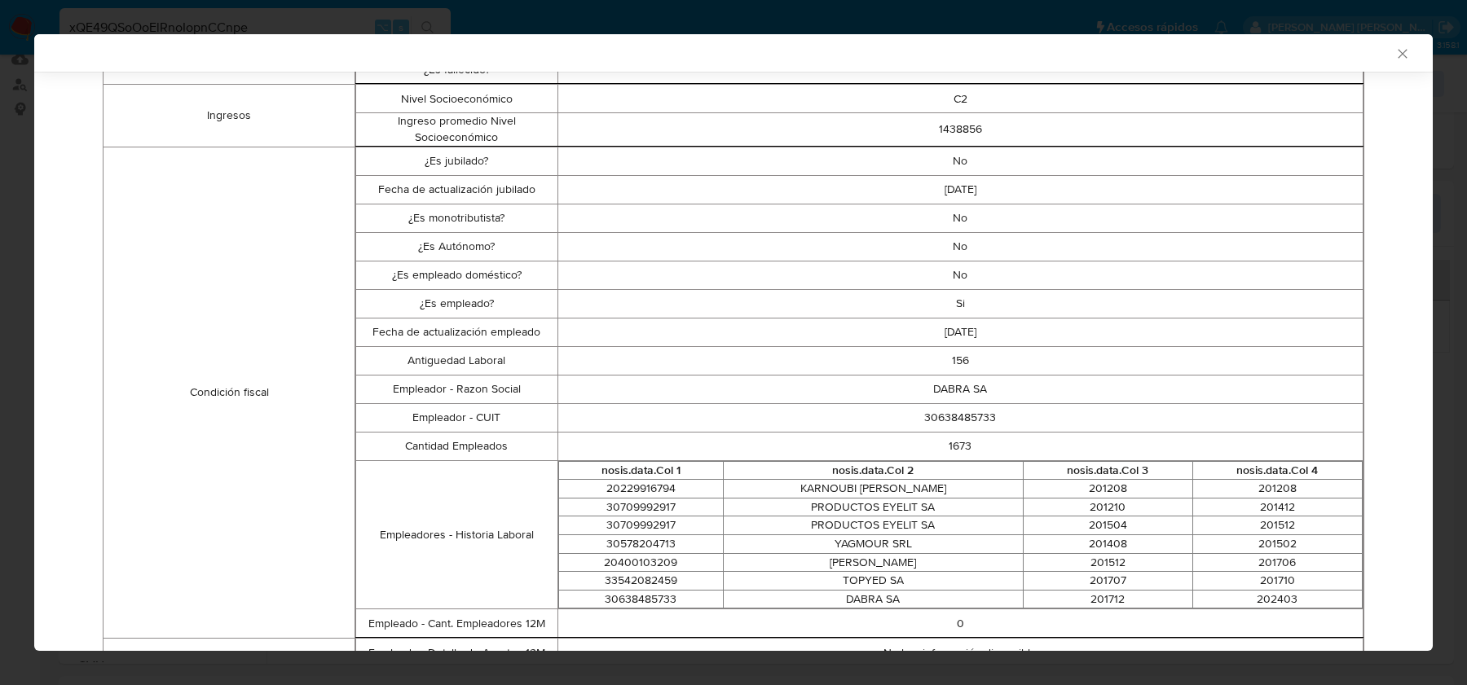
click at [948, 413] on td "30638485733" at bounding box center [960, 417] width 806 height 29
copy td "30638485733"
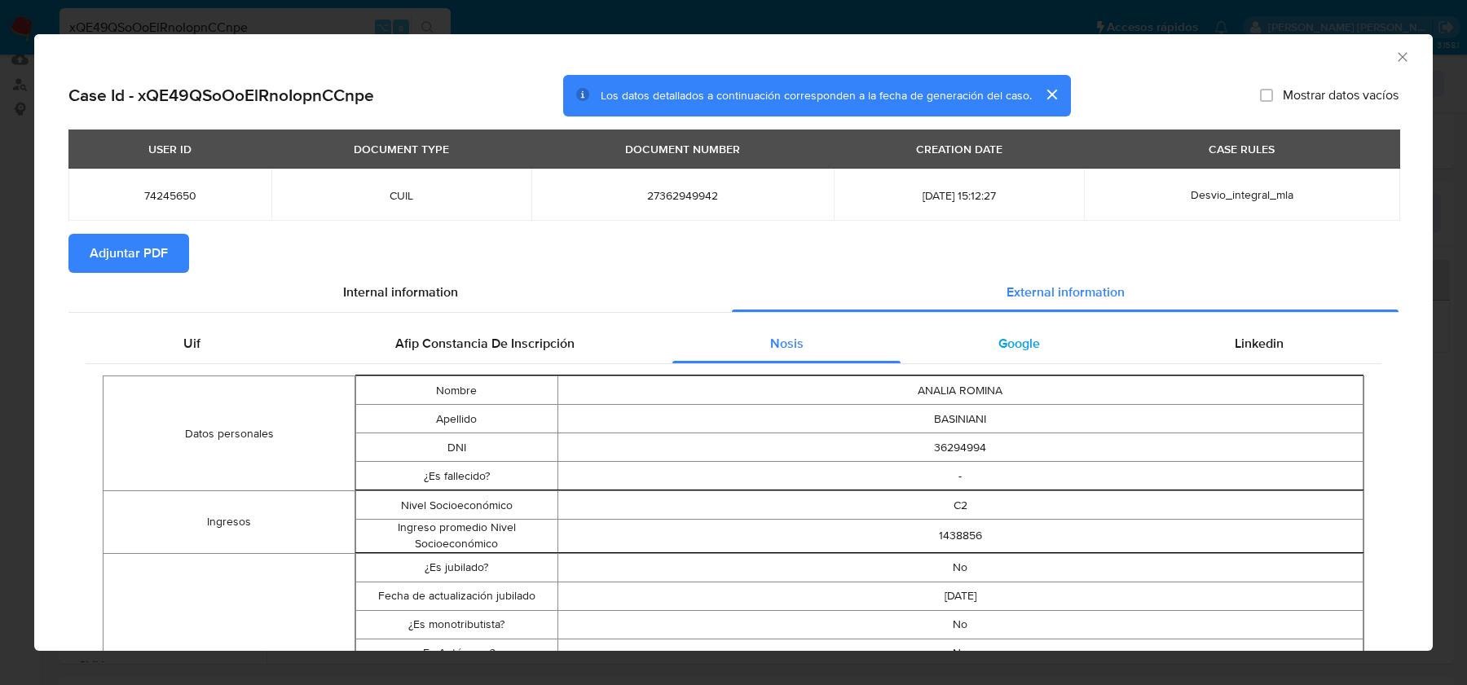
click at [1023, 332] on div "Google" at bounding box center [1018, 343] width 236 height 39
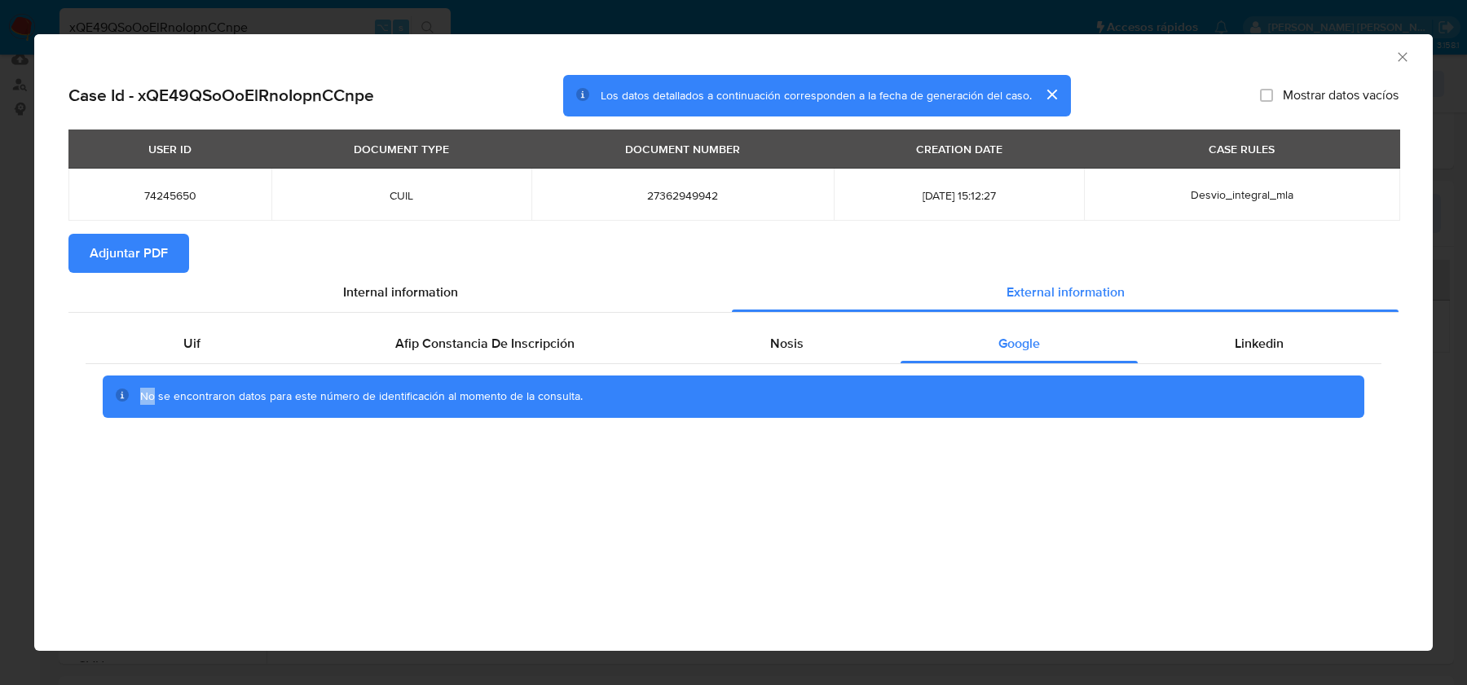
click at [1197, 369] on div "No se encontraron datos para este número de identificación al momento de la con…" at bounding box center [733, 396] width 1295 height 65
click at [1215, 329] on div "Linkedin" at bounding box center [1259, 343] width 244 height 39
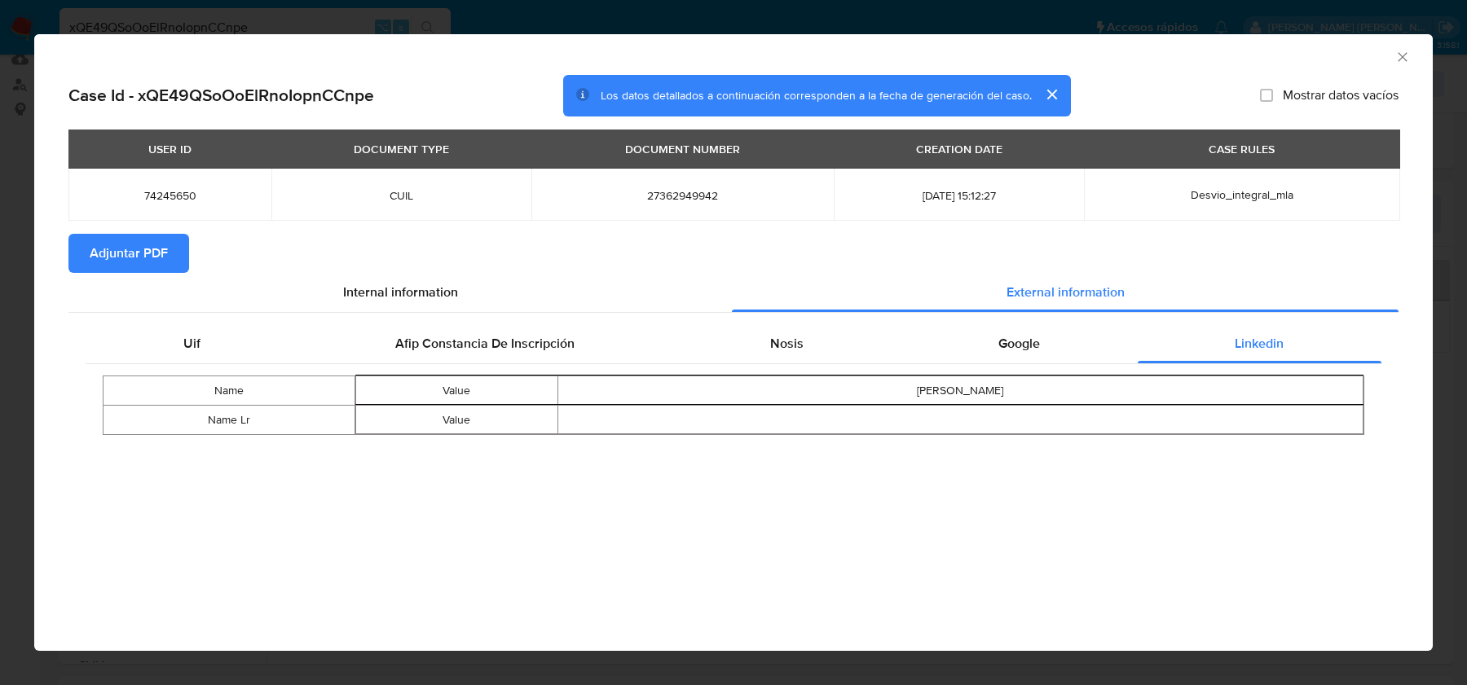
click at [1395, 49] on icon "Cerrar ventana" at bounding box center [1402, 57] width 16 height 16
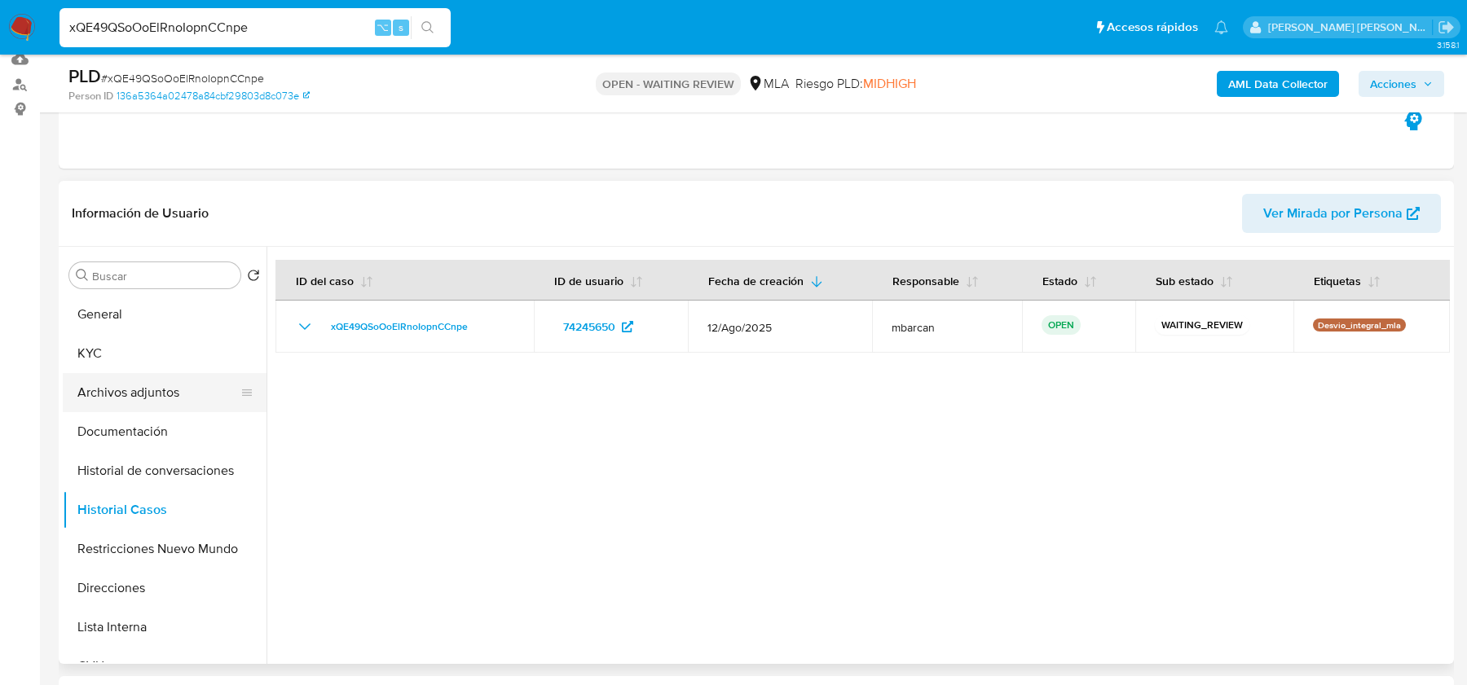
click at [167, 380] on button "Archivos adjuntos" at bounding box center [158, 392] width 191 height 39
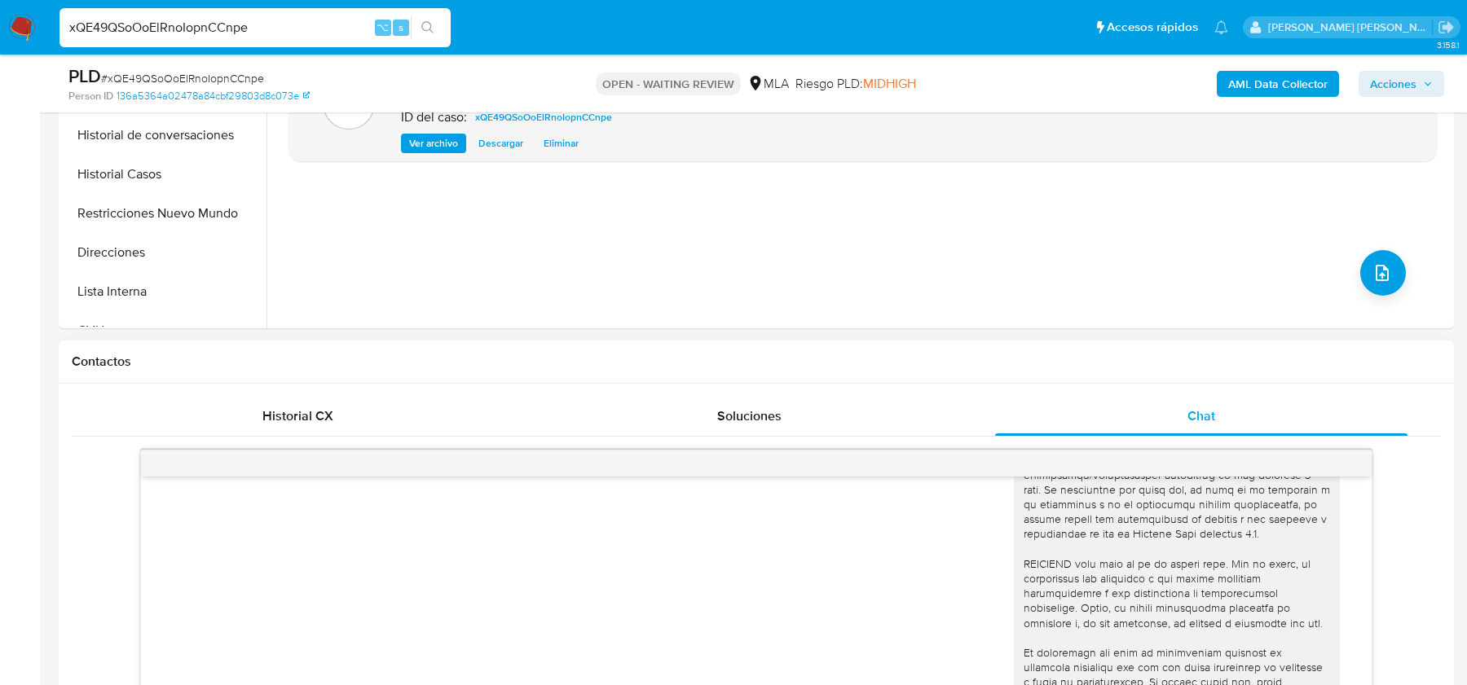
scroll to position [327, 0]
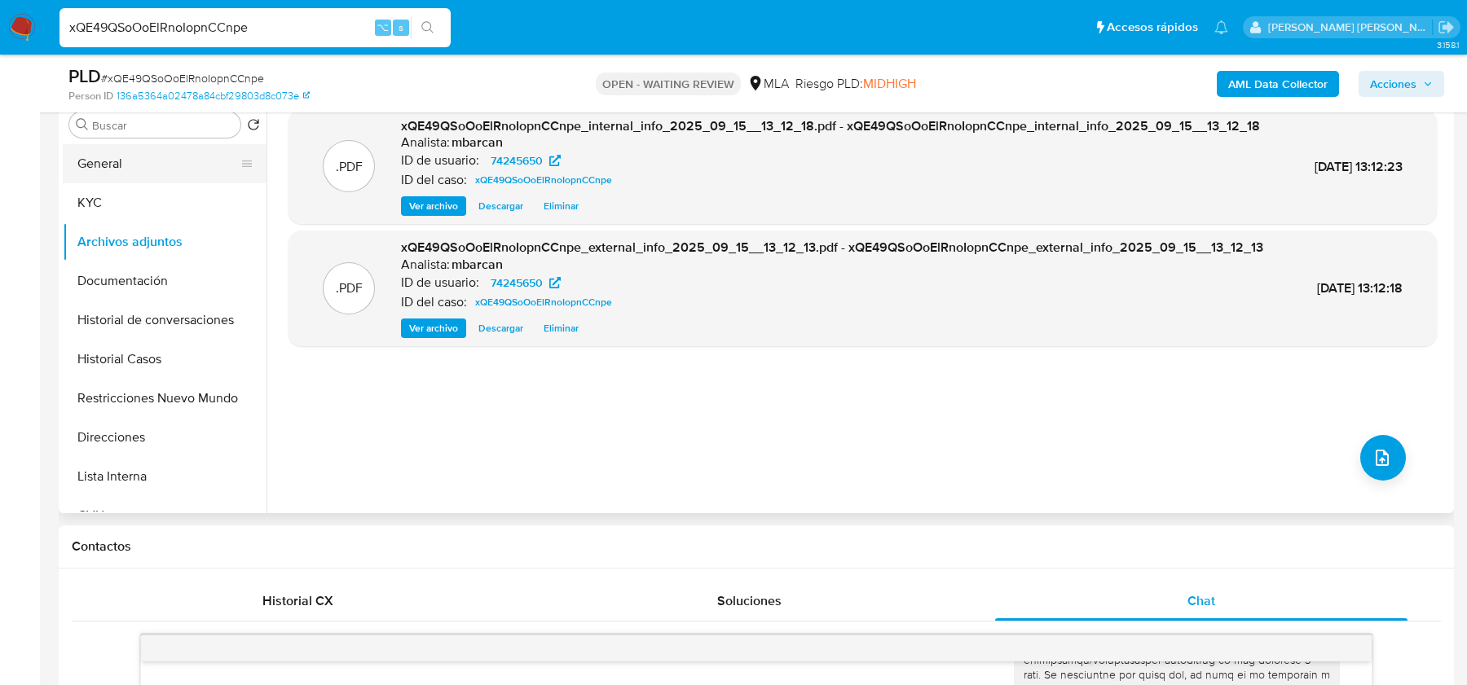
click at [119, 165] on button "General" at bounding box center [158, 163] width 191 height 39
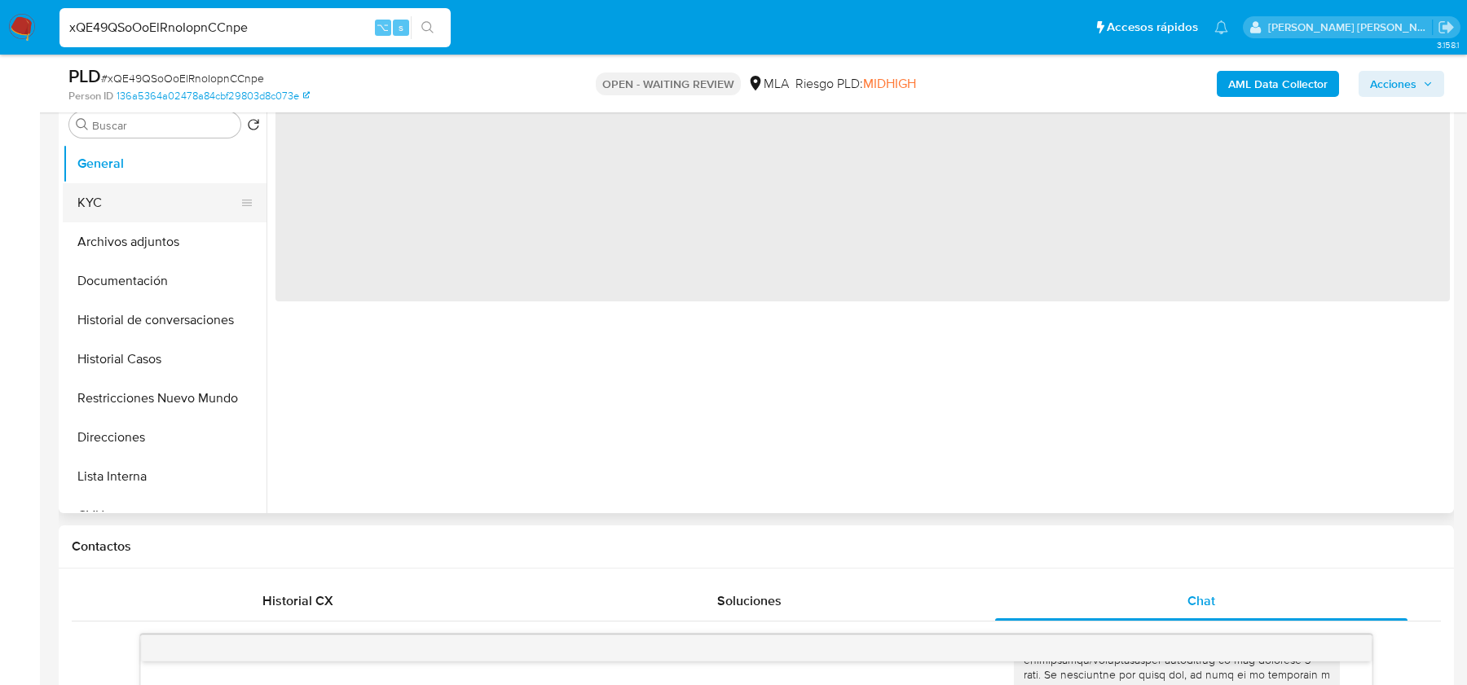
click at [119, 187] on button "KYC" at bounding box center [158, 202] width 191 height 39
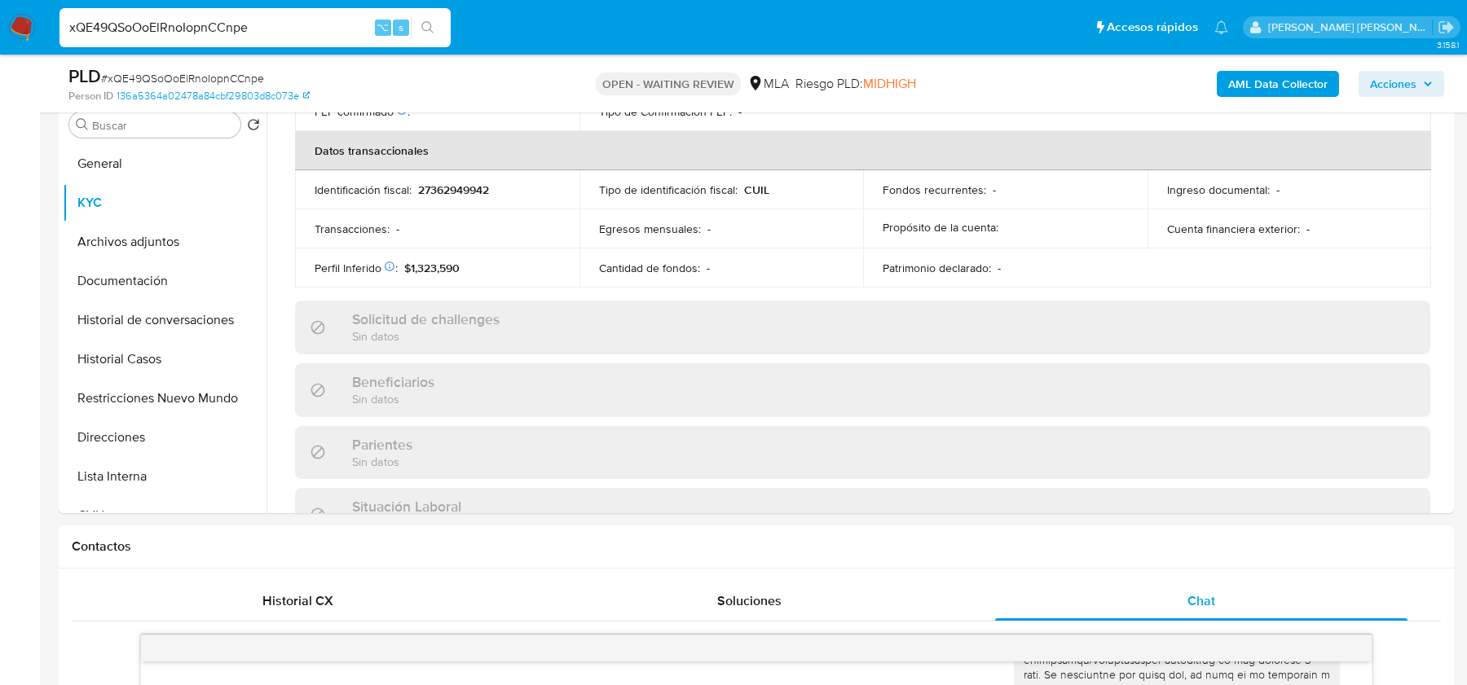
scroll to position [857, 0]
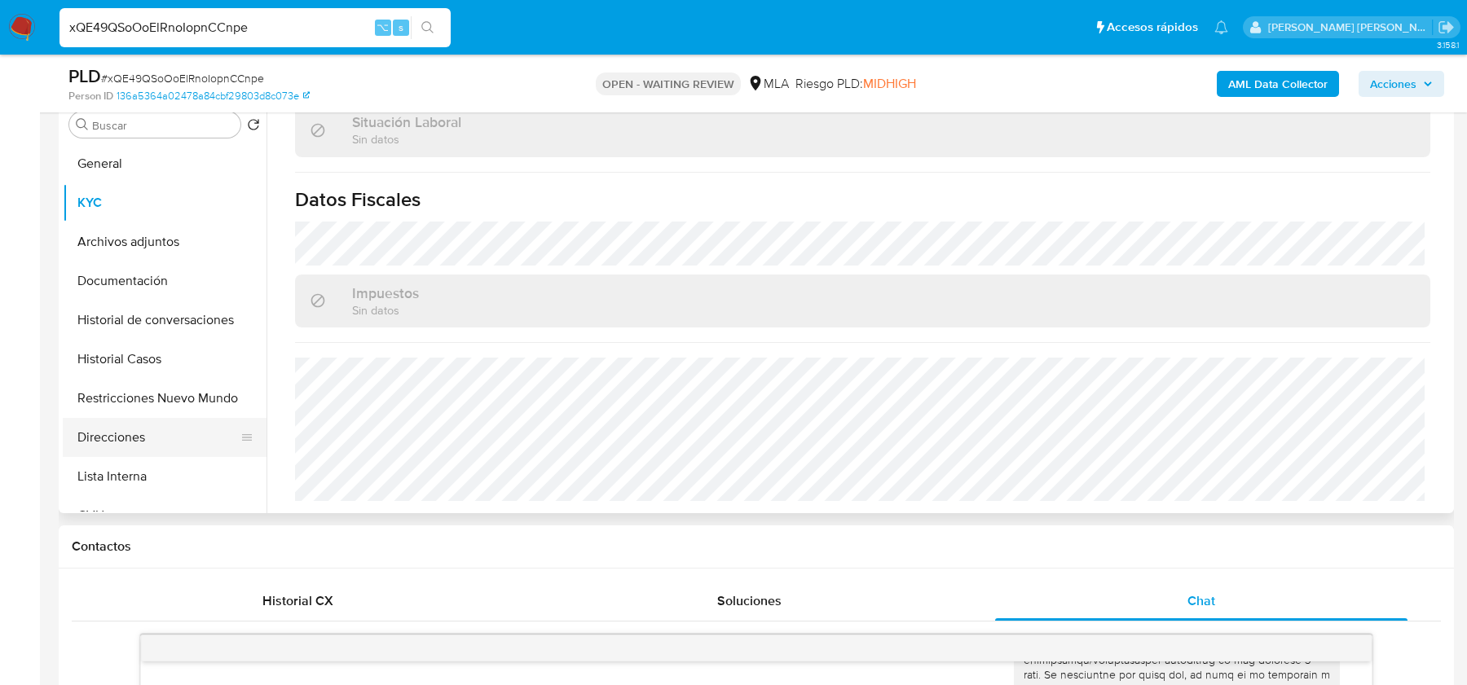
click at [147, 437] on button "Direcciones" at bounding box center [158, 437] width 191 height 39
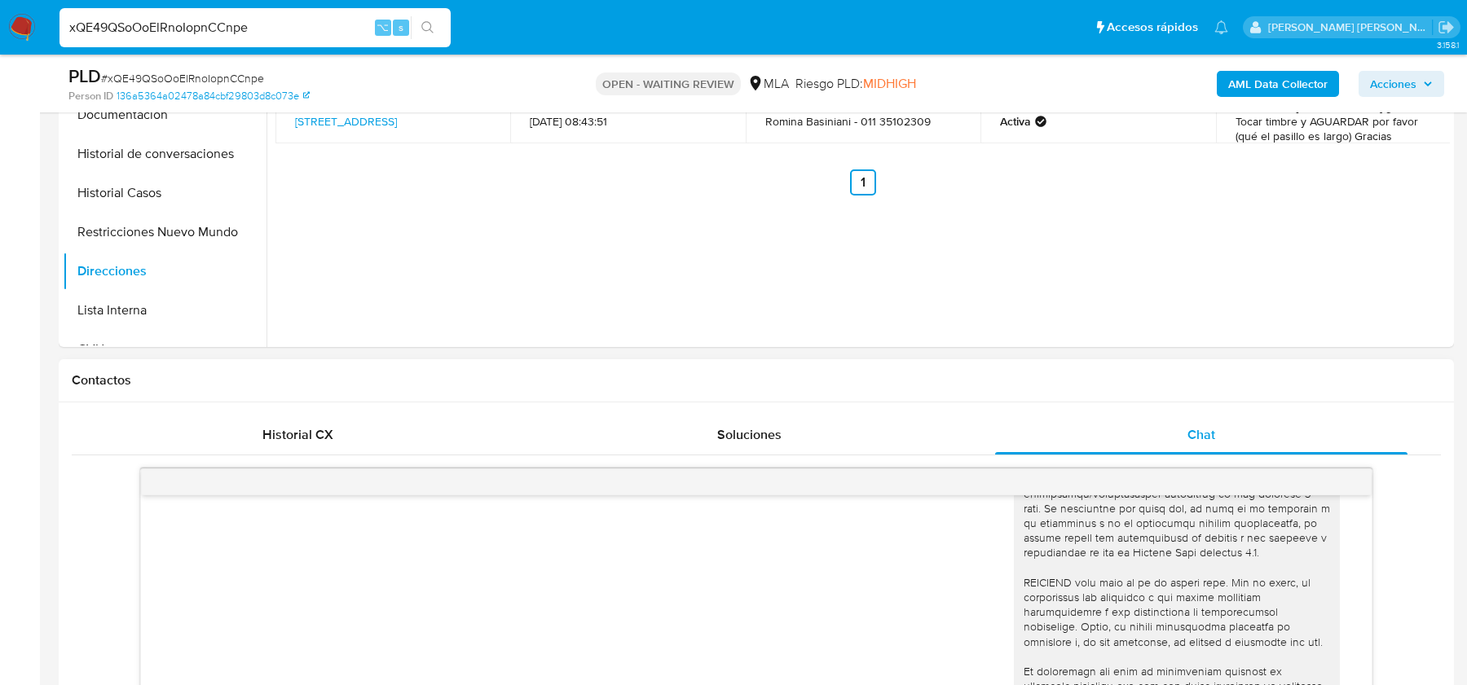
scroll to position [732, 0]
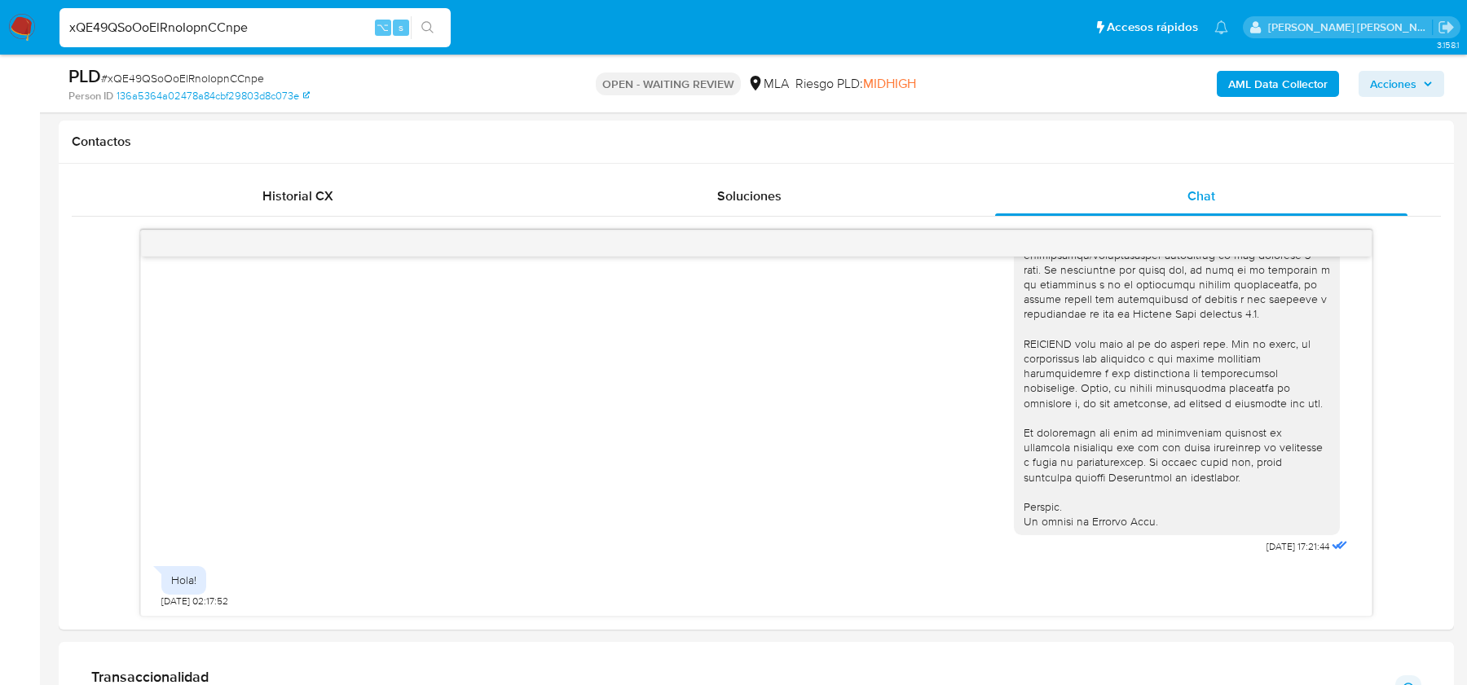
click at [213, 71] on span "# xQE49QSoOoElRnoIopnCCnpe" at bounding box center [182, 78] width 163 height 16
copy span "xQE49QSoOoElRnoIopnCCnpe"
click at [28, 30] on img at bounding box center [22, 28] width 28 height 28
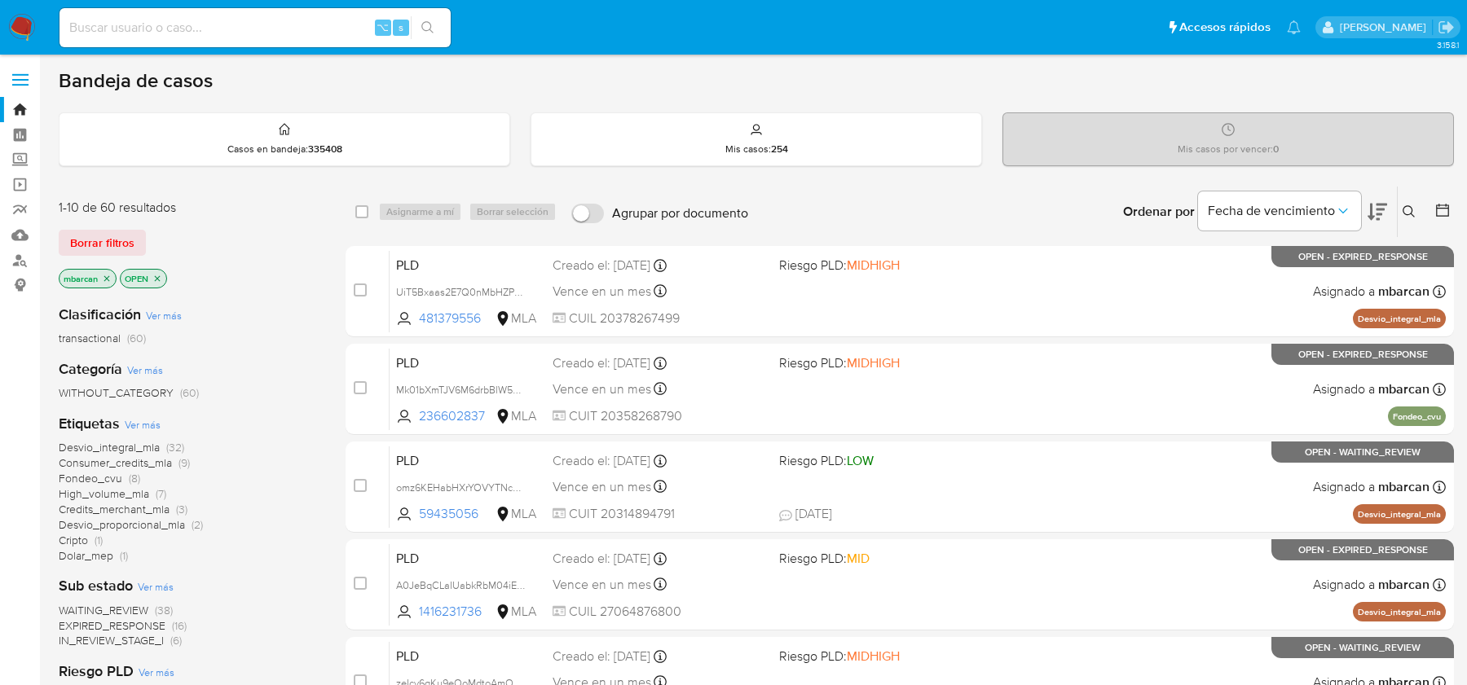
click at [1410, 213] on icon at bounding box center [1408, 211] width 13 height 13
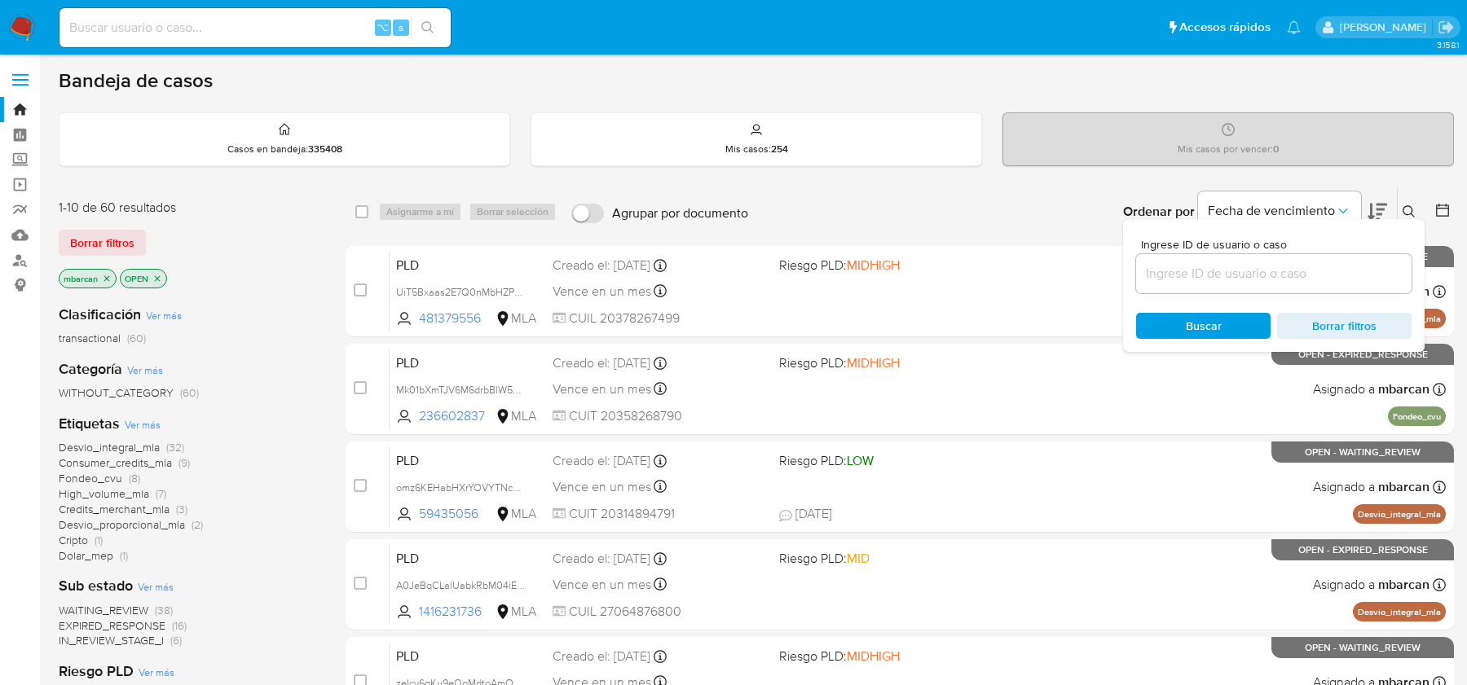
click at [1311, 255] on div at bounding box center [1273, 273] width 275 height 39
click at [1307, 276] on input at bounding box center [1273, 273] width 275 height 21
paste input "20217823308"
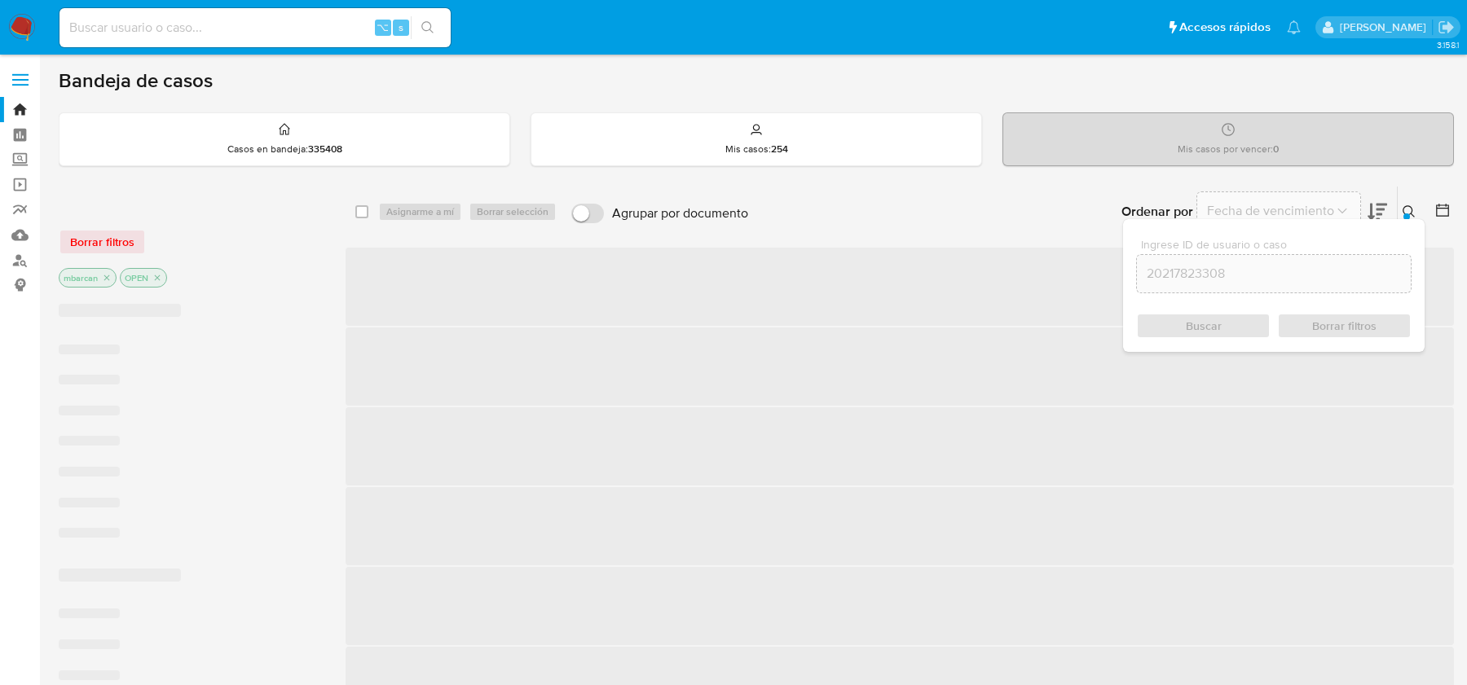
click at [1405, 213] on div at bounding box center [1406, 216] width 7 height 7
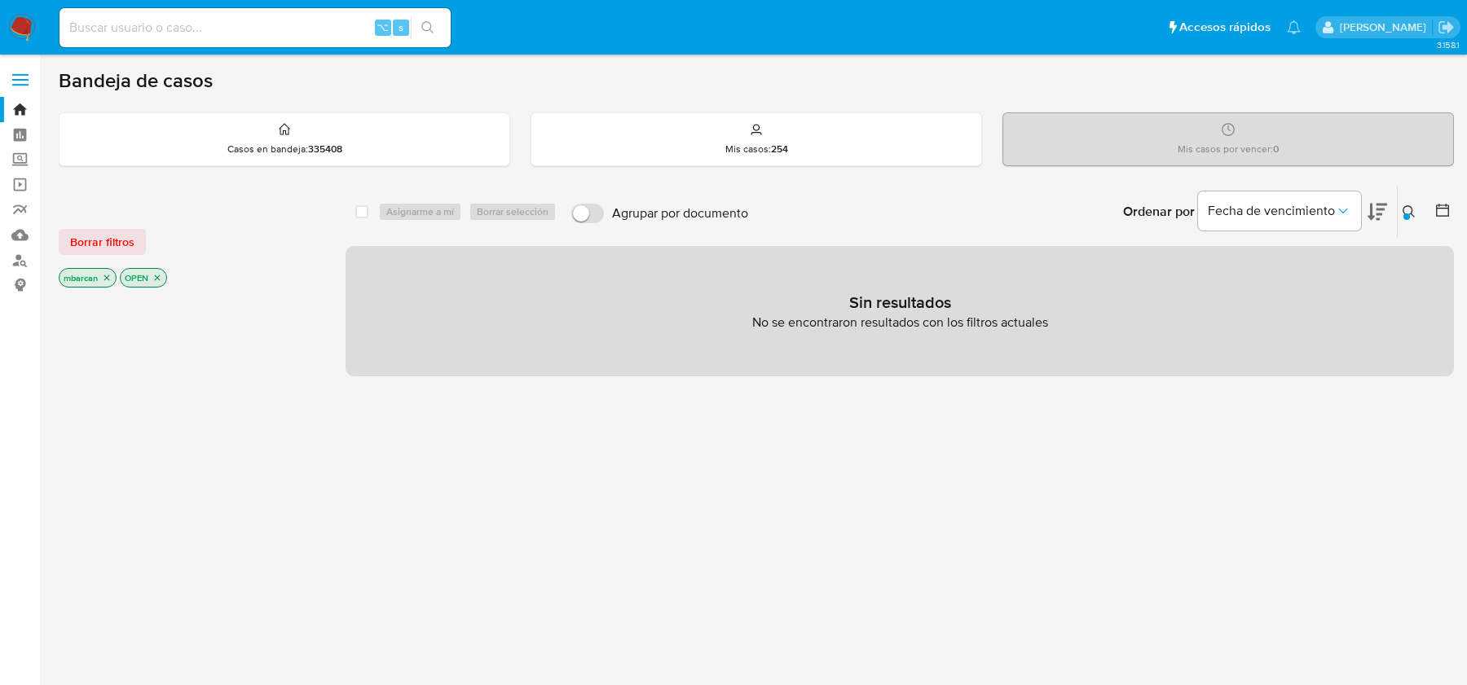
click at [1404, 211] on button at bounding box center [1410, 212] width 27 height 20
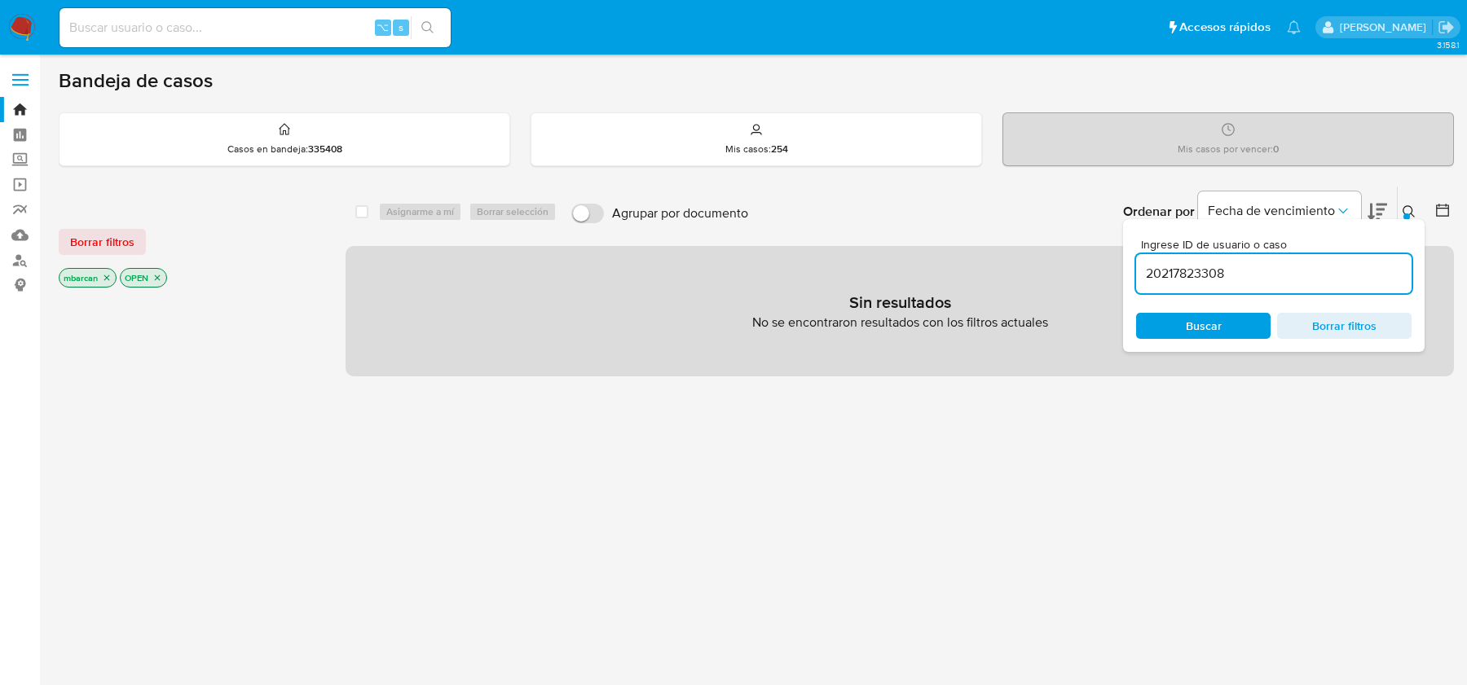
click at [1191, 273] on input "20217823308" at bounding box center [1273, 273] width 275 height 21
type input "xQE49QSoOoElRnoIopnCCnpe"
click at [1191, 346] on div "Ingrese ID de usuario o caso xQE49QSoOoElRnoIopnCCnpe Buscar Borrar filtros" at bounding box center [1273, 285] width 301 height 133
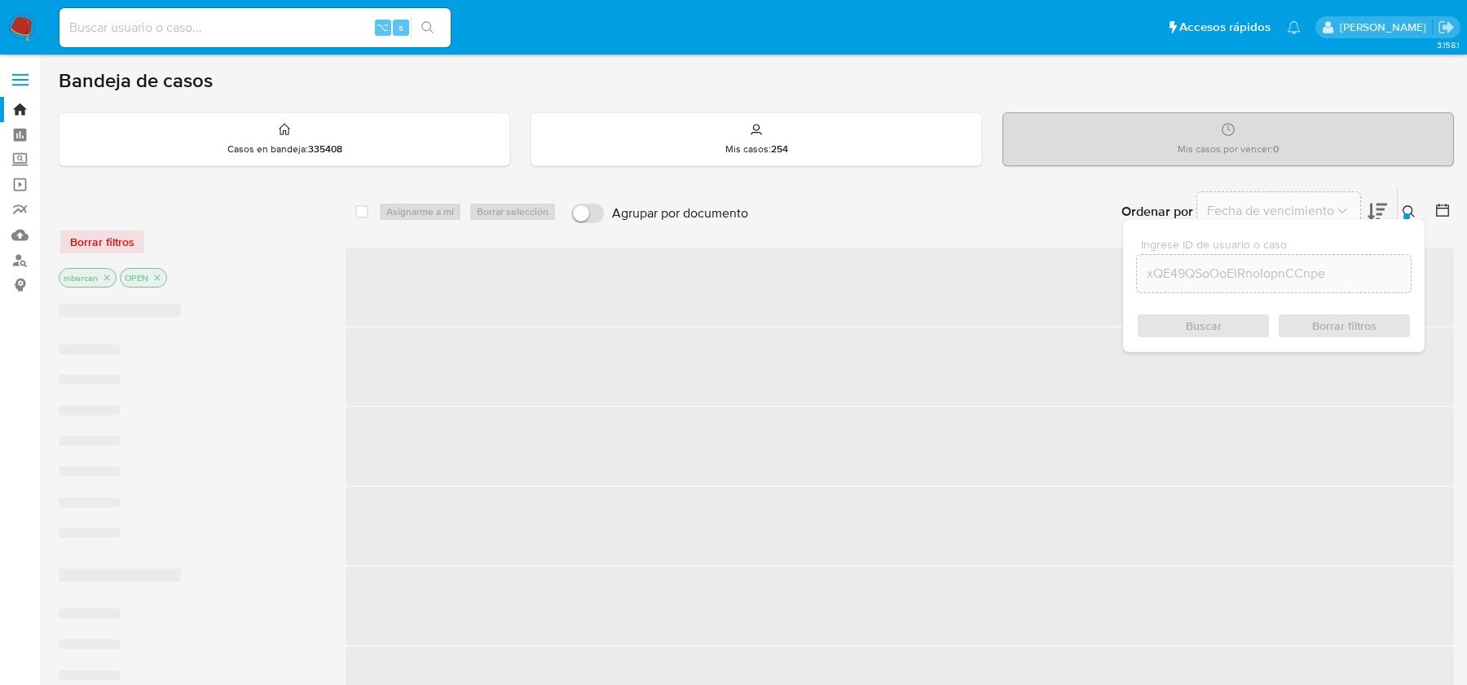
click at [1191, 331] on div "Buscar Borrar filtros" at bounding box center [1273, 326] width 275 height 26
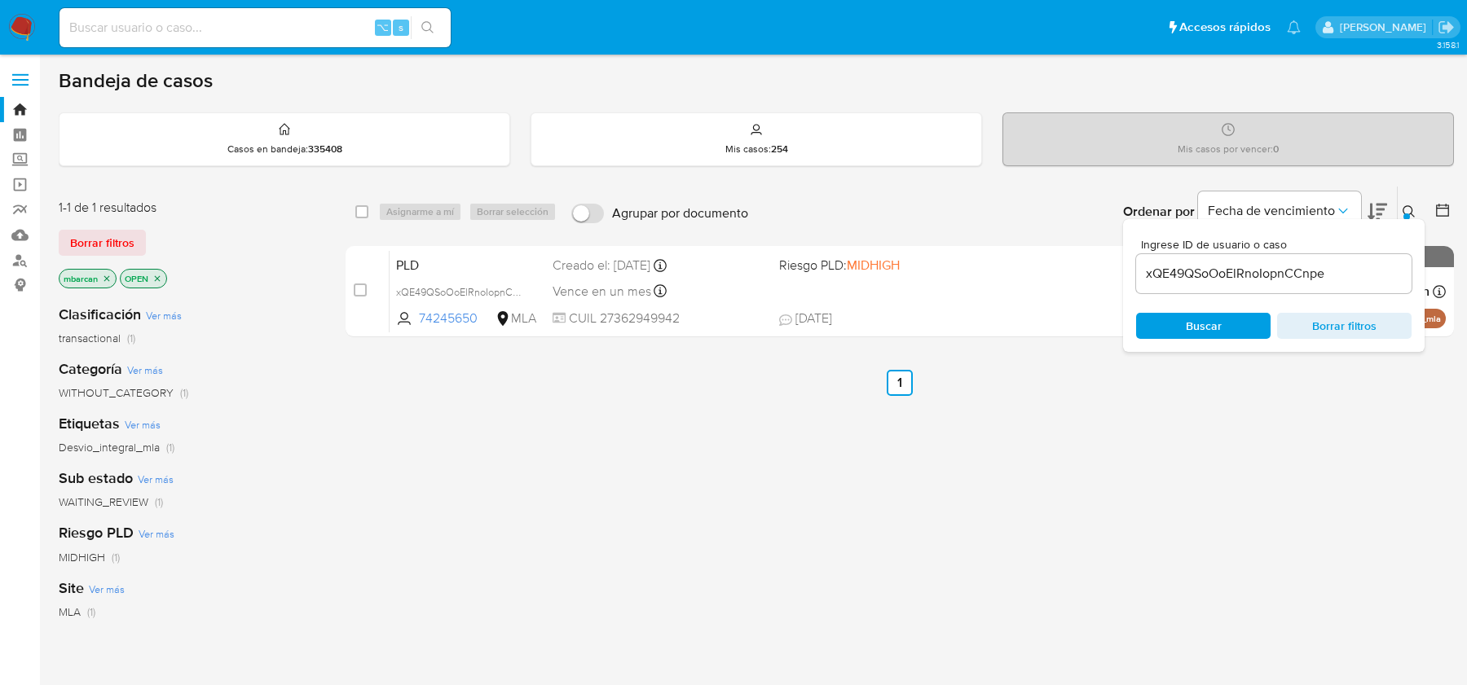
click at [1400, 205] on button at bounding box center [1410, 212] width 27 height 20
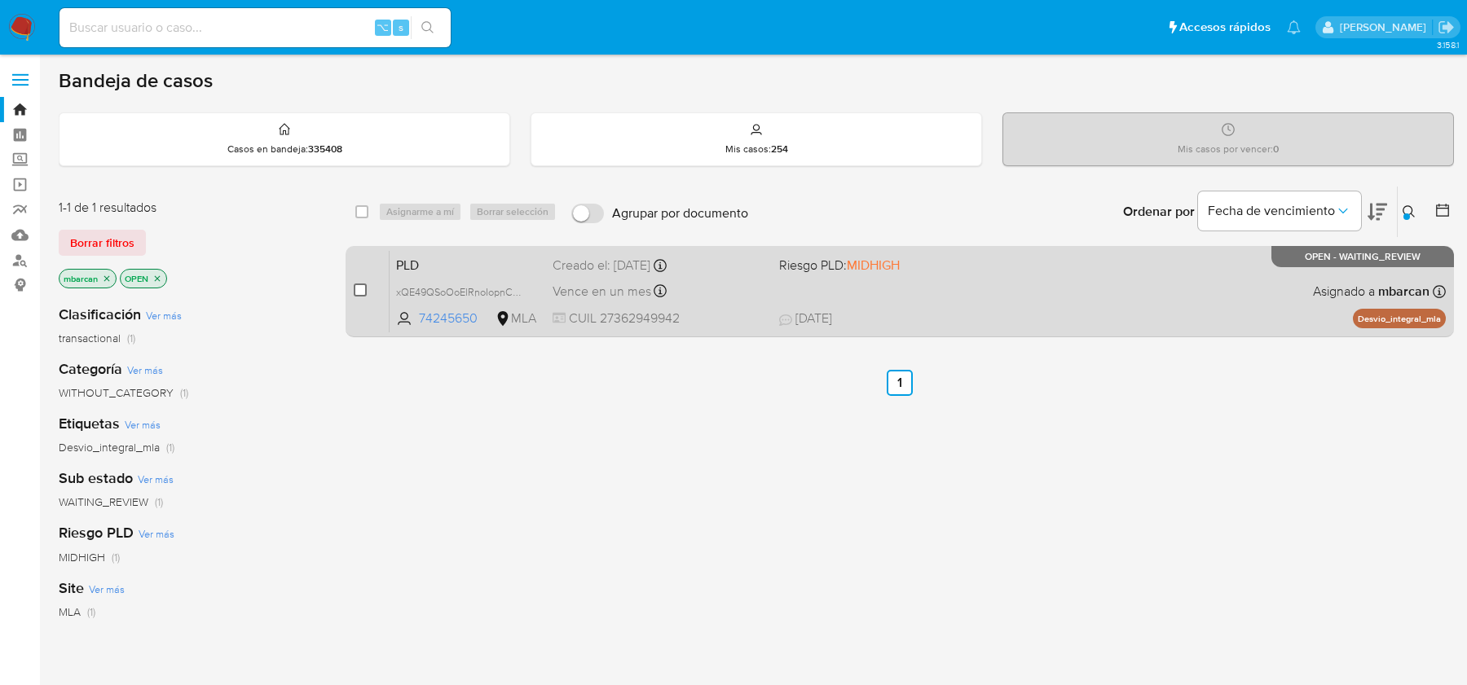
click at [365, 286] on input "checkbox" at bounding box center [360, 290] width 13 height 13
checkbox input "true"
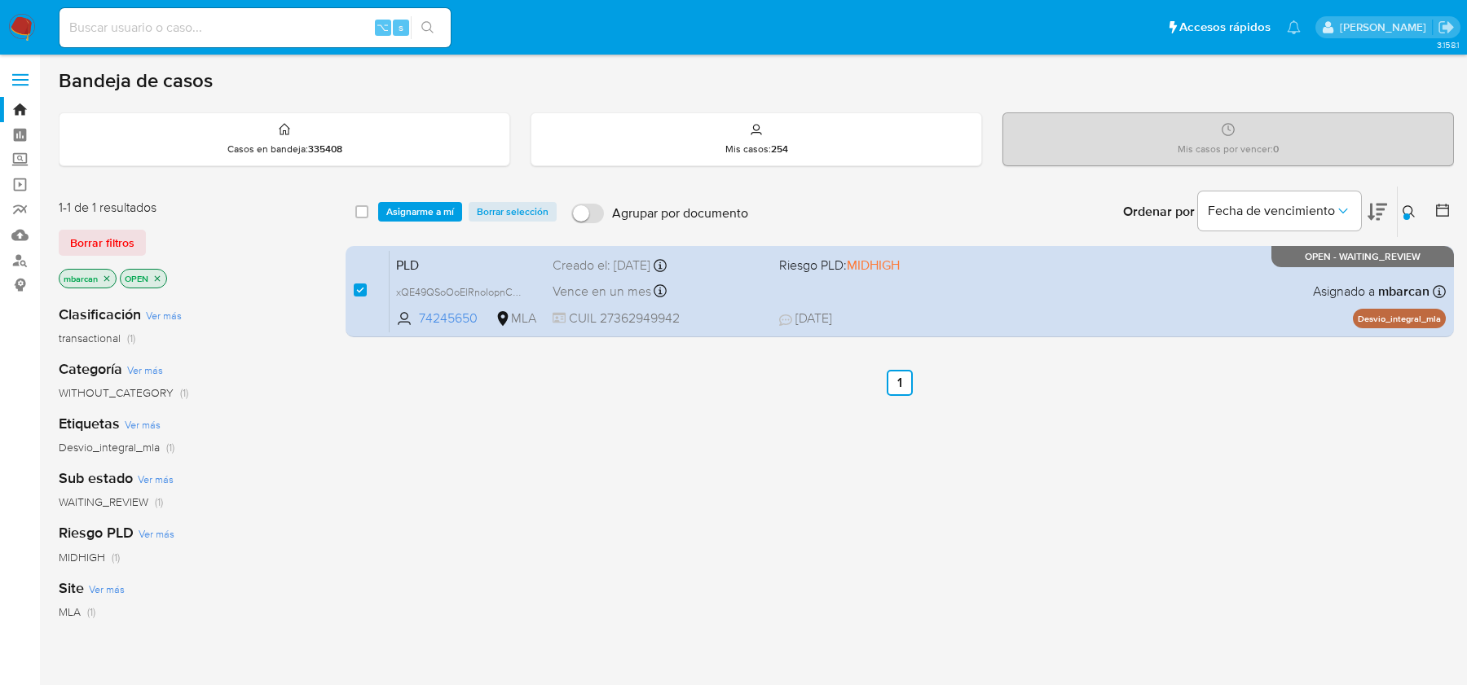
click at [416, 221] on div "select-all-cases-checkbox Asignarme a mí Borrar selección Agrupar por documento…" at bounding box center [899, 212] width 1108 height 51
click at [437, 218] on span "Asignarme a mí" at bounding box center [420, 212] width 68 height 16
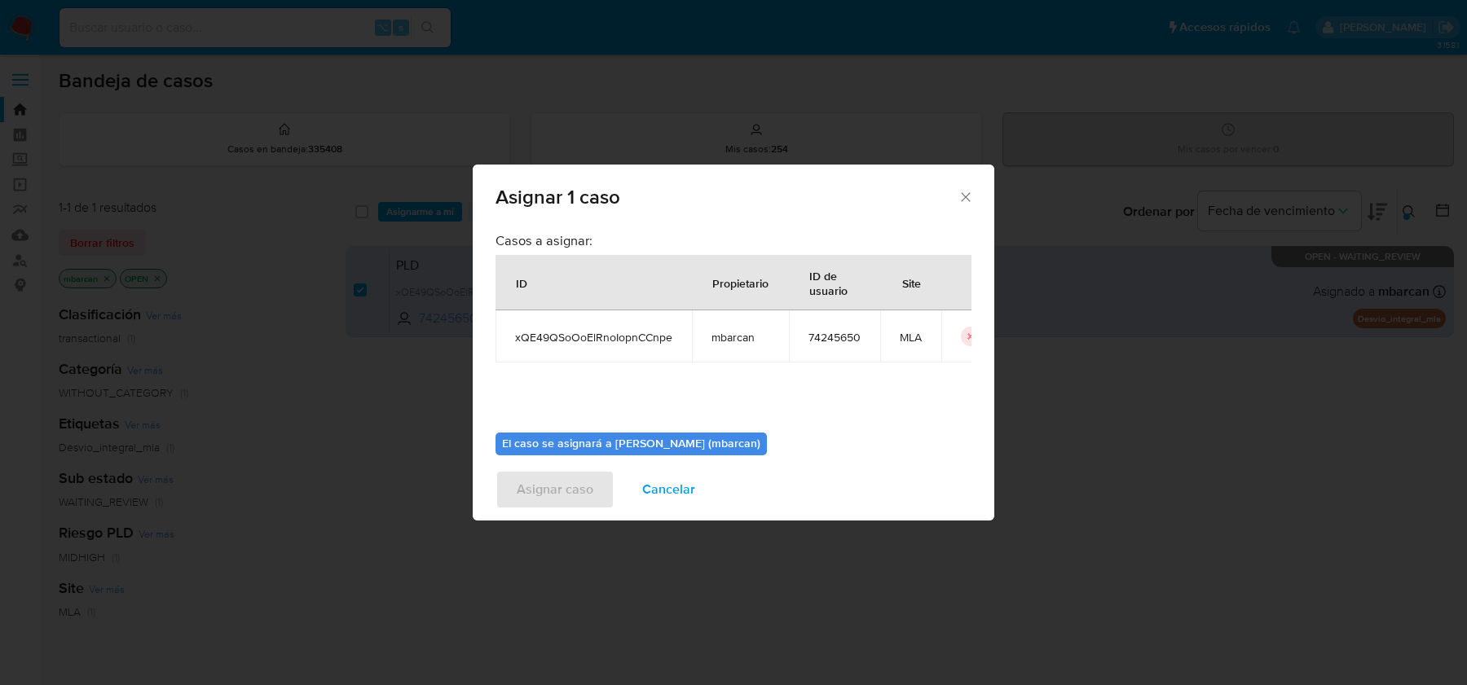
scroll to position [83, 0]
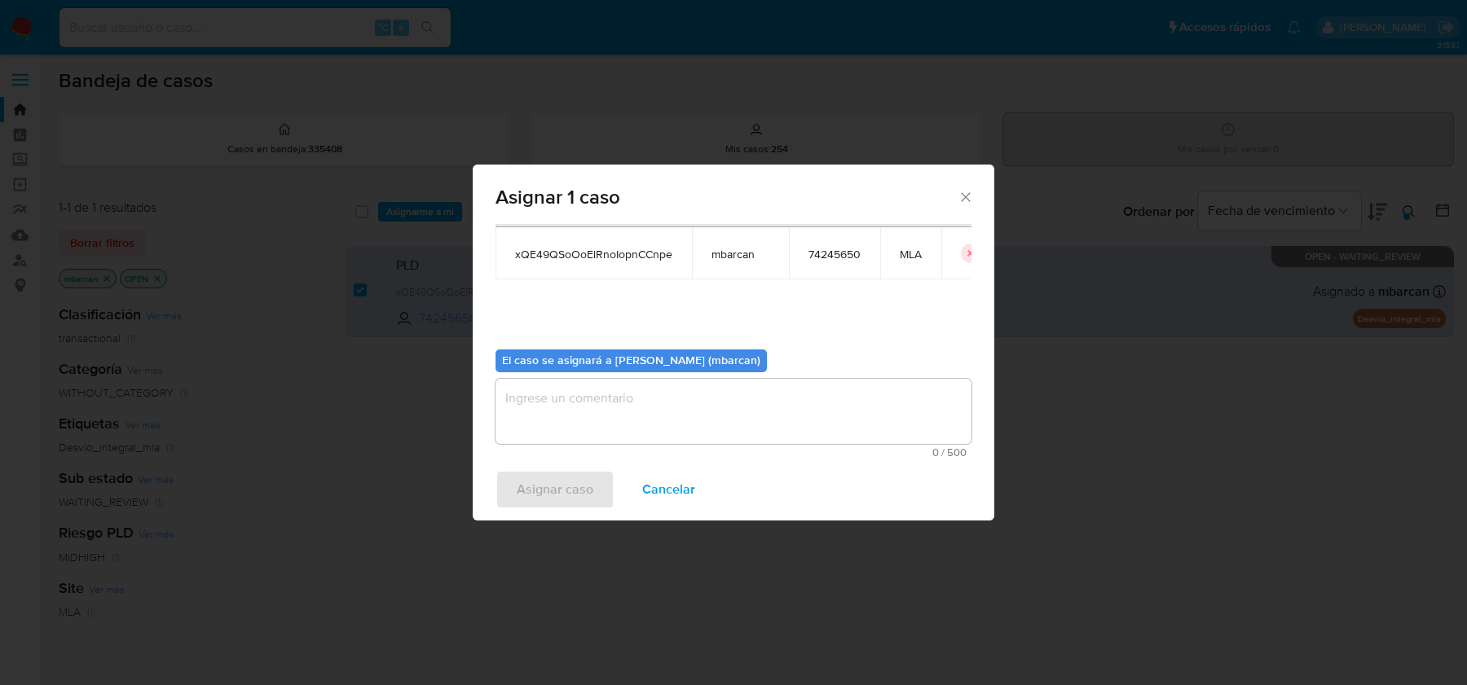
click at [601, 401] on textarea "assign-modal" at bounding box center [733, 411] width 476 height 65
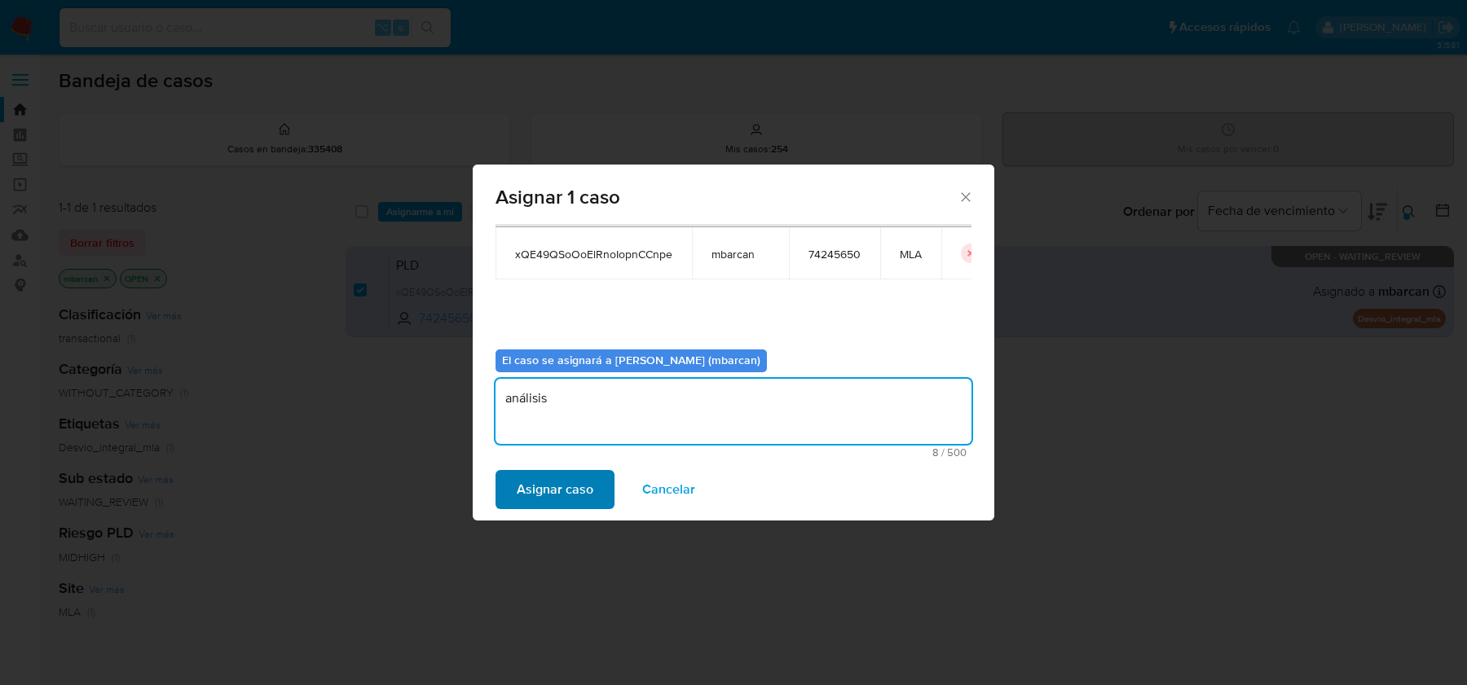
type textarea "análisis"
click at [559, 477] on span "Asignar caso" at bounding box center [555, 490] width 77 height 36
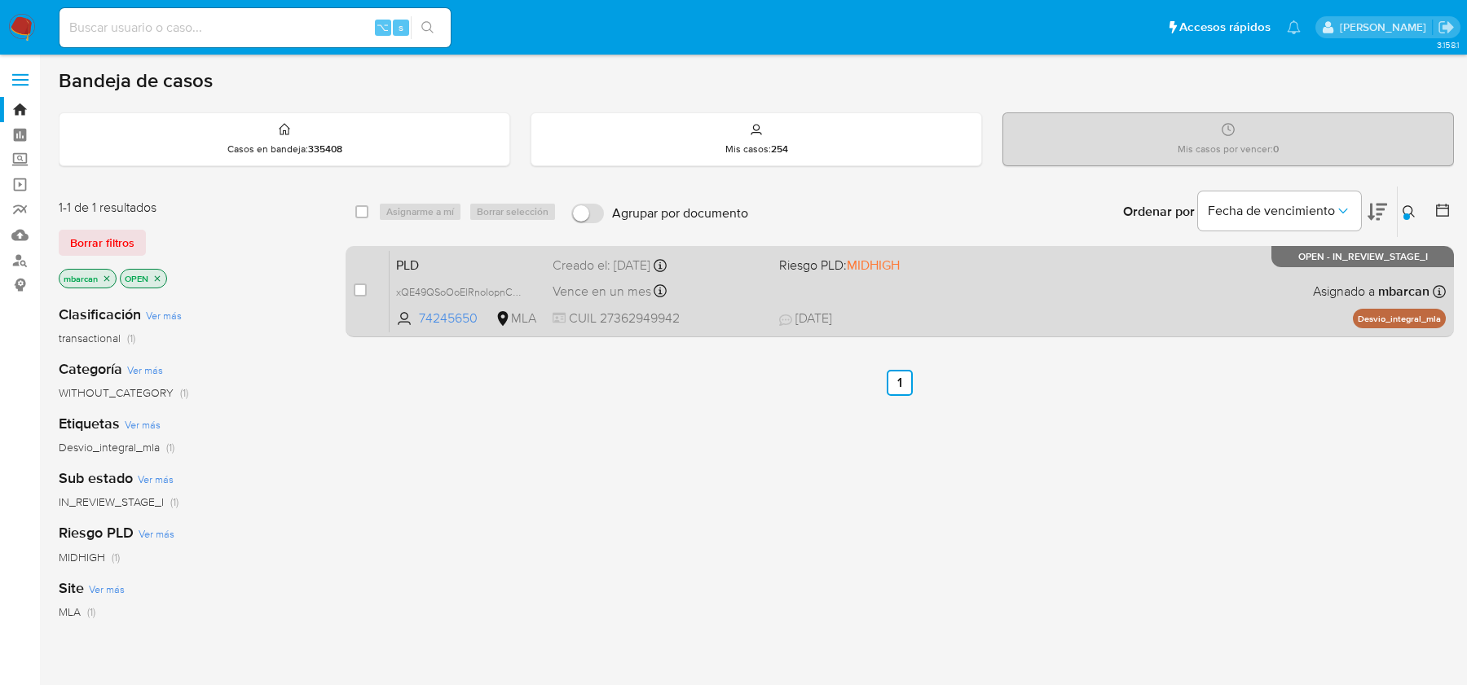
click at [446, 268] on span "PLD" at bounding box center [467, 263] width 143 height 21
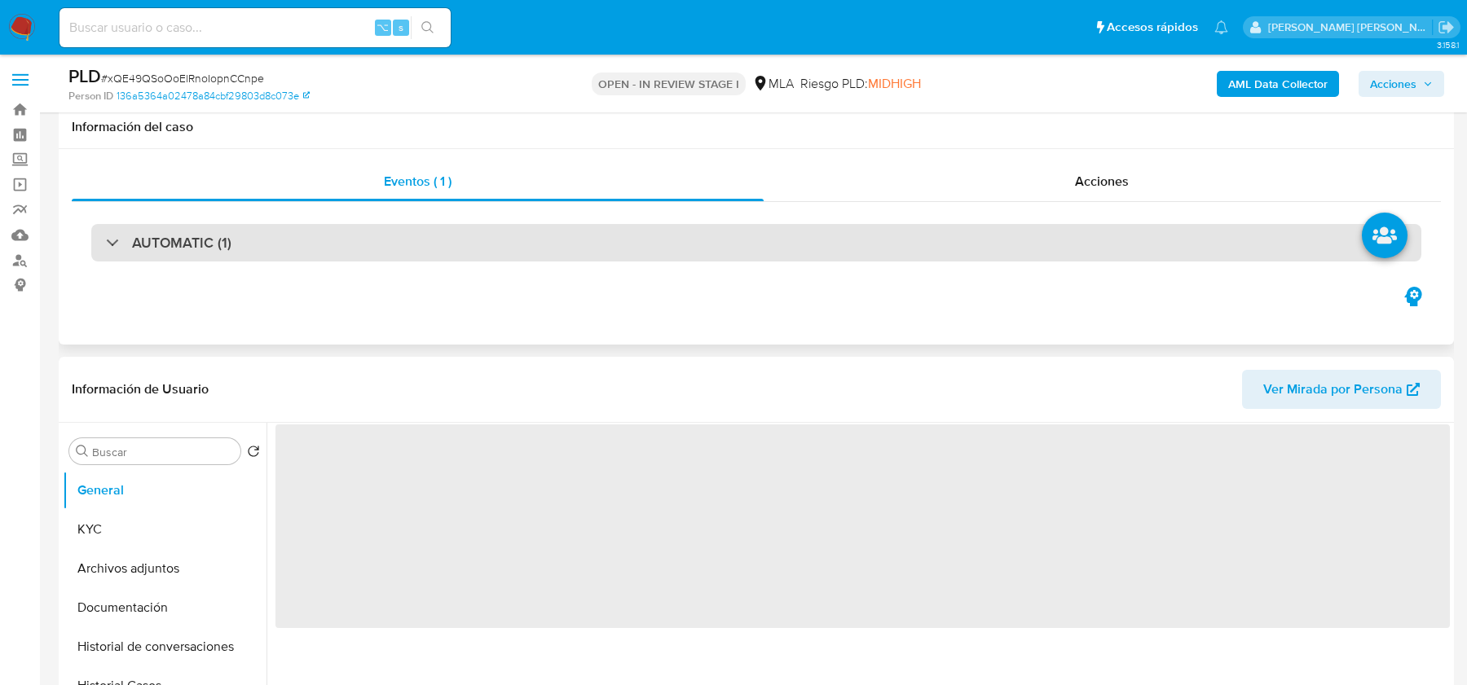
scroll to position [517, 0]
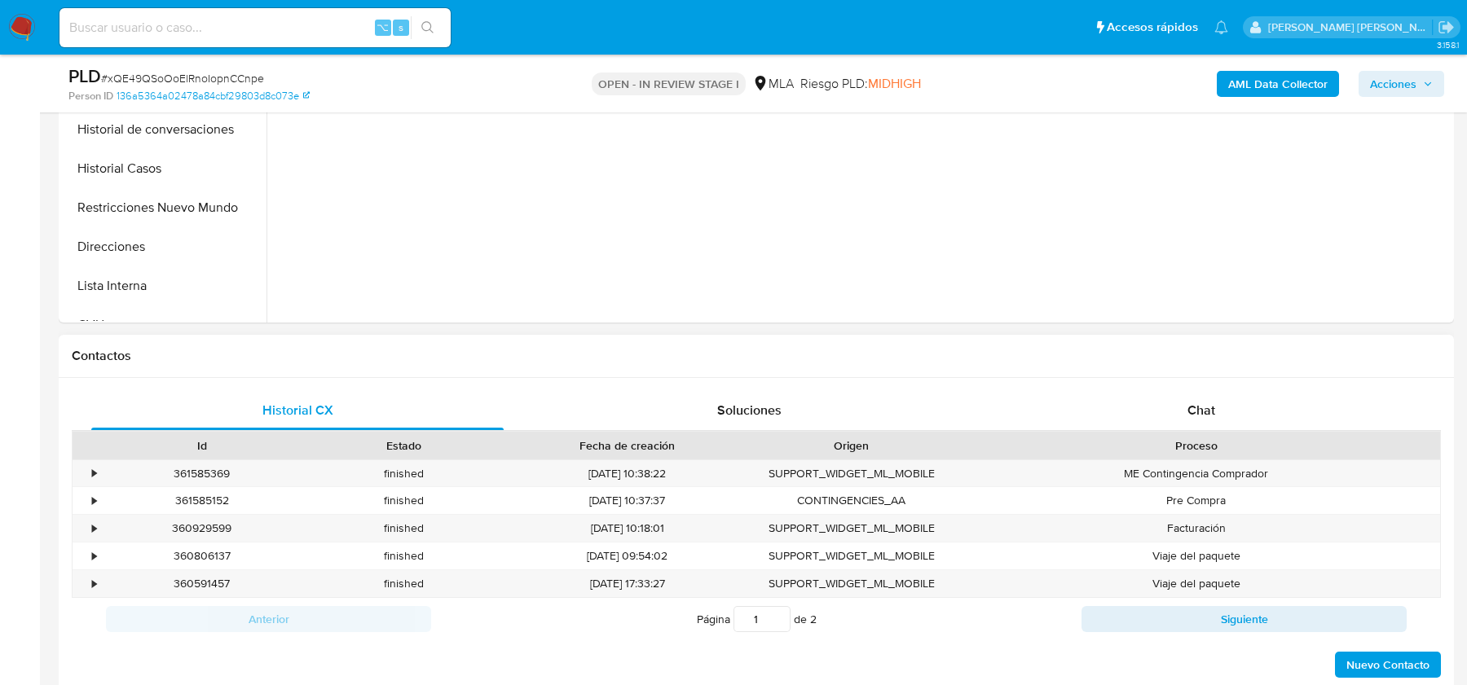
select select "10"
click at [1221, 456] on div "Proceso" at bounding box center [1196, 446] width 488 height 28
click at [1221, 407] on div "Chat" at bounding box center [1201, 410] width 412 height 39
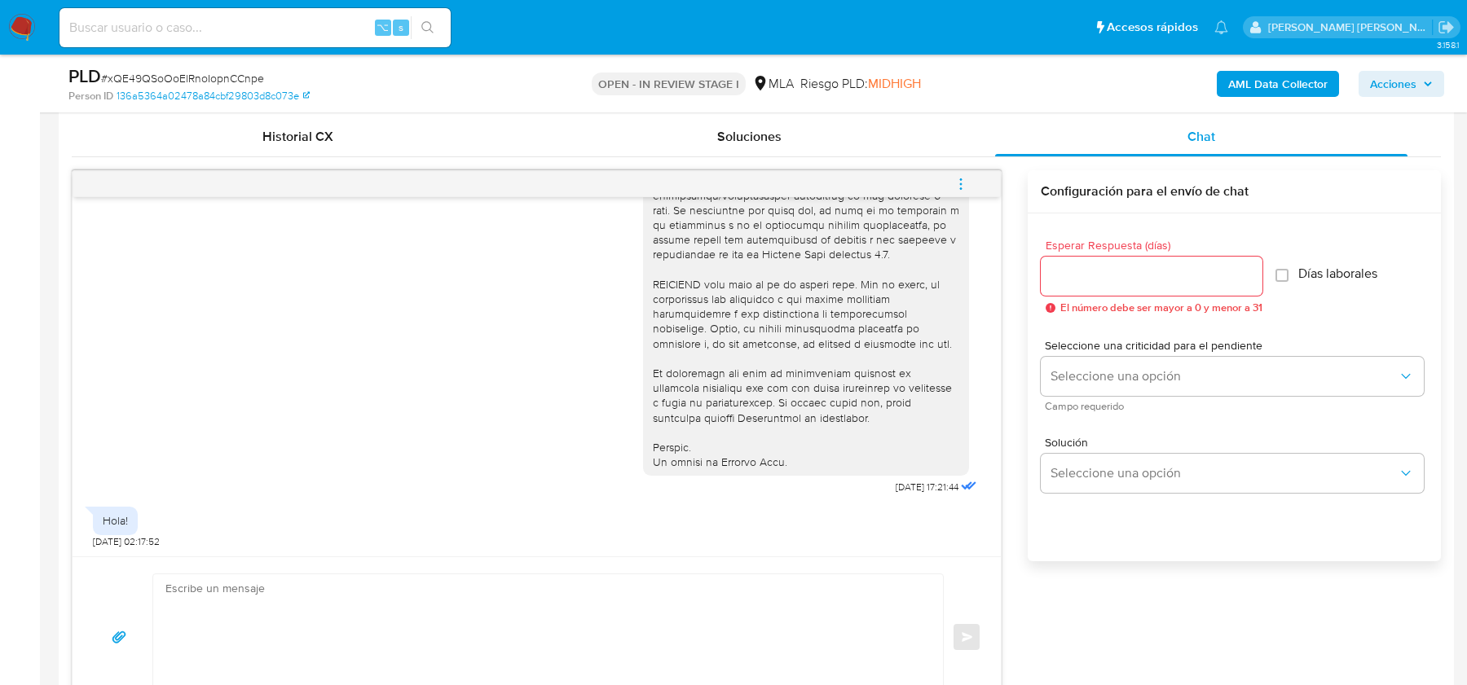
scroll to position [792, 0]
click at [237, 622] on textarea at bounding box center [543, 636] width 757 height 125
paste textarea "Hola, esperamos que te encuentres muy bien. Te consultamos si tuviste oportunid…"
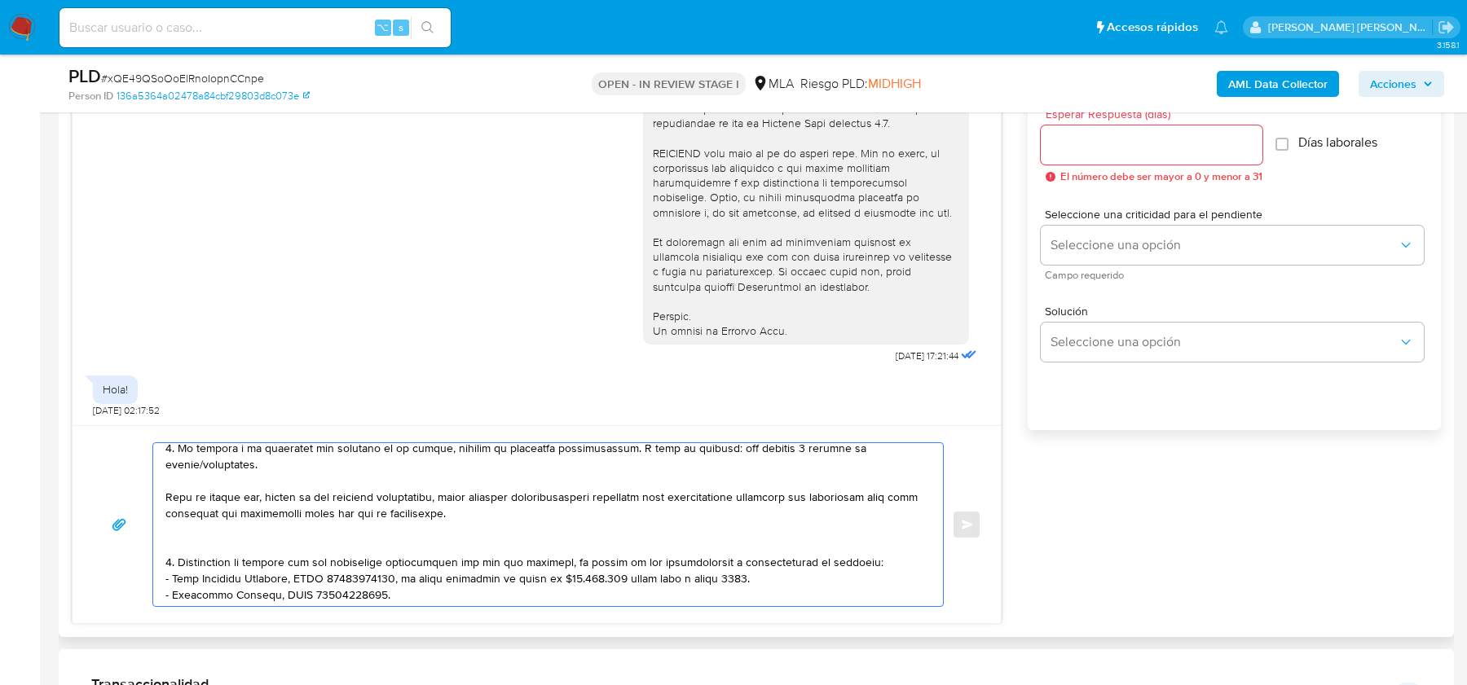
scroll to position [185, 0]
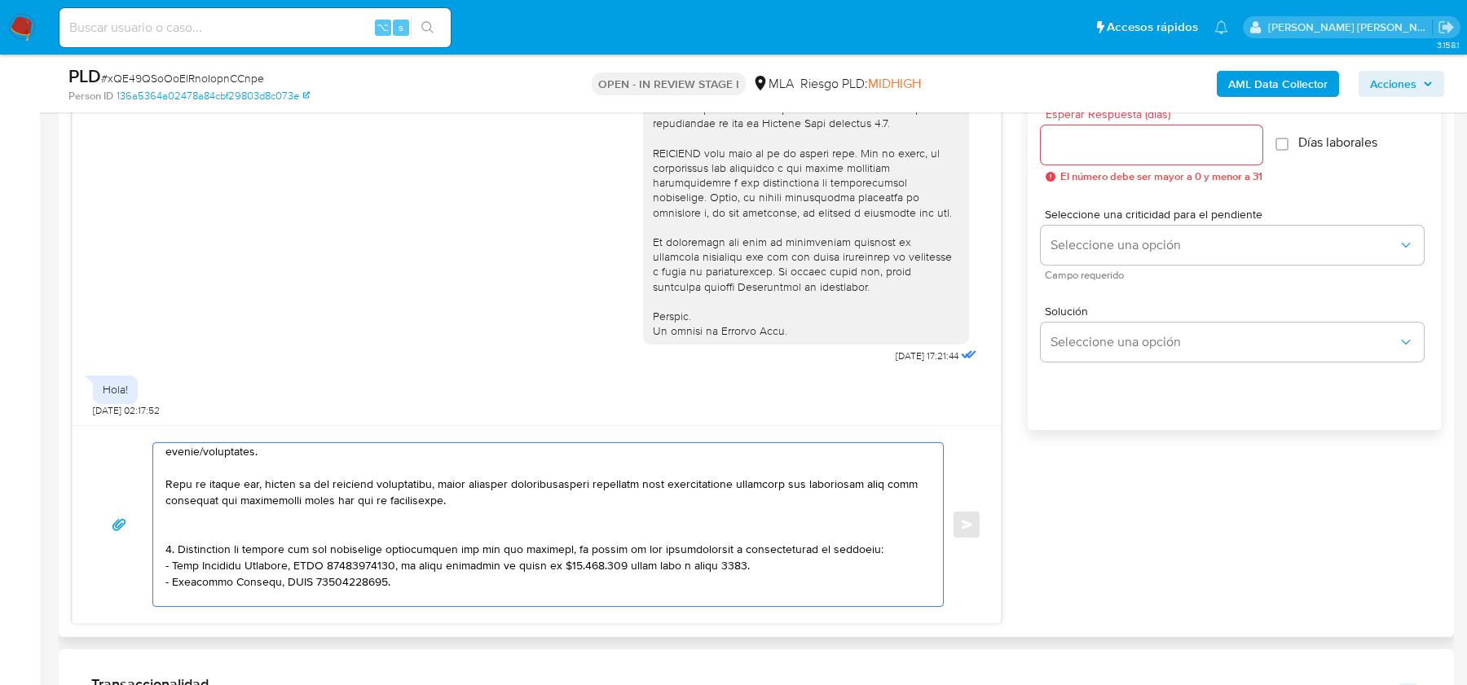
click at [393, 529] on textarea at bounding box center [543, 524] width 757 height 163
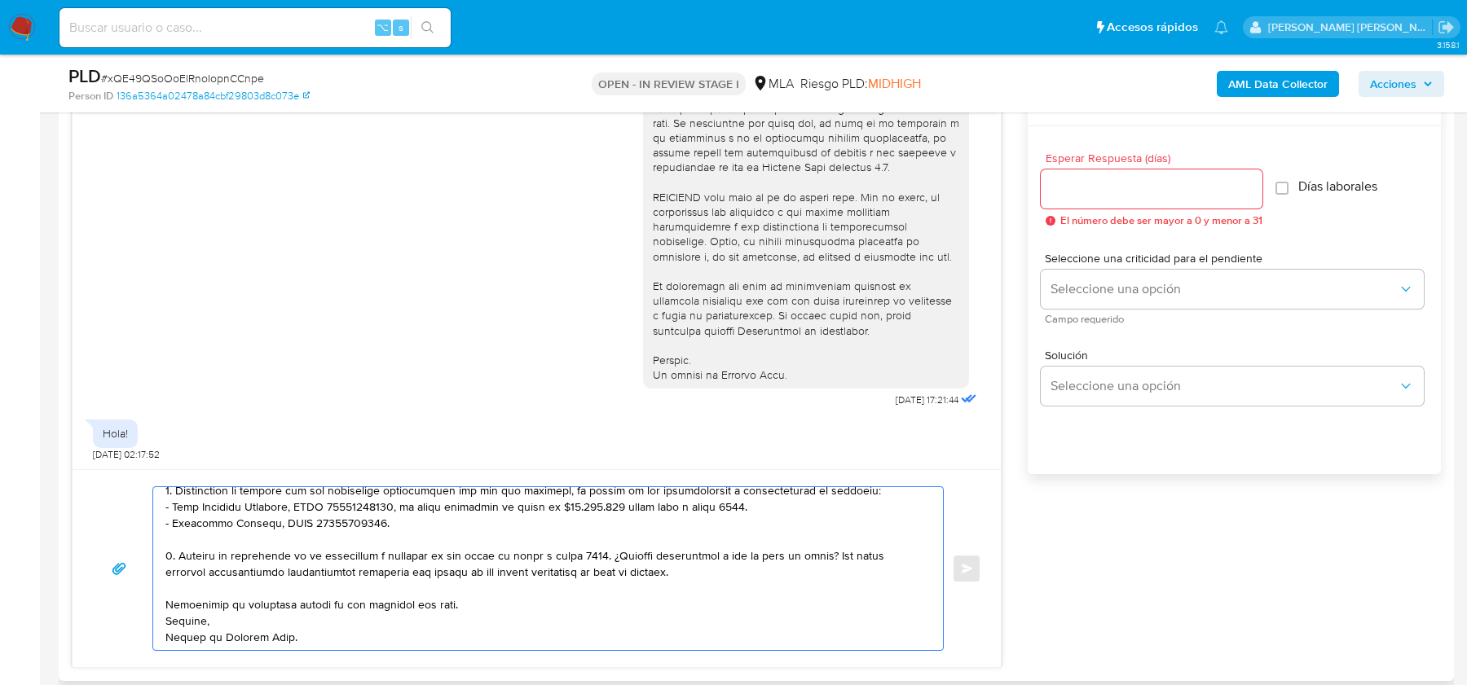
scroll to position [819, 0]
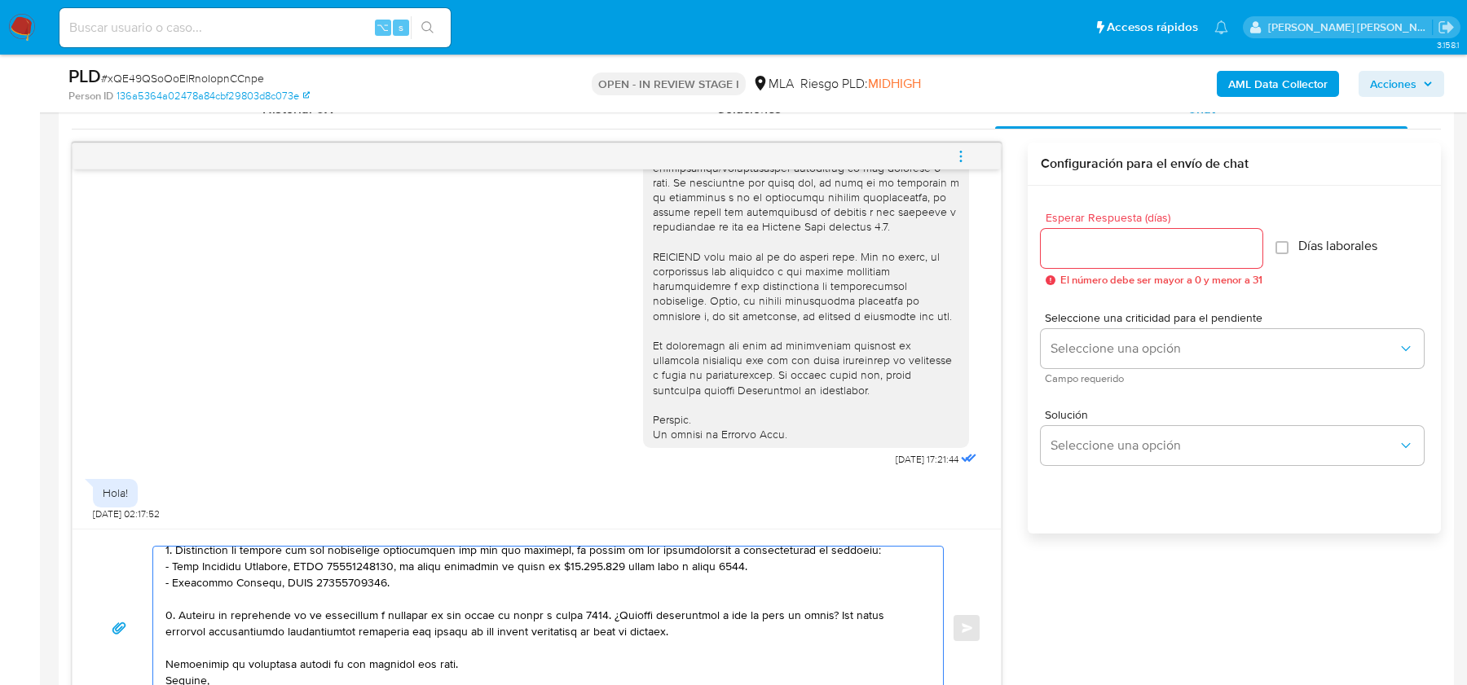
type textarea "Hola, esperamos que te encuentres muy bien. Te consultamos si tuviste oportunid…"
click at [1126, 255] on input "Esperar Respuesta (días)" at bounding box center [1151, 248] width 222 height 21
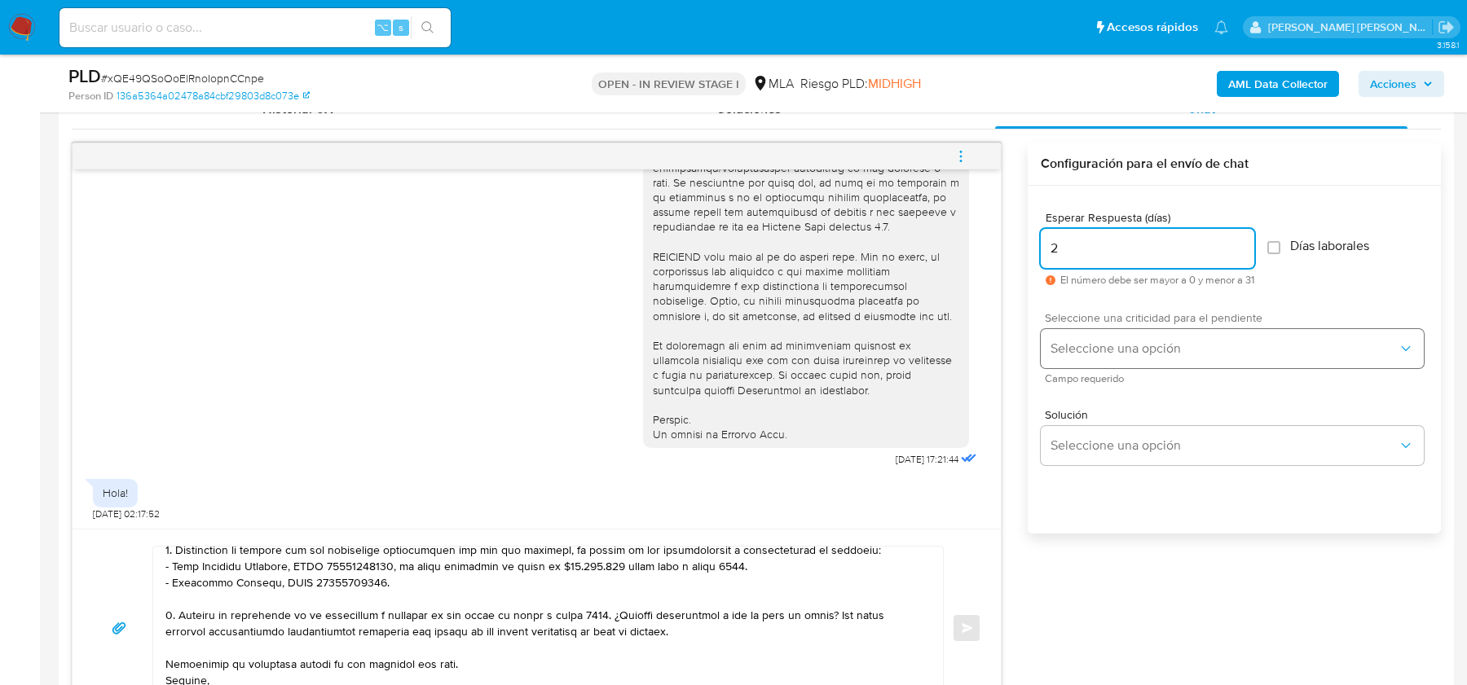
type input "2"
click at [1121, 352] on span "Seleccione una opción" at bounding box center [1223, 349] width 347 height 16
click at [1111, 386] on div "HIGH" at bounding box center [1228, 383] width 357 height 33
click at [968, 632] on button "Enviar" at bounding box center [966, 628] width 29 height 29
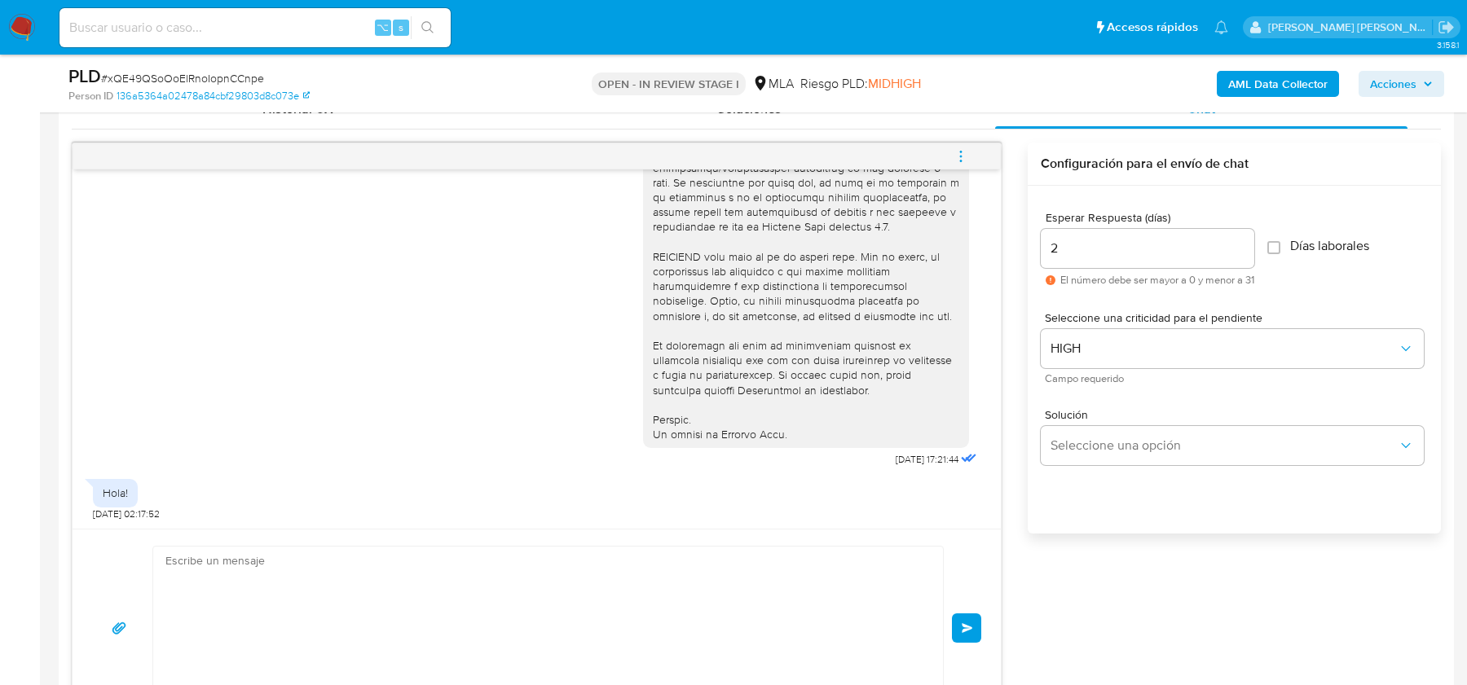
scroll to position [1254, 0]
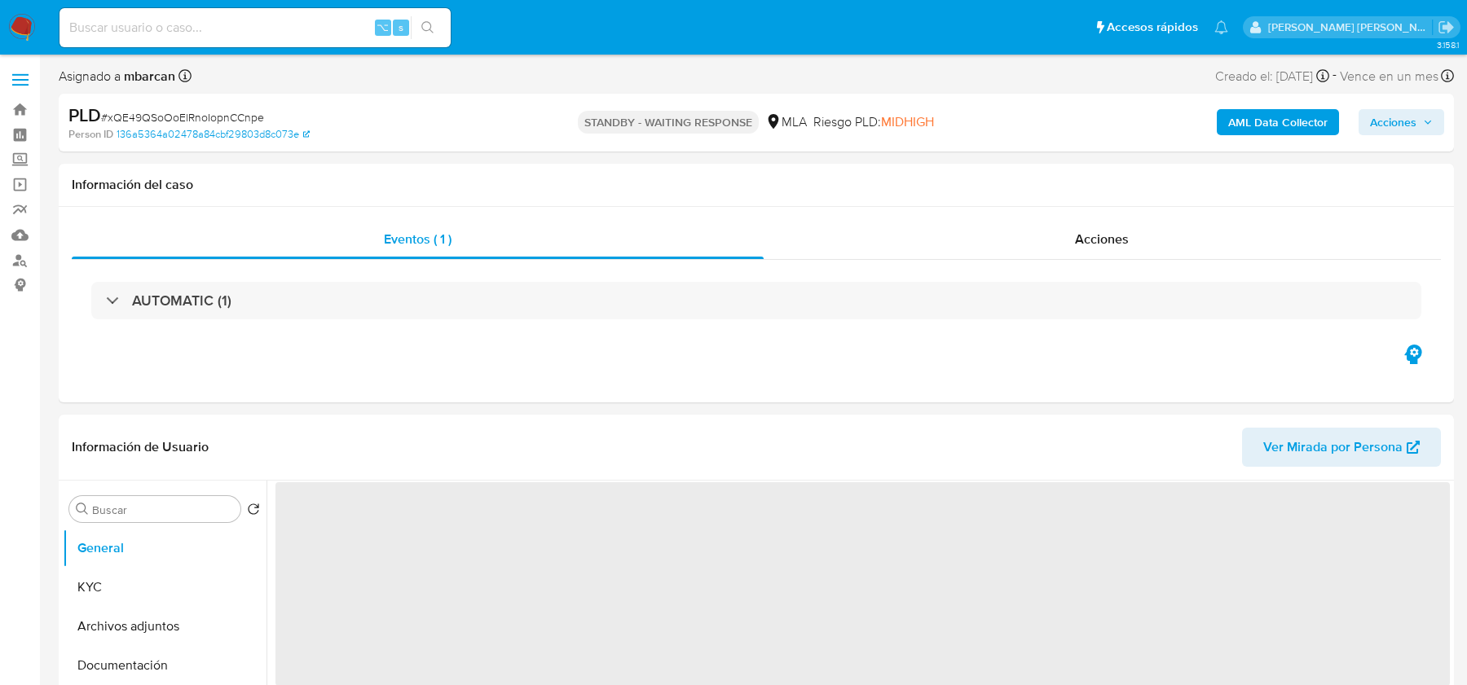
select select "10"
